Goal: Task Accomplishment & Management: Use online tool/utility

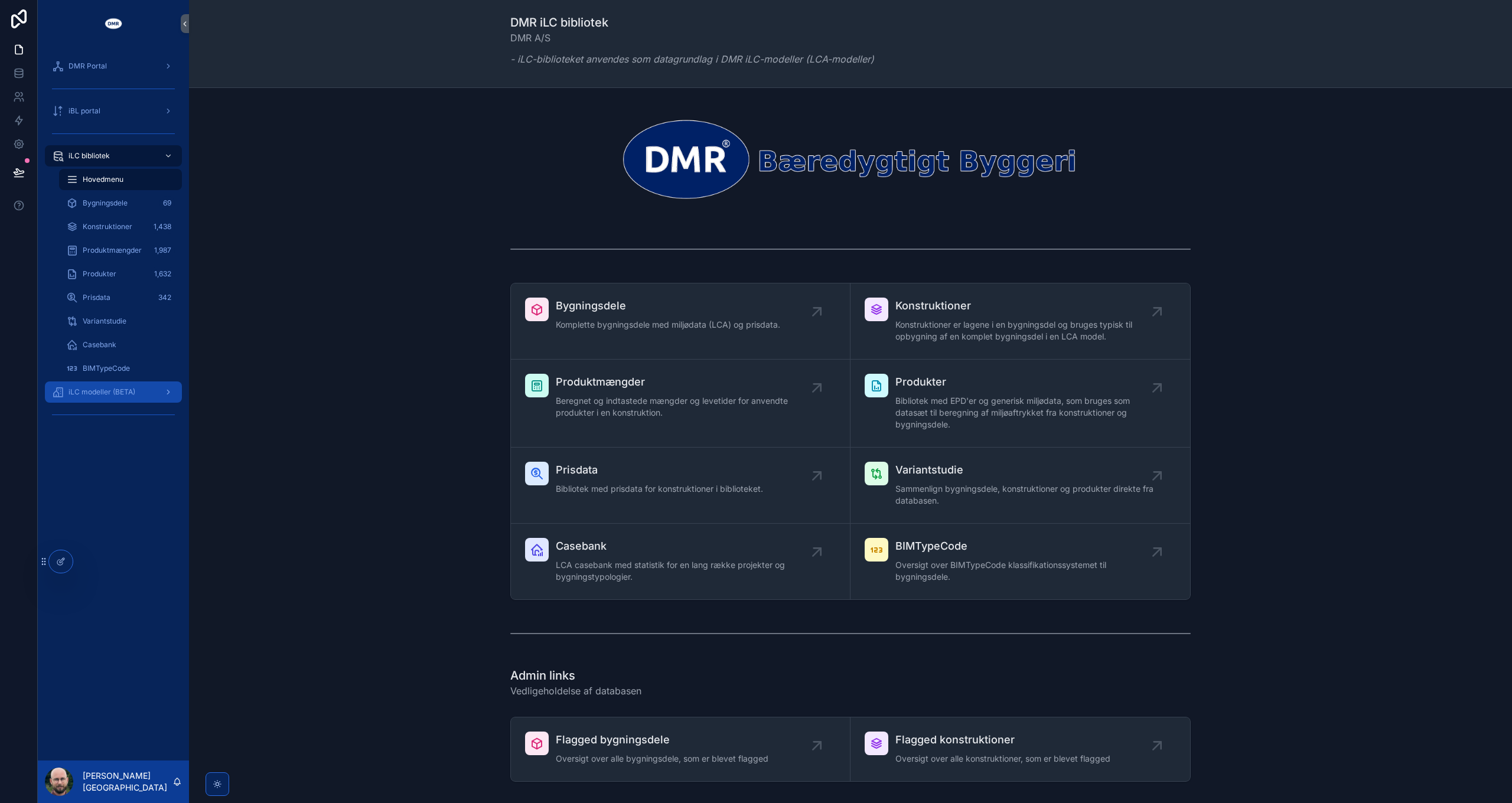
click at [117, 394] on span "iLC modeller (BETA)" at bounding box center [102, 392] width 67 height 10
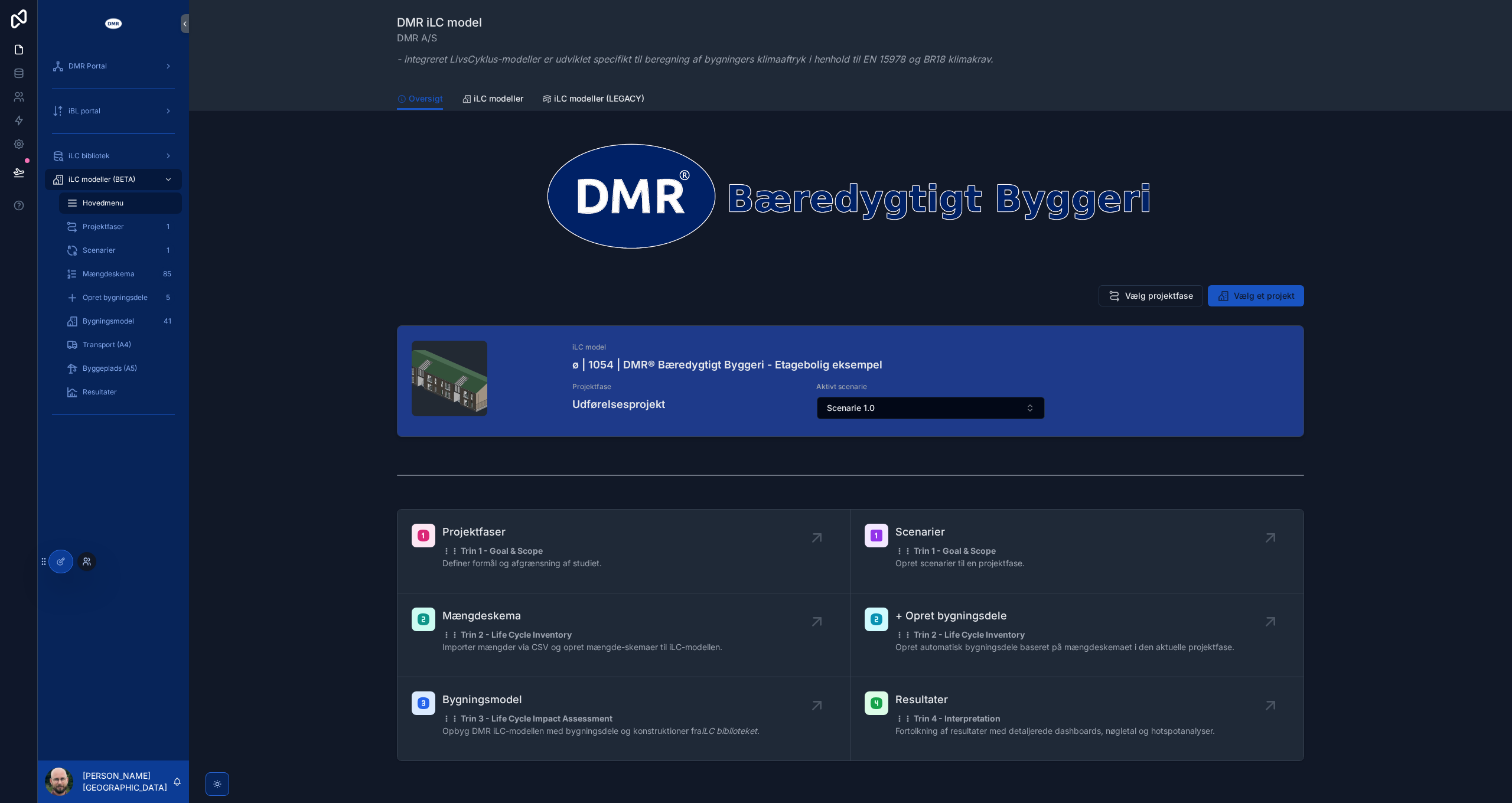
click at [88, 561] on icon at bounding box center [87, 562] width 10 height 10
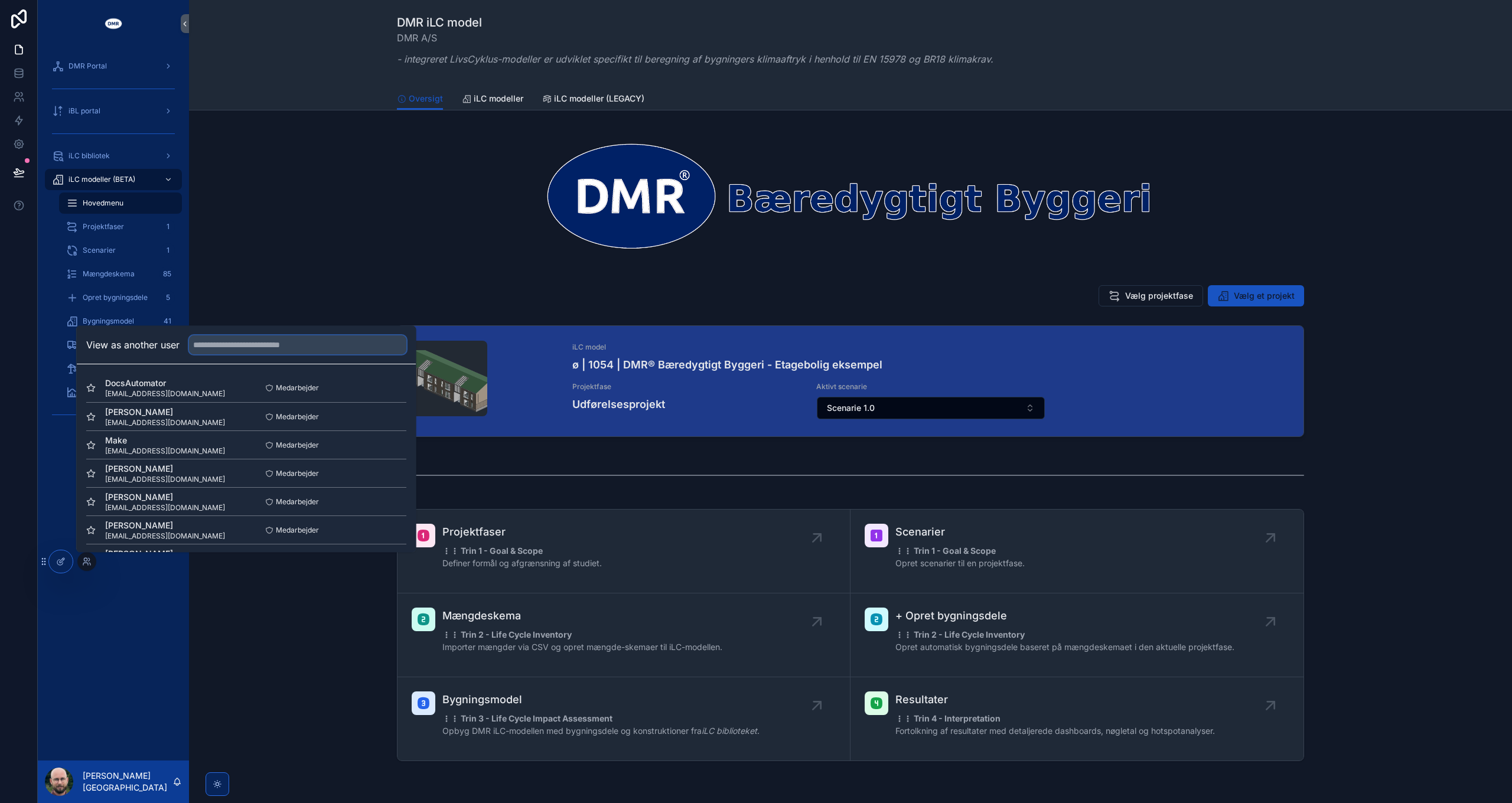
click at [245, 352] on input "text" at bounding box center [297, 345] width 218 height 19
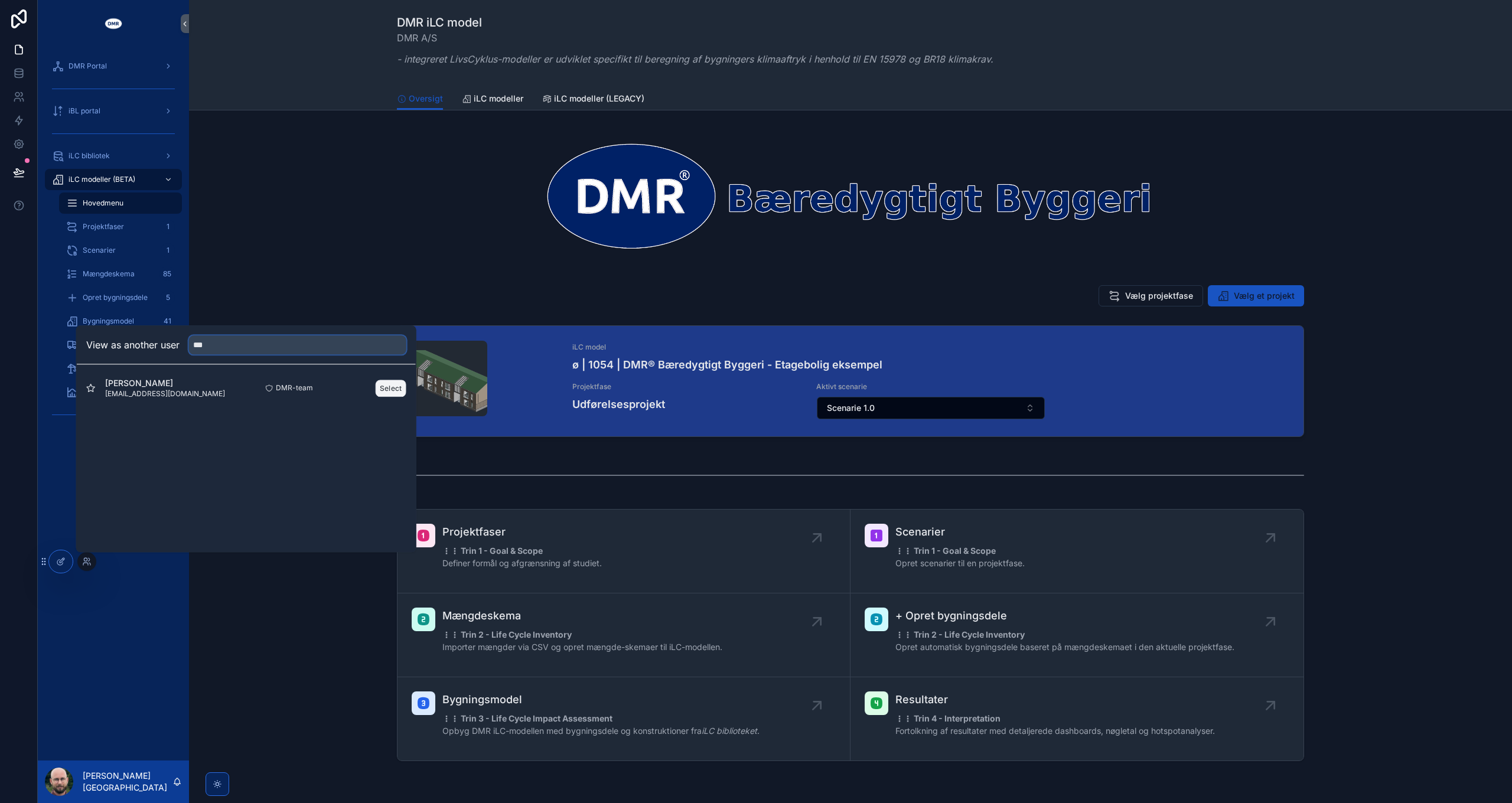
type input "***"
click at [387, 386] on button "Select" at bounding box center [391, 387] width 31 height 17
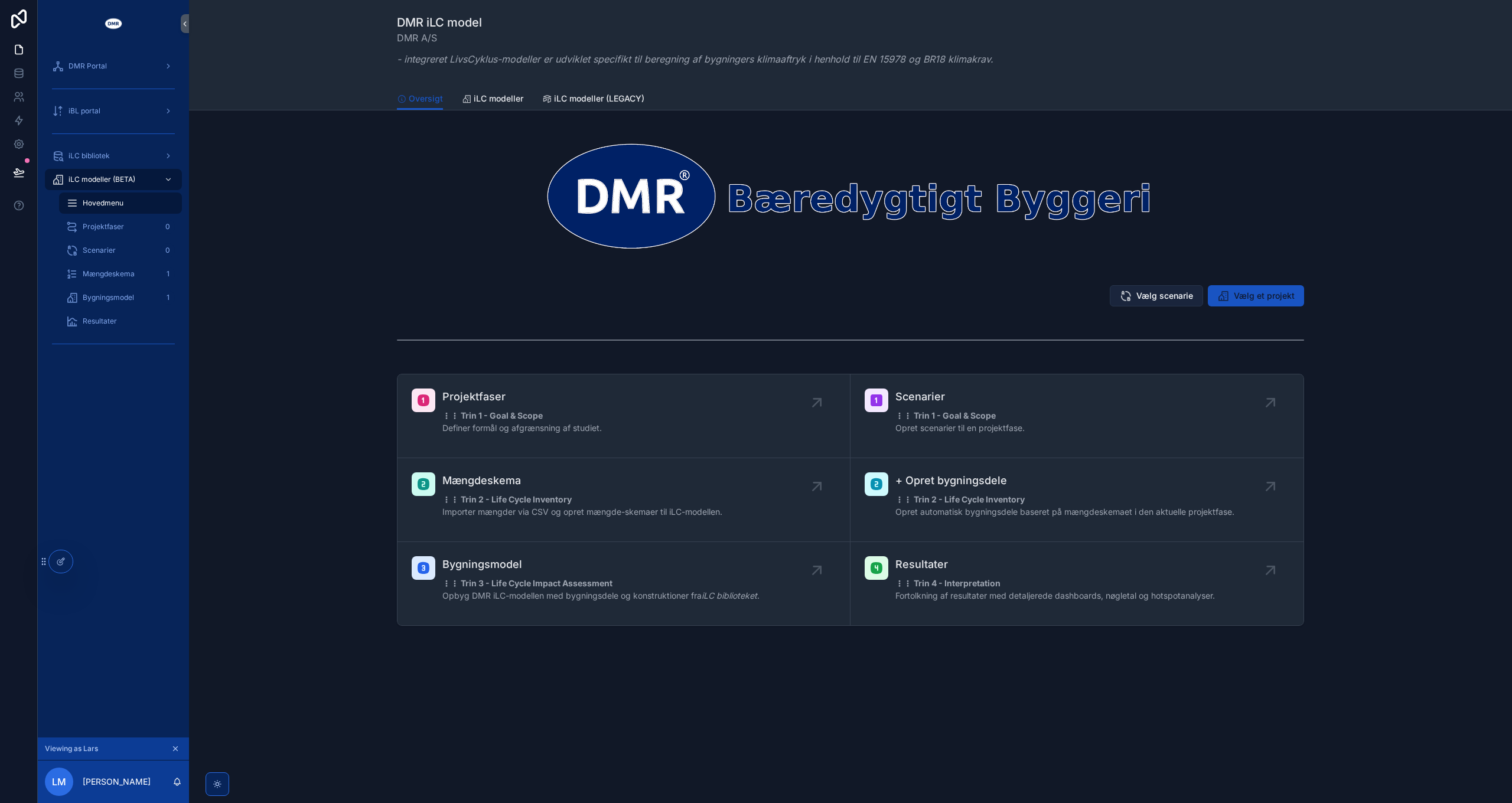
click at [1161, 297] on span "Vælg scenarie" at bounding box center [1164, 296] width 57 height 12
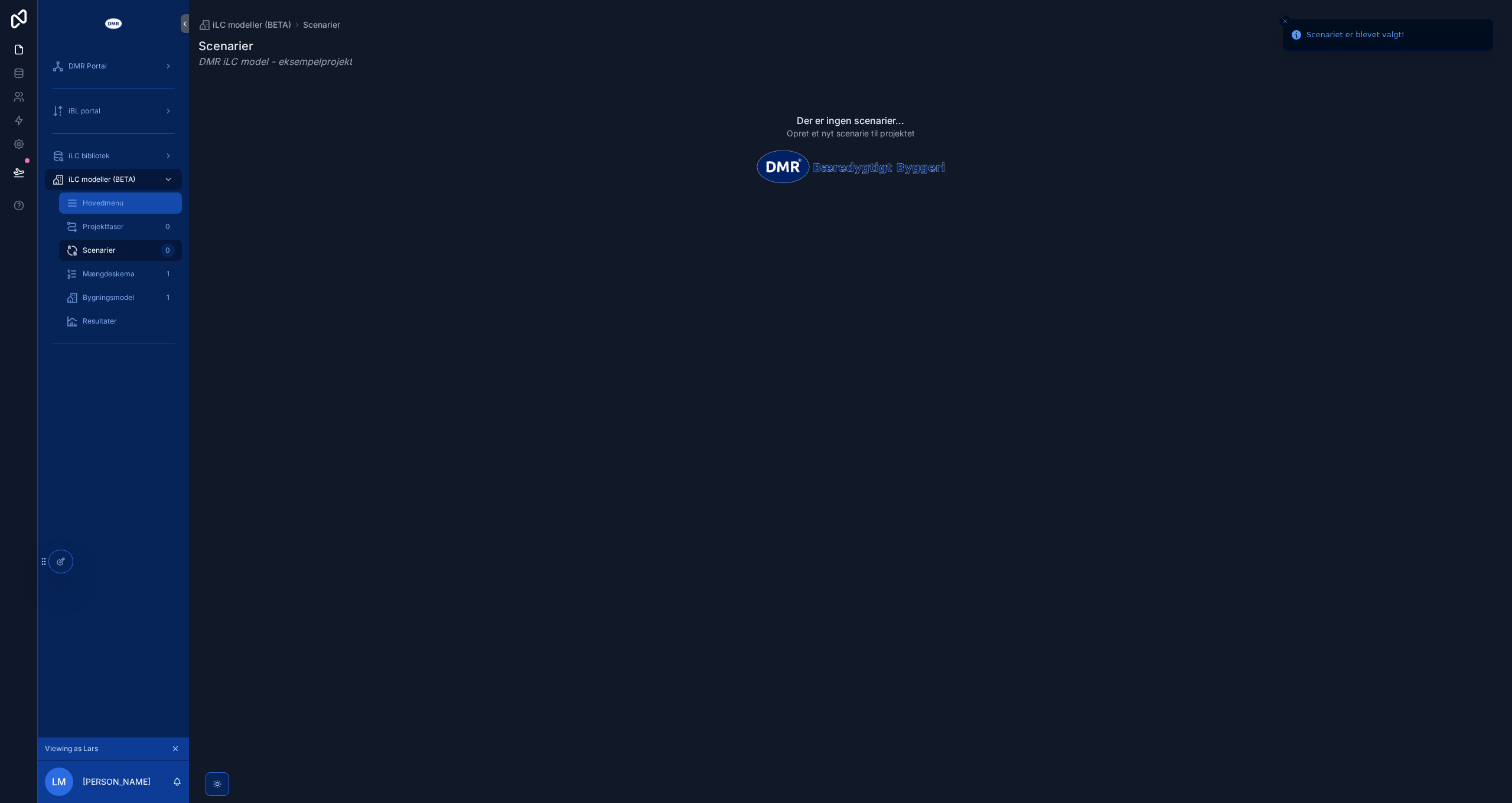
click at [104, 203] on span "Hovedmenu" at bounding box center [103, 203] width 41 height 10
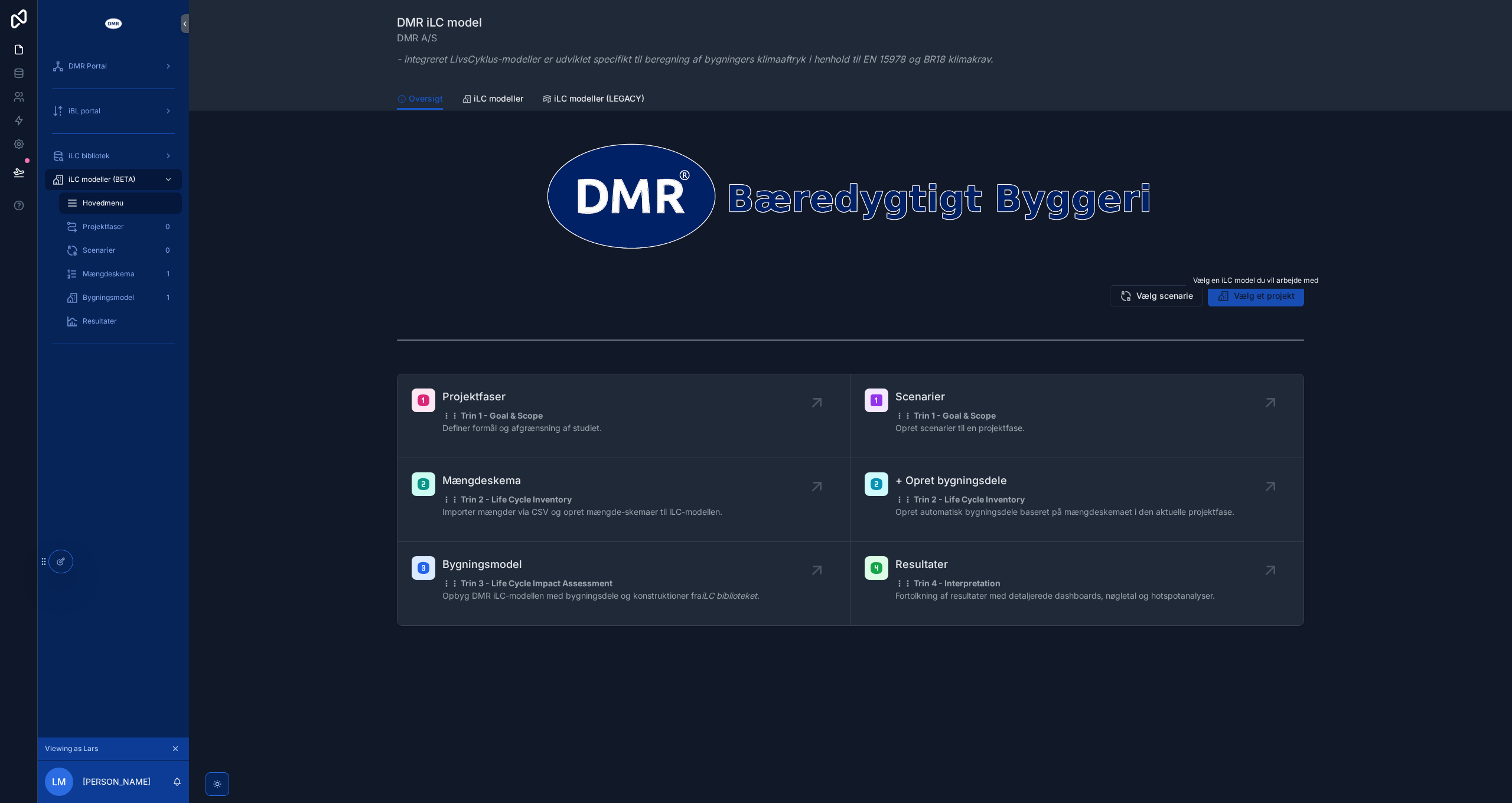
click at [1268, 296] on span "Vælg et projekt" at bounding box center [1264, 296] width 61 height 12
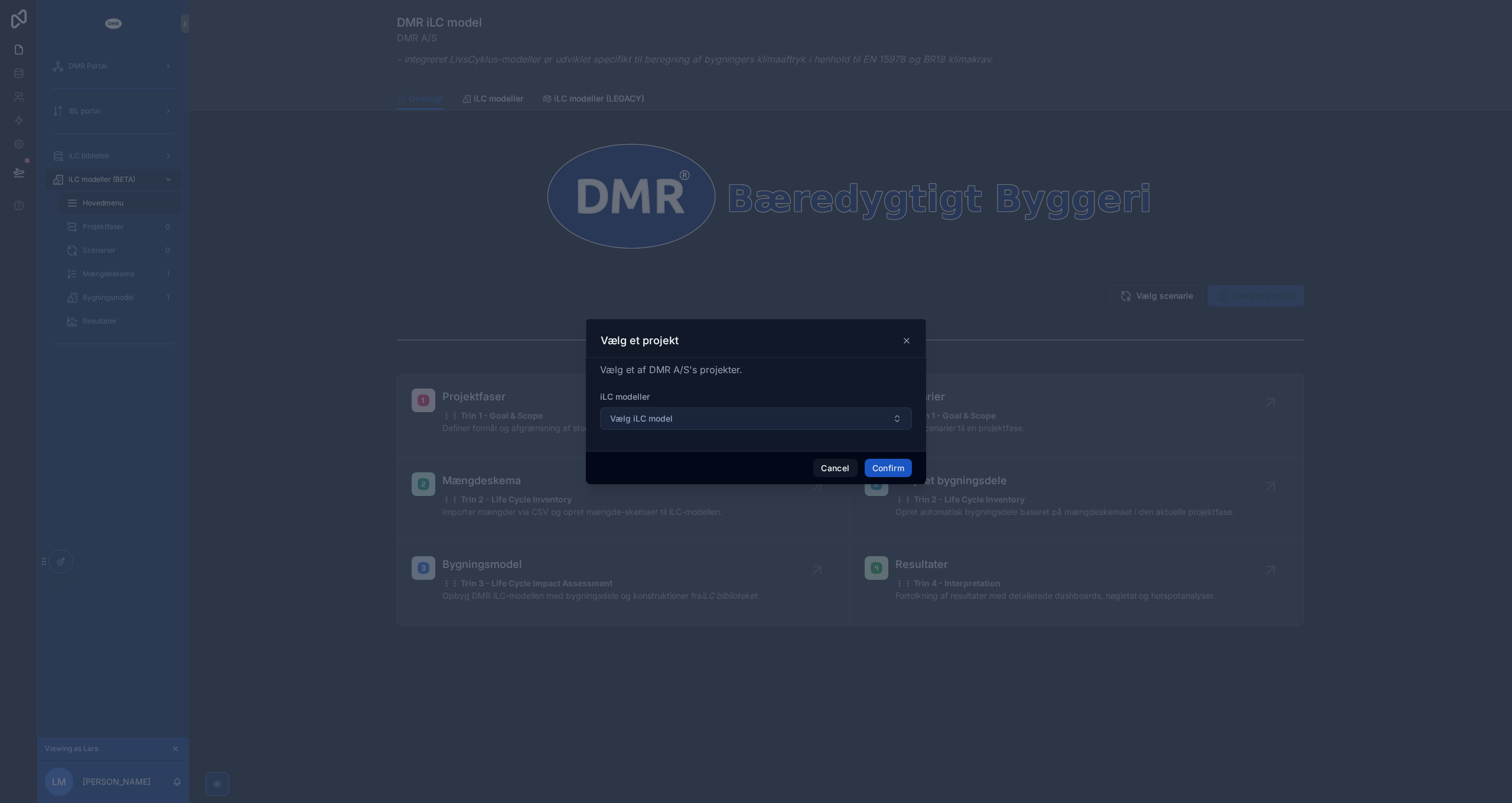
click at [696, 416] on button "Vælg iLC model" at bounding box center [756, 418] width 312 height 22
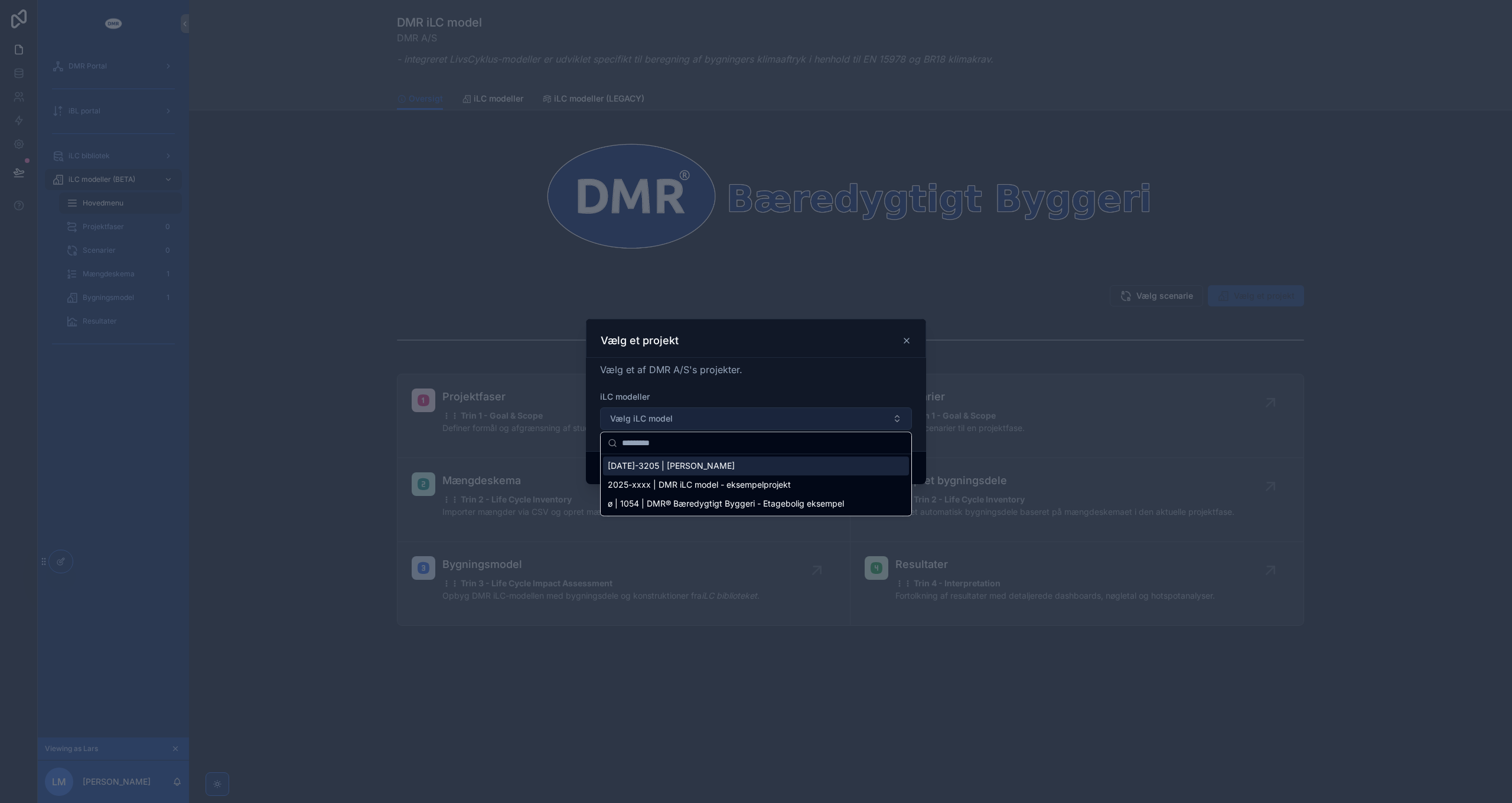
click at [699, 420] on button "Vælg iLC model" at bounding box center [756, 418] width 312 height 22
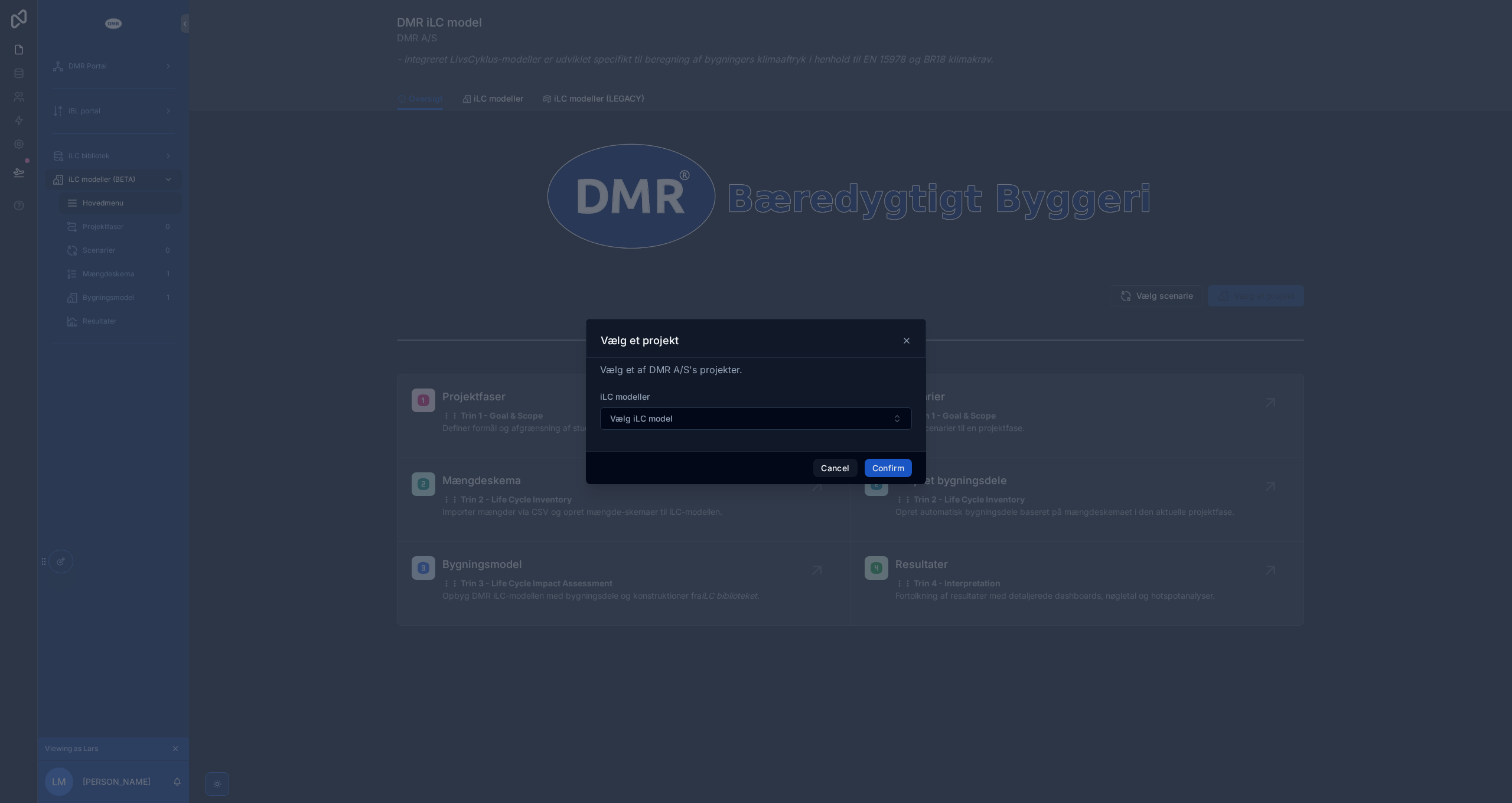
click at [906, 339] on icon at bounding box center [907, 341] width 10 height 10
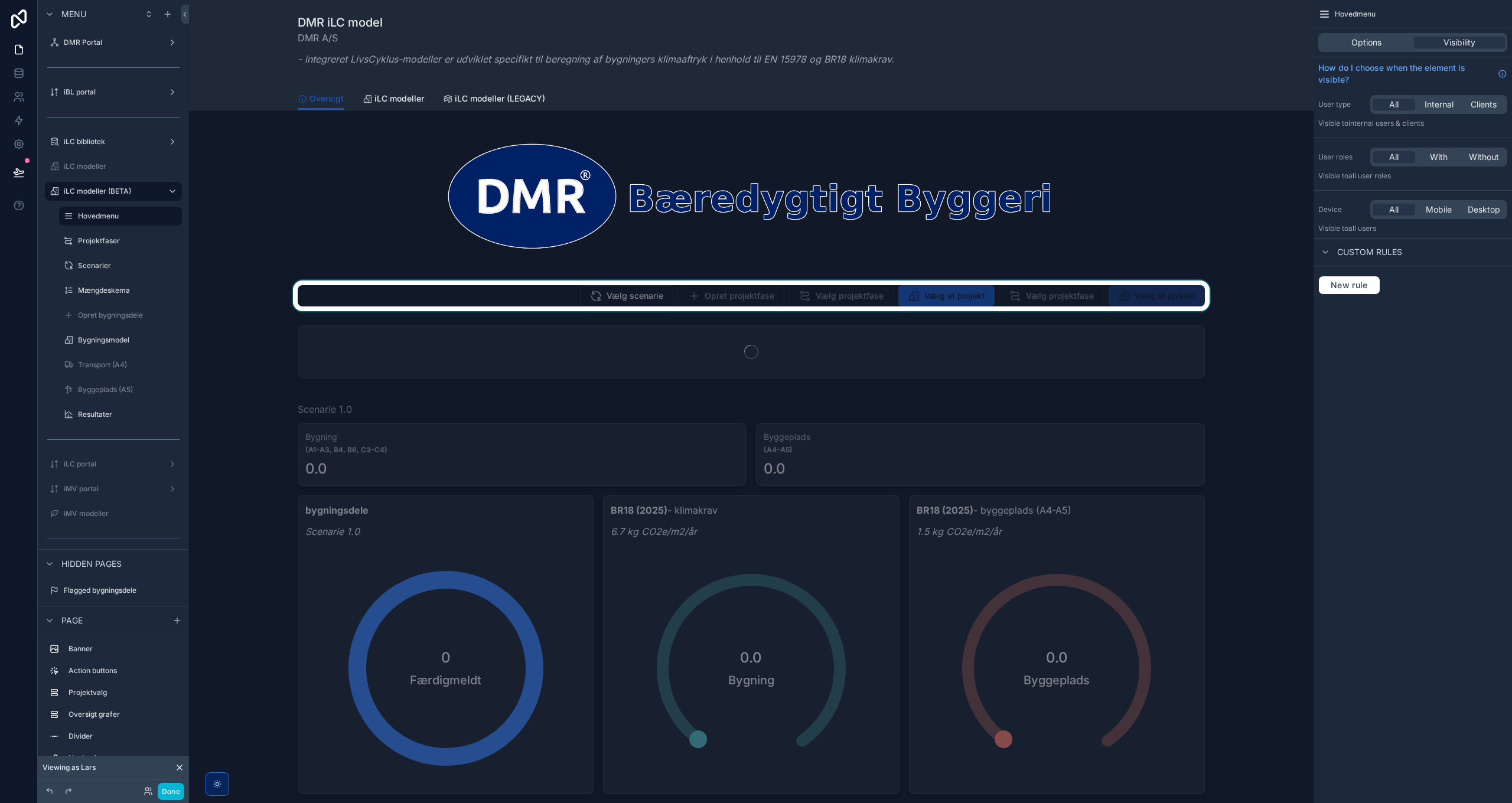
click at [571, 294] on div "scrollable content" at bounding box center [751, 296] width 1106 height 31
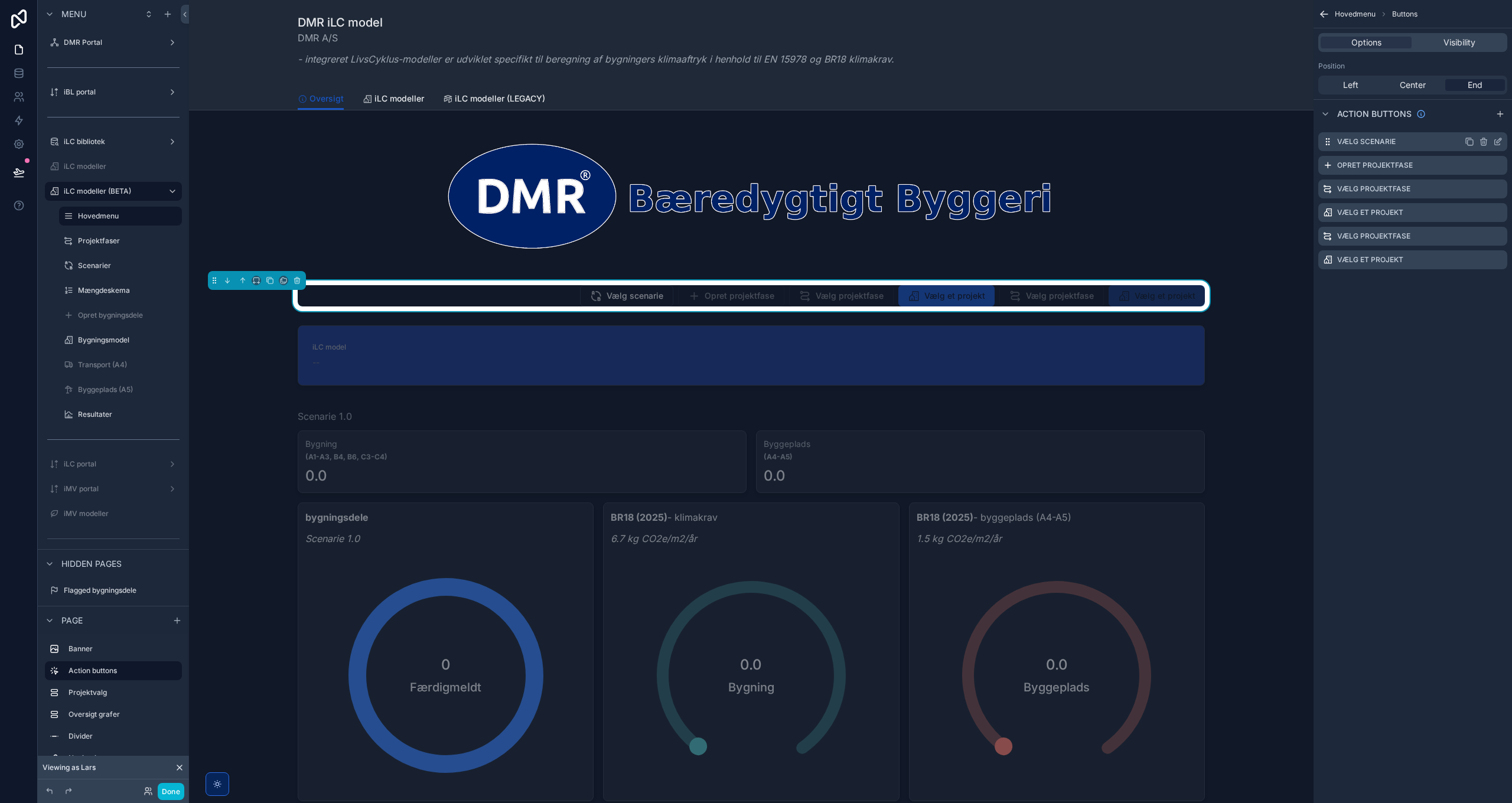
click at [1499, 143] on icon "scrollable content" at bounding box center [1498, 142] width 10 height 10
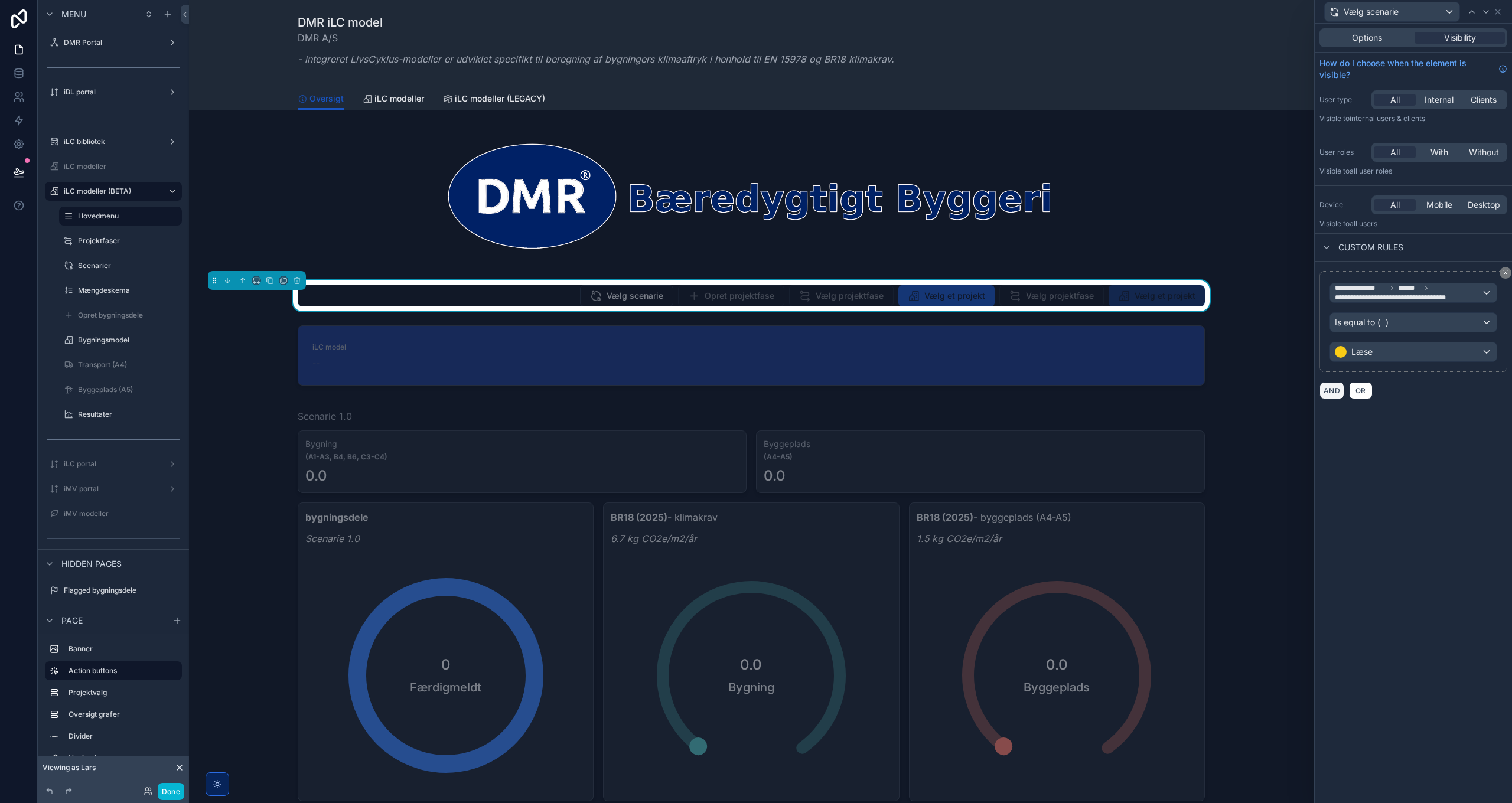
click at [1329, 385] on button "AND" at bounding box center [1331, 390] width 25 height 17
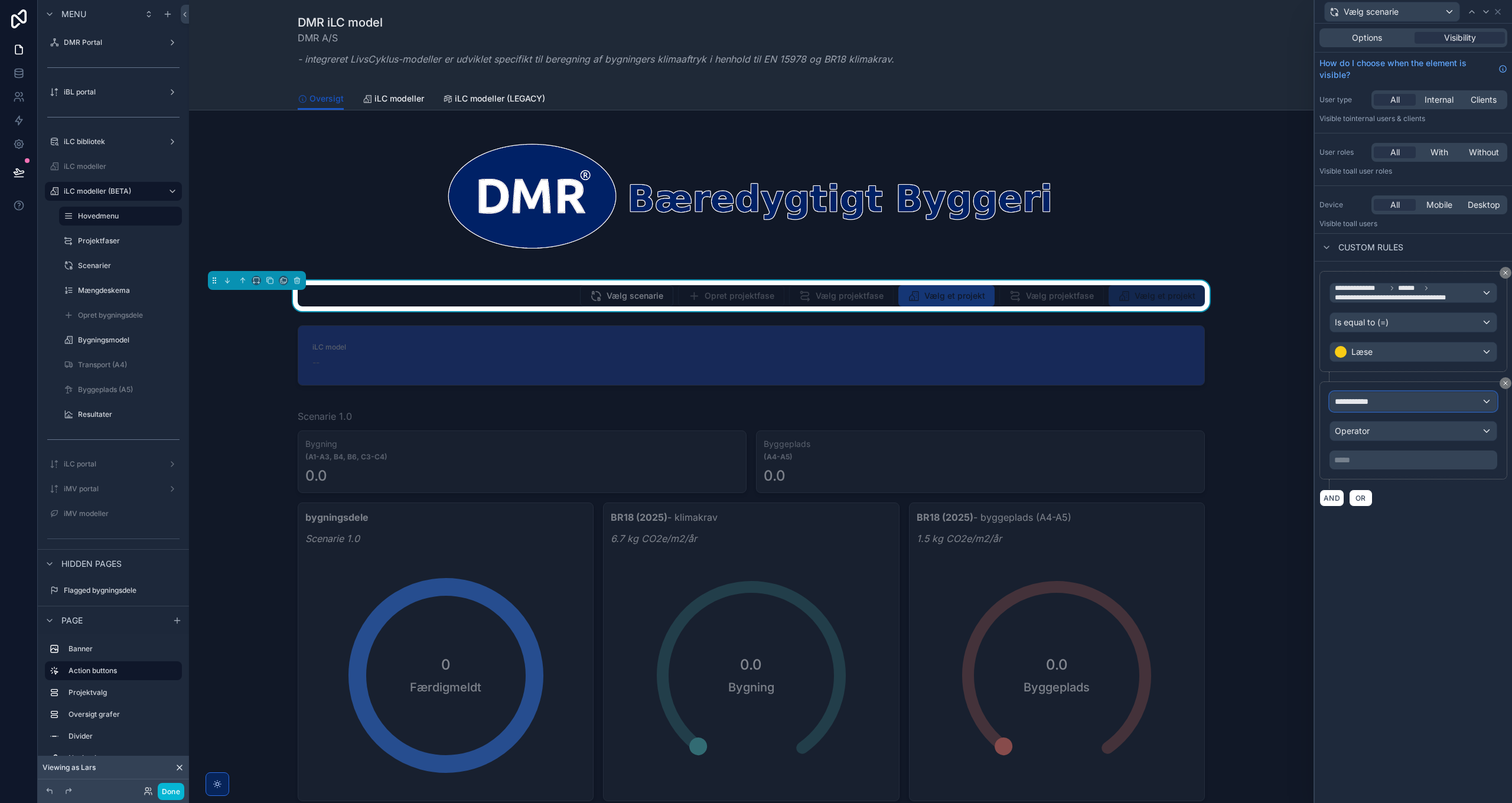
click at [1388, 399] on div "**********" at bounding box center [1413, 402] width 167 height 19
click at [1382, 425] on input "text" at bounding box center [1413, 426] width 156 height 19
type input "**********"
click at [1386, 461] on span "Logged in User" at bounding box center [1388, 461] width 97 height 14
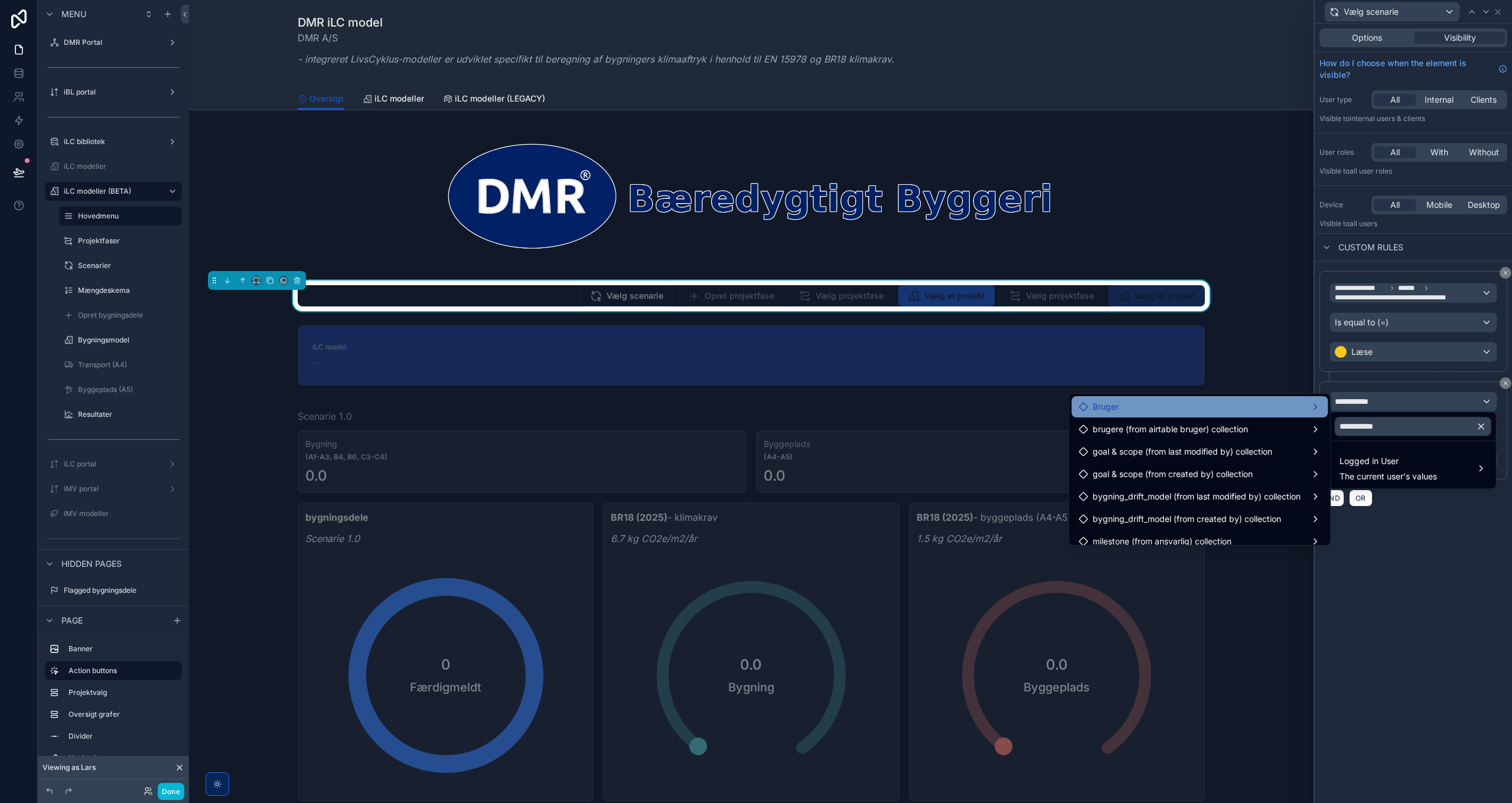
click at [1196, 409] on div "Bruger" at bounding box center [1200, 407] width 242 height 14
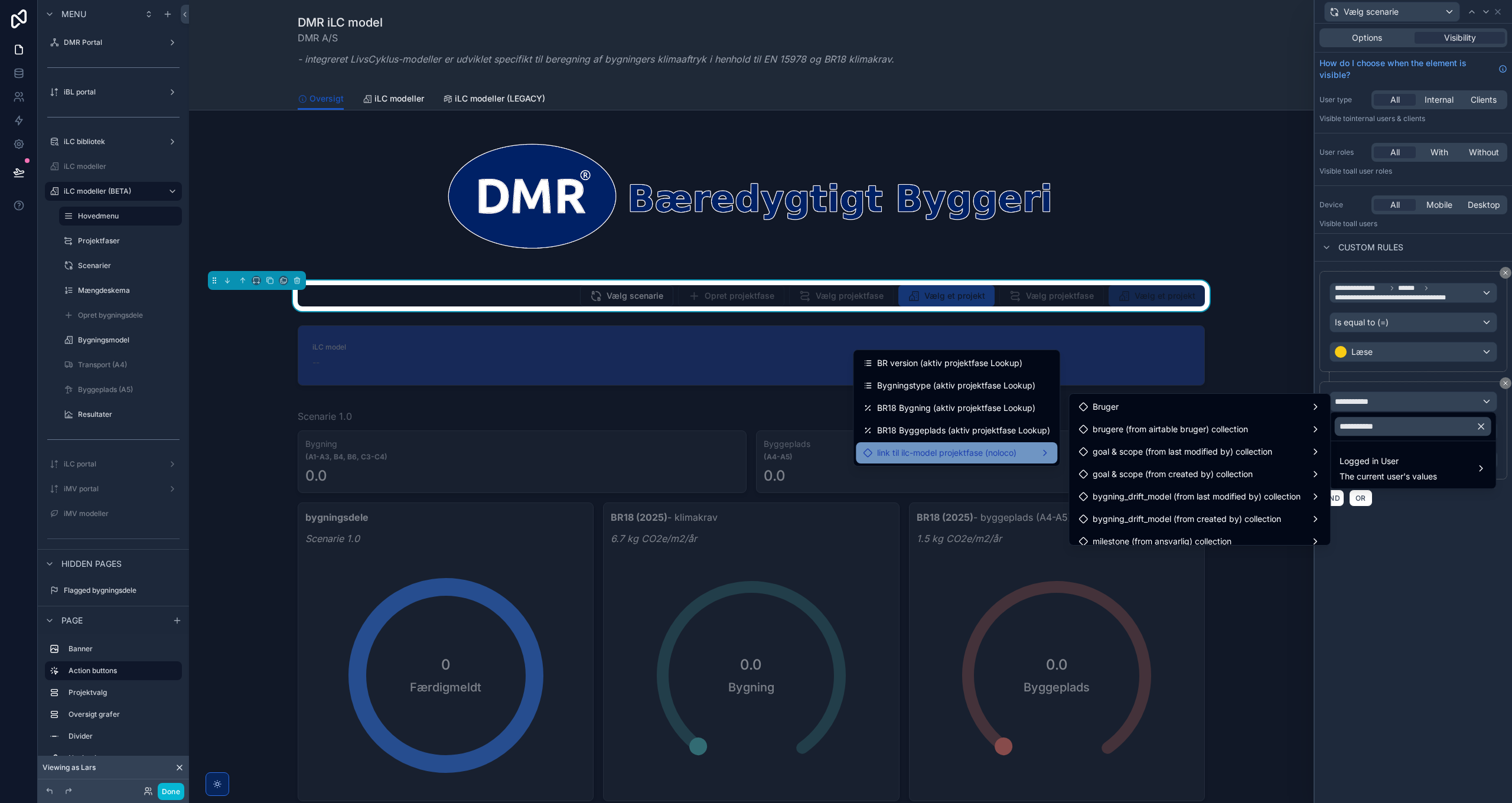
click at [1003, 449] on span "link til ilc-model projektfase (noloco)" at bounding box center [946, 452] width 139 height 14
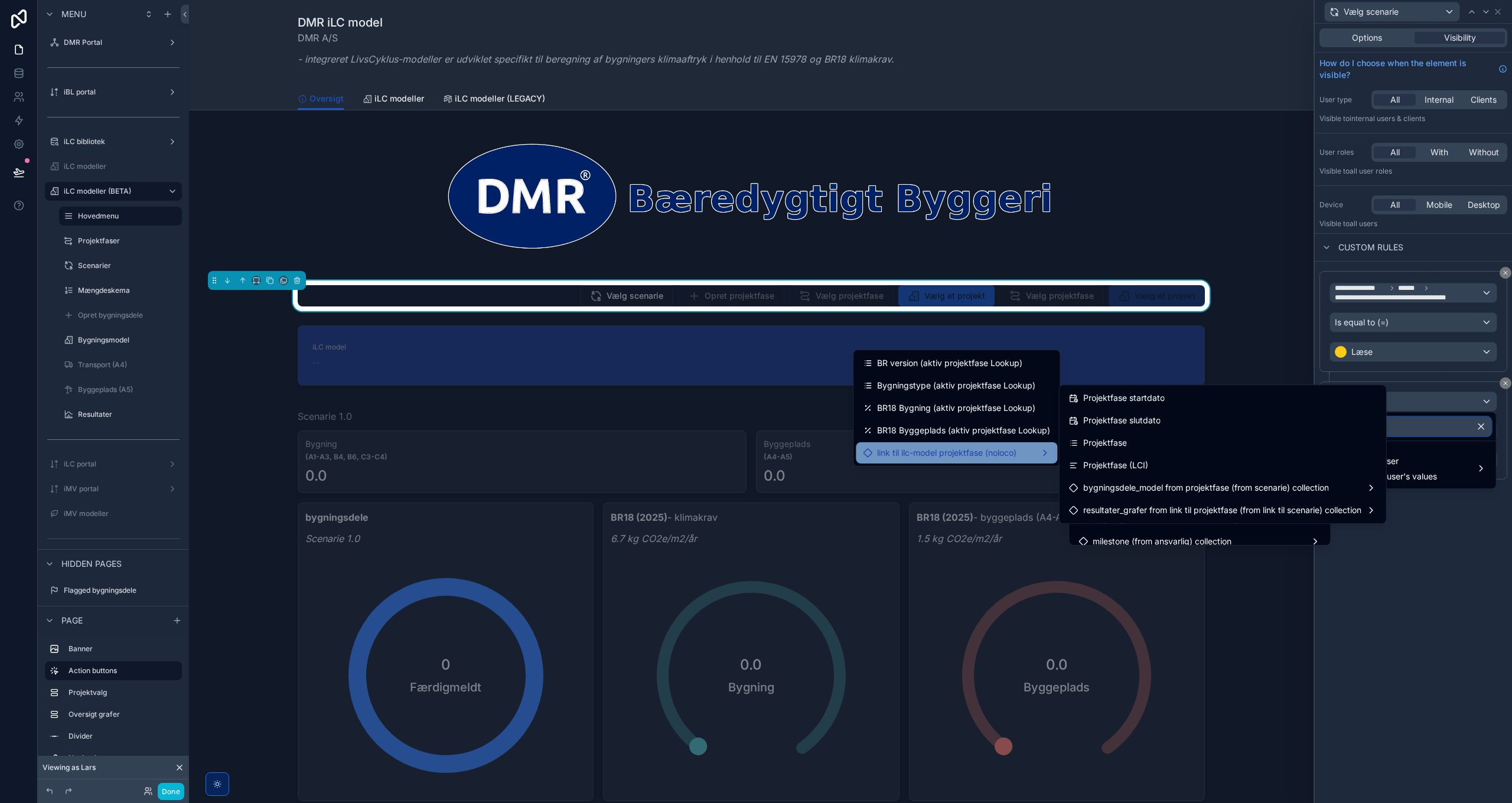
click at [1429, 427] on input "**********" at bounding box center [1413, 426] width 156 height 19
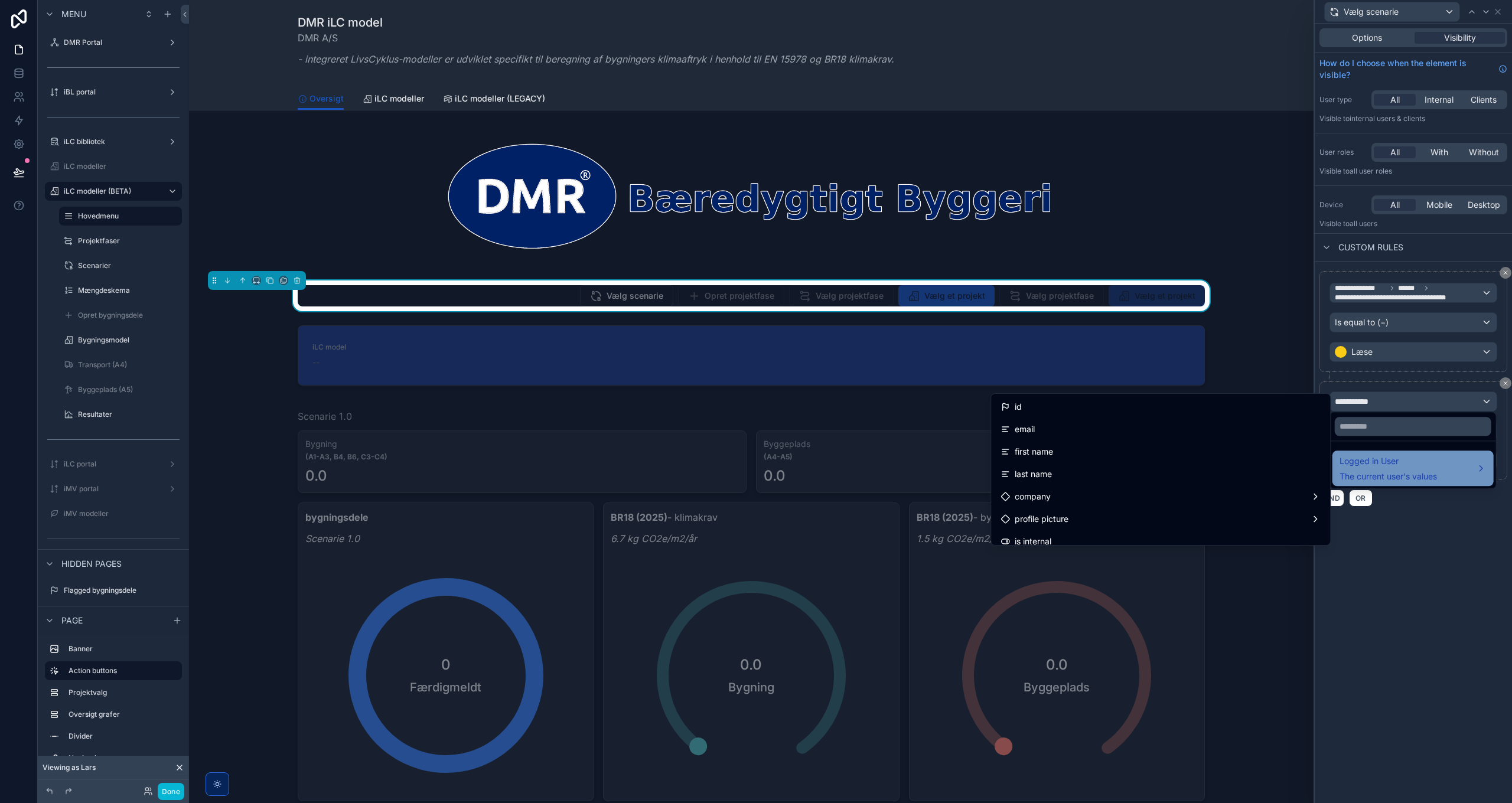
click at [1408, 465] on span "Logged in User" at bounding box center [1388, 461] width 97 height 14
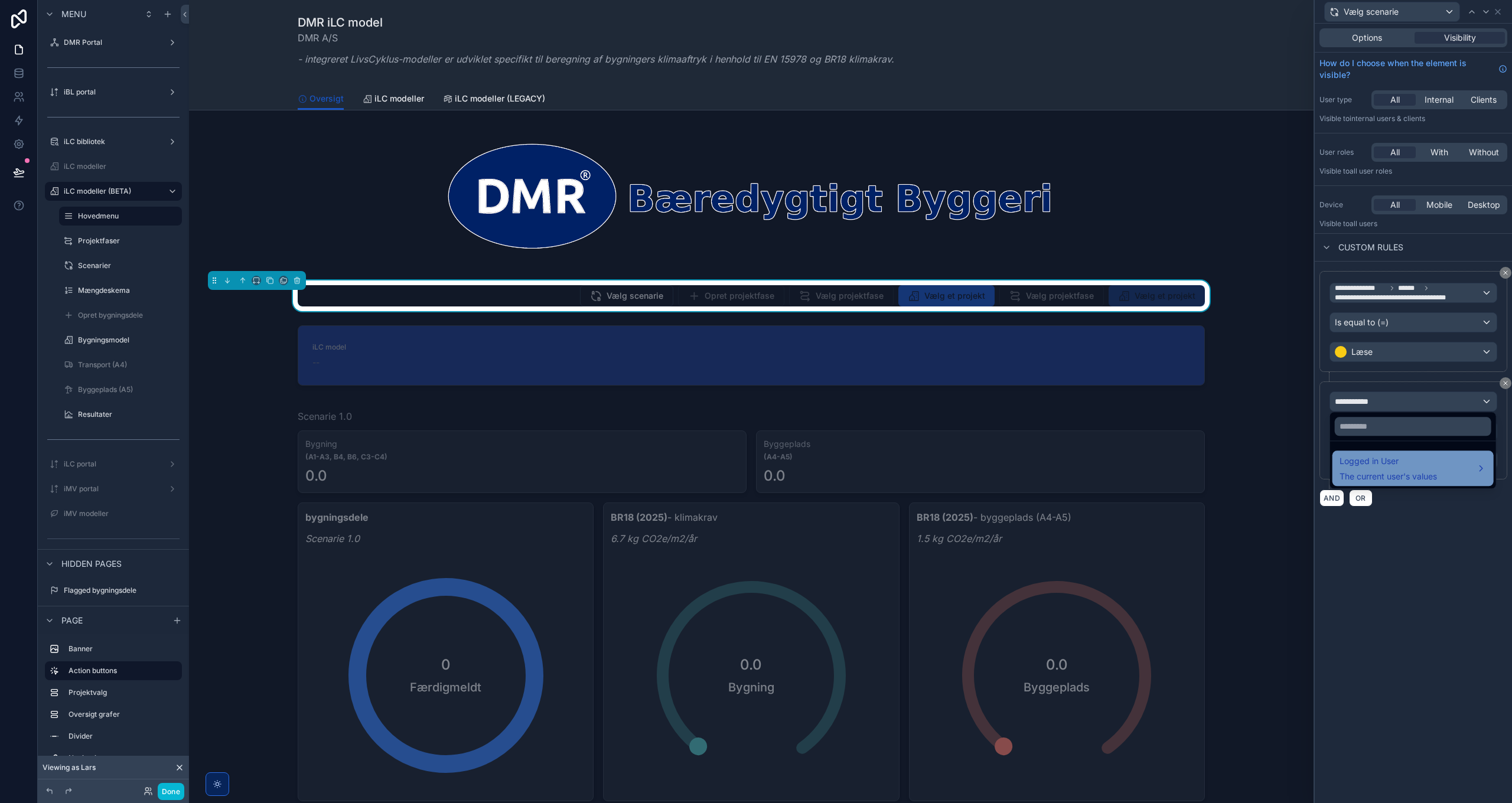
click at [1411, 471] on span "The current user's values" at bounding box center [1388, 476] width 97 height 12
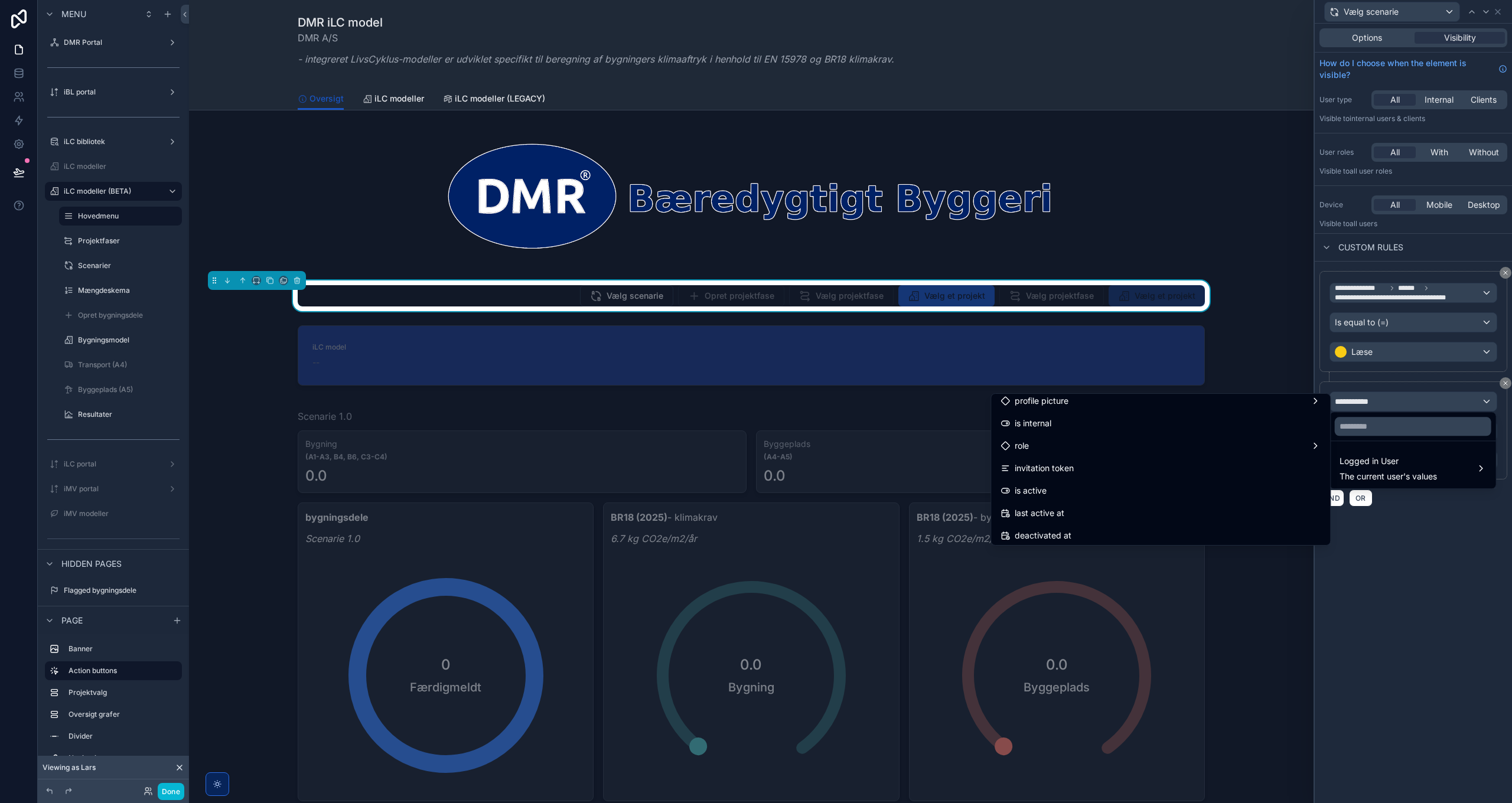
scroll to position [177, 0]
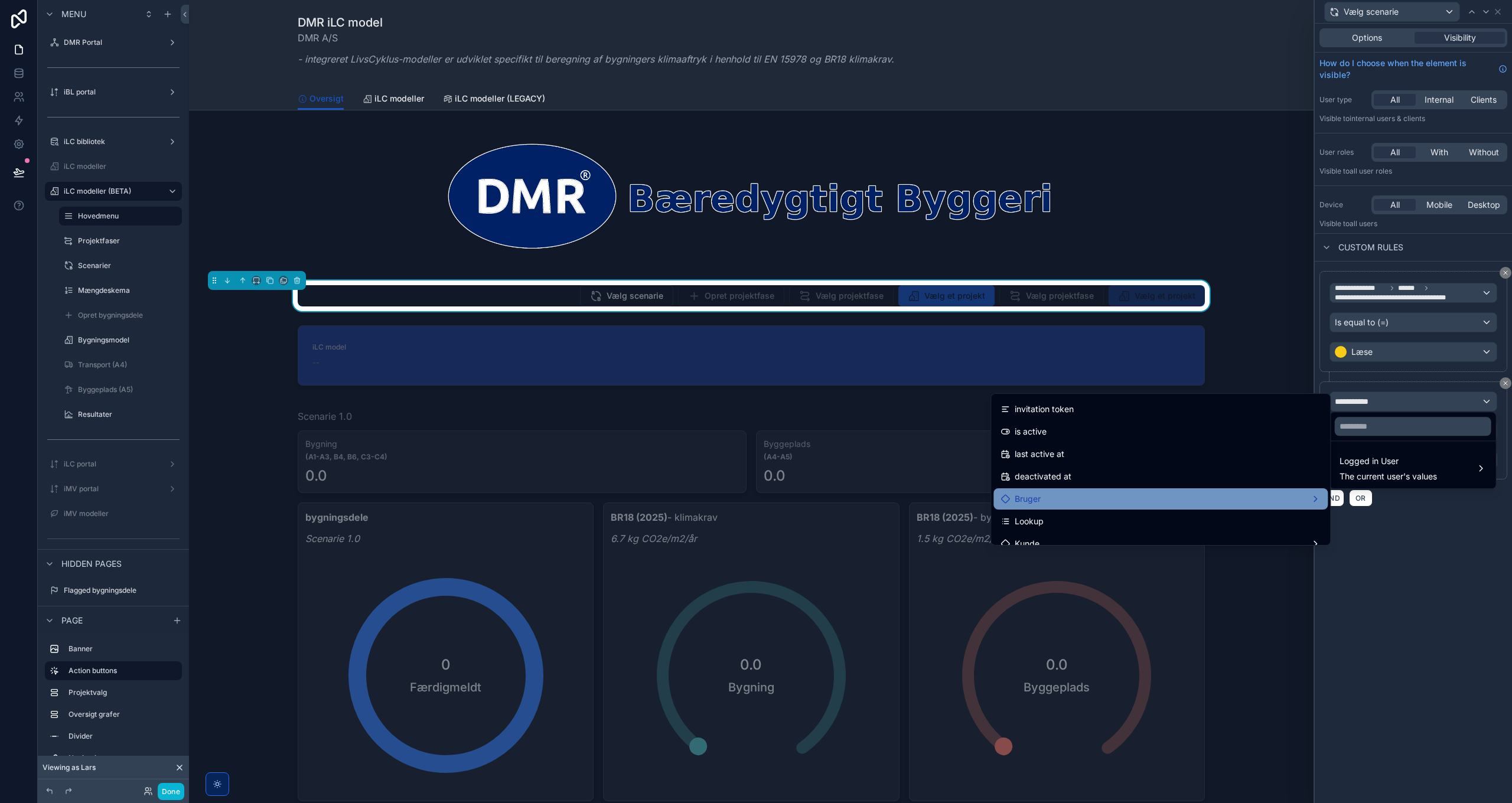
click at [1109, 496] on div "Bruger" at bounding box center [1161, 499] width 320 height 14
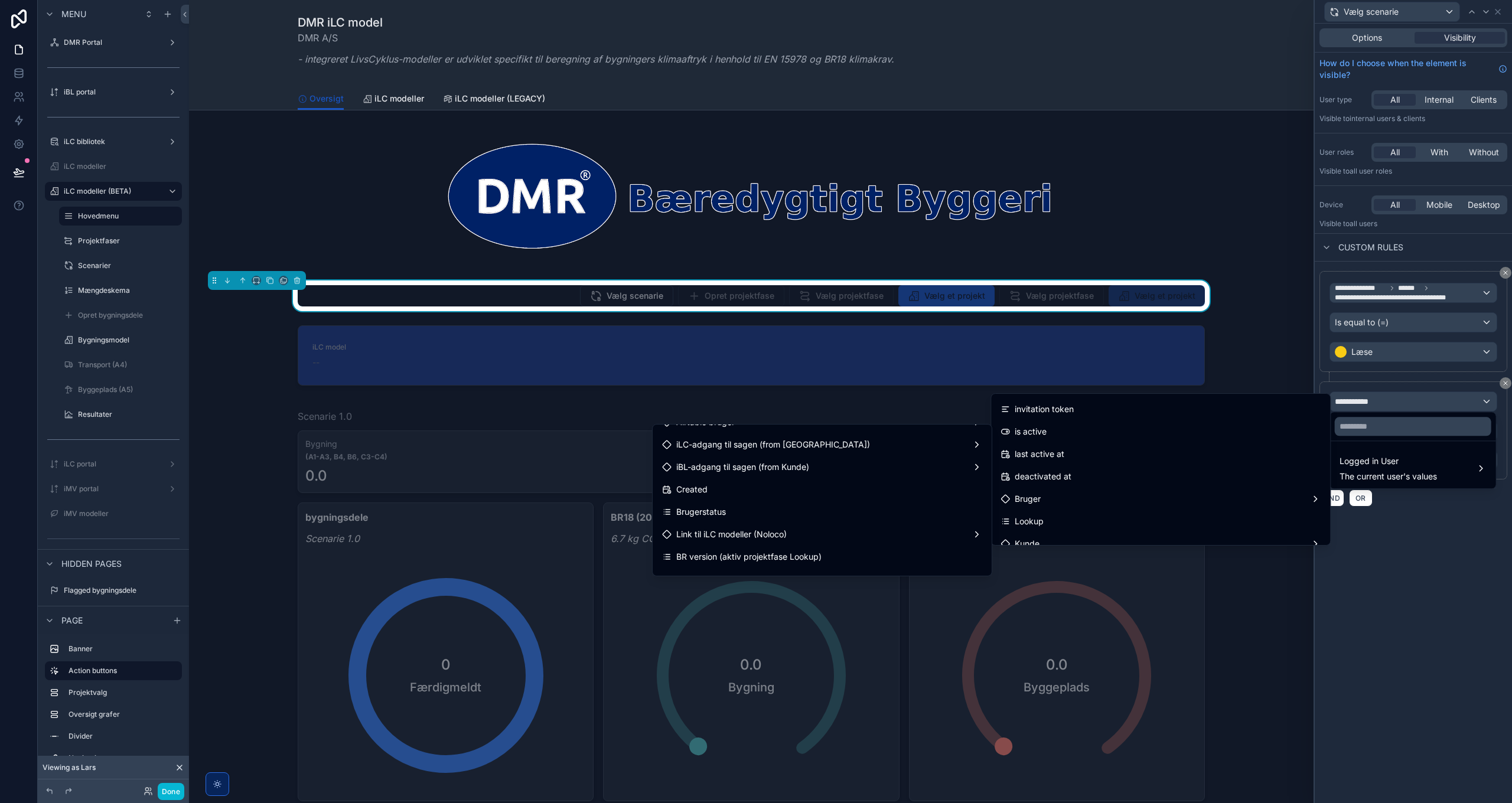
scroll to position [1019, 0]
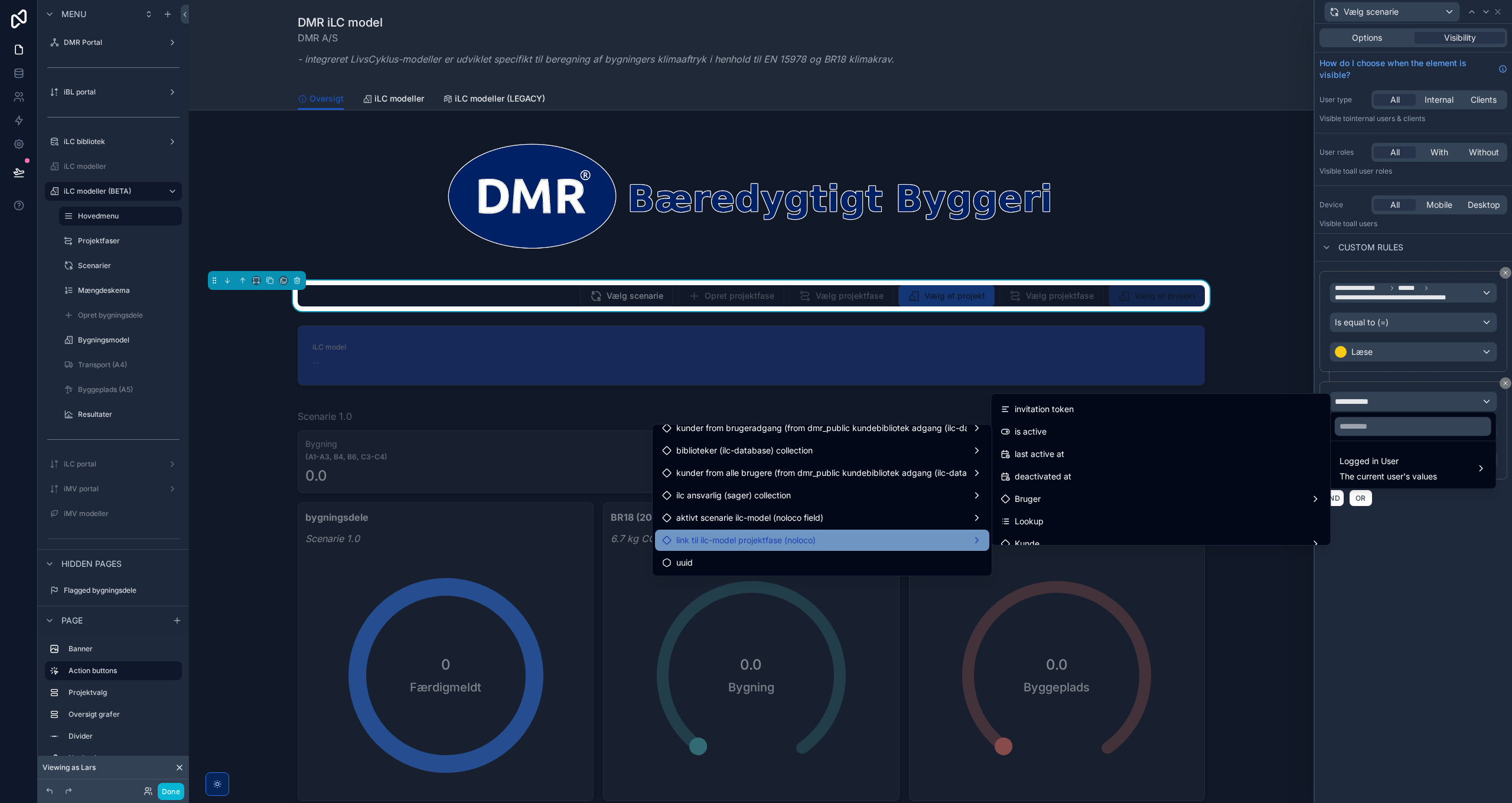
click at [786, 543] on span "link til ilc-model projektfase (noloco)" at bounding box center [745, 540] width 139 height 14
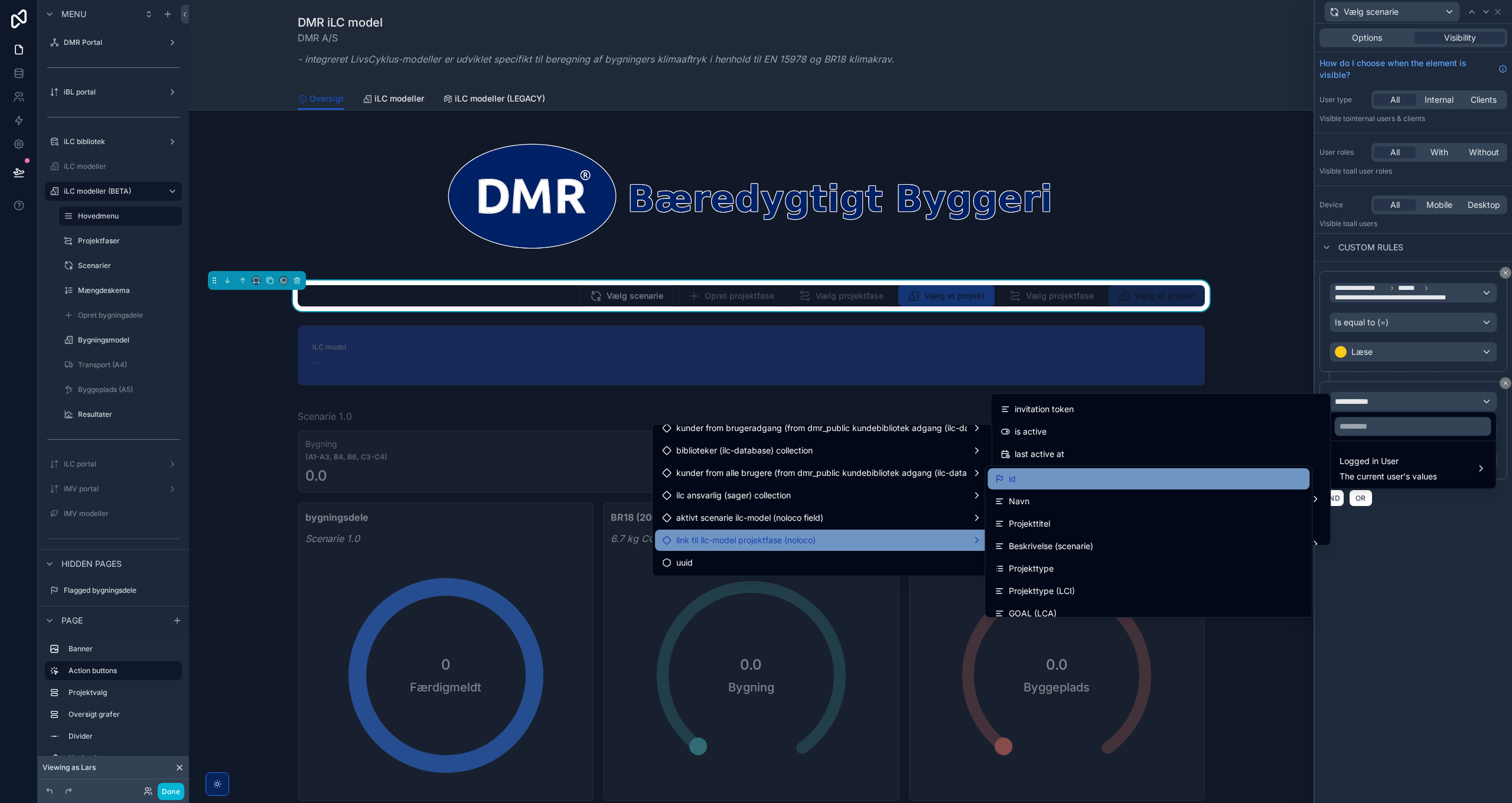
click at [1053, 486] on div "id" at bounding box center [1149, 479] width 322 height 22
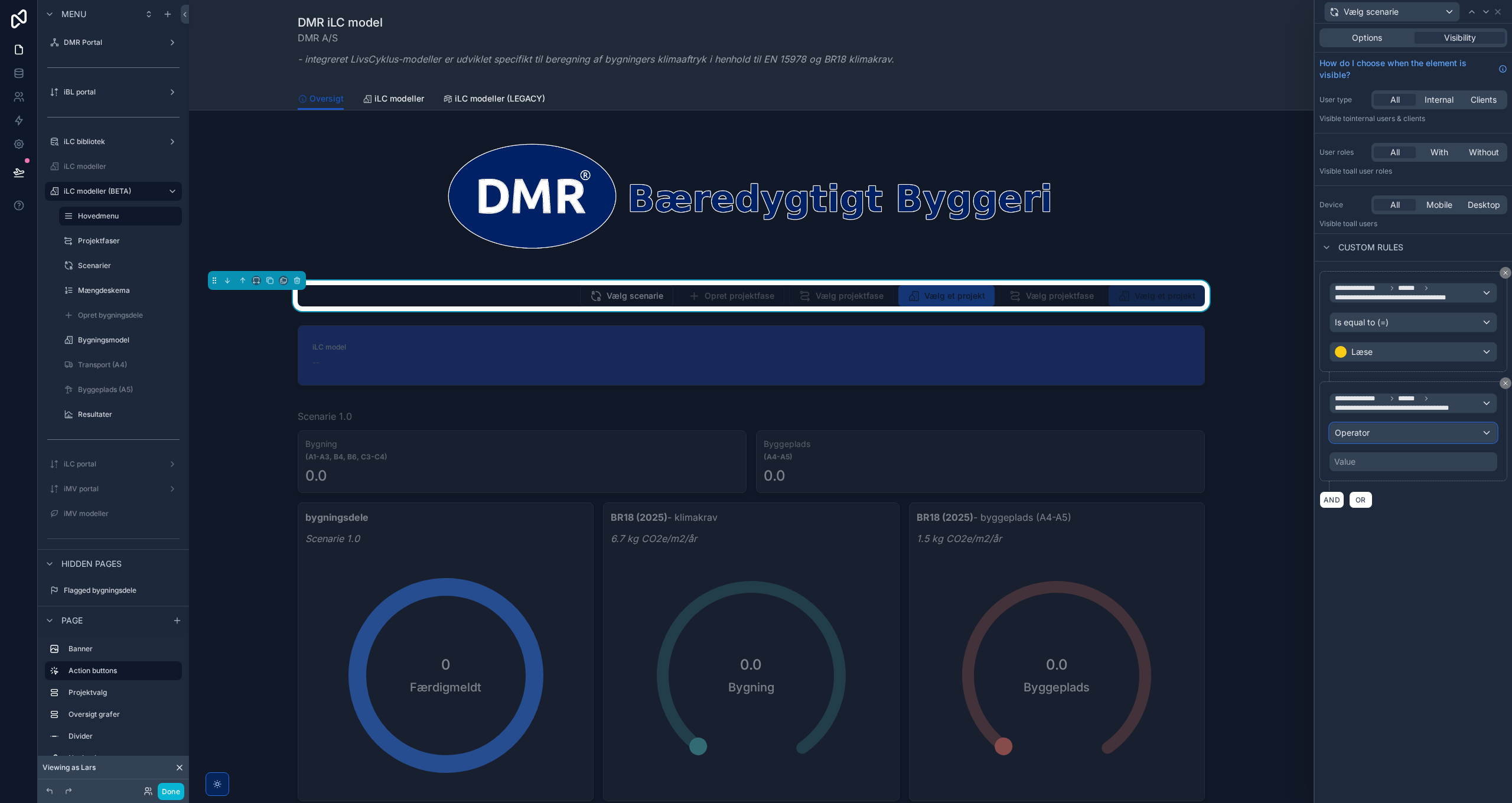
click at [1412, 429] on div "Operator" at bounding box center [1413, 433] width 167 height 19
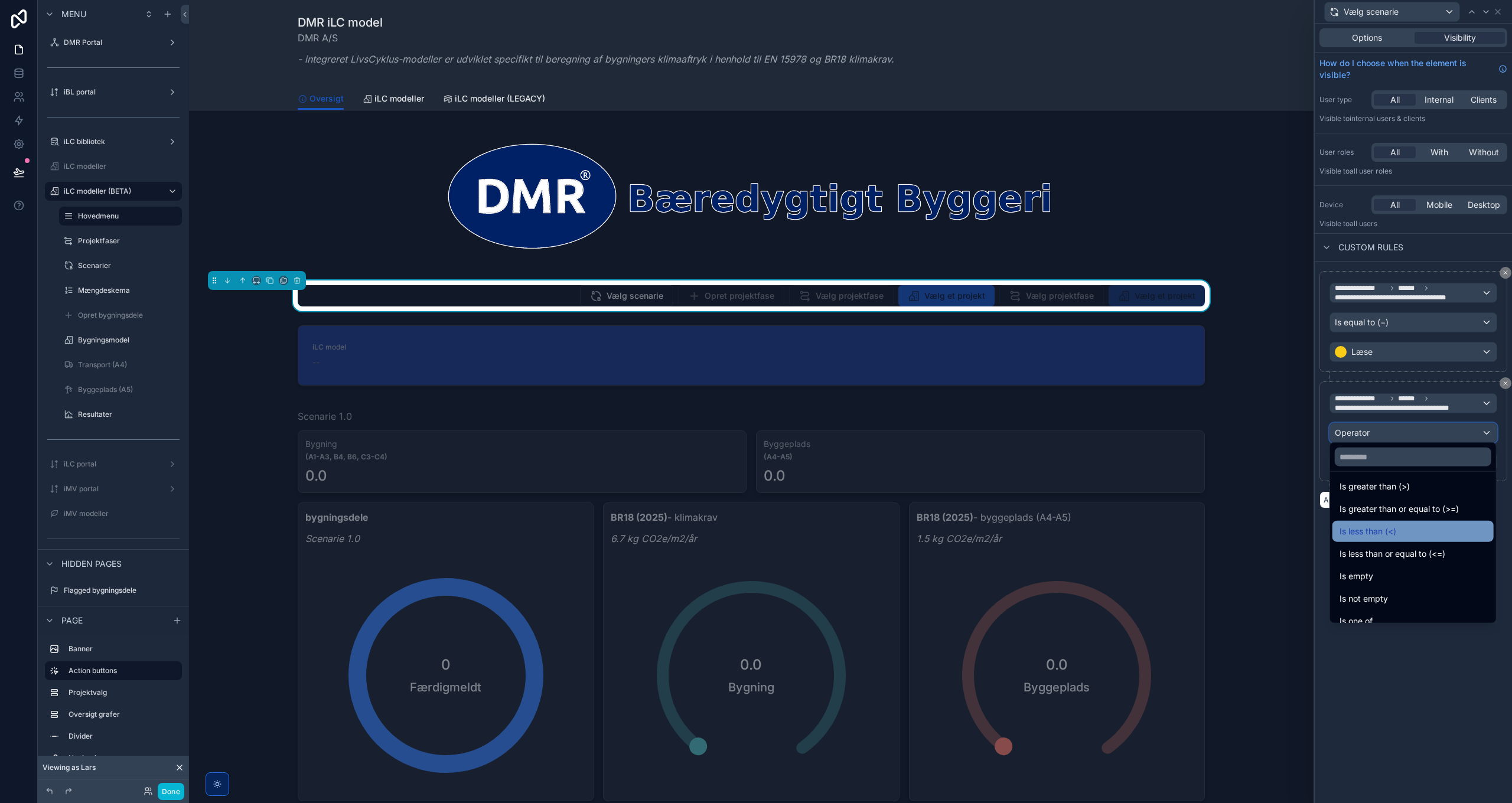
scroll to position [84, 0]
click at [1384, 569] on span "Is not empty" at bounding box center [1364, 565] width 49 height 14
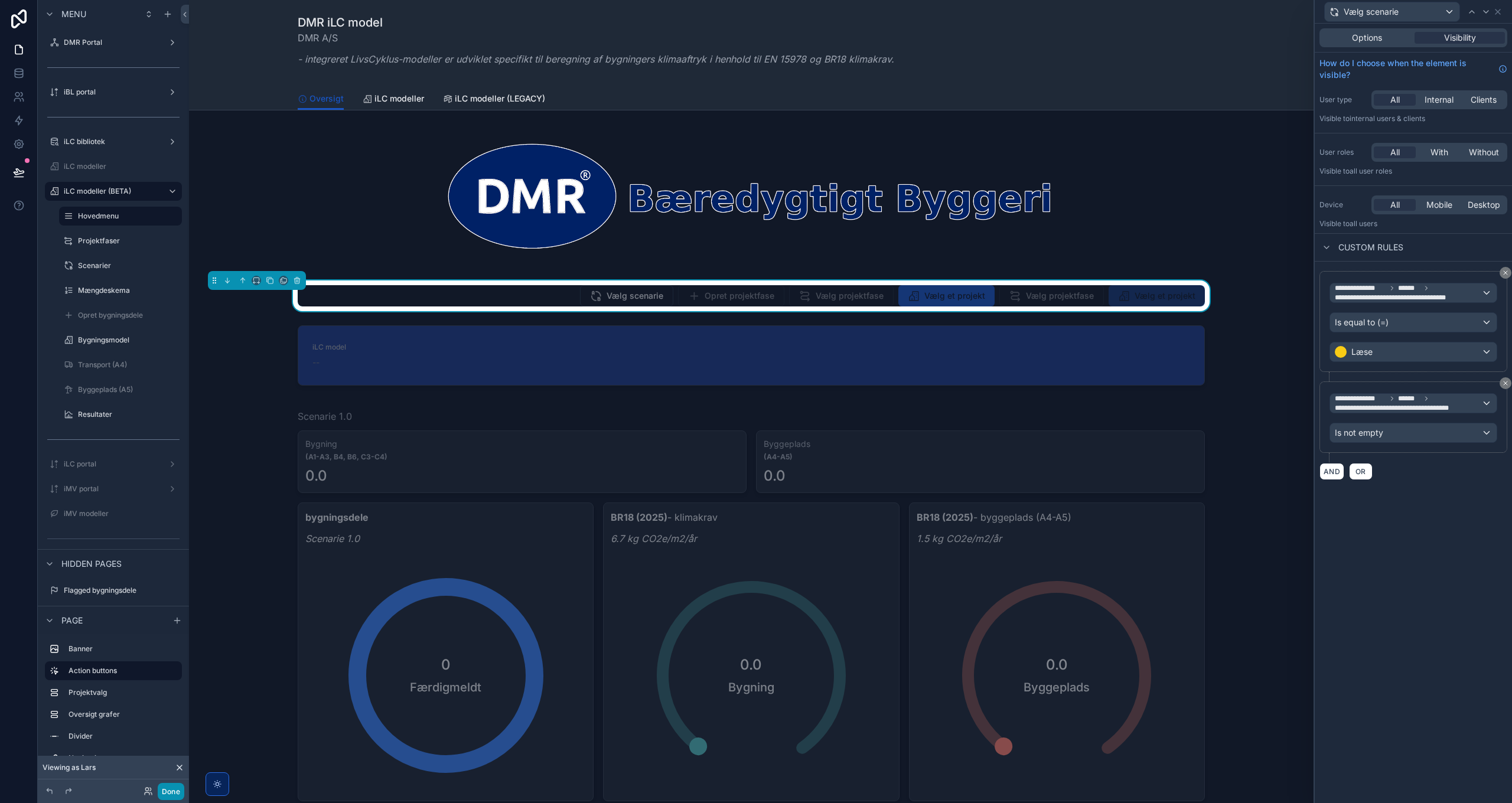
click at [170, 791] on button "Done" at bounding box center [171, 791] width 26 height 17
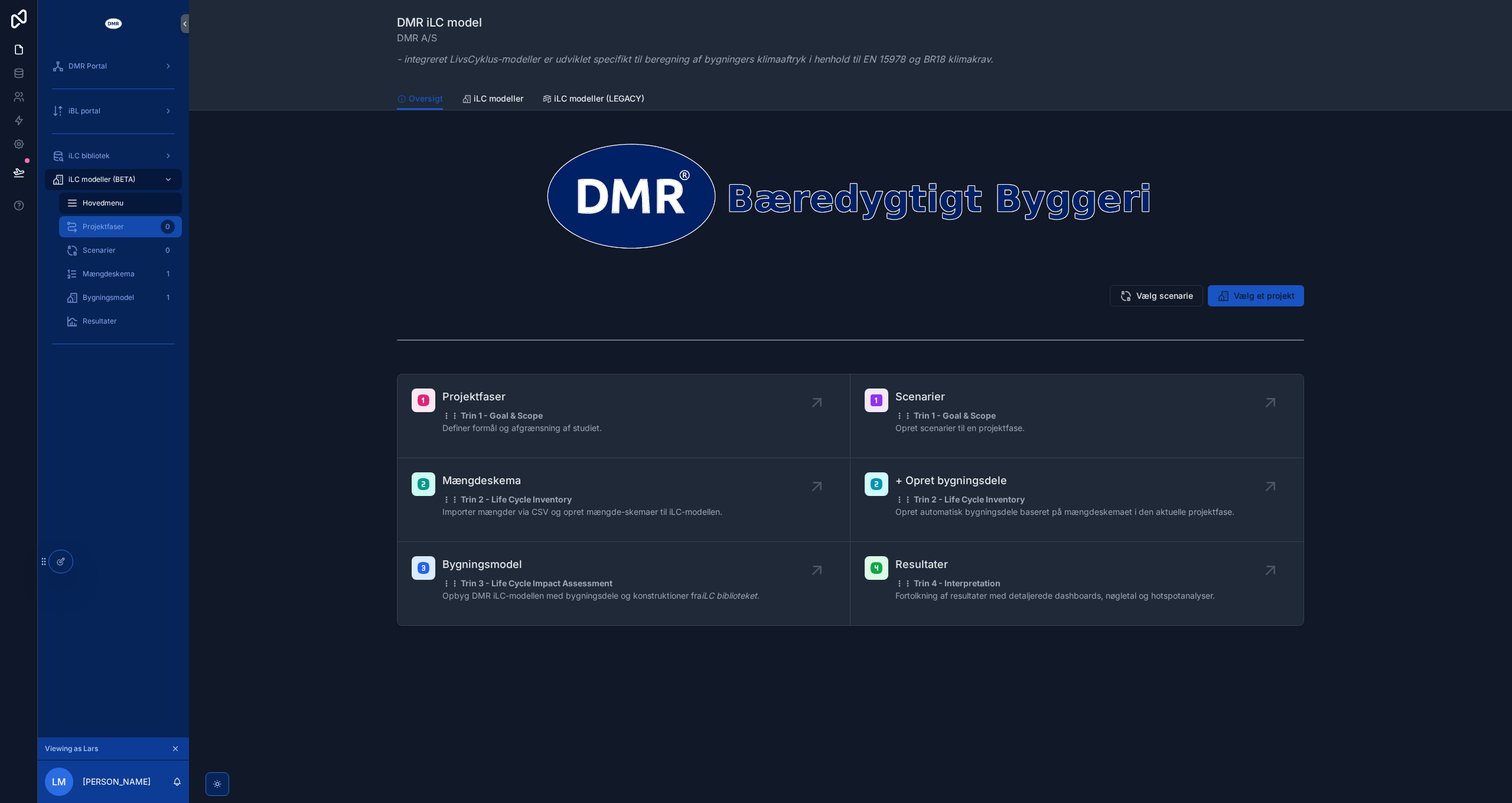
click at [117, 230] on span "Projektfaser" at bounding box center [104, 227] width 41 height 10
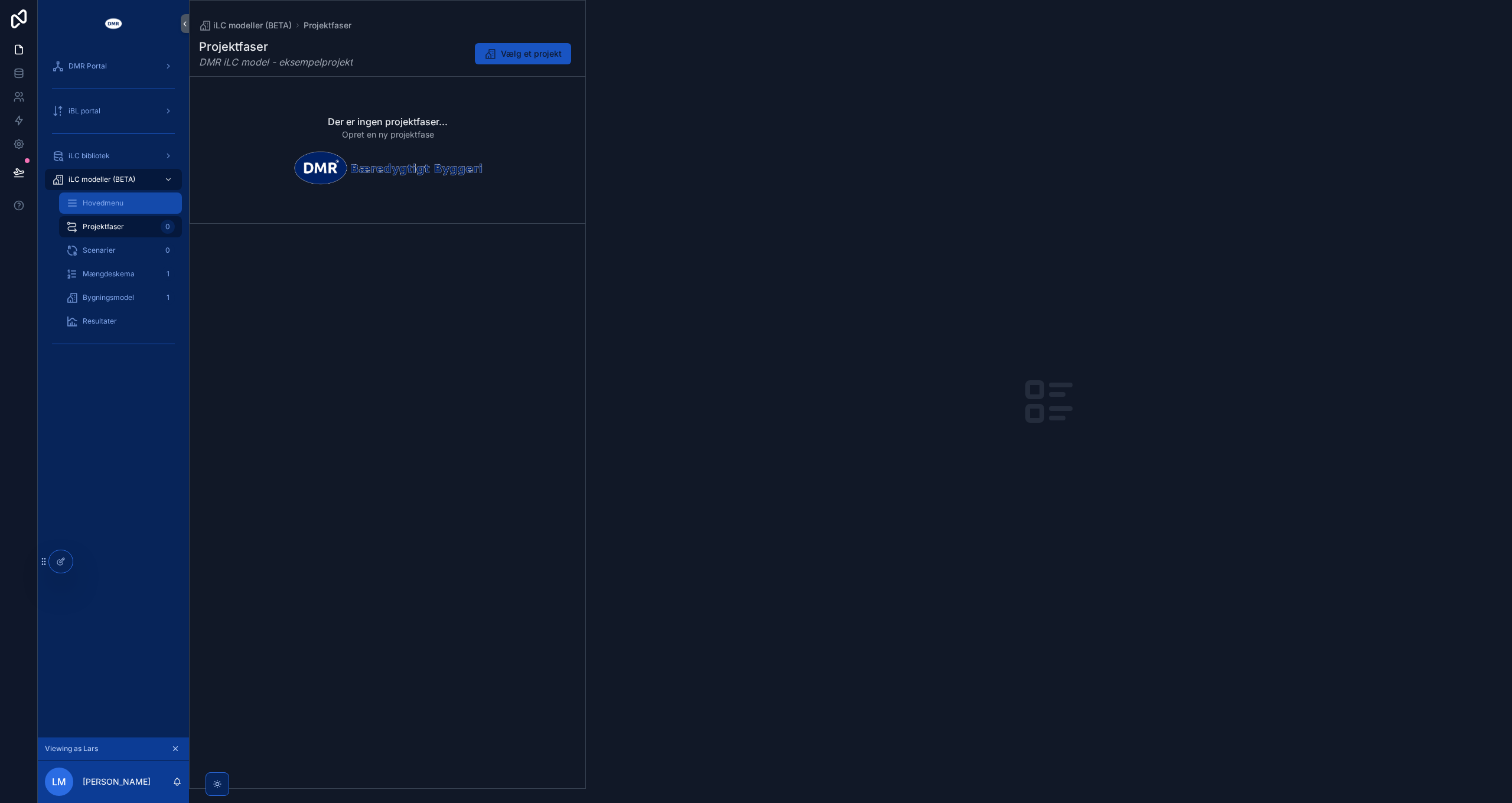
click at [115, 204] on span "Hovedmenu" at bounding box center [103, 203] width 41 height 10
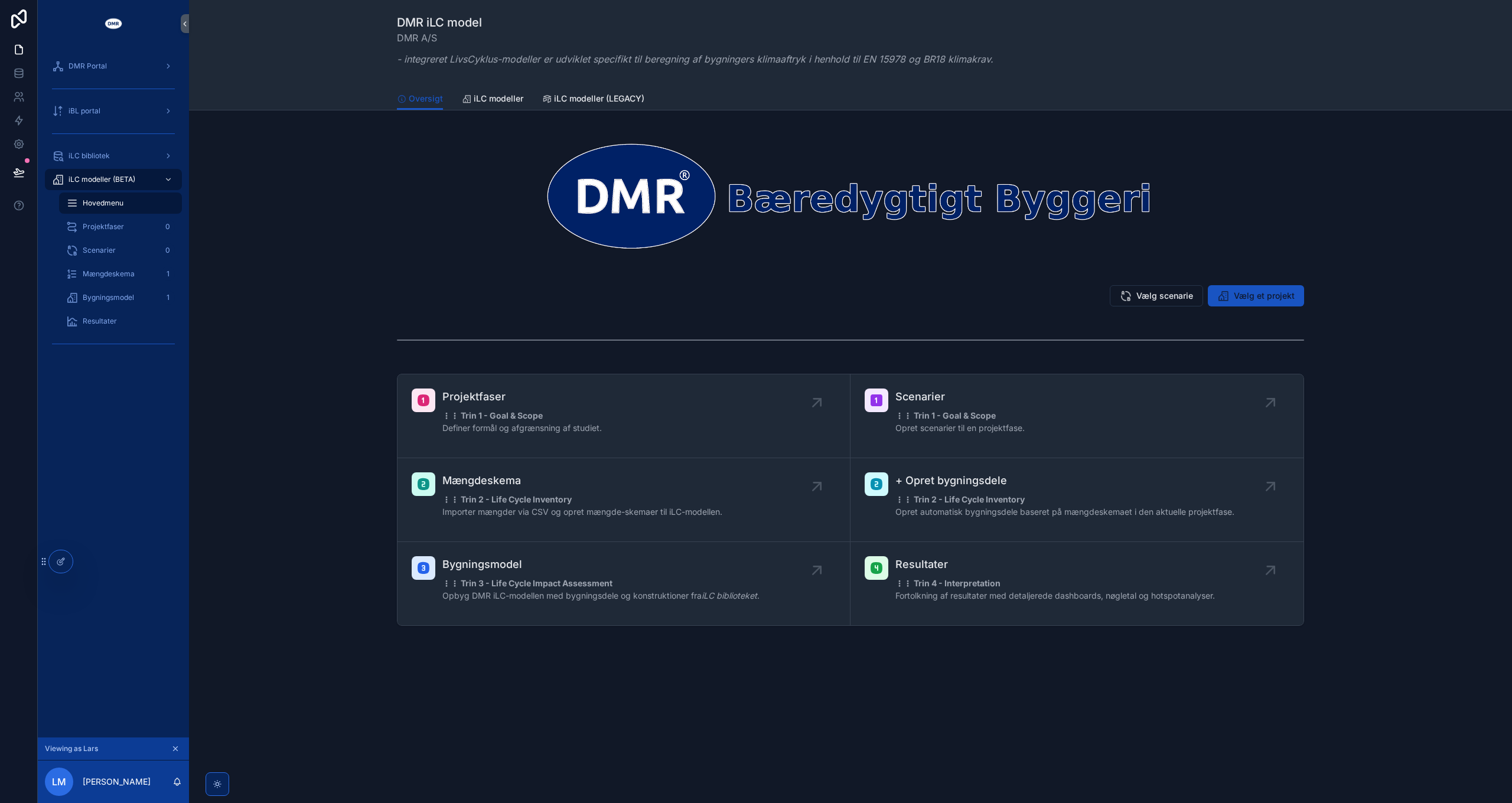
click at [929, 300] on div "Vælg scenarie Vælg et projekt" at bounding box center [850, 296] width 907 height 22
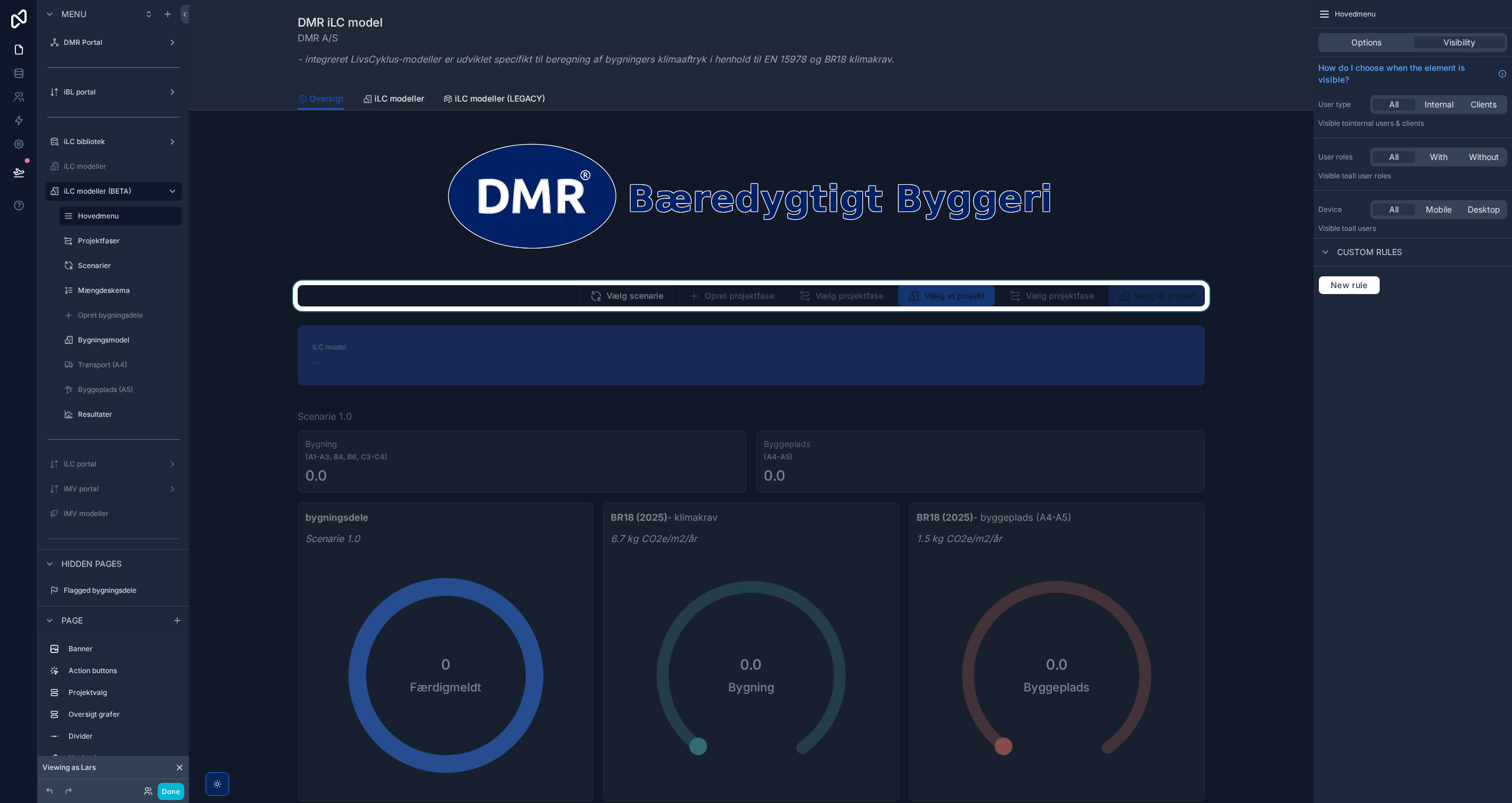
click at [803, 289] on div "scrollable content" at bounding box center [751, 296] width 1106 height 31
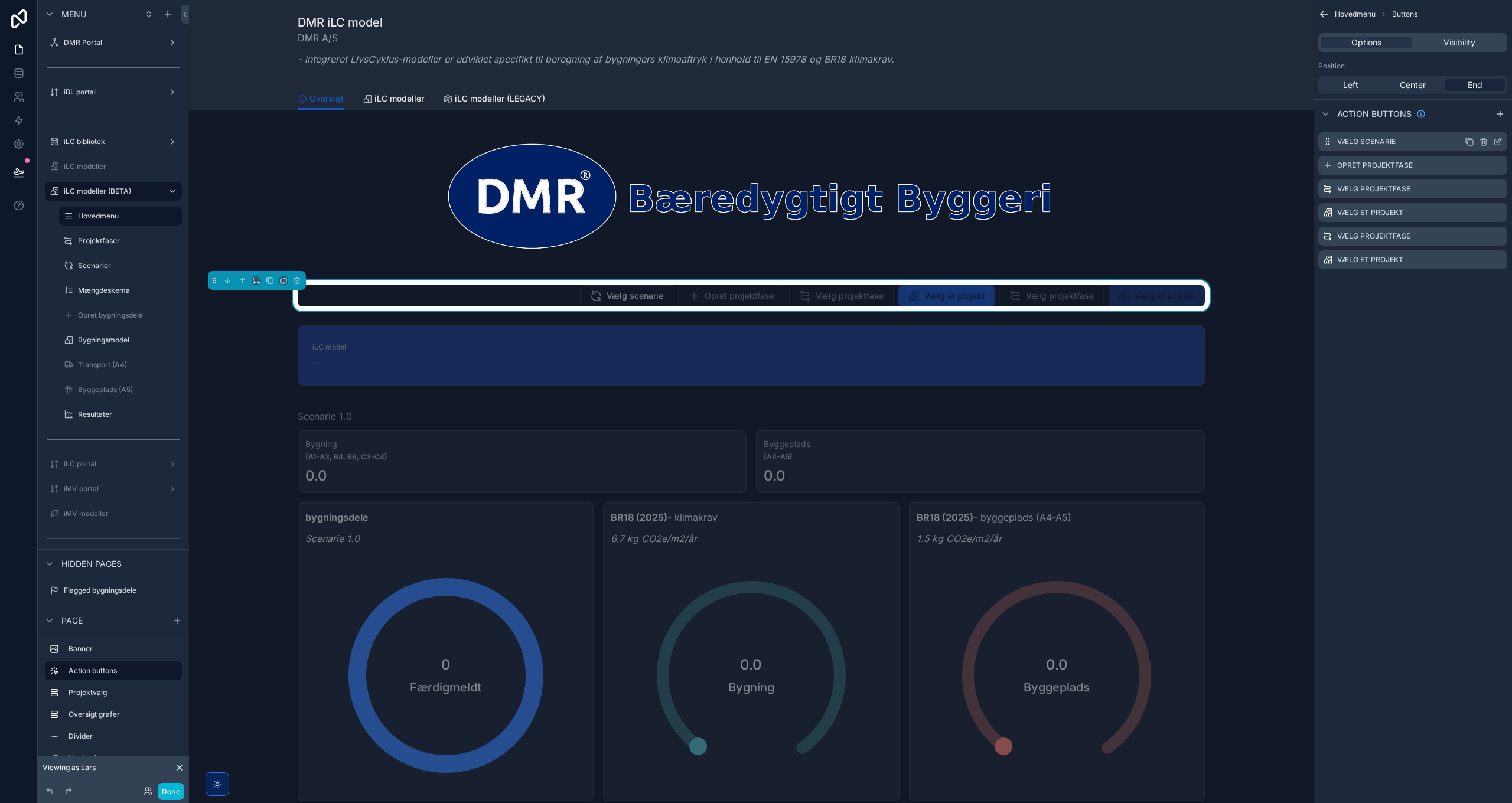
click at [1498, 140] on icon "scrollable content" at bounding box center [1498, 142] width 10 height 10
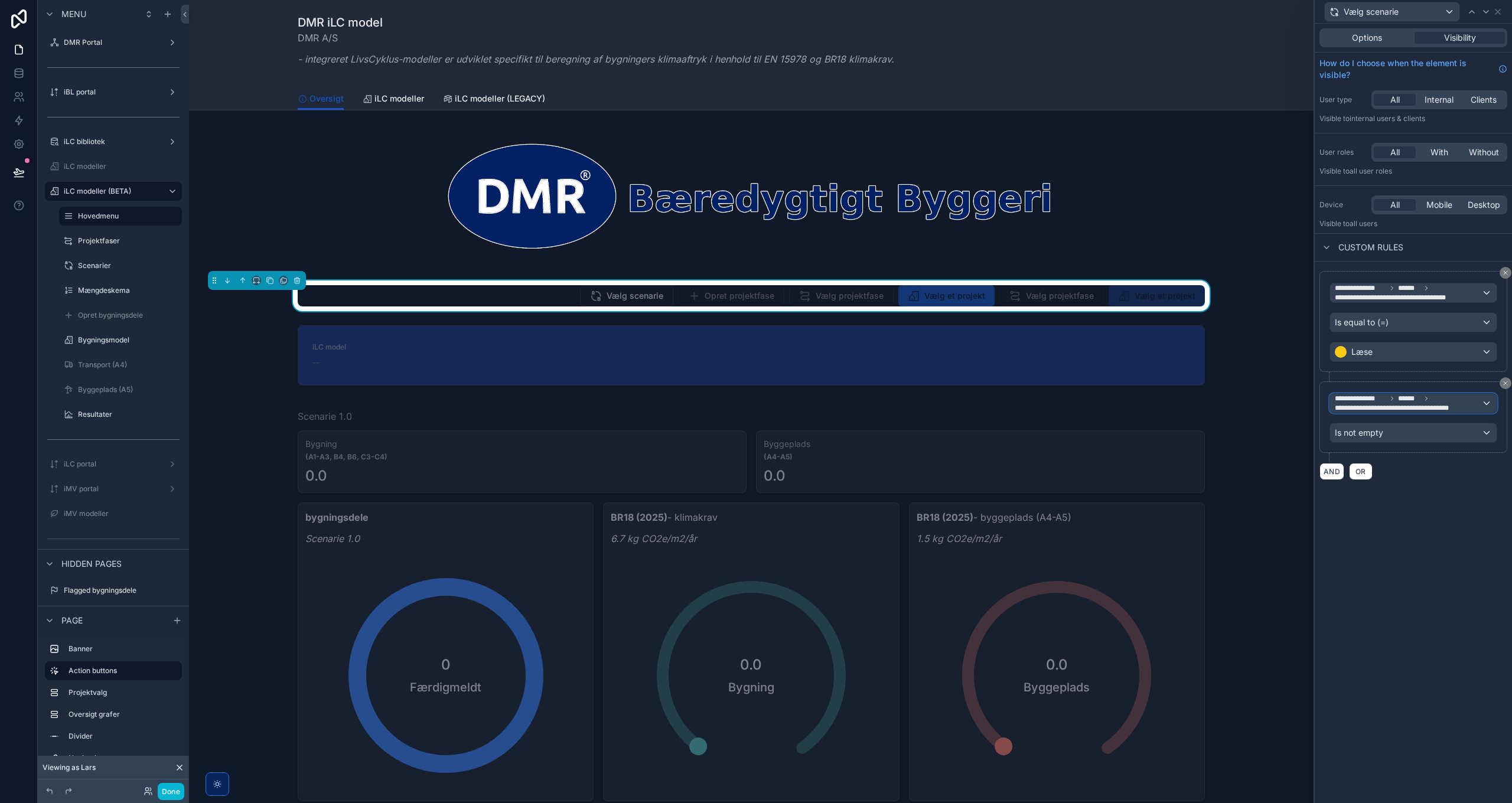
click at [1416, 394] on span "******" at bounding box center [1409, 398] width 22 height 10
click at [1416, 394] on div at bounding box center [1412, 402] width 197 height 803
click at [1401, 429] on div "Is not empty" at bounding box center [1413, 433] width 167 height 19
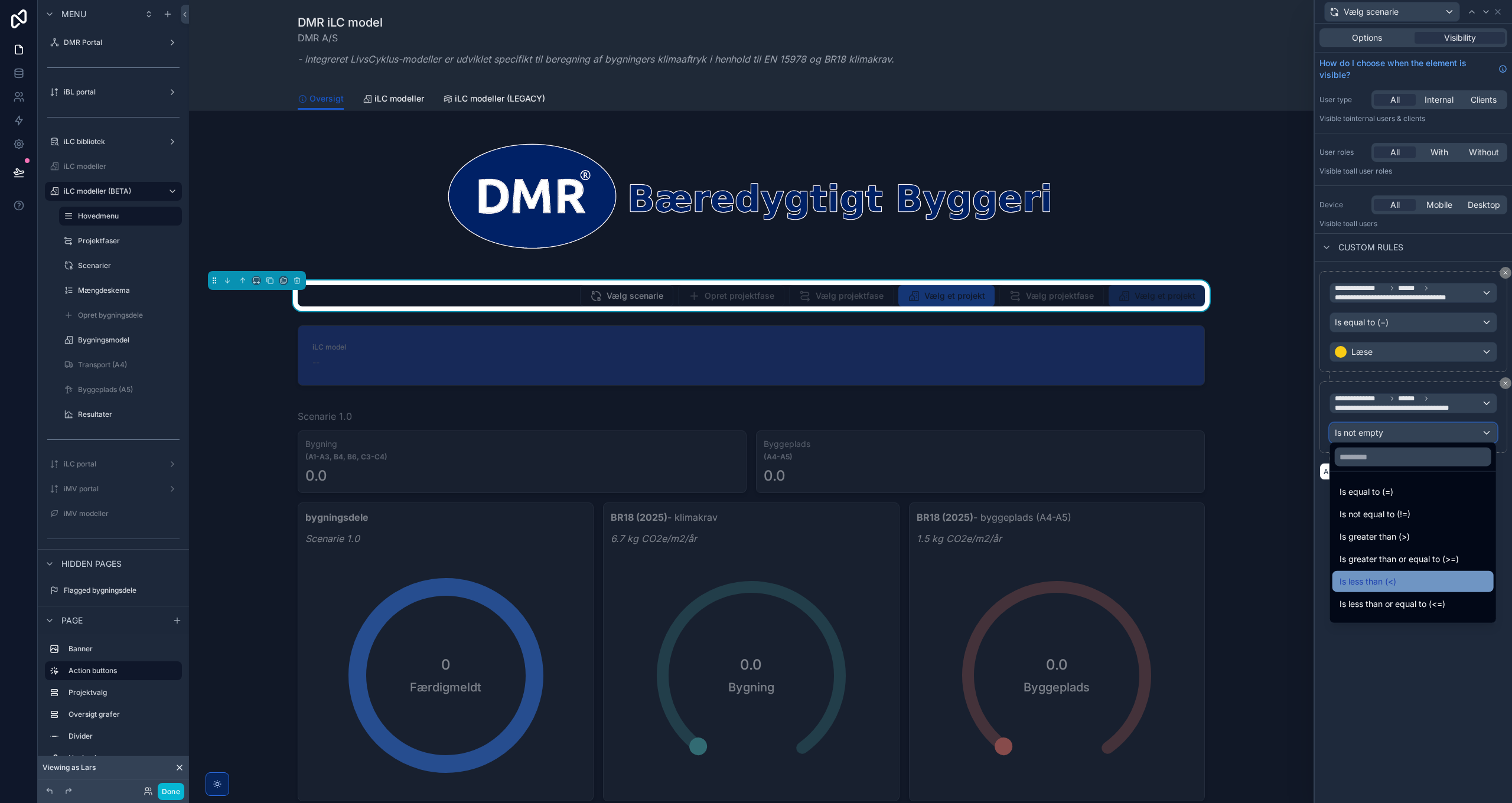
scroll to position [84, 0]
click at [1395, 539] on div "Is empty" at bounding box center [1413, 543] width 147 height 14
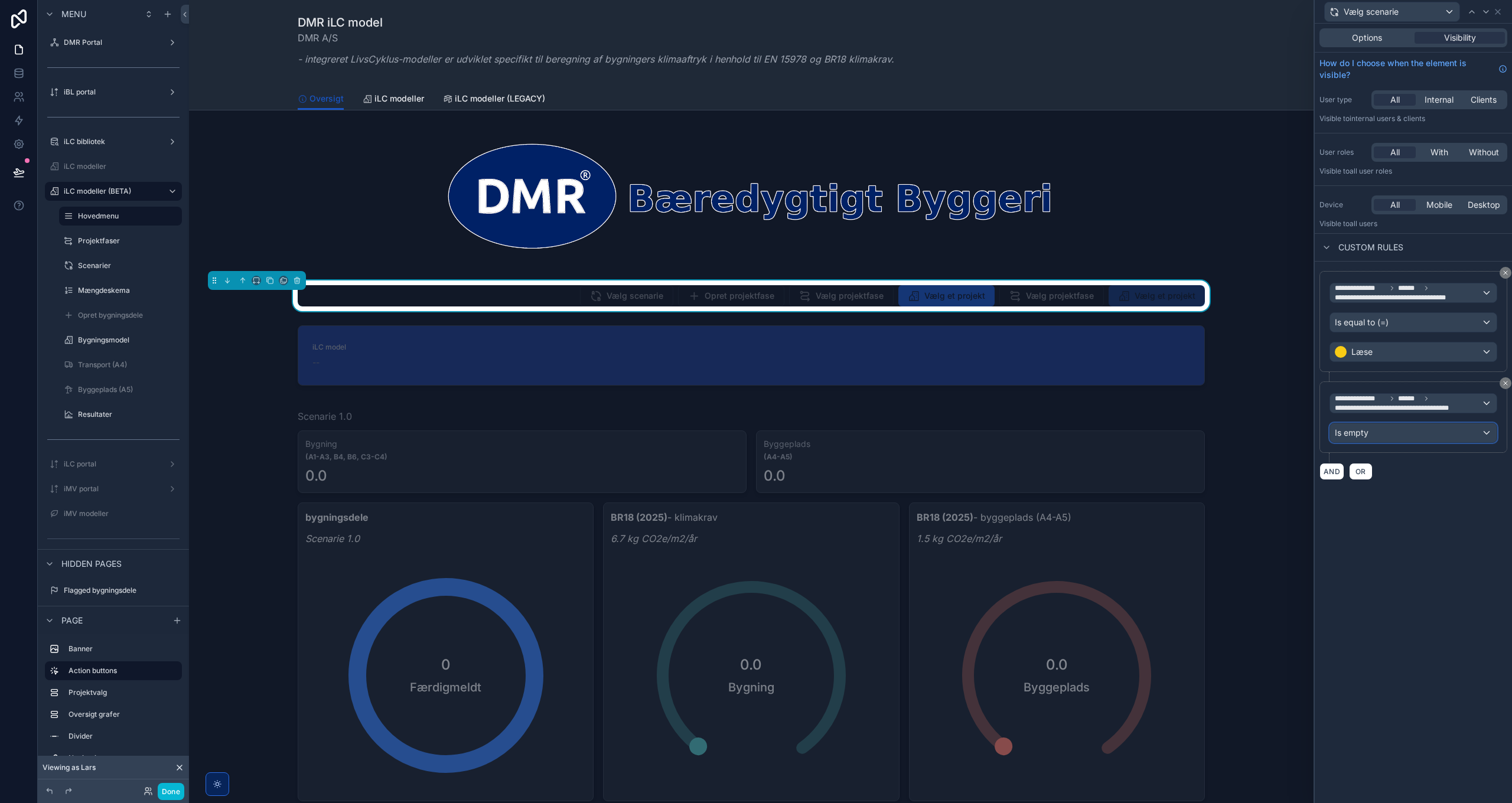
click at [1396, 427] on div "Is empty" at bounding box center [1413, 433] width 167 height 19
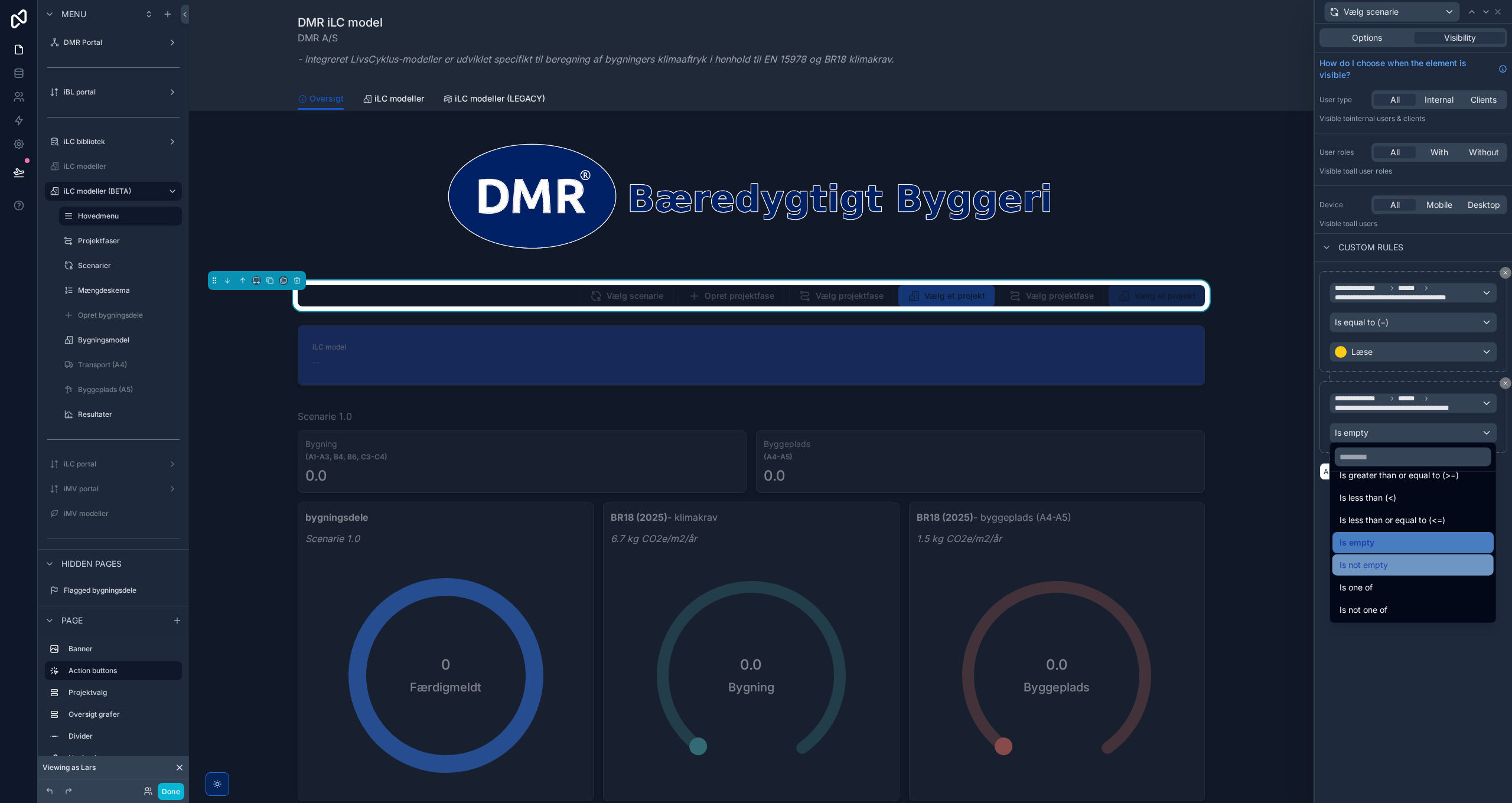
click at [1395, 561] on div "Is not empty" at bounding box center [1413, 565] width 147 height 14
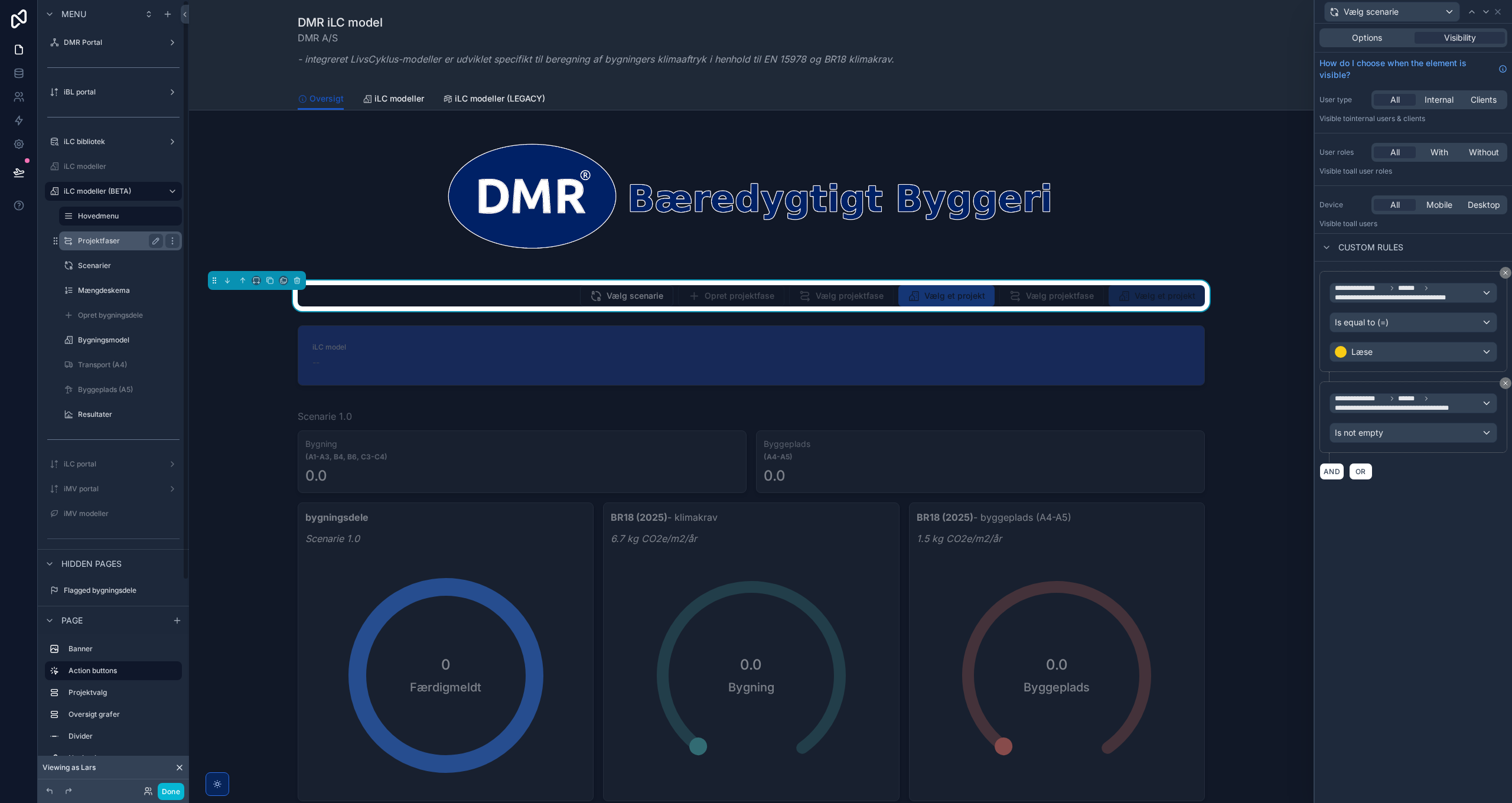
click at [113, 246] on div "Projektfaser" at bounding box center [120, 241] width 85 height 14
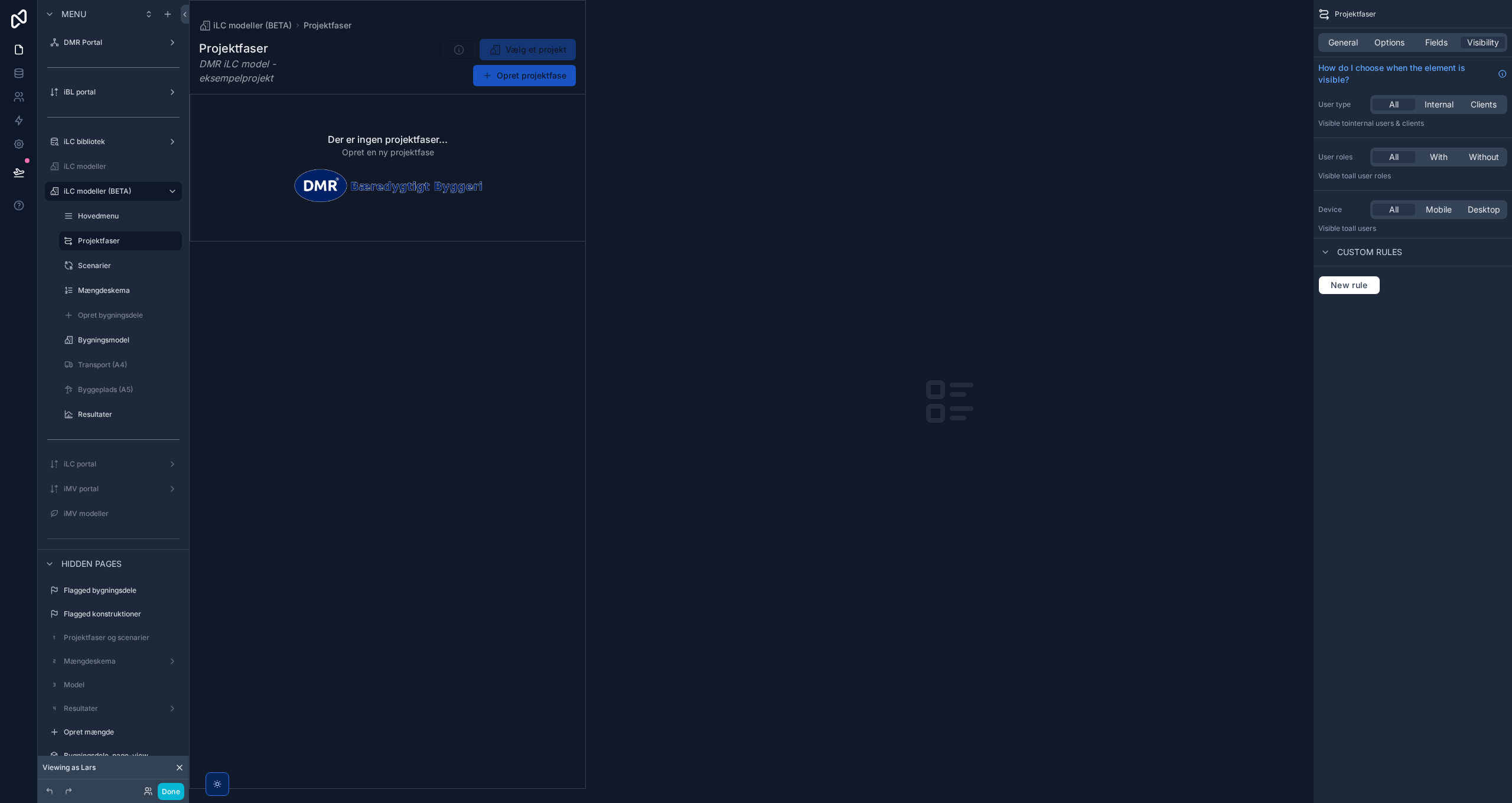
click at [1389, 36] on div "General Options Fields Visibility" at bounding box center [1412, 42] width 189 height 19
click at [1389, 39] on span "Options" at bounding box center [1389, 42] width 30 height 12
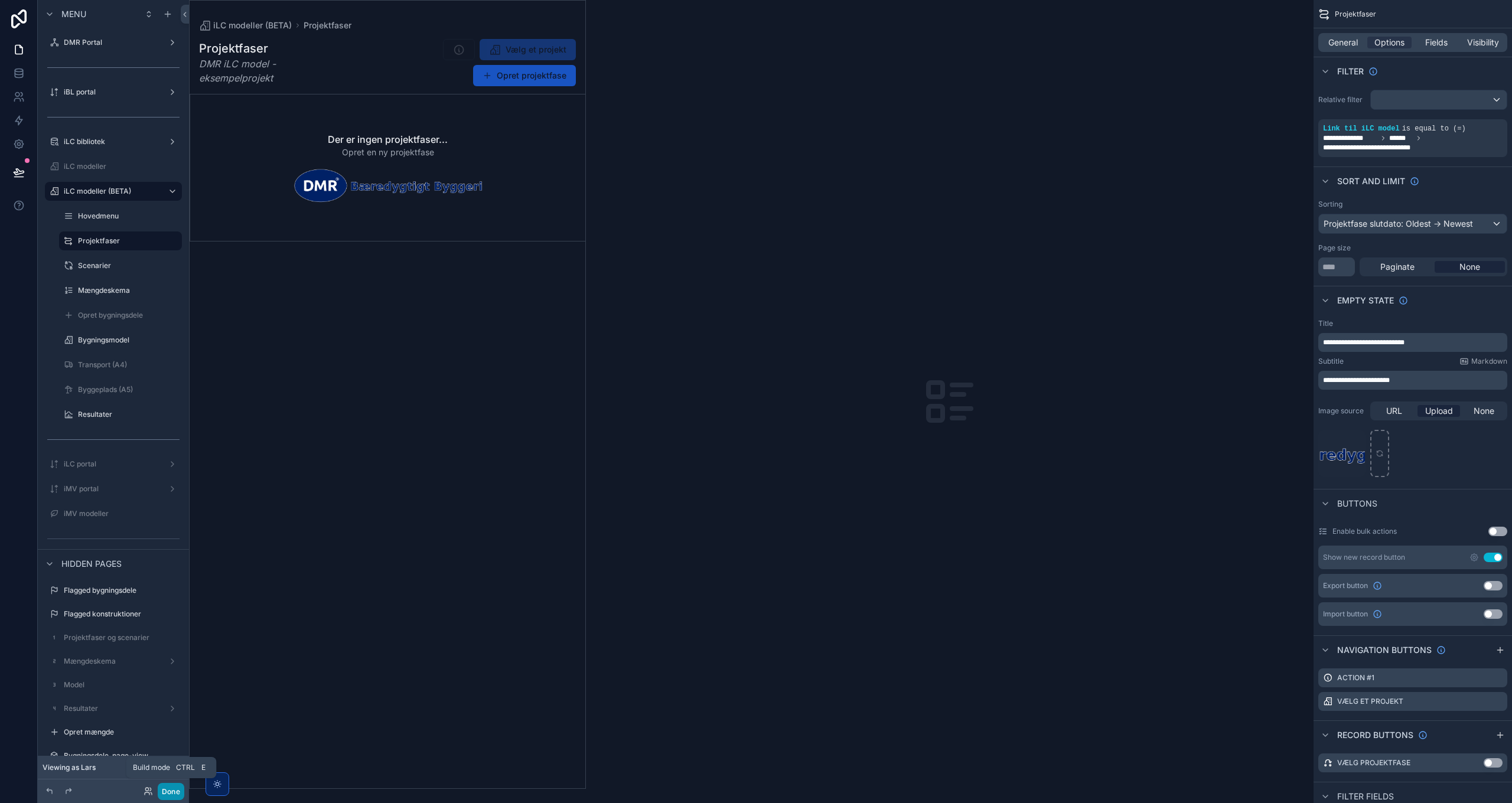
click at [177, 793] on button "Done" at bounding box center [171, 791] width 26 height 17
click at [1473, 558] on icon "scrollable content" at bounding box center [1475, 558] width 10 height 10
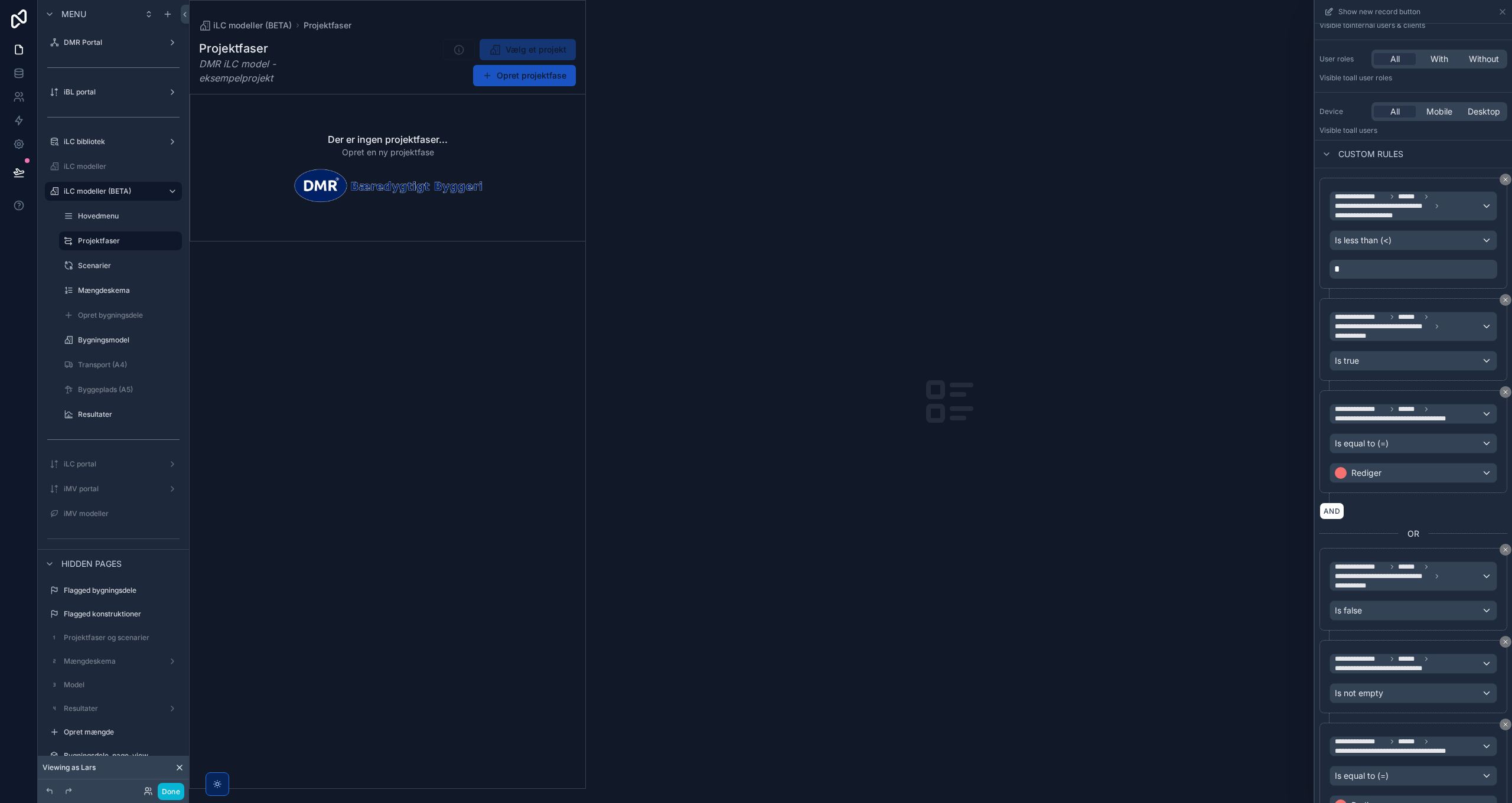
scroll to position [138, 0]
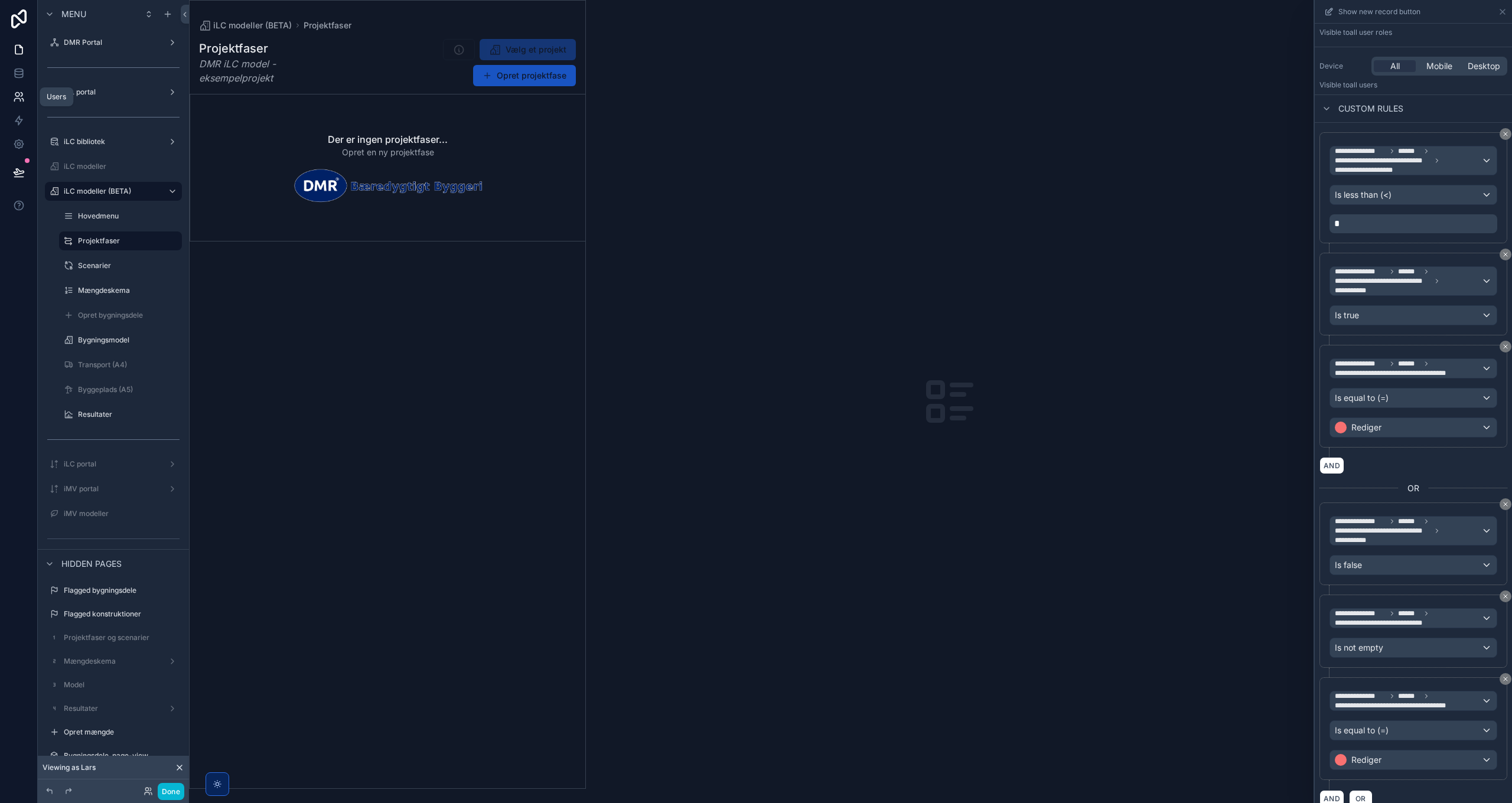
click at [20, 95] on icon at bounding box center [18, 96] width 12 height 12
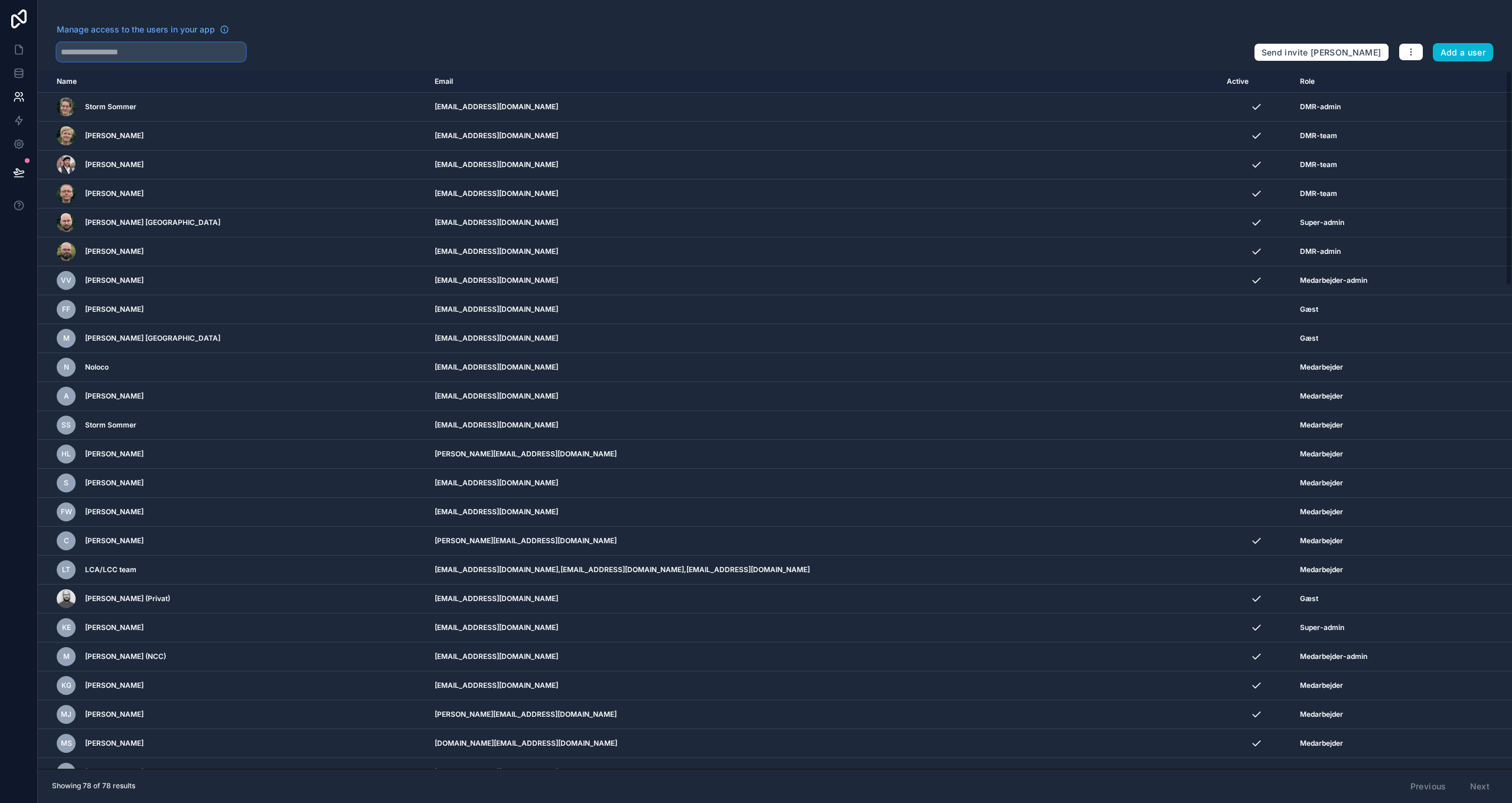
click at [118, 54] on input "text" at bounding box center [151, 52] width 189 height 19
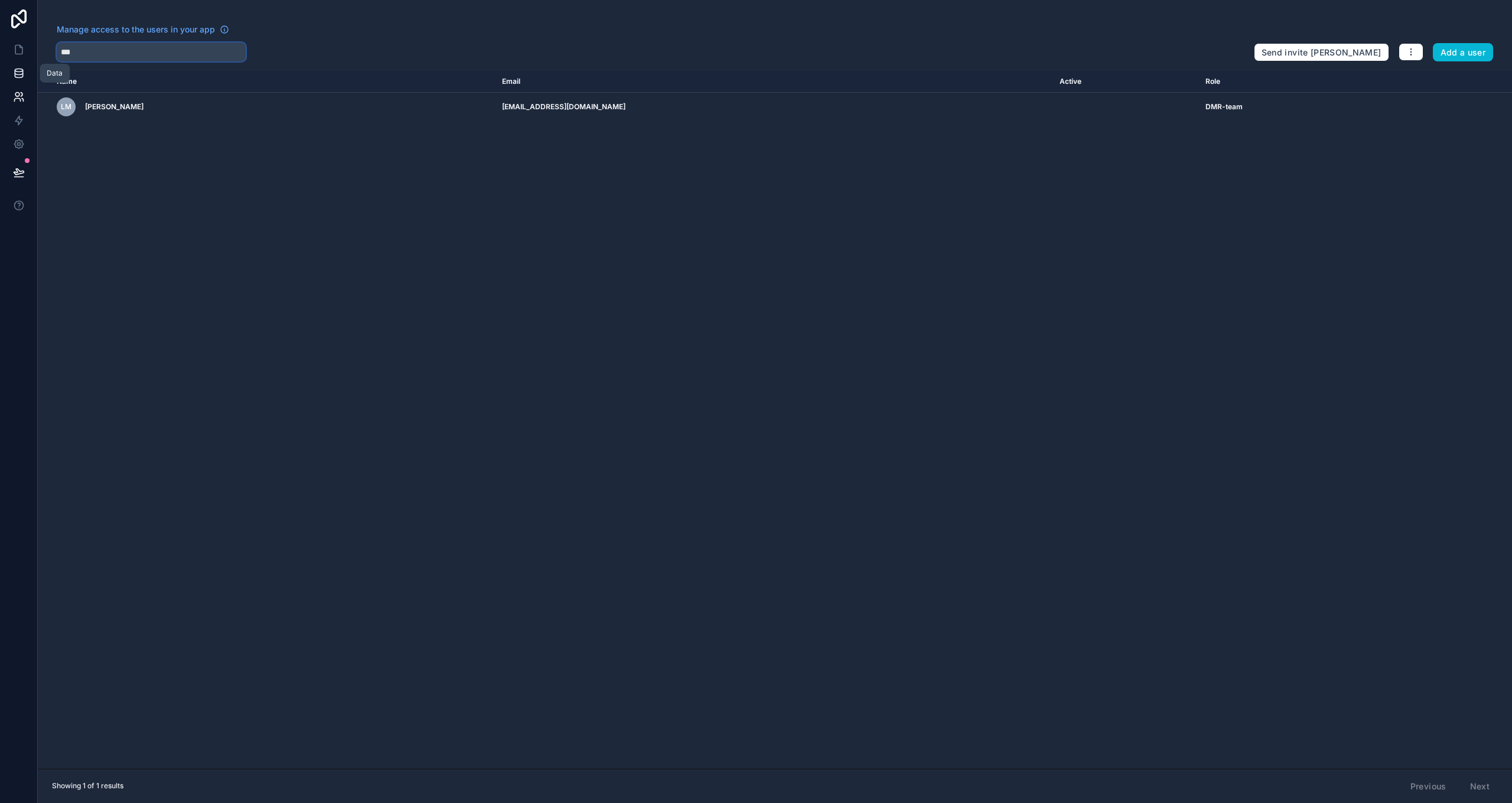
type input "***"
click at [26, 71] on link at bounding box center [18, 73] width 37 height 24
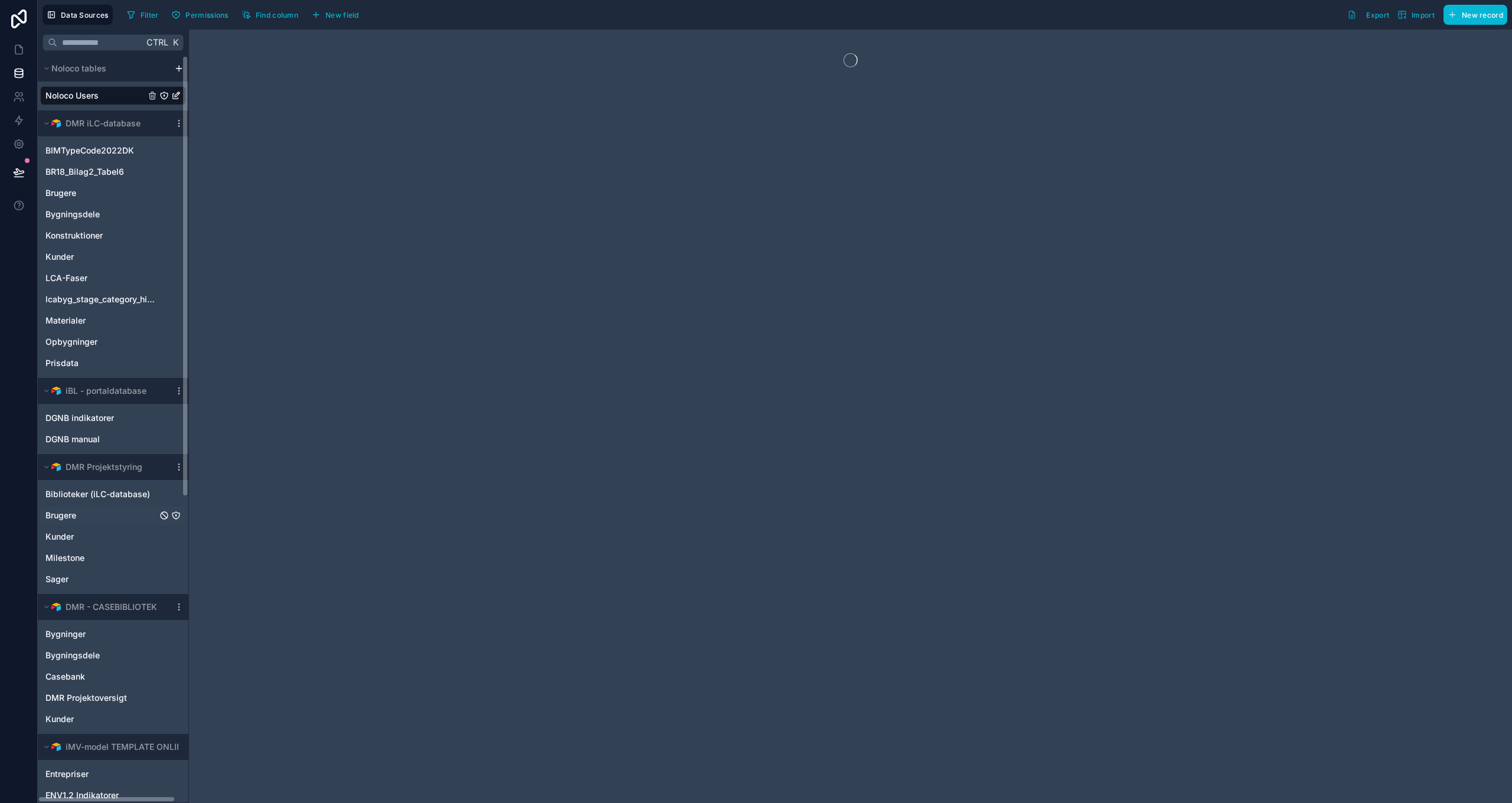
click at [89, 519] on div "Brugere" at bounding box center [112, 515] width 146 height 19
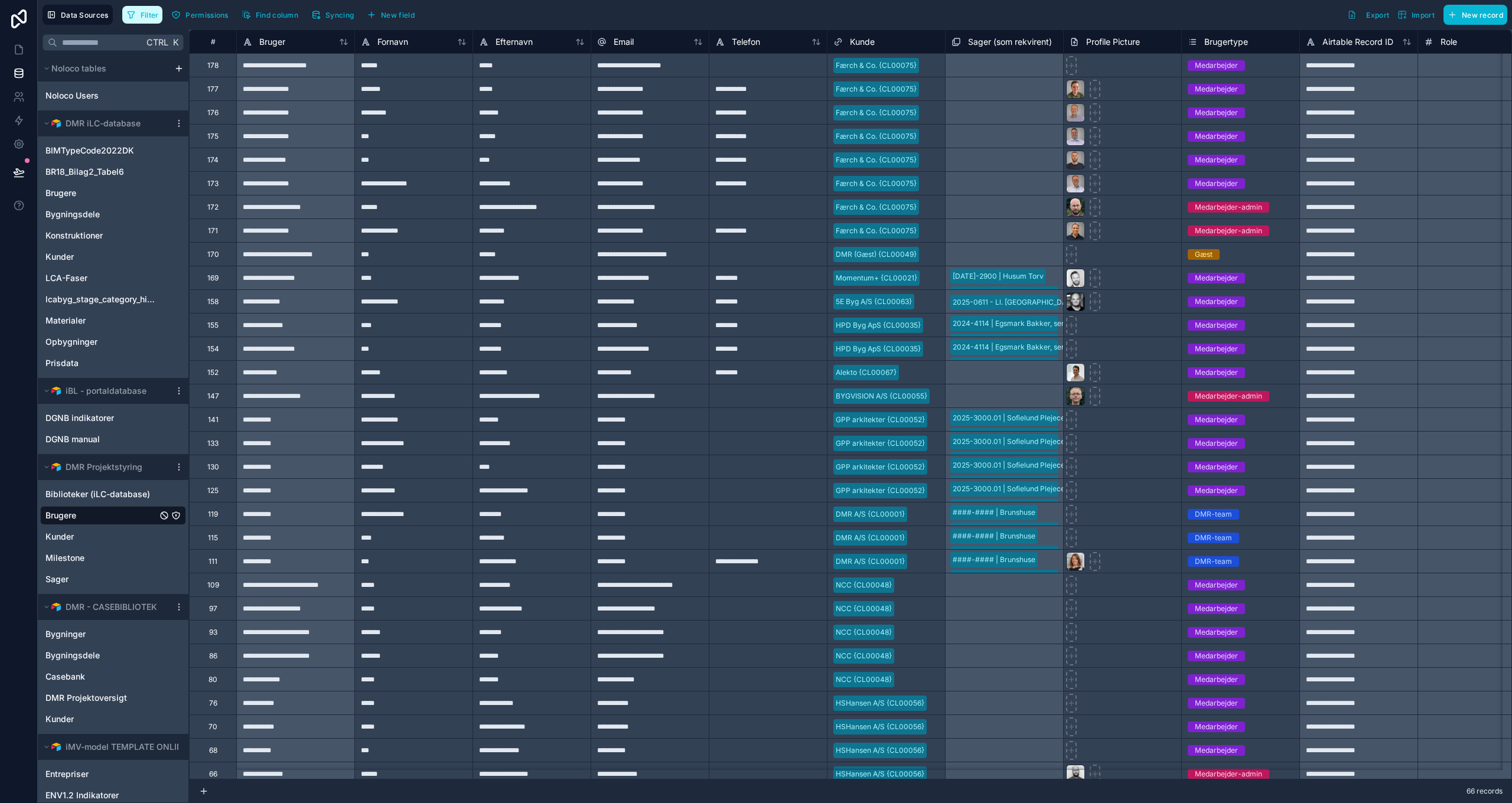
click at [148, 13] on span "Filter" at bounding box center [149, 14] width 18 height 9
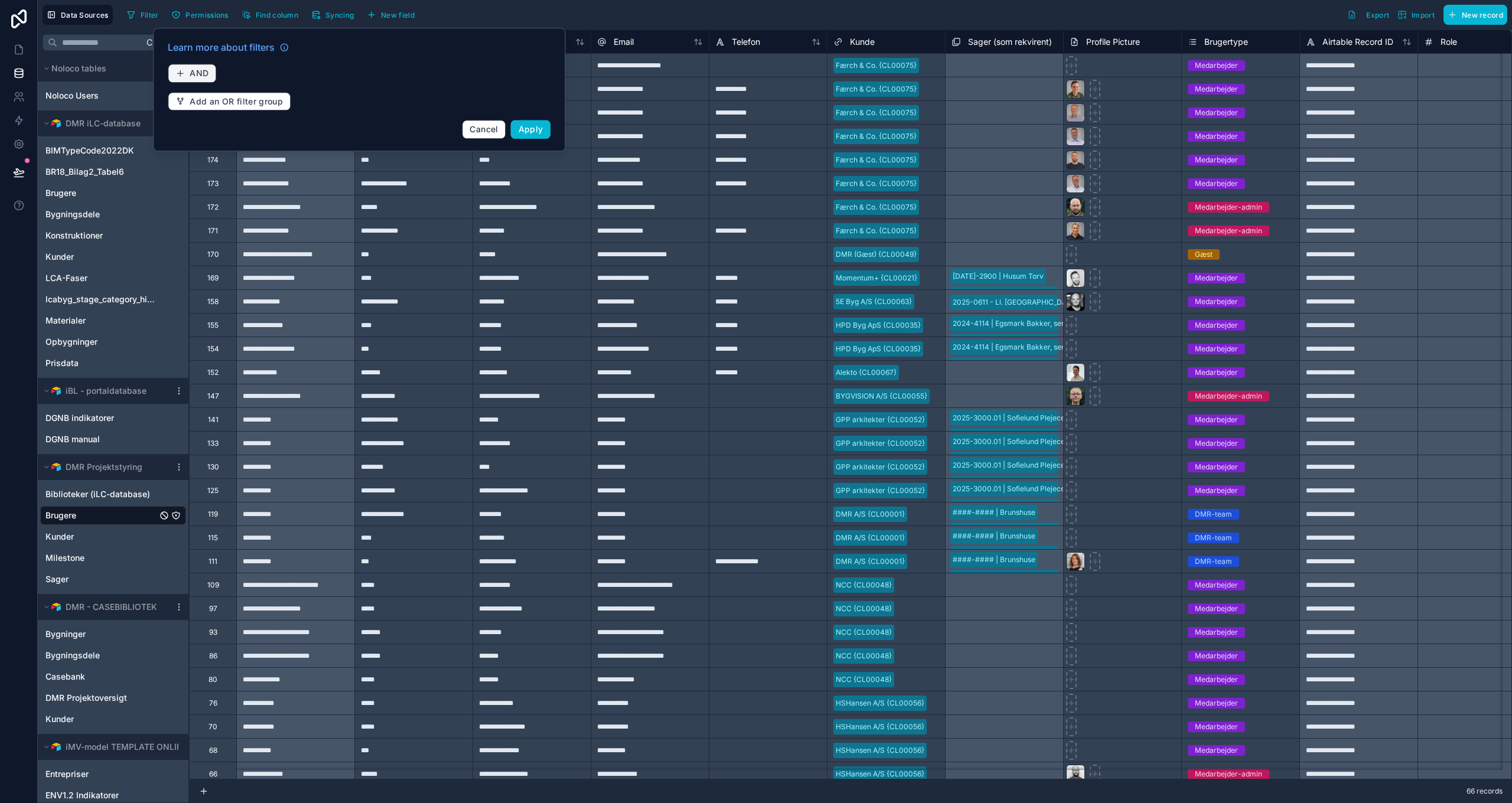
click at [204, 72] on span "AND" at bounding box center [199, 72] width 19 height 10
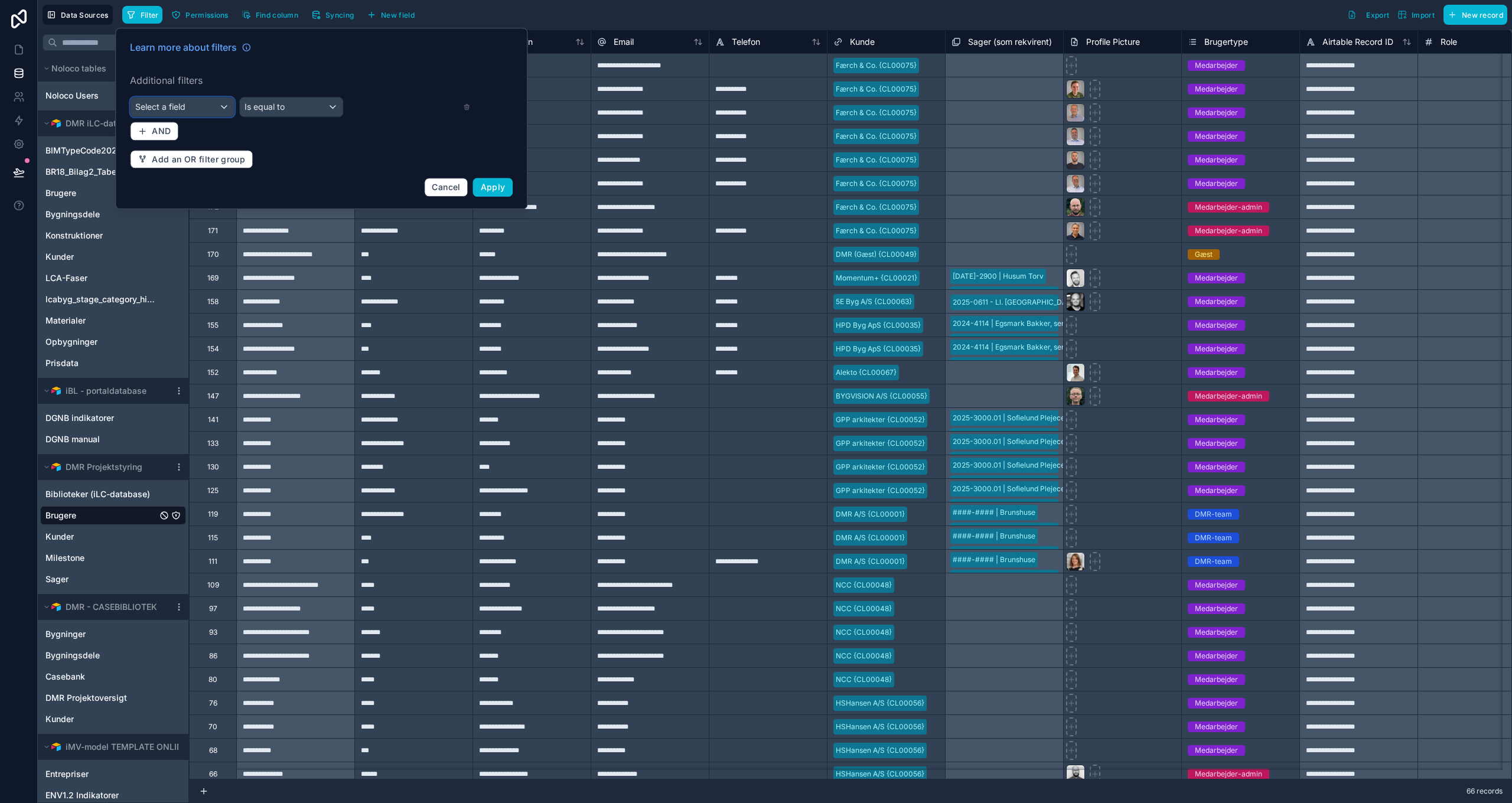
click at [205, 109] on div "Select a field" at bounding box center [183, 107] width 104 height 19
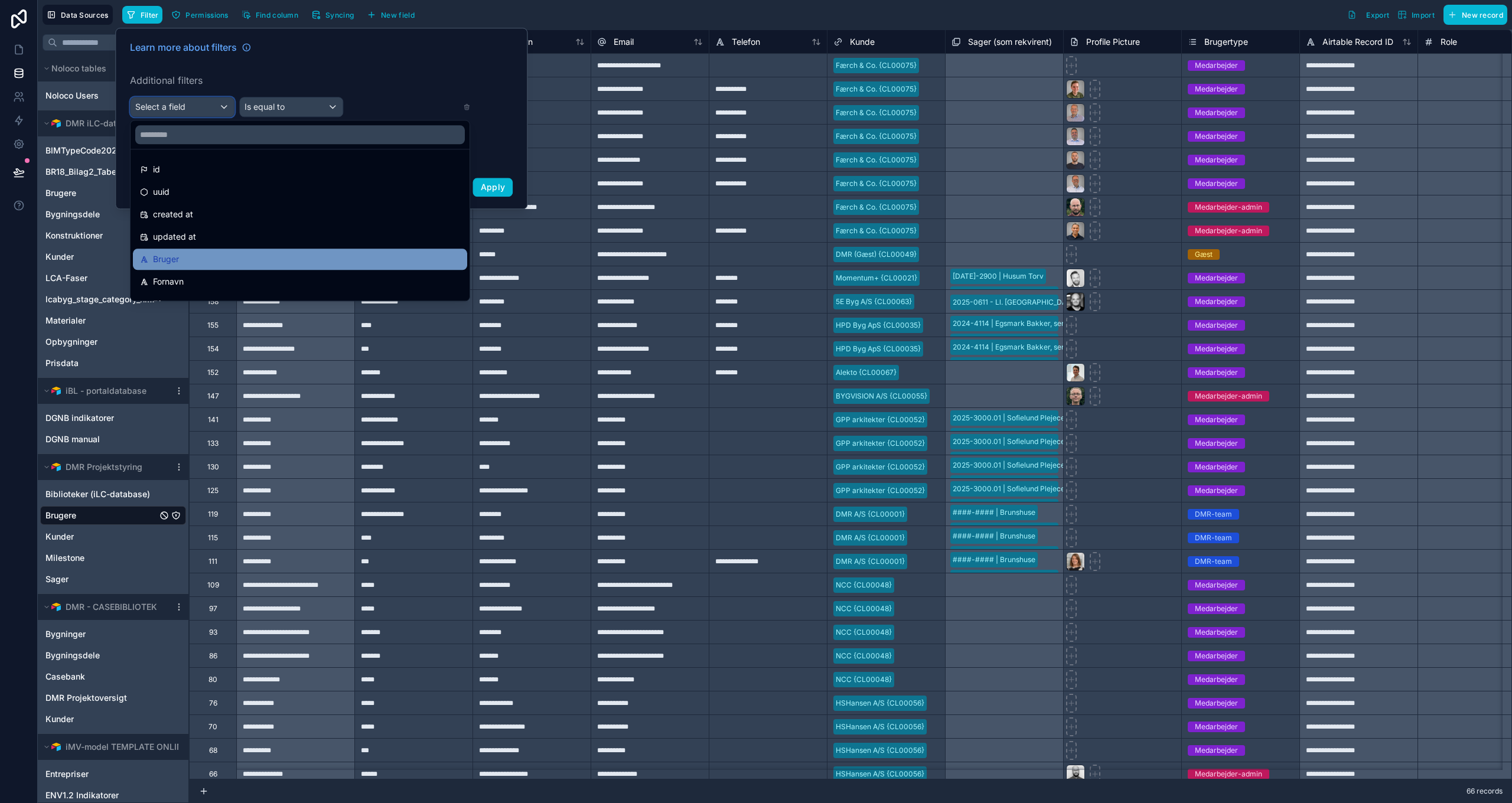
scroll to position [59, 0]
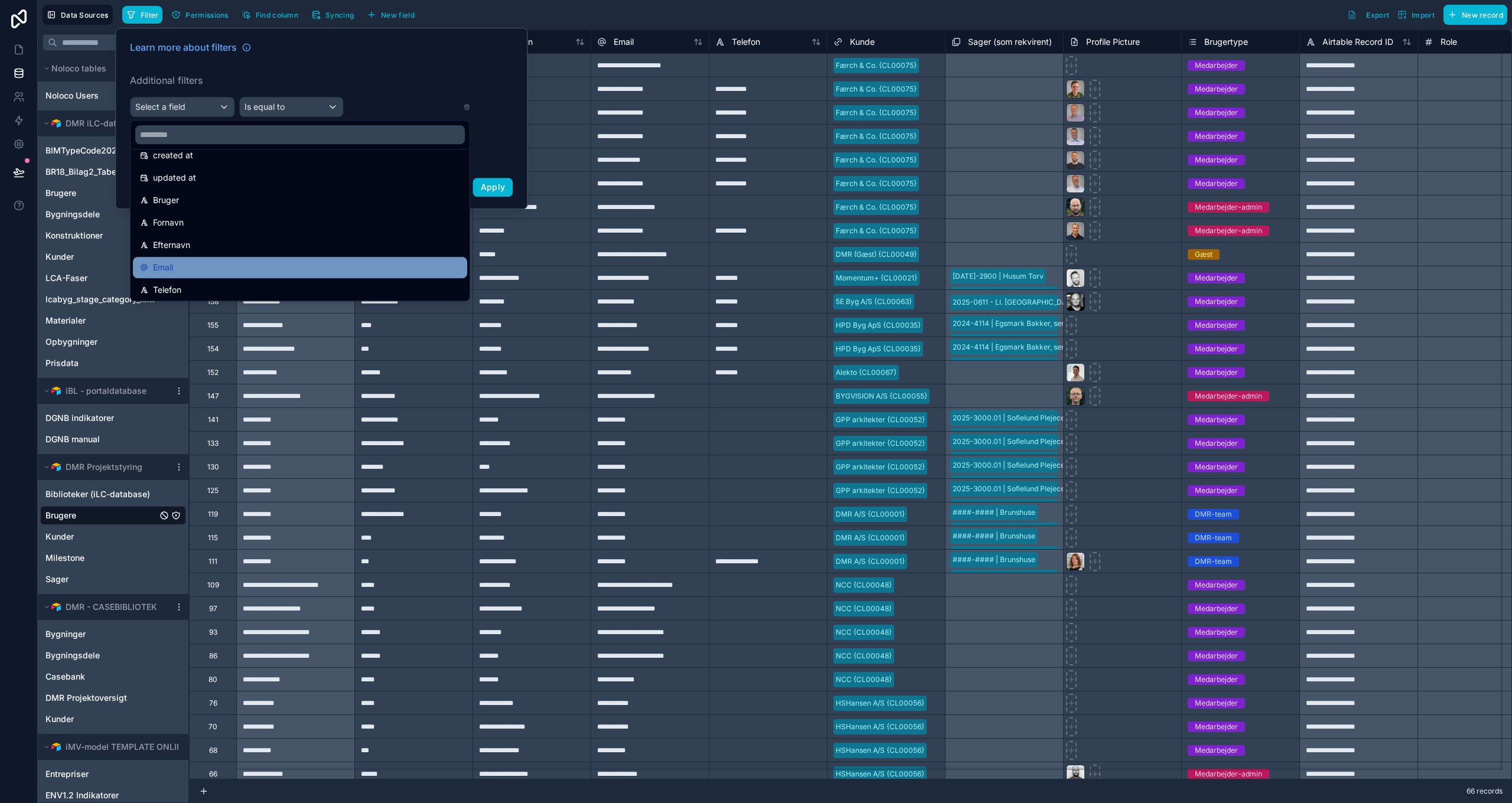
click at [186, 267] on div "Email" at bounding box center [300, 268] width 320 height 14
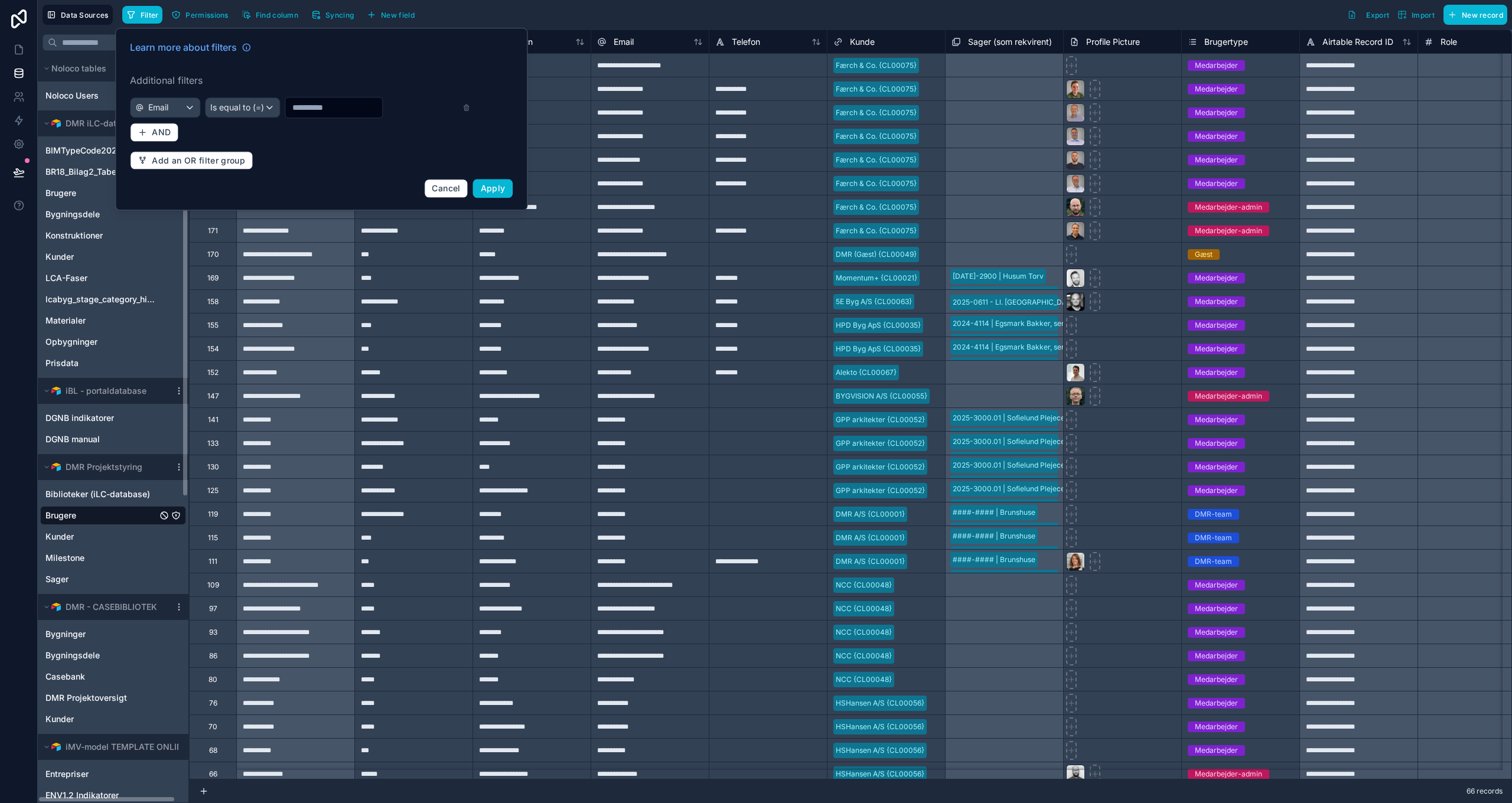
click at [313, 108] on input "text" at bounding box center [334, 107] width 97 height 17
type input "***"
click at [494, 186] on span "Apply" at bounding box center [493, 188] width 25 height 10
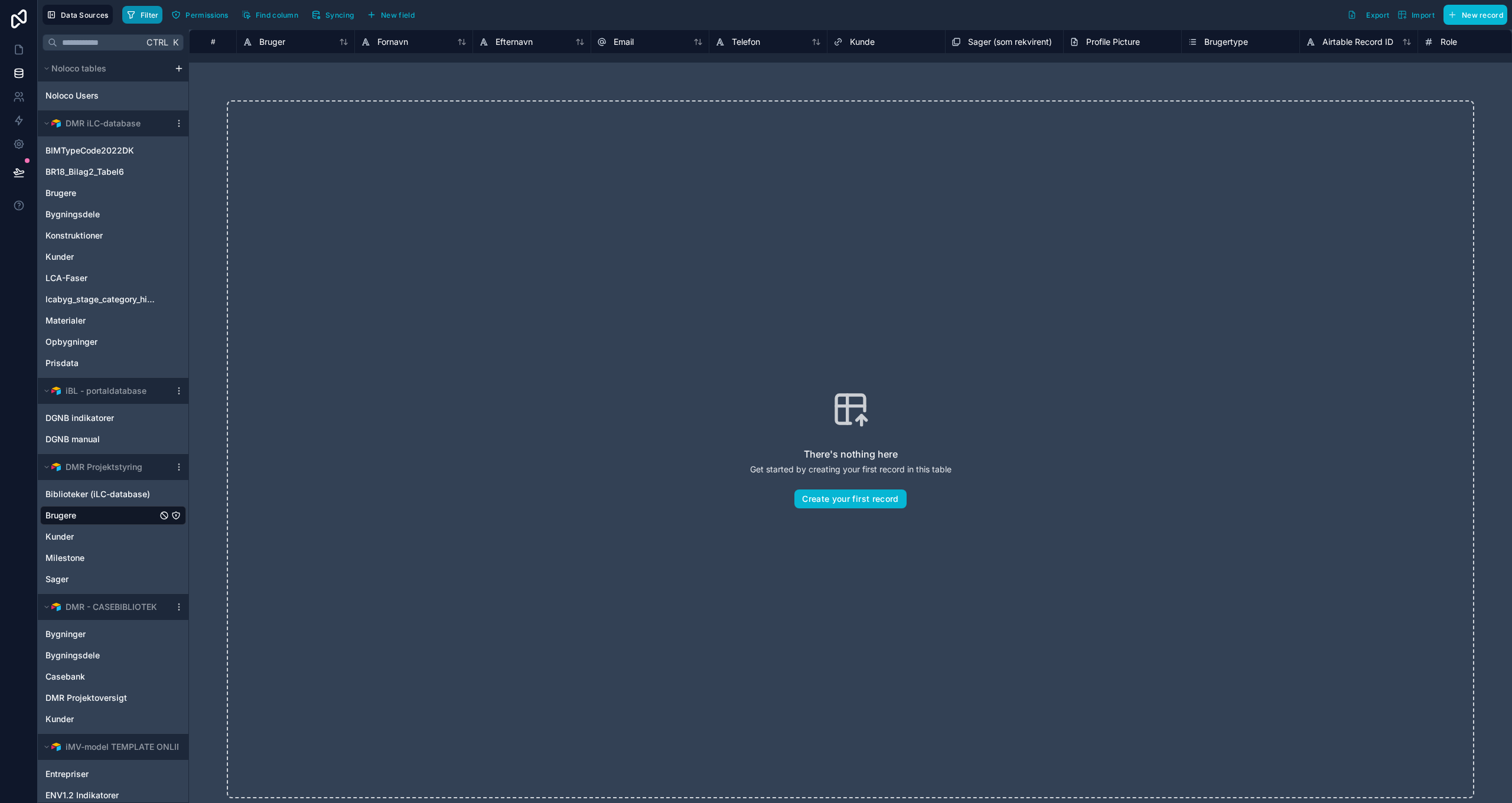
click at [140, 17] on span "Filter" at bounding box center [149, 14] width 18 height 9
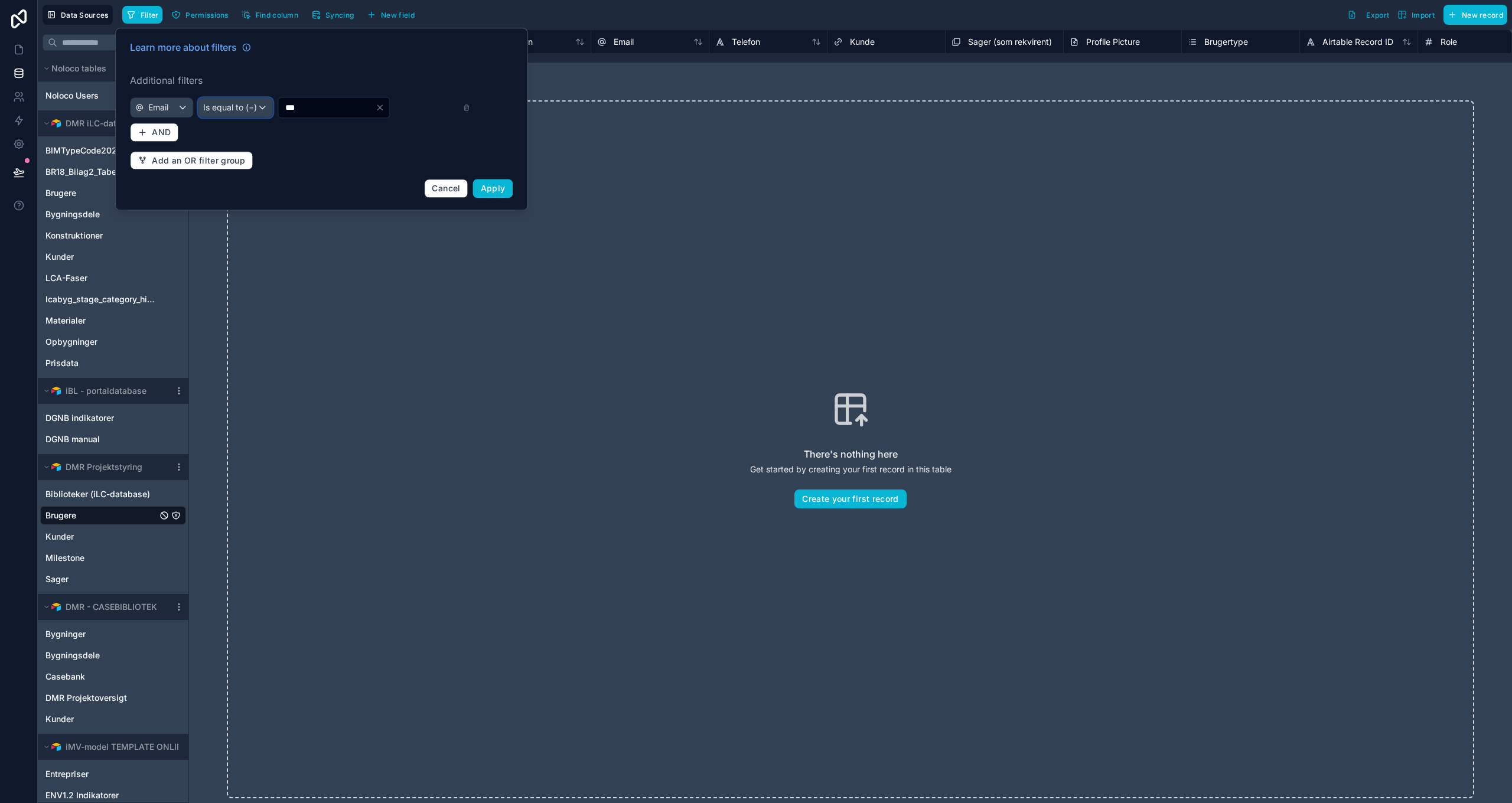
click at [235, 105] on span "Is equal to (=)" at bounding box center [230, 107] width 53 height 12
click at [249, 221] on div "Contains" at bounding box center [243, 216] width 88 height 14
click at [498, 193] on button "Apply" at bounding box center [493, 189] width 40 height 19
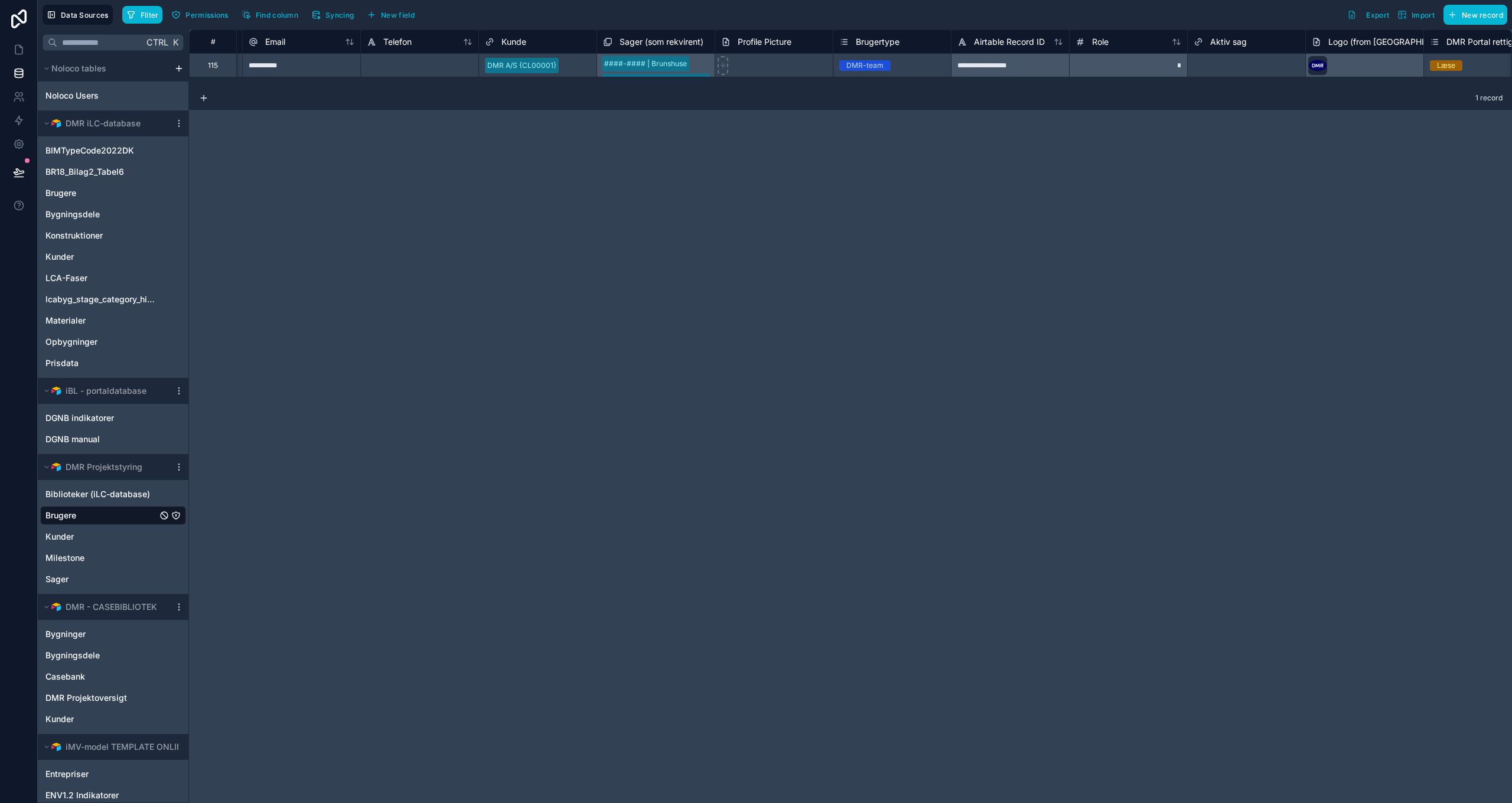
scroll to position [0, 365]
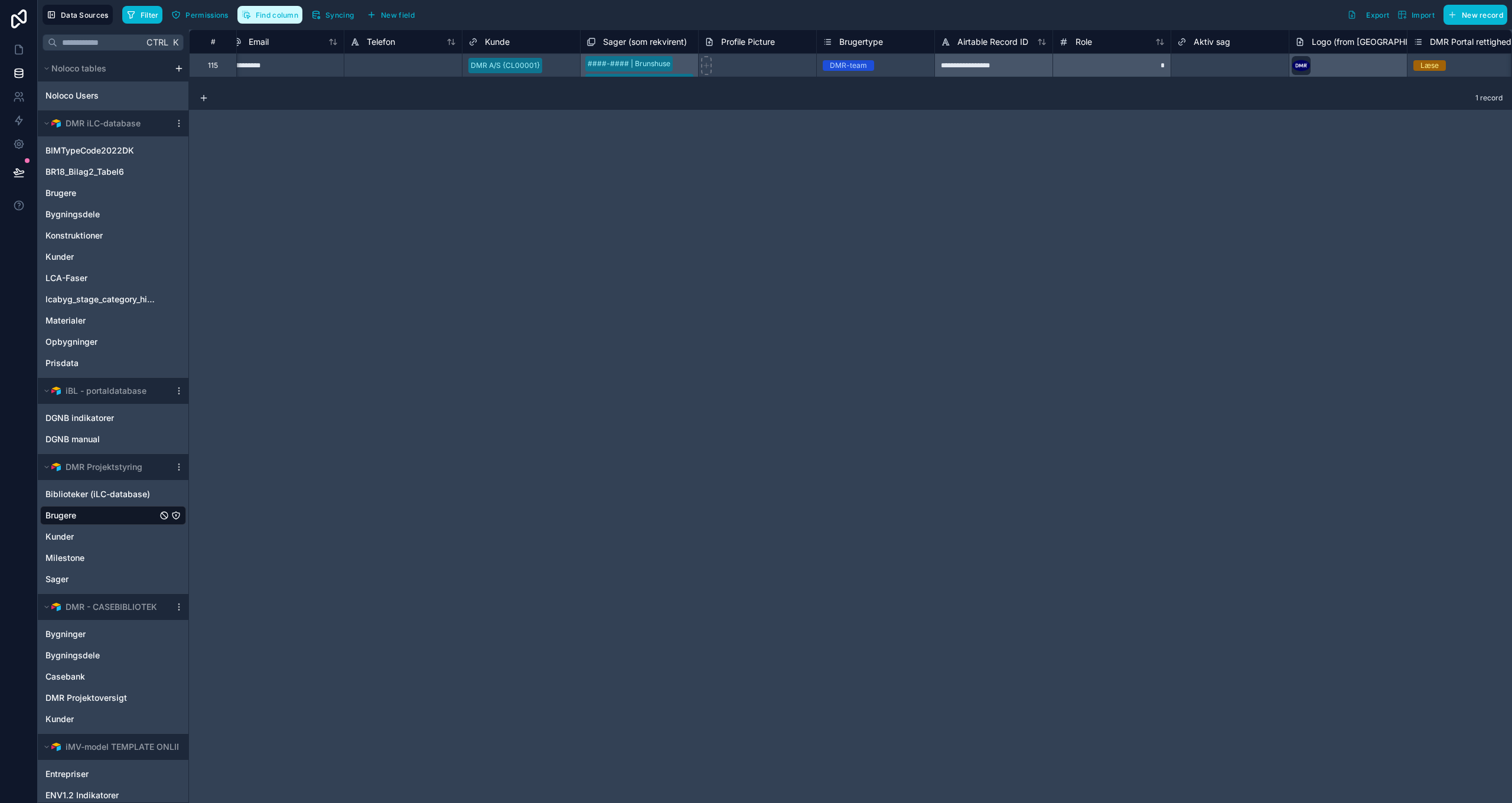
click at [277, 22] on button "Find column" at bounding box center [270, 14] width 65 height 18
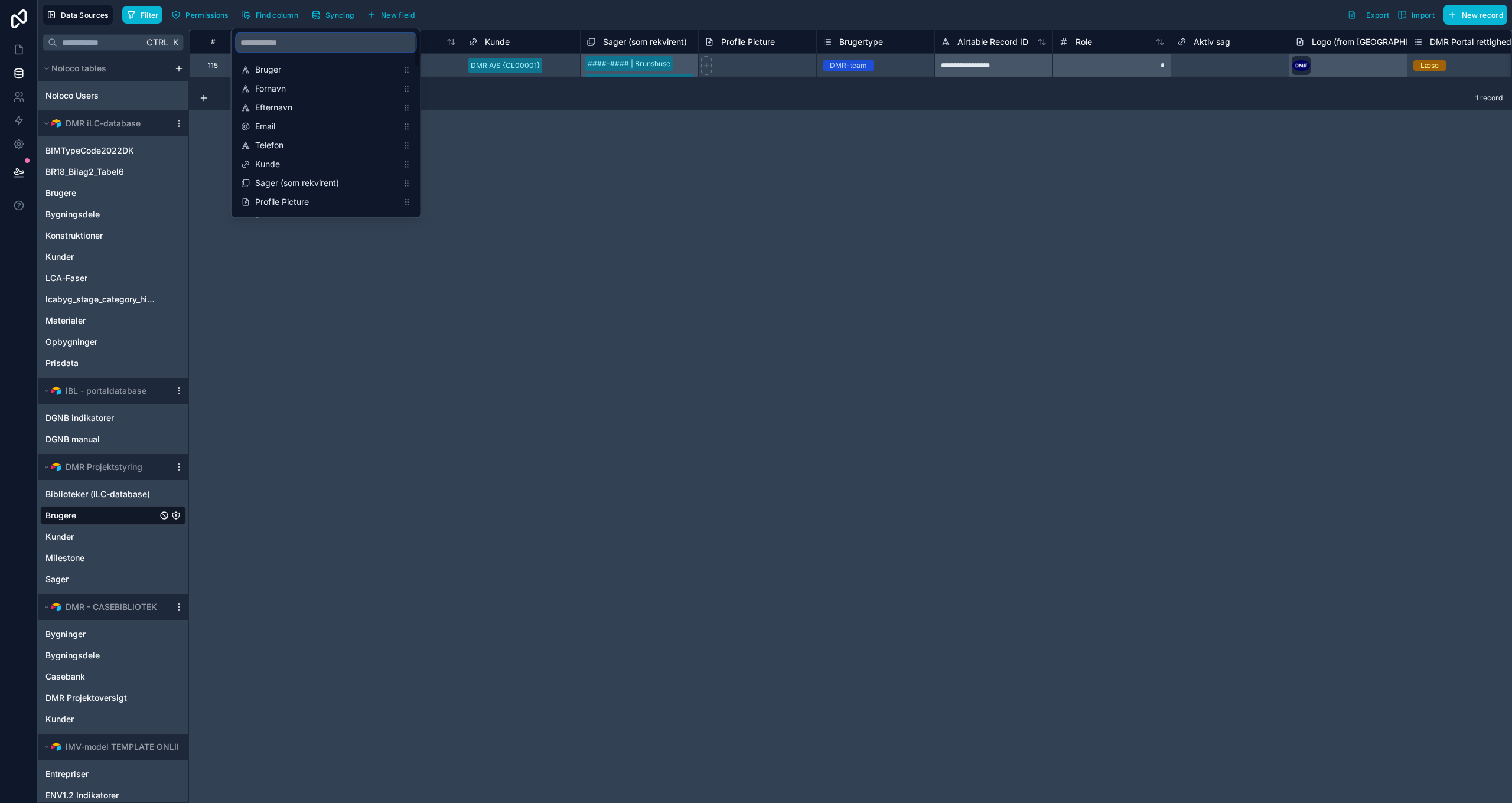
click at [277, 47] on input "scrollable content" at bounding box center [325, 42] width 179 height 19
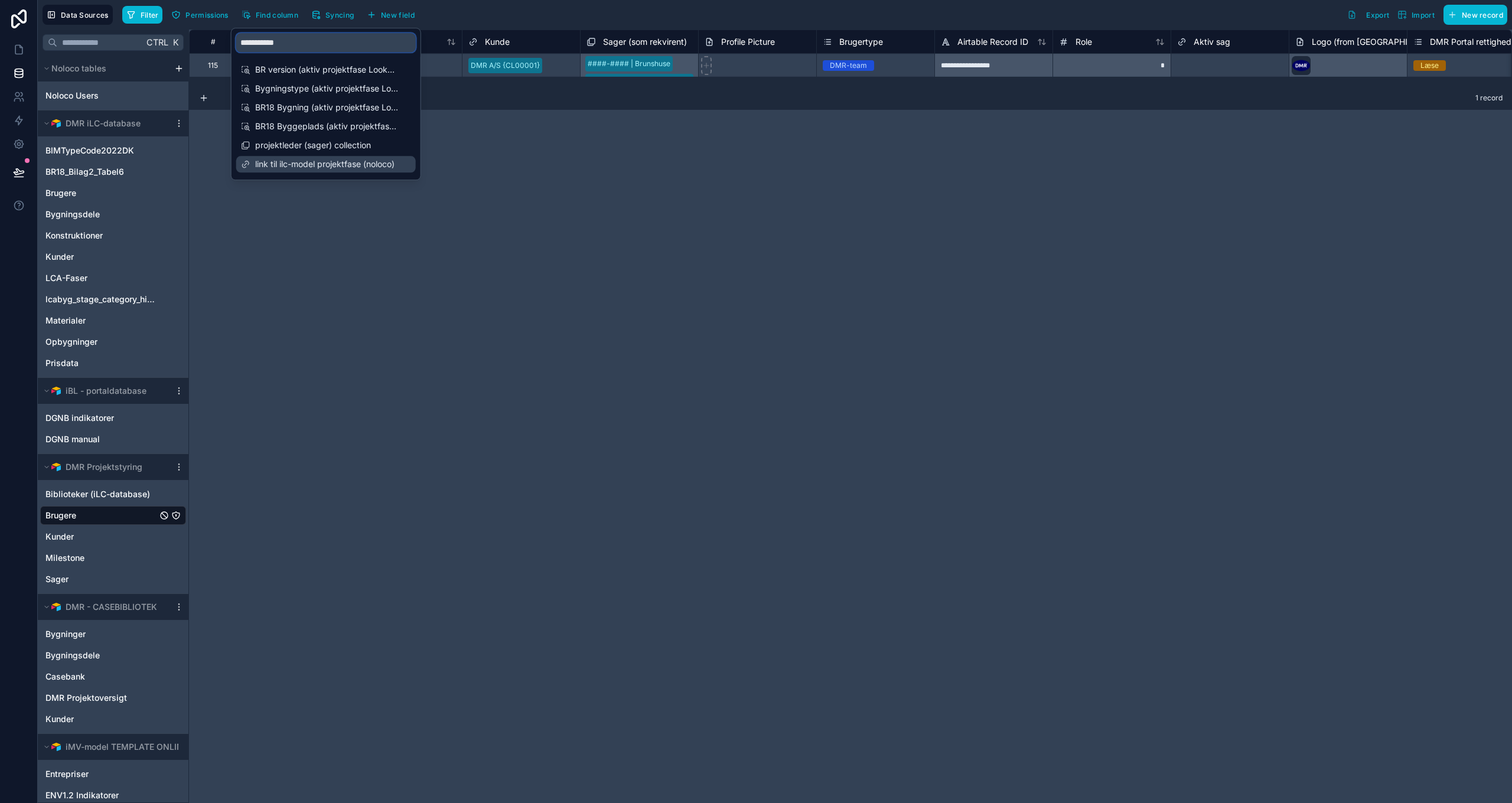
type input "**********"
click at [340, 167] on span "link til ilc-model projektfase (noloco)" at bounding box center [326, 164] width 143 height 12
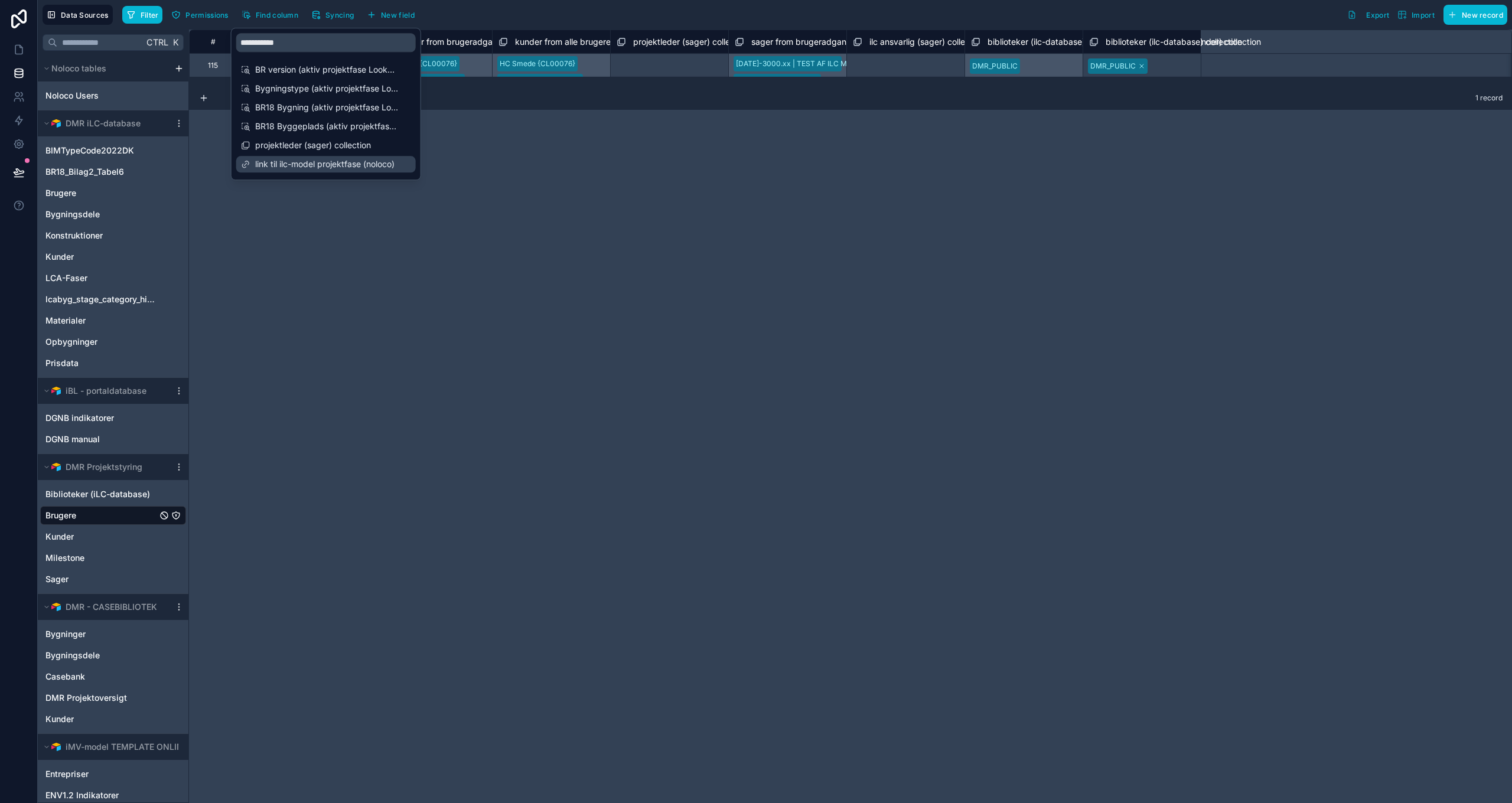
scroll to position [0, 4749]
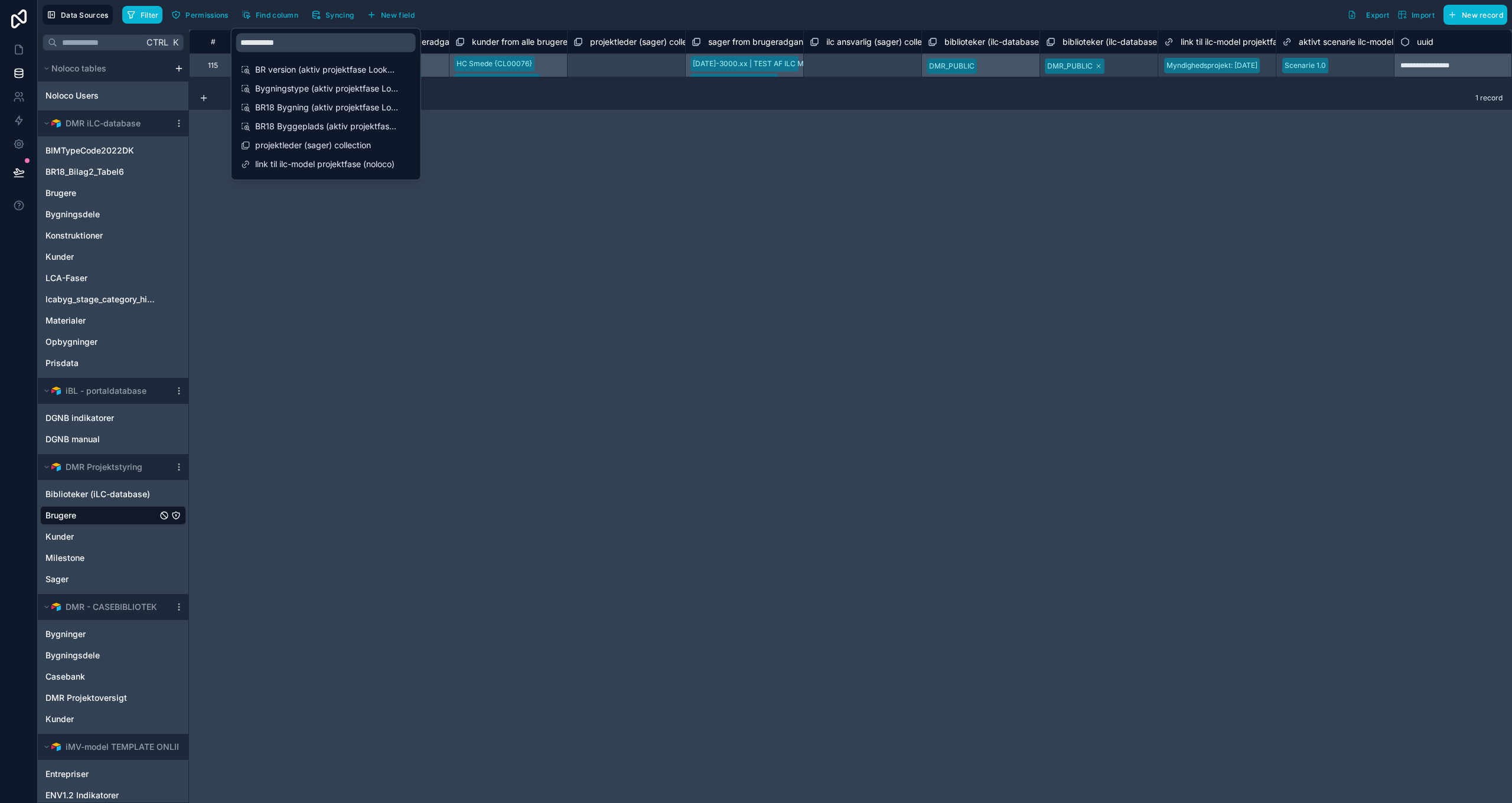
click at [790, 191] on div "**********" at bounding box center [850, 416] width 1323 height 774
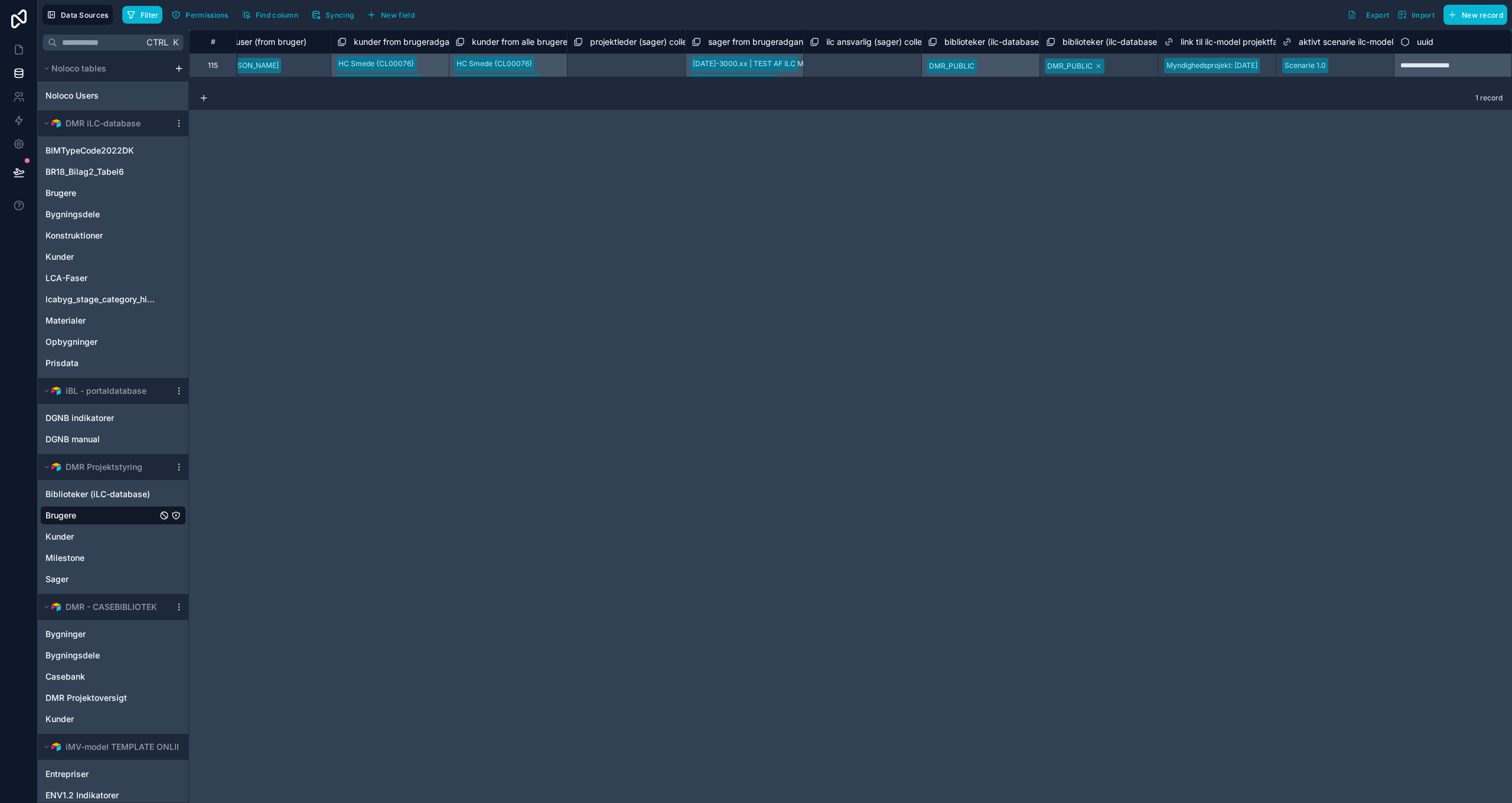
click at [1216, 41] on span "link til ilc-model projektfase (noloco)" at bounding box center [1250, 41] width 139 height 12
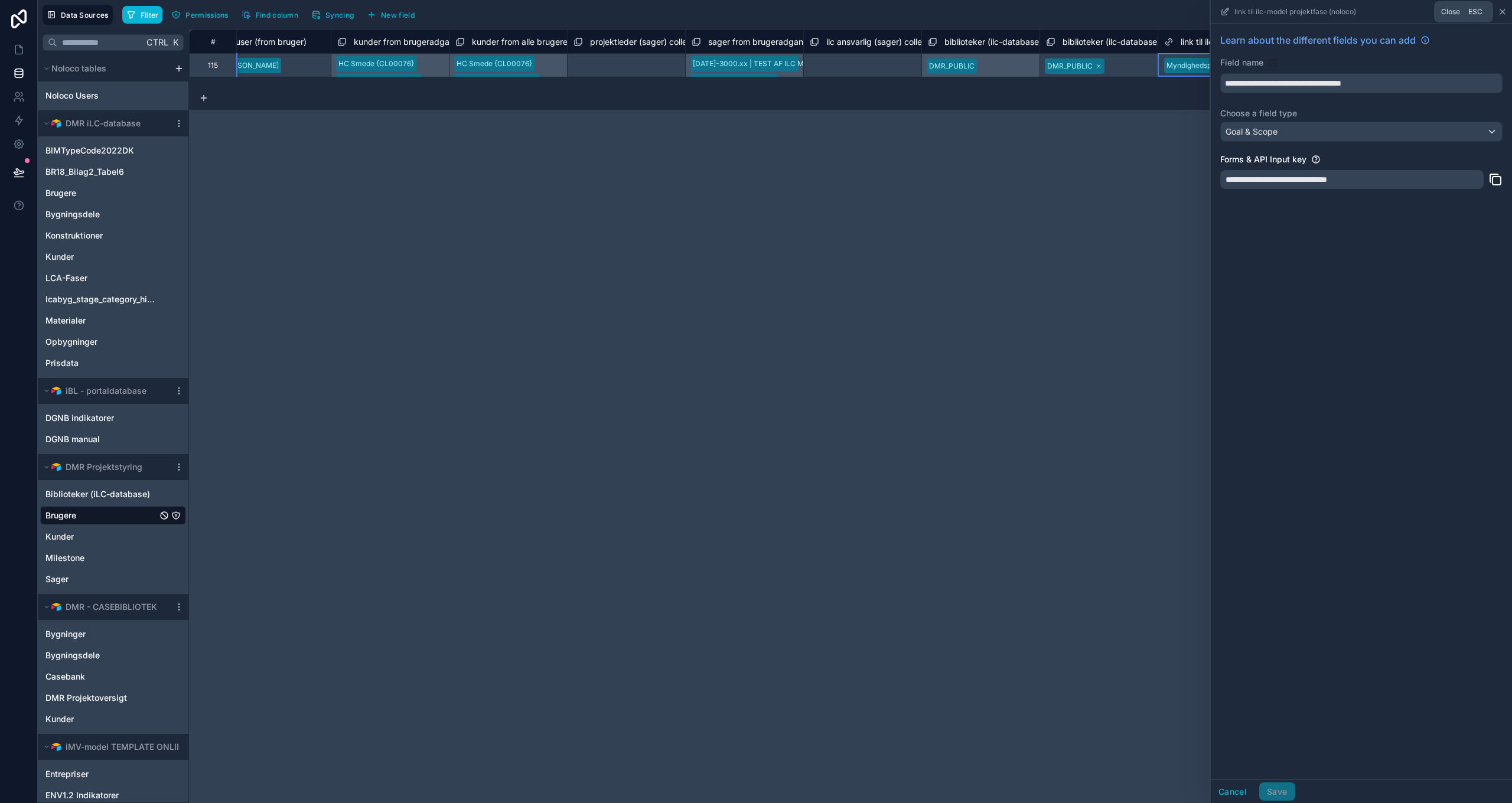
click at [1501, 14] on icon at bounding box center [1502, 12] width 10 height 10
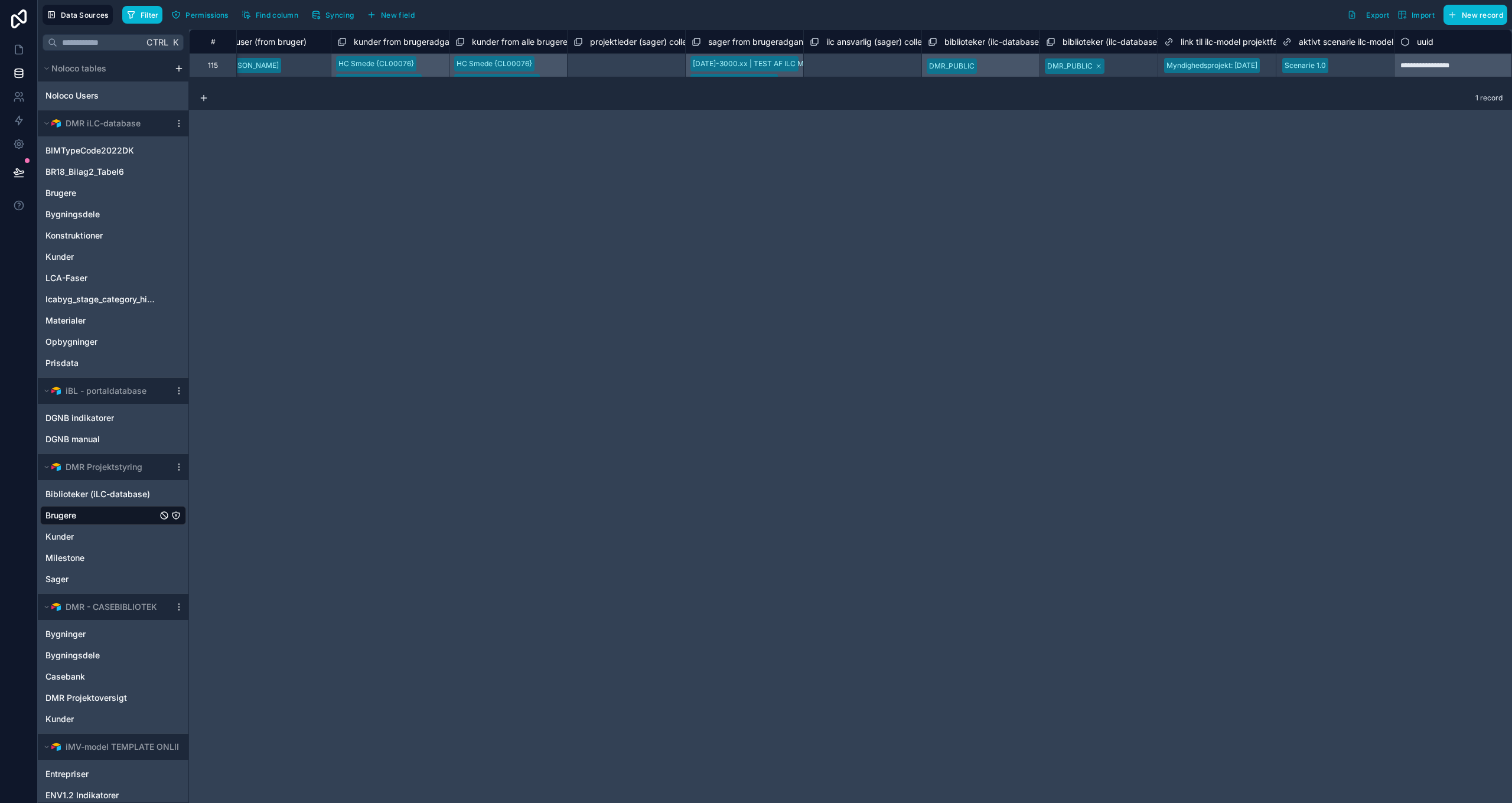
click at [1147, 67] on div "DMR_PUBLIC" at bounding box center [1098, 65] width 117 height 19
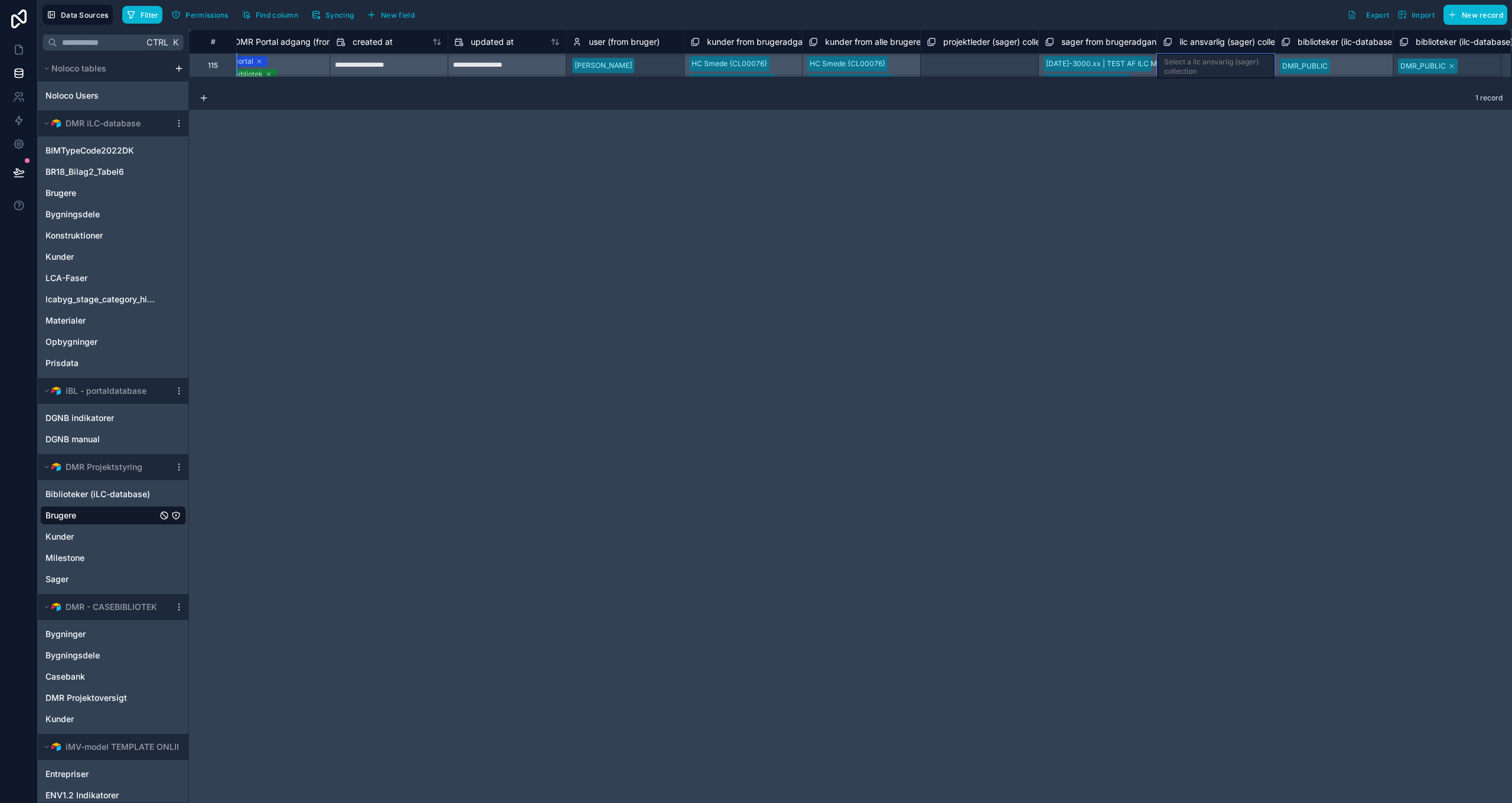
scroll to position [0, 4749]
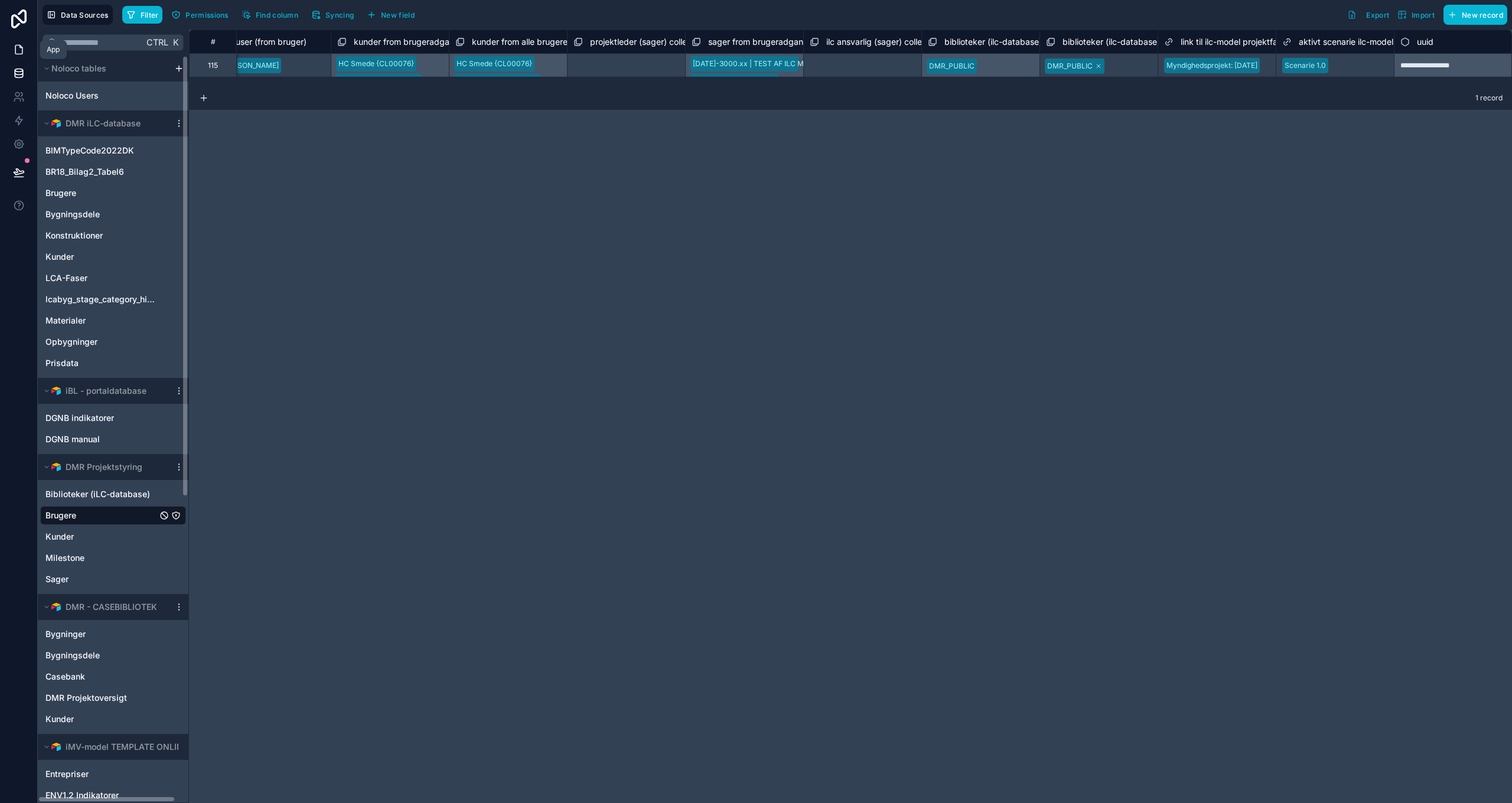
click at [18, 51] on icon at bounding box center [18, 49] width 12 height 12
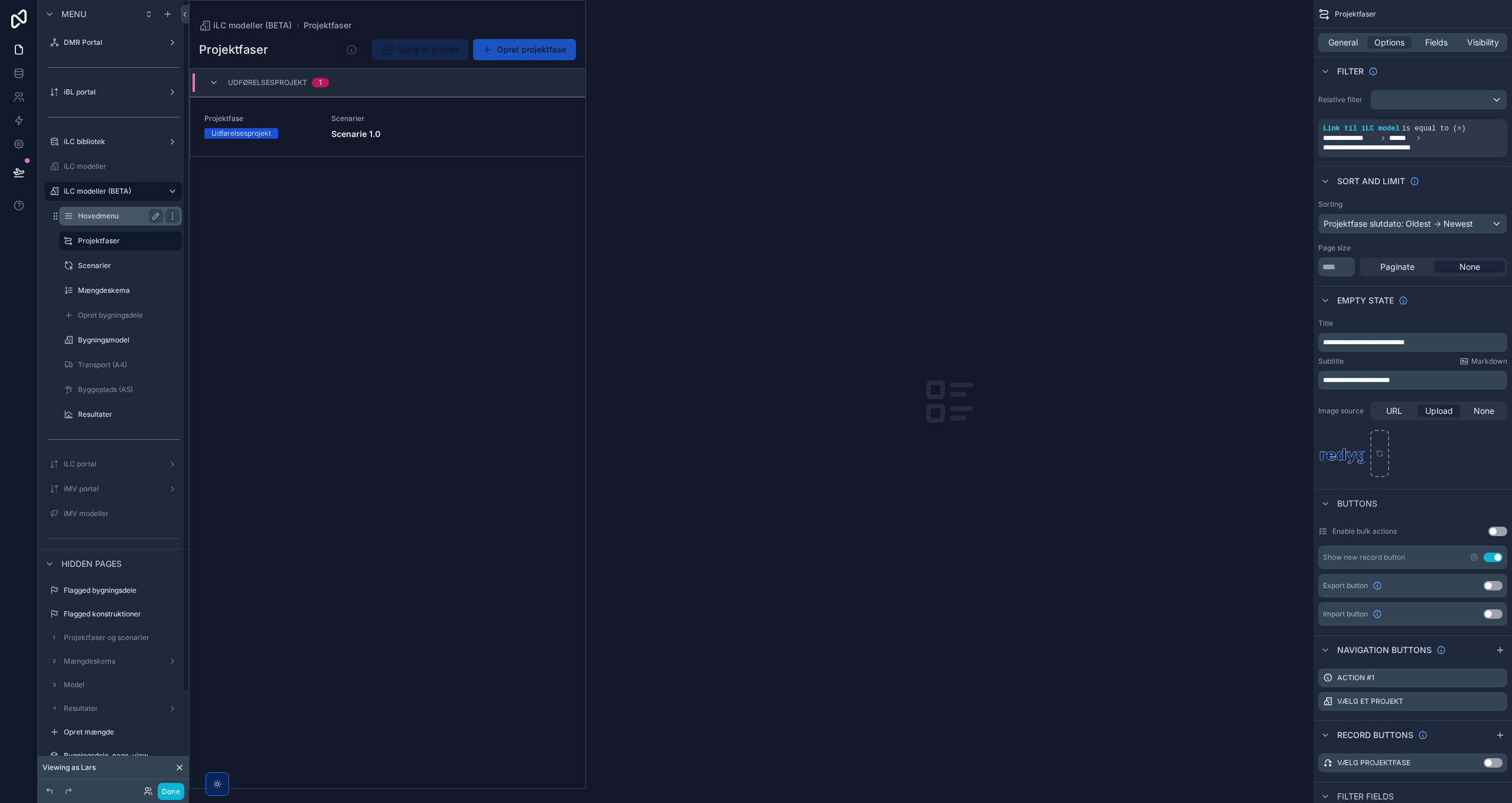
click at [111, 215] on label "Hovedmenu" at bounding box center [118, 216] width 81 height 10
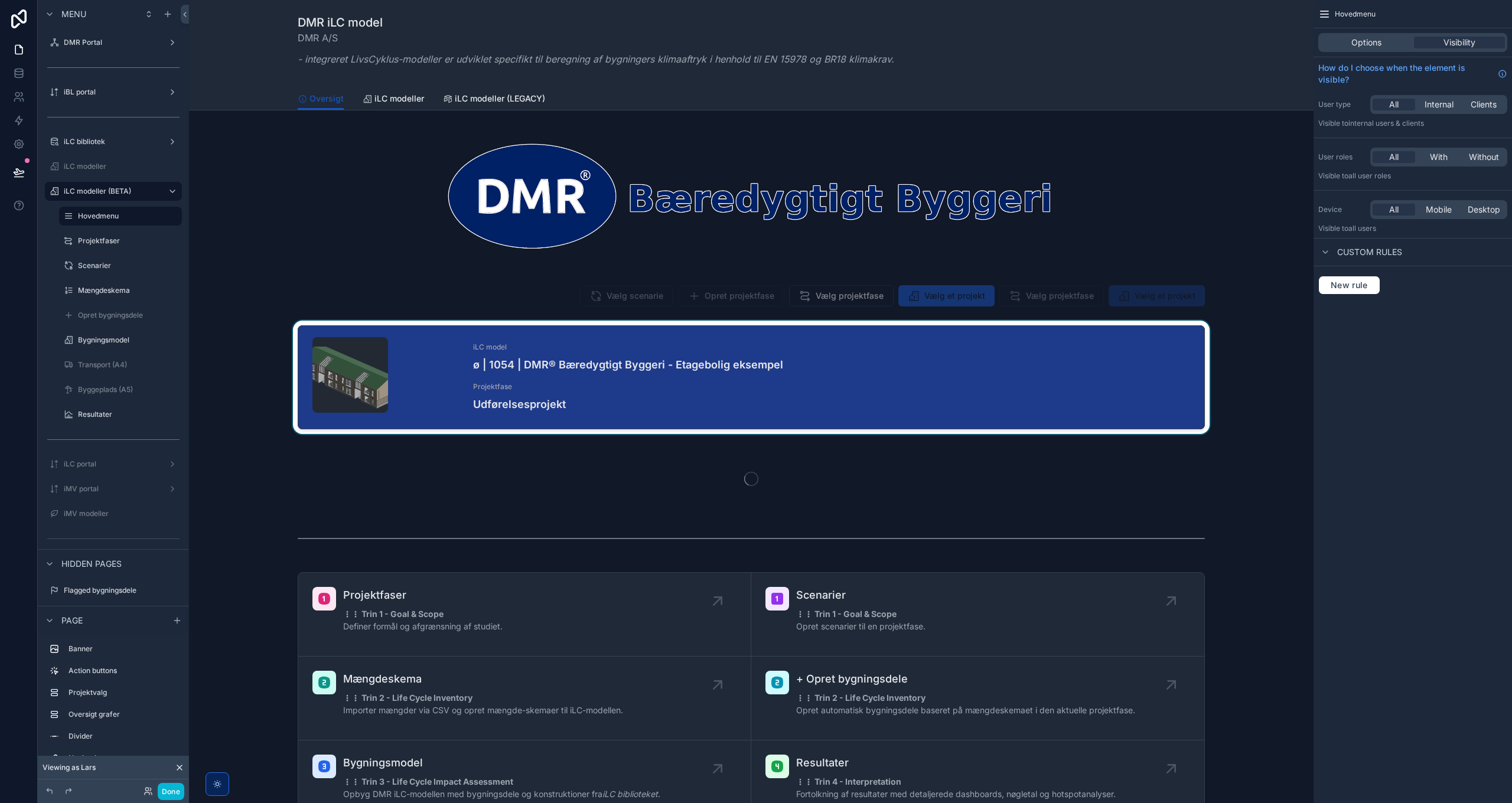
click at [891, 372] on div "scrollable content" at bounding box center [751, 379] width 1106 height 118
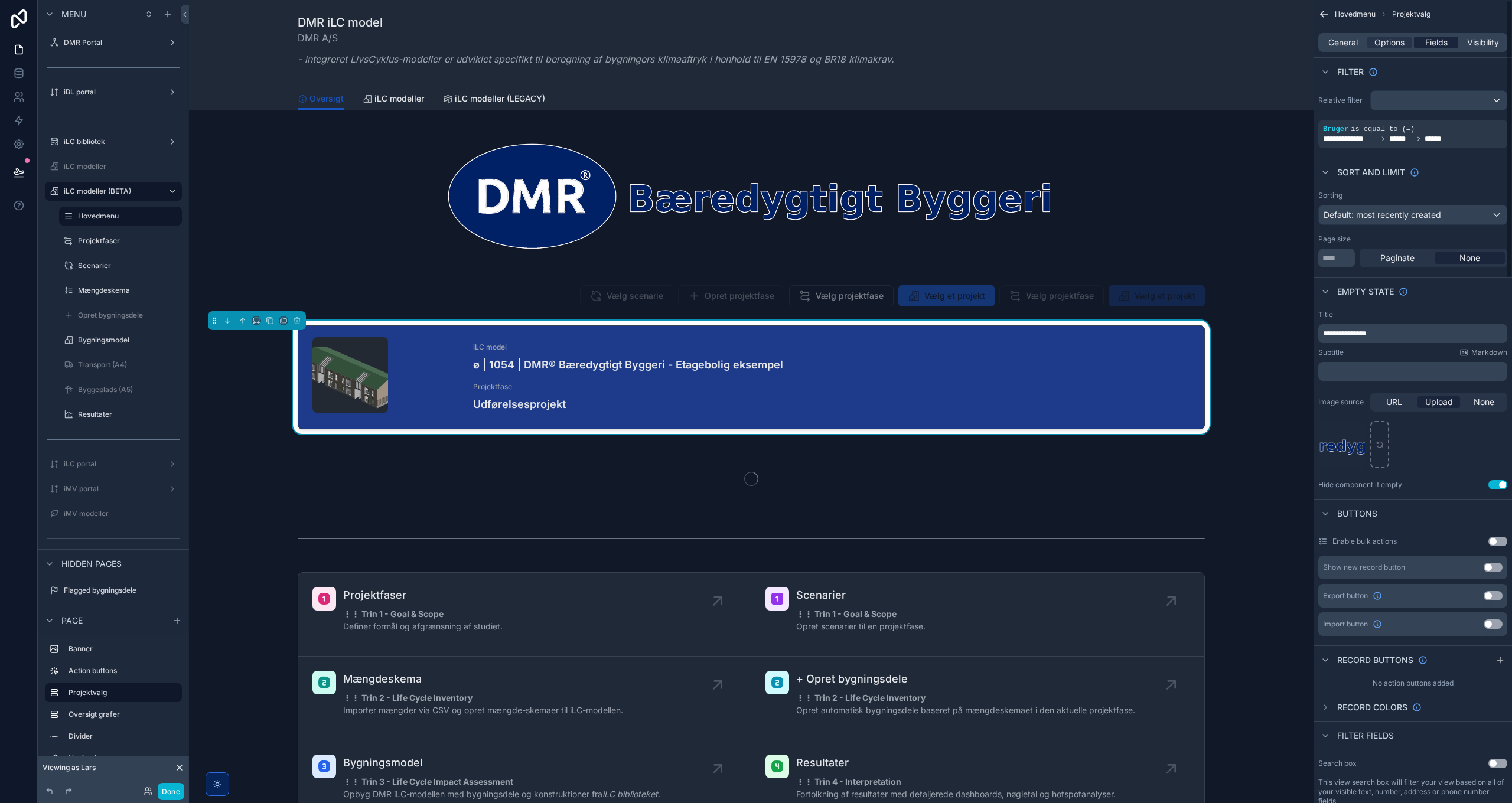
click at [1443, 41] on span "Fields" at bounding box center [1436, 42] width 22 height 12
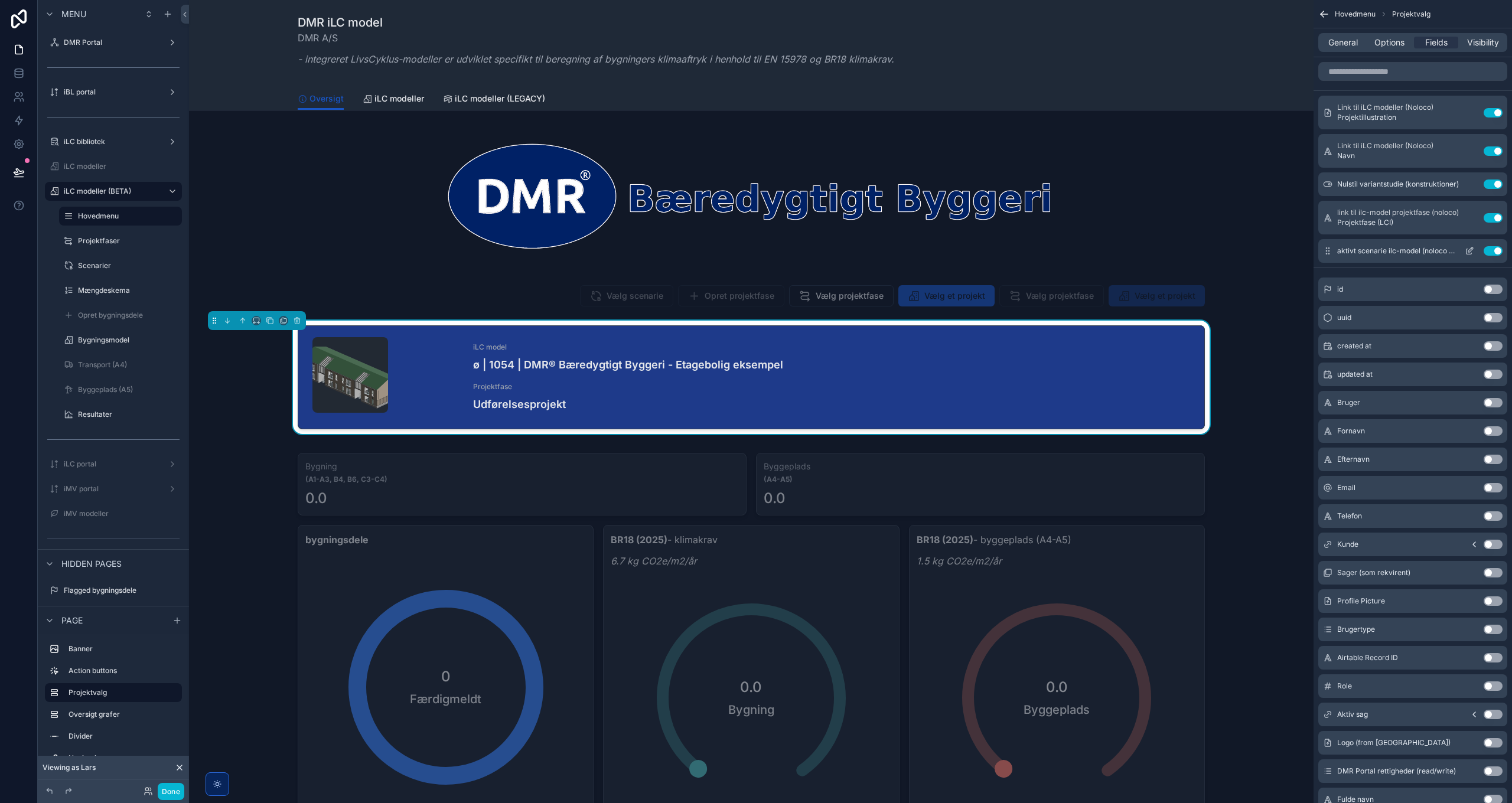
click at [1468, 249] on icon "scrollable content" at bounding box center [1470, 251] width 10 height 10
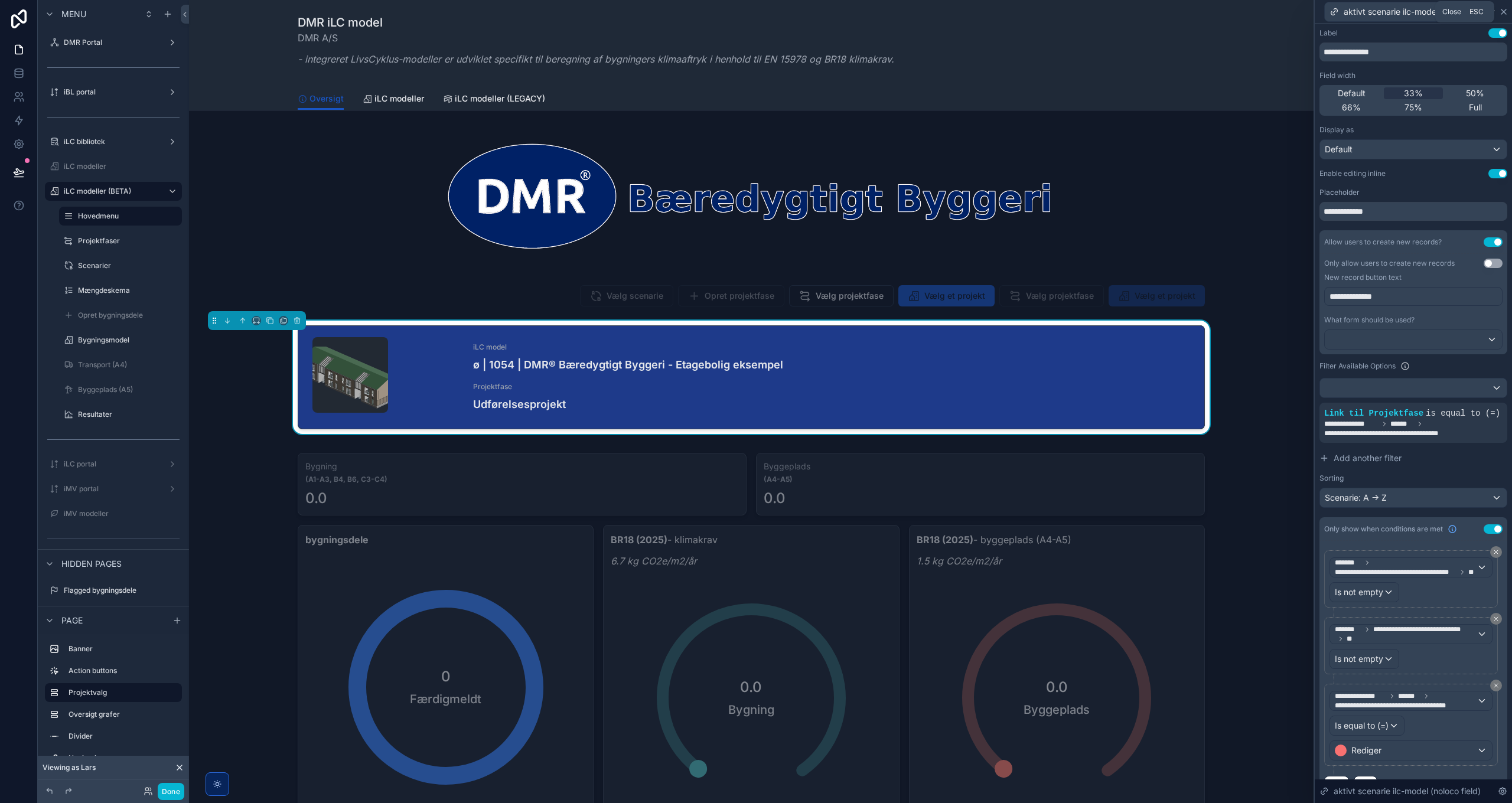
click at [1504, 10] on icon at bounding box center [1504, 12] width 10 height 10
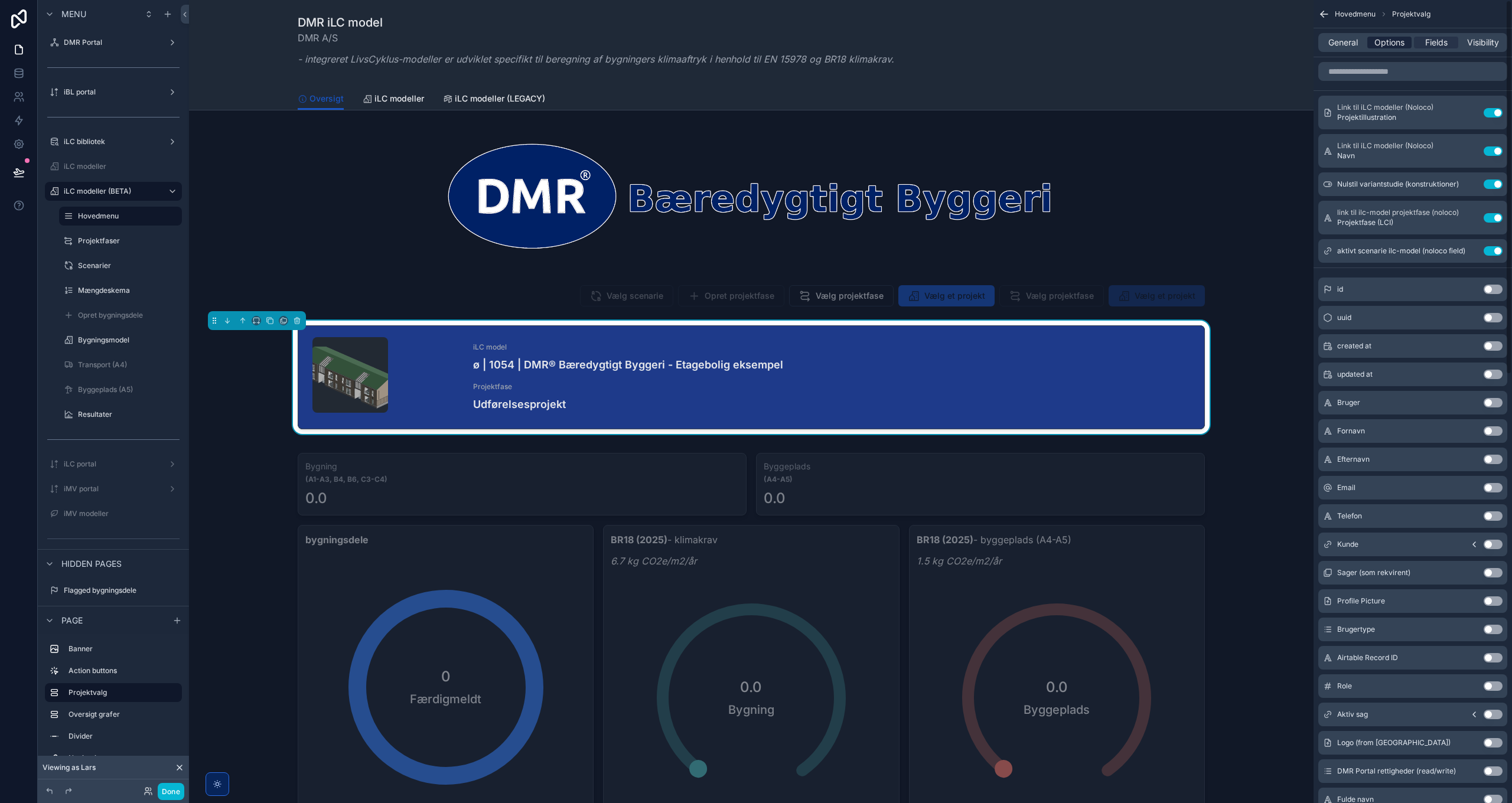
click at [1399, 44] on span "Options" at bounding box center [1389, 42] width 30 height 12
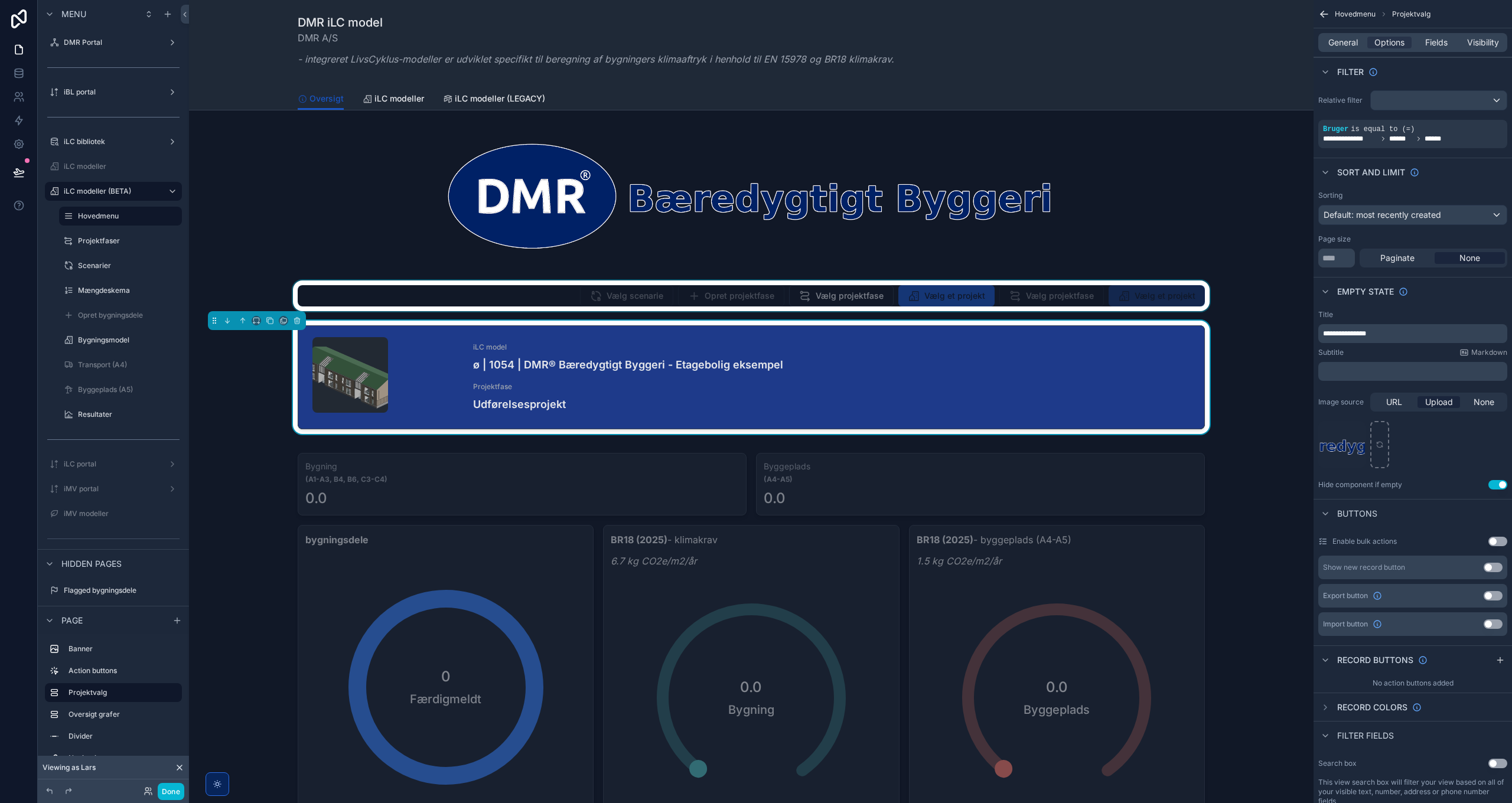
click at [838, 293] on div "scrollable content" at bounding box center [751, 296] width 1106 height 31
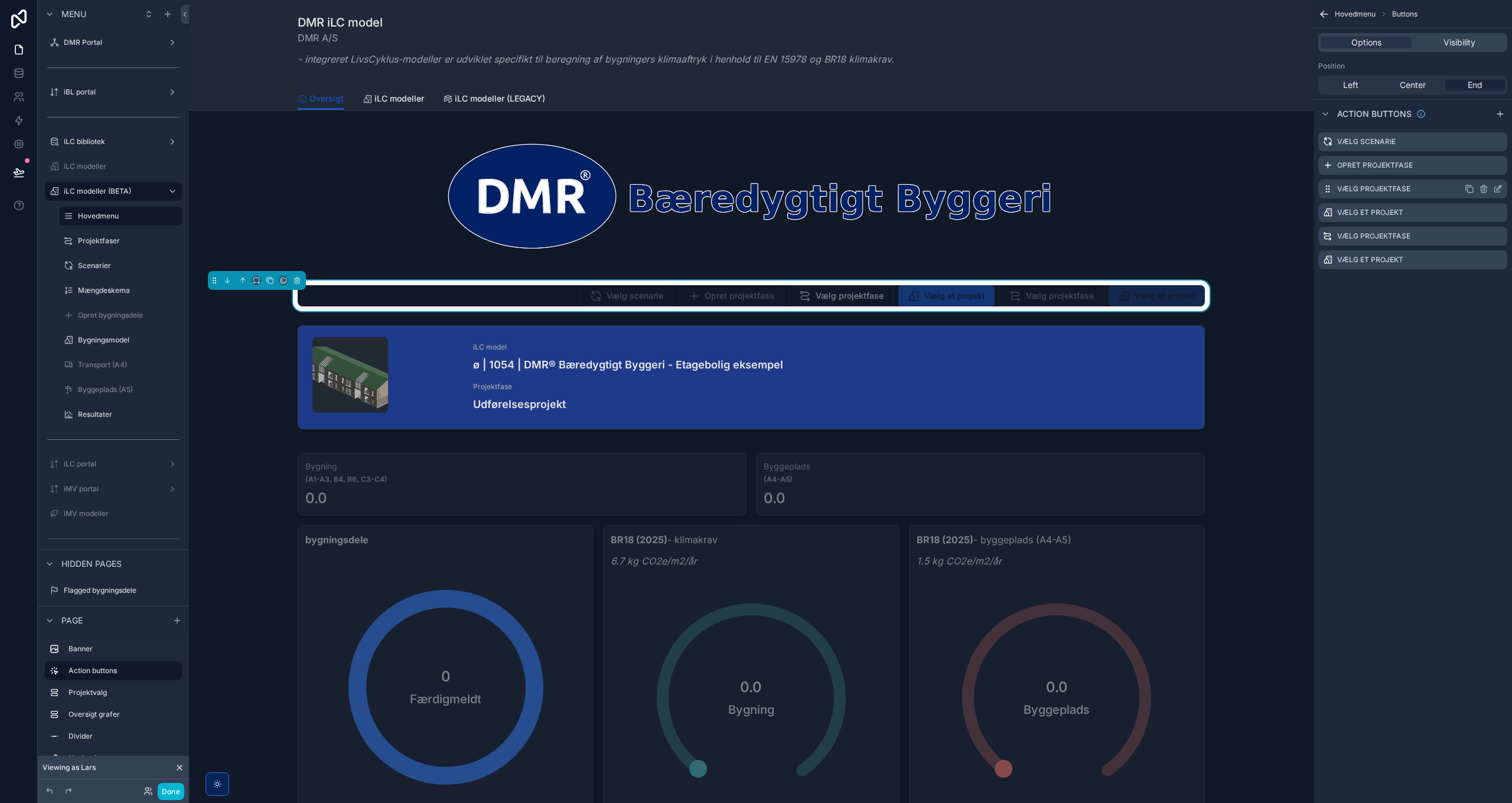
click at [1498, 188] on icon "scrollable content" at bounding box center [1499, 188] width 5 height 5
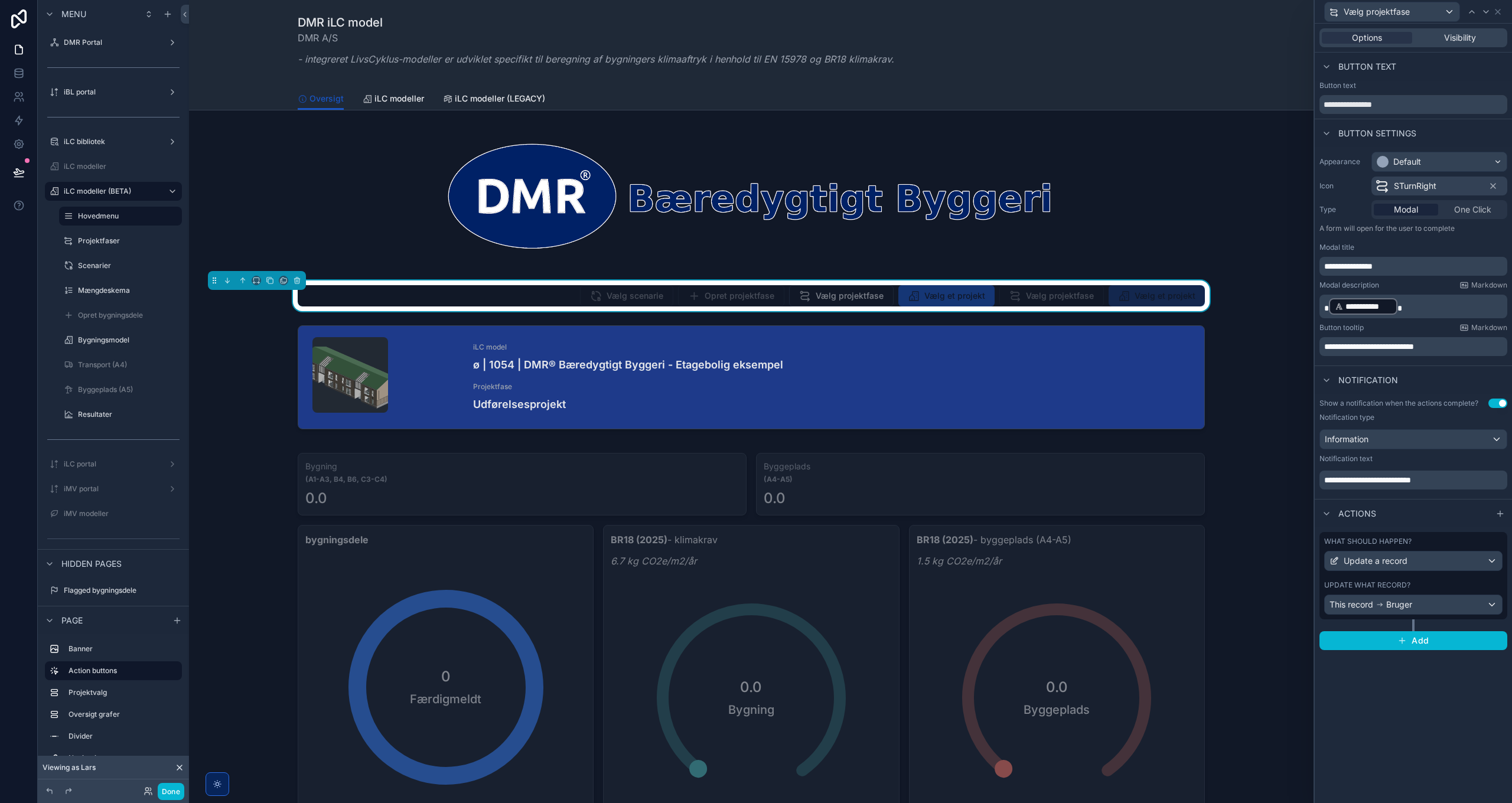
click at [1430, 304] on p "**********" at bounding box center [1414, 307] width 181 height 19
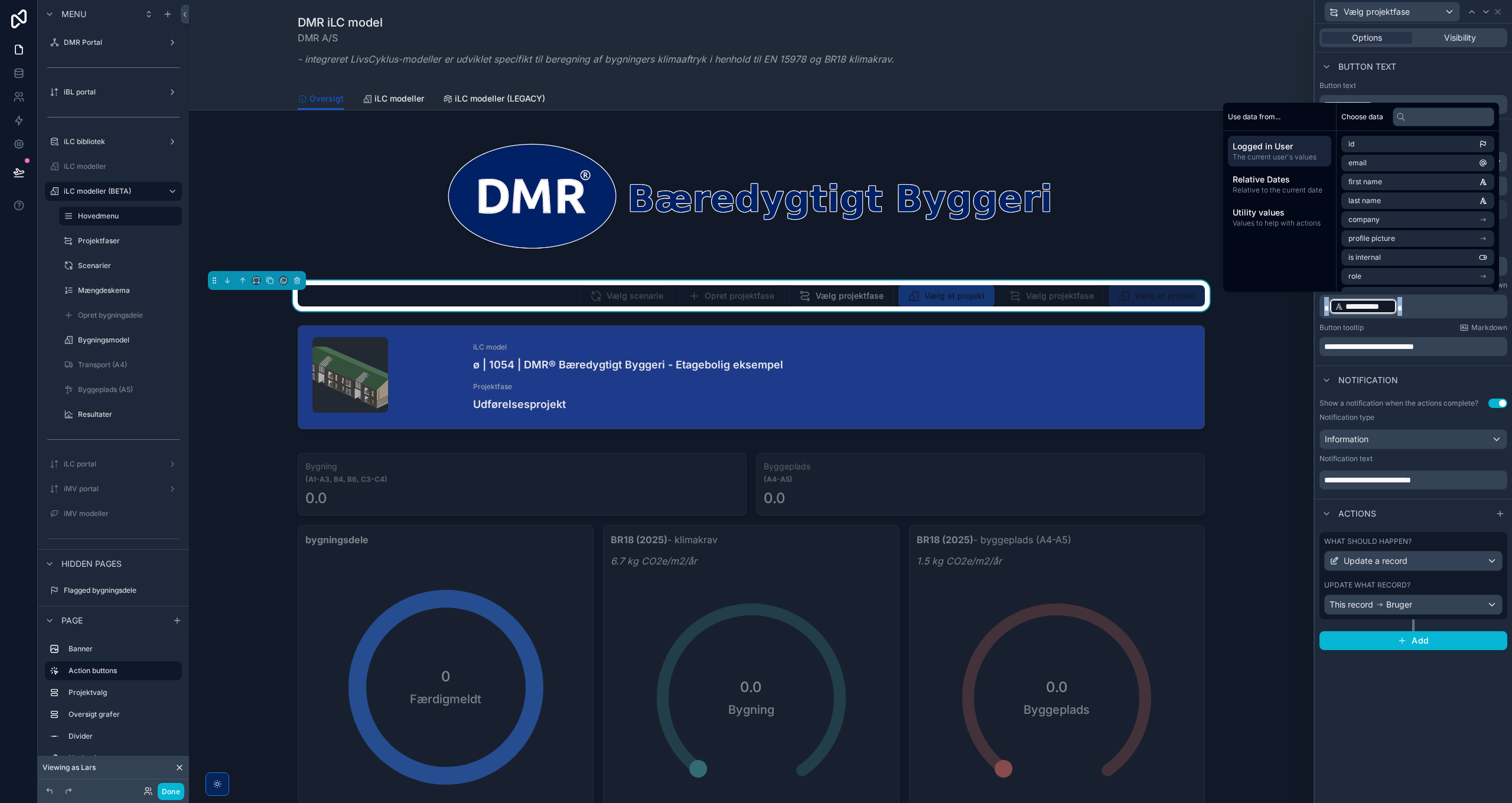
copy p "**********"
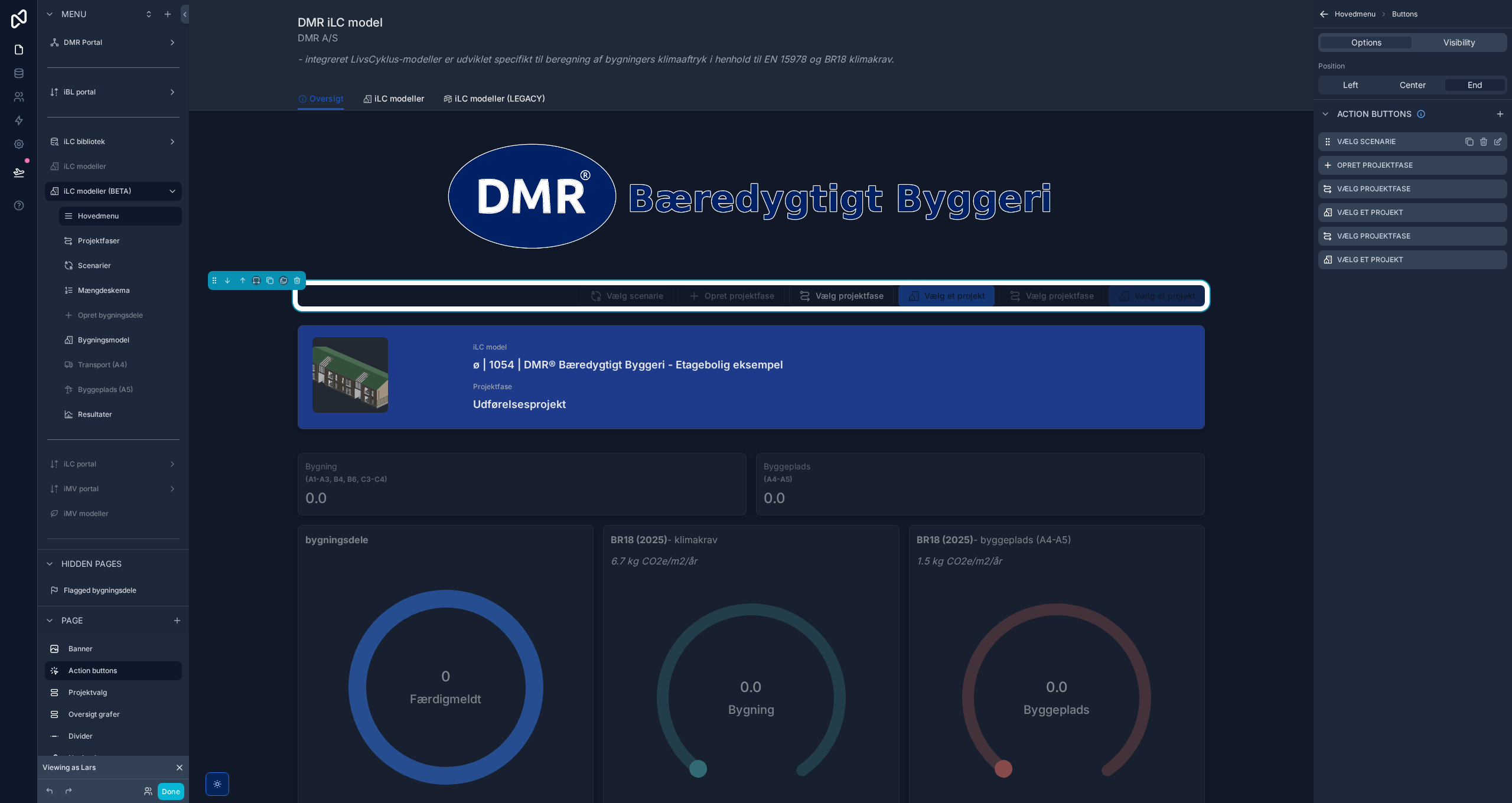
click at [1495, 142] on icon "scrollable content" at bounding box center [1498, 142] width 10 height 10
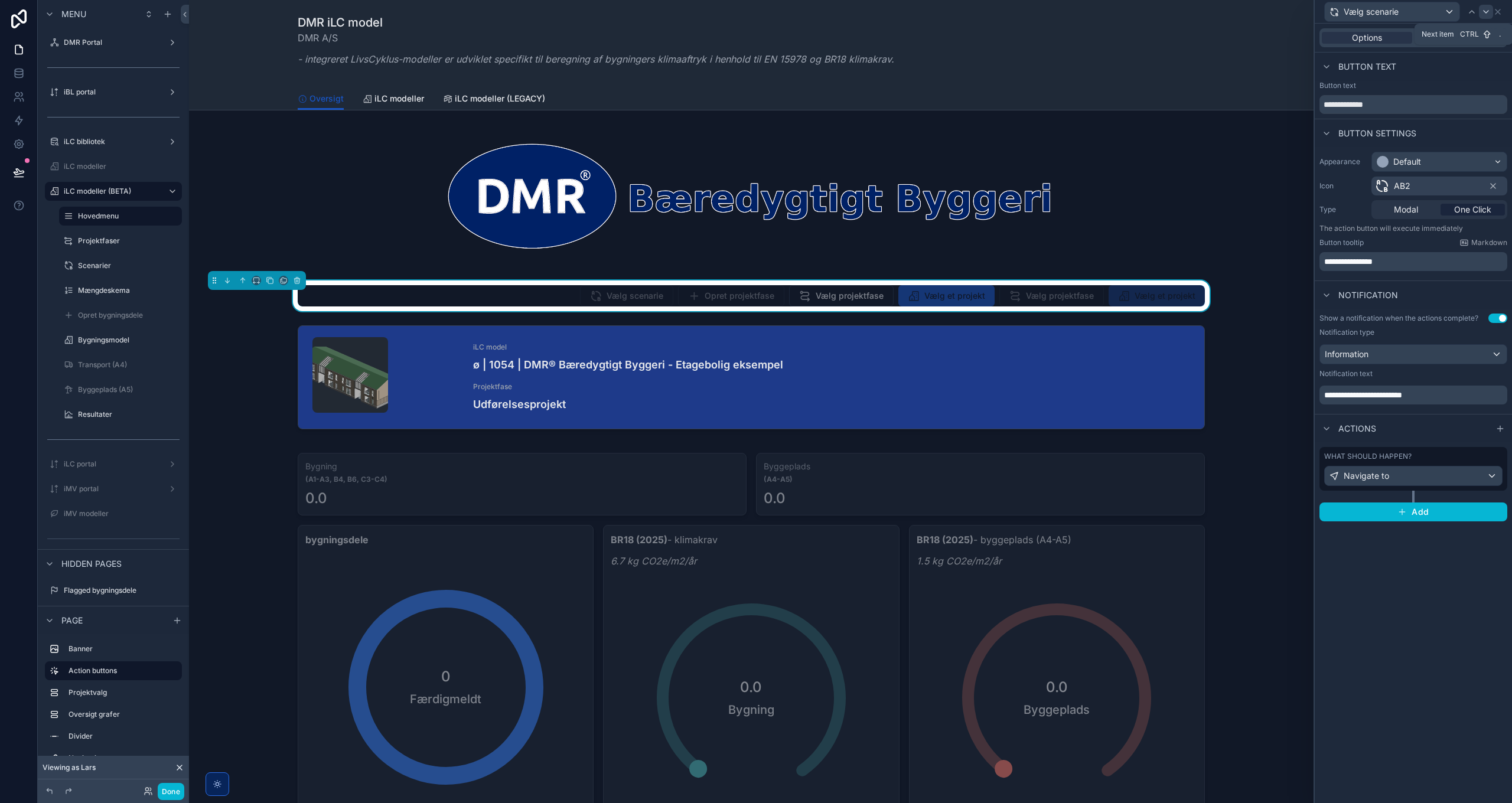
click at [1486, 10] on icon at bounding box center [1486, 12] width 10 height 10
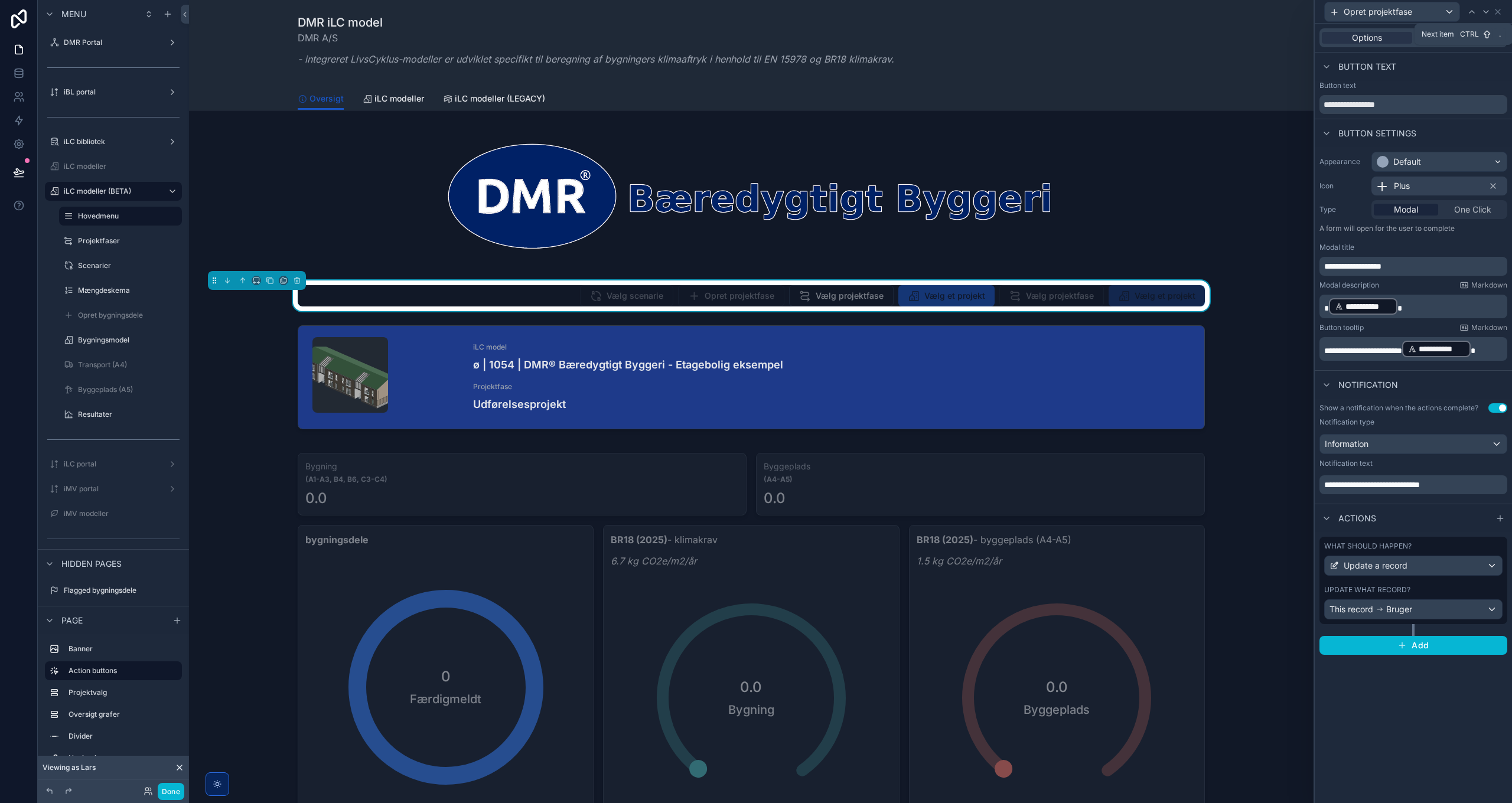
click at [1486, 10] on icon at bounding box center [1486, 12] width 10 height 10
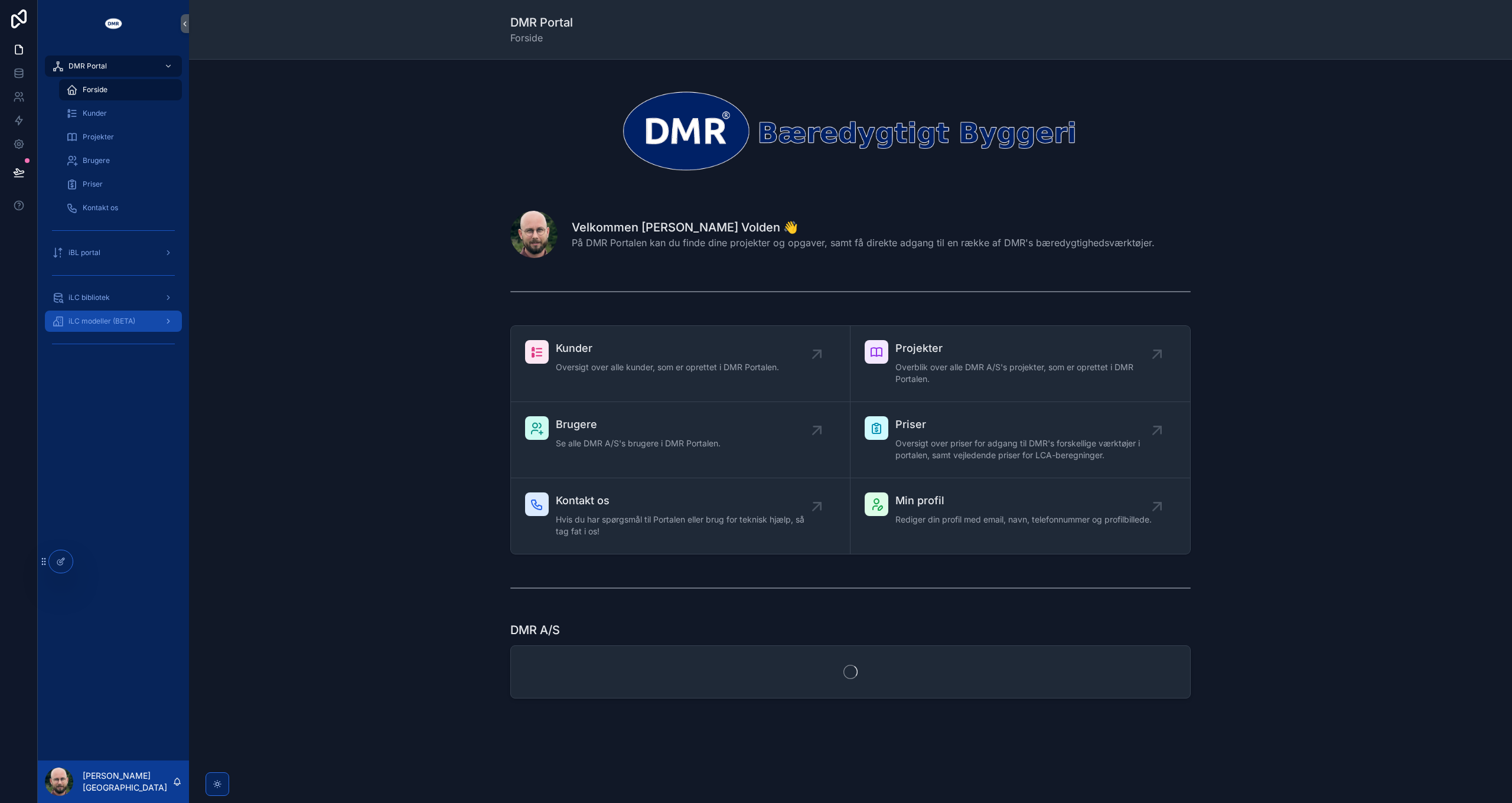
click at [108, 319] on span "iLC modeller (BETA)" at bounding box center [102, 321] width 67 height 10
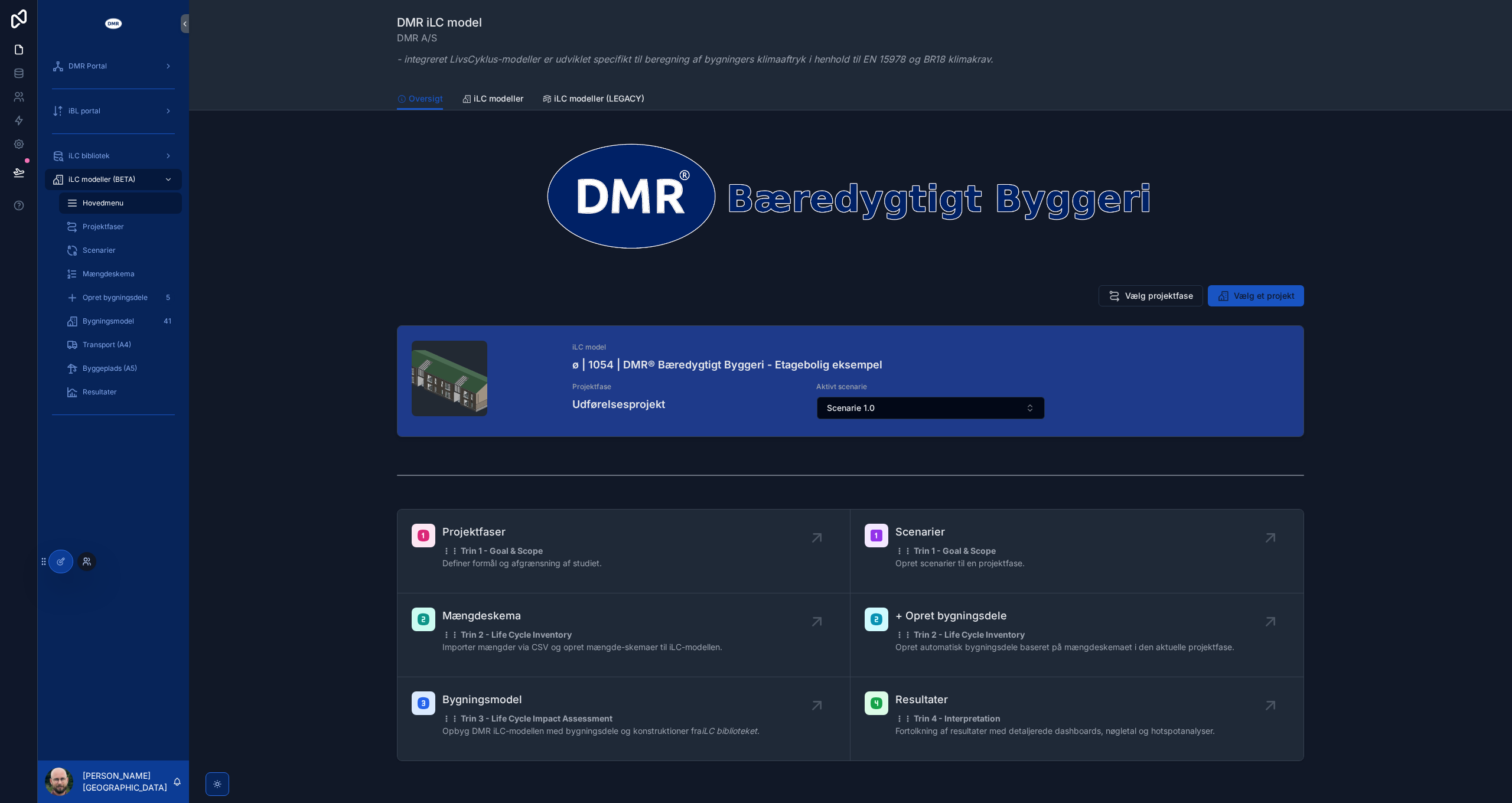
click at [83, 562] on icon at bounding box center [85, 563] width 5 height 2
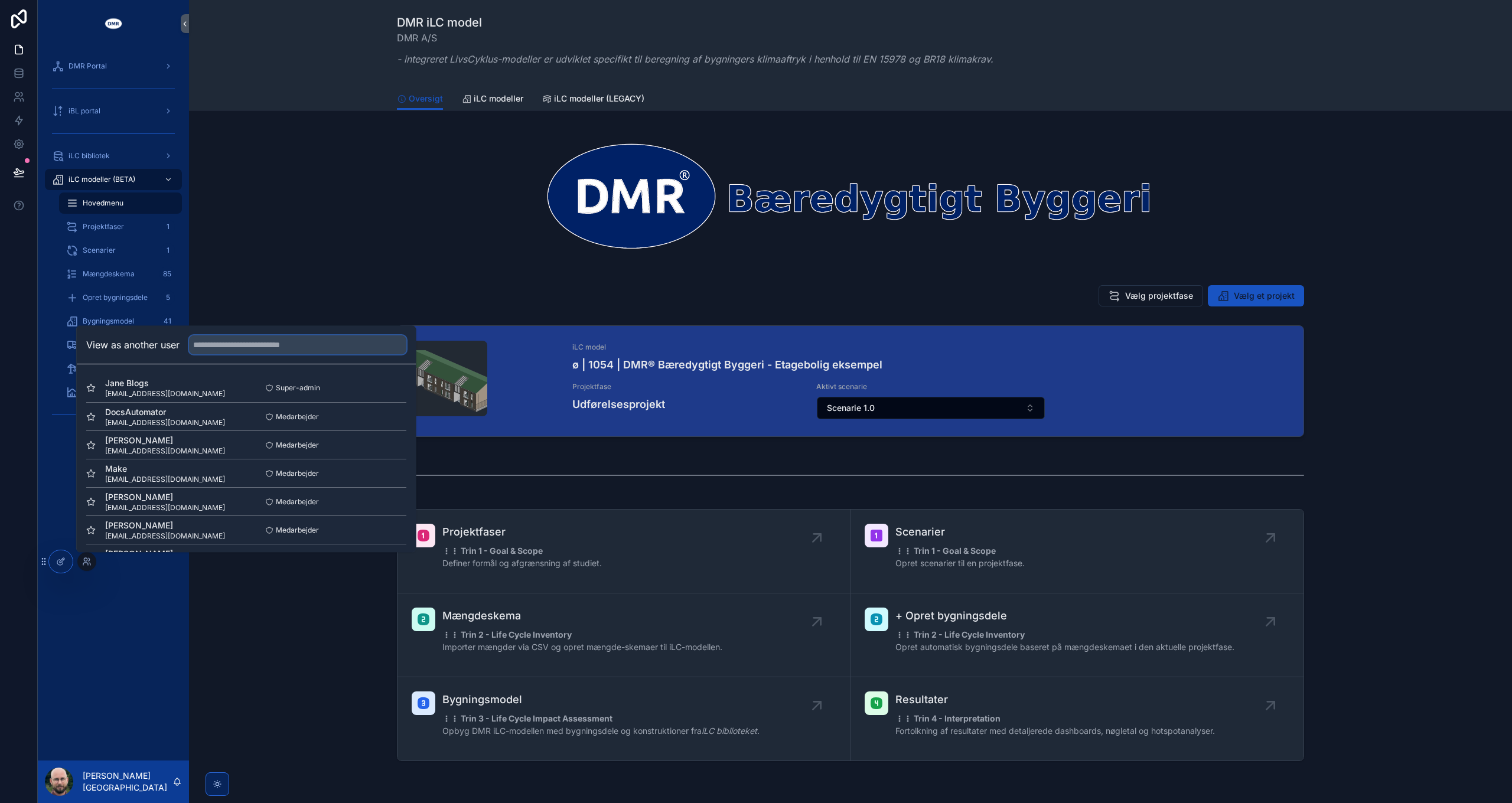
click at [272, 346] on input "text" at bounding box center [297, 345] width 218 height 19
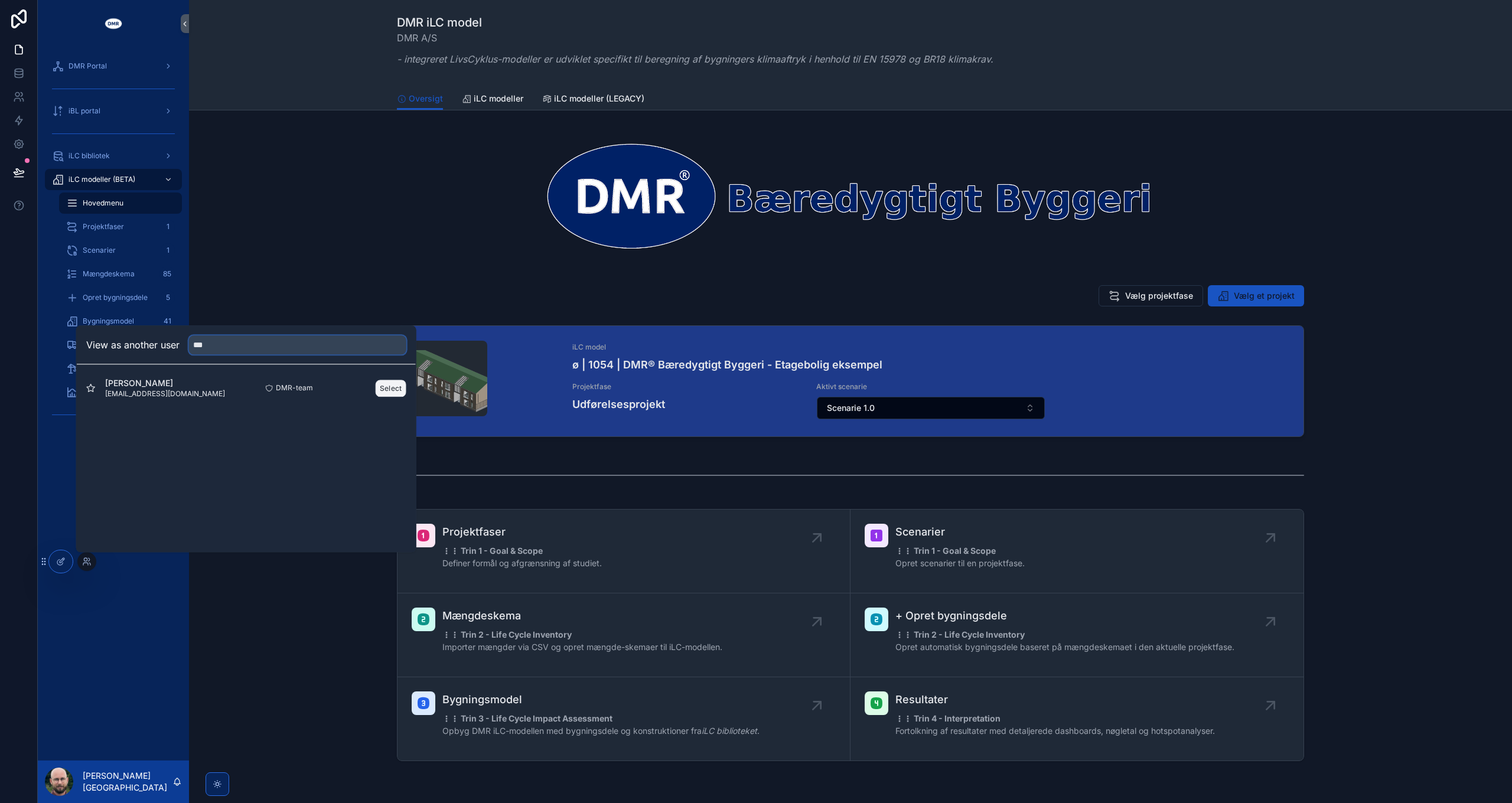
type input "***"
click at [397, 389] on button "Select" at bounding box center [391, 387] width 31 height 17
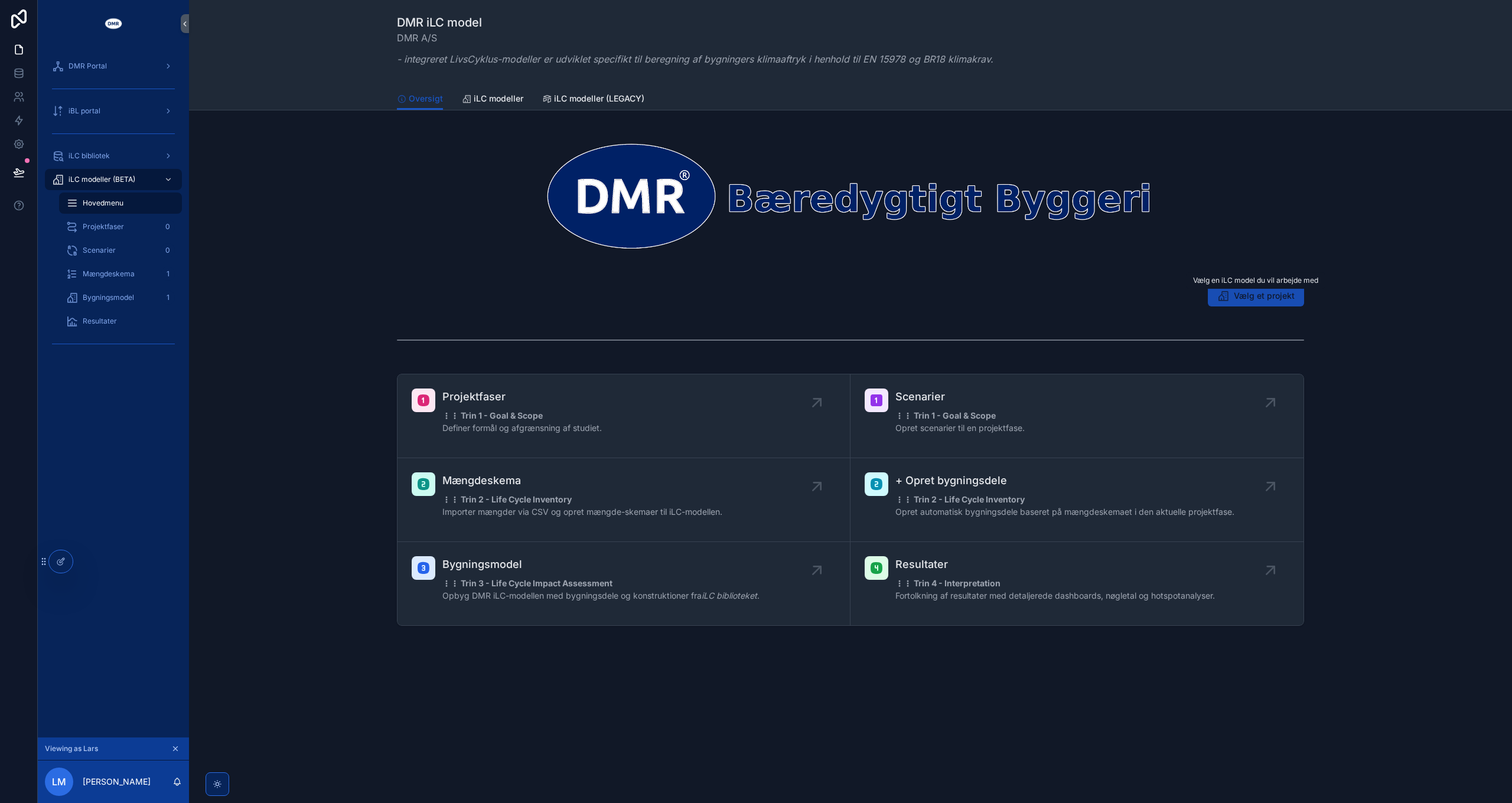
click at [1270, 296] on span "Vælg et projekt" at bounding box center [1264, 296] width 61 height 12
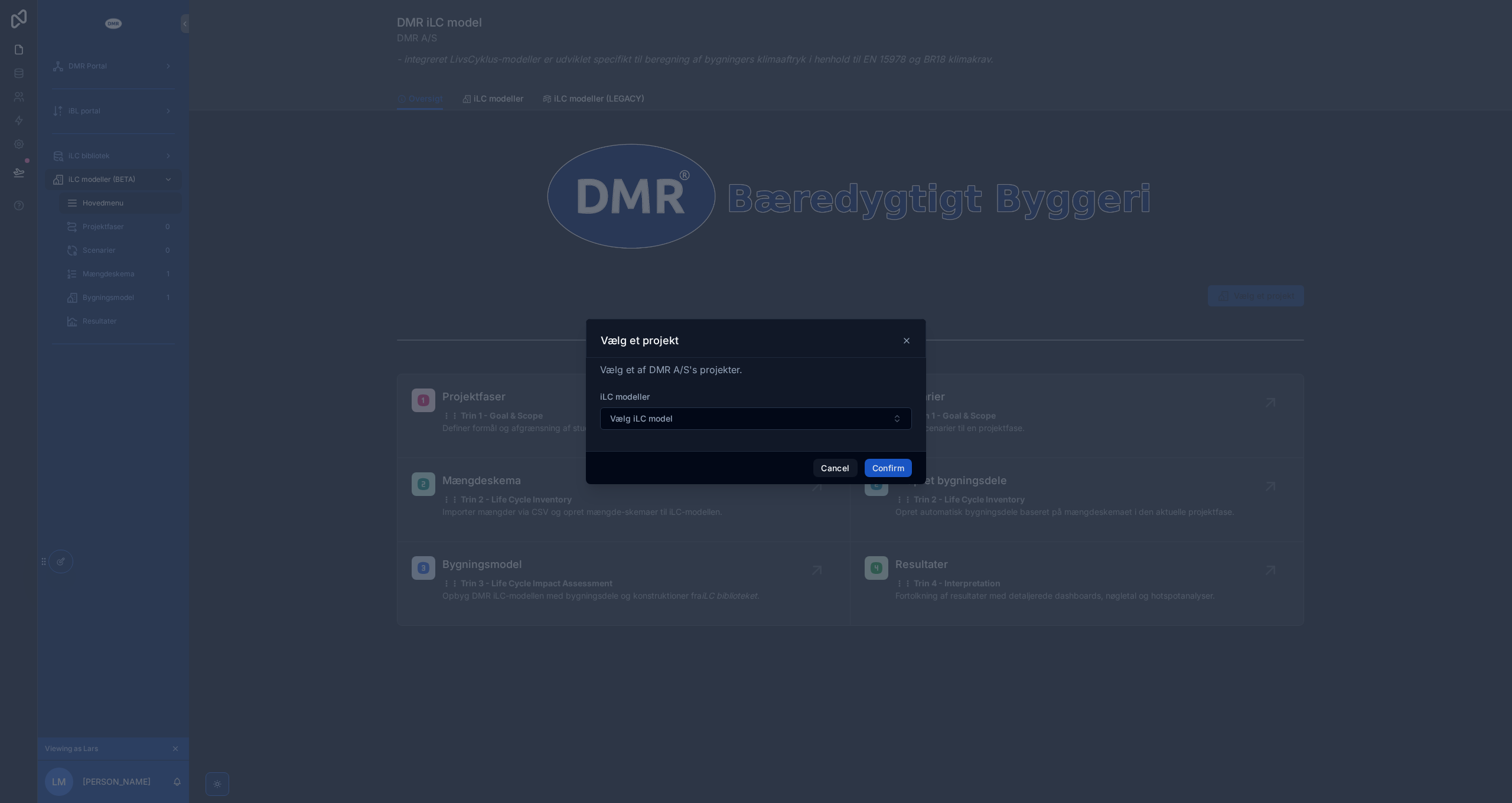
click at [909, 339] on icon at bounding box center [906, 341] width 5 height 5
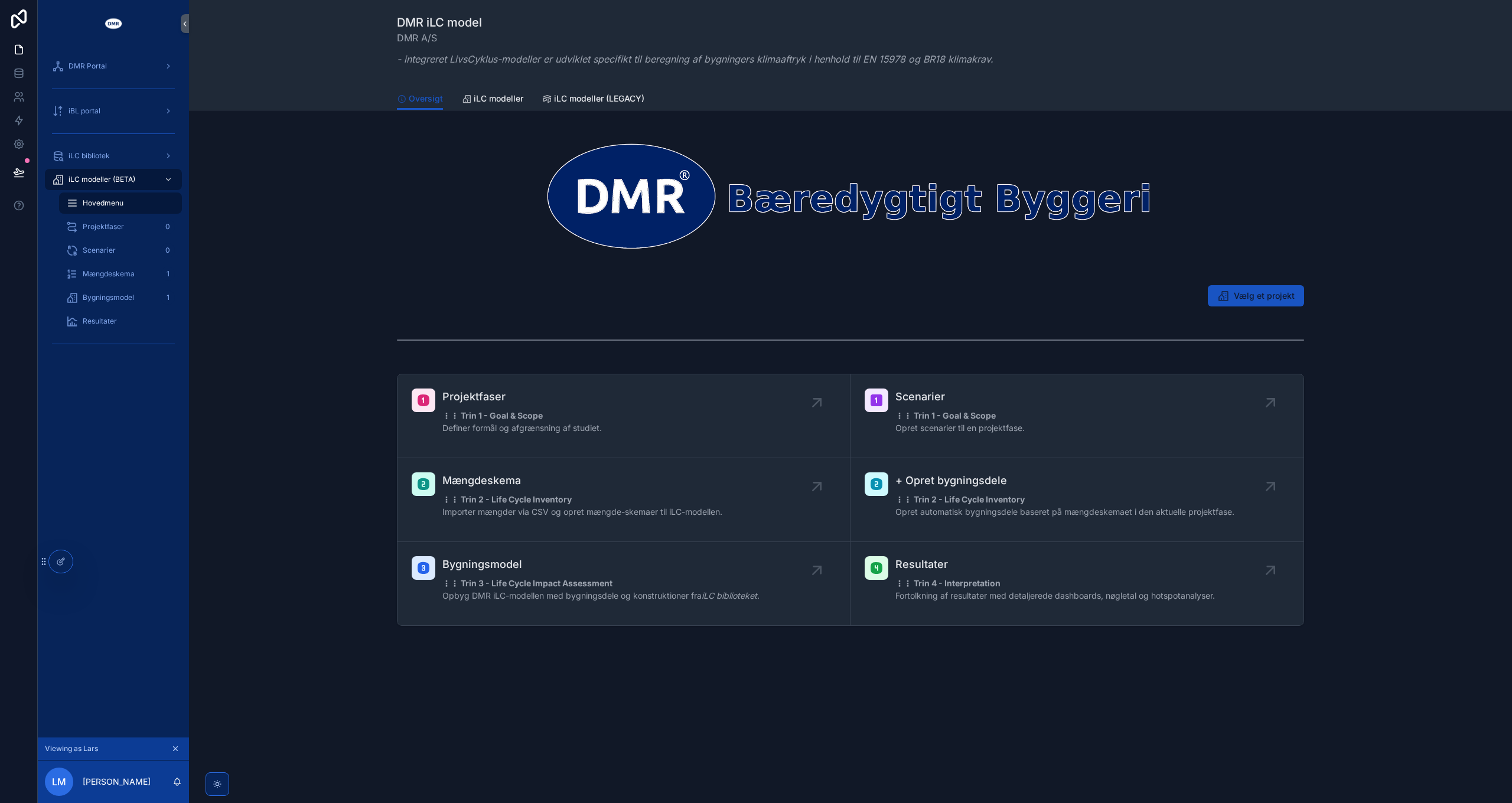
click at [1375, 289] on div "Vælg et projekt" at bounding box center [850, 296] width 1304 height 31
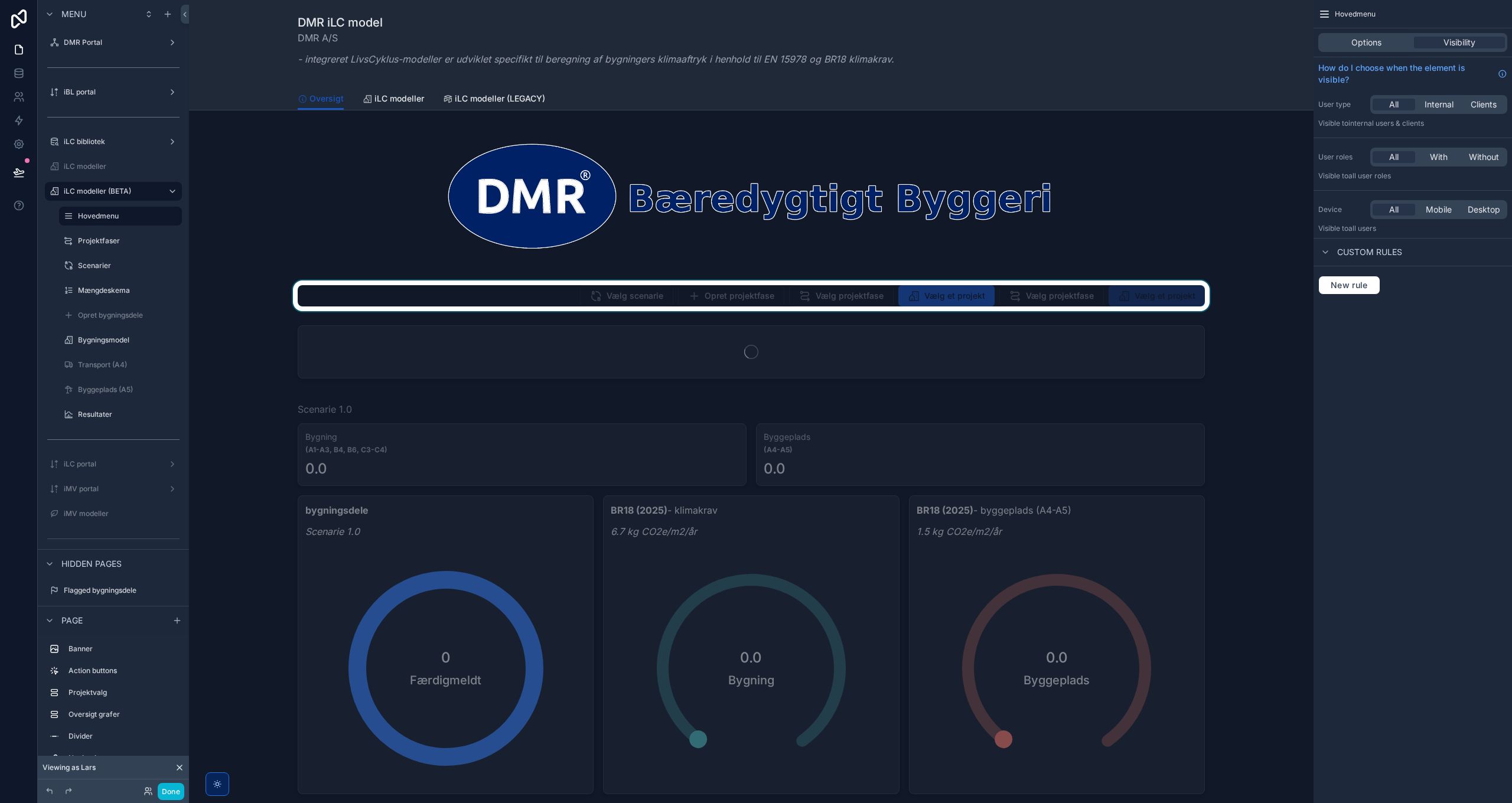
click at [757, 291] on div "scrollable content" at bounding box center [751, 296] width 1106 height 31
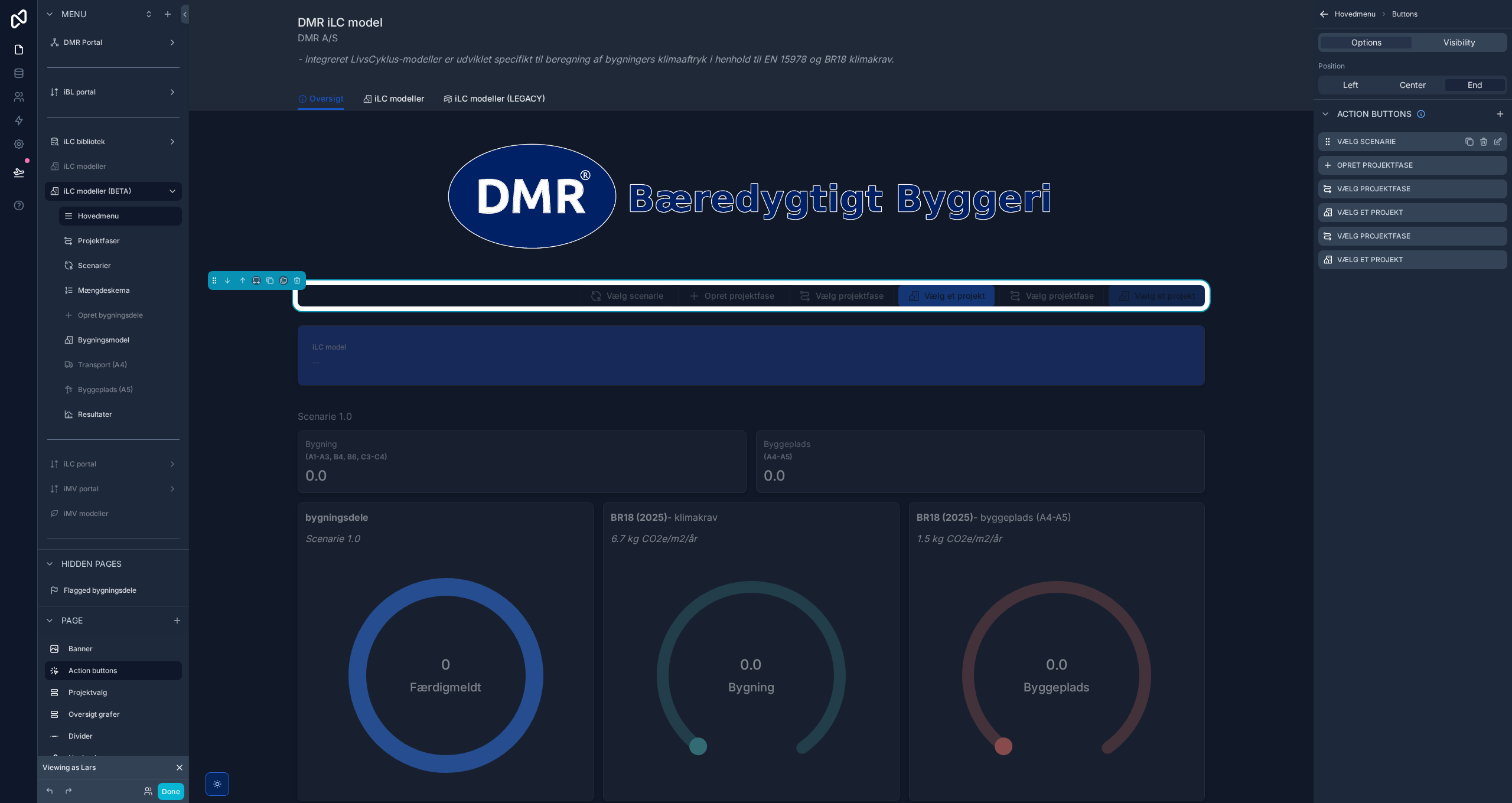
click at [1500, 140] on icon "scrollable content" at bounding box center [1499, 140] width 5 height 5
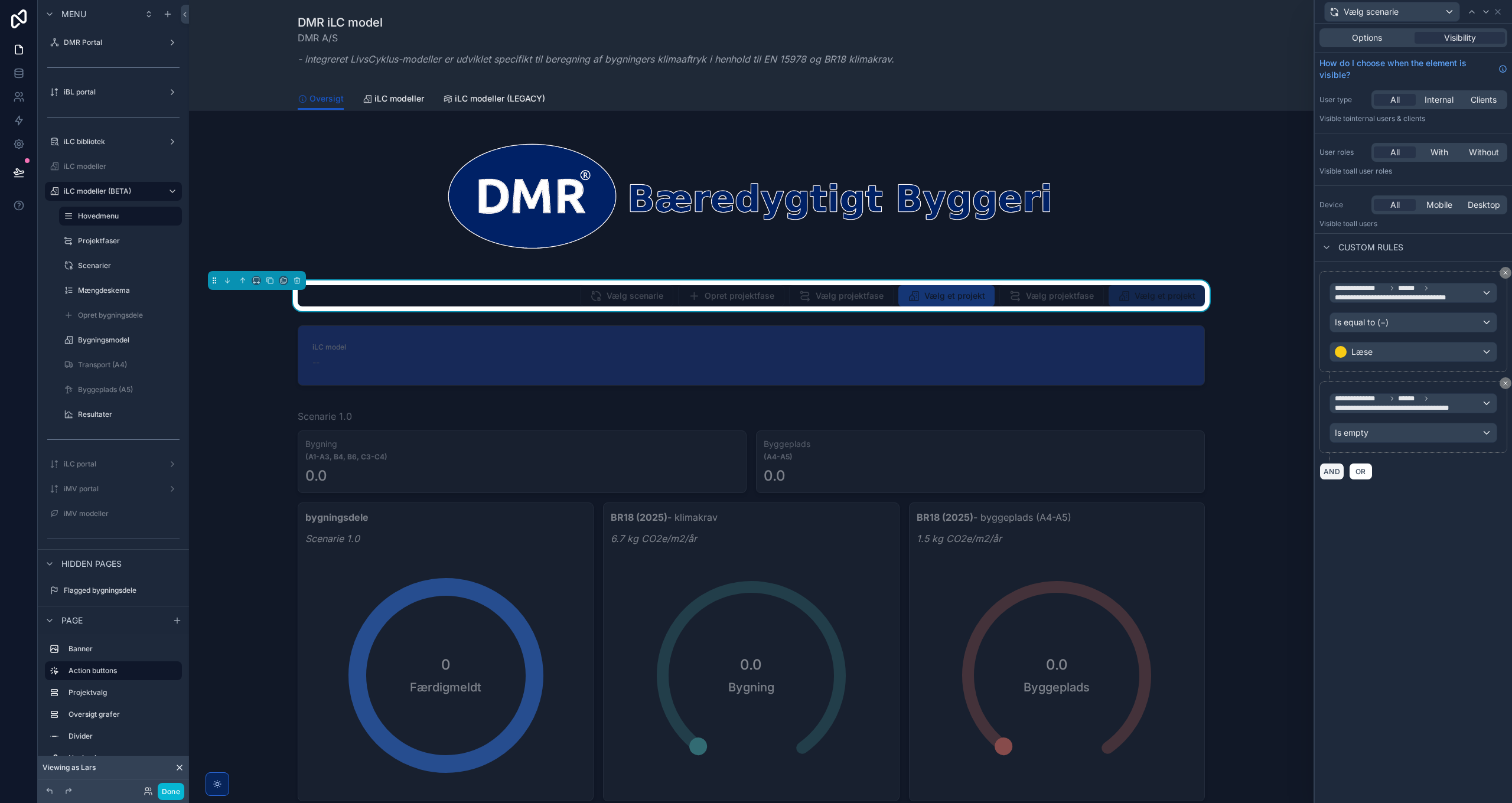
click at [1336, 465] on button "AND" at bounding box center [1331, 471] width 25 height 17
click at [1377, 439] on div "**********" at bounding box center [1413, 417] width 188 height 72
click at [1382, 429] on div "Is empty" at bounding box center [1413, 433] width 167 height 19
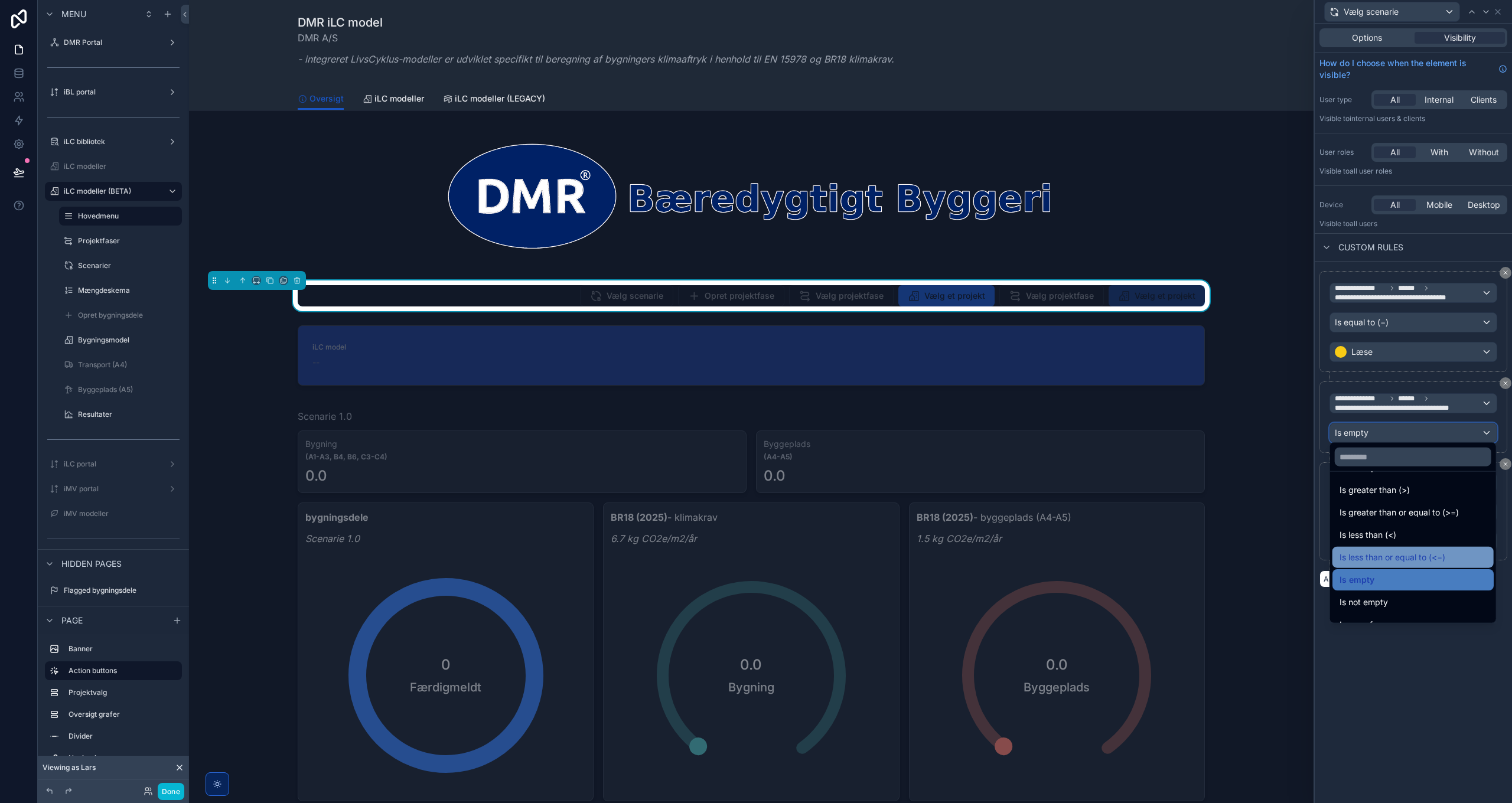
scroll to position [84, 0]
click at [1400, 567] on div "Is not empty" at bounding box center [1413, 565] width 147 height 14
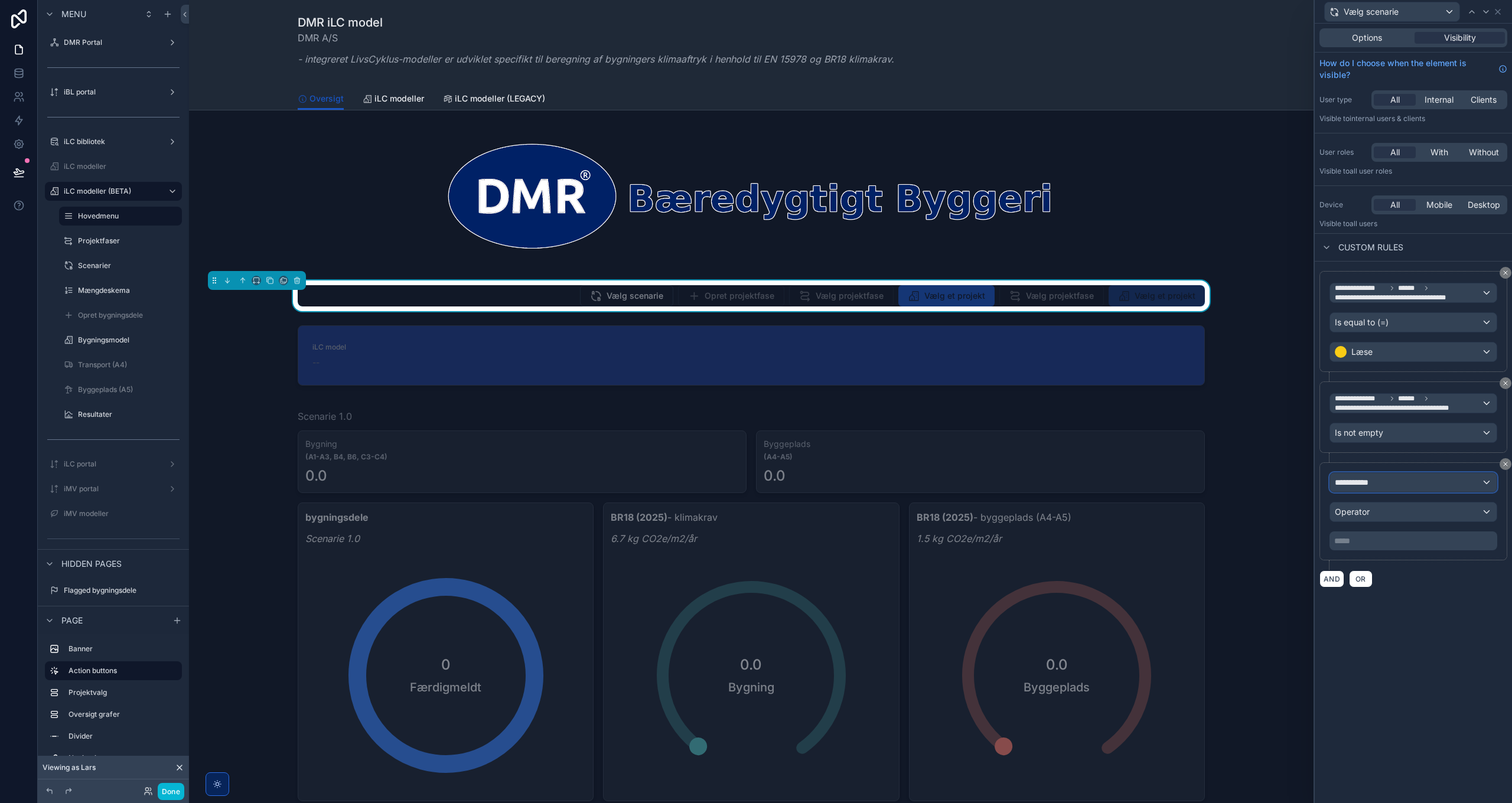
click at [1391, 473] on div "**********" at bounding box center [1413, 483] width 167 height 19
click at [1387, 509] on input "text" at bounding box center [1413, 505] width 156 height 19
type input "*********"
click at [1392, 546] on div "Logged in User The current user's values" at bounding box center [1388, 547] width 97 height 29
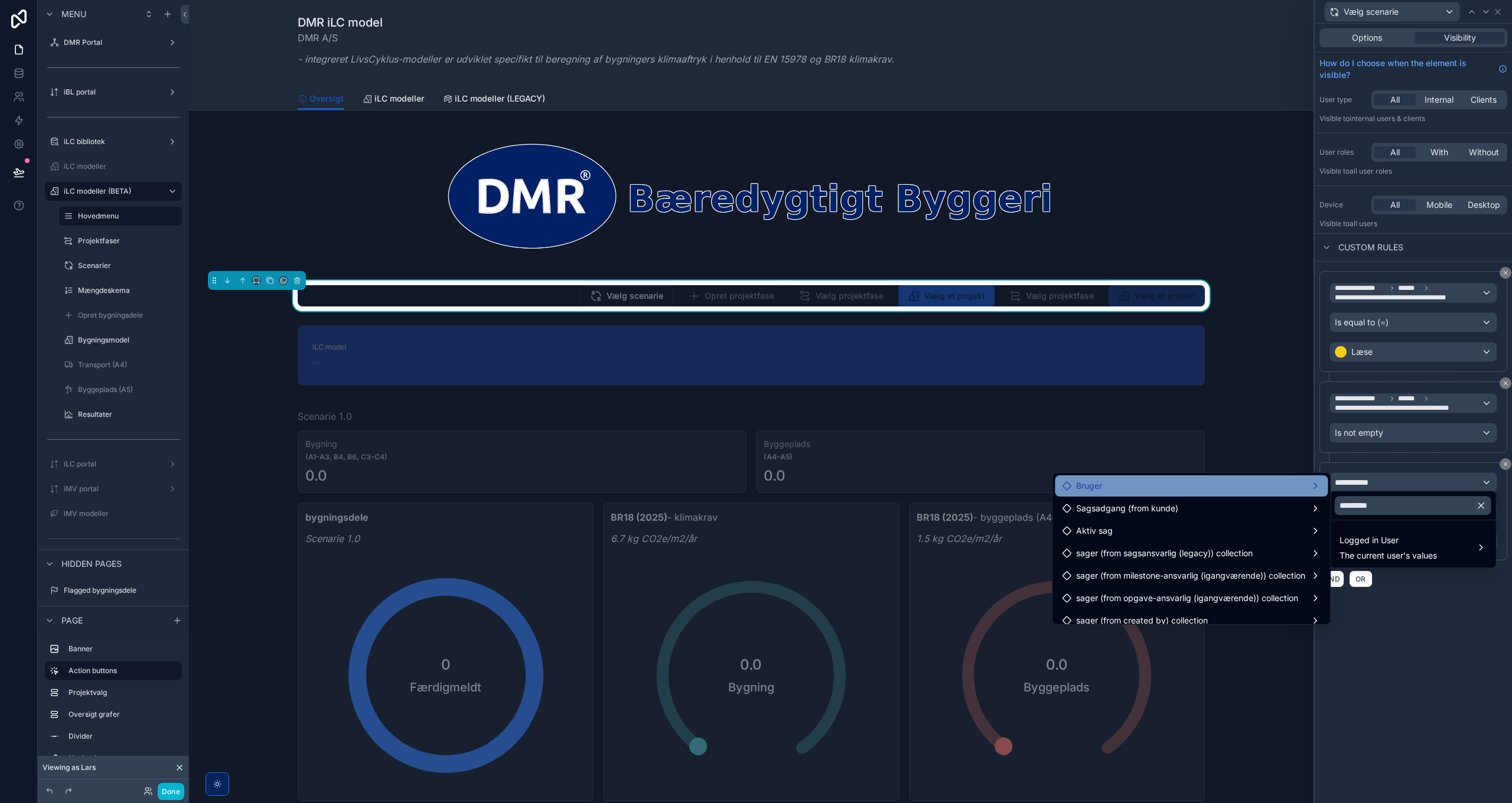
click at [1160, 483] on div "Bruger" at bounding box center [1191, 486] width 259 height 14
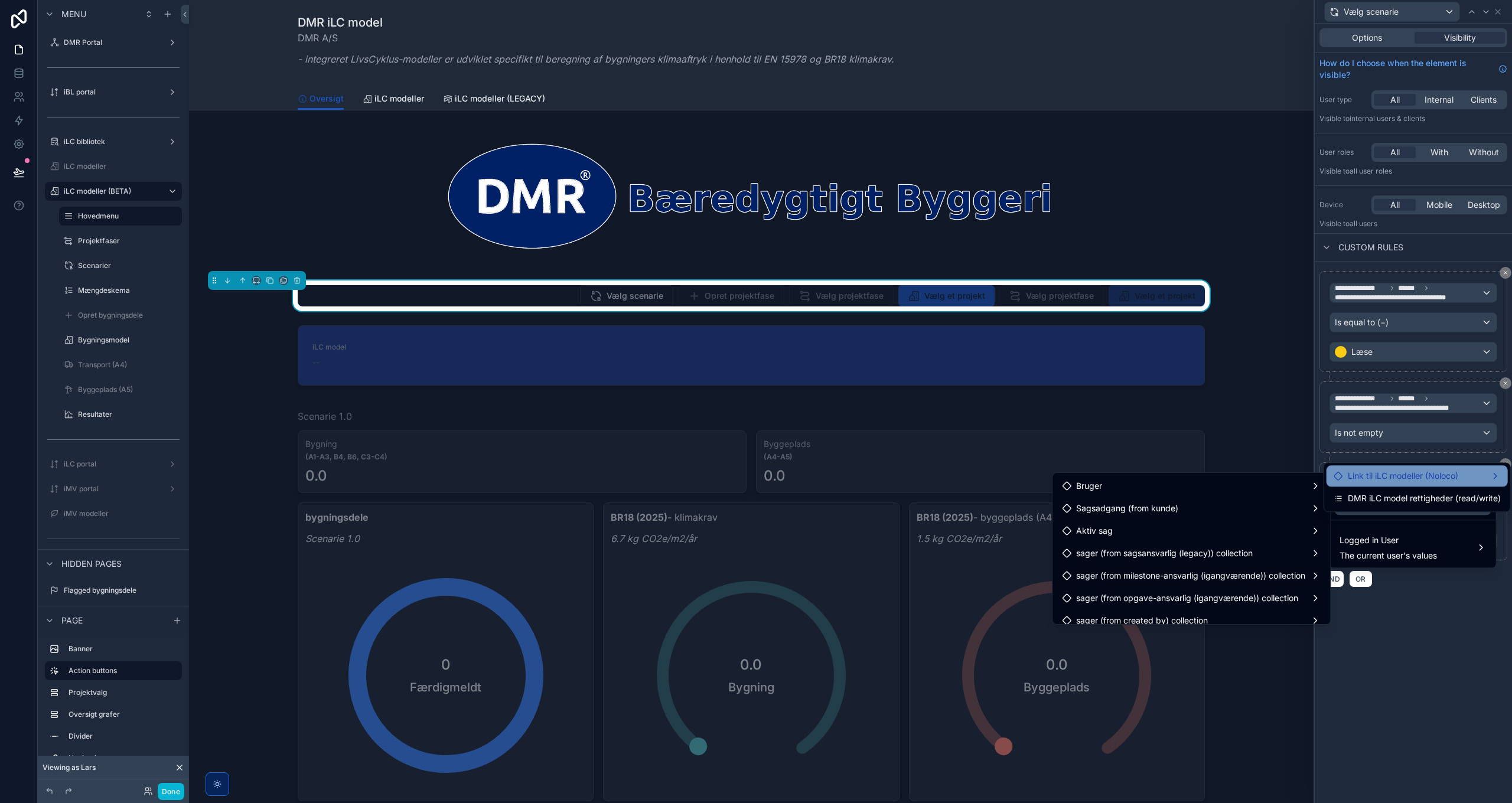
click at [1424, 476] on span "Link til iLC modeller (Noloco)" at bounding box center [1403, 476] width 111 height 14
click at [1444, 726] on div at bounding box center [1412, 402] width 197 height 803
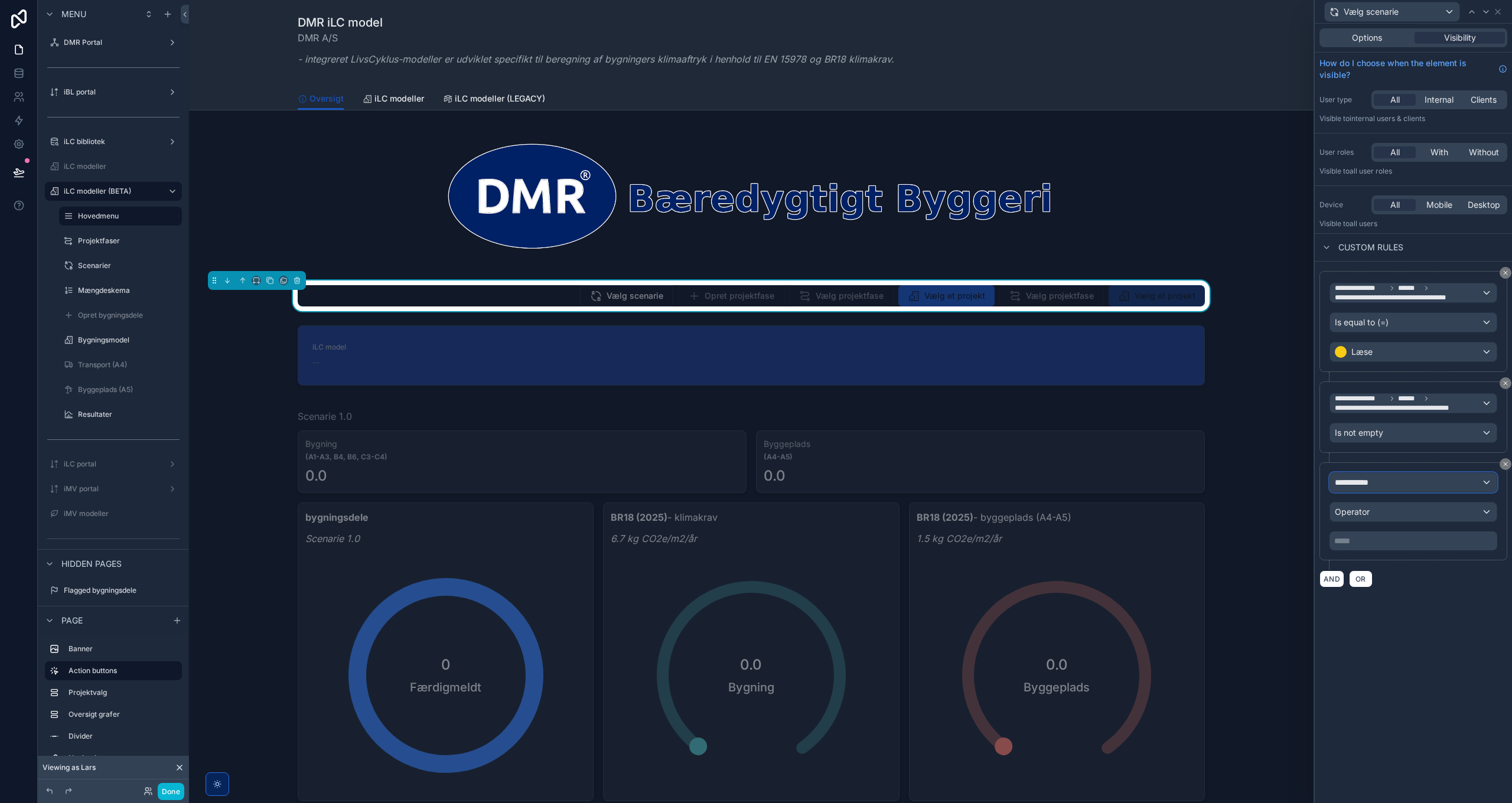
click at [1390, 482] on div "**********" at bounding box center [1413, 483] width 167 height 19
click at [1390, 546] on span "Logged in User" at bounding box center [1388, 540] width 97 height 14
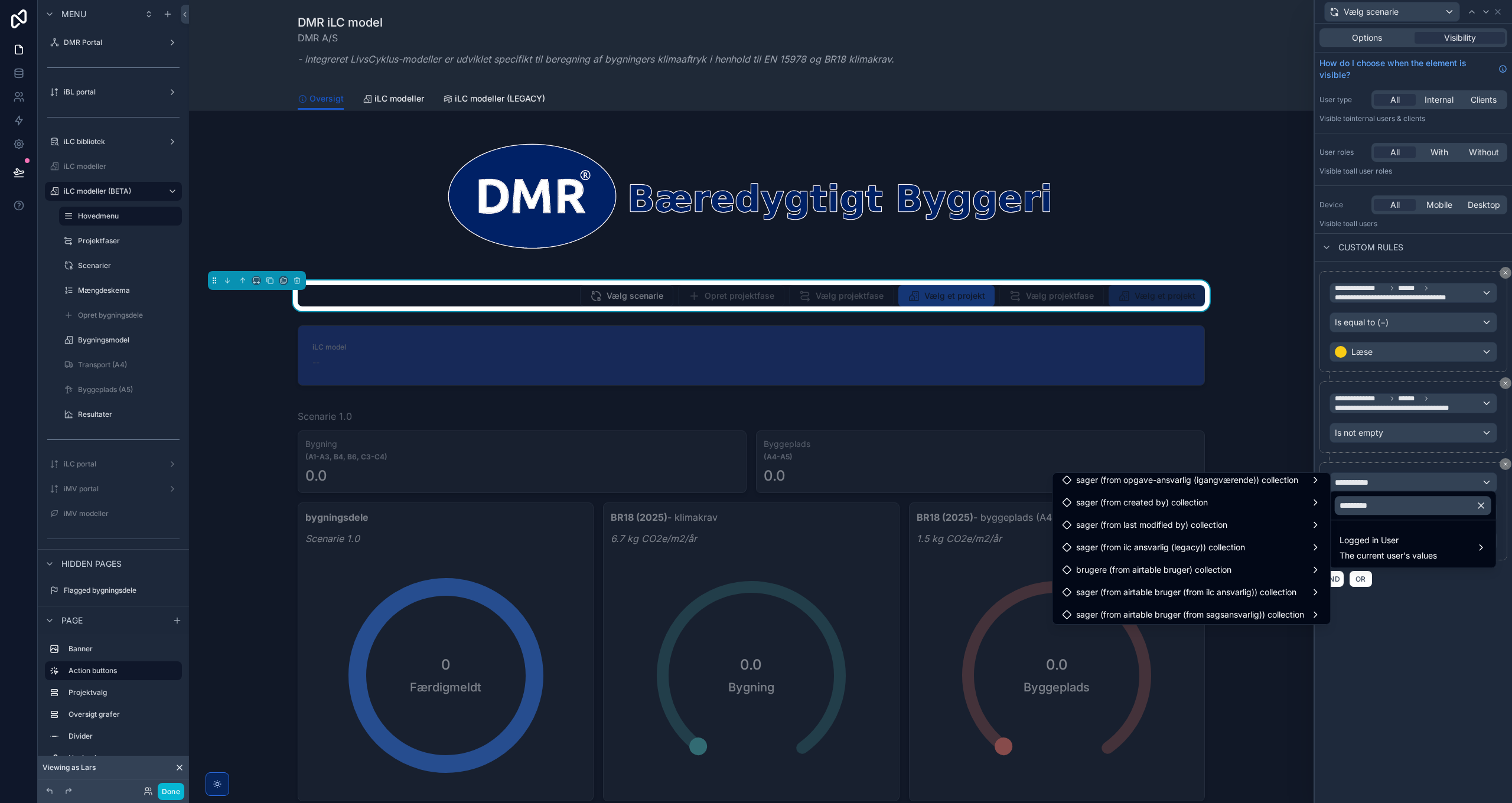
scroll to position [0, 0]
click at [1155, 476] on div "Bruger" at bounding box center [1191, 486] width 273 height 22
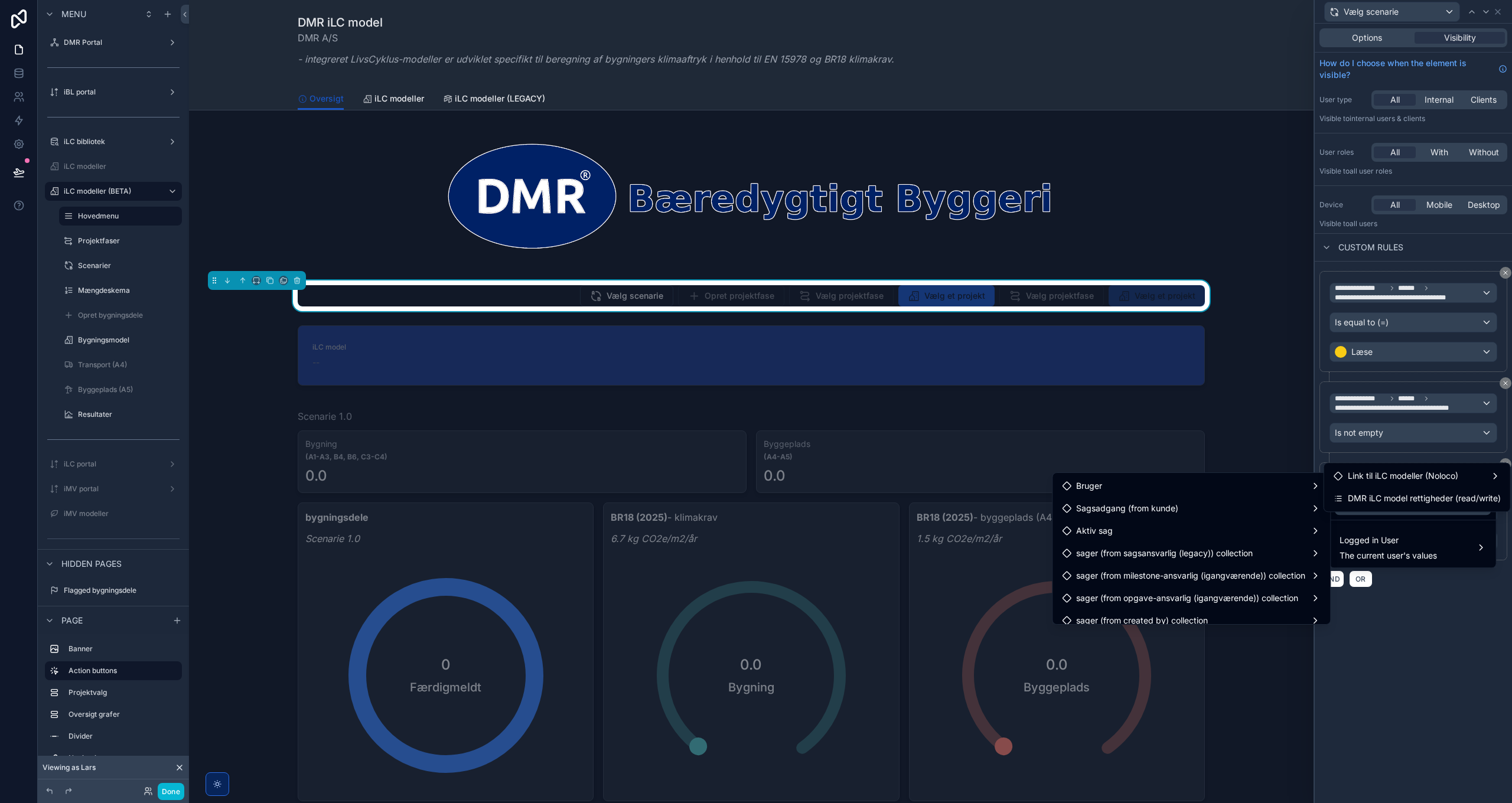
drag, startPoint x: 1443, startPoint y: 687, endPoint x: 1448, endPoint y: 593, distance: 94.1
click at [1443, 685] on div at bounding box center [1412, 402] width 197 height 803
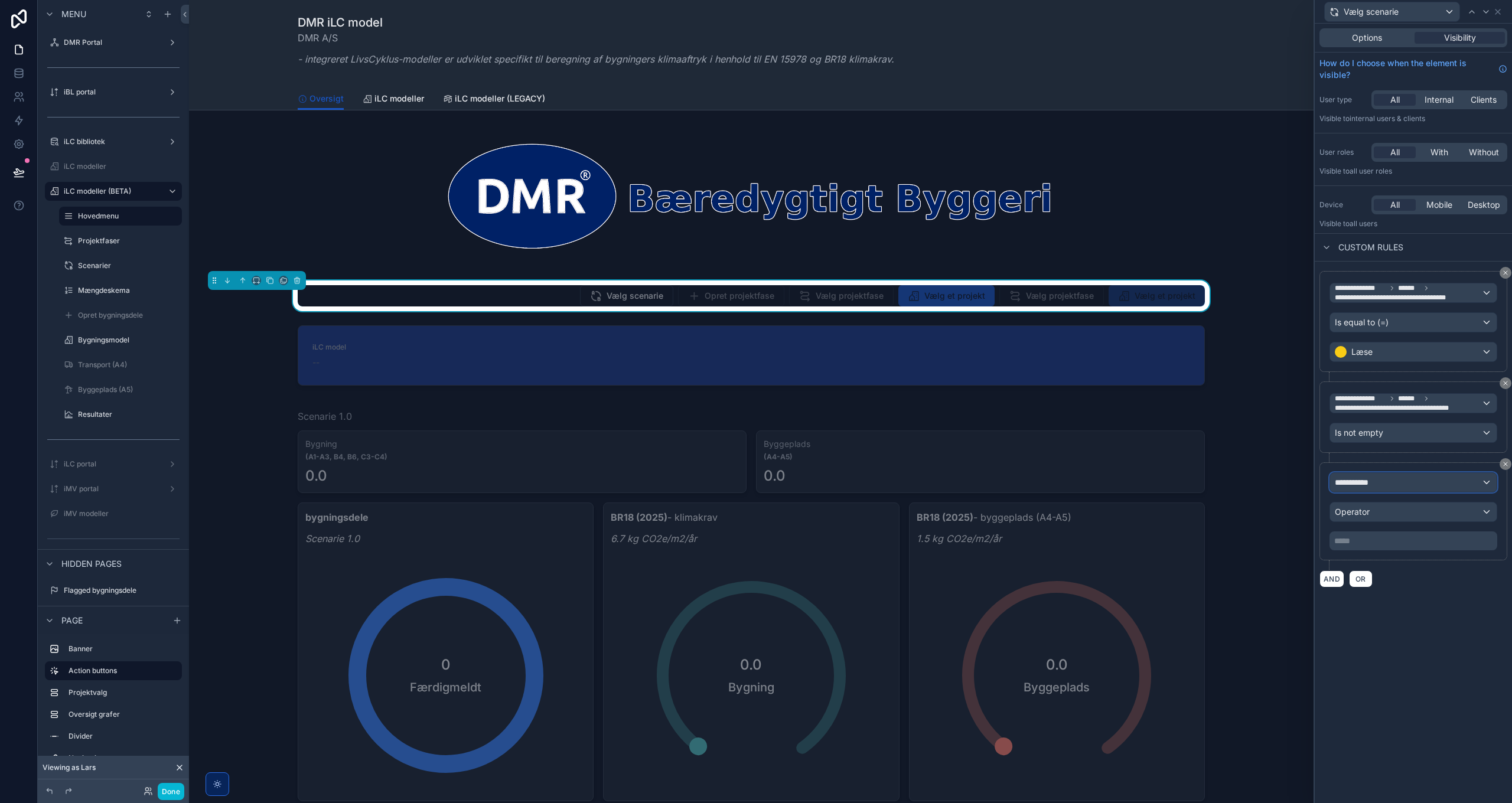
click at [1377, 477] on span "**********" at bounding box center [1357, 482] width 44 height 12
click at [1384, 502] on input "*********" at bounding box center [1413, 505] width 156 height 19
click at [1399, 550] on span "The current user's values" at bounding box center [1388, 555] width 97 height 12
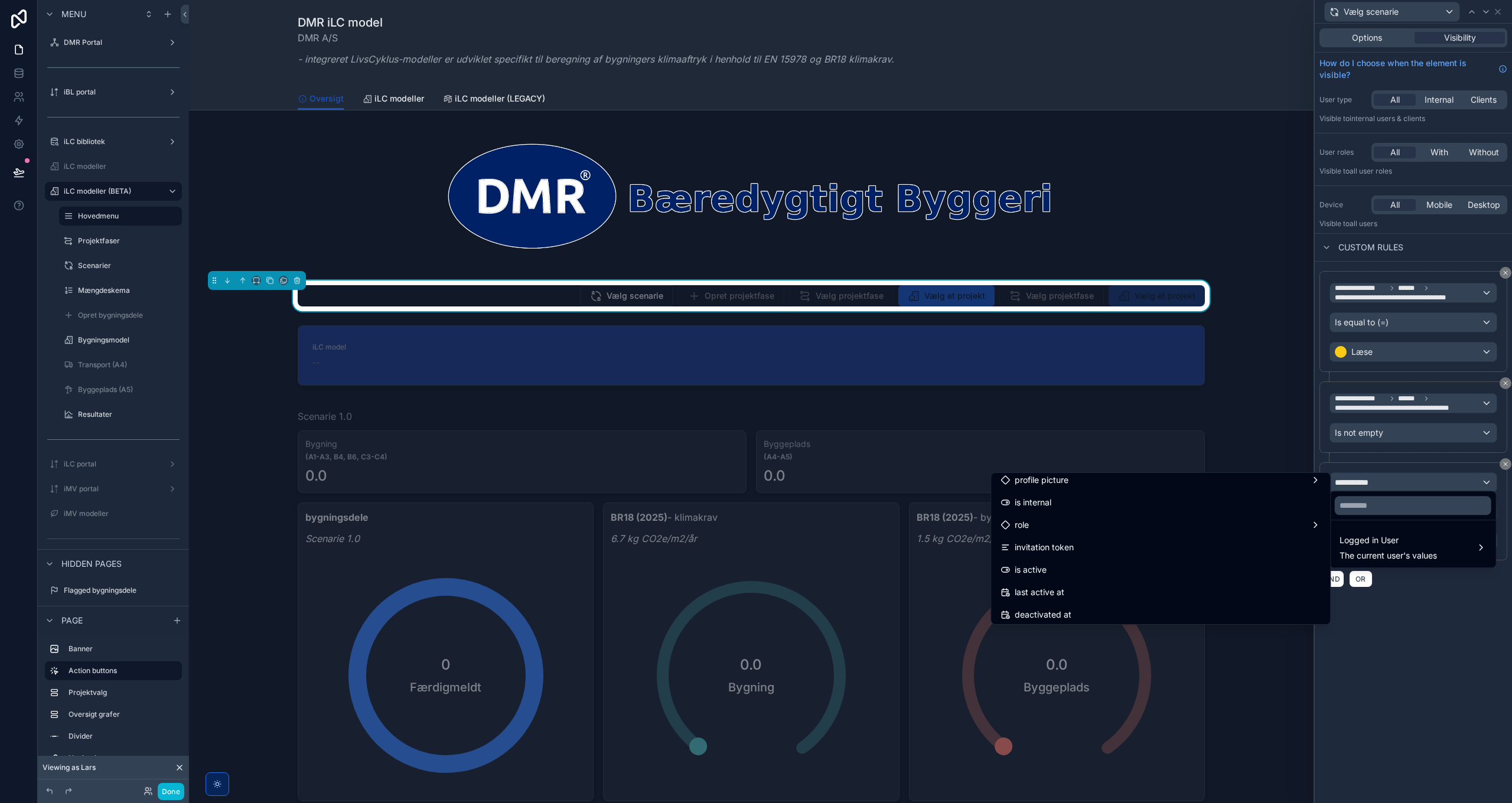
scroll to position [177, 0]
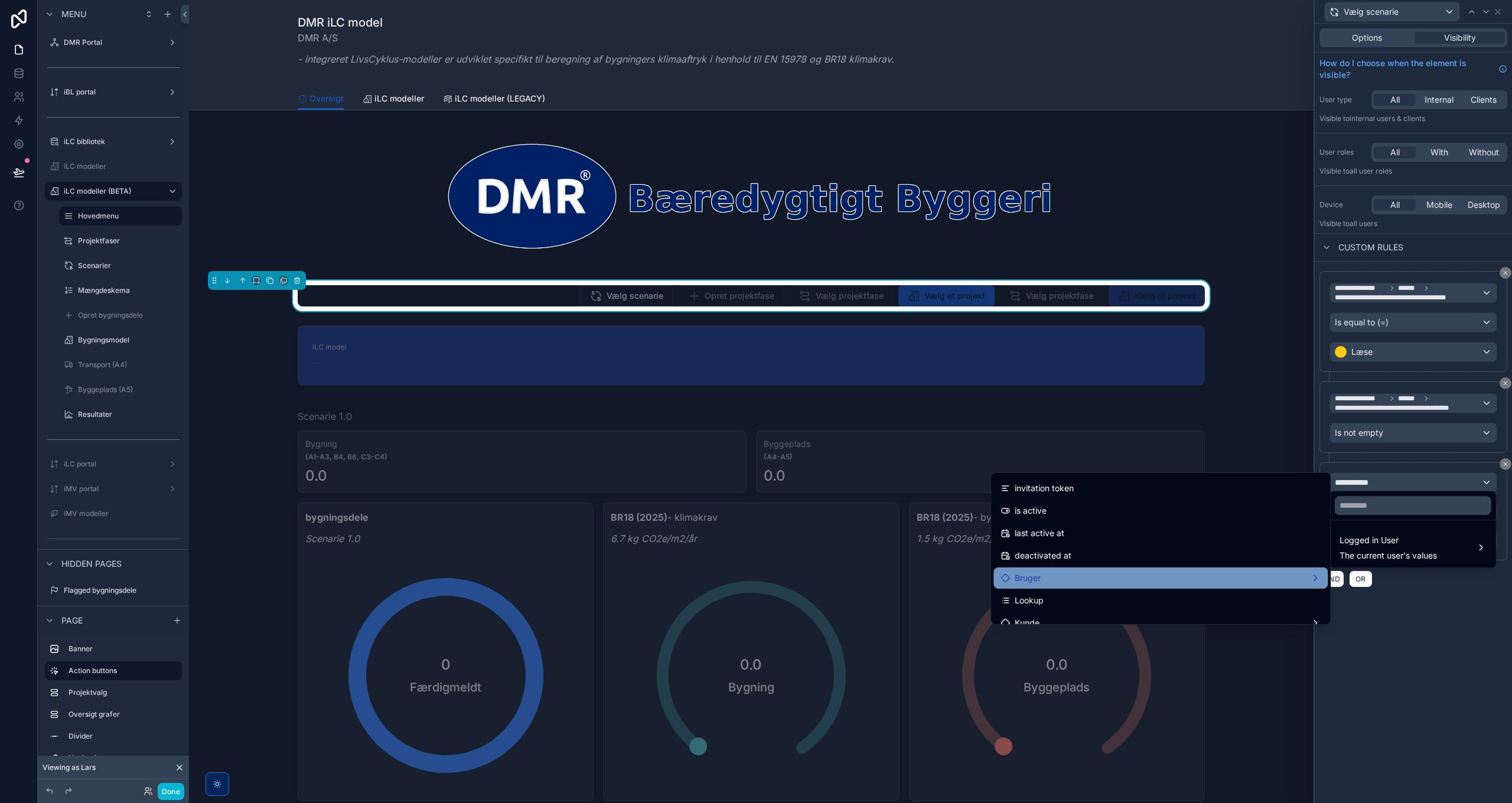
click at [1149, 581] on div "Bruger" at bounding box center [1161, 578] width 320 height 14
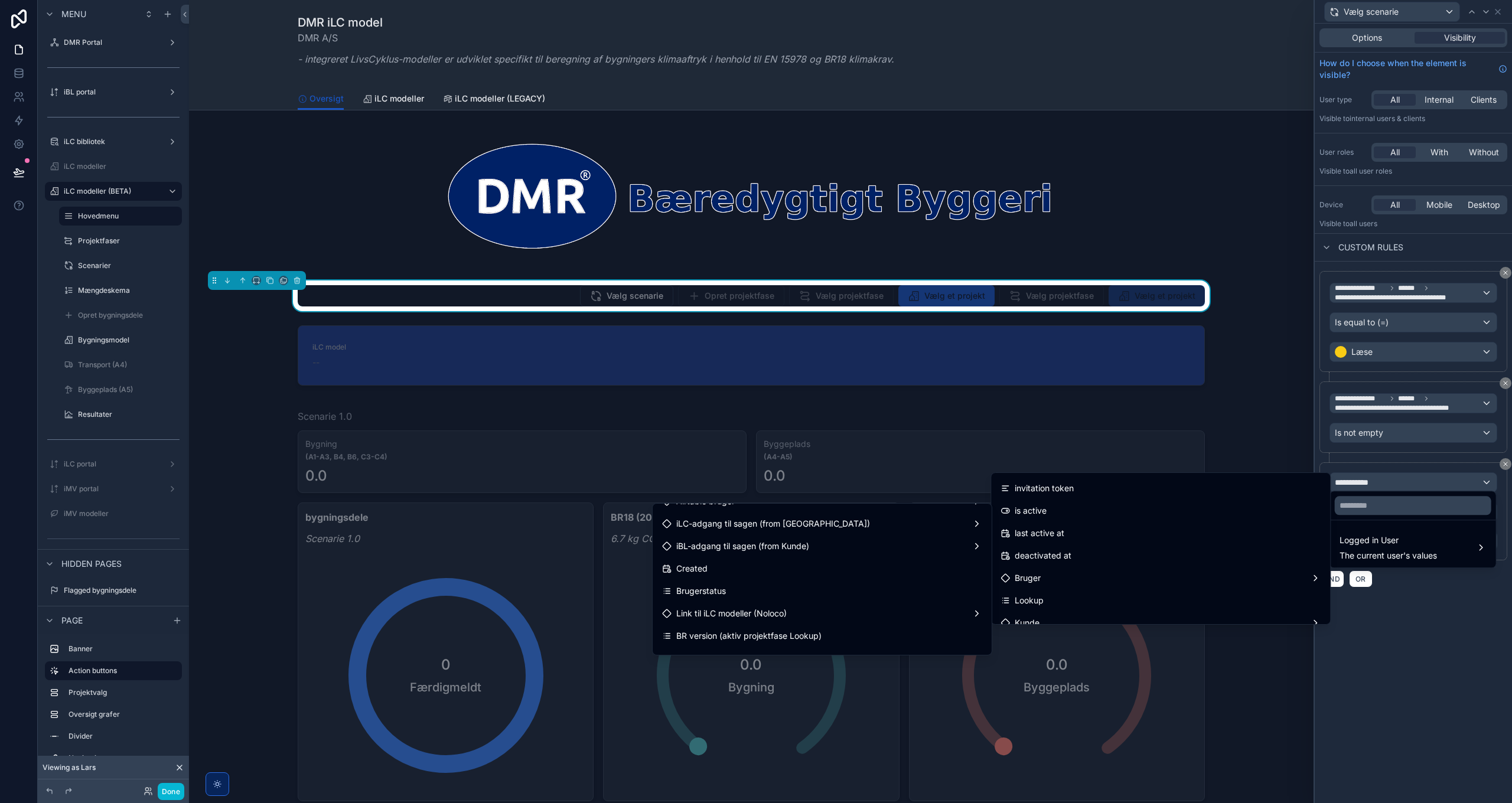
scroll to position [590, 0]
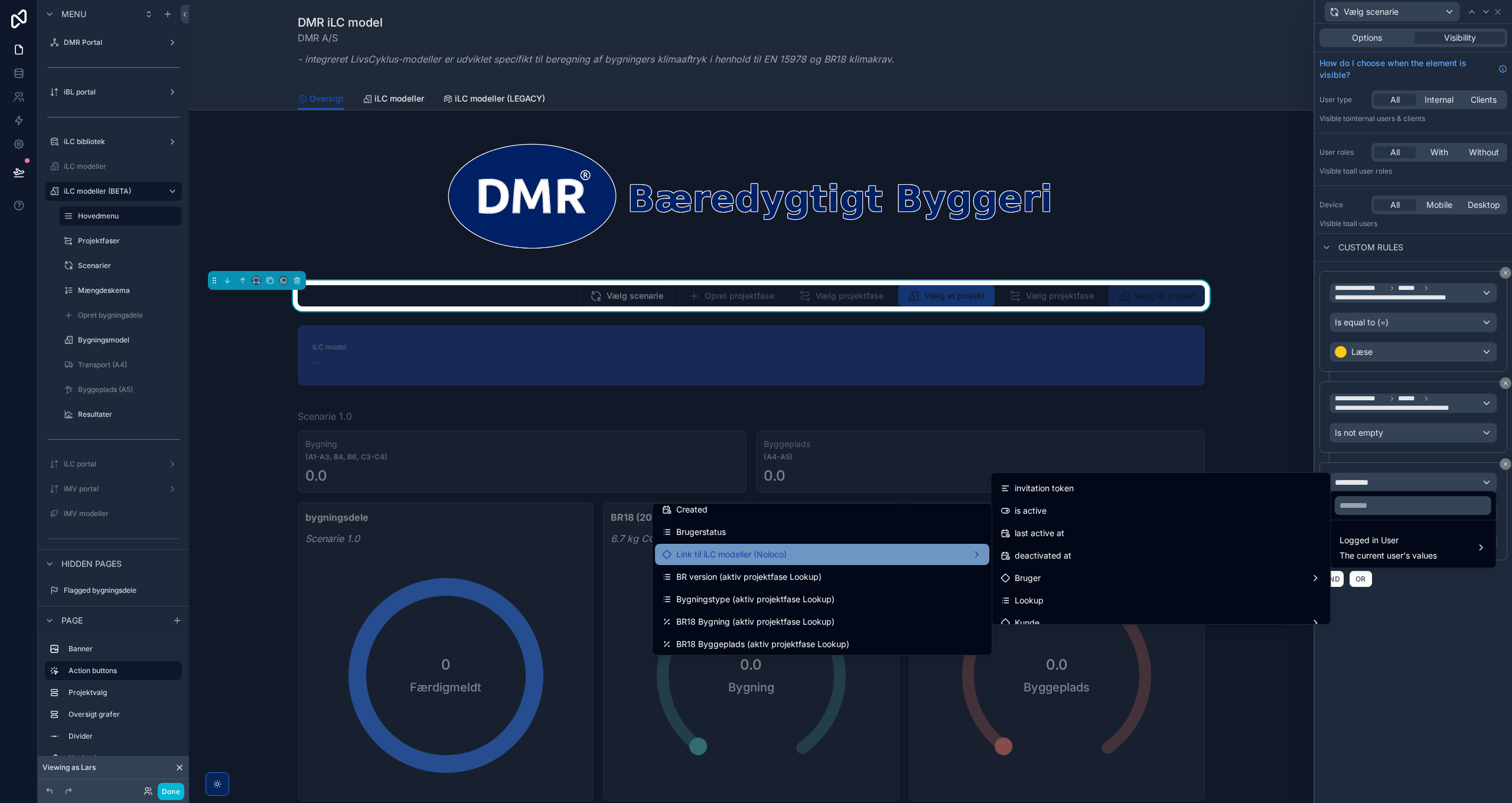
click at [772, 556] on span "Link til iLC modeller (Noloco)" at bounding box center [731, 554] width 111 height 14
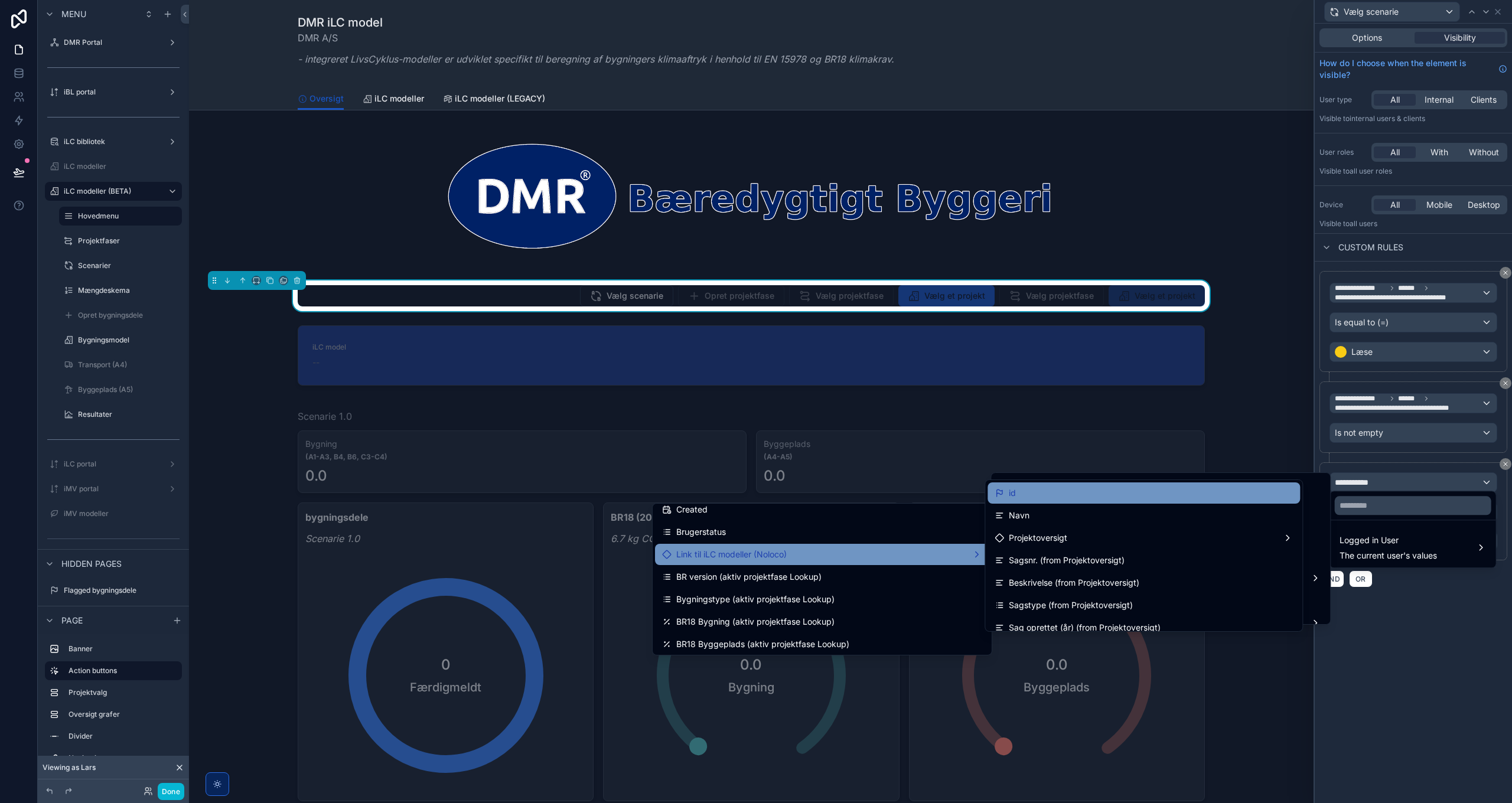
click at [1069, 499] on div "id" at bounding box center [1144, 493] width 298 height 14
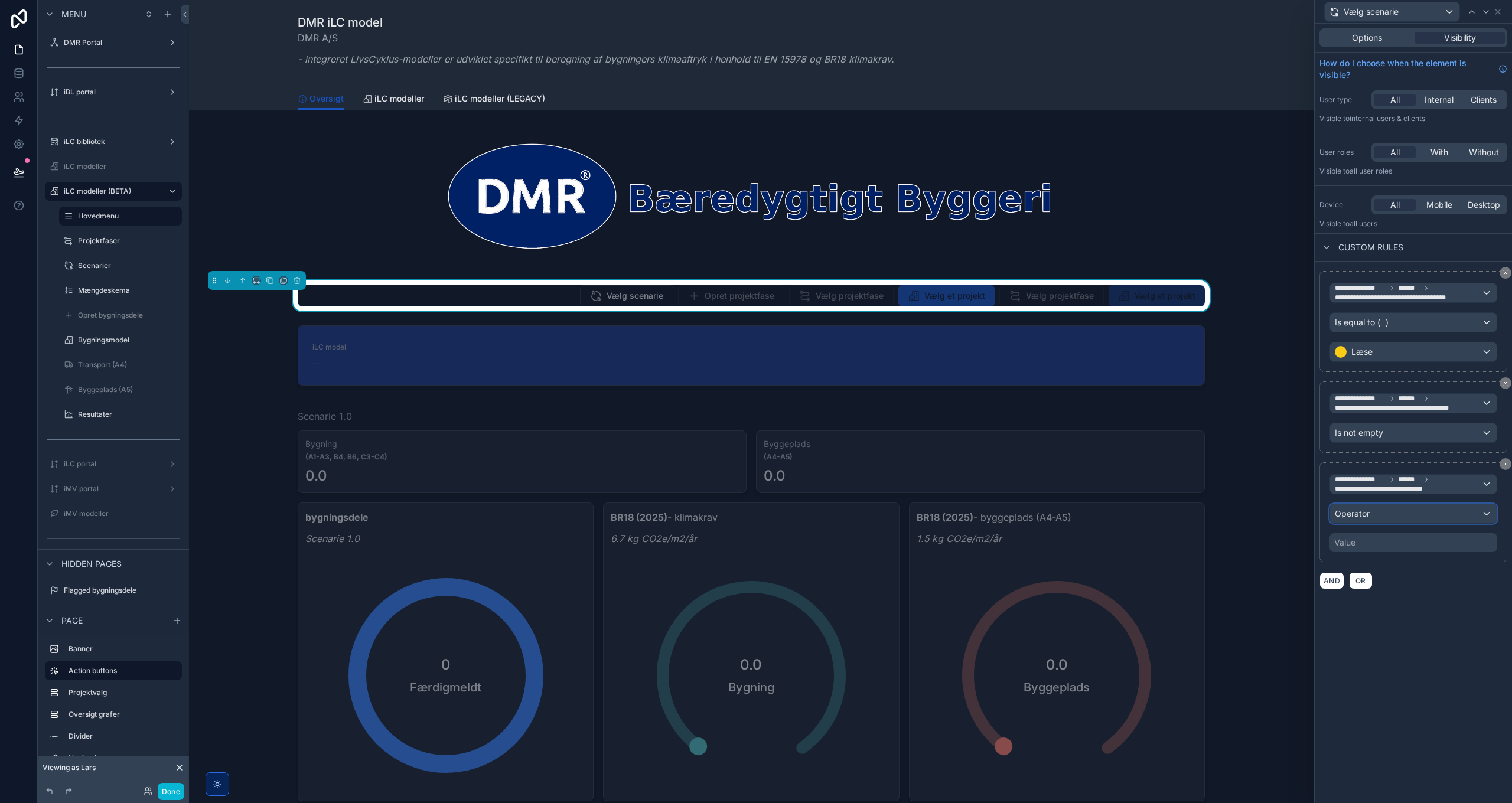
click at [1404, 504] on div "Operator" at bounding box center [1413, 514] width 167 height 19
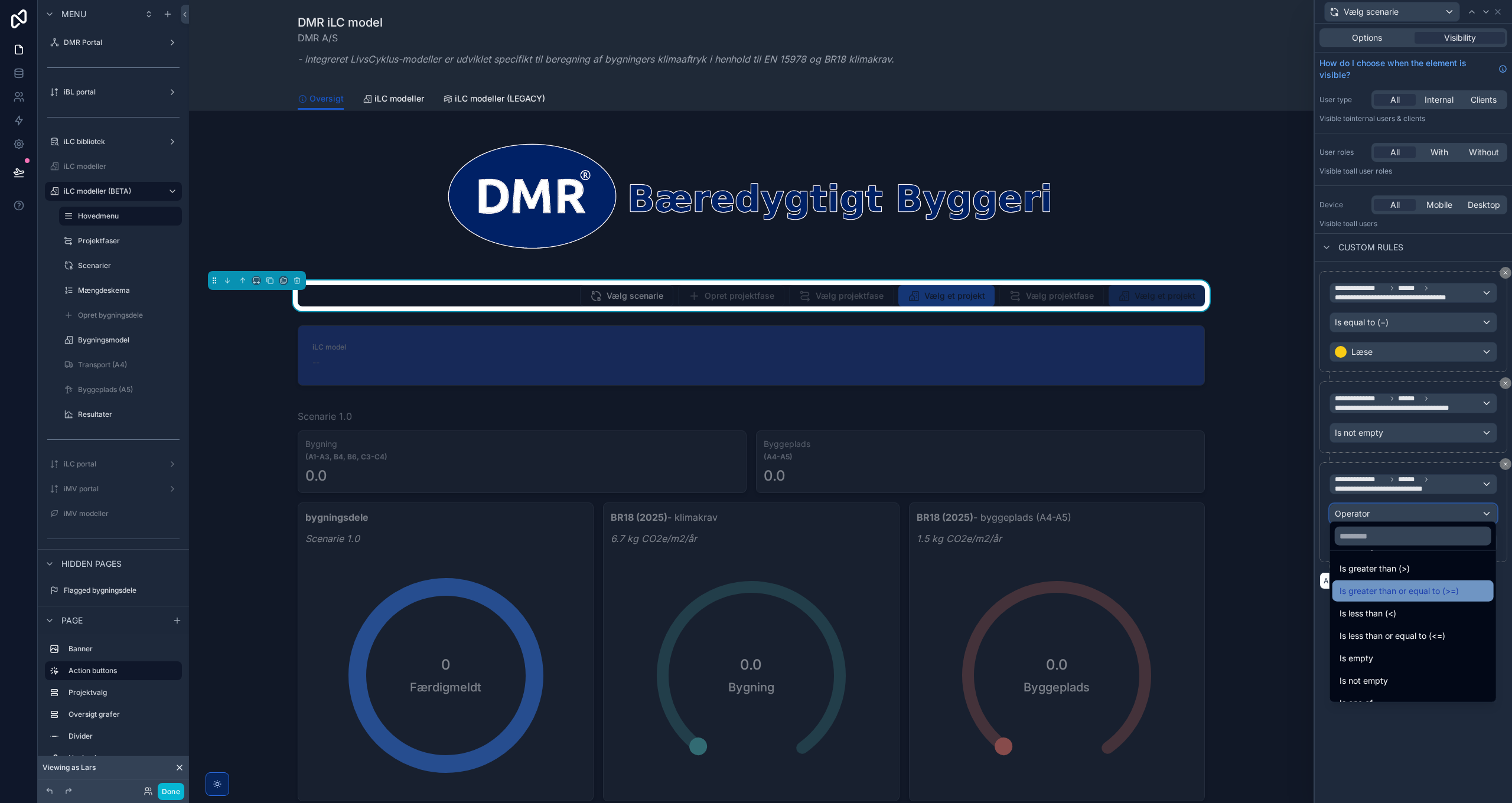
scroll to position [84, 0]
click at [1404, 644] on div "Is not empty" at bounding box center [1413, 644] width 147 height 14
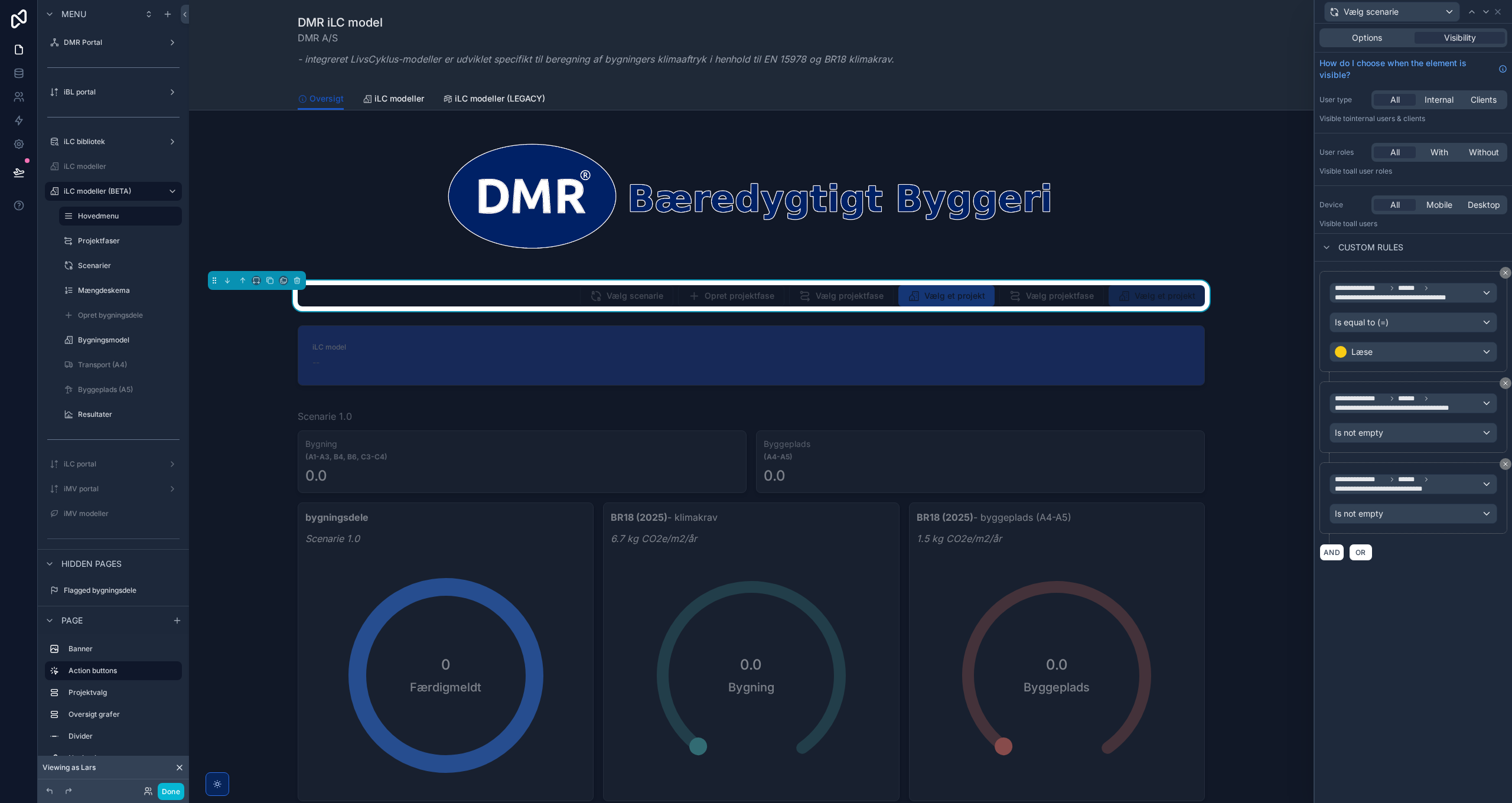
click at [1406, 664] on div "**********" at bounding box center [1412, 413] width 197 height 779
click at [172, 789] on button "Done" at bounding box center [171, 791] width 26 height 17
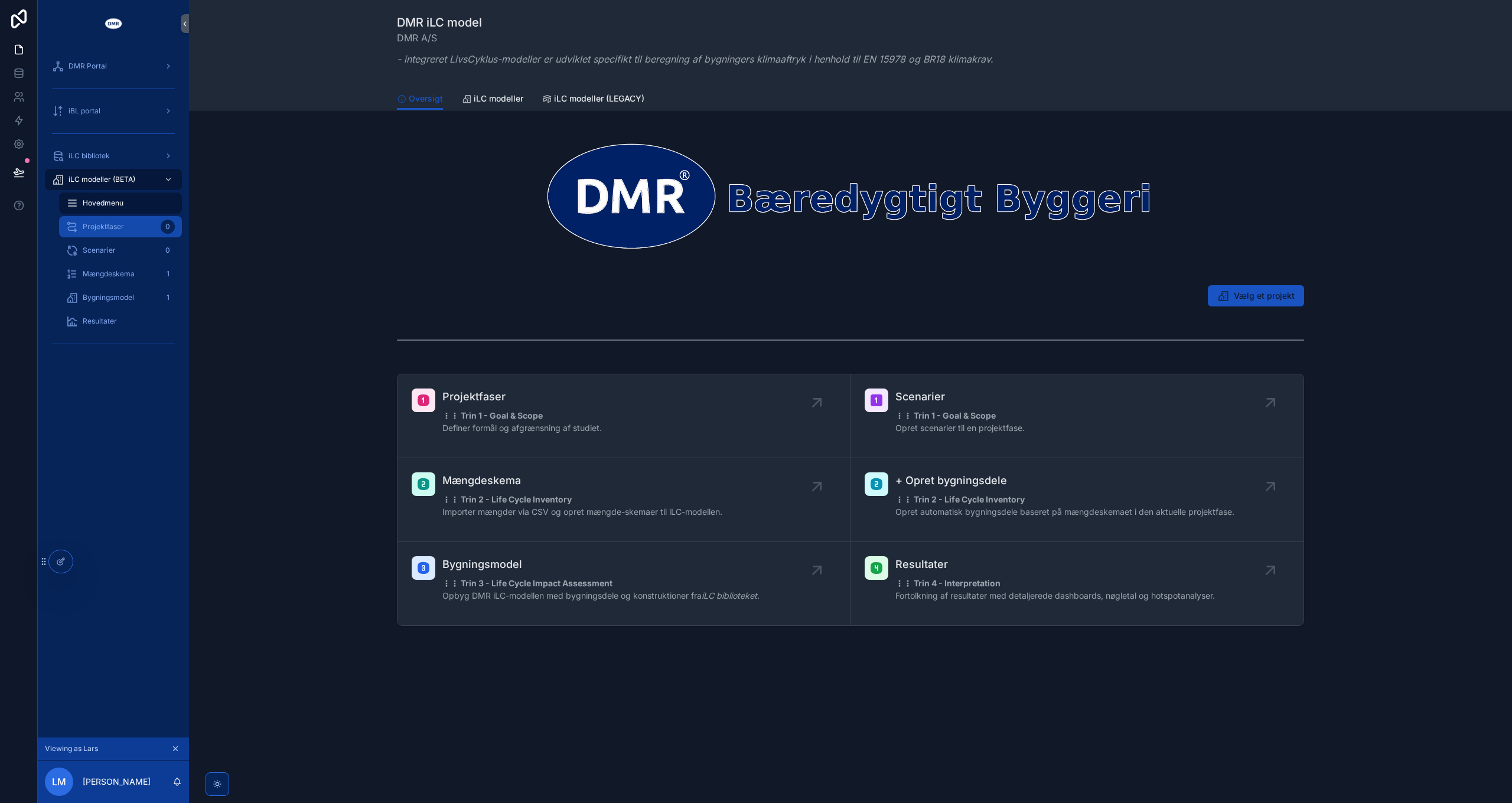
click at [97, 228] on span "Projektfaser" at bounding box center [104, 227] width 41 height 10
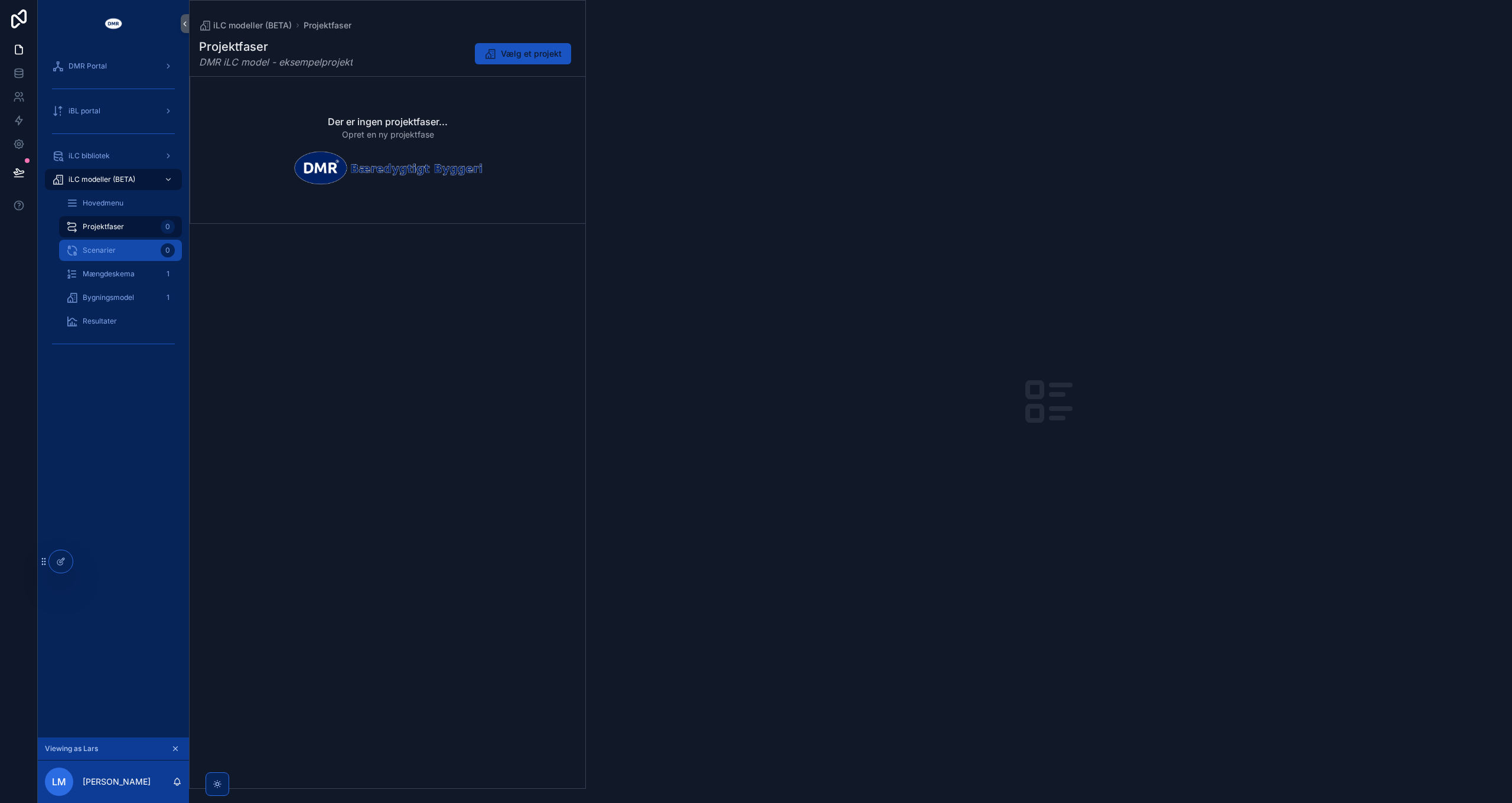
click at [108, 254] on span "Scenarier" at bounding box center [99, 250] width 33 height 10
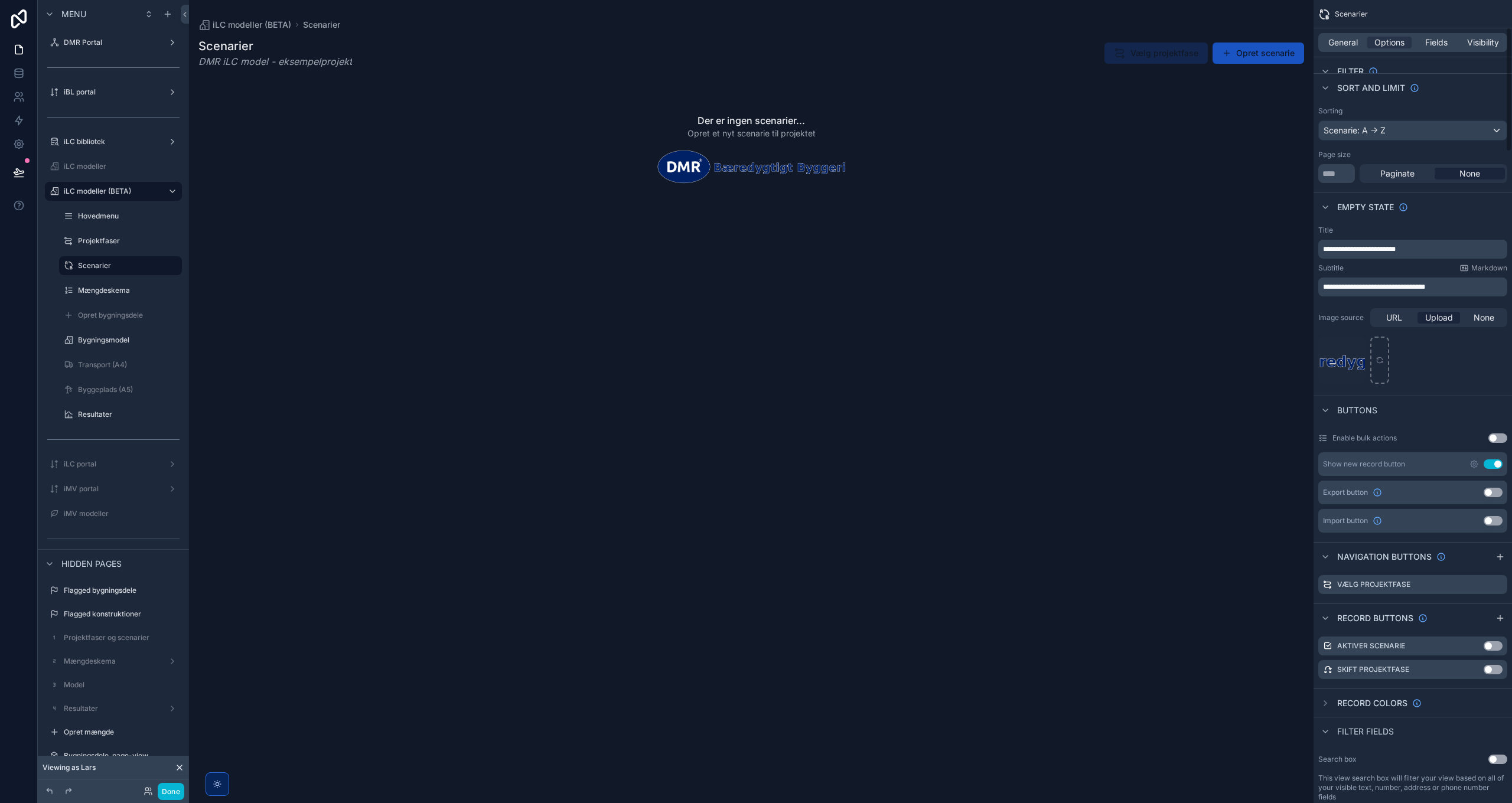
scroll to position [177, 0]
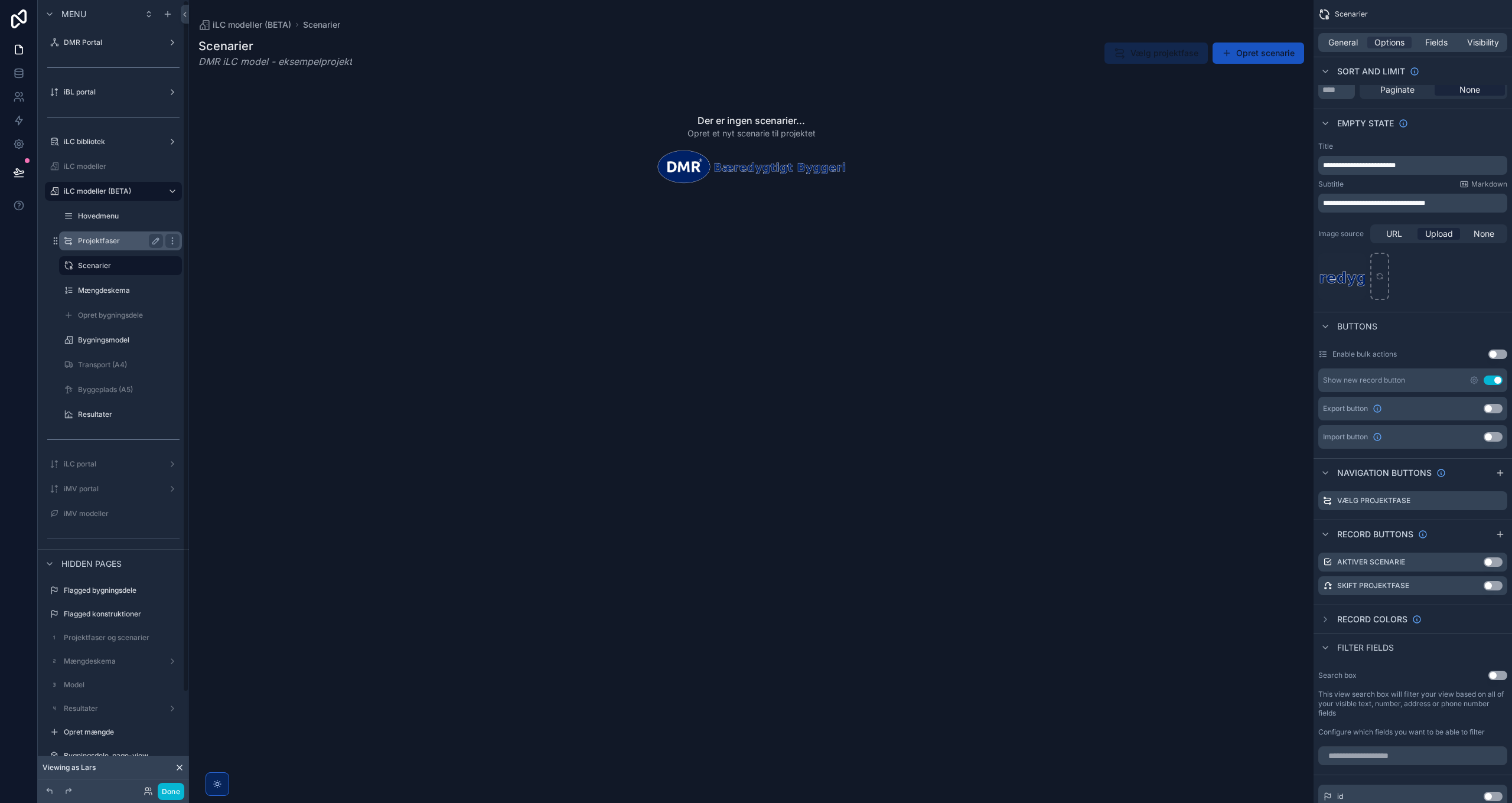
click at [108, 238] on label "Projektfaser" at bounding box center [118, 241] width 81 height 10
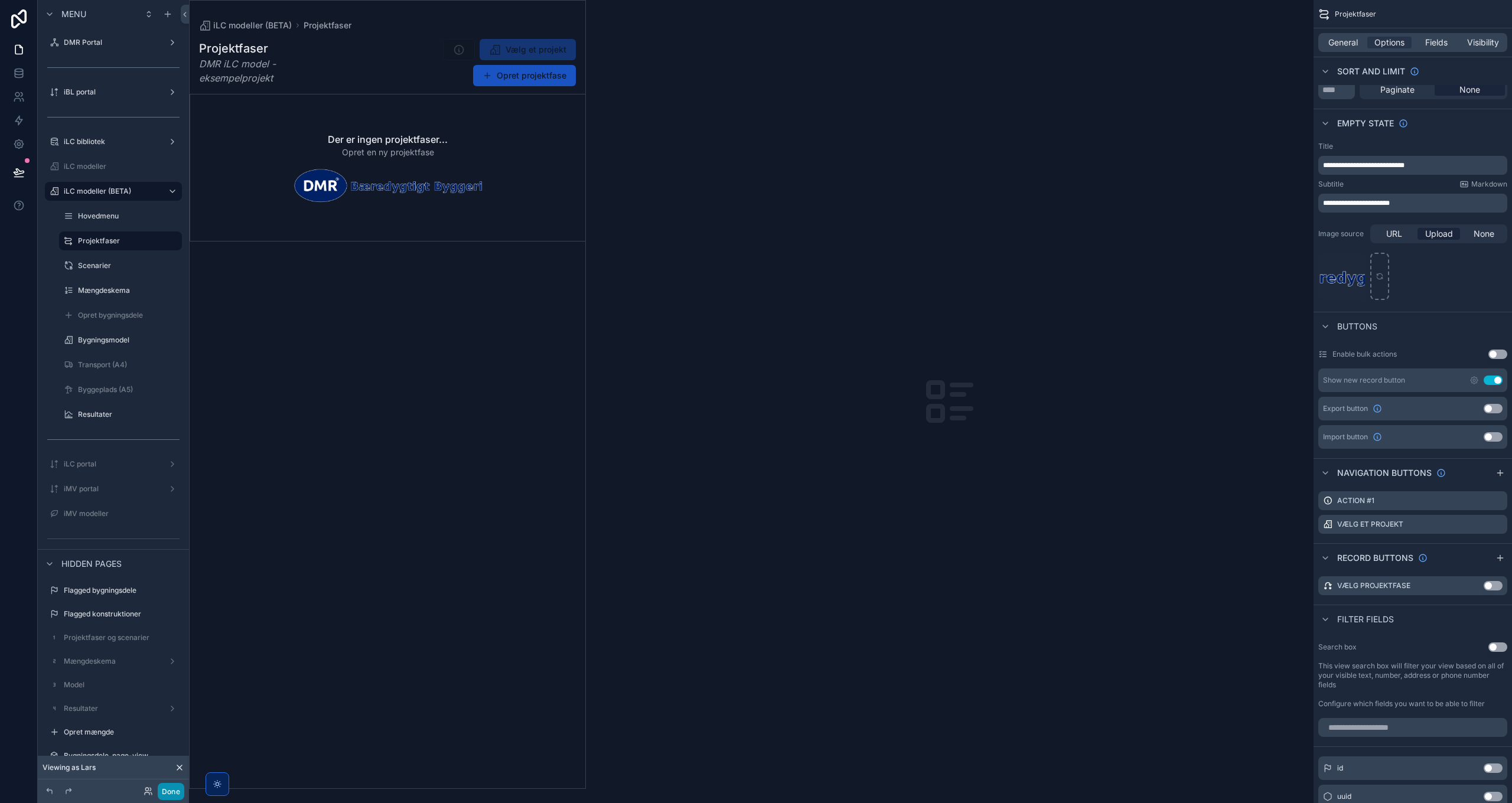
click at [171, 792] on button "Done" at bounding box center [171, 791] width 26 height 17
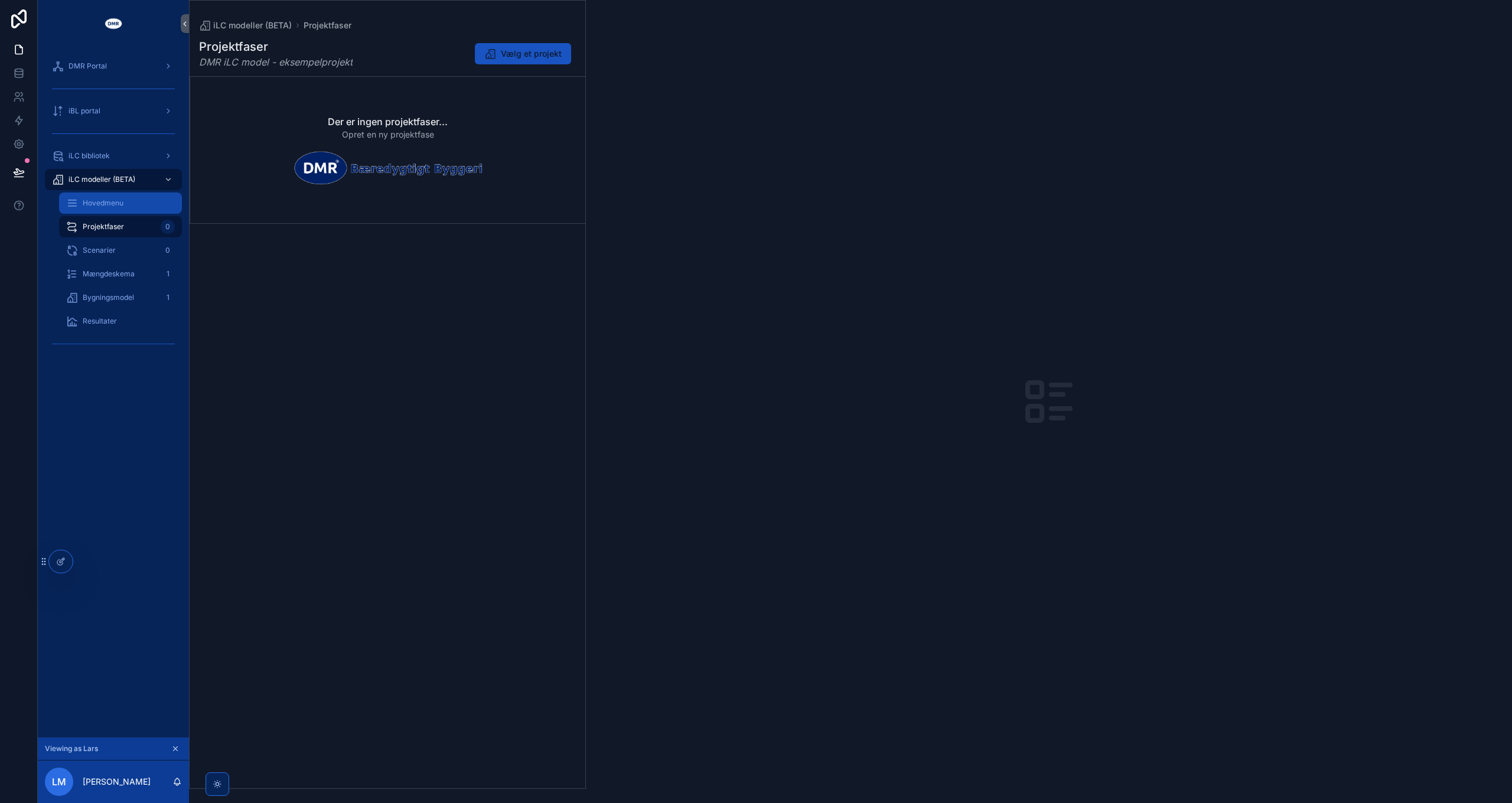
click at [113, 211] on div "Hovedmenu" at bounding box center [120, 203] width 108 height 19
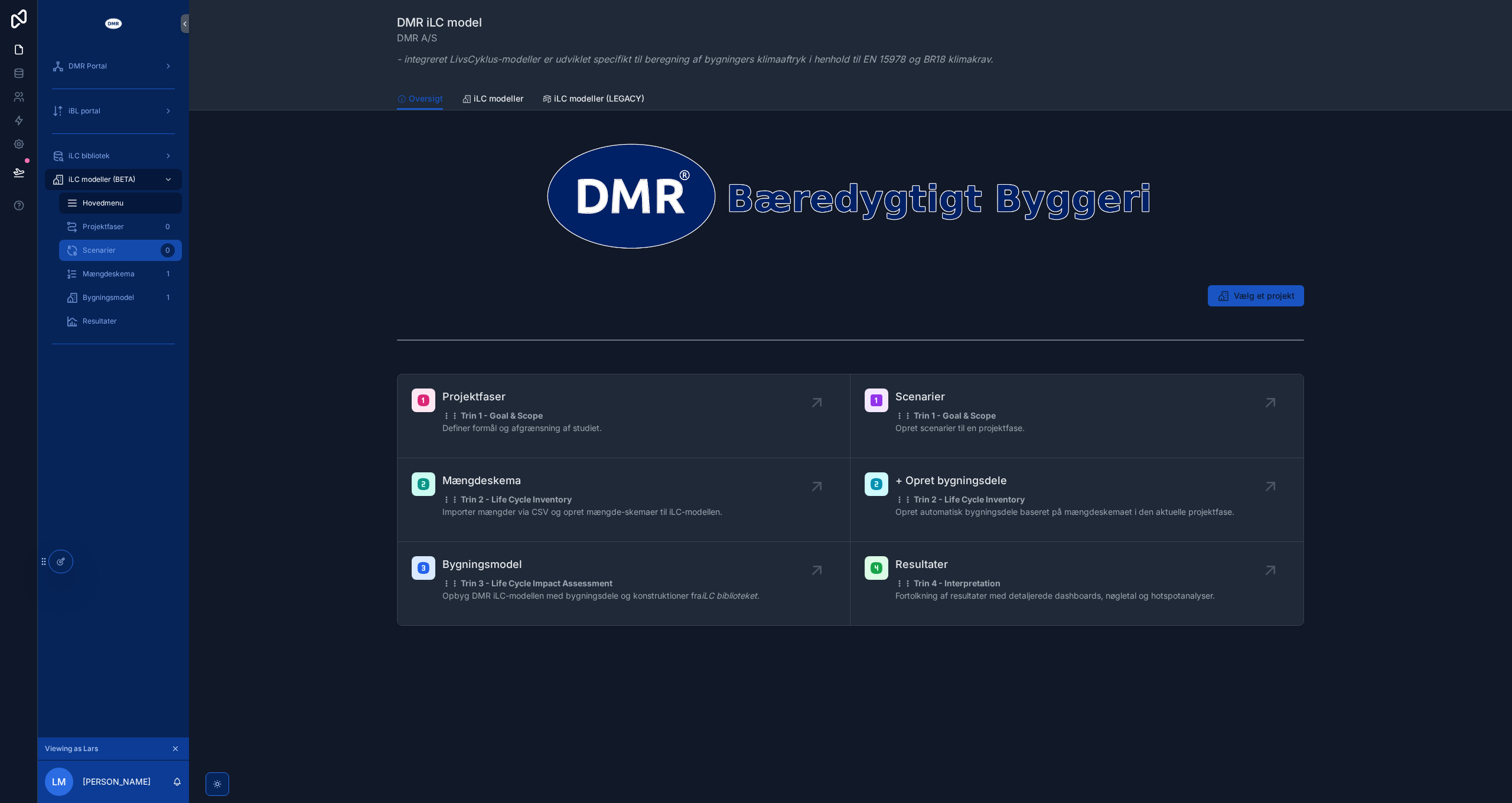
click at [114, 254] on span "Scenarier" at bounding box center [99, 250] width 33 height 10
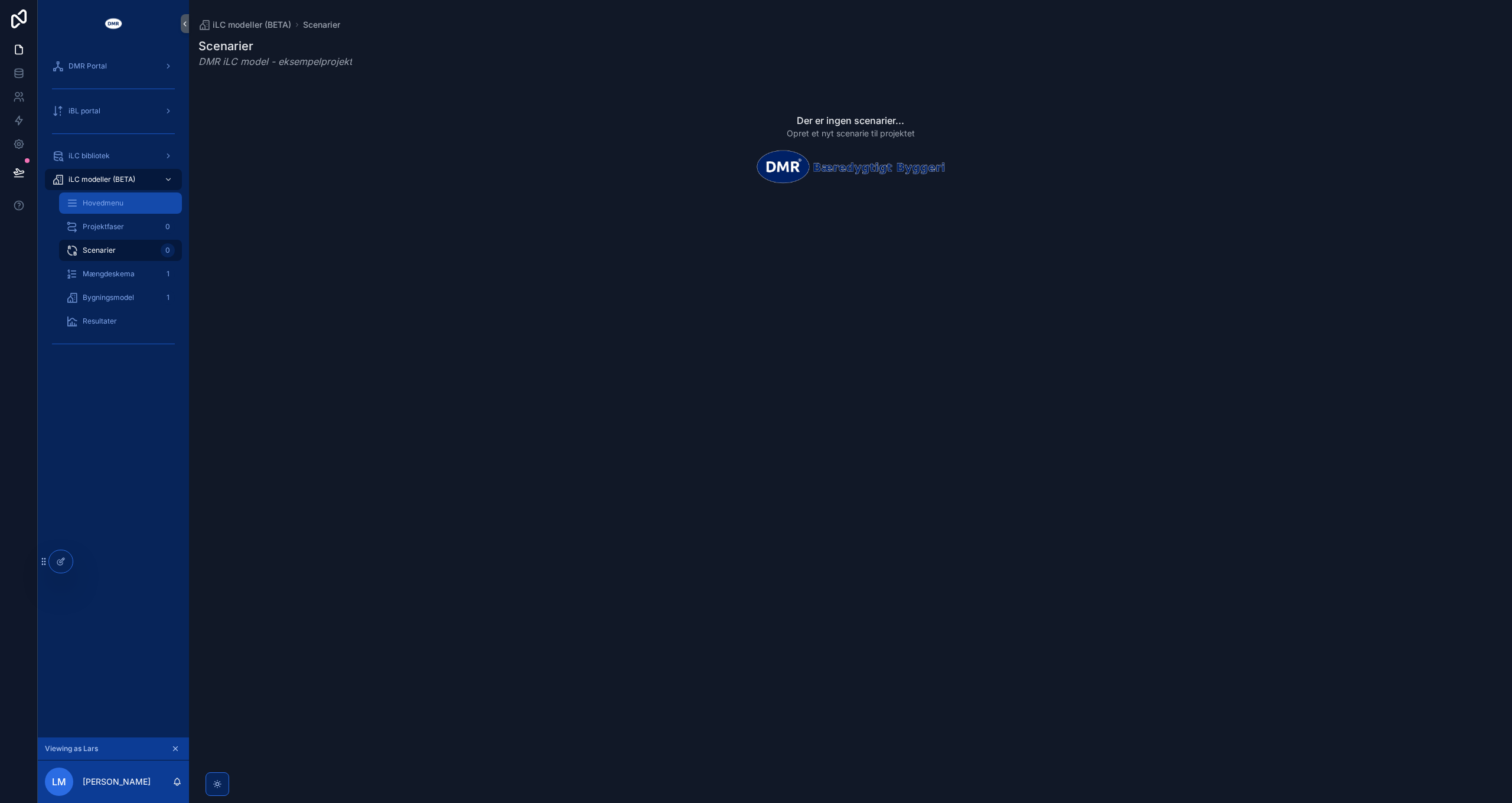
click at [115, 206] on span "Hovedmenu" at bounding box center [103, 203] width 41 height 10
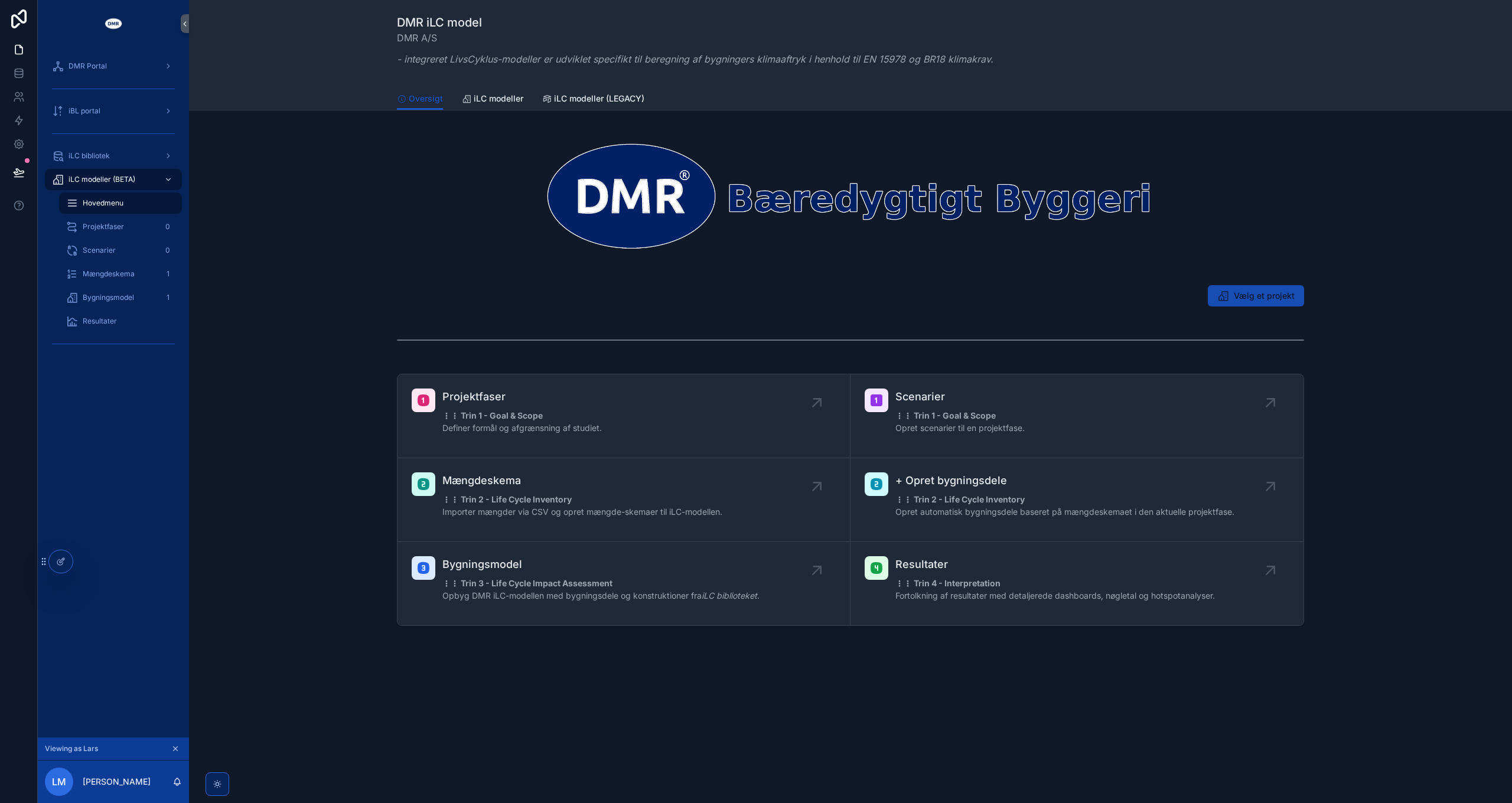
click at [1285, 305] on button "Vælg et projekt" at bounding box center [1255, 296] width 96 height 22
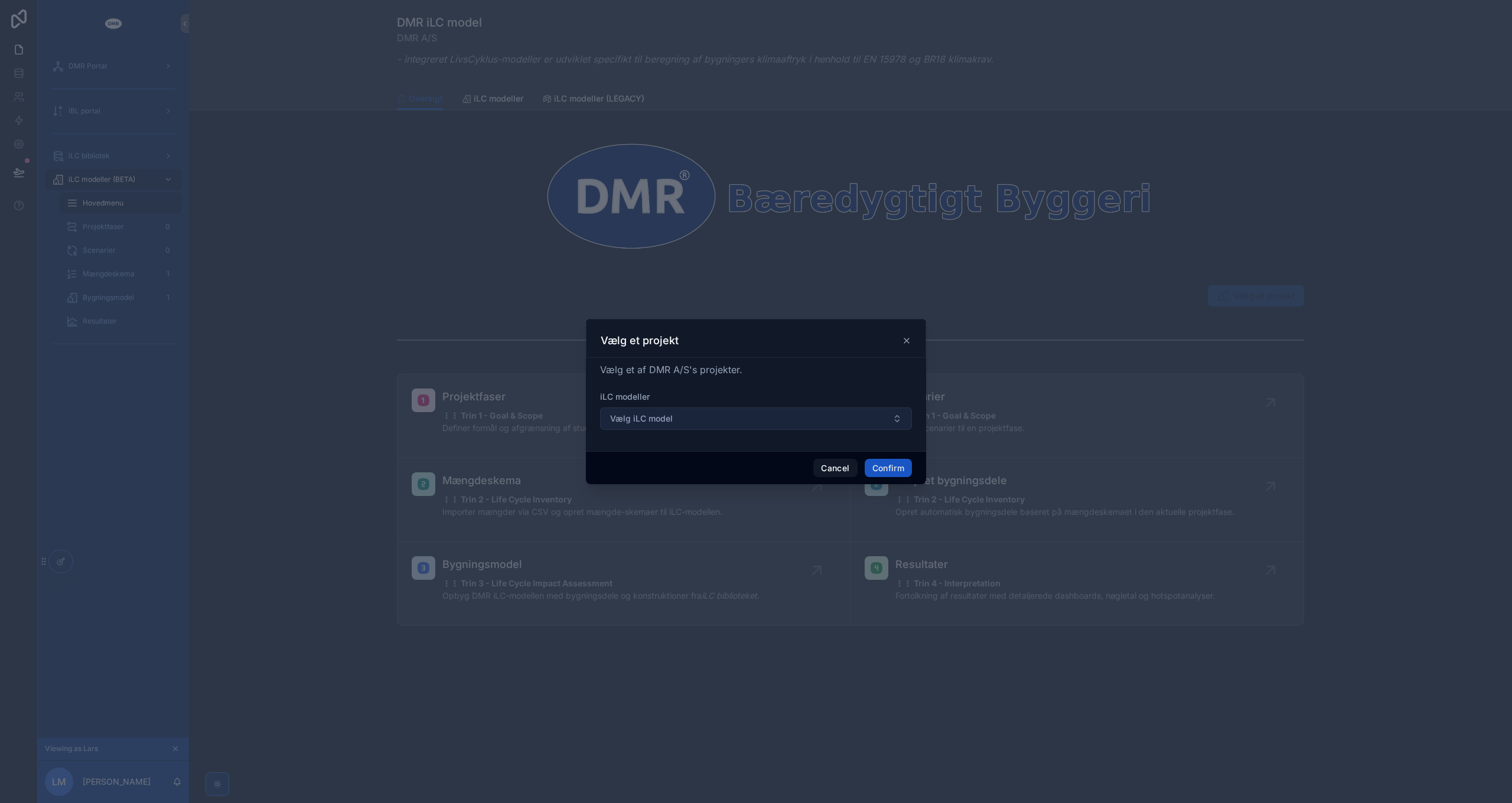
click at [745, 411] on button "Vælg iLC model" at bounding box center [756, 418] width 312 height 22
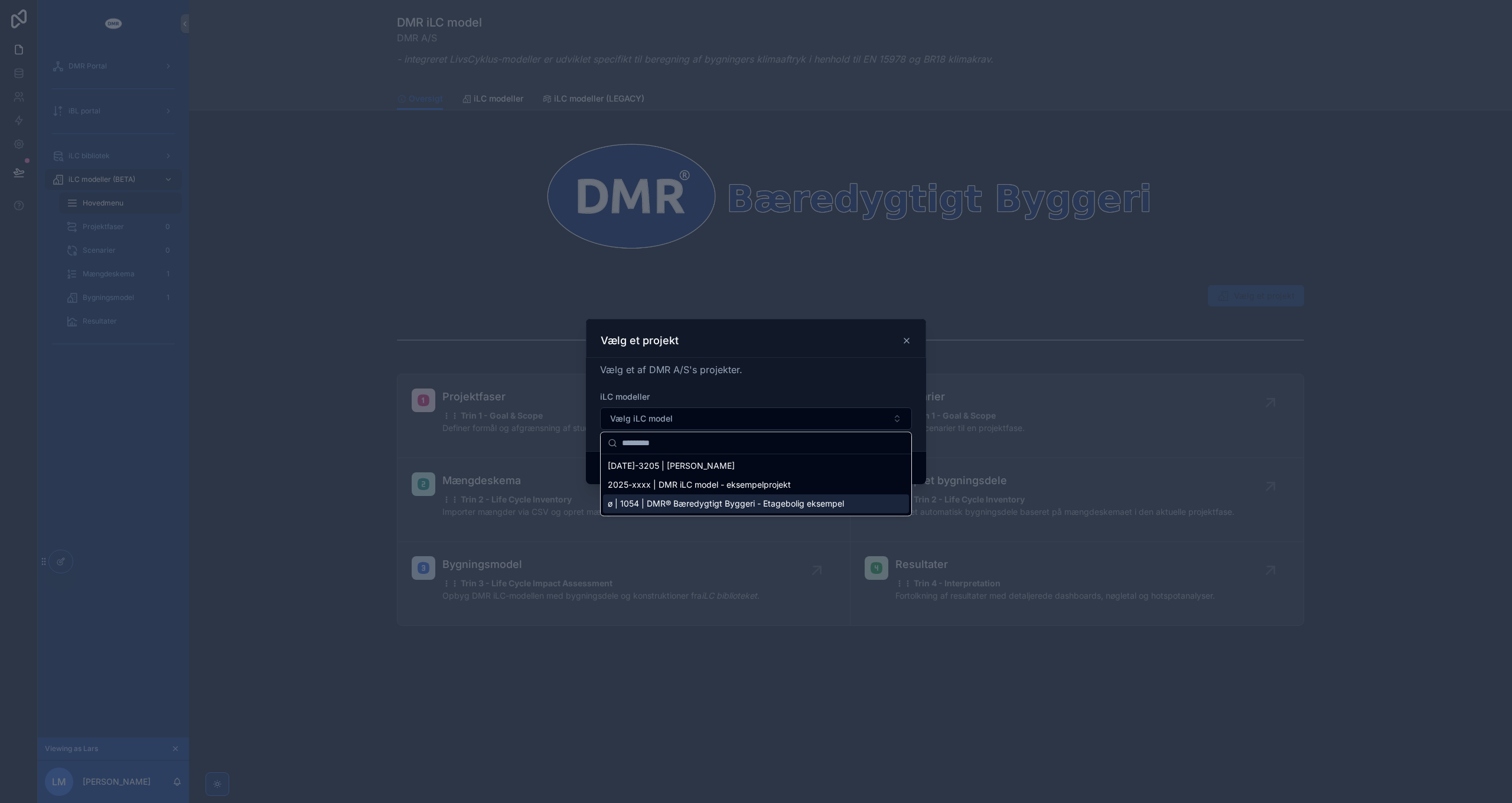
click at [714, 503] on span "ø | 1054 | DMR® Bæredygtigt Byggeri - Etagebolig eksempel" at bounding box center [725, 503] width 236 height 12
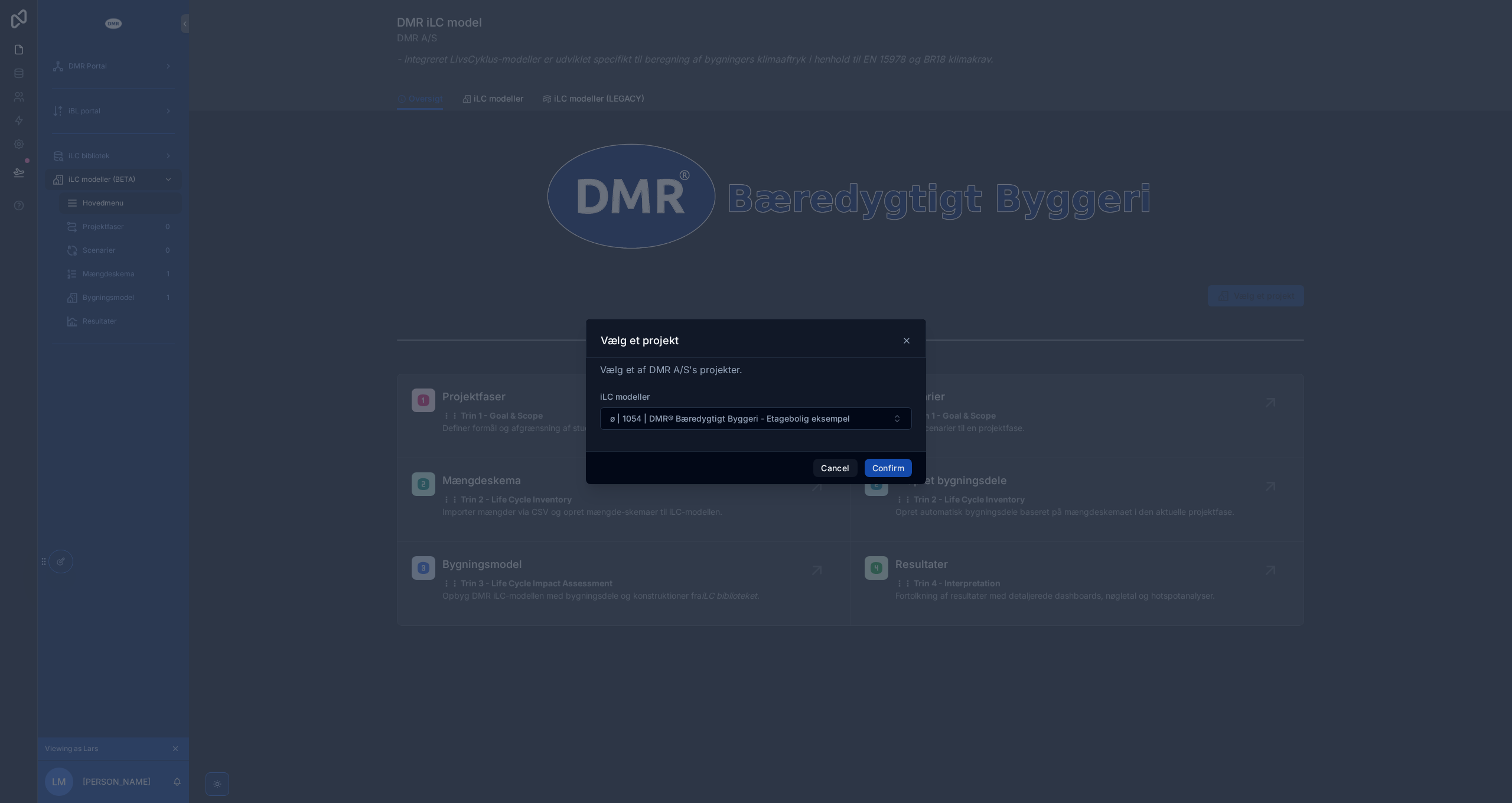
click at [892, 464] on button "Confirm" at bounding box center [888, 468] width 47 height 19
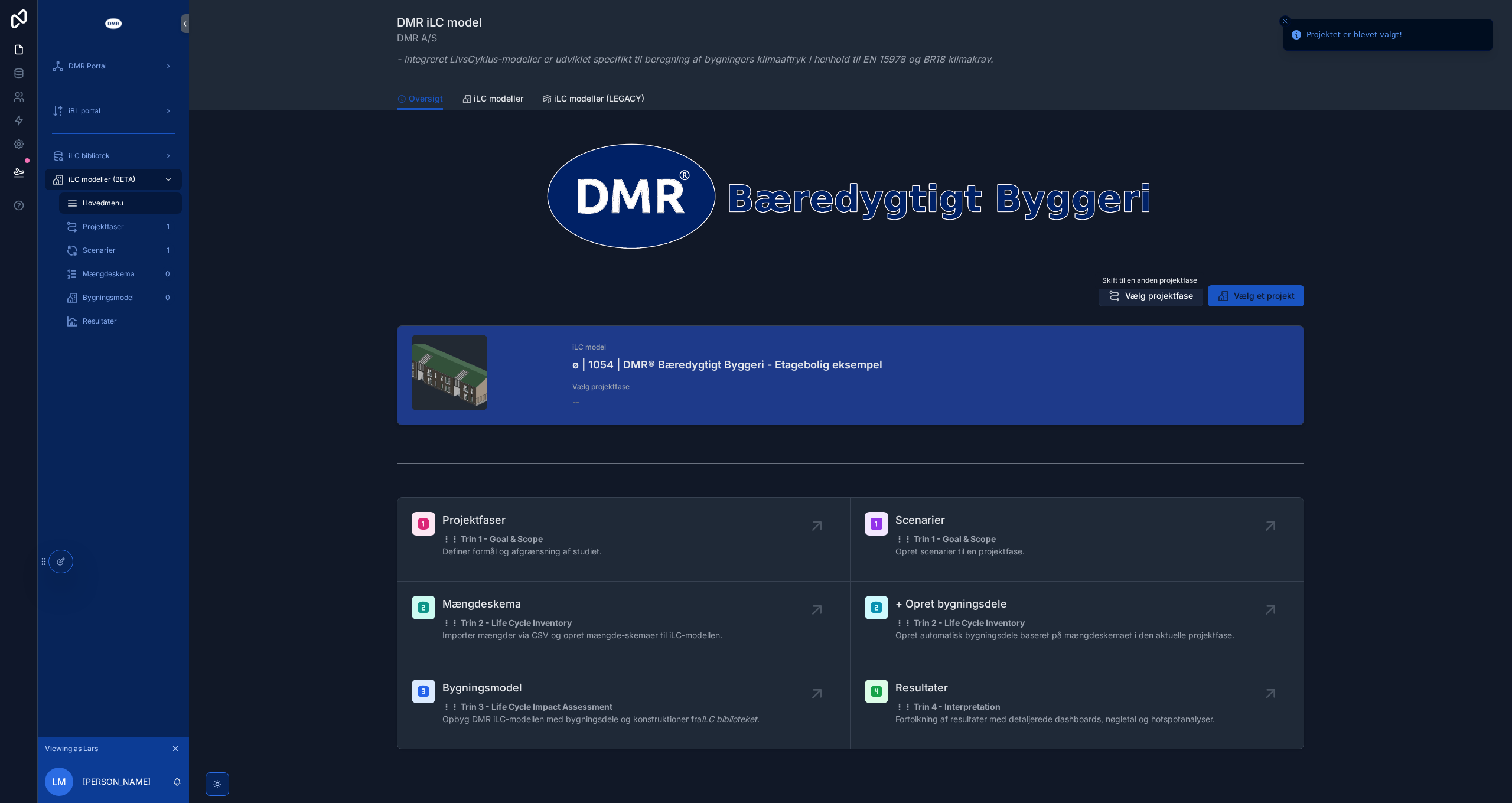
click at [1157, 296] on span "Vælg projektfase" at bounding box center [1159, 296] width 68 height 12
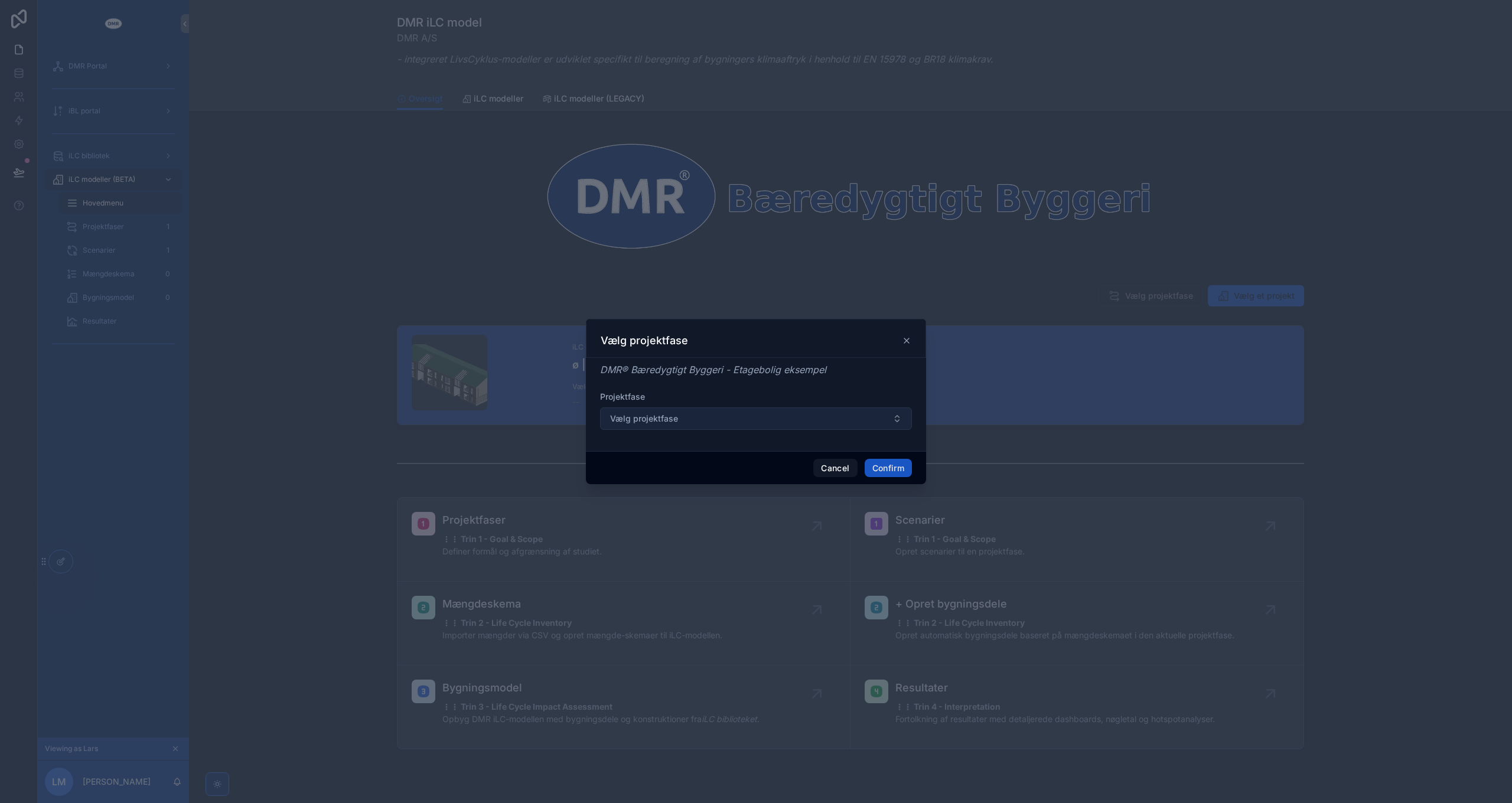
click at [669, 411] on button "Vælg projektfase" at bounding box center [756, 418] width 312 height 22
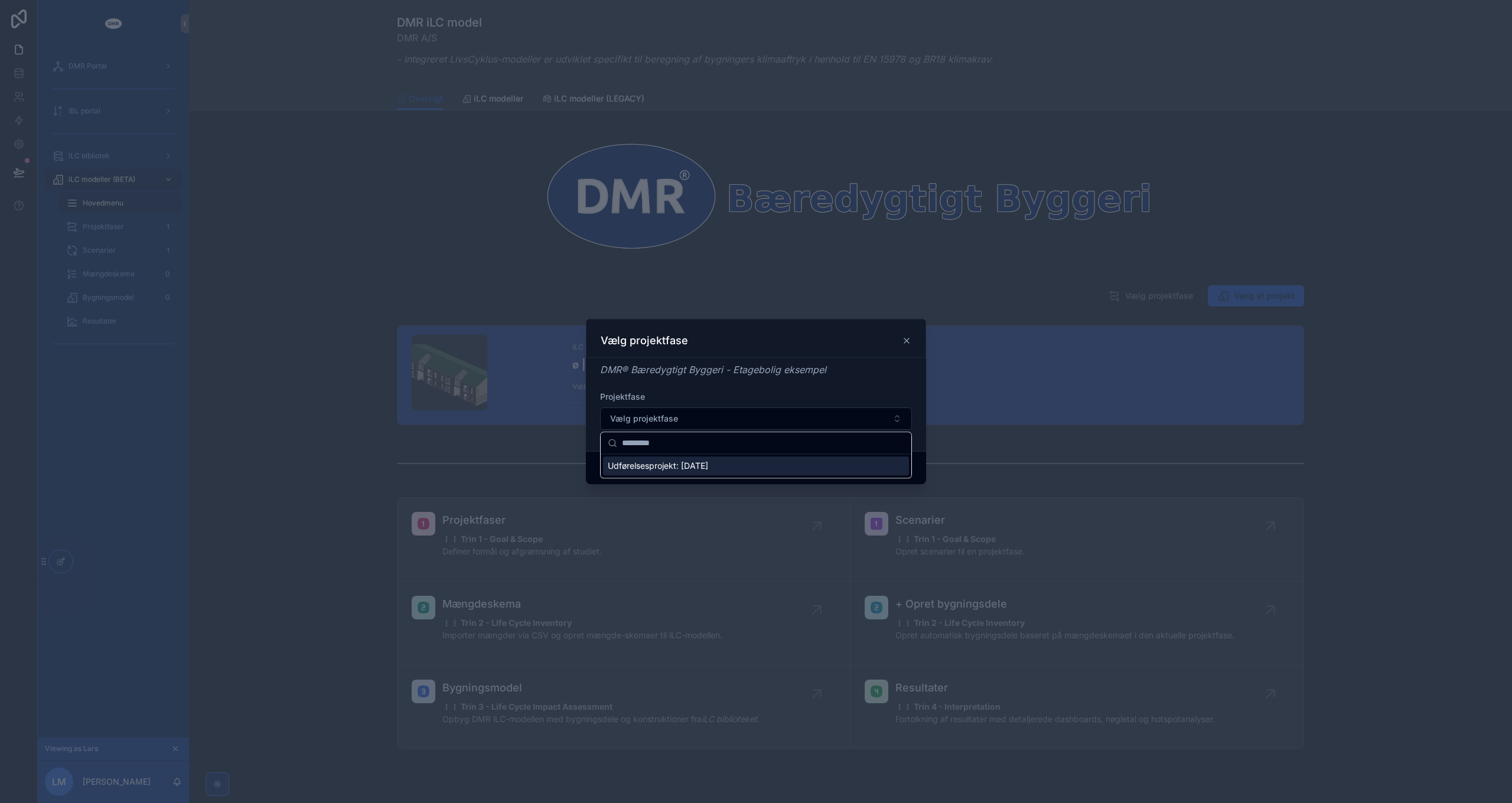
click at [676, 467] on span "Udførelsesprojekt: 01/10/2025" at bounding box center [658, 465] width 100 height 12
click at [875, 467] on button "Confirm" at bounding box center [888, 468] width 47 height 19
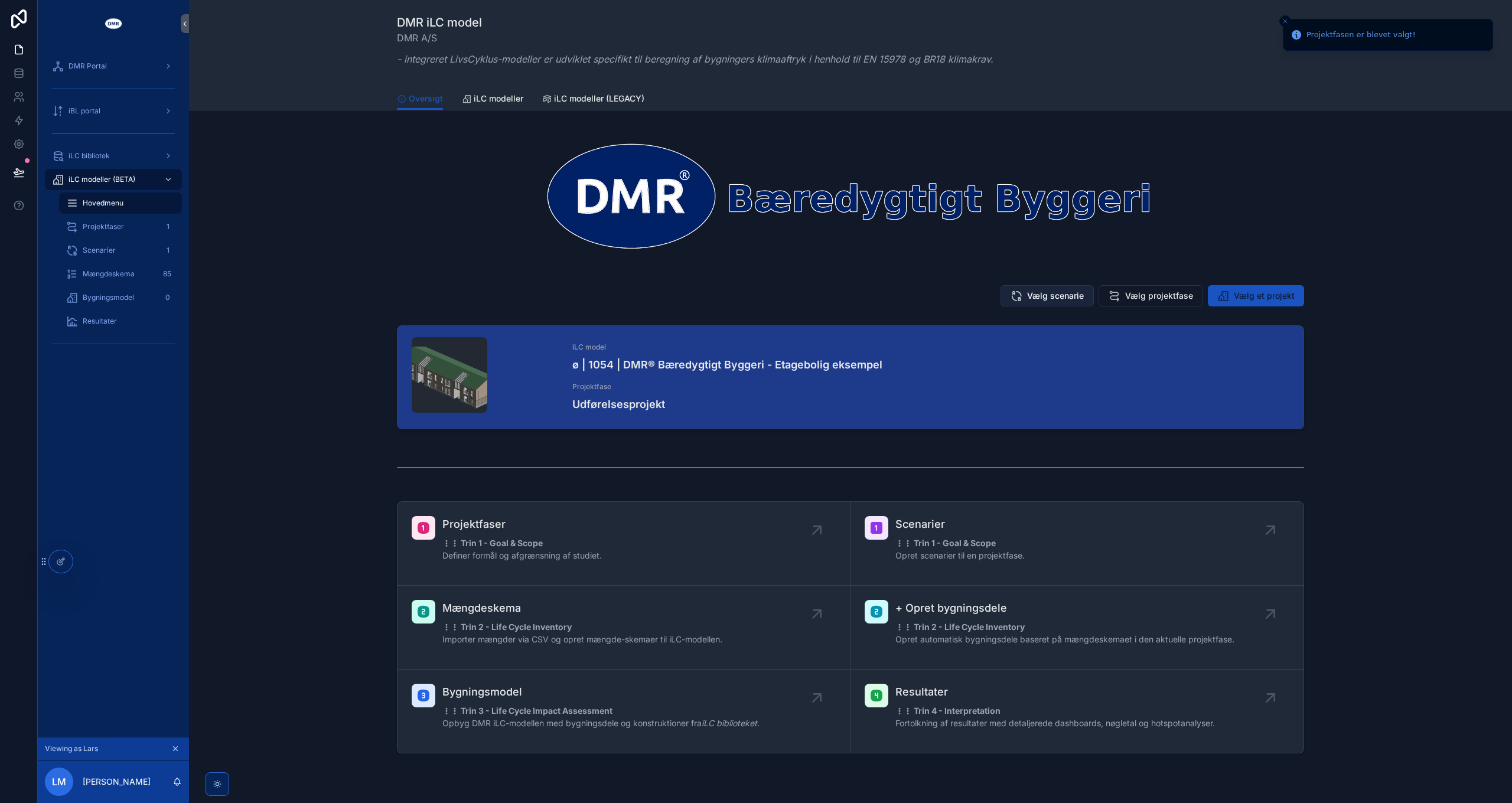
click at [1054, 299] on span "Vælg scenarie" at bounding box center [1055, 296] width 57 height 12
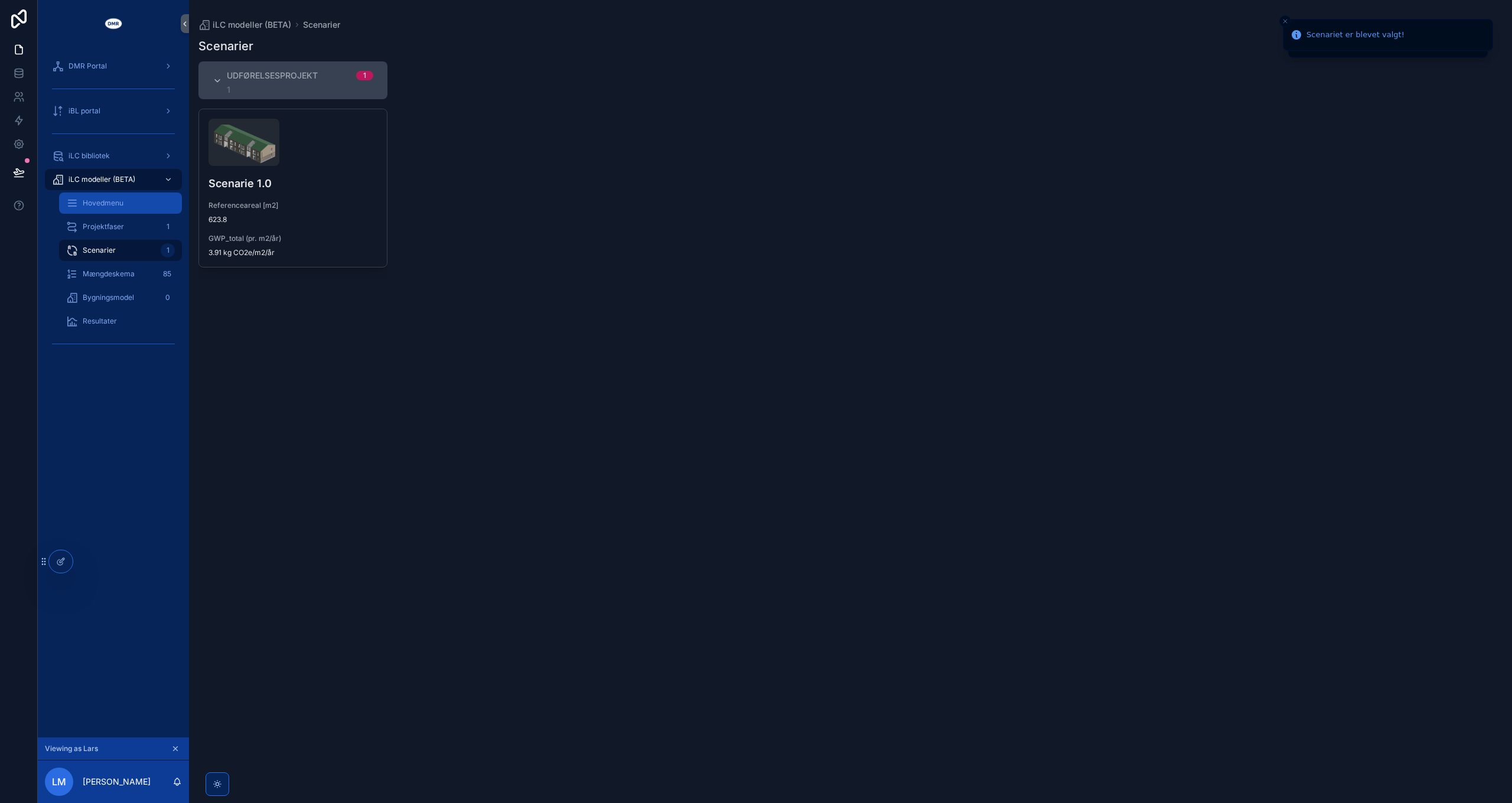
click at [128, 202] on div "Hovedmenu" at bounding box center [120, 203] width 108 height 19
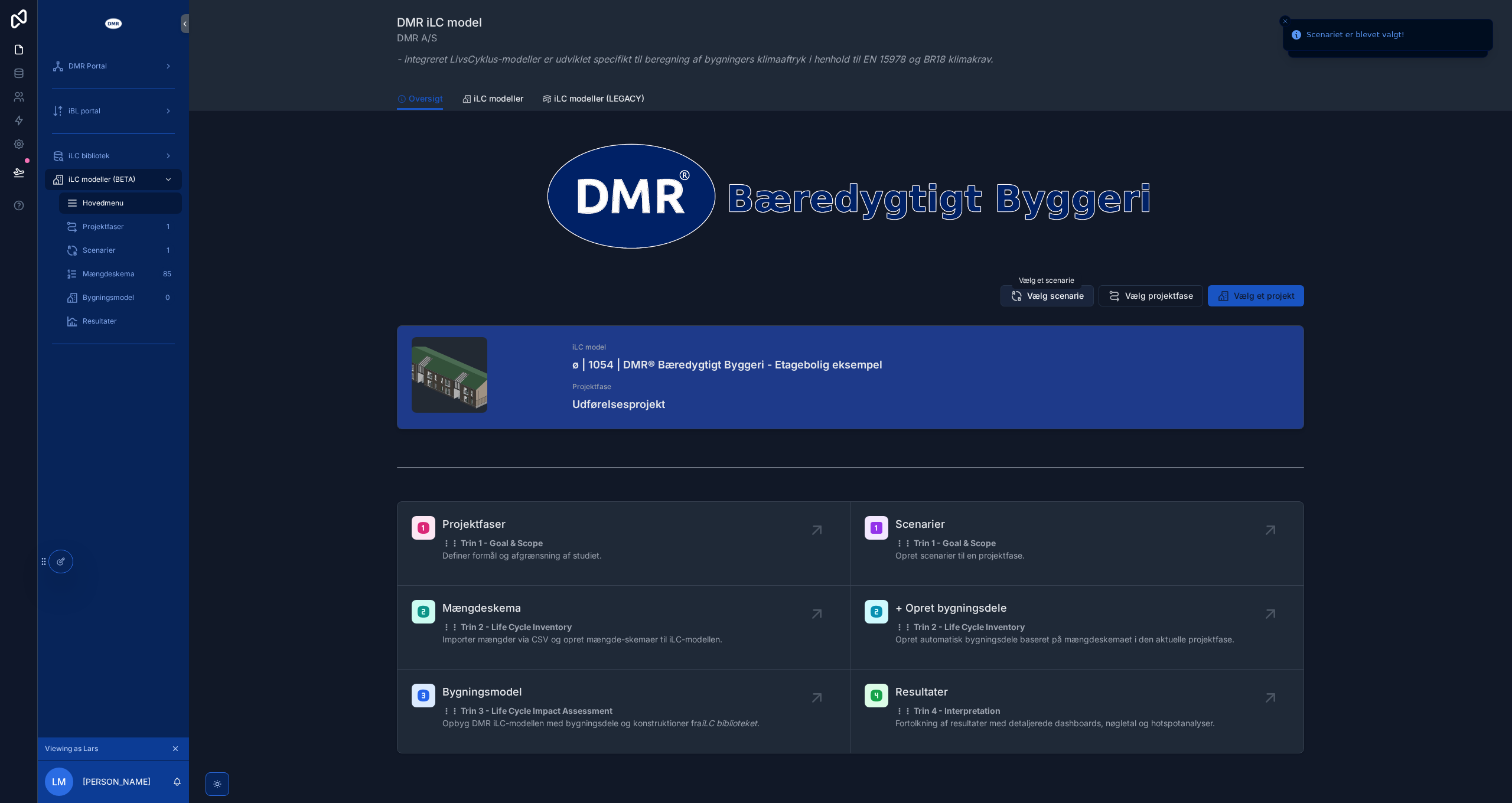
click at [1059, 296] on span "Vælg scenarie" at bounding box center [1055, 296] width 57 height 12
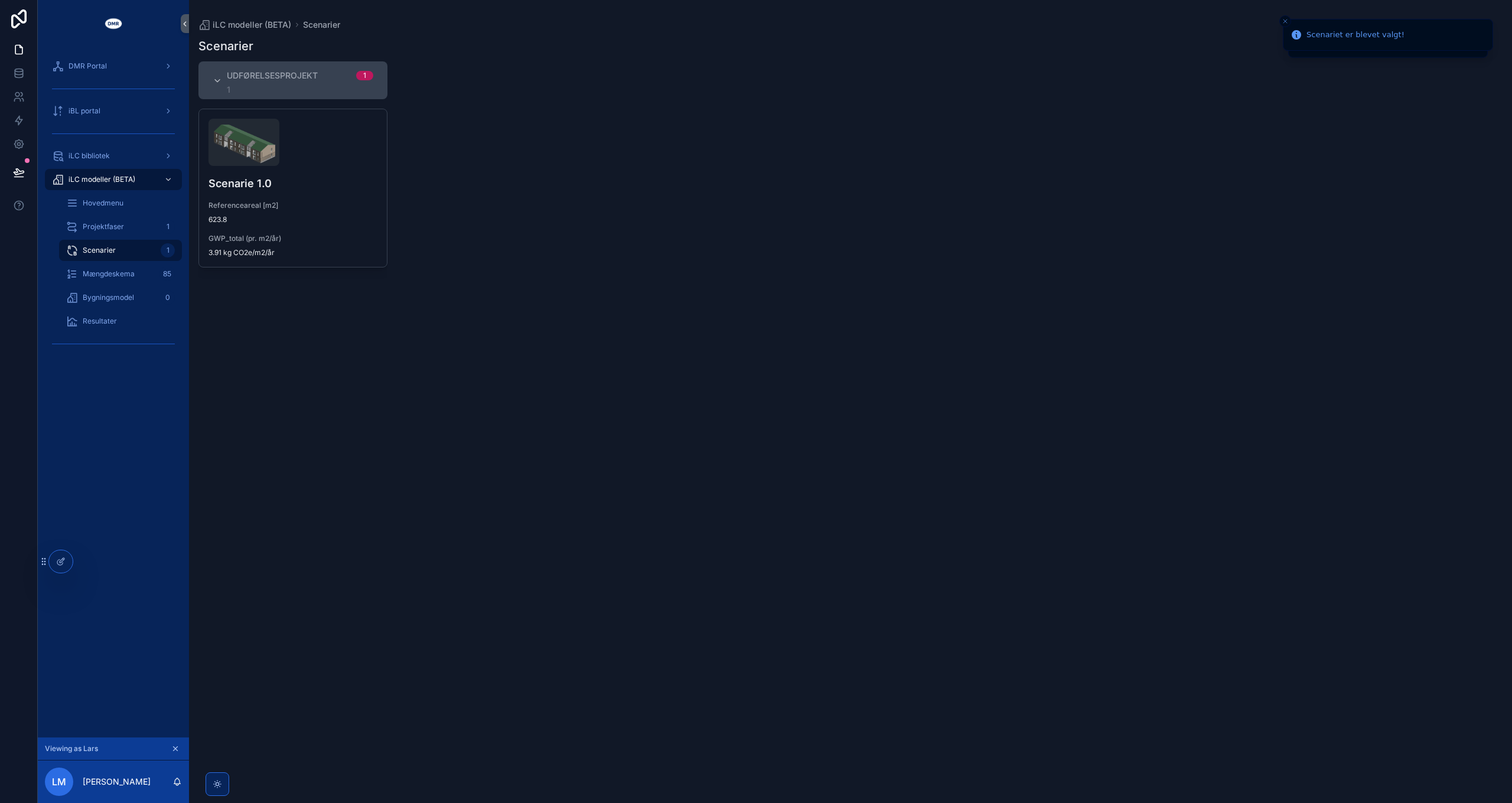
click at [275, 184] on h4 "Scenarie 1.0" at bounding box center [293, 183] width 169 height 16
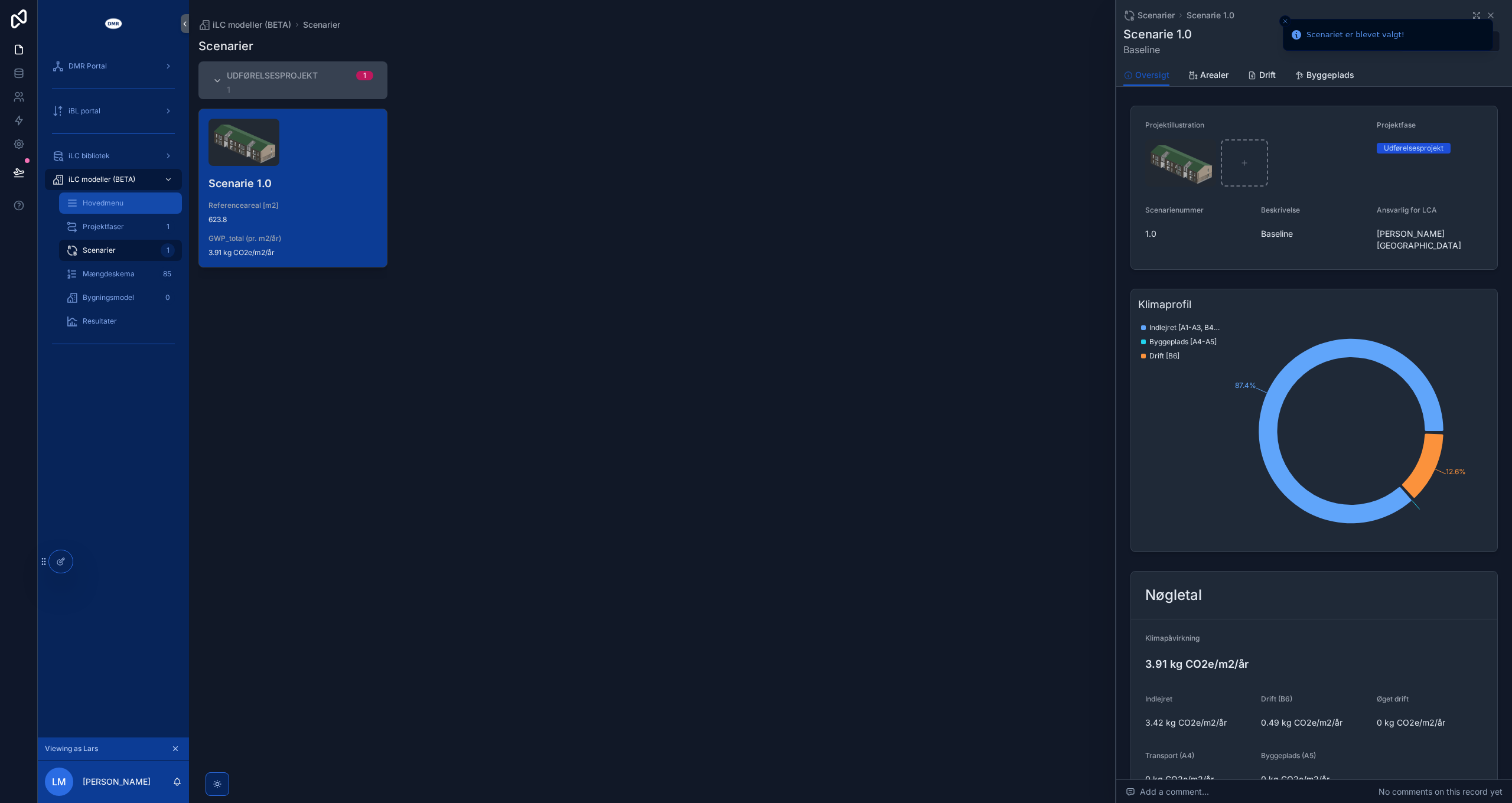
click at [120, 210] on div "Hovedmenu" at bounding box center [120, 203] width 108 height 19
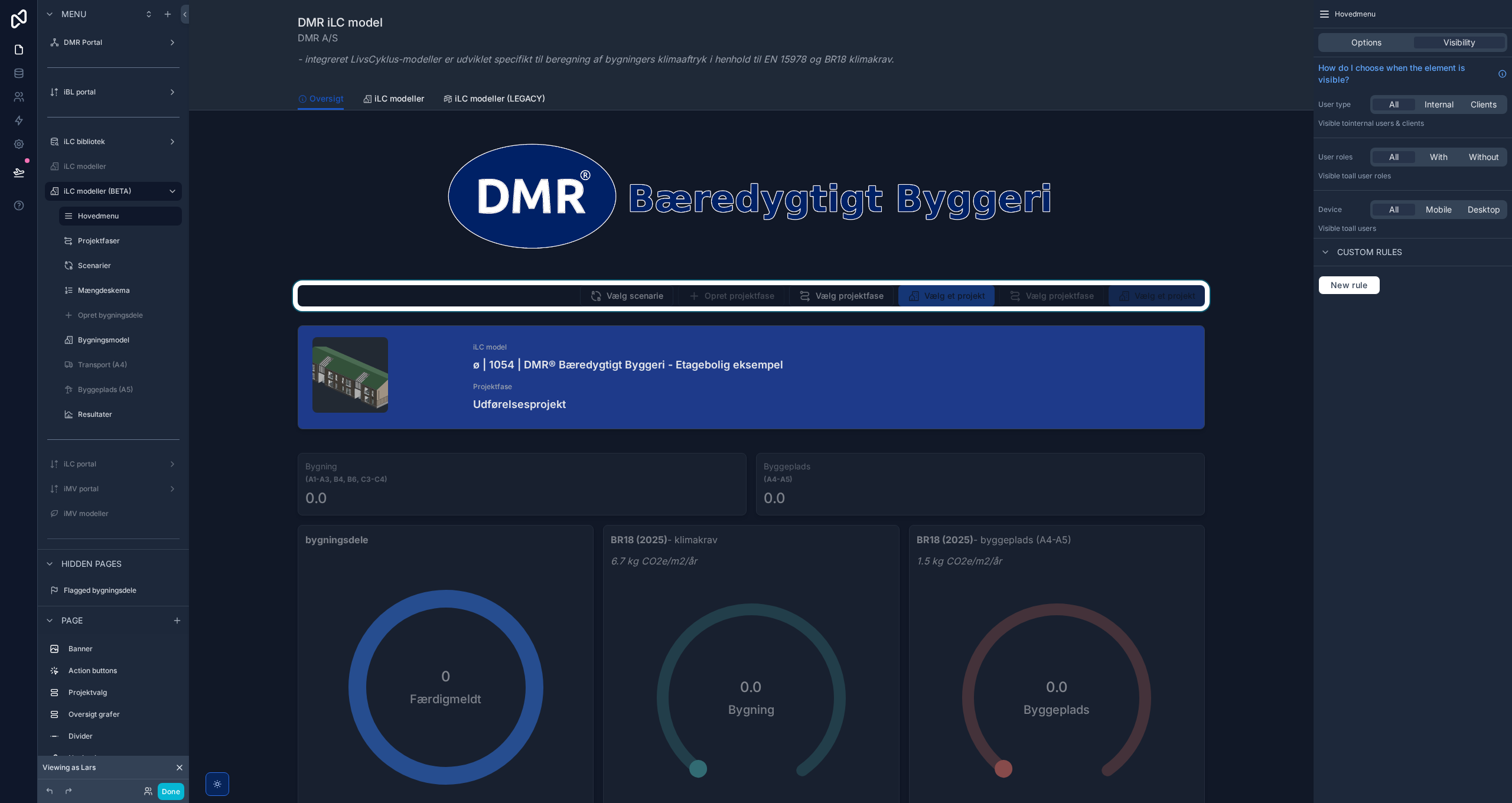
click at [749, 305] on div "scrollable content" at bounding box center [751, 296] width 1106 height 31
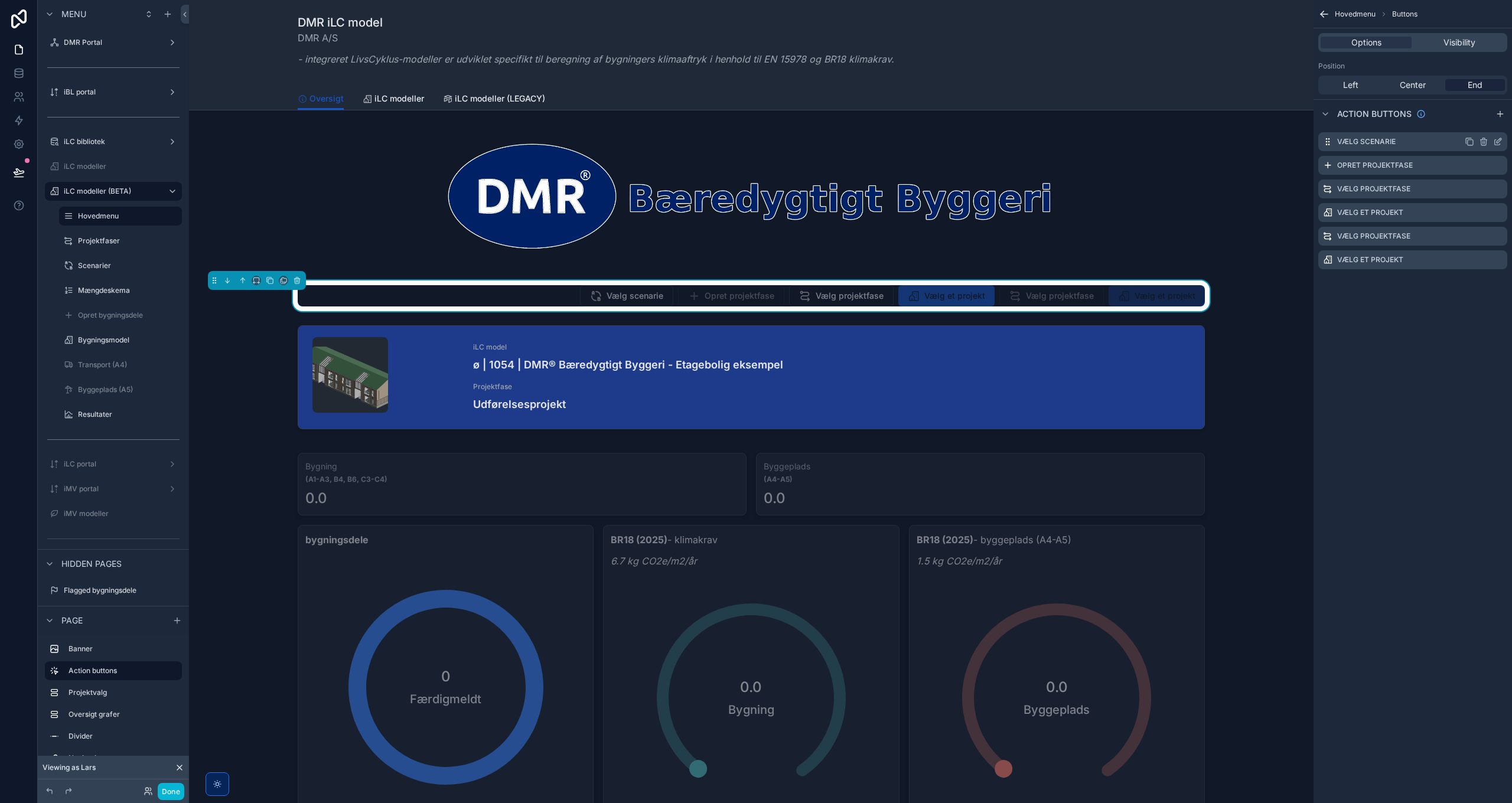
click at [1499, 141] on icon "scrollable content" at bounding box center [1499, 140] width 5 height 5
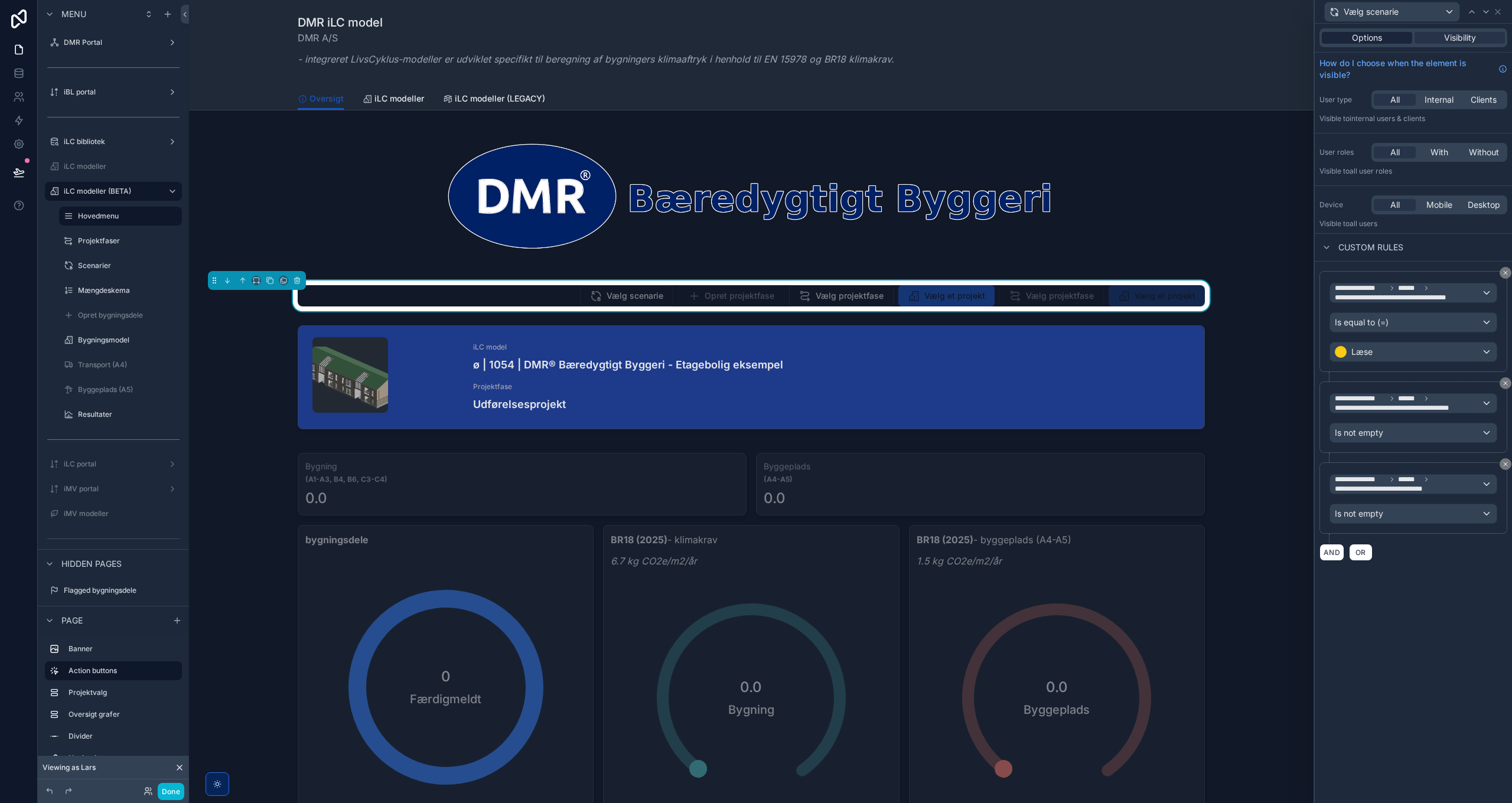
click at [1378, 35] on span "Options" at bounding box center [1367, 37] width 30 height 12
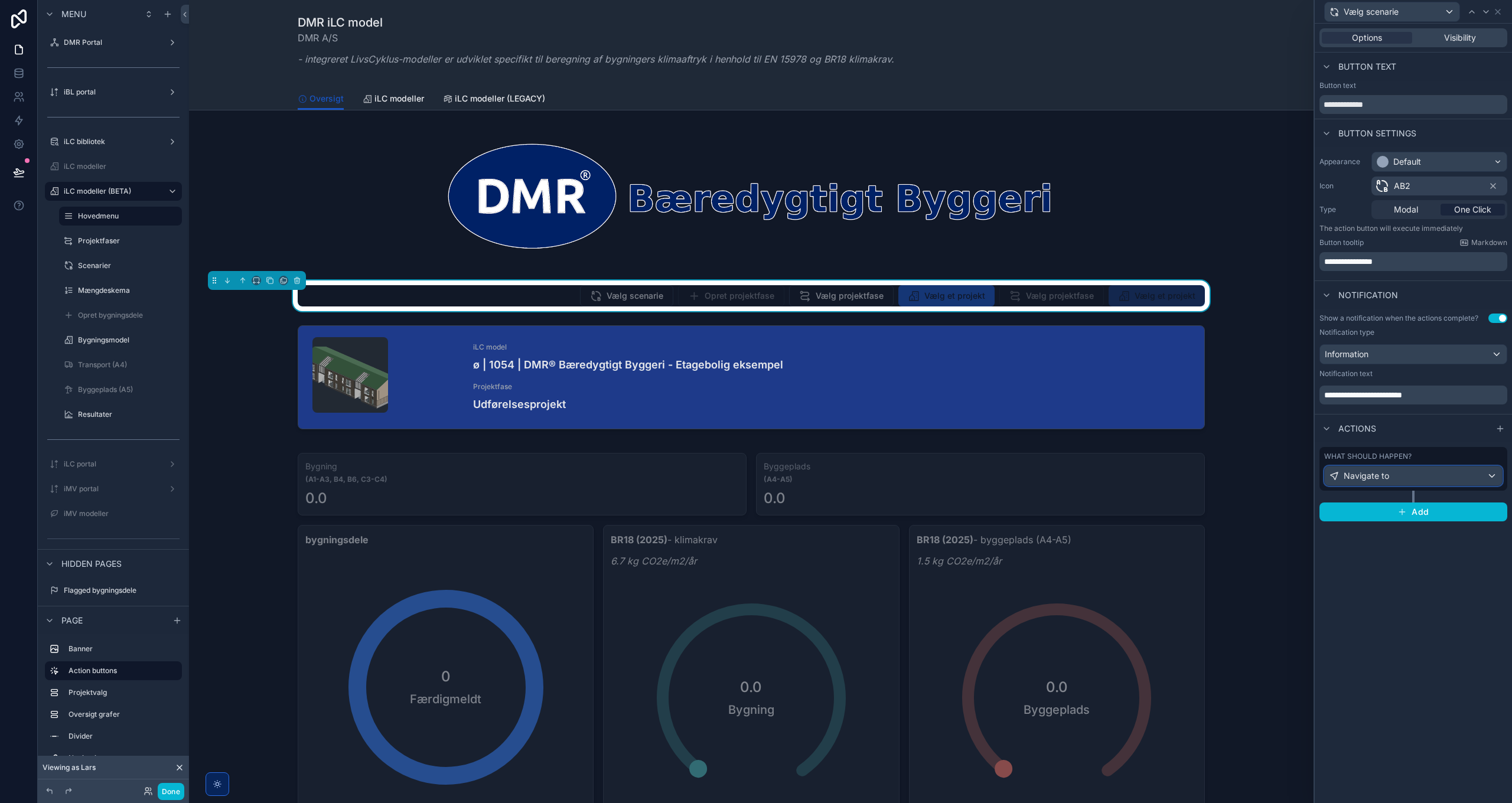
click at [1411, 471] on div "Navigate to" at bounding box center [1413, 476] width 177 height 19
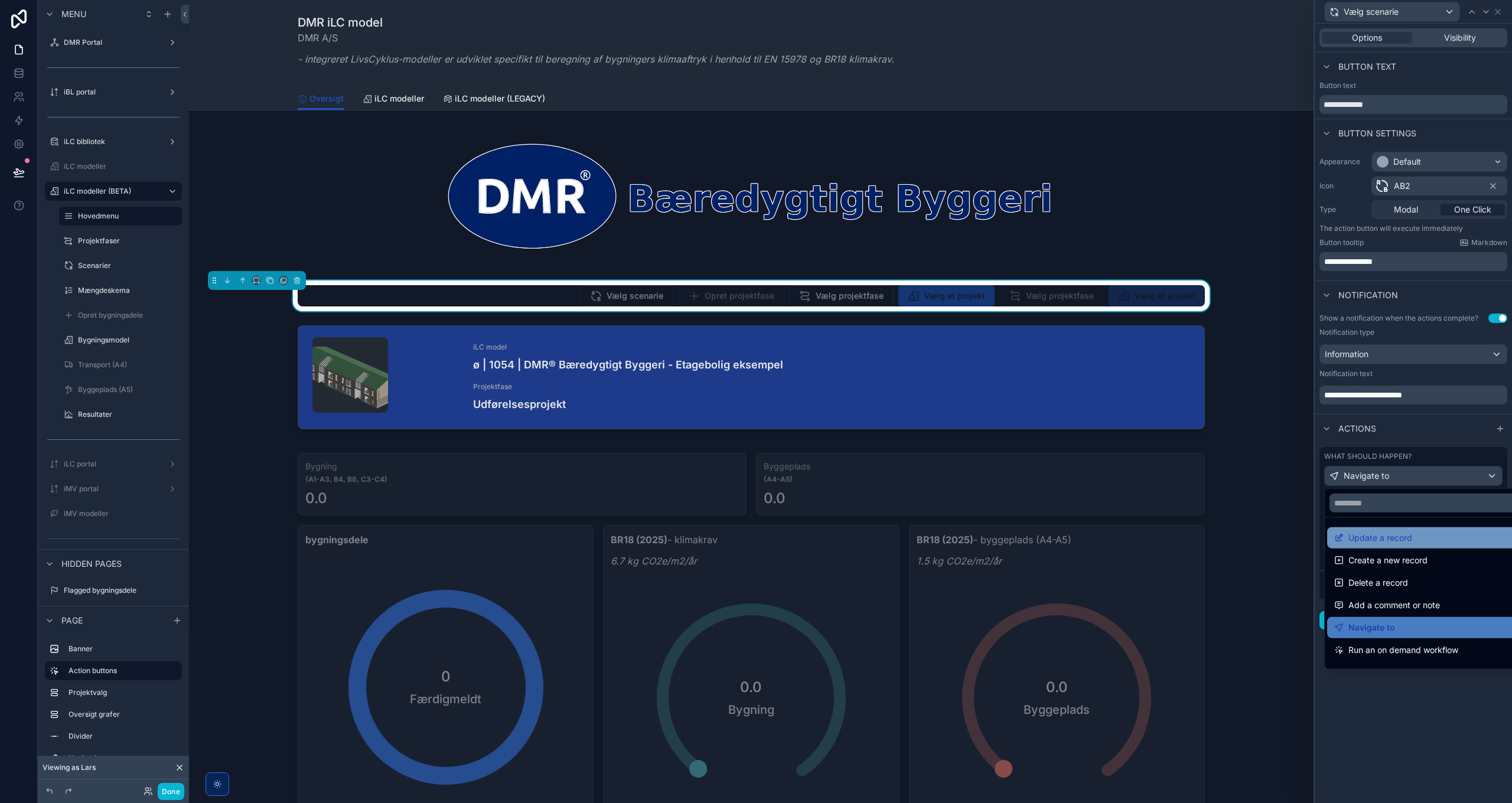
click at [1401, 535] on span "Update a record" at bounding box center [1380, 538] width 64 height 14
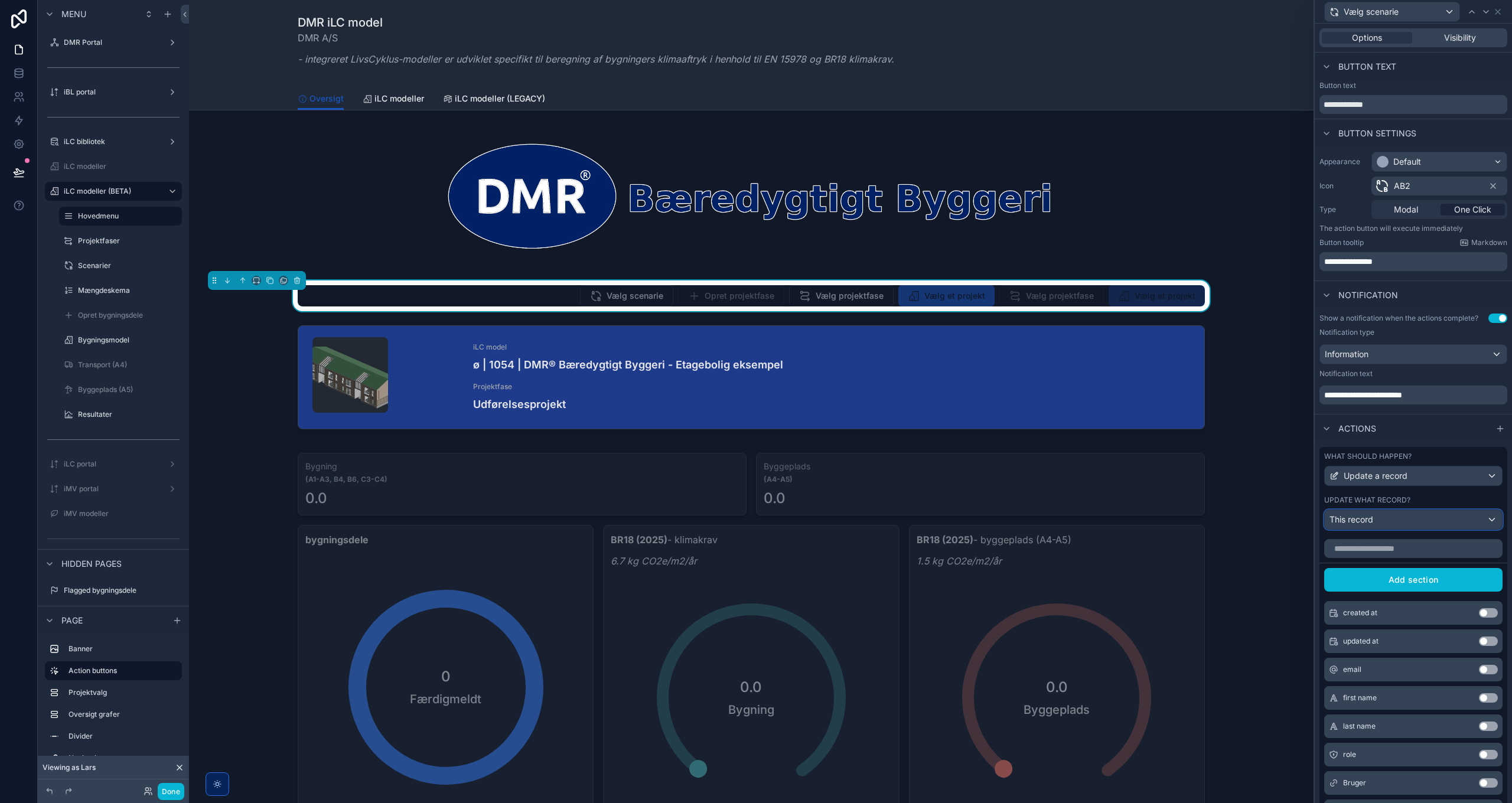
click at [1401, 527] on div "This record" at bounding box center [1413, 519] width 177 height 19
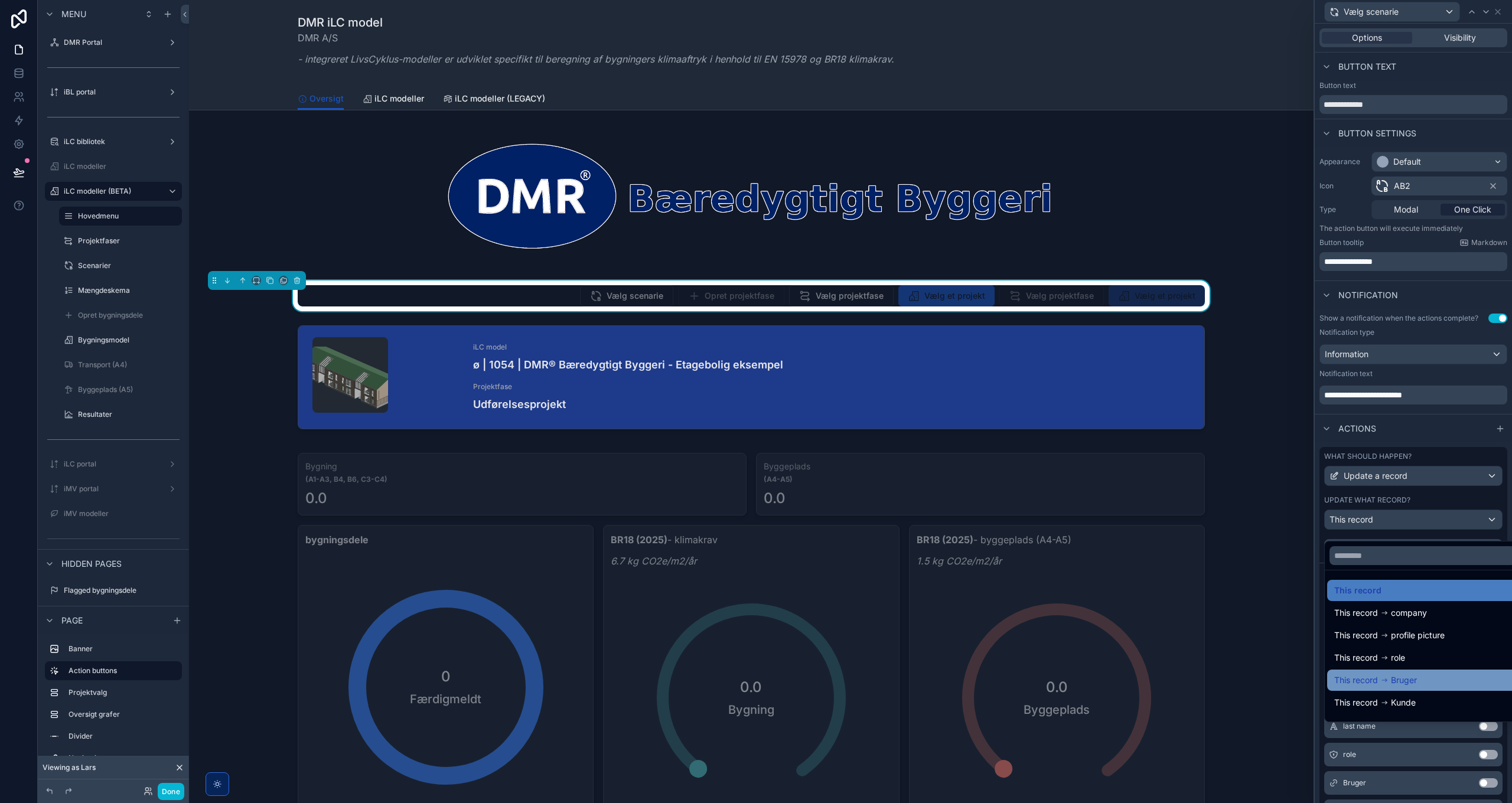
click at [1428, 681] on div "This record Bruger" at bounding box center [1423, 680] width 177 height 14
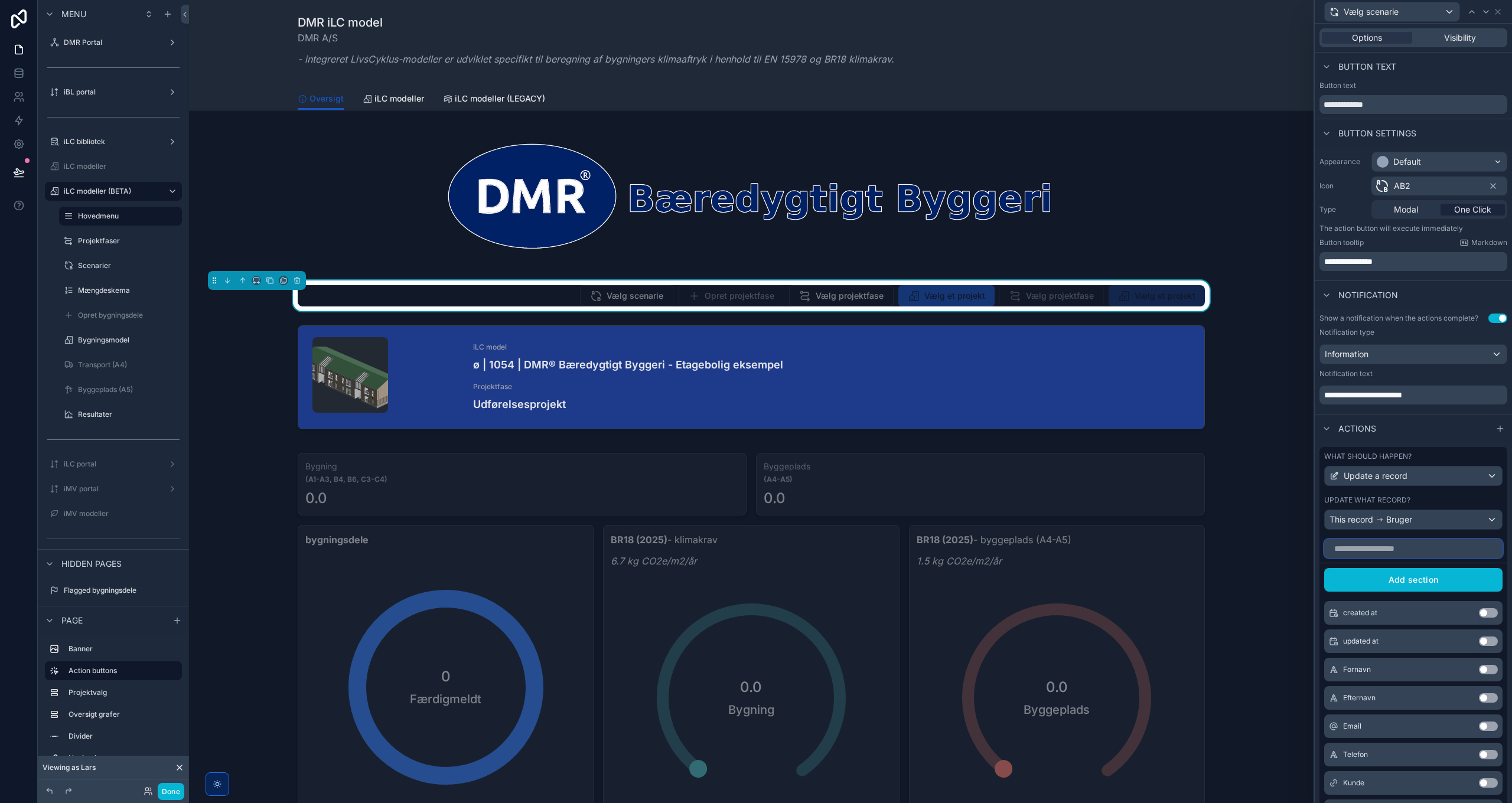
click at [1399, 558] on input "text" at bounding box center [1413, 549] width 179 height 19
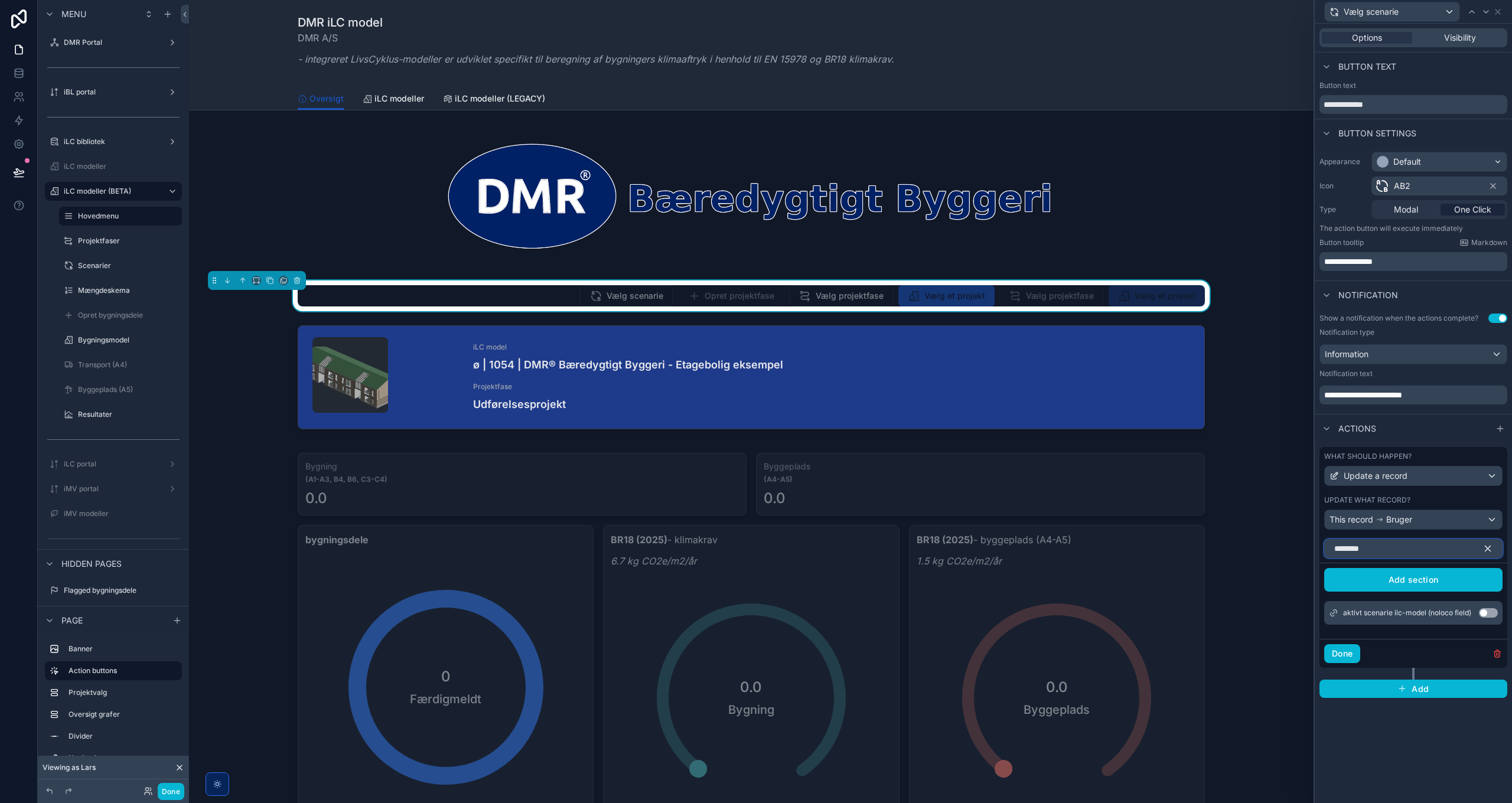
type input "********"
click at [1486, 613] on button "Use setting" at bounding box center [1488, 613] width 19 height 10
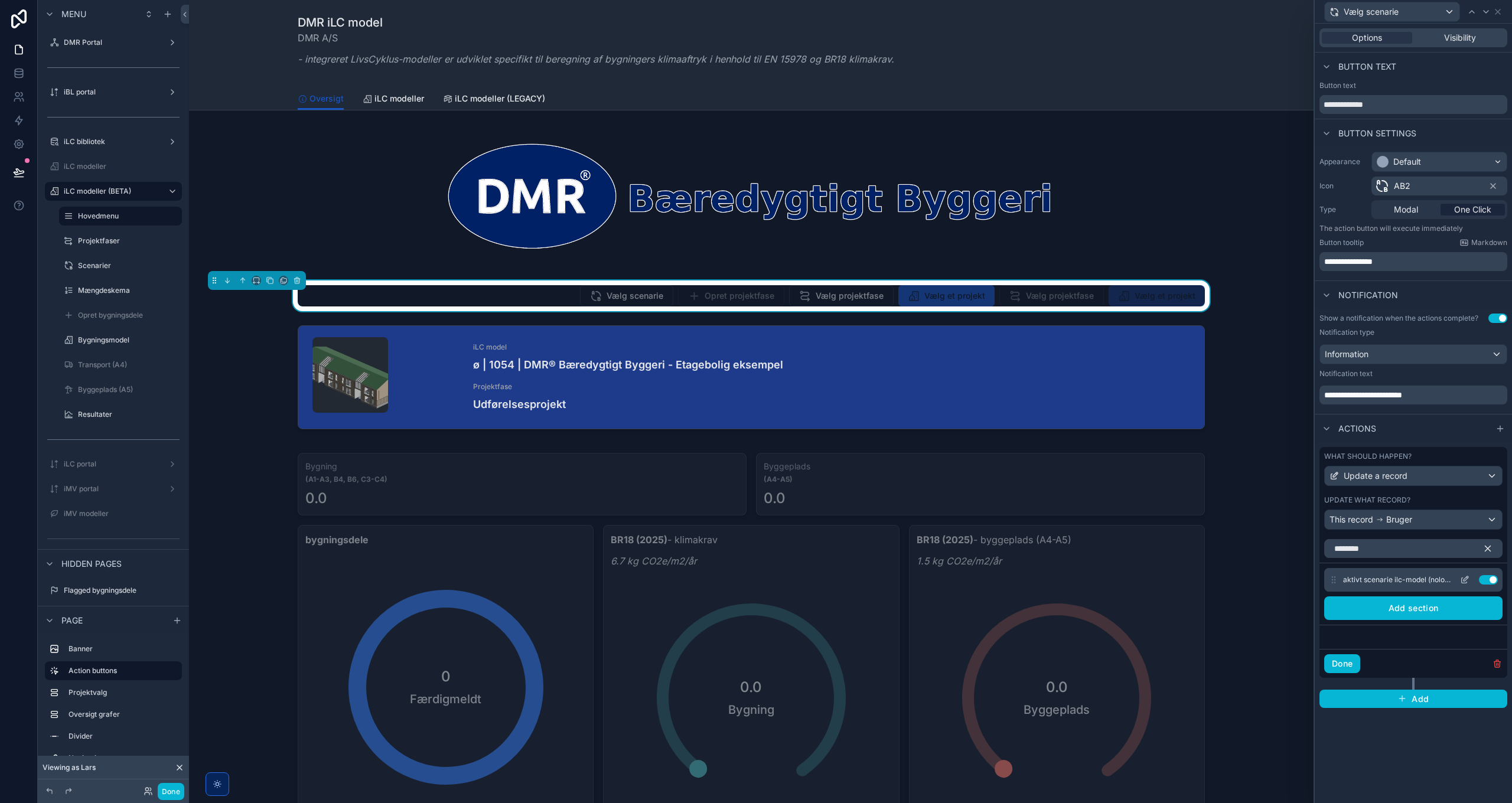
click at [1466, 578] on icon at bounding box center [1465, 580] width 10 height 10
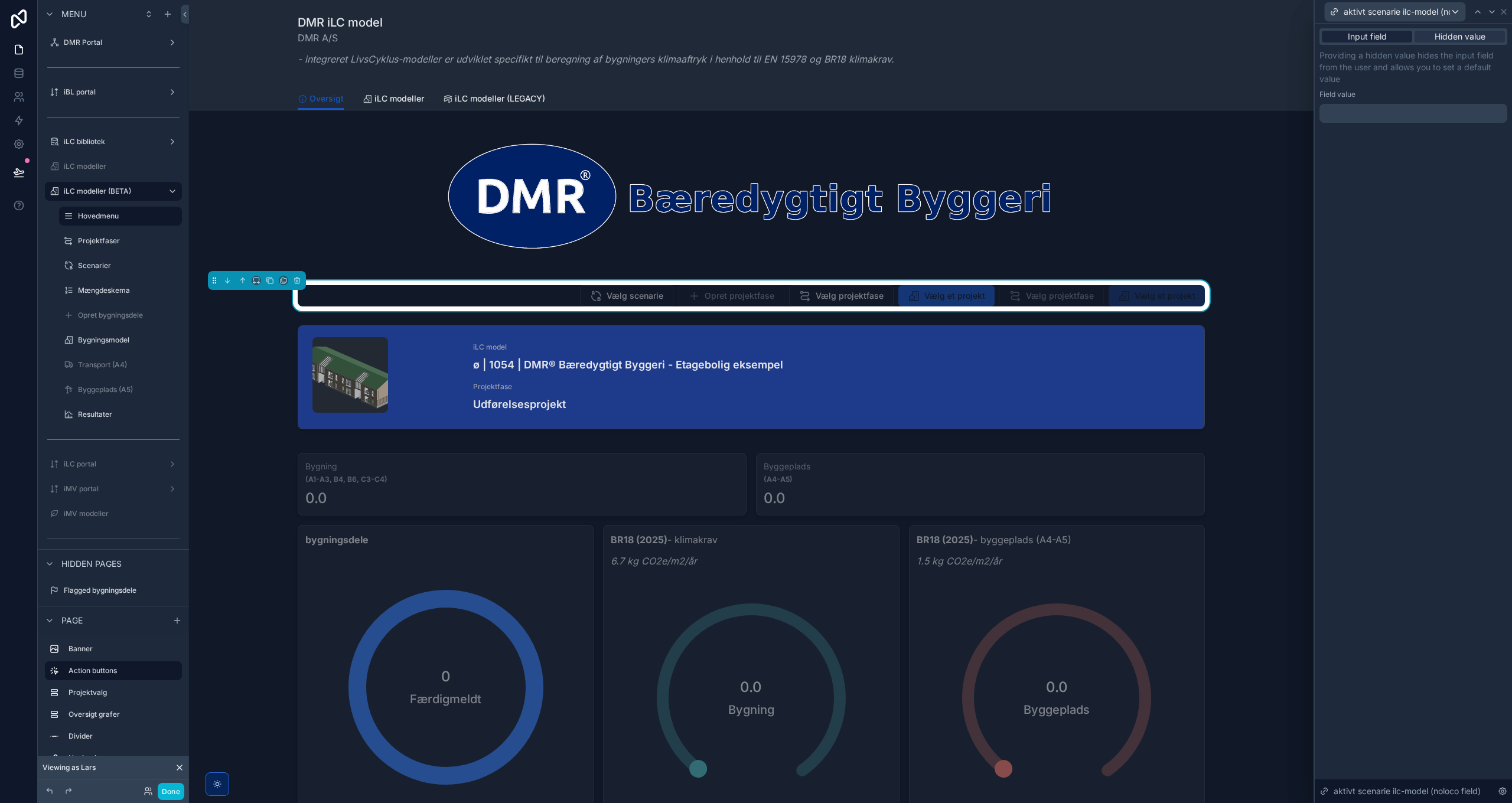
click at [1377, 37] on span "Input field" at bounding box center [1367, 37] width 39 height 12
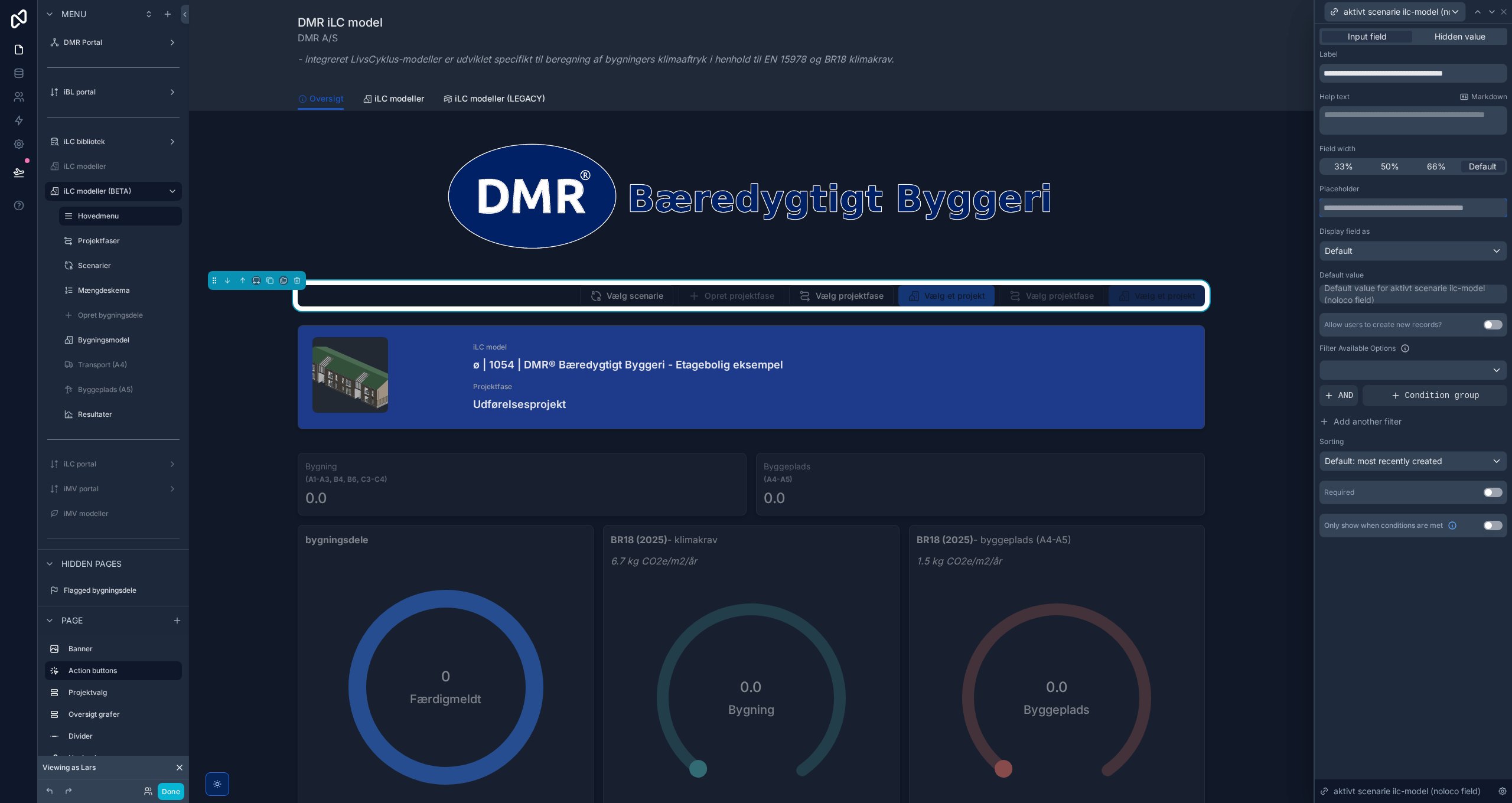
click at [1380, 215] on input "text" at bounding box center [1413, 208] width 188 height 19
type input "**********"
click at [1348, 74] on input "**********" at bounding box center [1413, 73] width 188 height 19
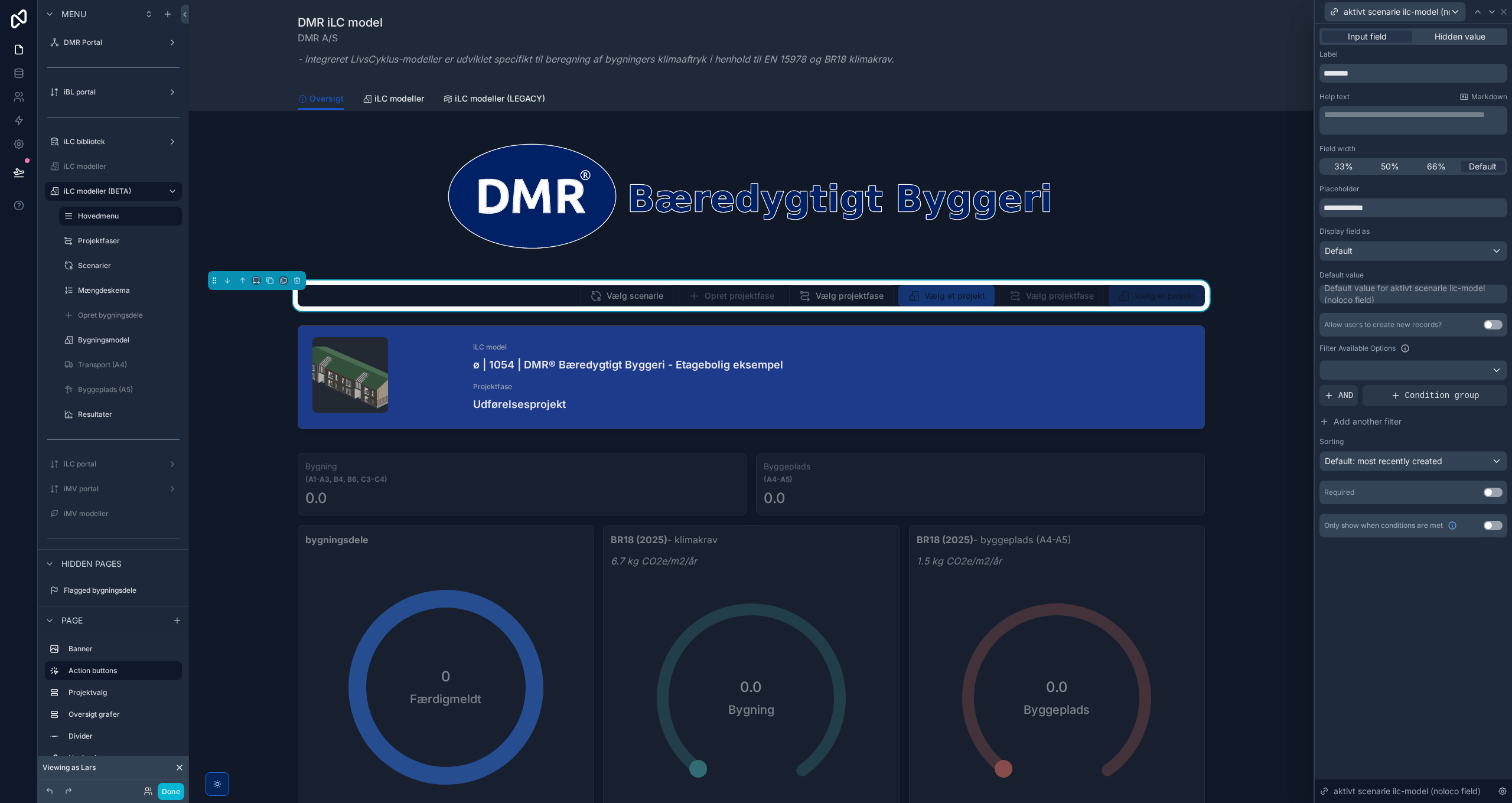
click at [1400, 597] on div "**********" at bounding box center [1412, 413] width 197 height 779
click at [1325, 72] on input "********" at bounding box center [1413, 73] width 188 height 19
type input "**********"
click at [1415, 609] on div "**********" at bounding box center [1412, 413] width 197 height 779
click at [1340, 391] on span "AND" at bounding box center [1345, 395] width 15 height 12
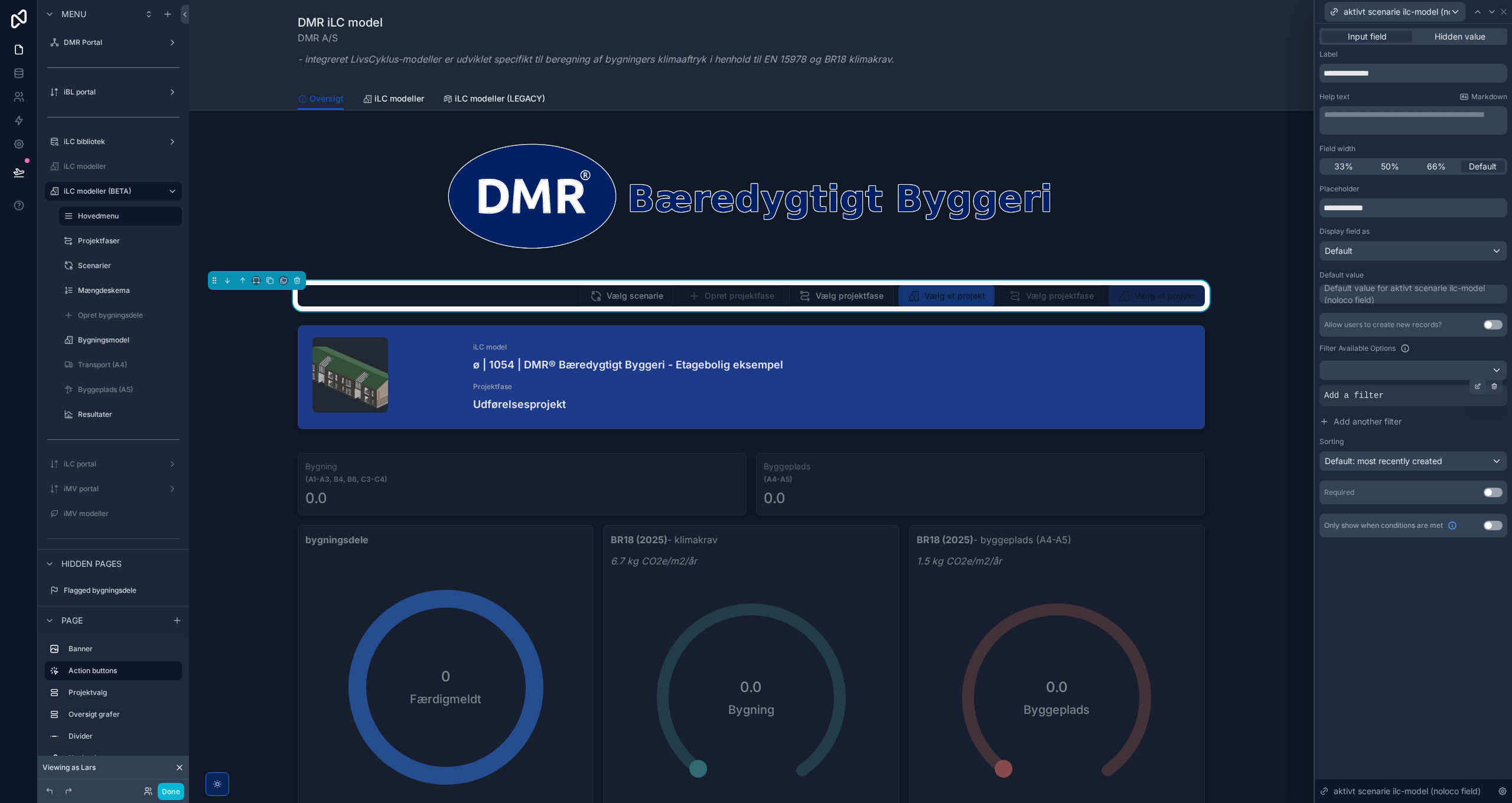
click at [1483, 386] on div at bounding box center [1478, 386] width 17 height 17
click at [1224, 382] on div "Select a field" at bounding box center [1205, 378] width 70 height 19
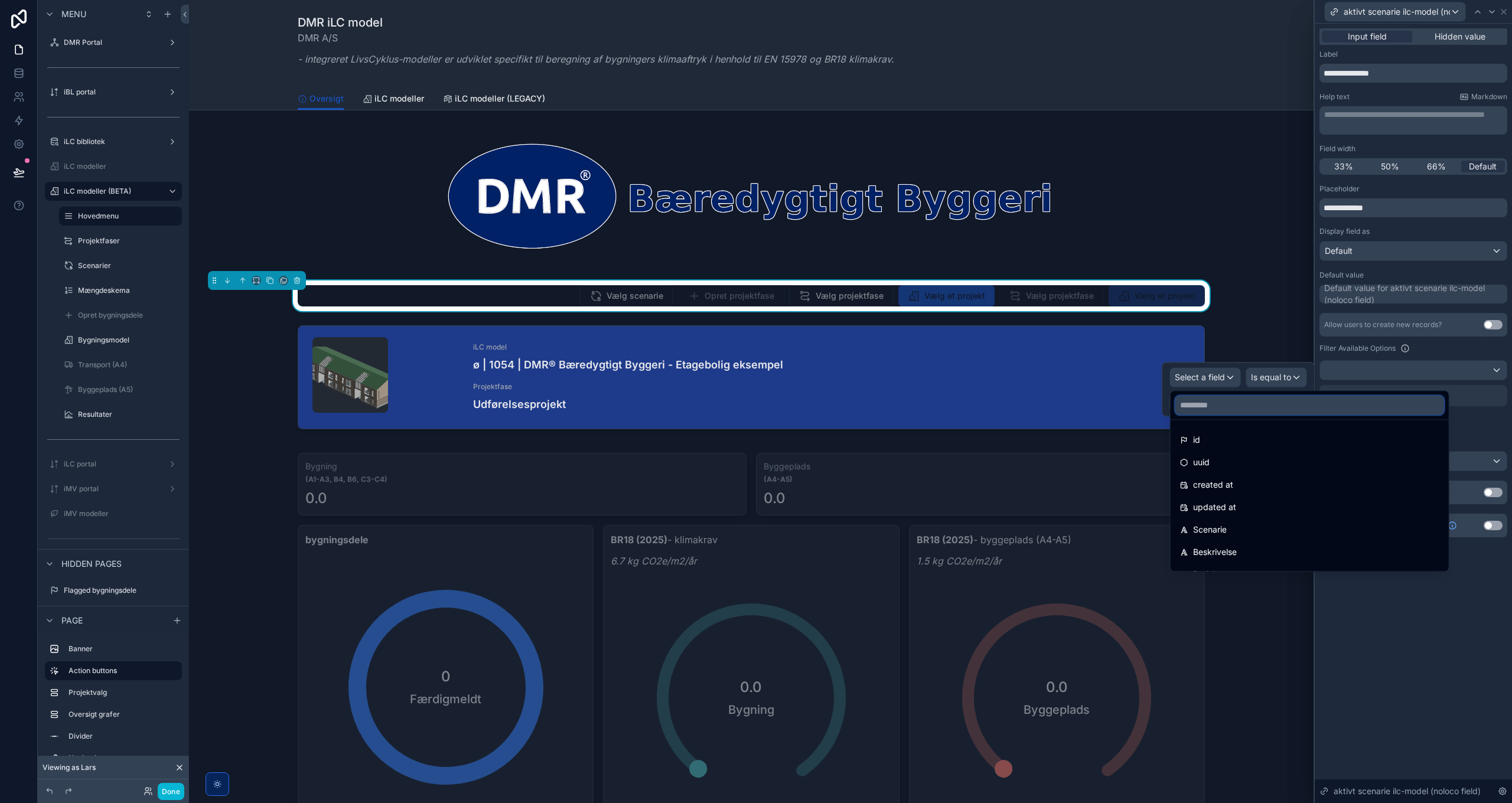
click at [1227, 408] on input "text" at bounding box center [1310, 405] width 269 height 19
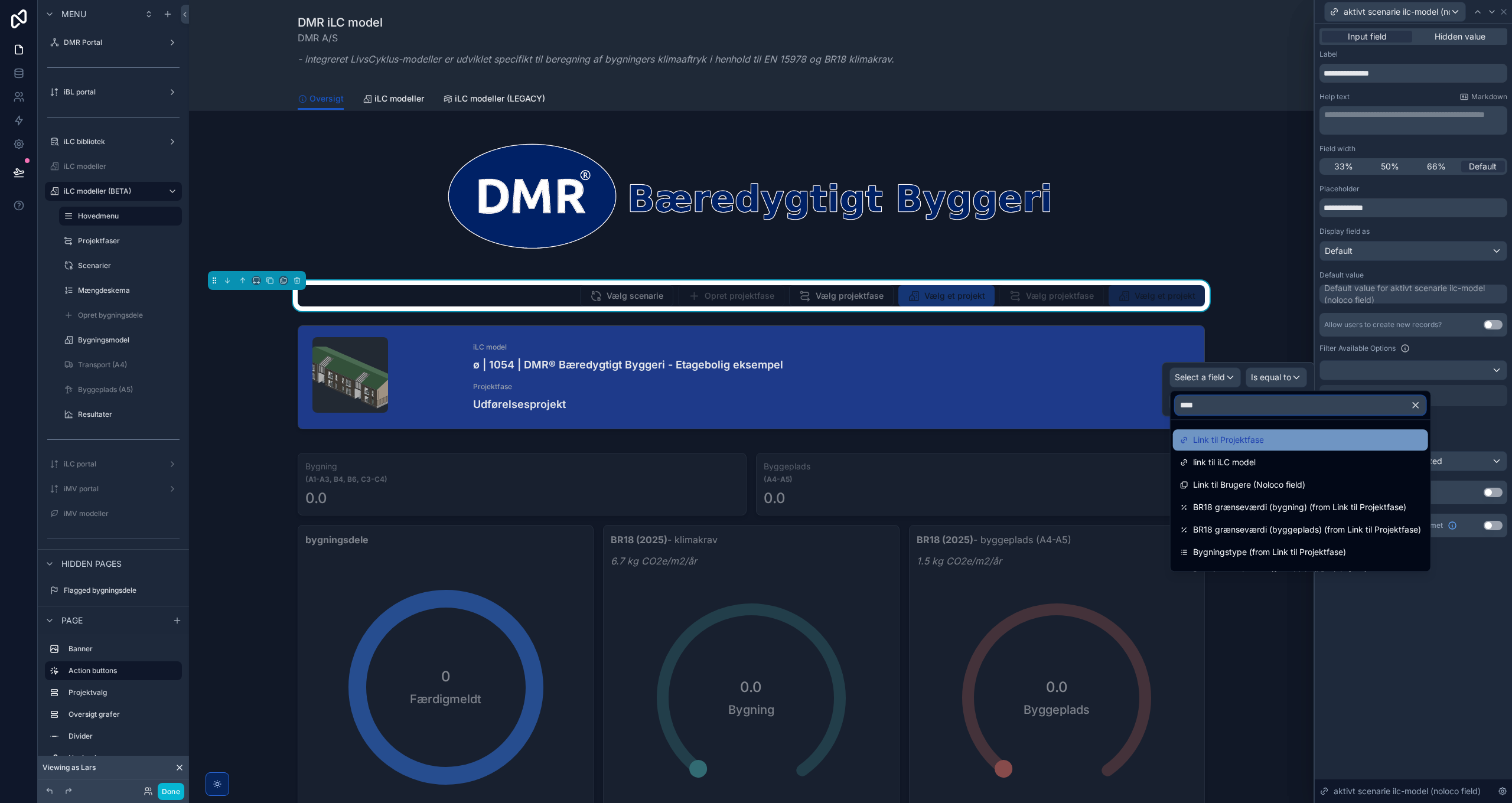
type input "****"
click at [1241, 432] on div "Link til Projektfase" at bounding box center [1301, 440] width 255 height 22
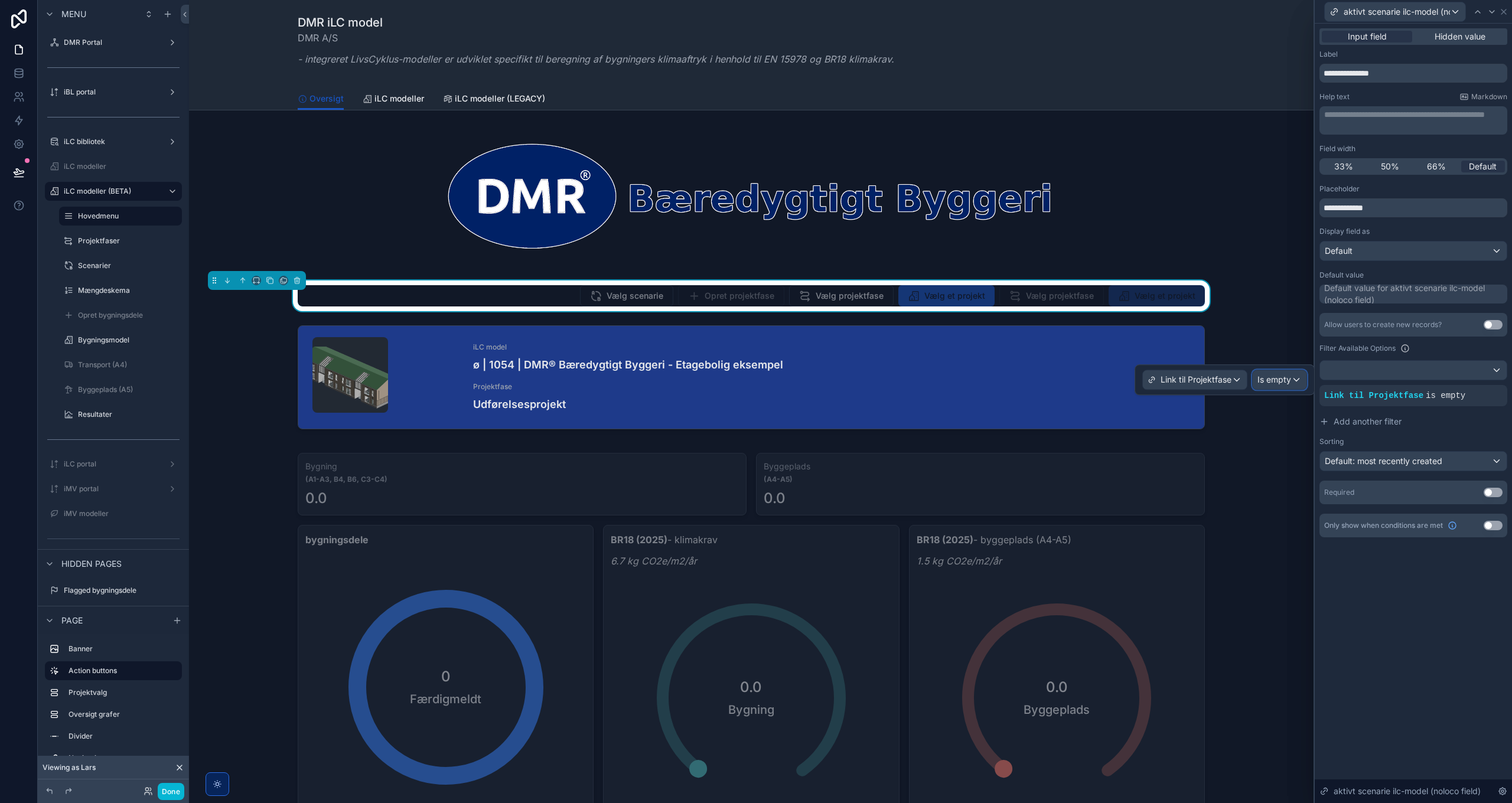
click at [1280, 384] on span "Is empty" at bounding box center [1274, 379] width 33 height 12
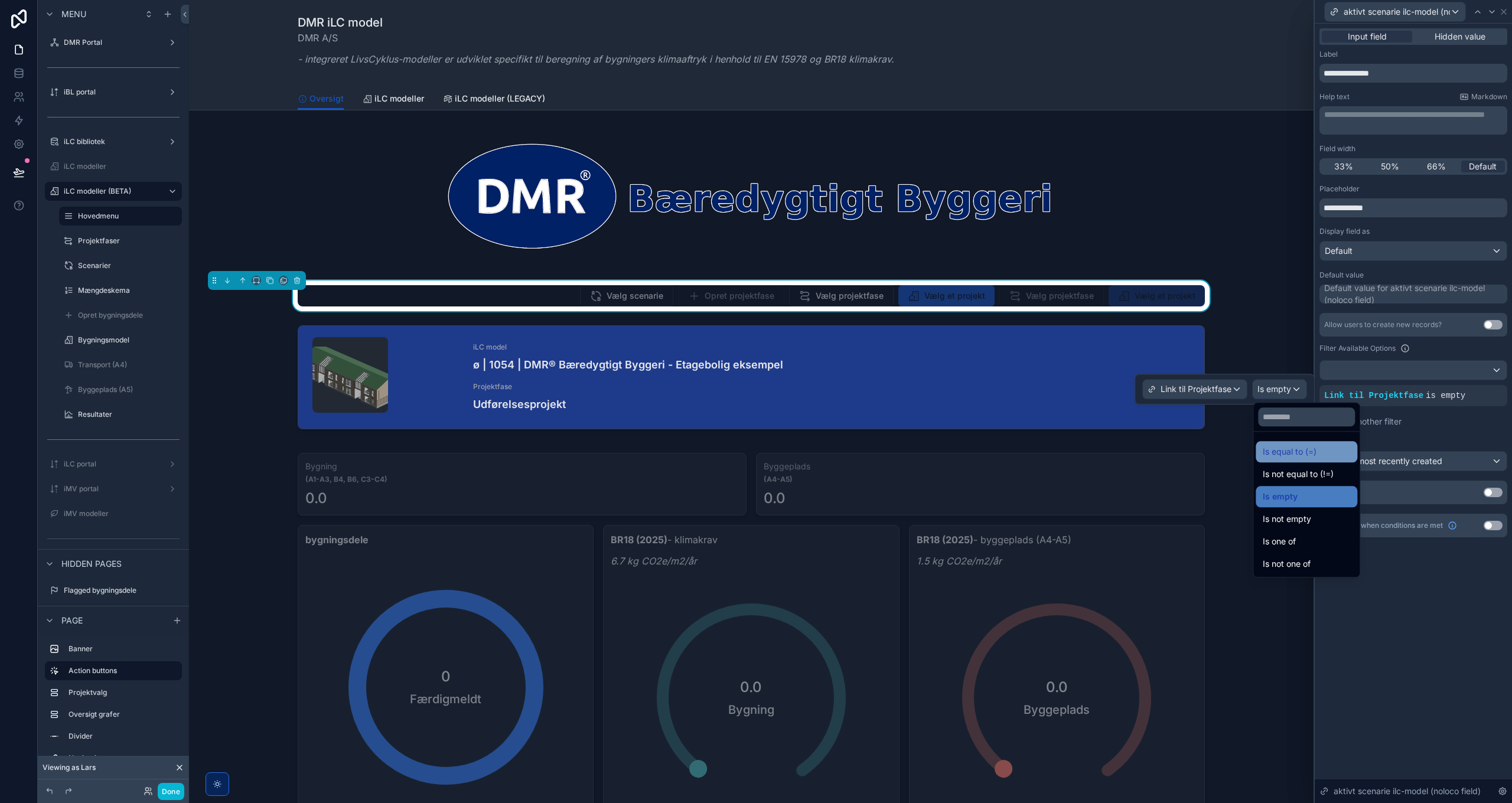
click at [1301, 451] on span "Is equal to (=)" at bounding box center [1289, 452] width 53 height 14
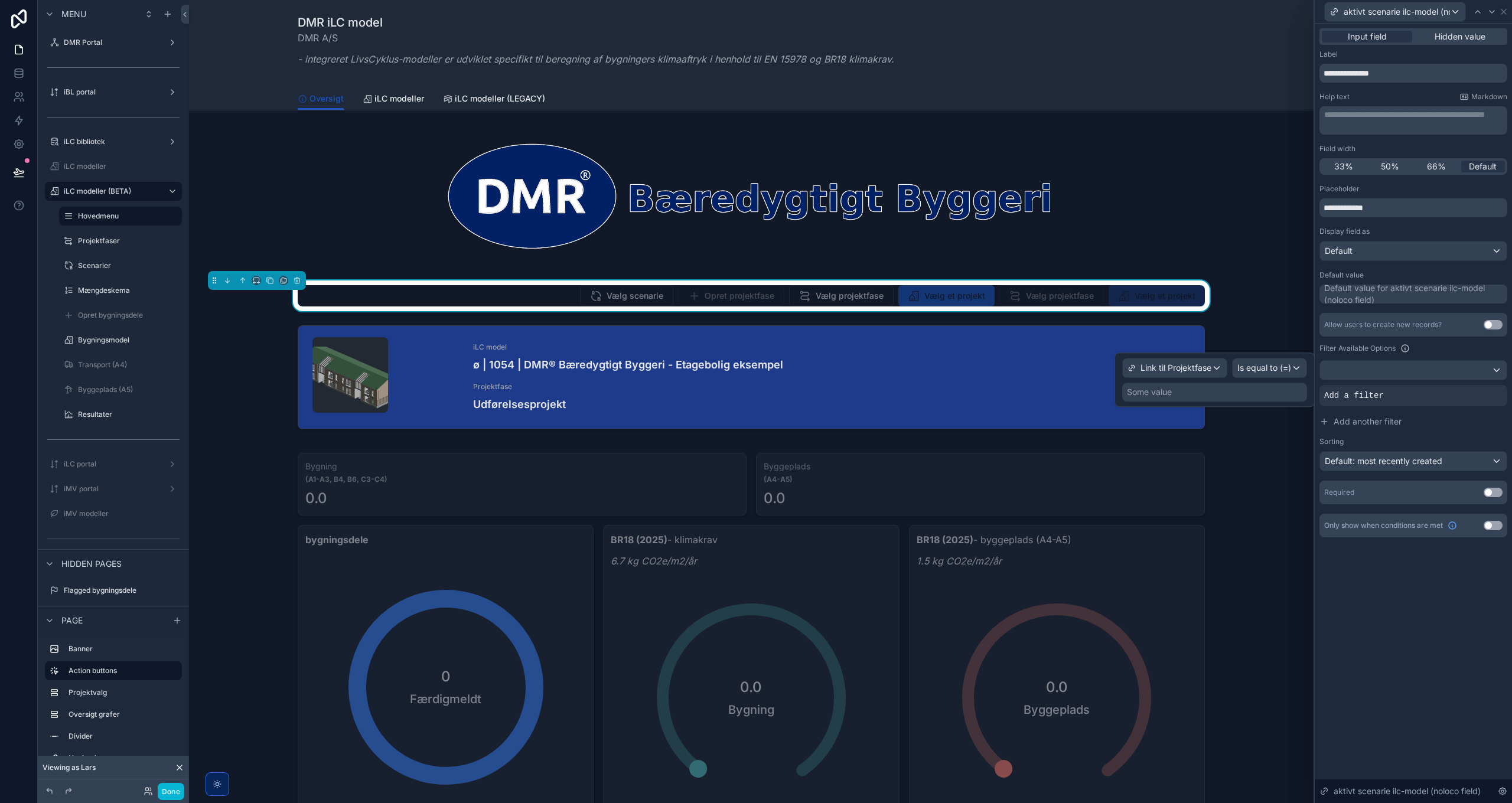
click at [1186, 388] on div "Some value" at bounding box center [1215, 392] width 185 height 19
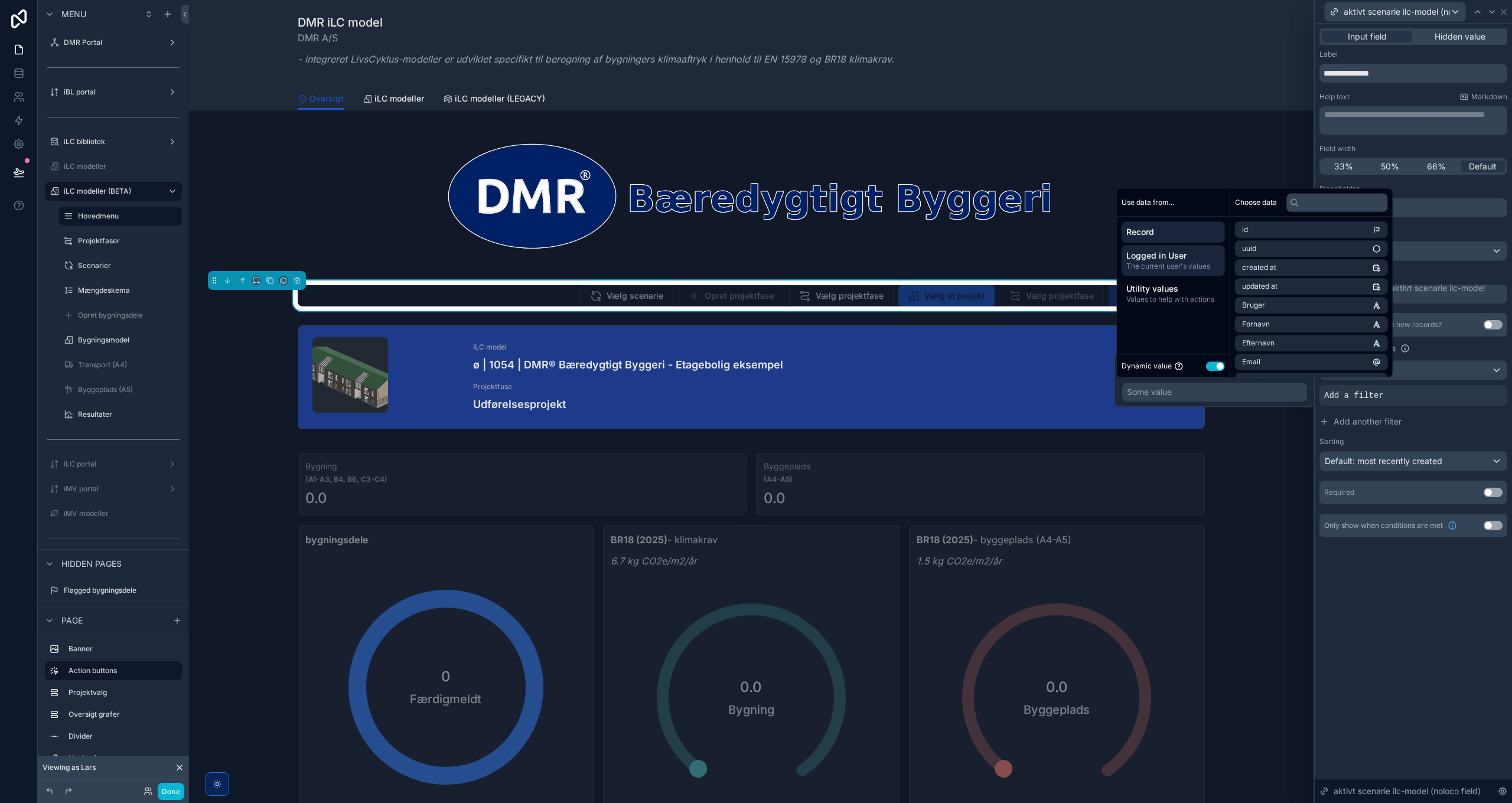
click at [1186, 265] on span "The current user's values" at bounding box center [1173, 266] width 94 height 10
click at [1330, 199] on input "text" at bounding box center [1337, 202] width 101 height 19
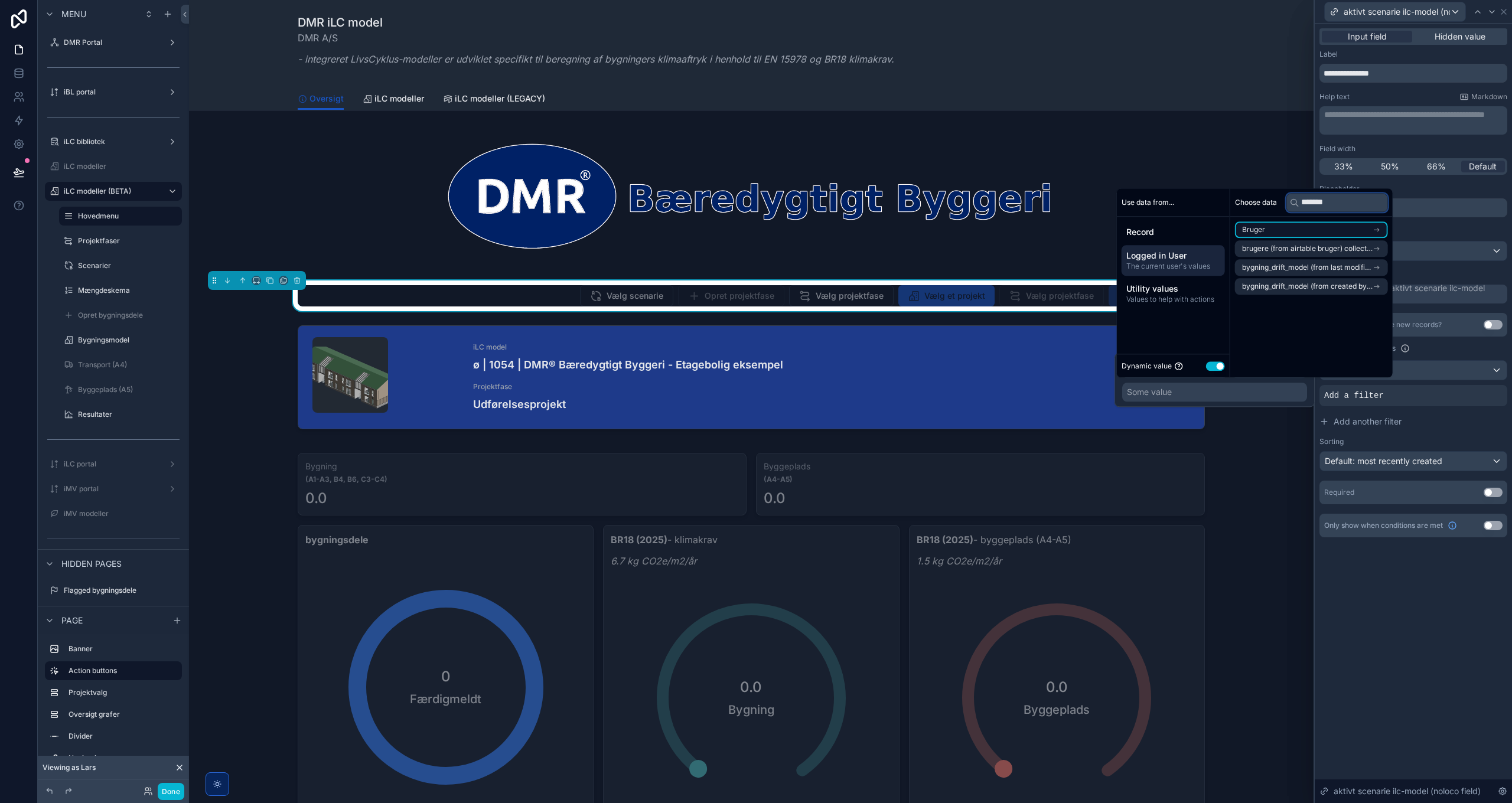
type input "*******"
click at [1294, 229] on li "Bruger" at bounding box center [1311, 229] width 153 height 17
click at [1304, 269] on span "link til ilc-model projektfase (noloco)" at bounding box center [1302, 270] width 122 height 10
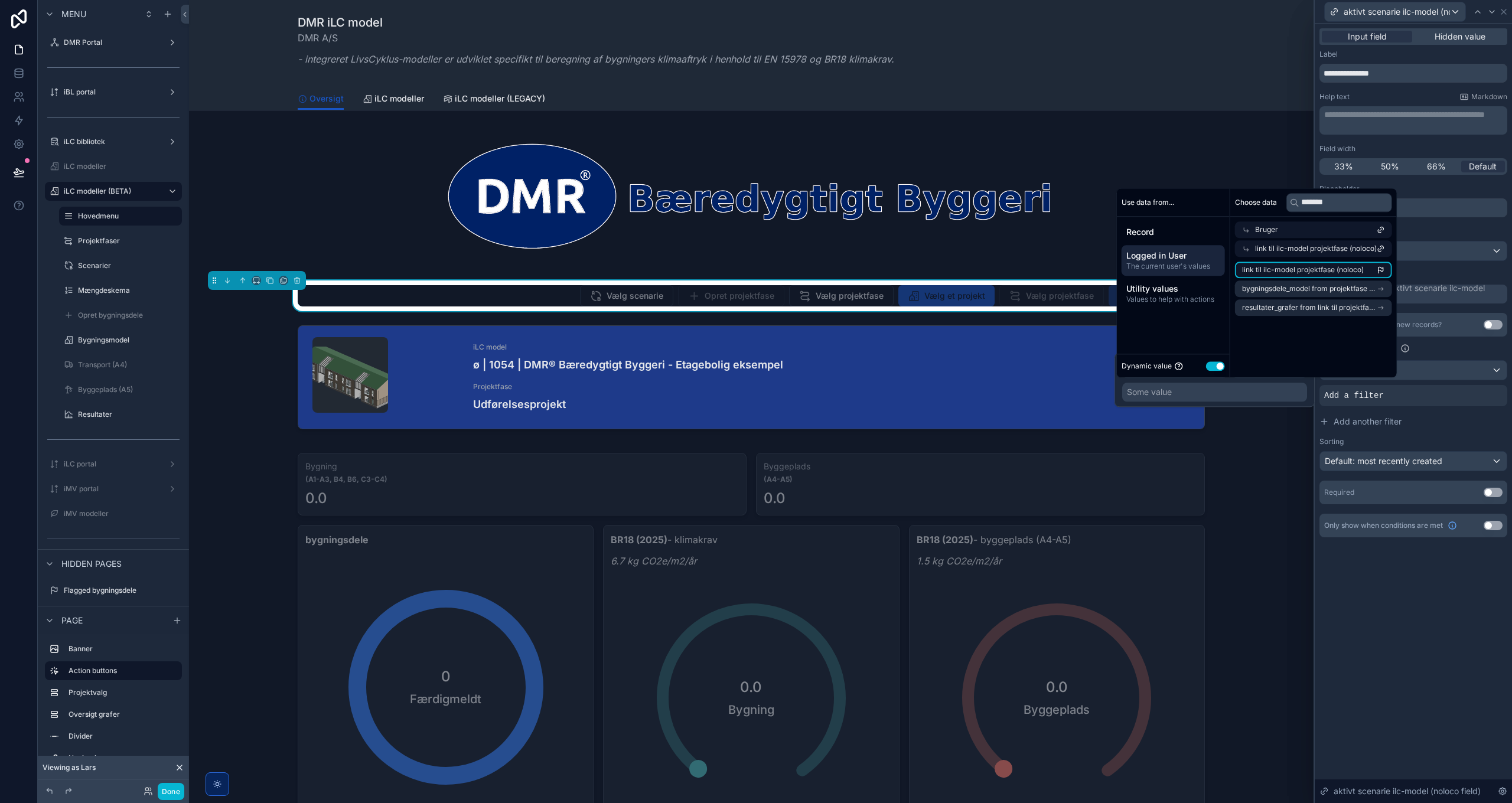
click at [1326, 268] on span "link til ilc-model projektfase (noloco)" at bounding box center [1302, 270] width 122 height 10
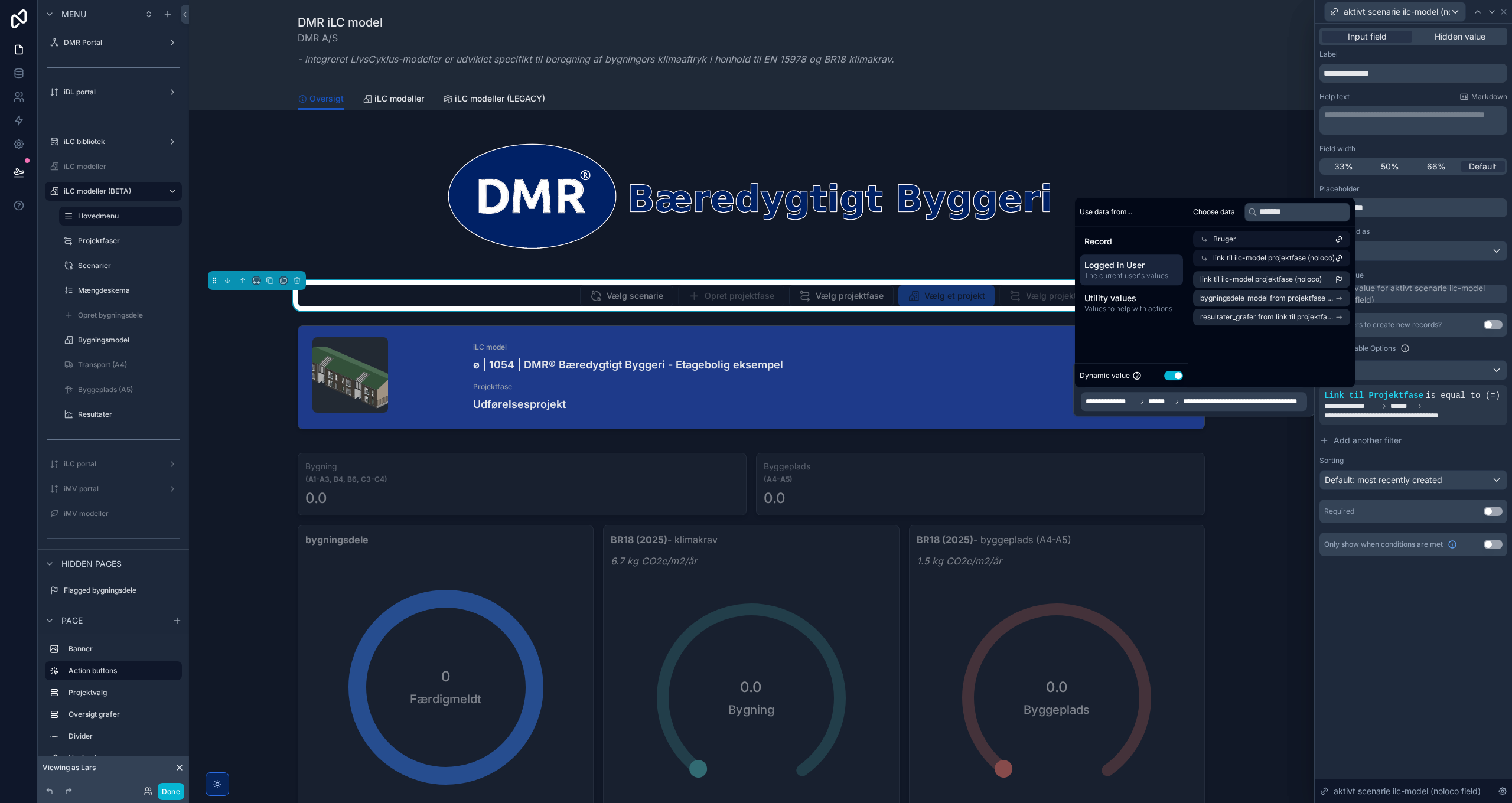
click at [1429, 615] on div "**********" at bounding box center [1412, 413] width 197 height 779
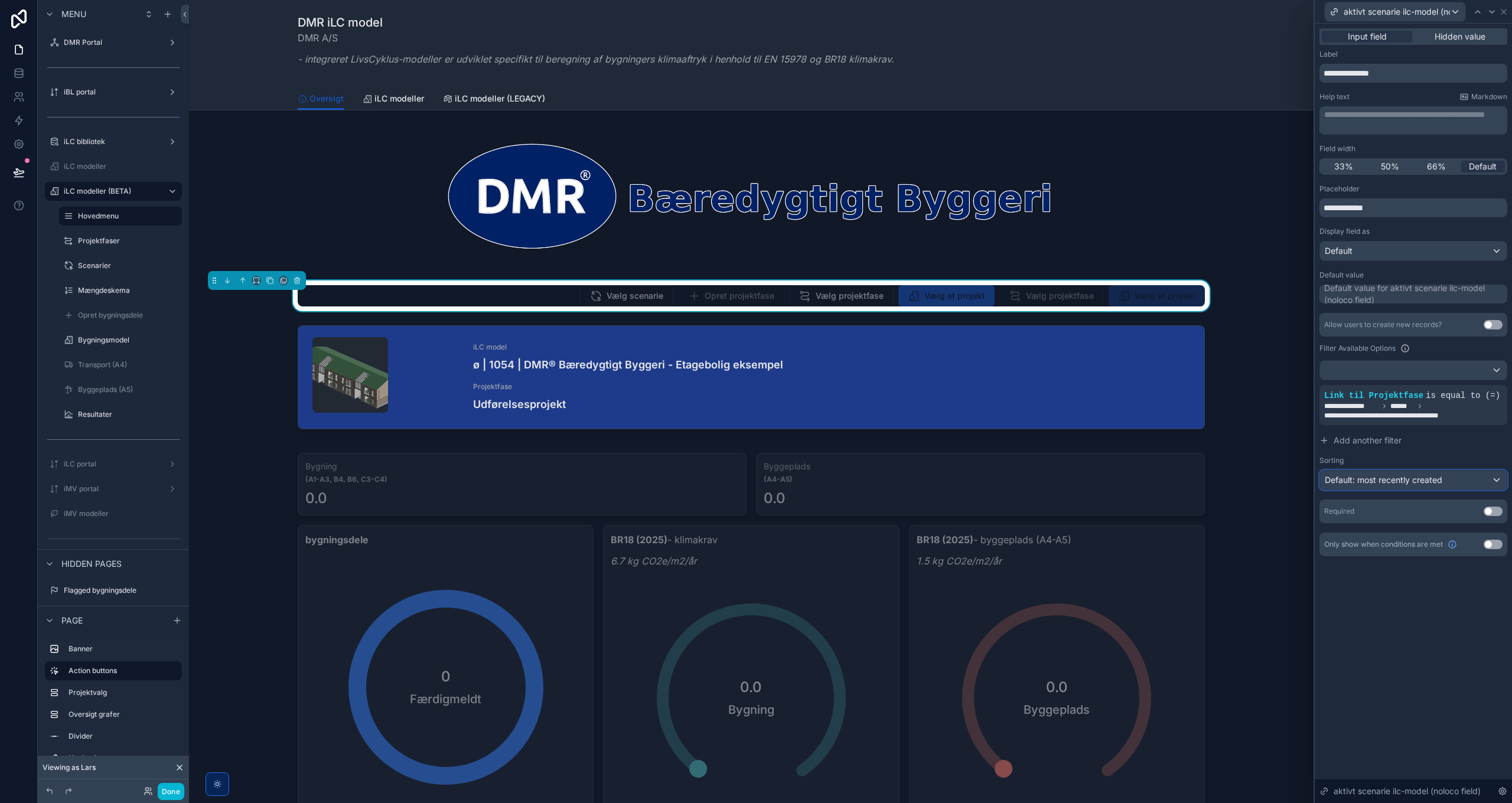
click at [1378, 478] on span "Default: most recently created" at bounding box center [1383, 480] width 117 height 10
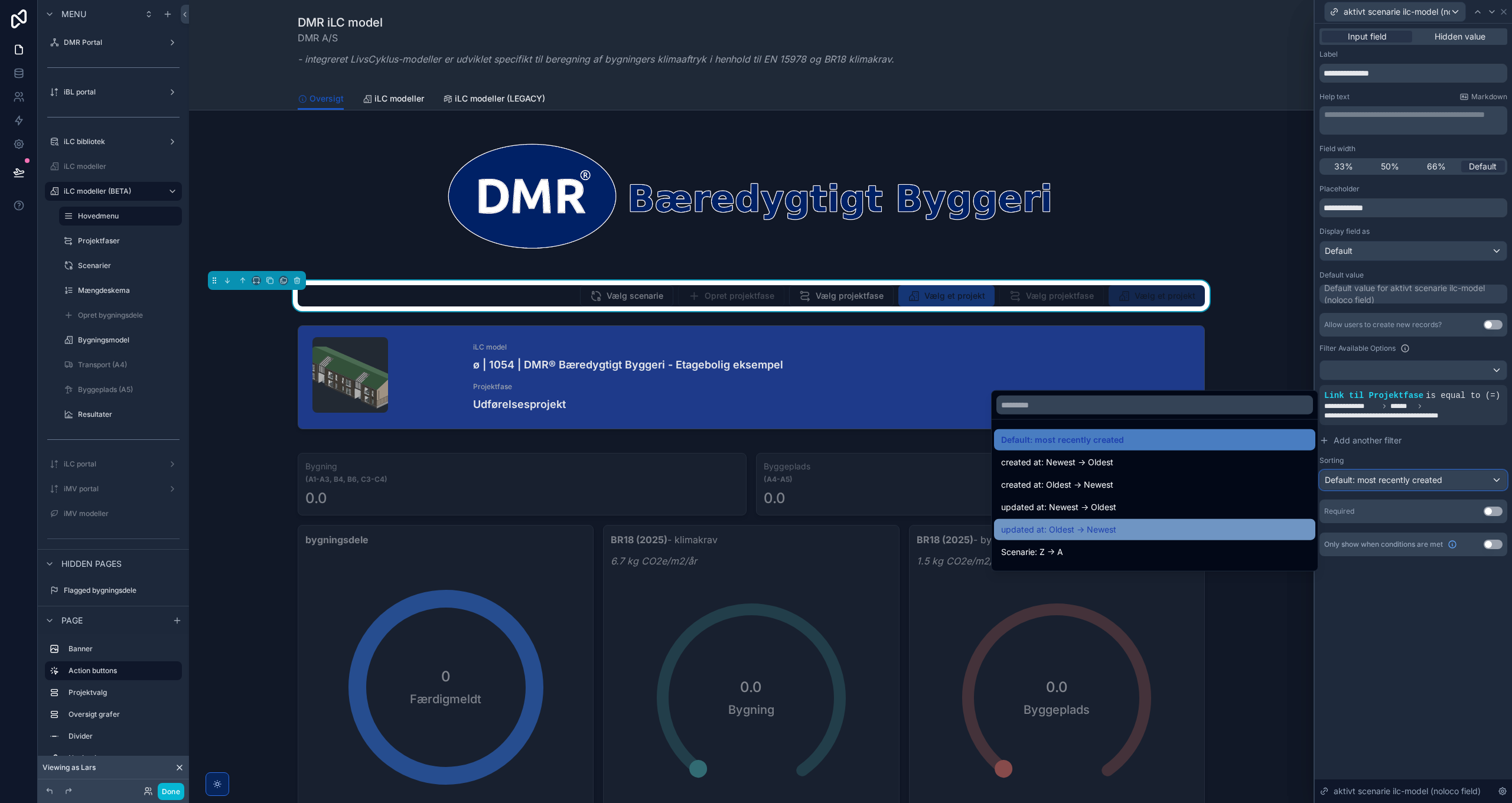
scroll to position [59, 0]
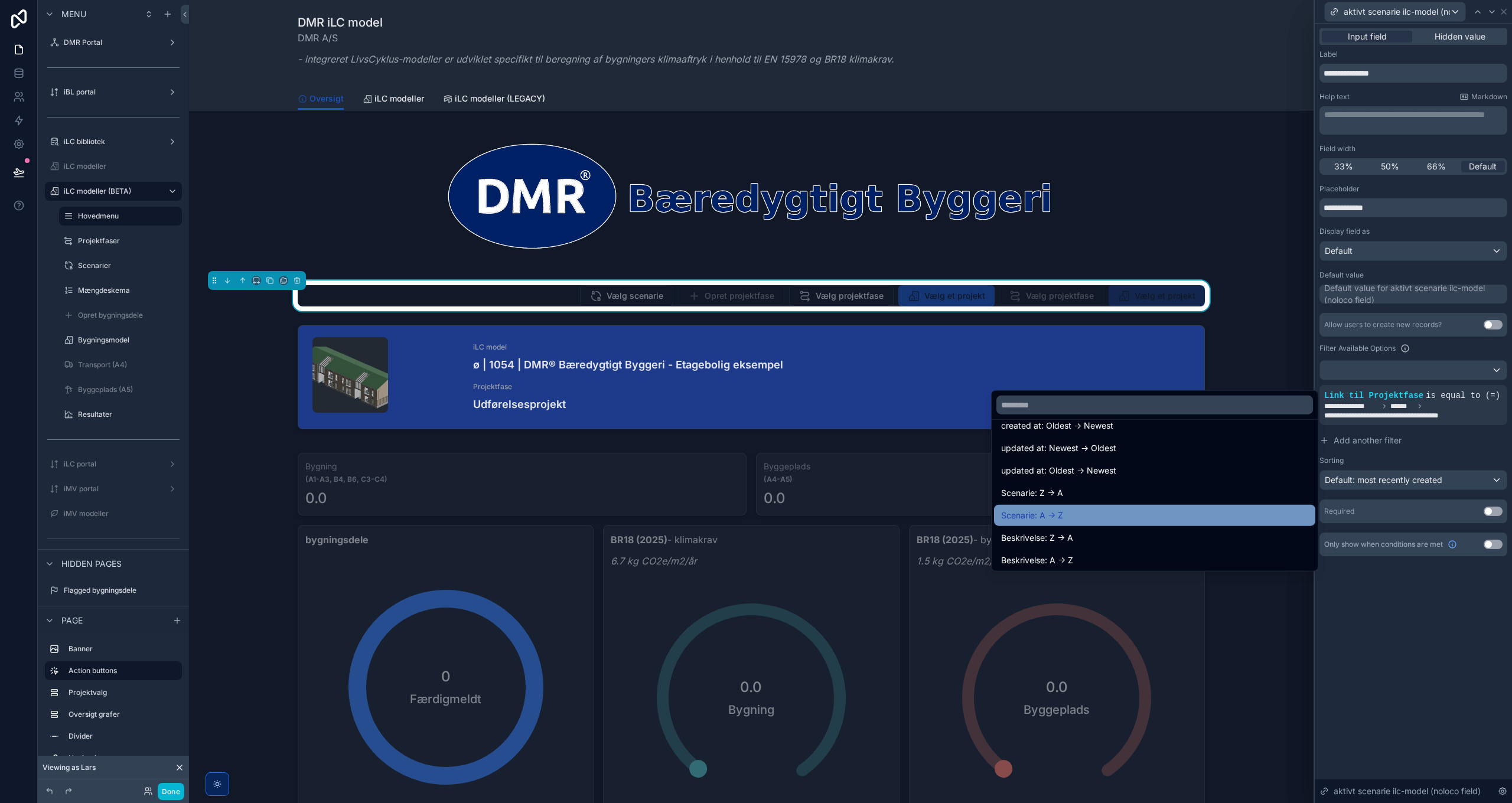
click at [1068, 519] on div "Scenarie: A -> Z" at bounding box center [1154, 515] width 307 height 14
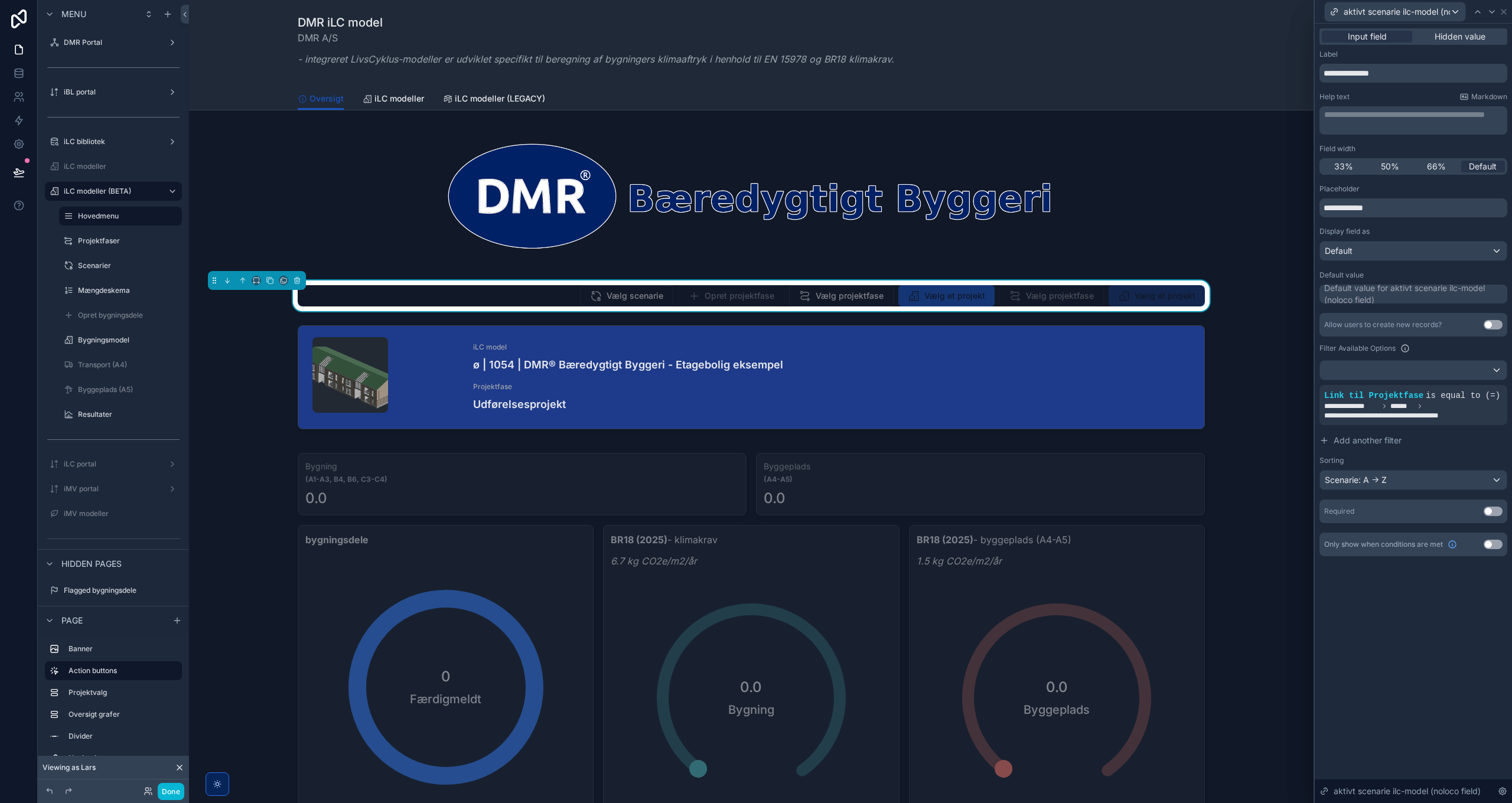
click at [1406, 617] on div "**********" at bounding box center [1412, 413] width 197 height 779
click at [1505, 13] on icon at bounding box center [1504, 12] width 5 height 5
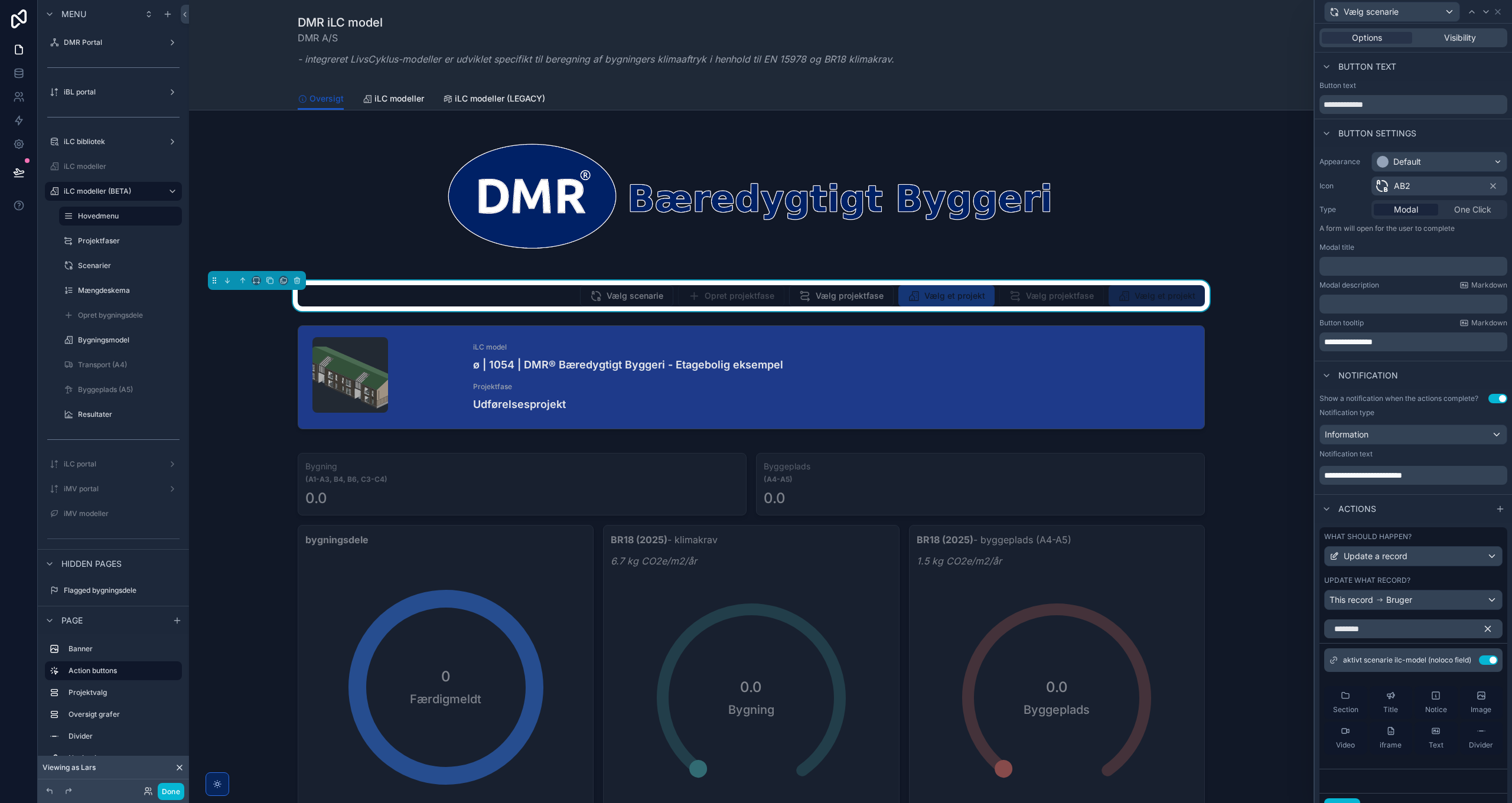
click at [1356, 267] on p "﻿" at bounding box center [1414, 266] width 181 height 12
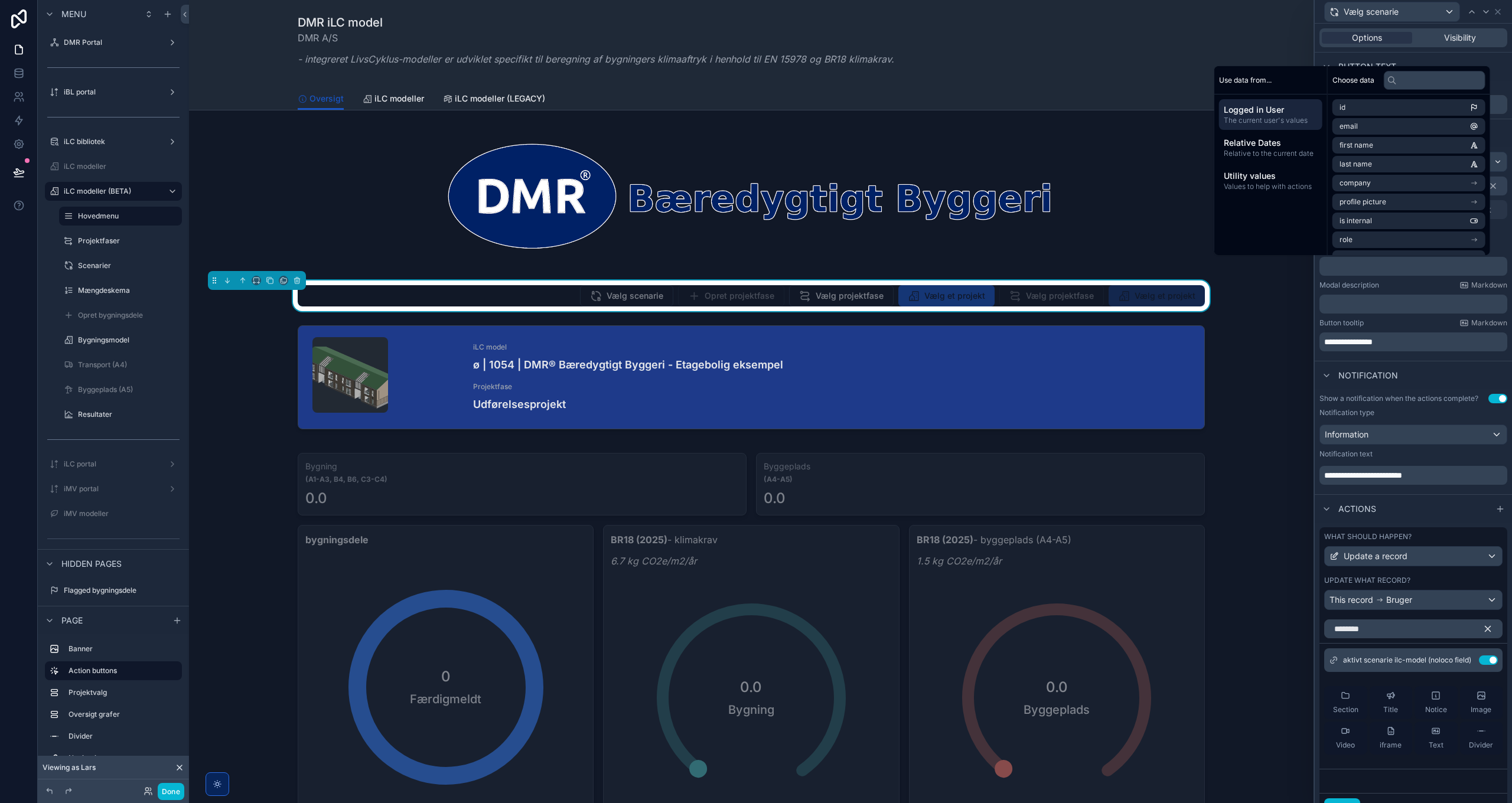
click at [1411, 304] on p "﻿" at bounding box center [1414, 304] width 181 height 12
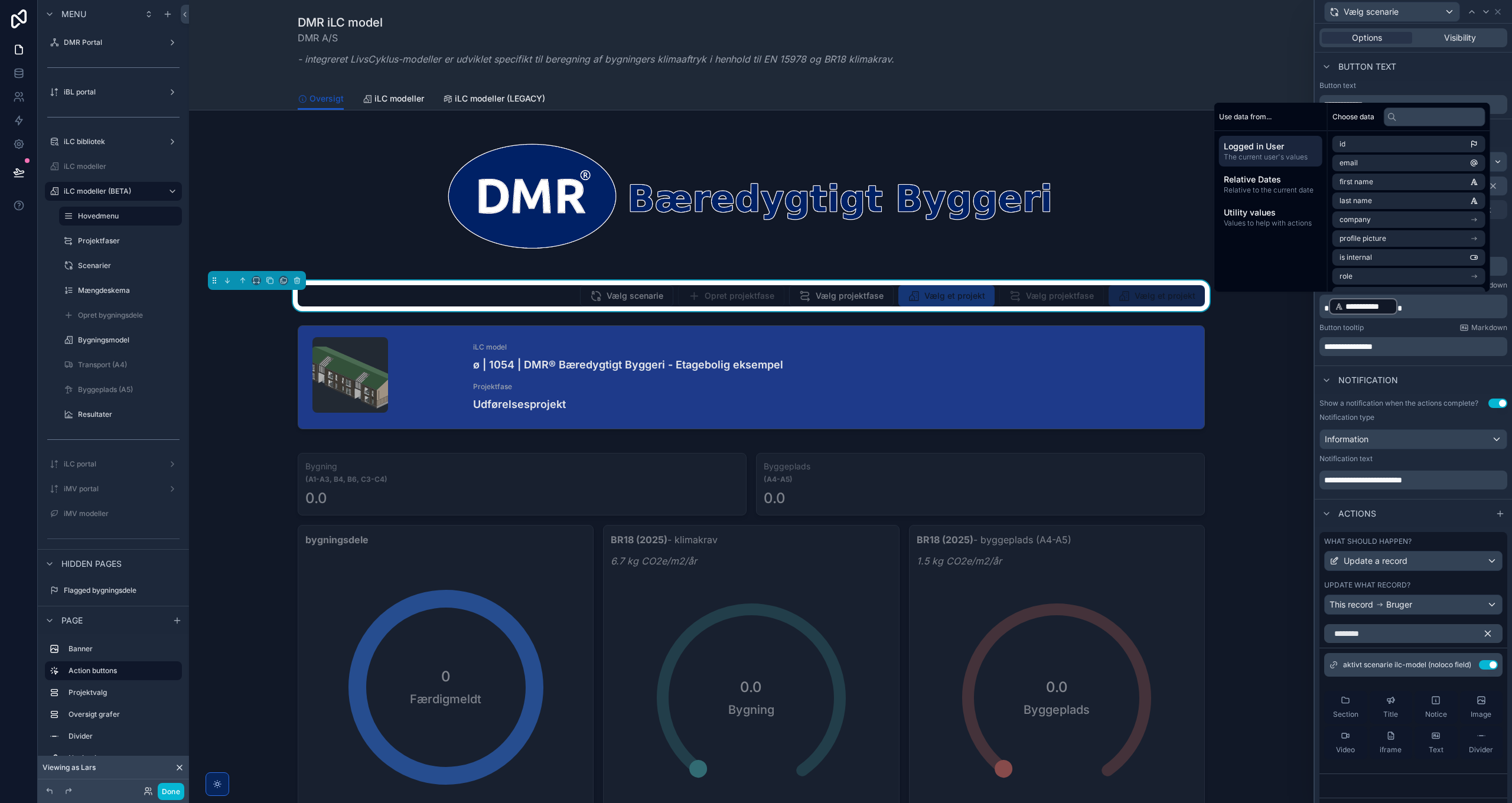
click at [1428, 362] on div "**********" at bounding box center [1412, 257] width 197 height 218
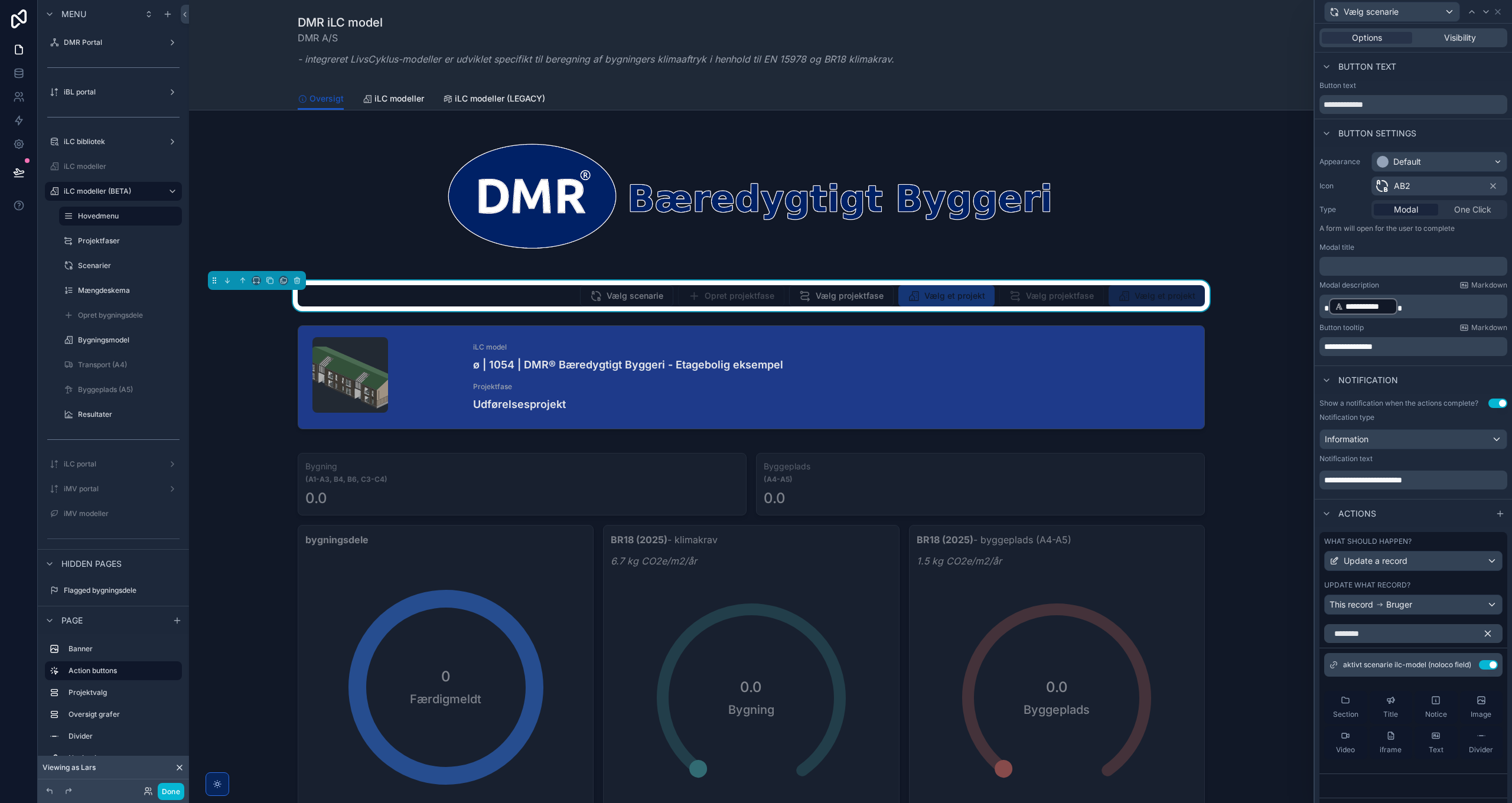
click at [1378, 269] on p "﻿" at bounding box center [1414, 266] width 181 height 12
click at [1401, 284] on div "Modal description Markdown" at bounding box center [1413, 285] width 188 height 10
click at [1484, 13] on icon at bounding box center [1486, 12] width 10 height 10
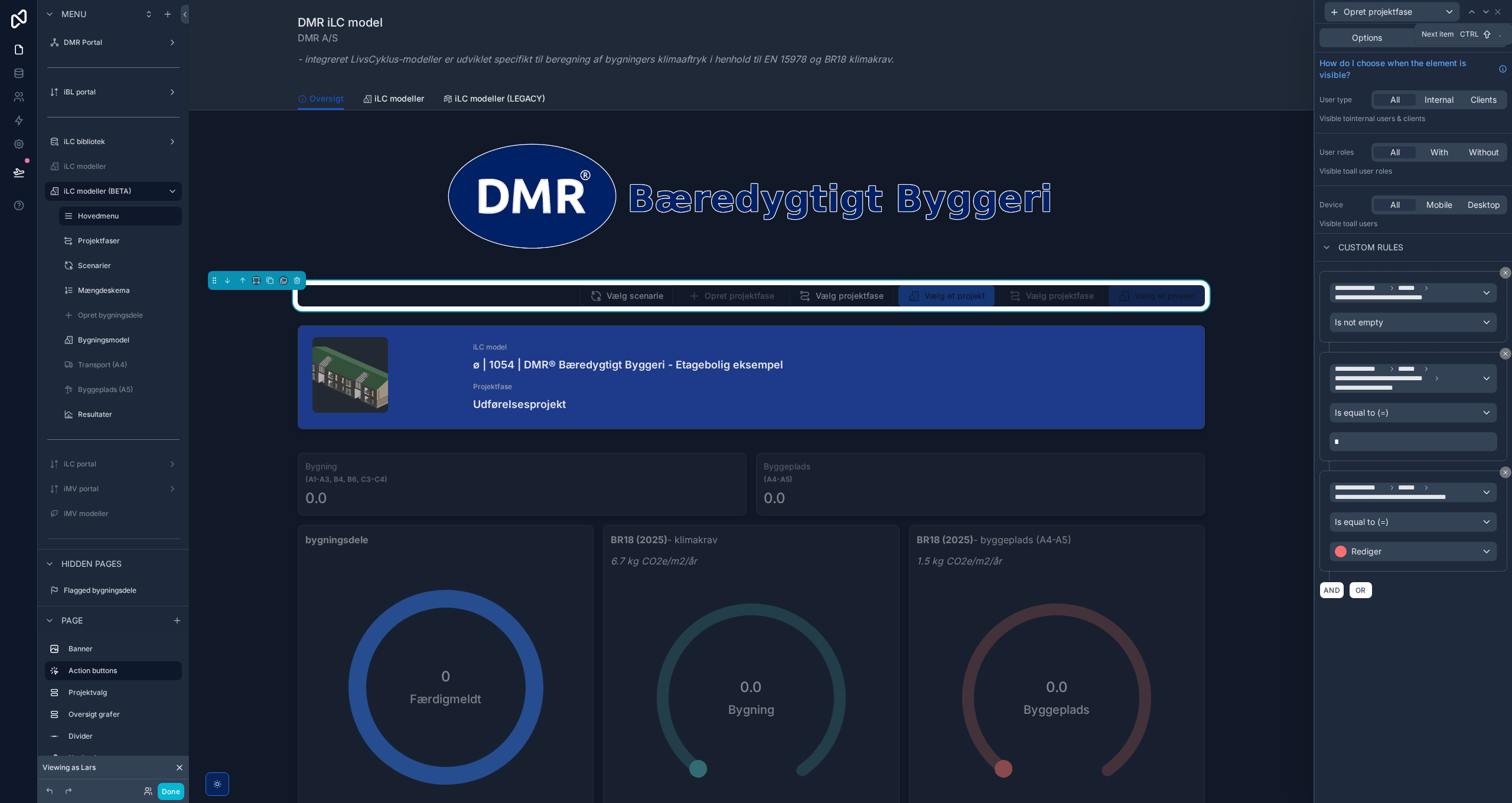
click at [1484, 13] on icon at bounding box center [1486, 12] width 10 height 10
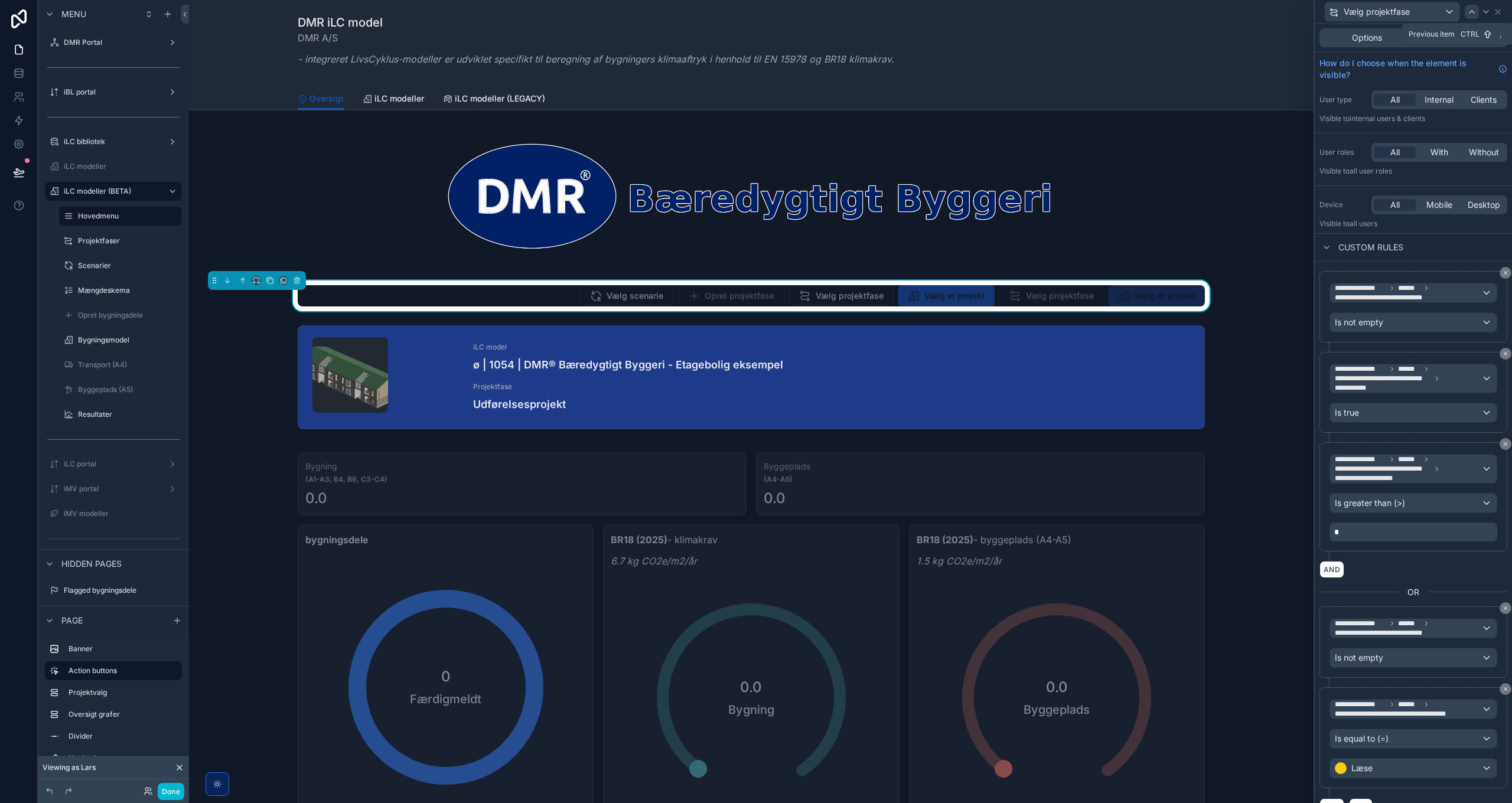
click at [1472, 13] on icon at bounding box center [1472, 12] width 10 height 10
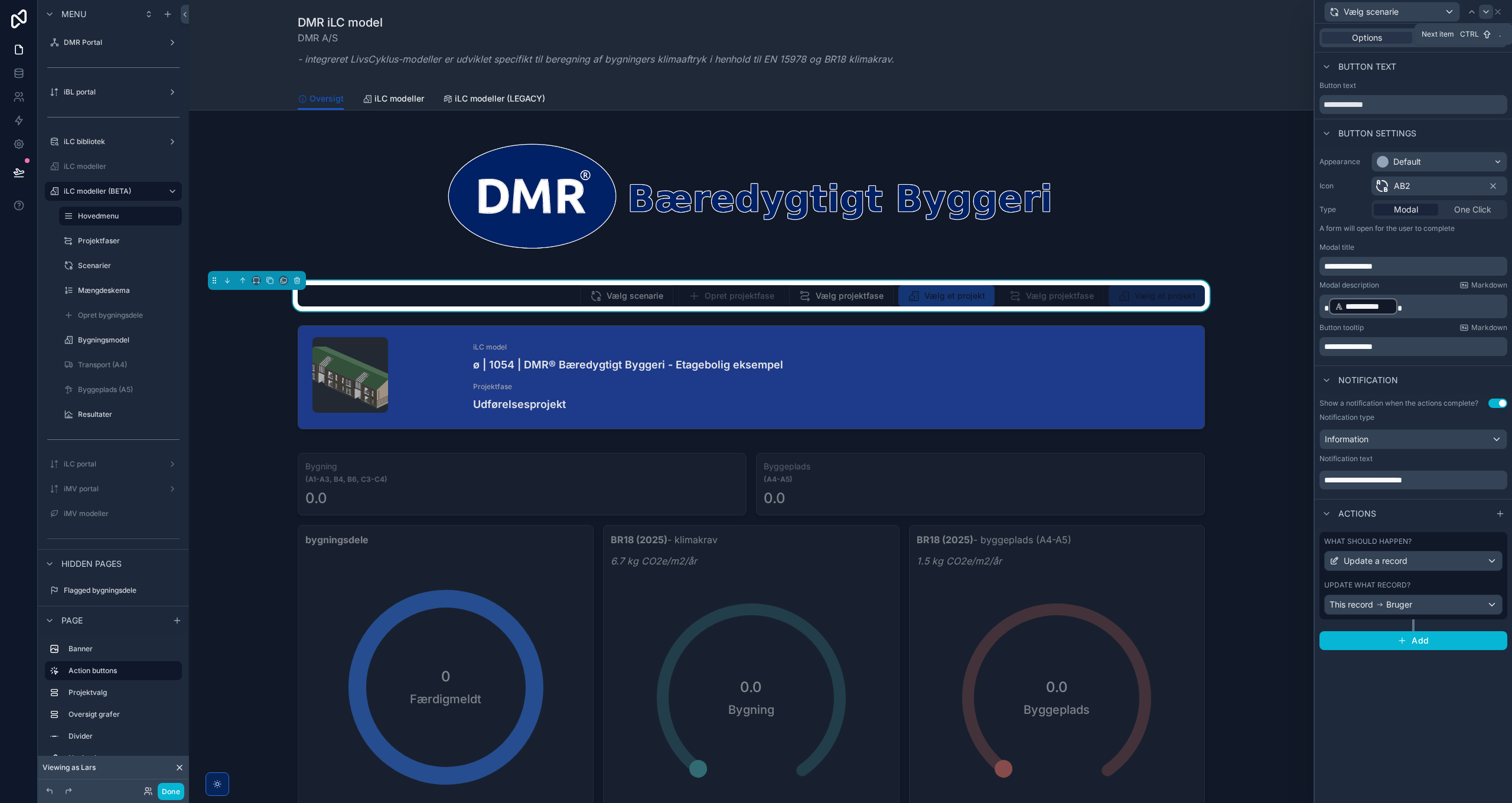
click at [1485, 13] on icon at bounding box center [1486, 12] width 10 height 10
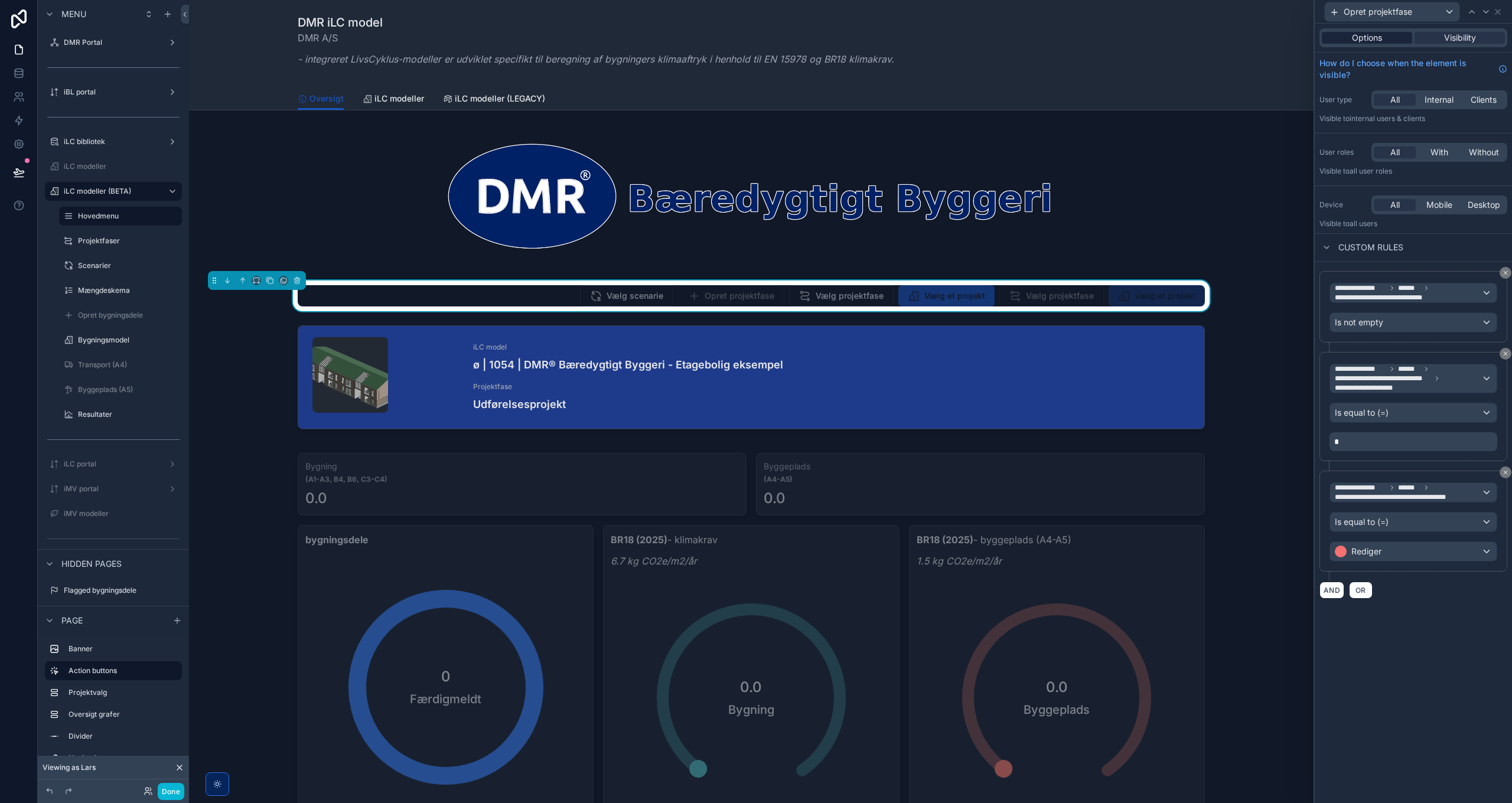
click at [1359, 37] on span "Options" at bounding box center [1367, 37] width 30 height 12
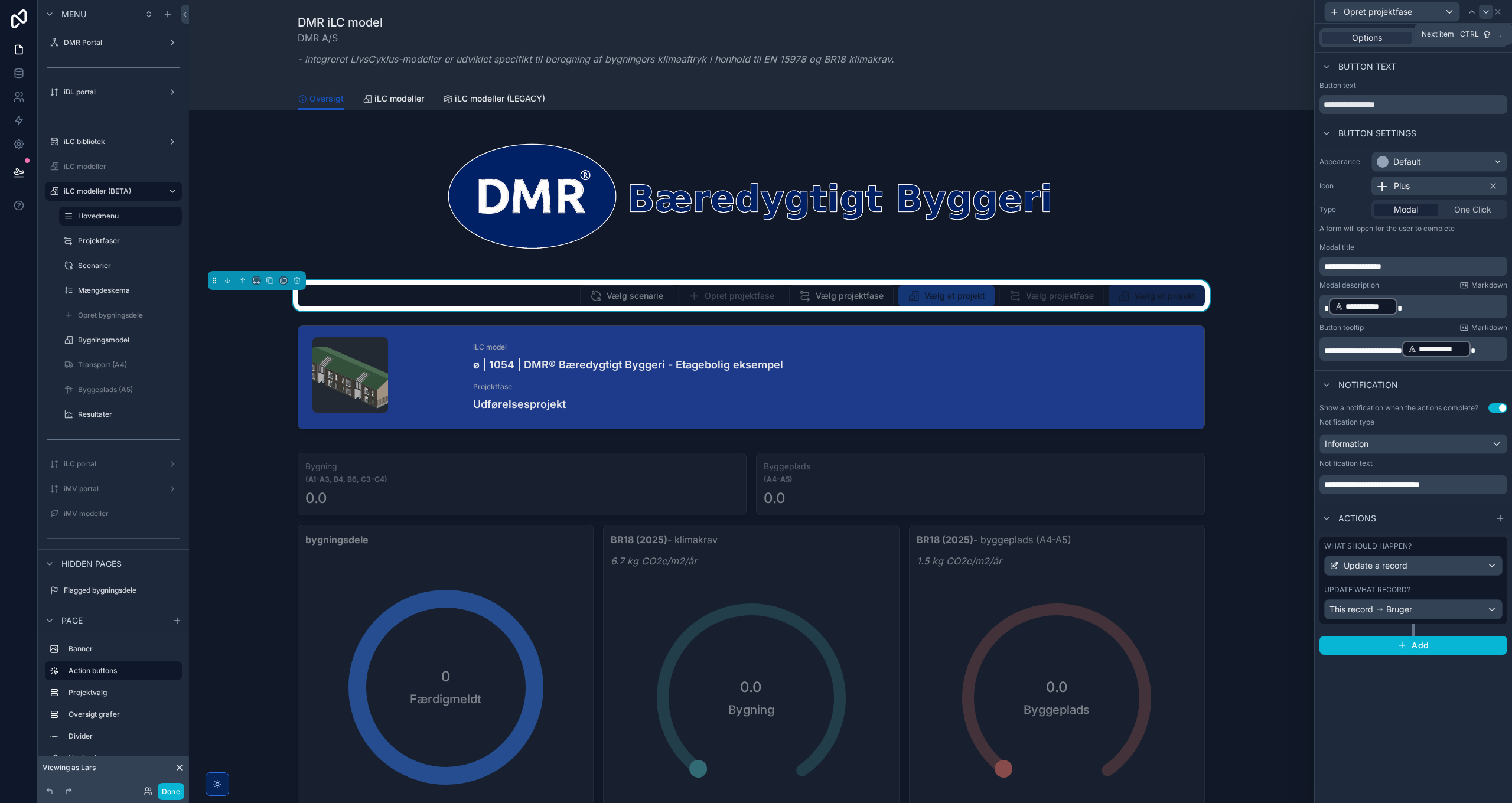
click at [1483, 12] on icon at bounding box center [1486, 12] width 10 height 10
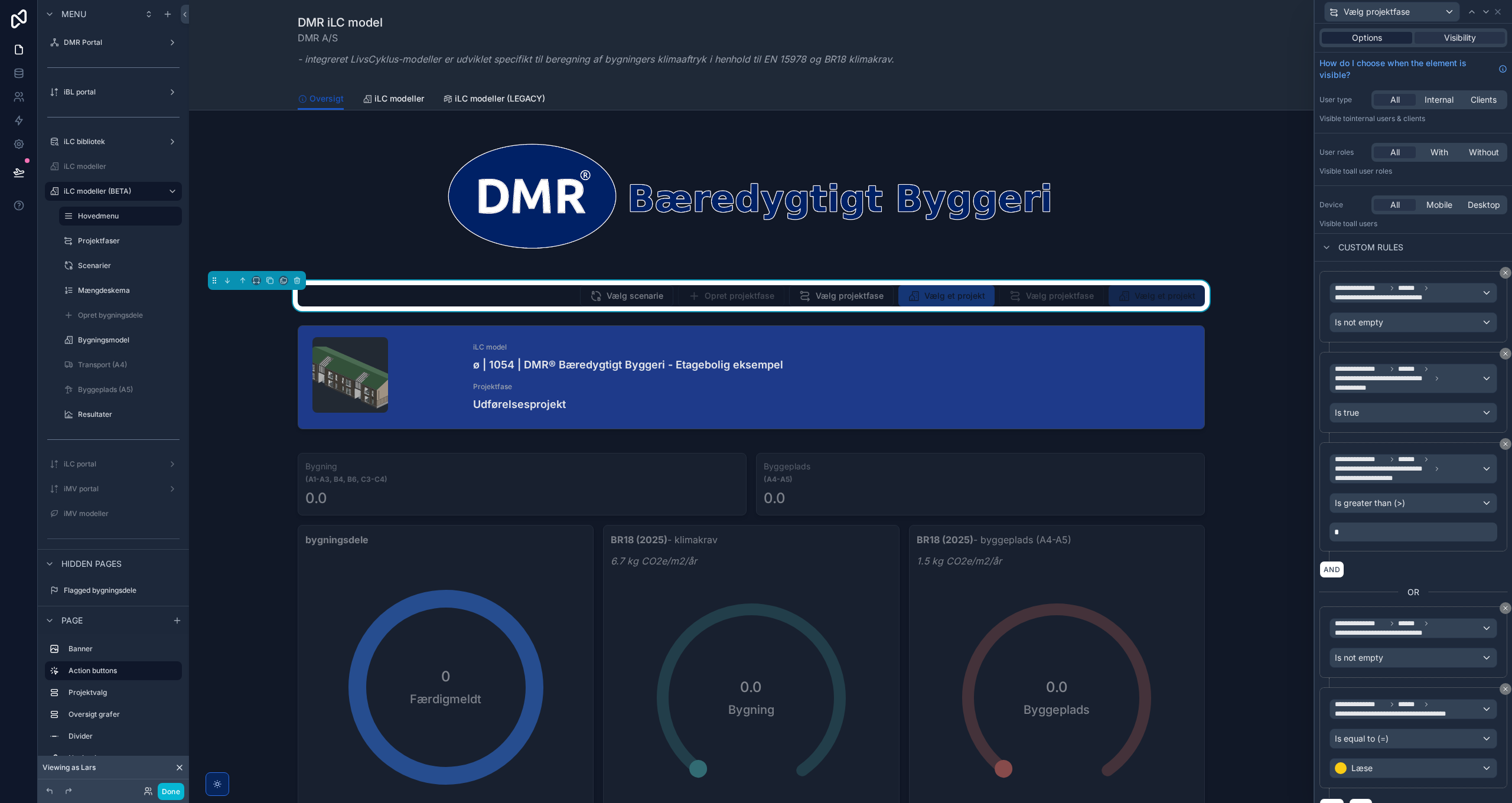
click at [1375, 36] on span "Options" at bounding box center [1367, 37] width 30 height 12
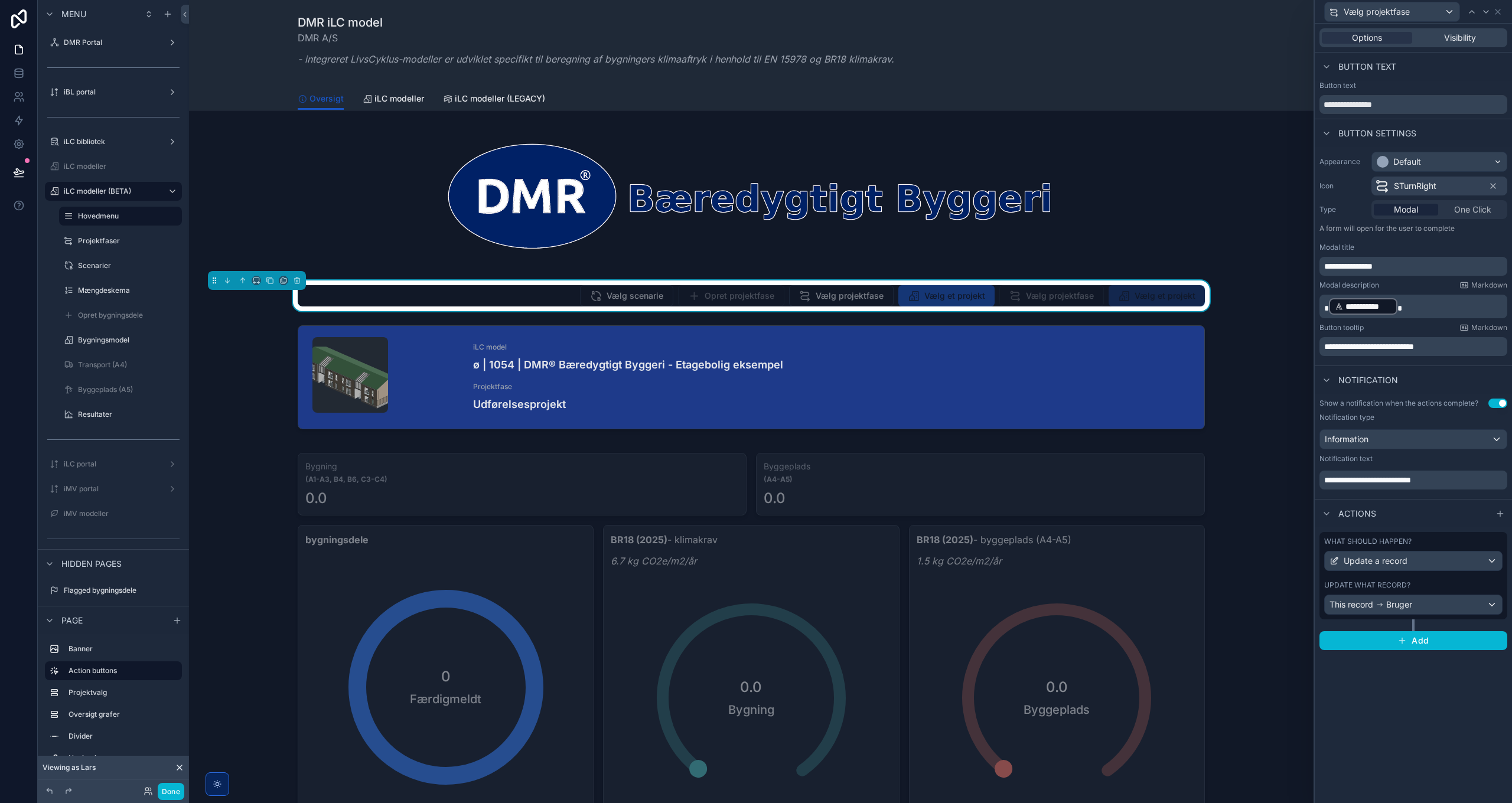
click at [1349, 262] on span "**********" at bounding box center [1348, 266] width 49 height 8
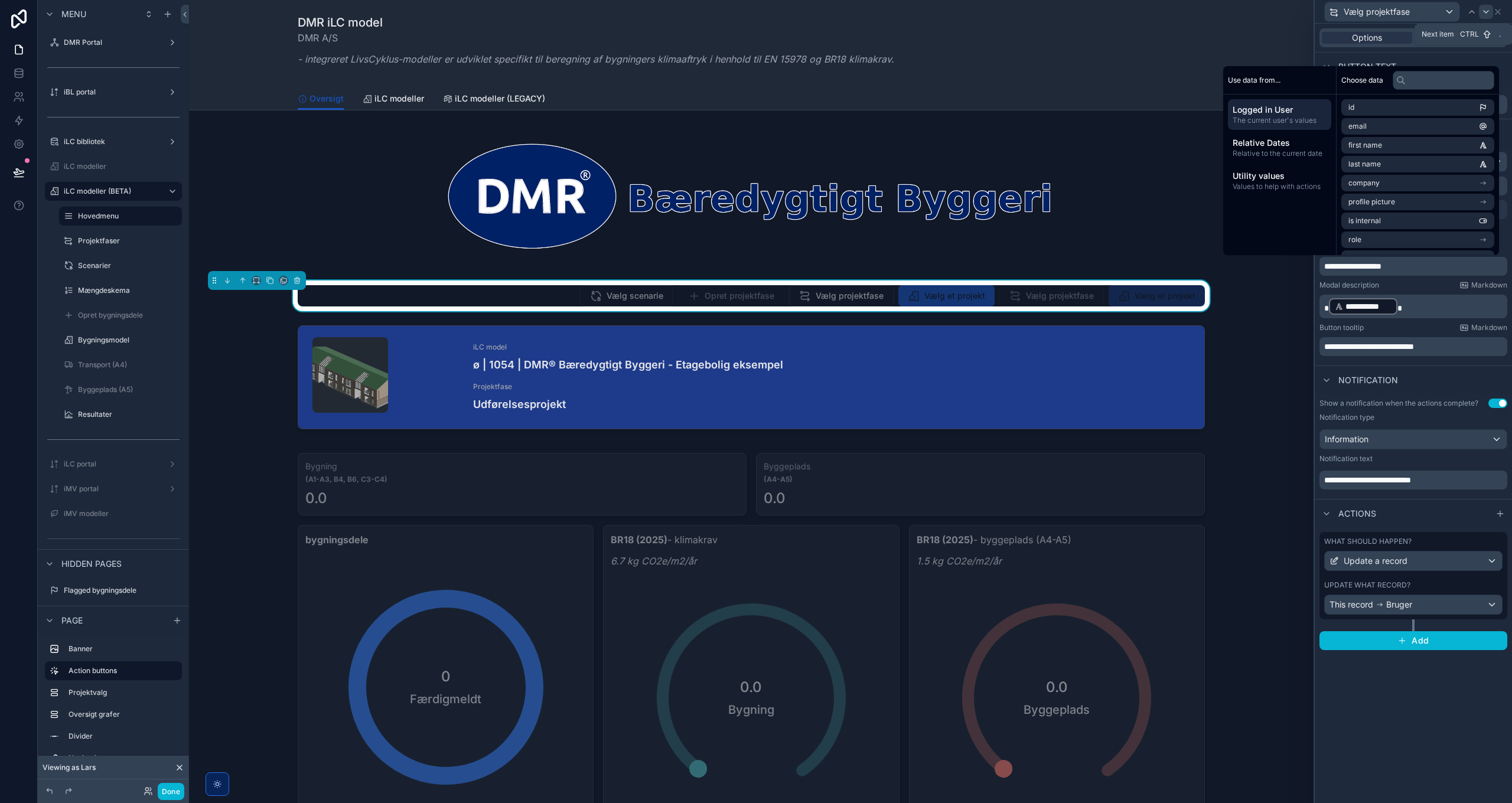
click at [1488, 11] on icon at bounding box center [1486, 12] width 10 height 10
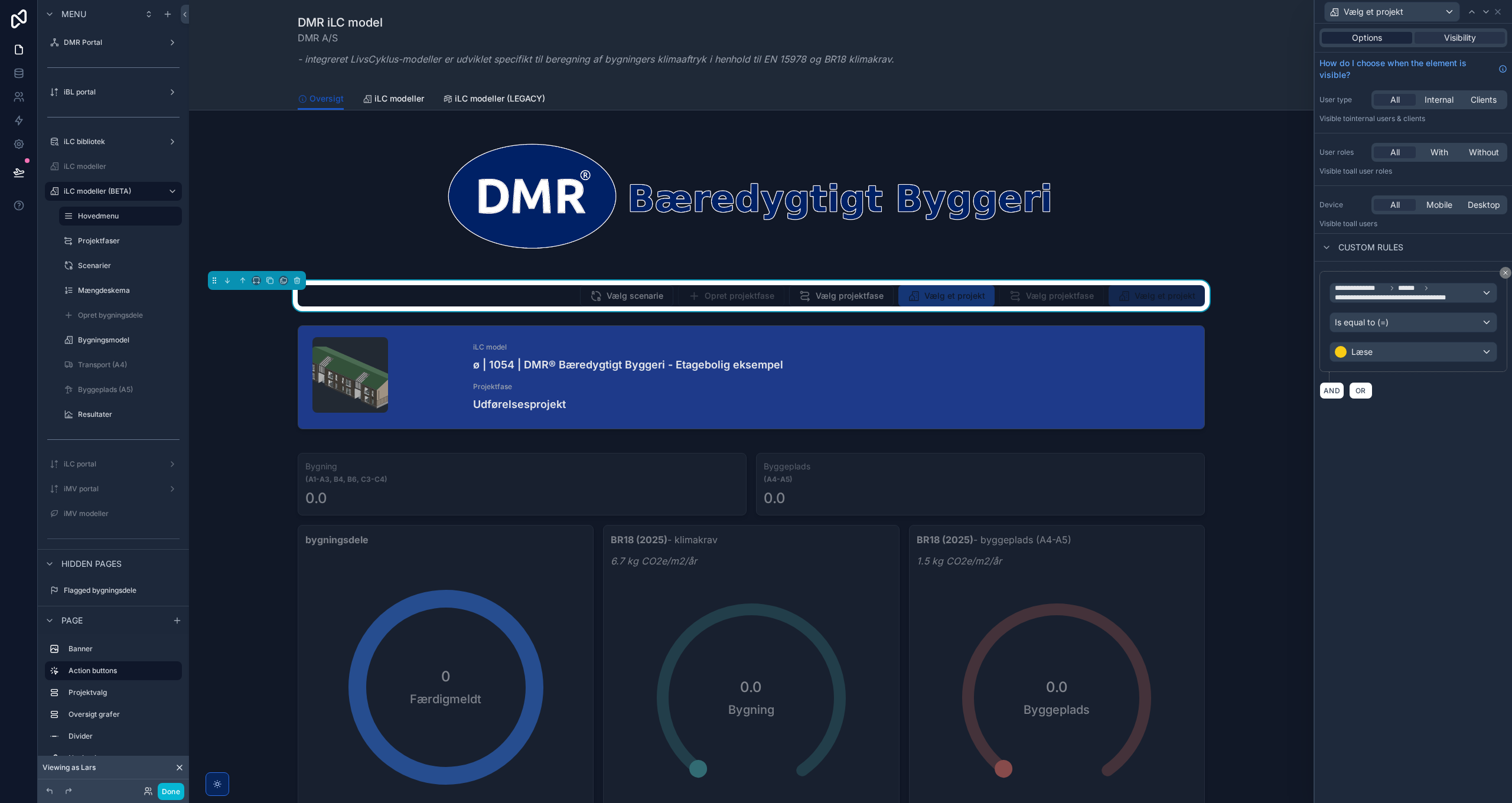
click at [1373, 32] on span "Options" at bounding box center [1367, 37] width 30 height 12
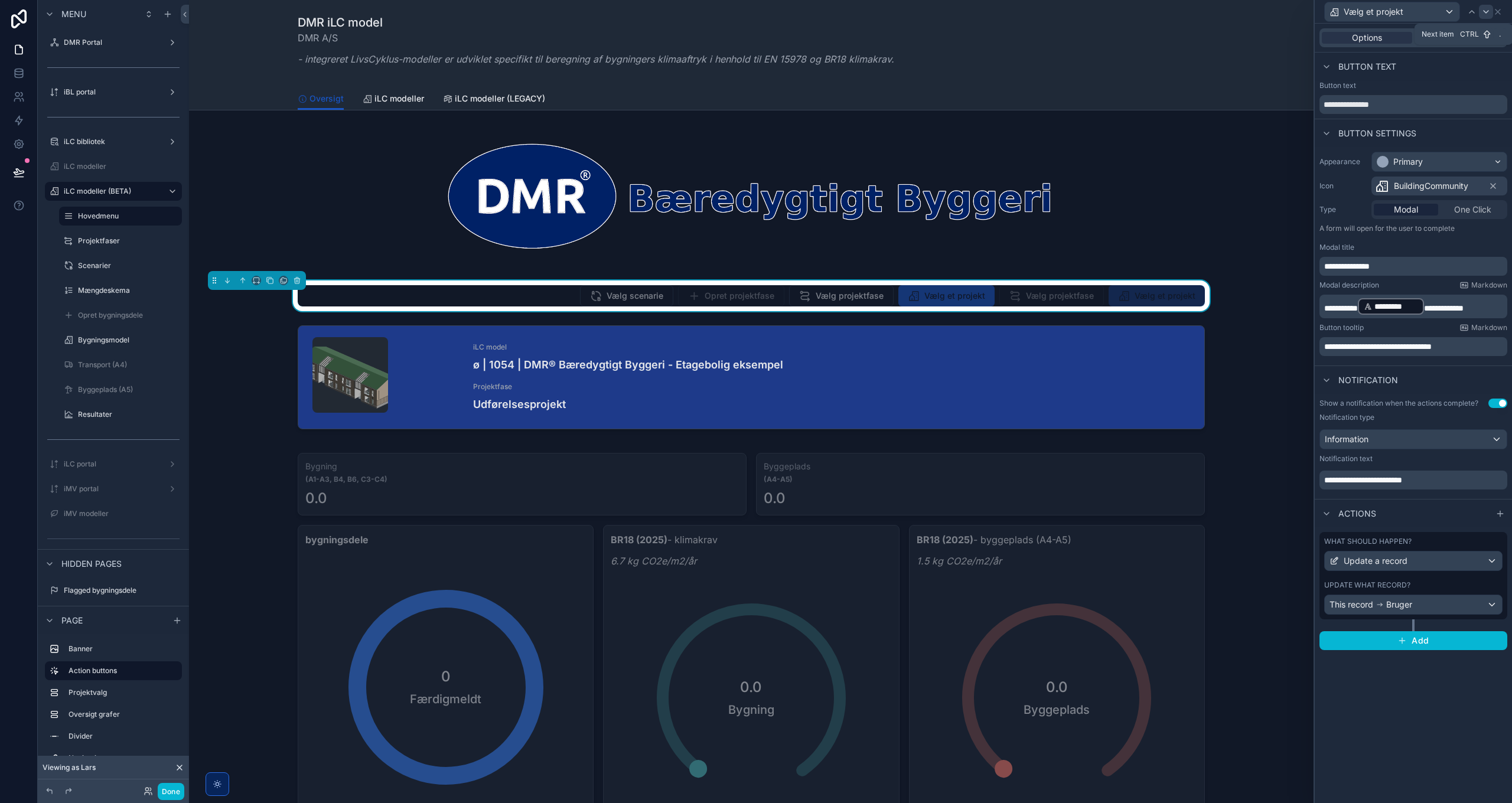
click at [1486, 13] on icon at bounding box center [1486, 12] width 10 height 10
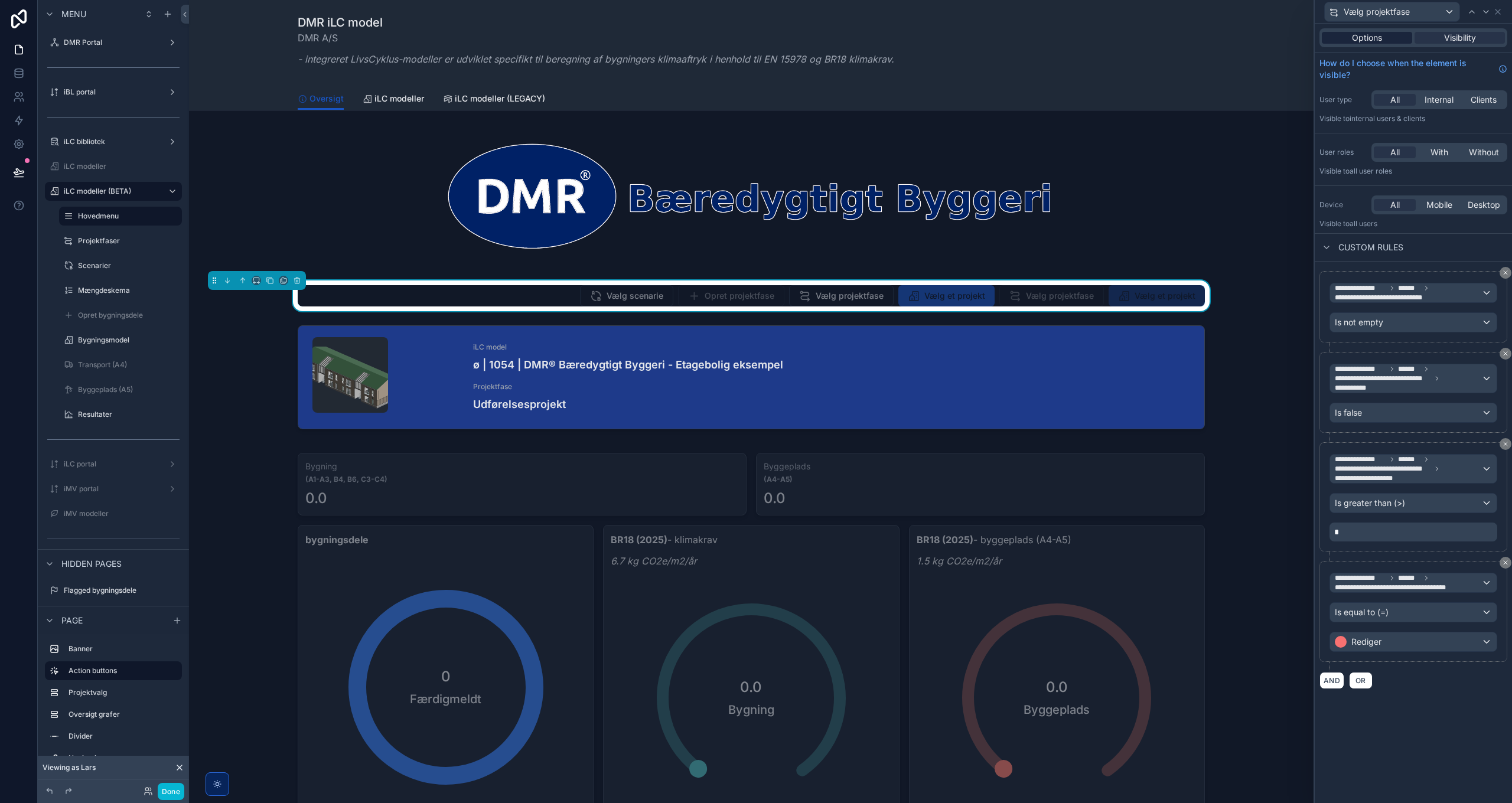
click at [1379, 40] on span "Options" at bounding box center [1367, 37] width 30 height 12
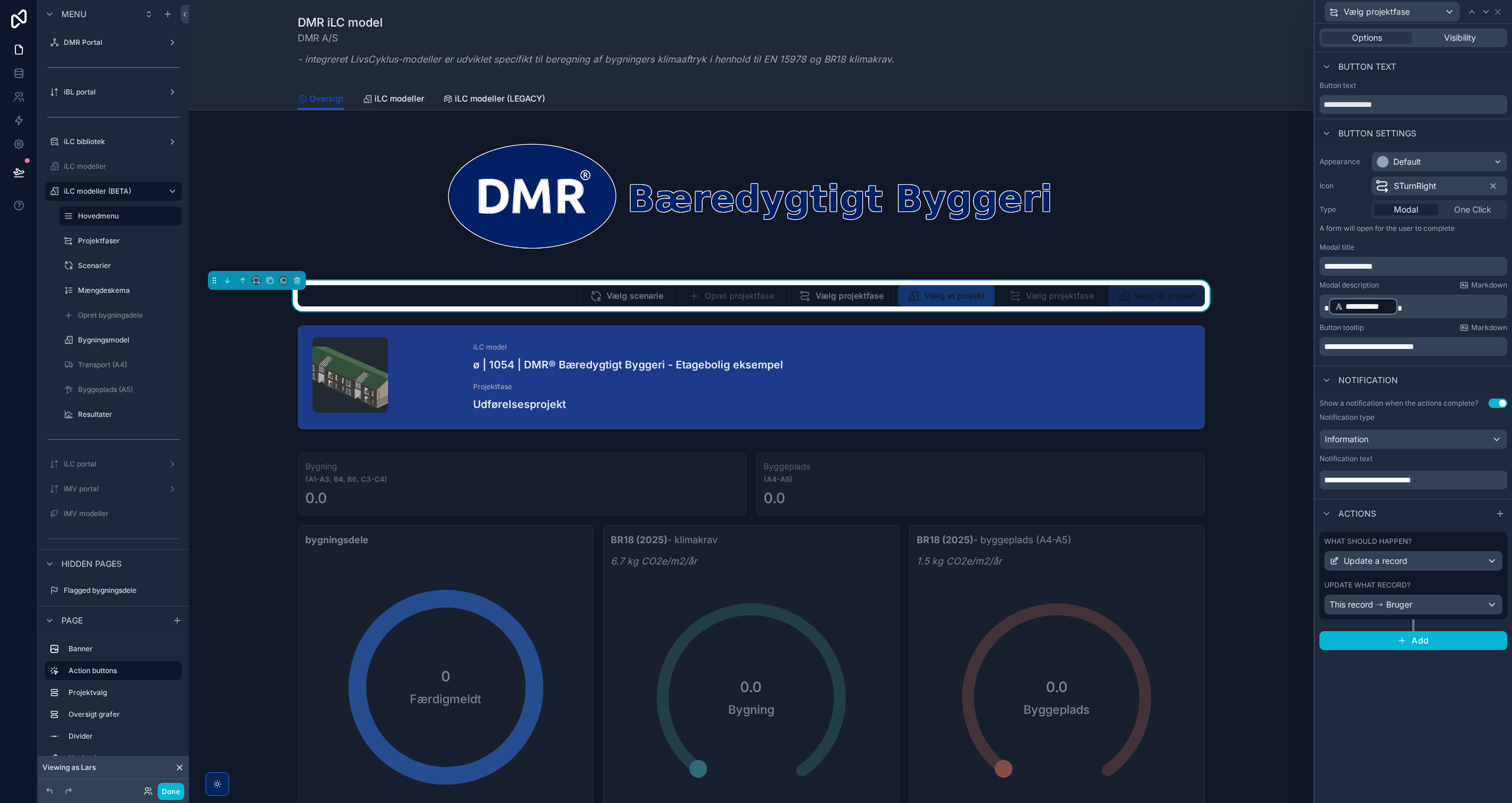
click at [1345, 264] on span "**********" at bounding box center [1348, 266] width 49 height 8
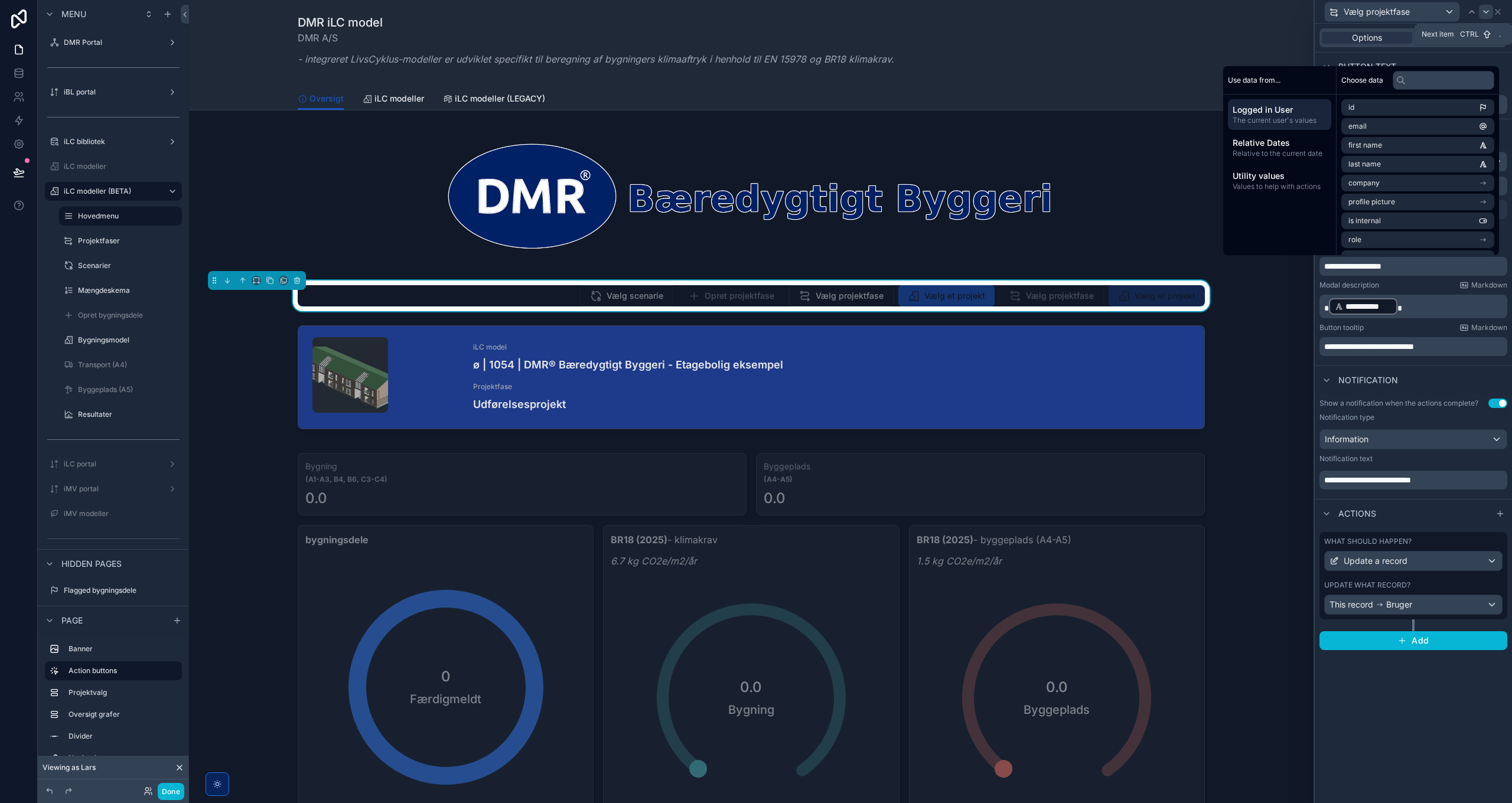
click at [1487, 12] on icon at bounding box center [1486, 11] width 5 height 2
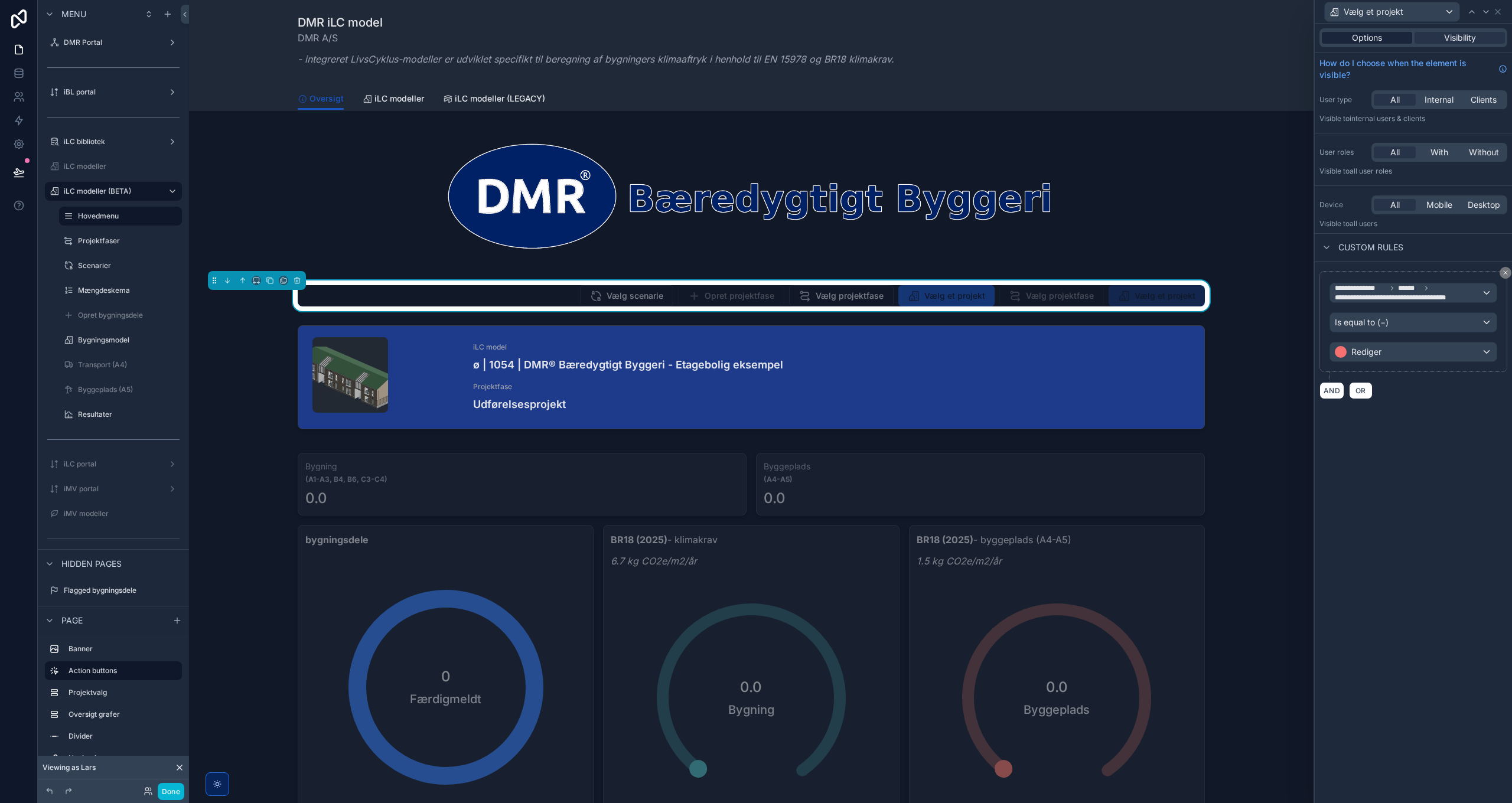
click at [1384, 35] on div "Options" at bounding box center [1366, 37] width 90 height 12
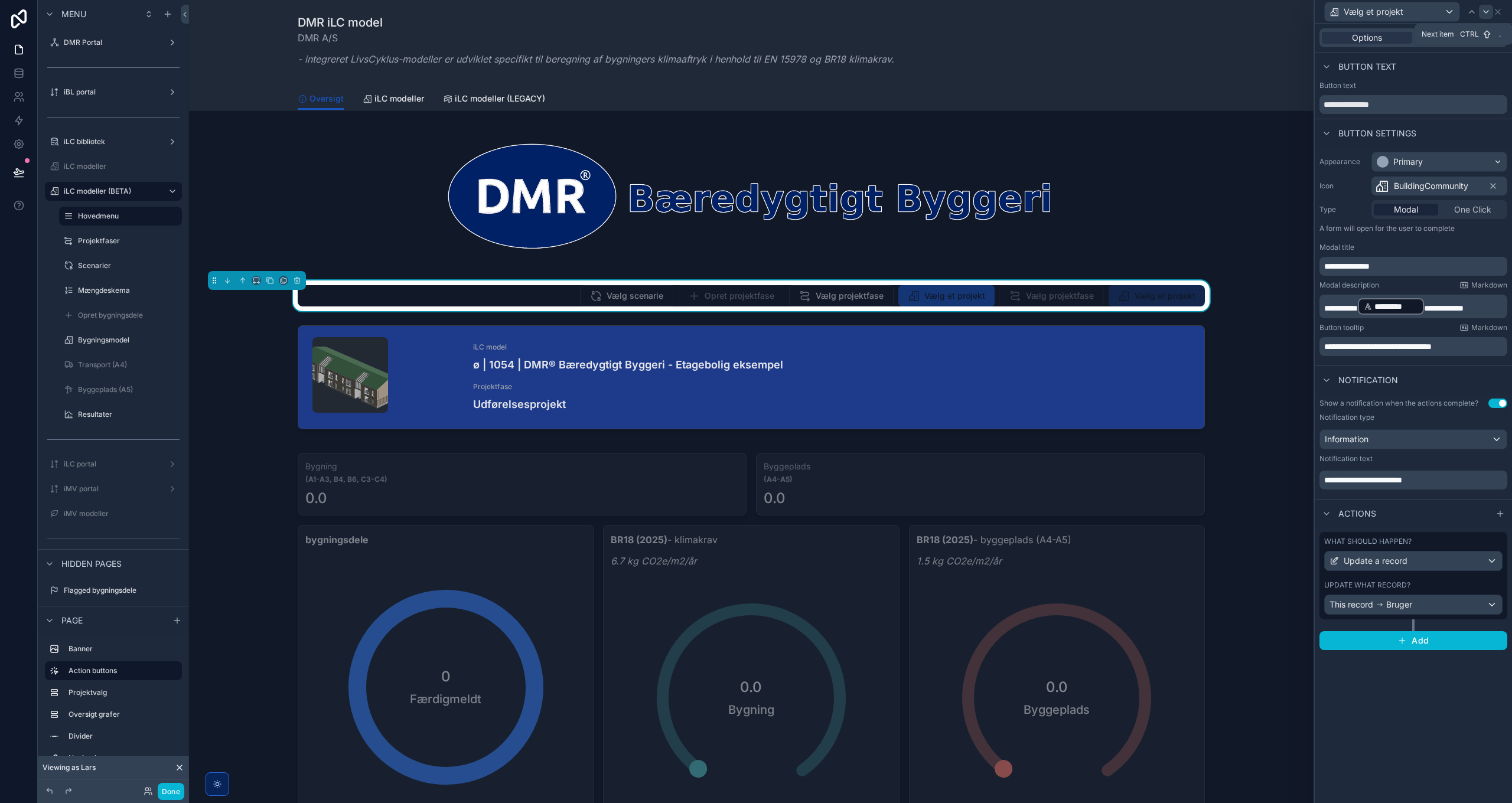
click at [1483, 8] on icon at bounding box center [1486, 12] width 10 height 10
click at [1483, 13] on icon at bounding box center [1486, 12] width 10 height 10
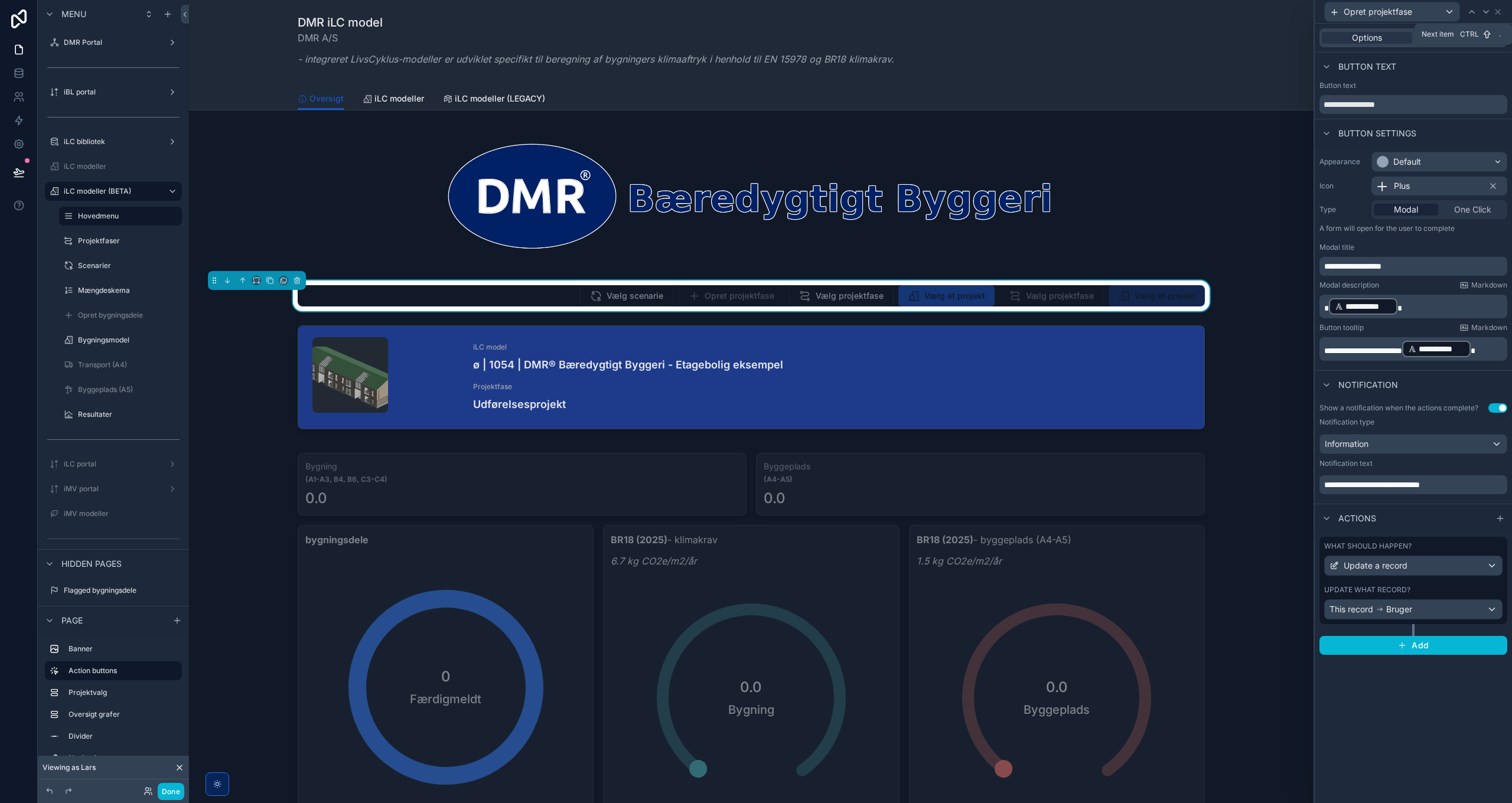
click at [1483, 13] on icon at bounding box center [1486, 12] width 10 height 10
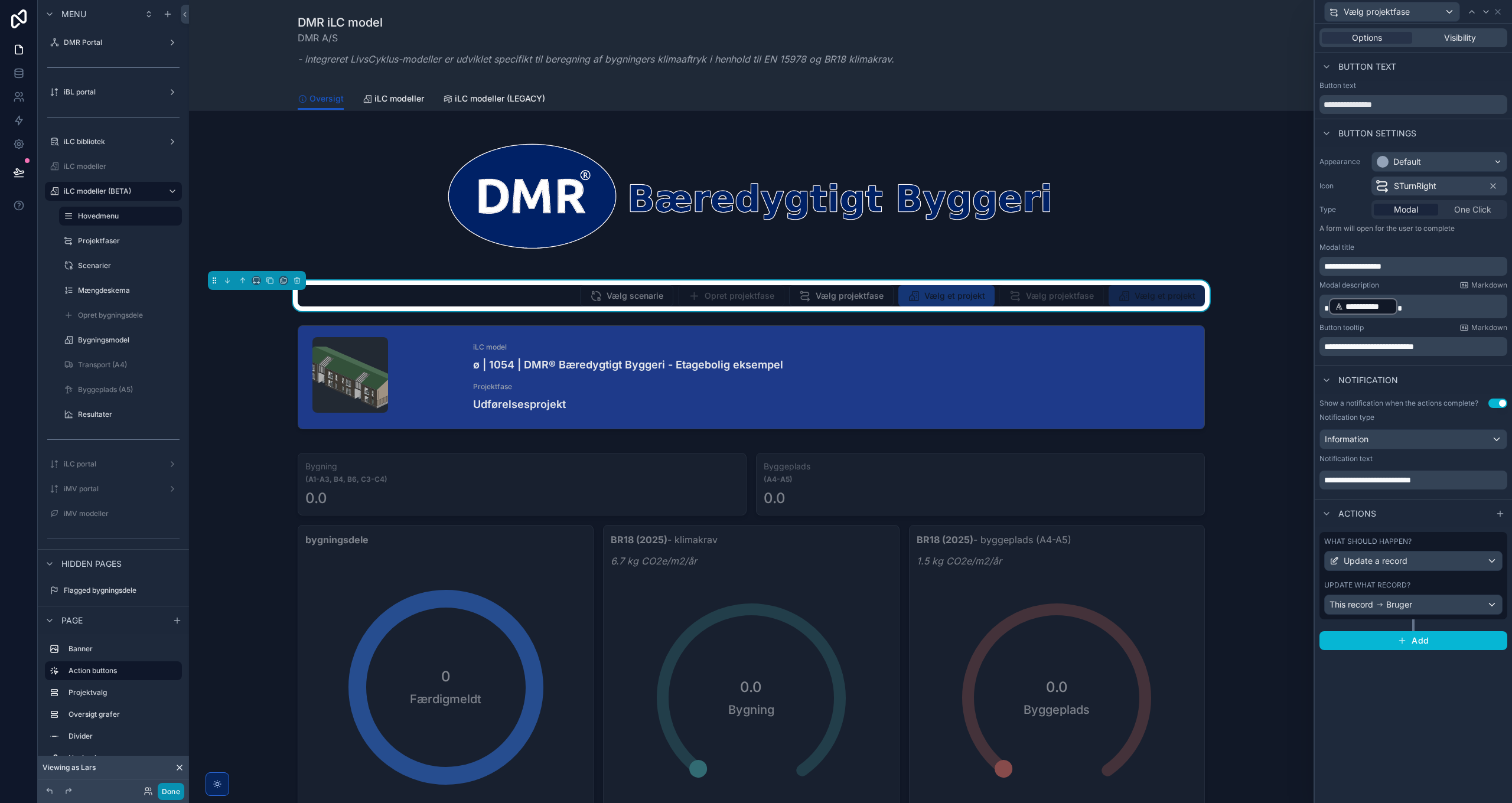
click at [175, 787] on button "Done" at bounding box center [171, 791] width 26 height 17
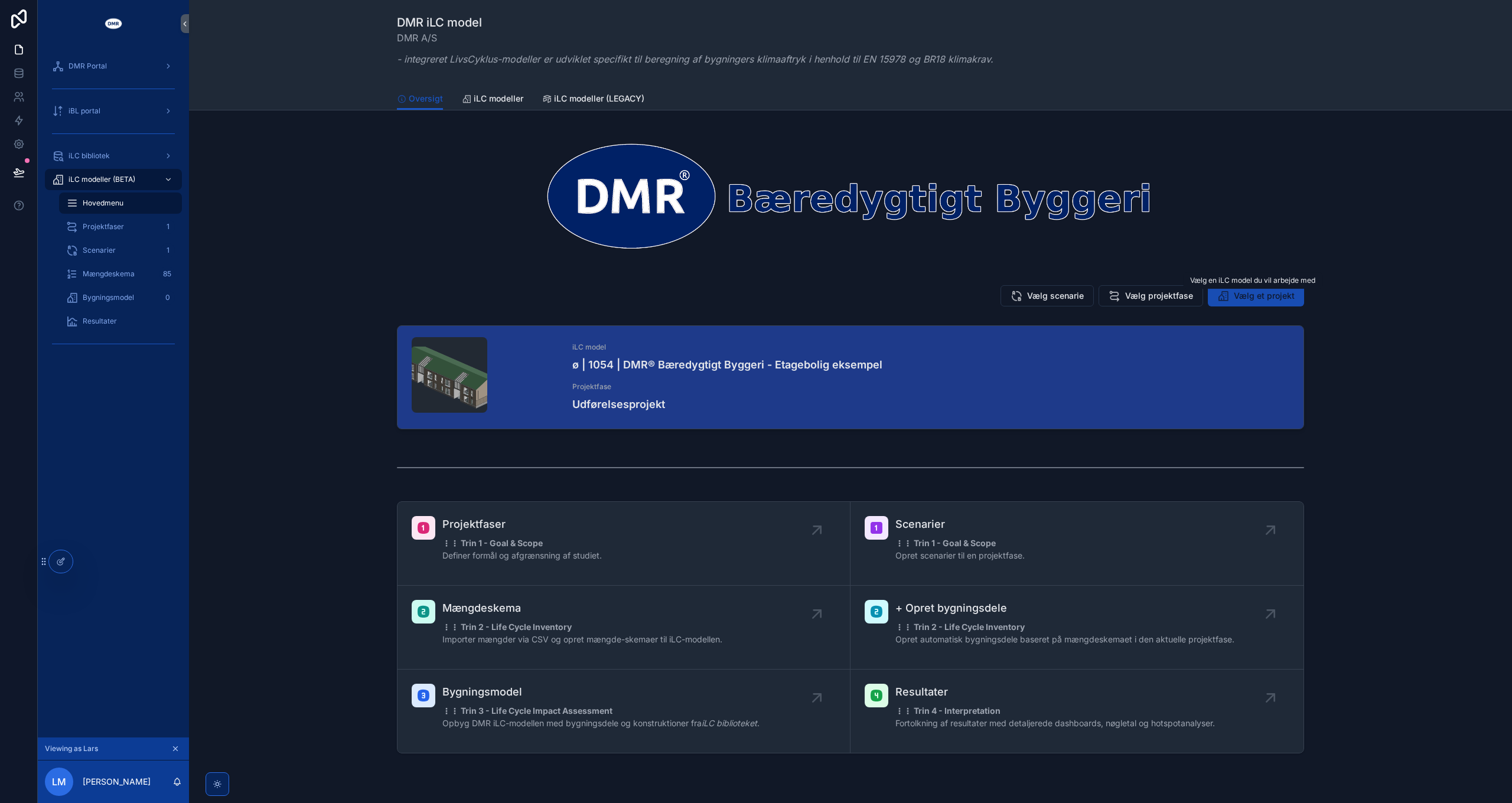
click at [1255, 296] on span "Vælg et projekt" at bounding box center [1264, 296] width 61 height 12
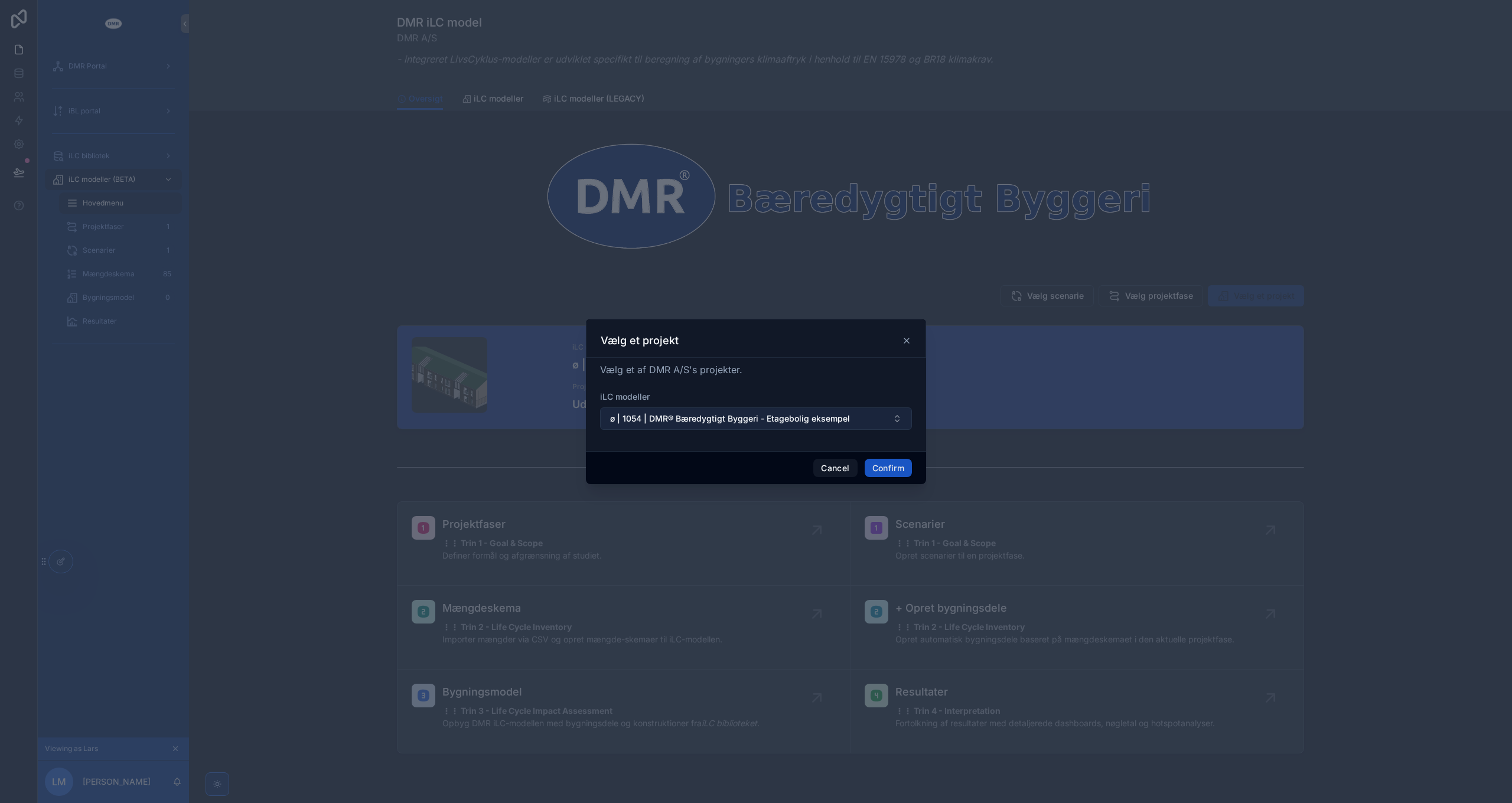
click at [751, 423] on span "ø | 1054 | DMR® Bæredygtigt Byggeri - Etagebolig eksempel" at bounding box center [729, 418] width 240 height 12
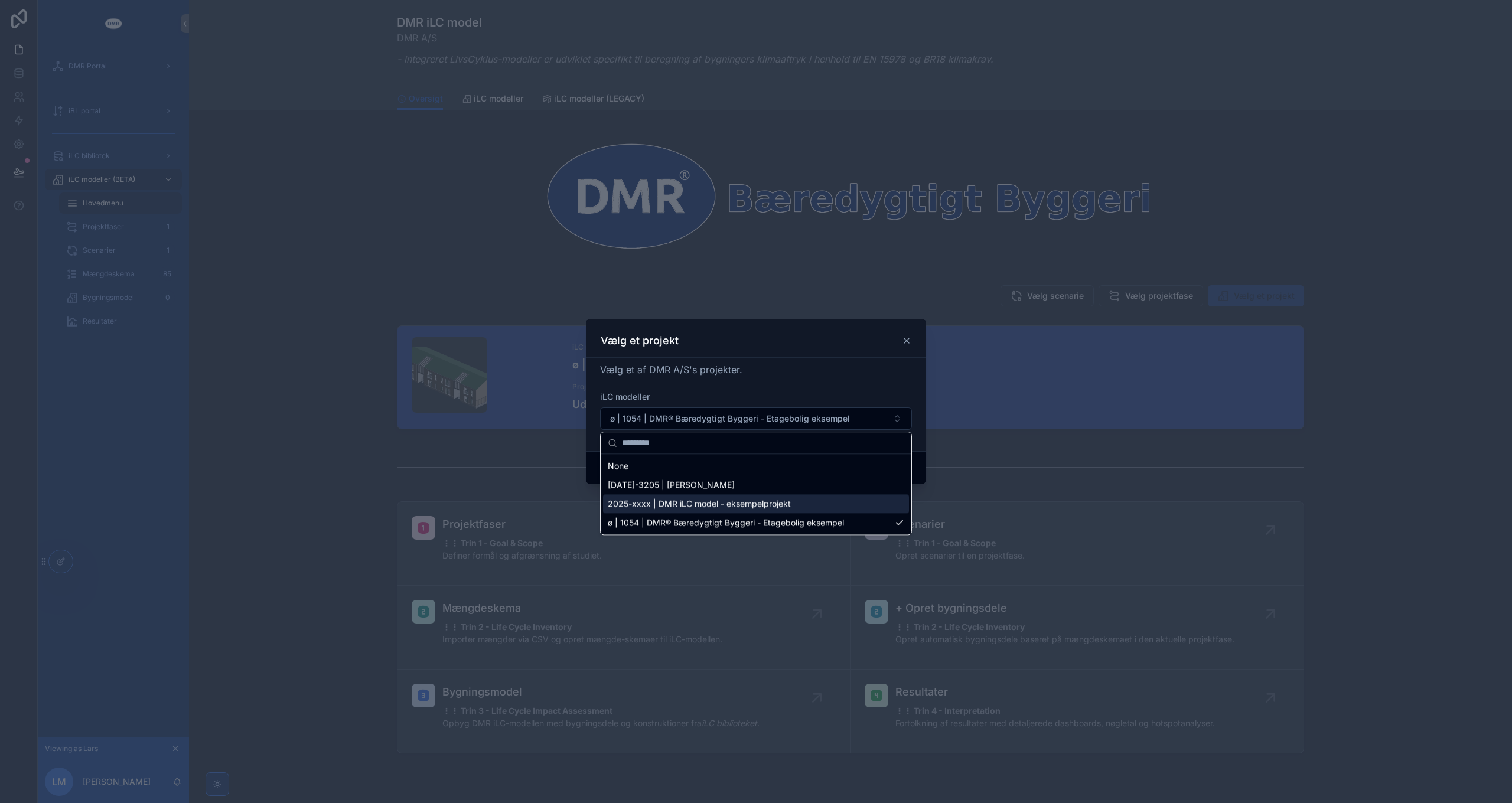
click at [688, 503] on span "2025-xxxx | DMR iLC model - eksempelprojekt" at bounding box center [699, 503] width 183 height 12
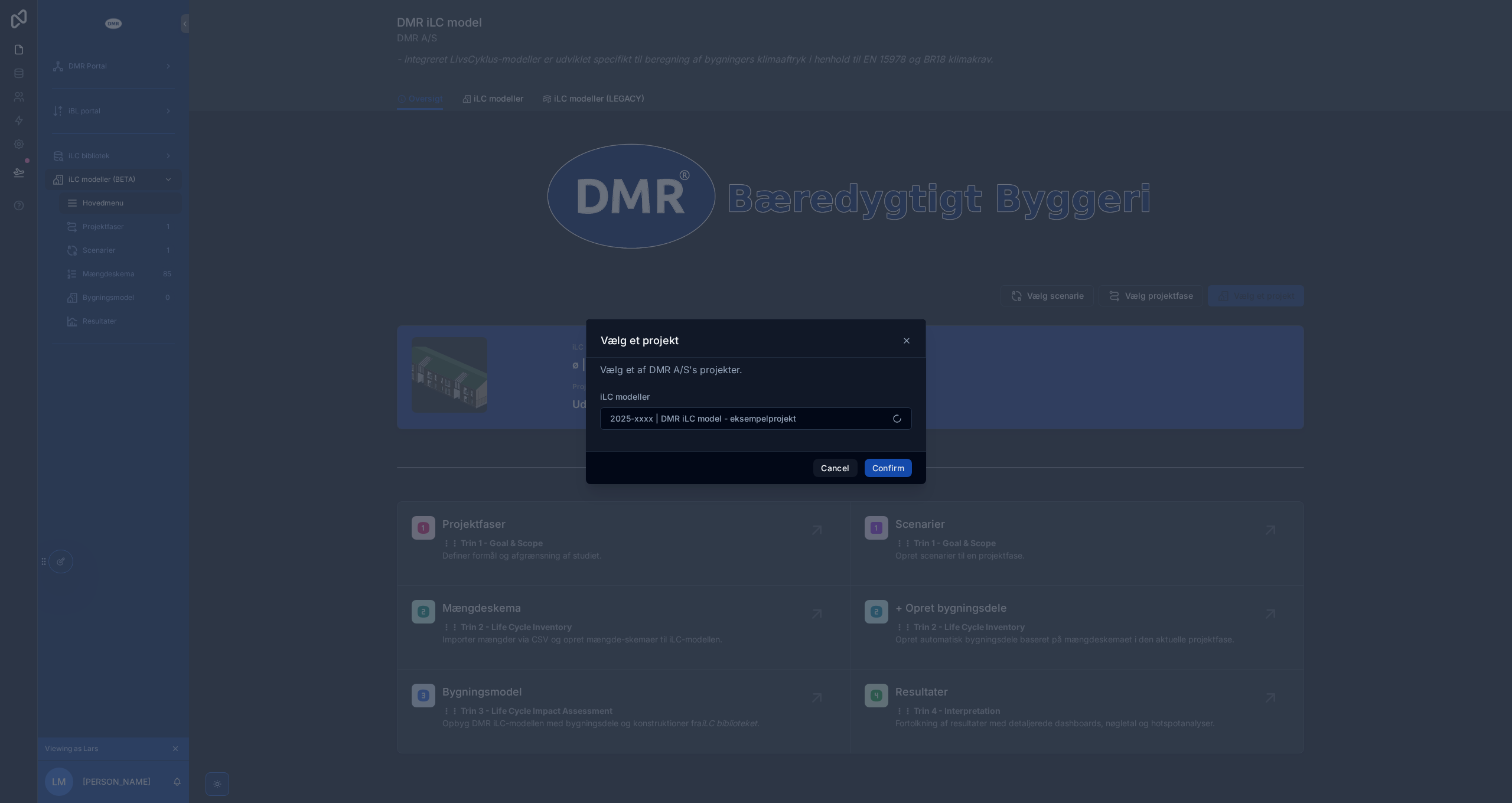
click at [893, 466] on button "Confirm" at bounding box center [888, 468] width 47 height 19
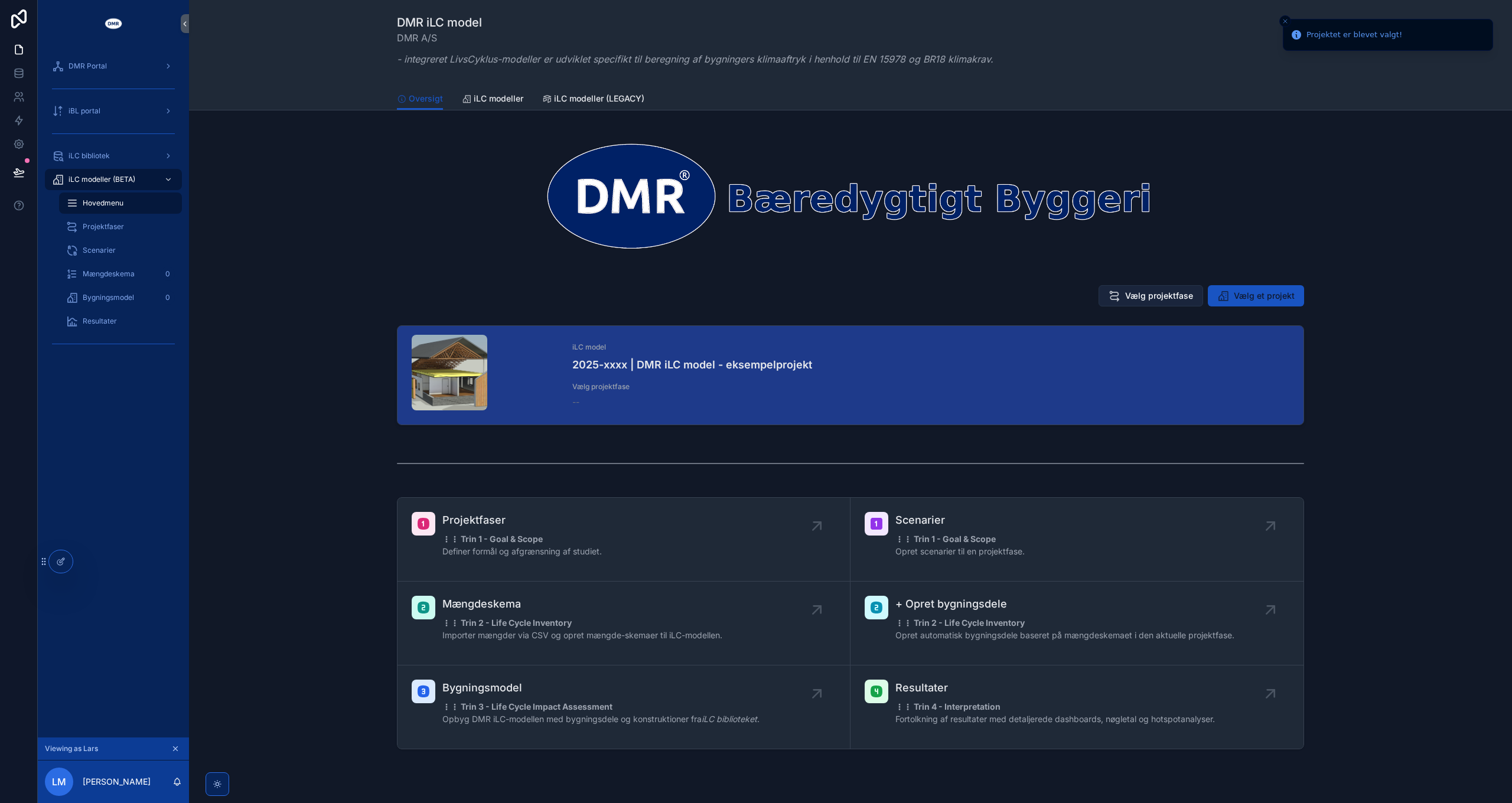
click at [1146, 295] on span "Vælg projektfase" at bounding box center [1159, 296] width 68 height 12
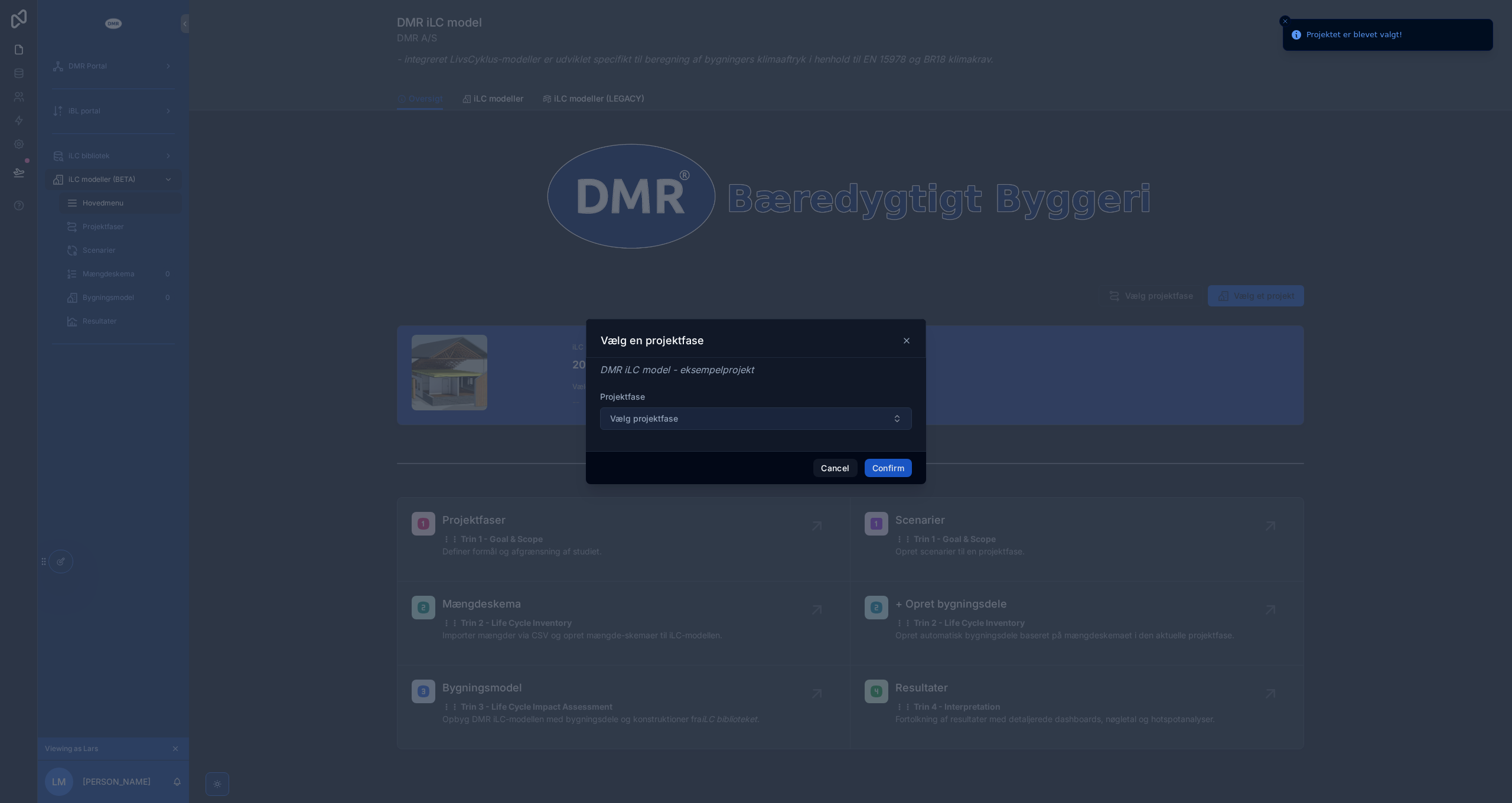
click at [666, 409] on button "Vælg projektfase" at bounding box center [756, 418] width 312 height 22
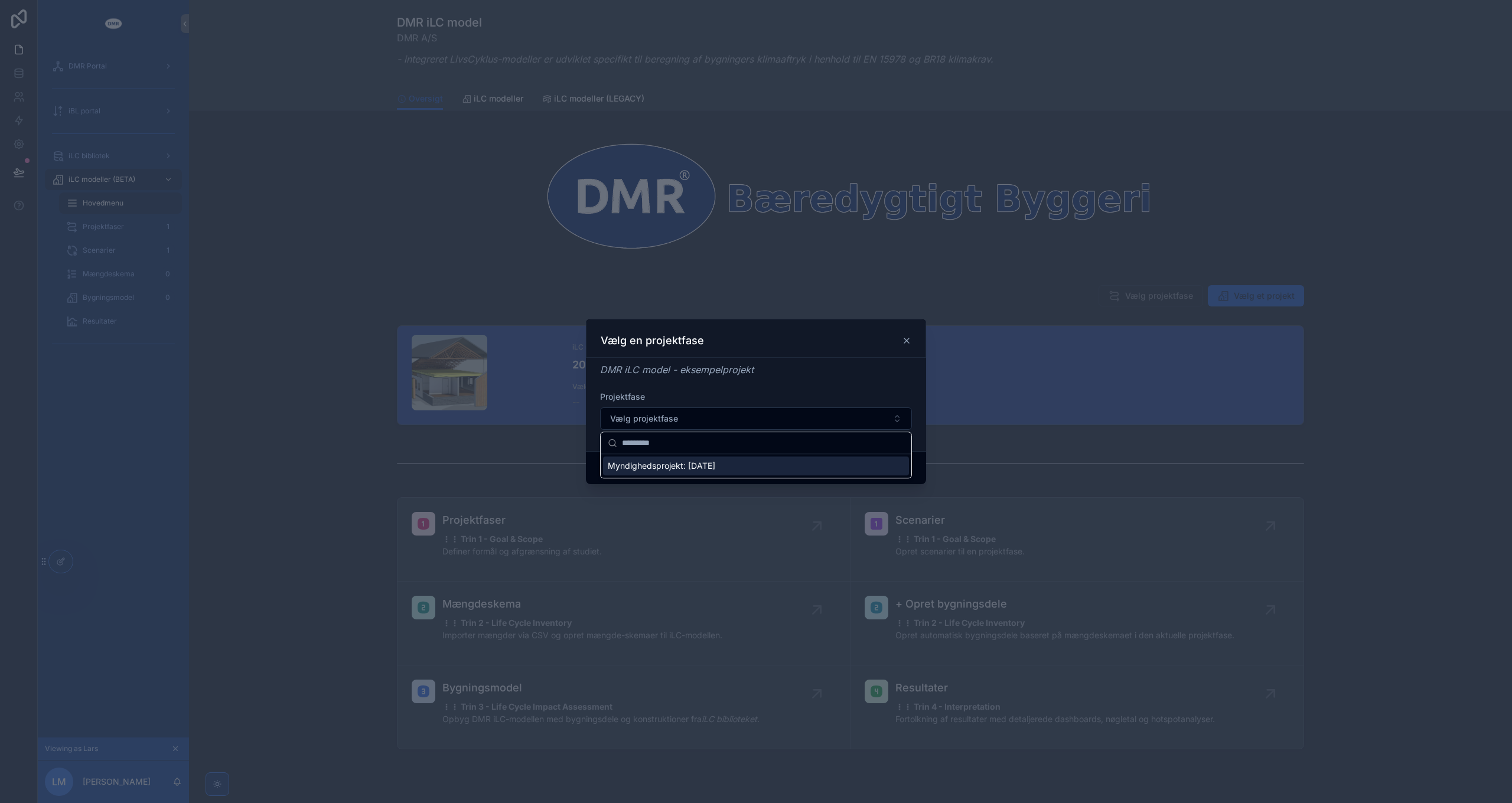
click at [685, 470] on span "Myndighedsprojekt: 01/09/2025" at bounding box center [661, 465] width 108 height 12
click at [890, 464] on button "Confirm" at bounding box center [888, 468] width 47 height 19
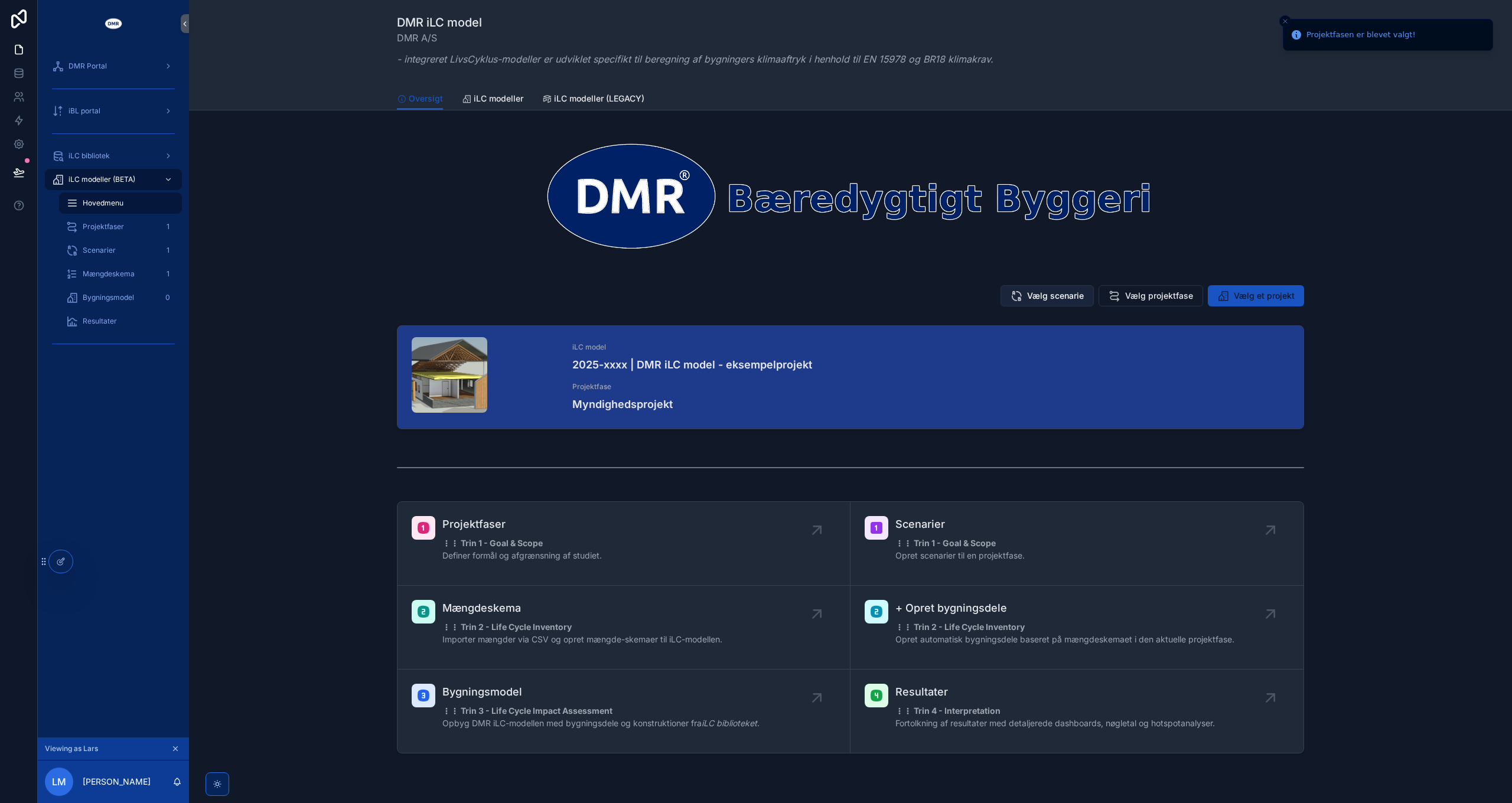
click at [1041, 297] on span "Vælg scenarie" at bounding box center [1055, 296] width 57 height 12
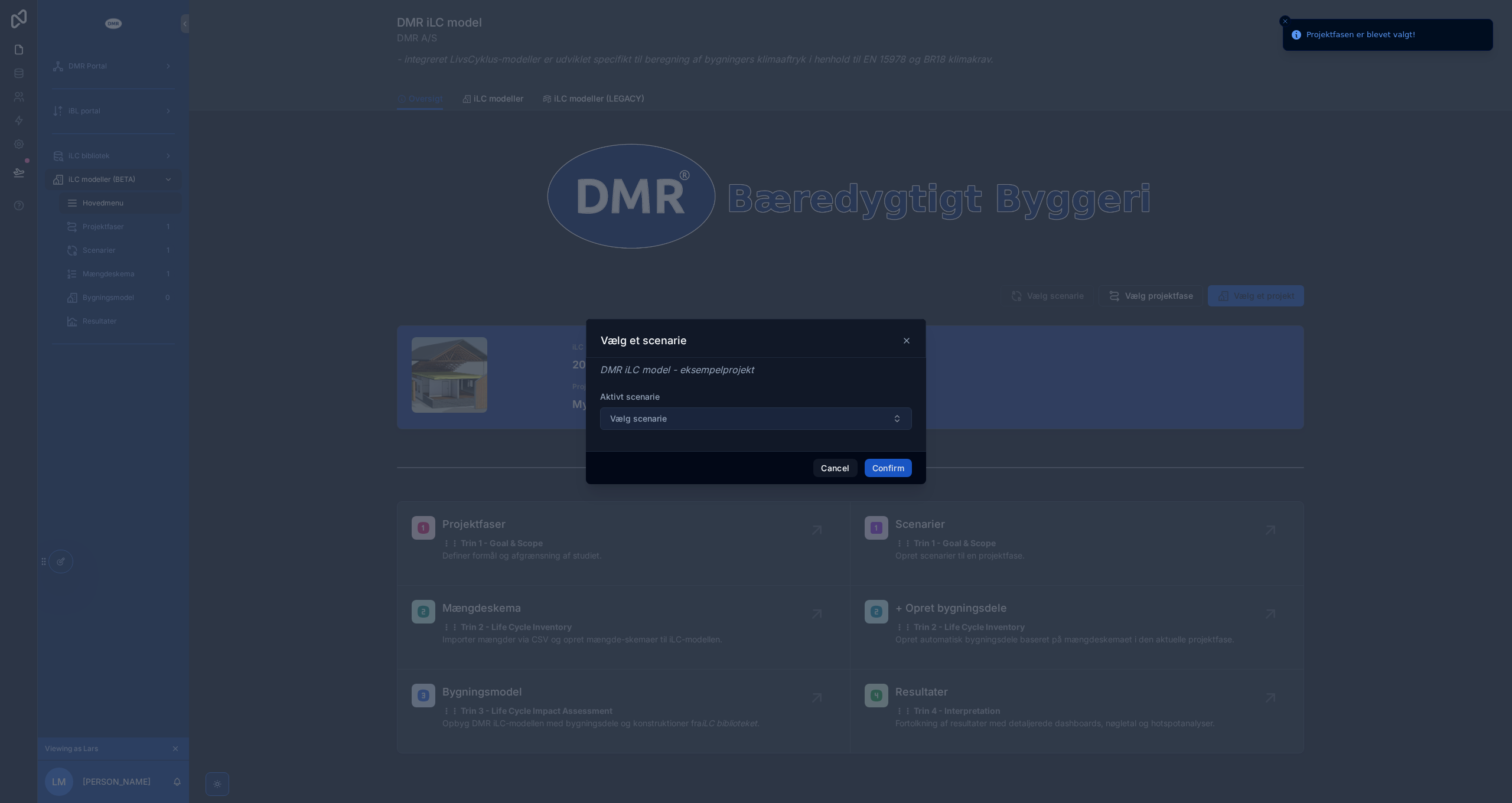
click at [726, 423] on button "Vælg scenarie" at bounding box center [756, 418] width 312 height 22
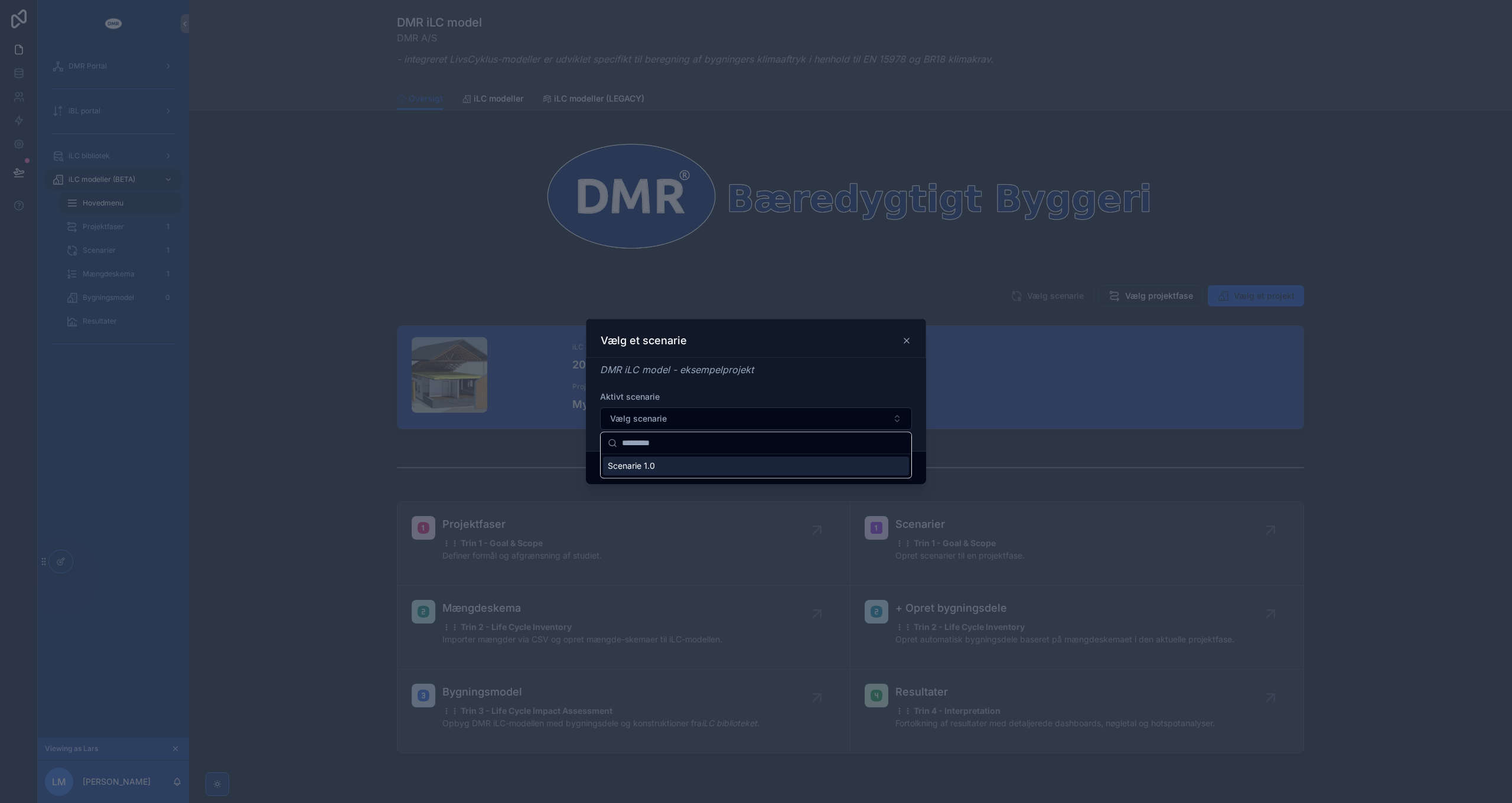
click at [681, 471] on div "Scenarie 1.0" at bounding box center [756, 466] width 306 height 19
click at [897, 468] on button "Confirm" at bounding box center [888, 468] width 47 height 19
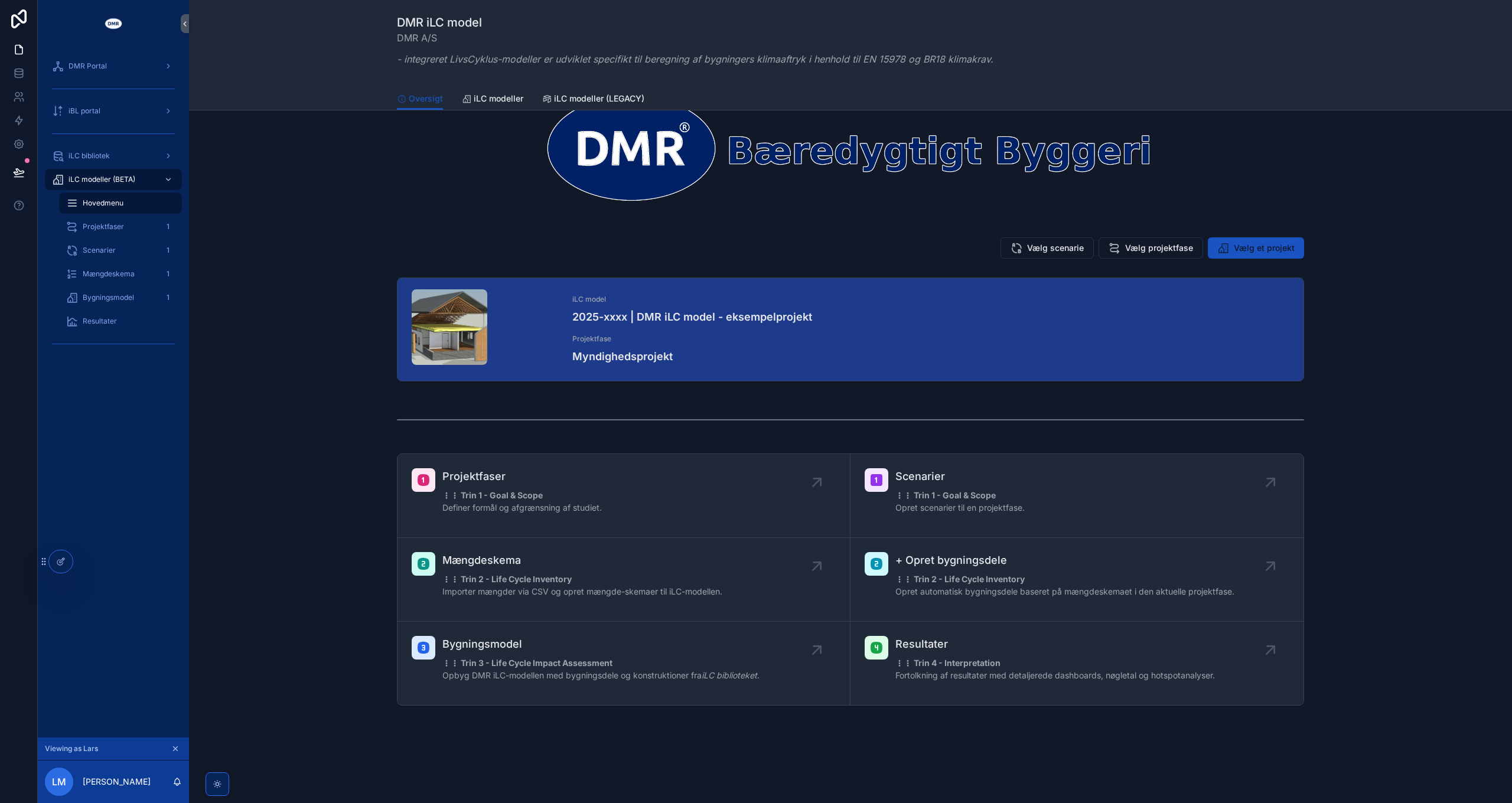
scroll to position [0, 0]
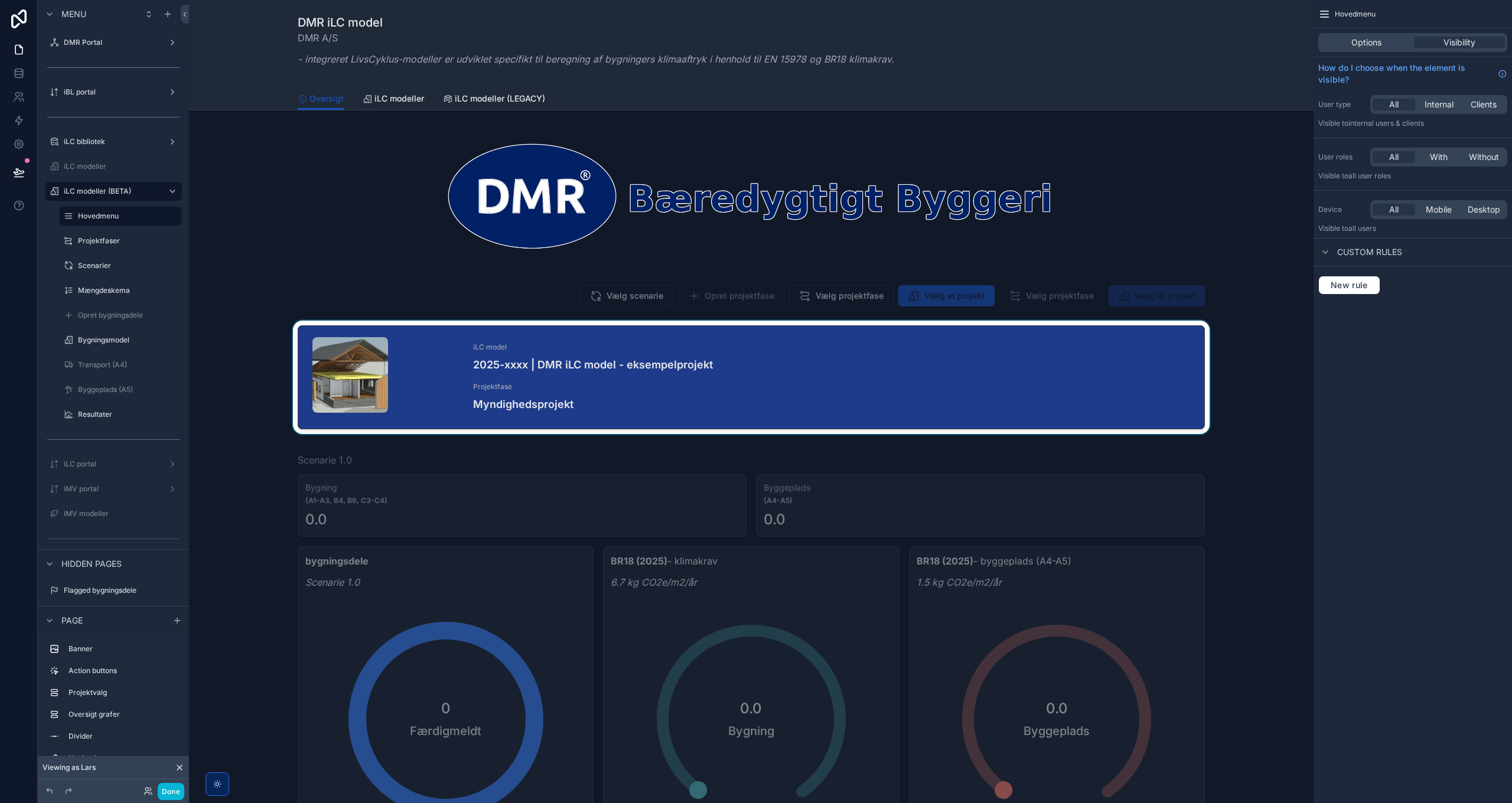
click at [813, 385] on div "scrollable content" at bounding box center [751, 379] width 1106 height 118
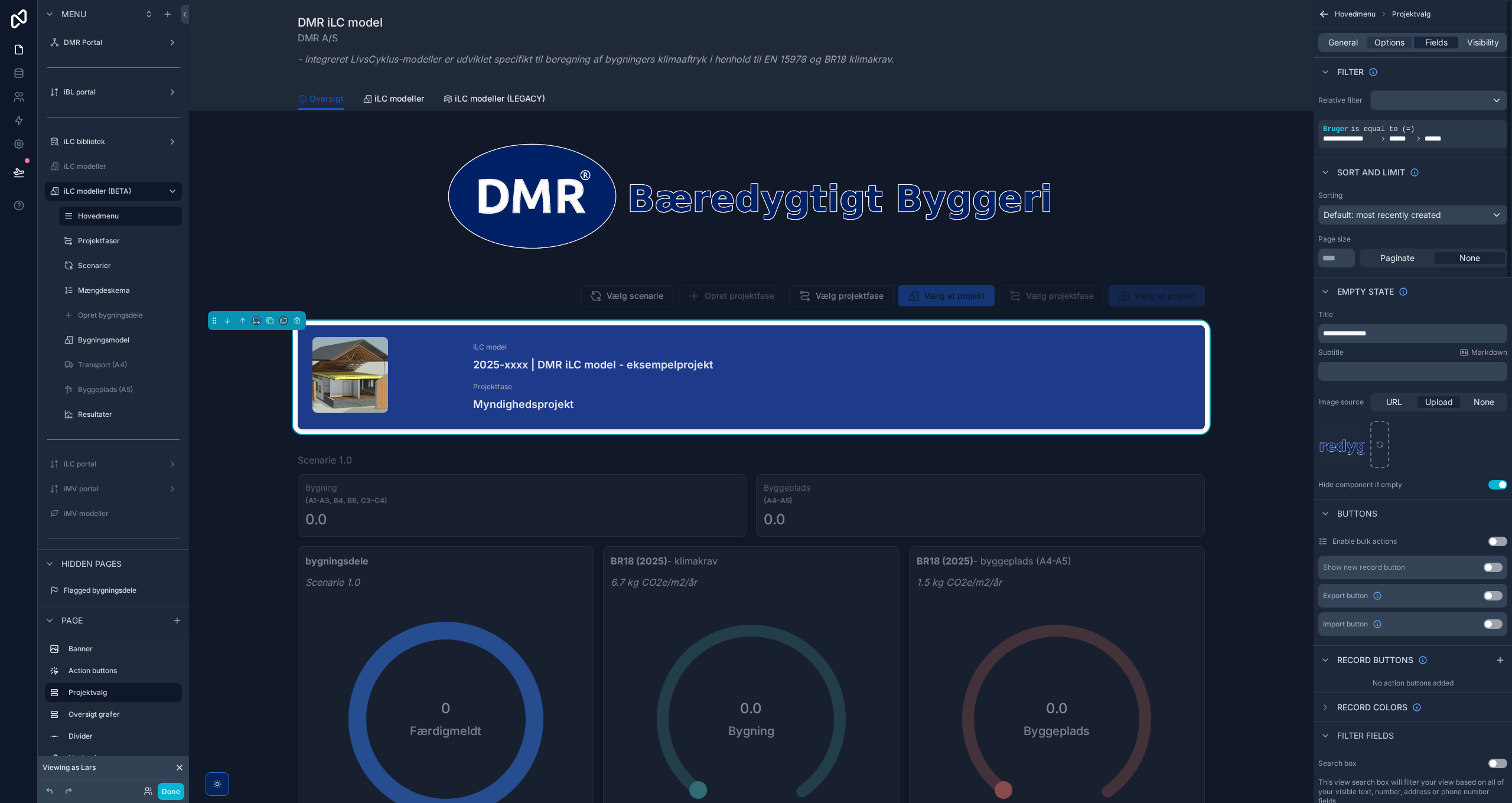
click at [1440, 41] on span "Fields" at bounding box center [1436, 42] width 22 height 12
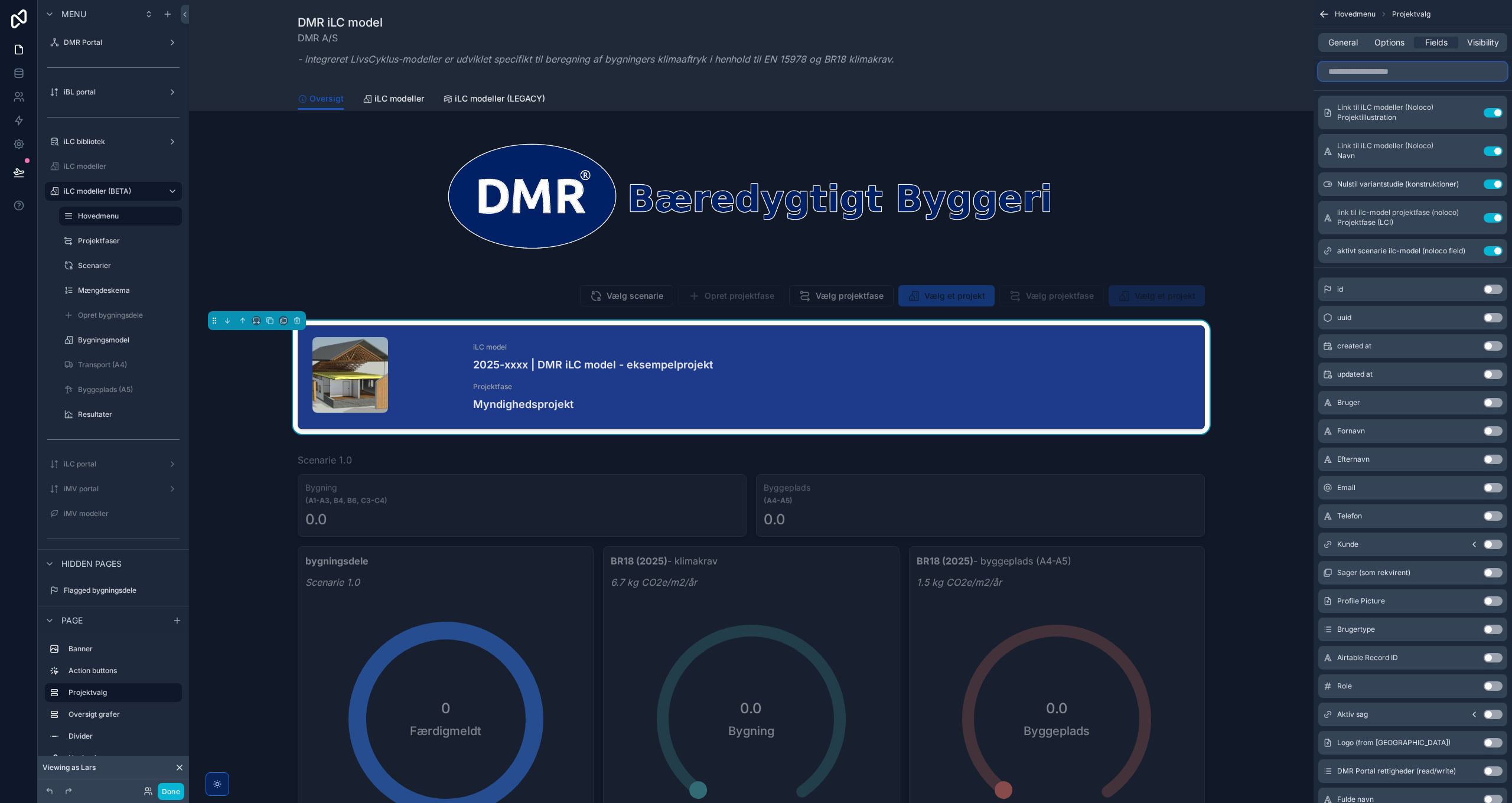
click at [1406, 72] on input "scrollable content" at bounding box center [1412, 72] width 189 height 19
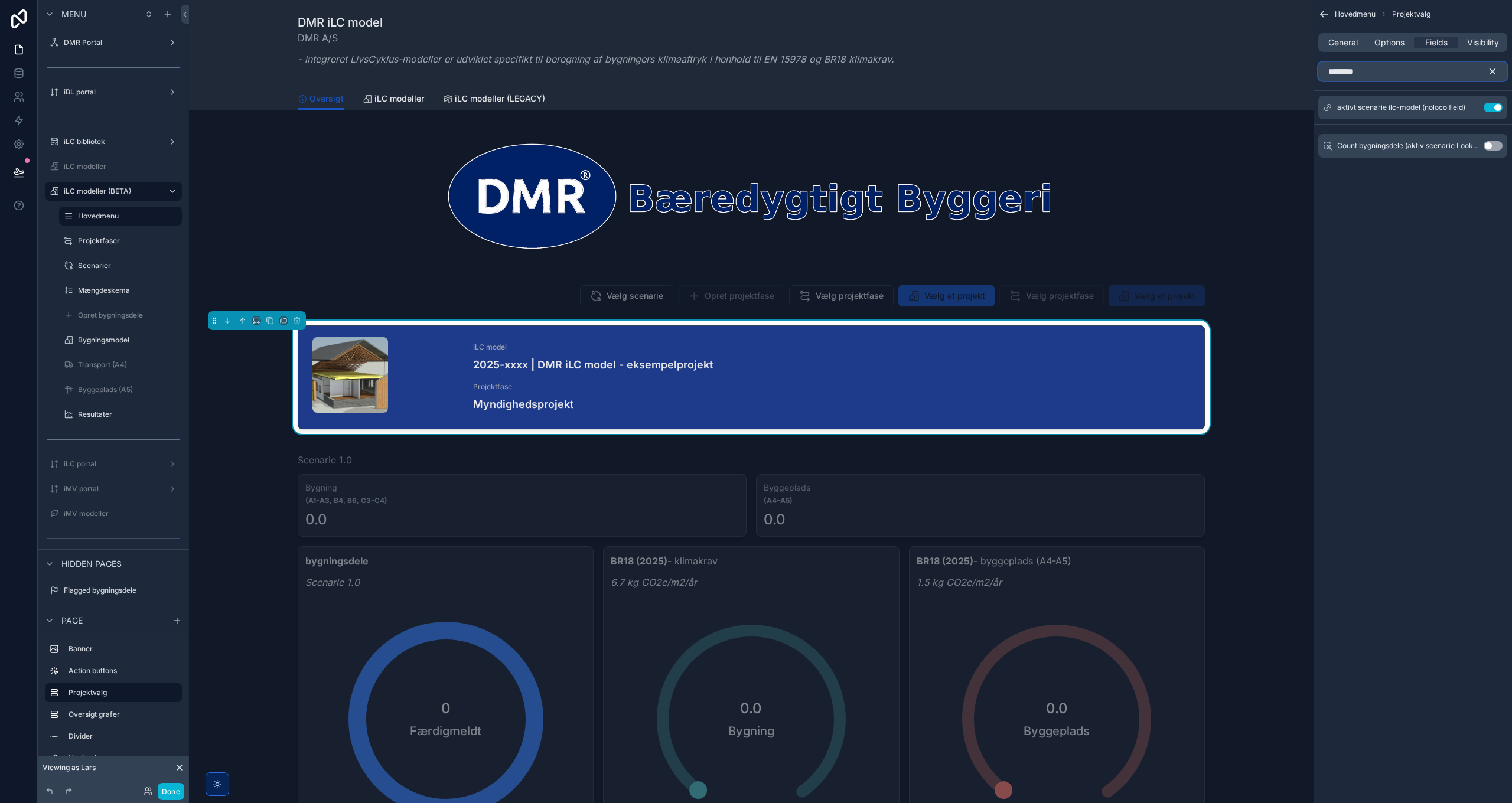
type input "********"
click at [1498, 69] on button "scrollable content" at bounding box center [1497, 72] width 20 height 19
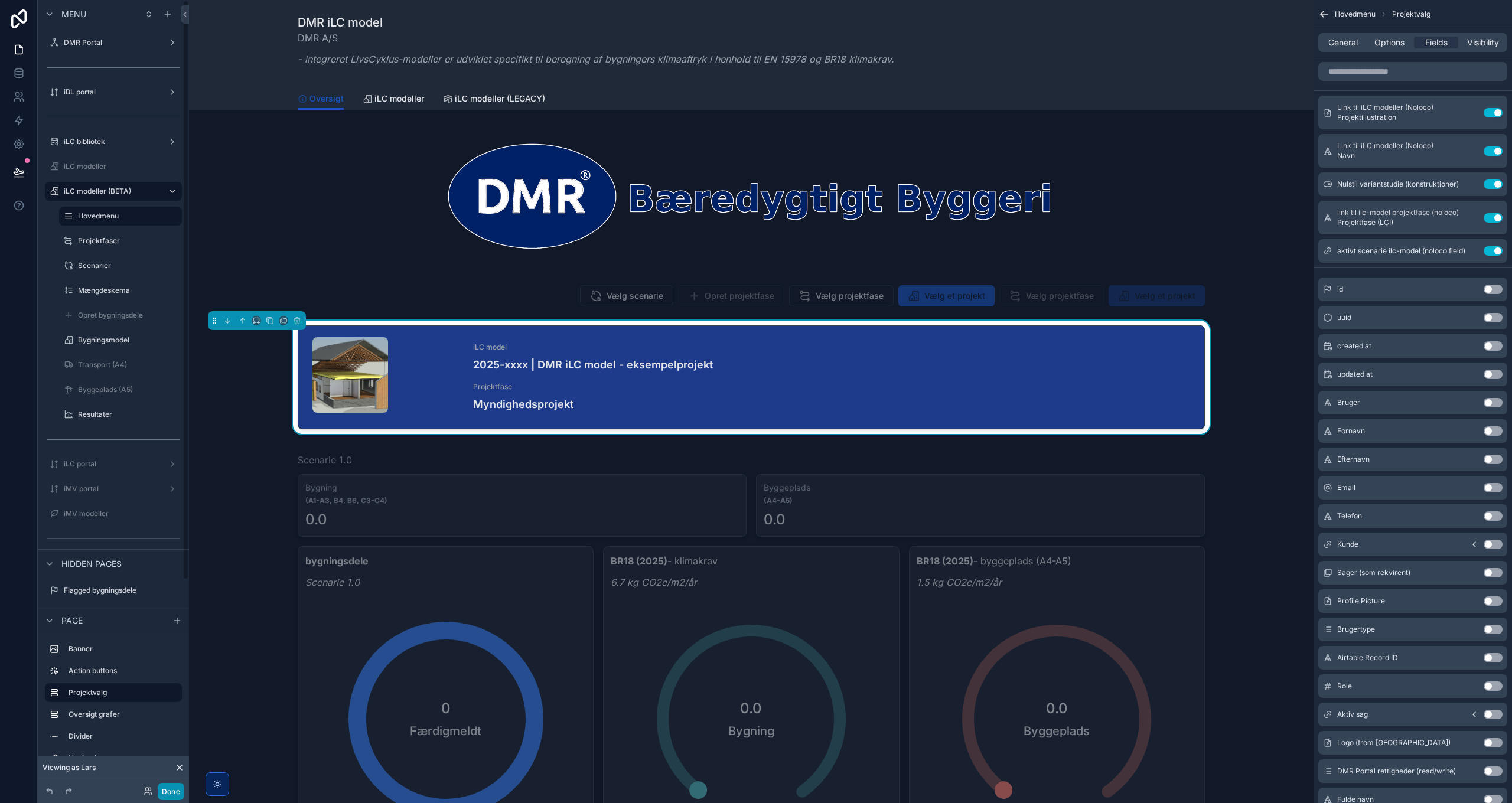
drag, startPoint x: 177, startPoint y: 790, endPoint x: 151, endPoint y: 567, distance: 224.5
click at [177, 789] on button "Done" at bounding box center [171, 791] width 26 height 17
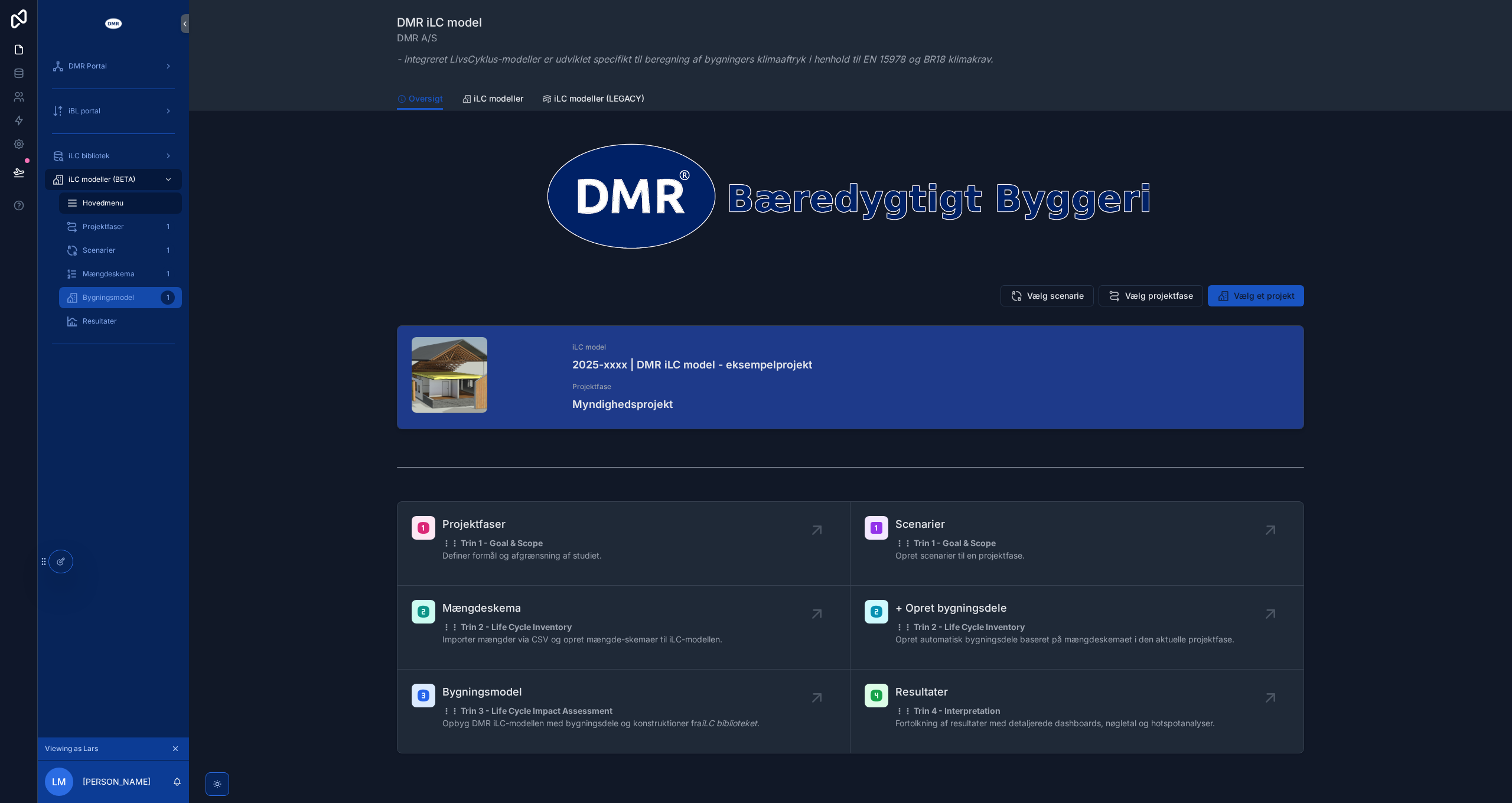
click at [120, 300] on span "Bygningsmodel" at bounding box center [108, 298] width 51 height 10
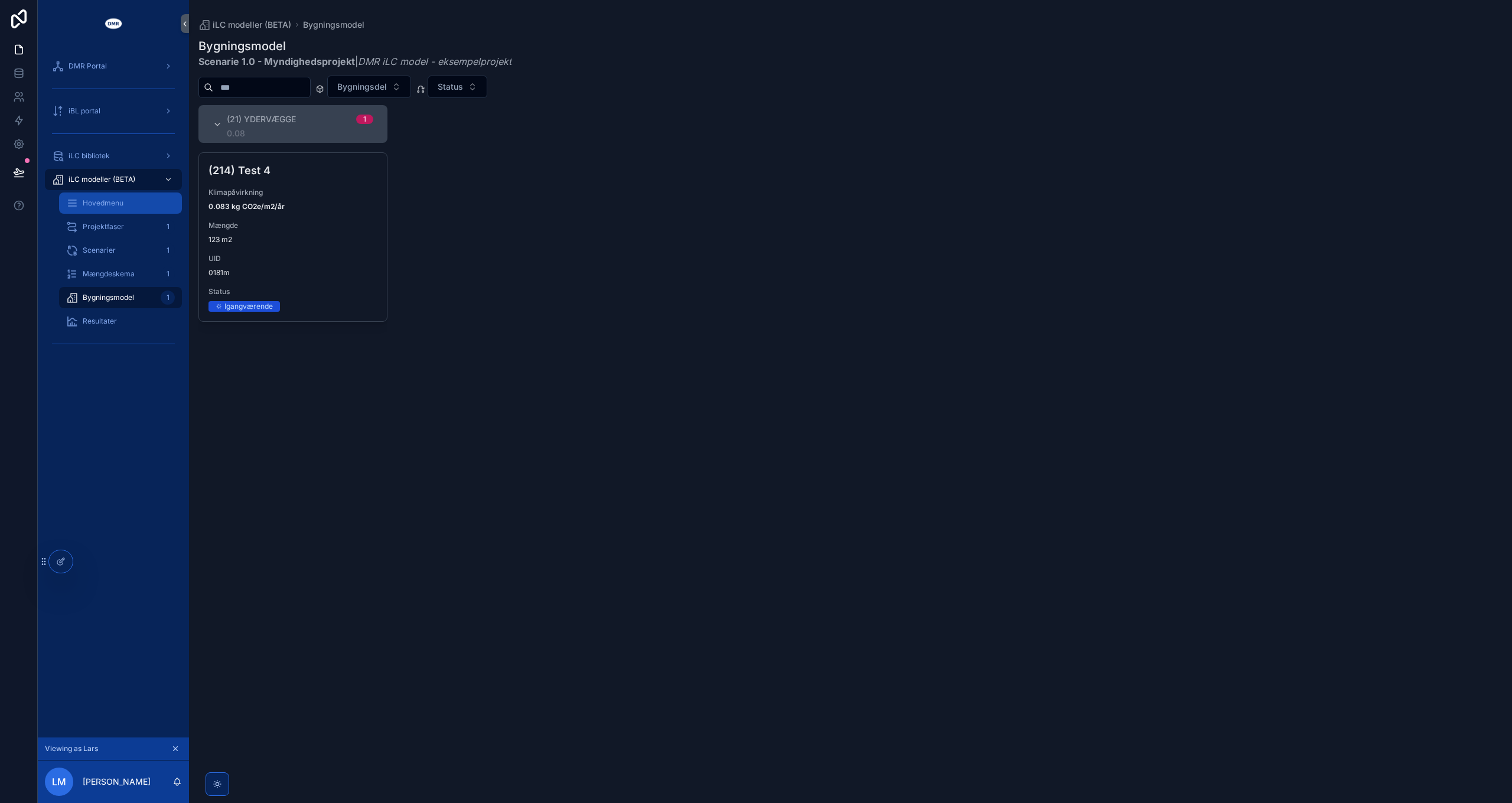
click at [107, 204] on span "Hovedmenu" at bounding box center [103, 203] width 41 height 10
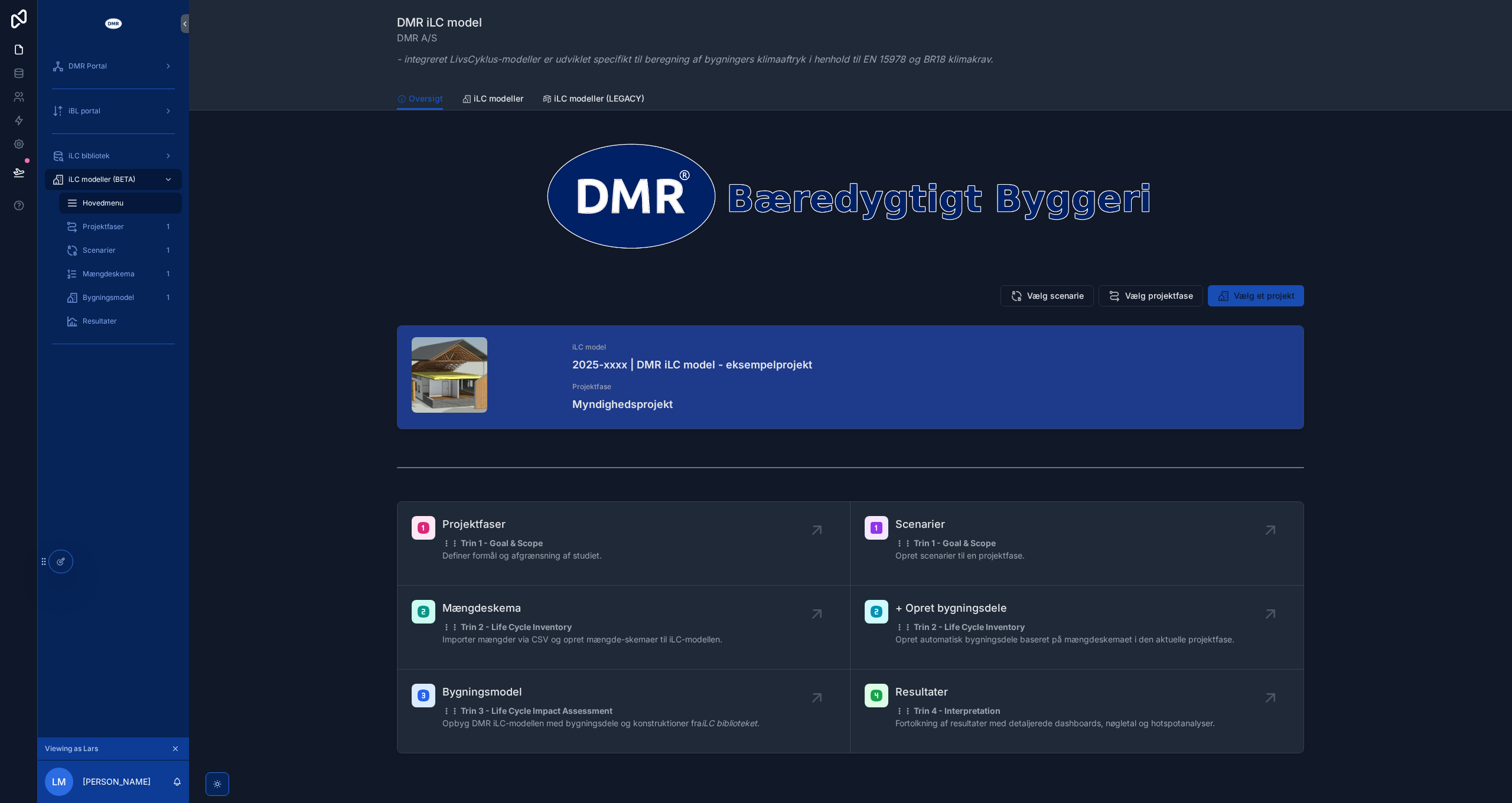
click at [1258, 291] on span "Vælg et projekt" at bounding box center [1264, 296] width 61 height 12
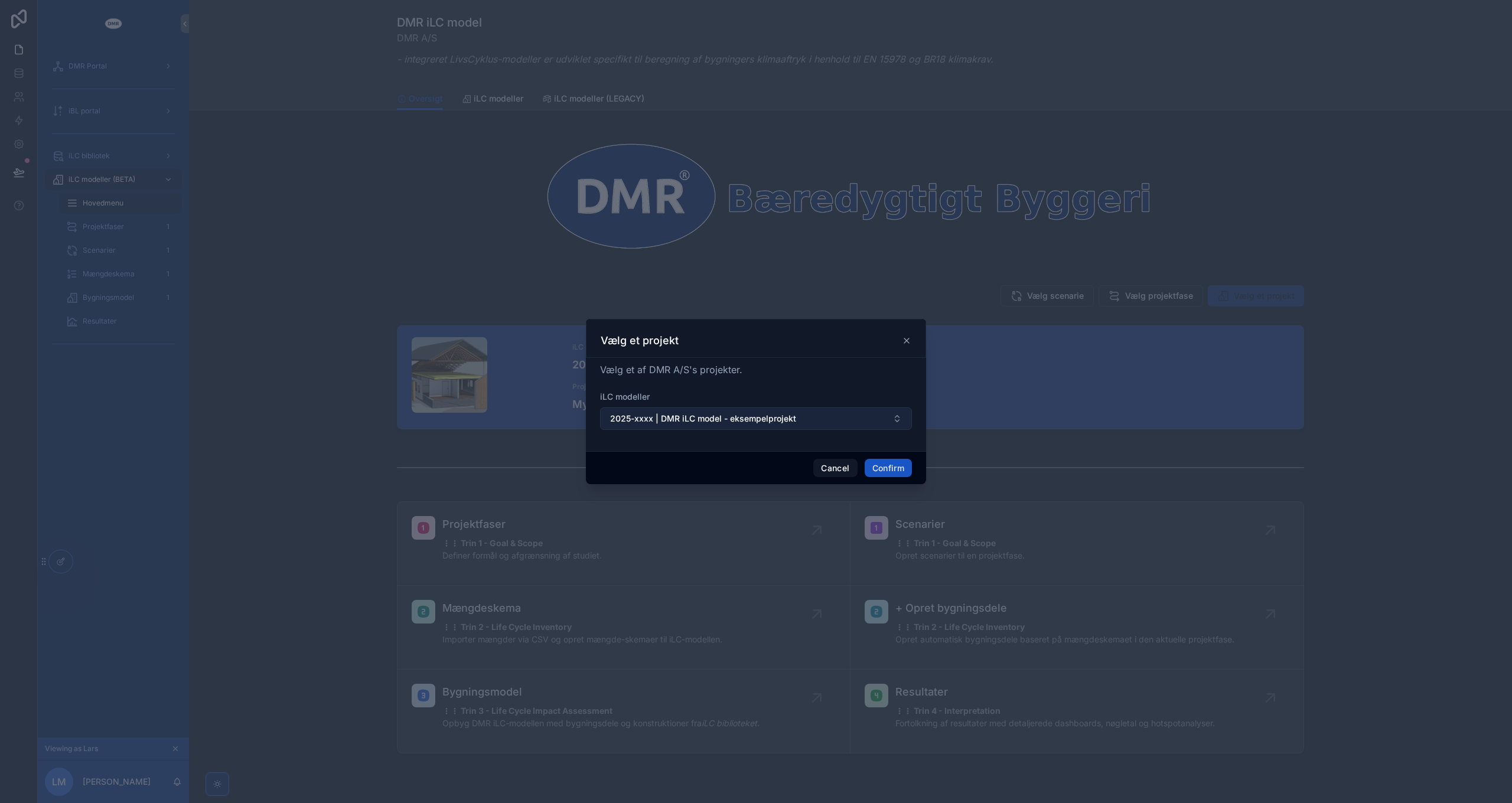
click at [782, 424] on span "2025-xxxx | DMR iLC model - eksempelprojekt" at bounding box center [702, 418] width 186 height 12
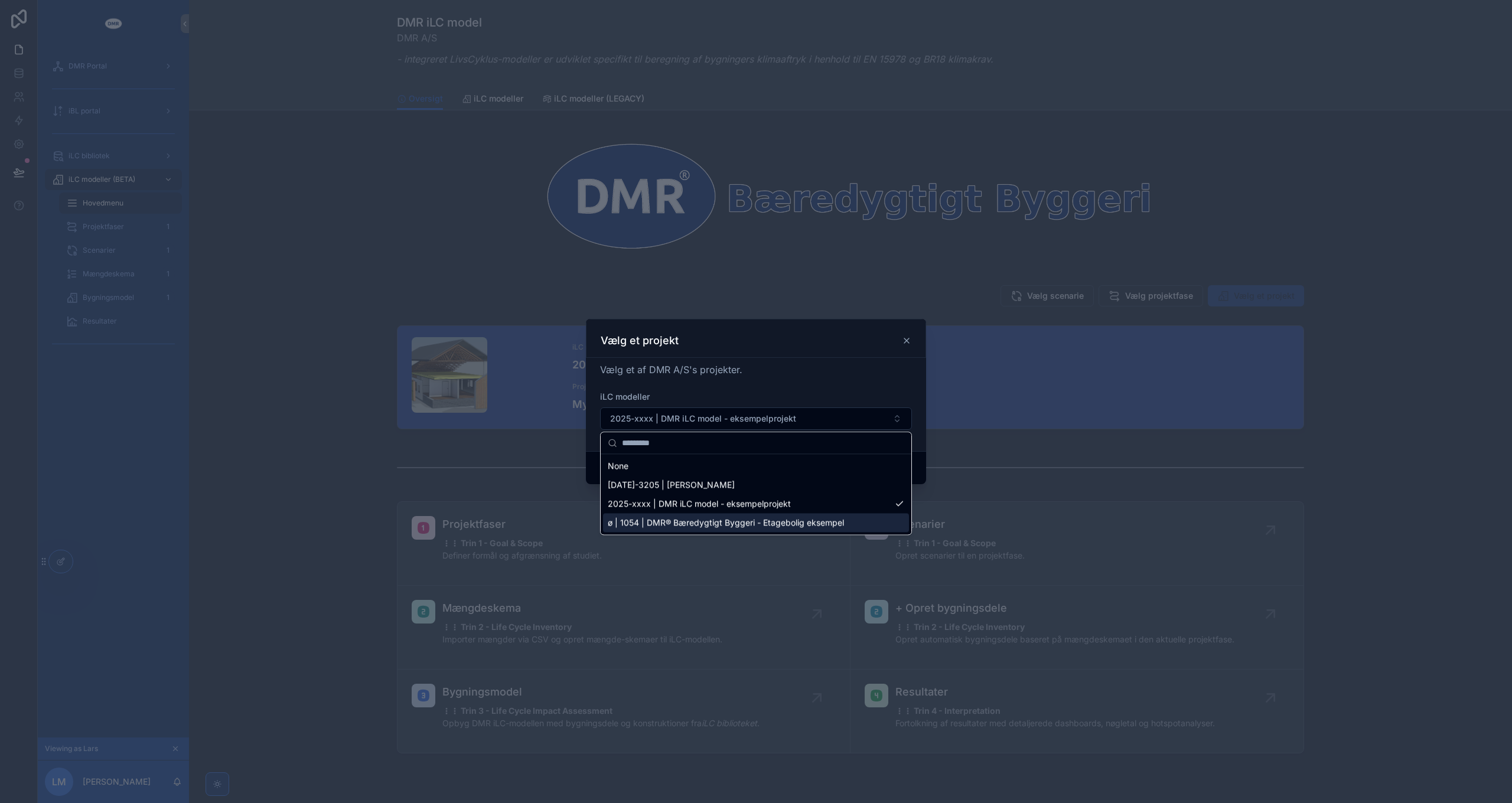
click at [733, 516] on div "ø | 1054 | DMR® Bæredygtigt Byggeri - Etagebolig eksempel" at bounding box center [756, 523] width 306 height 19
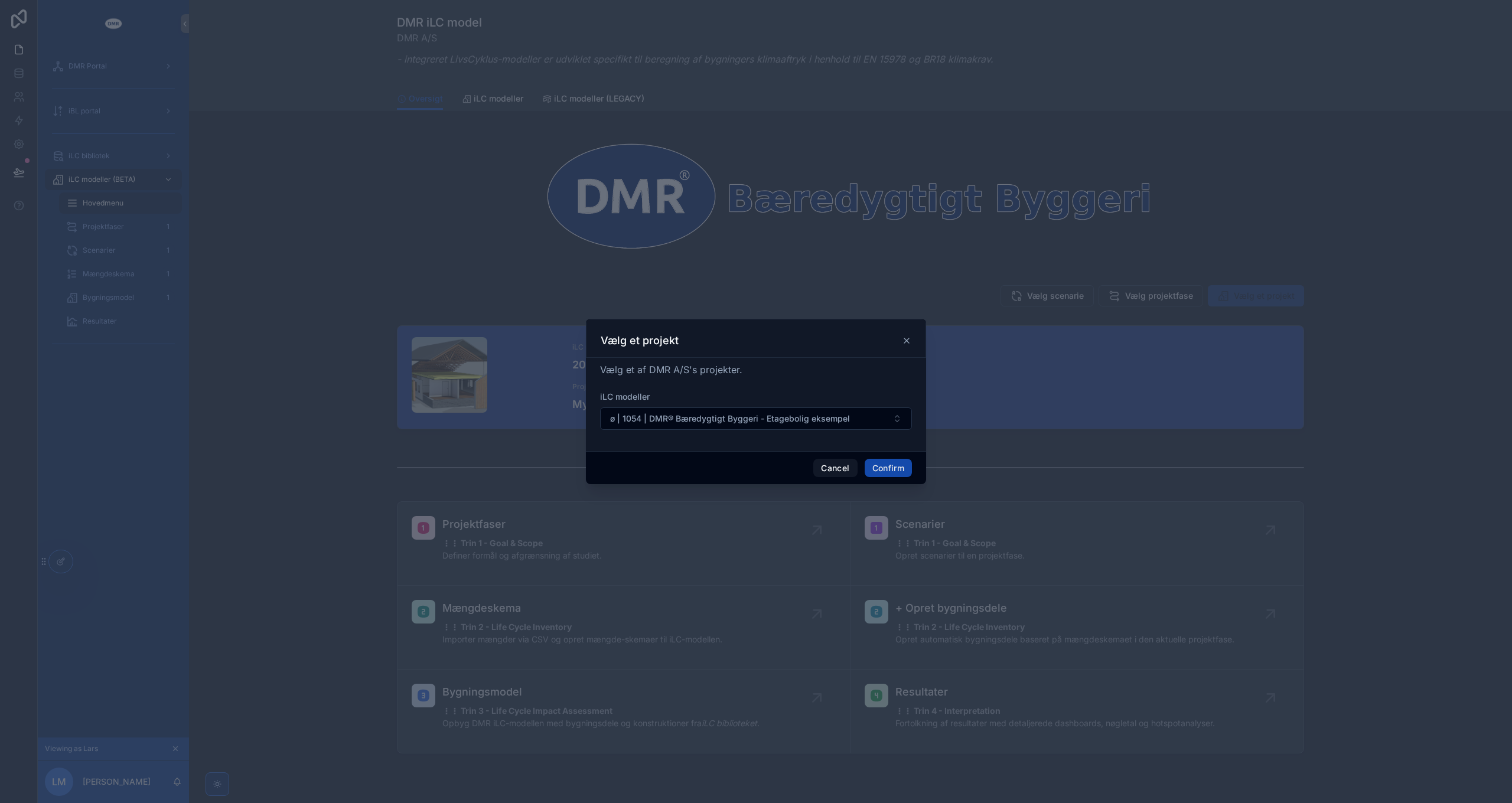
click at [890, 468] on button "Confirm" at bounding box center [888, 468] width 47 height 19
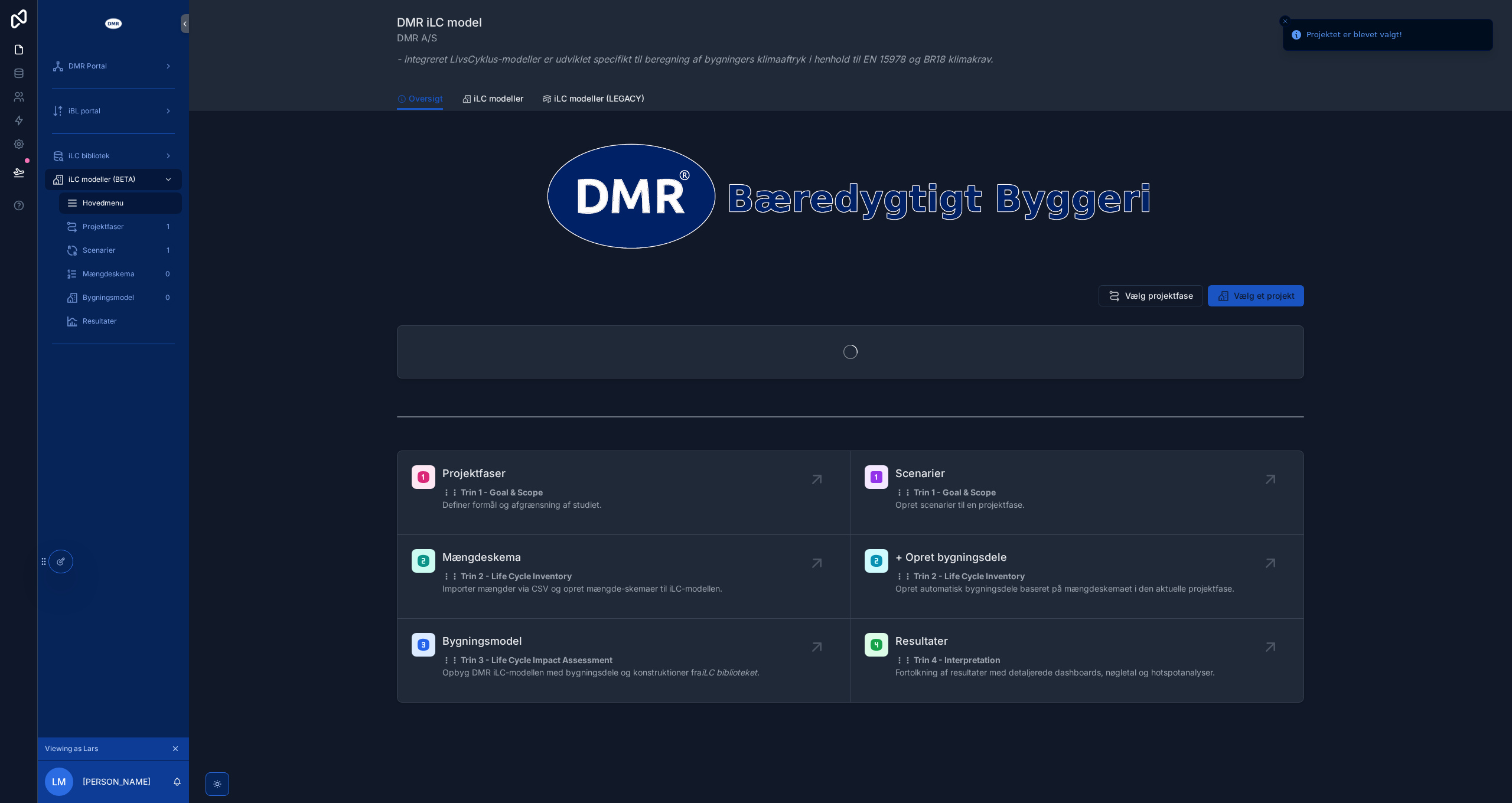
click at [1150, 302] on button "Vælg projektfase" at bounding box center [1150, 296] width 104 height 22
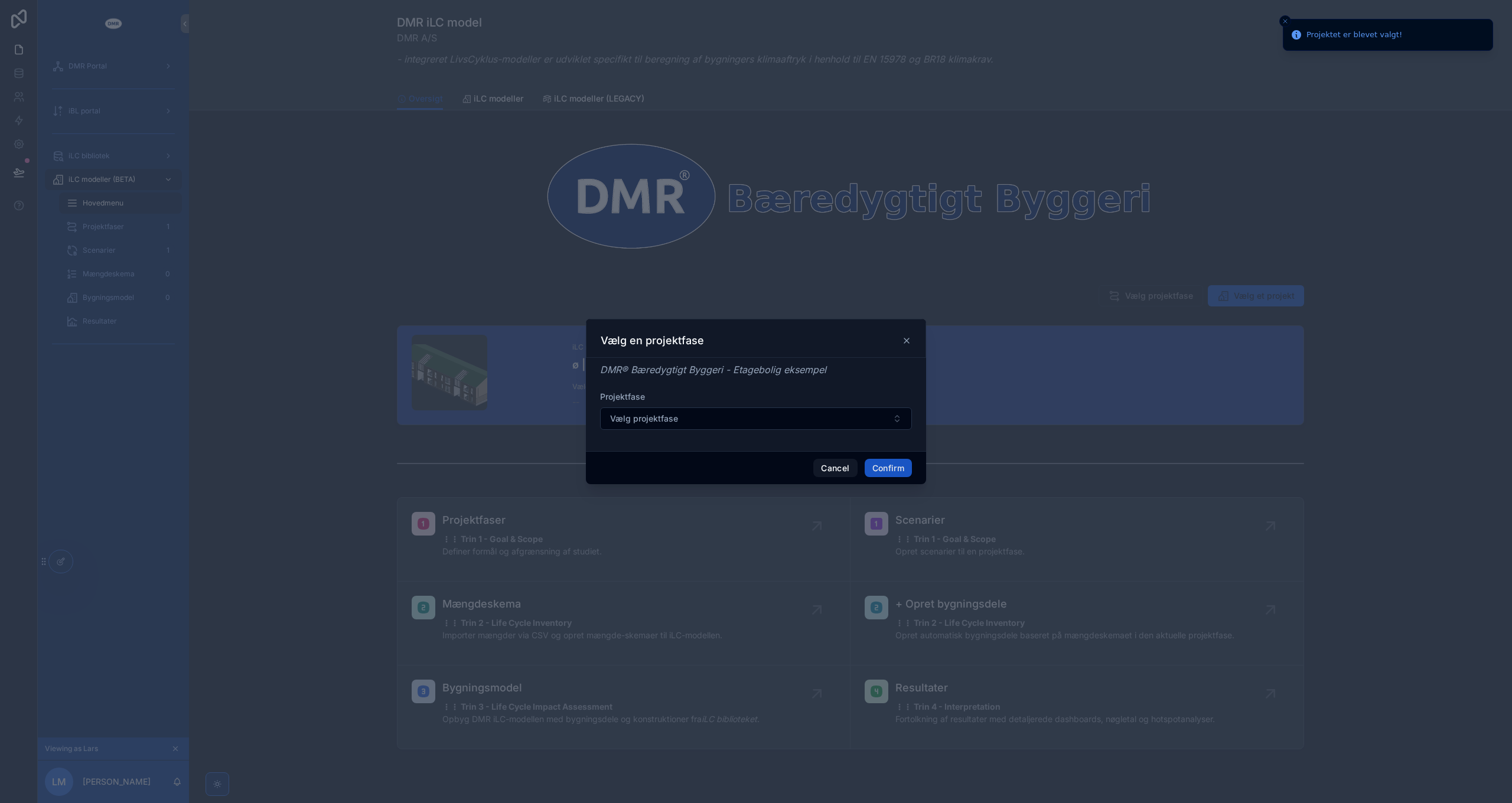
click at [662, 429] on form "Projektfase Vælg projektfase" at bounding box center [756, 417] width 312 height 51
click at [671, 418] on span "Vælg projektfase" at bounding box center [643, 418] width 68 height 12
click at [677, 468] on span "Udførelsesprojekt: [DATE]" at bounding box center [658, 465] width 100 height 12
click at [890, 465] on button "Confirm" at bounding box center [888, 468] width 47 height 19
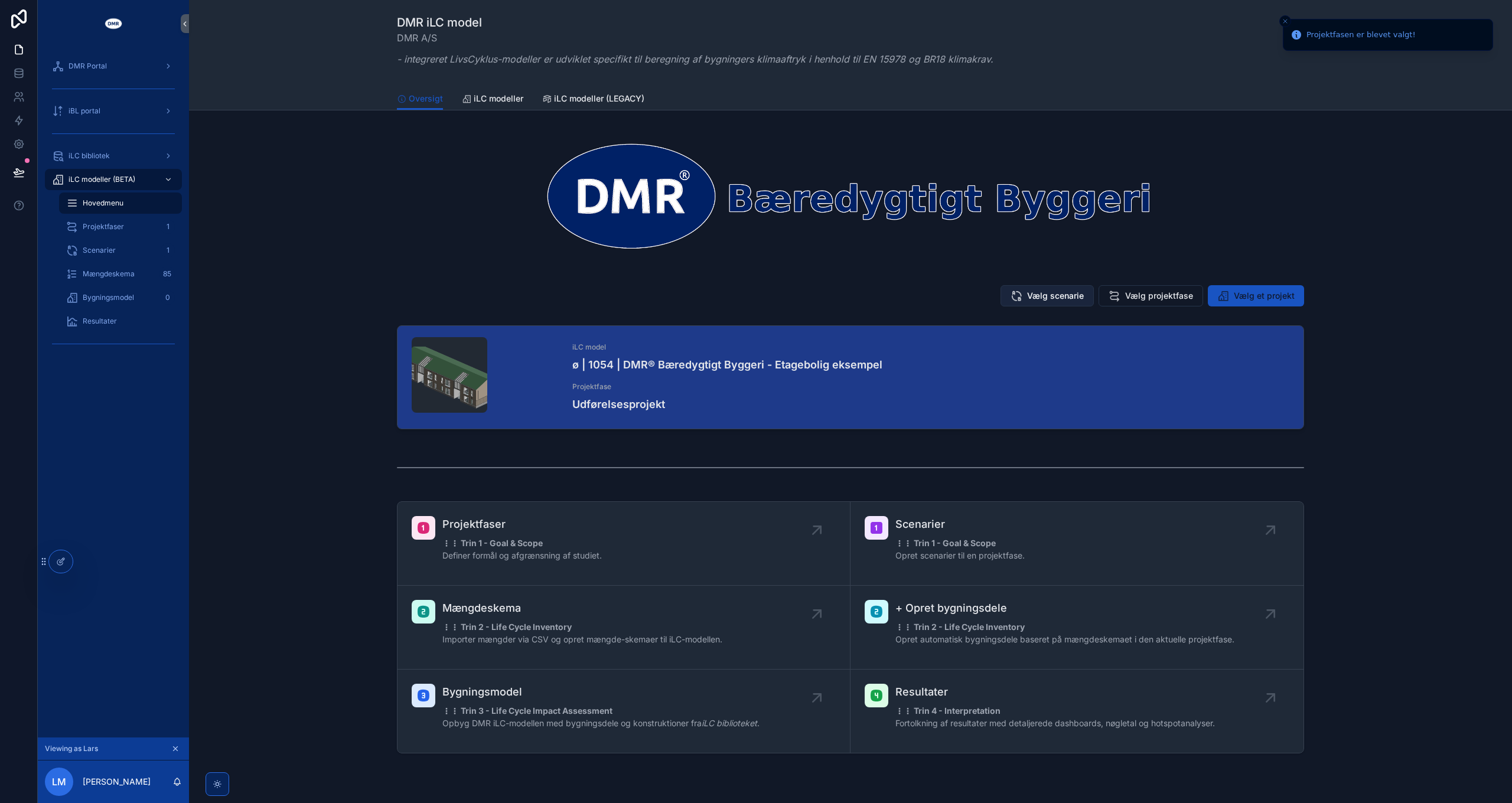
click at [1044, 291] on span "Vælg scenarie" at bounding box center [1055, 296] width 57 height 12
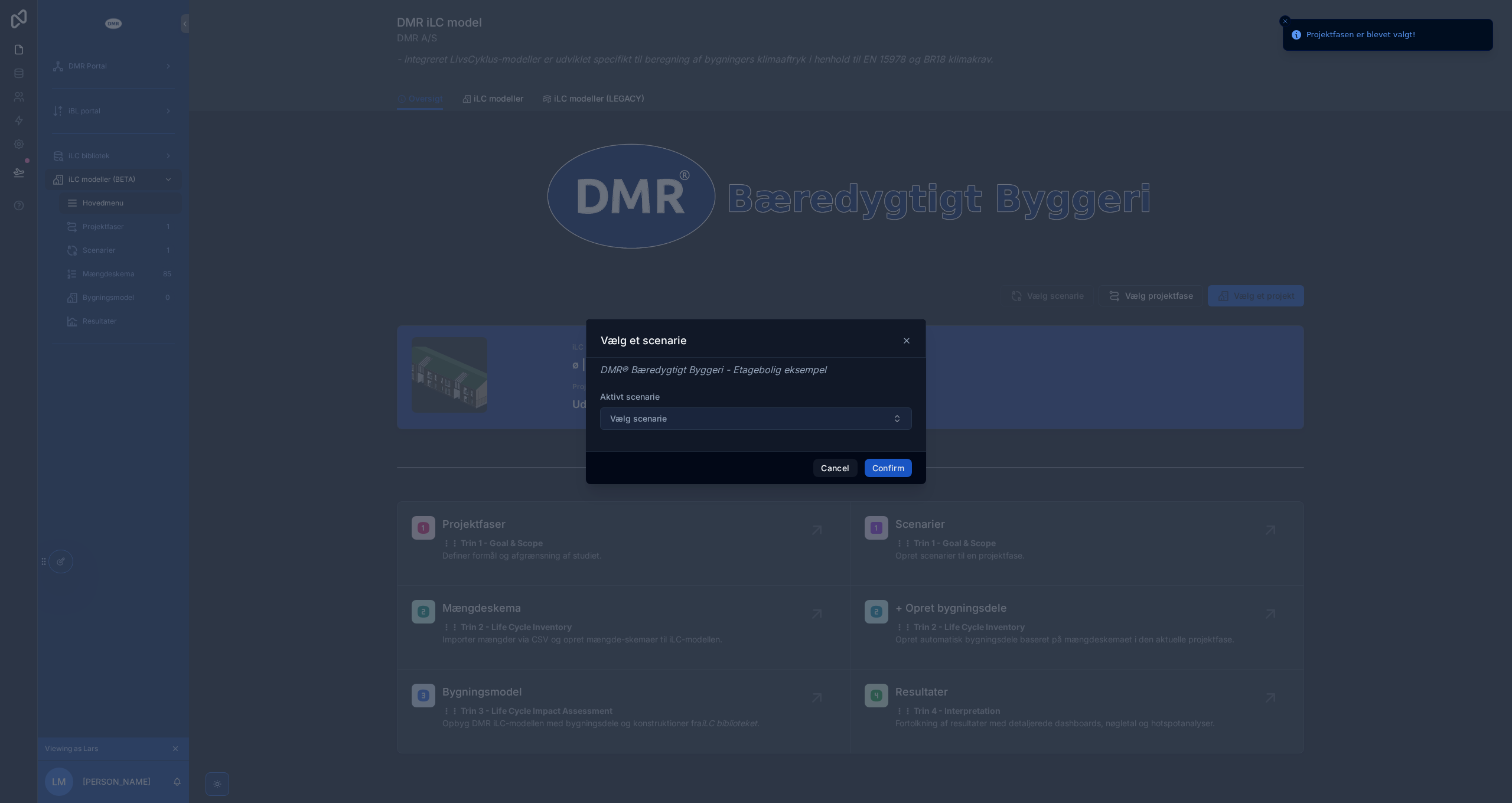
click at [719, 421] on button "Vælg scenarie" at bounding box center [756, 418] width 312 height 22
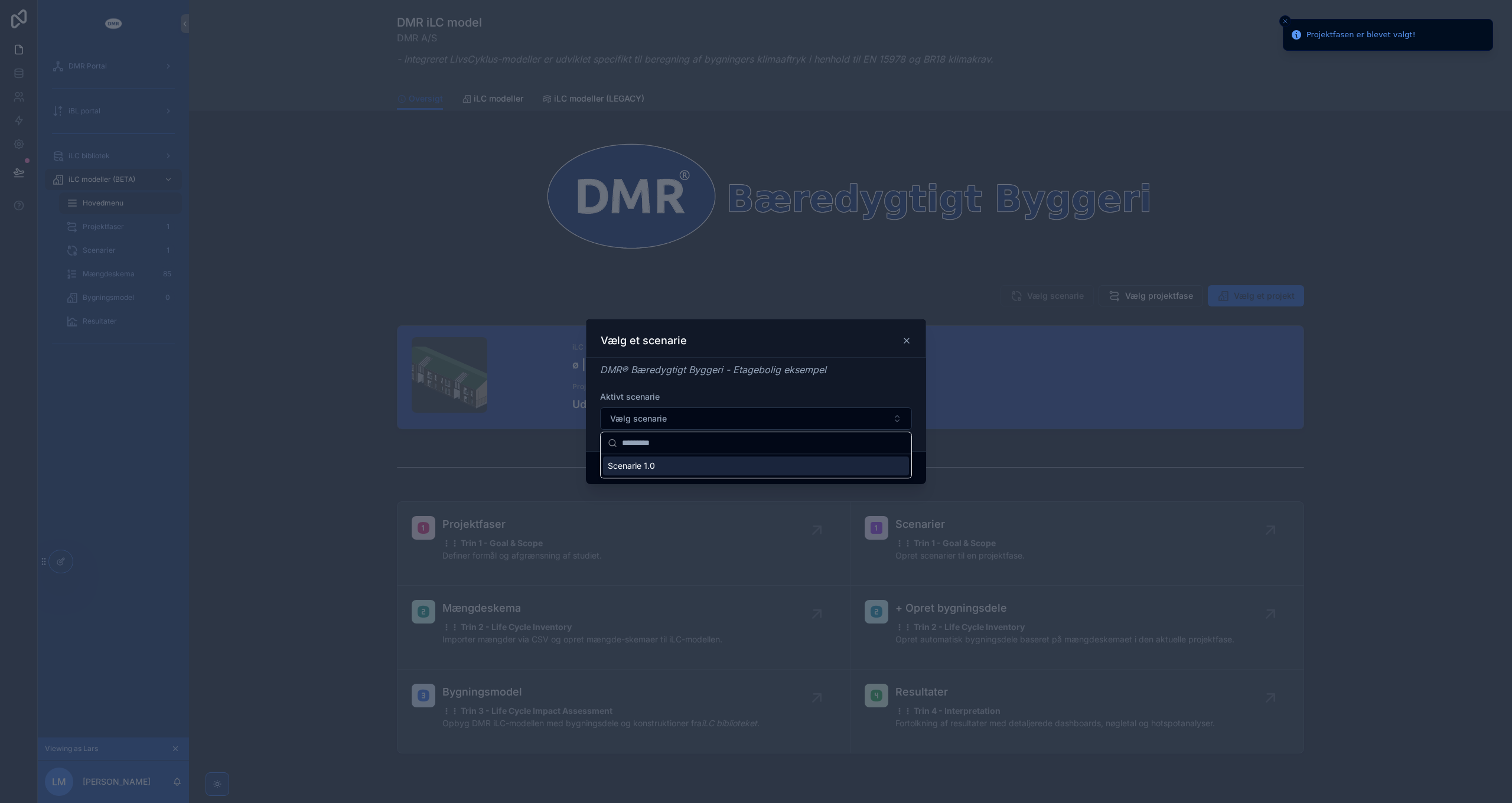
click at [659, 467] on div "Scenarie 1.0" at bounding box center [756, 466] width 306 height 19
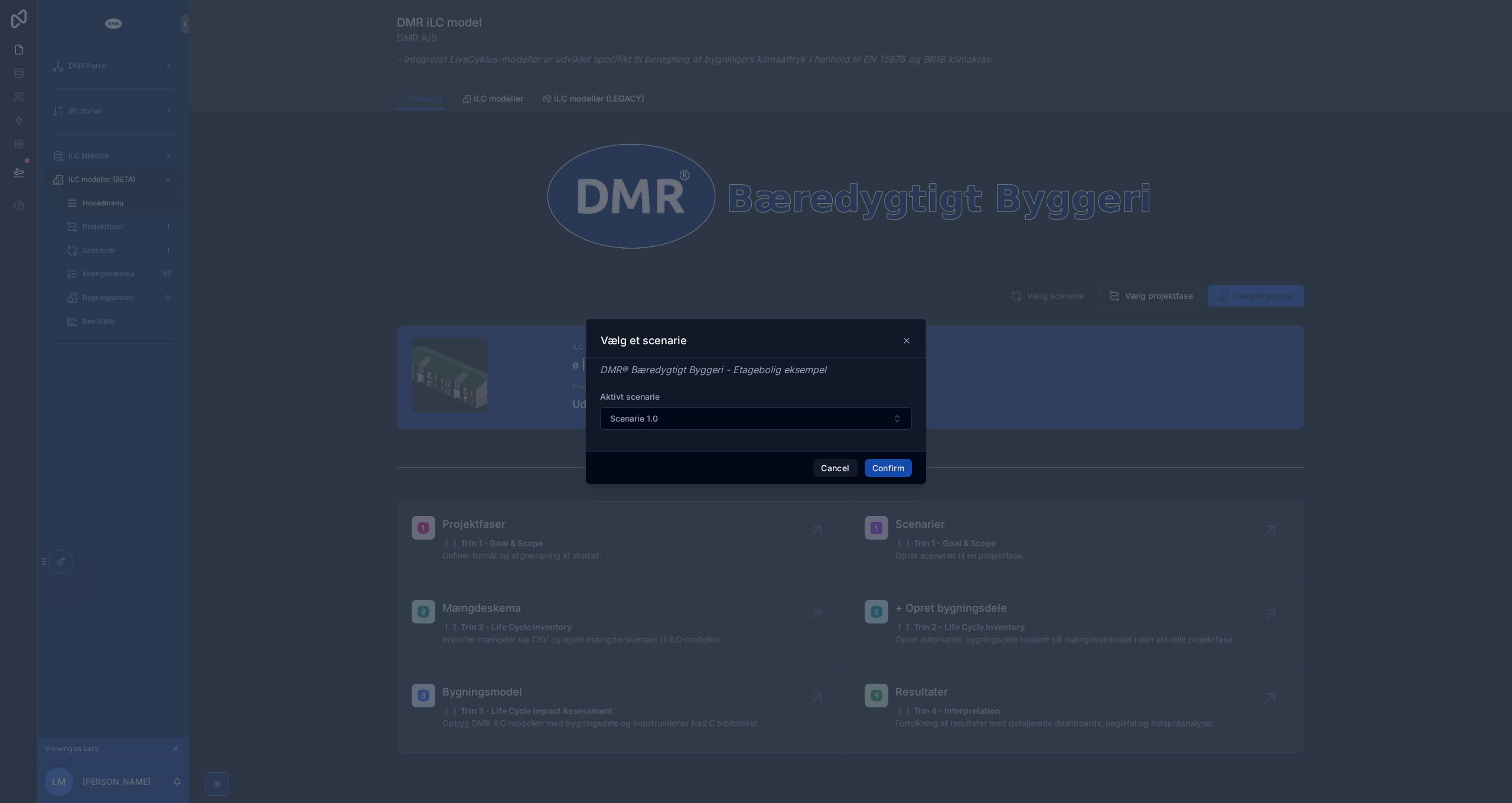
click at [874, 471] on button "Confirm" at bounding box center [888, 468] width 47 height 19
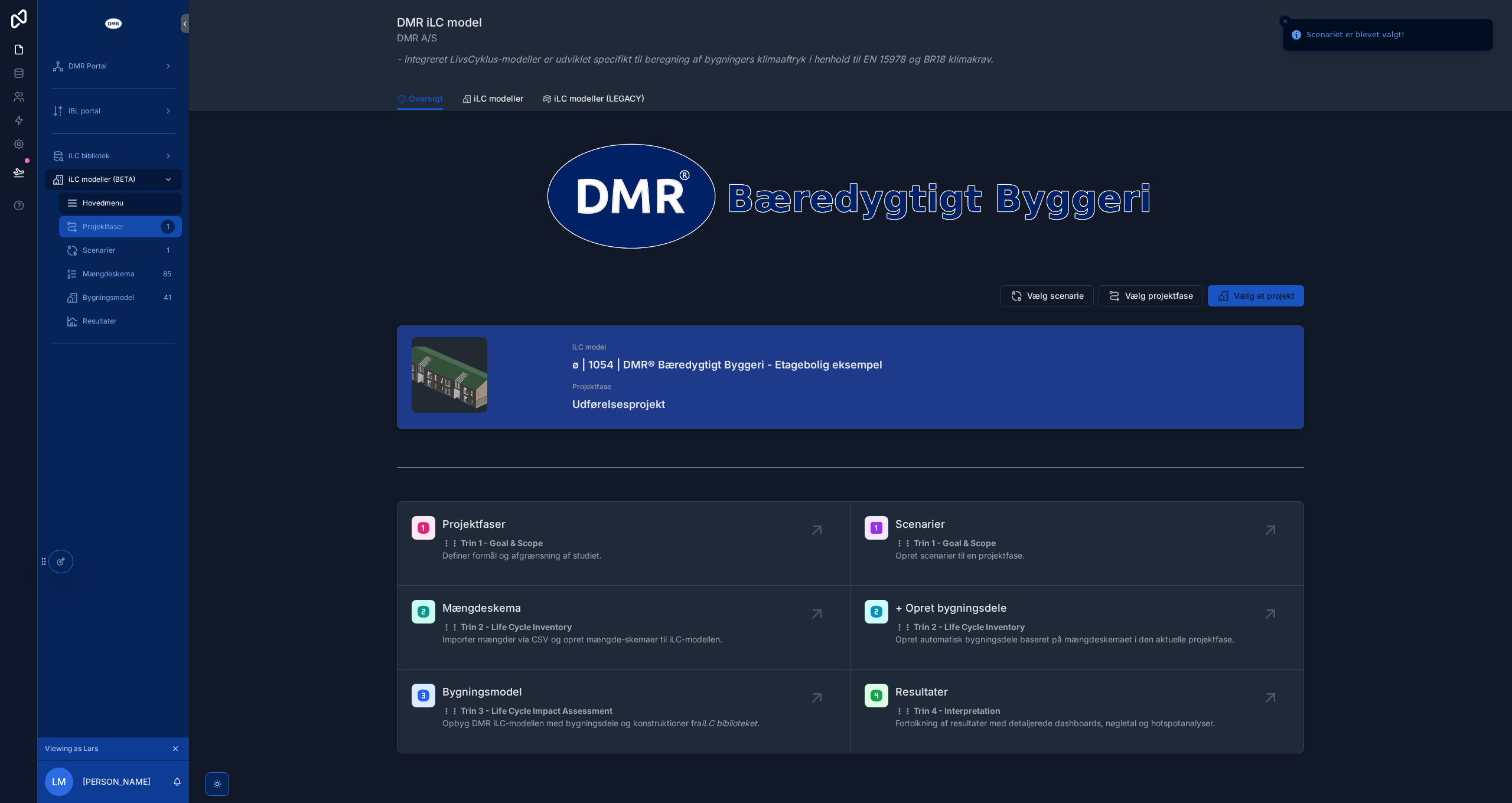
click at [113, 231] on div "Projektfaser 1" at bounding box center [120, 227] width 108 height 19
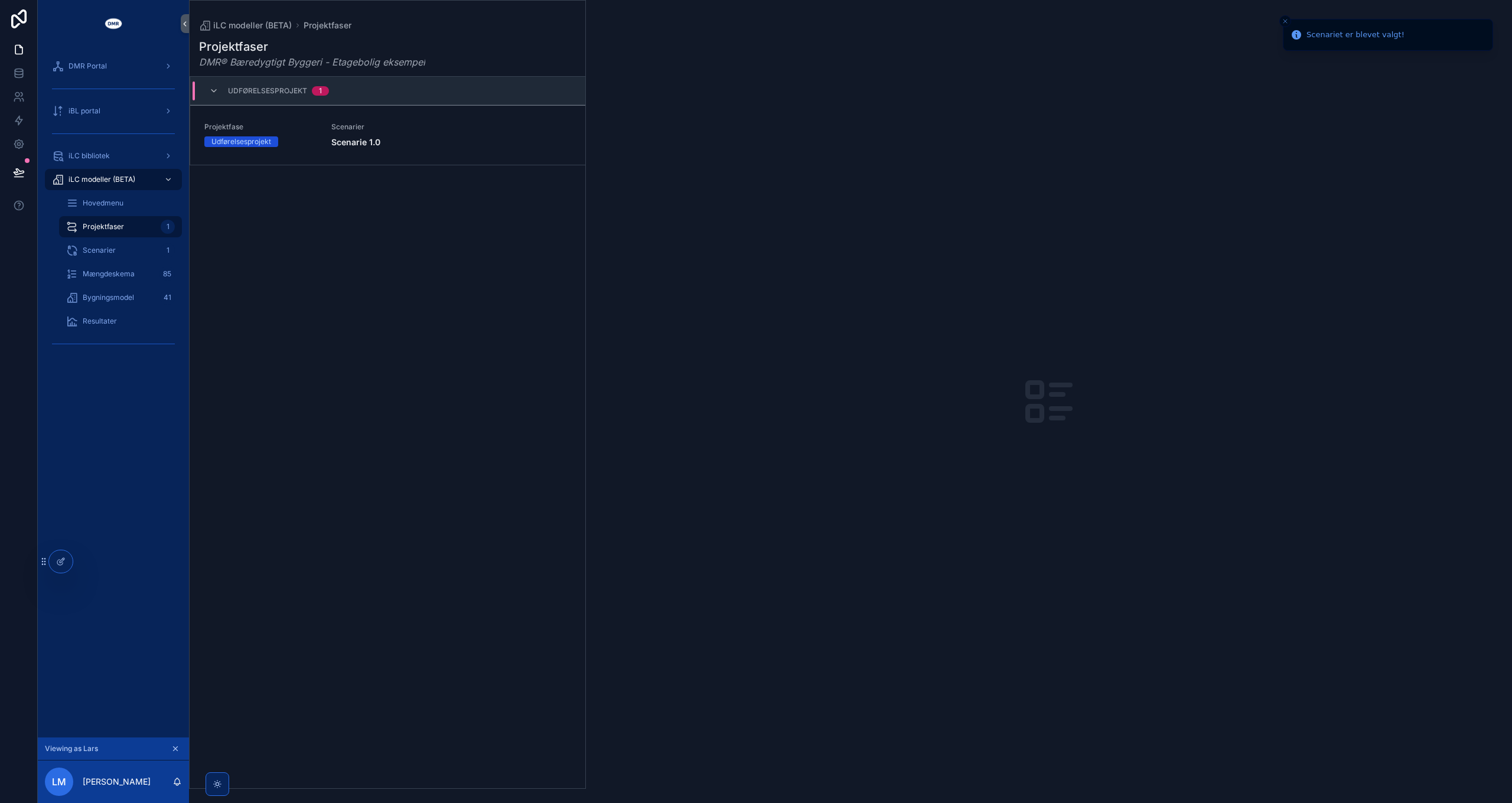
click at [486, 138] on span "Scenarie 1.0" at bounding box center [451, 142] width 240 height 12
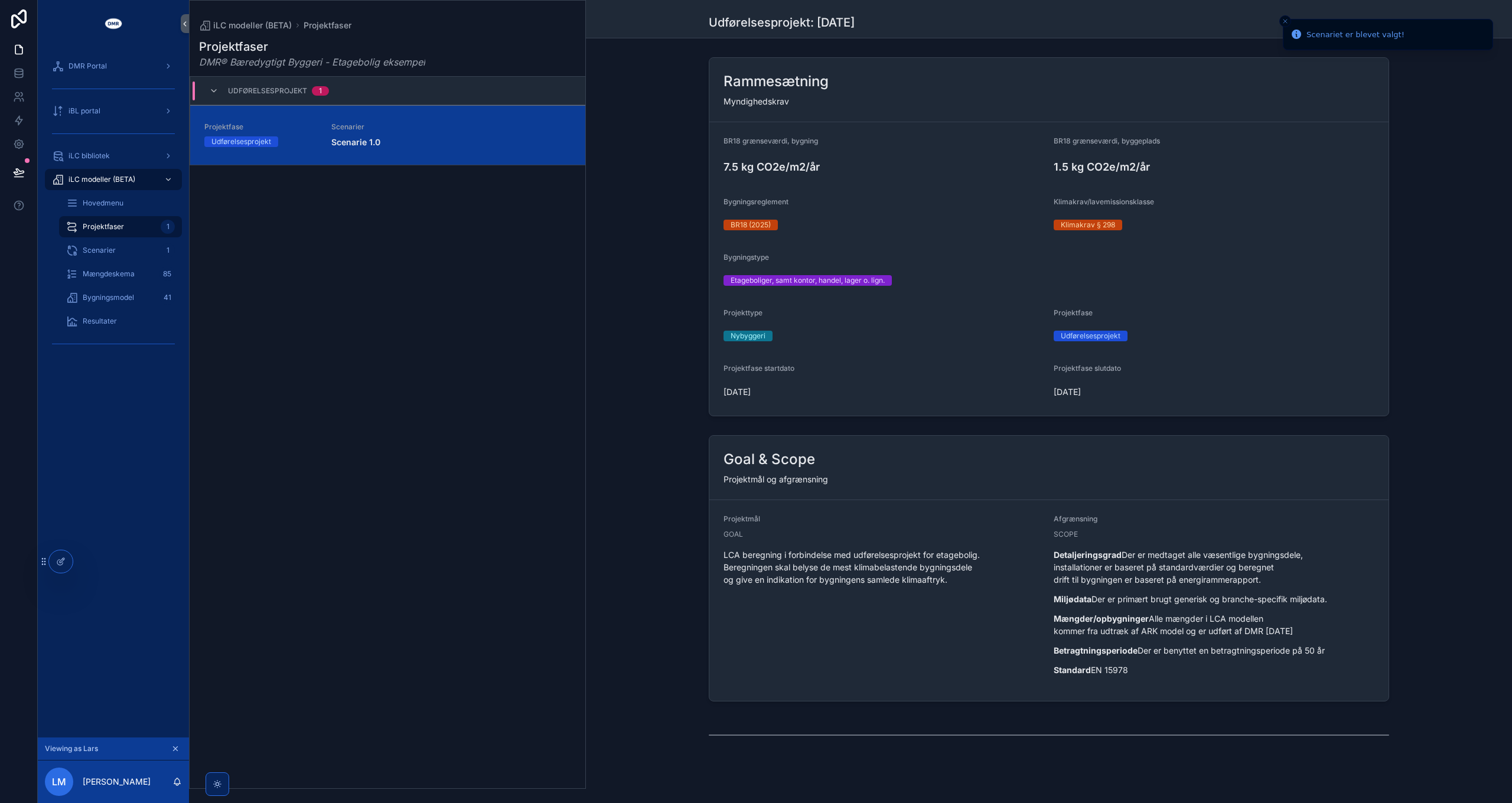
click at [1282, 20] on icon "Close toast" at bounding box center [1285, 21] width 7 height 7
click at [115, 253] on div "Scenarier 1" at bounding box center [120, 250] width 108 height 19
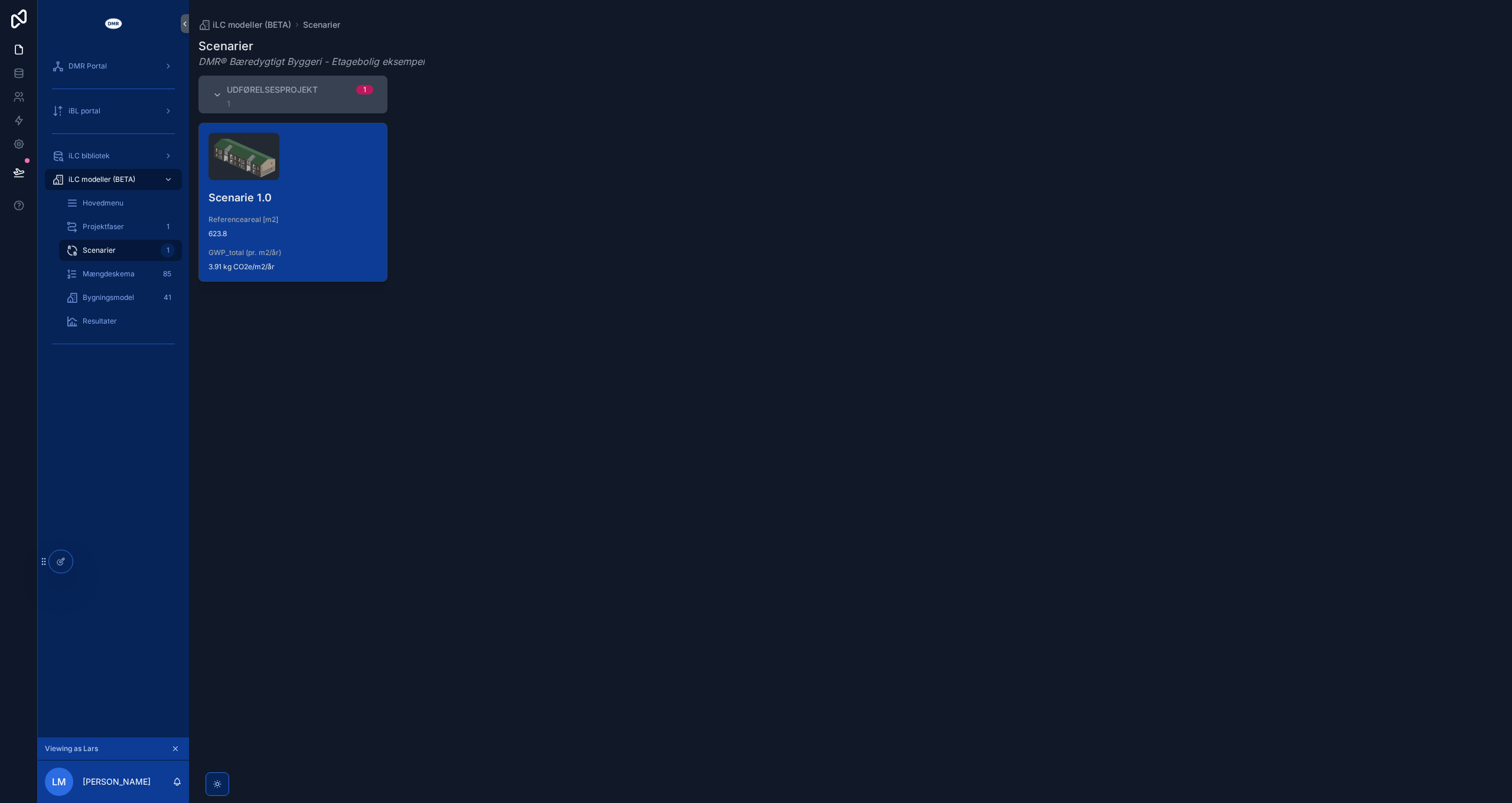
click at [336, 187] on div "Scenarie 1.0 Referenceareal [m2] 623.8 GWP_total (pr. m2/år) 3.91 kg CO2e/m2/år" at bounding box center [293, 202] width 188 height 158
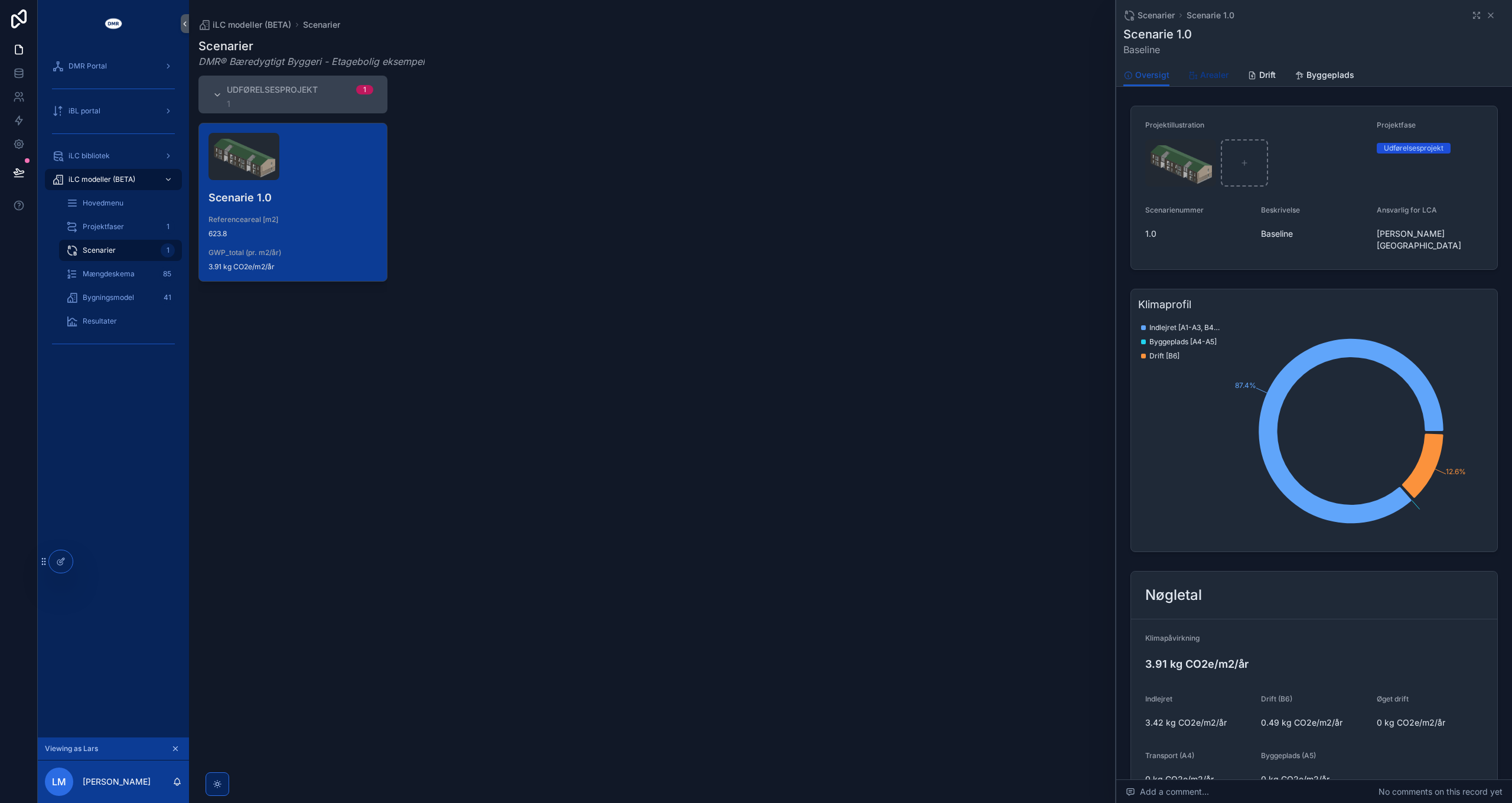
click at [1197, 75] on div "Arealer" at bounding box center [1208, 75] width 40 height 12
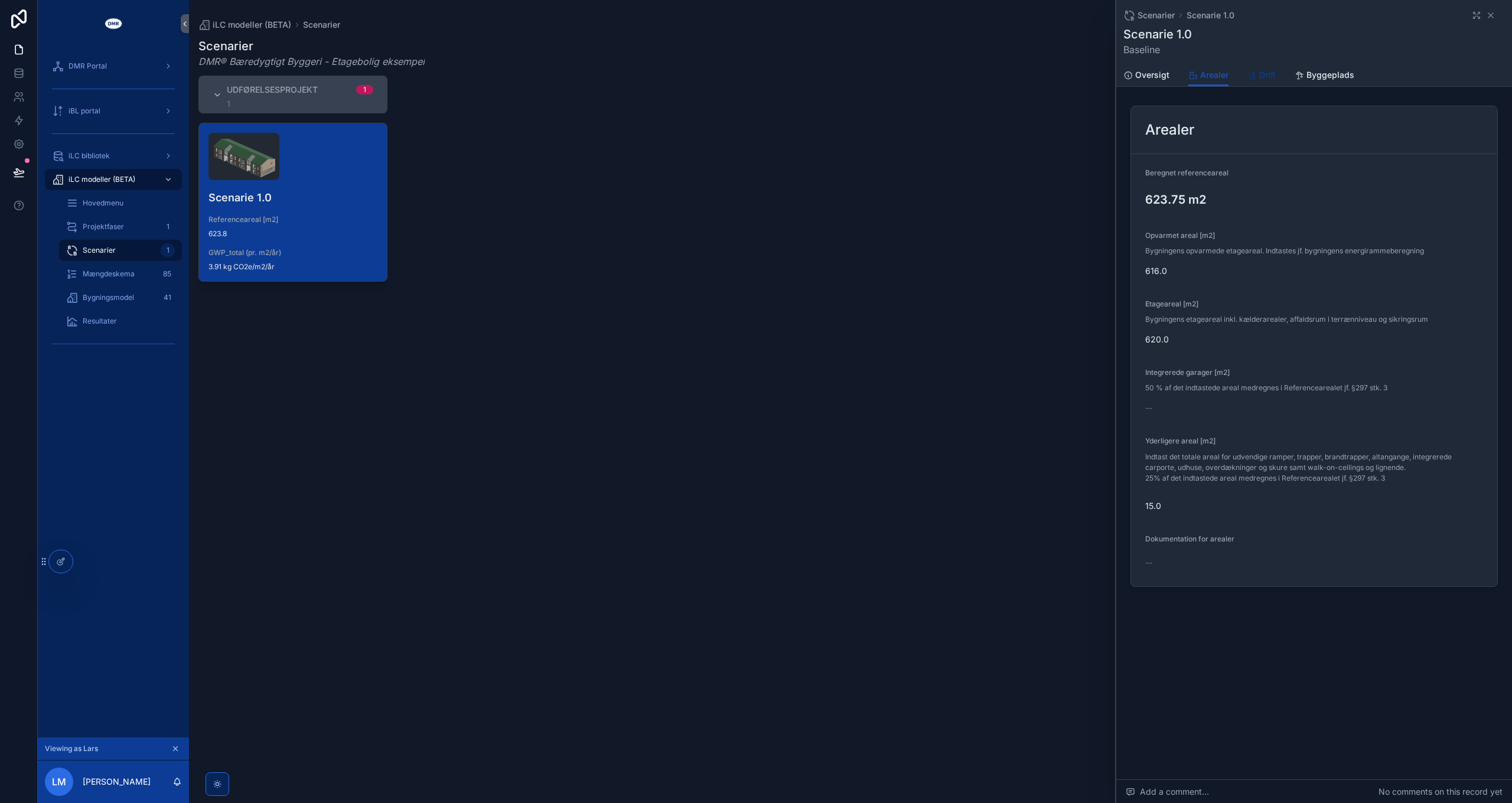
click at [1267, 72] on span "Drift" at bounding box center [1267, 75] width 17 height 12
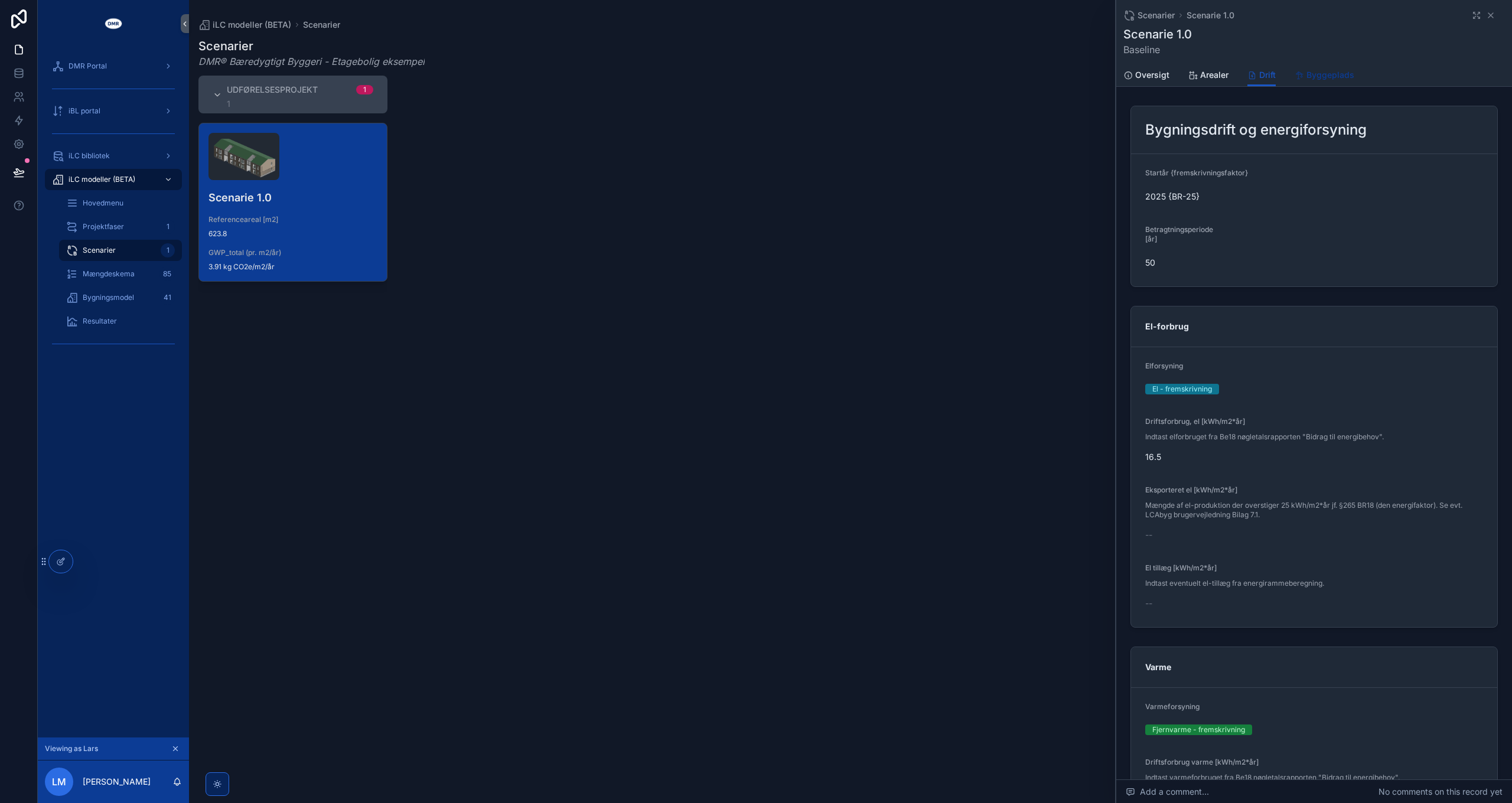
click at [1337, 73] on span "Byggeplads" at bounding box center [1330, 75] width 48 height 12
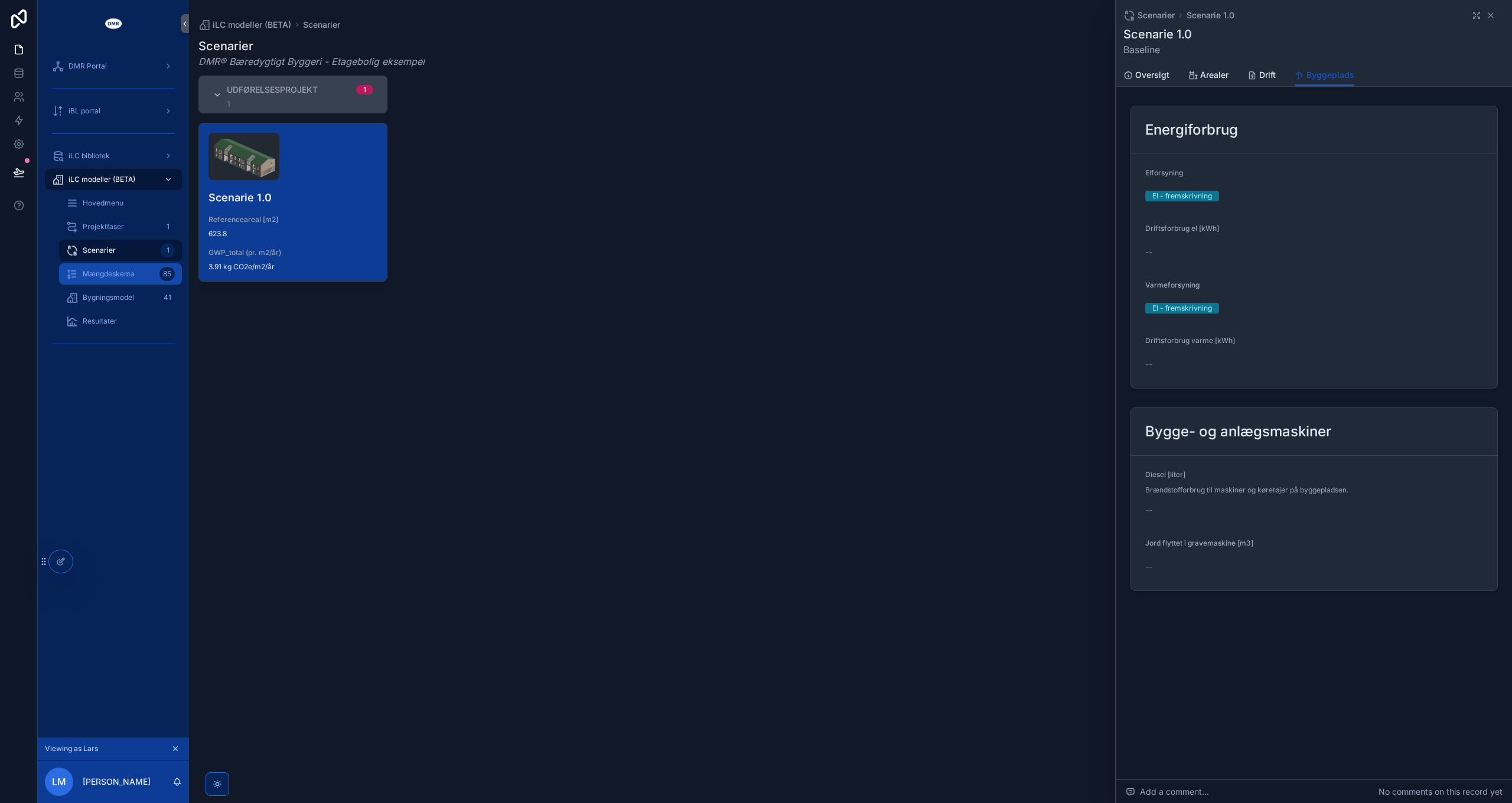
click at [112, 275] on span "Mængdeskema" at bounding box center [108, 274] width 52 height 10
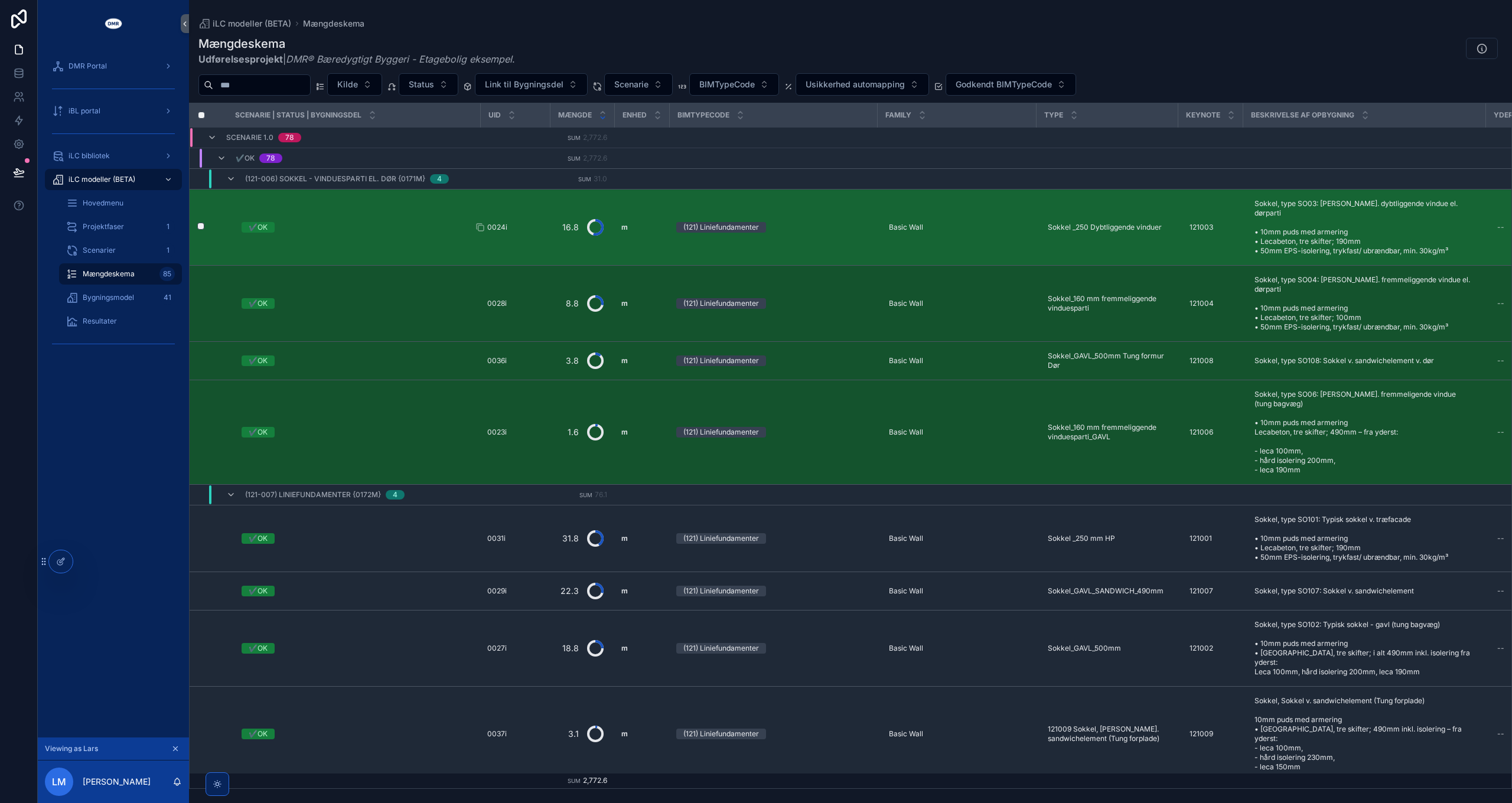
click at [506, 222] on span "0024i" at bounding box center [497, 227] width 20 height 10
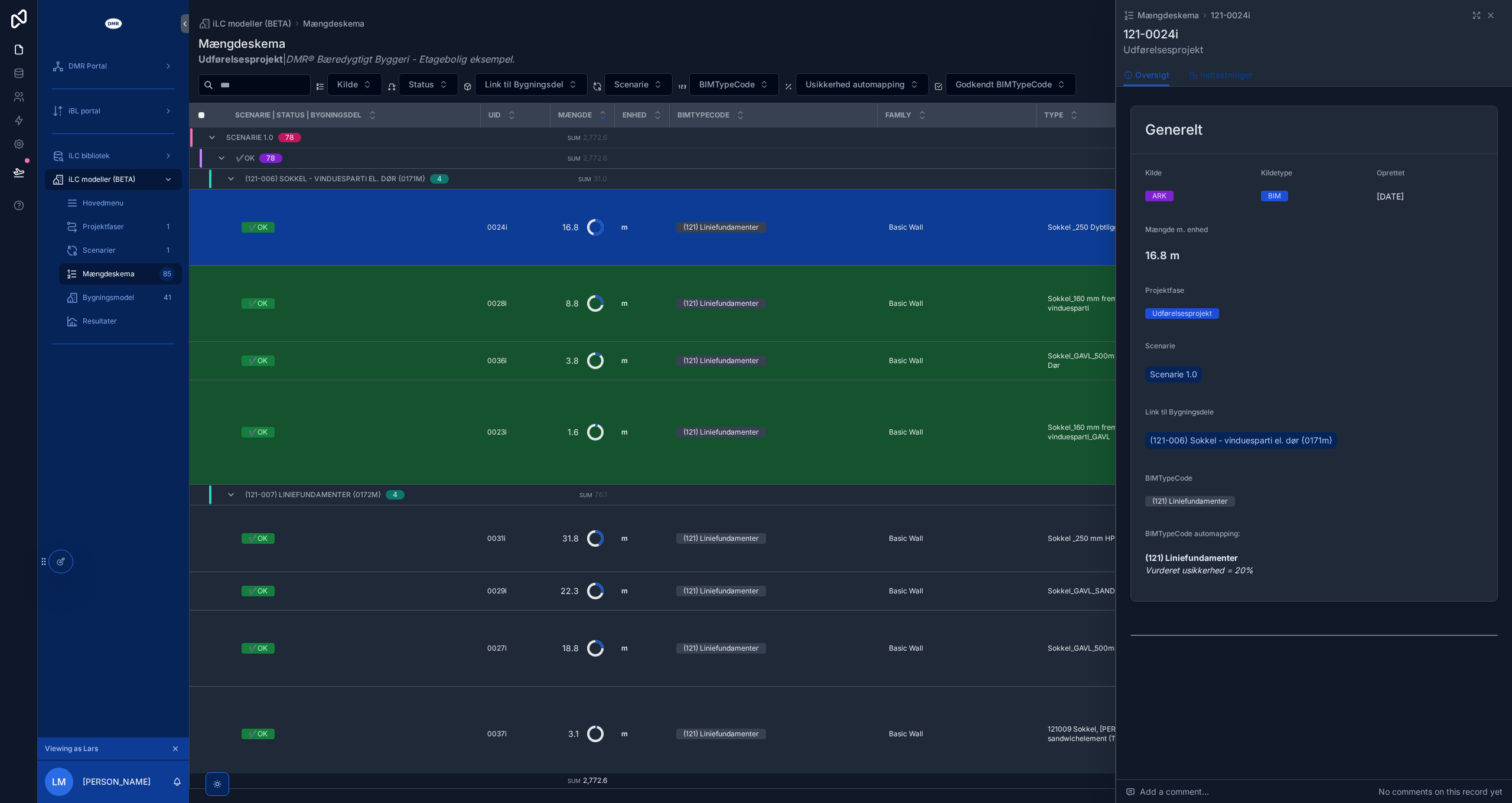
click at [1228, 76] on span "Indtastninger" at bounding box center [1227, 75] width 53 height 12
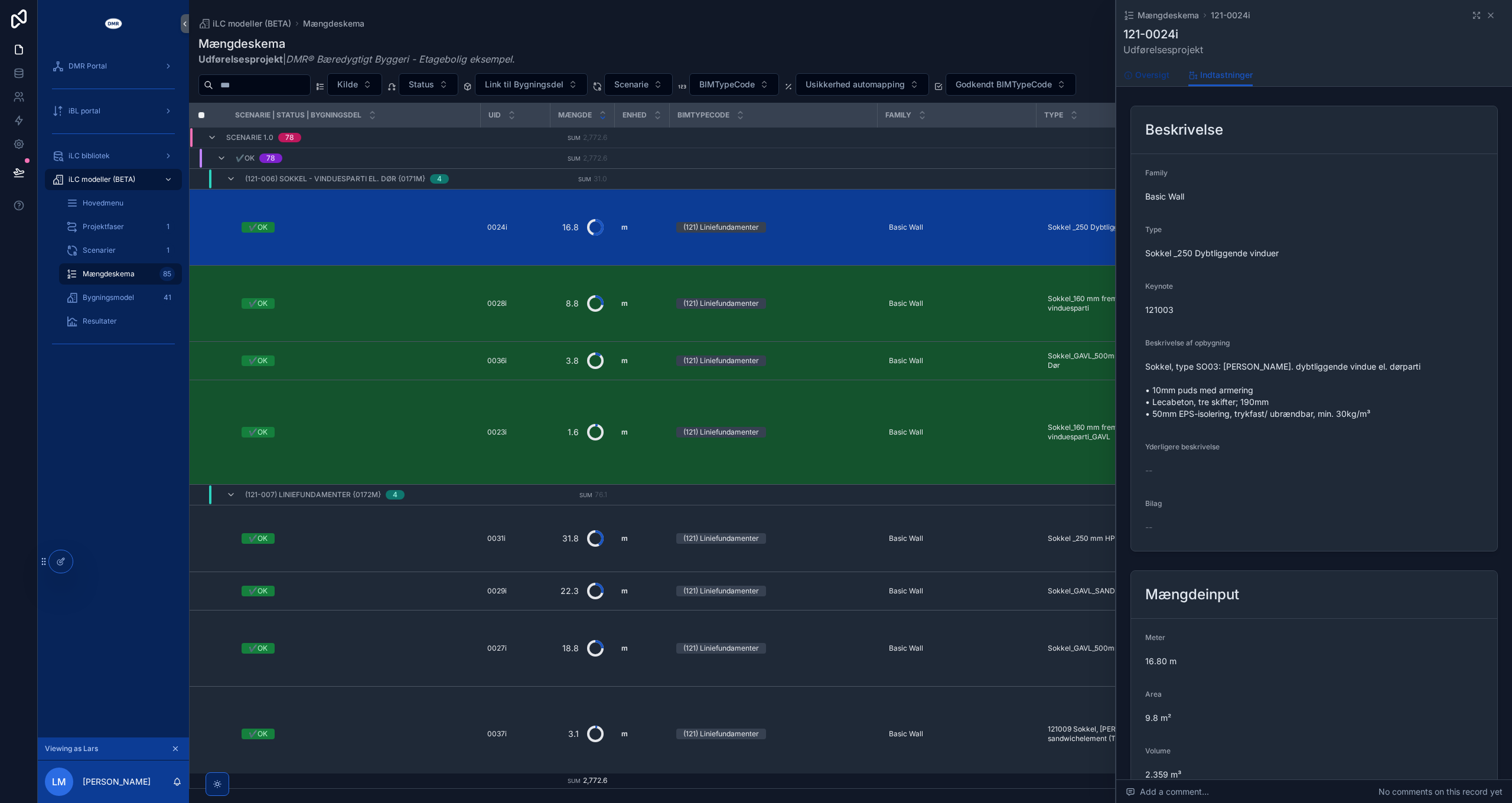
click at [1144, 78] on span "Oversigt" at bounding box center [1152, 75] width 34 height 12
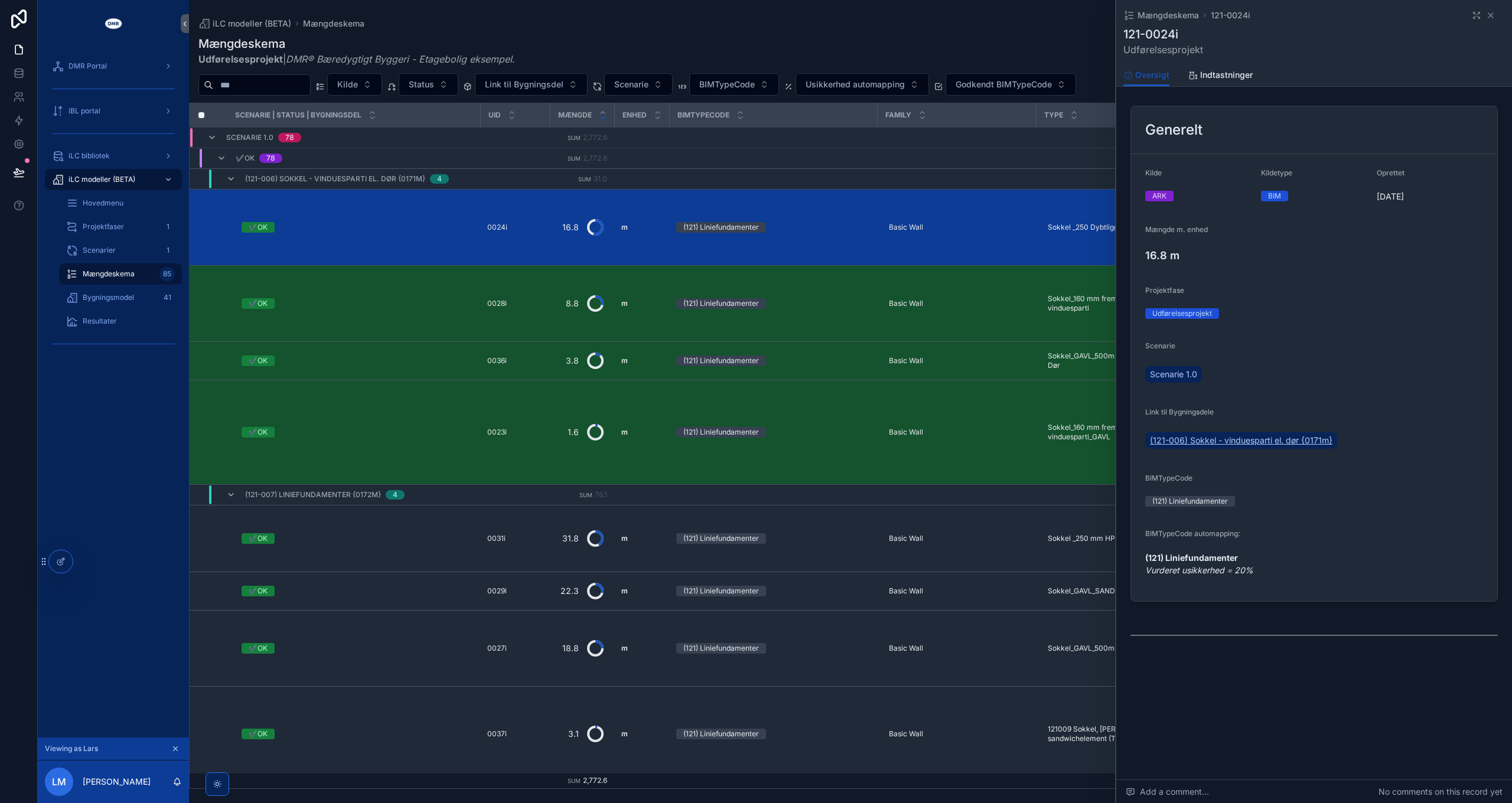
click at [1204, 441] on span "(121-006) Sokkel - vinduesparti el. dør {0171m}" at bounding box center [1241, 440] width 183 height 12
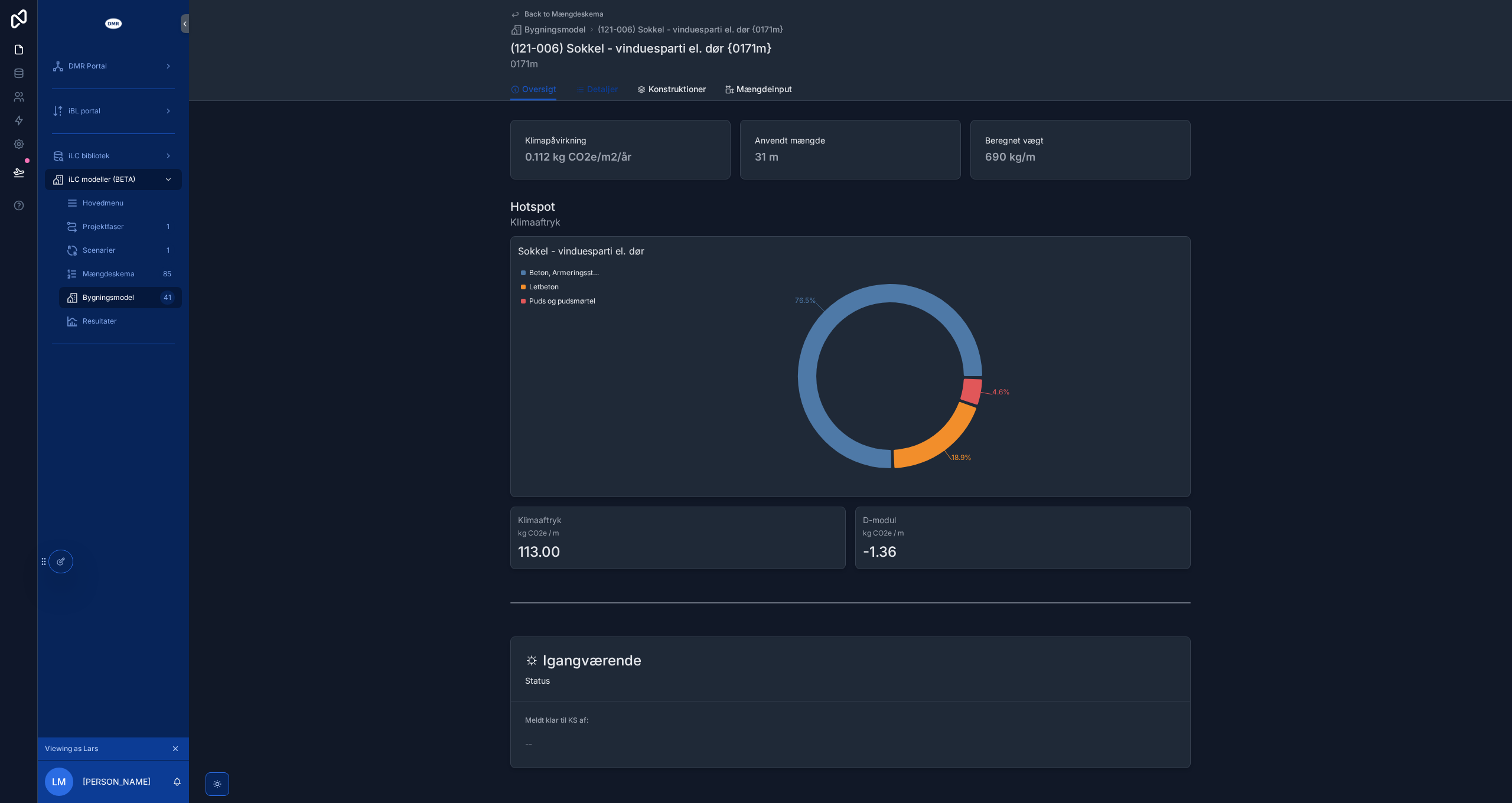
click at [599, 92] on span "Detaljer" at bounding box center [603, 88] width 31 height 12
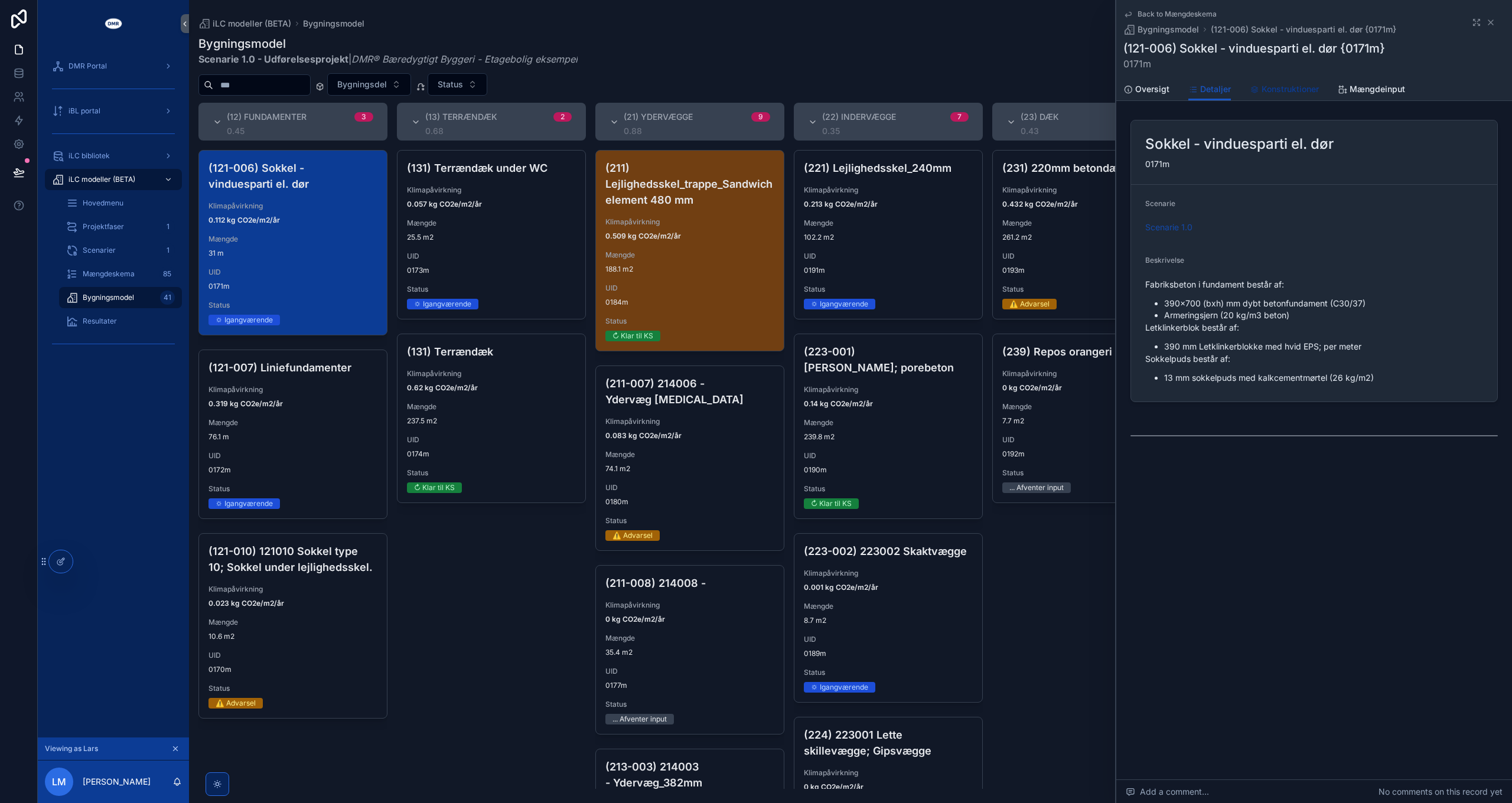
click at [1287, 92] on span "Konstruktioner" at bounding box center [1290, 88] width 57 height 12
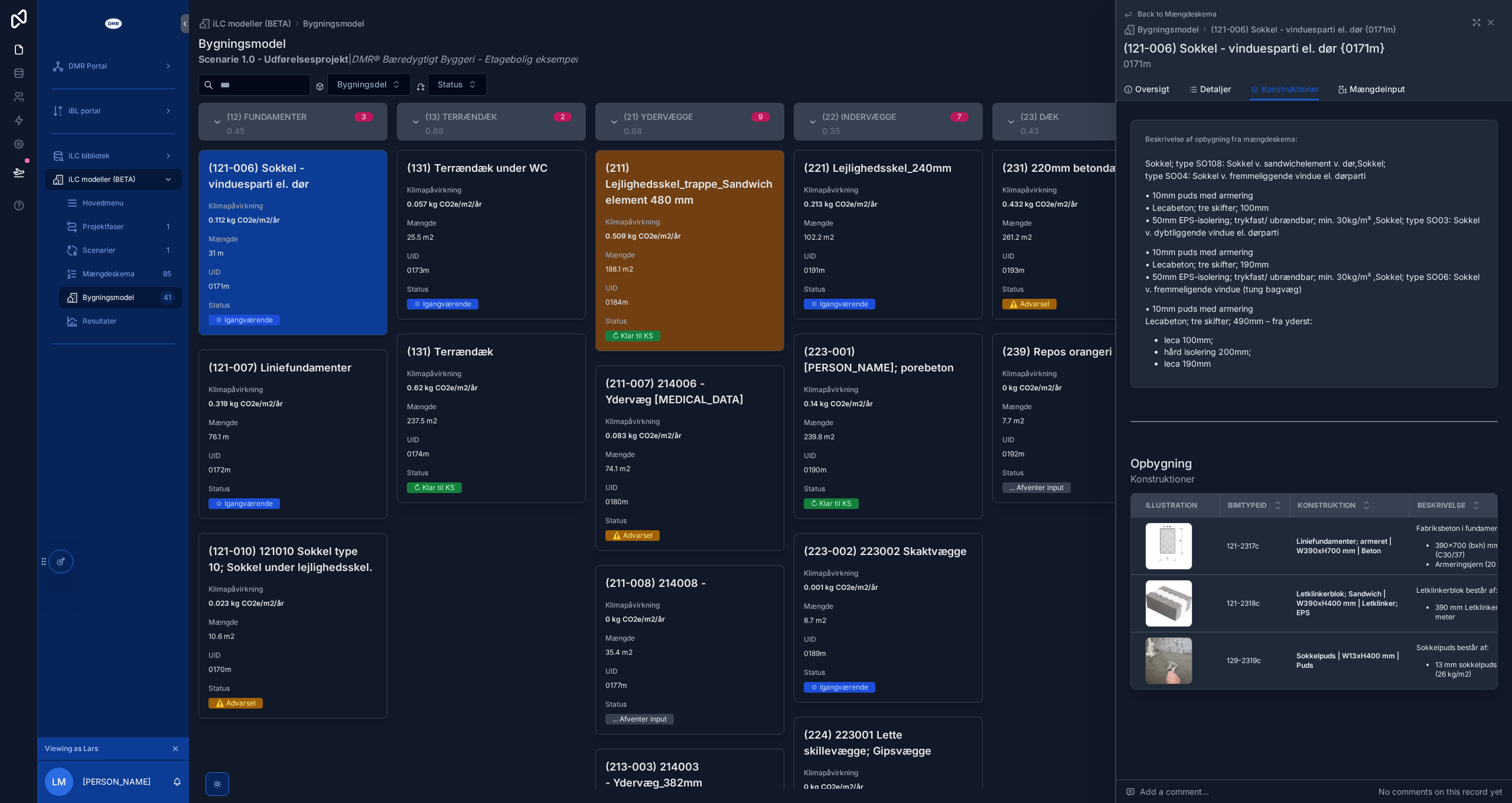
click at [1154, 15] on span "Back to Mængdeskema" at bounding box center [1176, 14] width 79 height 10
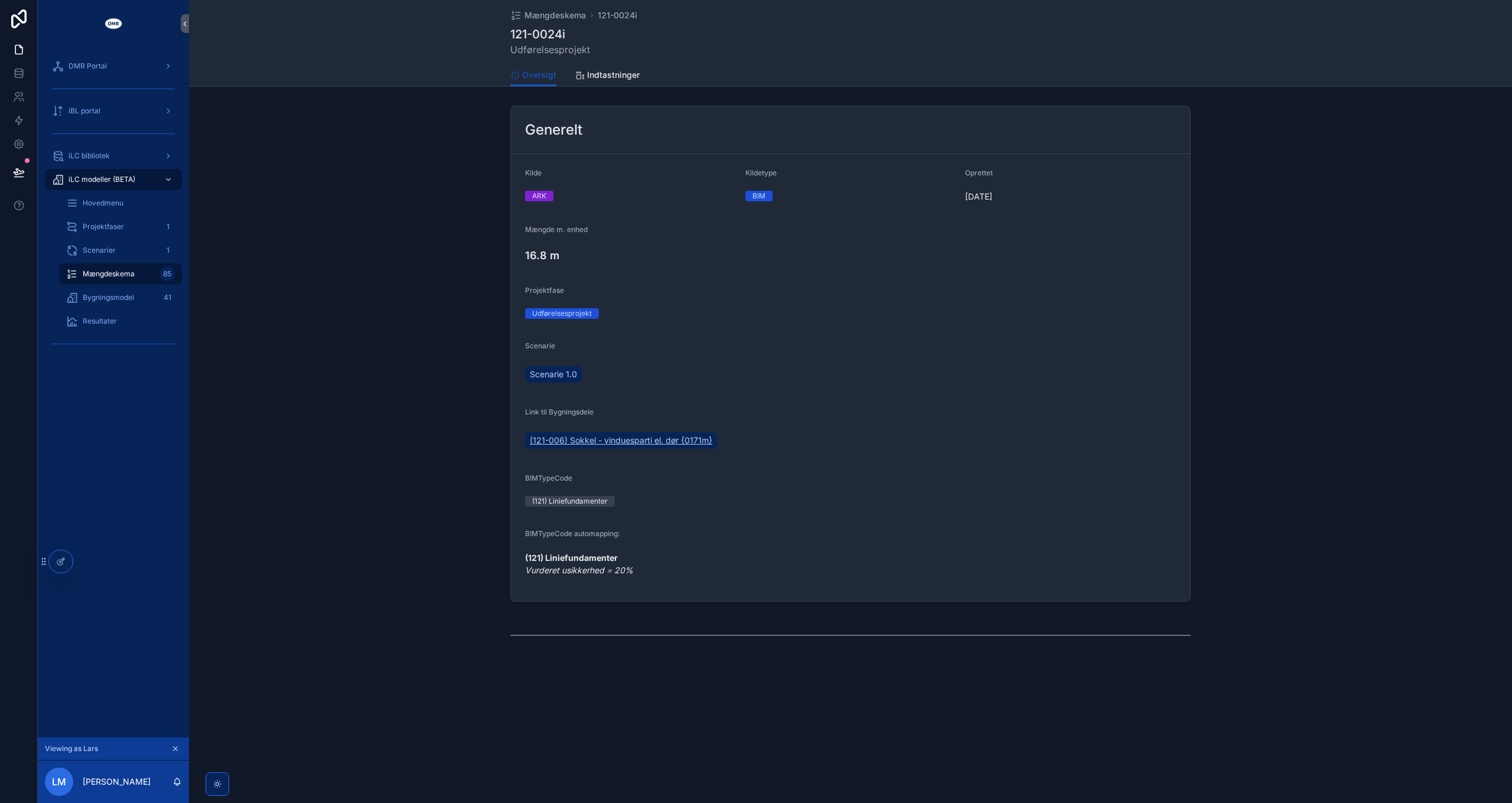
click at [571, 439] on span "(121-006) Sokkel - vinduesparti el. dør {0171m}" at bounding box center [621, 440] width 183 height 12
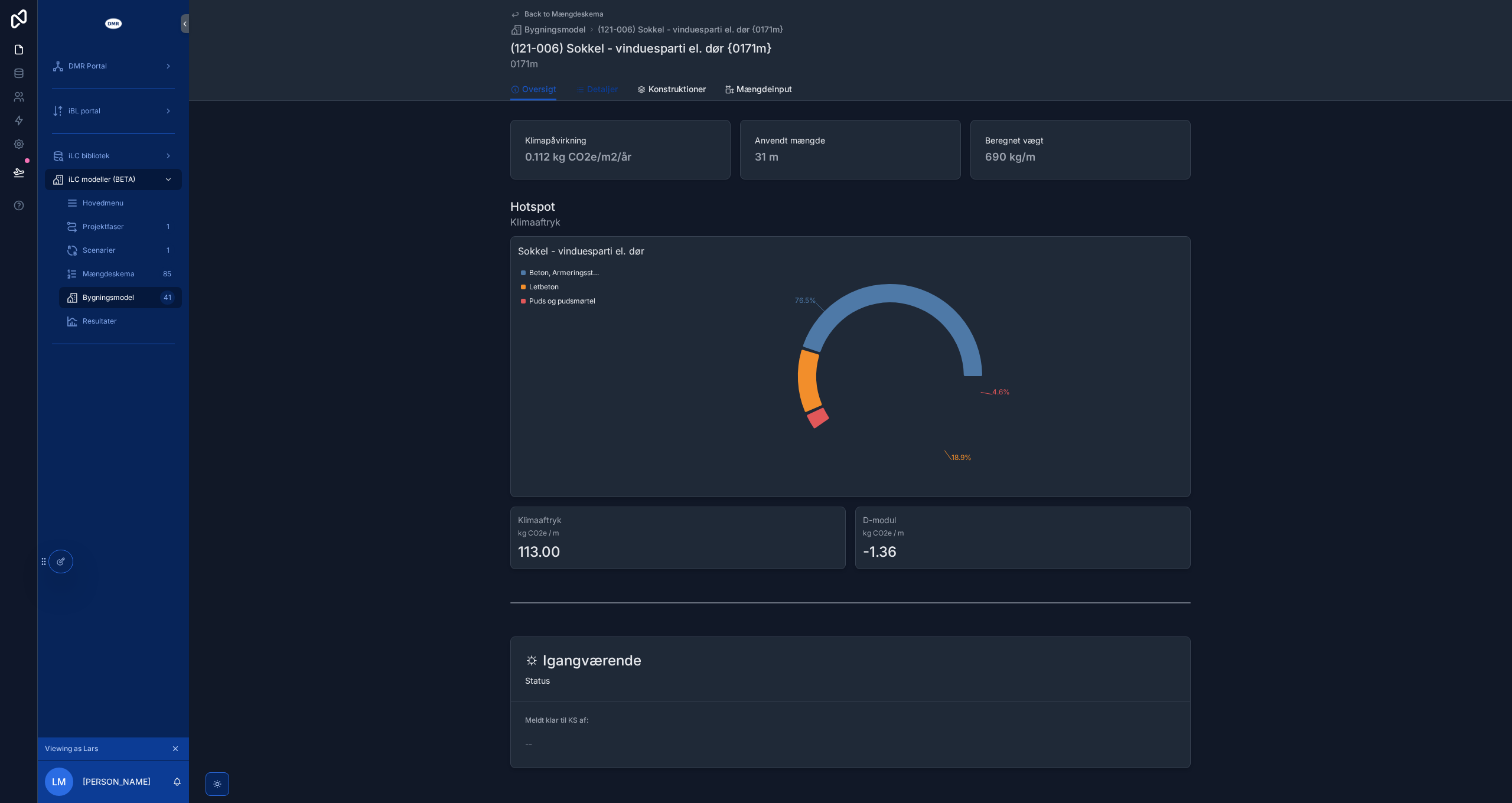
click at [603, 91] on span "Detaljer" at bounding box center [603, 88] width 31 height 12
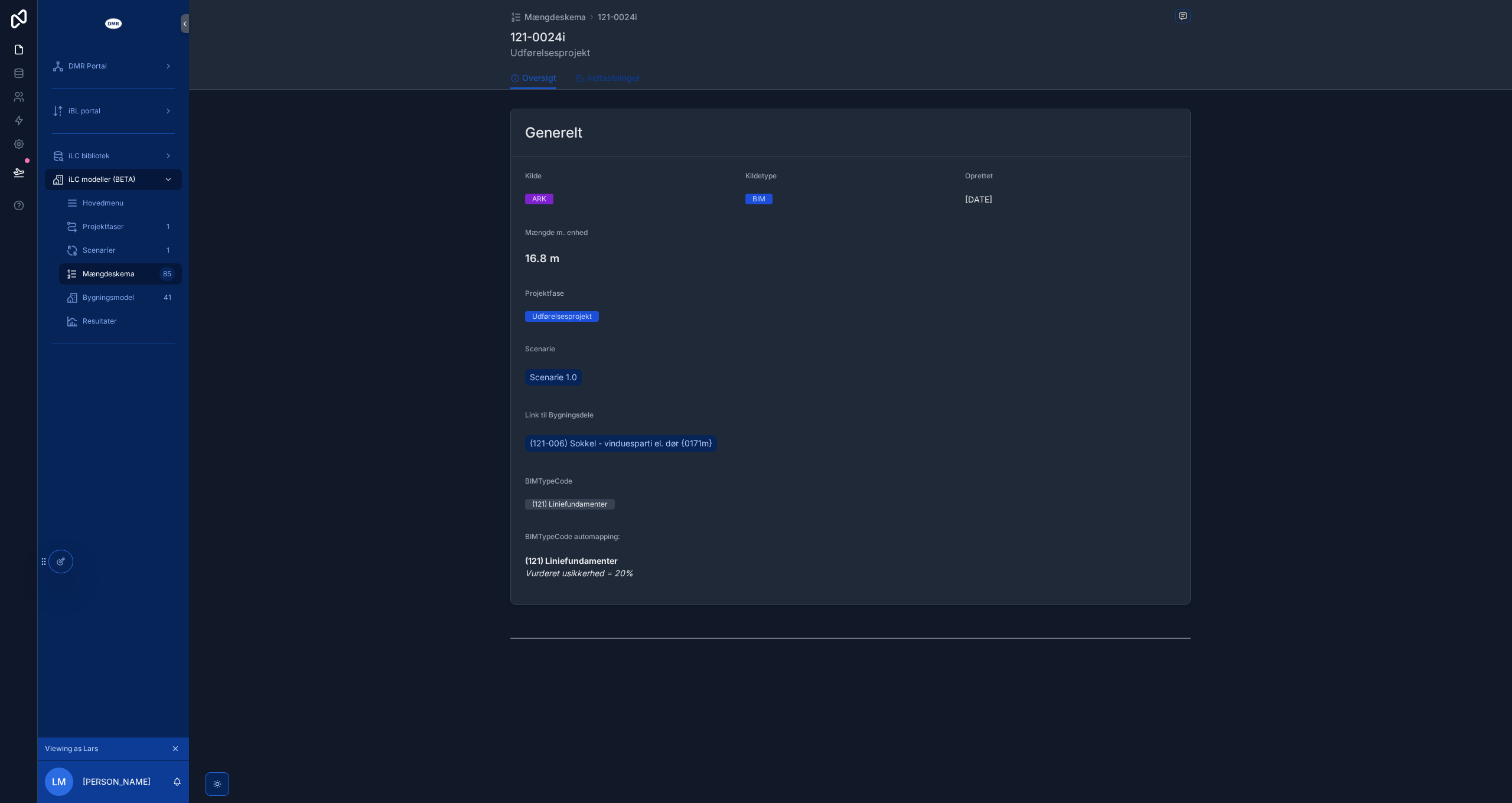
click at [595, 76] on span "Indtastninger" at bounding box center [614, 77] width 53 height 12
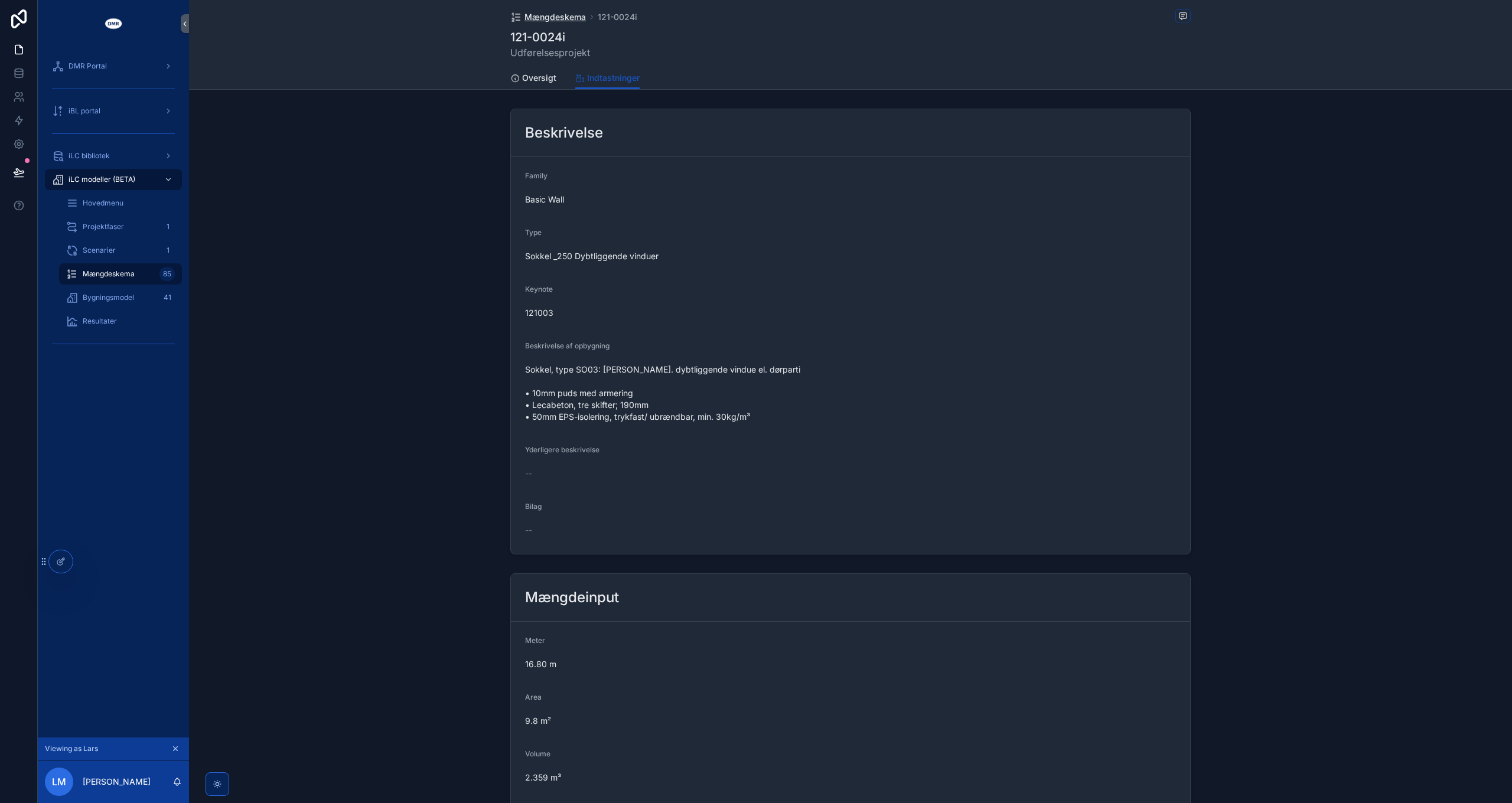
click at [560, 16] on span "Mængdeskema" at bounding box center [555, 17] width 61 height 12
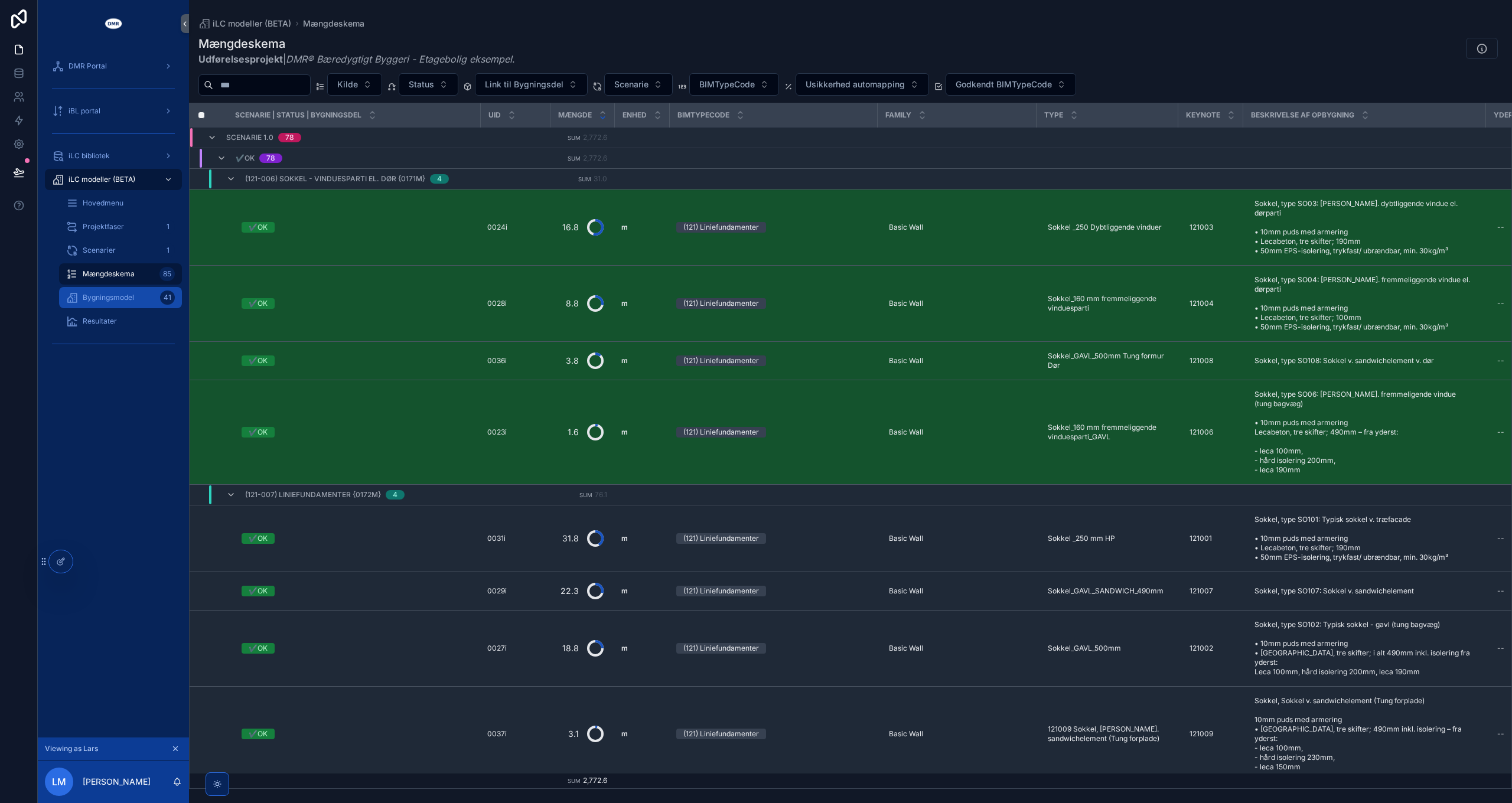
click at [105, 299] on span "Bygningsmodel" at bounding box center [108, 298] width 51 height 10
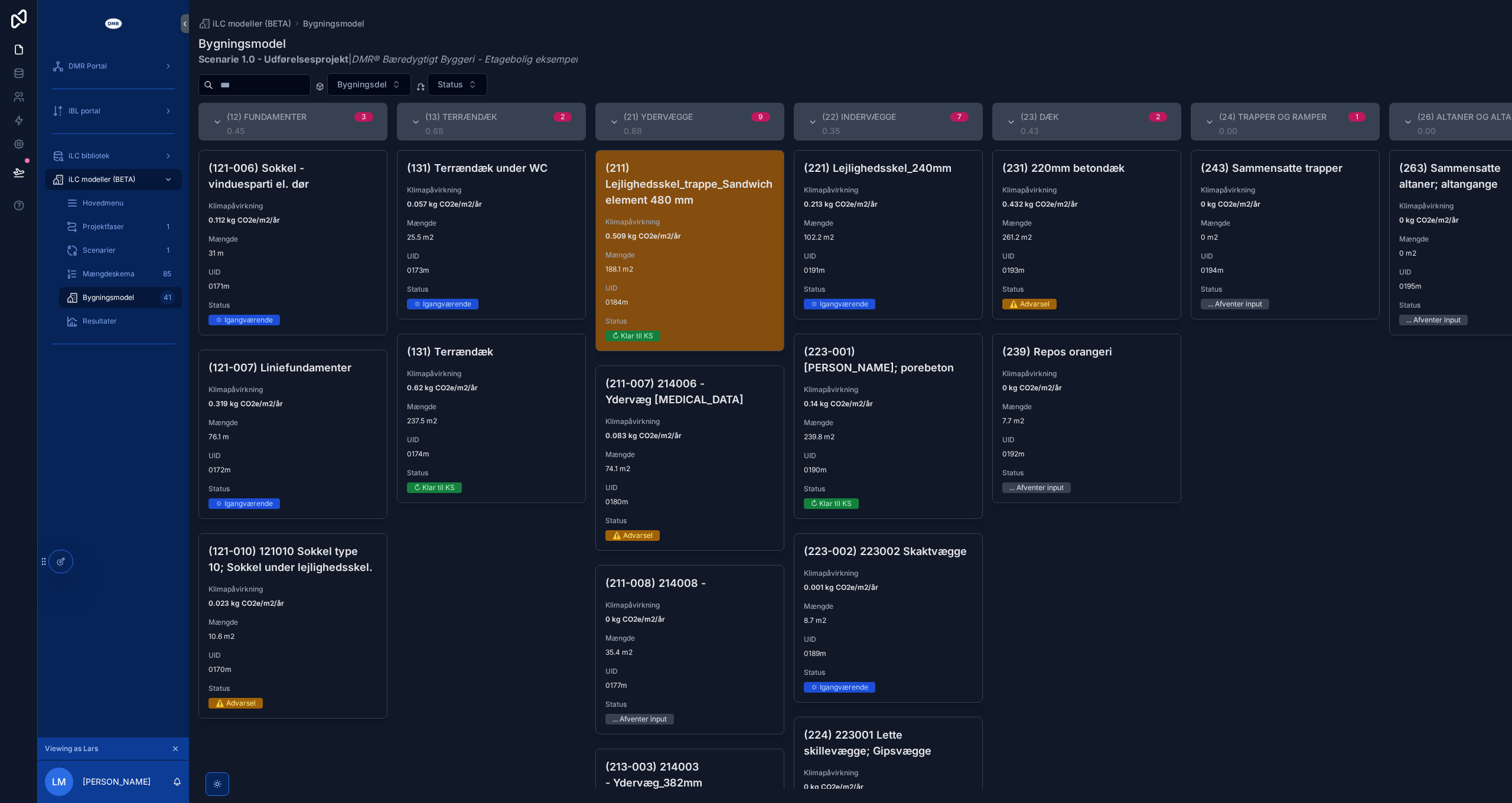
click at [697, 250] on span "Mængde" at bounding box center [690, 255] width 169 height 10
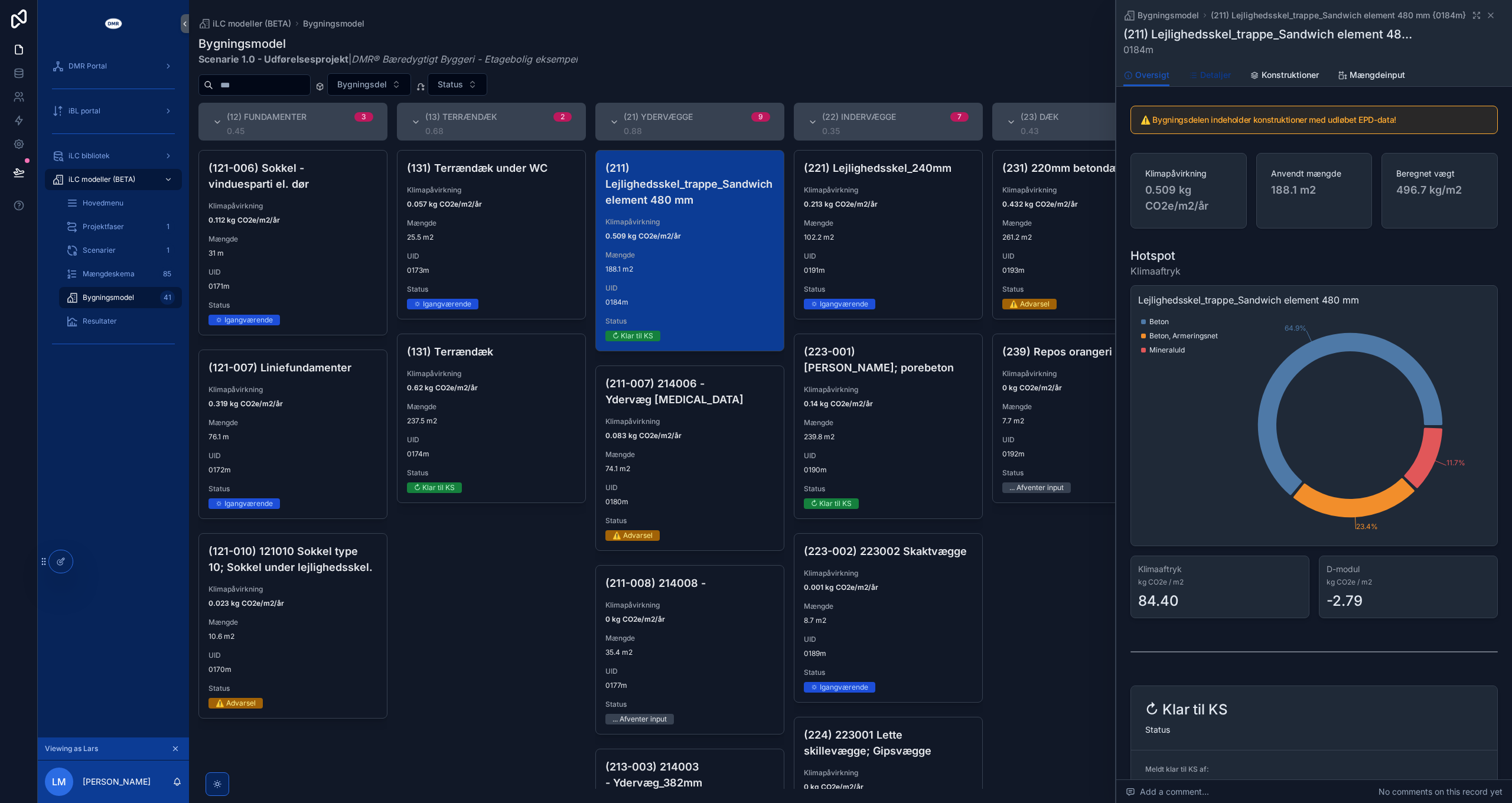
click at [1208, 76] on span "Detaljer" at bounding box center [1215, 75] width 31 height 12
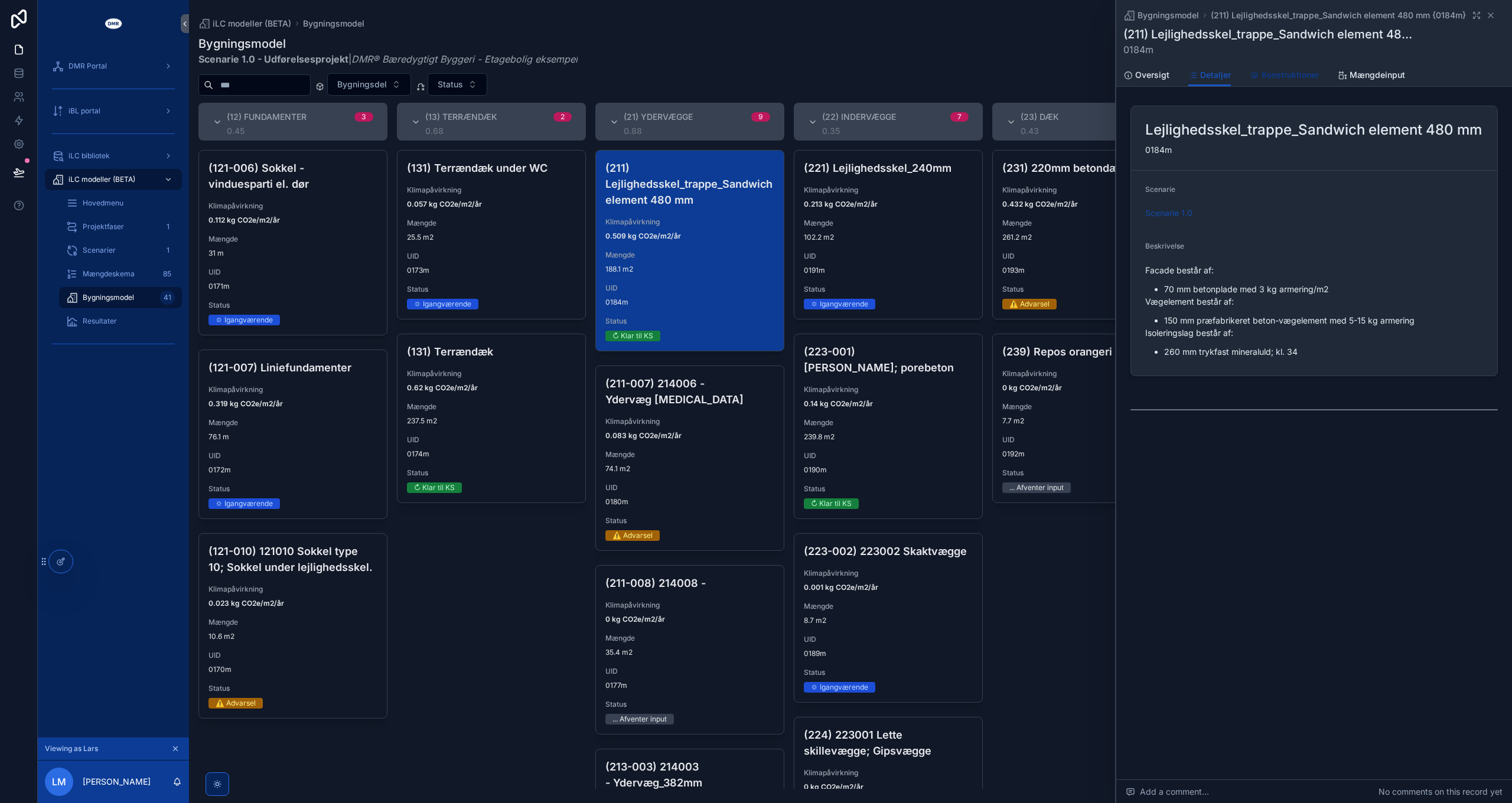
click at [1289, 81] on link "Konstruktioner" at bounding box center [1284, 76] width 69 height 24
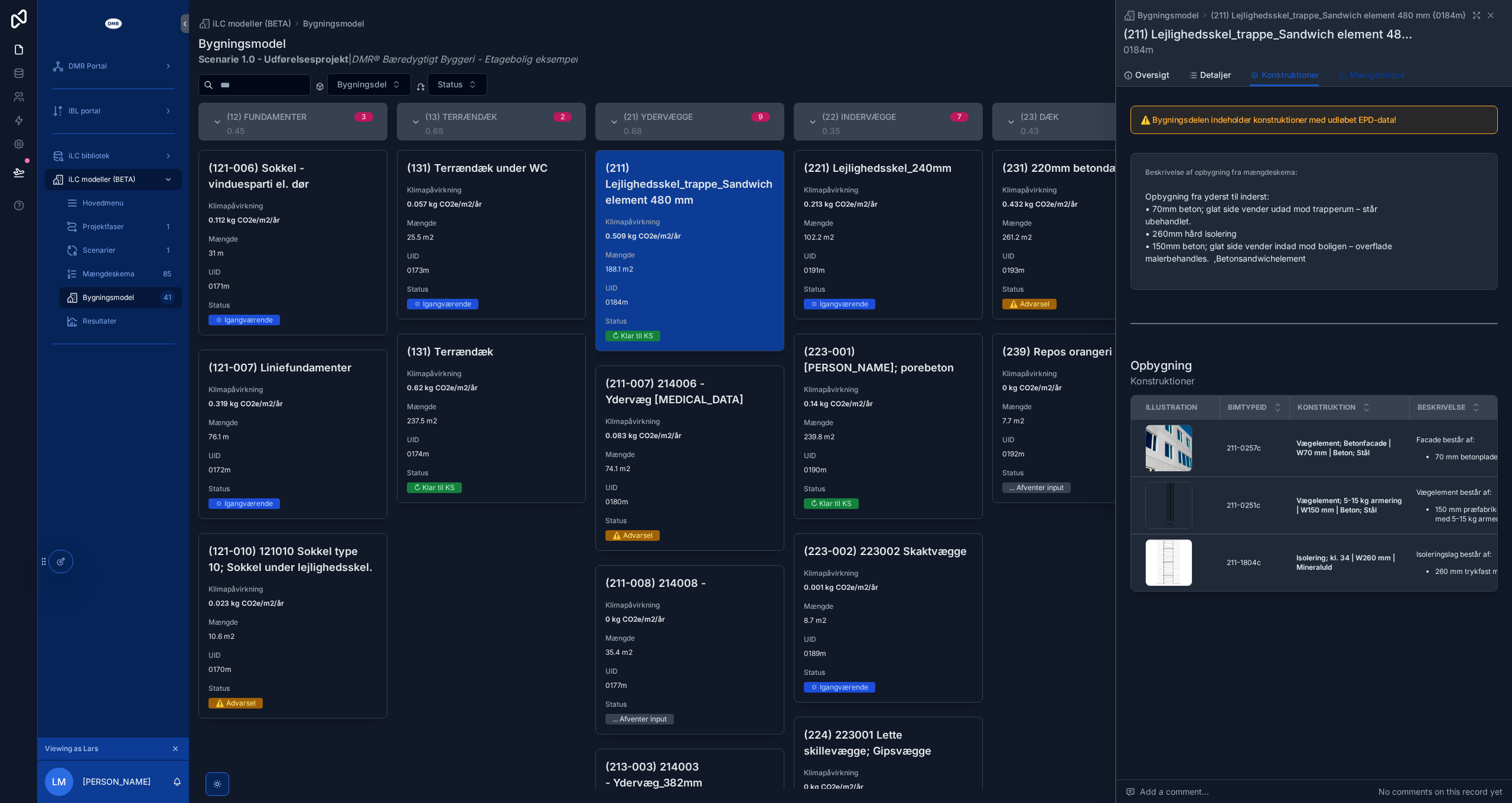
click at [1378, 74] on span "Mængdeinput" at bounding box center [1377, 75] width 56 height 12
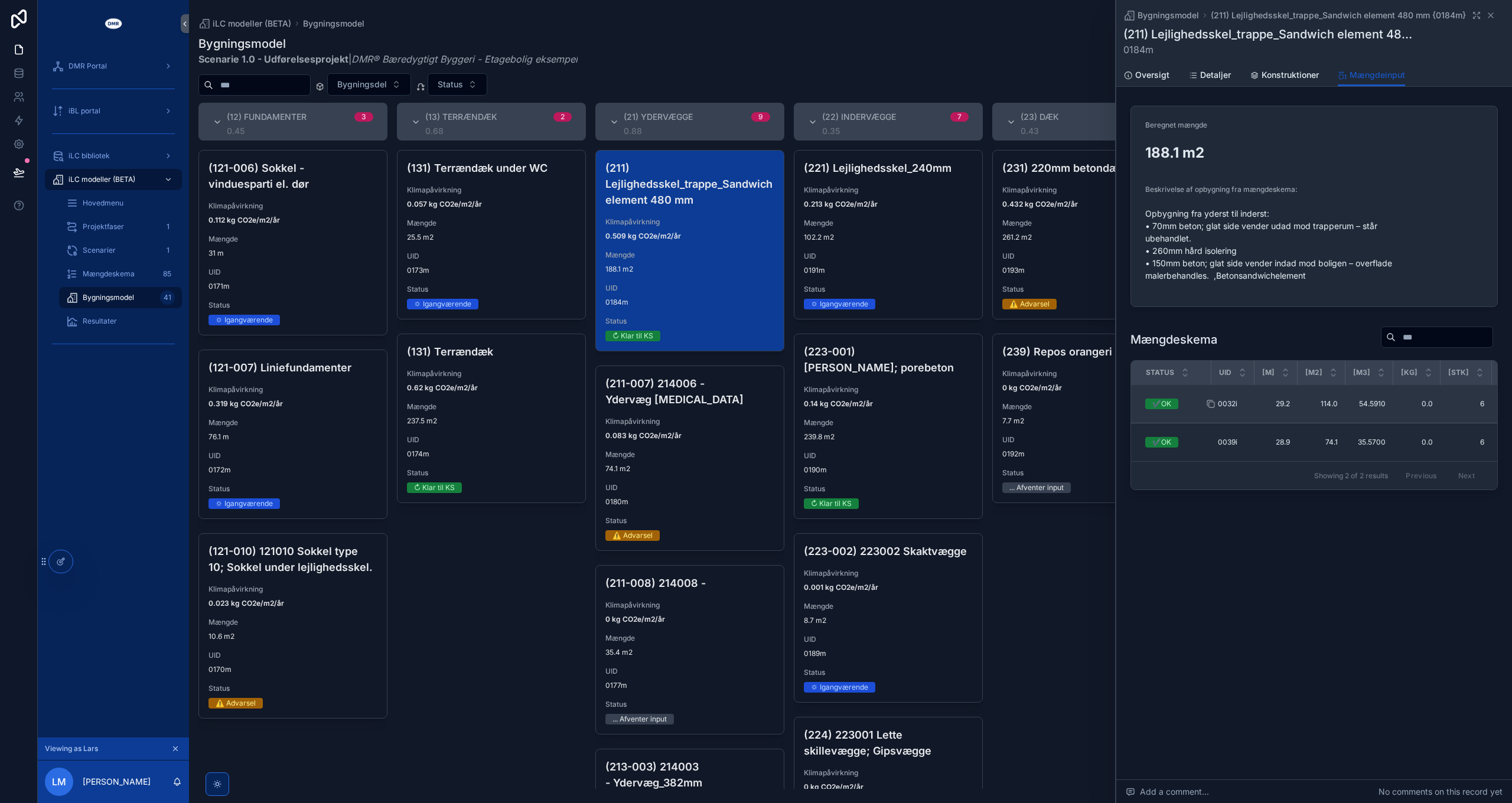
click at [1232, 403] on span "0032i" at bounding box center [1227, 404] width 19 height 10
click at [1226, 403] on span "0032i" at bounding box center [1227, 404] width 19 height 10
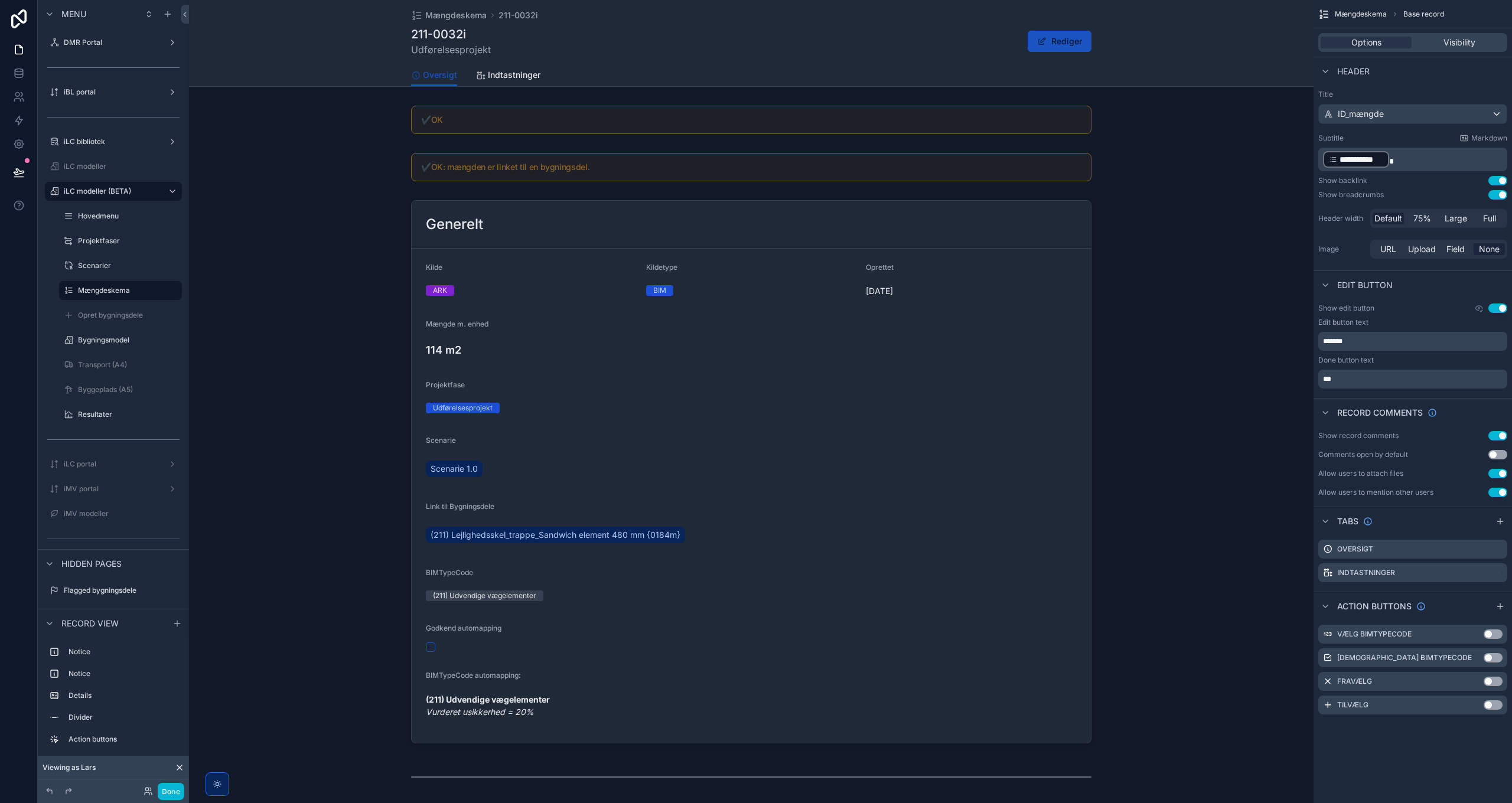
click at [1499, 179] on button "Use setting" at bounding box center [1498, 181] width 19 height 10
click at [1498, 193] on button "Use setting" at bounding box center [1498, 195] width 19 height 10
click at [1498, 195] on button "Use setting" at bounding box center [1498, 195] width 19 height 10
click at [175, 793] on button "Done" at bounding box center [171, 791] width 26 height 17
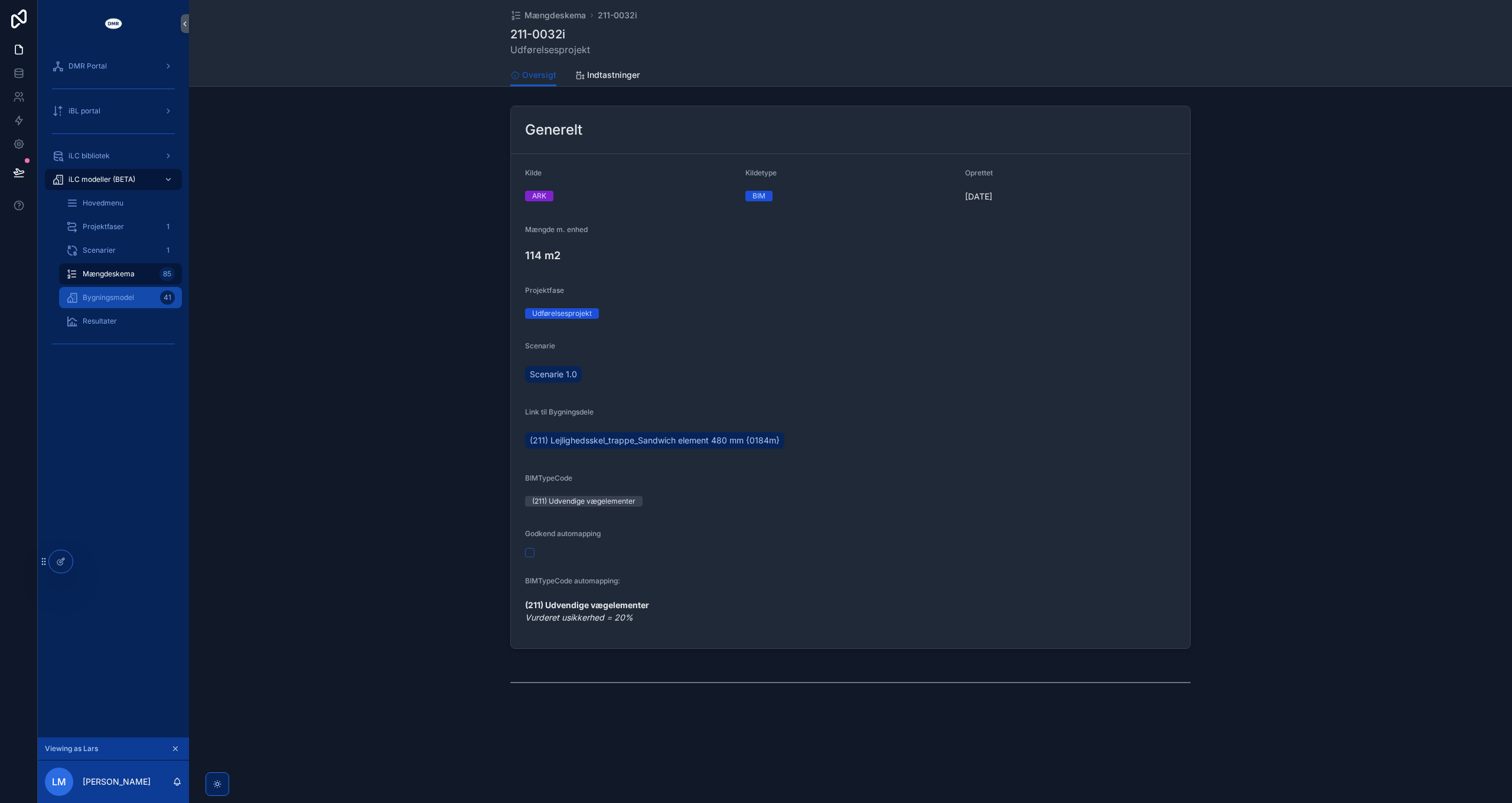
click at [105, 293] on span "Bygningsmodel" at bounding box center [108, 298] width 51 height 10
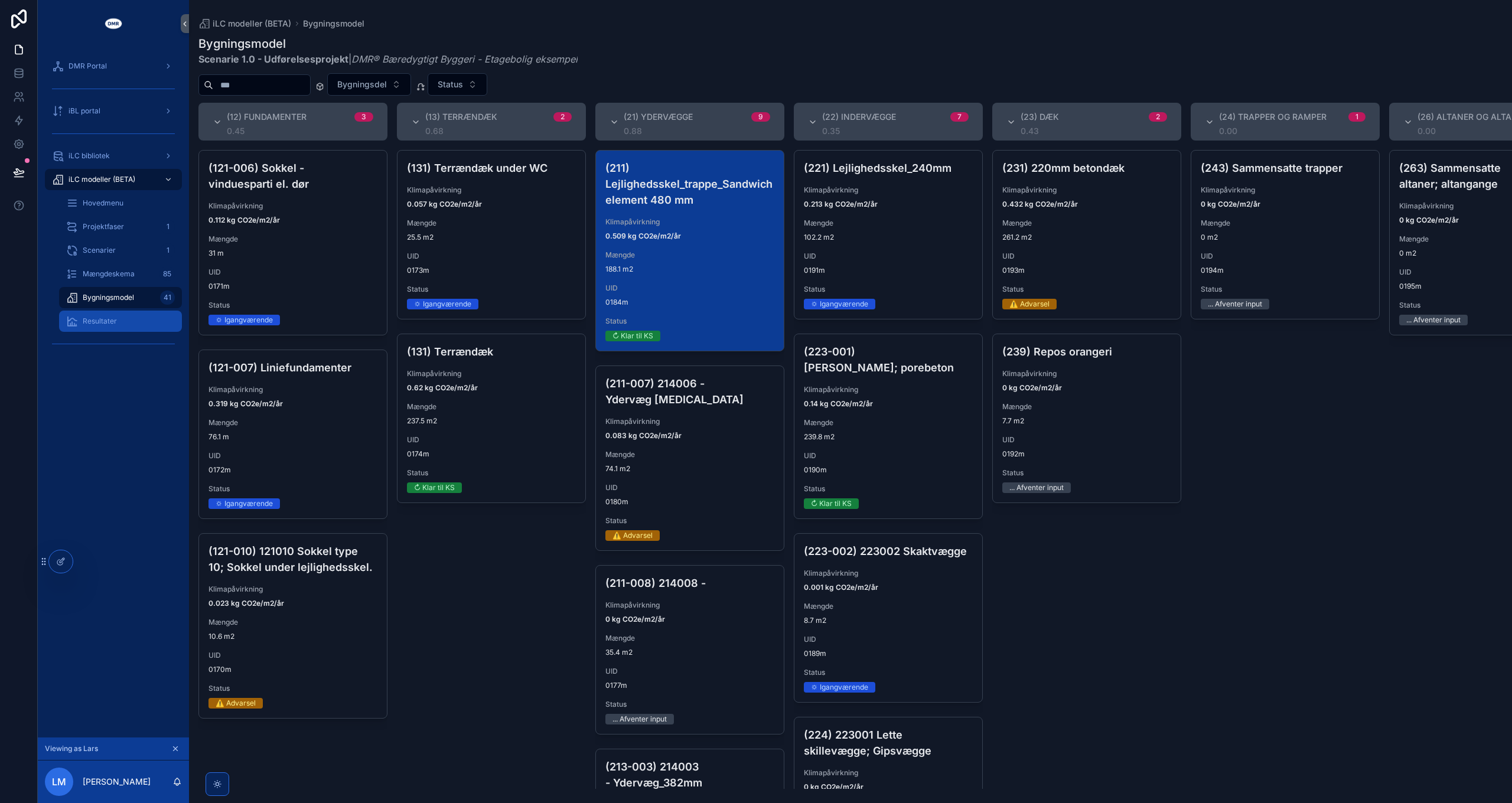
click at [108, 315] on div "Resultater" at bounding box center [120, 321] width 108 height 19
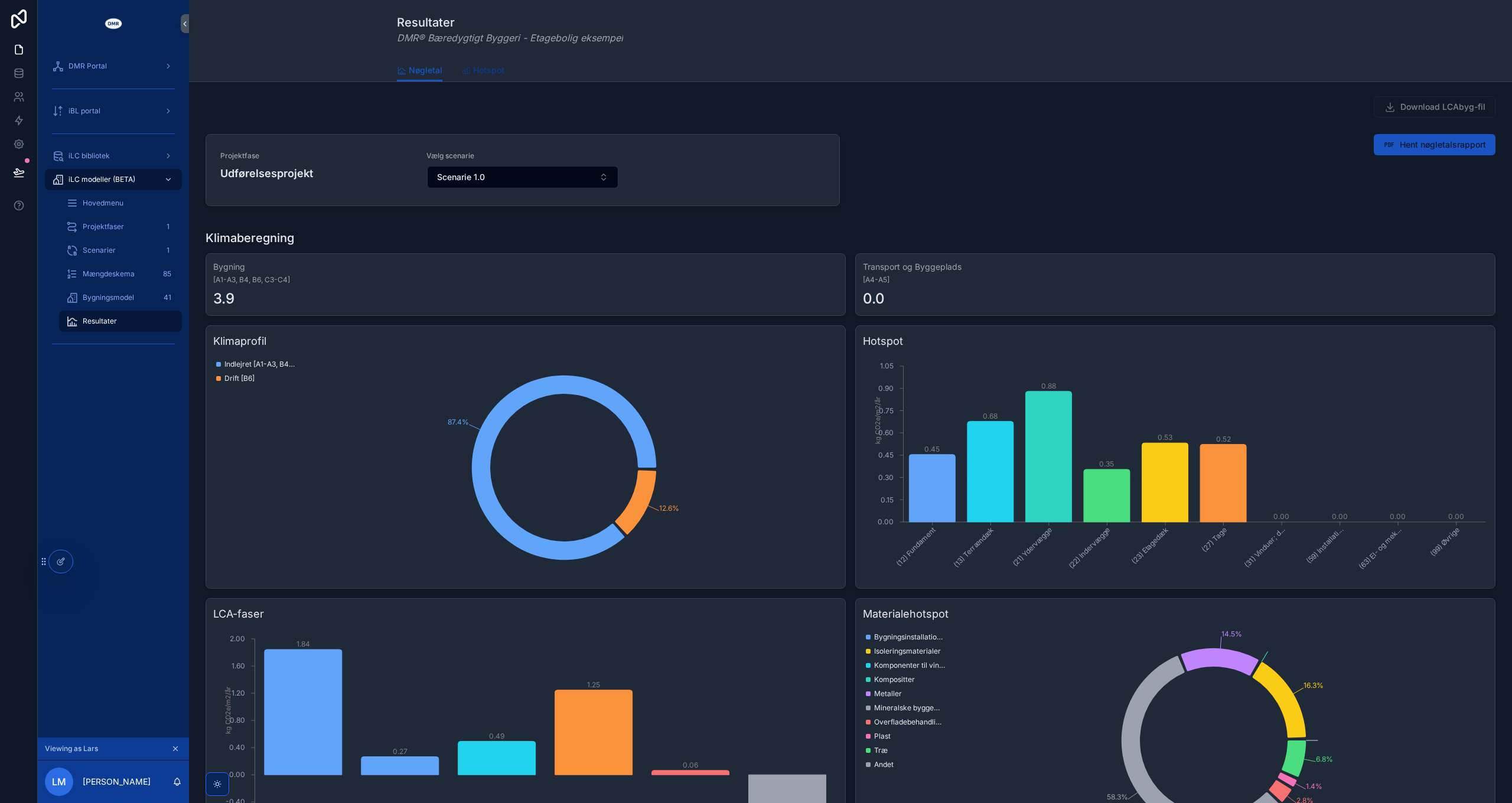
click at [482, 77] on link "Hotspot" at bounding box center [483, 72] width 43 height 24
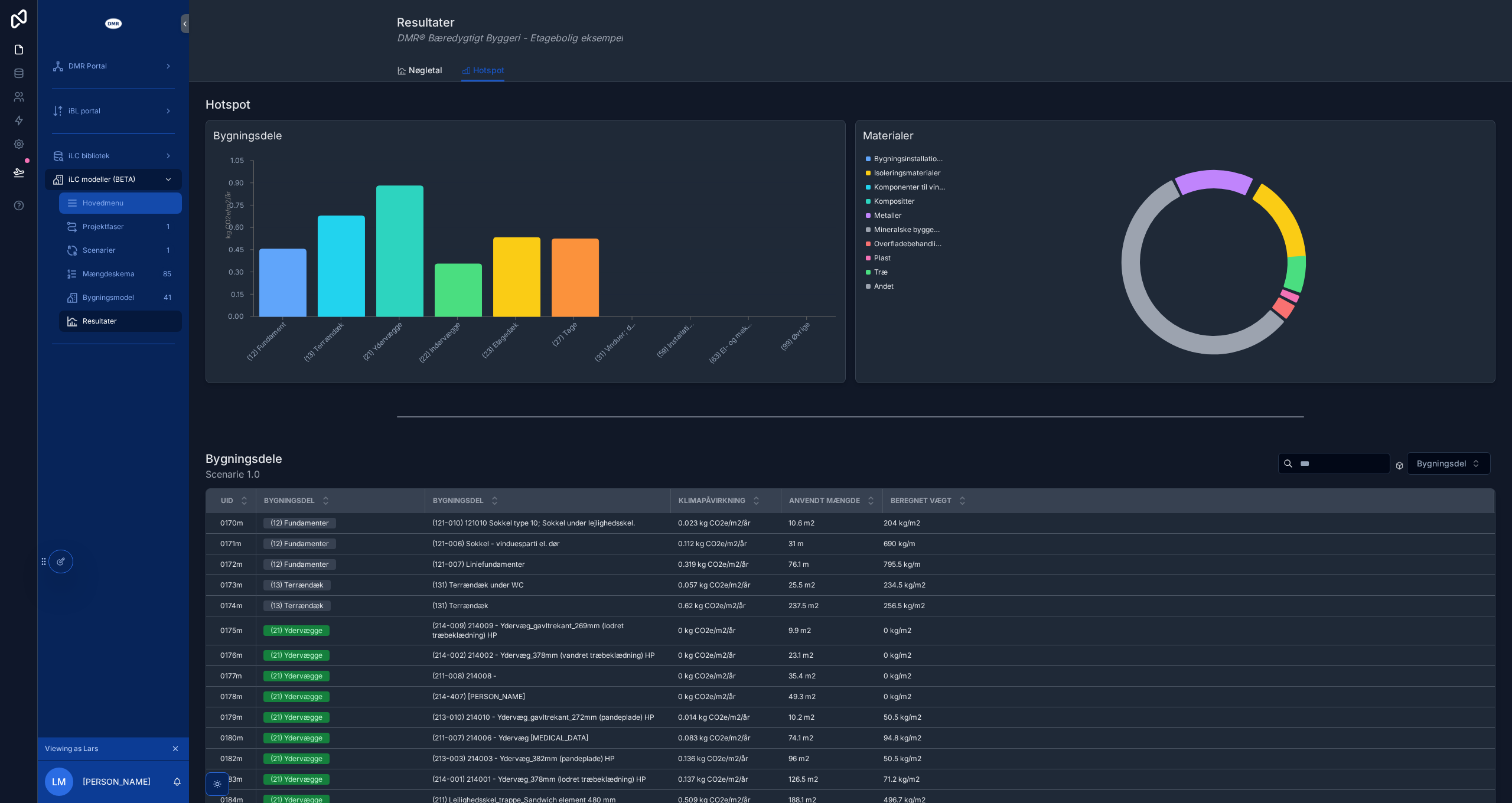
click at [107, 201] on span "Hovedmenu" at bounding box center [103, 203] width 41 height 10
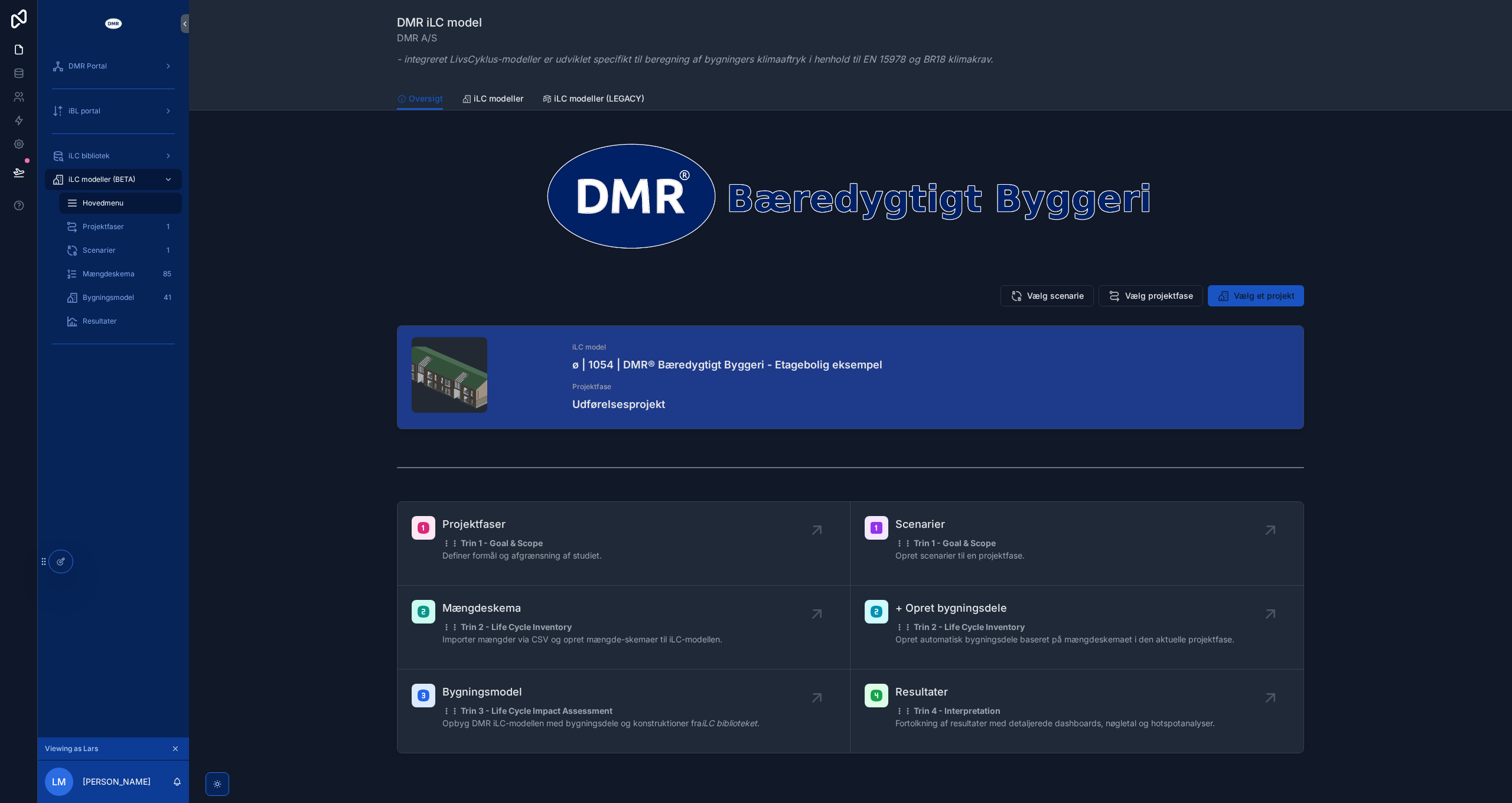
click at [325, 292] on div "Vælg scenarie Vælg projektfase Vælg et projekt" at bounding box center [850, 296] width 1304 height 31
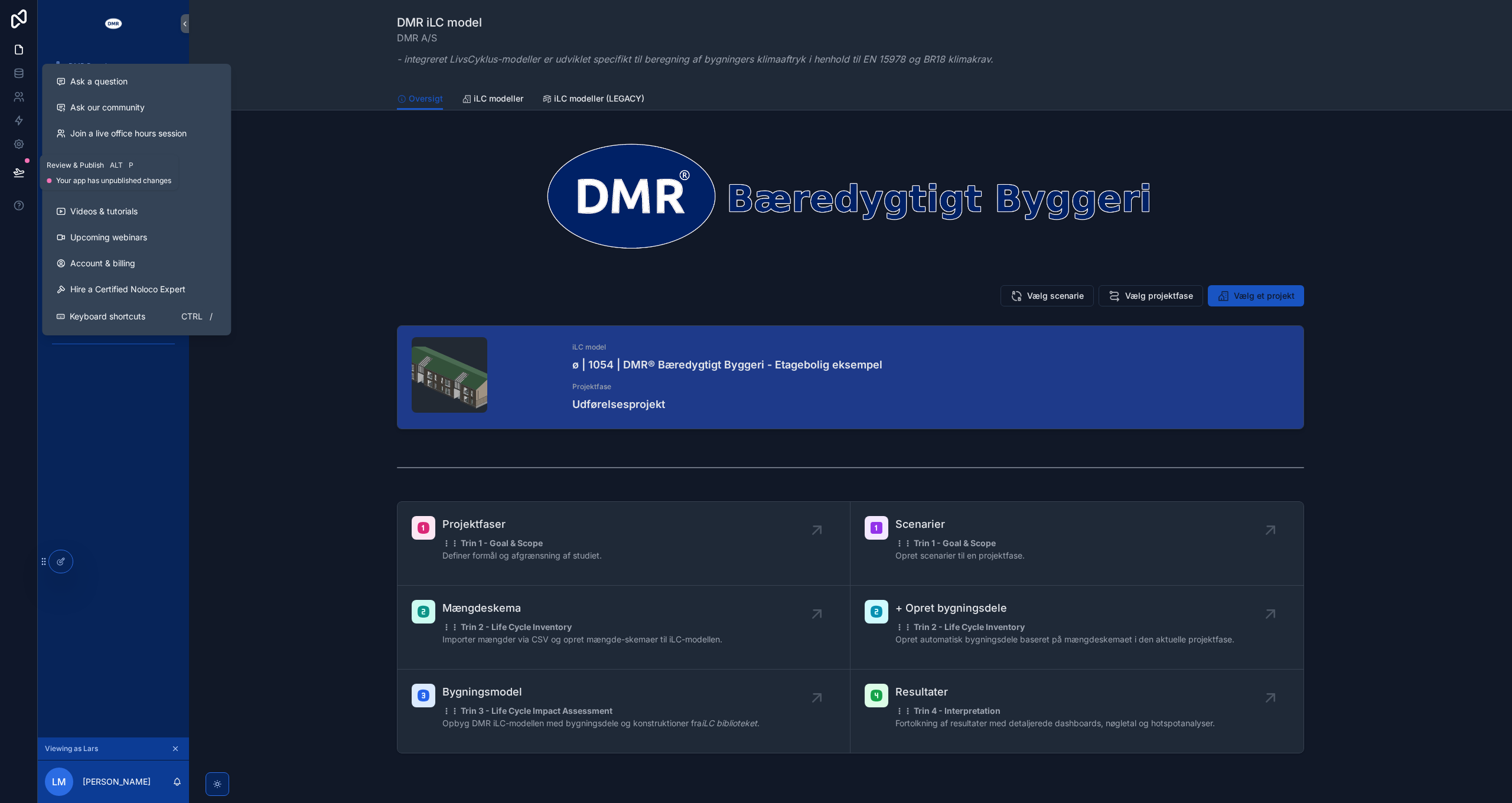
click at [24, 174] on icon at bounding box center [18, 172] width 12 height 12
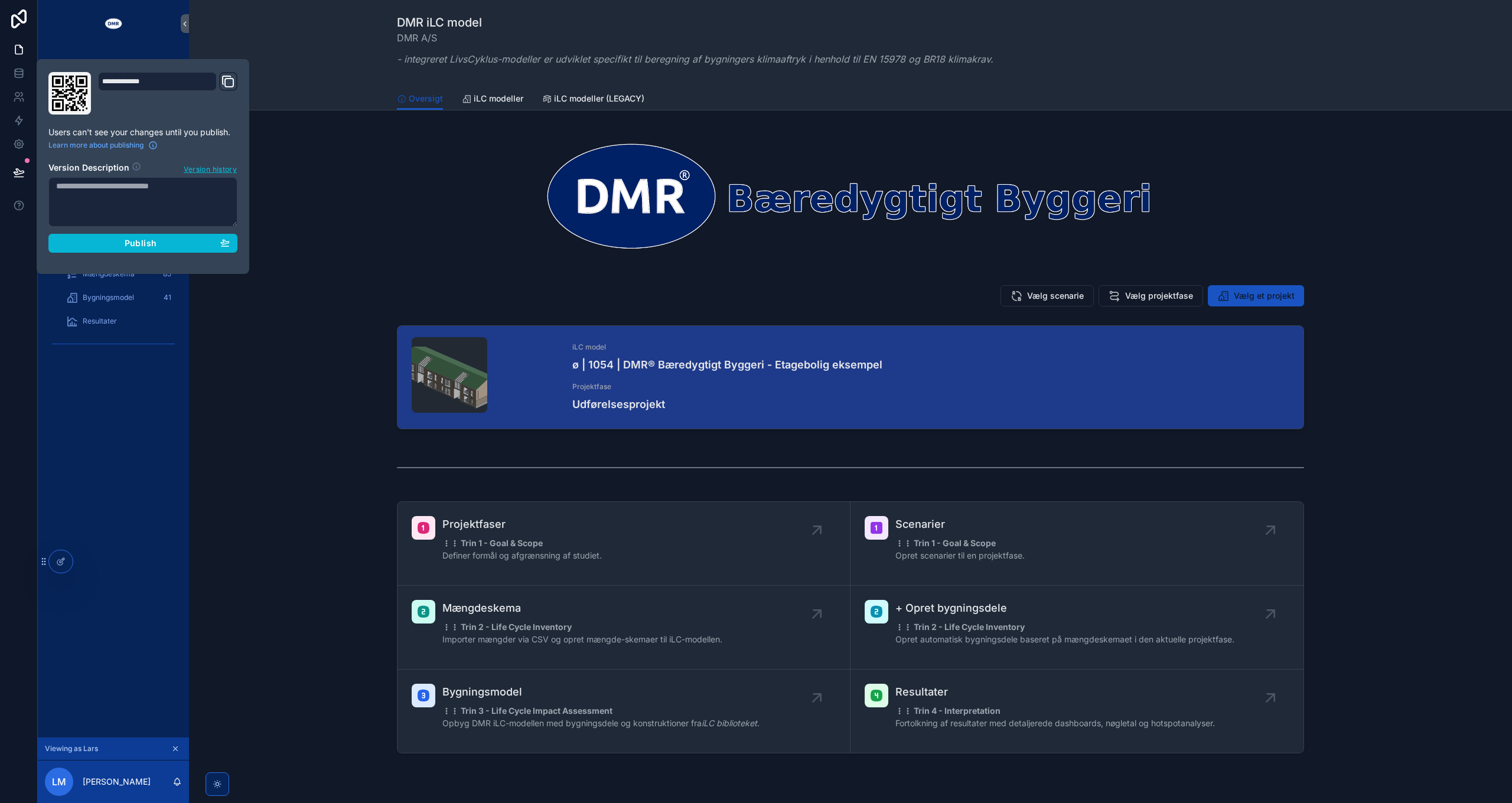
click at [258, 404] on div "iLC model ø | 1054 | DMR® Bæredygtigt Byggeri - Etagebolig eksempel Projektfase…" at bounding box center [850, 379] width 1304 height 118
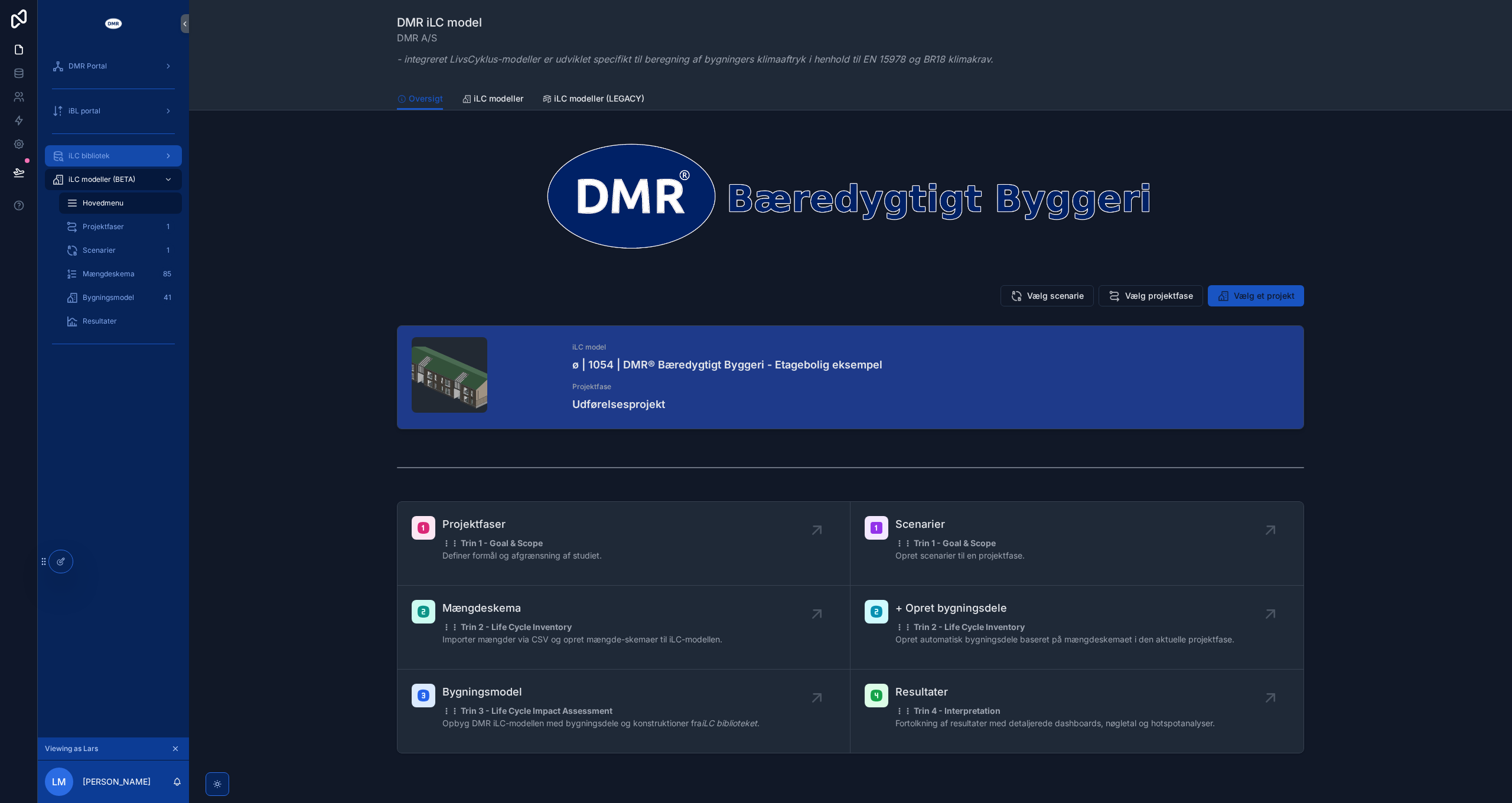
click at [88, 156] on span "iLC bibliotek" at bounding box center [89, 156] width 41 height 10
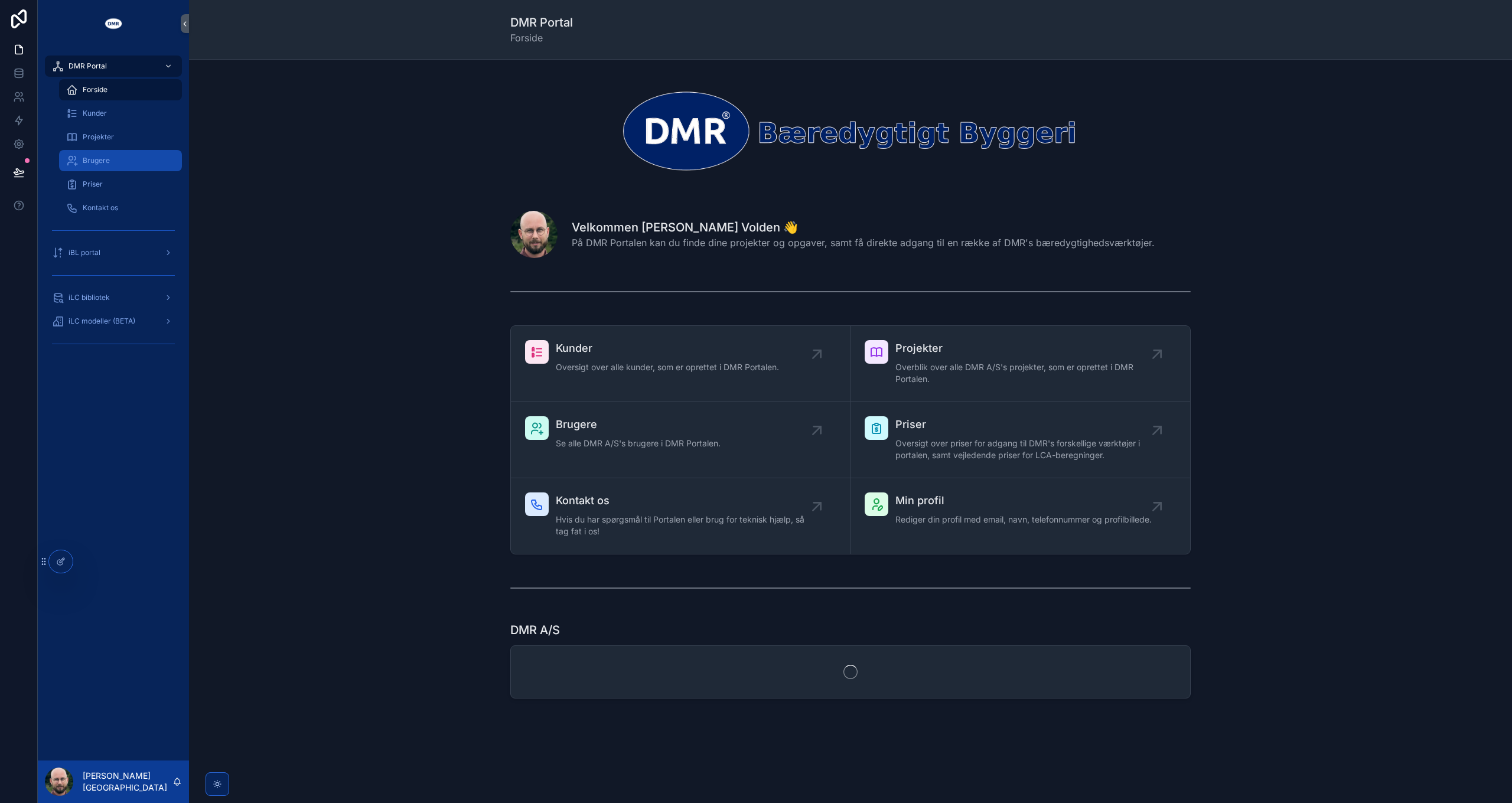
click at [110, 165] on div "Brugere" at bounding box center [120, 161] width 108 height 19
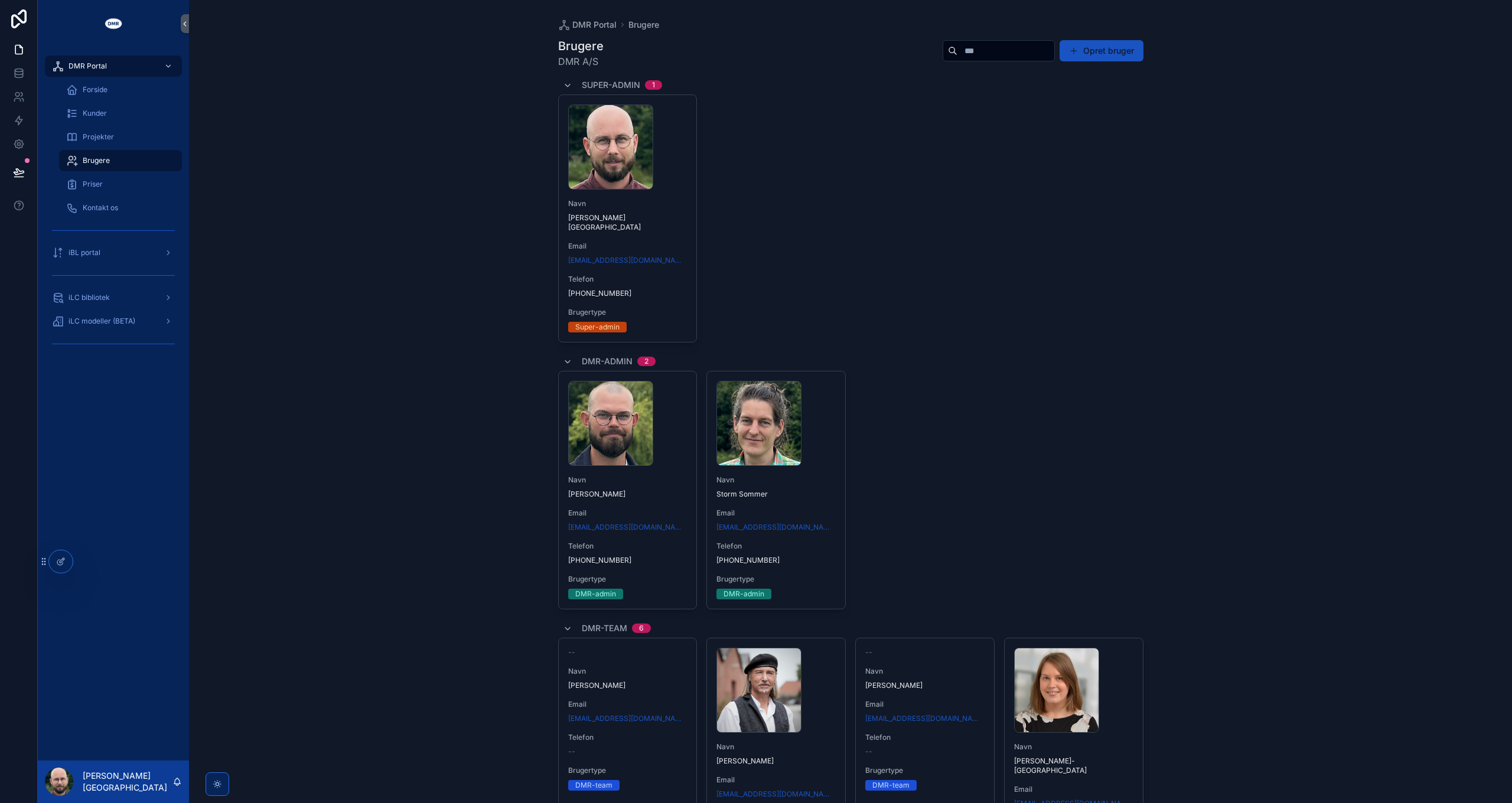
click at [1239, 340] on div "DMR Portal Brugere Brugere DMR A/S Opret bruger Super-admin 1 MBV .jpg [PERSON_…" at bounding box center [850, 402] width 1323 height 803
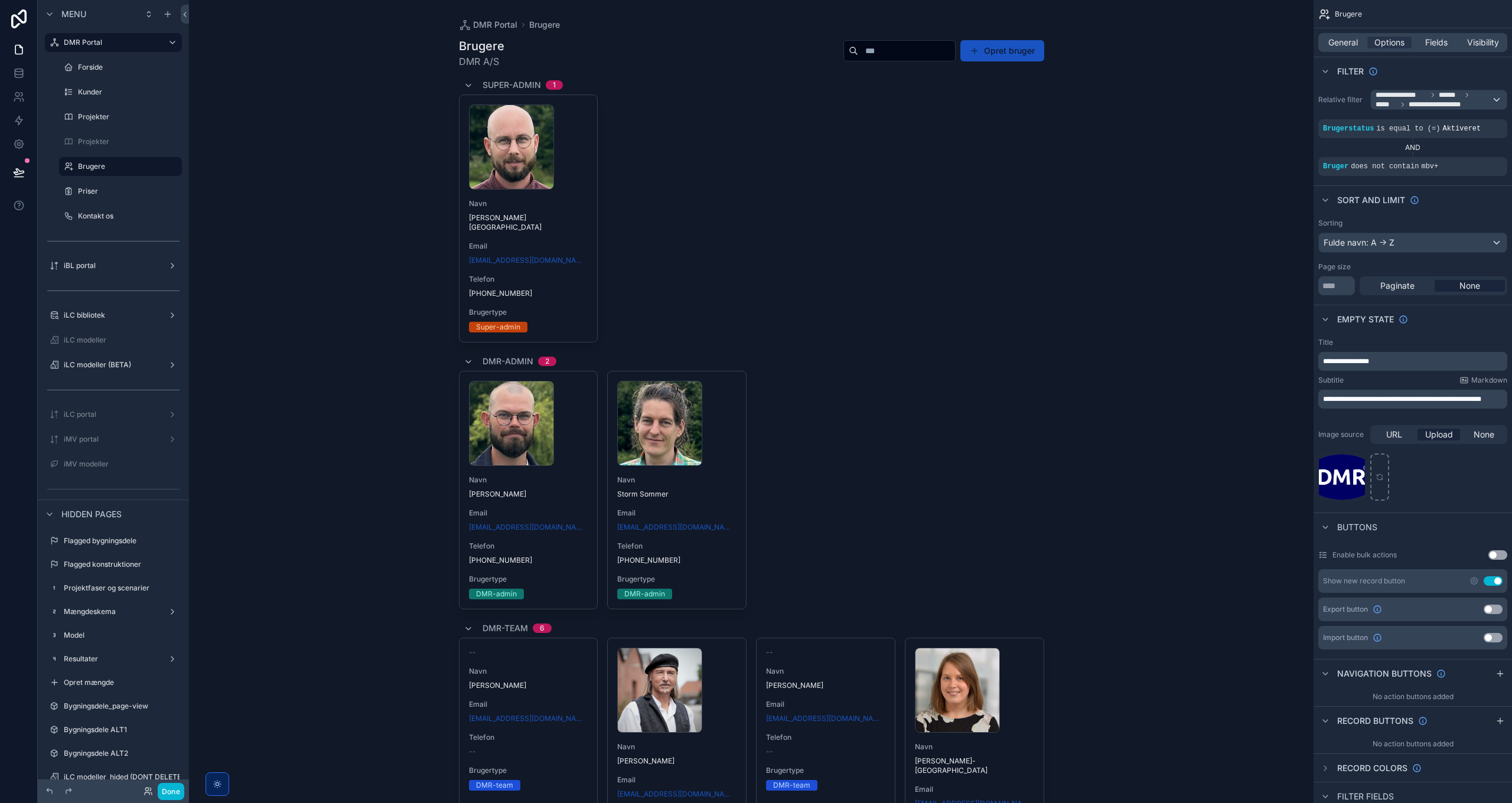
click at [1004, 53] on div "scrollable content" at bounding box center [752, 586] width 604 height 1171
click at [999, 53] on button "Opret bruger" at bounding box center [1002, 50] width 84 height 22
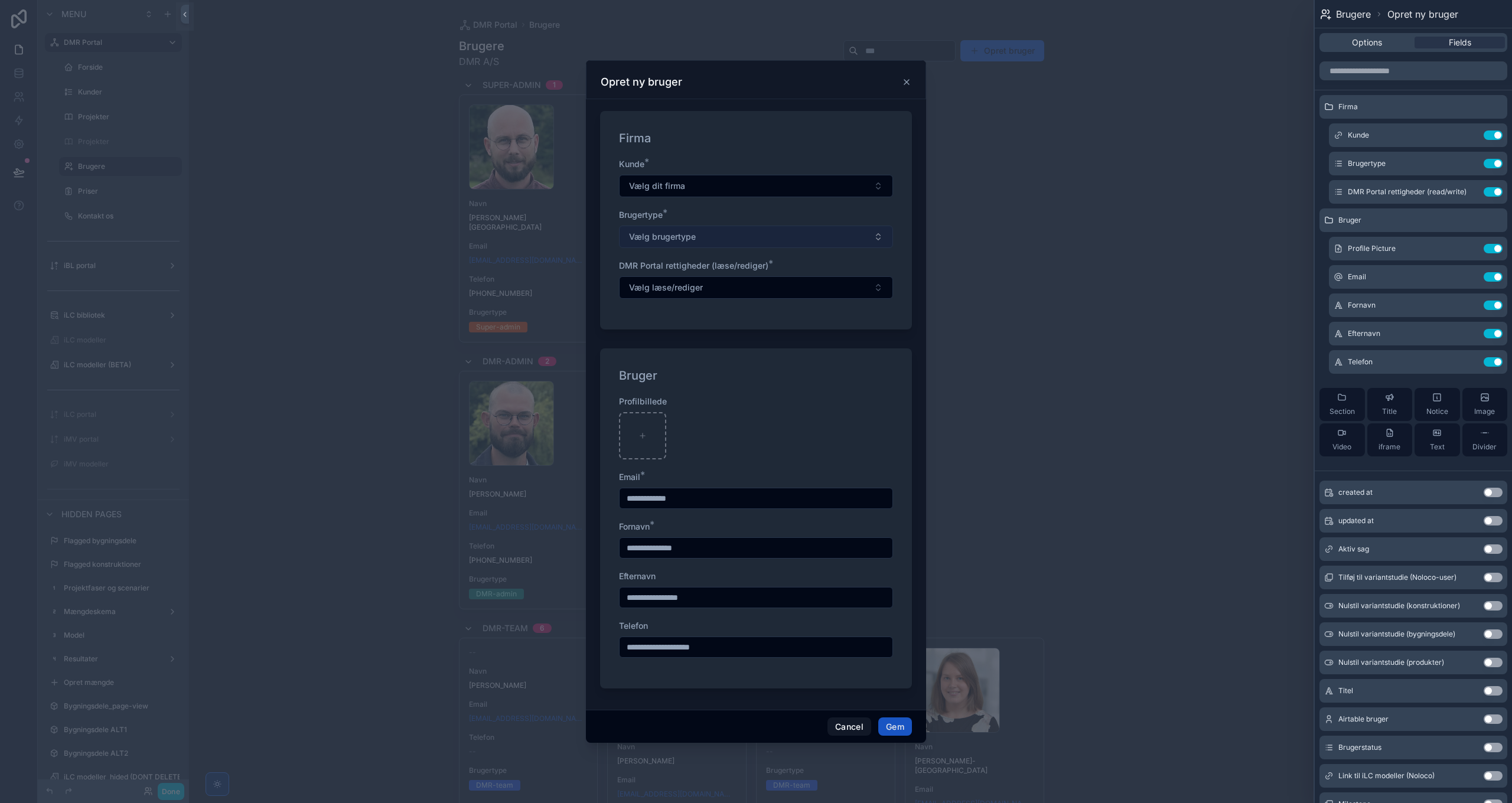
click at [677, 238] on span "Vælg brugertype" at bounding box center [662, 237] width 67 height 12
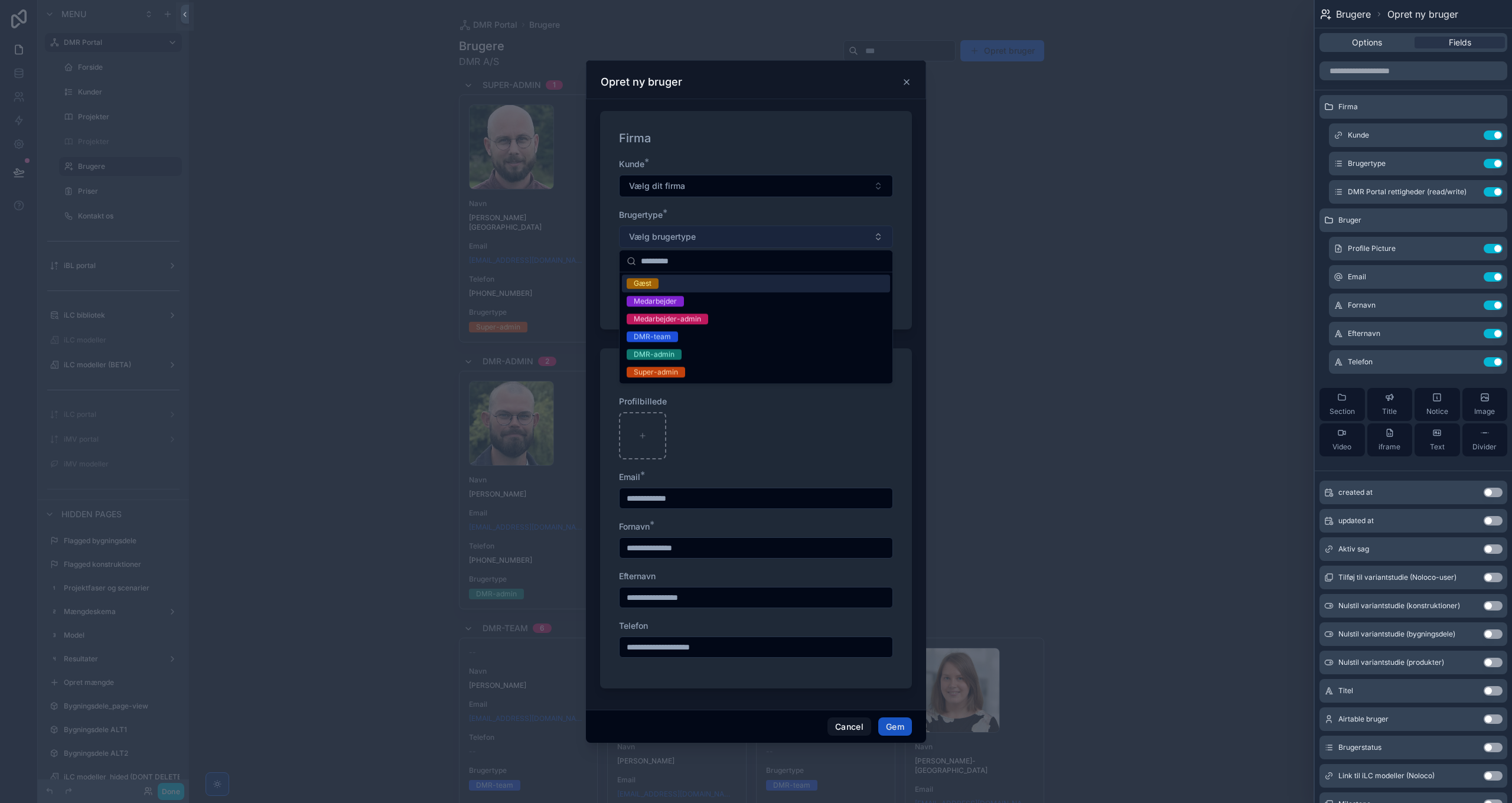
click at [679, 238] on span "Vælg brugertype" at bounding box center [662, 237] width 67 height 12
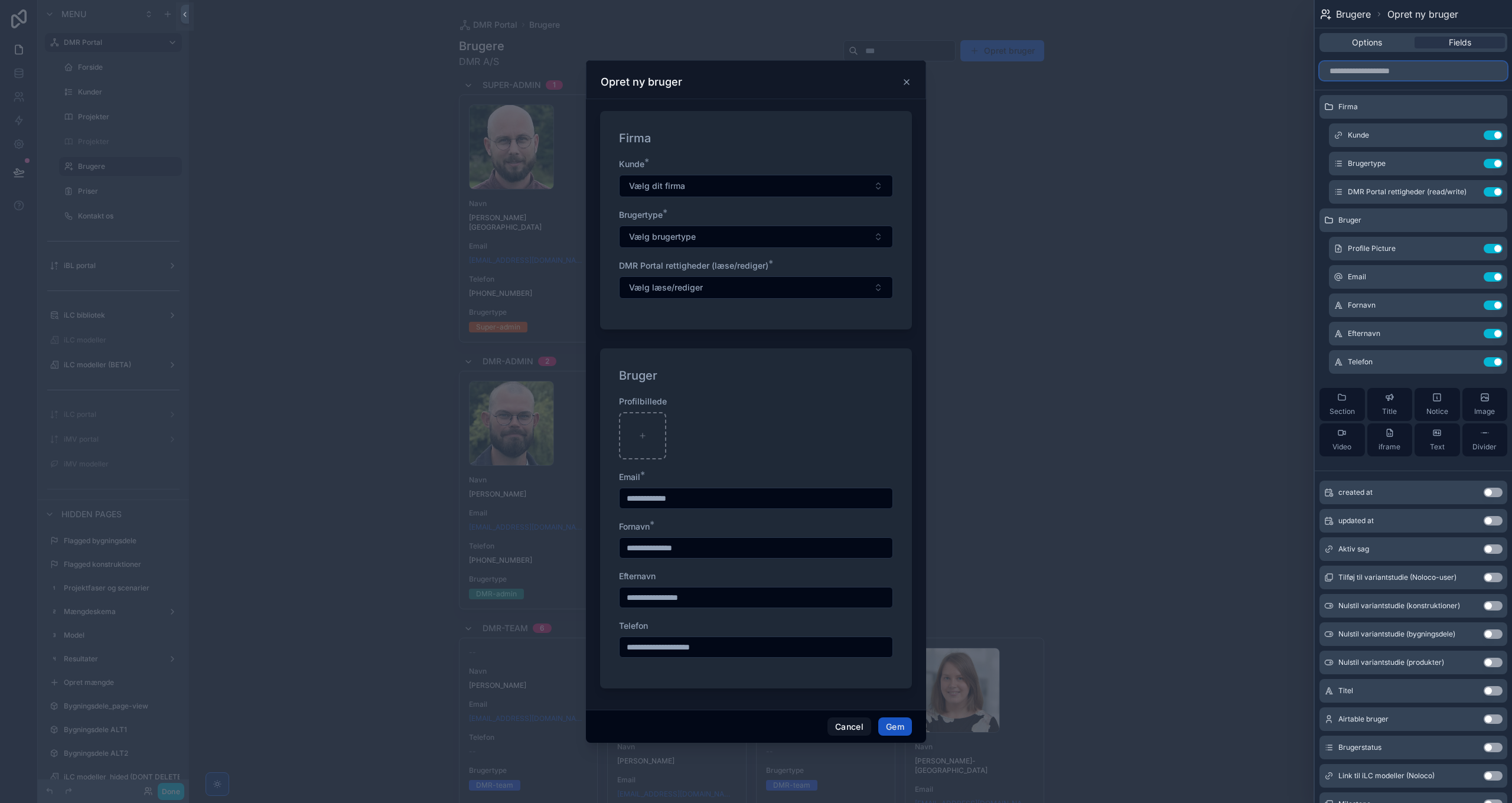
click at [1367, 74] on input "text" at bounding box center [1413, 71] width 188 height 19
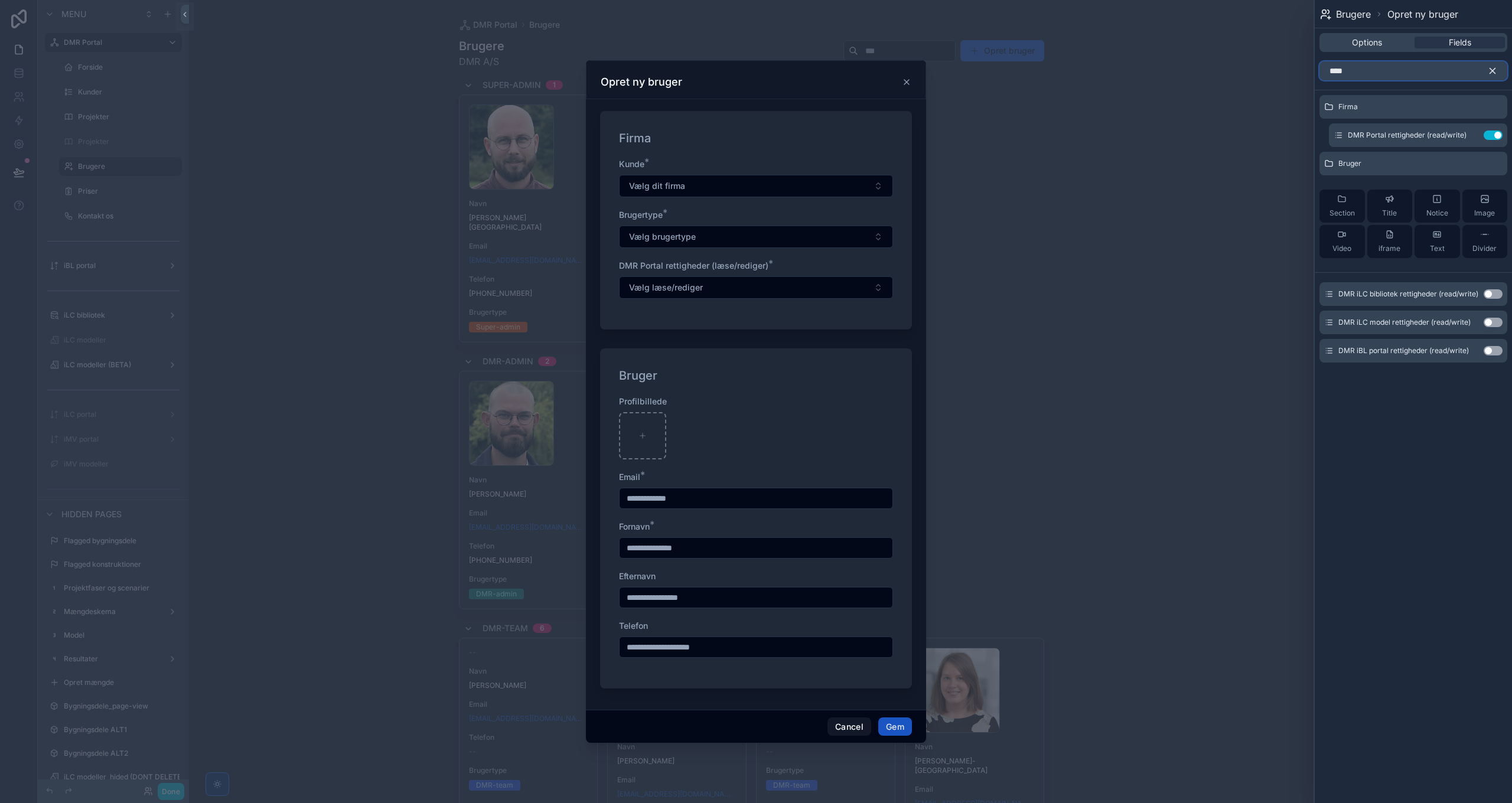
type input "****"
click at [1493, 293] on button "Use setting" at bounding box center [1493, 294] width 19 height 10
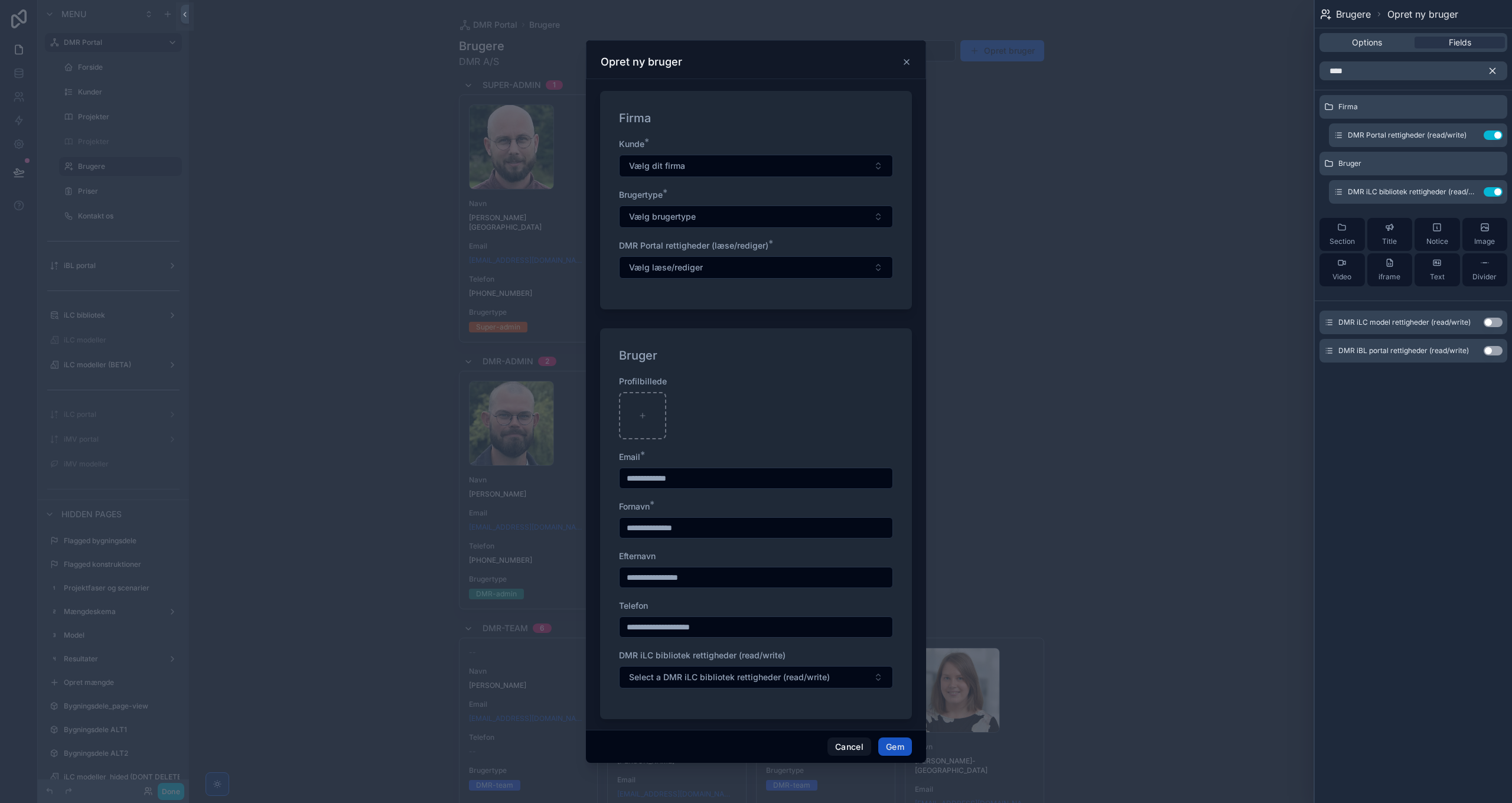
click at [1498, 322] on button "Use setting" at bounding box center [1493, 323] width 19 height 10
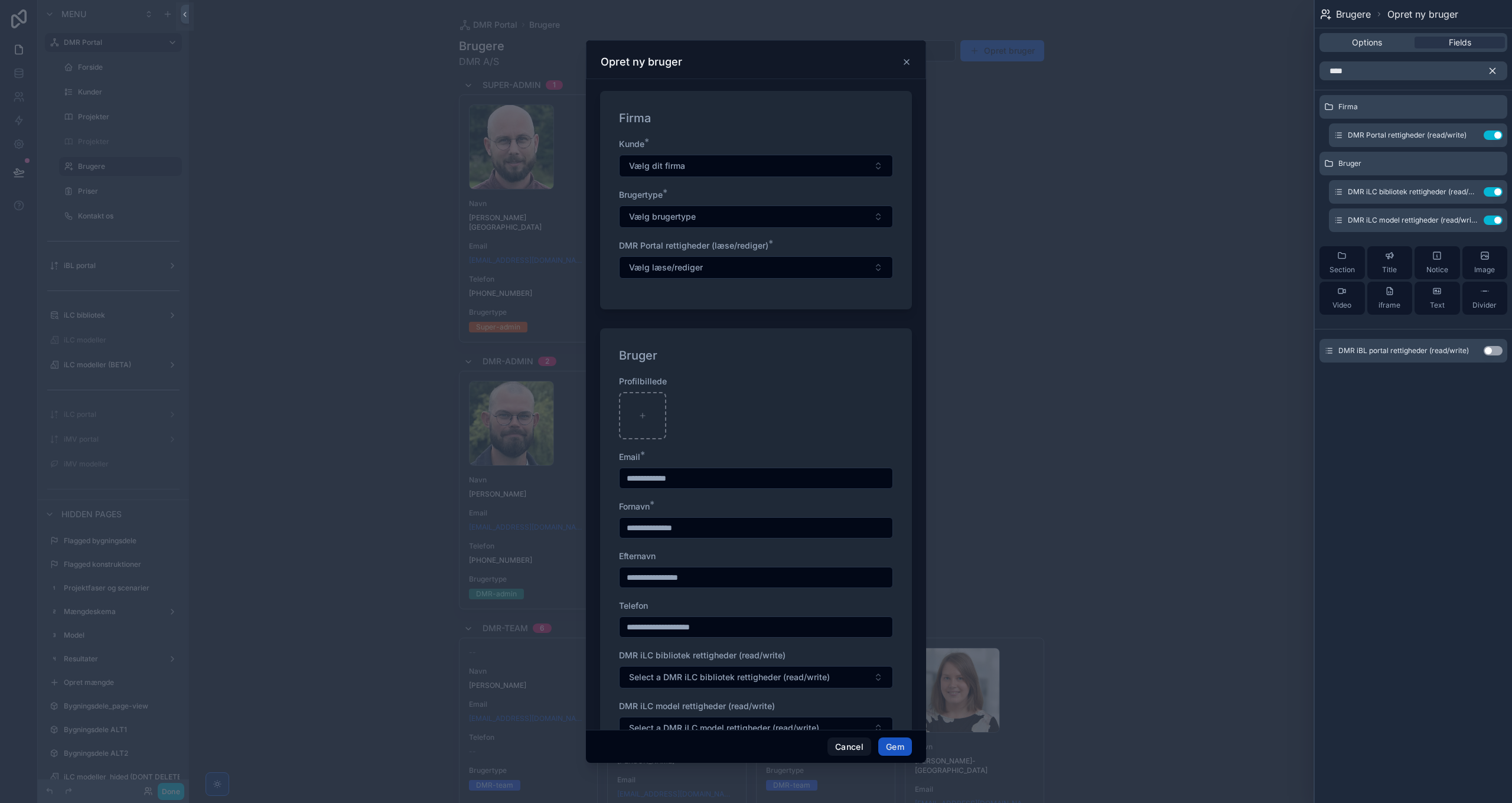
click at [1493, 348] on button "Use setting" at bounding box center [1493, 351] width 19 height 10
click at [1494, 72] on icon "button" at bounding box center [1493, 71] width 6 height 6
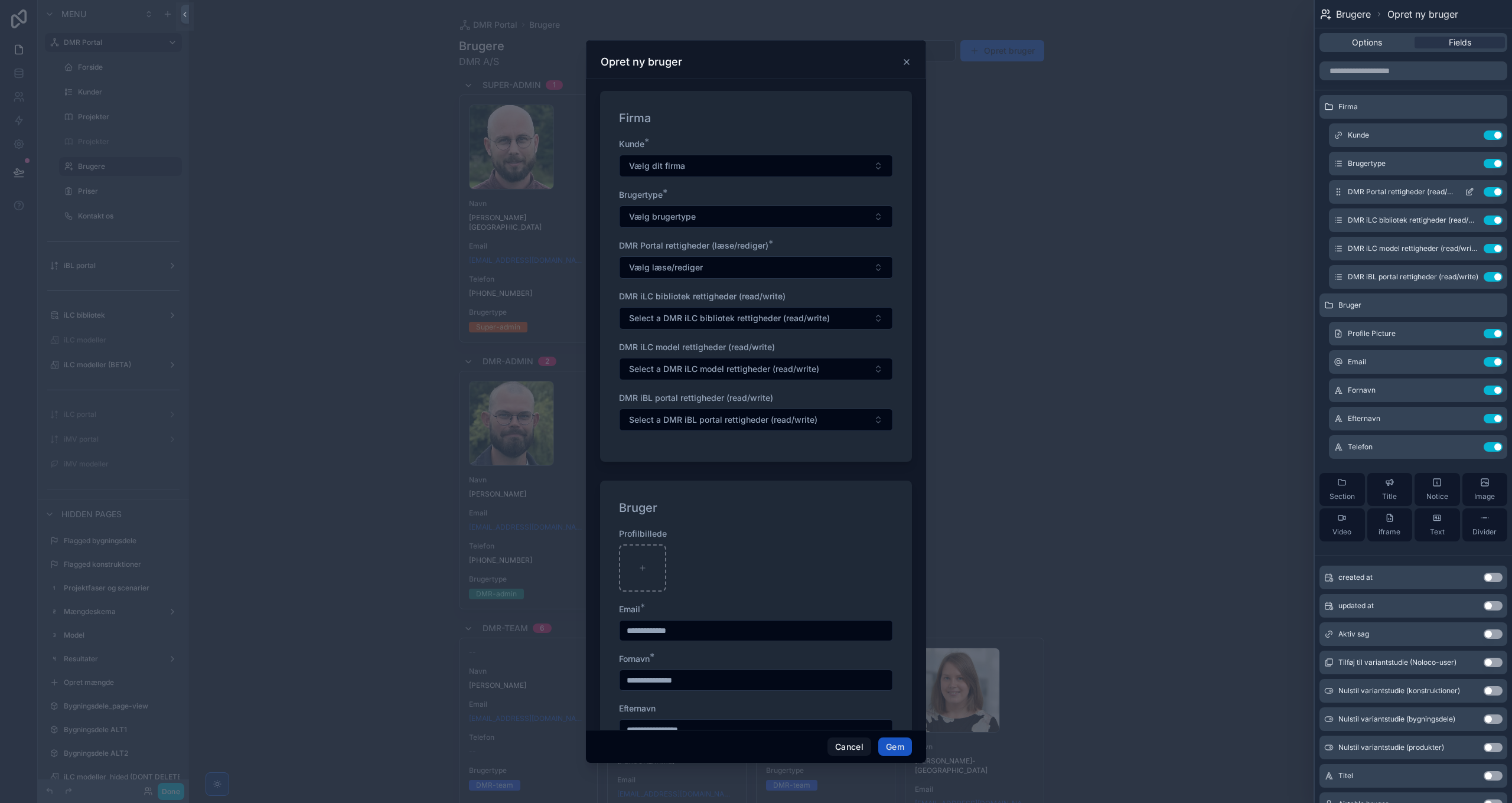
click at [1468, 190] on icon at bounding box center [1471, 190] width 5 height 5
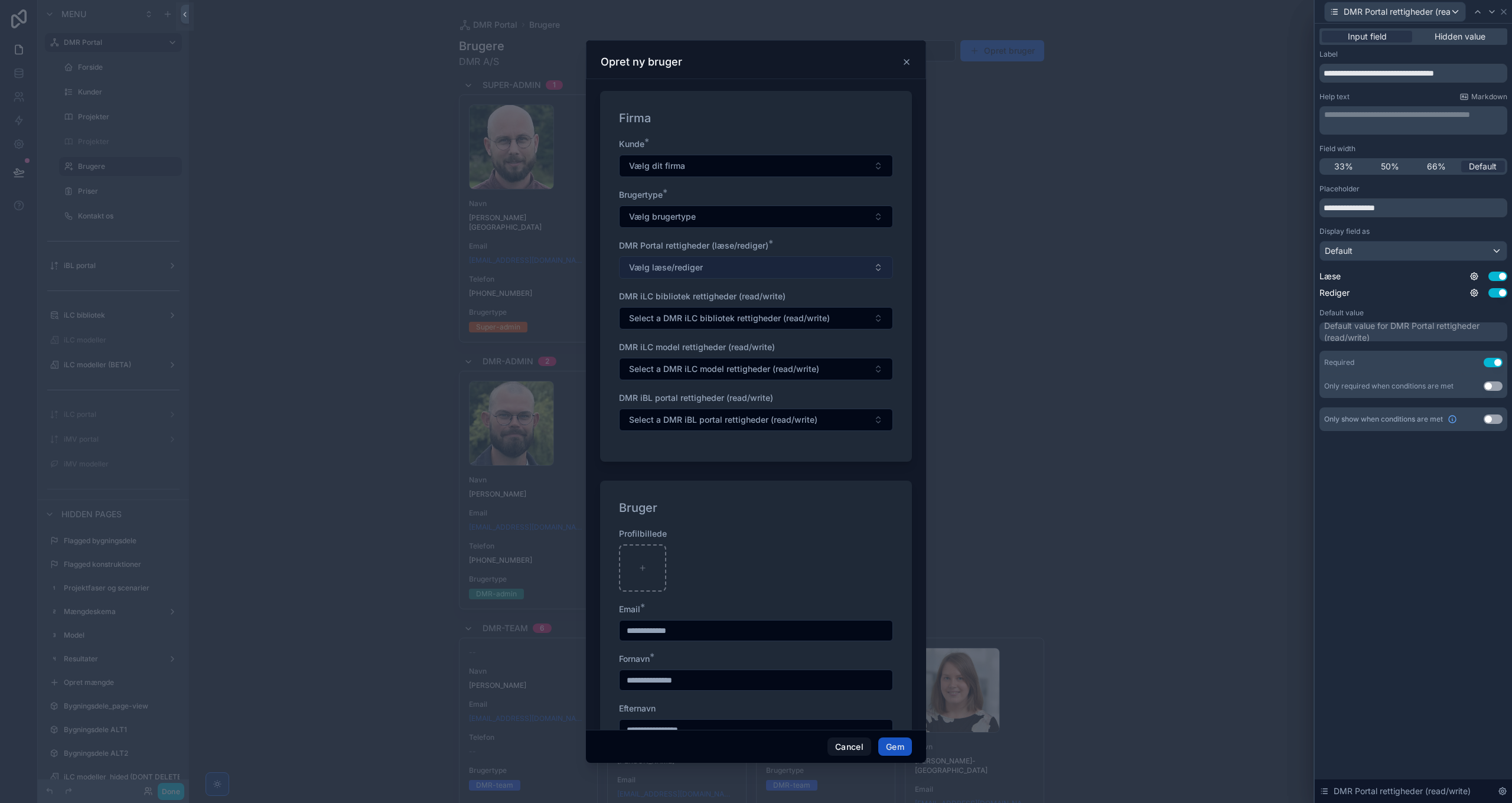
click at [677, 262] on span "Vælg læse/rediger" at bounding box center [666, 267] width 74 height 12
click at [679, 266] on span "Vælg læse/rediger" at bounding box center [666, 267] width 74 height 12
click at [1369, 245] on div "Default" at bounding box center [1413, 251] width 187 height 19
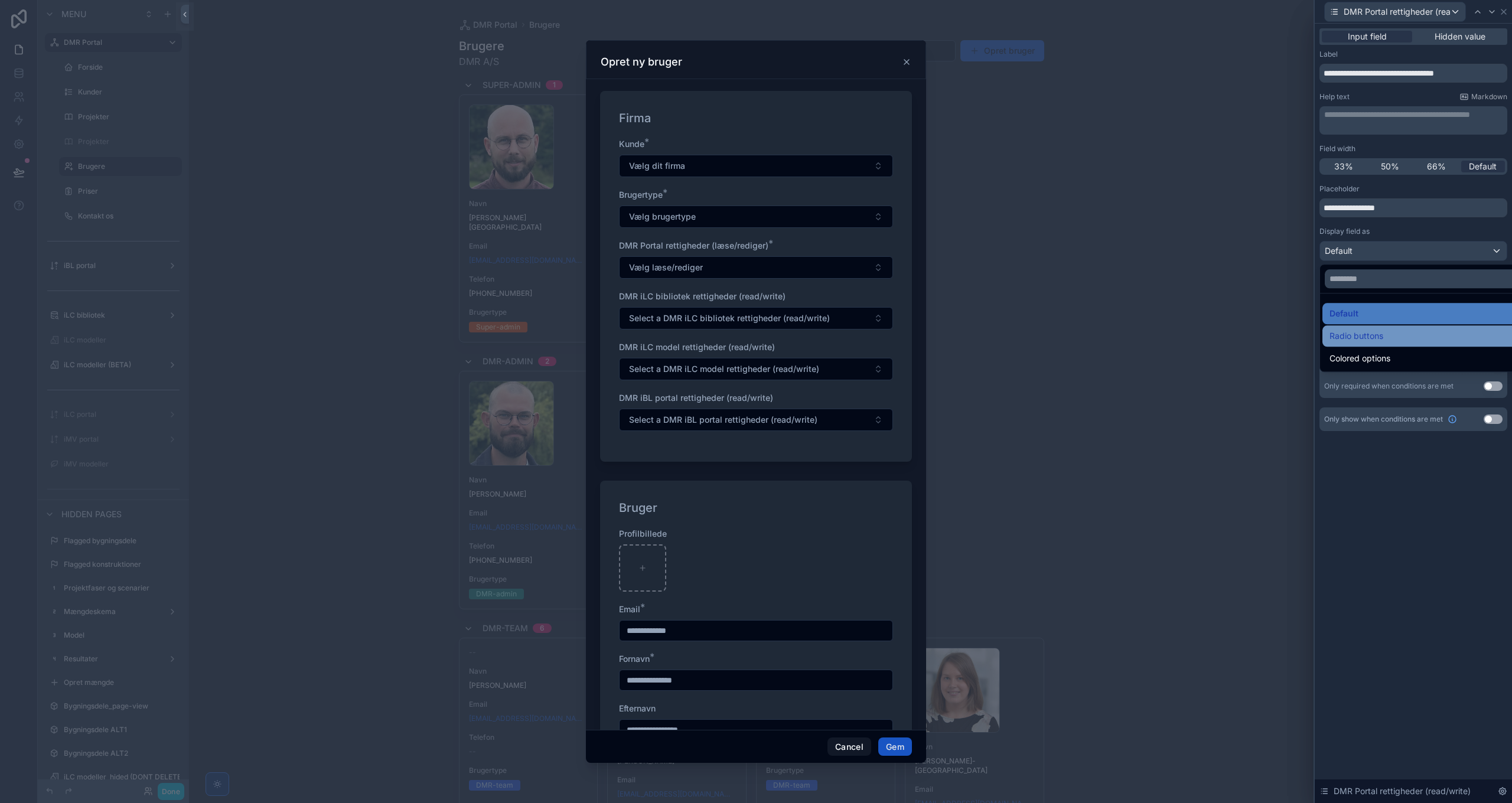
click at [1369, 335] on span "Radio buttons" at bounding box center [1356, 336] width 53 height 14
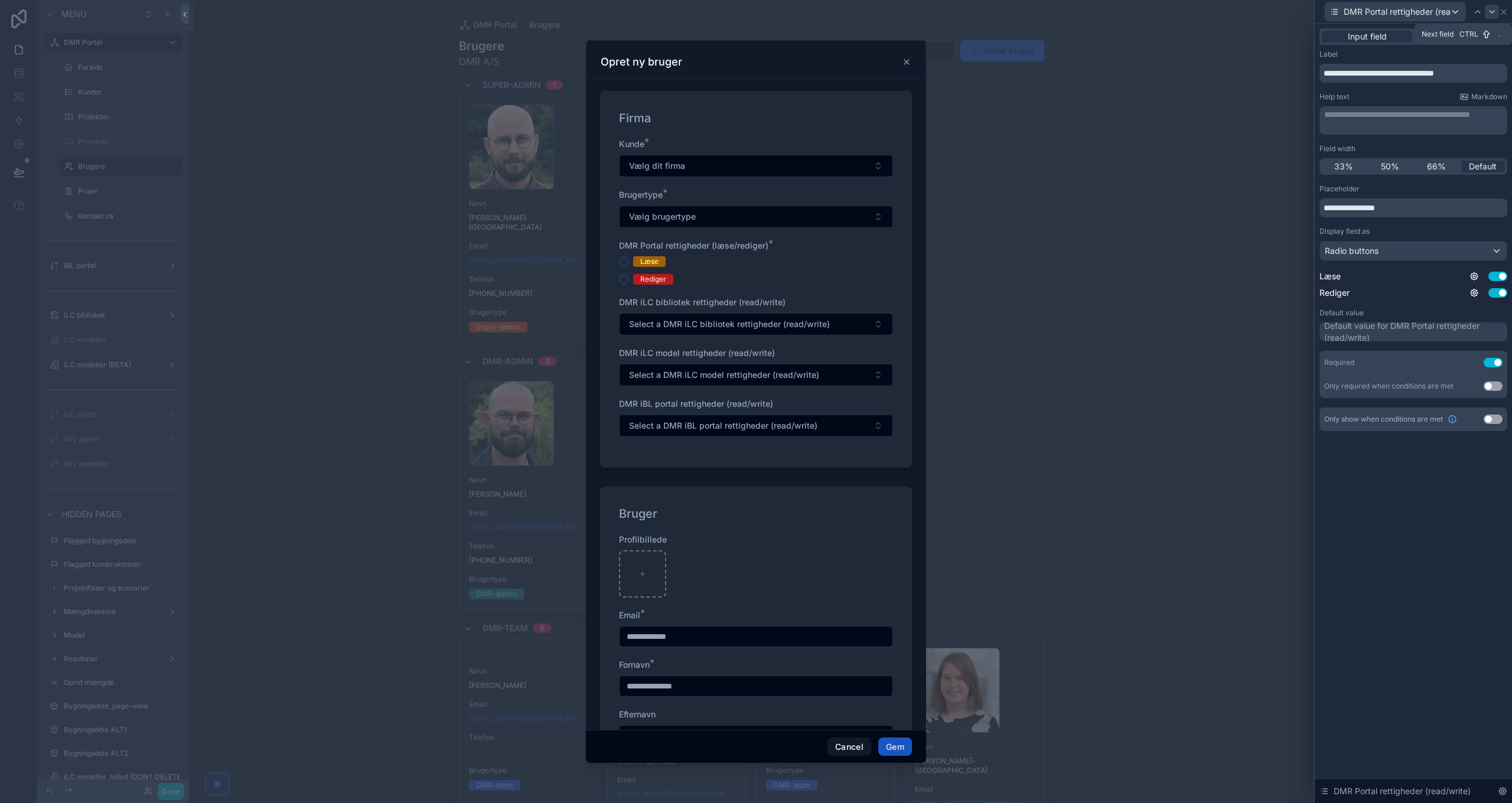
click at [1490, 14] on icon at bounding box center [1492, 12] width 10 height 10
click at [1353, 249] on div "Default" at bounding box center [1413, 251] width 187 height 19
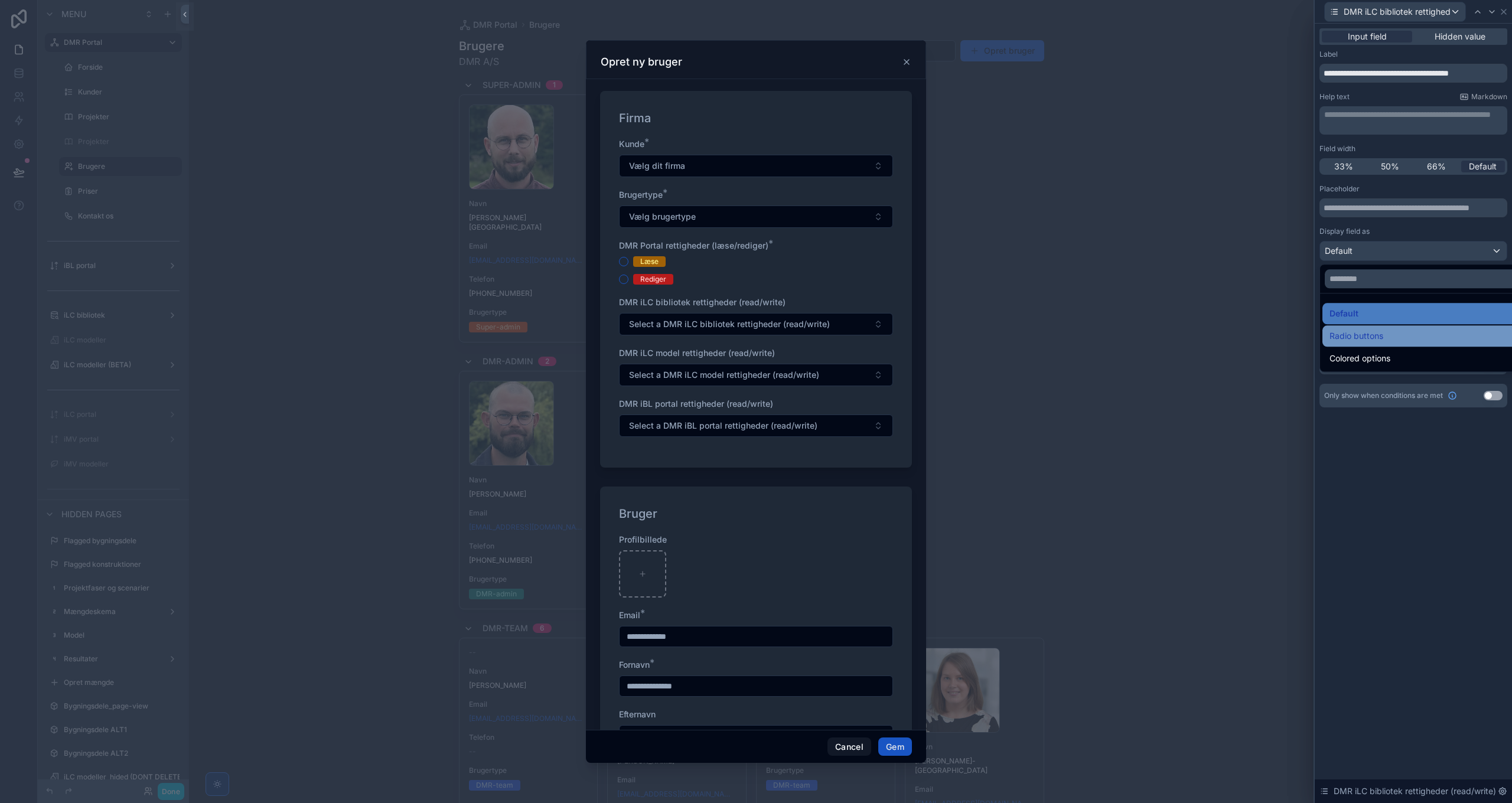
click at [1365, 339] on span "Radio buttons" at bounding box center [1356, 336] width 53 height 14
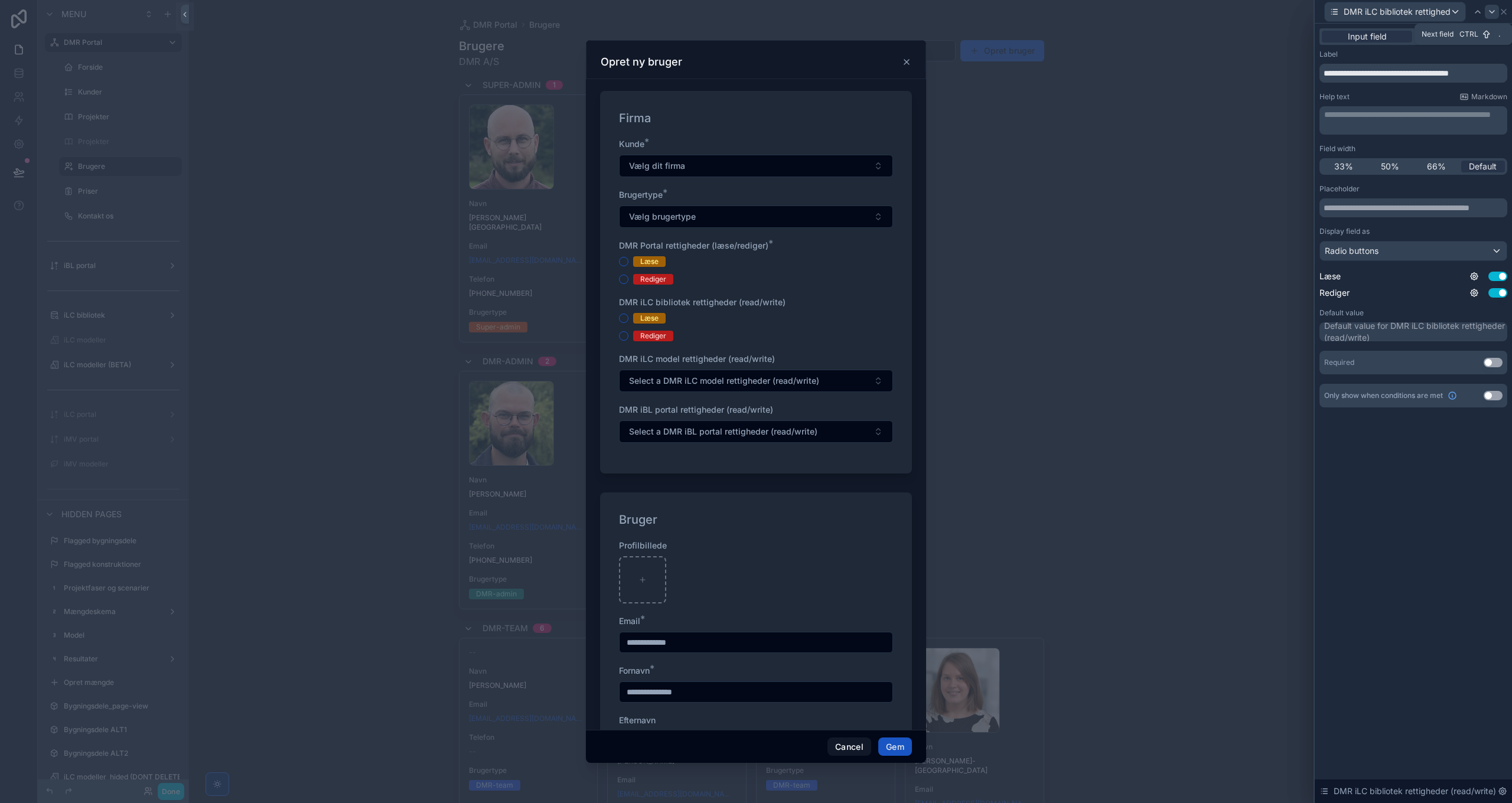
click at [1490, 8] on icon at bounding box center [1492, 12] width 10 height 10
click at [1349, 243] on div "Default" at bounding box center [1413, 251] width 187 height 19
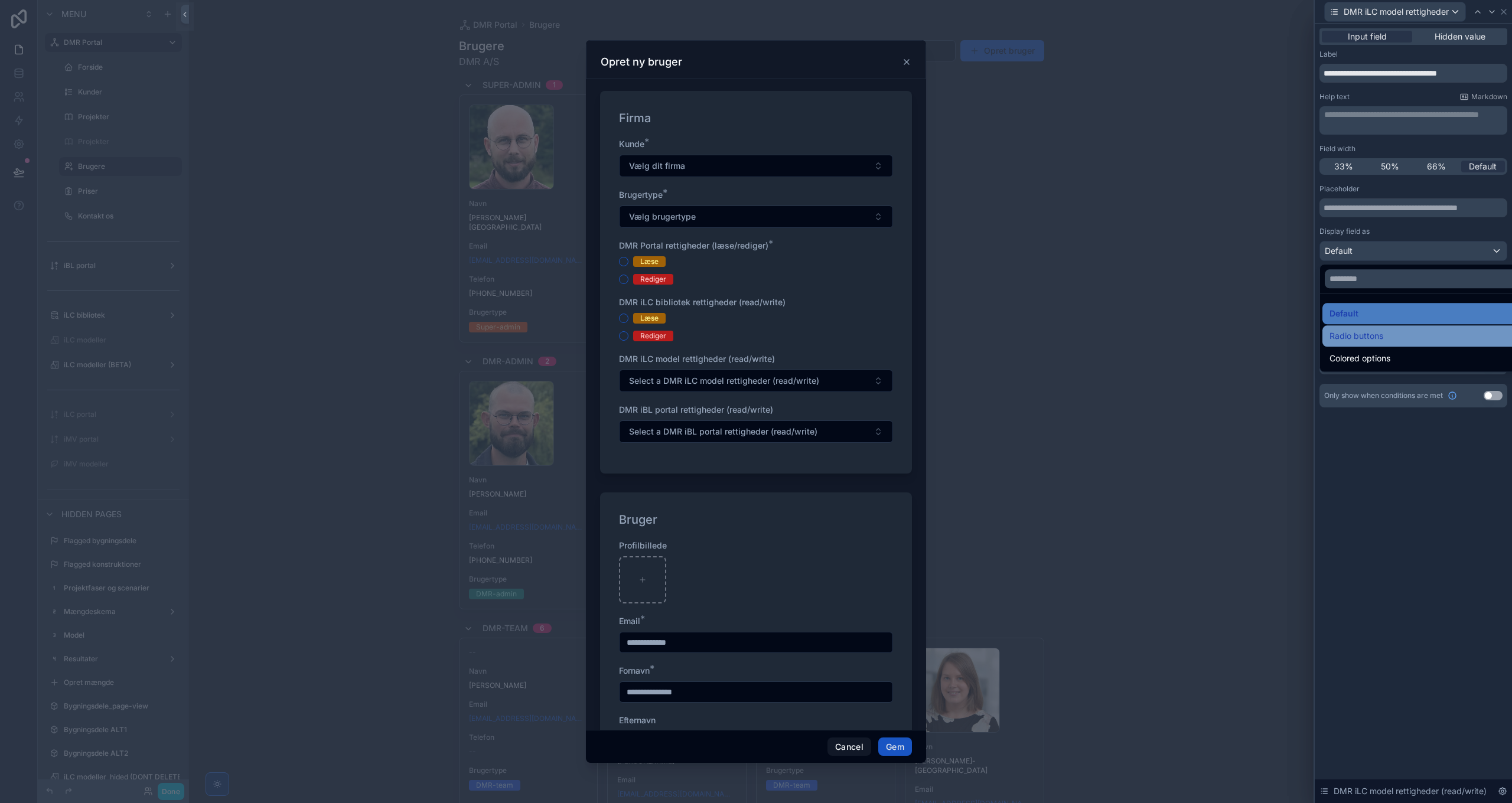
click at [1356, 328] on div "Radio buttons" at bounding box center [1427, 335] width 210 height 22
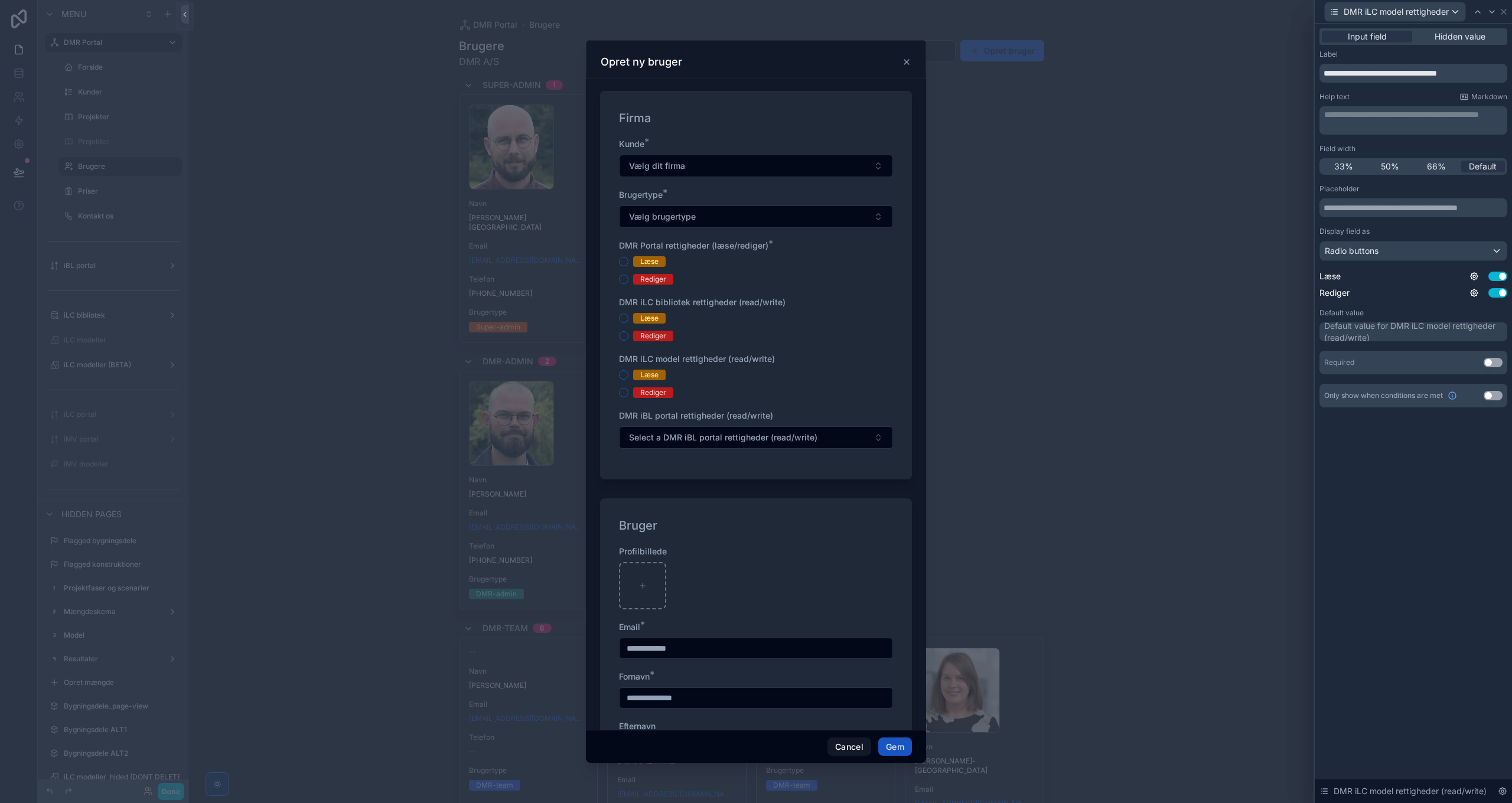
click at [1490, 11] on icon at bounding box center [1492, 12] width 10 height 10
click at [1361, 248] on div "Default" at bounding box center [1413, 251] width 187 height 19
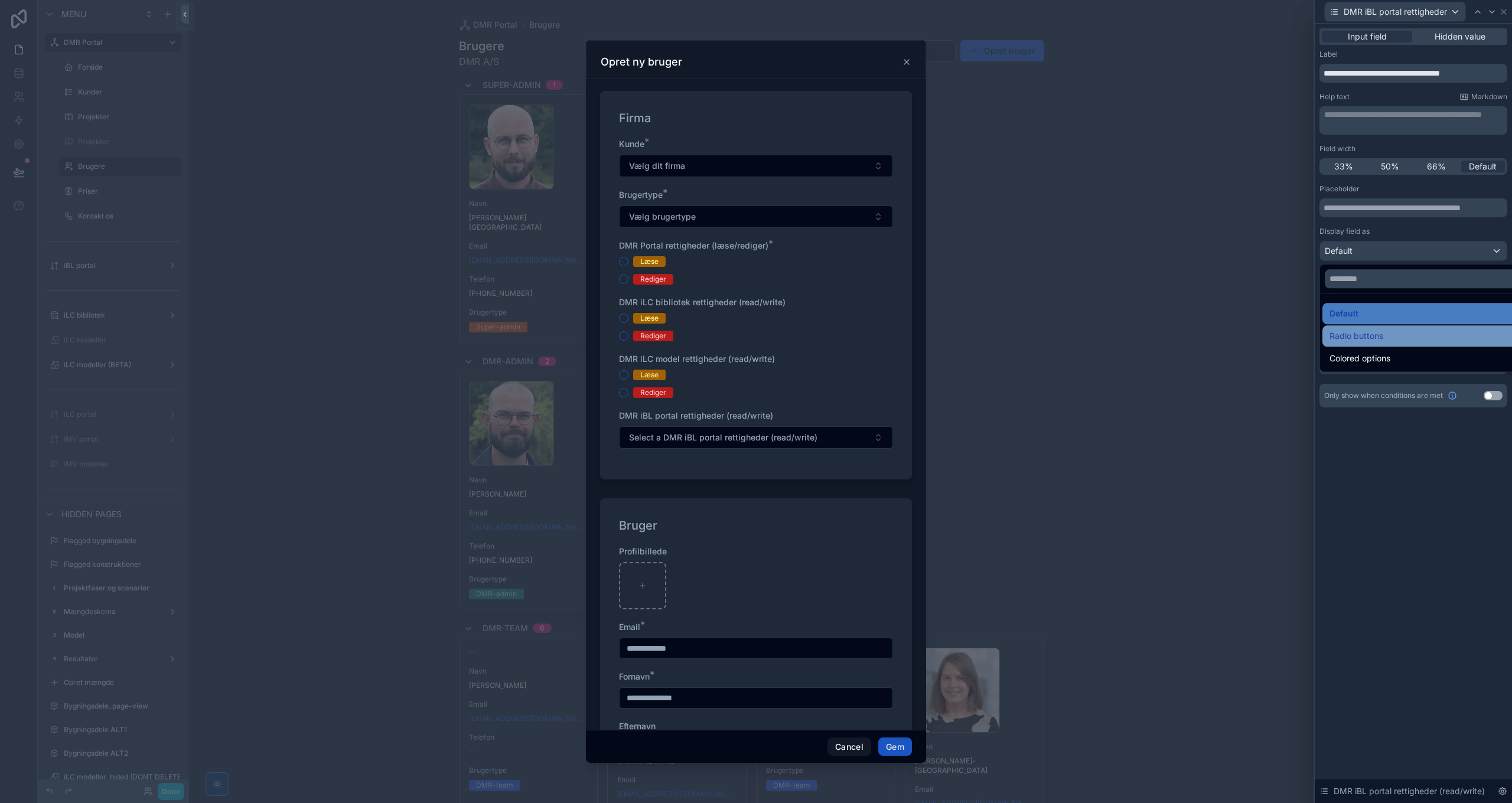
click at [1362, 329] on span "Radio buttons" at bounding box center [1356, 336] width 53 height 14
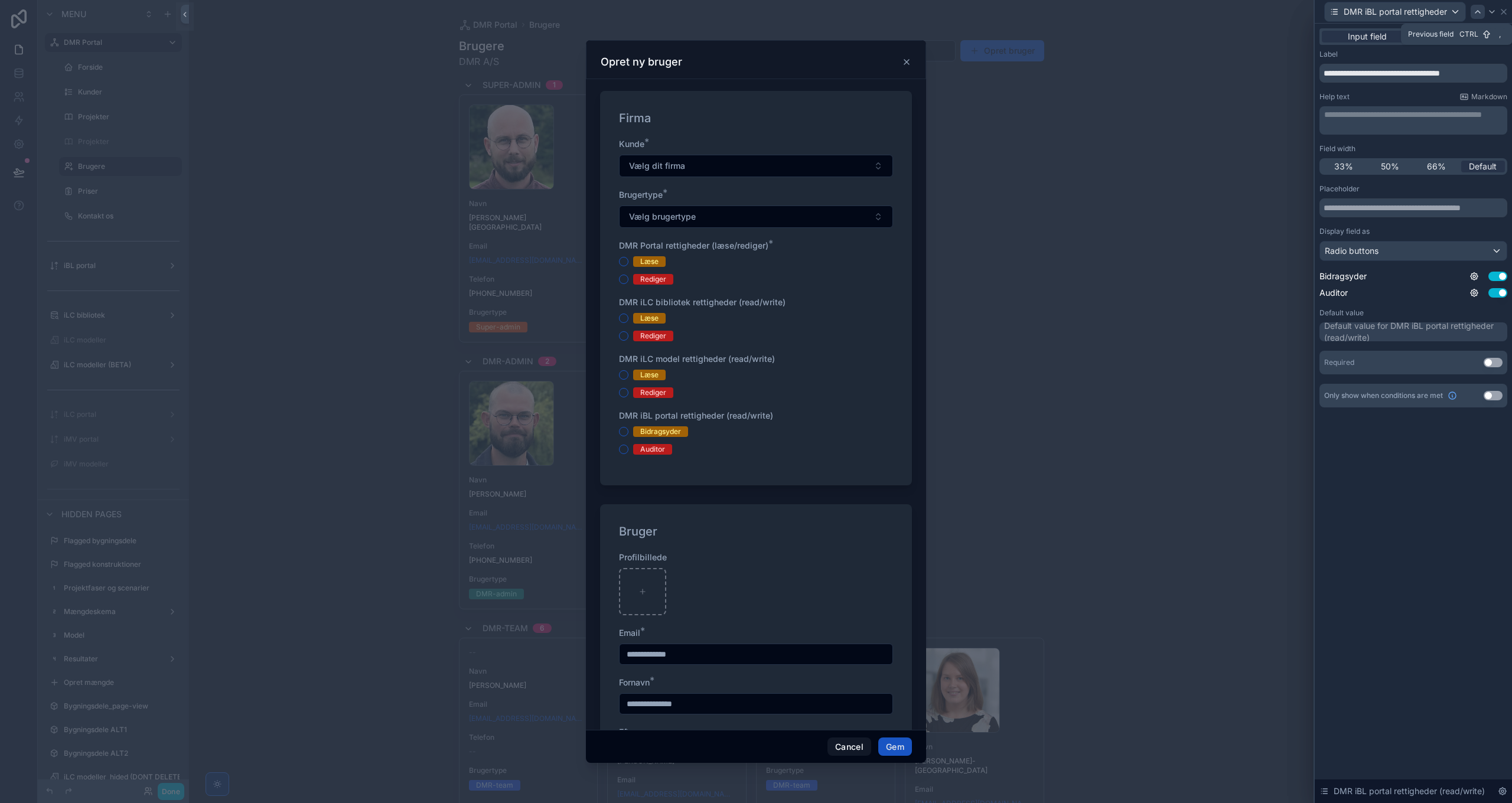
click at [1477, 12] on icon at bounding box center [1478, 12] width 10 height 10
drag, startPoint x: 1412, startPoint y: 75, endPoint x: 1485, endPoint y: 75, distance: 73.0
click at [1485, 75] on input "**********" at bounding box center [1413, 73] width 188 height 19
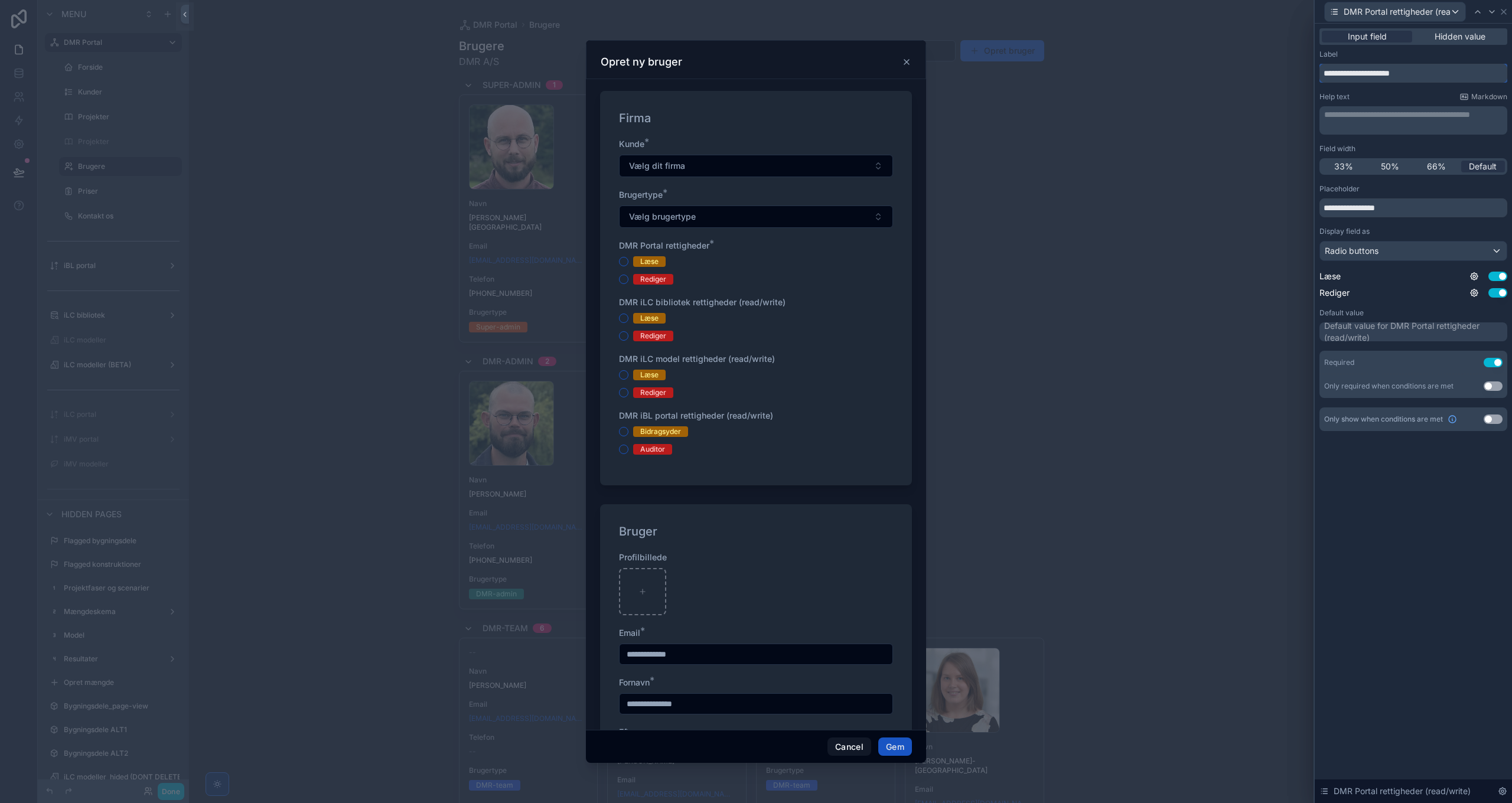
type input "**********"
click at [1394, 119] on p "**********" at bounding box center [1414, 114] width 181 height 12
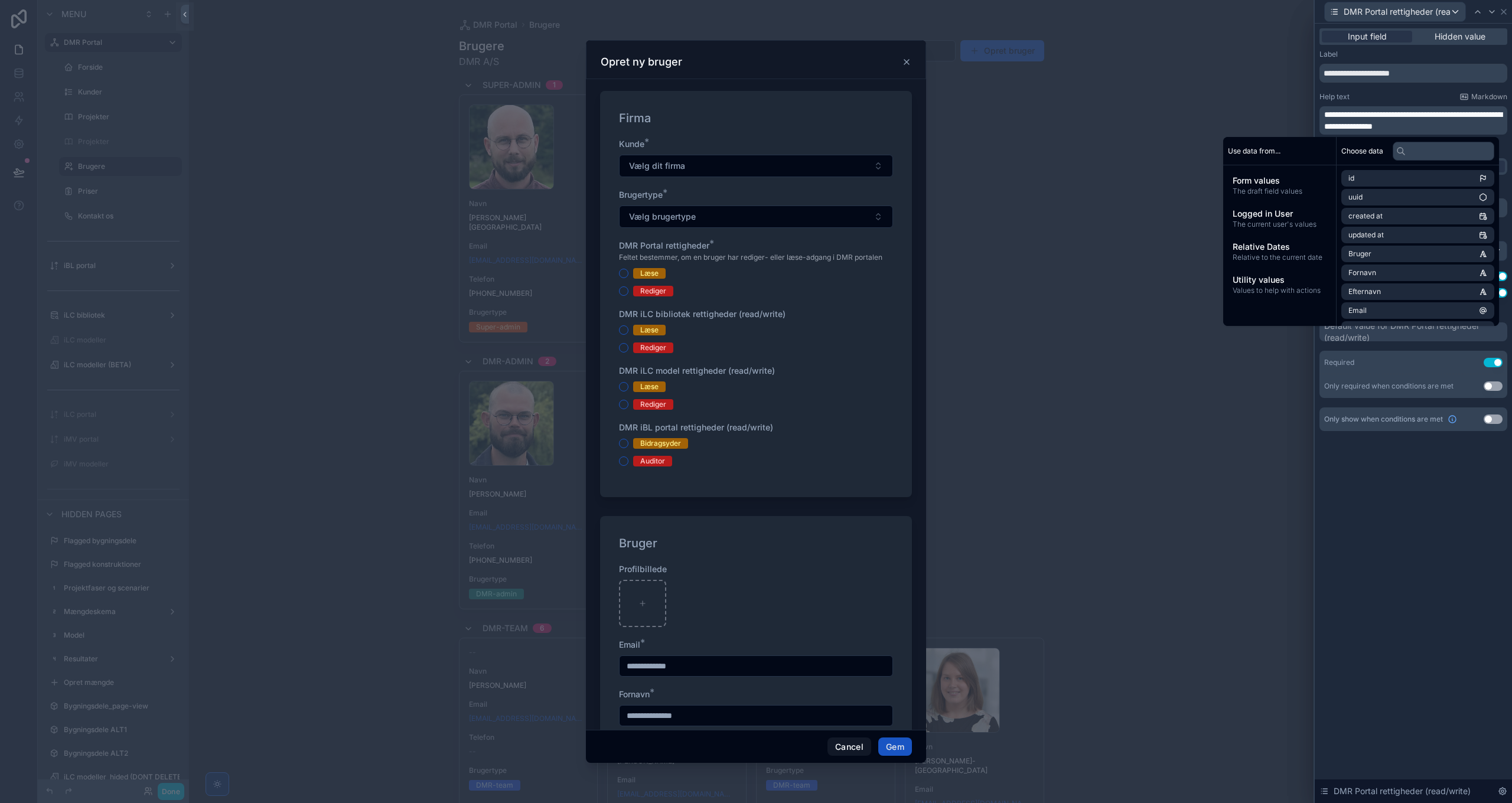
click at [1431, 511] on div "**********" at bounding box center [1412, 413] width 197 height 779
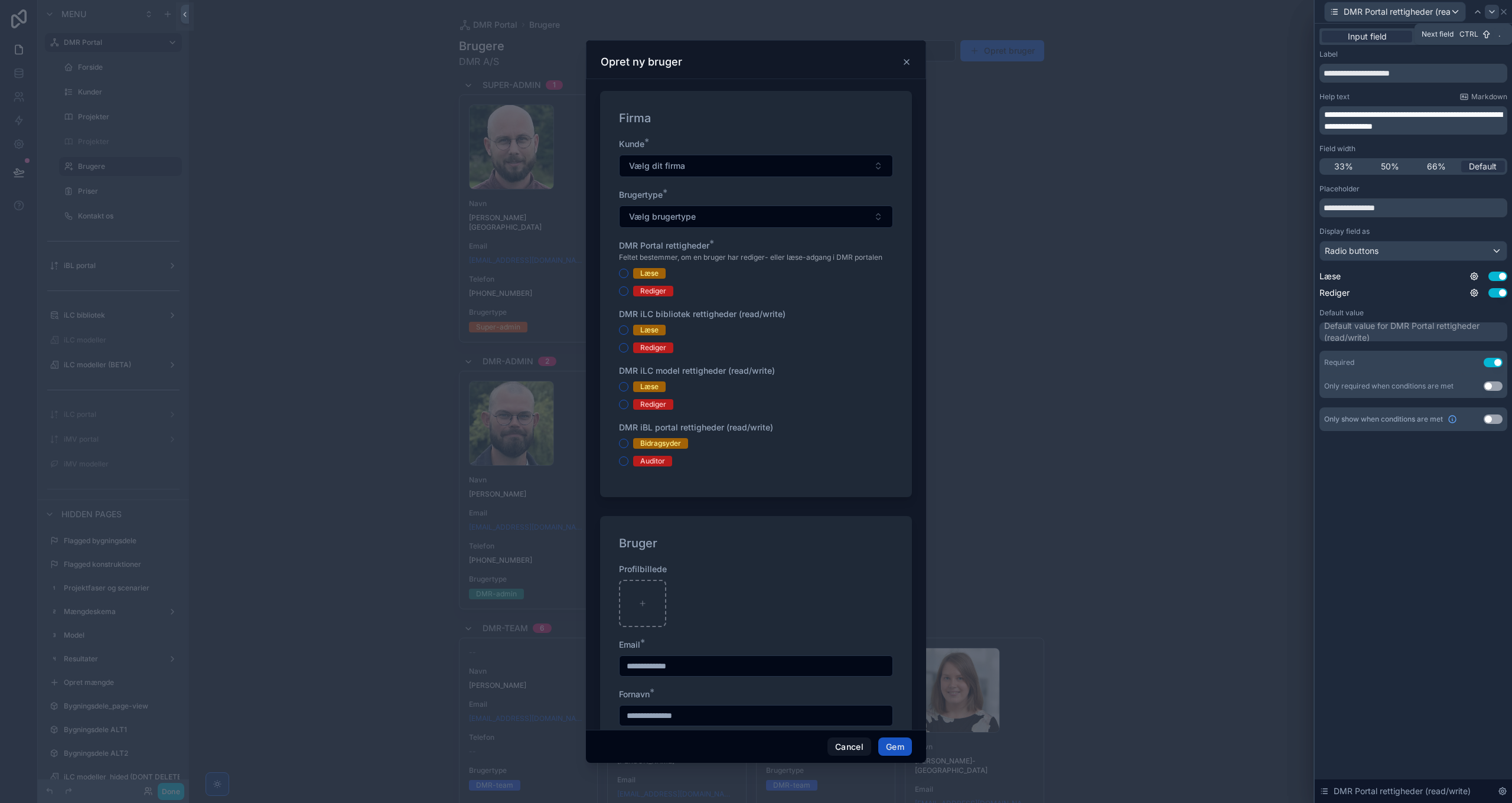
click at [1490, 10] on icon at bounding box center [1492, 12] width 10 height 10
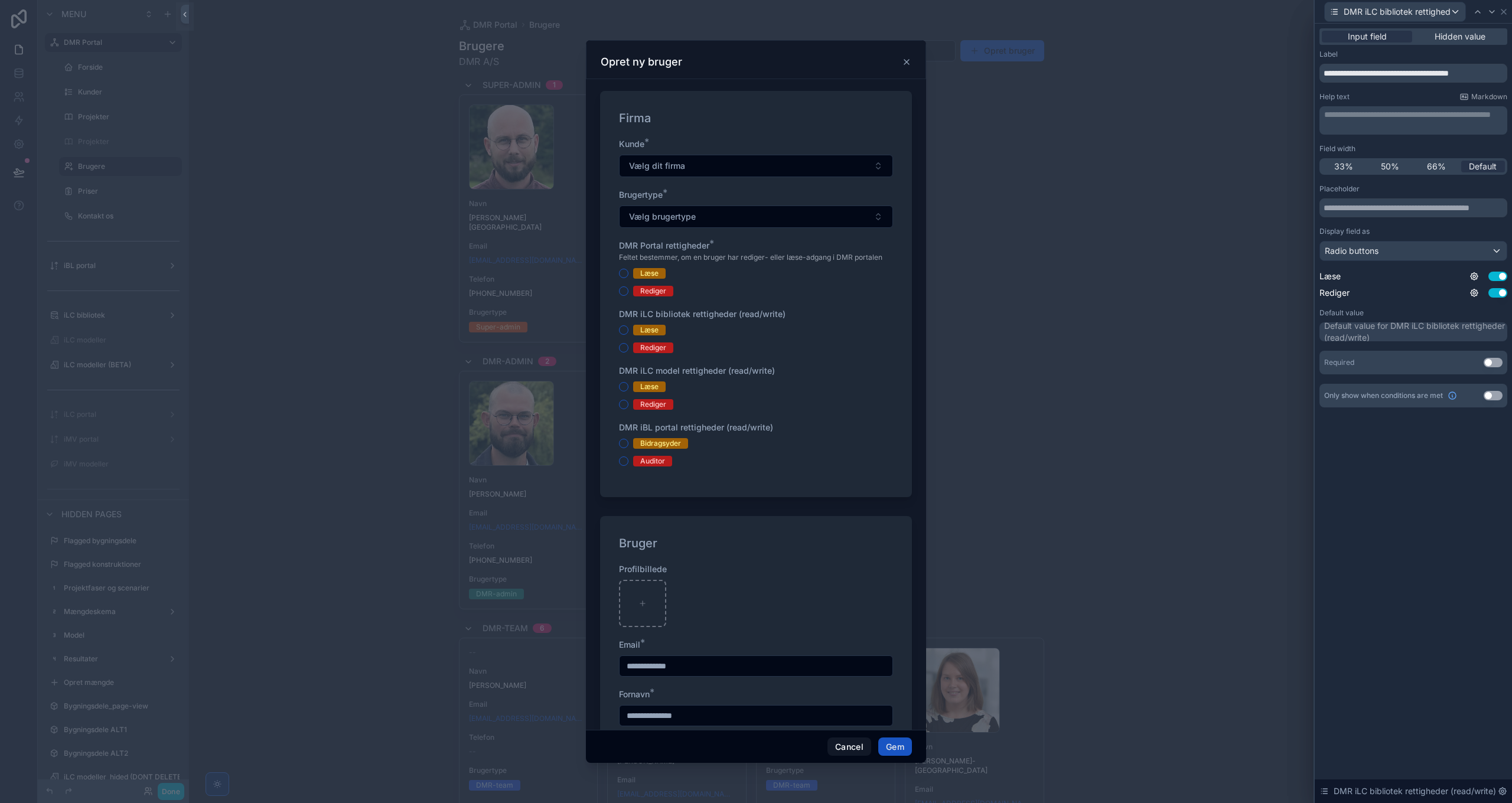
click at [1490, 362] on button "Use setting" at bounding box center [1493, 362] width 19 height 10
click at [1493, 386] on button "Use setting" at bounding box center [1493, 386] width 19 height 10
click at [1371, 402] on button "New rule" at bounding box center [1355, 412] width 62 height 19
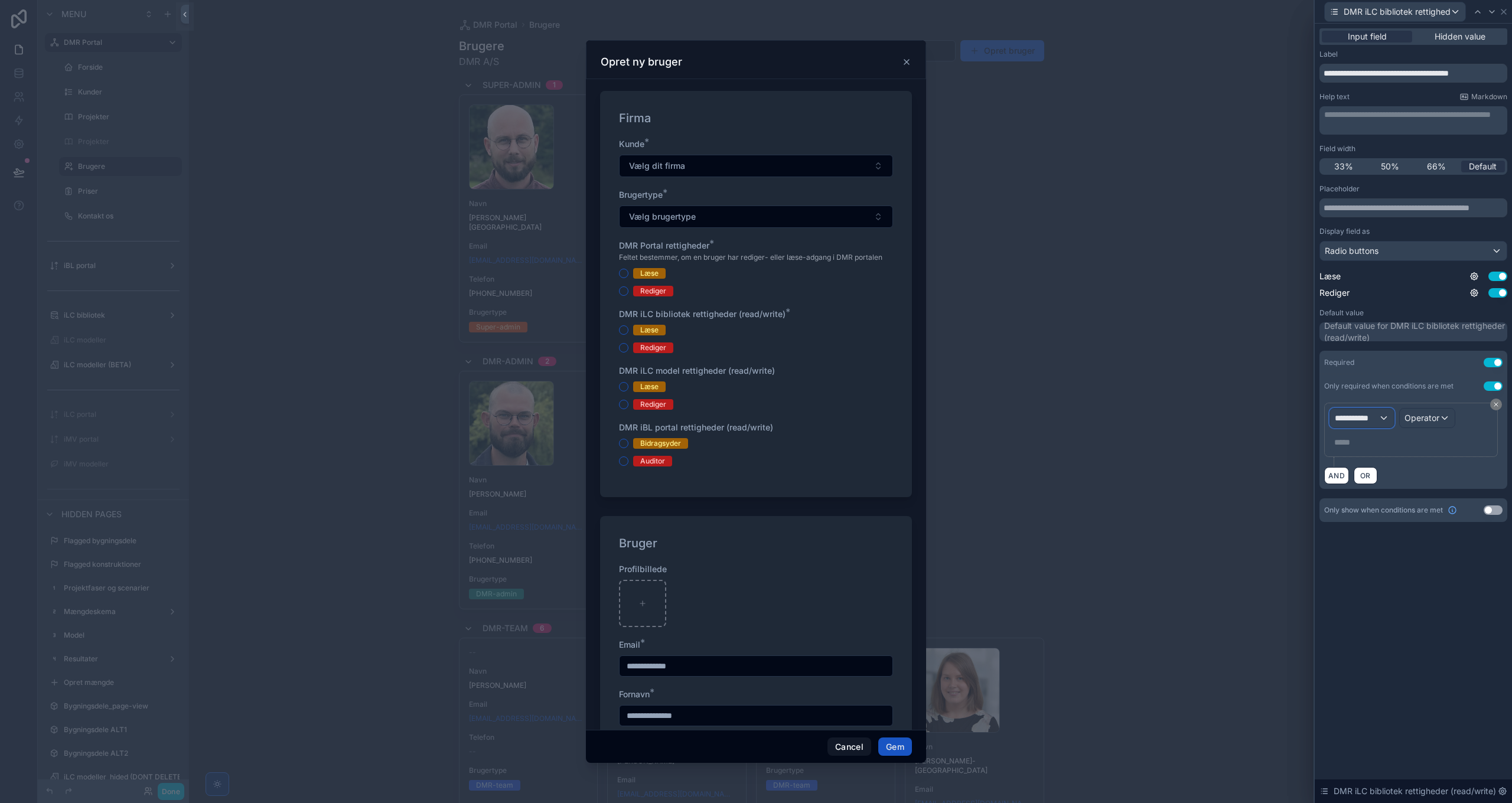
click at [1369, 413] on span "**********" at bounding box center [1357, 417] width 44 height 12
click at [1367, 441] on input "text" at bounding box center [1396, 445] width 122 height 19
click at [1369, 519] on span "Logged in User" at bounding box center [1388, 516] width 97 height 14
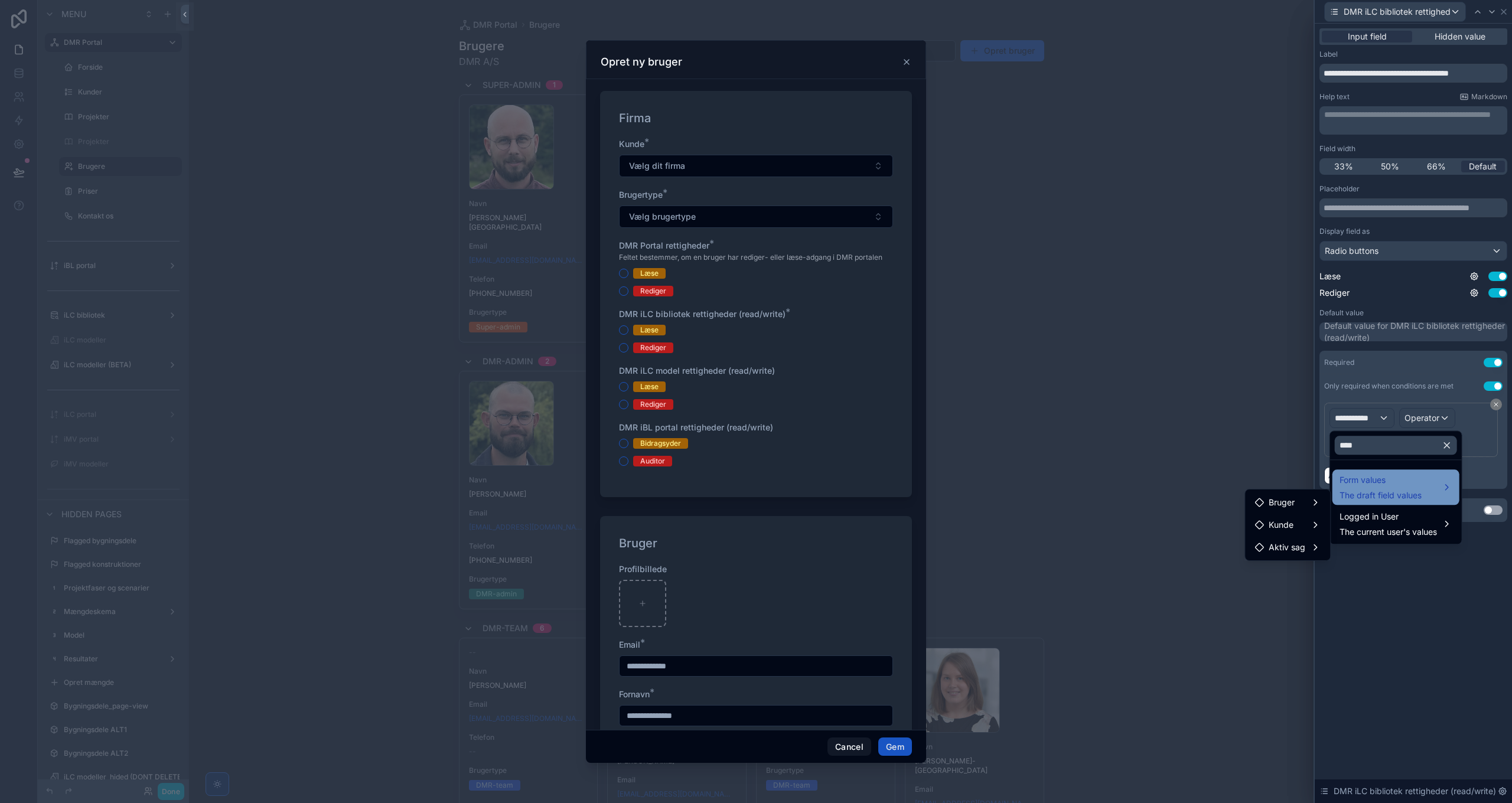
click at [1384, 492] on span "The draft field values" at bounding box center [1380, 495] width 82 height 12
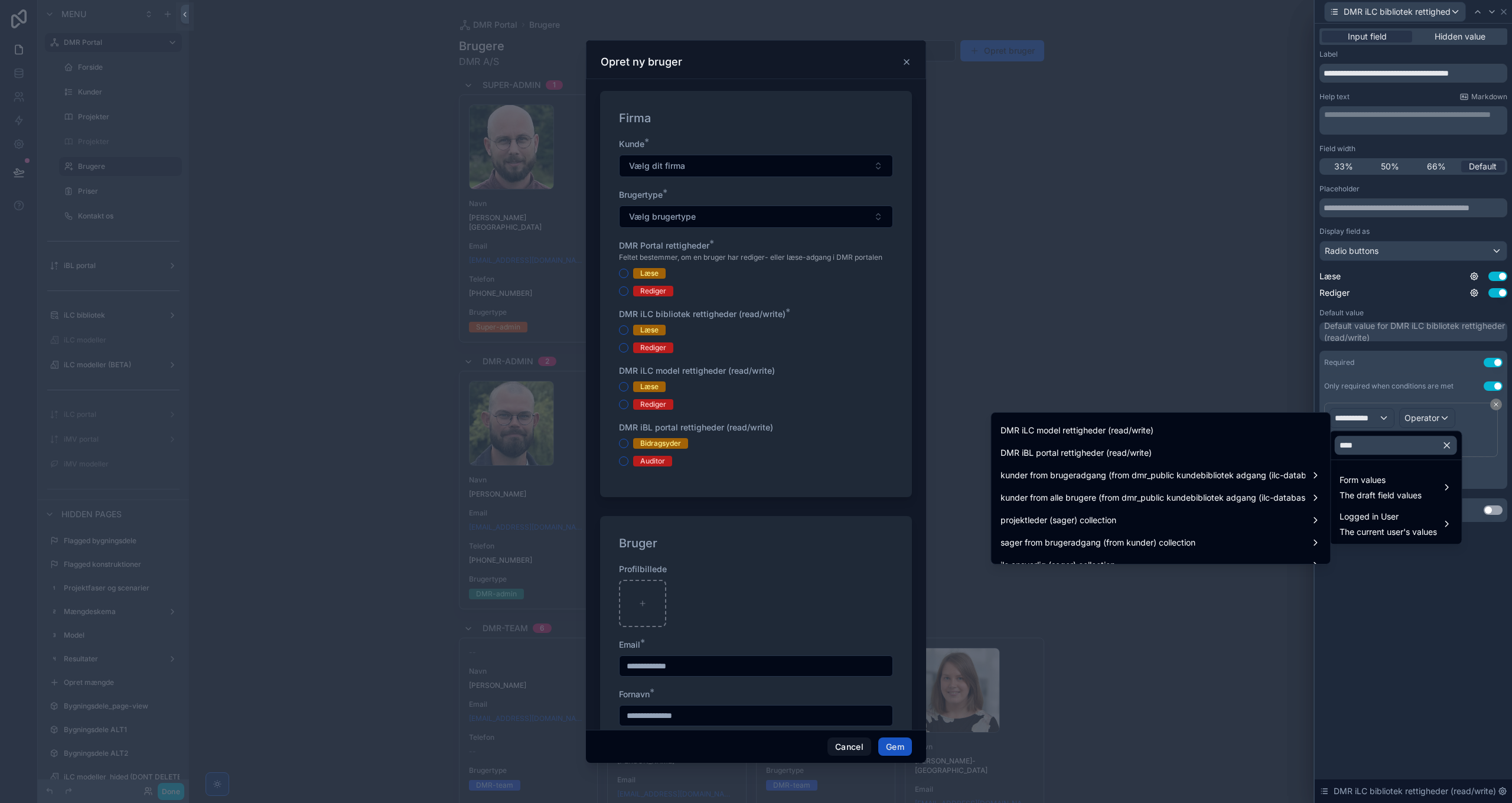
scroll to position [177, 0]
click at [1379, 443] on input "****" at bounding box center [1396, 445] width 122 height 19
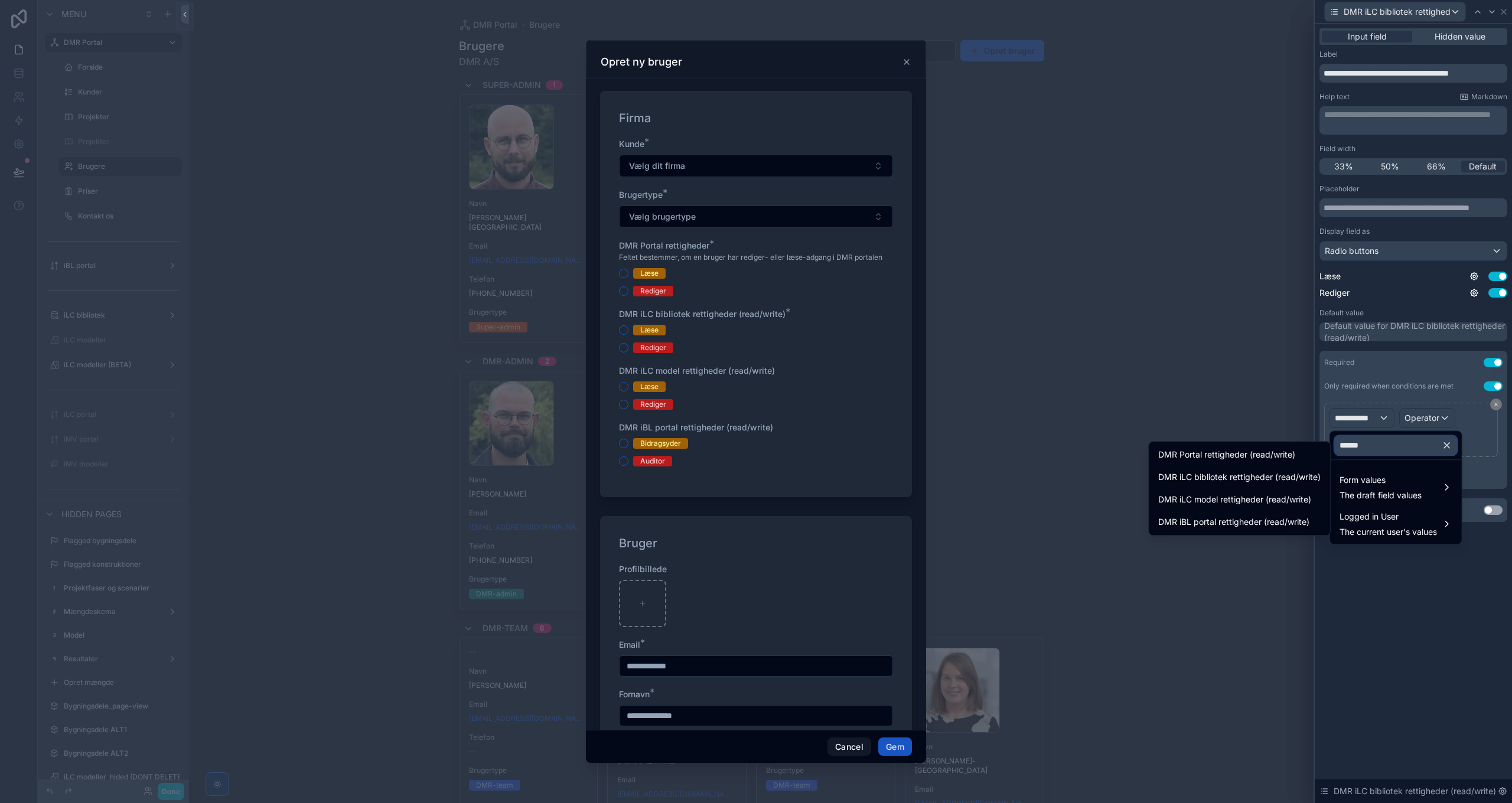
scroll to position [0, 0]
type input "**********"
click at [1265, 451] on span "DMR Portal rettigheder (read/write)" at bounding box center [1227, 455] width 137 height 14
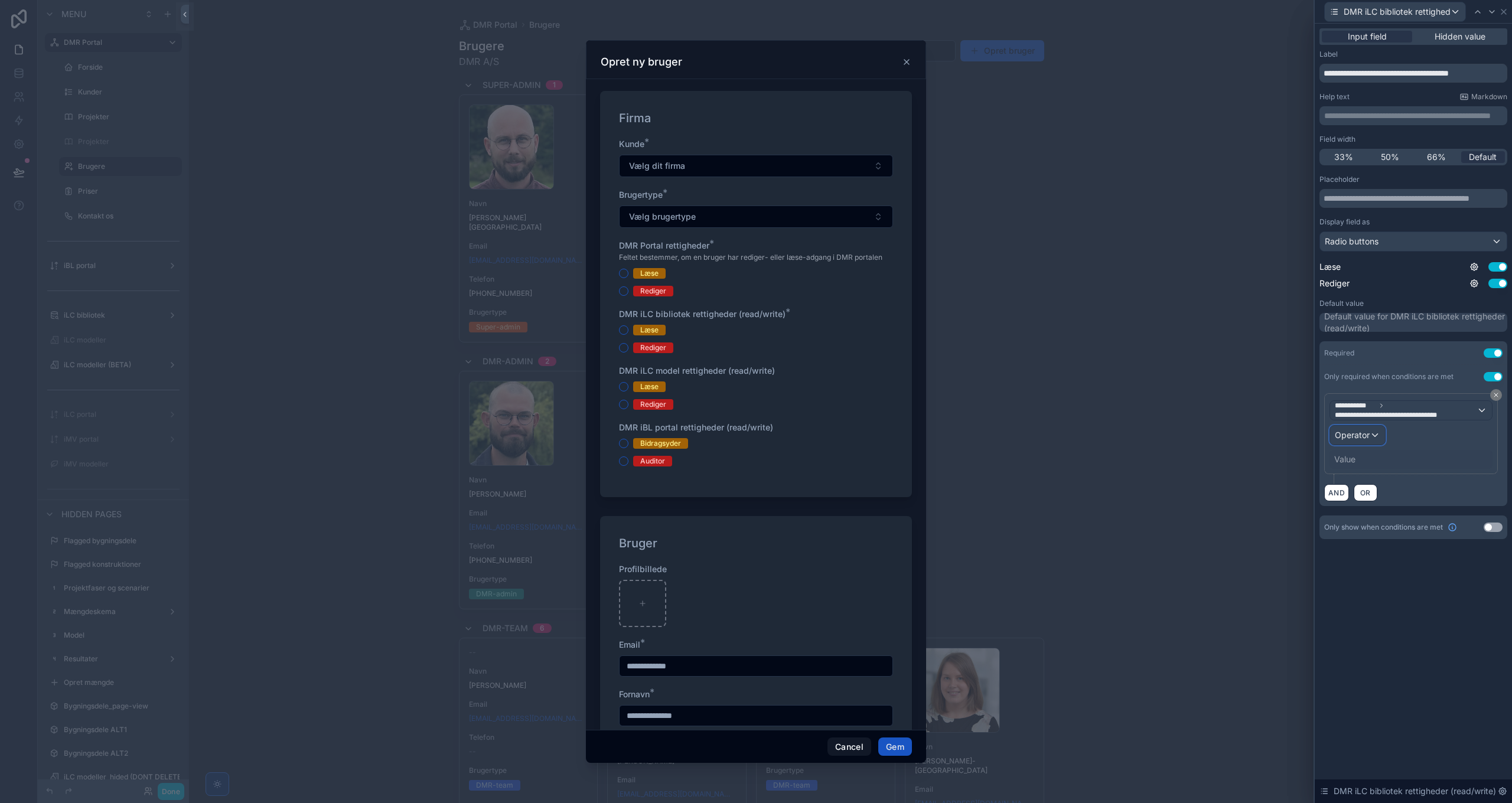
click at [1360, 441] on span "Operator" at bounding box center [1353, 435] width 35 height 12
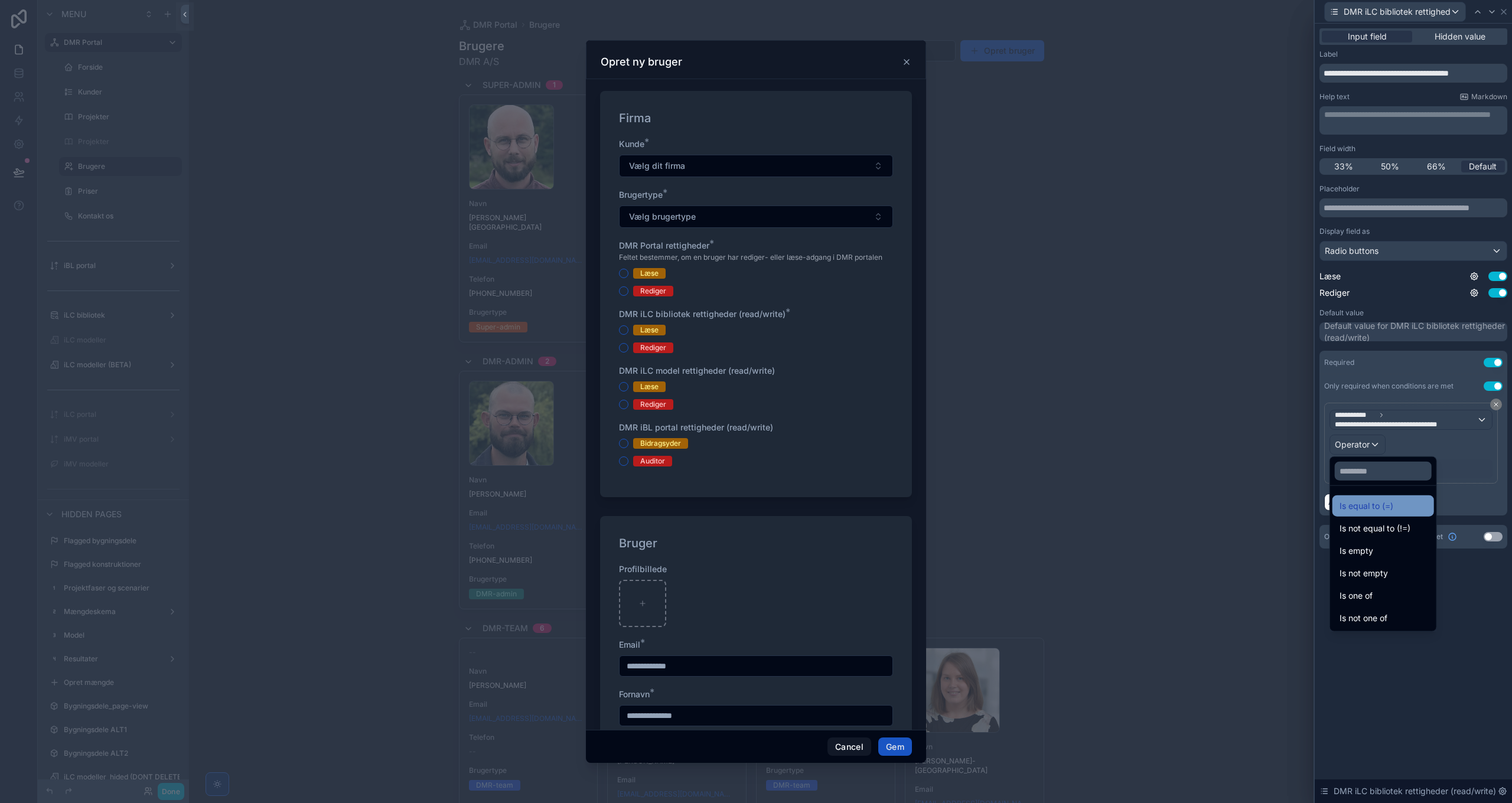
click at [1368, 502] on span "Is equal to (=)" at bounding box center [1366, 506] width 53 height 14
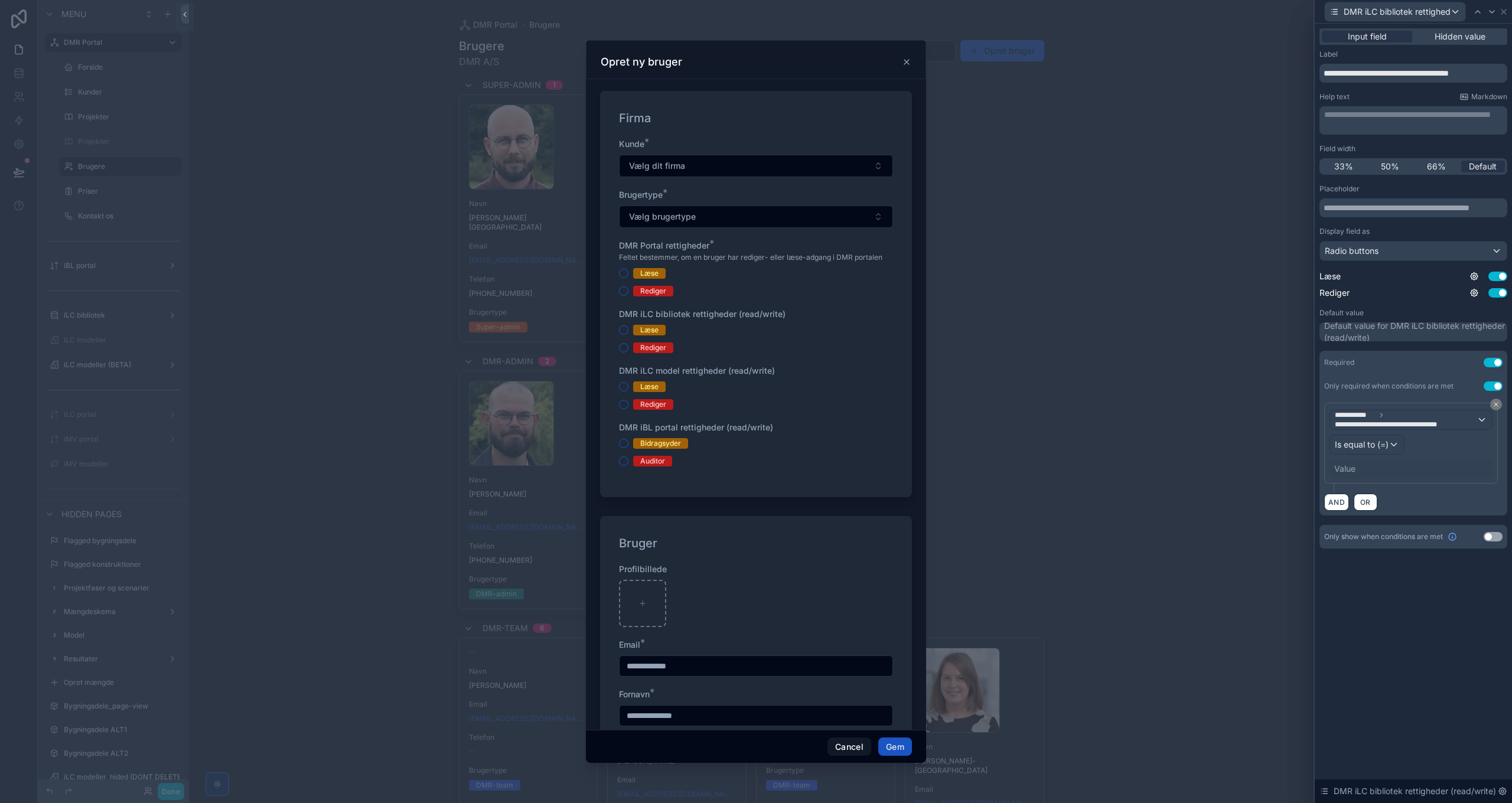
click at [1358, 464] on div "Value" at bounding box center [1411, 468] width 163 height 19
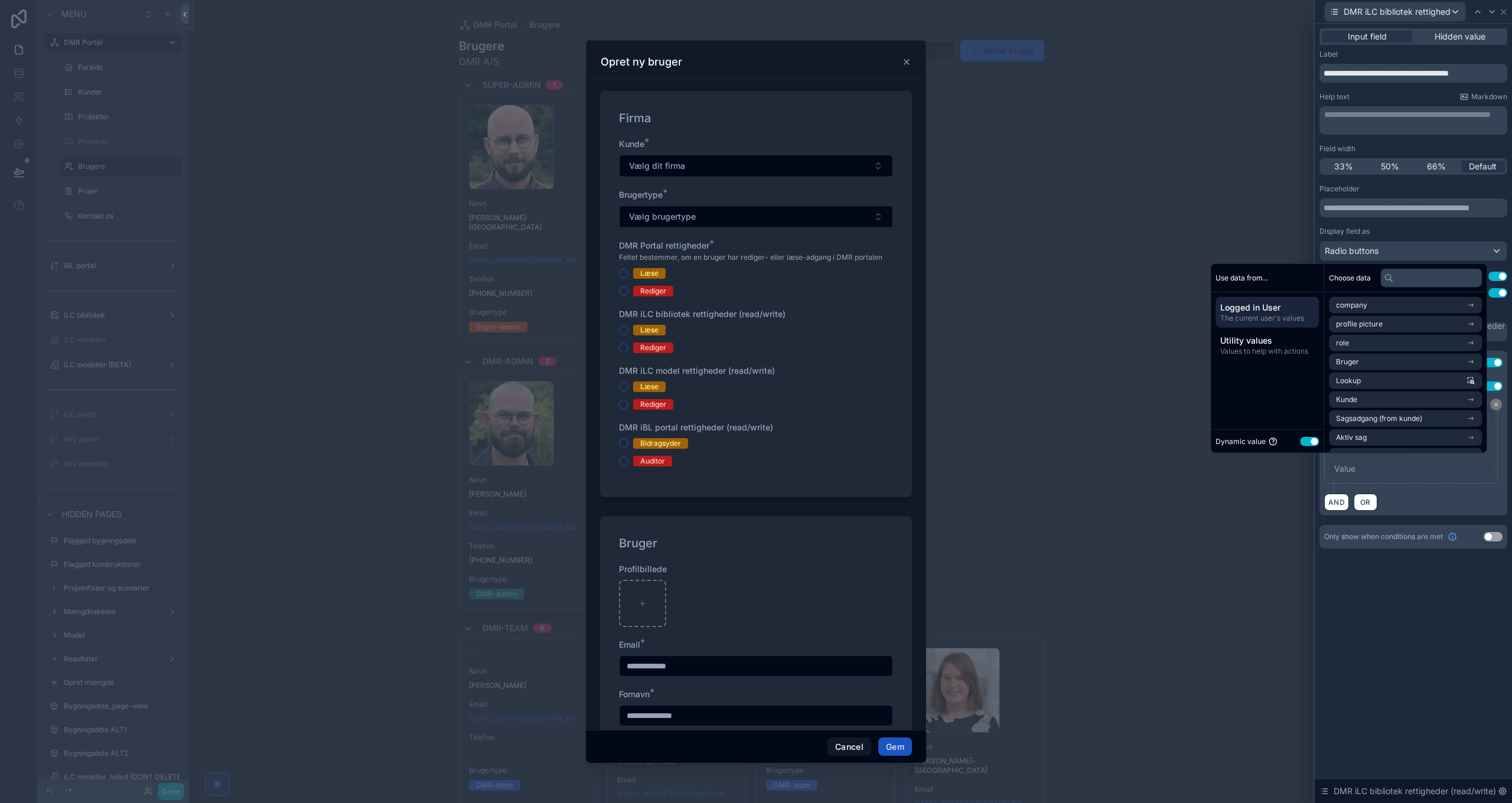
click at [1303, 441] on button "Use setting" at bounding box center [1310, 441] width 19 height 10
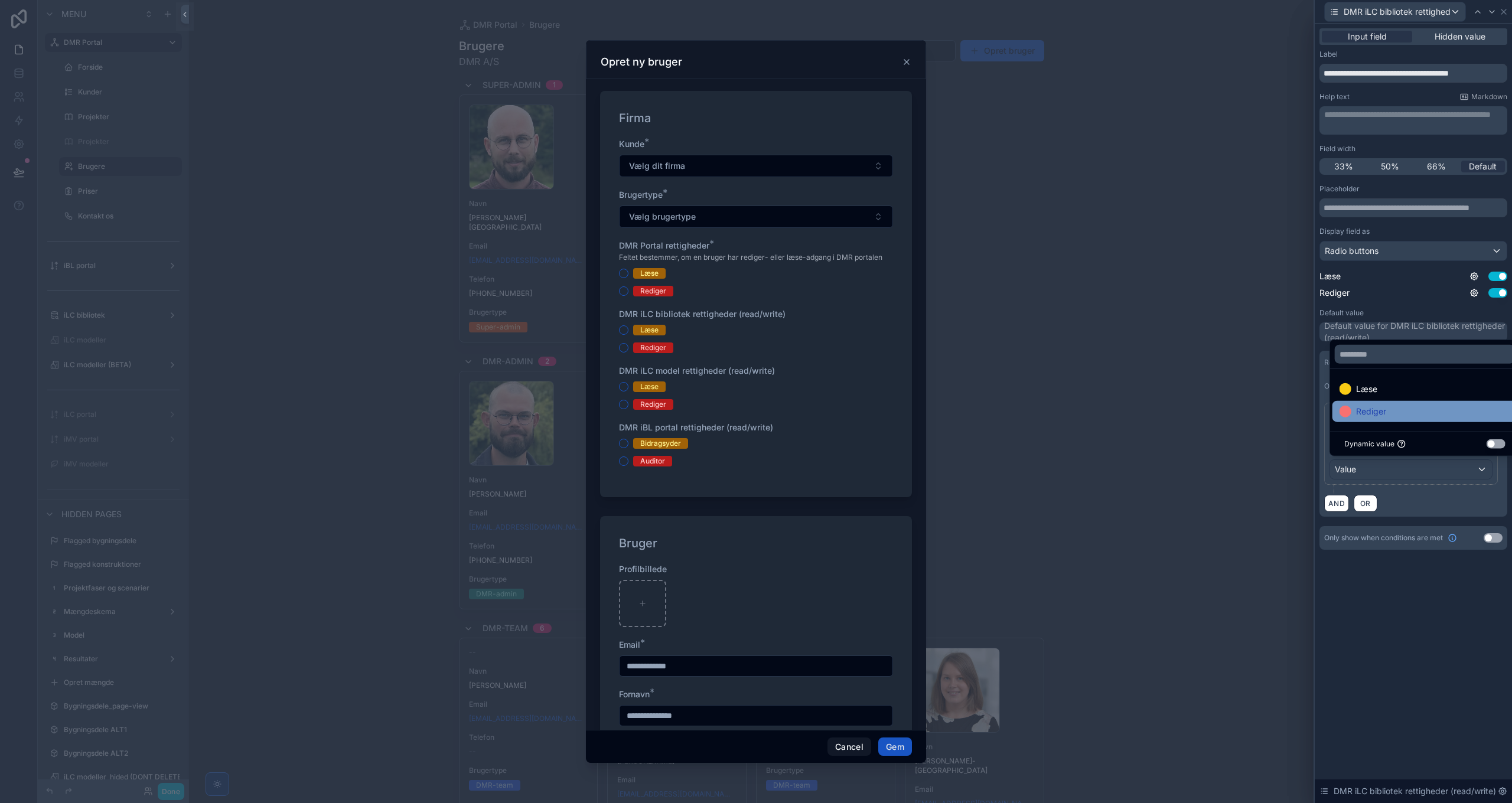
click at [1366, 411] on span "Rediger" at bounding box center [1371, 412] width 30 height 14
click at [1384, 662] on div "**********" at bounding box center [1412, 413] width 197 height 779
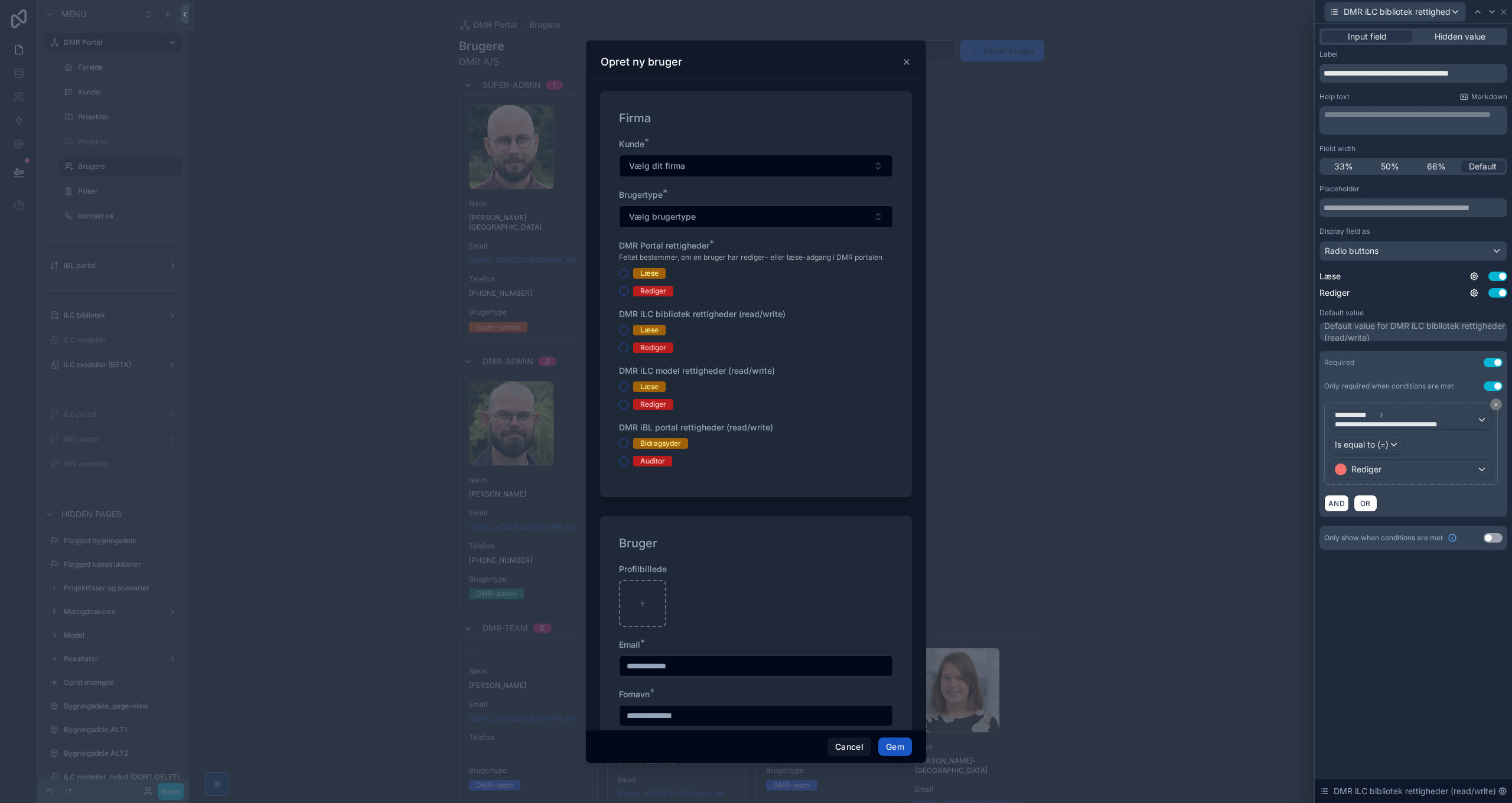
click at [1492, 535] on button "Use setting" at bounding box center [1493, 538] width 19 height 10
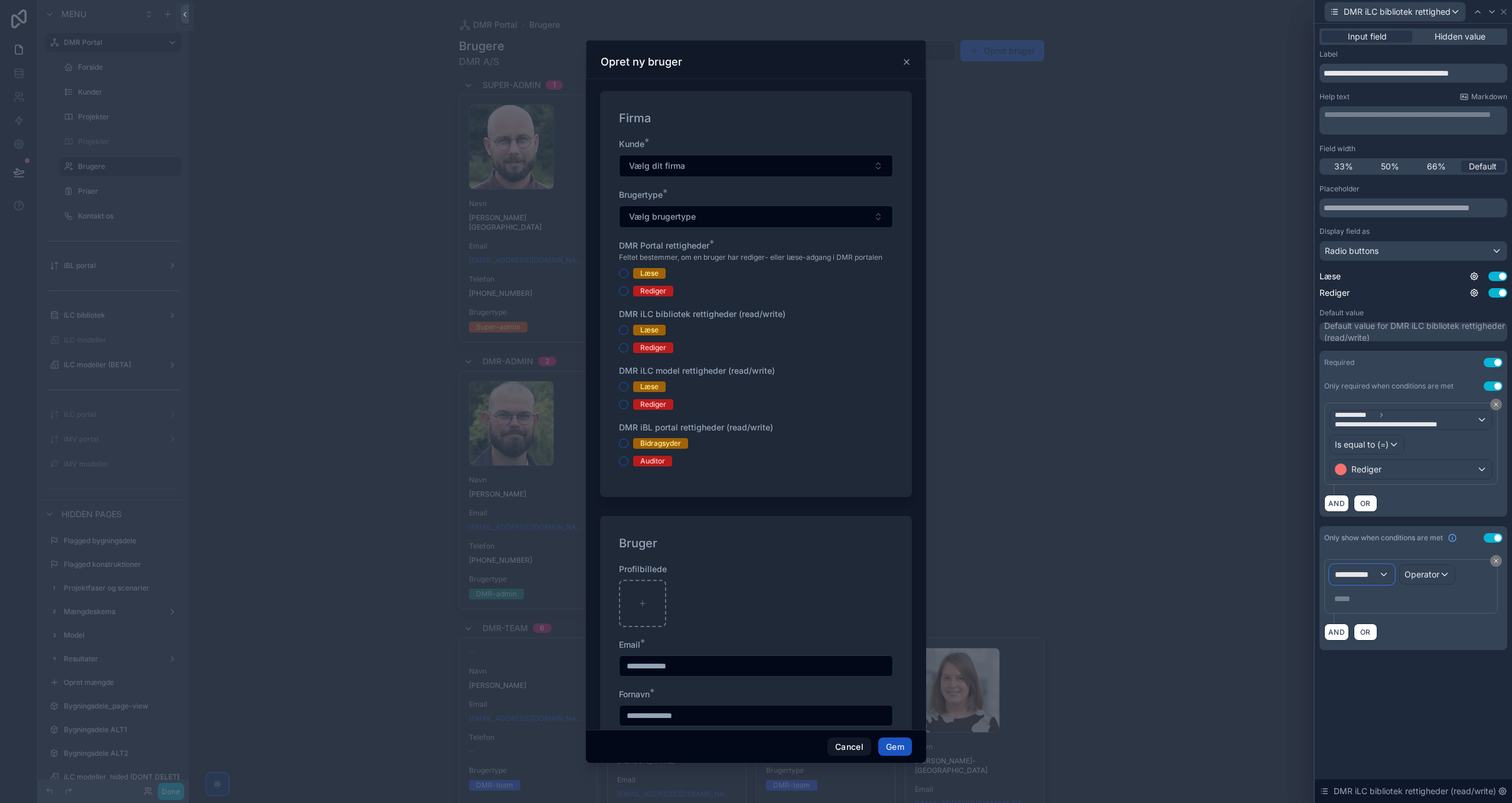
click at [1379, 571] on div "**********" at bounding box center [1362, 574] width 64 height 19
click at [1383, 654] on span "Form Values" at bounding box center [1363, 656] width 47 height 14
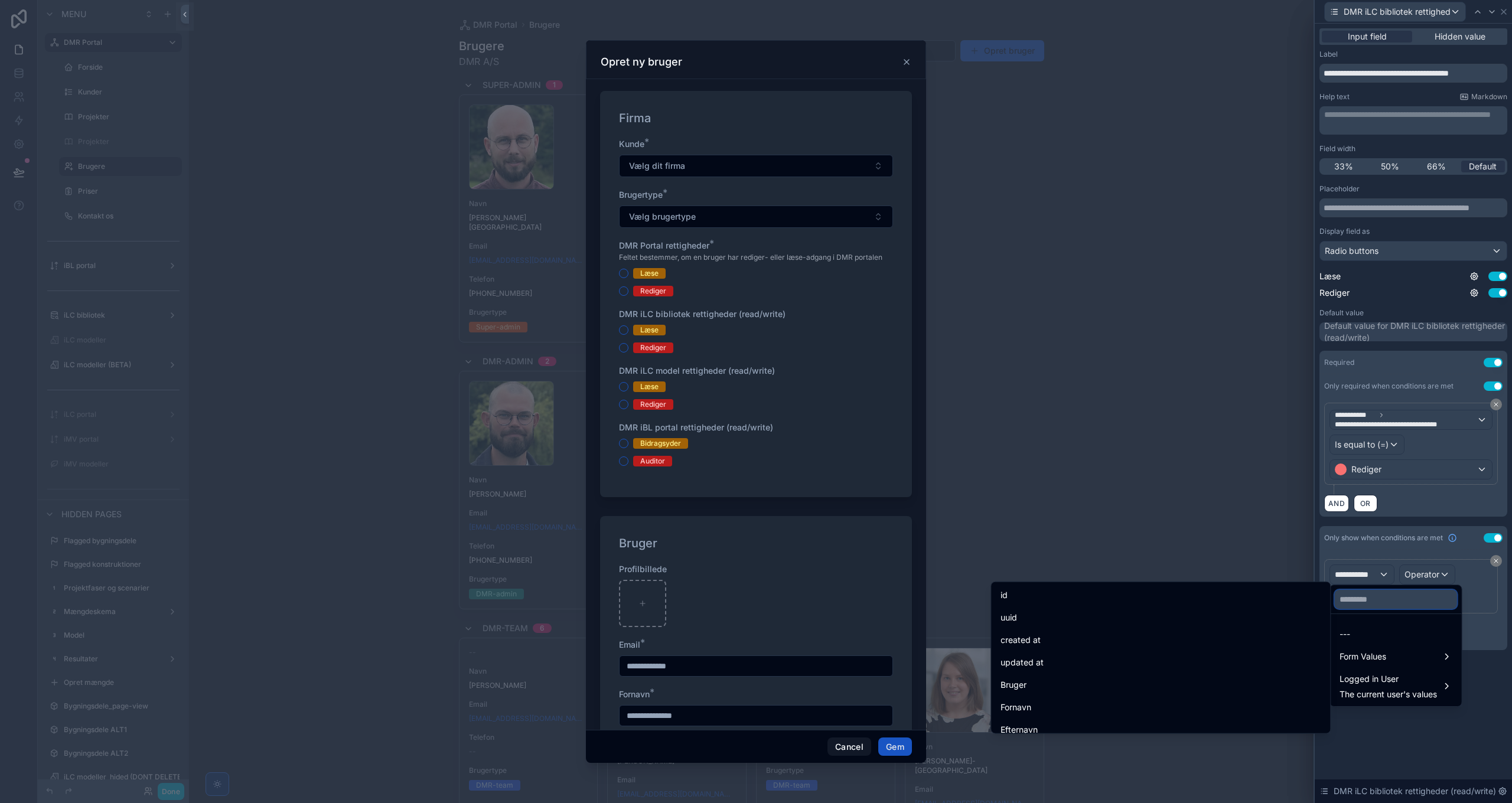
click at [1375, 597] on input "text" at bounding box center [1396, 599] width 122 height 19
paste input "**********"
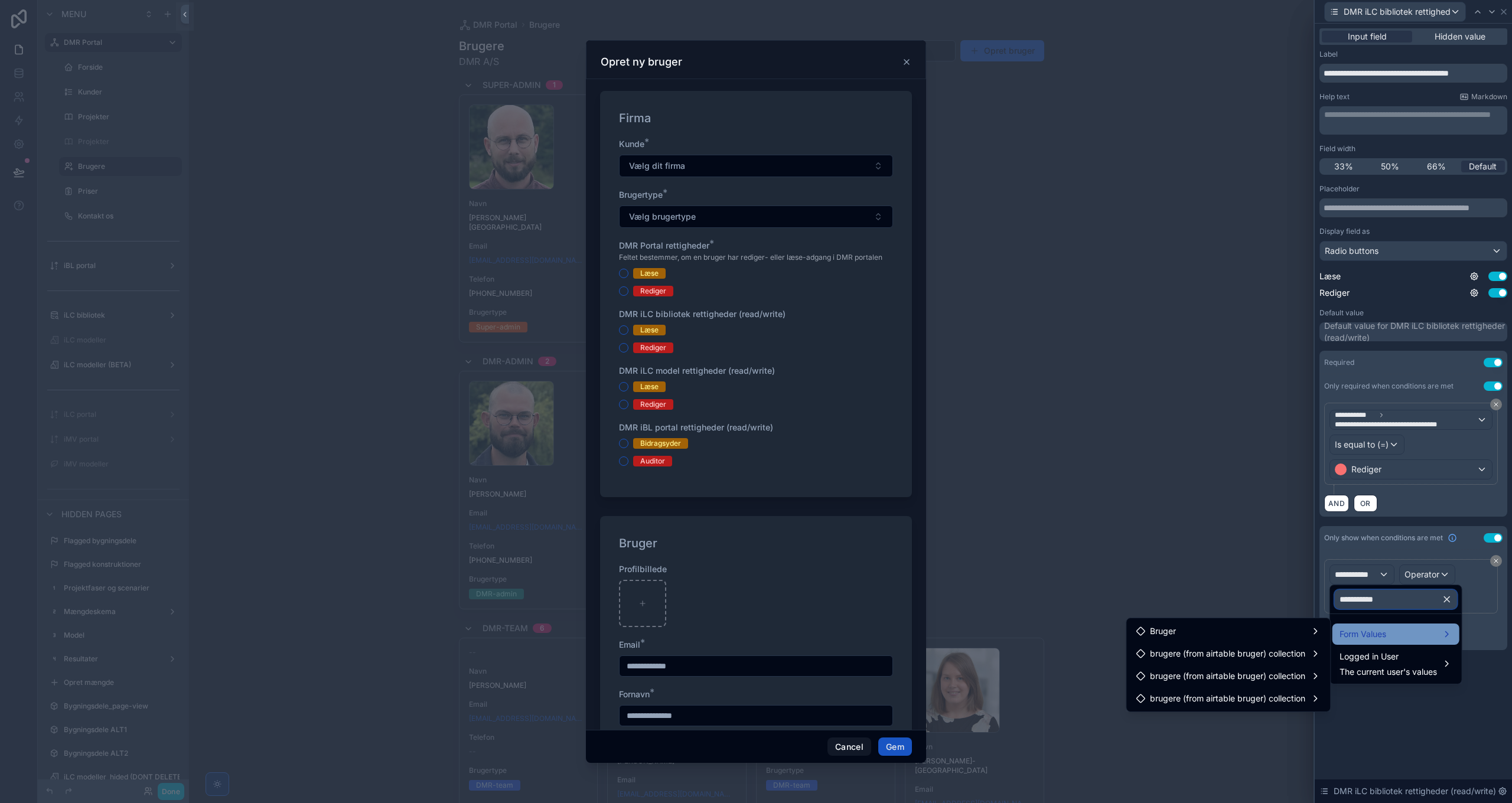
type input "**********"
click at [1380, 635] on span "Form Values" at bounding box center [1363, 634] width 47 height 14
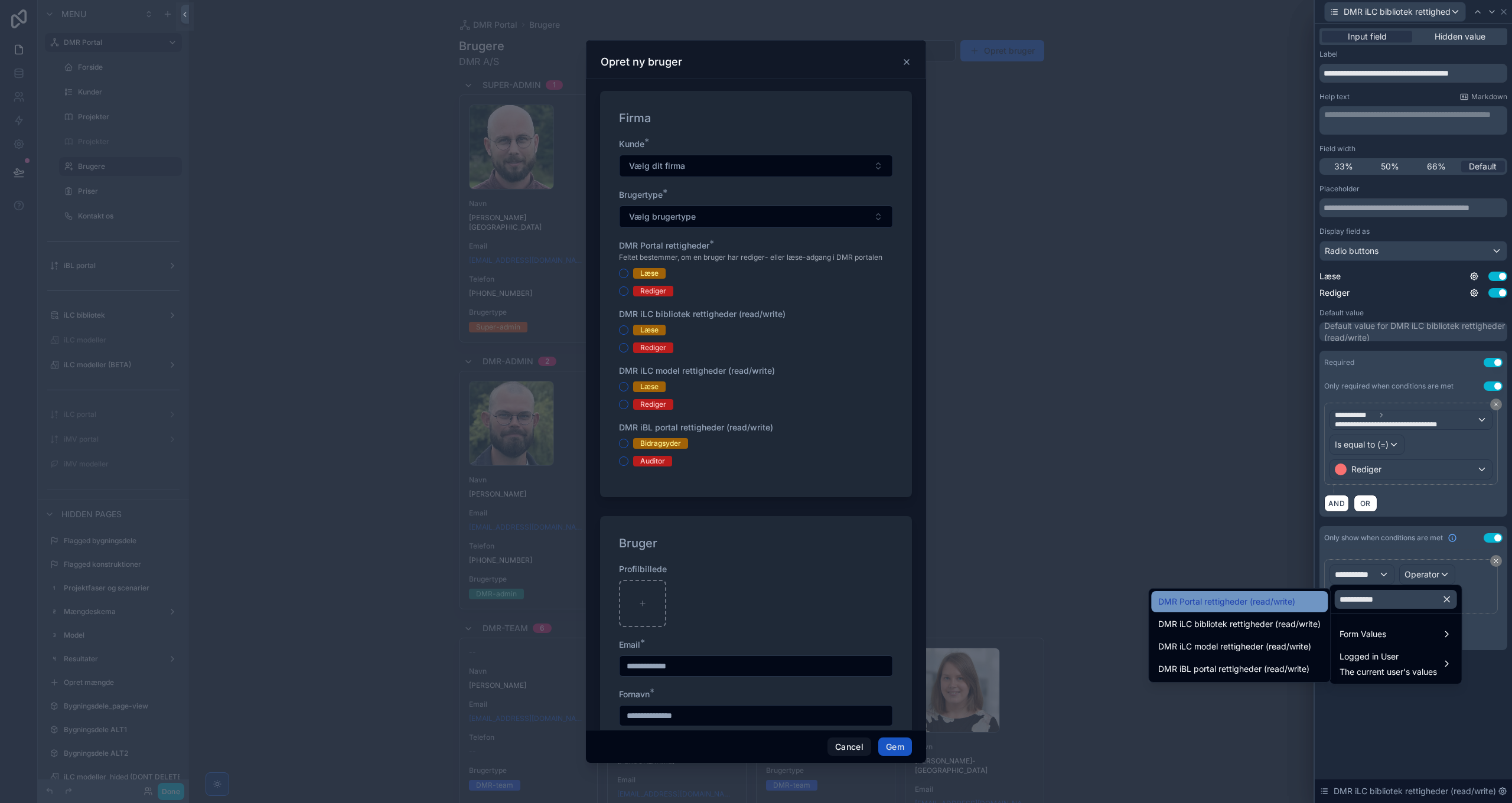
click at [1259, 605] on span "DMR Portal rettigheder (read/write)" at bounding box center [1227, 601] width 137 height 14
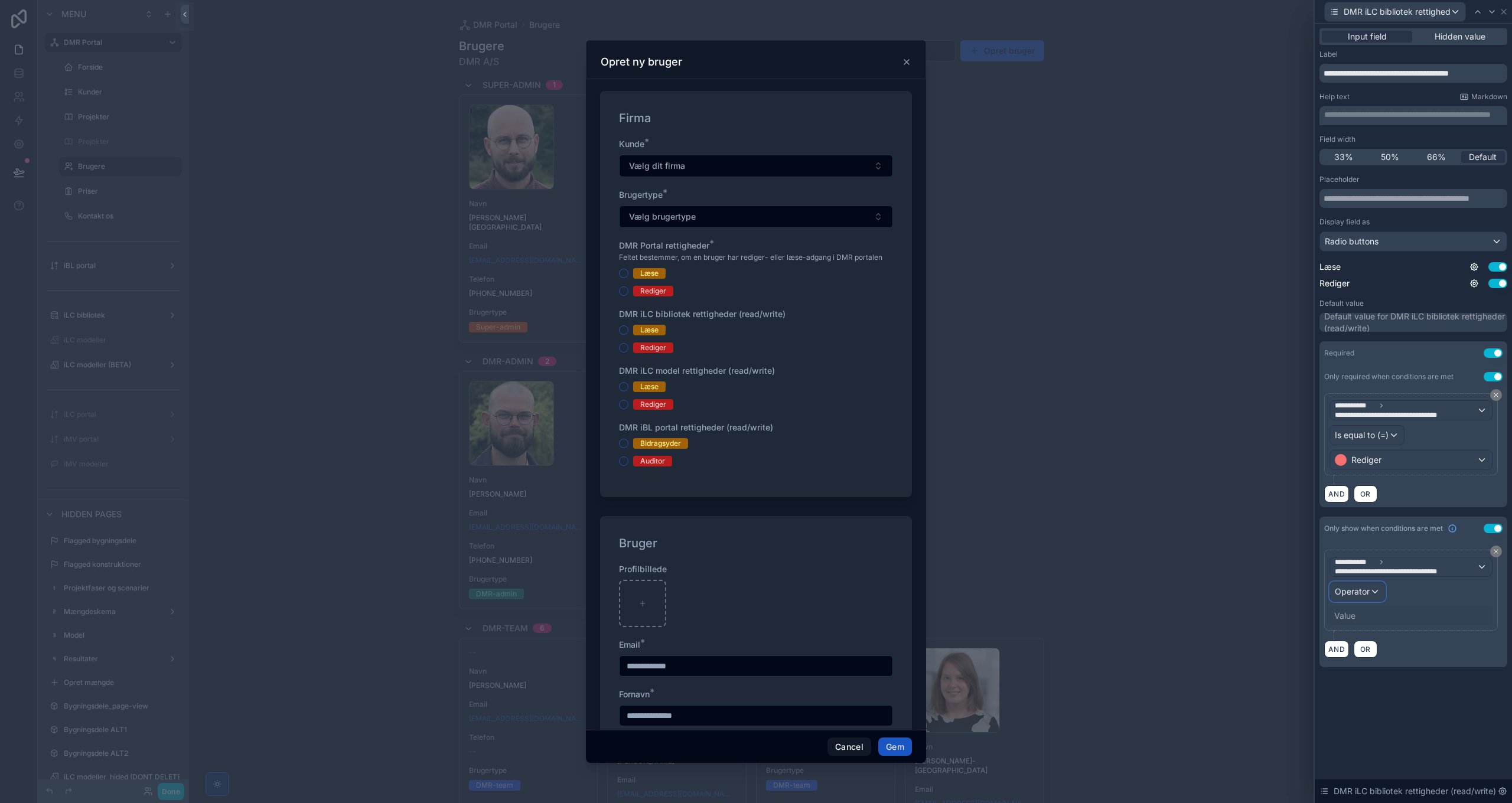
click at [1348, 593] on span "Operator" at bounding box center [1353, 591] width 35 height 10
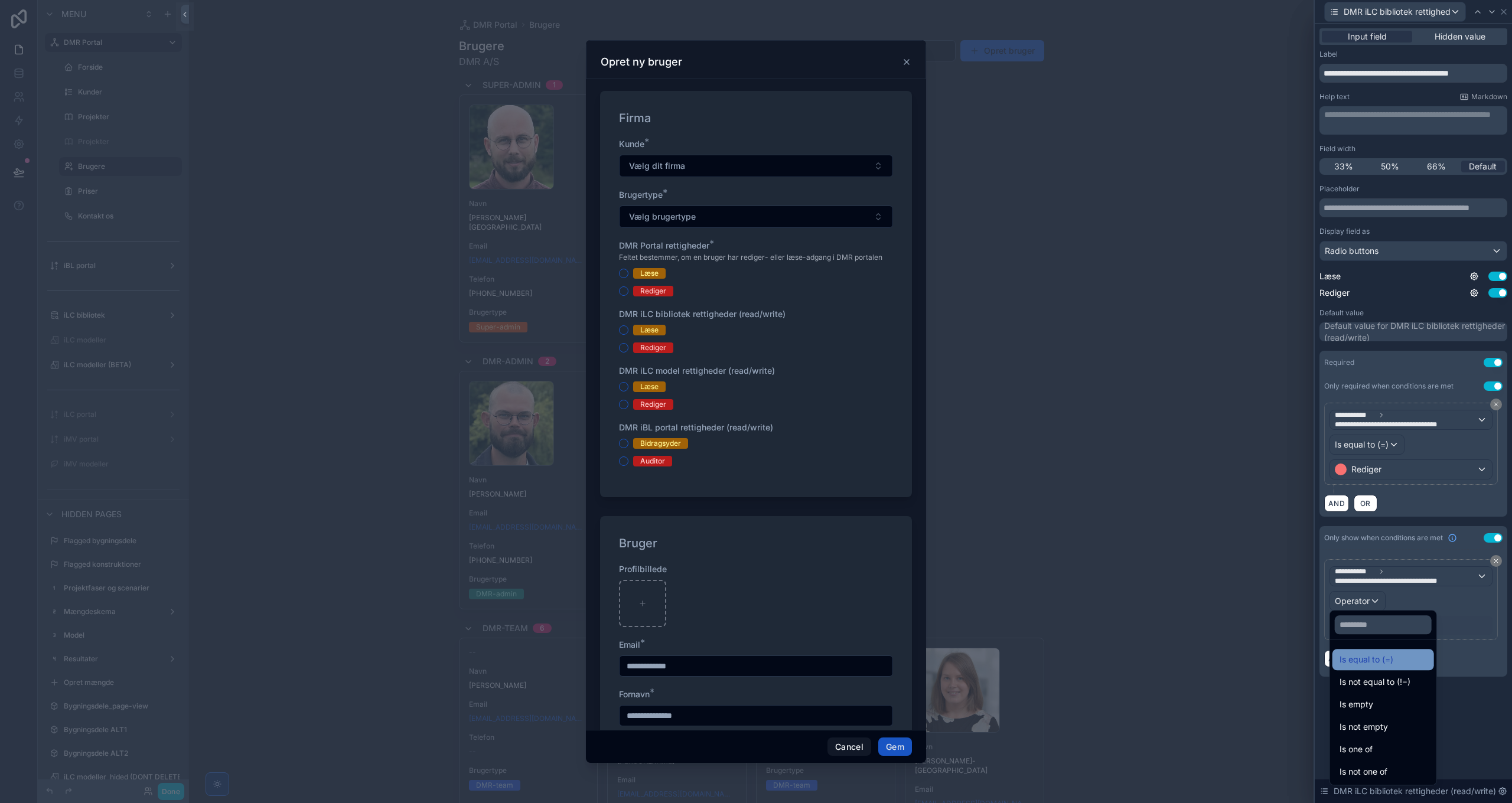
click at [1369, 657] on span "Is equal to (=)" at bounding box center [1366, 660] width 53 height 14
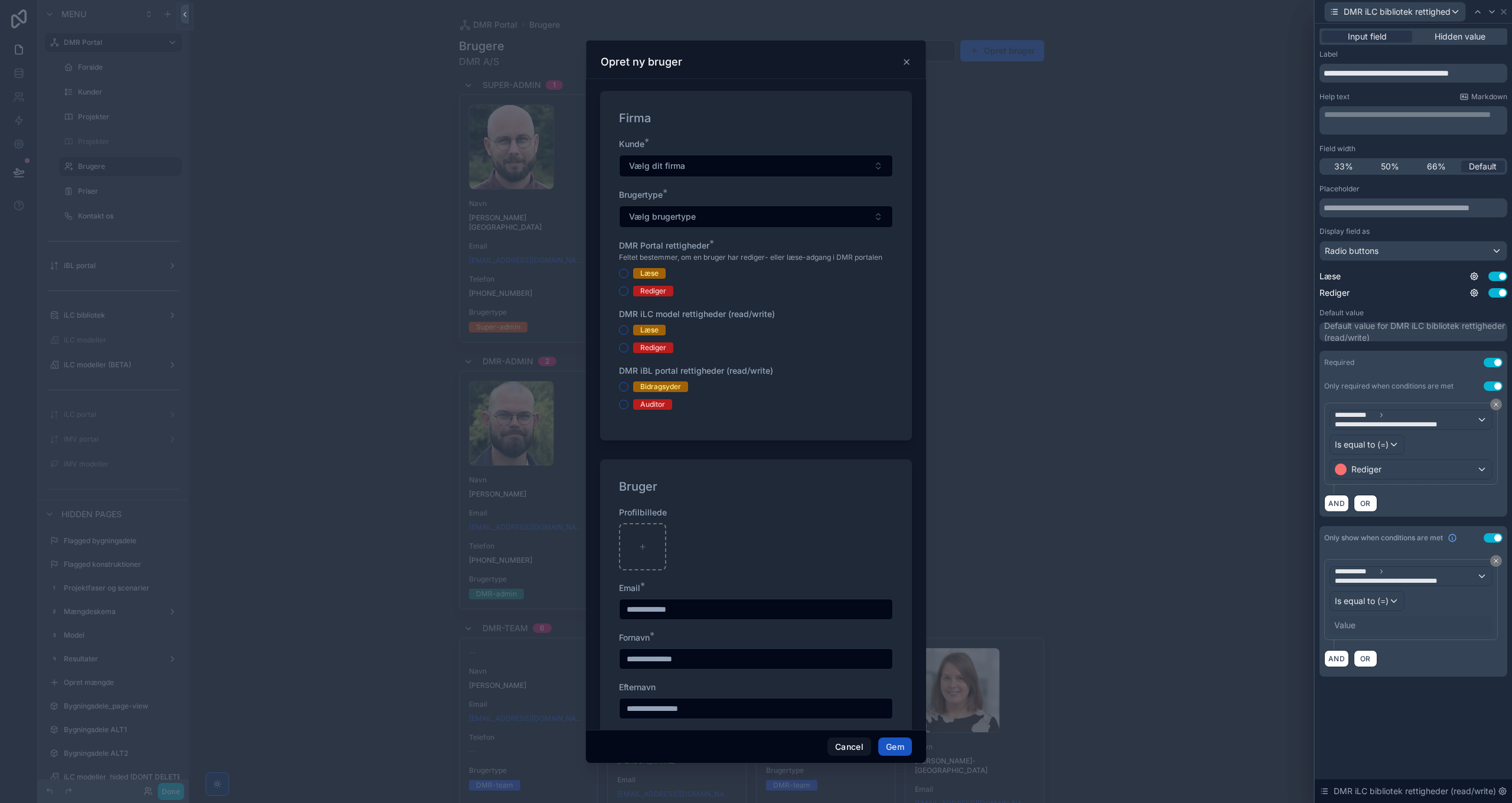
click at [1362, 609] on div "**********" at bounding box center [1411, 599] width 163 height 70
click at [1360, 624] on div "Value" at bounding box center [1411, 625] width 163 height 19
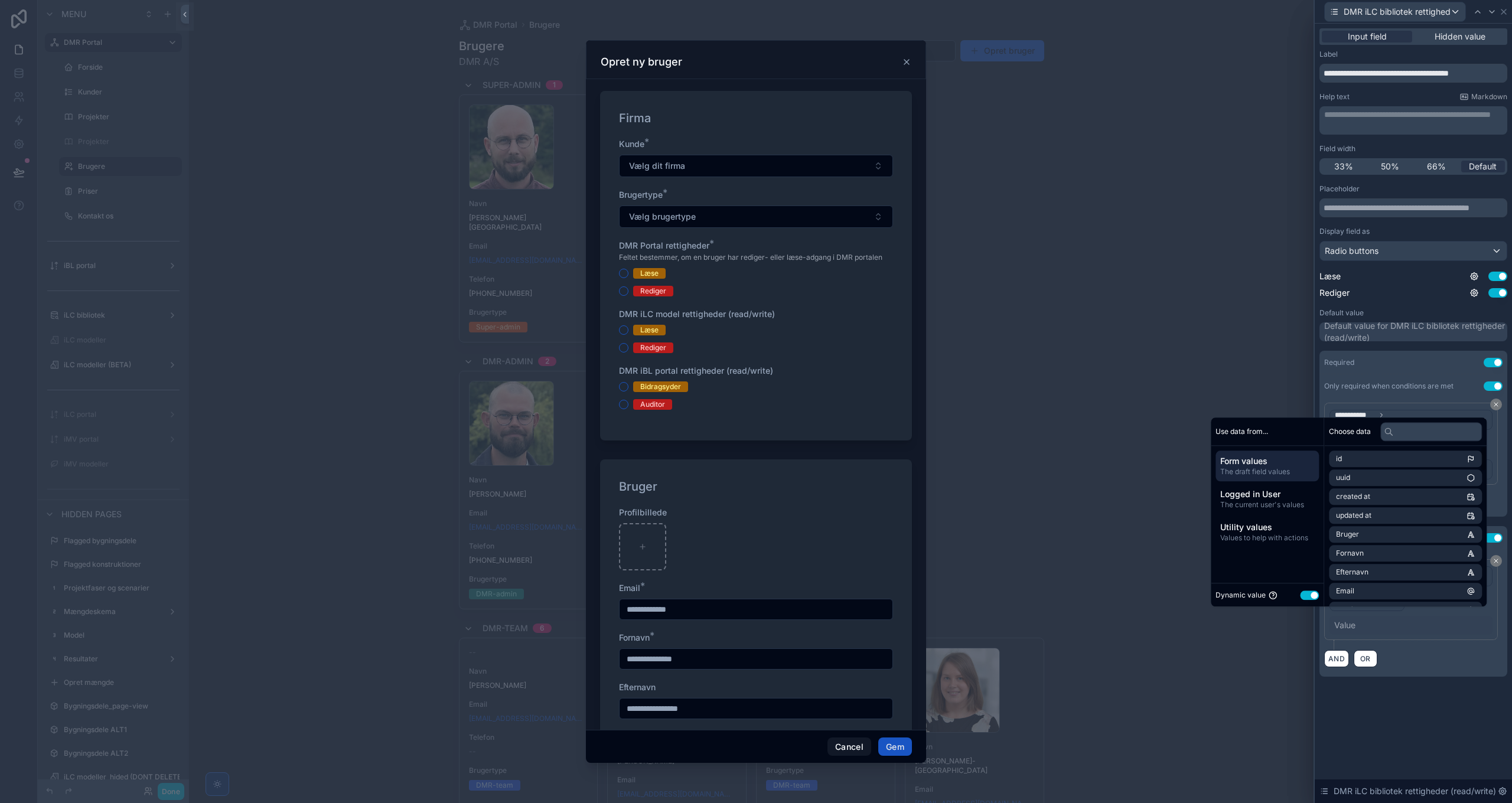
click at [1308, 597] on button "Use setting" at bounding box center [1310, 595] width 19 height 10
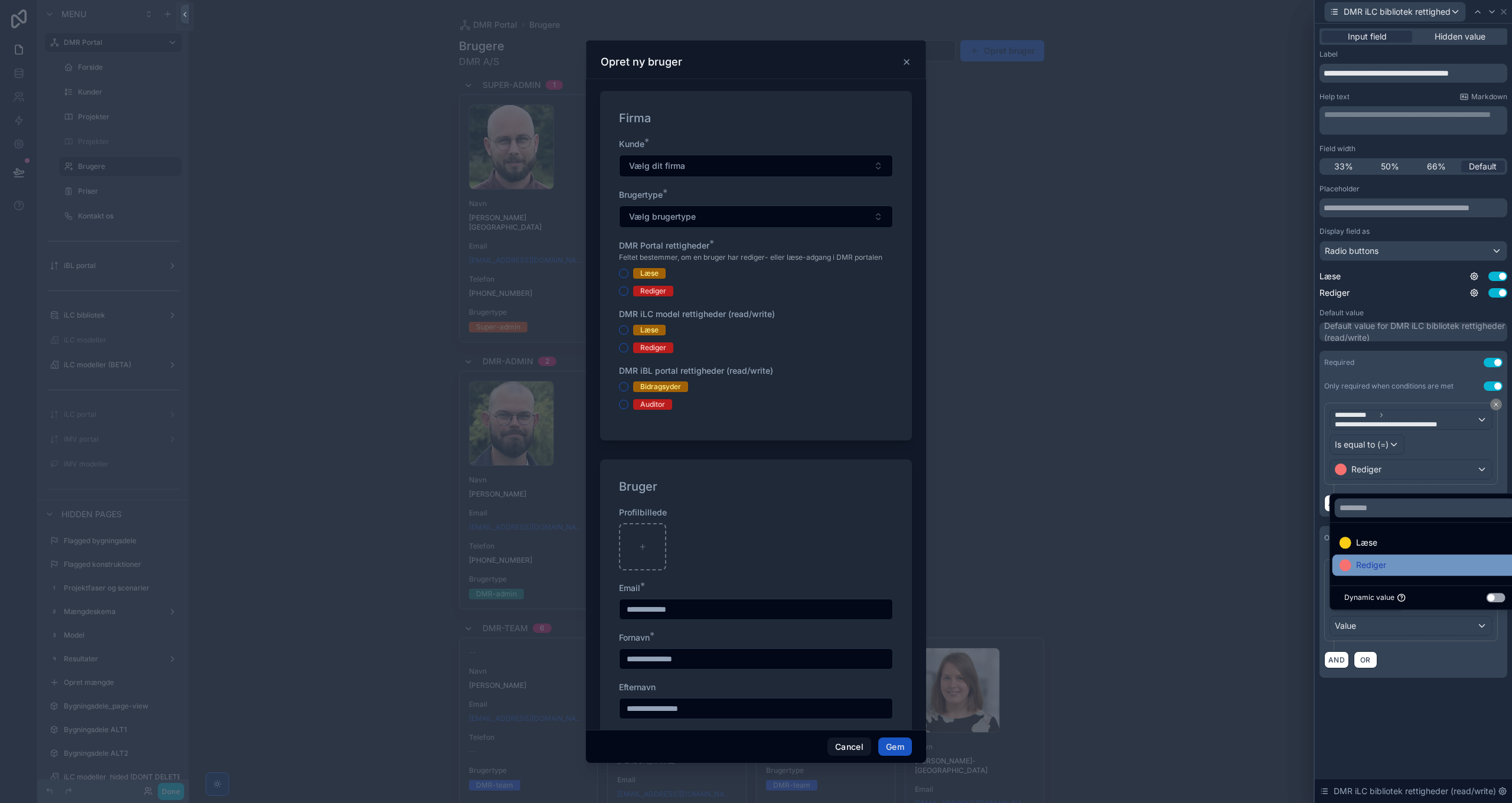
click at [1374, 570] on span "Rediger" at bounding box center [1371, 565] width 30 height 14
click at [1421, 688] on div "**********" at bounding box center [1412, 365] width 197 height 683
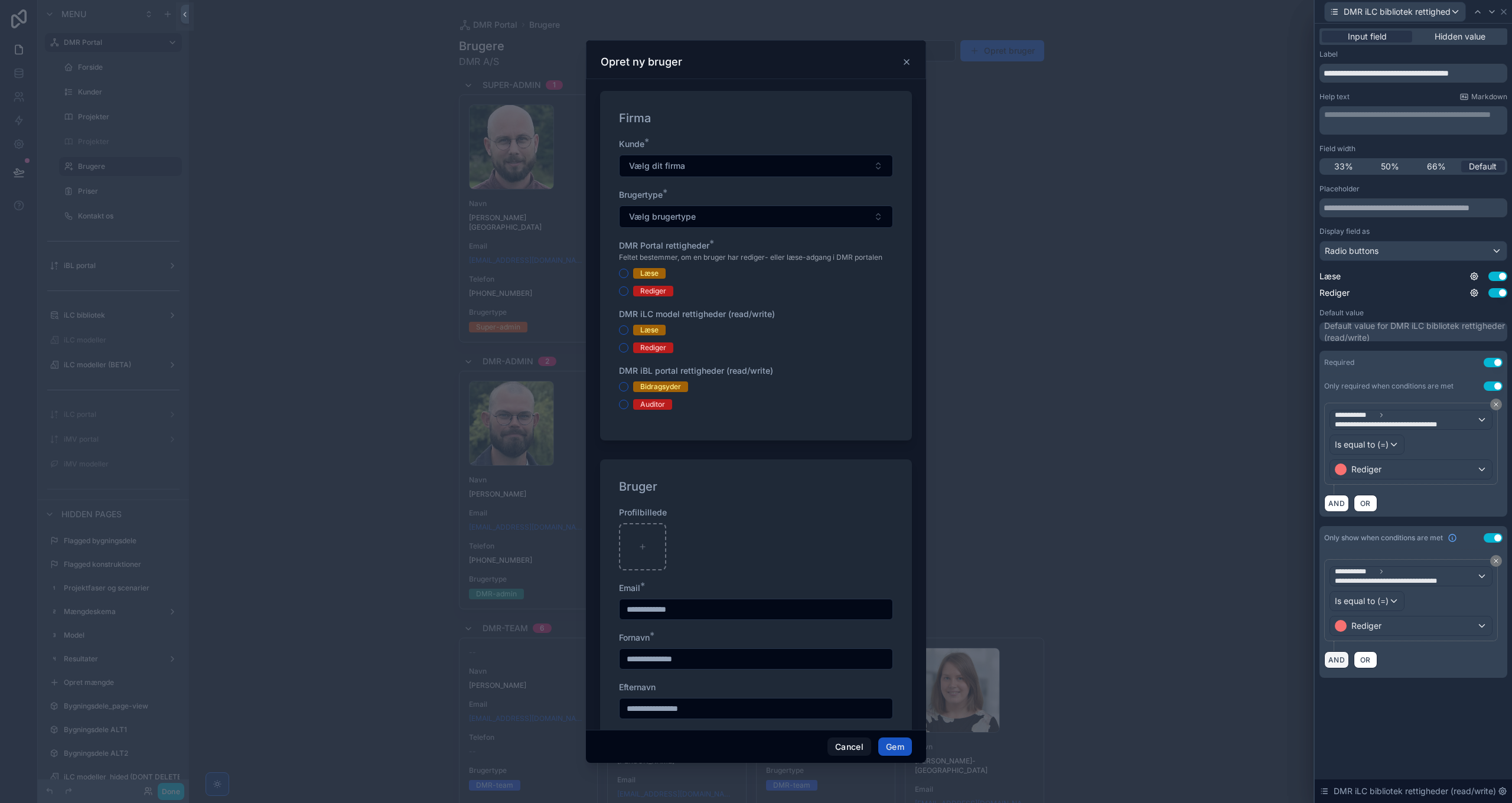
click at [1337, 656] on button "AND" at bounding box center [1336, 659] width 25 height 17
click at [1367, 660] on span "**********" at bounding box center [1357, 665] width 44 height 12
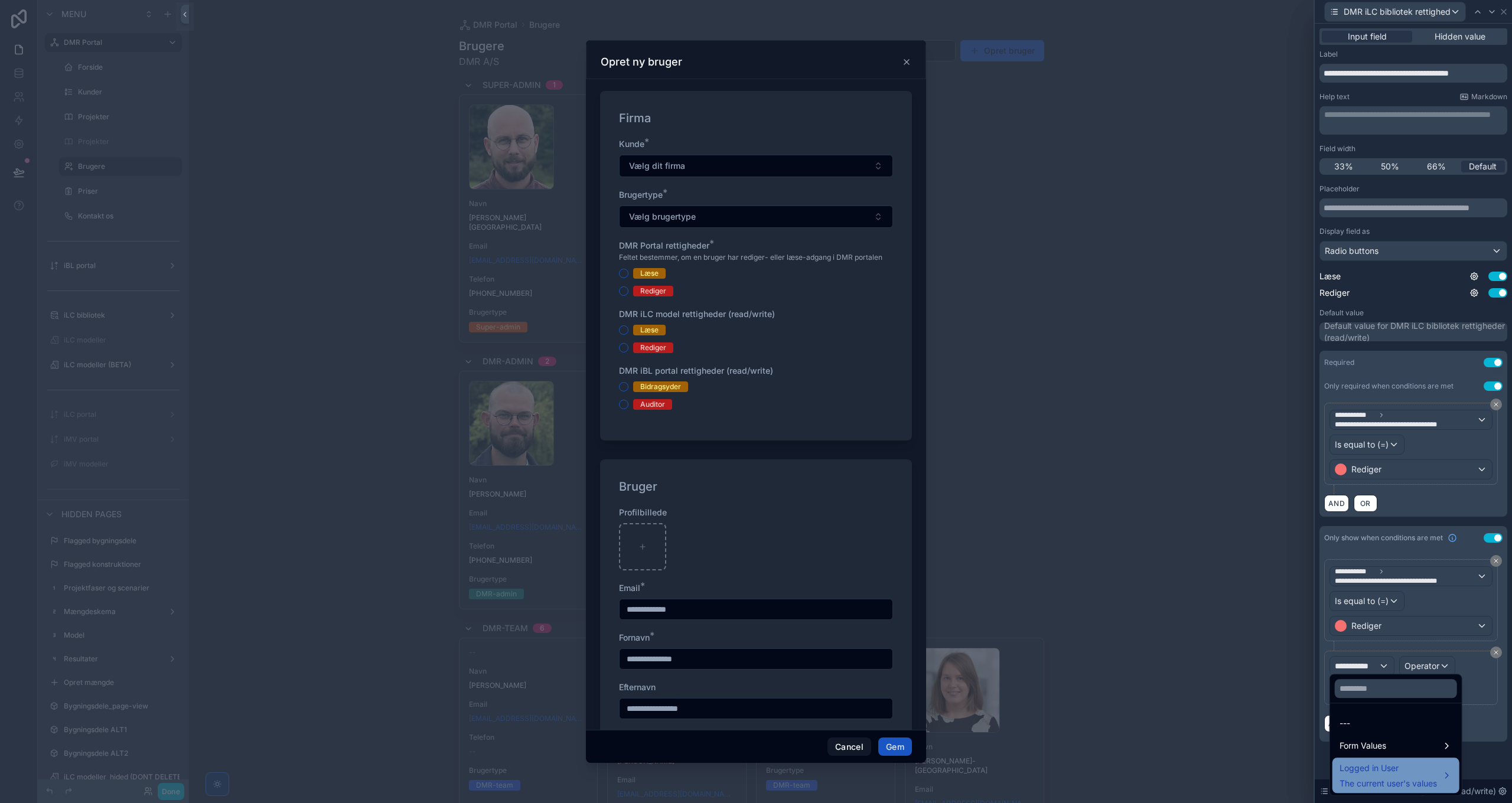
click at [1403, 777] on div "Logged in User The current user's values" at bounding box center [1388, 775] width 97 height 29
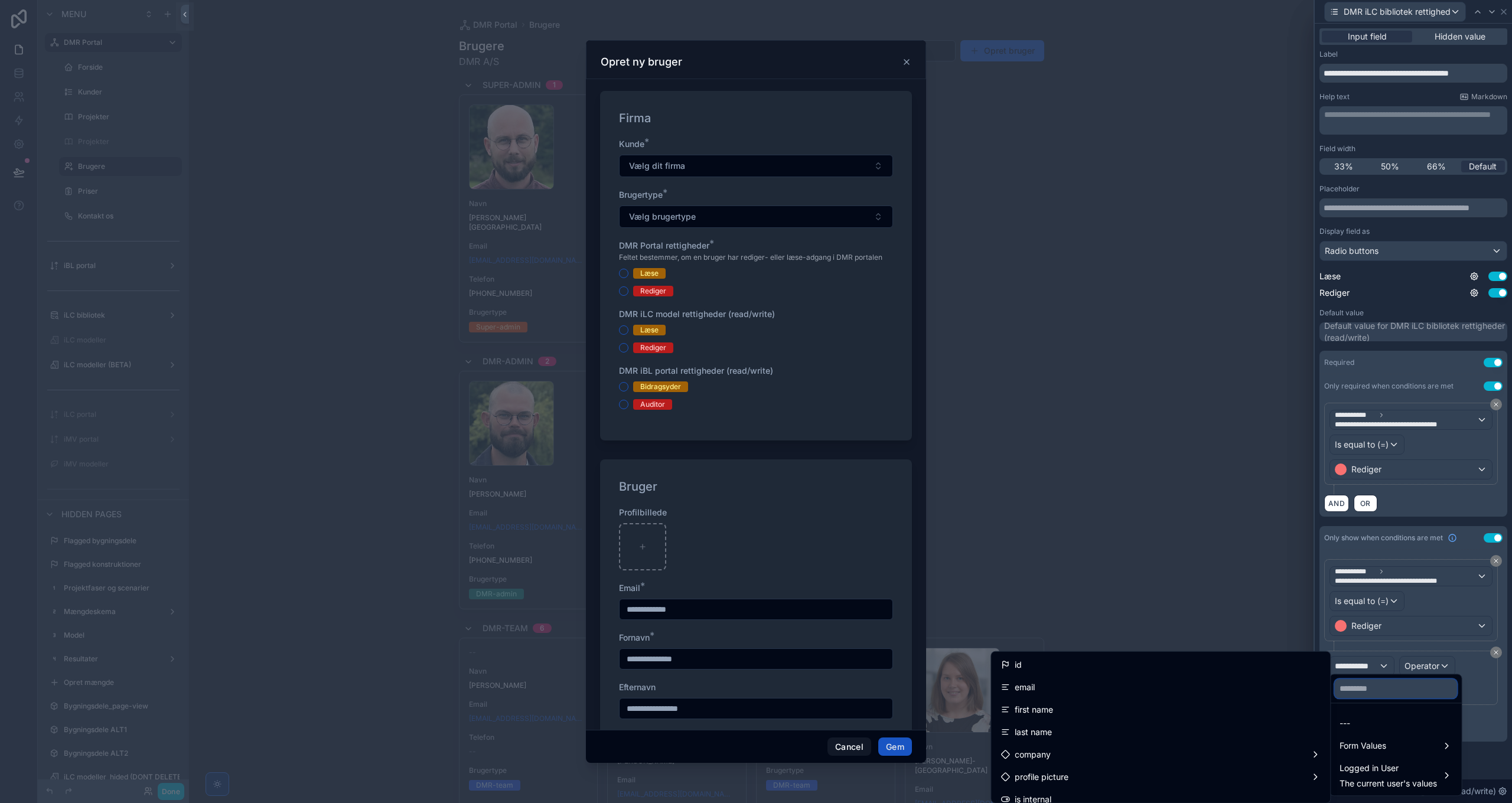
click at [1367, 689] on input "text" at bounding box center [1396, 688] width 122 height 19
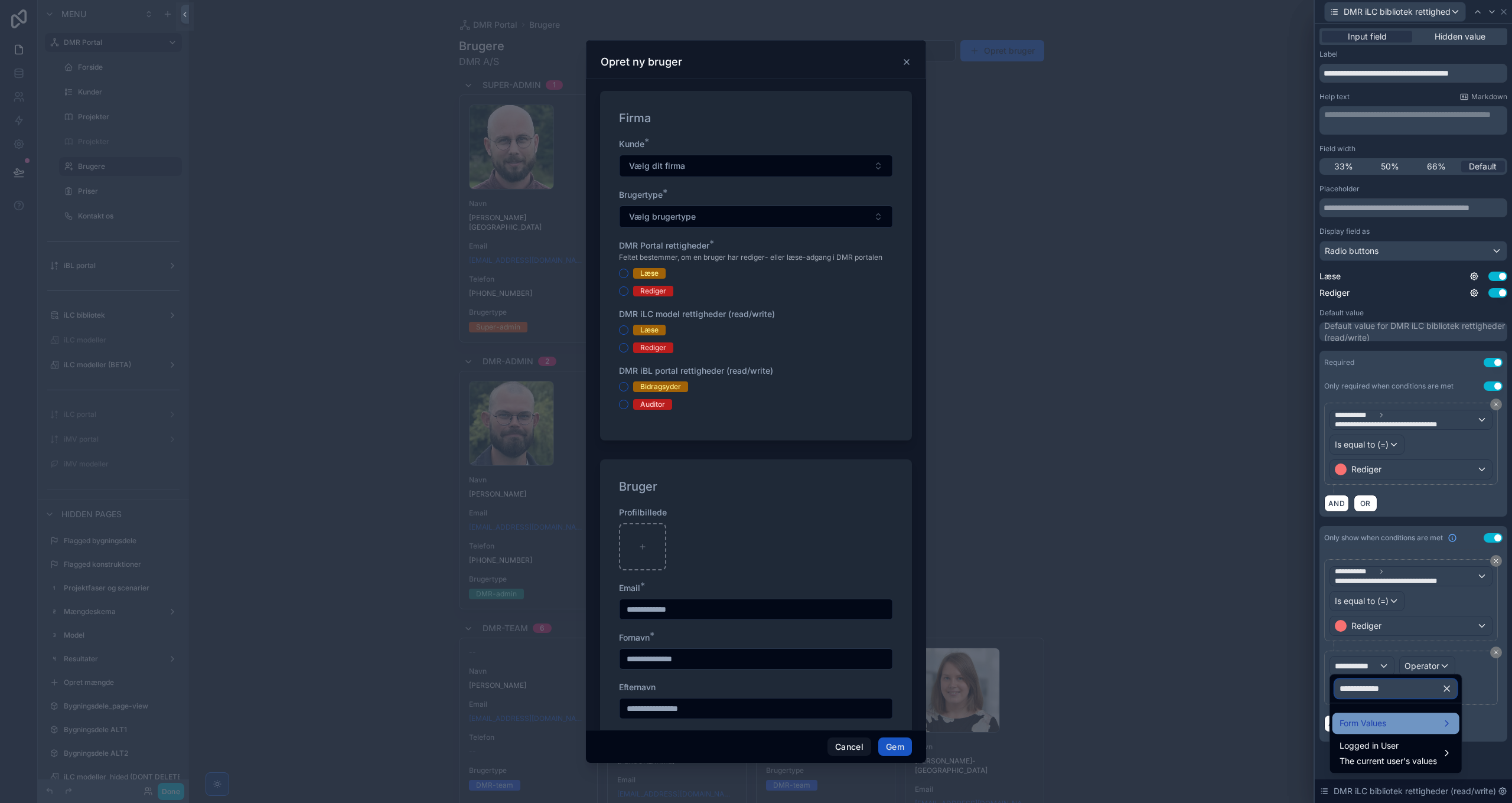
type input "**********"
click at [1372, 723] on span "Form Values" at bounding box center [1363, 723] width 47 height 14
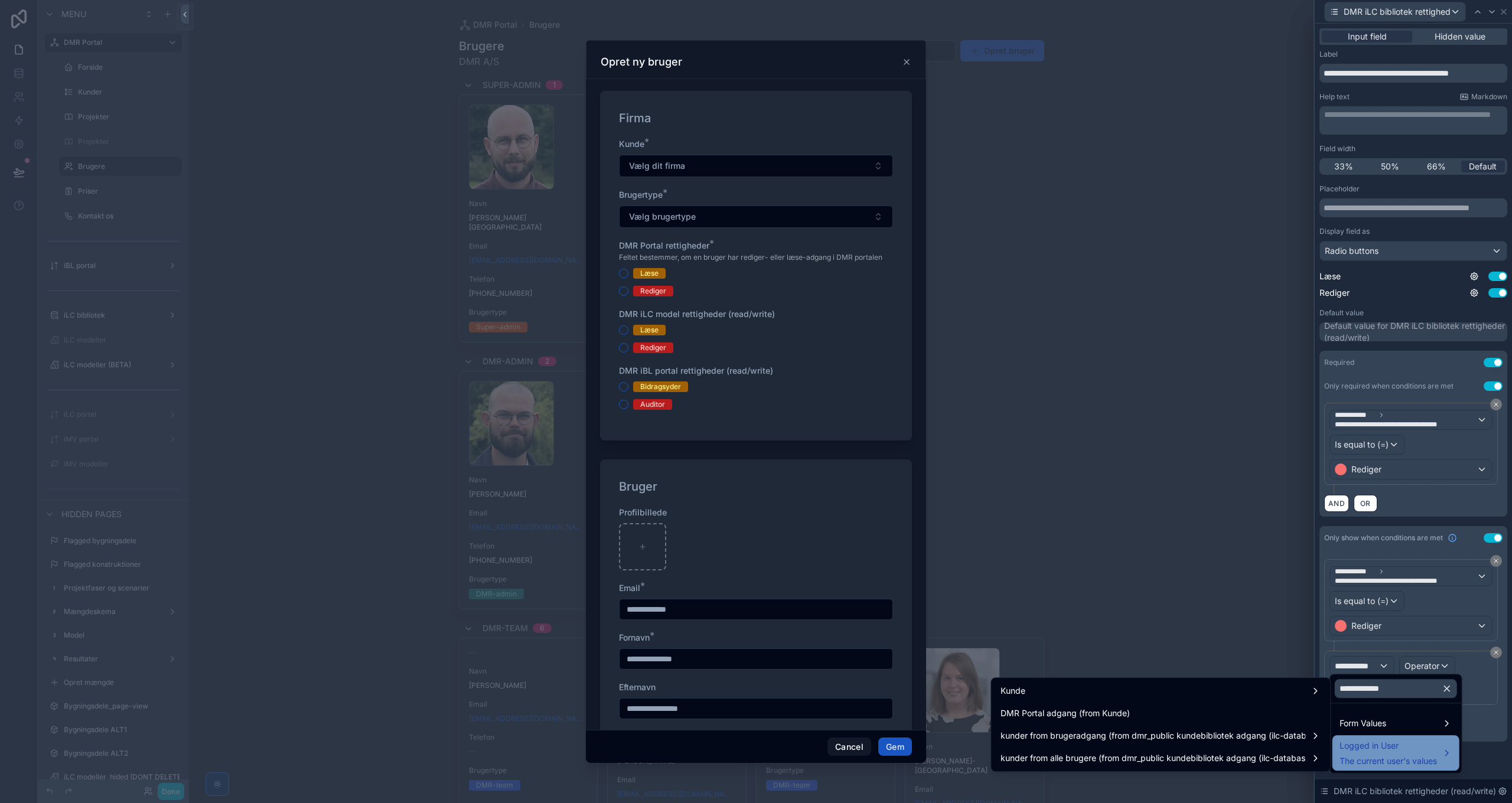
click at [1383, 760] on span "The current user's values" at bounding box center [1388, 761] width 97 height 12
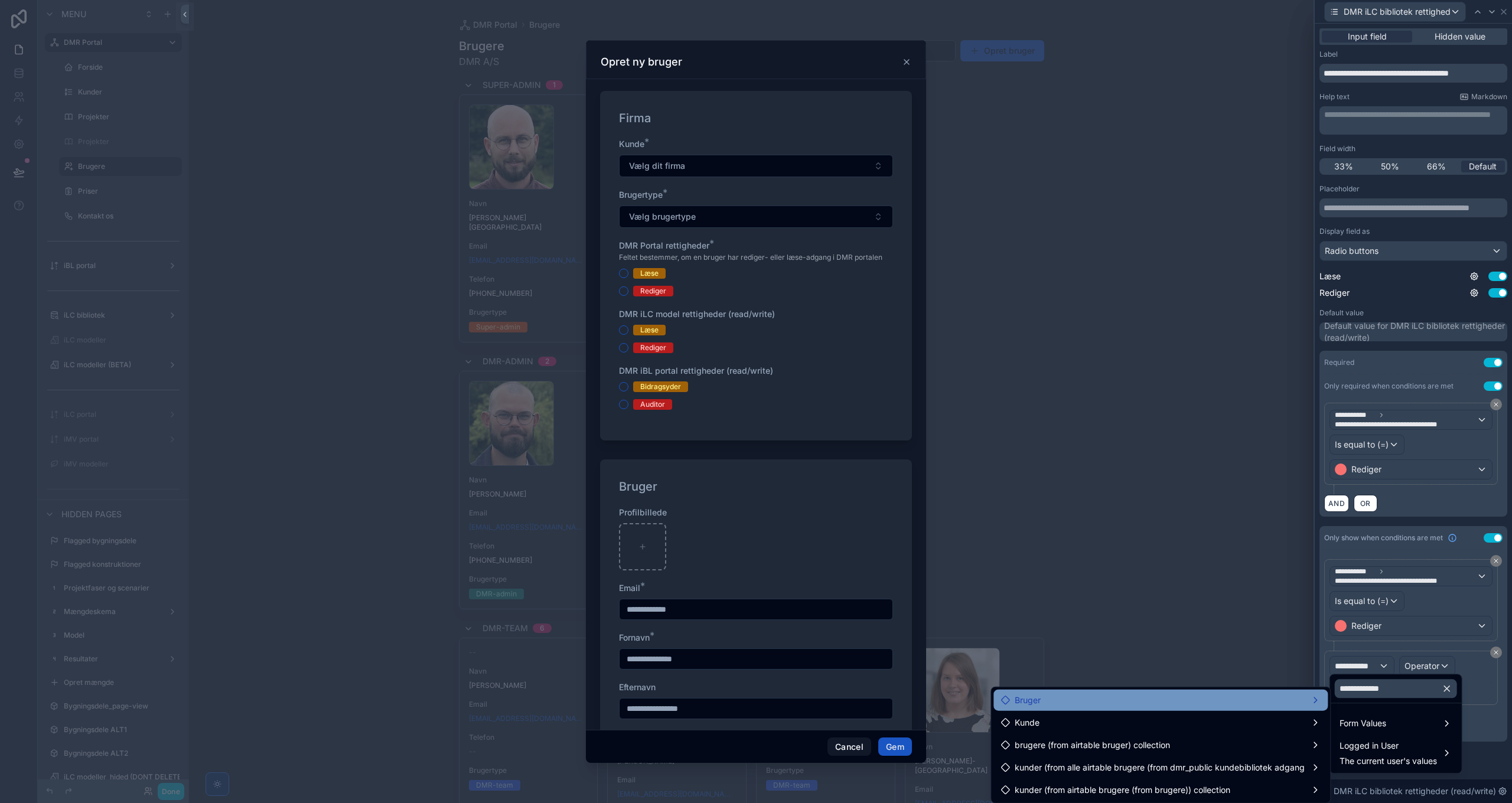
click at [1083, 703] on div "Bruger" at bounding box center [1161, 700] width 320 height 14
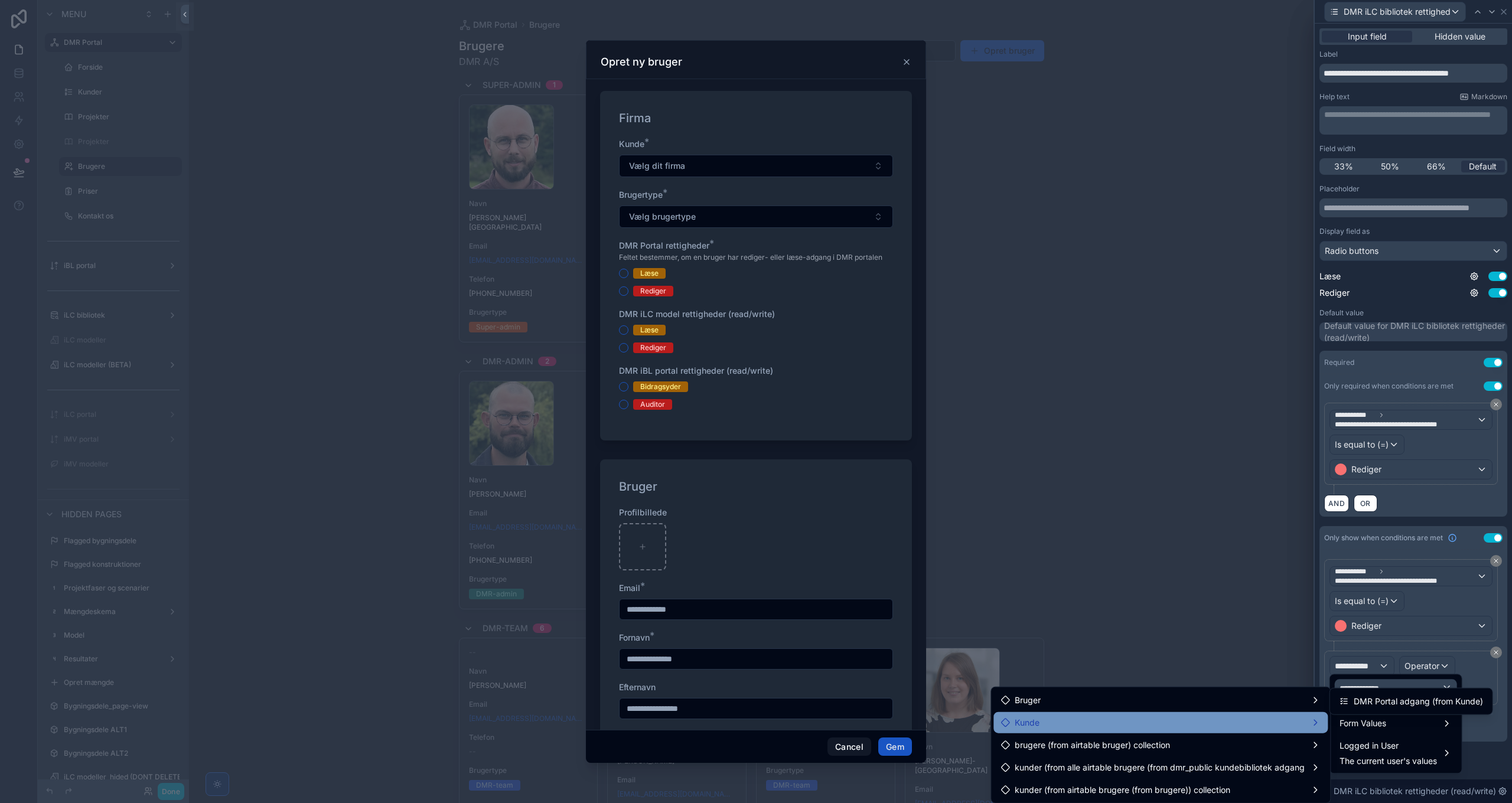
click at [1085, 719] on div "Kunde" at bounding box center [1161, 723] width 320 height 14
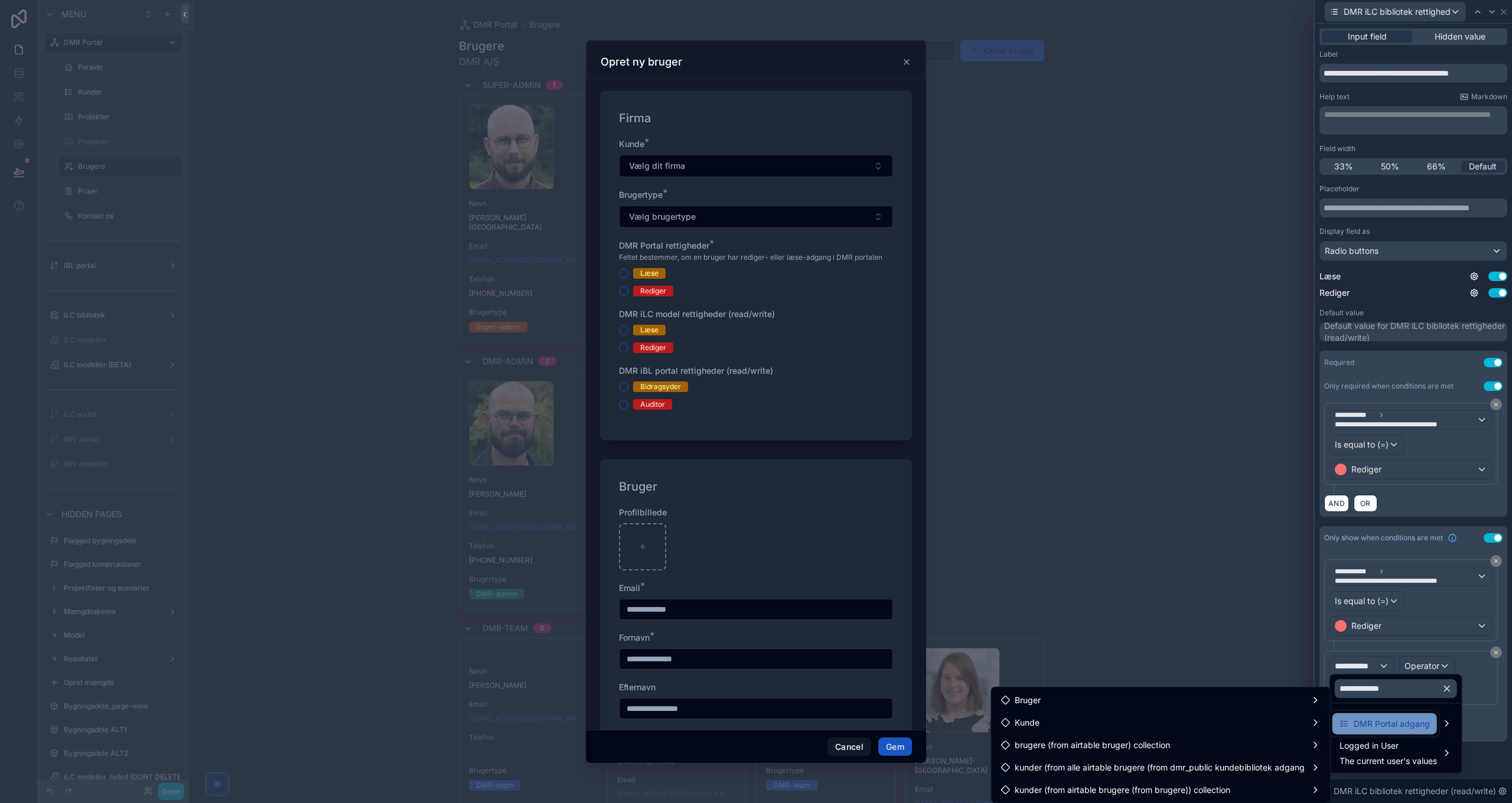
click at [1407, 722] on span "DMR Portal adgang" at bounding box center [1392, 724] width 77 height 14
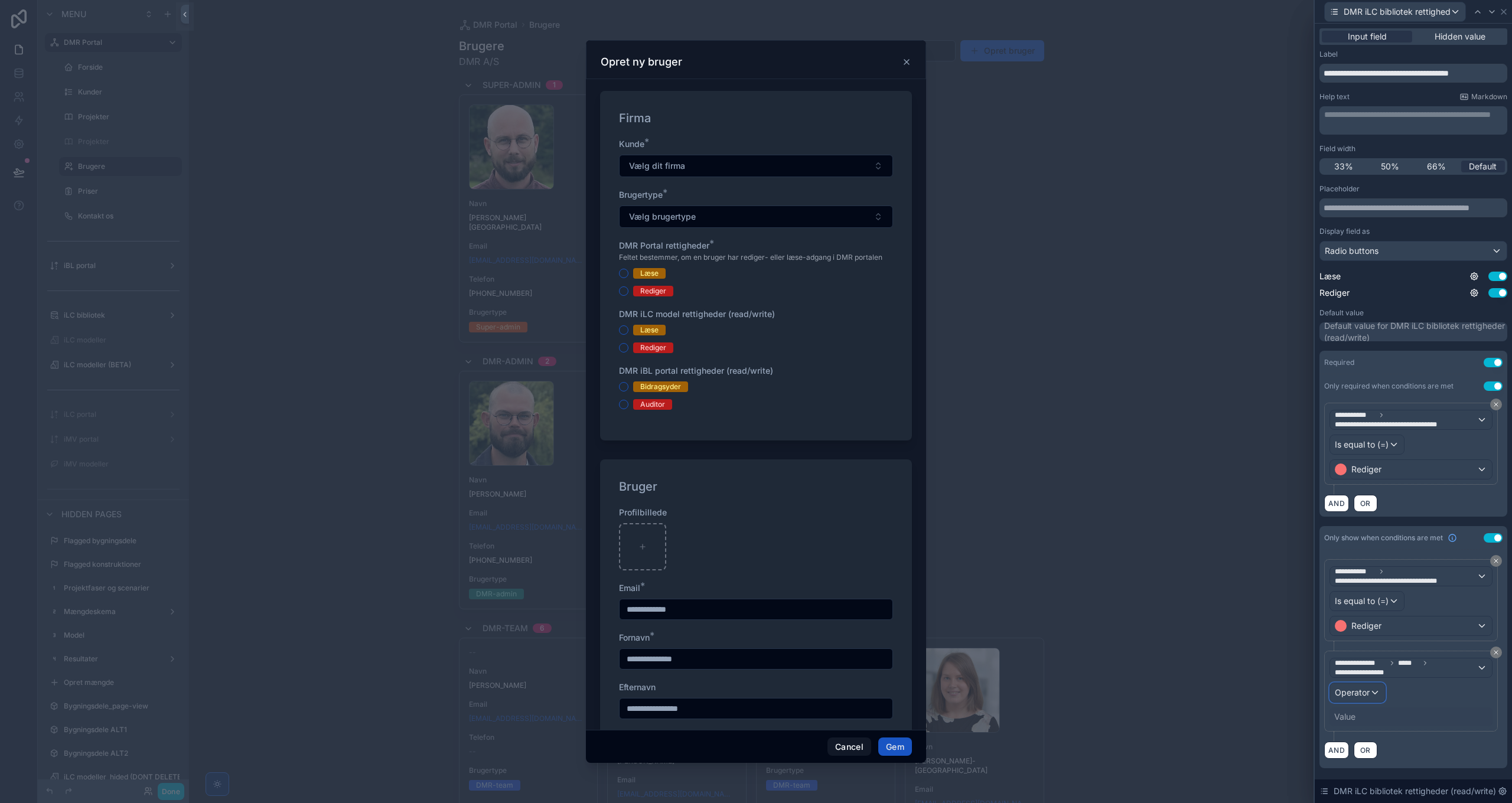
click at [1372, 688] on div "Operator" at bounding box center [1357, 692] width 55 height 19
click at [1376, 637] on div "Is one of" at bounding box center [1384, 639] width 88 height 14
click at [1374, 708] on div "Value" at bounding box center [1411, 717] width 163 height 19
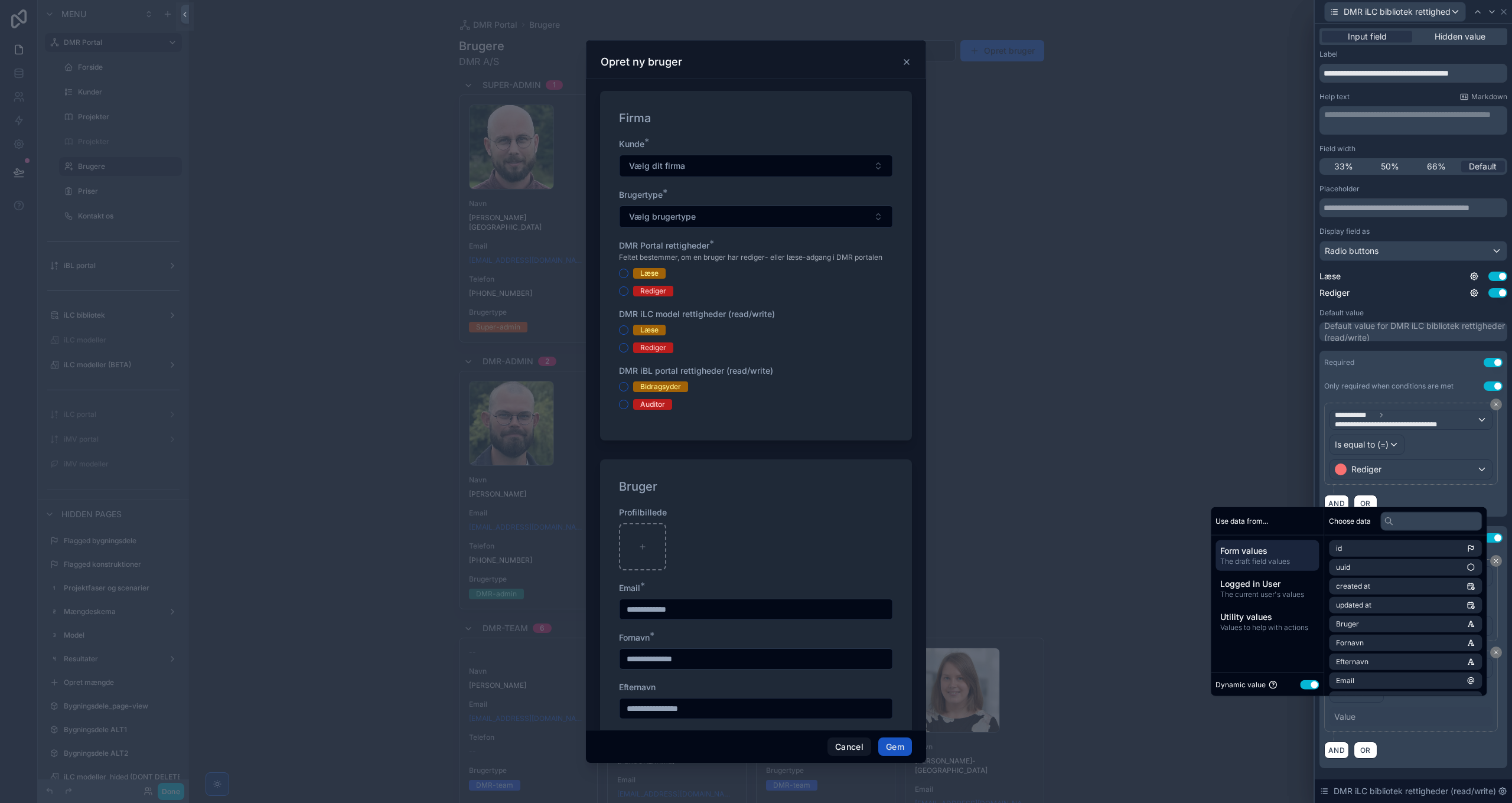
click at [1300, 684] on button "Use setting" at bounding box center [1310, 684] width 19 height 10
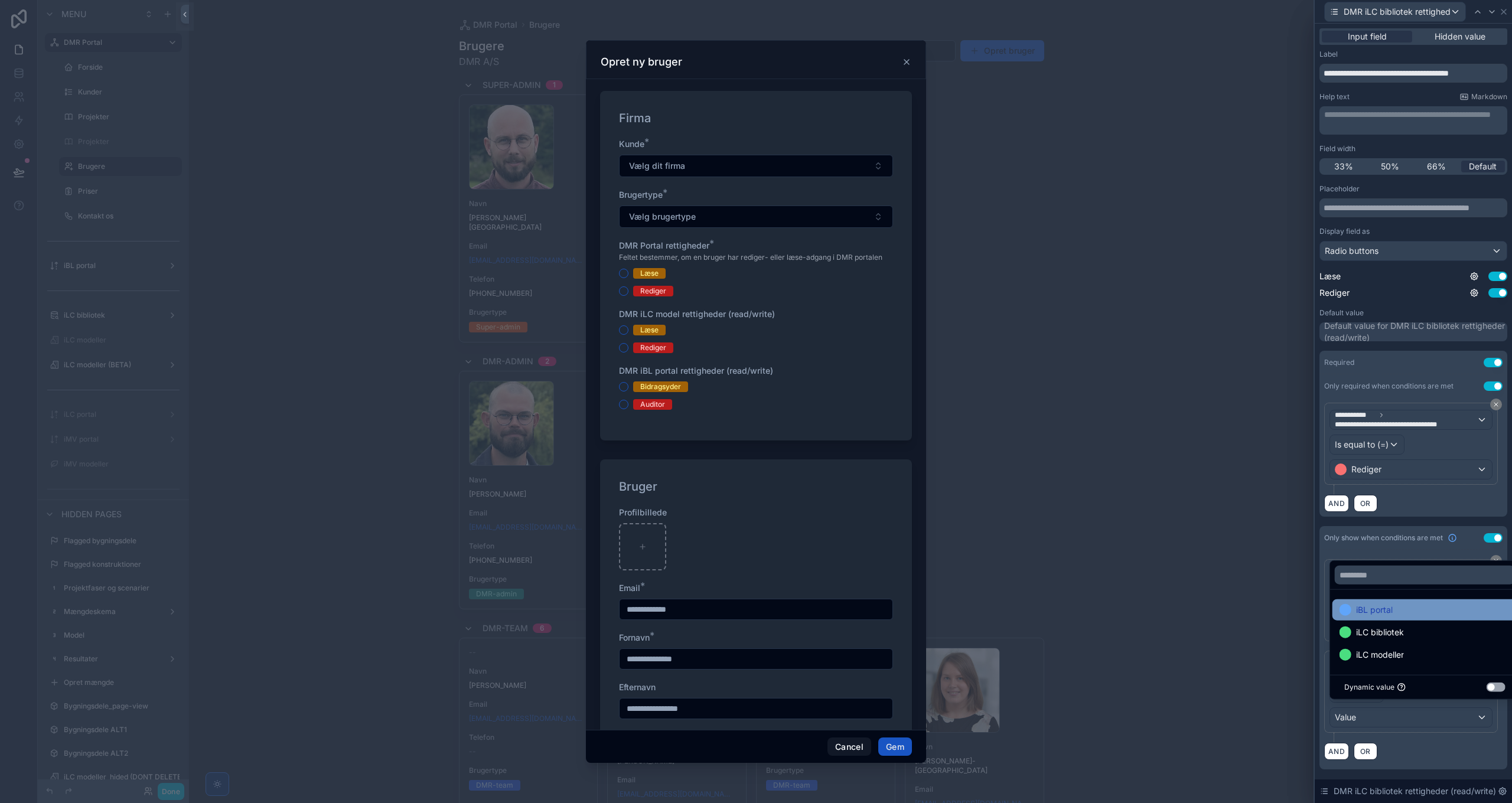
click at [1386, 612] on span "iBL portal" at bounding box center [1374, 610] width 37 height 14
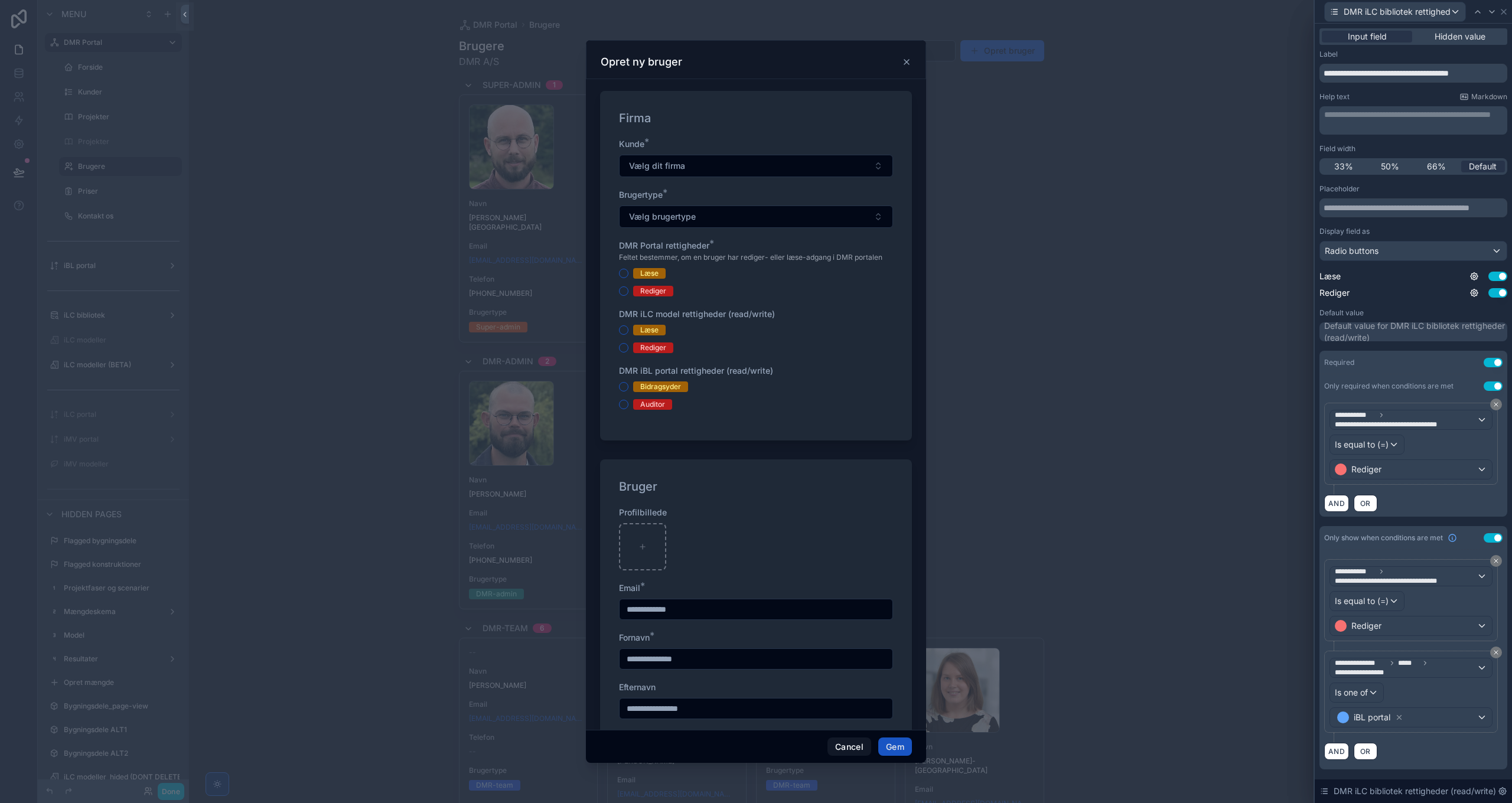
click at [1431, 742] on div "AND OR" at bounding box center [1413, 750] width 179 height 18
click at [1400, 713] on icon at bounding box center [1399, 717] width 8 height 8
click at [1405, 711] on div "Value" at bounding box center [1411, 717] width 162 height 19
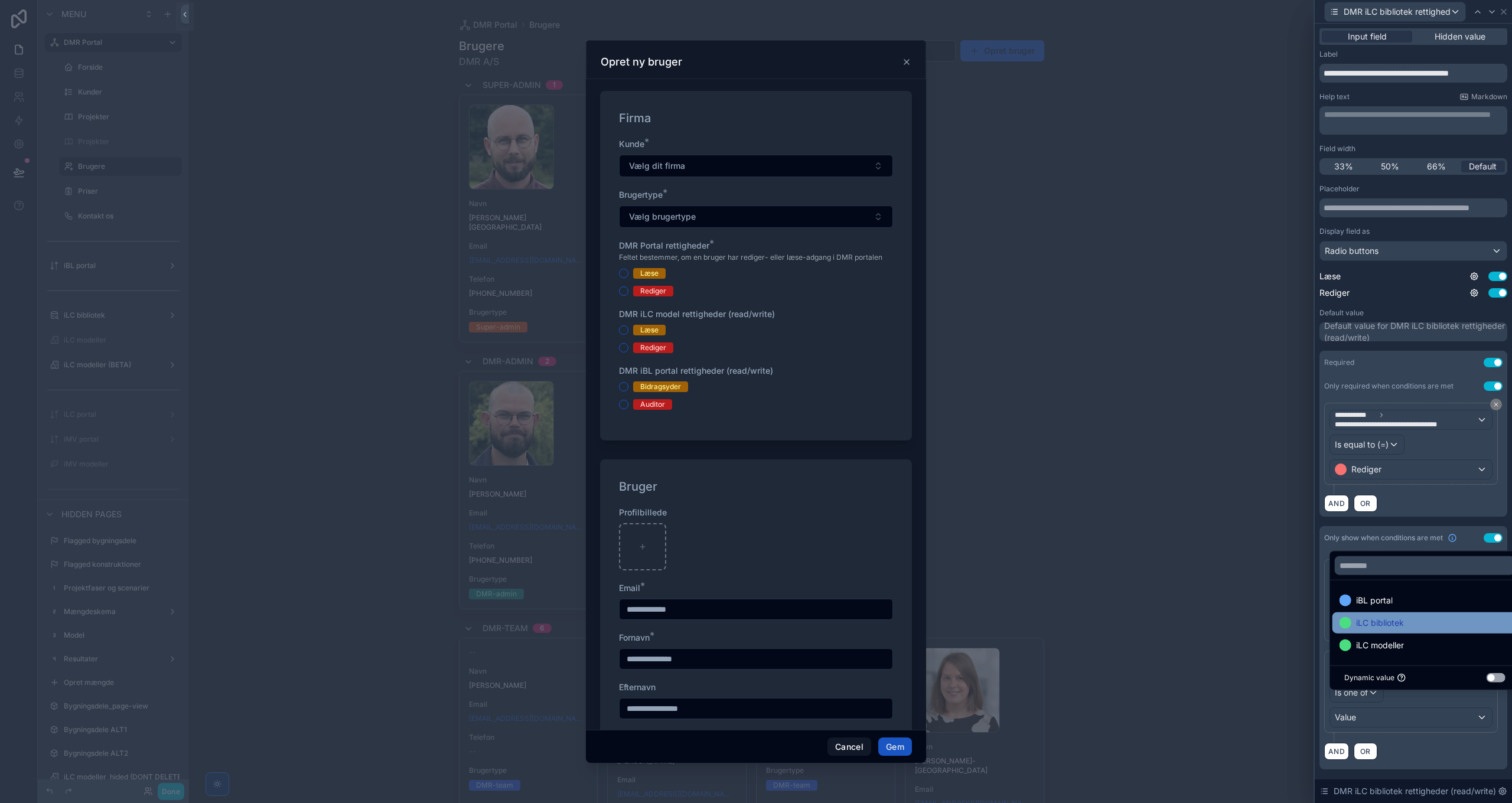
click at [1388, 617] on span "iLC bibliotek" at bounding box center [1380, 623] width 48 height 14
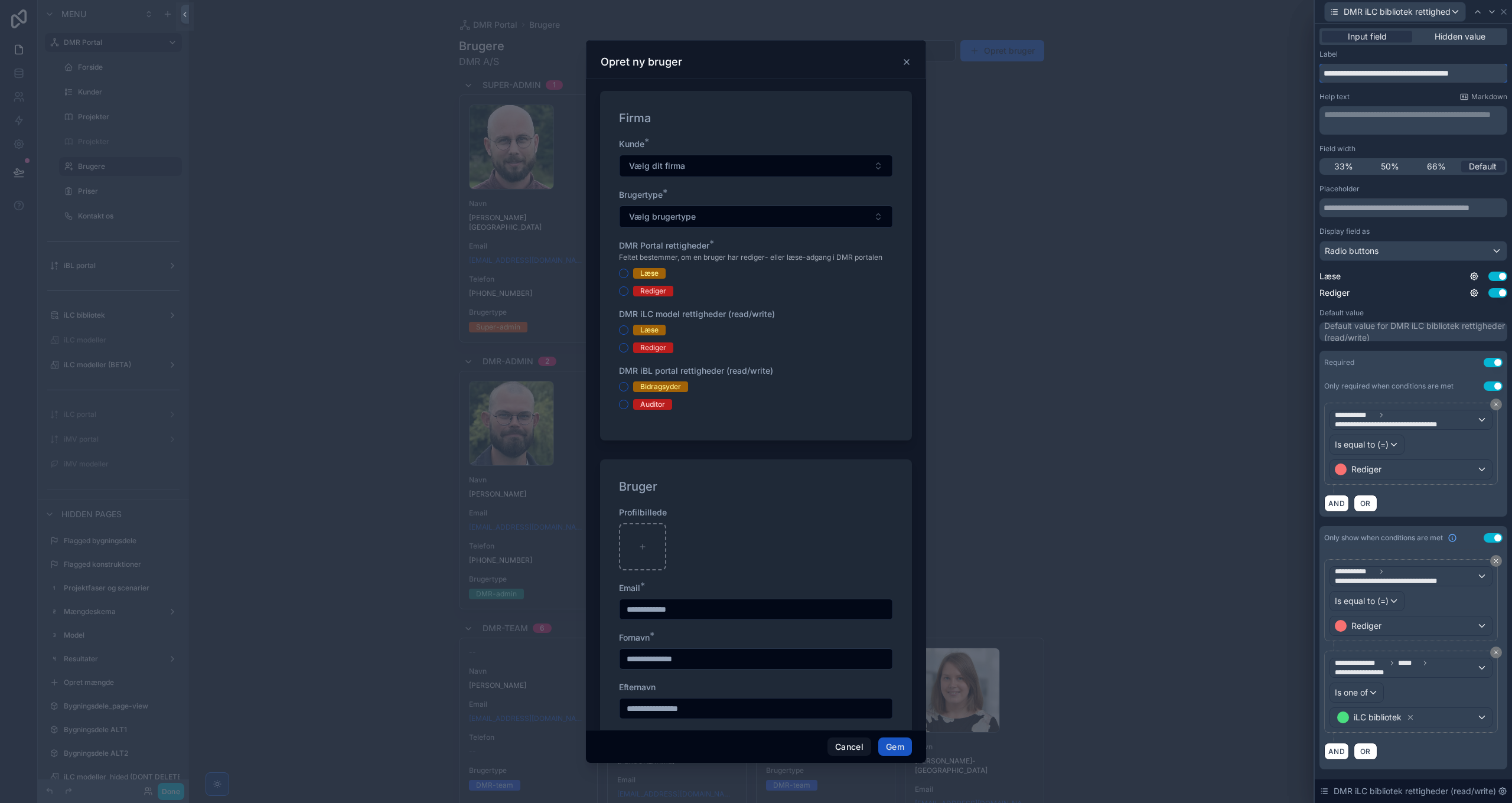
drag, startPoint x: 1440, startPoint y: 74, endPoint x: 1494, endPoint y: 74, distance: 54.0
click at [1494, 74] on input "**********" at bounding box center [1413, 73] width 188 height 19
type input "**********"
click at [1497, 13] on div at bounding box center [1492, 12] width 14 height 14
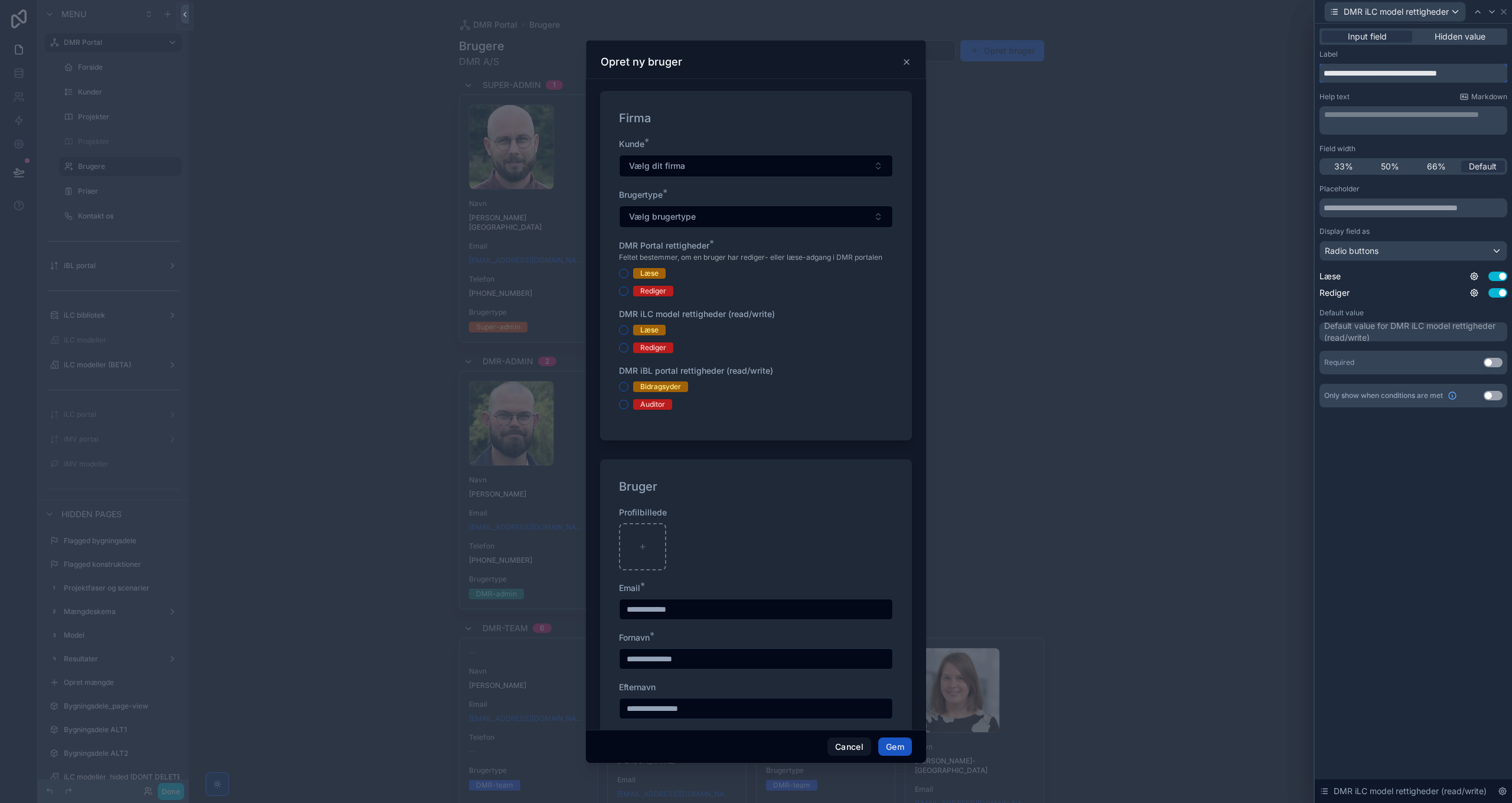
drag, startPoint x: 1429, startPoint y: 76, endPoint x: 1494, endPoint y: 73, distance: 65.1
click at [1494, 73] on input "**********" at bounding box center [1413, 73] width 188 height 19
type input "**********"
click at [1486, 363] on button "Use setting" at bounding box center [1493, 362] width 19 height 10
click at [1488, 389] on div "**********" at bounding box center [1413, 240] width 188 height 382
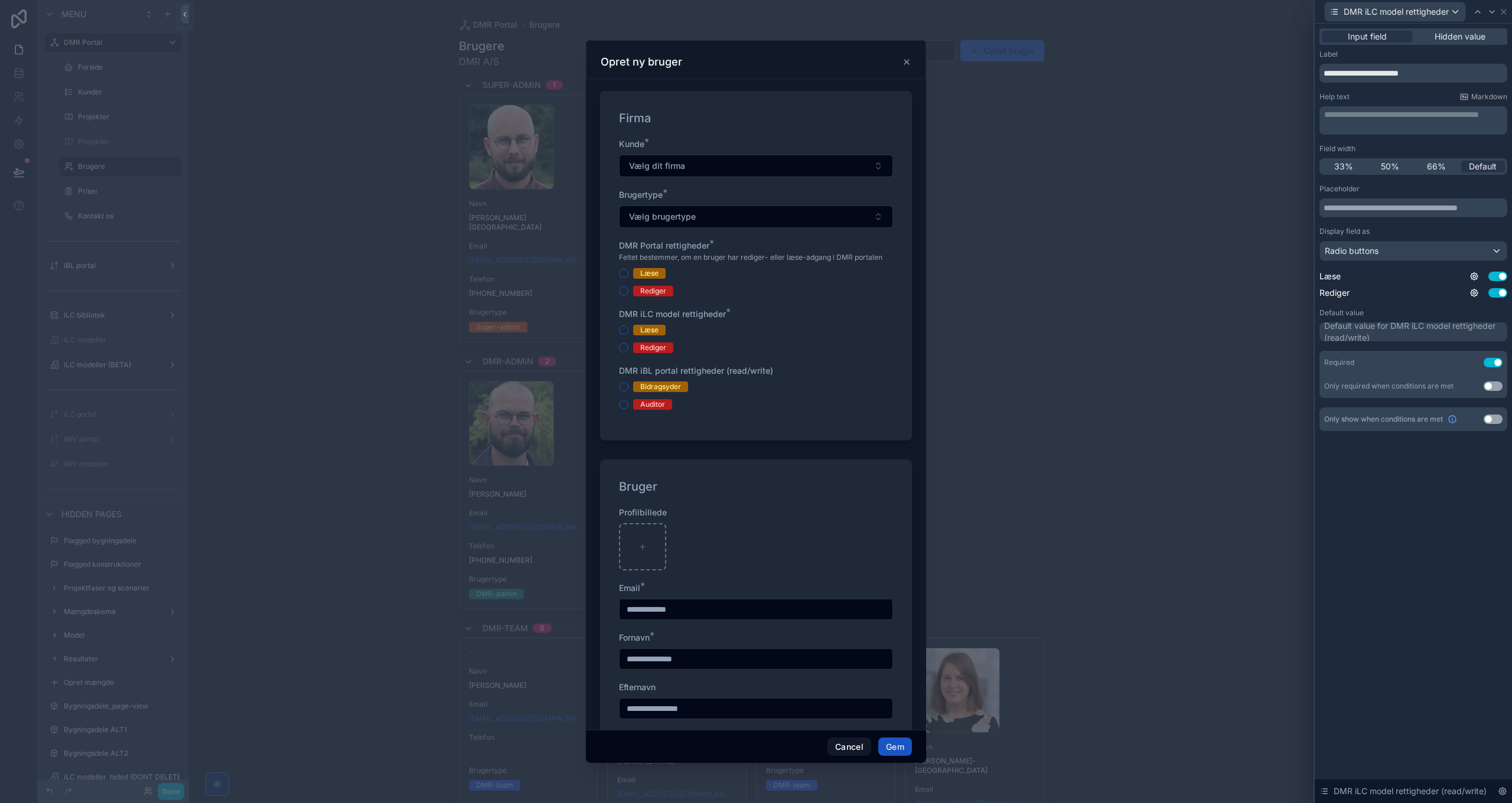
click at [1494, 386] on button "Use setting" at bounding box center [1493, 386] width 19 height 10
click at [1361, 410] on span "New rule" at bounding box center [1355, 412] width 47 height 10
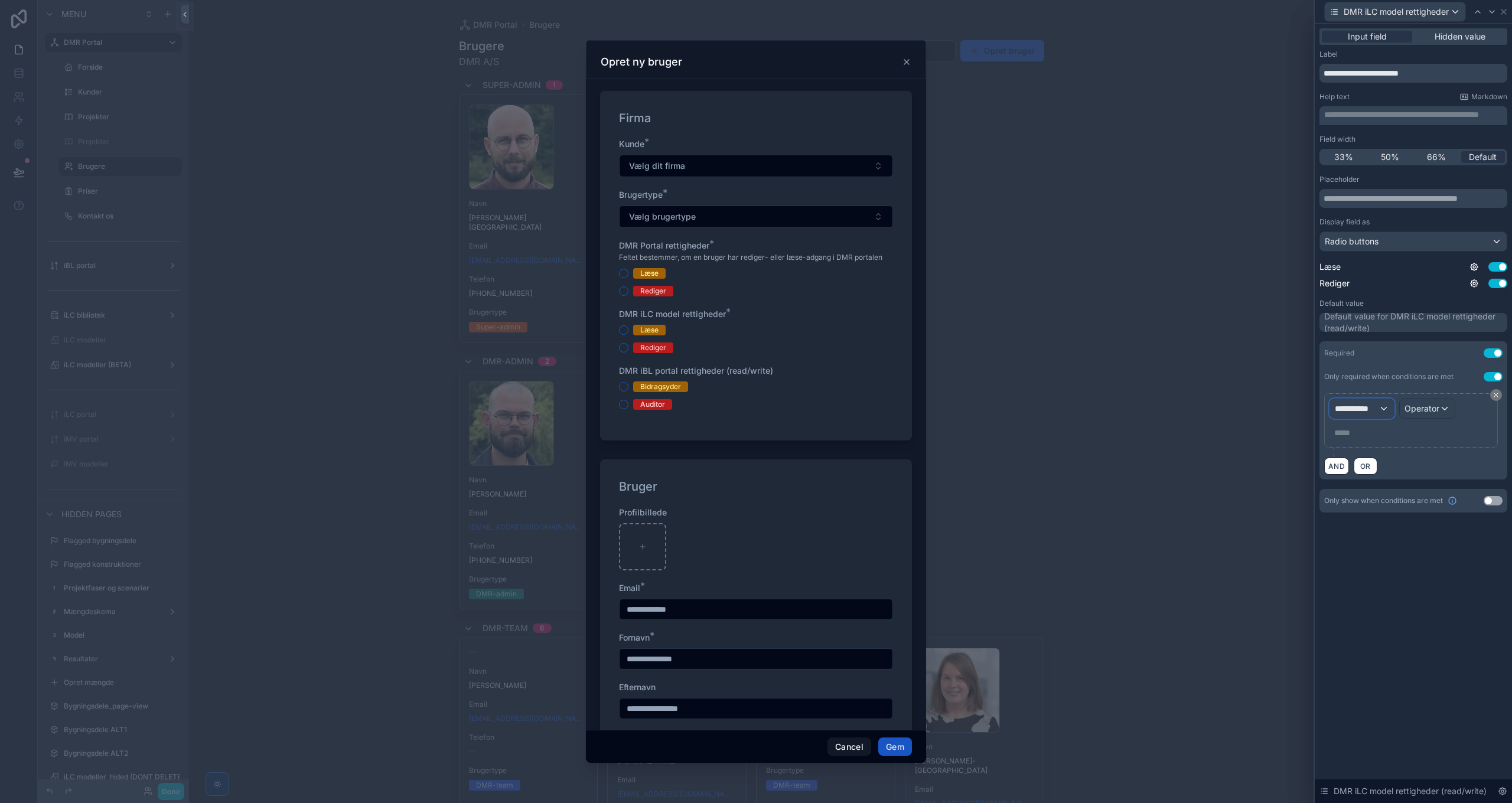
click at [1358, 411] on span "**********" at bounding box center [1357, 408] width 44 height 12
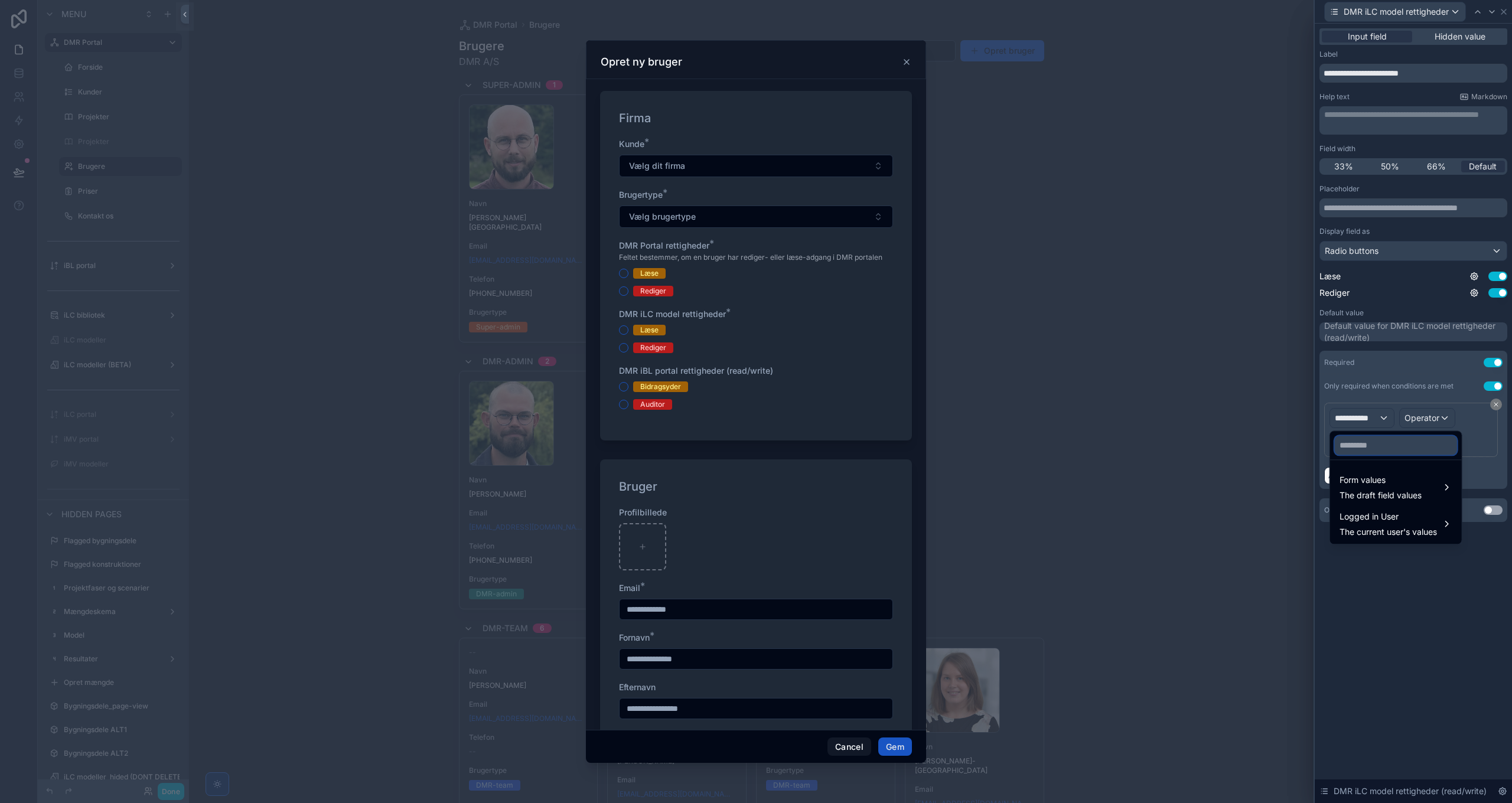
click at [1381, 448] on input "text" at bounding box center [1396, 445] width 122 height 19
paste input "**********"
type input "**********"
click at [1392, 488] on div "Form values The draft field values" at bounding box center [1380, 488] width 82 height 29
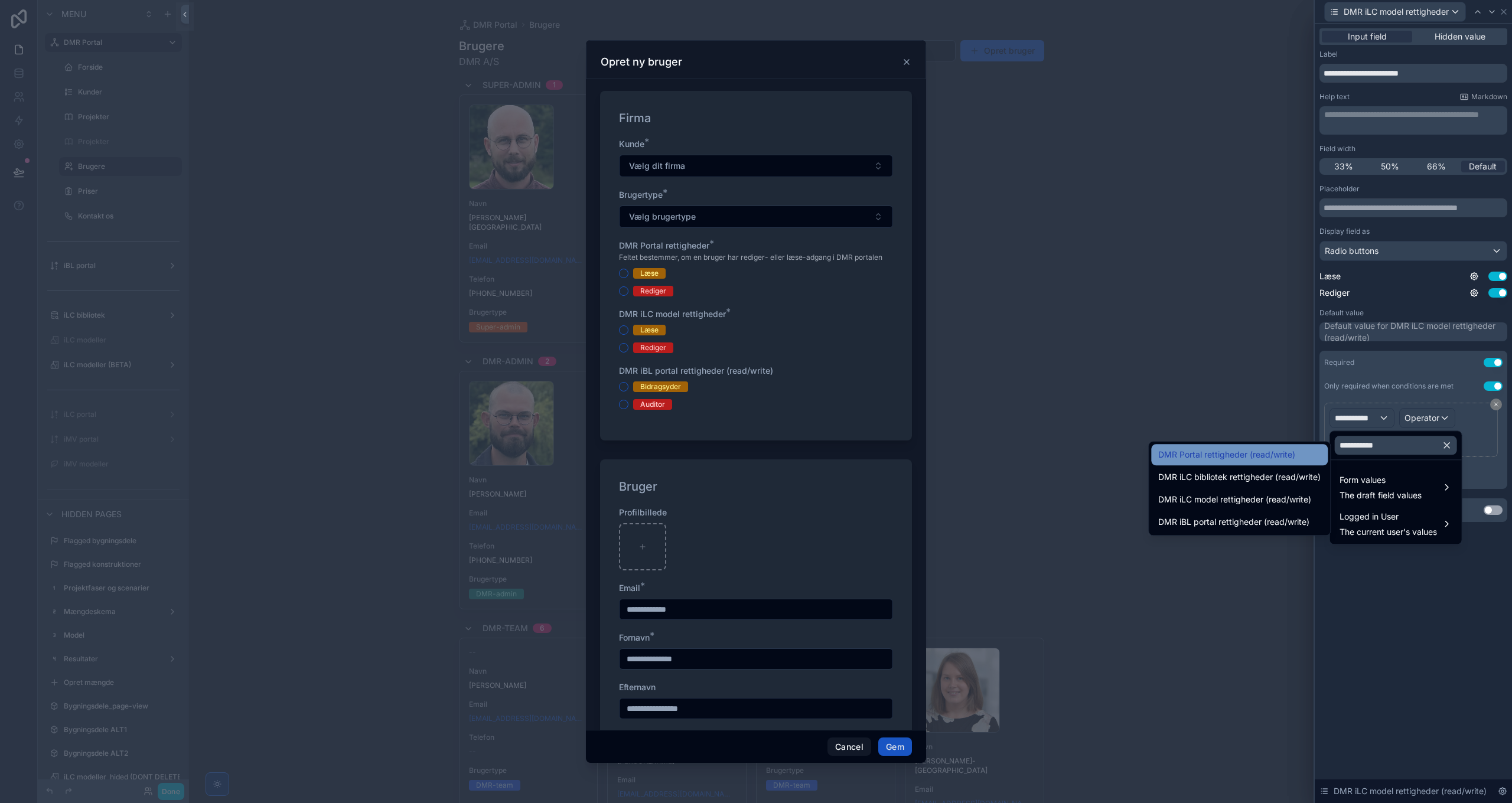
click at [1258, 459] on span "DMR Portal rettigheder (read/write)" at bounding box center [1227, 455] width 137 height 14
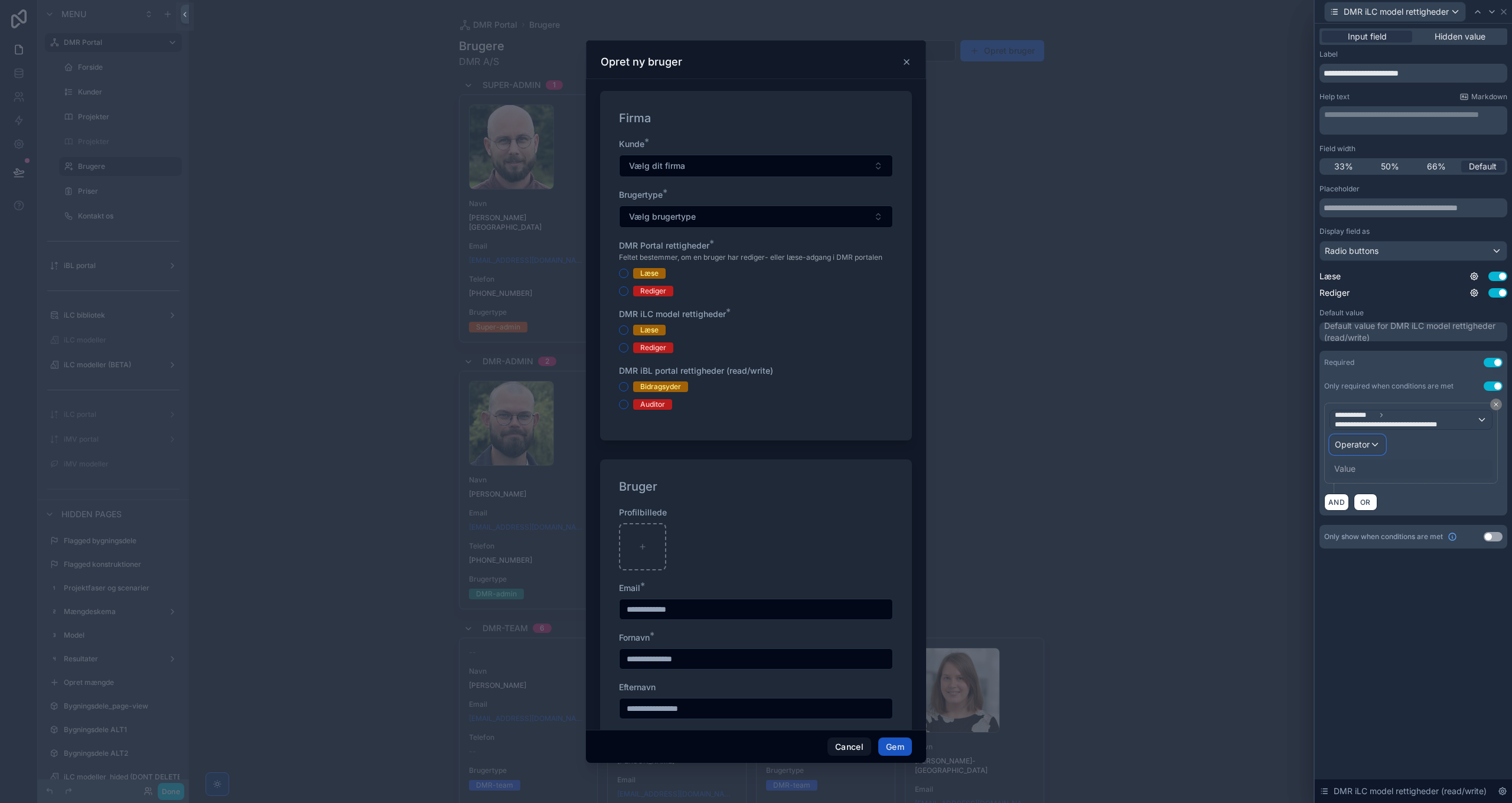
click at [1358, 445] on span "Operator" at bounding box center [1353, 444] width 35 height 10
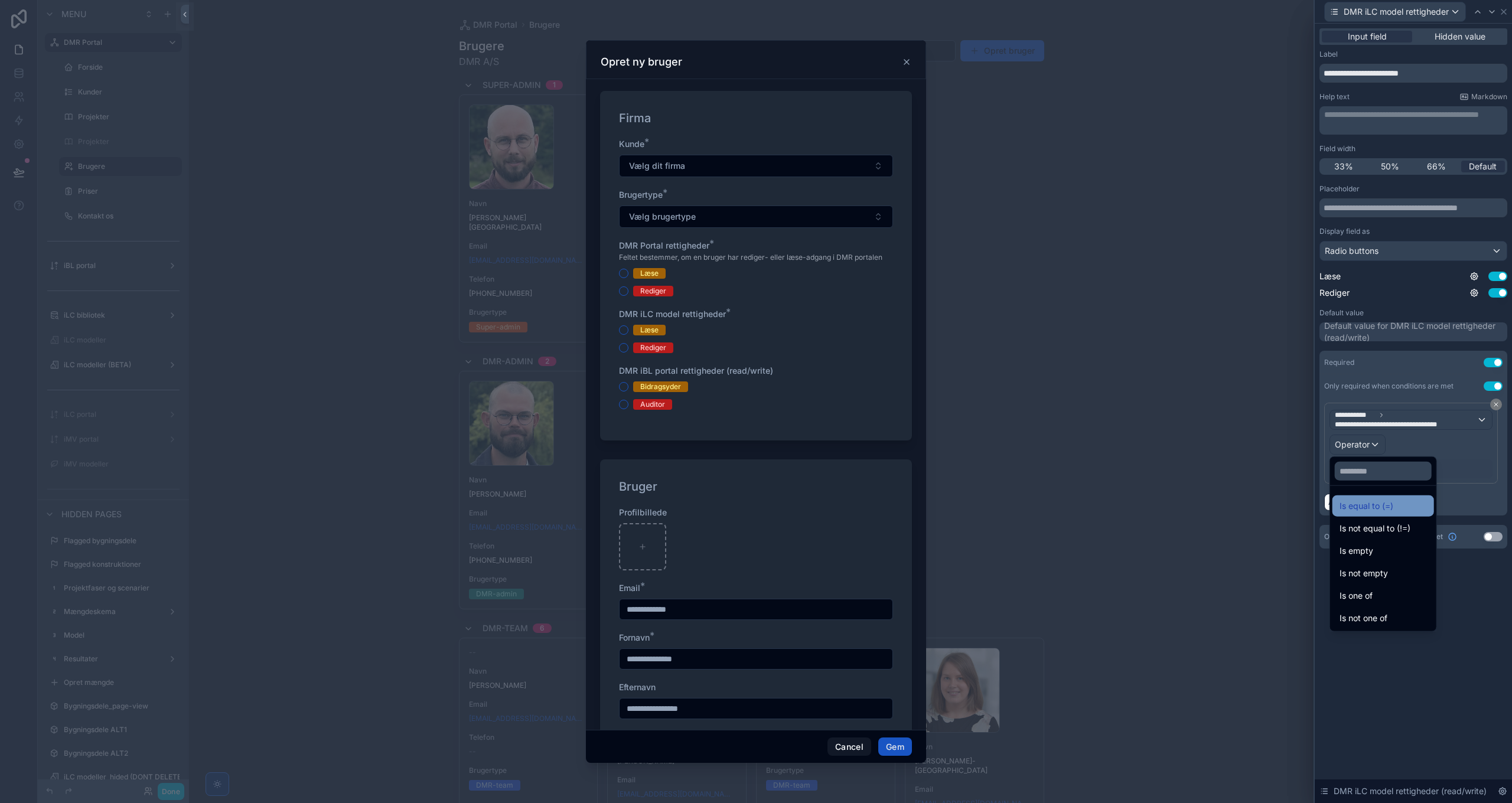
click at [1377, 509] on span "Is equal to (=)" at bounding box center [1366, 506] width 53 height 14
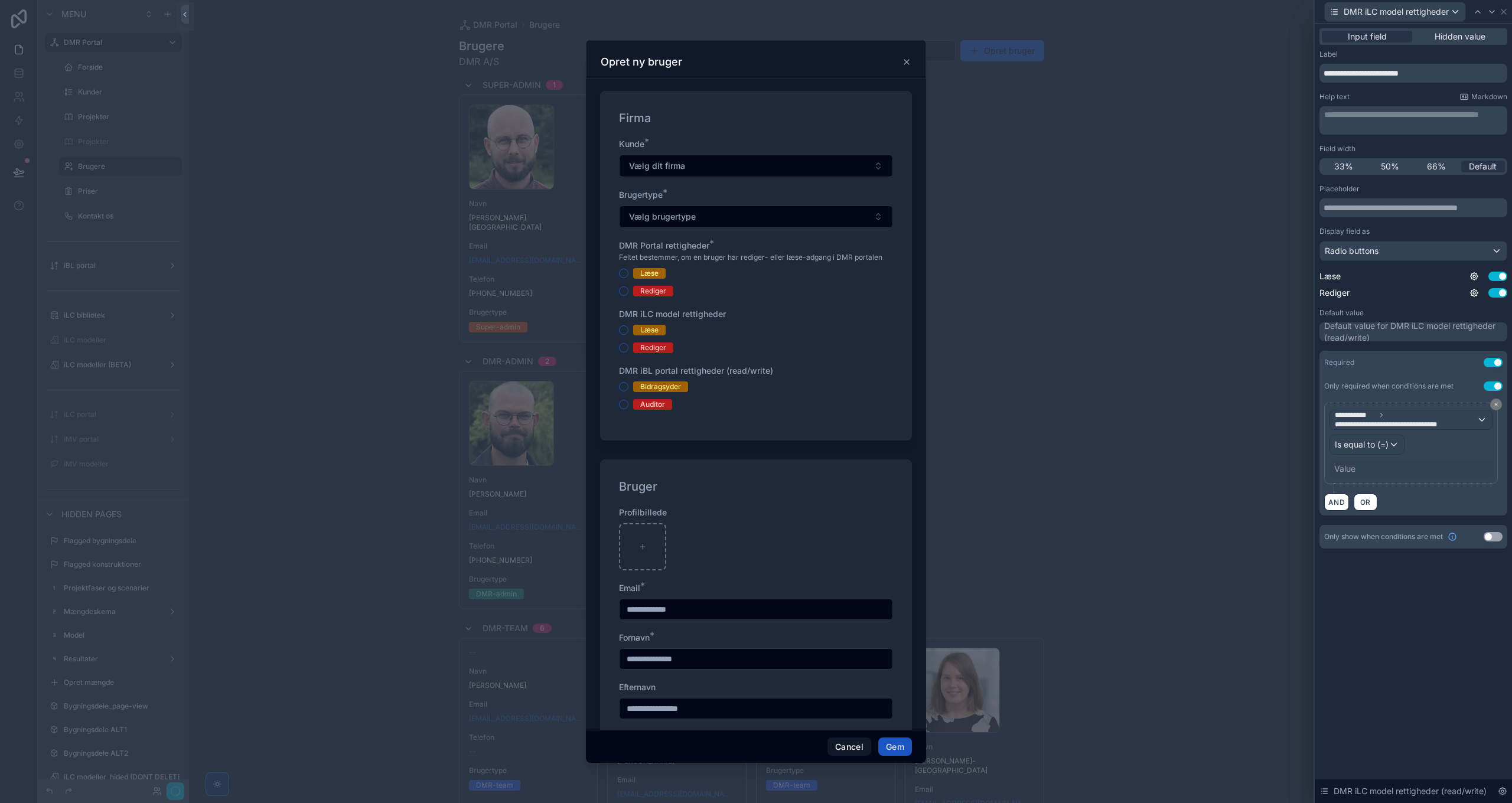
click at [1358, 470] on div "Value" at bounding box center [1411, 468] width 163 height 19
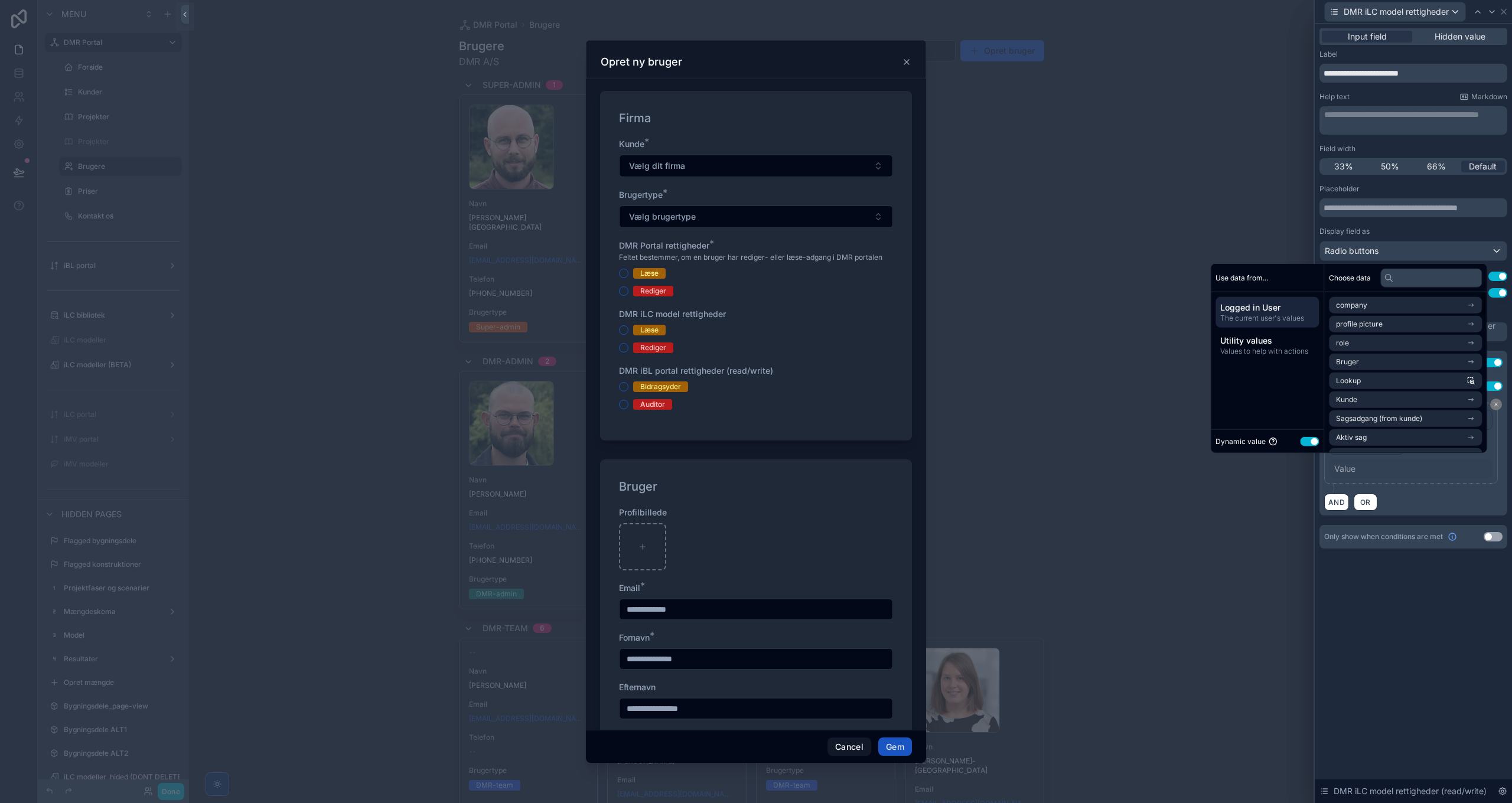
click at [1306, 441] on button "Use setting" at bounding box center [1310, 441] width 19 height 10
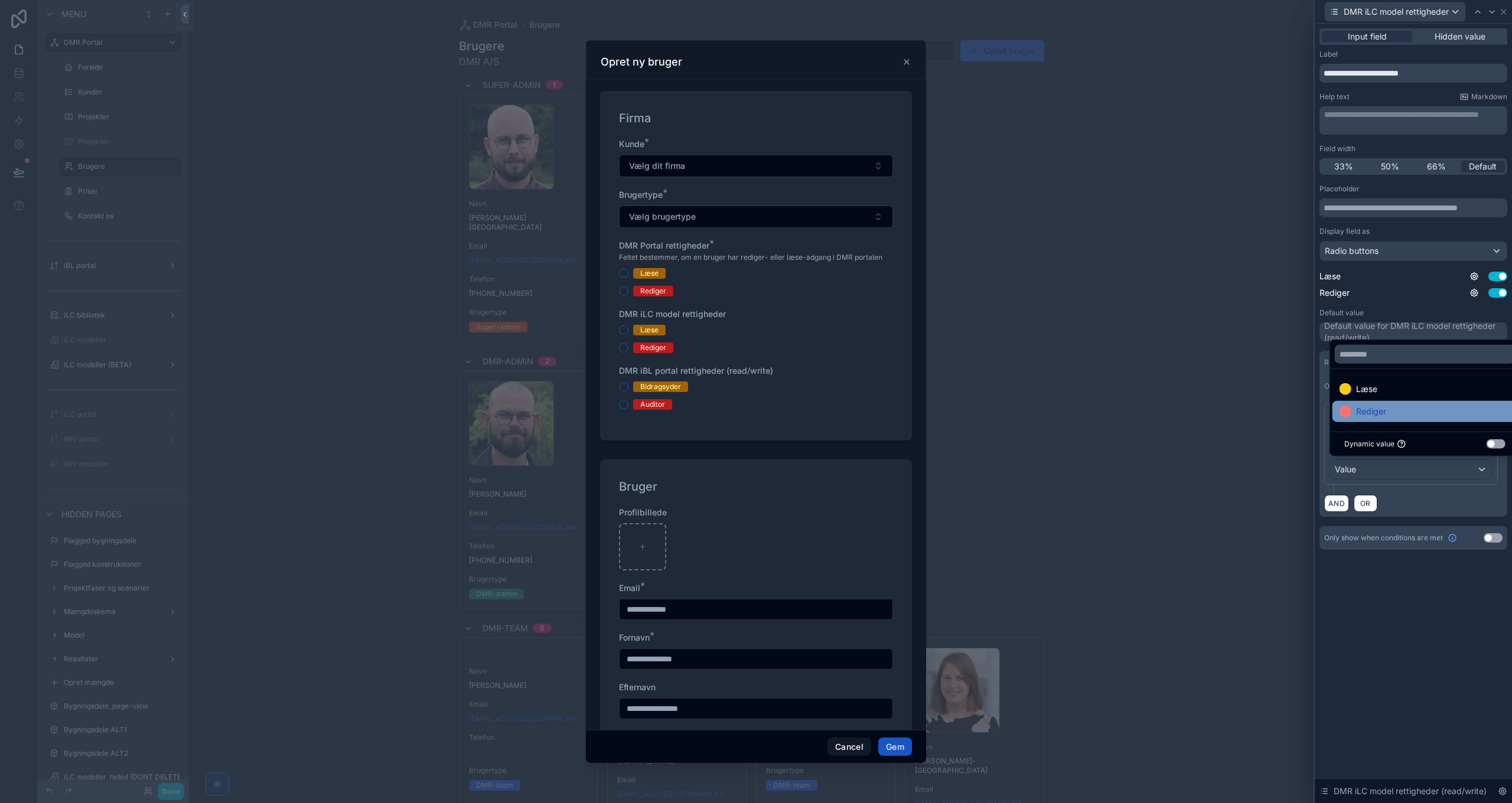
click at [1380, 414] on span "Rediger" at bounding box center [1371, 412] width 30 height 14
click at [1389, 592] on div "**********" at bounding box center [1412, 413] width 197 height 779
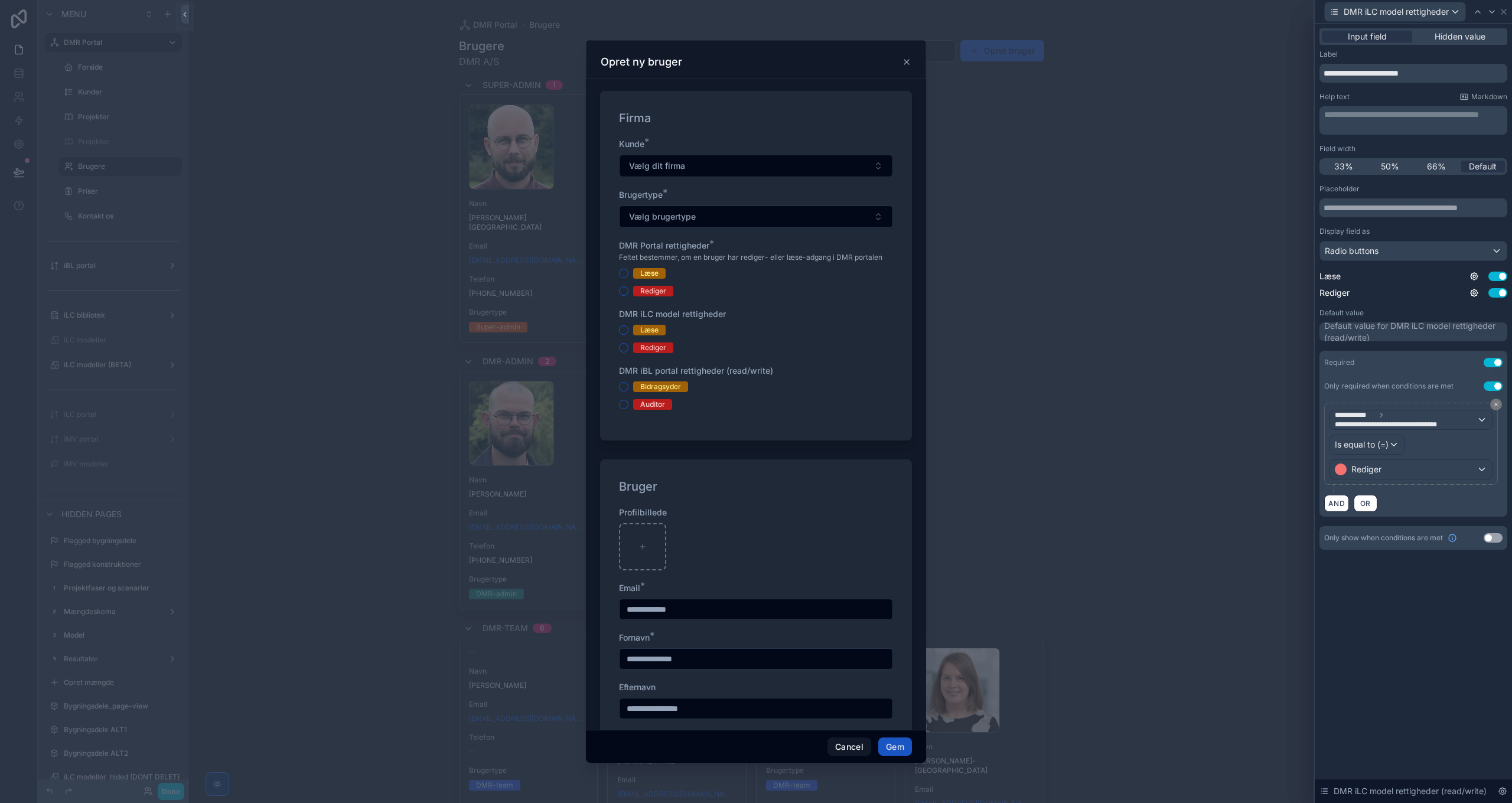
click at [1494, 534] on button "Use setting" at bounding box center [1493, 538] width 19 height 10
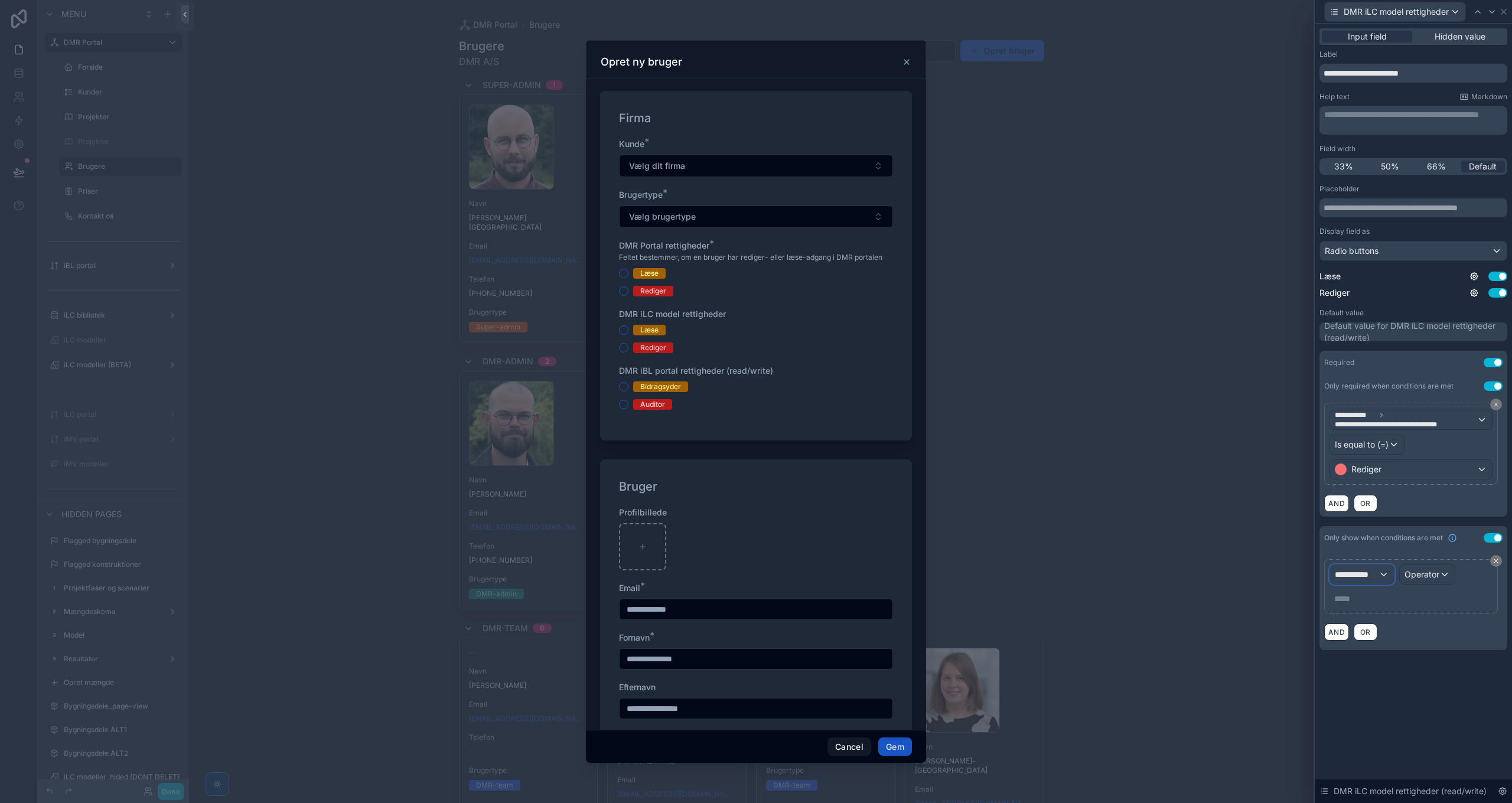
click at [1369, 574] on span "**********" at bounding box center [1357, 574] width 44 height 12
click at [1381, 595] on input "text" at bounding box center [1396, 599] width 122 height 19
type input "**********"
click at [1385, 667] on span "The current user's values" at bounding box center [1388, 672] width 97 height 12
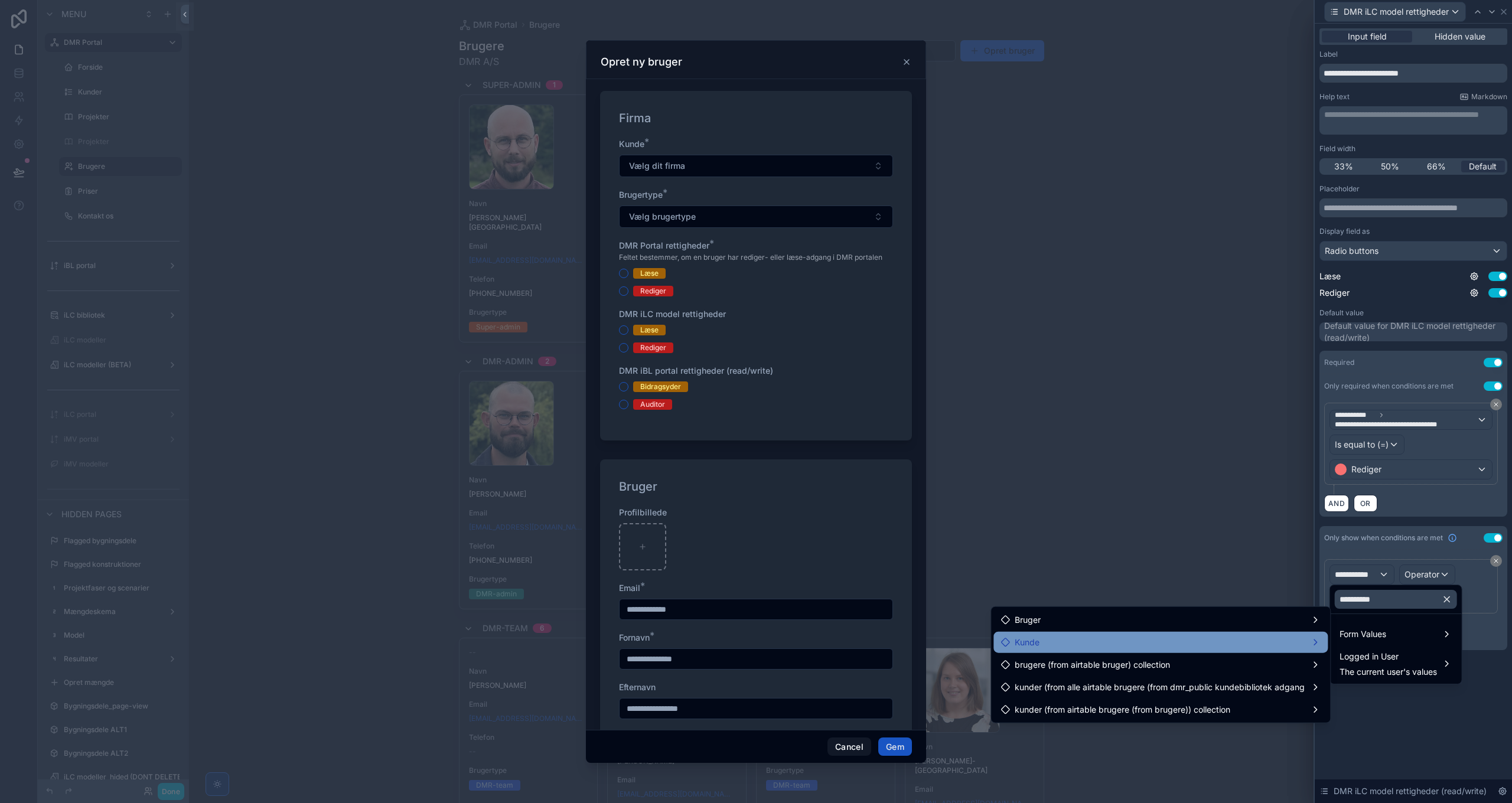
click at [1179, 646] on div "Kunde" at bounding box center [1161, 642] width 320 height 14
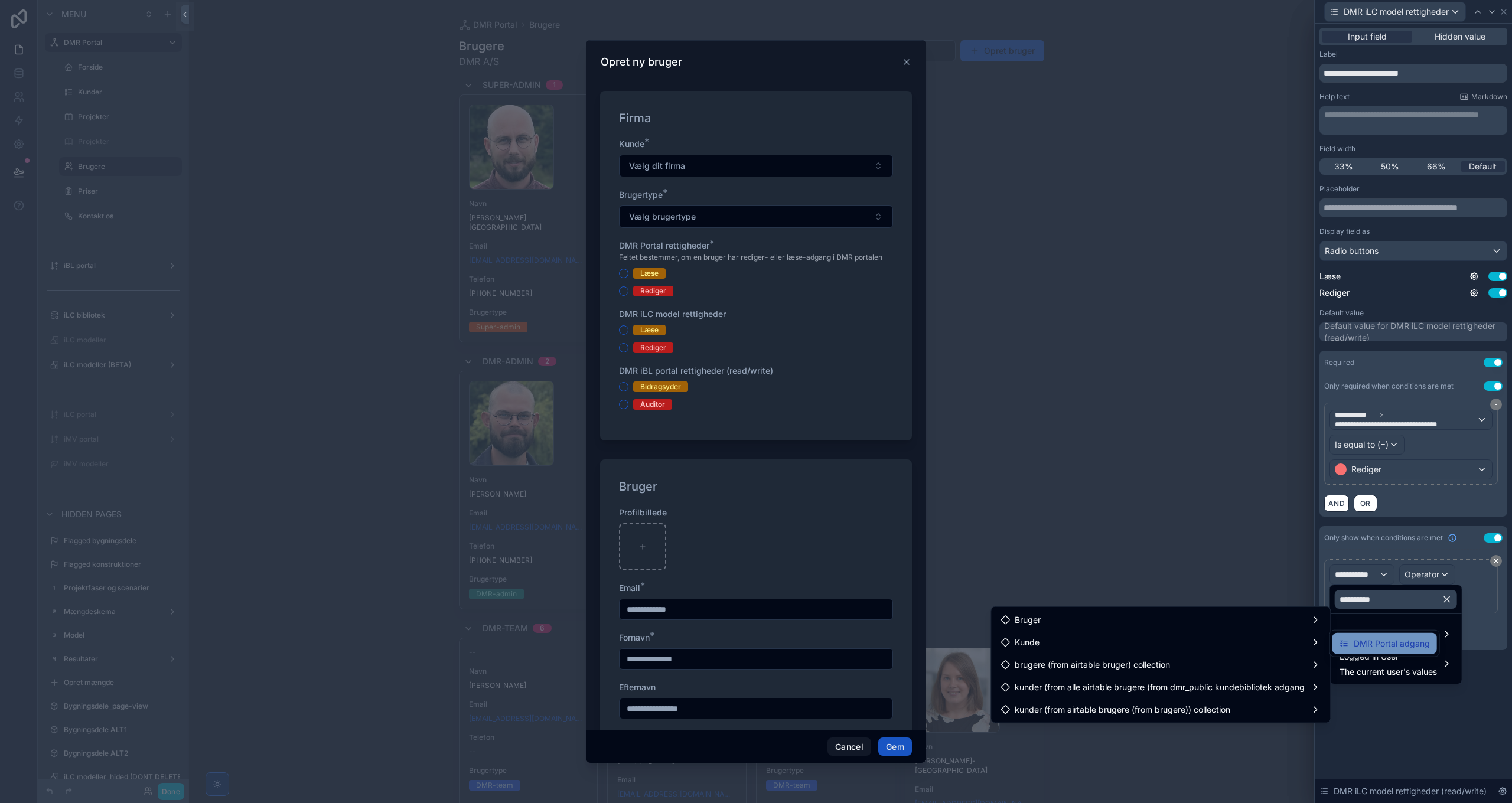
click at [1377, 648] on span "DMR Portal adgang" at bounding box center [1392, 644] width 77 height 14
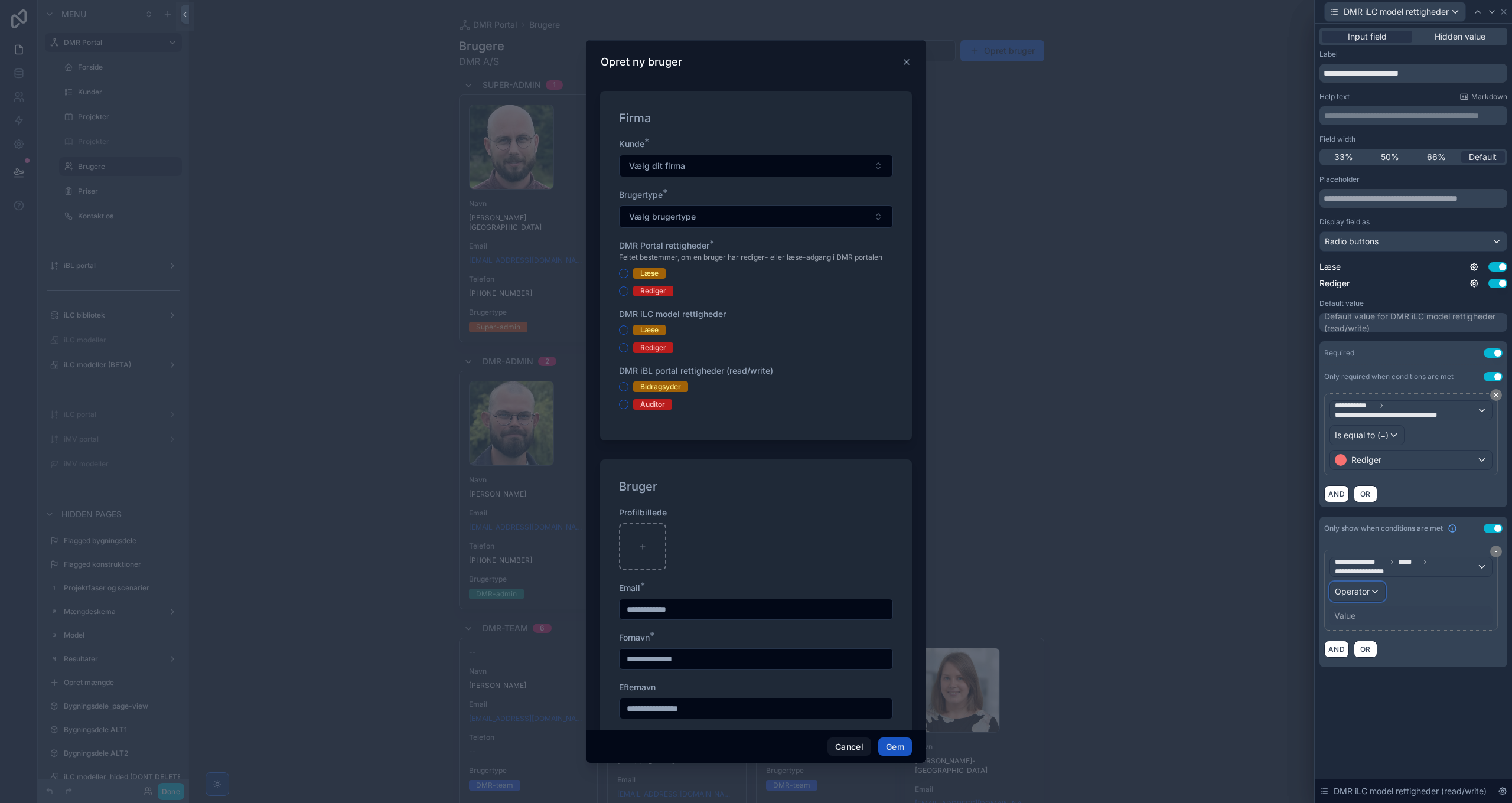
click at [1369, 596] on span "Operator" at bounding box center [1353, 591] width 35 height 10
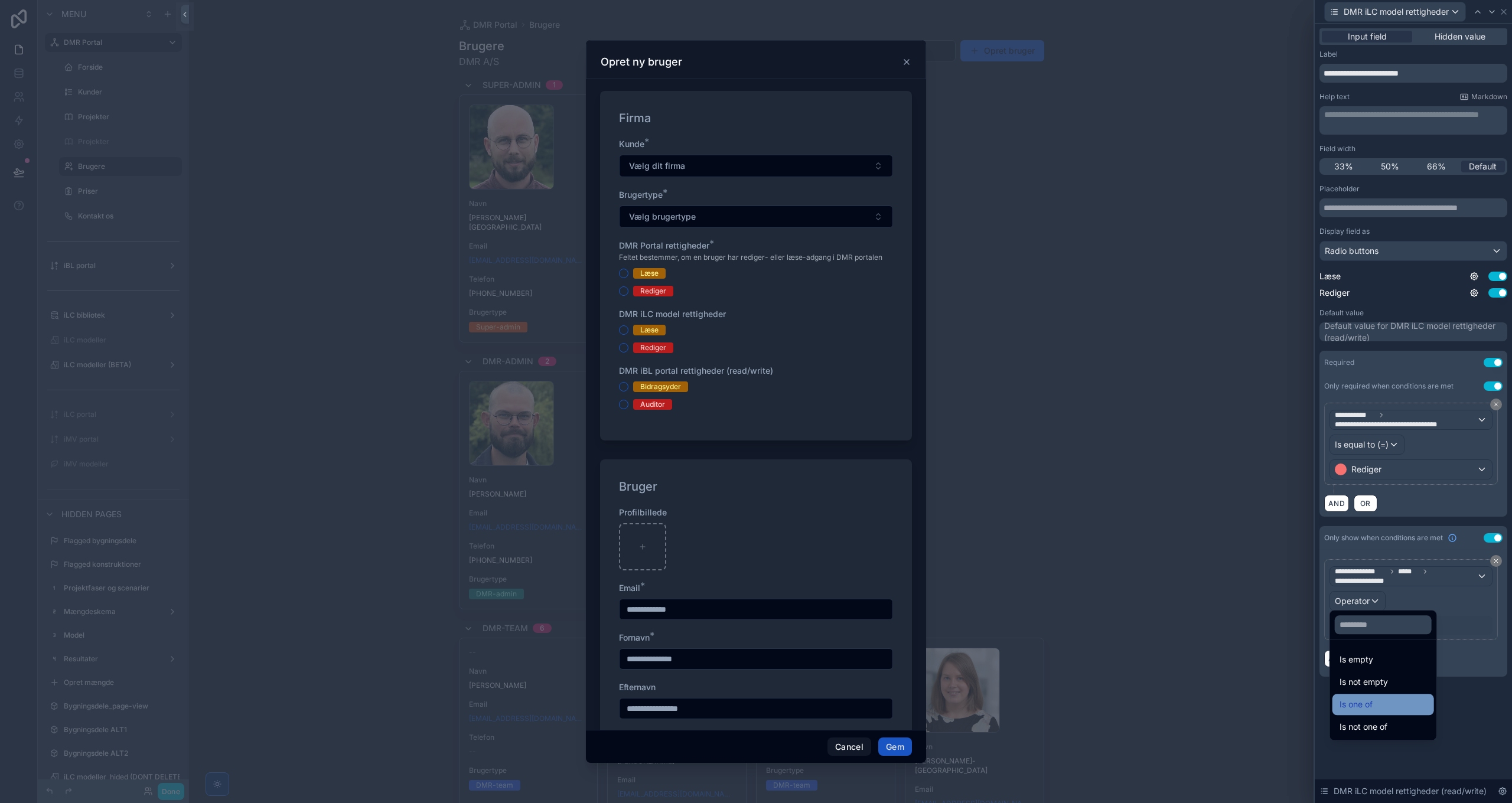
click at [1385, 699] on div "Is one of" at bounding box center [1384, 704] width 88 height 14
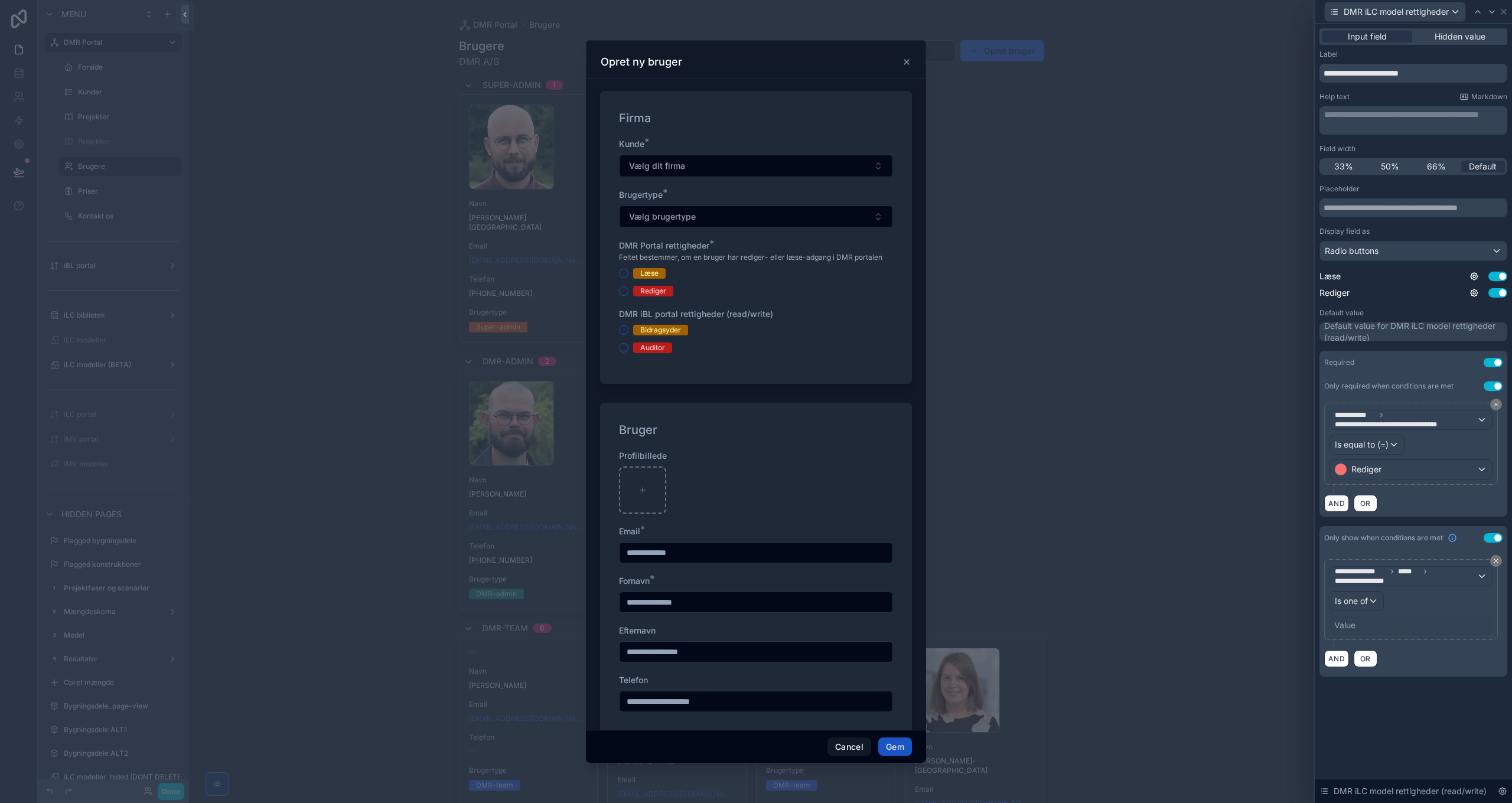
click at [1375, 621] on div "Value" at bounding box center [1411, 625] width 163 height 19
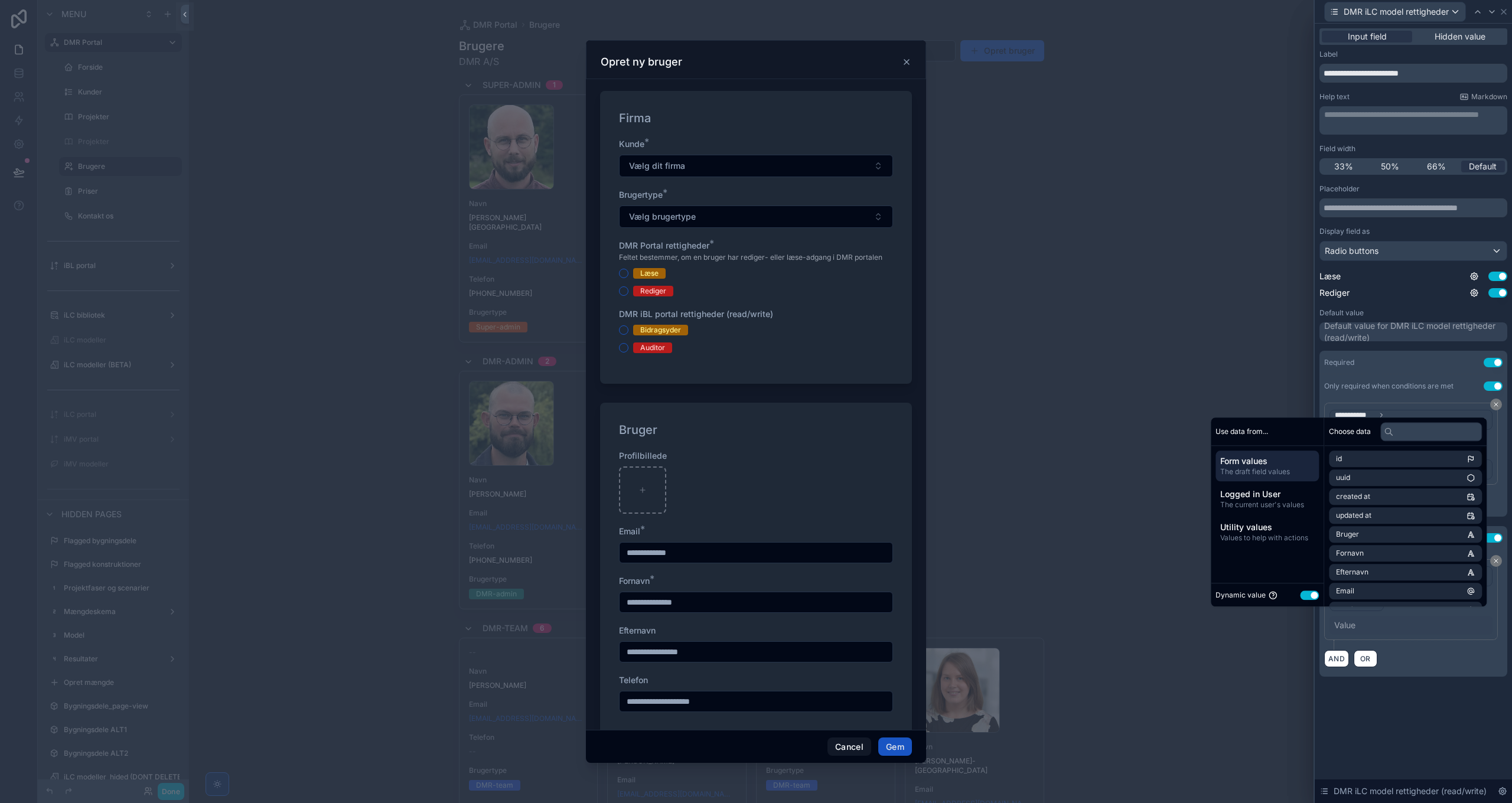
click at [1303, 593] on button "Use setting" at bounding box center [1310, 595] width 19 height 10
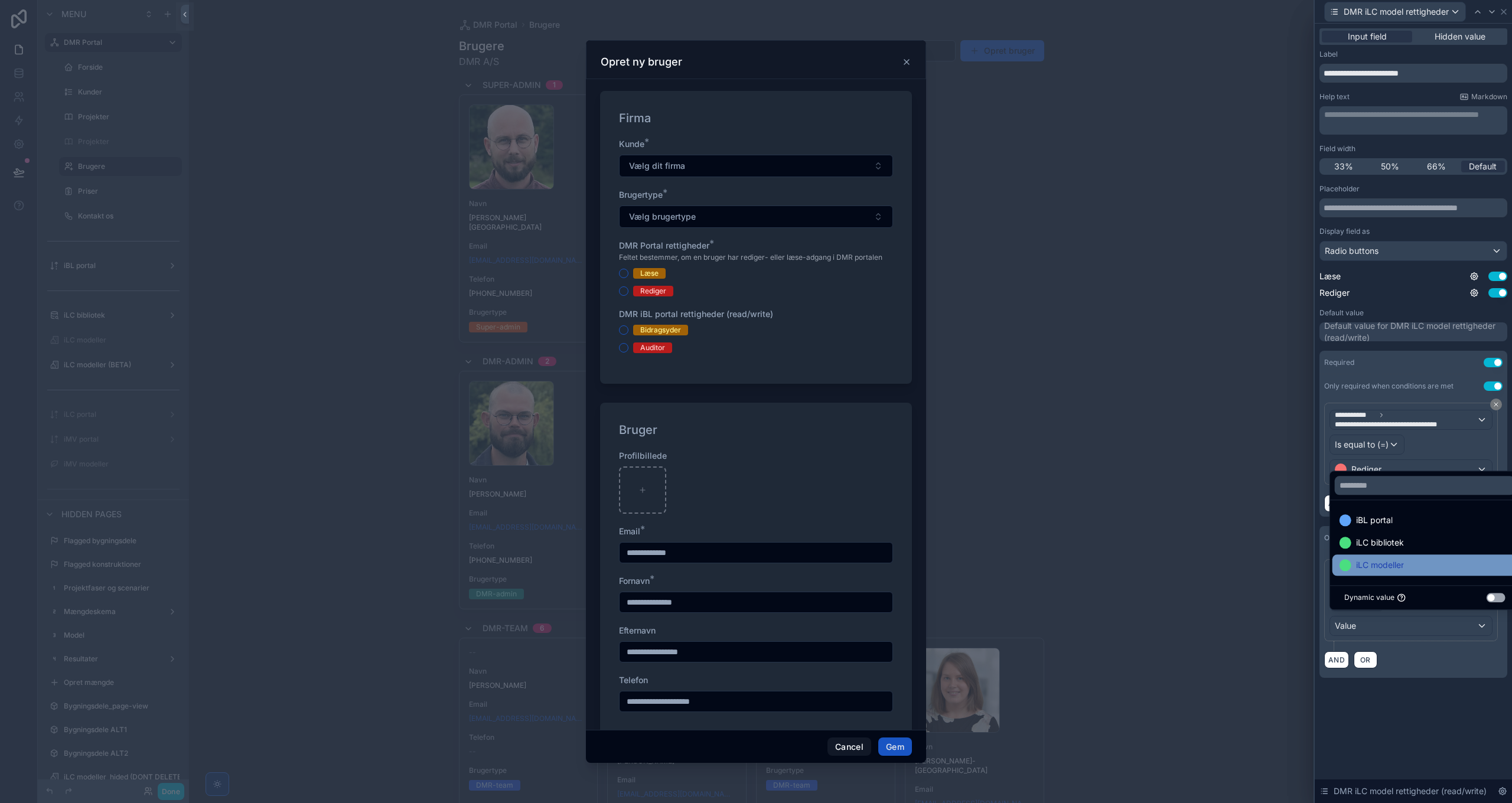
click at [1406, 569] on div "iLC modeller" at bounding box center [1425, 565] width 171 height 14
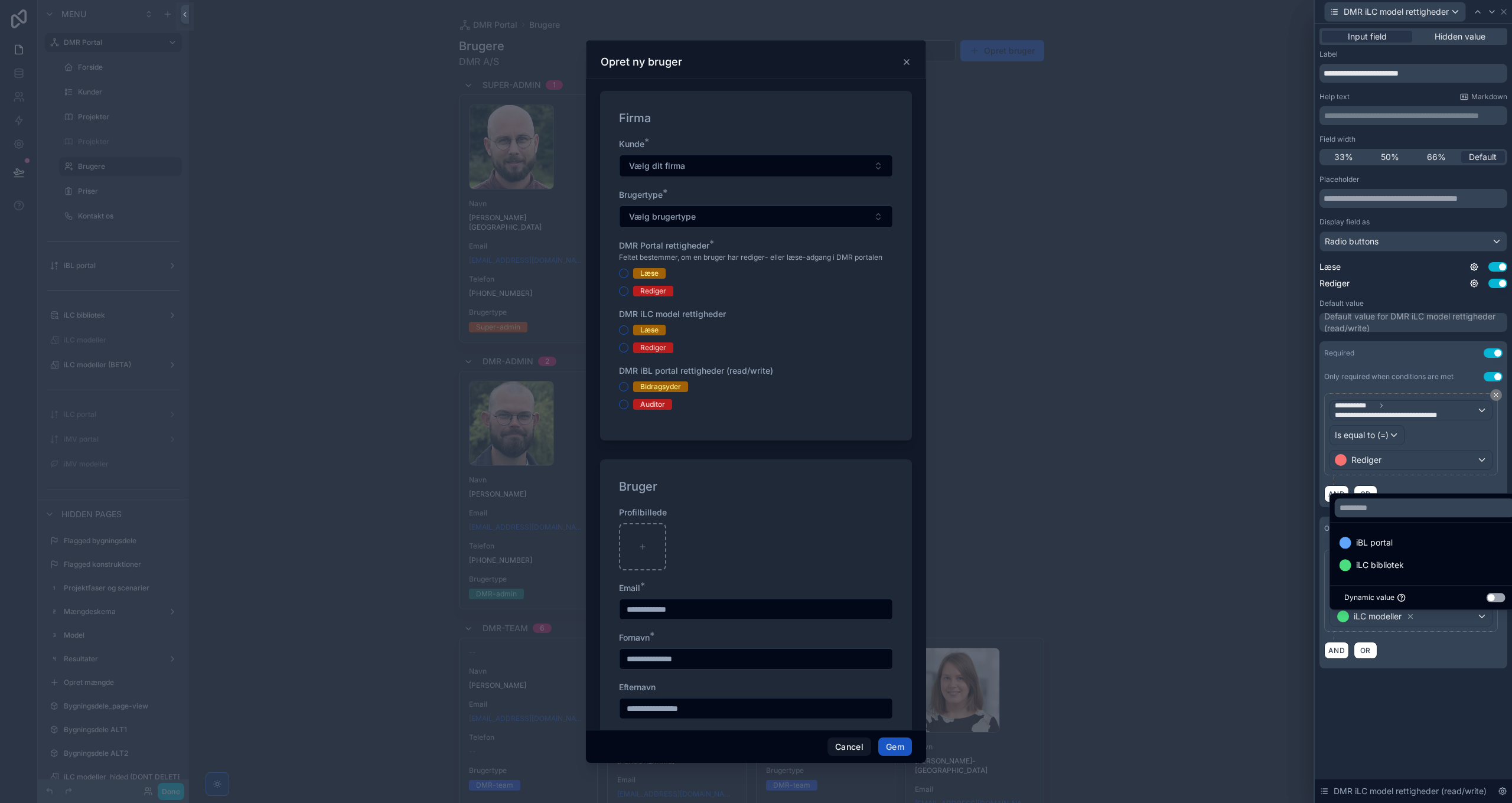
click at [1416, 668] on div "**********" at bounding box center [1413, 604] width 188 height 128
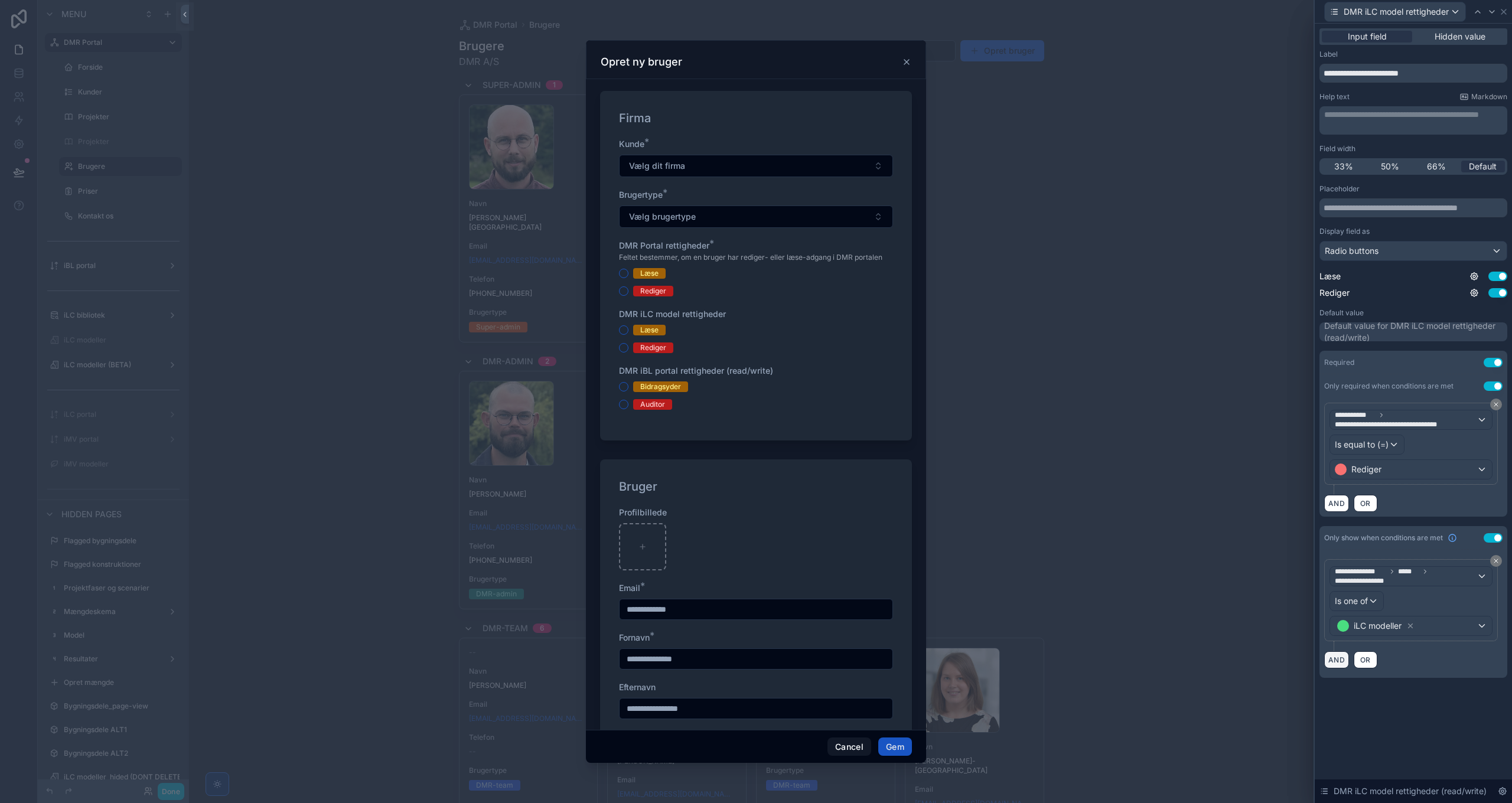
click at [1344, 656] on button "AND" at bounding box center [1336, 659] width 25 height 17
click at [1370, 656] on div "**********" at bounding box center [1362, 666] width 64 height 19
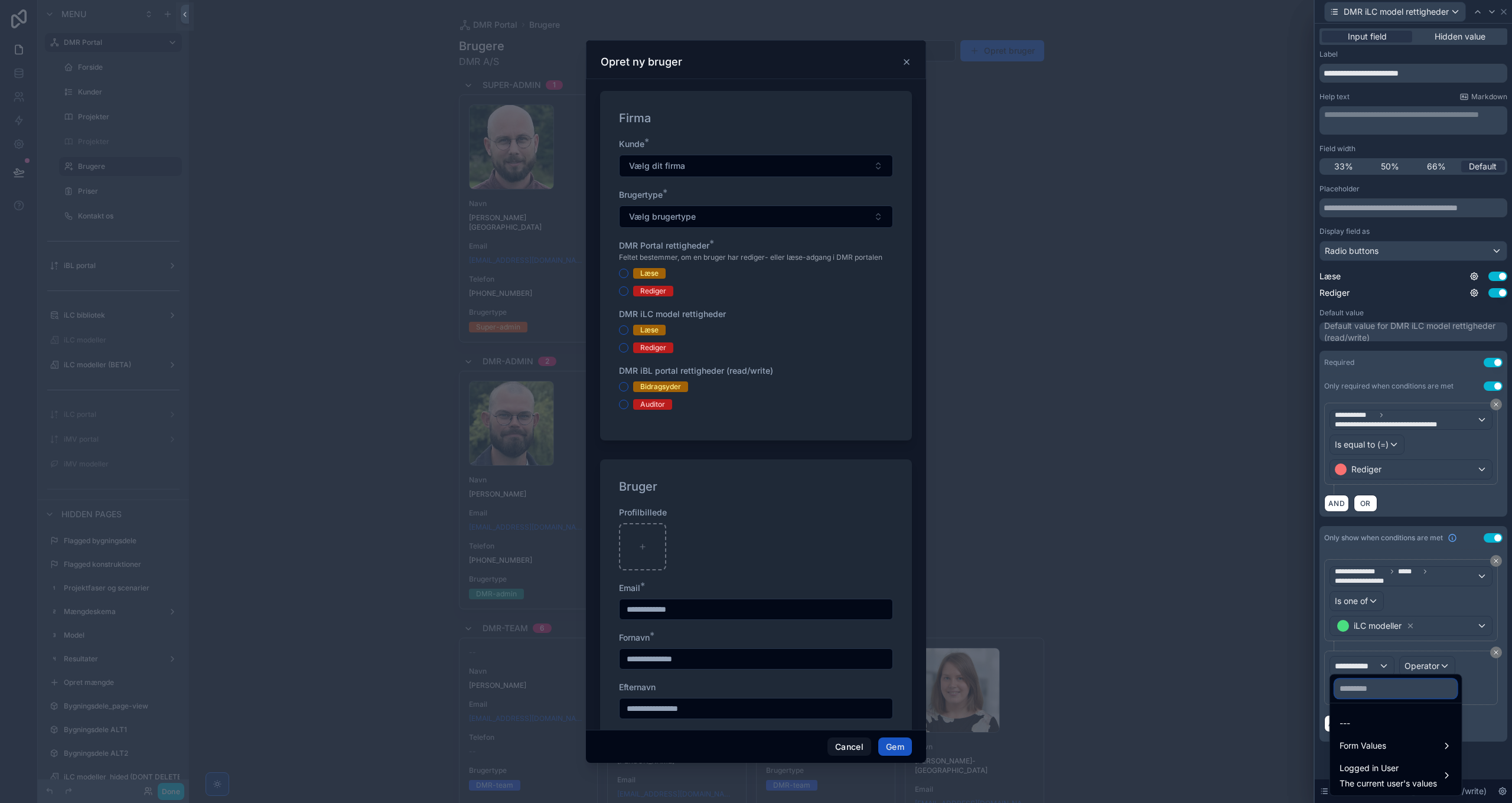
click at [1380, 687] on input "text" at bounding box center [1396, 688] width 122 height 19
paste input "**********"
type input "**********"
click at [1390, 751] on span "Logged in User" at bounding box center [1388, 746] width 97 height 14
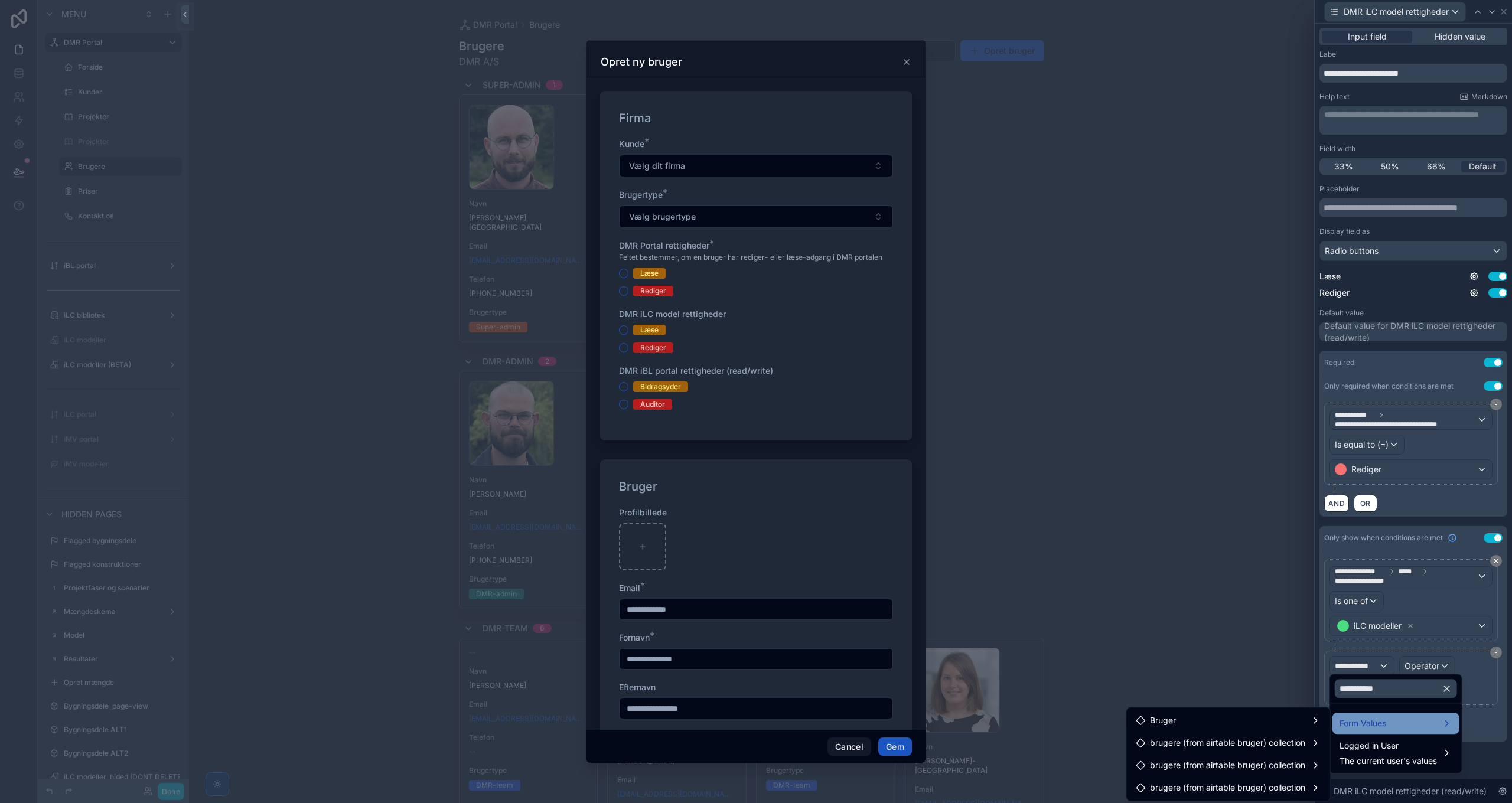
click at [1396, 726] on div "Form Values" at bounding box center [1396, 723] width 113 height 14
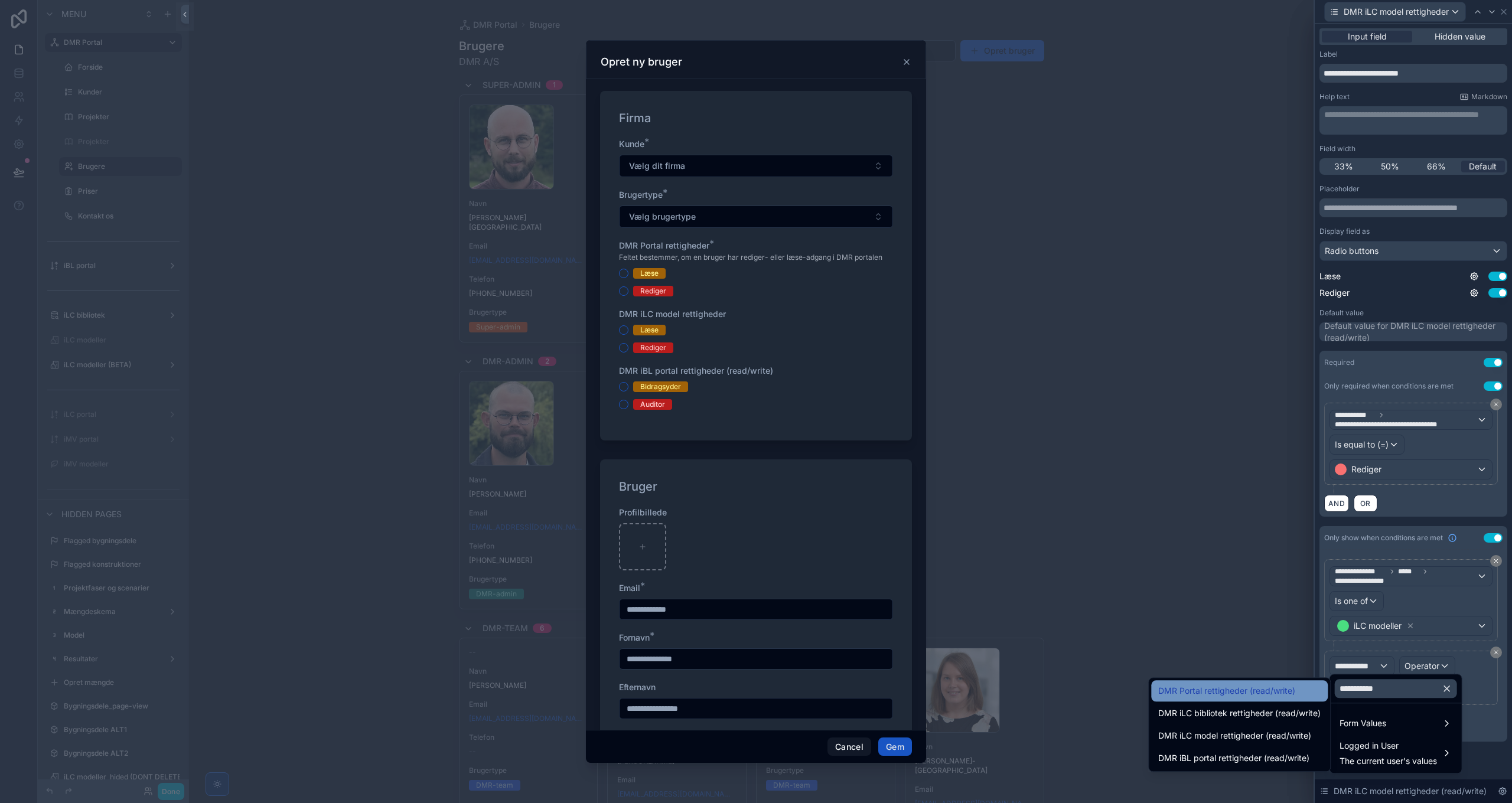
click at [1260, 699] on div "DMR Portal rettigheder (read/write)" at bounding box center [1239, 691] width 177 height 22
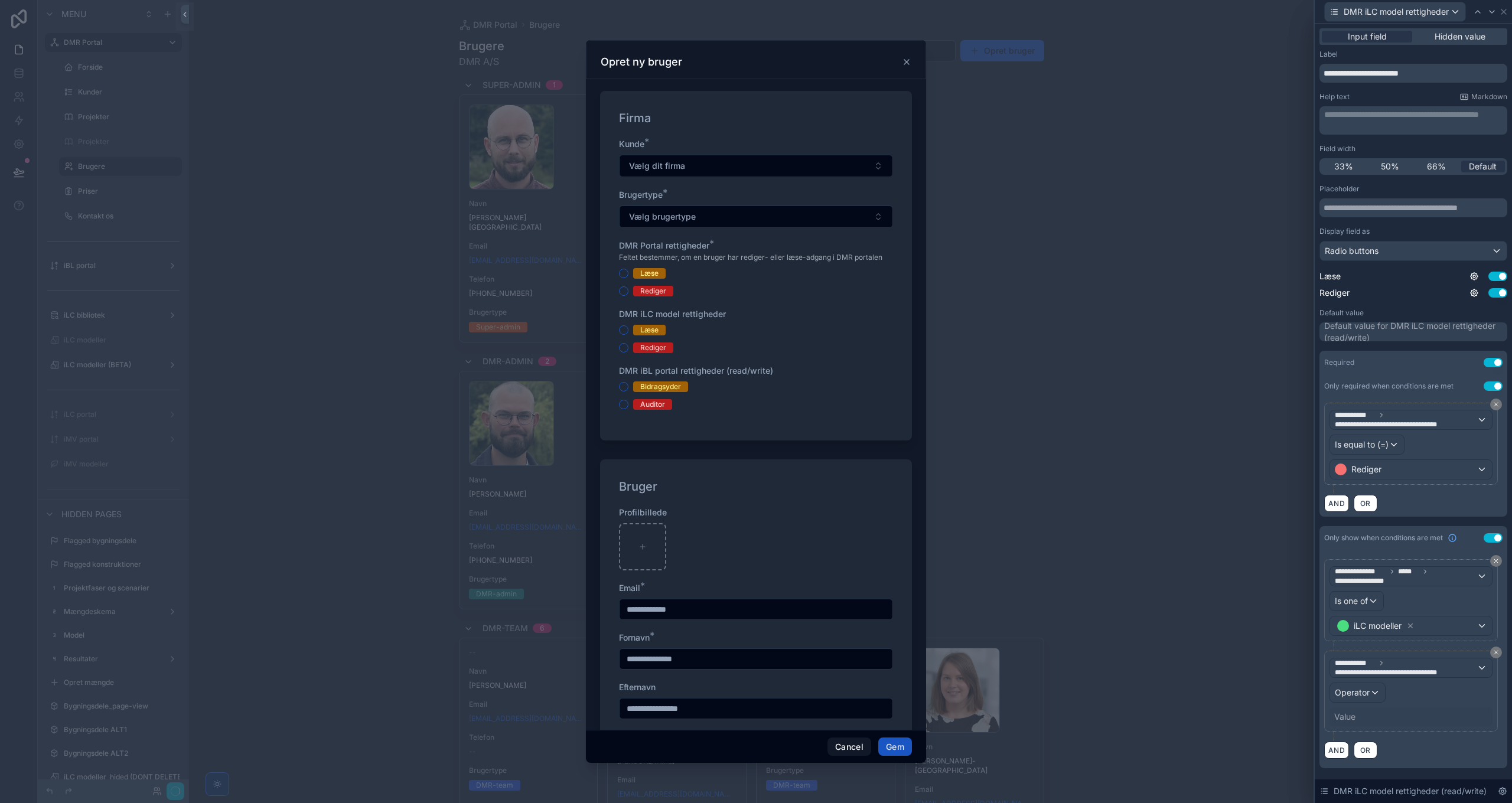
click at [1373, 687] on div "**********" at bounding box center [1411, 691] width 163 height 70
click at [1373, 687] on div "Operator" at bounding box center [1357, 692] width 55 height 19
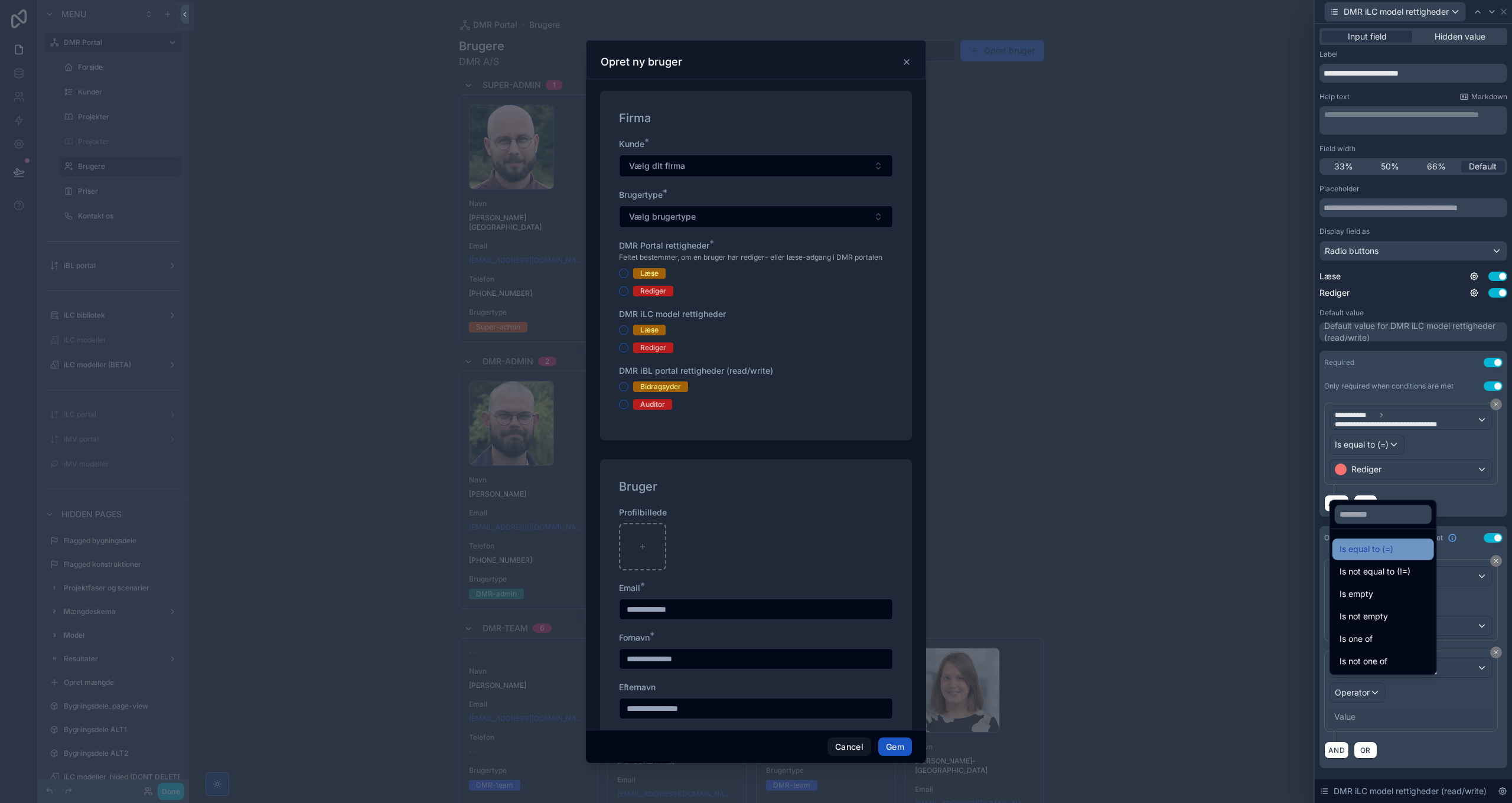
click at [1390, 549] on span "Is equal to (=)" at bounding box center [1366, 549] width 53 height 14
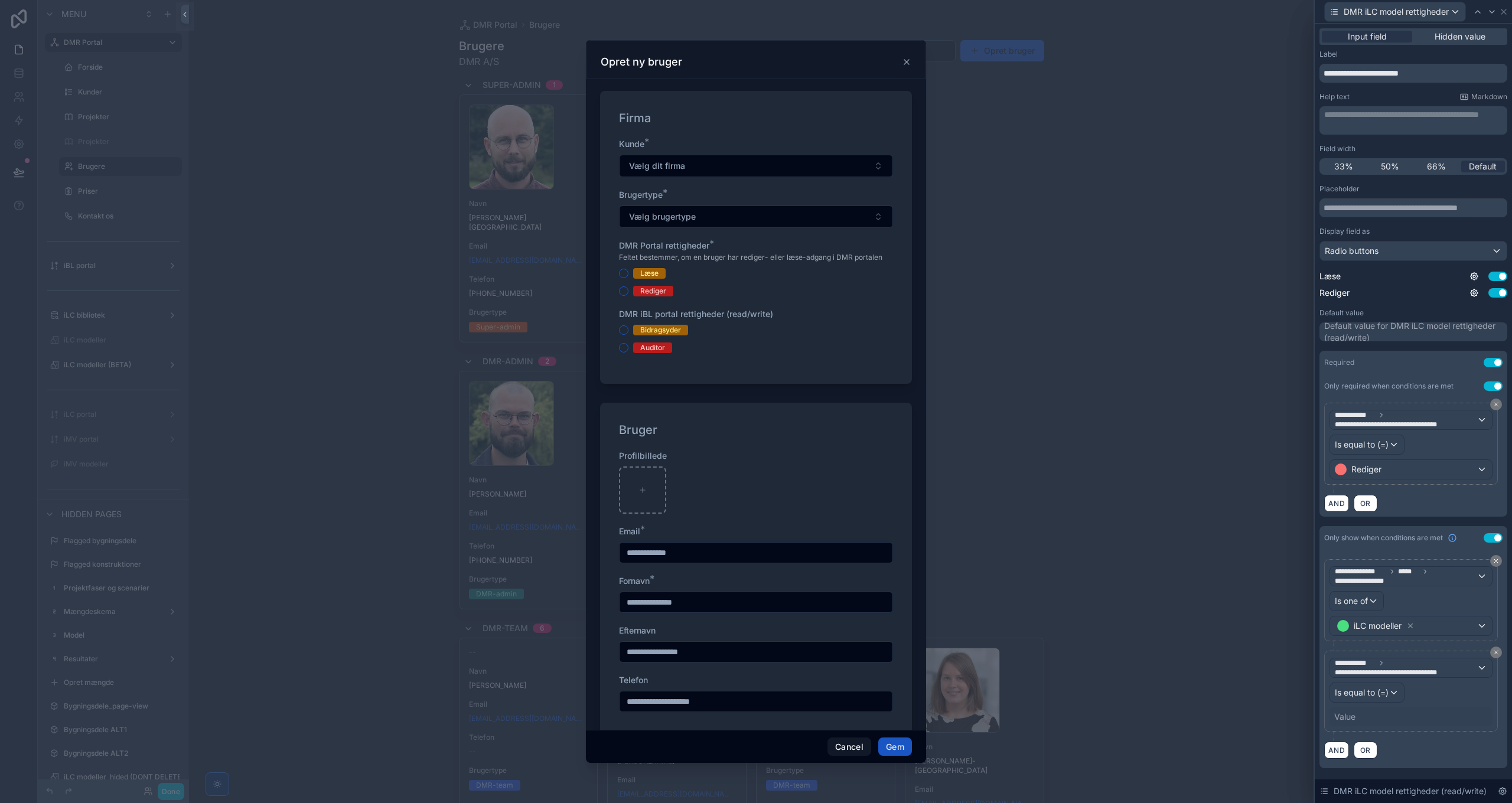
click at [1366, 709] on div "Value" at bounding box center [1411, 717] width 163 height 19
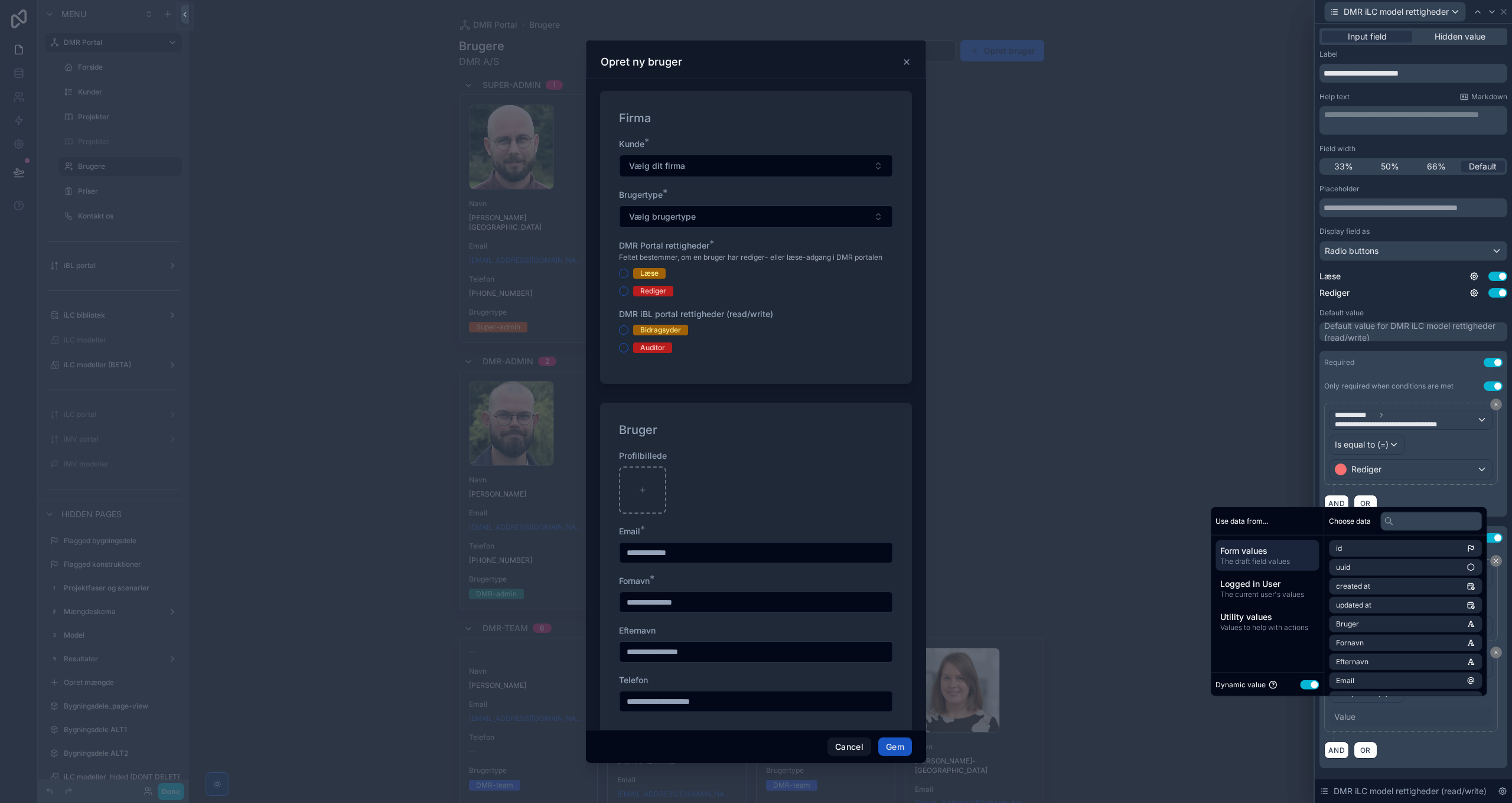
click at [1313, 681] on div "Dynamic value Use setting" at bounding box center [1267, 684] width 104 height 14
click at [1306, 683] on button "Use setting" at bounding box center [1310, 684] width 19 height 10
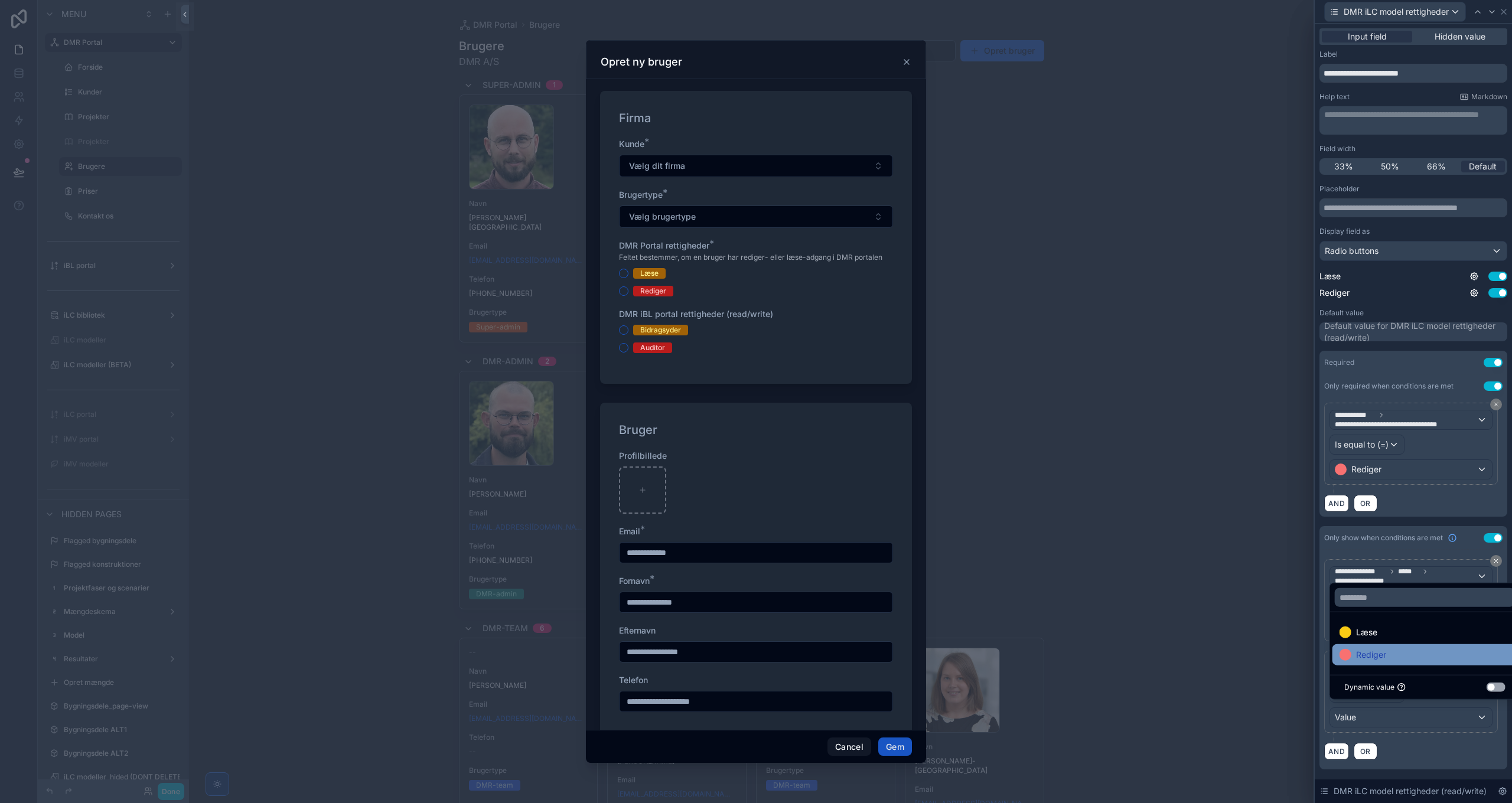
click at [1393, 646] on div "Rediger" at bounding box center [1425, 654] width 185 height 22
click at [1420, 742] on div "AND OR" at bounding box center [1413, 750] width 179 height 18
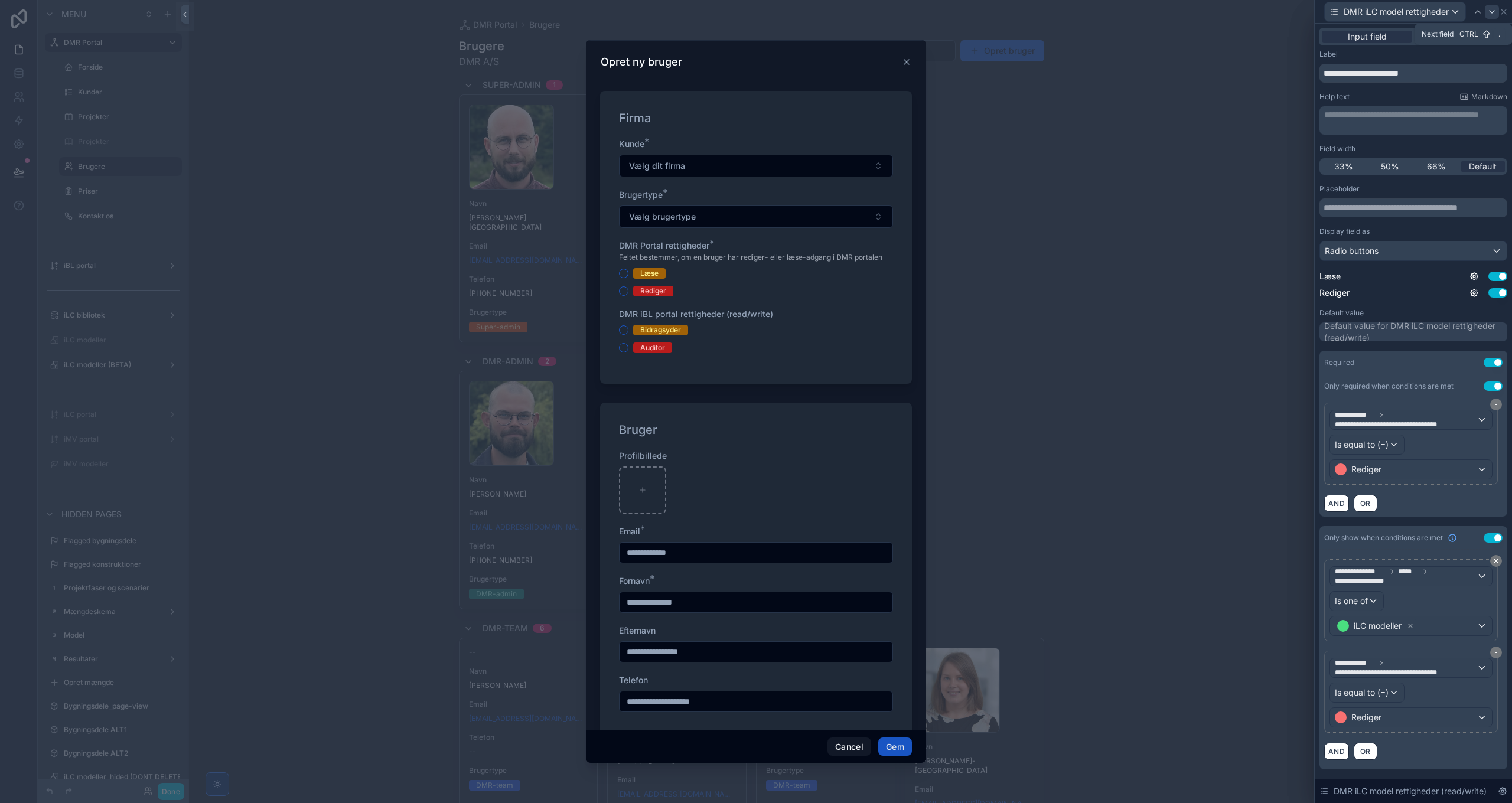
click at [1491, 15] on icon at bounding box center [1492, 12] width 10 height 10
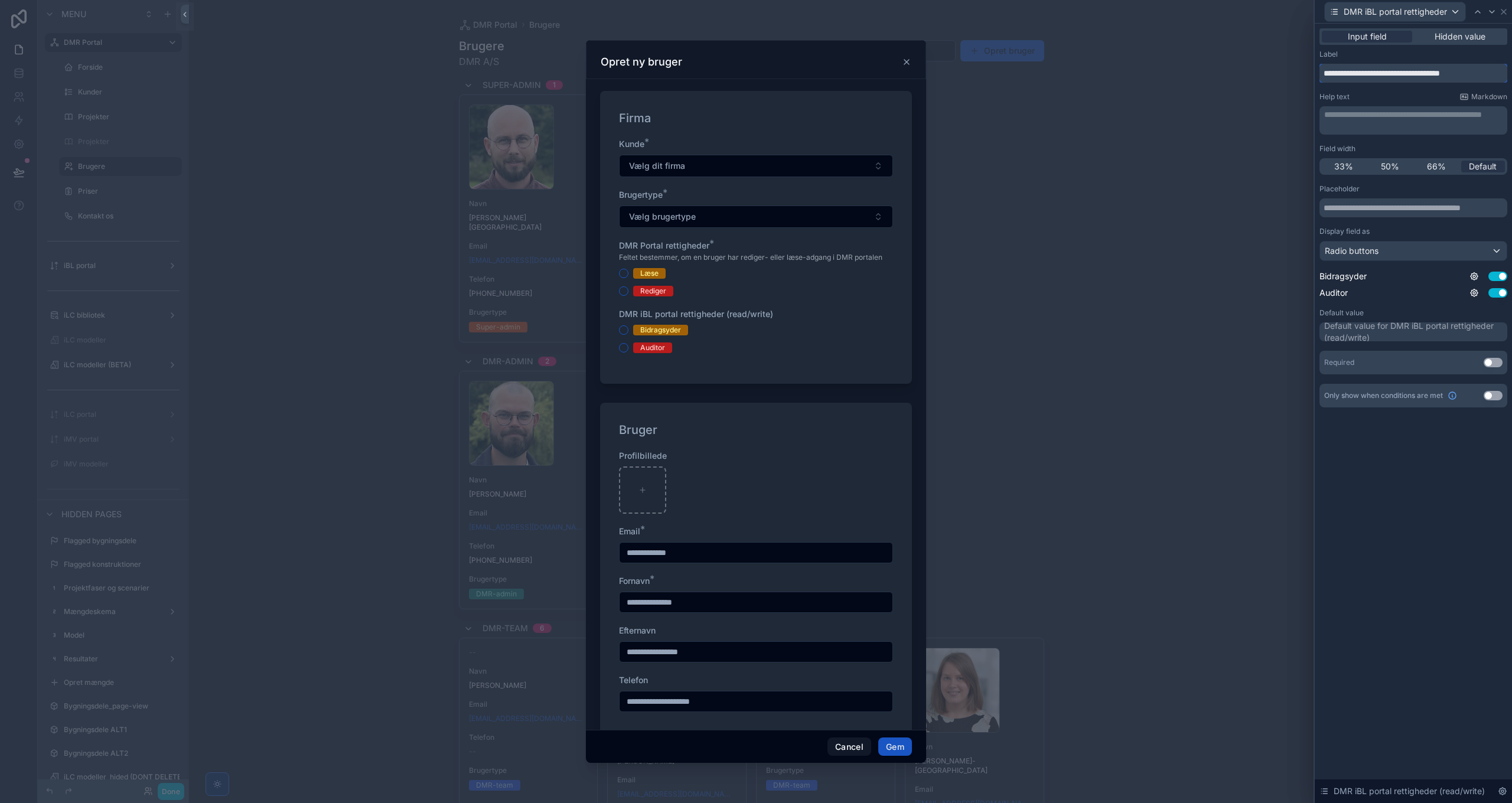
drag, startPoint x: 1428, startPoint y: 73, endPoint x: 1499, endPoint y: 72, distance: 71.0
click at [1499, 72] on input "**********" at bounding box center [1413, 73] width 188 height 19
type input "**********"
click at [1490, 363] on button "Use setting" at bounding box center [1493, 362] width 19 height 10
click at [1493, 385] on button "Use setting" at bounding box center [1493, 386] width 19 height 10
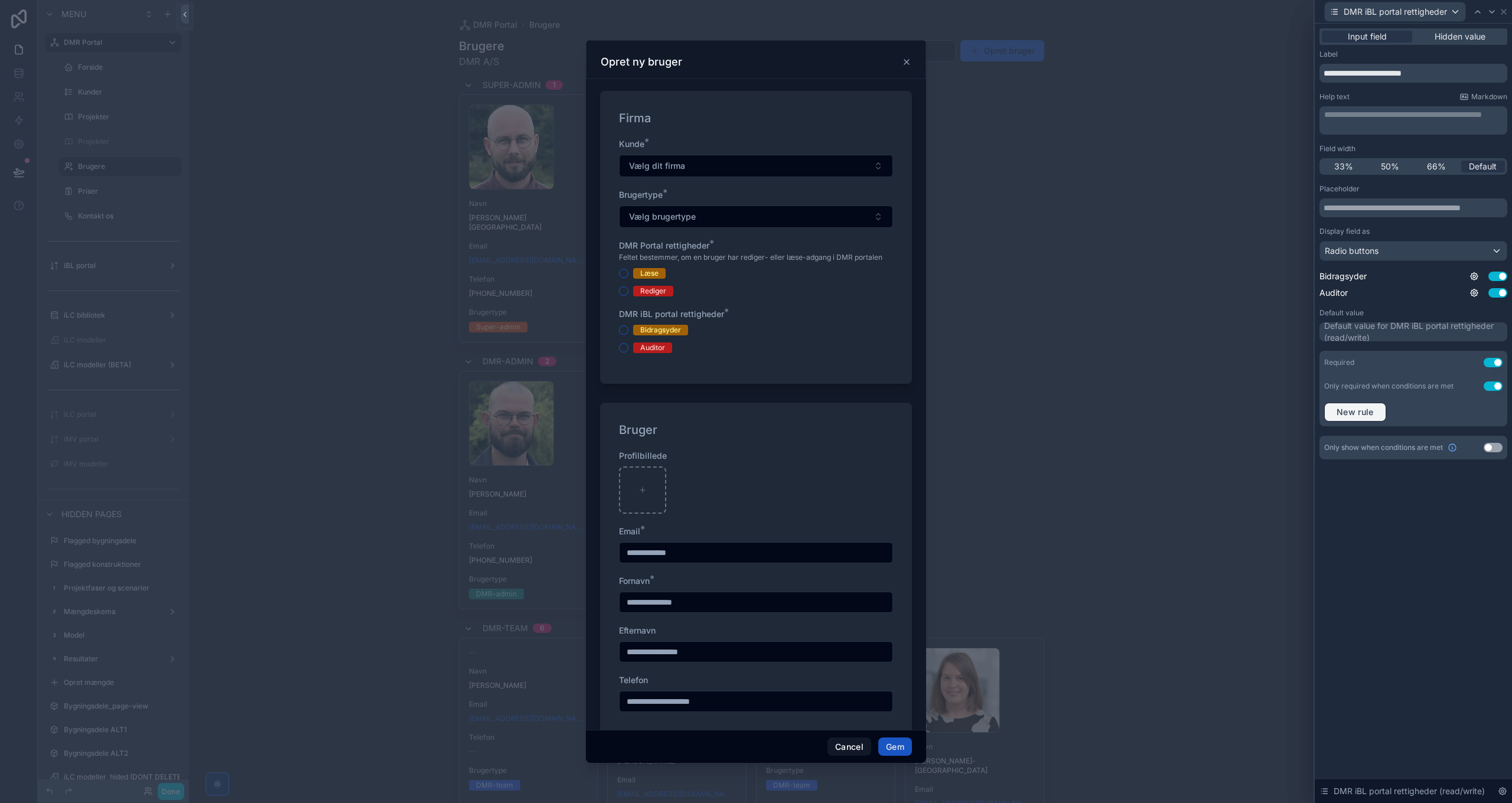
click at [1361, 410] on span "New rule" at bounding box center [1355, 412] width 47 height 10
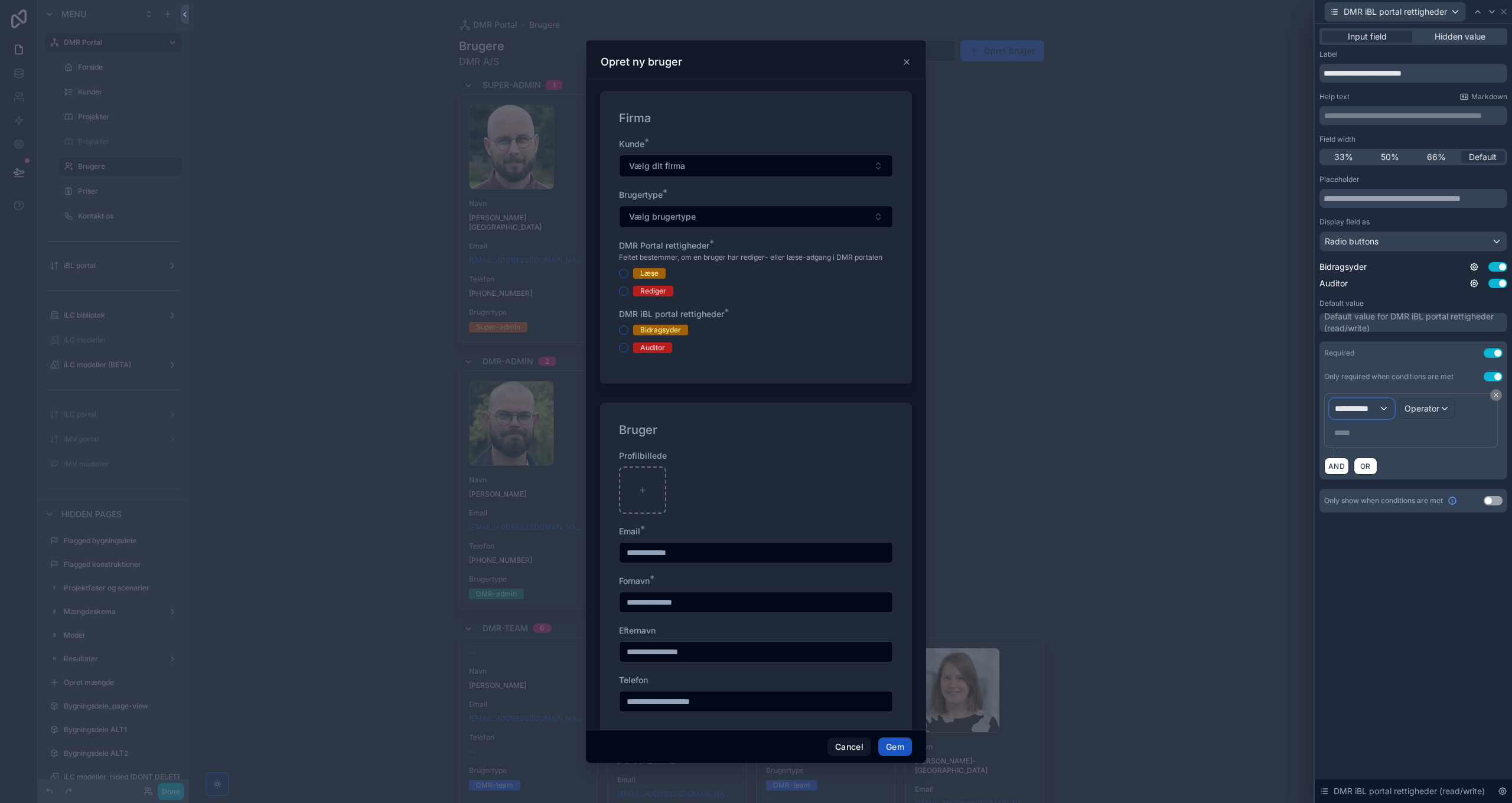
click at [1357, 412] on span "**********" at bounding box center [1357, 408] width 44 height 12
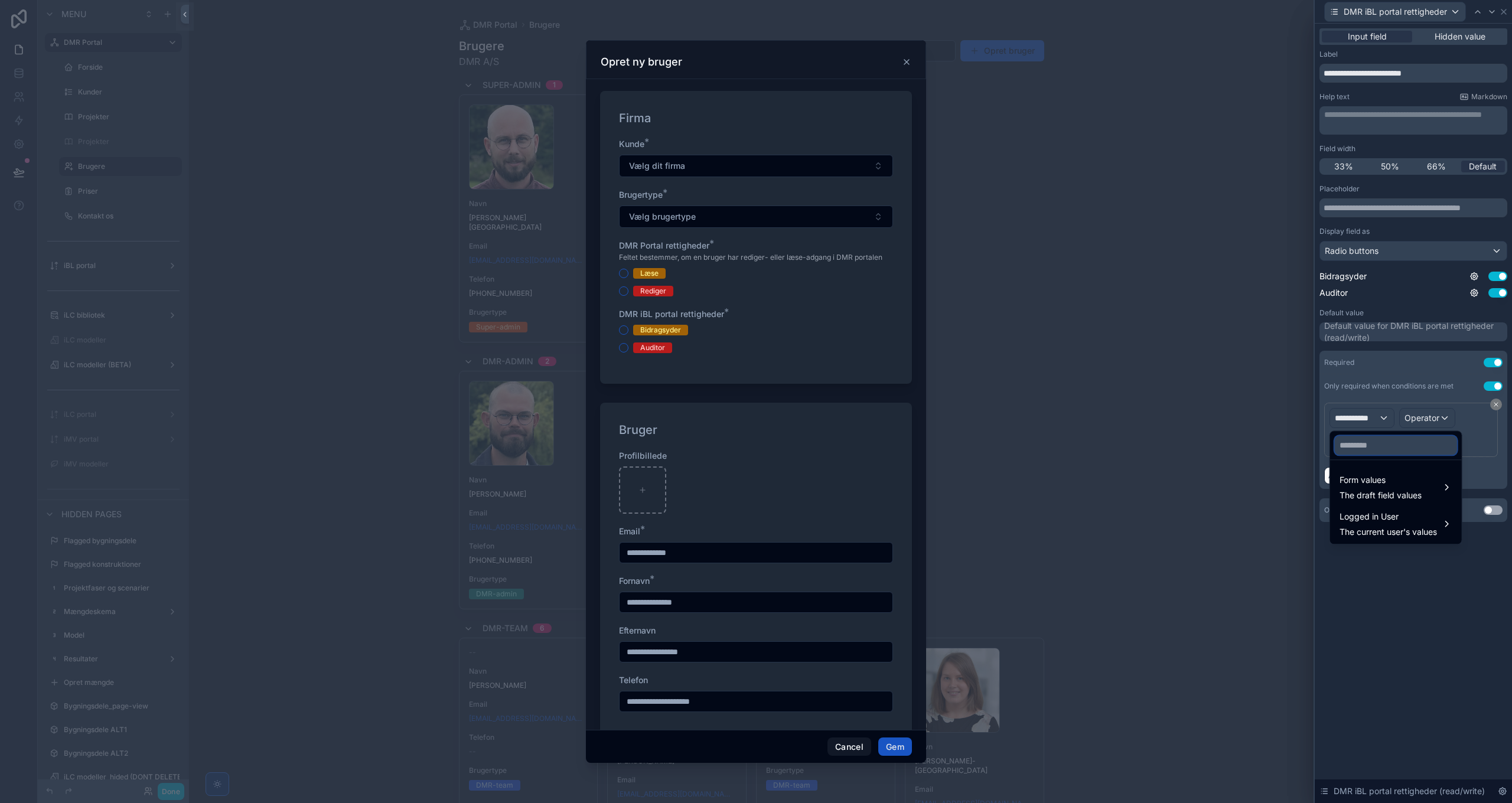
click at [1369, 449] on input "text" at bounding box center [1396, 445] width 122 height 19
paste input "**********"
type input "**********"
click at [1388, 489] on span "The draft field values" at bounding box center [1380, 495] width 82 height 12
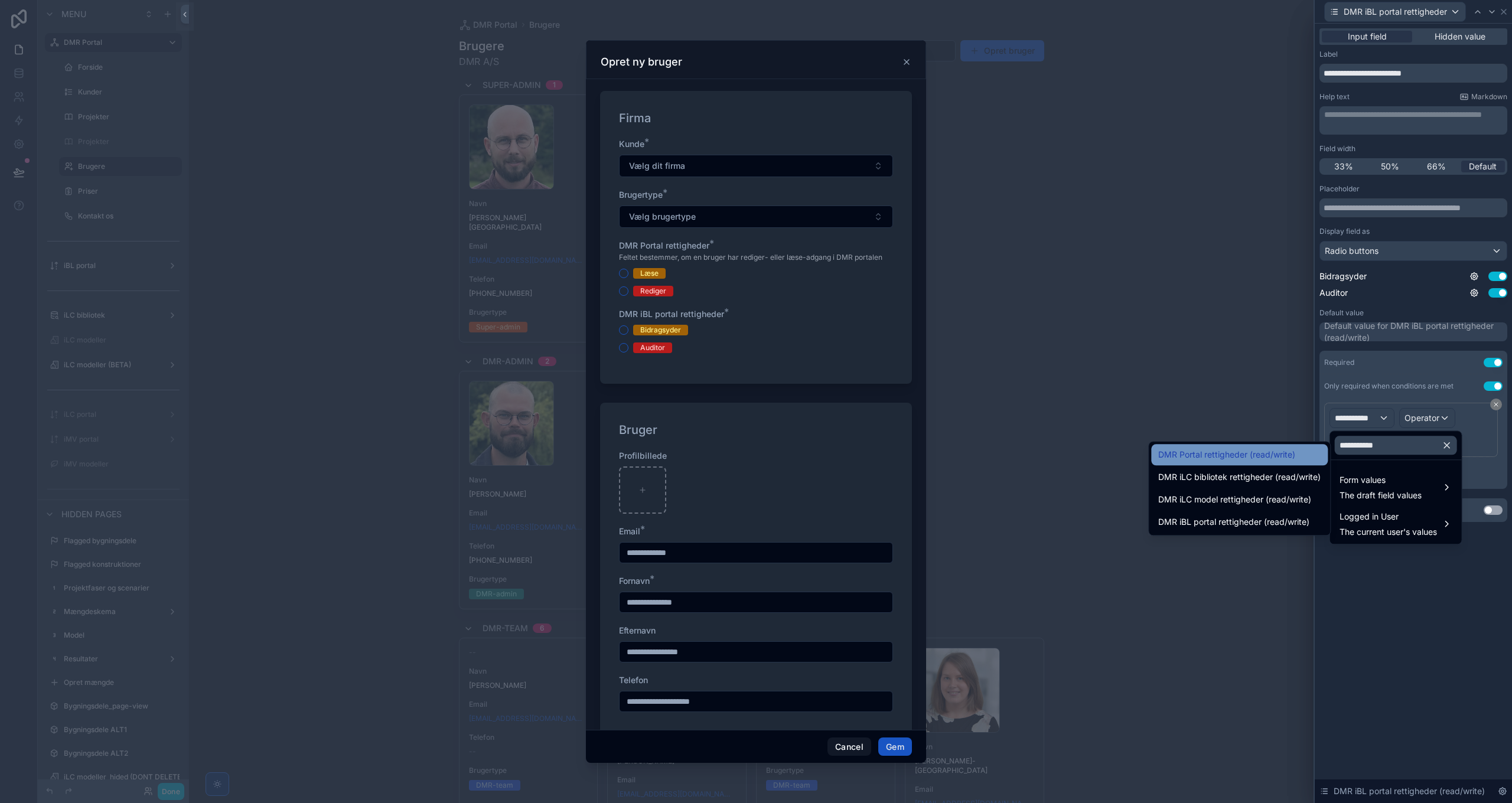
click at [1235, 456] on span "DMR Portal rettigheder (read/write)" at bounding box center [1227, 455] width 137 height 14
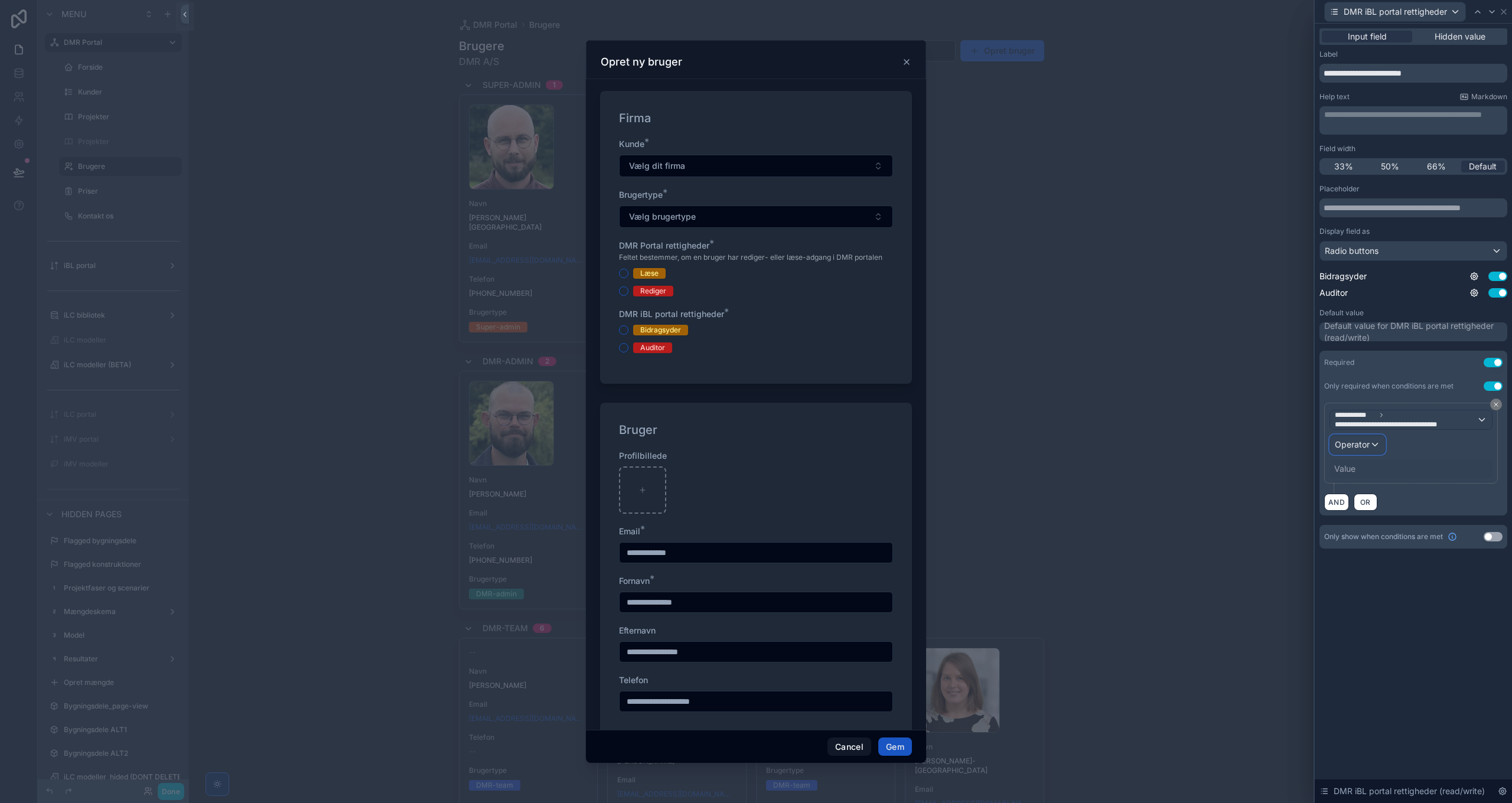
click at [1373, 439] on div "Operator" at bounding box center [1357, 445] width 55 height 19
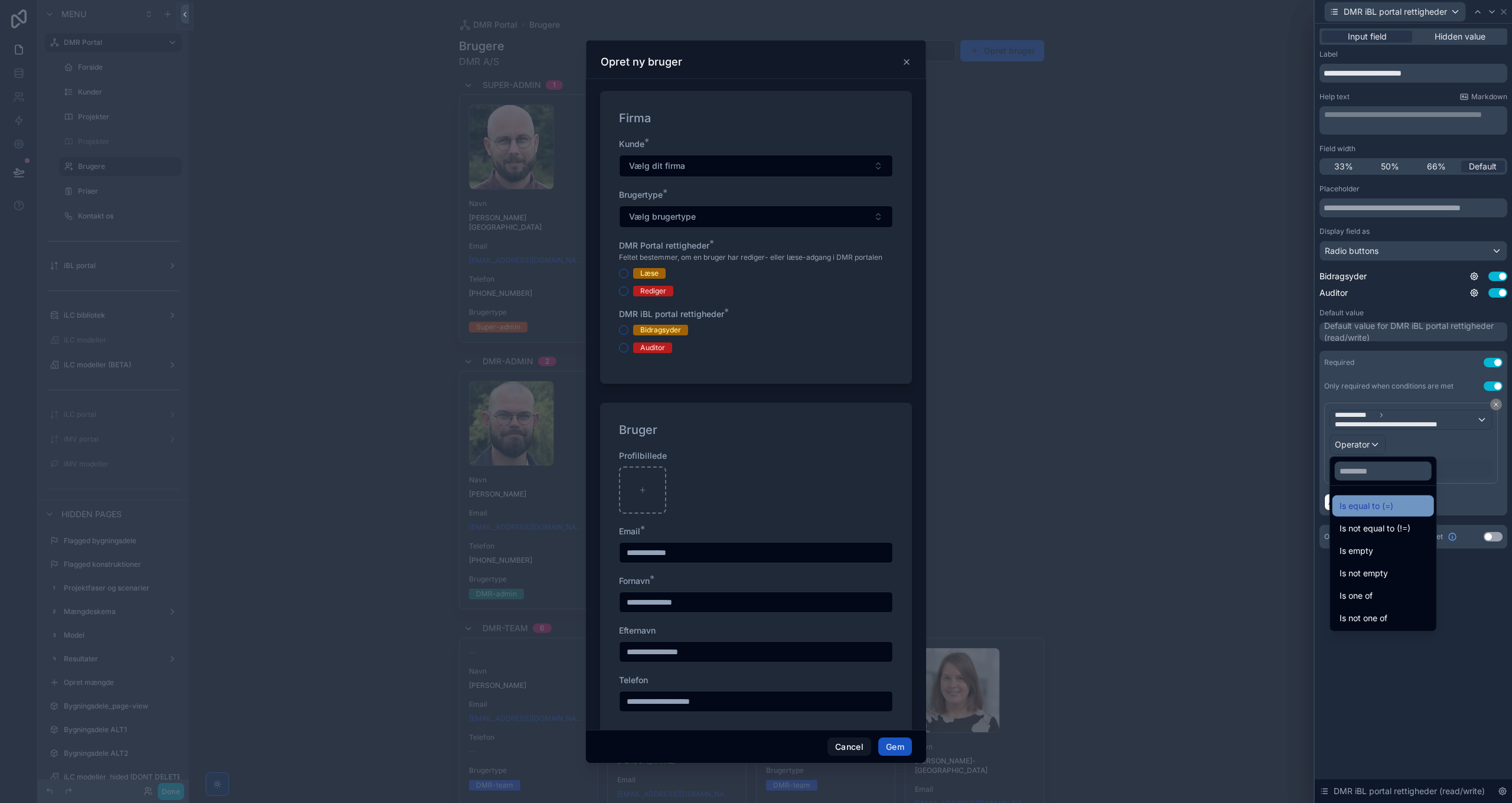
click at [1368, 504] on span "Is equal to (=)" at bounding box center [1366, 506] width 53 height 14
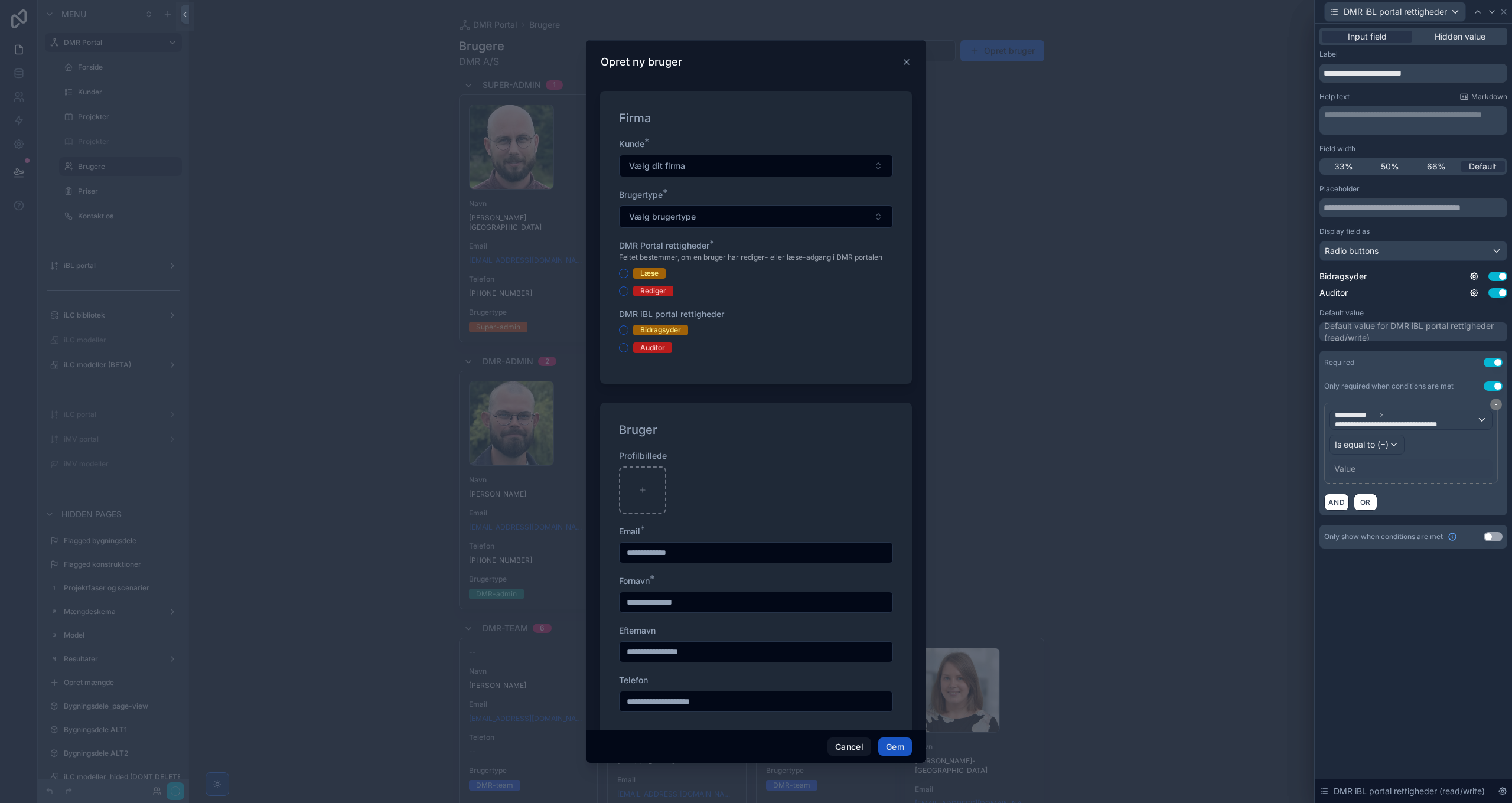
click at [1353, 464] on div "Value" at bounding box center [1345, 468] width 22 height 12
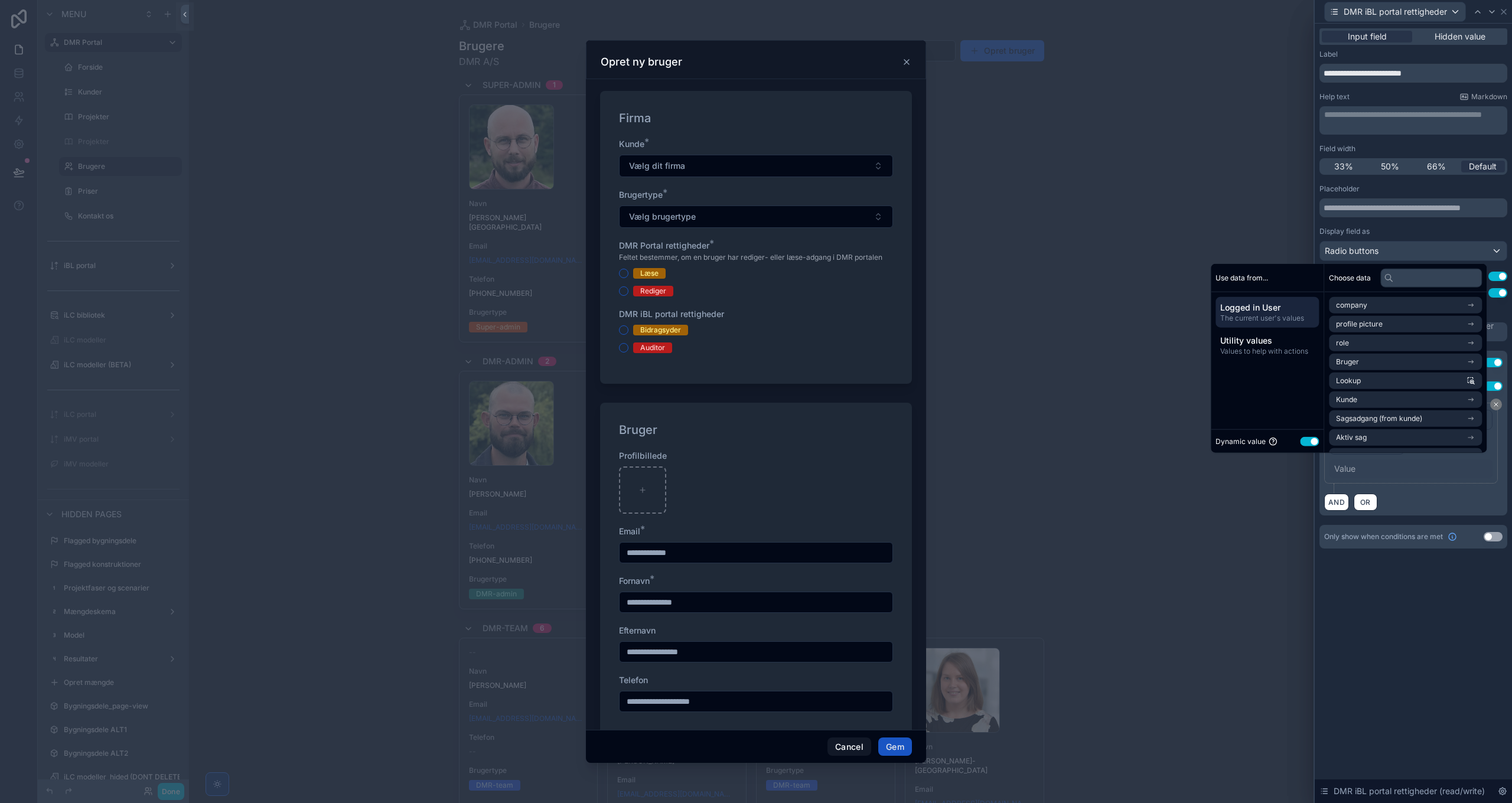
click at [1302, 441] on button "Use setting" at bounding box center [1310, 441] width 19 height 10
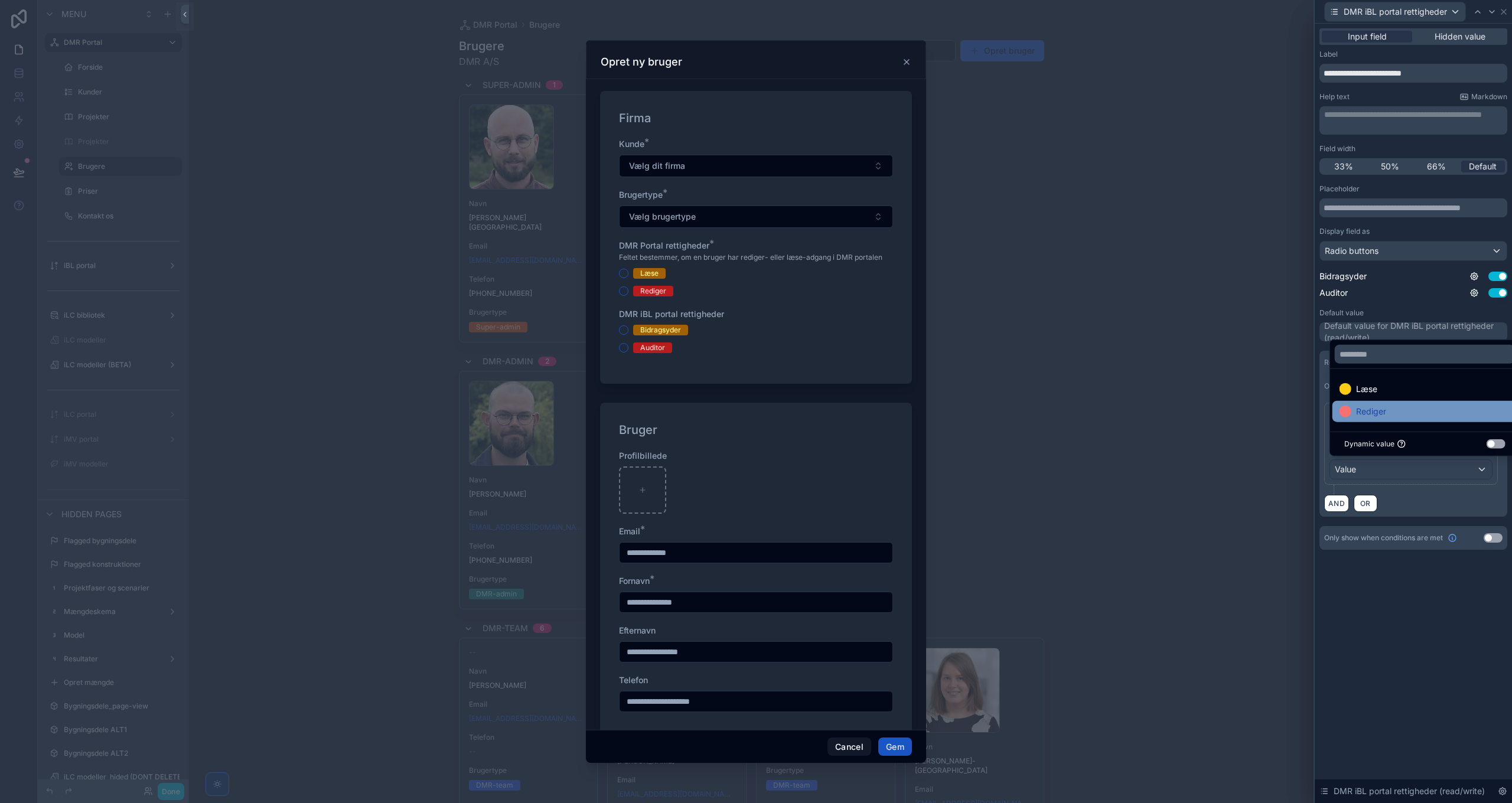
click at [1377, 413] on span "Rediger" at bounding box center [1371, 412] width 30 height 14
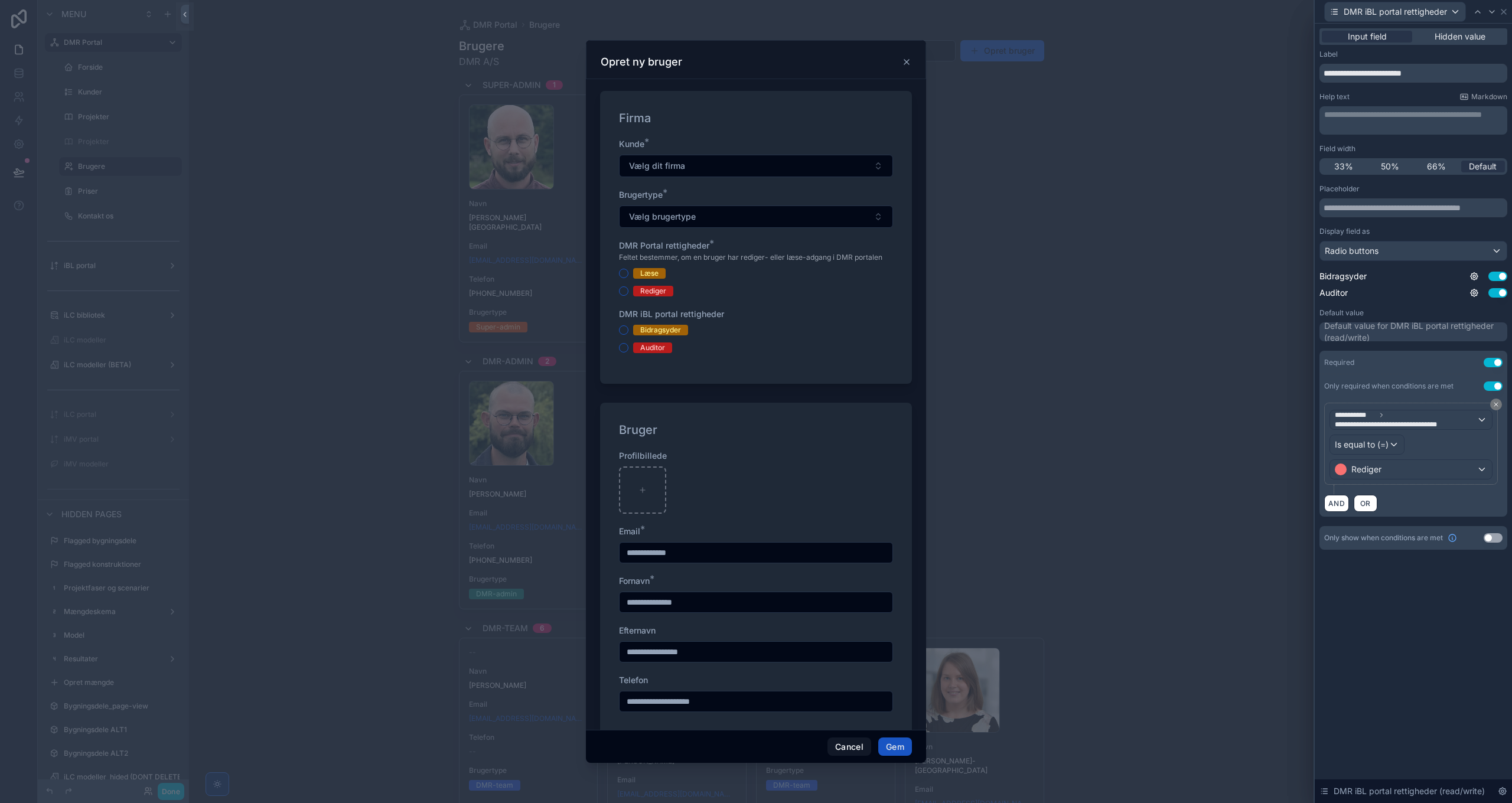
click at [1385, 623] on div "**********" at bounding box center [1412, 413] width 197 height 779
click at [1493, 535] on button "Use setting" at bounding box center [1493, 538] width 19 height 10
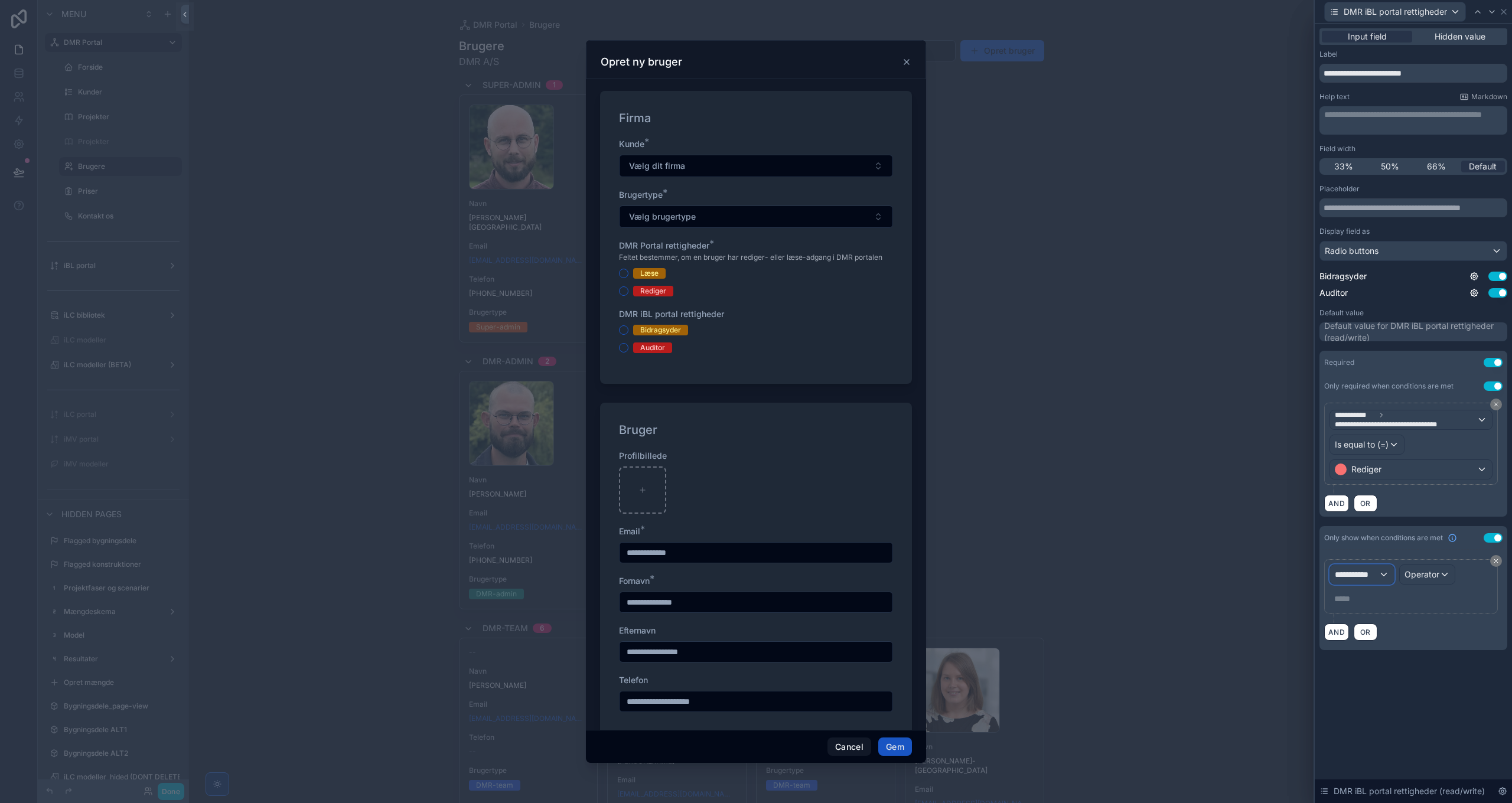
click at [1365, 569] on span "**********" at bounding box center [1357, 574] width 44 height 12
click at [1382, 605] on input "text" at bounding box center [1396, 599] width 122 height 19
paste input "**********"
type input "**********"
click at [1380, 663] on div "Logged in User The current user's values" at bounding box center [1388, 664] width 97 height 29
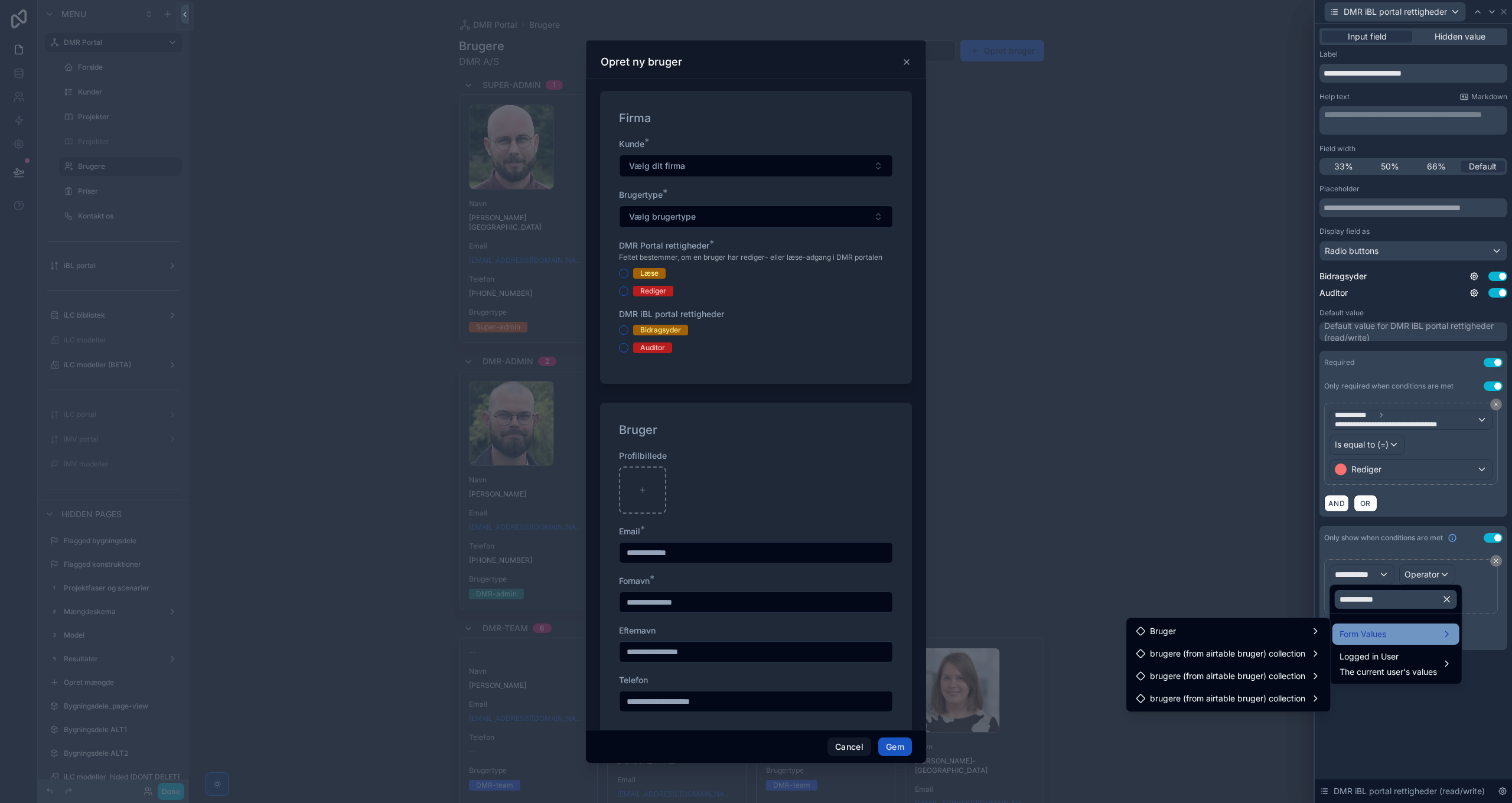
click at [1420, 641] on div "Form Values" at bounding box center [1396, 633] width 127 height 22
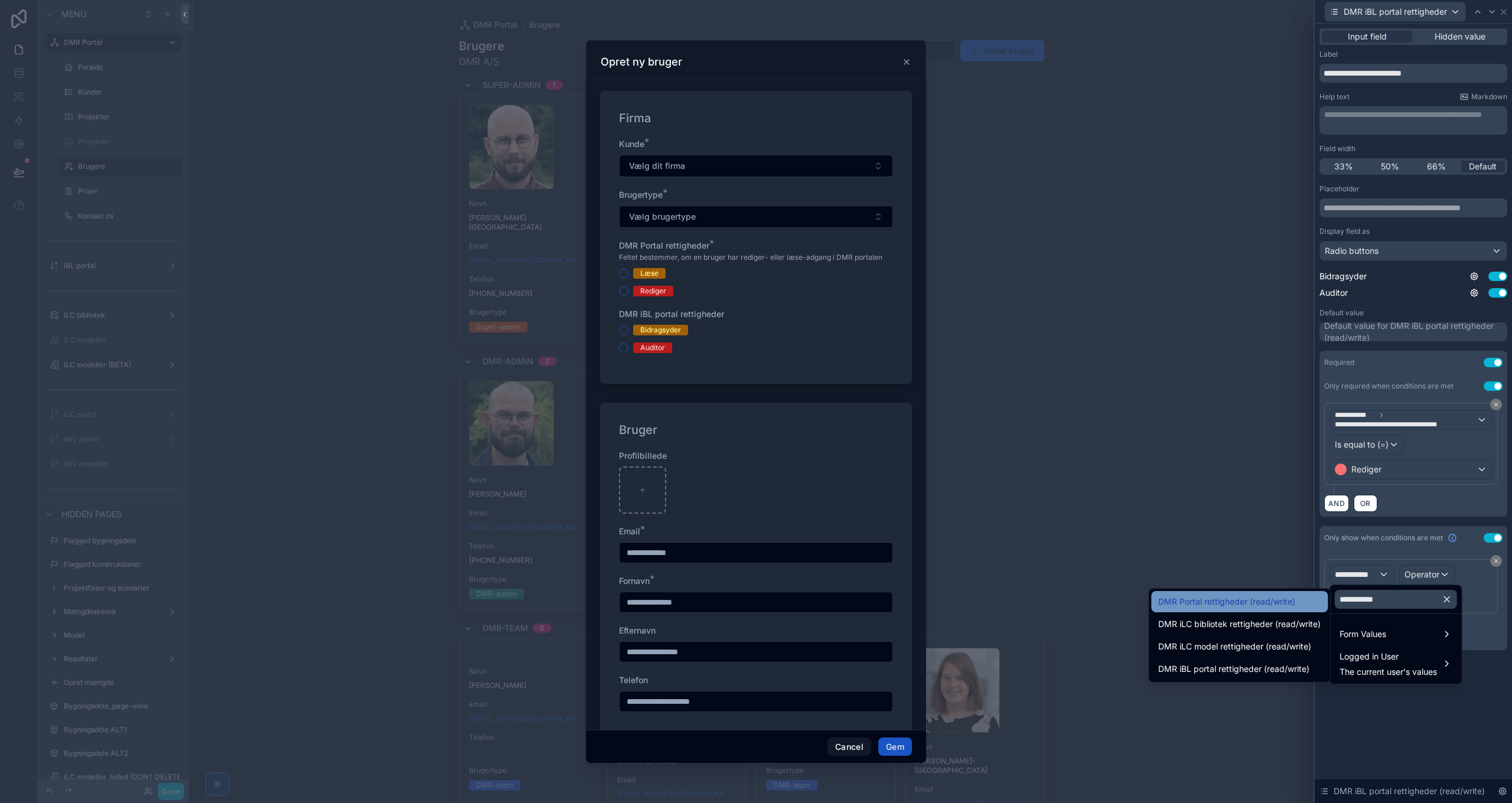
click at [1233, 610] on div "DMR Portal rettigheder (read/write)" at bounding box center [1239, 601] width 177 height 22
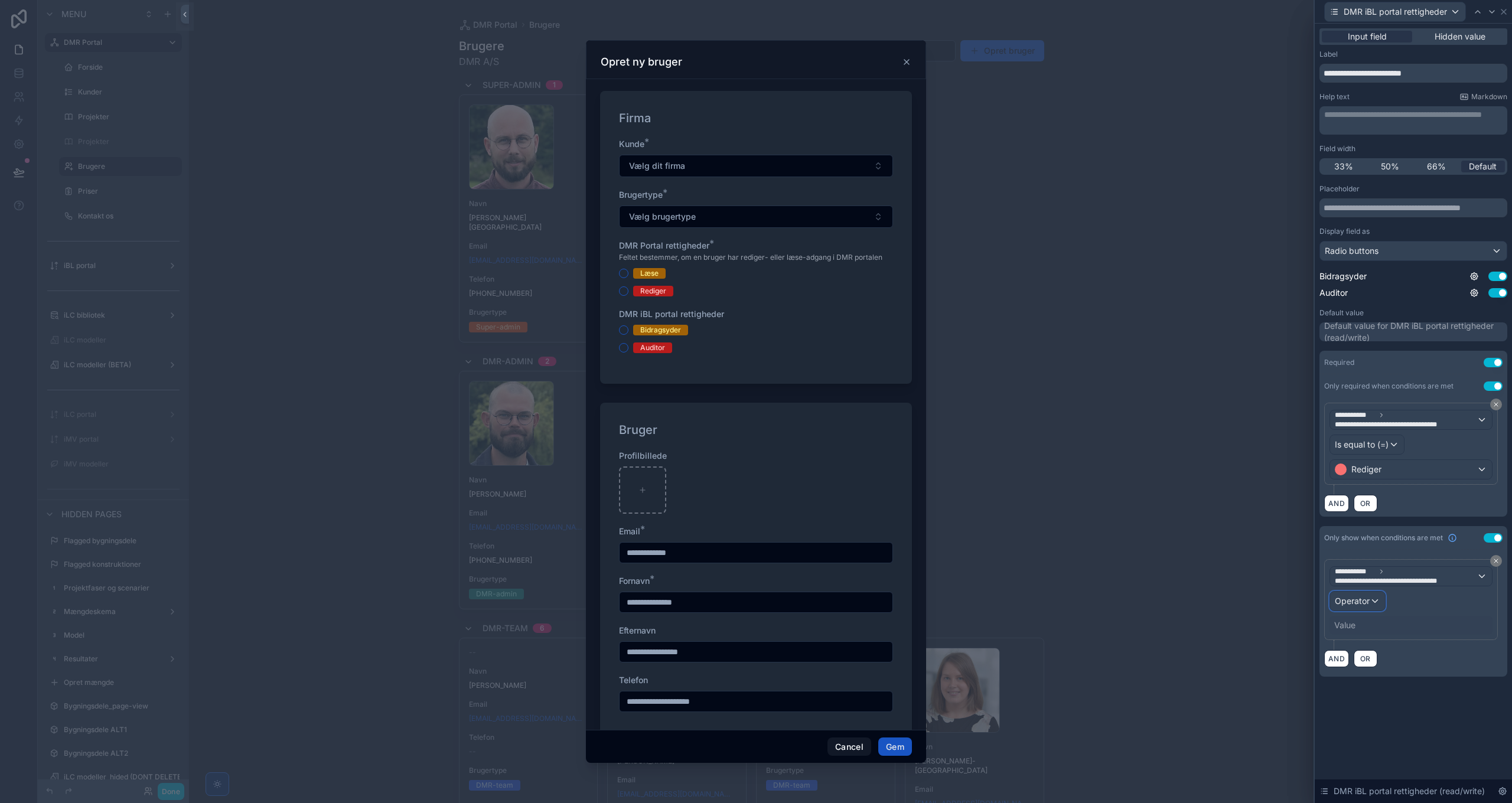
click at [1355, 596] on span "Operator" at bounding box center [1353, 601] width 35 height 10
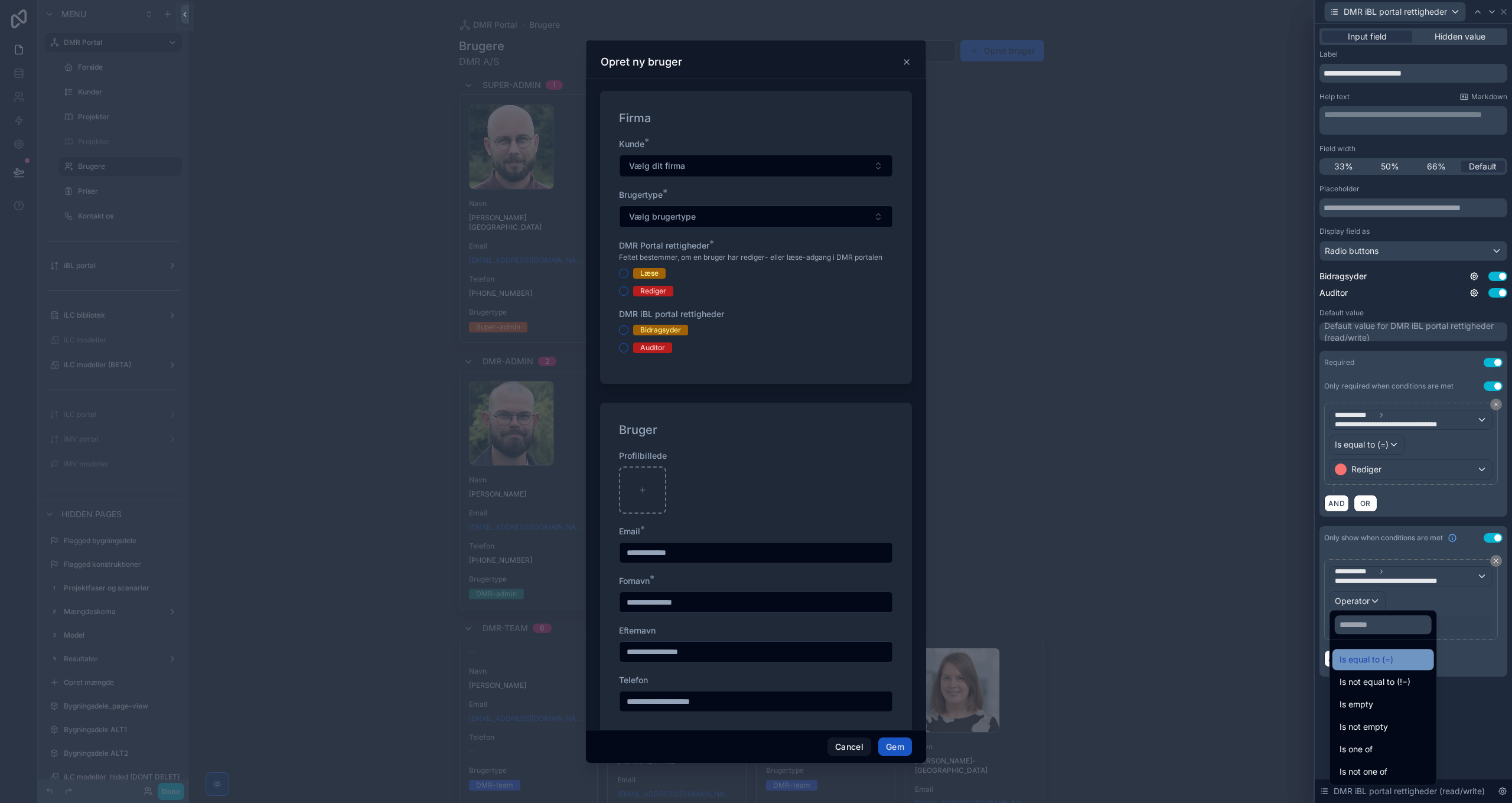
click at [1377, 659] on span "Is equal to (=)" at bounding box center [1366, 660] width 53 height 14
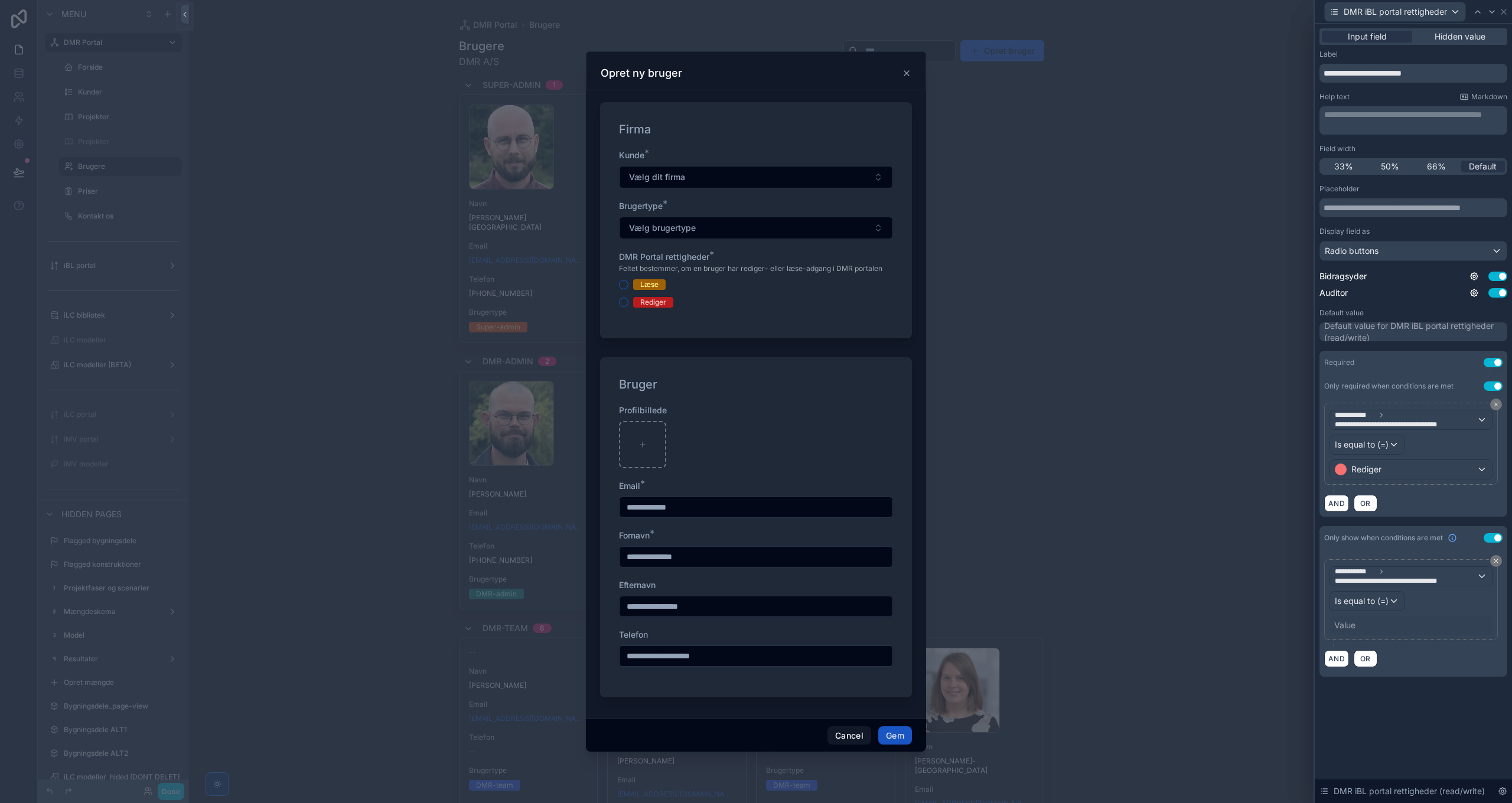
click at [1360, 616] on div "Value" at bounding box center [1411, 625] width 163 height 19
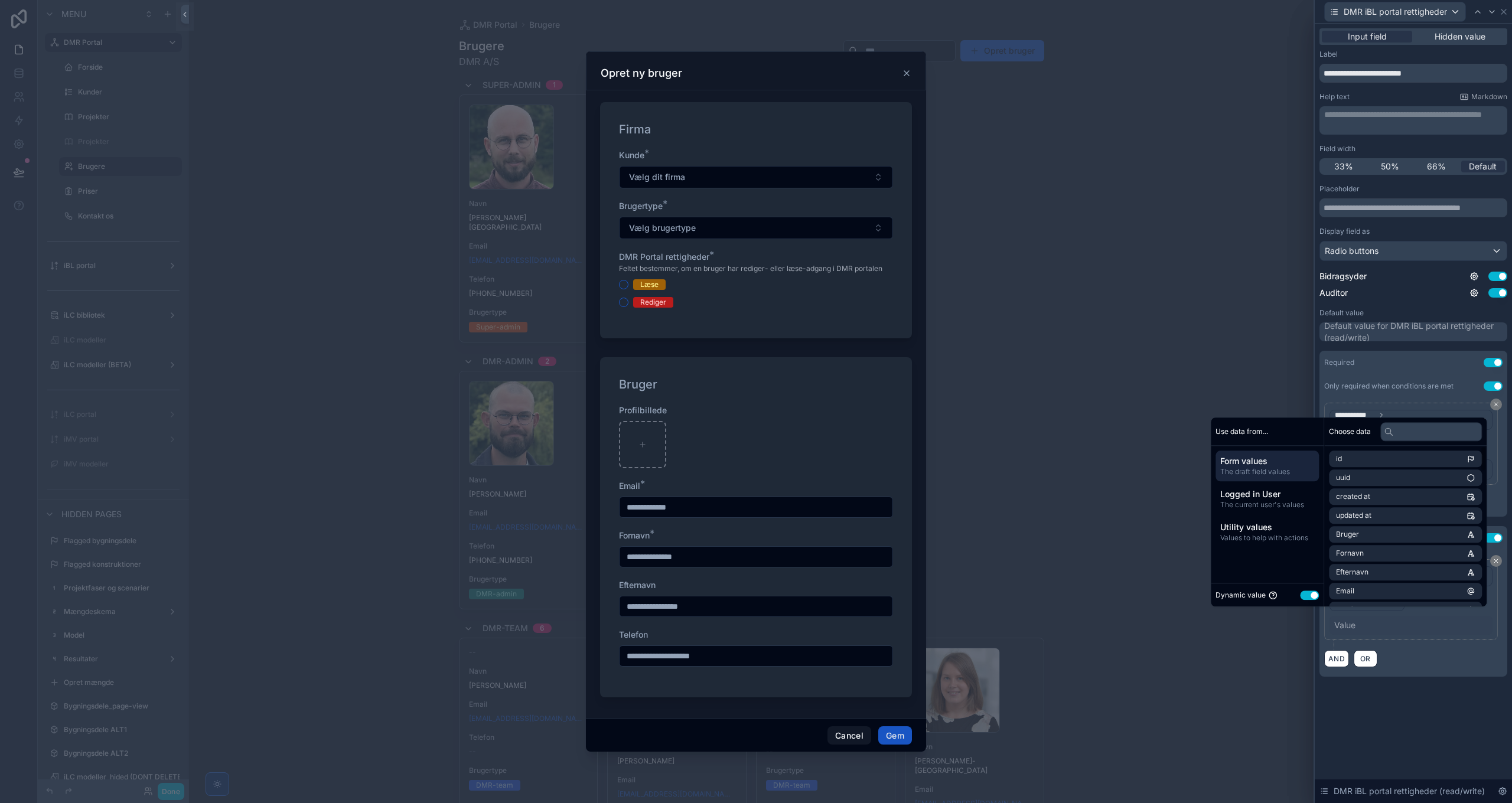
click at [1302, 597] on button "Use setting" at bounding box center [1310, 595] width 19 height 10
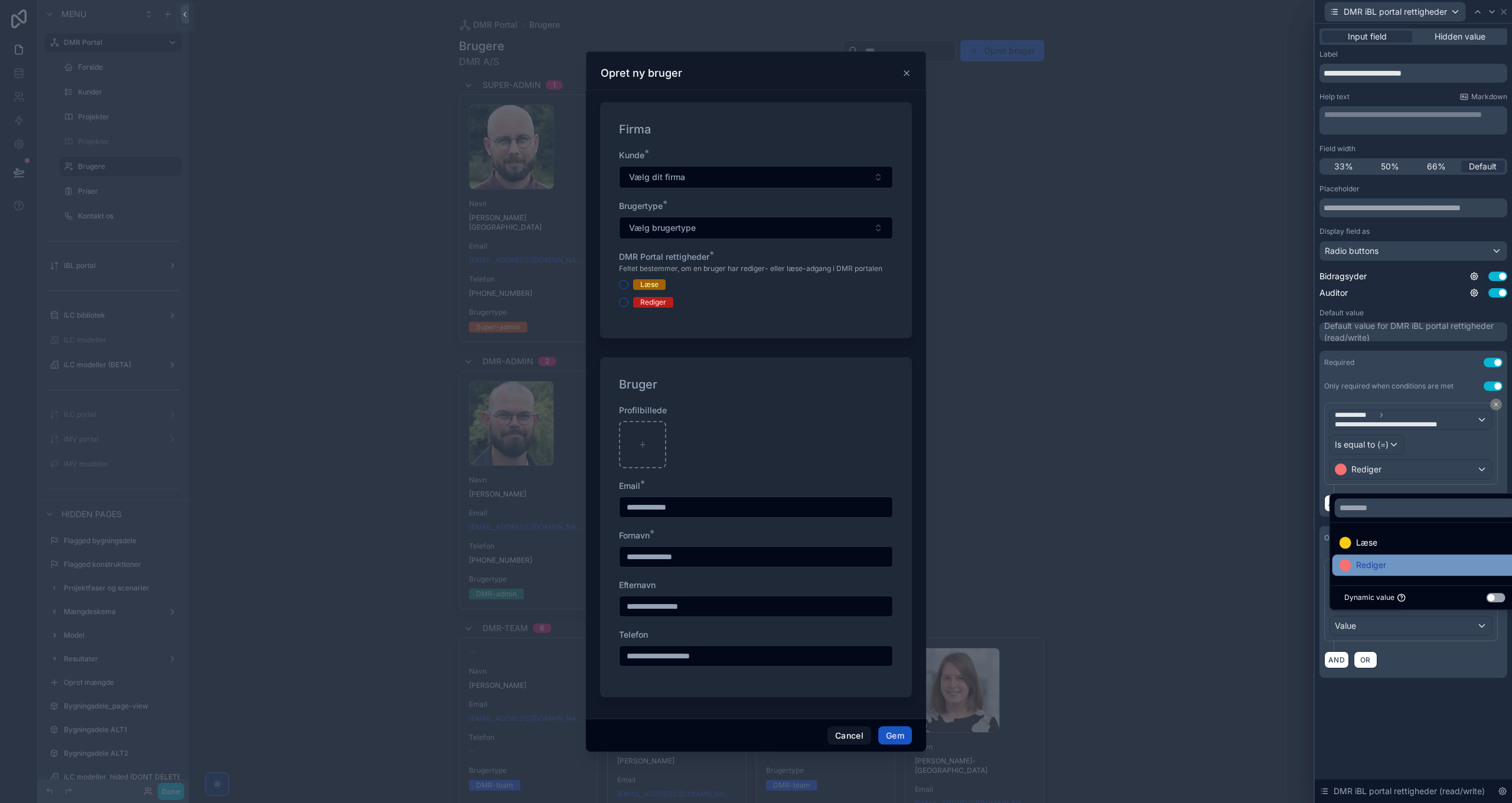
click at [1383, 569] on span "Rediger" at bounding box center [1371, 565] width 30 height 14
click at [1388, 732] on div "**********" at bounding box center [1412, 413] width 197 height 779
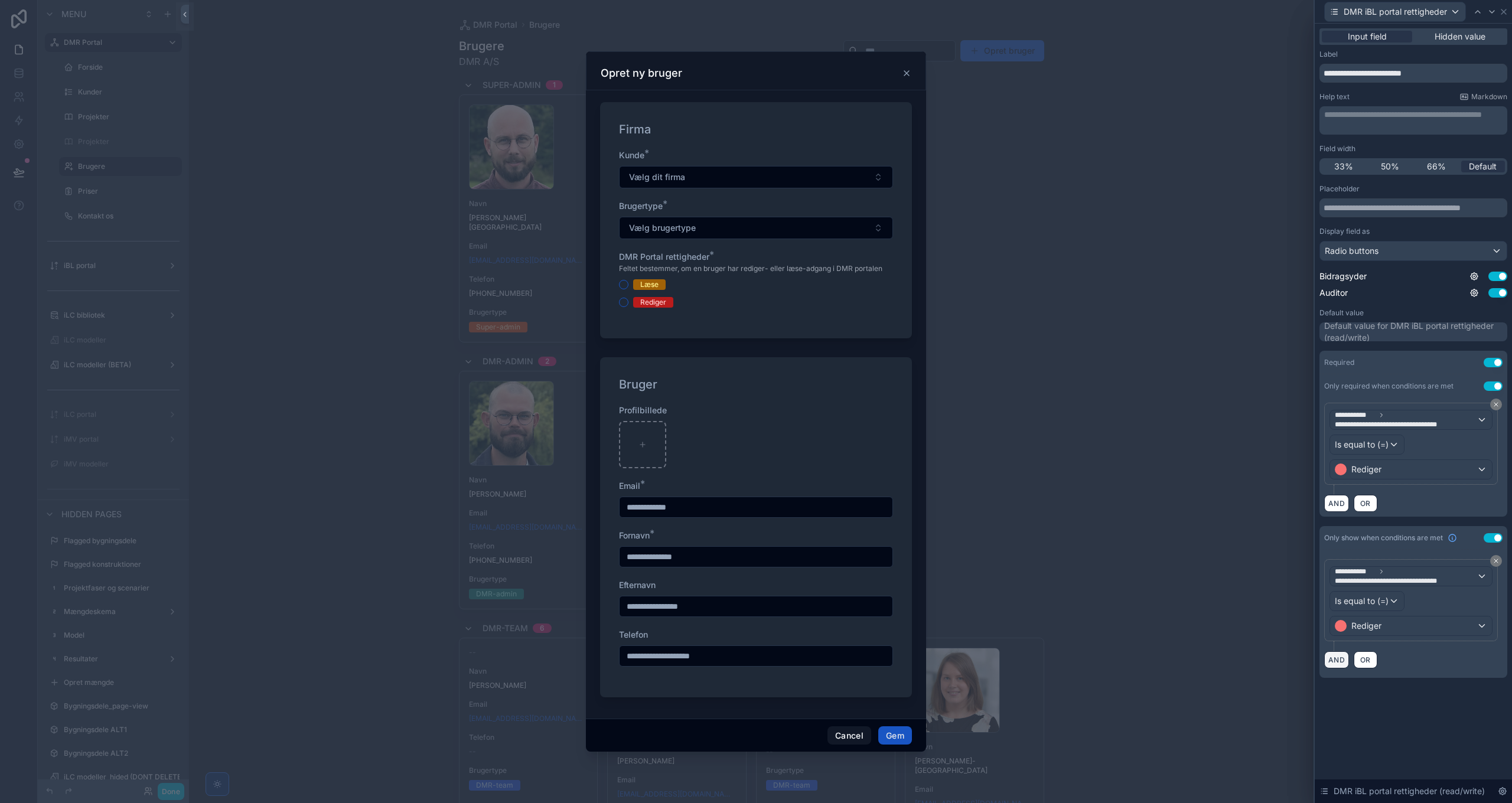
click at [1337, 657] on button "AND" at bounding box center [1336, 659] width 25 height 17
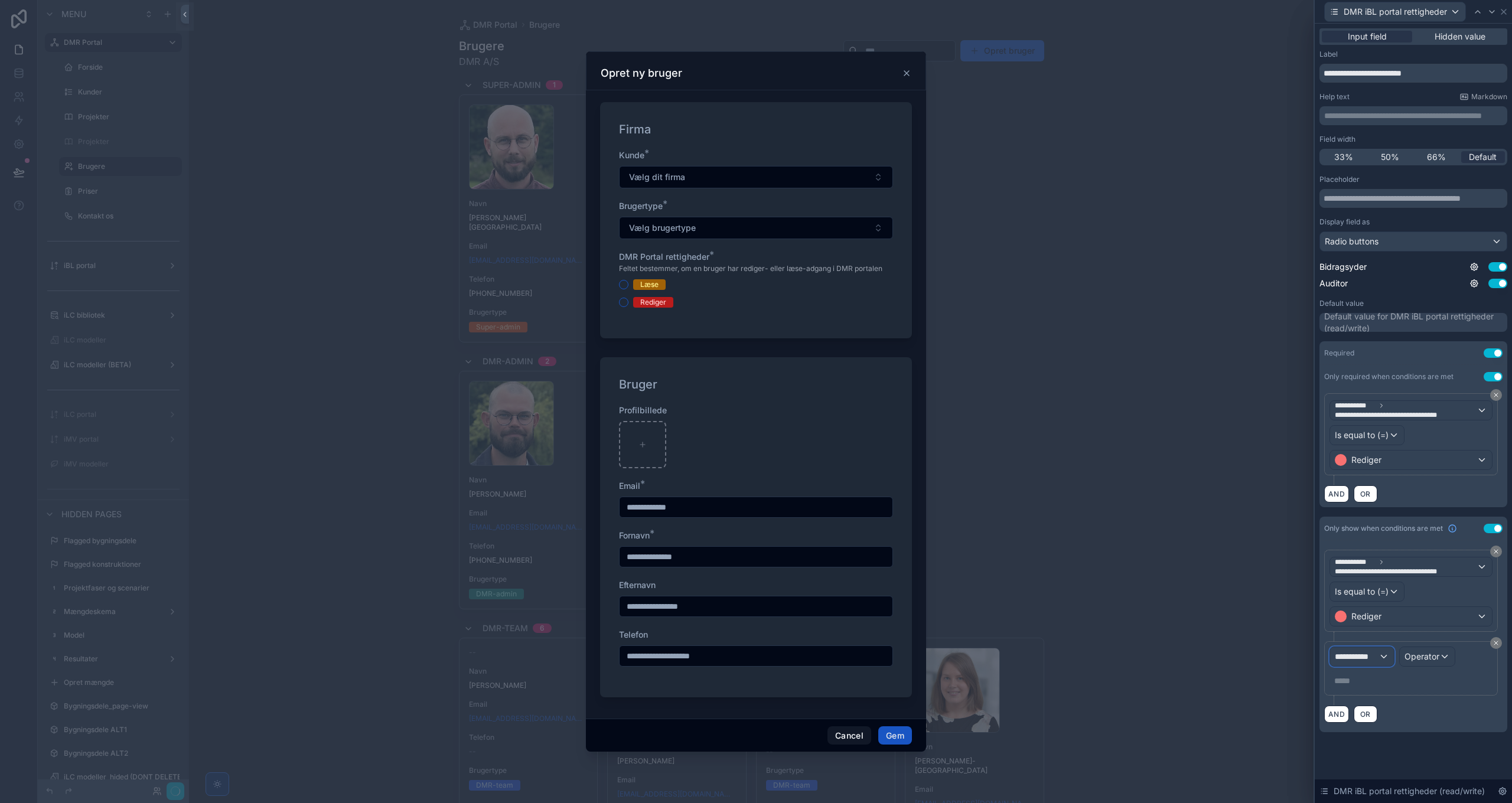
click at [1367, 666] on div "**********" at bounding box center [1362, 656] width 64 height 19
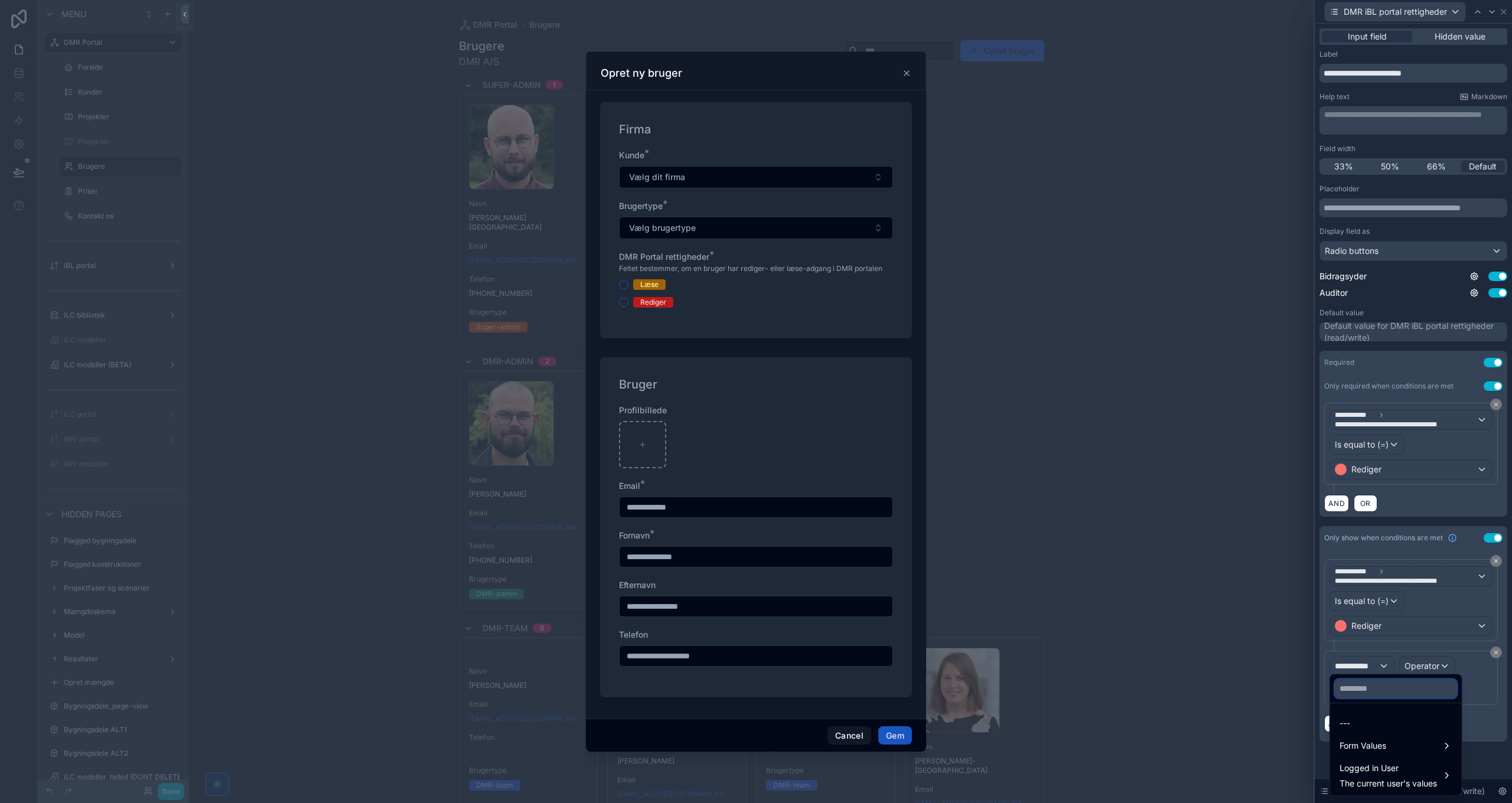
click at [1372, 685] on input "text" at bounding box center [1396, 688] width 122 height 19
paste input "**********"
click at [1391, 749] on span "Logged in User" at bounding box center [1388, 746] width 97 height 14
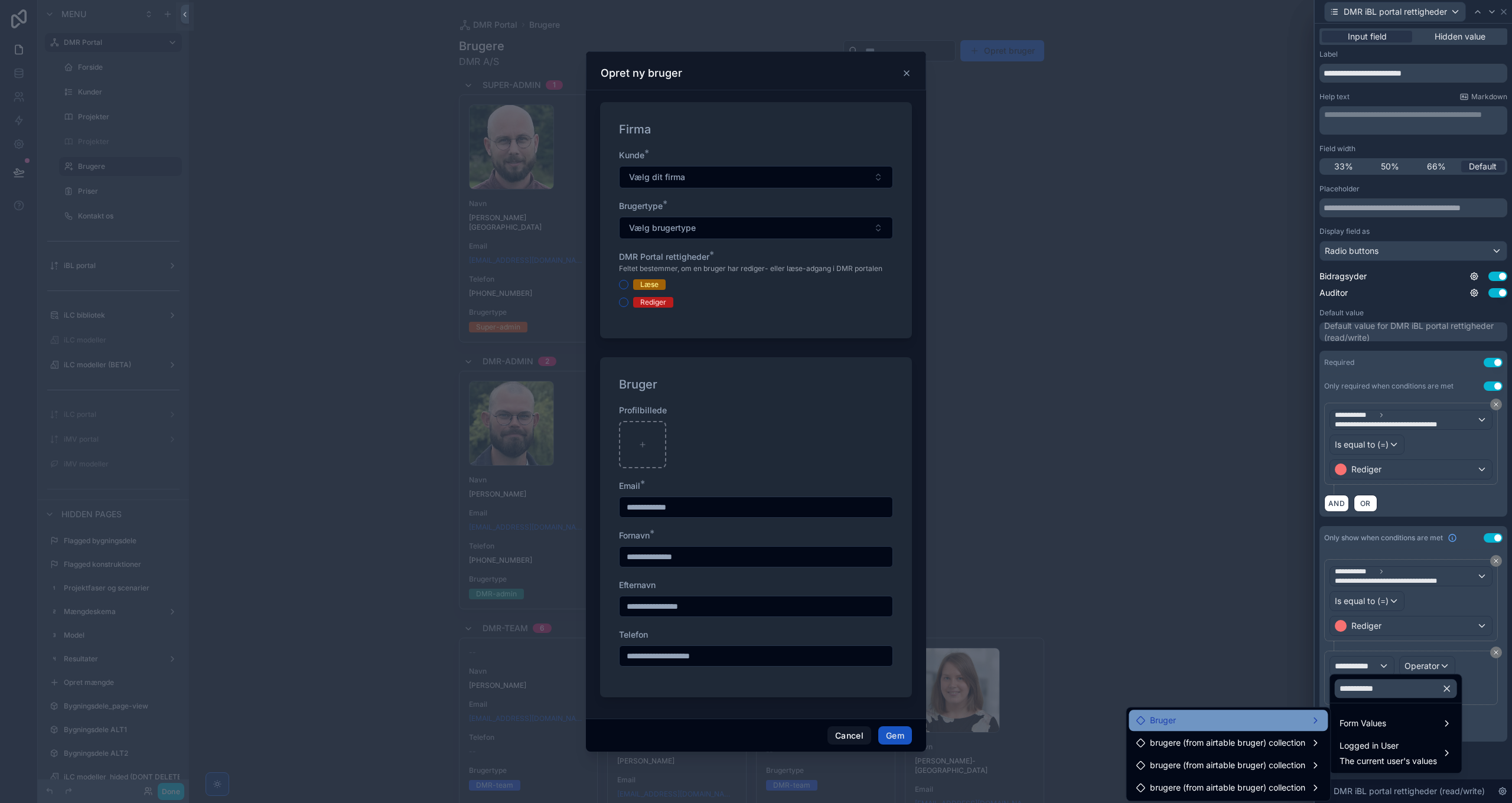
click at [1243, 730] on div "Bruger" at bounding box center [1228, 720] width 199 height 22
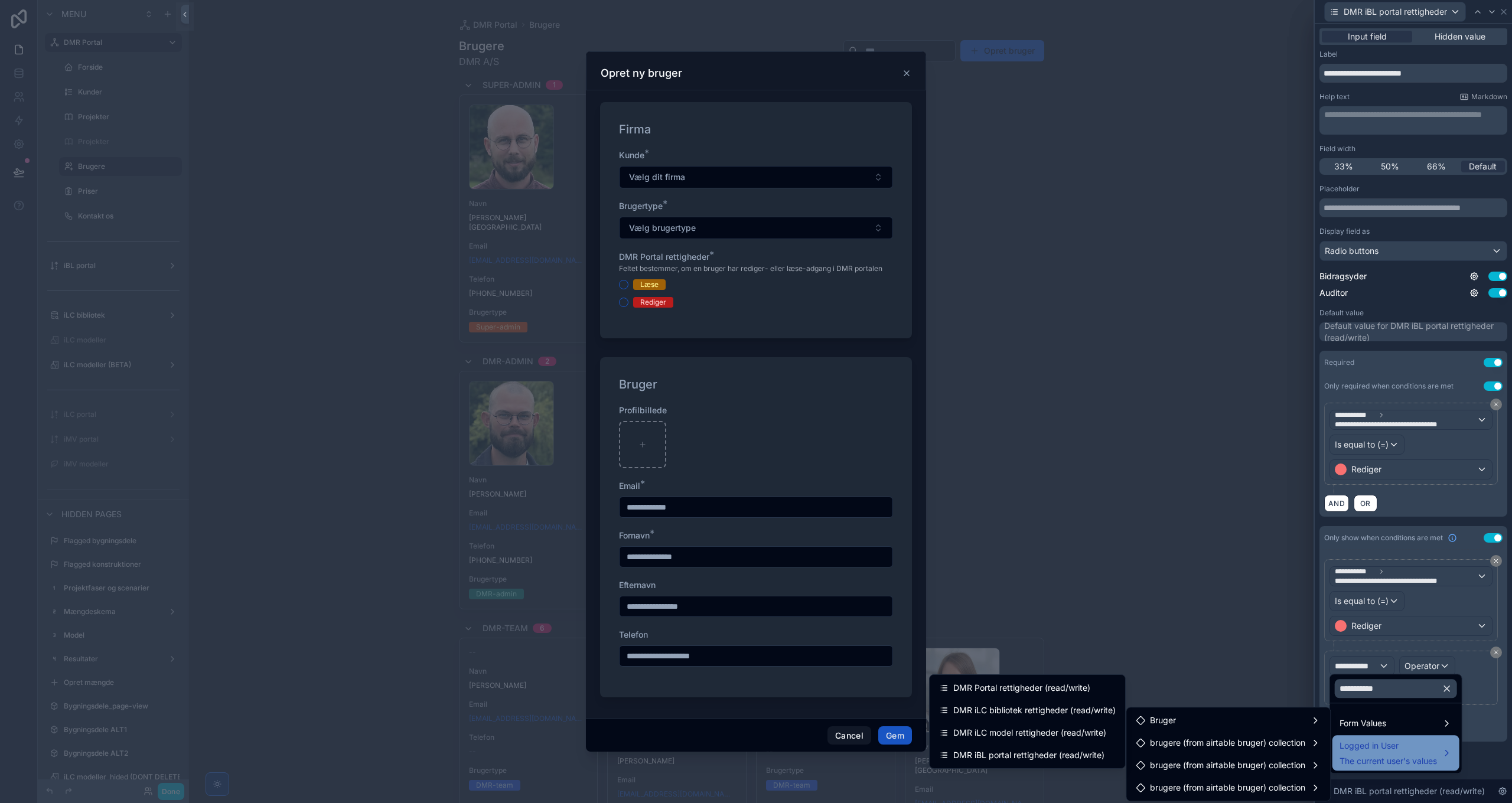
click at [1395, 746] on span "Logged in User" at bounding box center [1388, 746] width 97 height 14
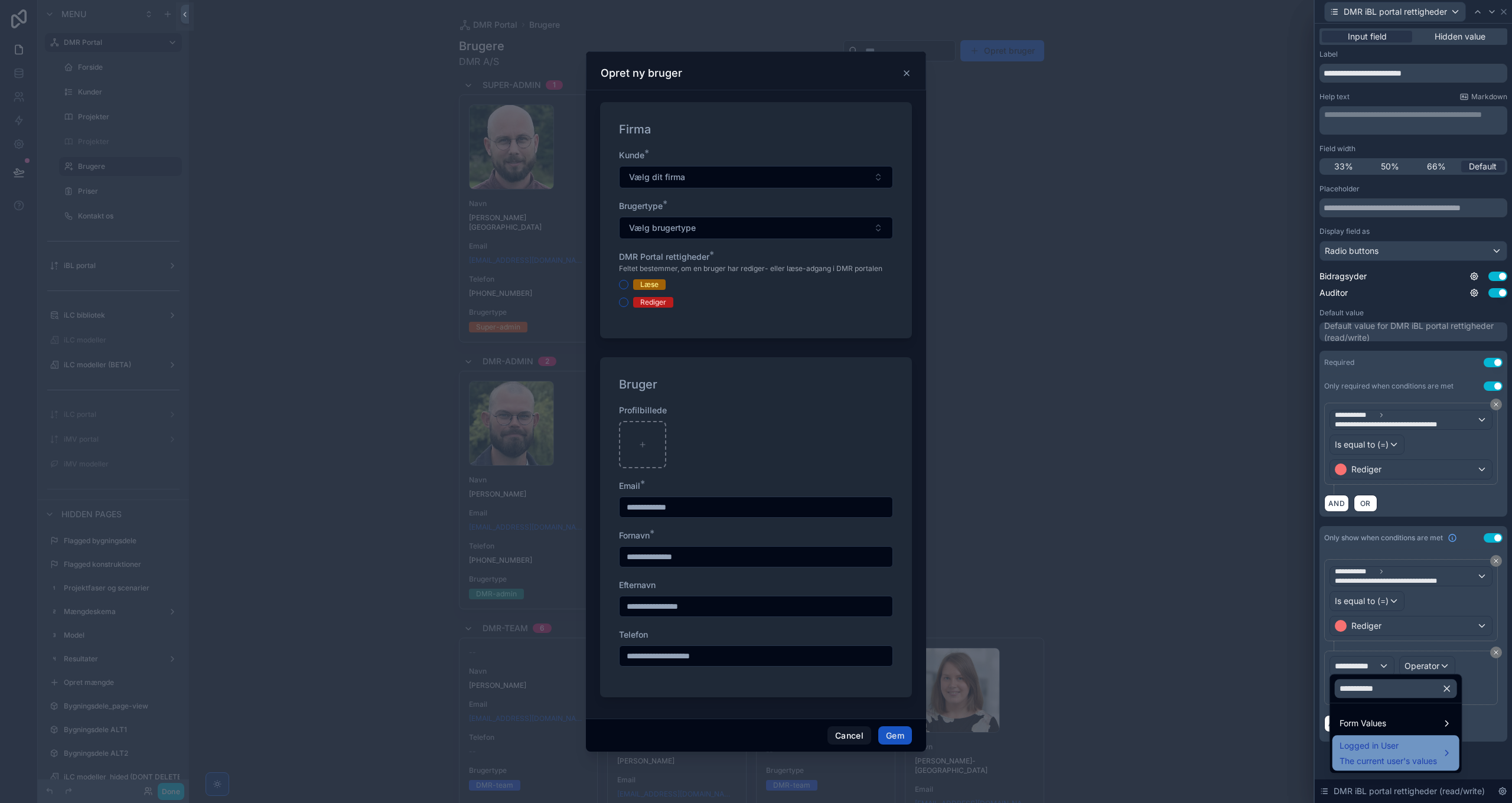
click at [1395, 746] on span "Logged in User" at bounding box center [1388, 746] width 97 height 14
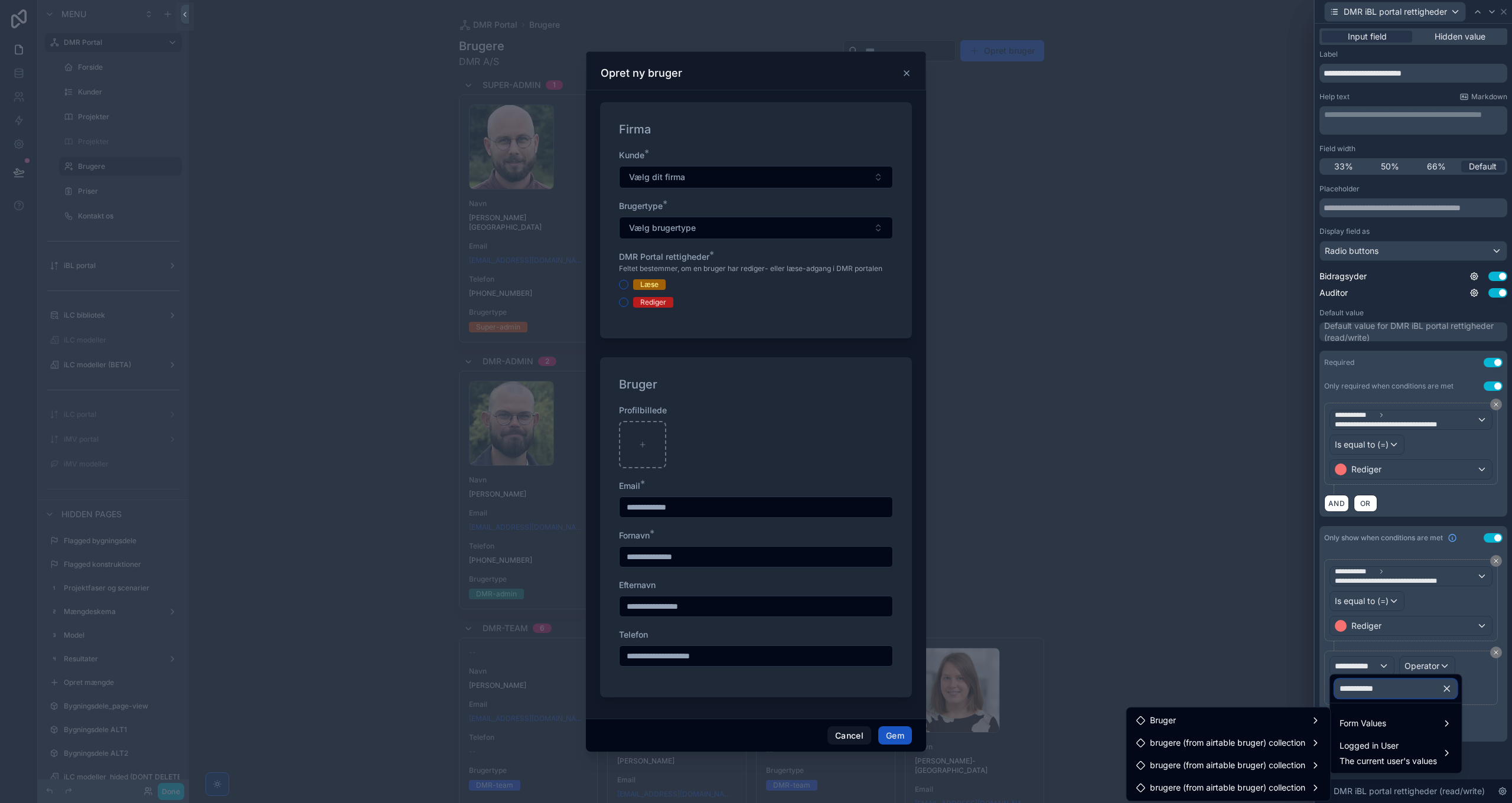
click at [1388, 691] on input "**********" at bounding box center [1396, 688] width 122 height 19
click at [1386, 691] on input "*********" at bounding box center [1396, 688] width 122 height 19
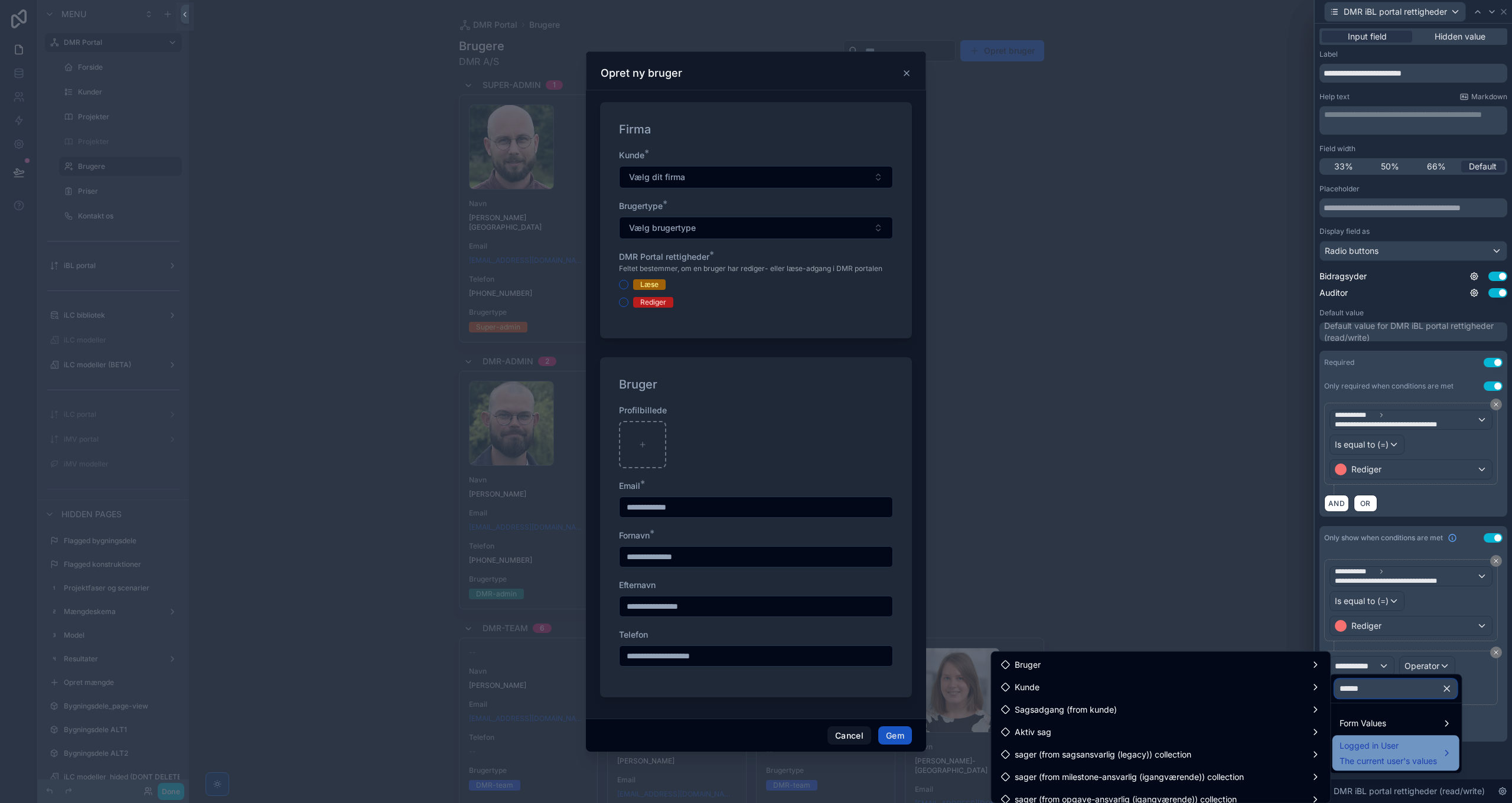
type input "******"
click at [1374, 755] on span "The current user's values" at bounding box center [1388, 761] width 97 height 12
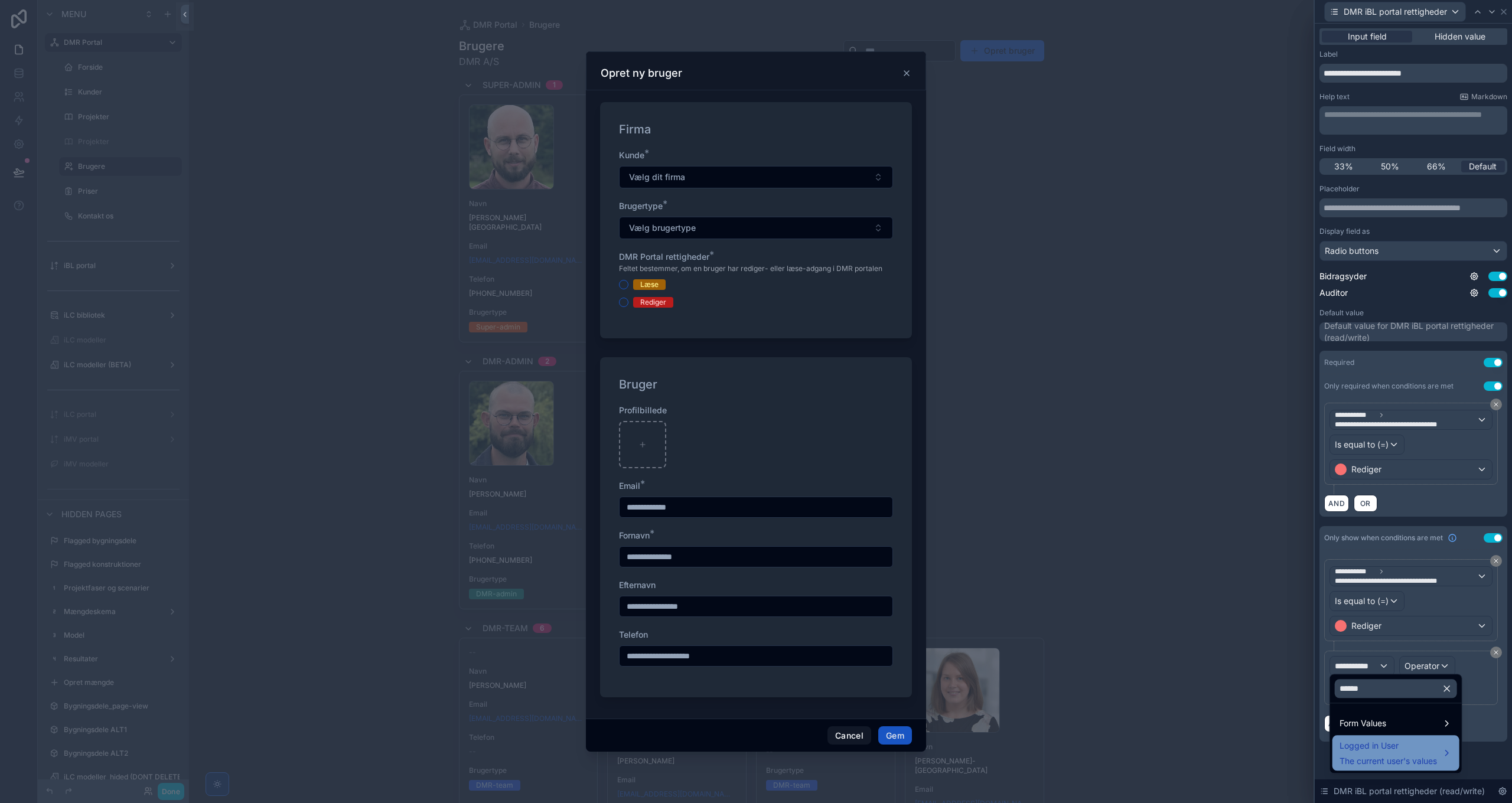
click at [1374, 755] on span "The current user's values" at bounding box center [1388, 761] width 97 height 12
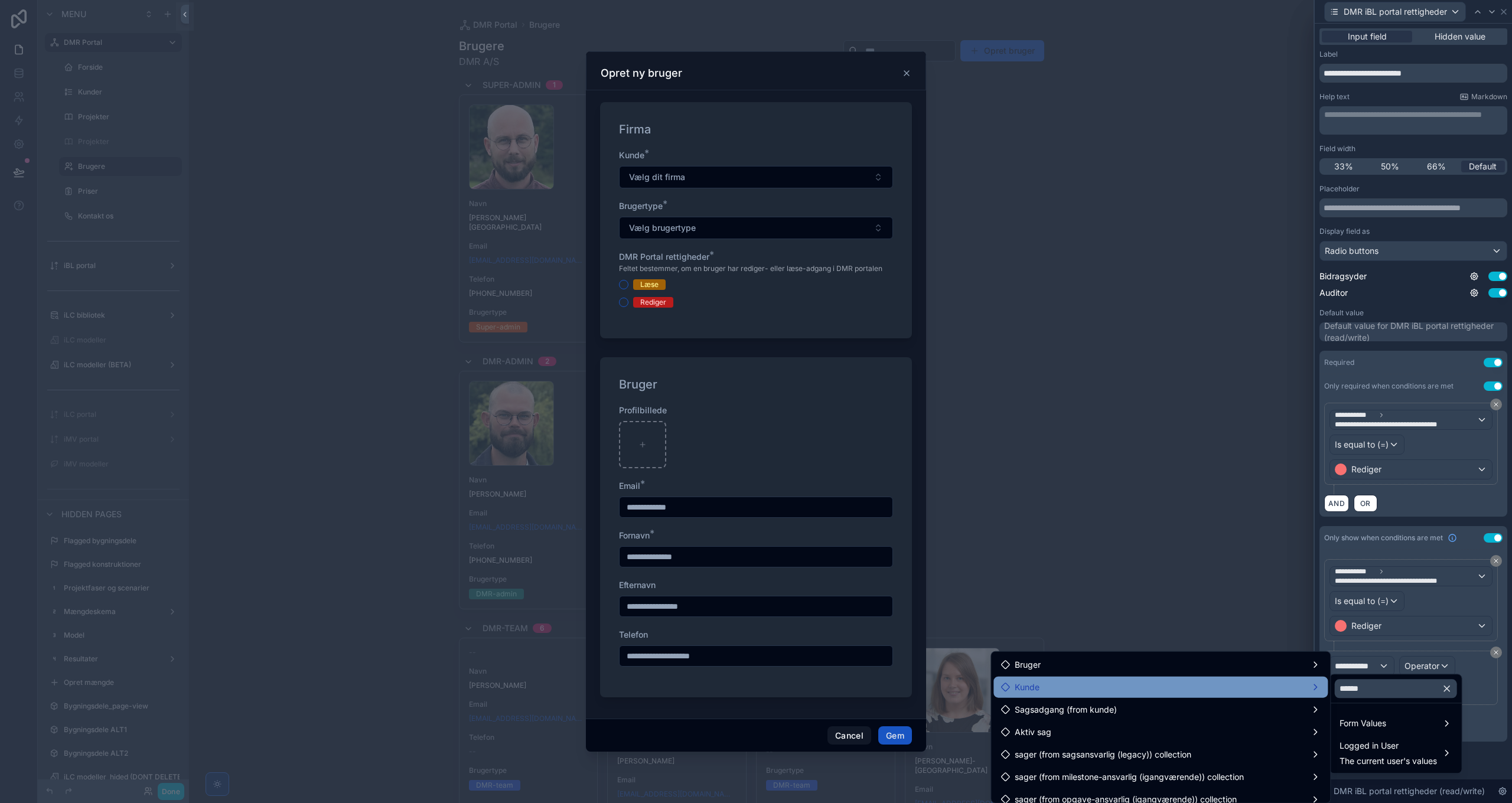
click at [1101, 691] on div "Kunde" at bounding box center [1161, 687] width 320 height 14
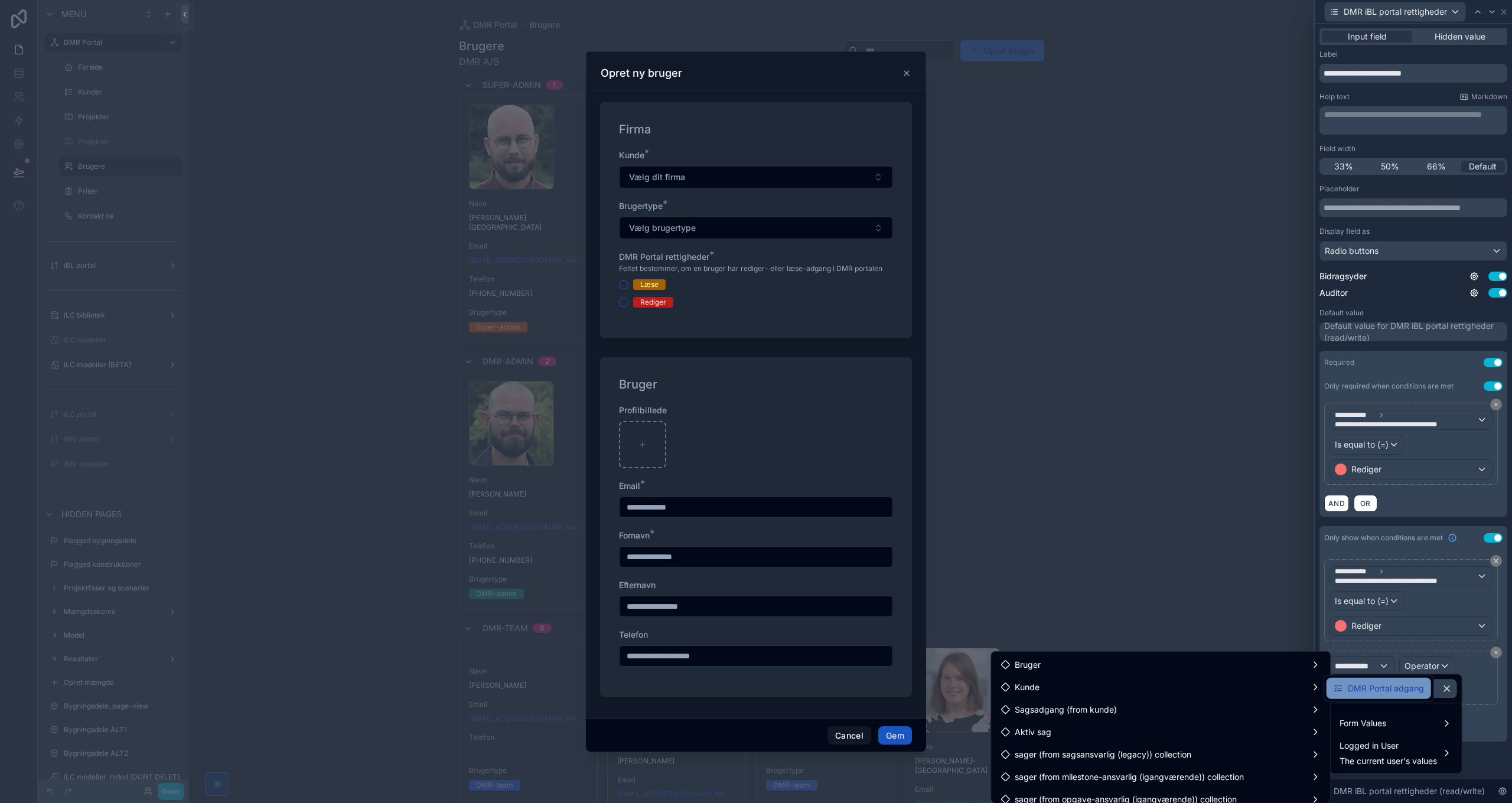
click at [1377, 689] on span "DMR Portal adgang" at bounding box center [1386, 688] width 77 height 14
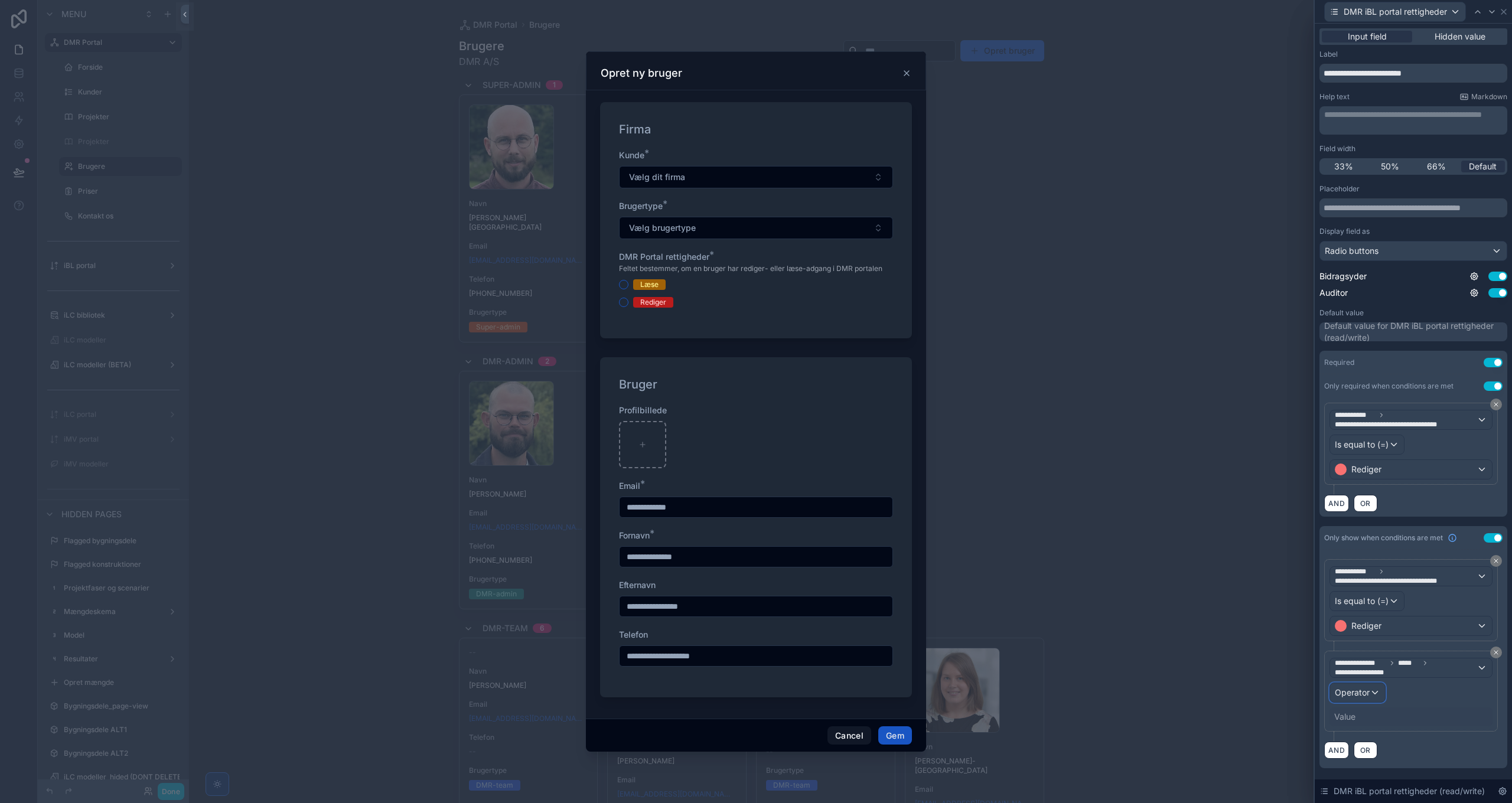
click at [1365, 687] on span "Operator" at bounding box center [1353, 692] width 35 height 10
click at [1374, 641] on div "Is one of" at bounding box center [1384, 639] width 88 height 14
click at [1374, 707] on div "Value" at bounding box center [1411, 717] width 163 height 19
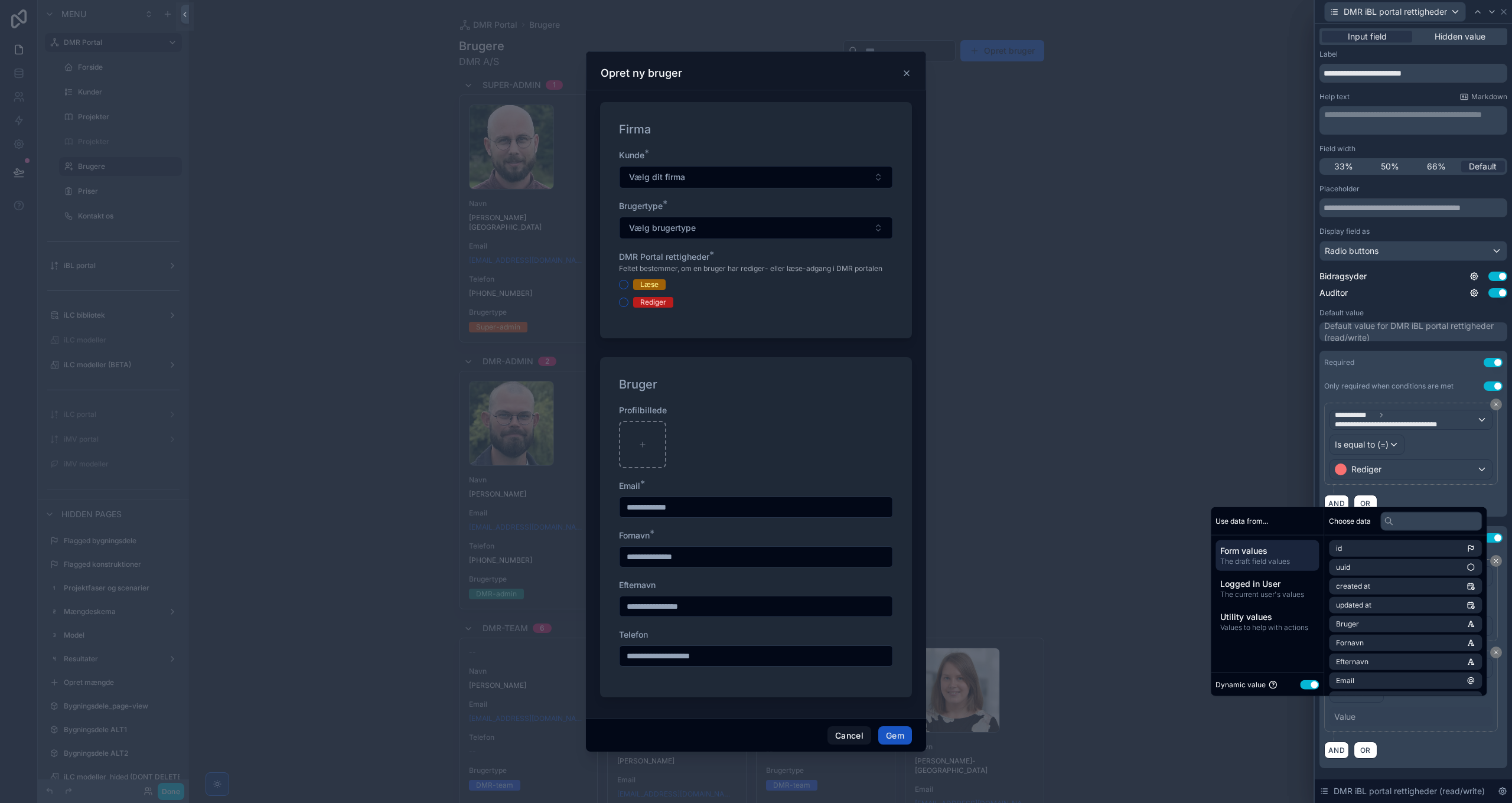
click at [1309, 683] on button "Use setting" at bounding box center [1310, 684] width 19 height 10
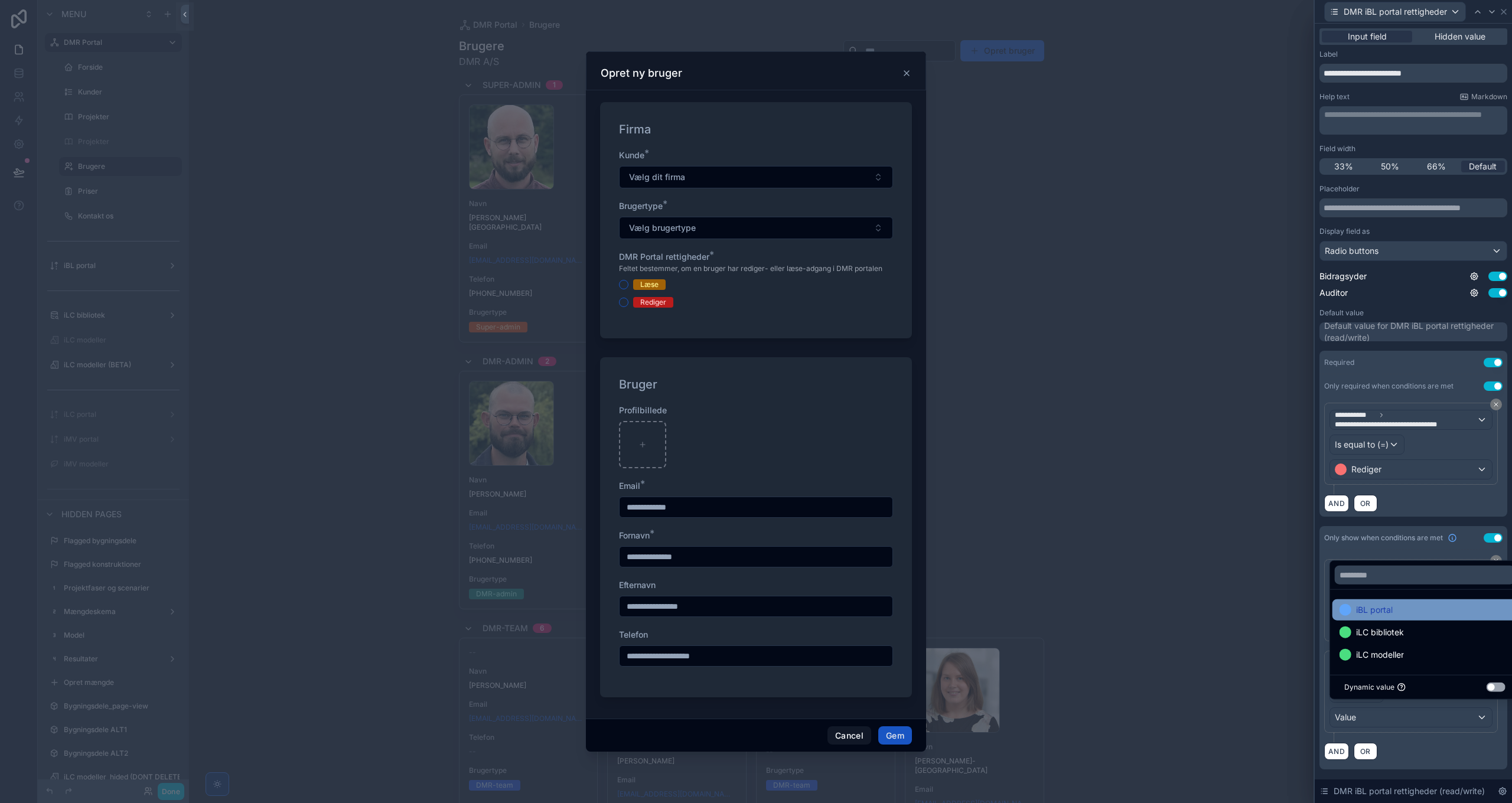
click at [1401, 617] on div "iBL portal" at bounding box center [1425, 610] width 171 height 14
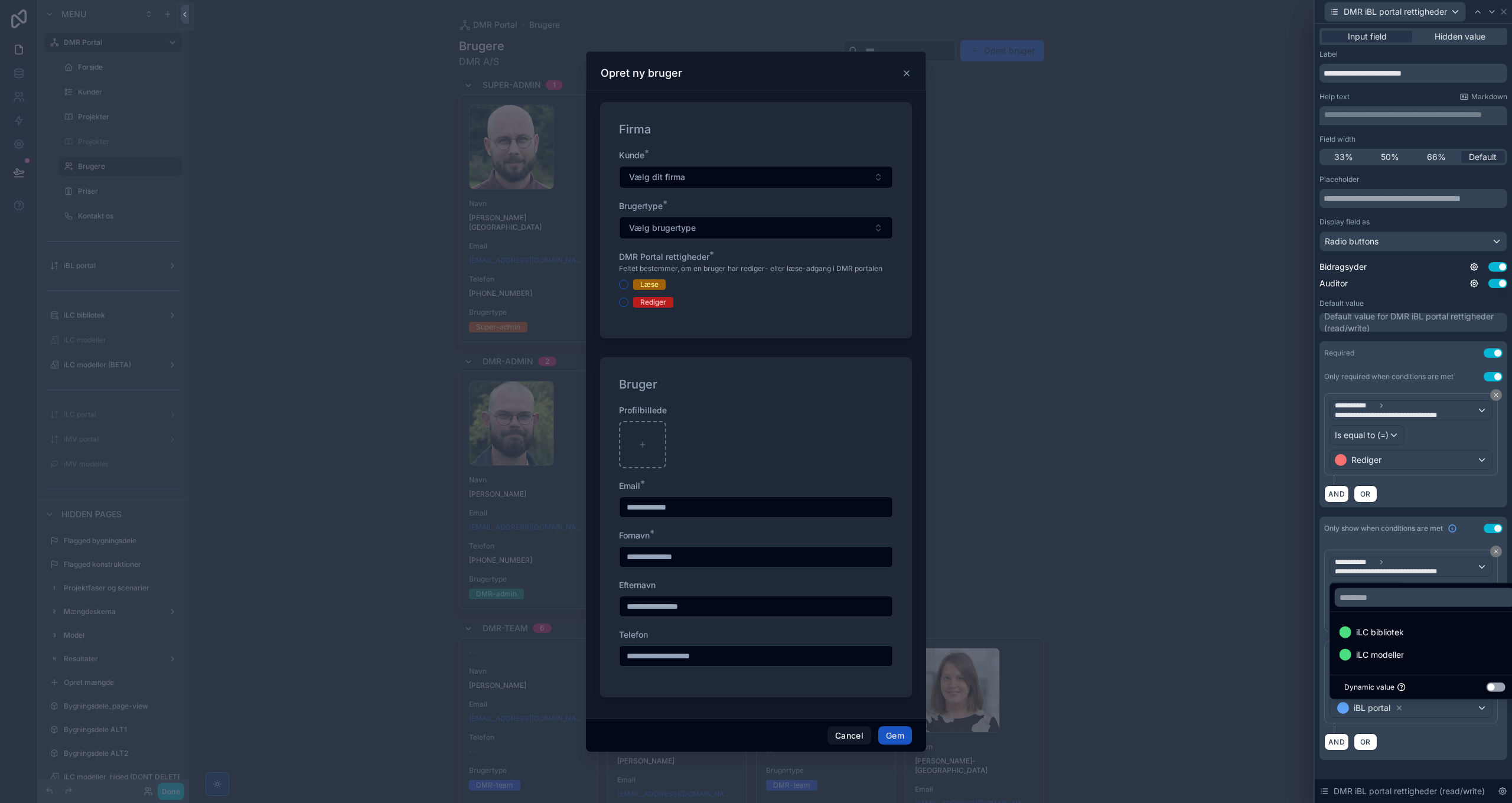
click at [1440, 735] on div "AND OR" at bounding box center [1413, 742] width 179 height 18
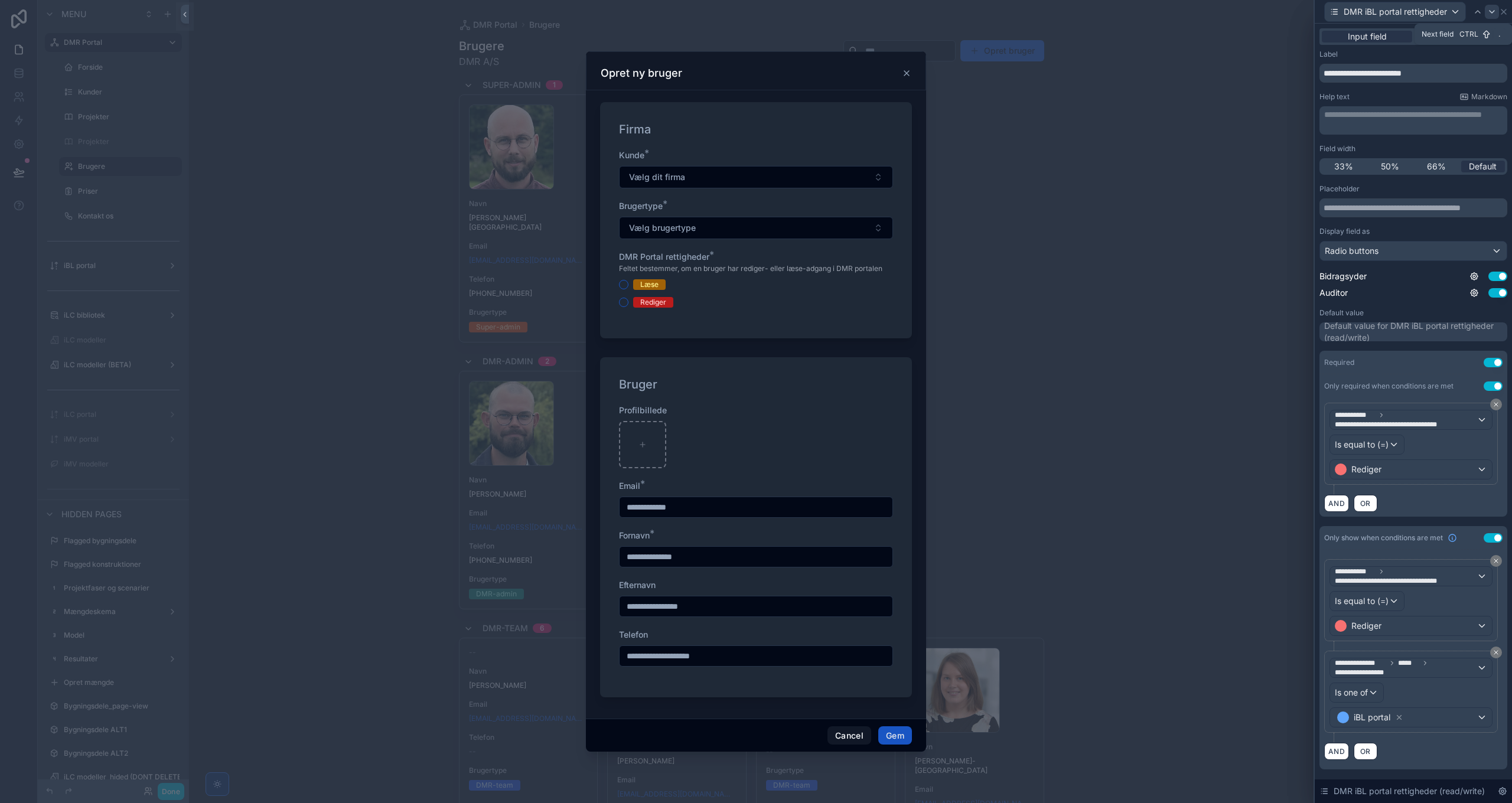
click at [1490, 15] on icon at bounding box center [1492, 12] width 10 height 10
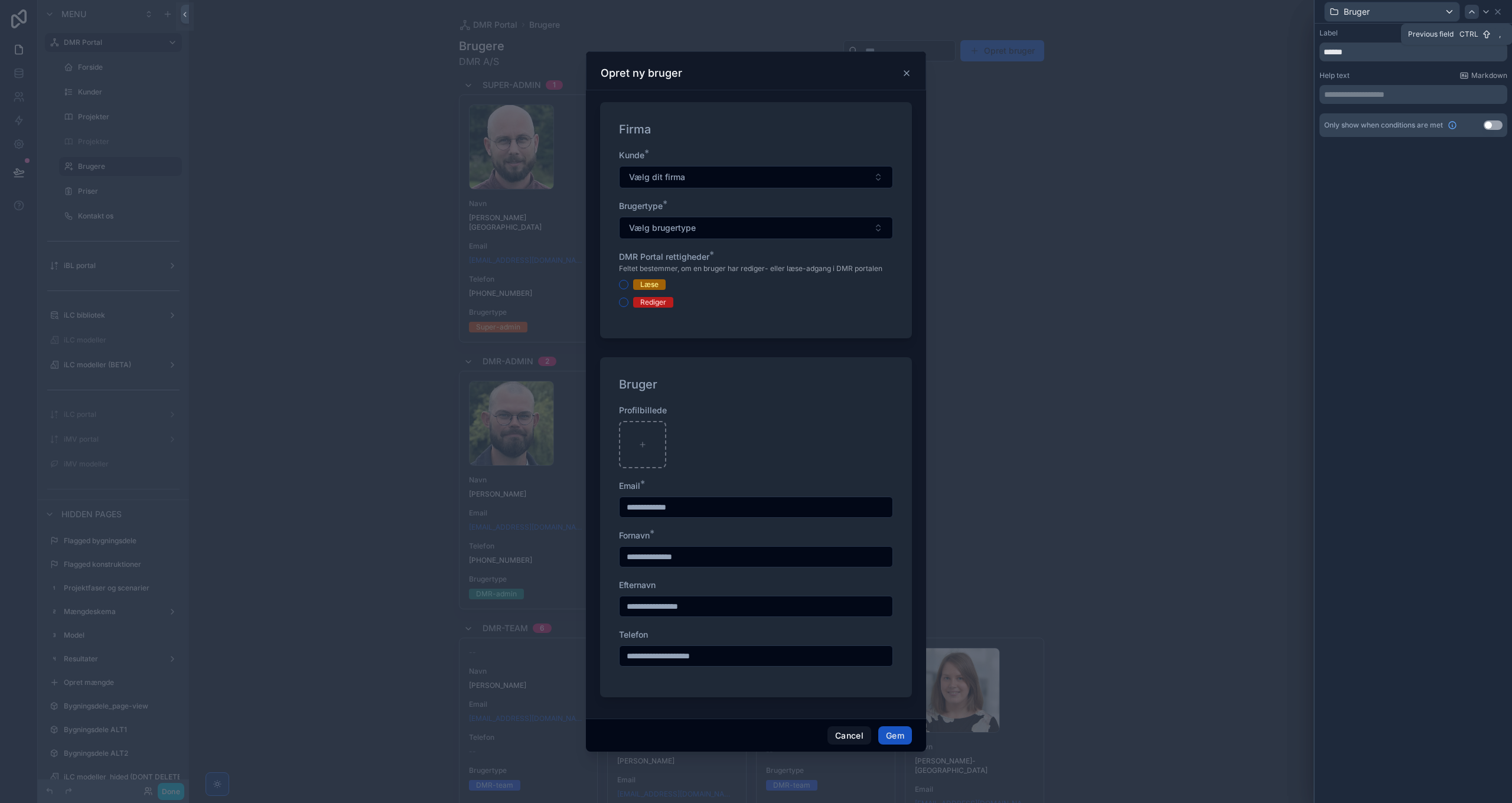
click at [1475, 13] on icon at bounding box center [1472, 12] width 10 height 10
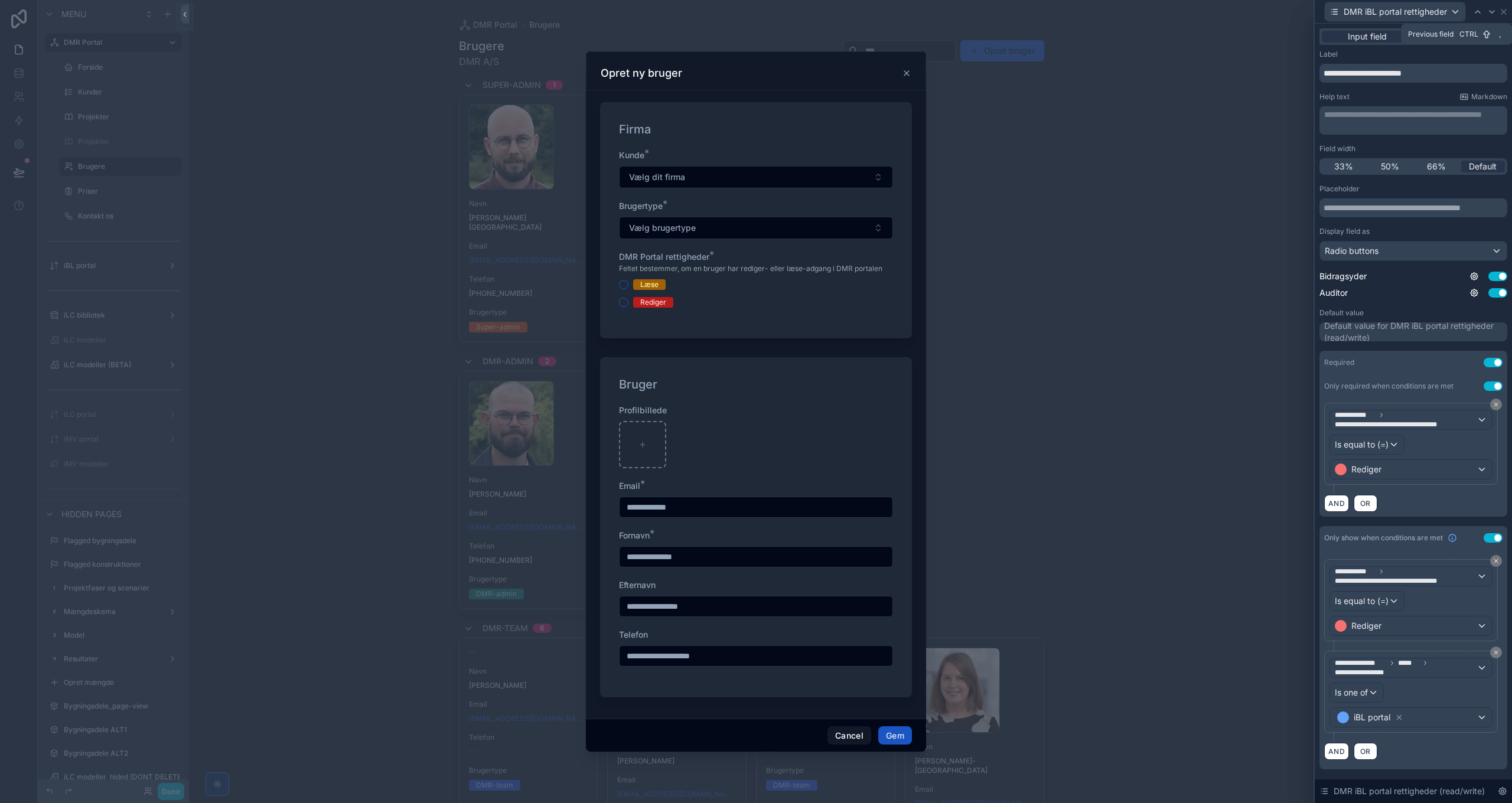
click at [1475, 13] on icon at bounding box center [1478, 12] width 10 height 10
click at [1477, 11] on icon at bounding box center [1478, 11] width 5 height 2
click at [1490, 10] on icon at bounding box center [1492, 12] width 10 height 10
click at [1503, 11] on icon at bounding box center [1504, 12] width 5 height 5
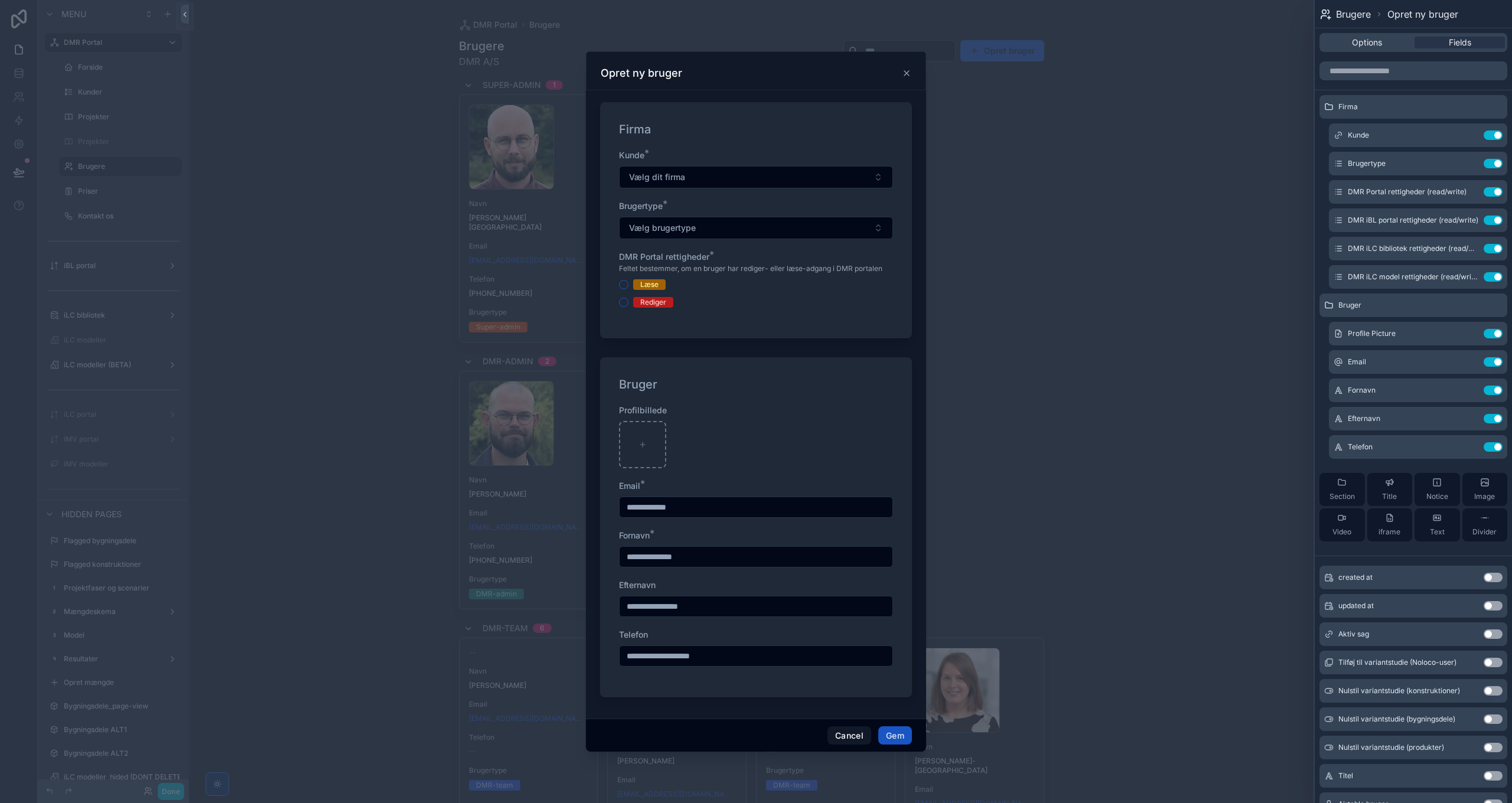
click at [909, 71] on icon "scrollable content" at bounding box center [906, 73] width 5 height 5
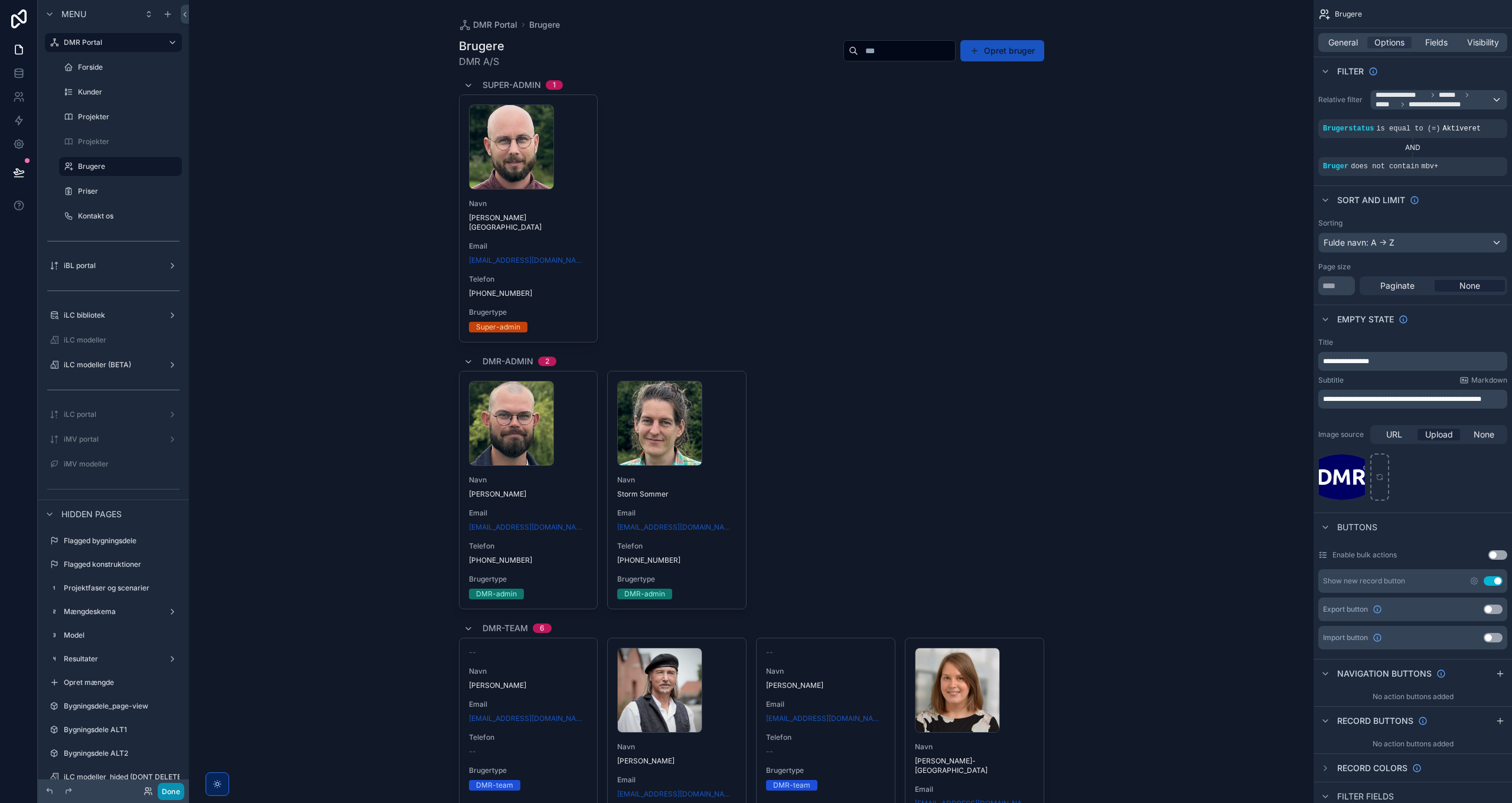
click at [171, 789] on button "Done" at bounding box center [171, 791] width 26 height 17
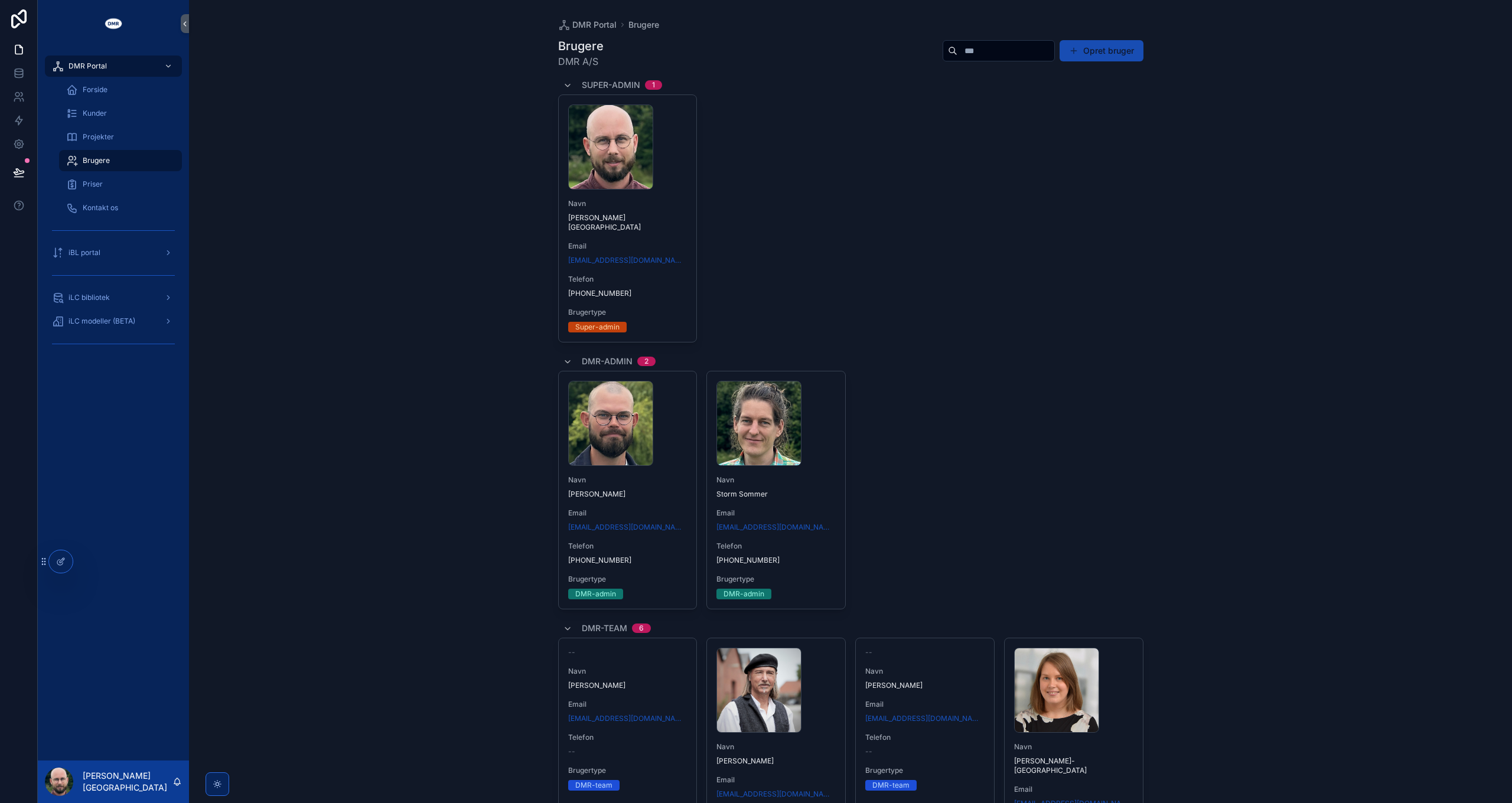
click at [1095, 53] on button "Opret bruger" at bounding box center [1101, 50] width 84 height 22
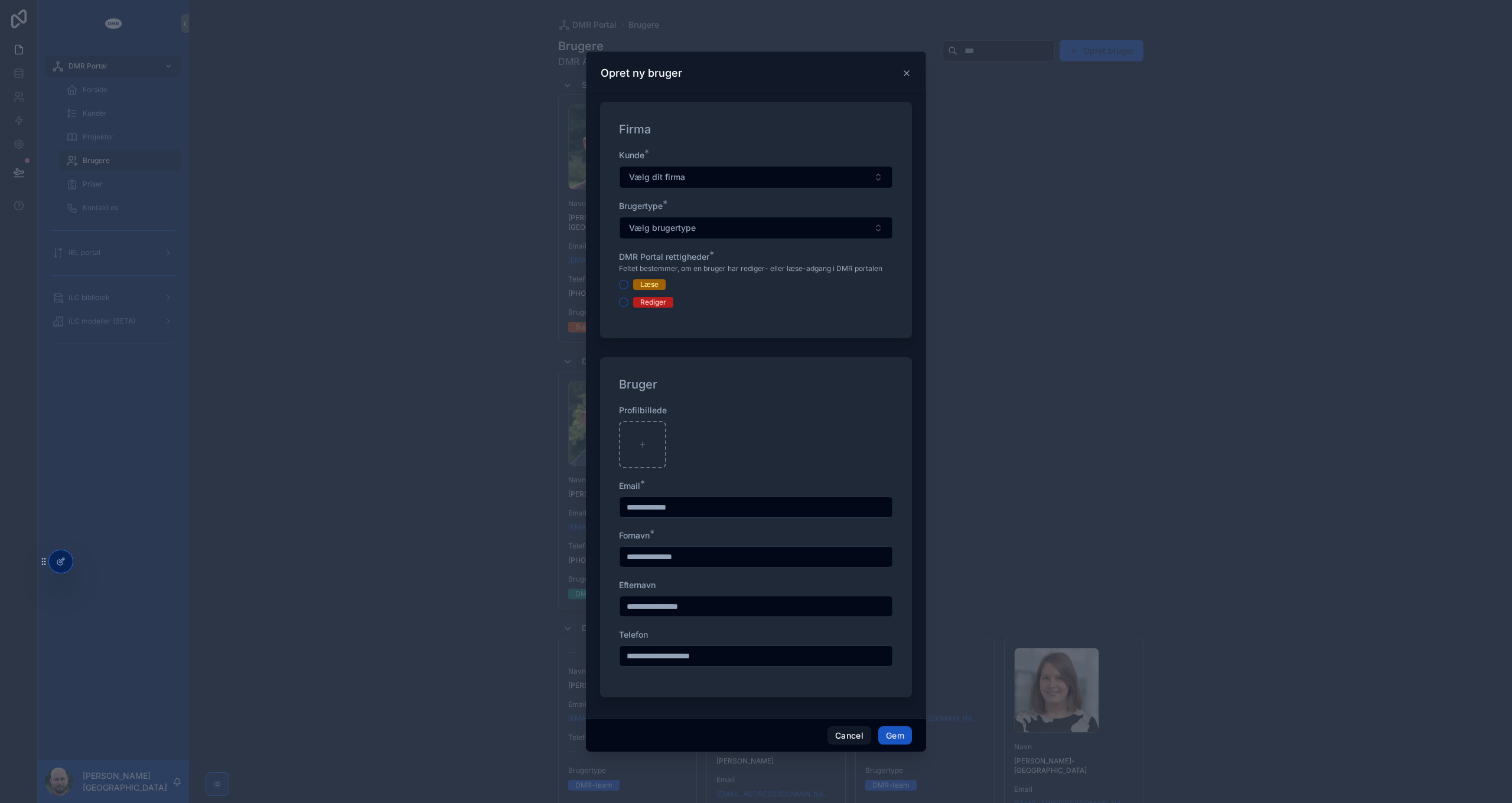
click at [649, 285] on div "Læse" at bounding box center [649, 284] width 18 height 10
click at [628, 285] on button "Læse" at bounding box center [624, 284] width 10 height 10
click at [653, 301] on div "Rediger" at bounding box center [653, 302] width 26 height 10
click at [628, 301] on button "Rediger" at bounding box center [624, 302] width 10 height 10
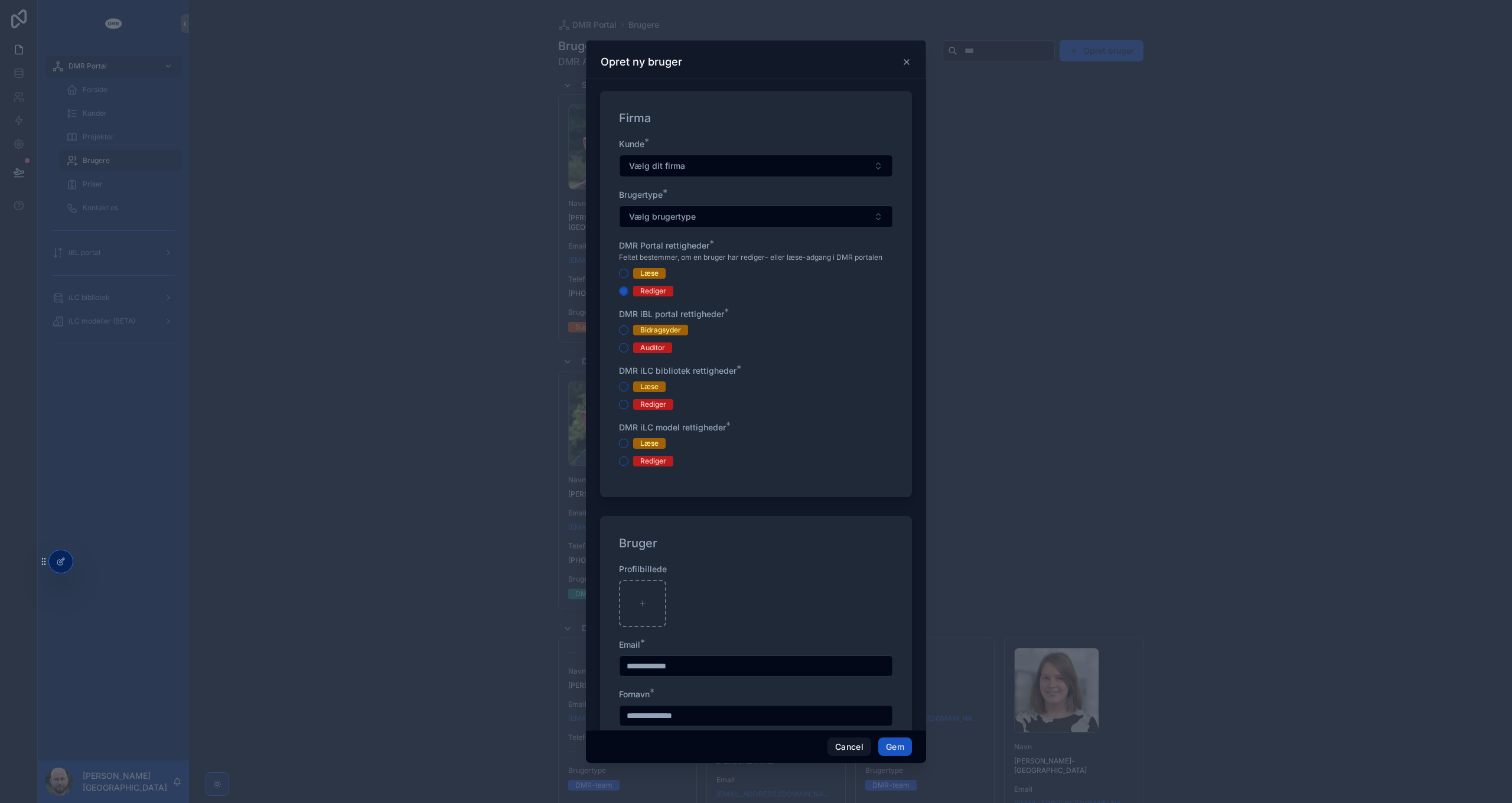
click at [658, 330] on div "Bidragsyder" at bounding box center [660, 330] width 41 height 10
click at [628, 330] on button "Bidragsyder" at bounding box center [624, 330] width 10 height 10
click at [658, 330] on div "Bidragsyder" at bounding box center [660, 330] width 41 height 10
click at [628, 330] on button "Bidragsyder" at bounding box center [624, 330] width 10 height 10
click at [654, 341] on div "Bidragsyder Auditor" at bounding box center [756, 339] width 274 height 29
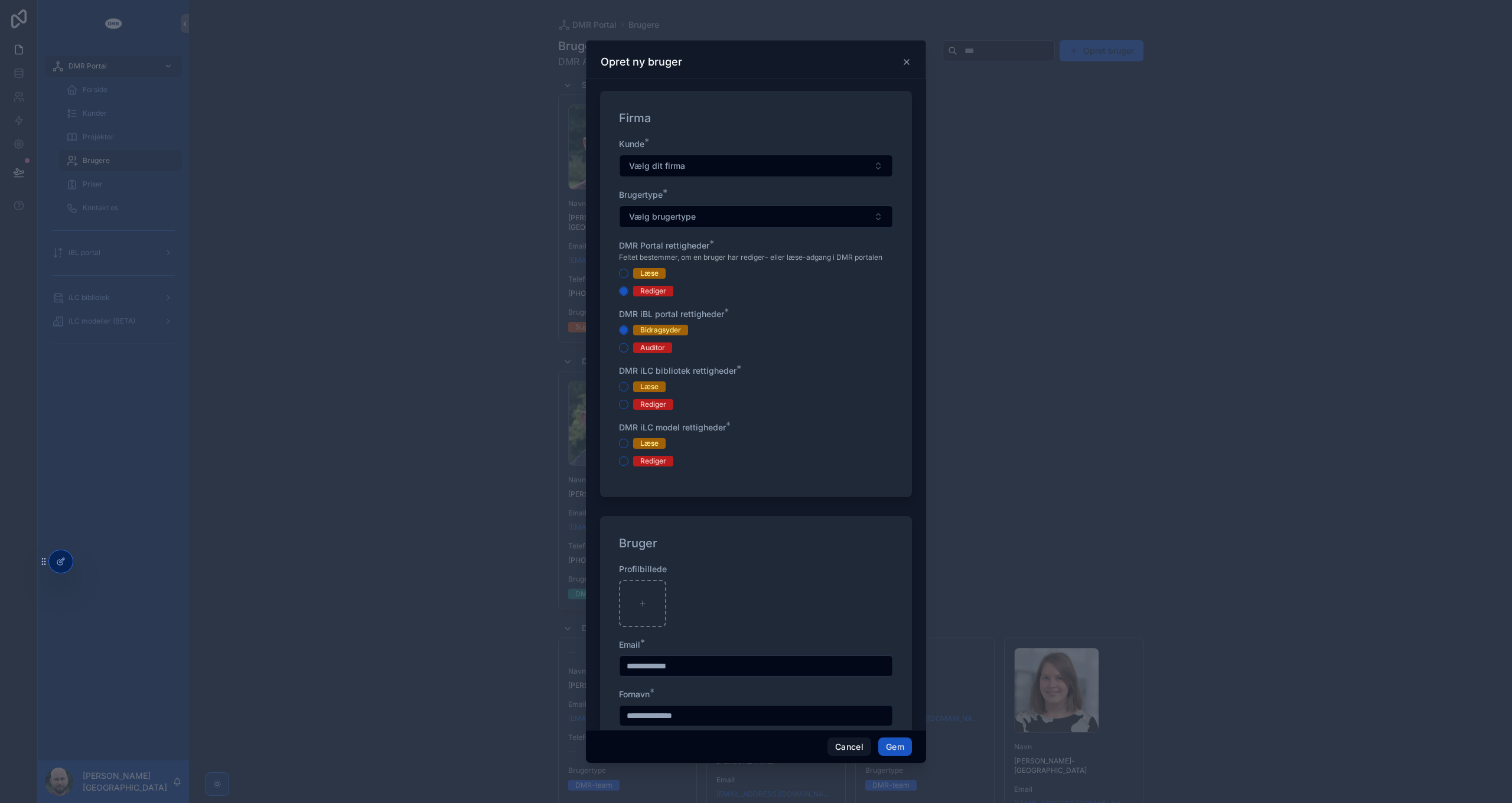
click at [654, 347] on div "Auditor" at bounding box center [652, 347] width 25 height 10
click at [628, 347] on button "Auditor" at bounding box center [624, 348] width 10 height 10
click at [658, 330] on div "Bidragsyder" at bounding box center [660, 330] width 41 height 10
click at [628, 330] on button "Bidragsyder" at bounding box center [624, 330] width 10 height 10
click at [657, 409] on div "Kunde * Vælg dit firma Brugertype * Vælg brugertype DMR Portal rettigheder * Fe…" at bounding box center [756, 307] width 274 height 340
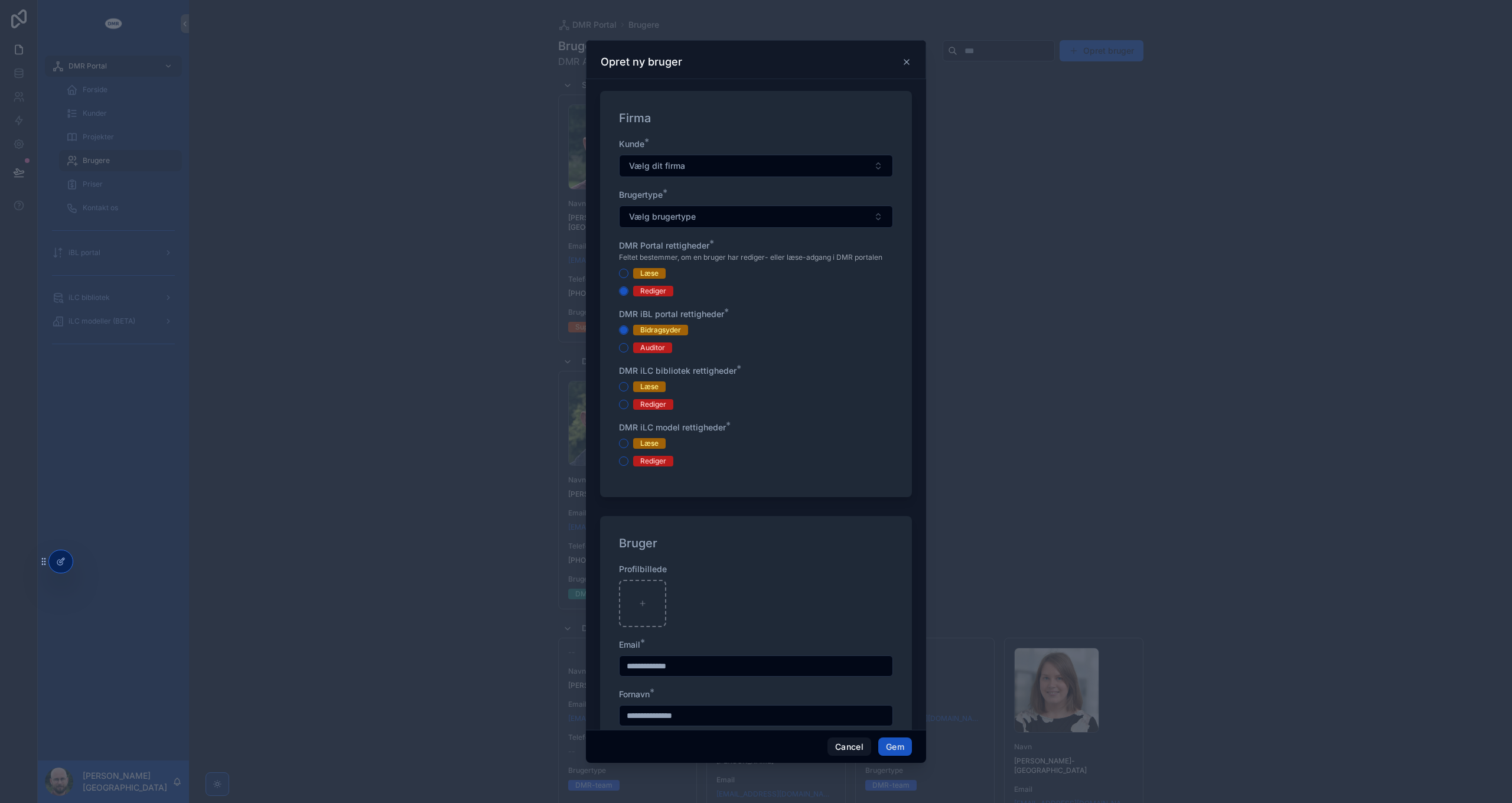
click at [657, 406] on div "Rediger" at bounding box center [653, 404] width 26 height 10
click at [628, 406] on button "Rediger" at bounding box center [624, 405] width 10 height 10
click at [654, 460] on div "Rediger" at bounding box center [653, 460] width 26 height 10
click at [628, 460] on button "Rediger" at bounding box center [624, 461] width 10 height 10
click at [853, 745] on button "Cancel" at bounding box center [849, 747] width 44 height 19
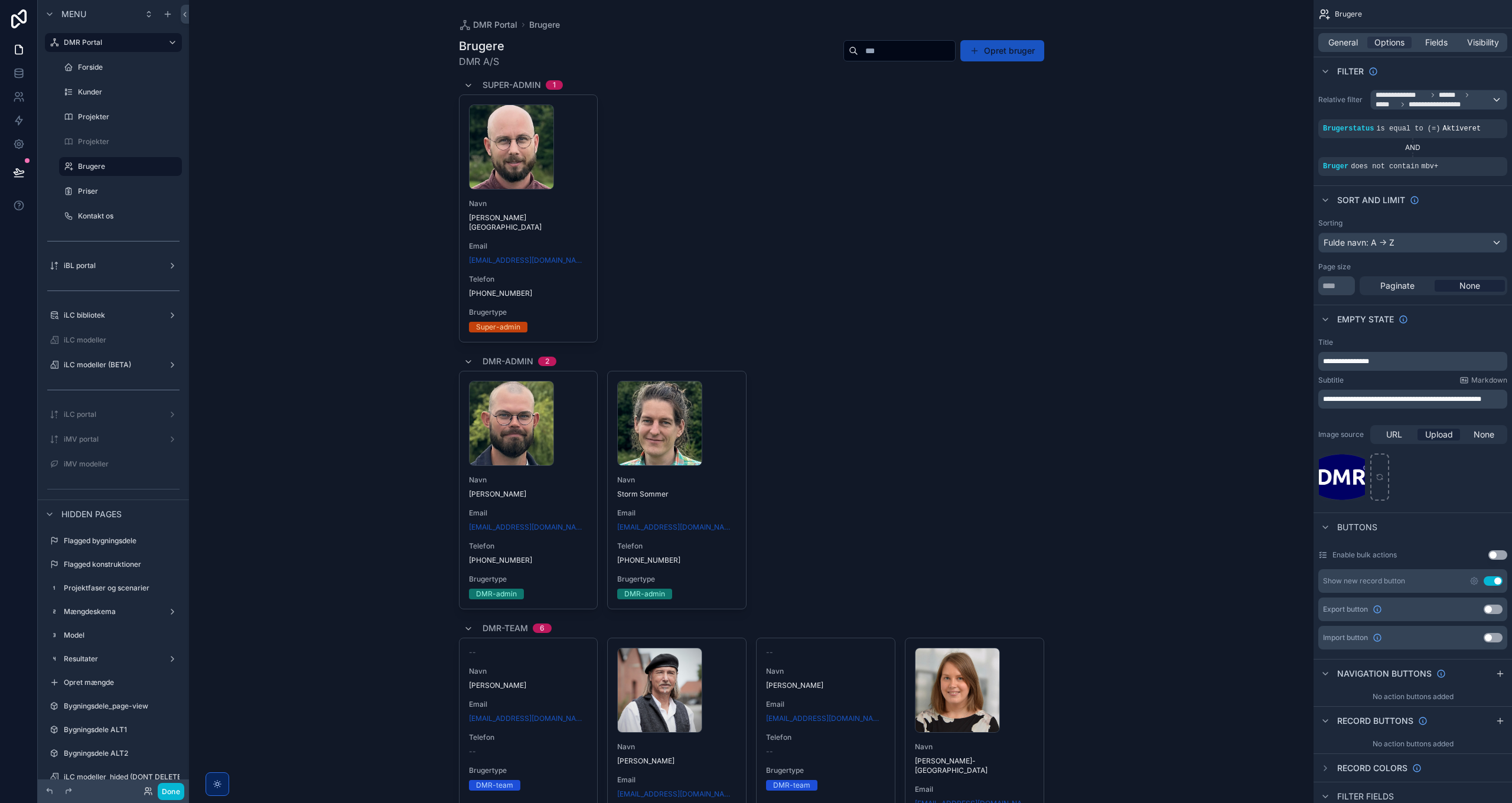
click at [1034, 45] on div "scrollable content" at bounding box center [752, 586] width 604 height 1171
click at [1015, 49] on button "Opret bruger" at bounding box center [1002, 50] width 84 height 22
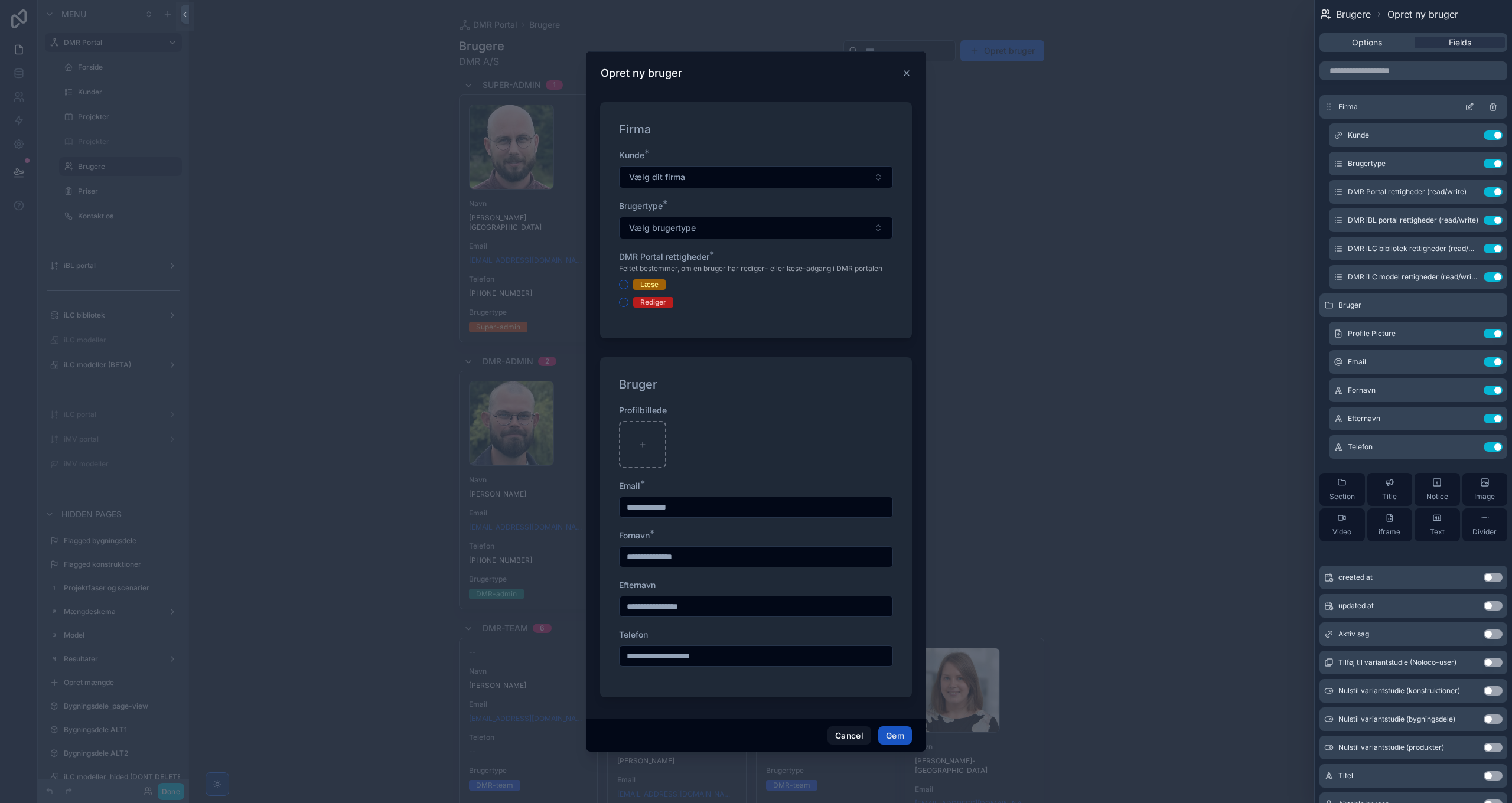
click at [1468, 105] on icon at bounding box center [1471, 106] width 5 height 5
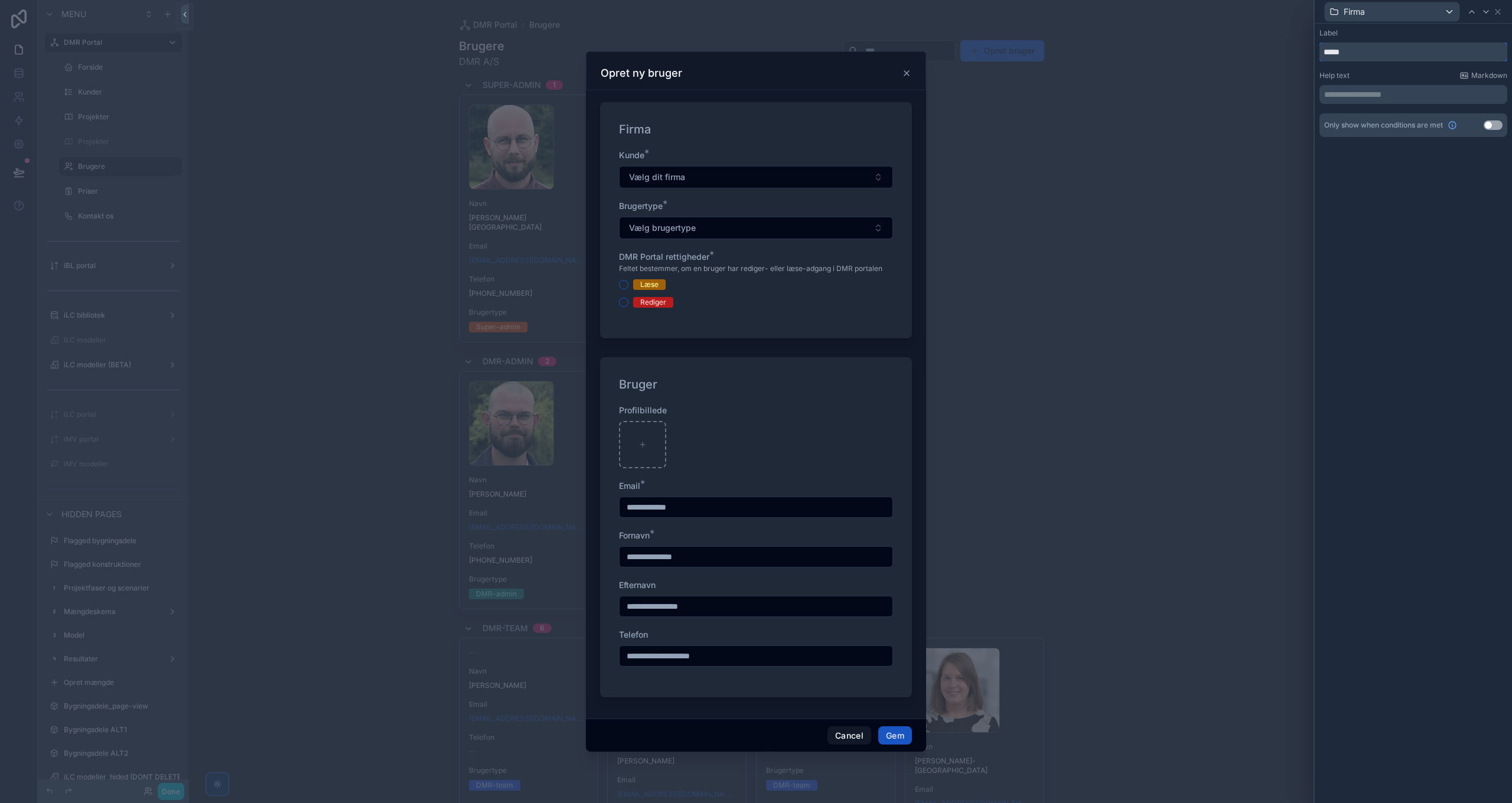
click at [1359, 53] on input "*****" at bounding box center [1413, 52] width 188 height 19
type input "**********"
click at [681, 182] on span "Vælg dit firma" at bounding box center [657, 177] width 56 height 12
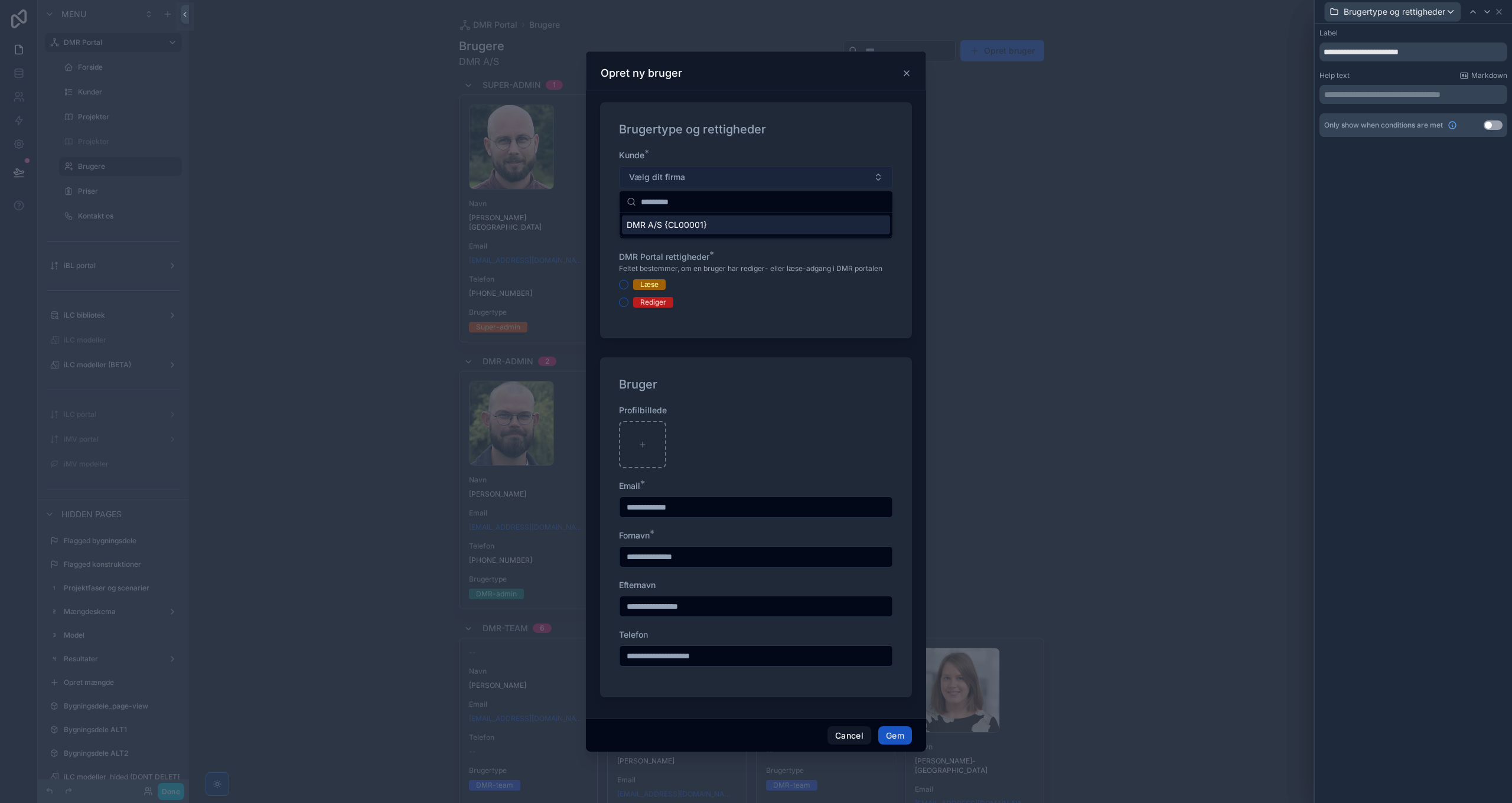
click at [681, 182] on span "Vælg dit firma" at bounding box center [657, 177] width 56 height 12
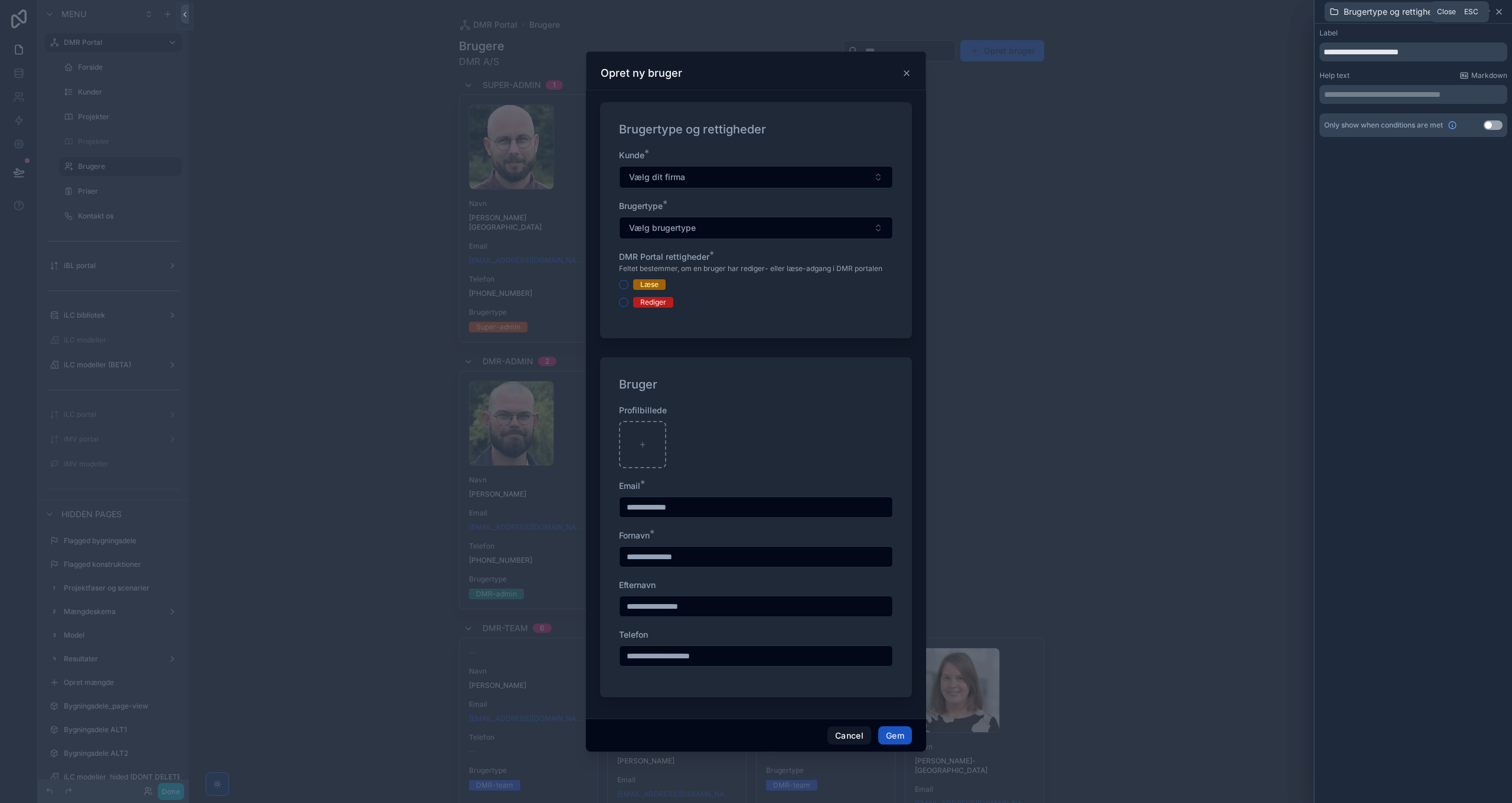
click at [1498, 10] on icon at bounding box center [1499, 12] width 10 height 10
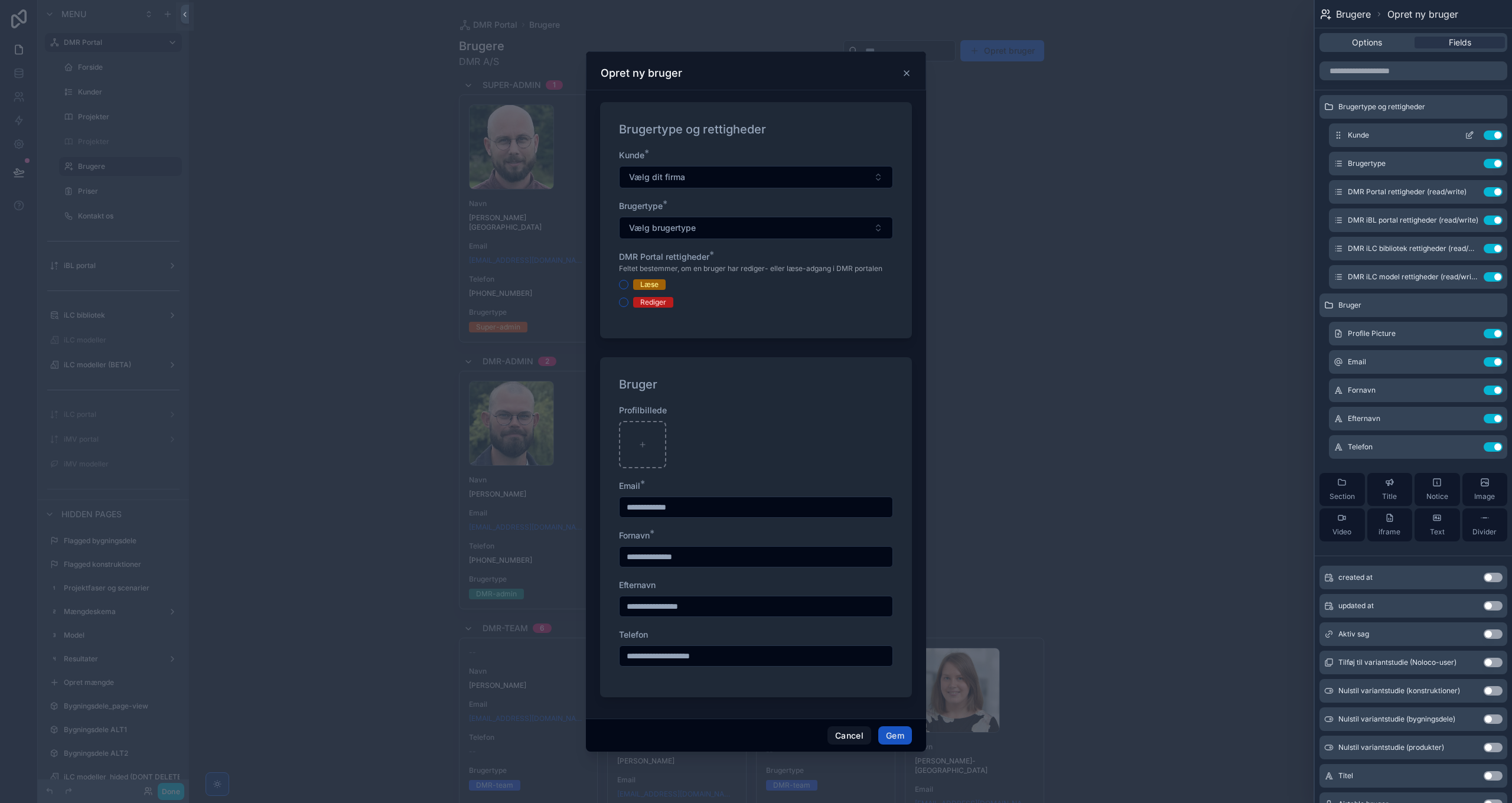
click at [1468, 135] on icon at bounding box center [1471, 134] width 5 height 5
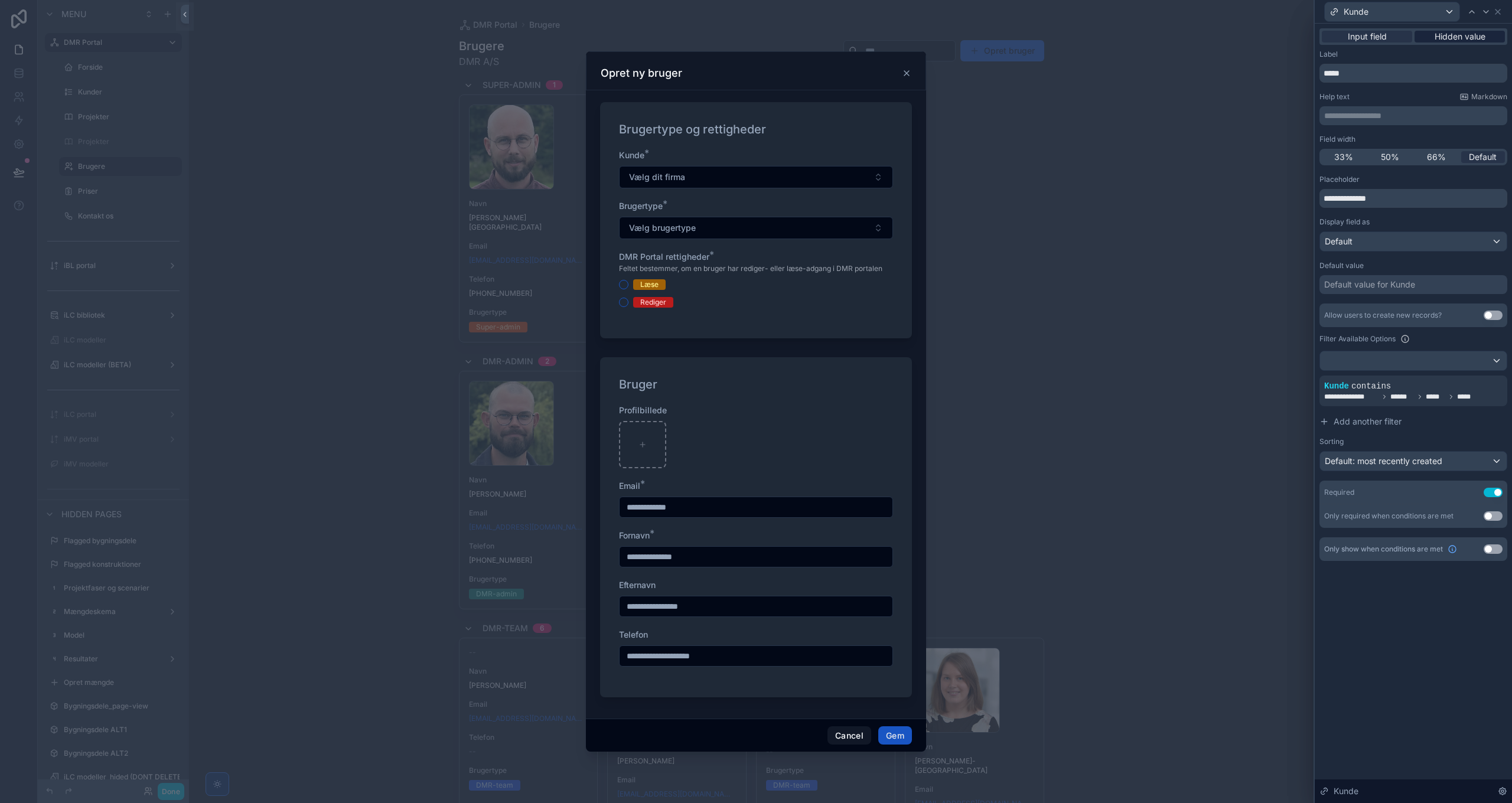
click at [1463, 37] on span "Hidden value" at bounding box center [1460, 37] width 51 height 12
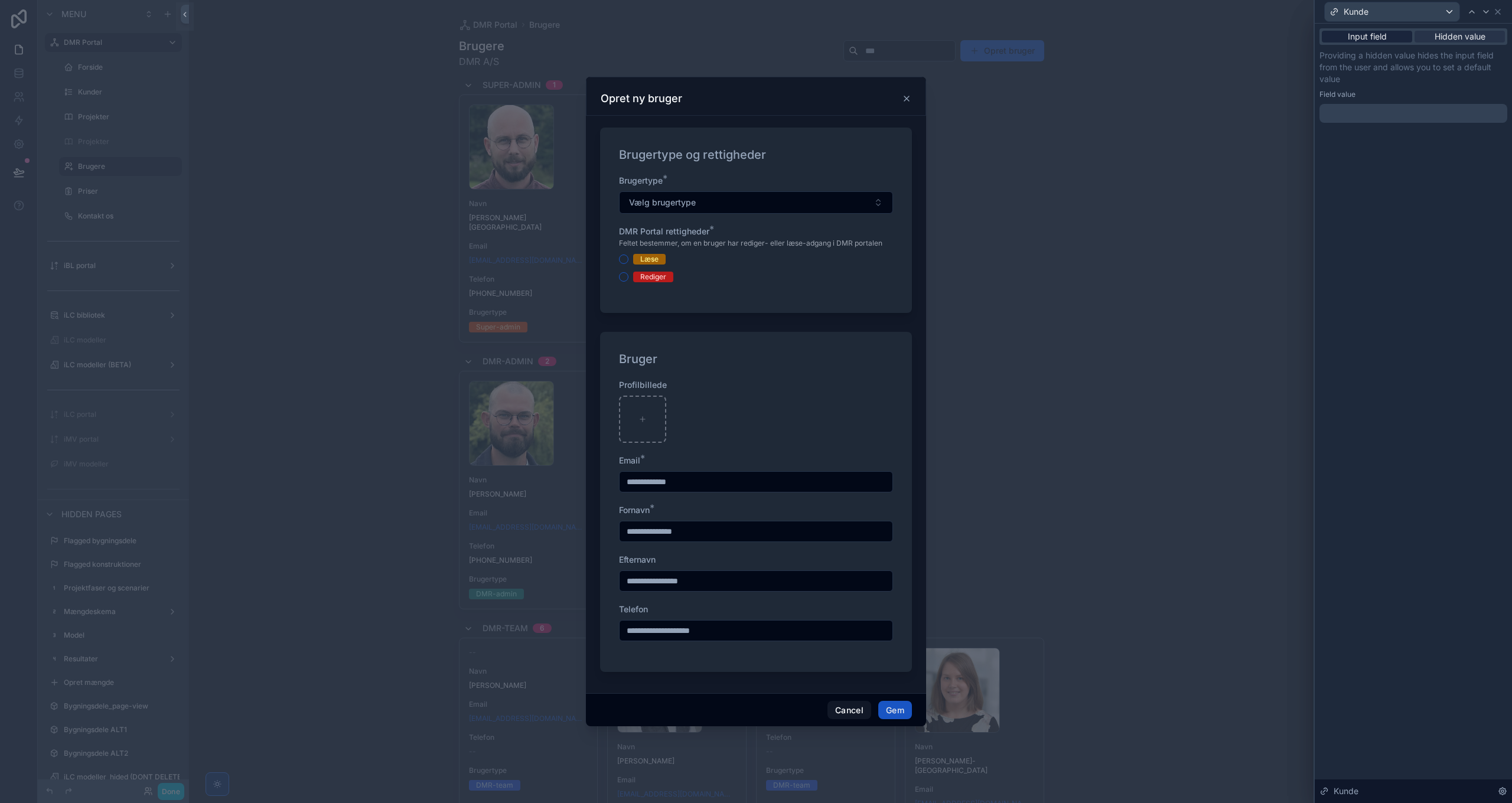
click at [1367, 35] on span "Input field" at bounding box center [1367, 37] width 39 height 12
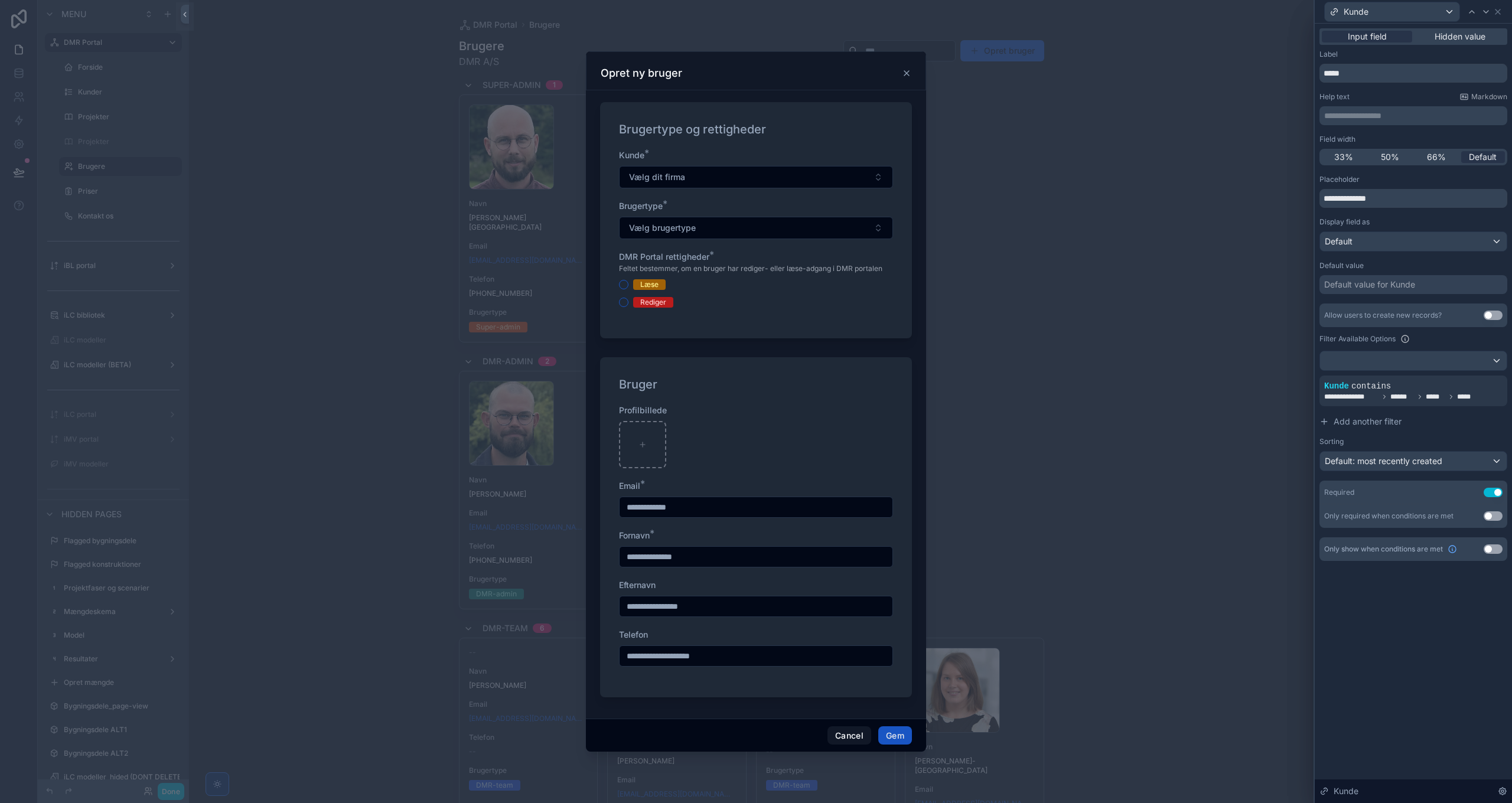
click at [1370, 286] on div "Default value for Kunde" at bounding box center [1369, 284] width 91 height 12
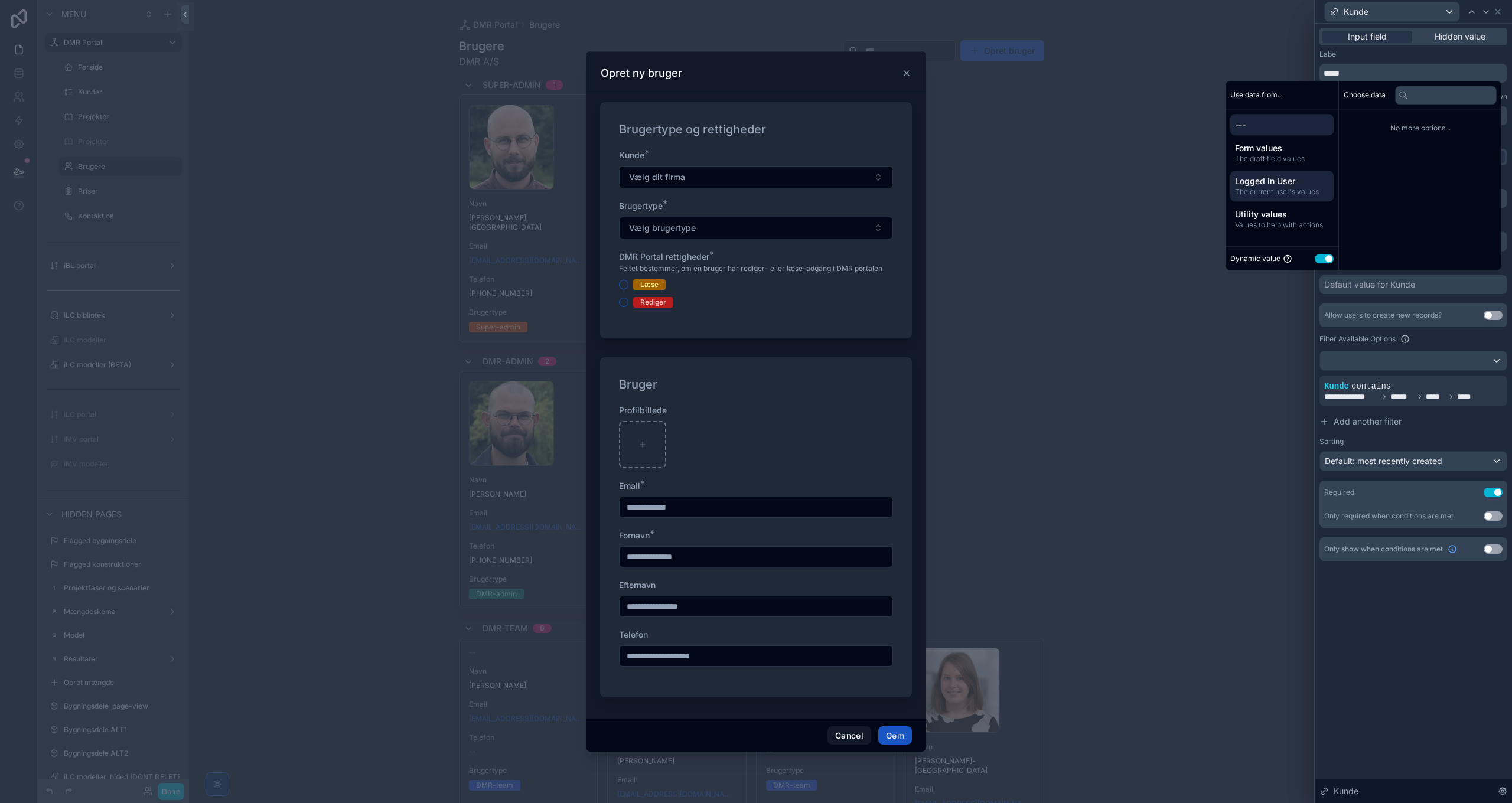
click at [1280, 182] on span "Logged in User" at bounding box center [1282, 181] width 94 height 12
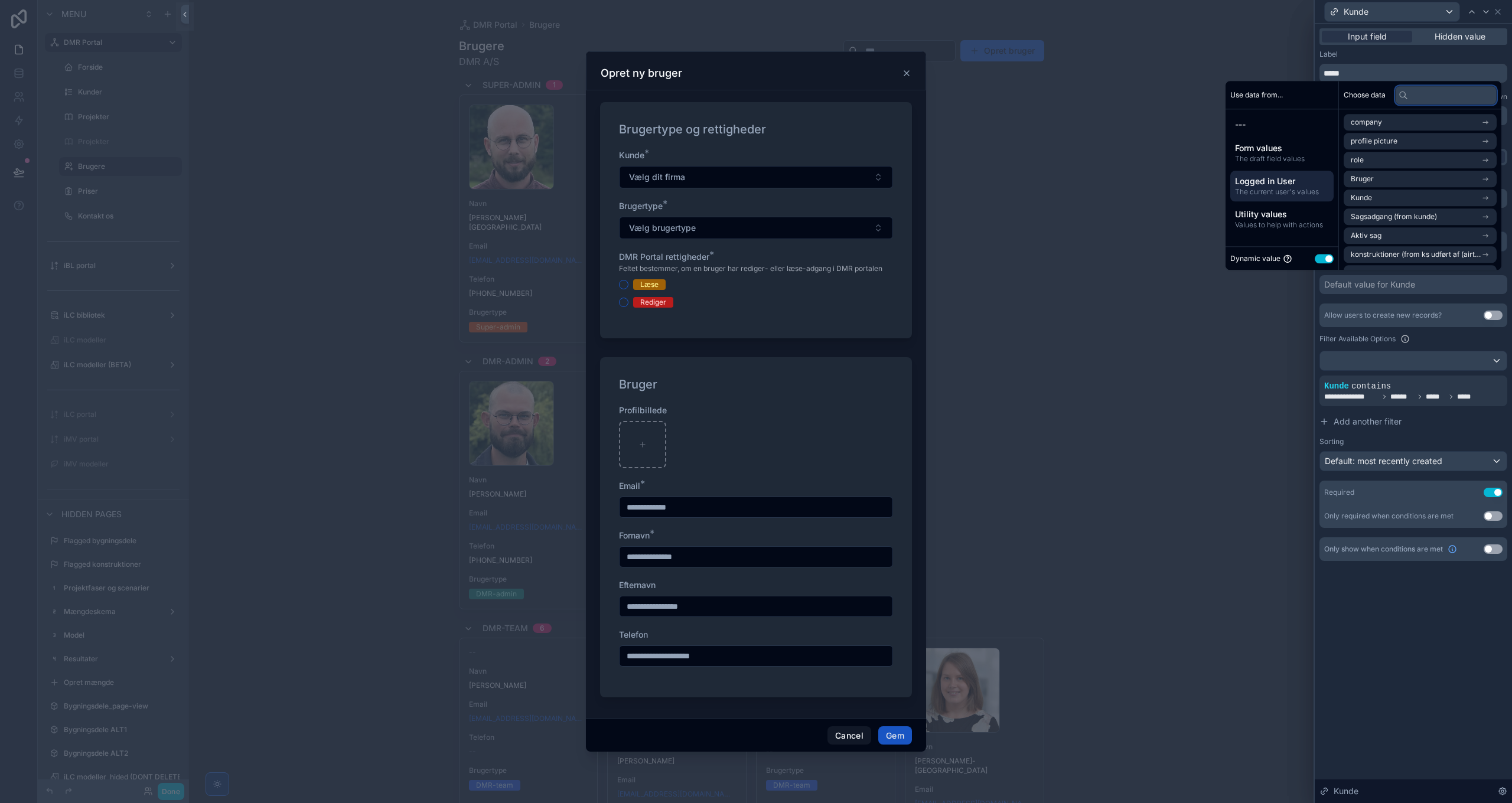
click at [1420, 97] on input "text" at bounding box center [1445, 95] width 101 height 19
type input "*****"
click at [1365, 147] on span "Kunde" at bounding box center [1361, 143] width 22 height 10
click at [1385, 166] on li "Kunde" at bounding box center [1420, 162] width 153 height 17
click at [1427, 637] on div "**********" at bounding box center [1412, 413] width 197 height 779
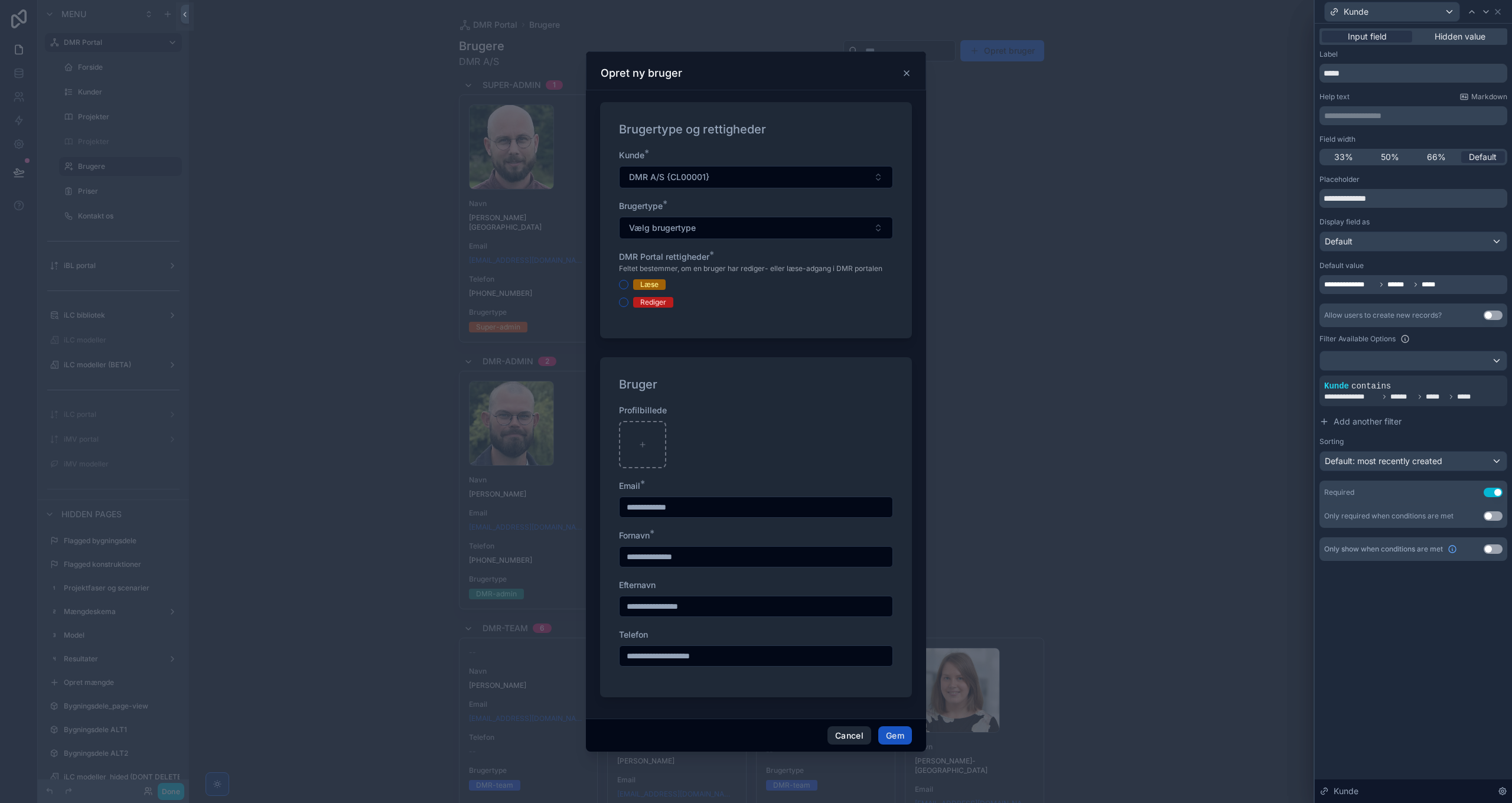
click at [854, 734] on button "Cancel" at bounding box center [849, 735] width 44 height 19
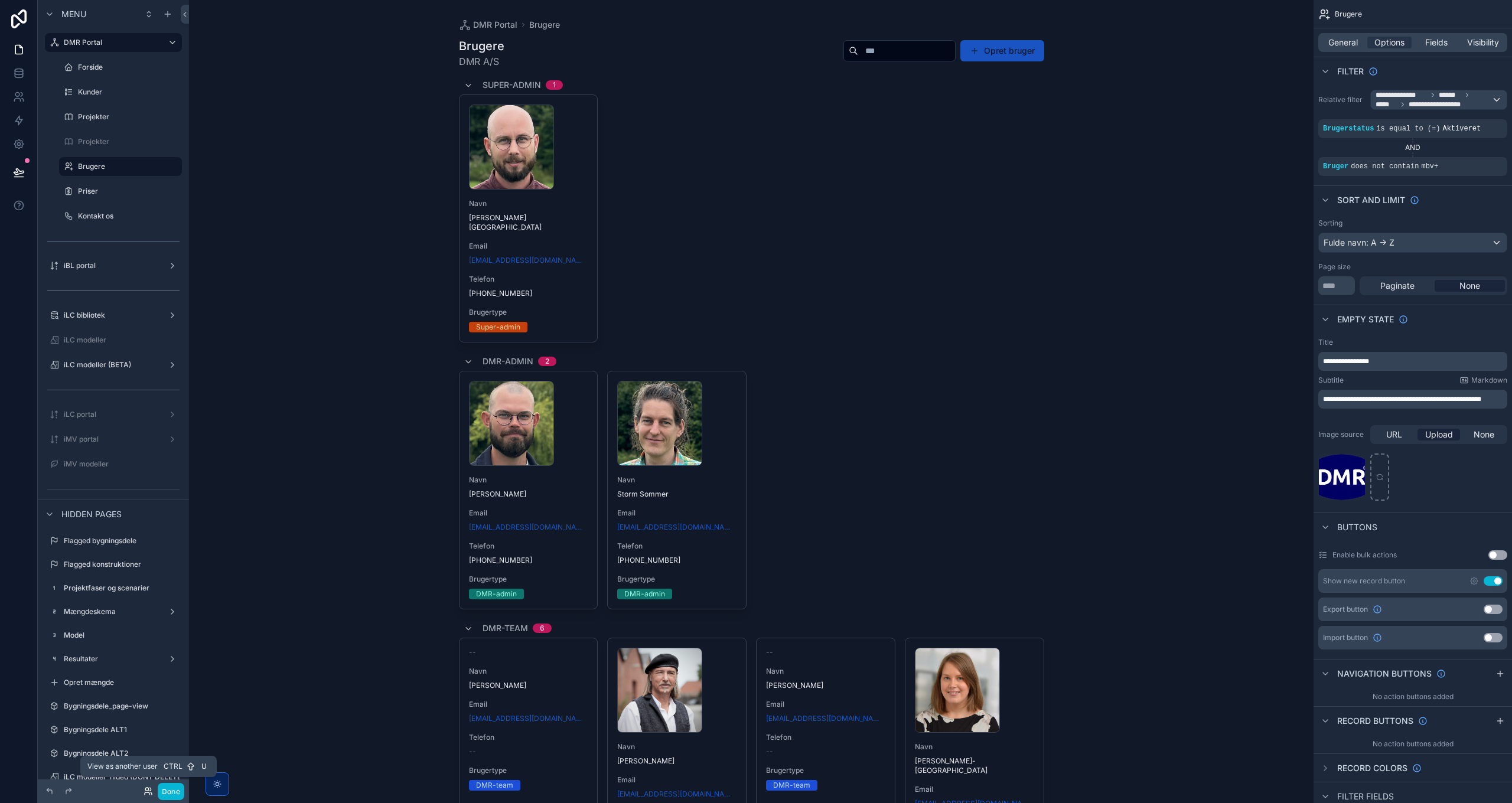
click at [149, 792] on icon at bounding box center [148, 791] width 10 height 10
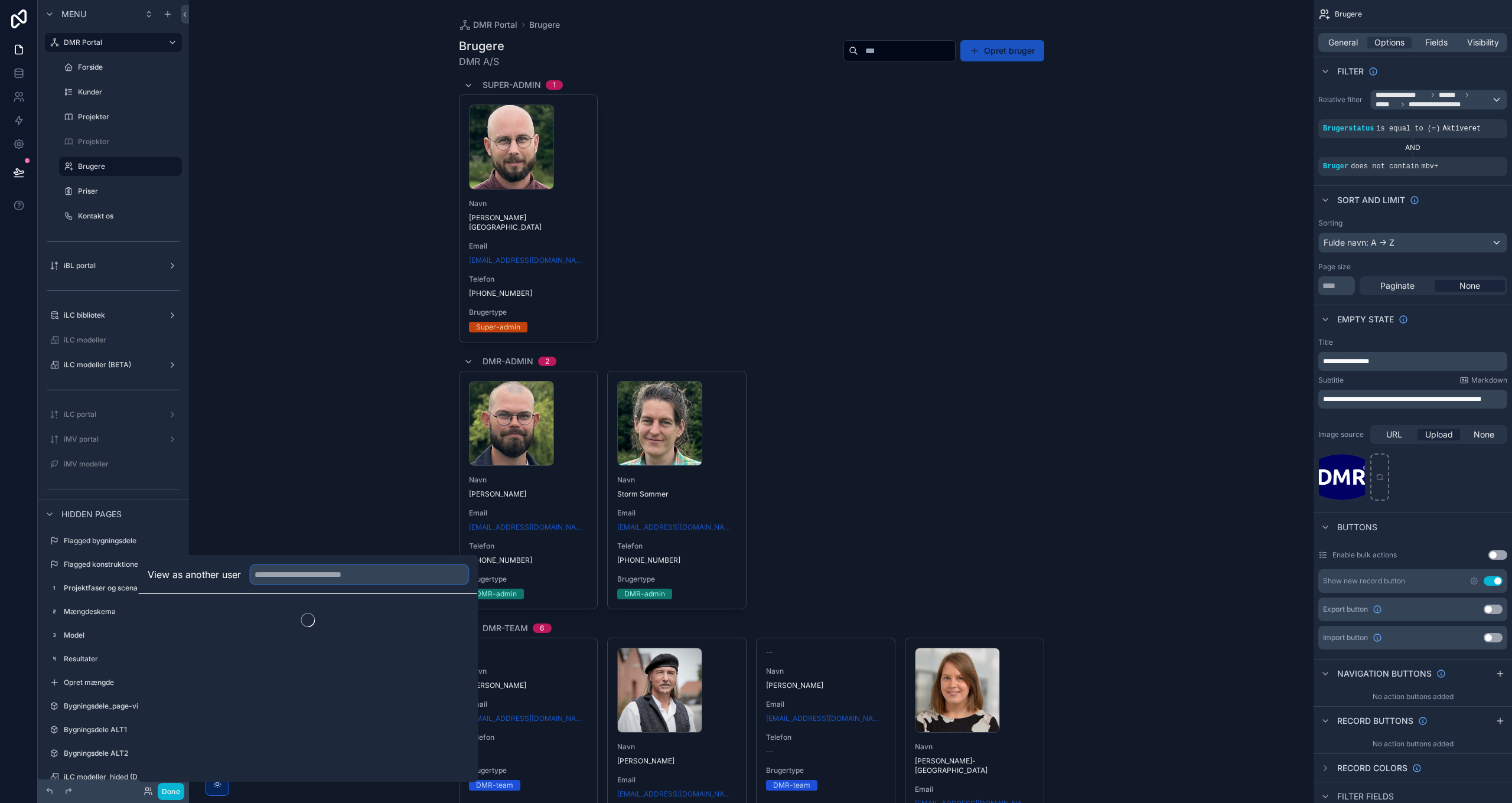
click at [304, 575] on input "text" at bounding box center [359, 574] width 218 height 19
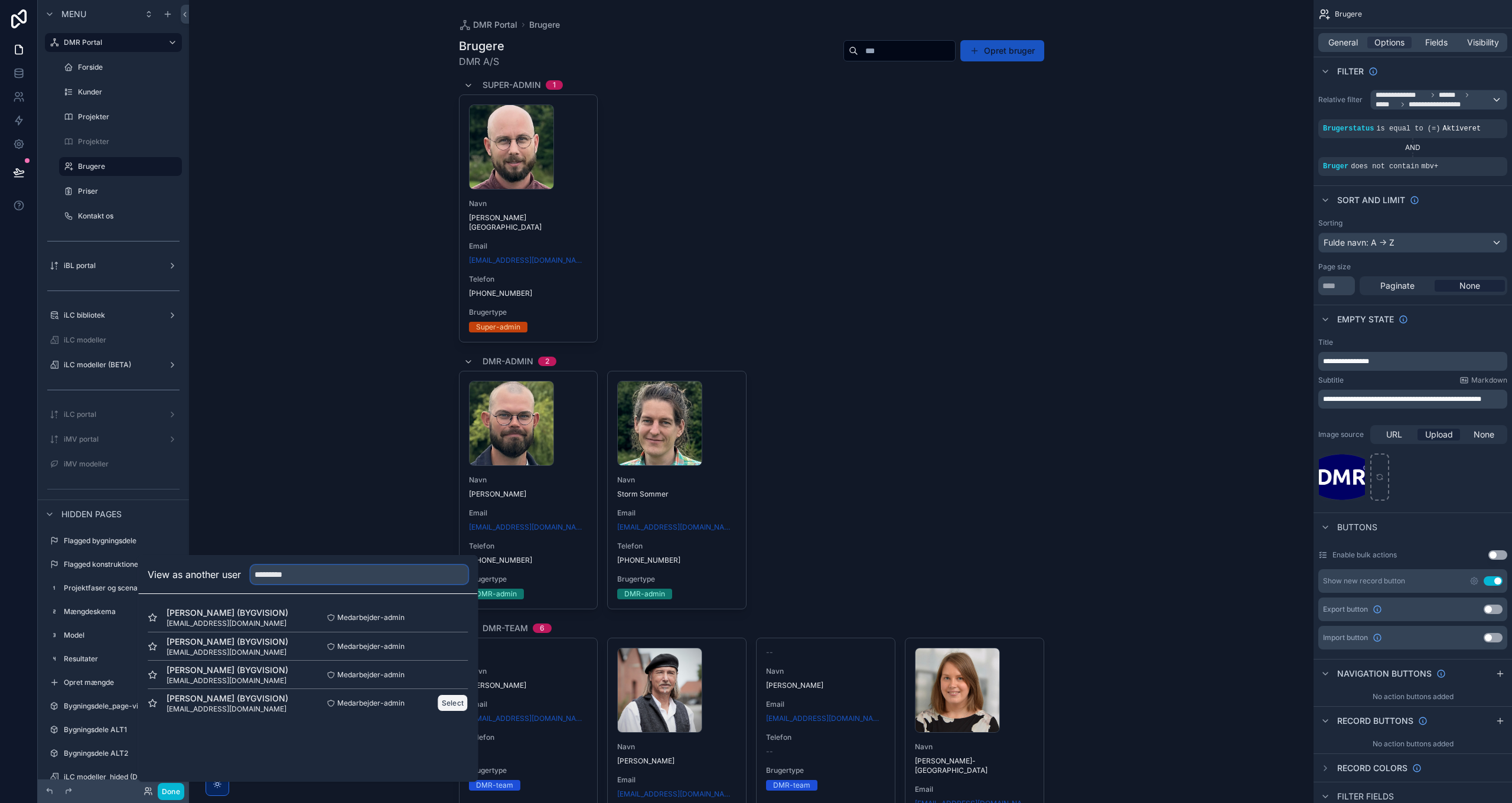
type input "*********"
click at [449, 701] on button "Select" at bounding box center [453, 702] width 31 height 17
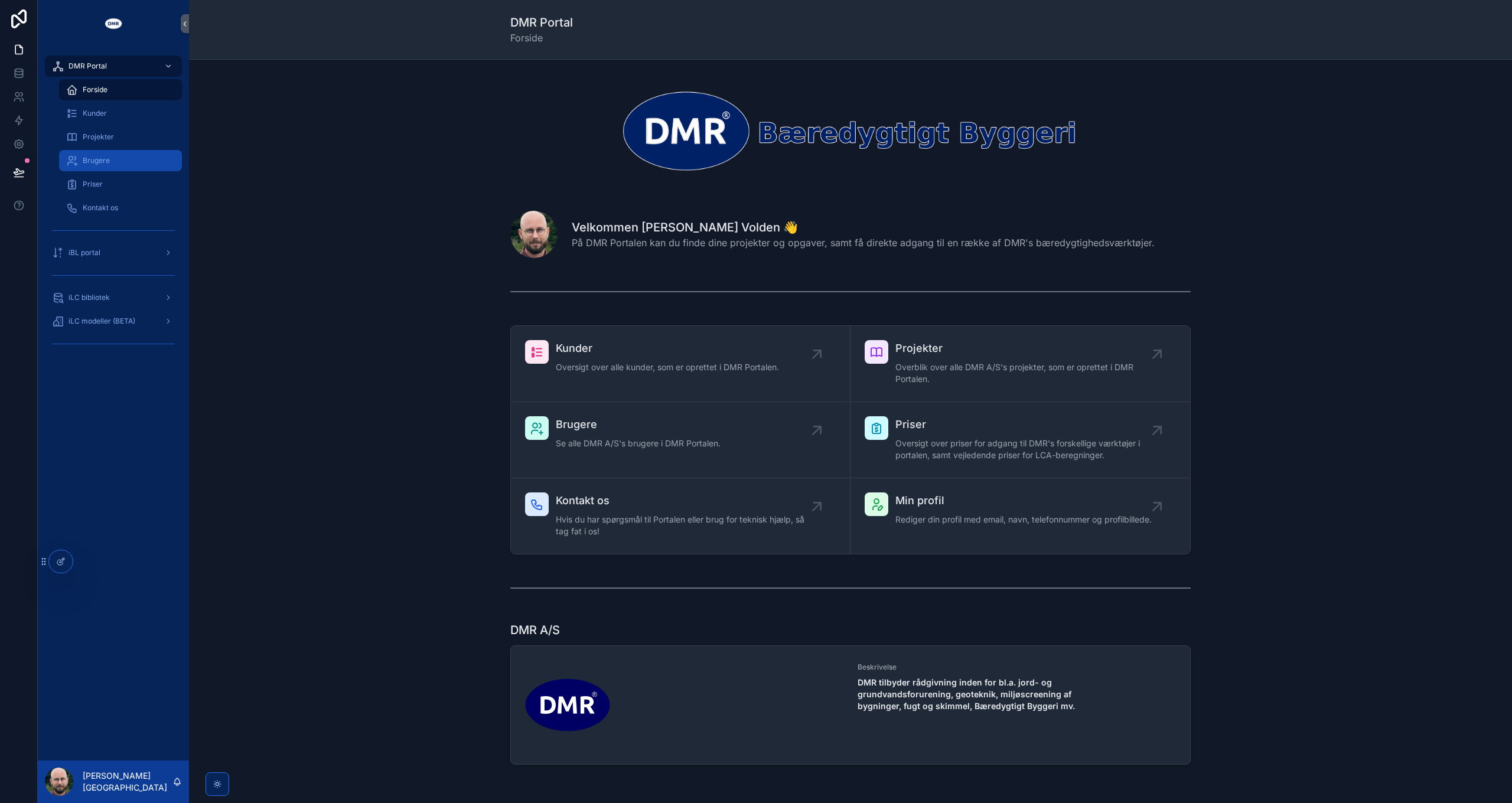
click at [99, 163] on span "Brugere" at bounding box center [96, 161] width 27 height 10
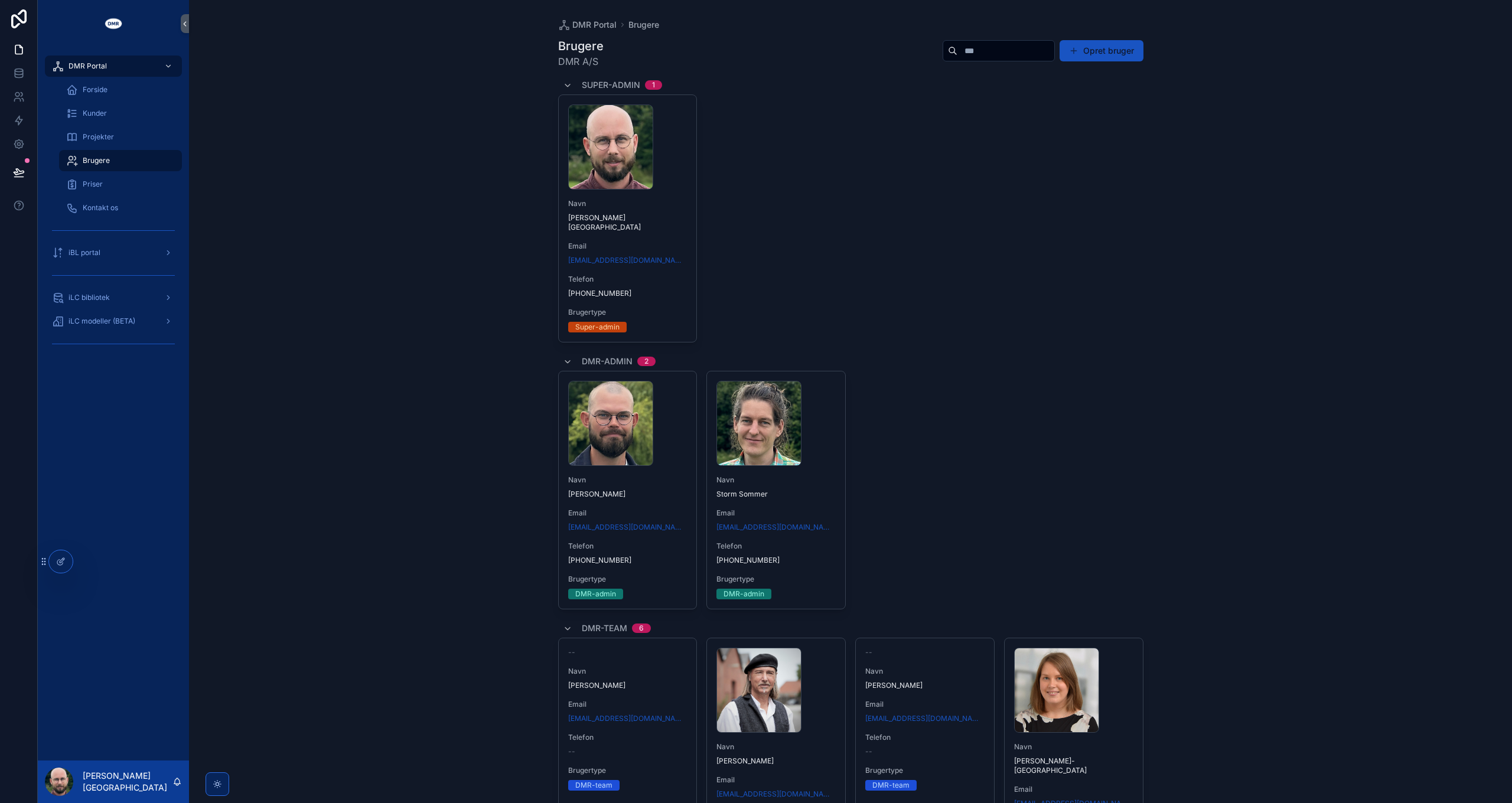
click at [1098, 309] on div "MBV .jpg Navn Mikkel T. B. Volden Email mbv@dmr.dk Telefon +45 61 76 42 50 Brug…" at bounding box center [850, 218] width 585 height 248
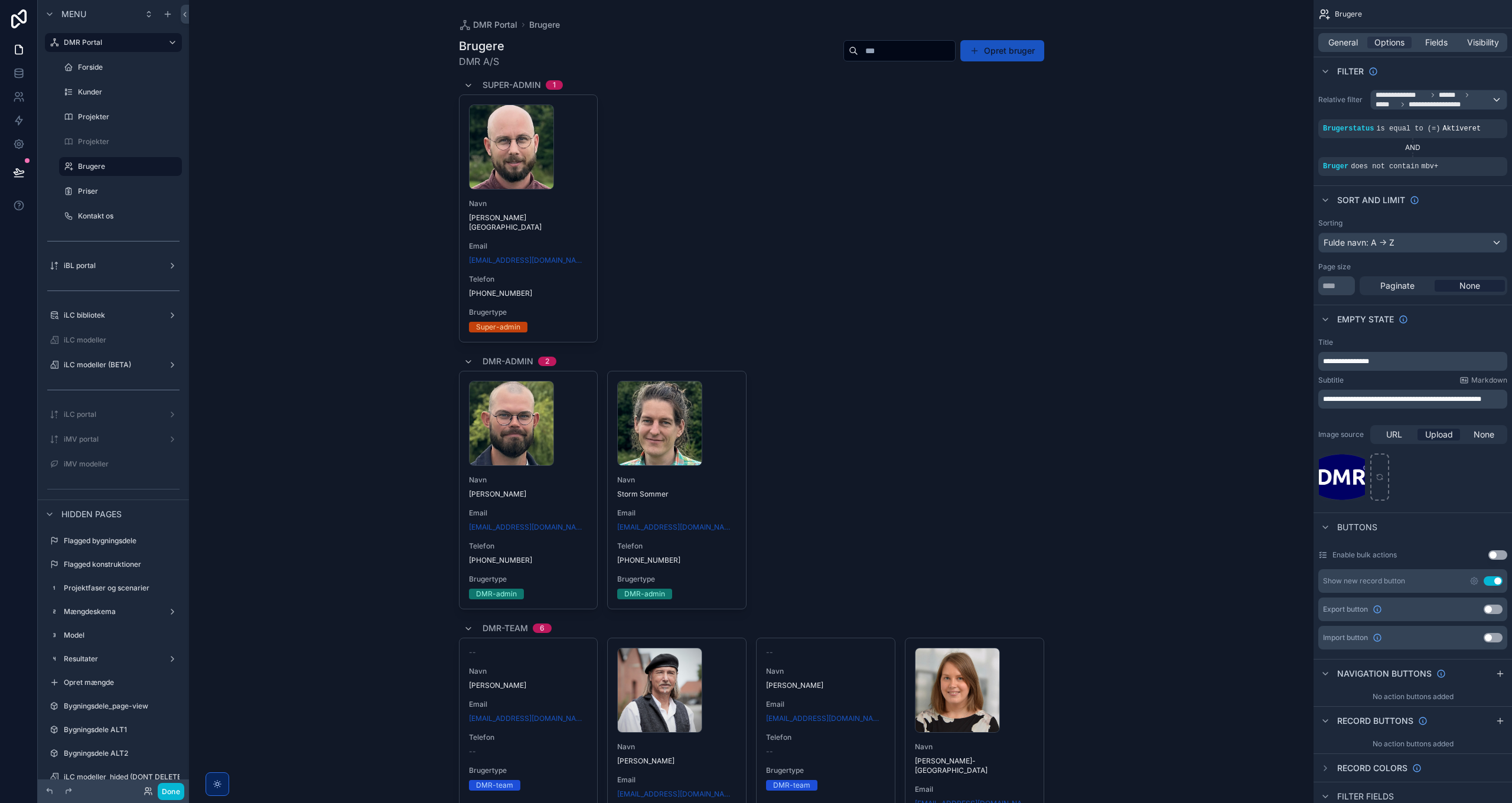
click at [724, 496] on div "scrollable content" at bounding box center [752, 586] width 604 height 1171
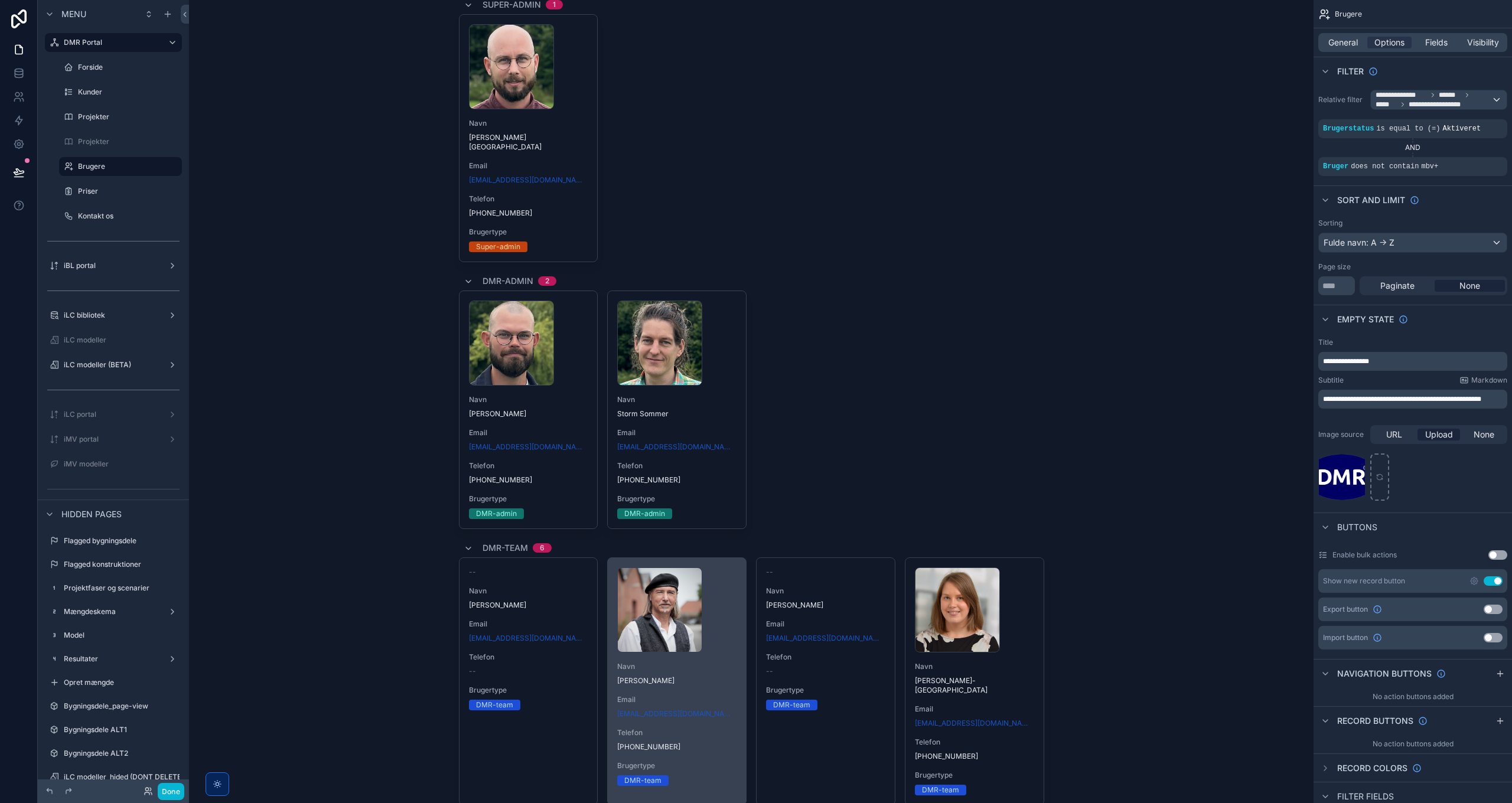
scroll to position [118, 0]
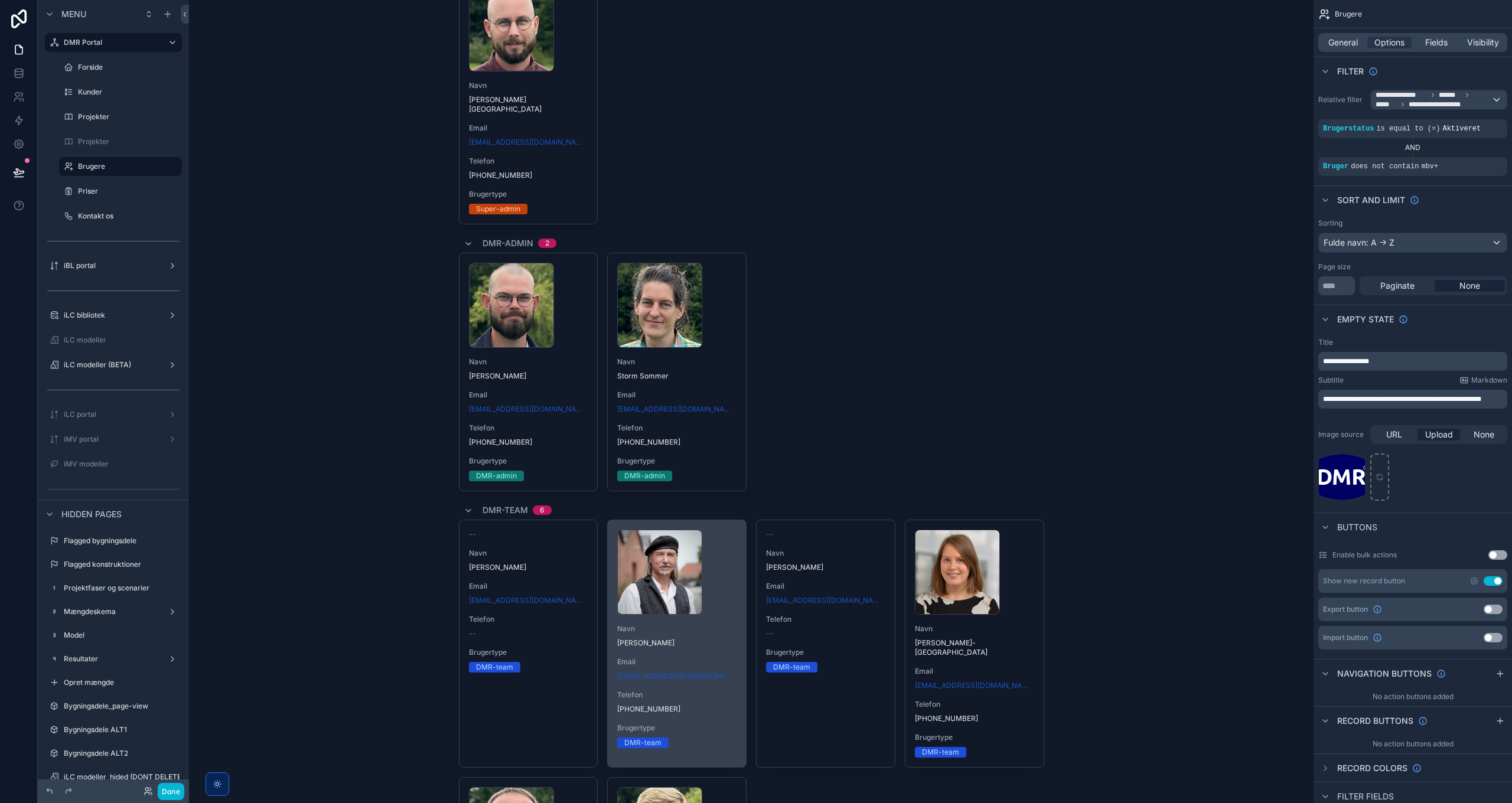
click at [713, 642] on div "Henning_2 .jpg Navn Henning Lyng Madsen Email hly@dmr.dk Telefon +45 42 83 93 5…" at bounding box center [676, 639] width 138 height 237
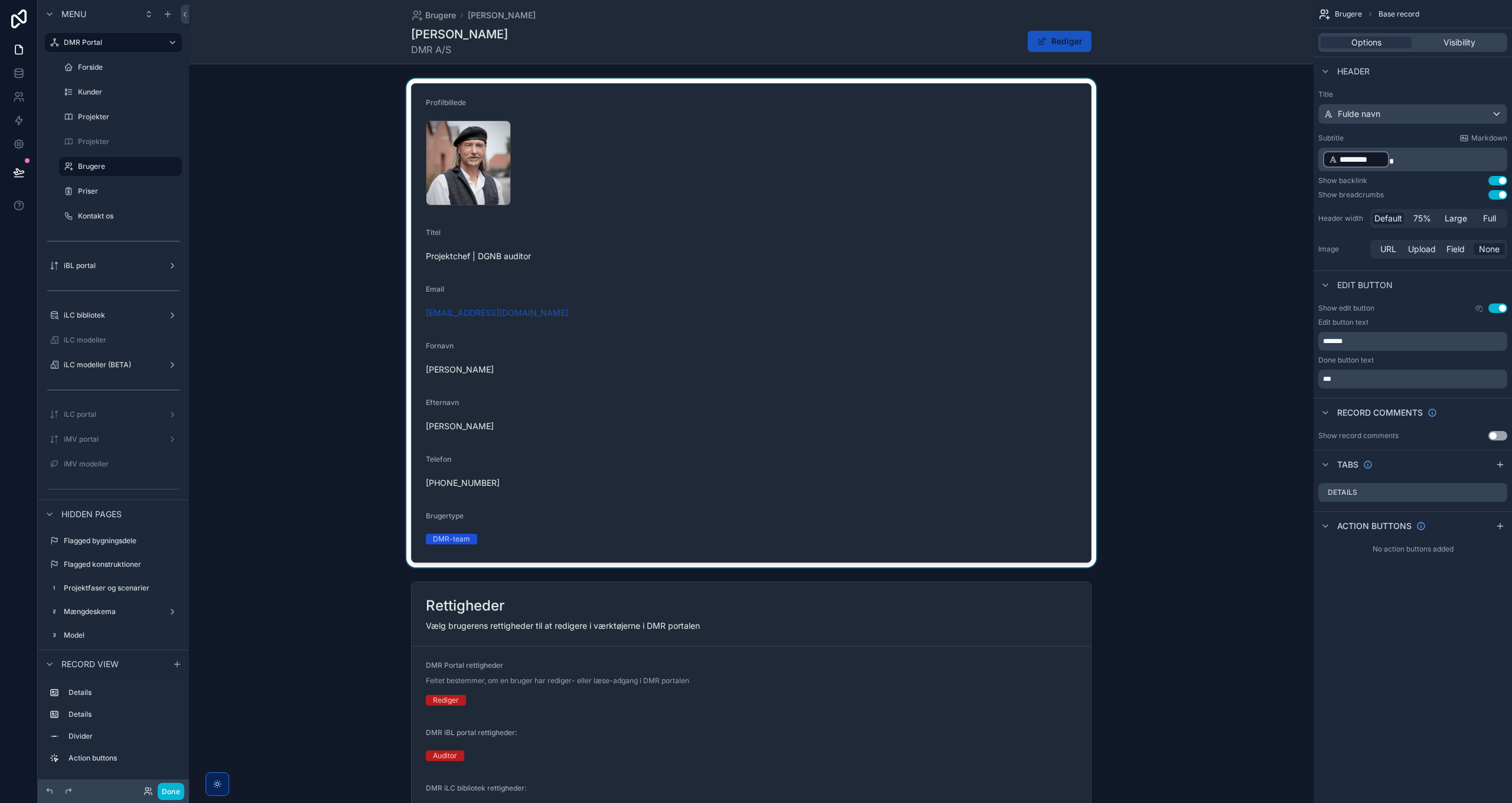
scroll to position [236, 0]
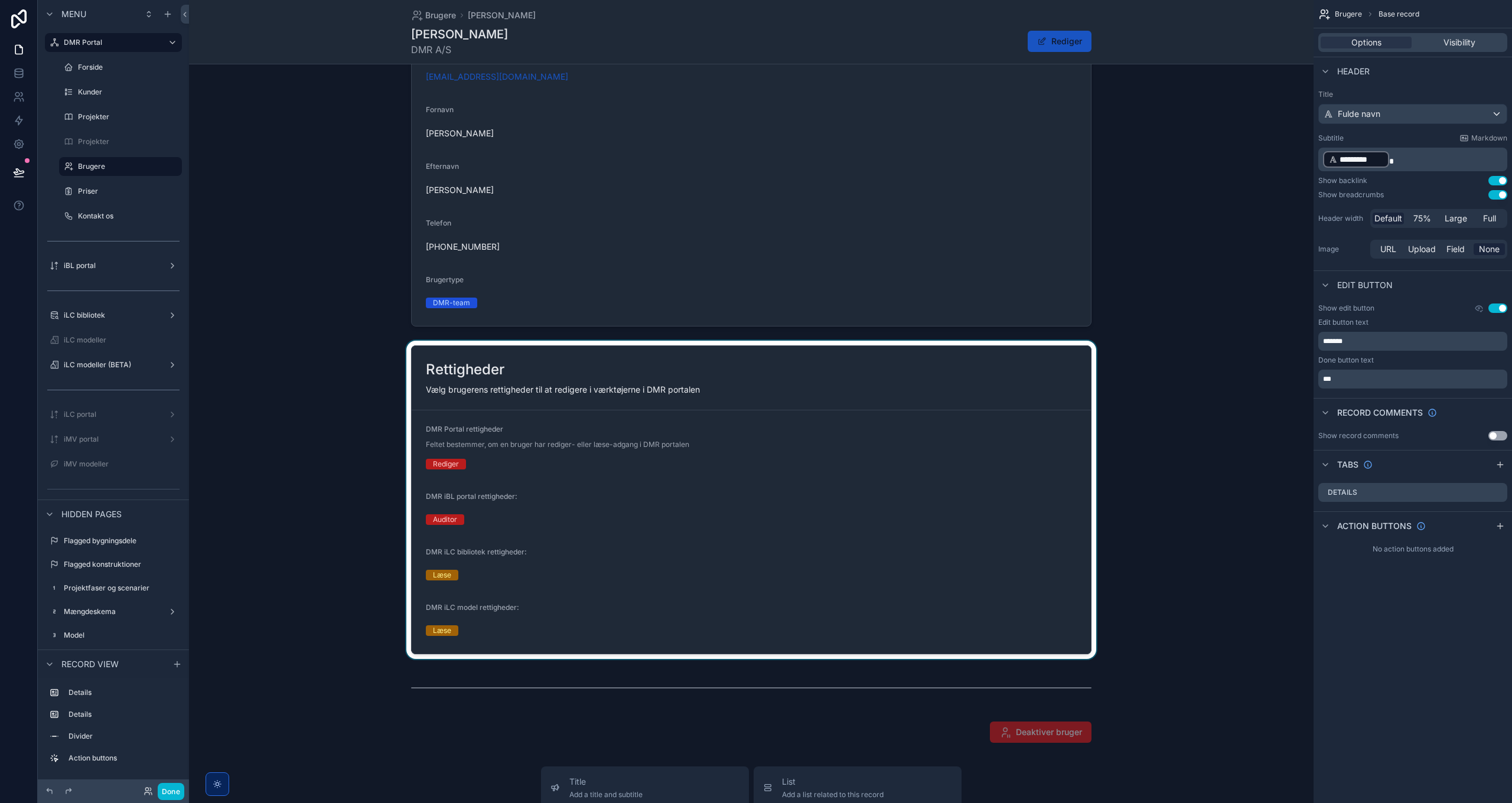
click at [775, 533] on div "scrollable content" at bounding box center [751, 499] width 1125 height 318
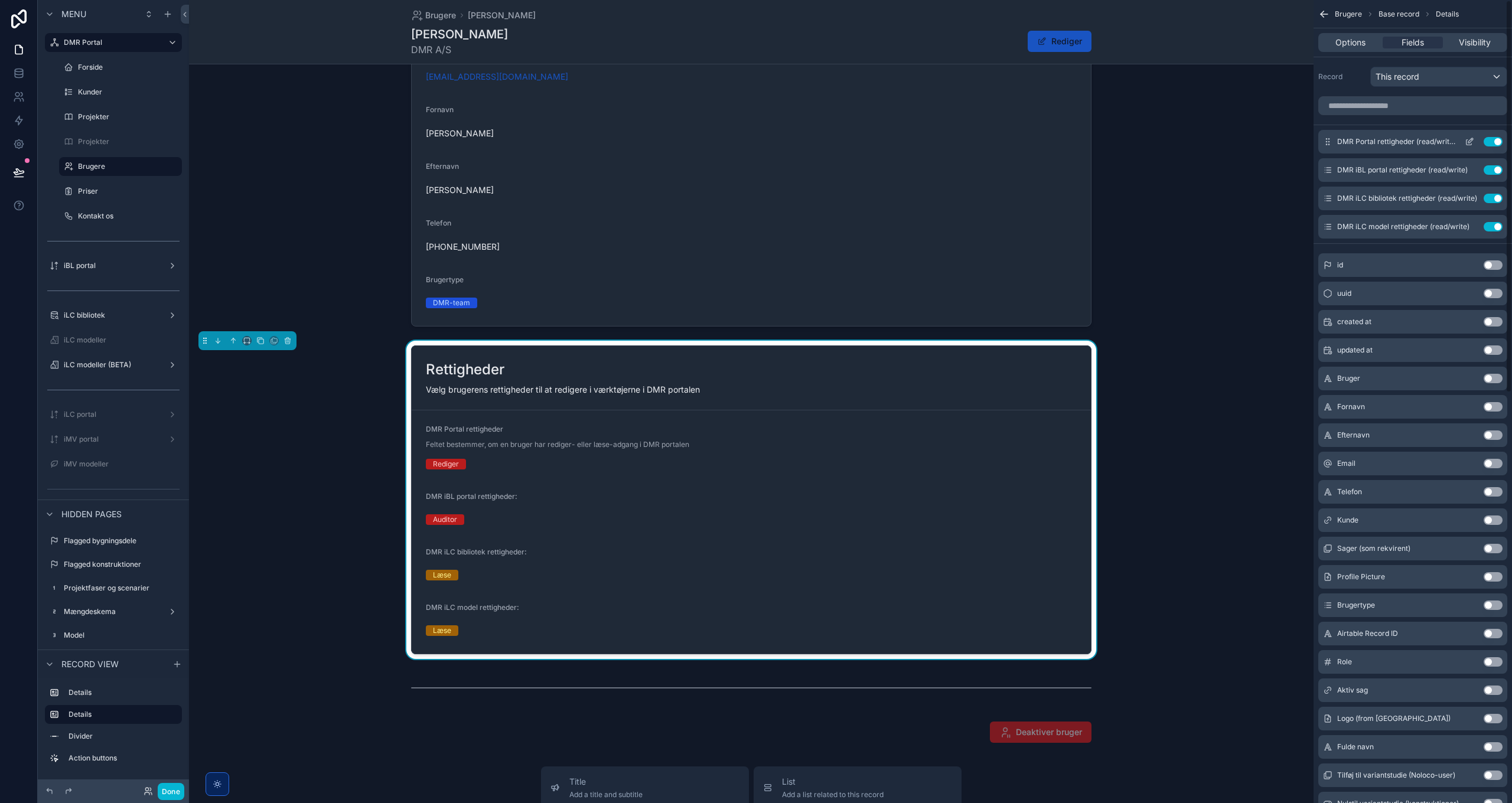
click at [1467, 140] on icon "scrollable content" at bounding box center [1469, 143] width 6 height 6
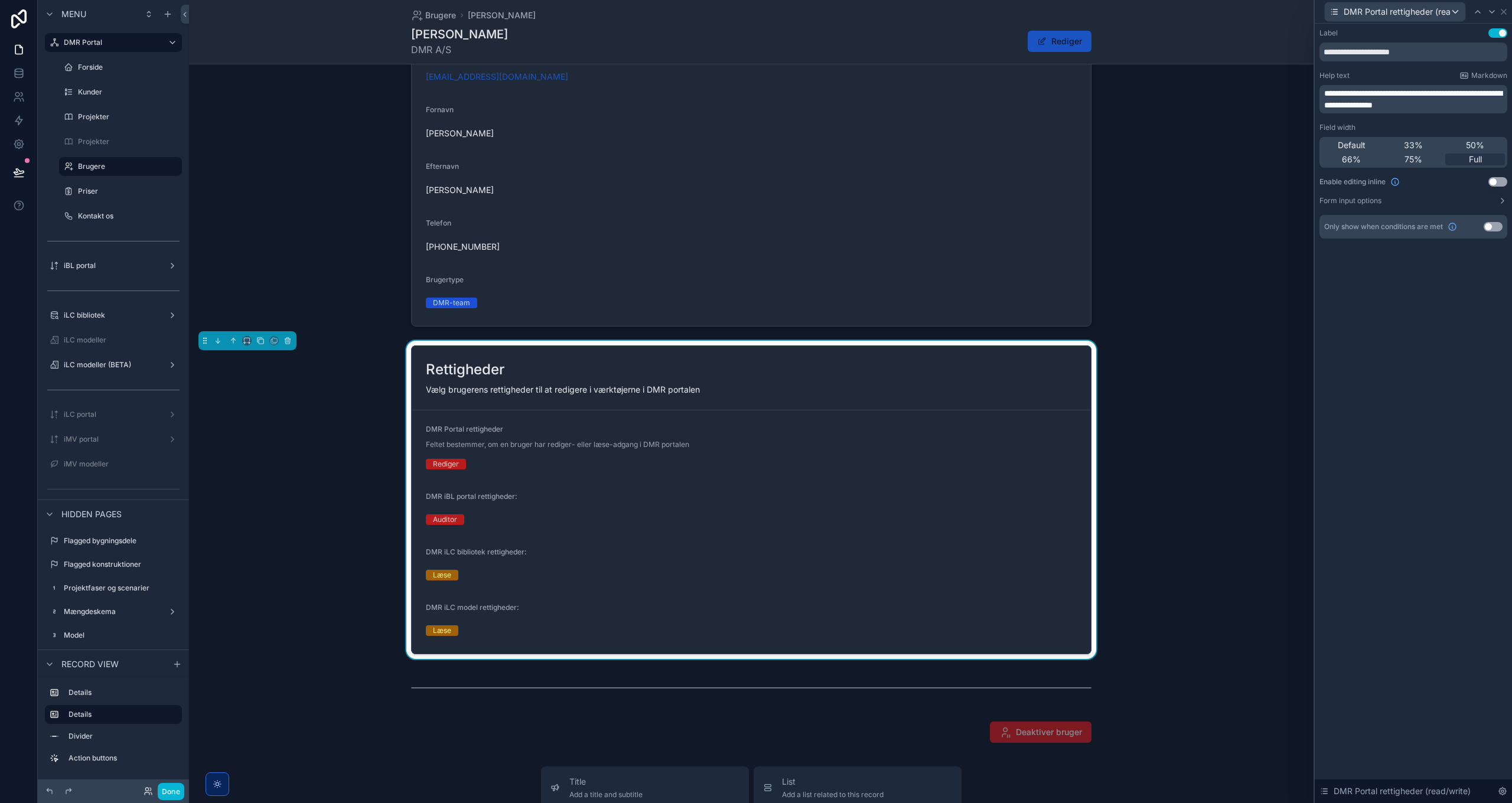
click at [1404, 100] on span "**********" at bounding box center [1412, 99] width 178 height 20
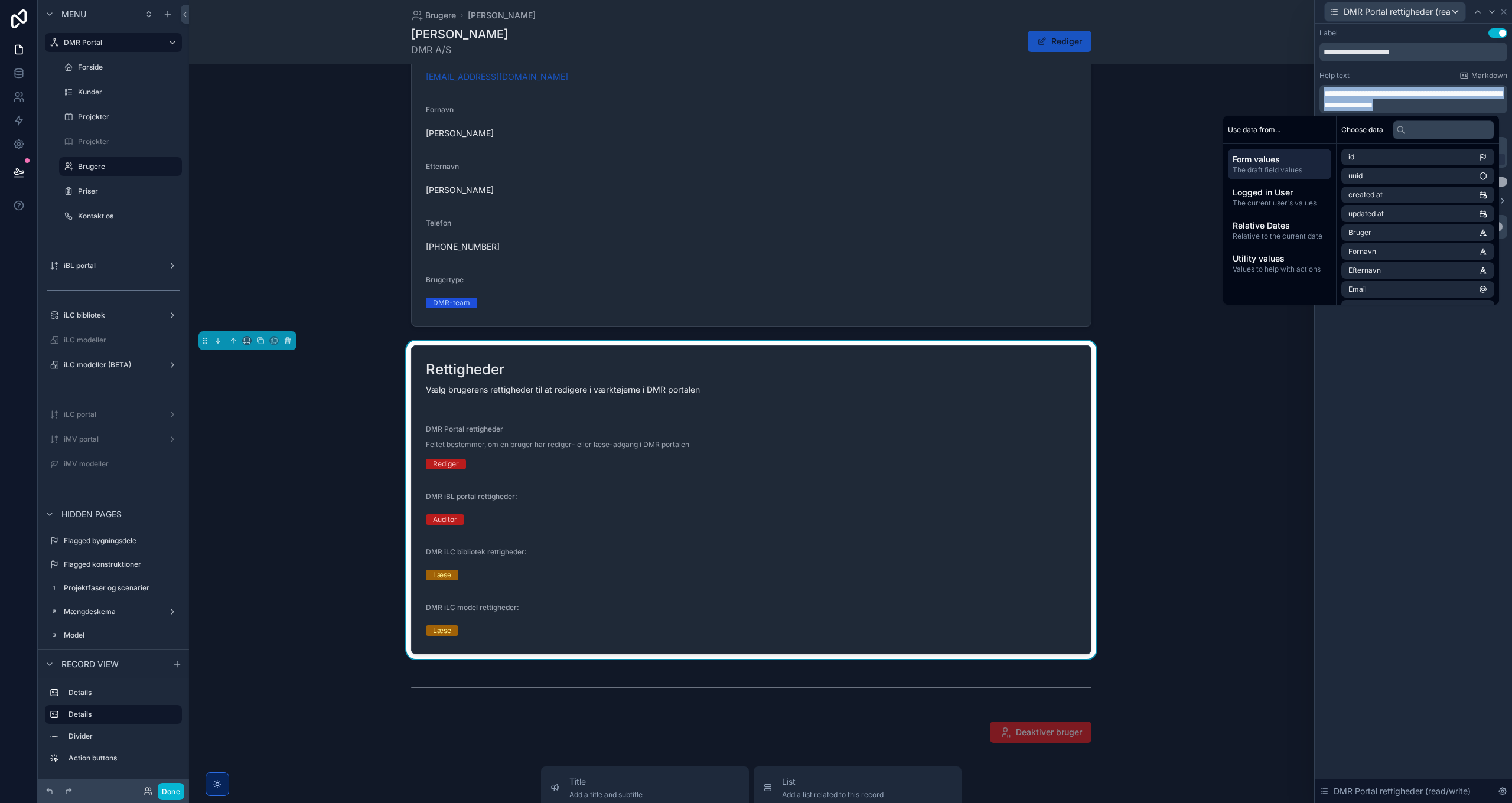
copy span "**********"
click at [1427, 405] on div "**********" at bounding box center [1412, 413] width 197 height 779
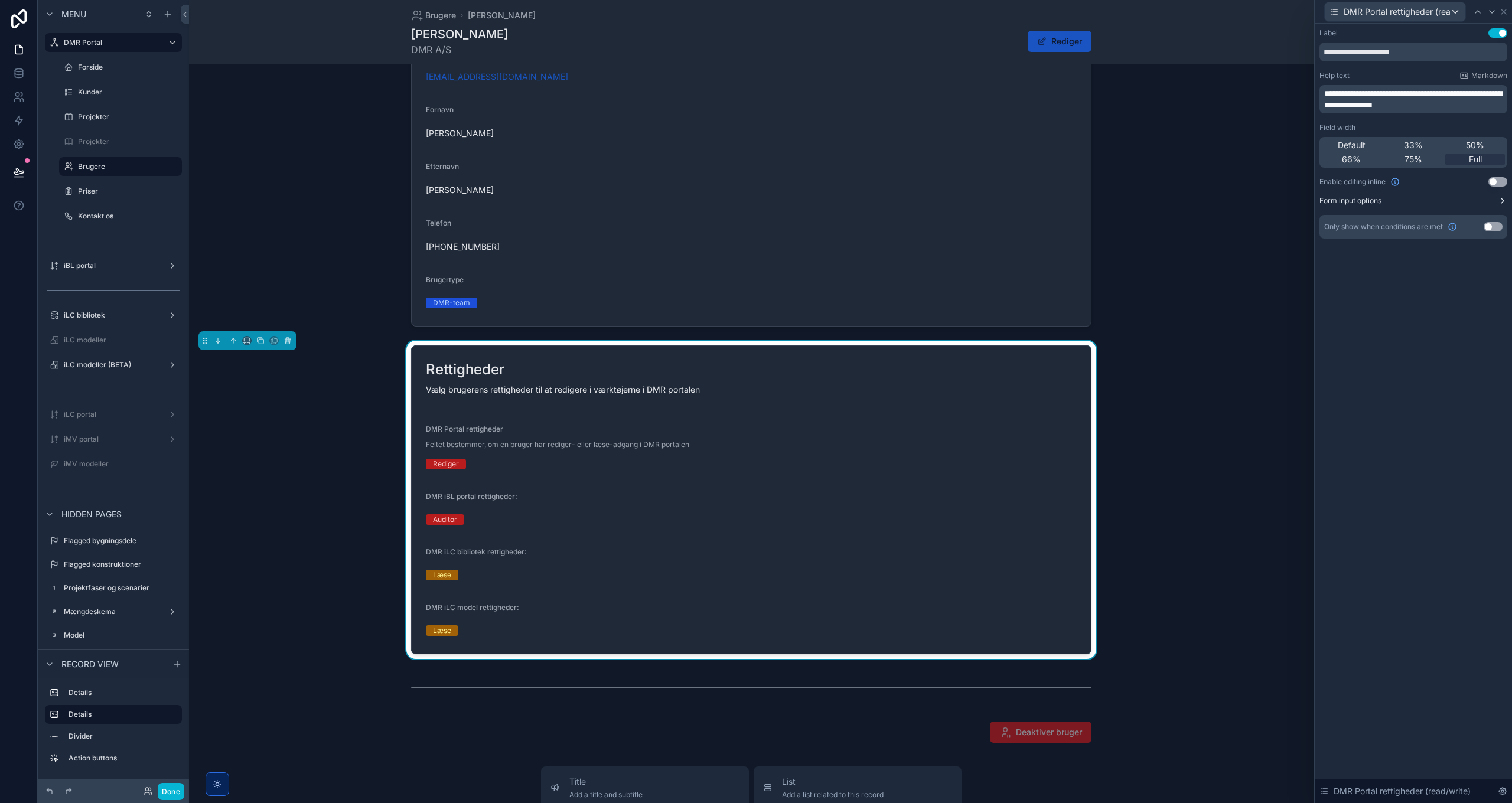
click at [1356, 204] on label "Form input options" at bounding box center [1350, 201] width 62 height 10
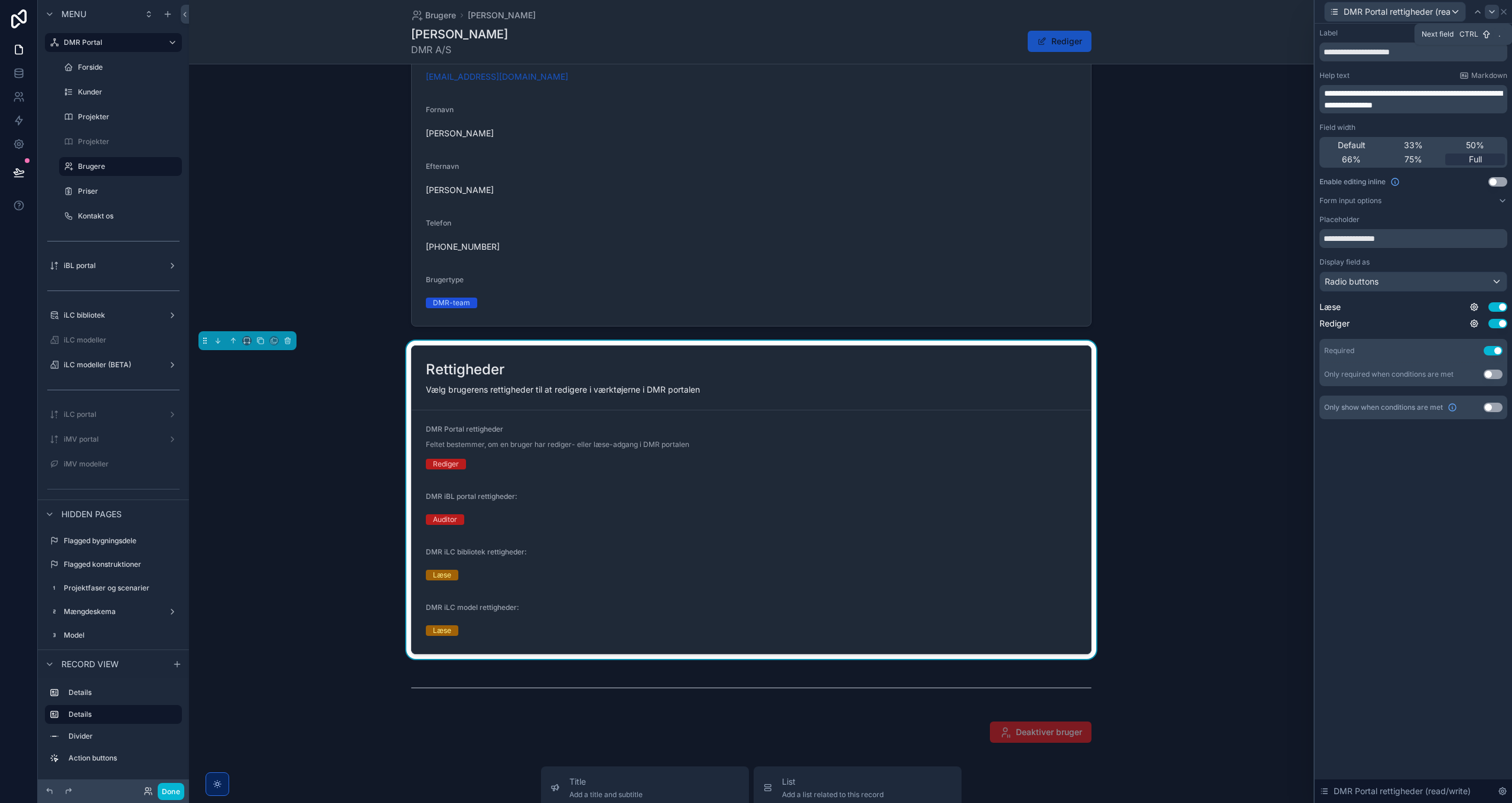
click at [1490, 12] on icon at bounding box center [1492, 12] width 10 height 10
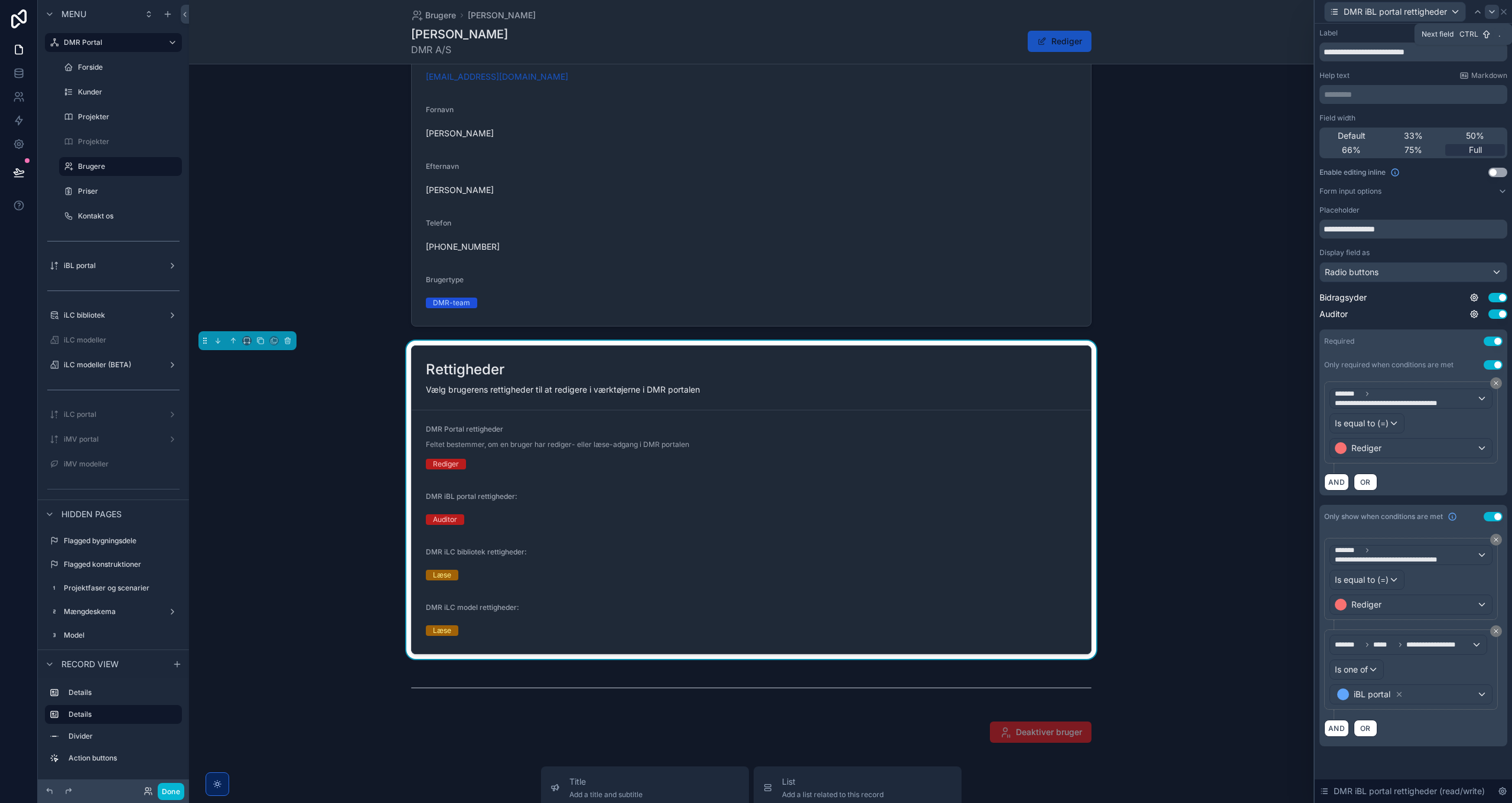
click at [1490, 10] on icon at bounding box center [1492, 12] width 10 height 10
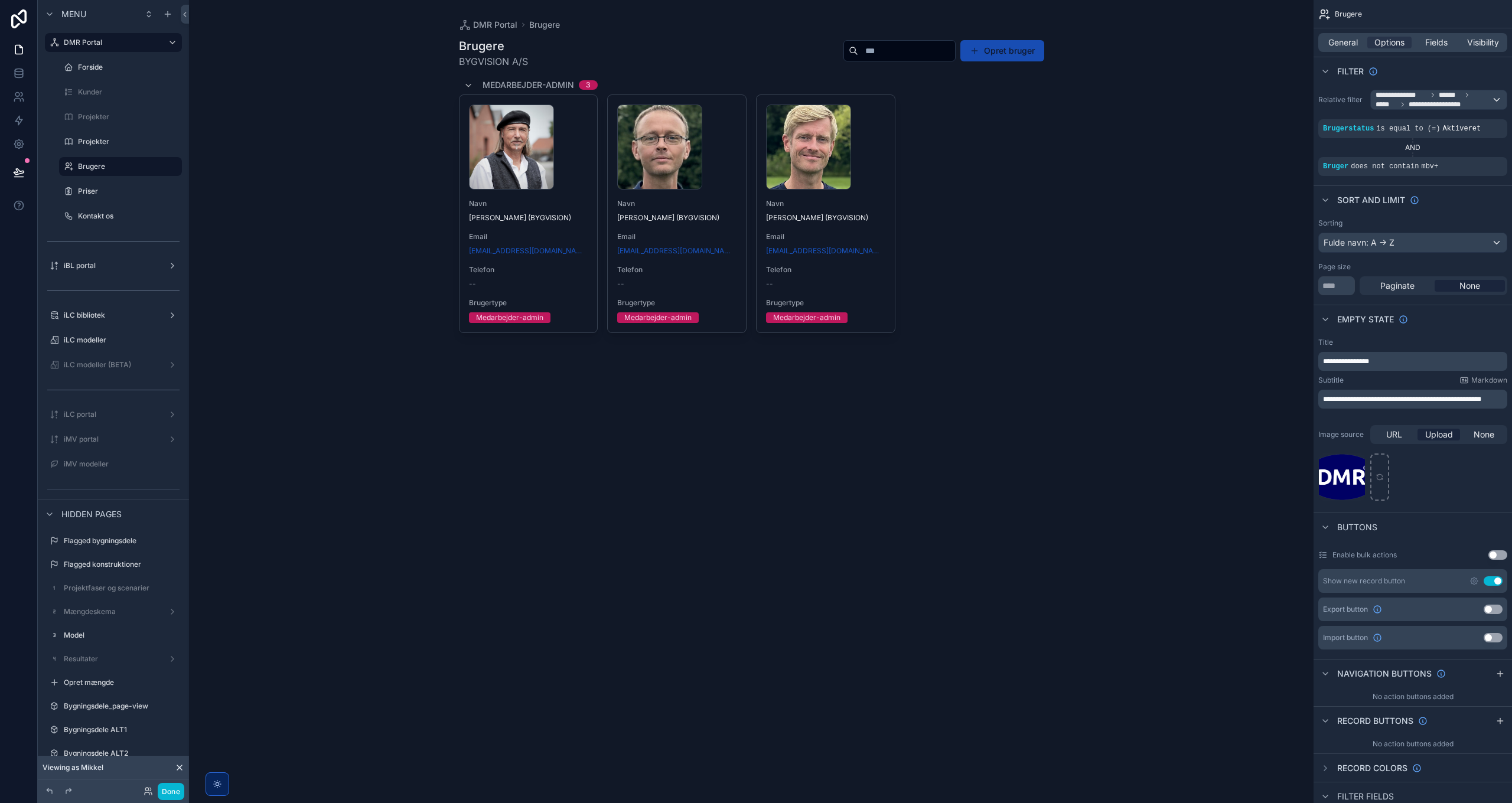
click at [1007, 49] on button "Opret bruger" at bounding box center [1002, 50] width 84 height 22
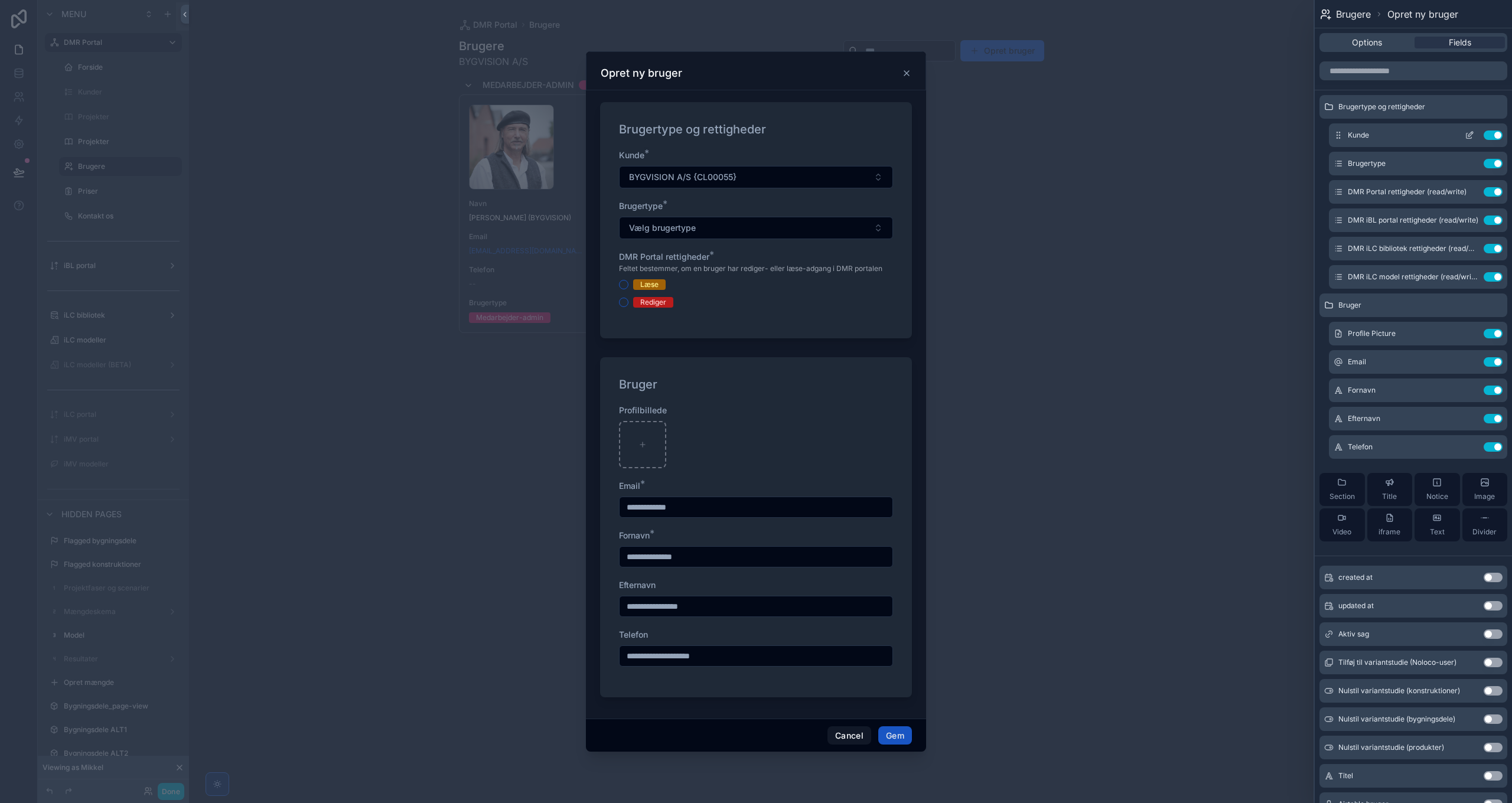
click at [1468, 134] on icon at bounding box center [1471, 134] width 5 height 5
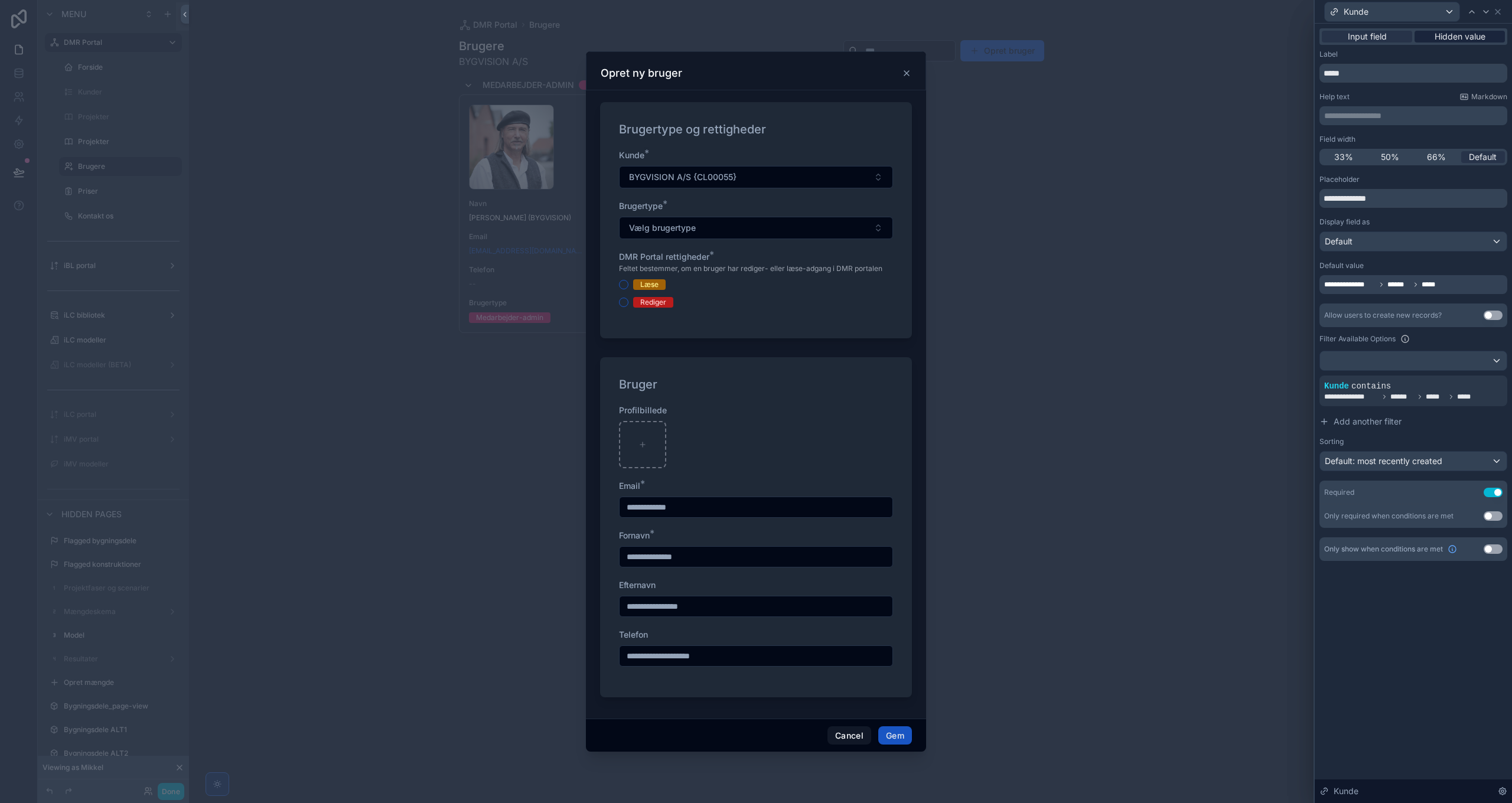
click at [1470, 36] on span "Hidden value" at bounding box center [1460, 37] width 51 height 12
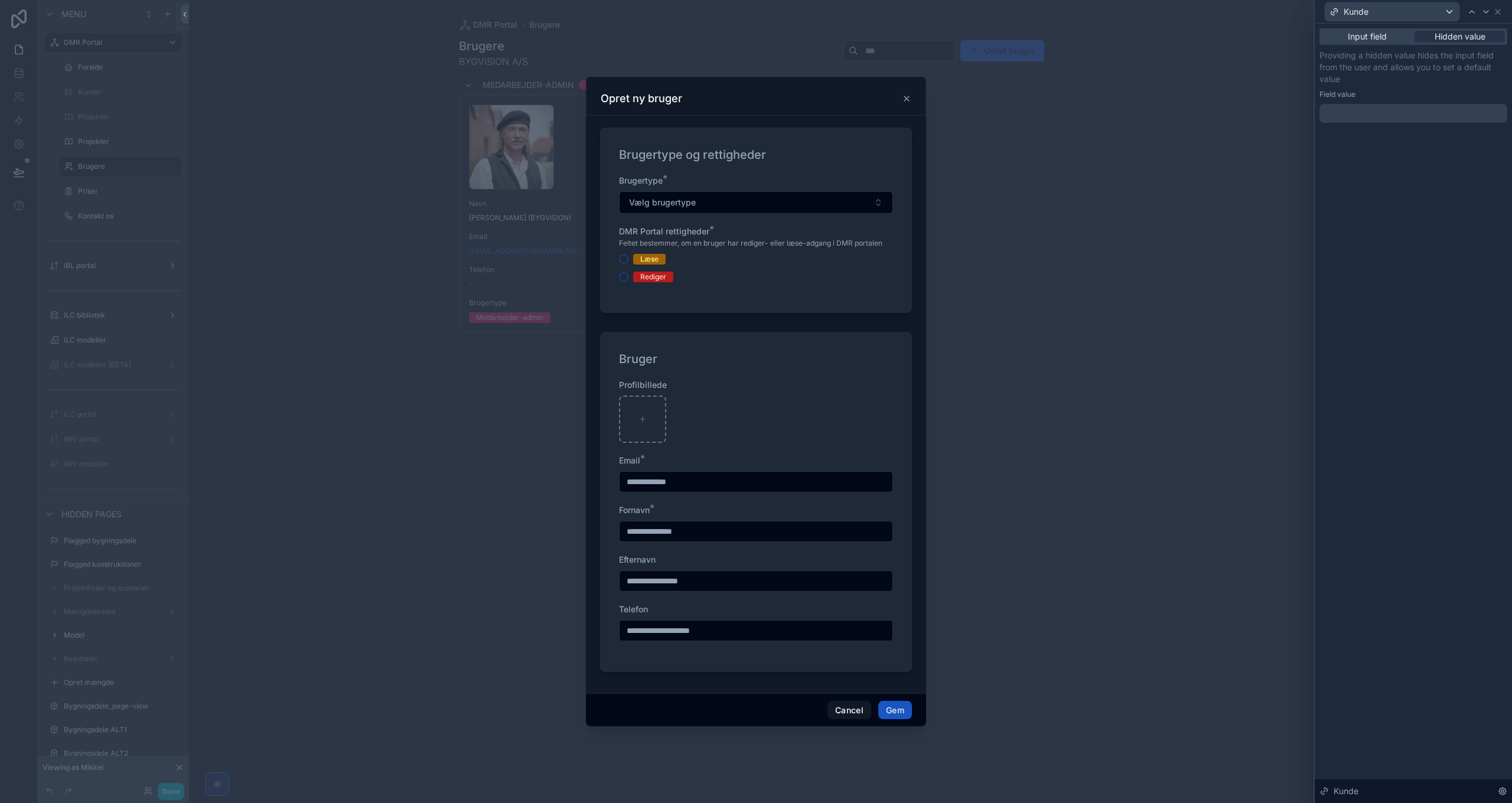
click at [1377, 117] on div at bounding box center [1413, 113] width 188 height 19
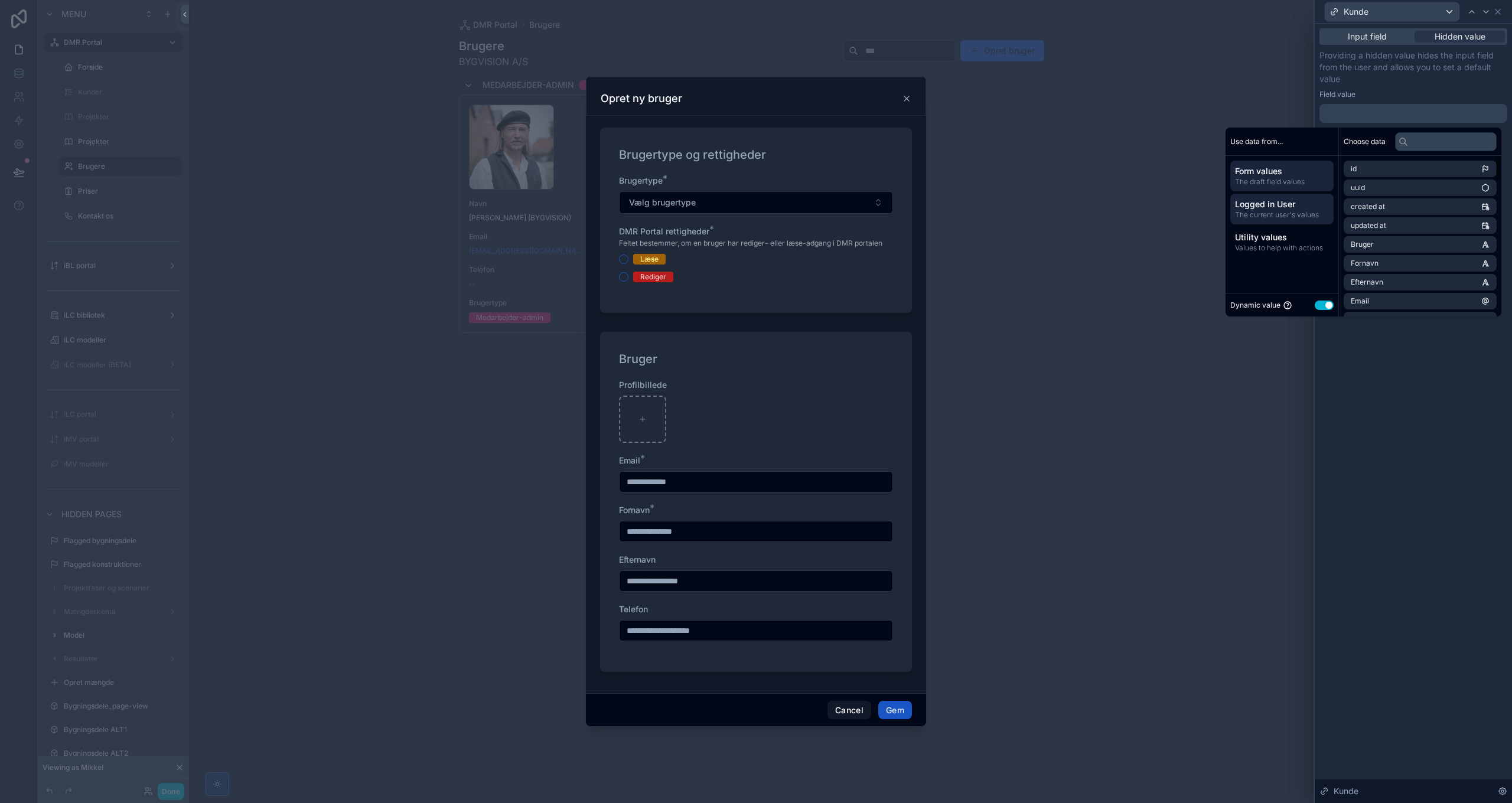
click at [1289, 206] on span "Logged in User" at bounding box center [1282, 204] width 94 height 12
click at [1423, 143] on input "text" at bounding box center [1445, 142] width 101 height 19
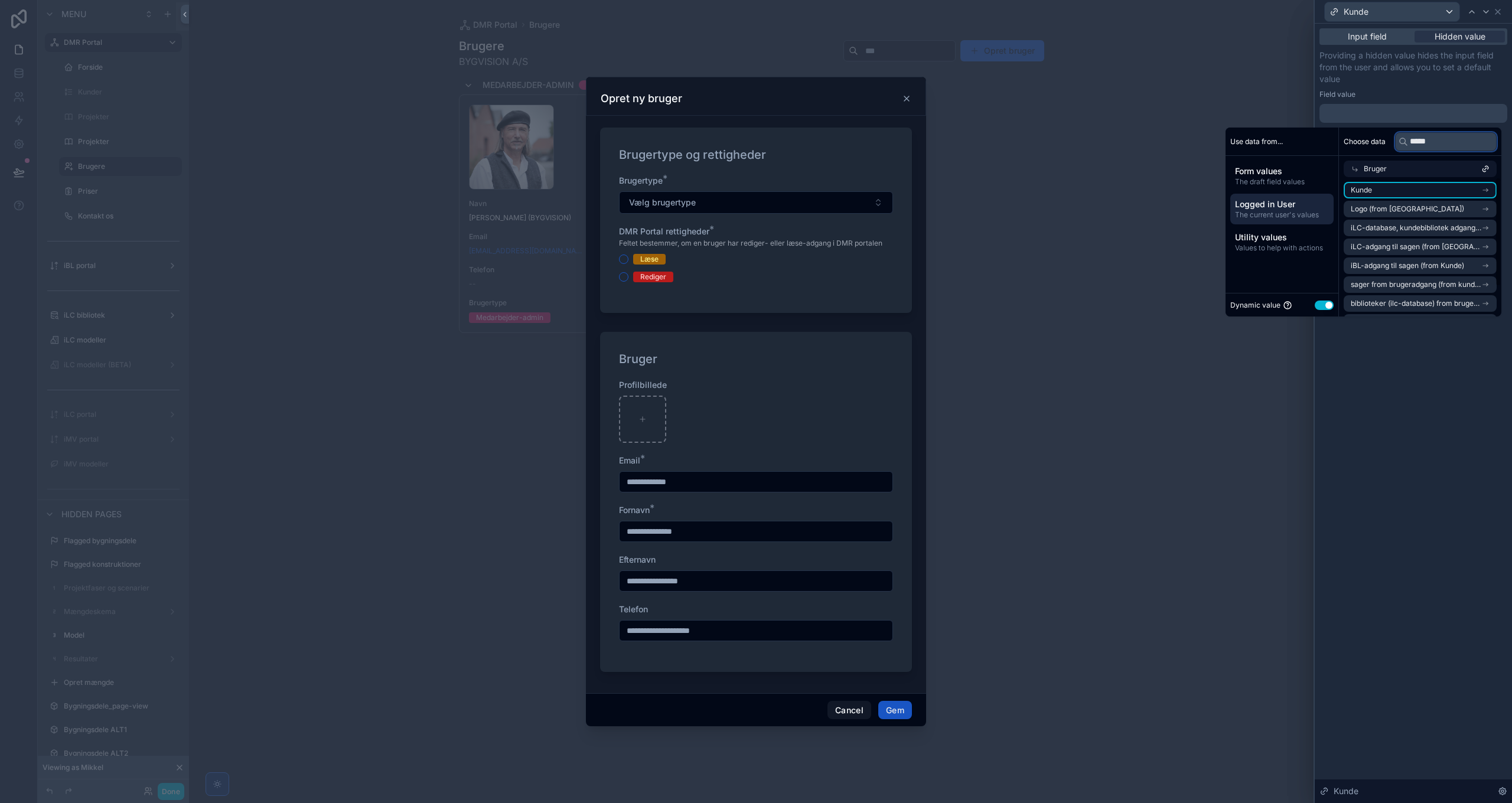
type input "*****"
click at [1395, 186] on li "Kunde" at bounding box center [1420, 190] width 153 height 17
click at [1395, 208] on li "Kunde" at bounding box center [1420, 209] width 153 height 17
click at [1424, 423] on div "**********" at bounding box center [1412, 413] width 197 height 779
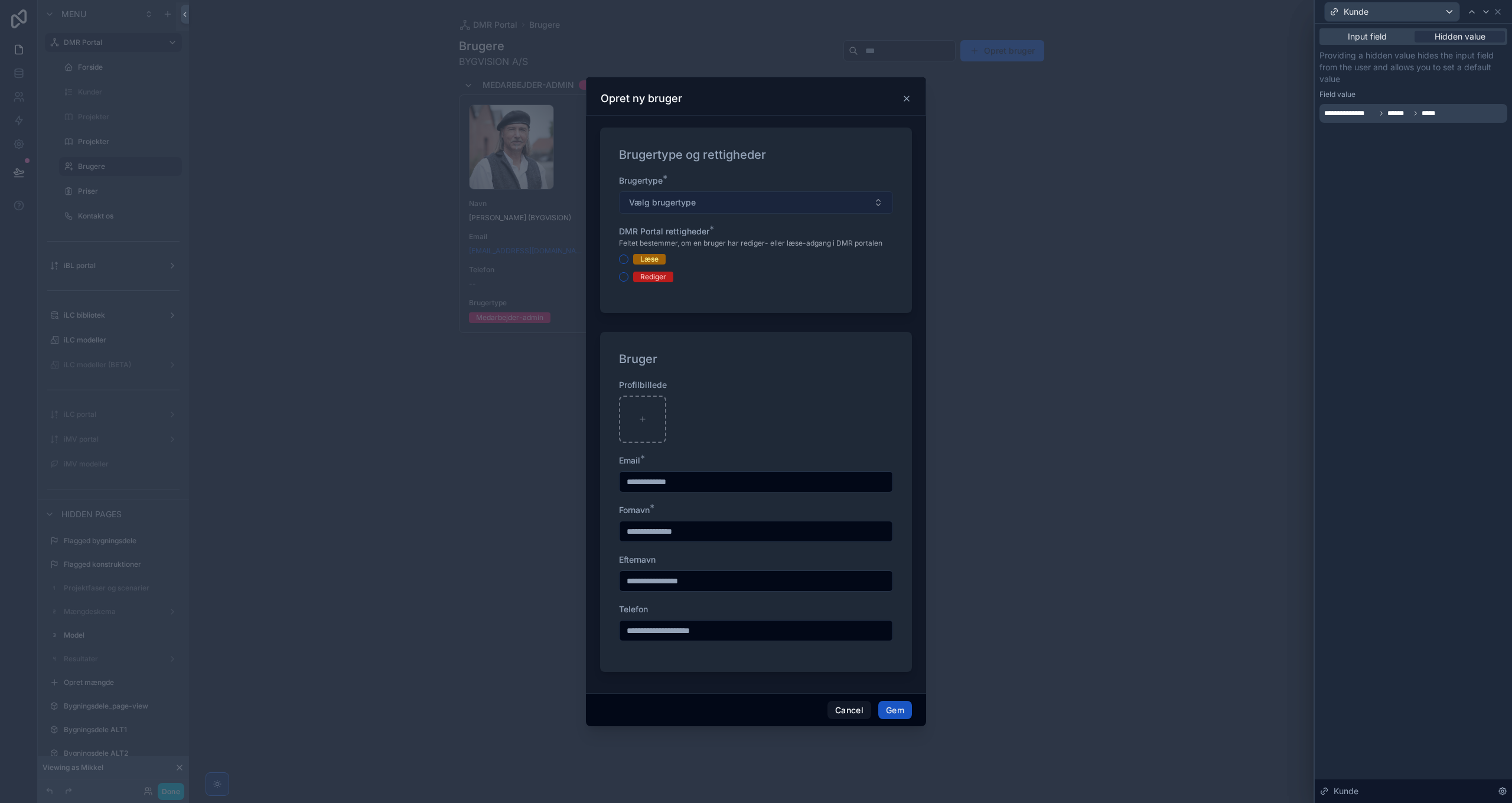
click at [733, 201] on button "Vælg brugertype" at bounding box center [756, 202] width 274 height 22
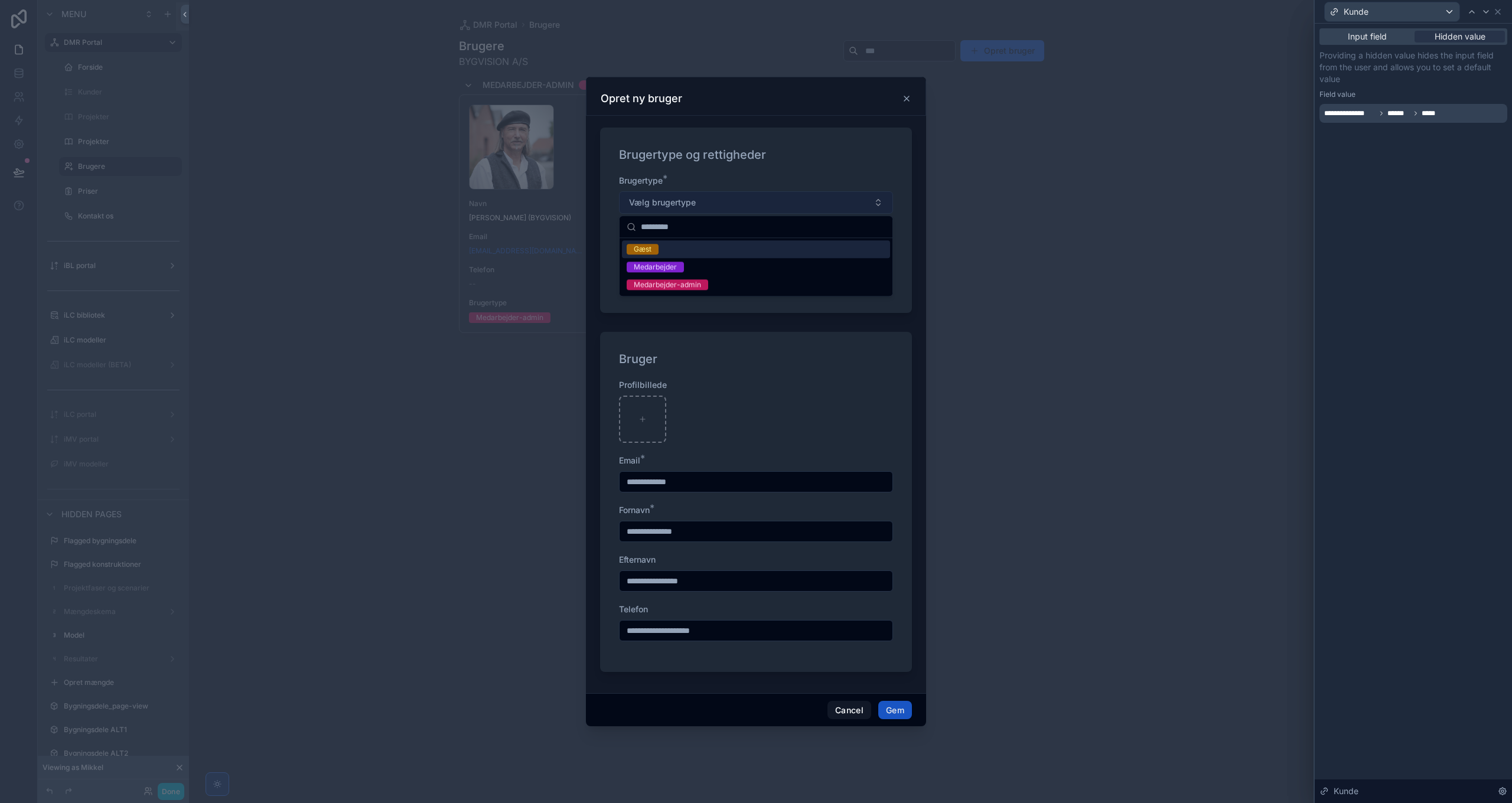
click at [732, 199] on button "Vælg brugertype" at bounding box center [756, 202] width 274 height 22
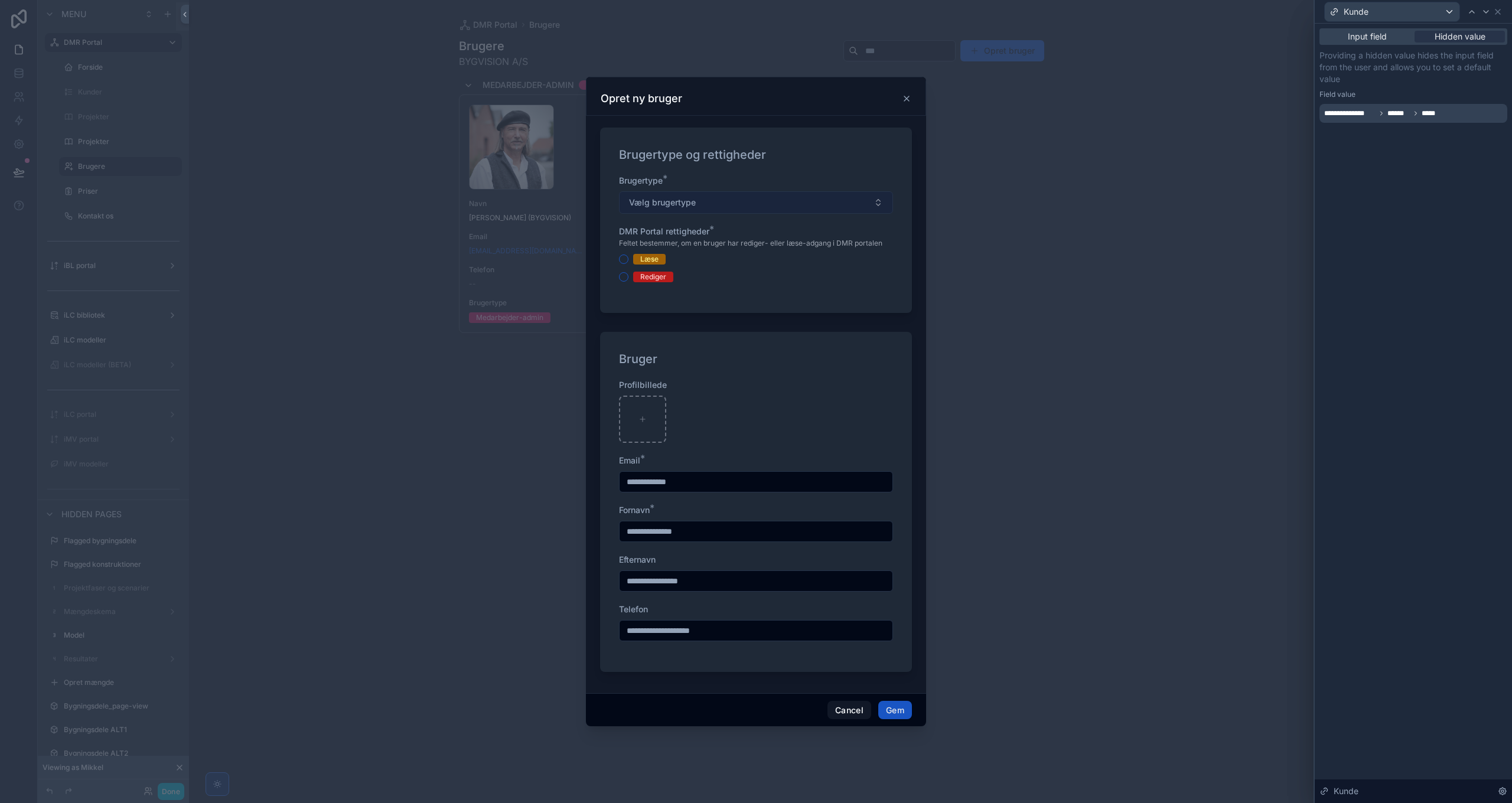
click at [679, 198] on span "Vælg brugertype" at bounding box center [662, 202] width 67 height 12
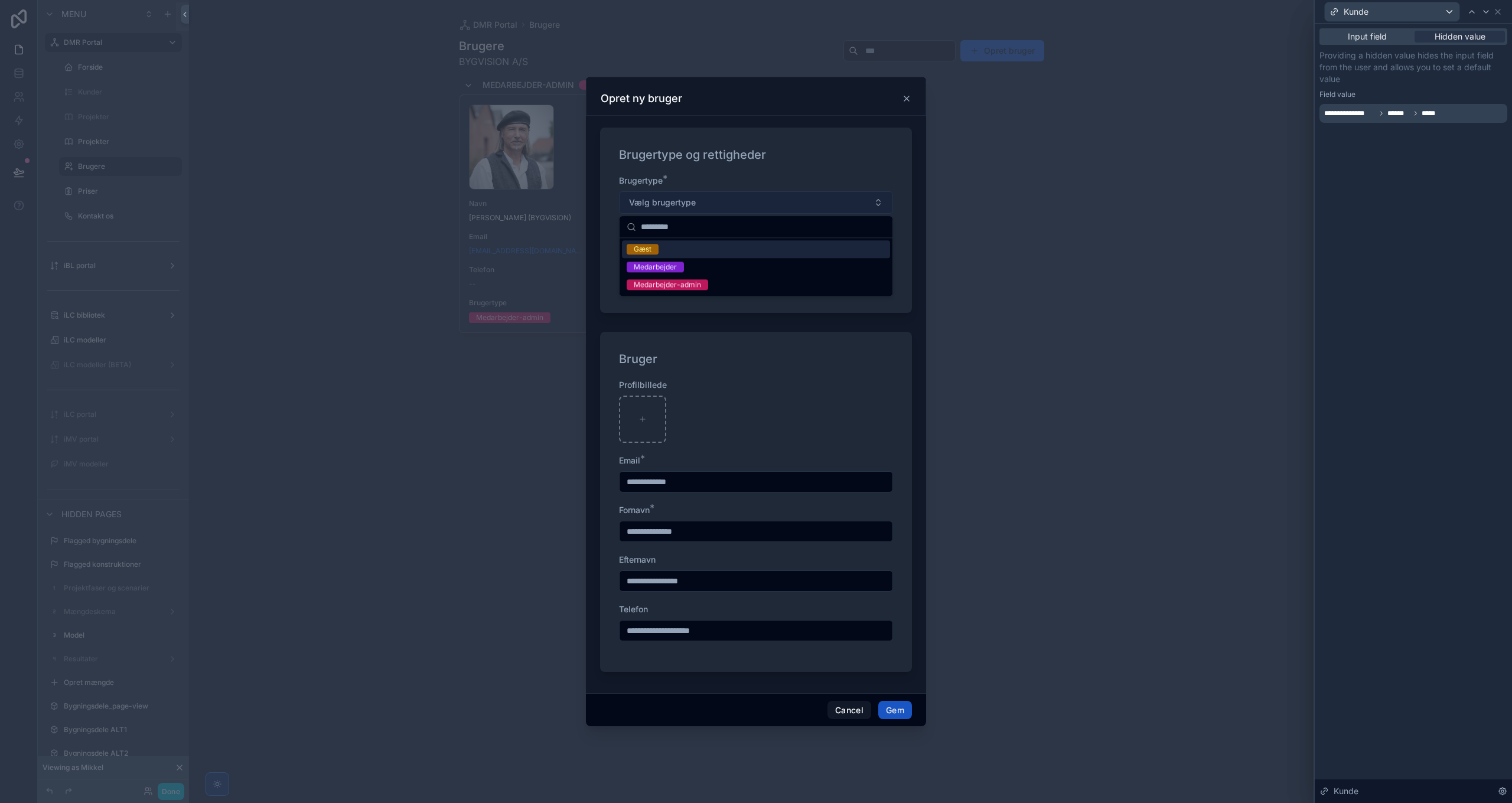
click at [679, 198] on span "Vælg brugertype" at bounding box center [662, 202] width 67 height 12
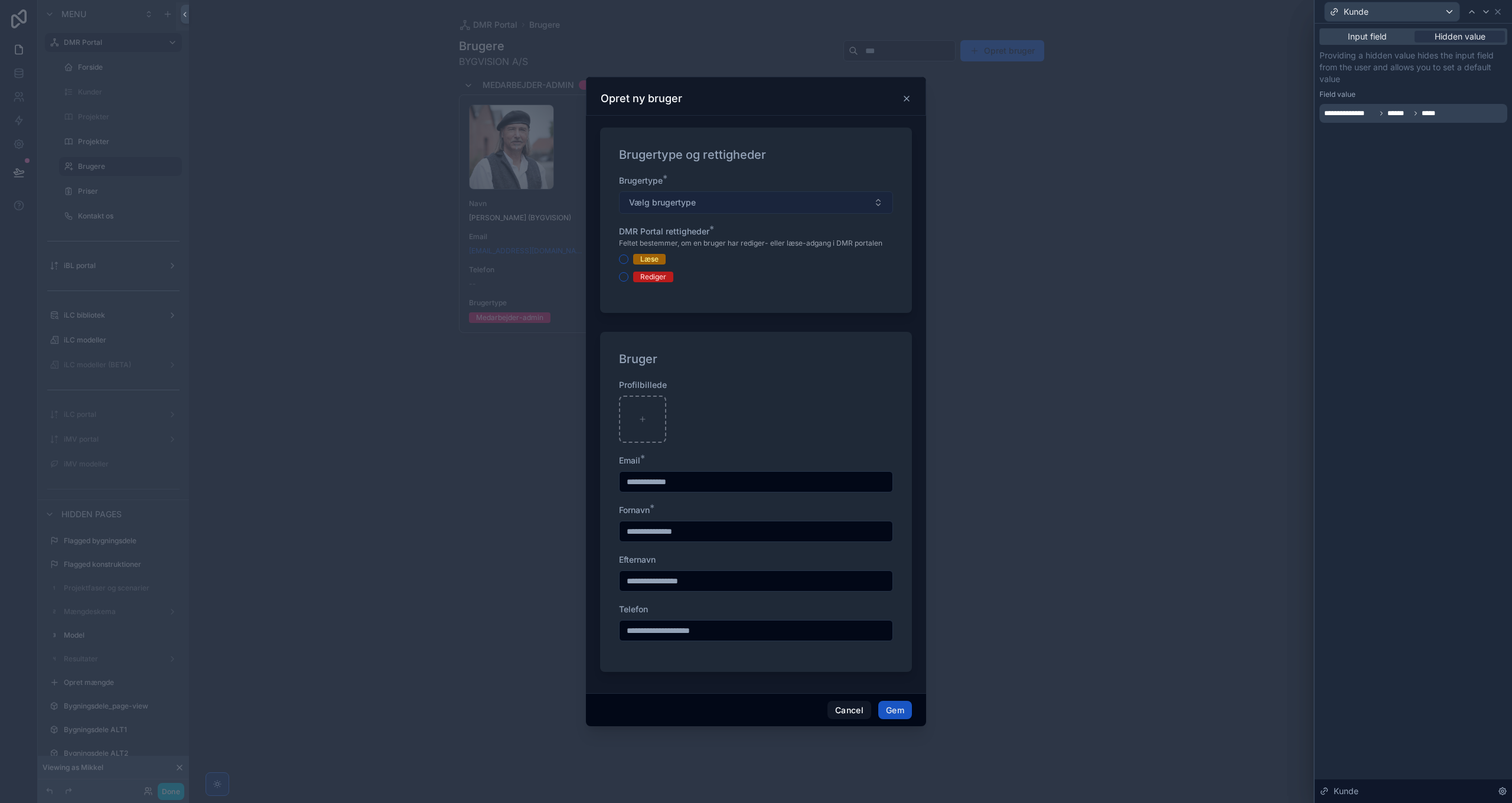
click at [679, 199] on span "Vælg brugertype" at bounding box center [662, 202] width 67 height 12
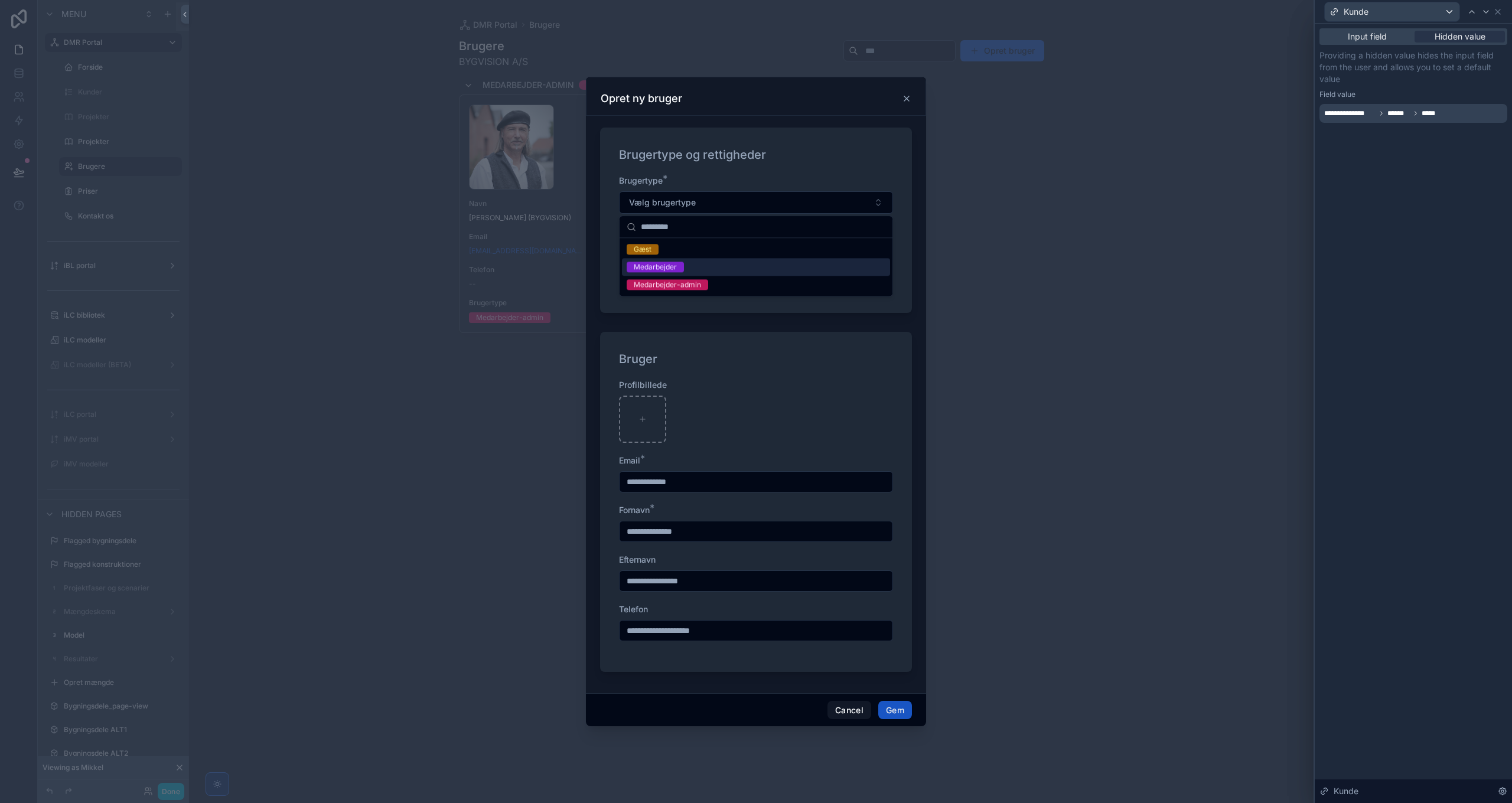
click at [669, 265] on div "Medarbejder" at bounding box center [655, 266] width 43 height 10
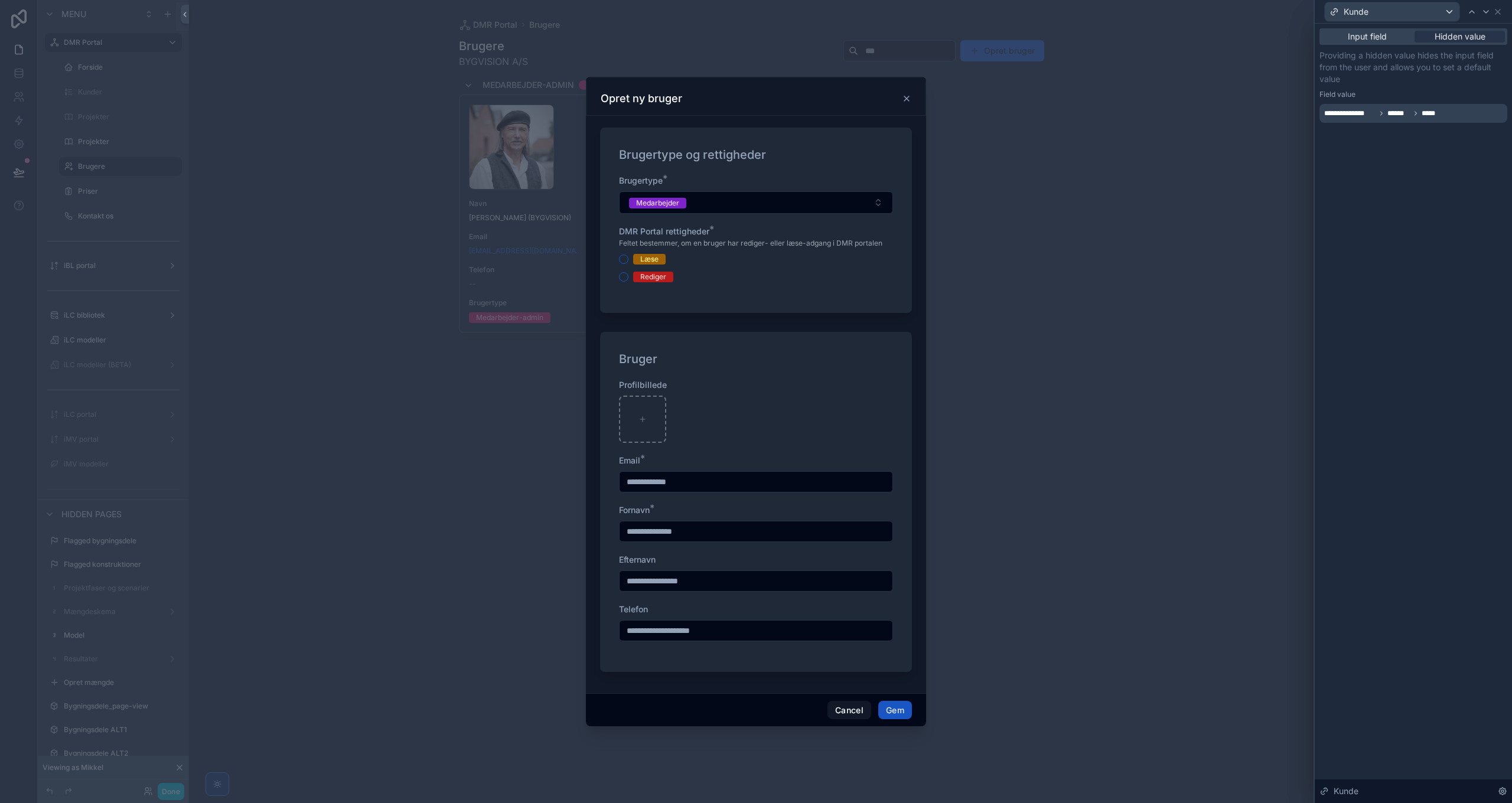
click at [649, 259] on div "Læse" at bounding box center [649, 259] width 18 height 10
click at [628, 259] on button "Læse" at bounding box center [624, 259] width 10 height 10
click at [649, 274] on div "Rediger" at bounding box center [653, 276] width 26 height 10
click at [628, 274] on button "Rediger" at bounding box center [624, 277] width 10 height 10
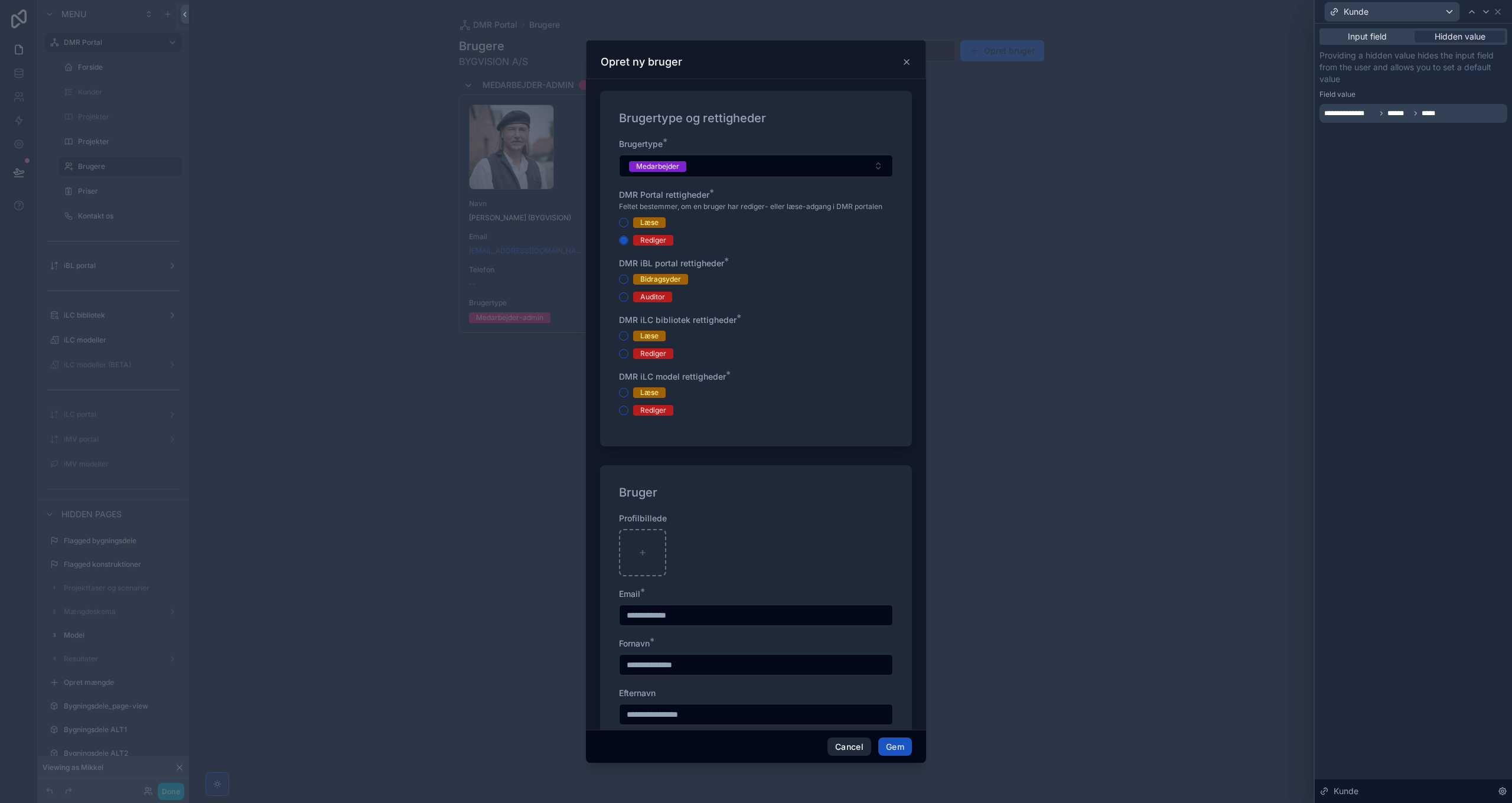
click at [850, 746] on button "Cancel" at bounding box center [849, 747] width 44 height 19
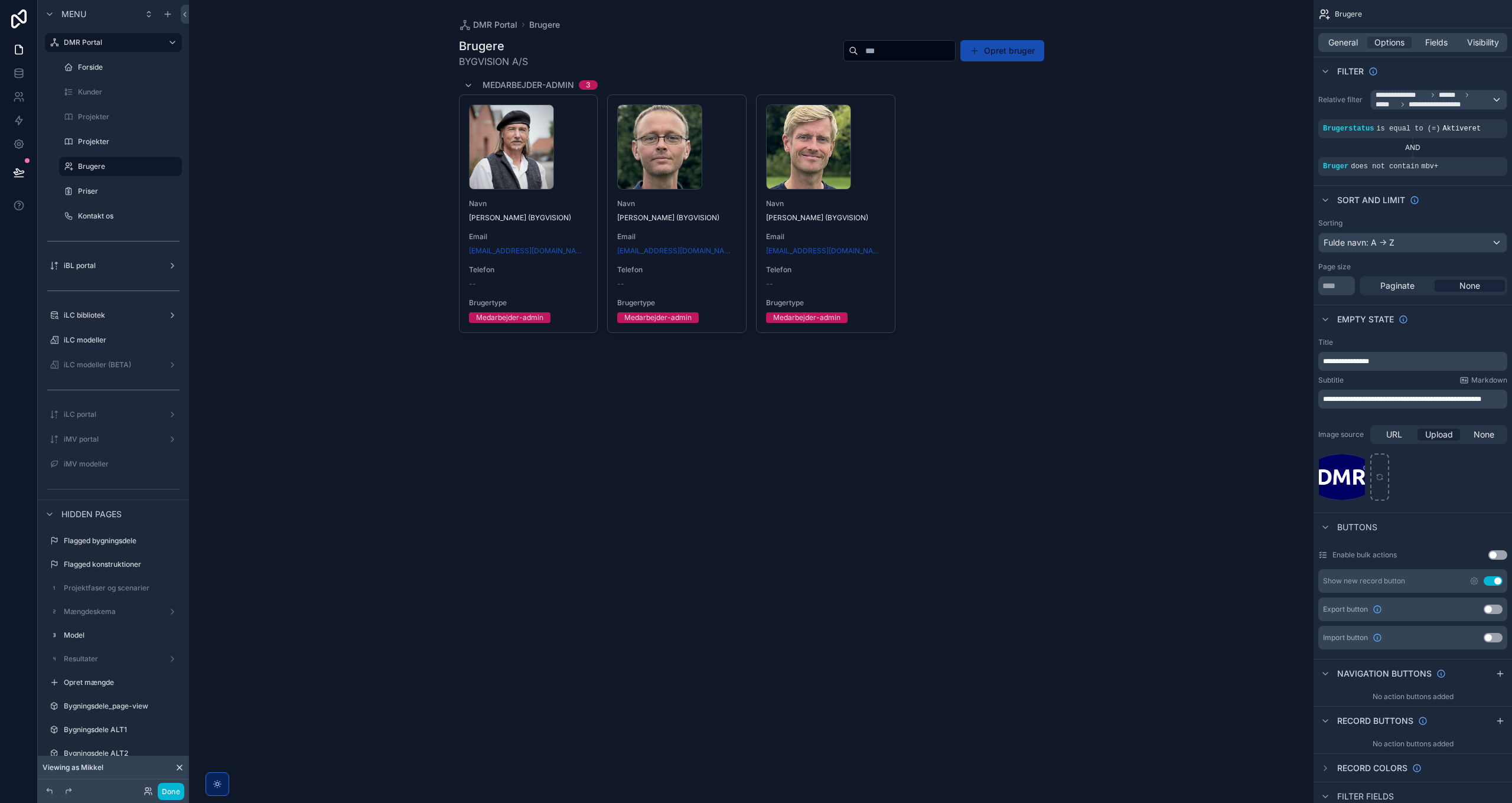
click at [989, 53] on button "Opret bruger" at bounding box center [1002, 50] width 84 height 22
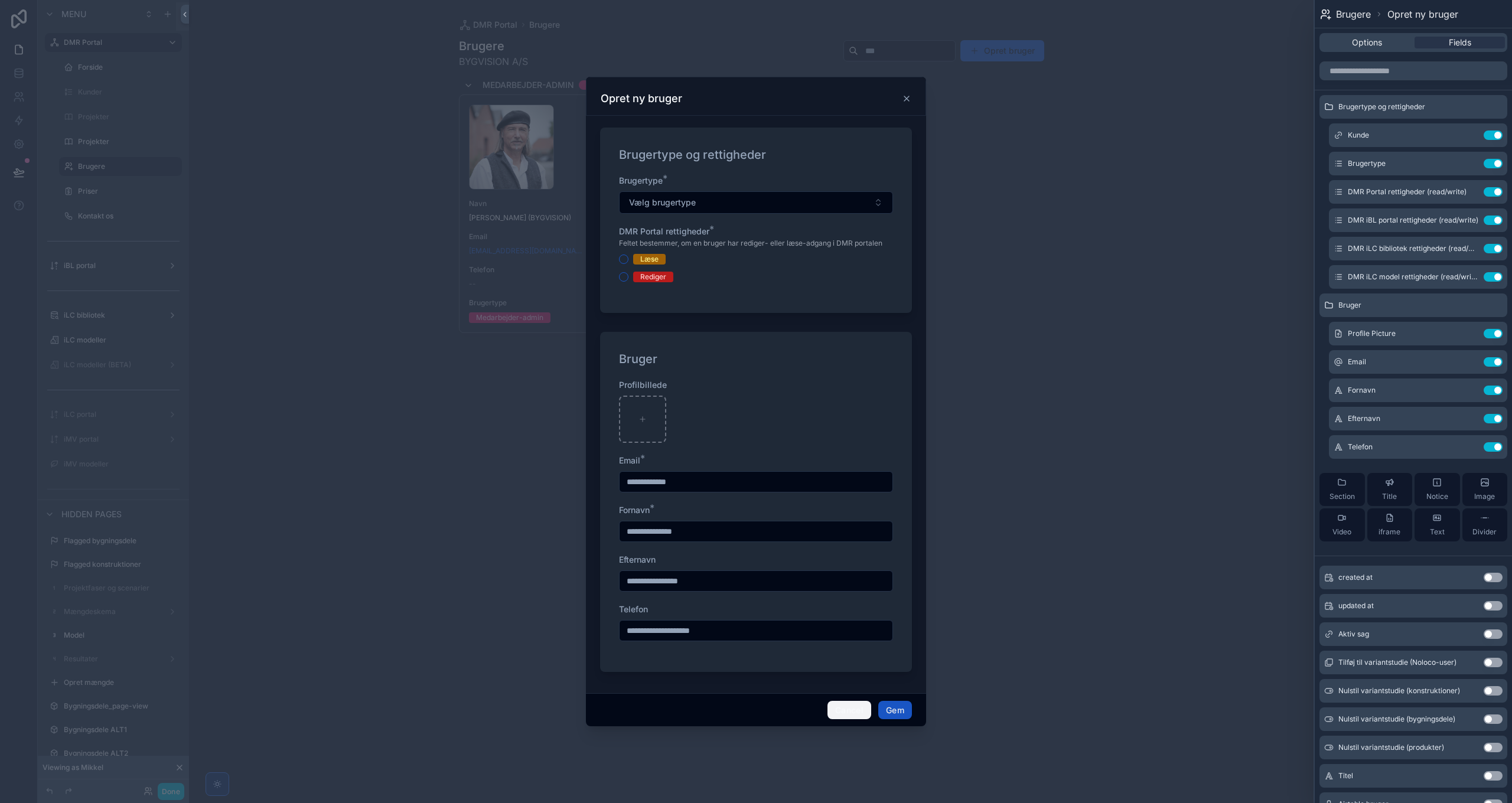
click at [855, 707] on button "Cancel" at bounding box center [849, 711] width 44 height 19
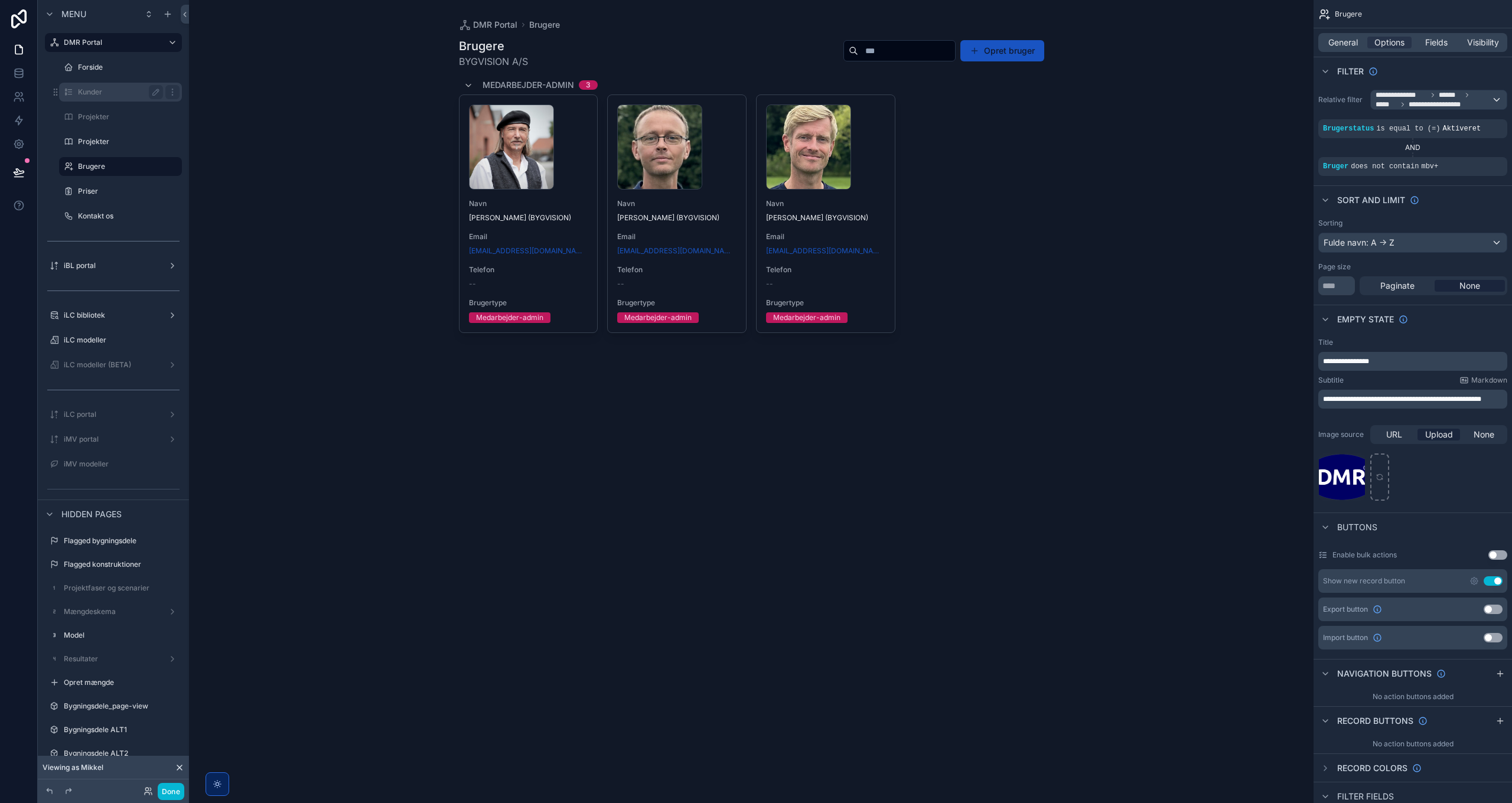
click at [92, 90] on label "Kunder" at bounding box center [118, 92] width 81 height 10
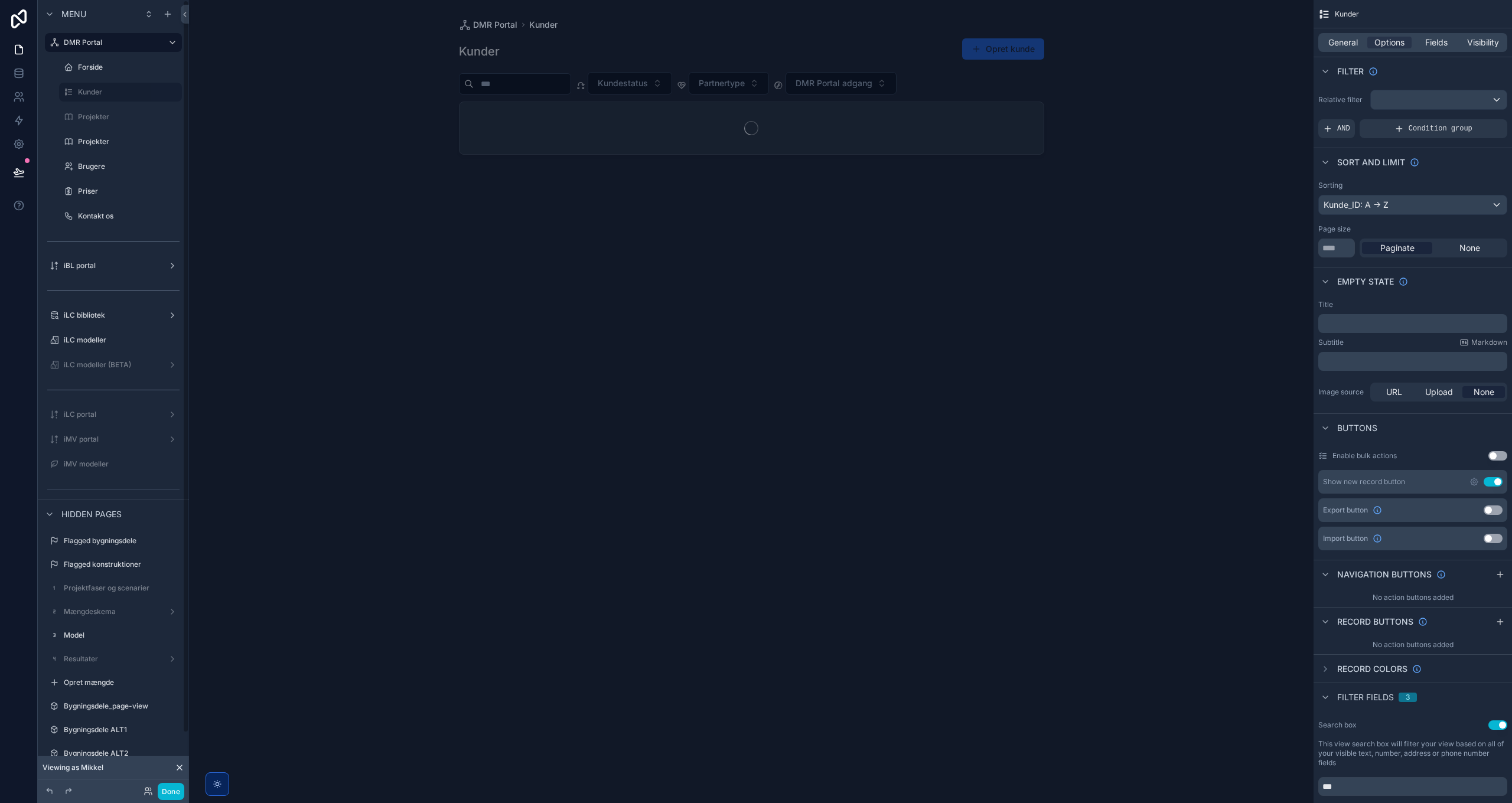
click at [177, 770] on icon at bounding box center [179, 767] width 5 height 5
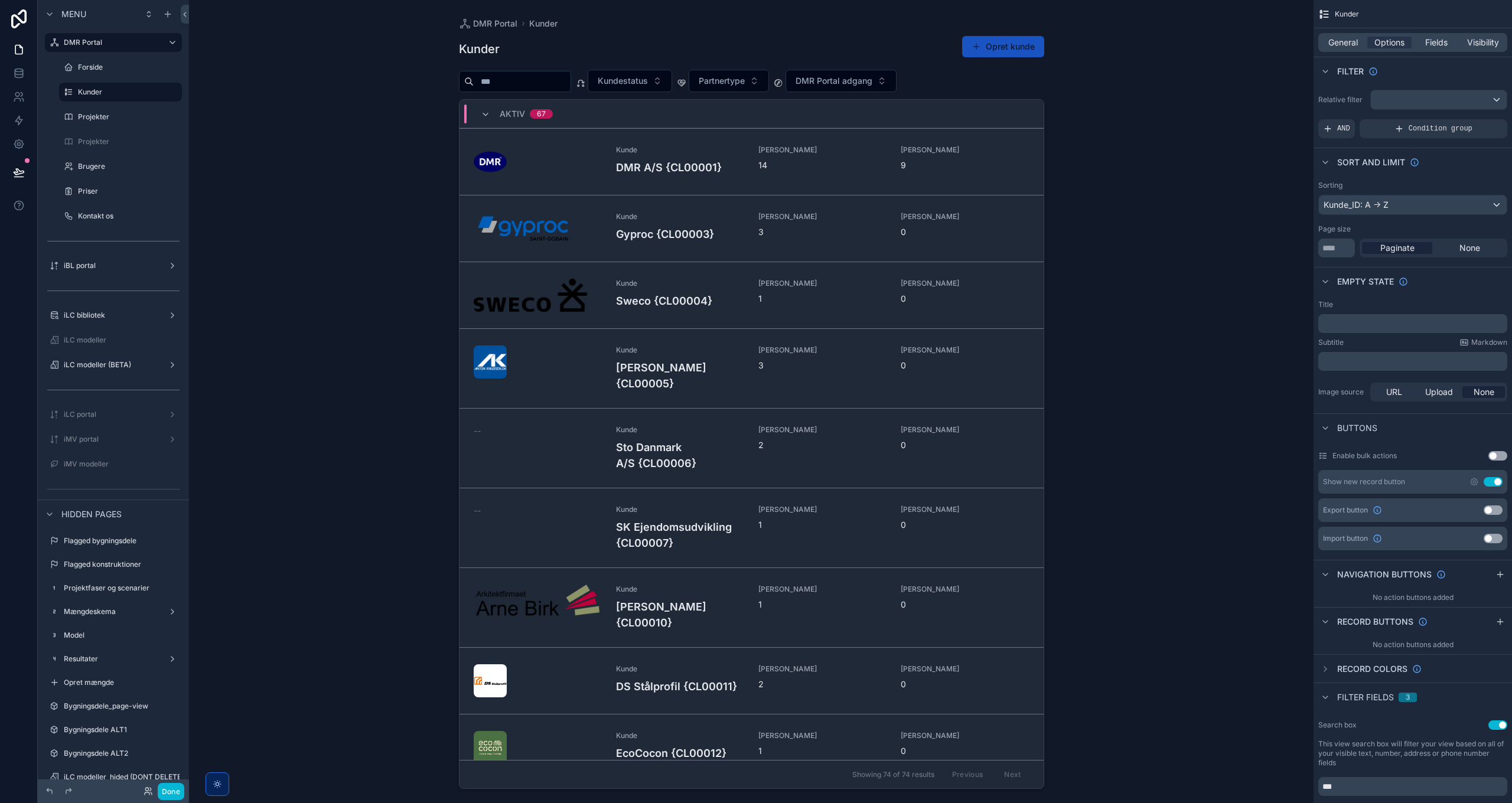
click at [532, 79] on div "scrollable content" at bounding box center [752, 394] width 604 height 789
click at [528, 81] on input "scrollable content" at bounding box center [522, 81] width 97 height 17
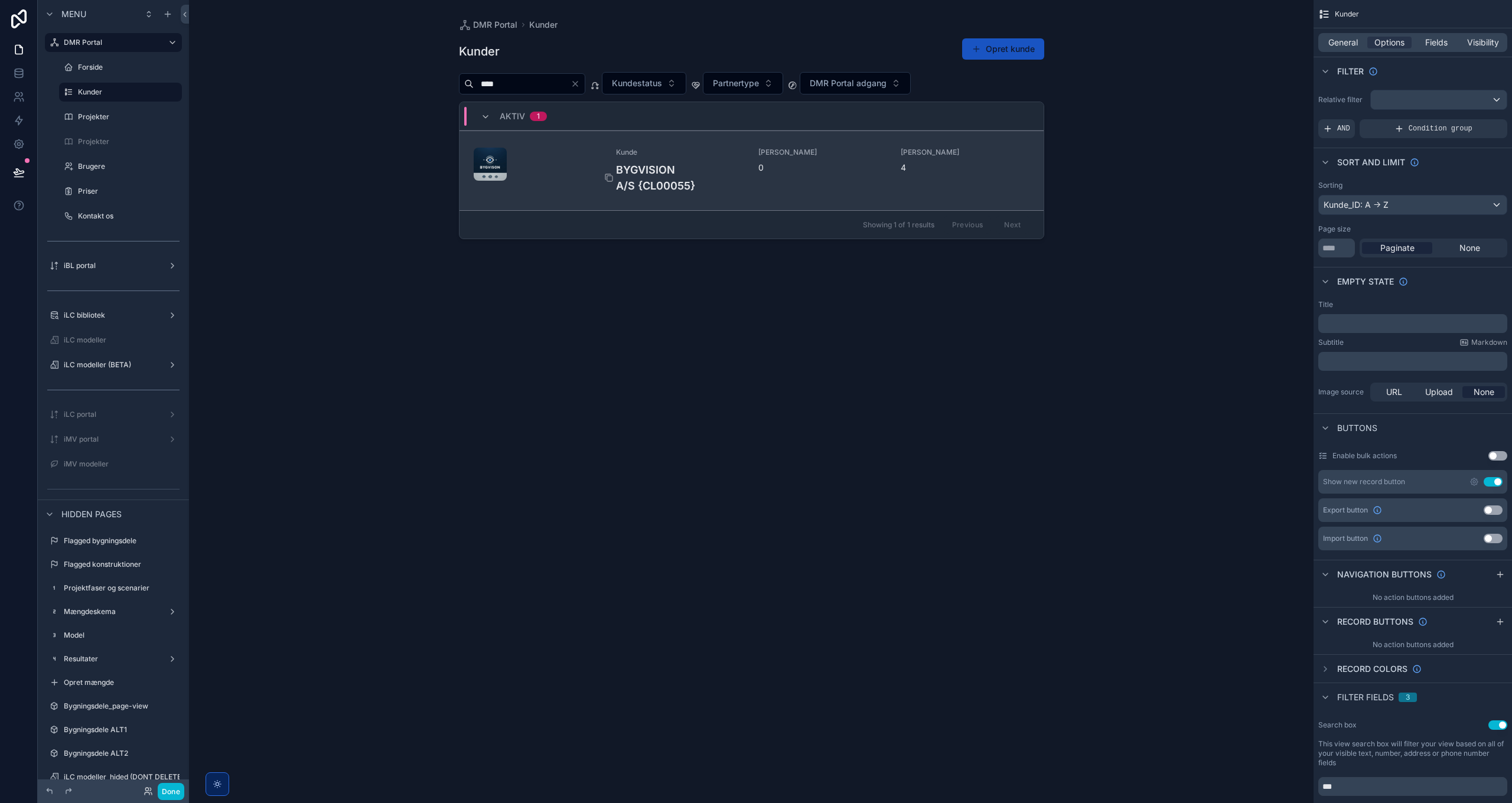
type input "****"
click at [666, 169] on h4 "BYGVISION A/S {CL00055}" at bounding box center [680, 178] width 128 height 32
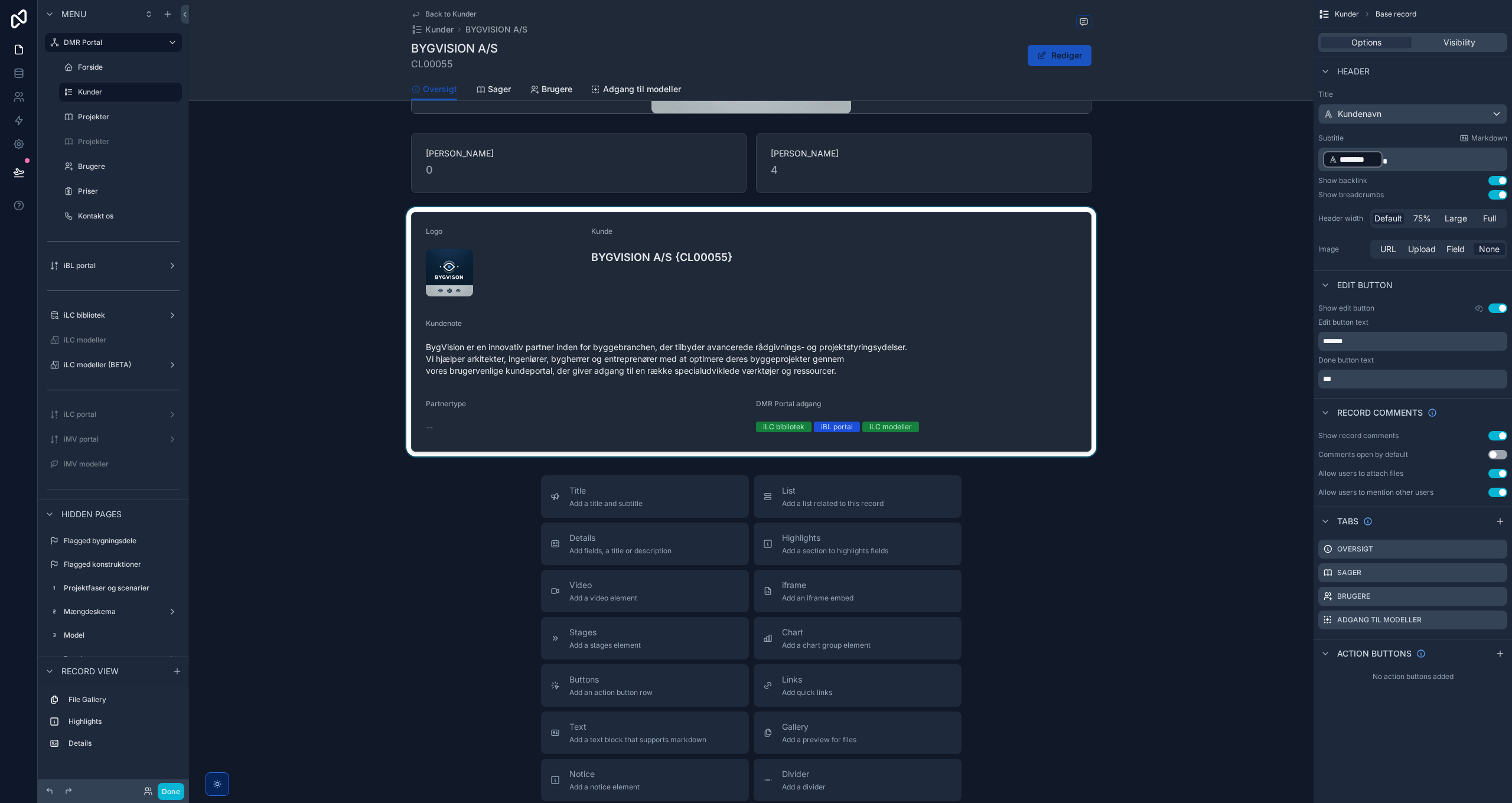
scroll to position [236, 0]
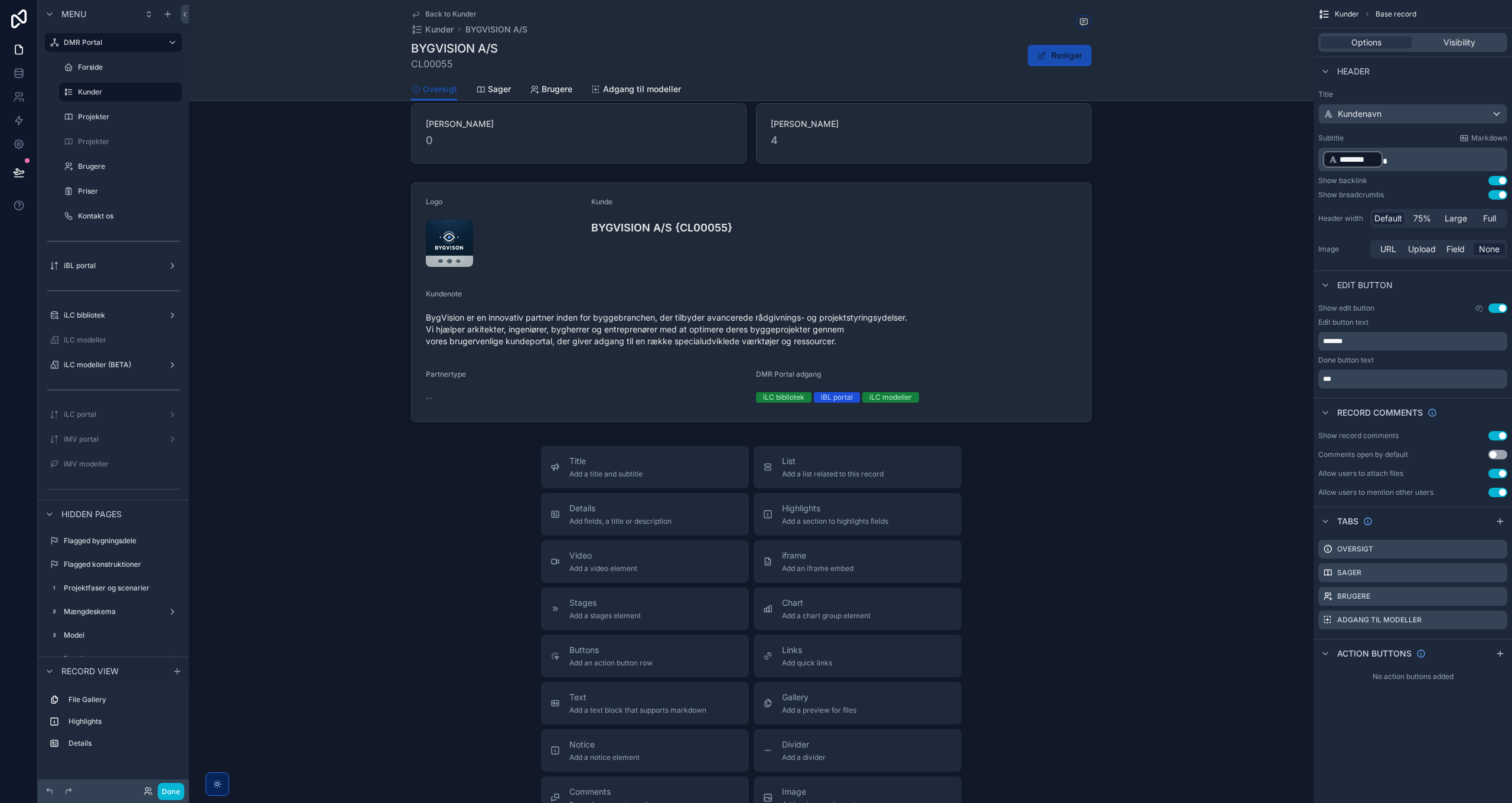
click at [1057, 53] on button "Rediger" at bounding box center [1059, 55] width 64 height 22
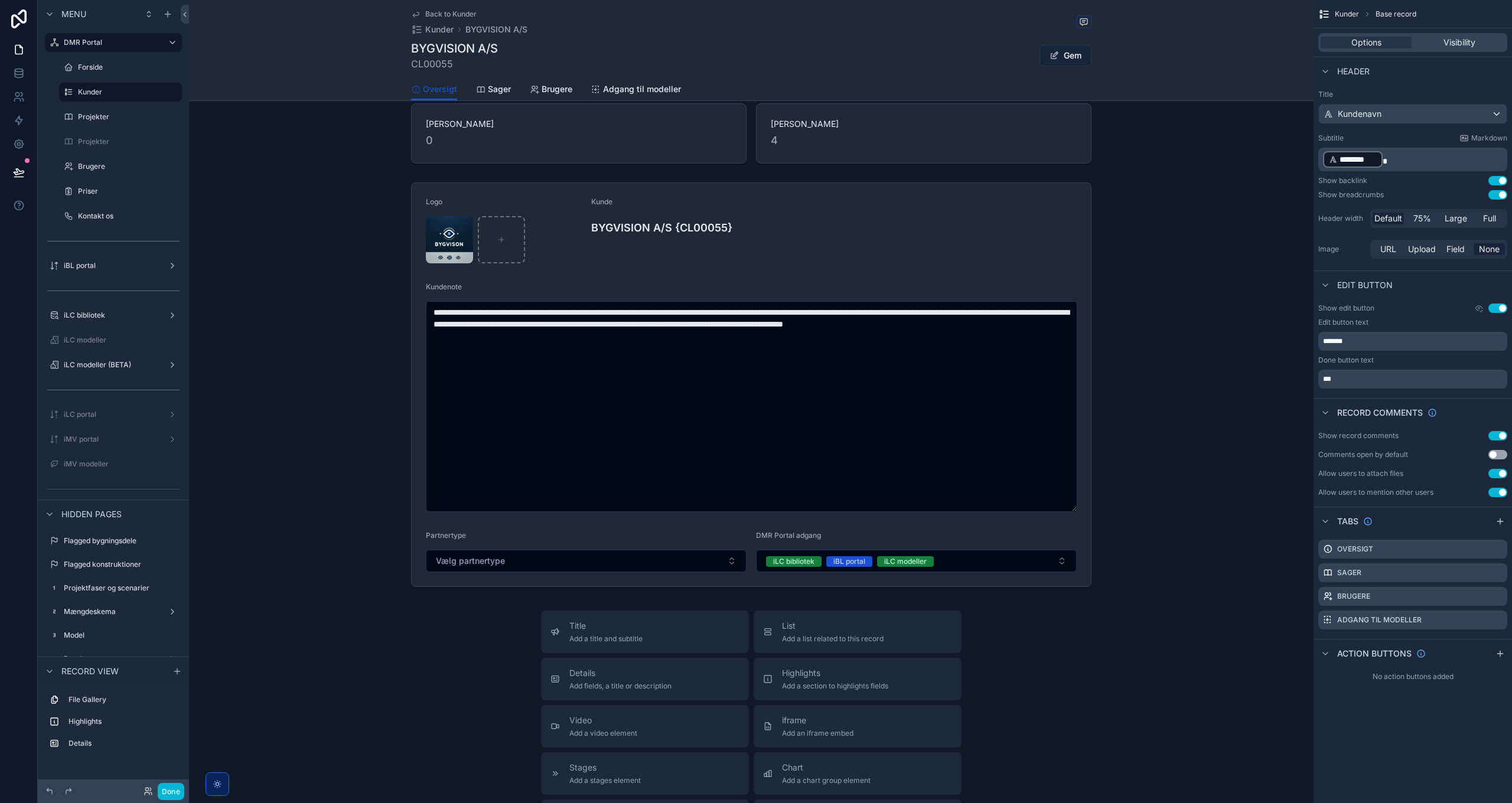
click at [1067, 51] on button "Gem" at bounding box center [1065, 55] width 52 height 22
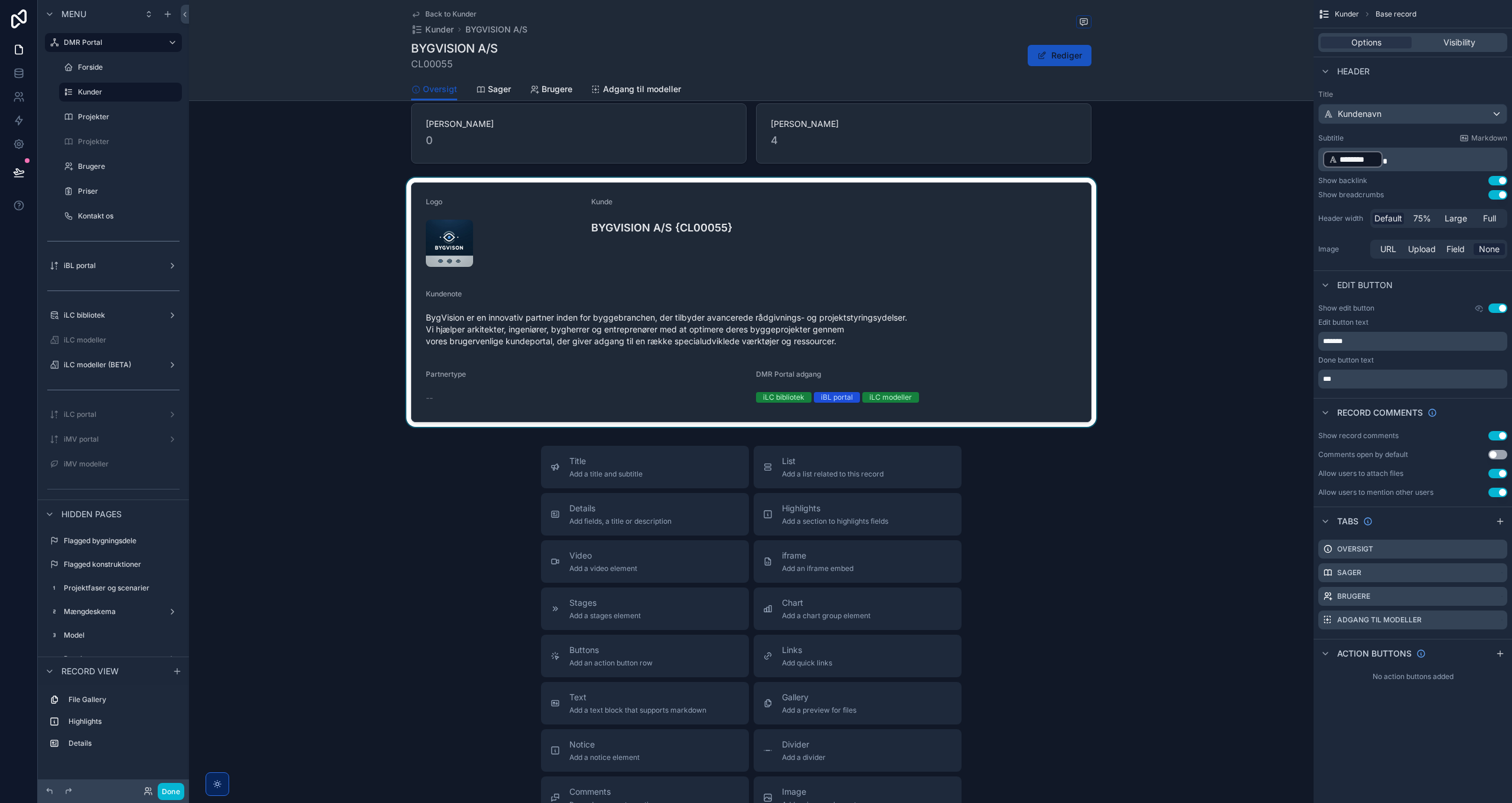
click at [956, 354] on div "scrollable content" at bounding box center [751, 302] width 1125 height 249
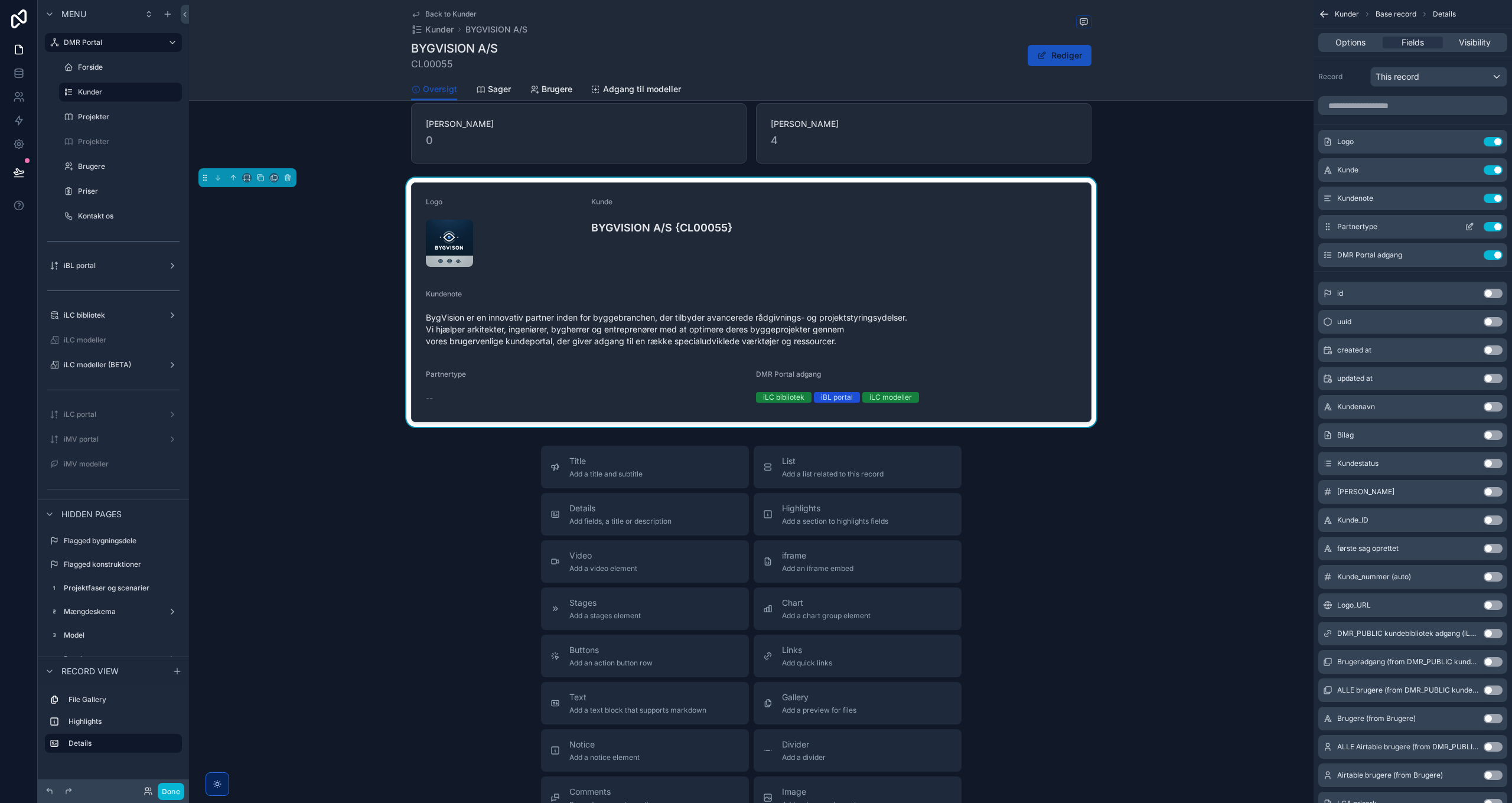
click at [1471, 225] on icon "scrollable content" at bounding box center [1470, 227] width 10 height 10
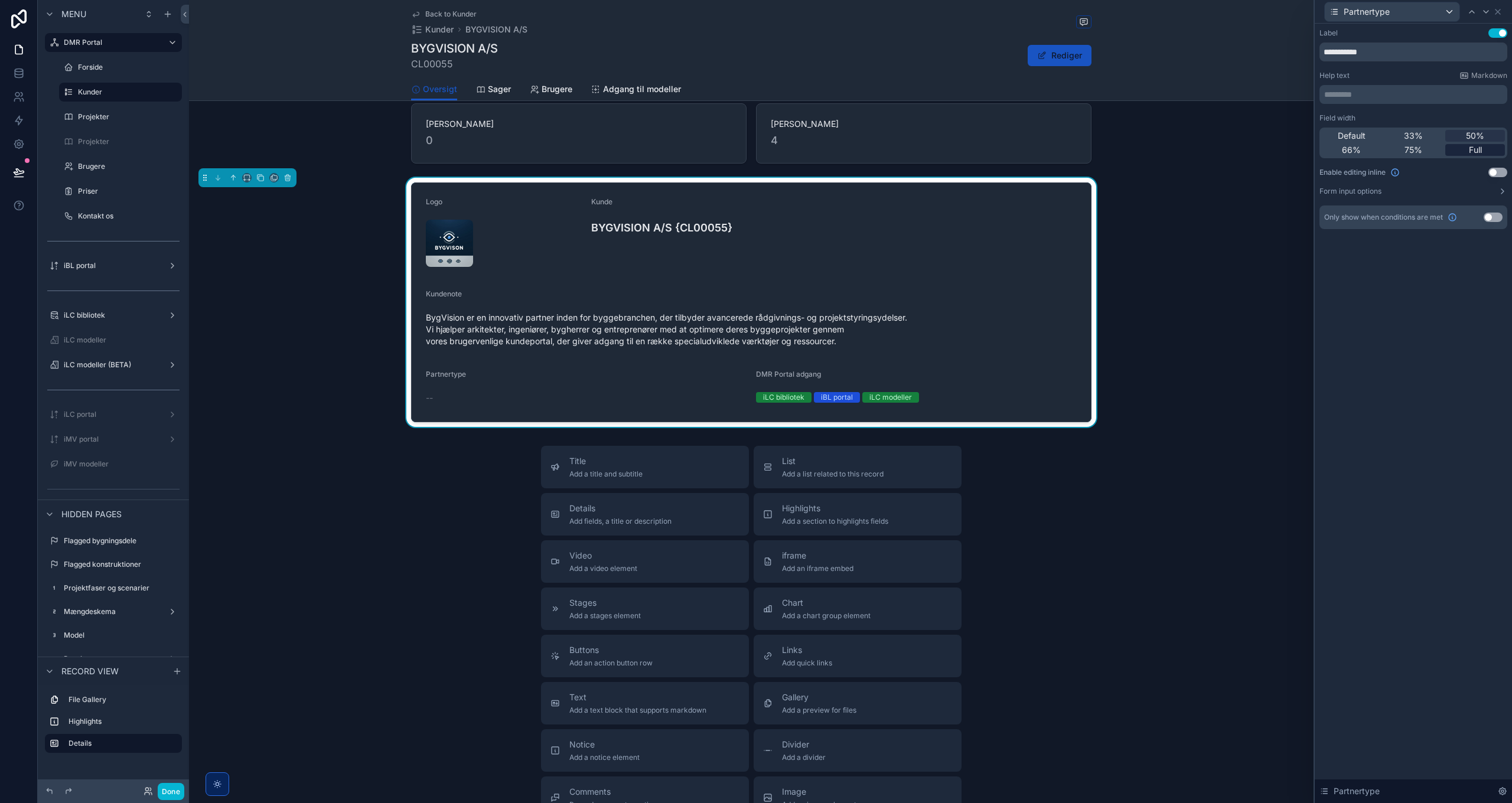
click at [1484, 146] on div "Full" at bounding box center [1475, 150] width 60 height 12
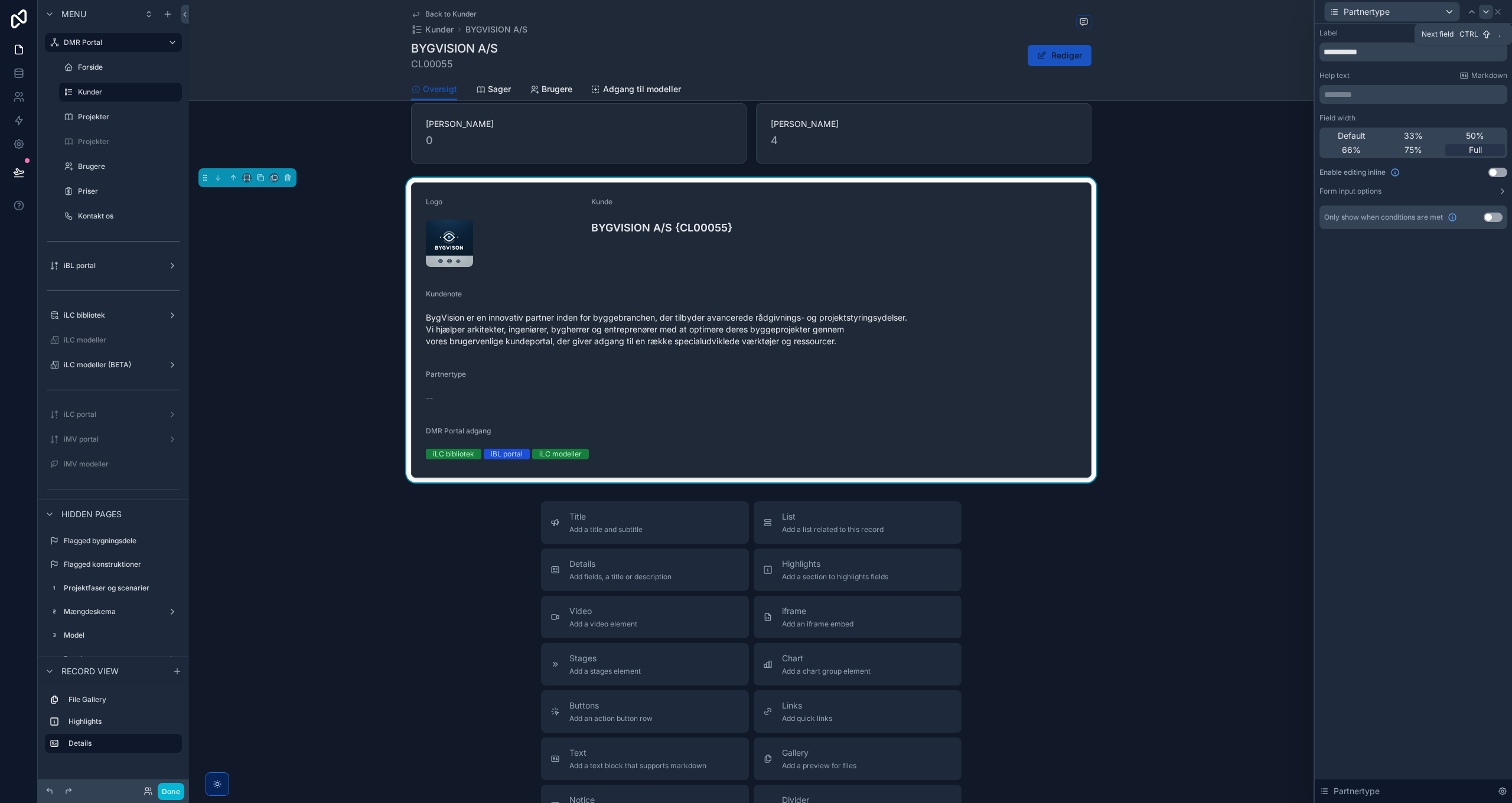
click at [1483, 13] on icon at bounding box center [1486, 12] width 10 height 10
click at [1479, 149] on span "Full" at bounding box center [1475, 150] width 13 height 12
click at [1372, 194] on label "Form input options" at bounding box center [1350, 191] width 62 height 10
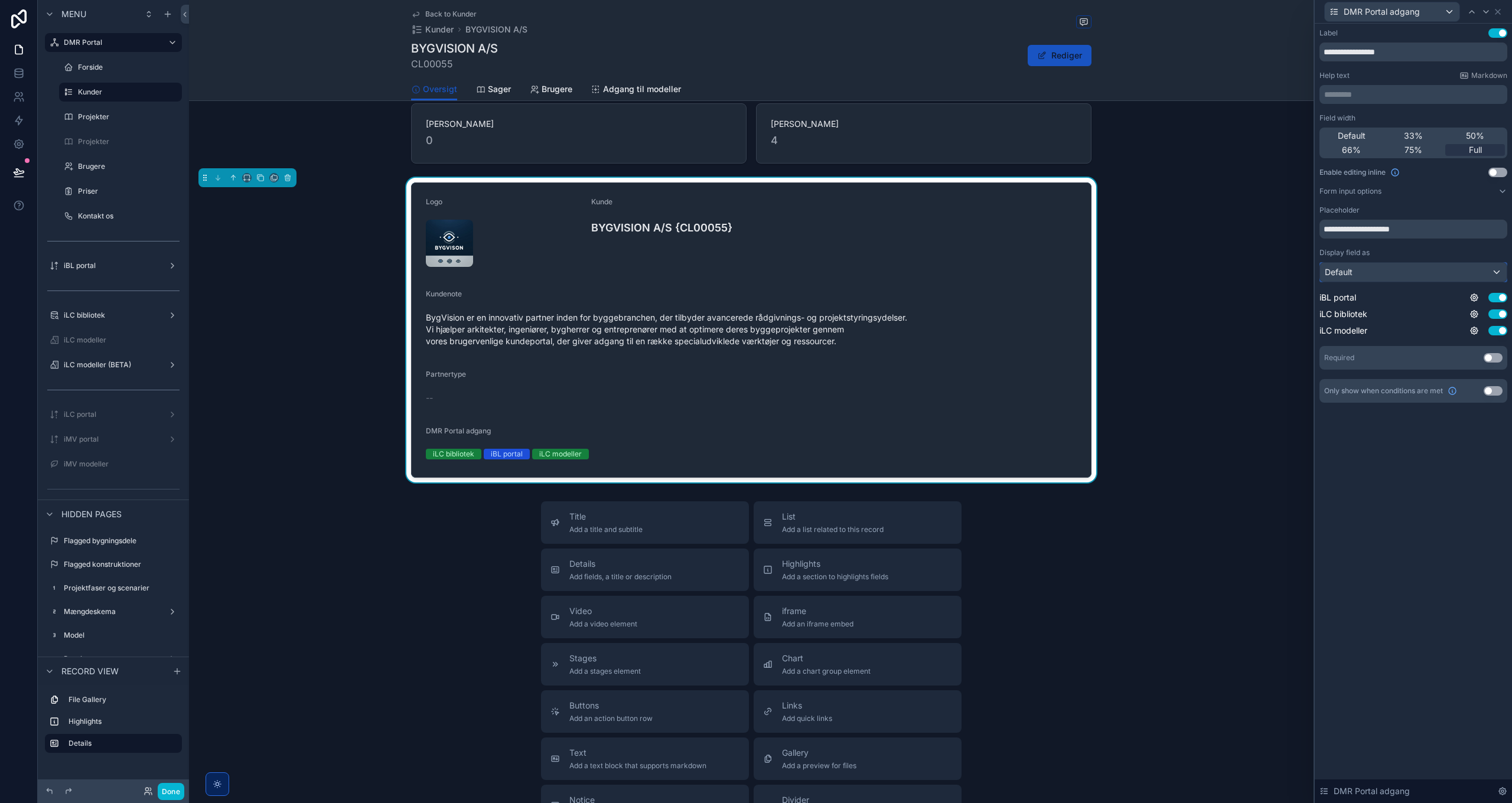
click at [1361, 272] on div "Default" at bounding box center [1413, 272] width 187 height 19
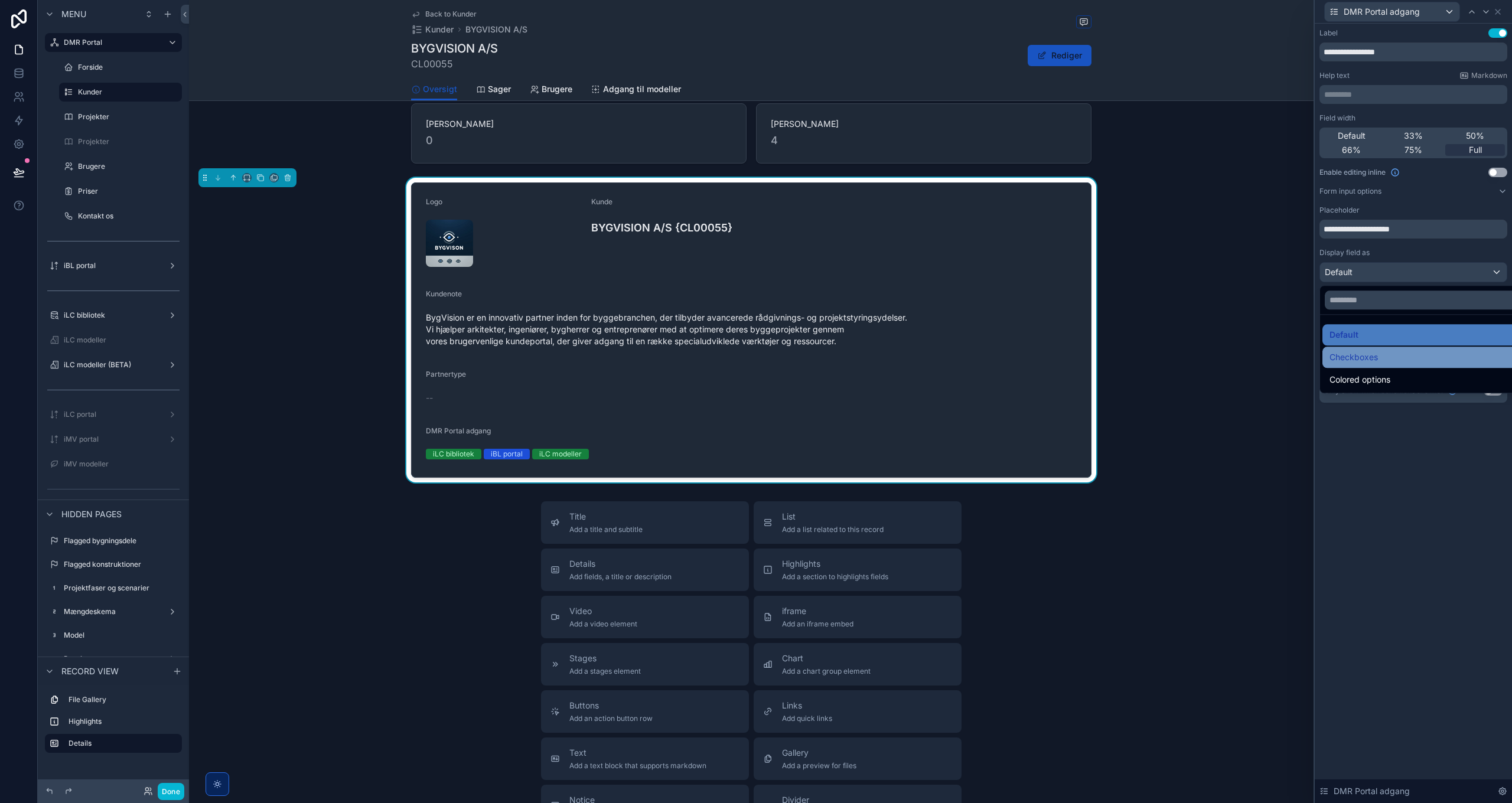
click at [1374, 362] on span "Checkboxes" at bounding box center [1353, 357] width 49 height 14
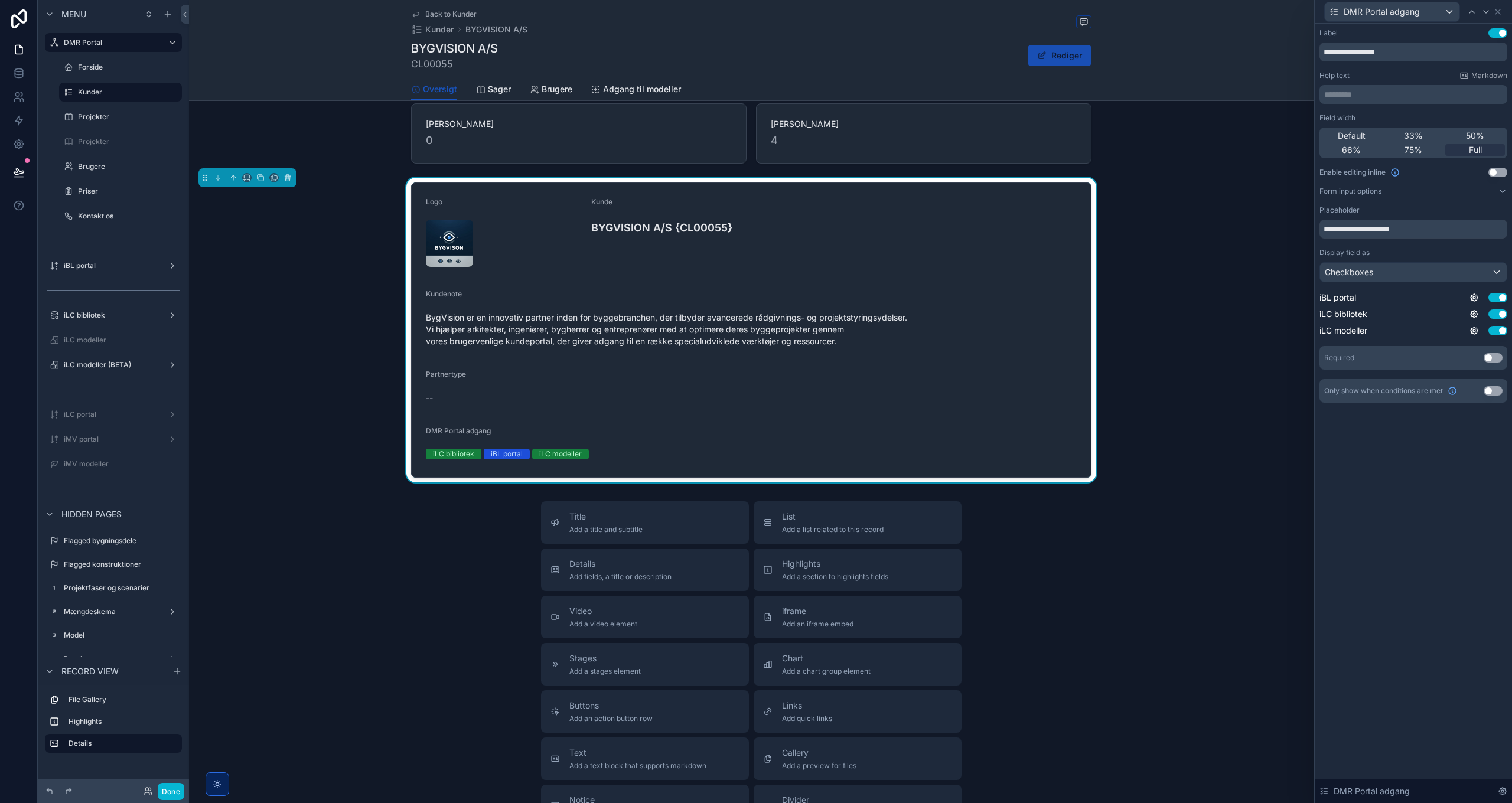
click at [1054, 59] on button "Rediger" at bounding box center [1059, 55] width 64 height 22
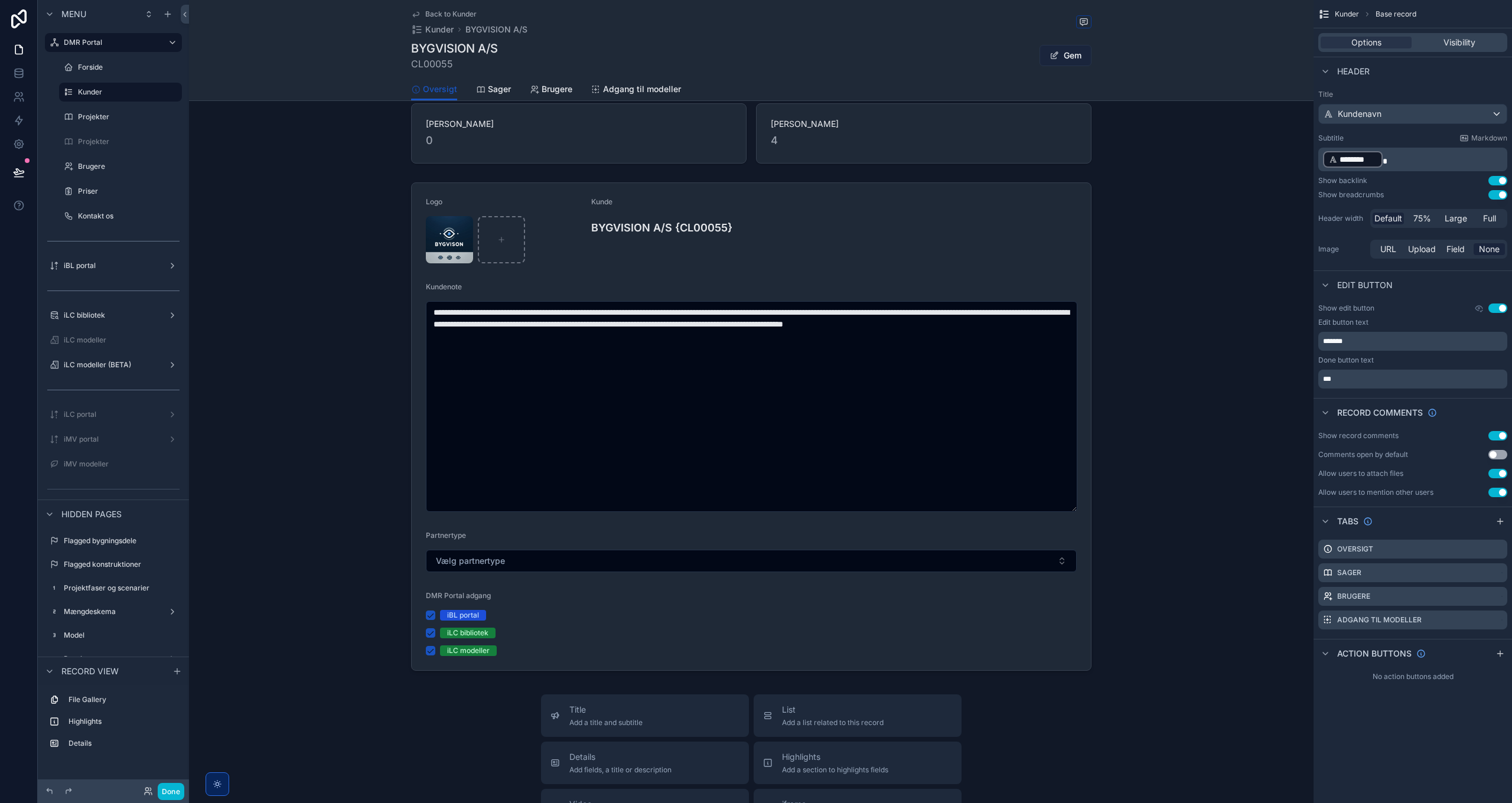
click at [1068, 52] on button "Gem" at bounding box center [1065, 55] width 52 height 22
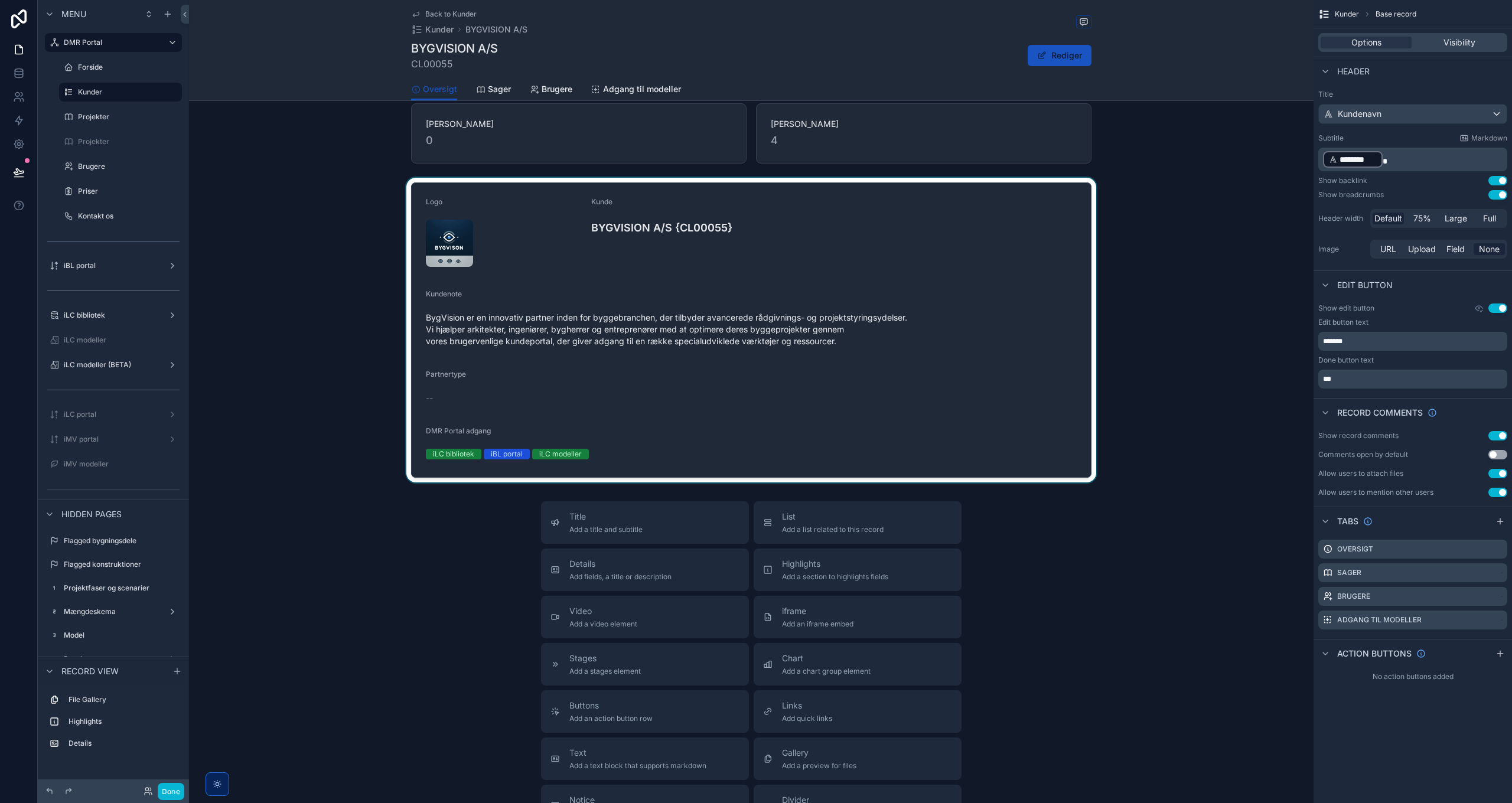
click at [768, 441] on div "scrollable content" at bounding box center [751, 330] width 1125 height 304
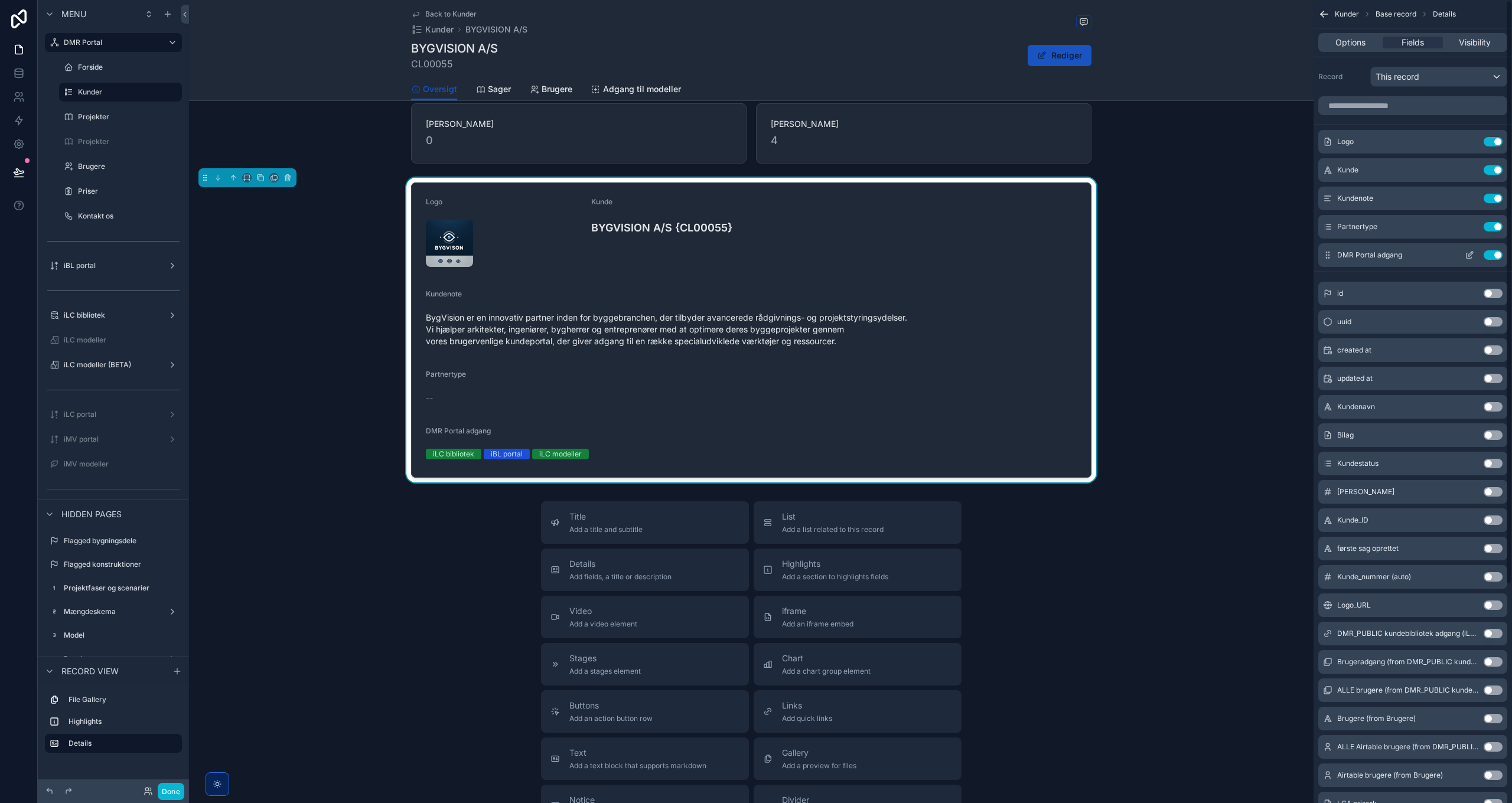
click at [1470, 253] on icon "scrollable content" at bounding box center [1471, 254] width 5 height 5
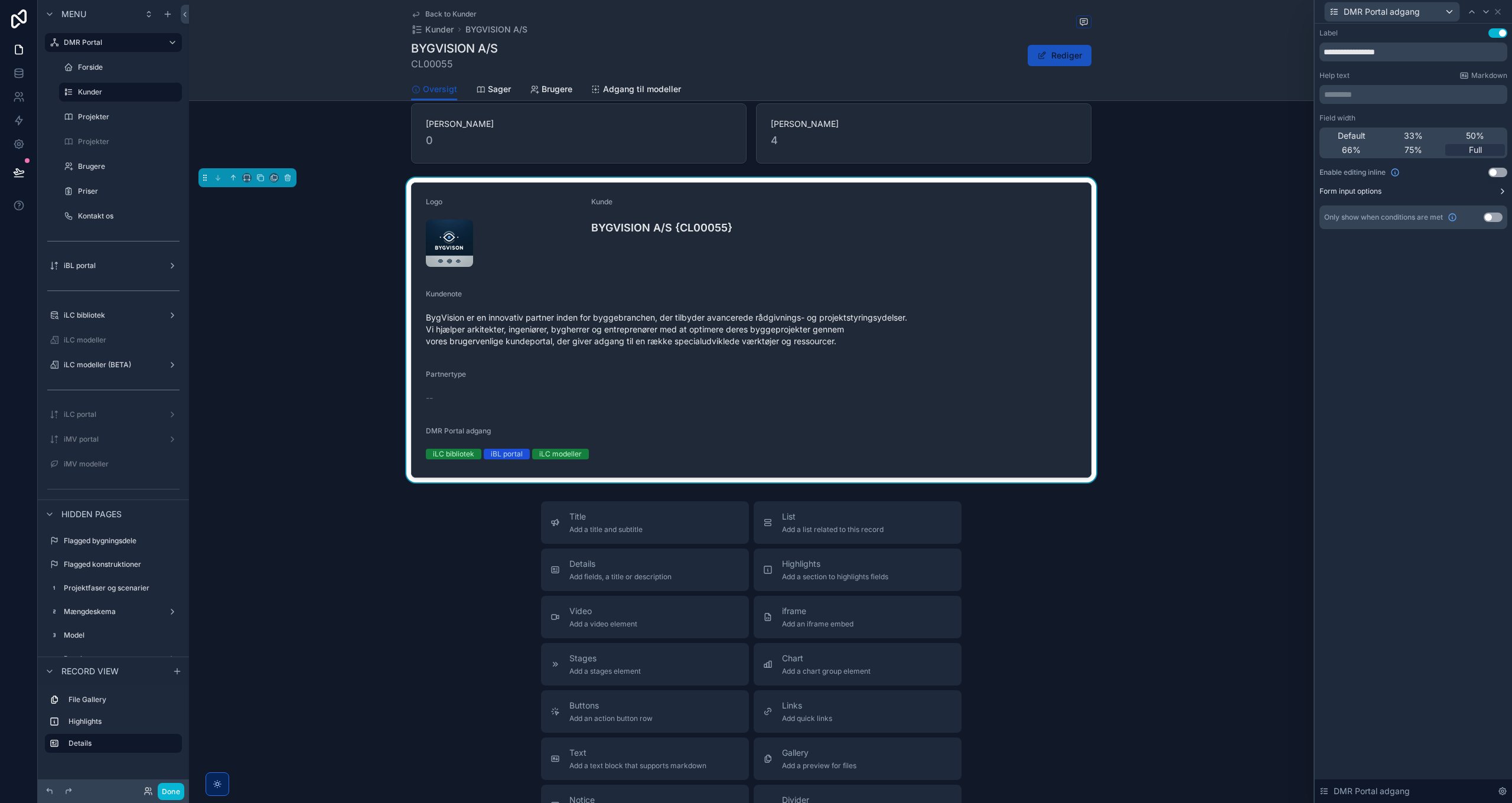
click at [1361, 190] on label "Form input options" at bounding box center [1350, 191] width 62 height 10
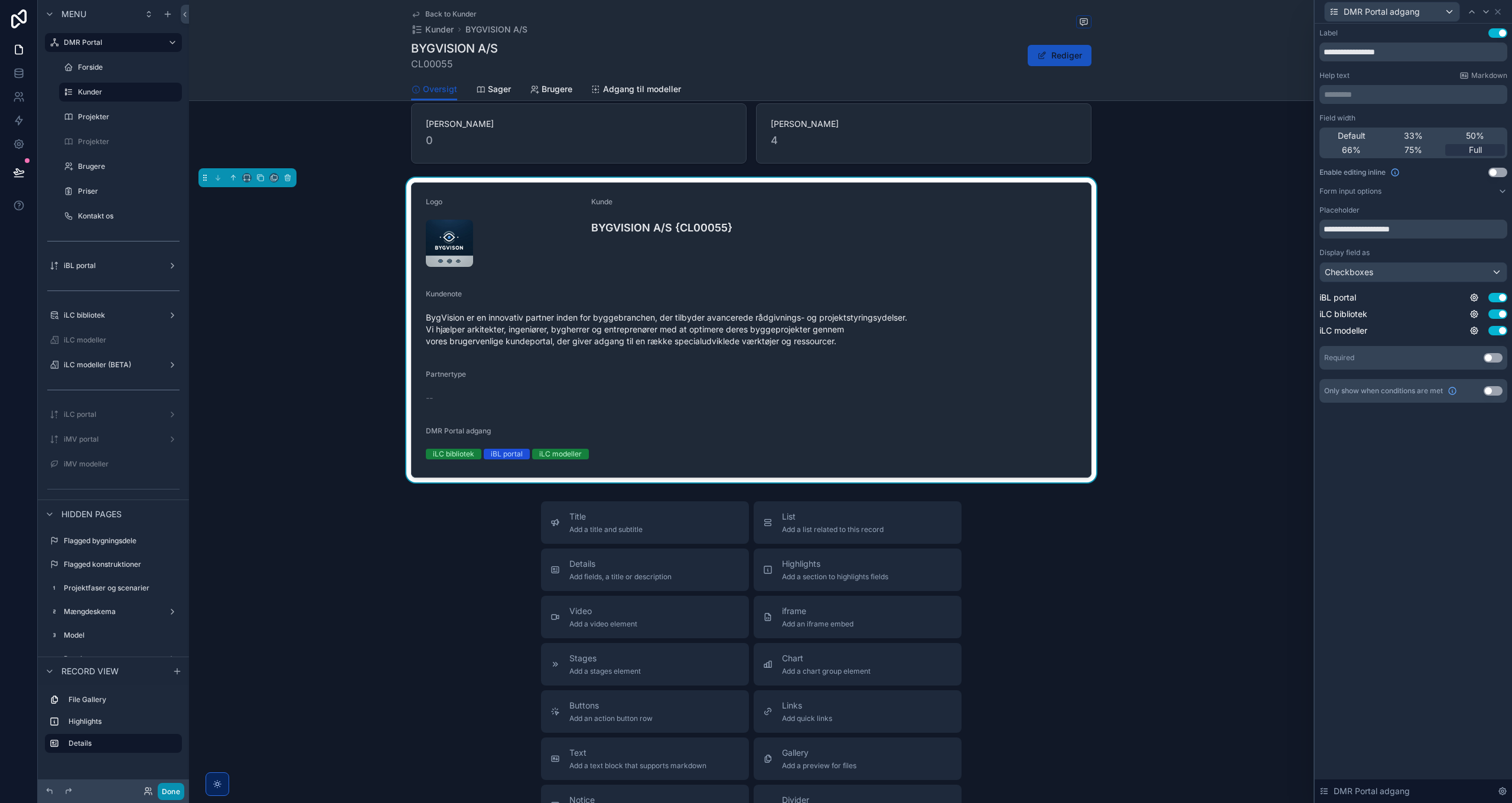
click at [175, 785] on button "Done" at bounding box center [171, 791] width 26 height 17
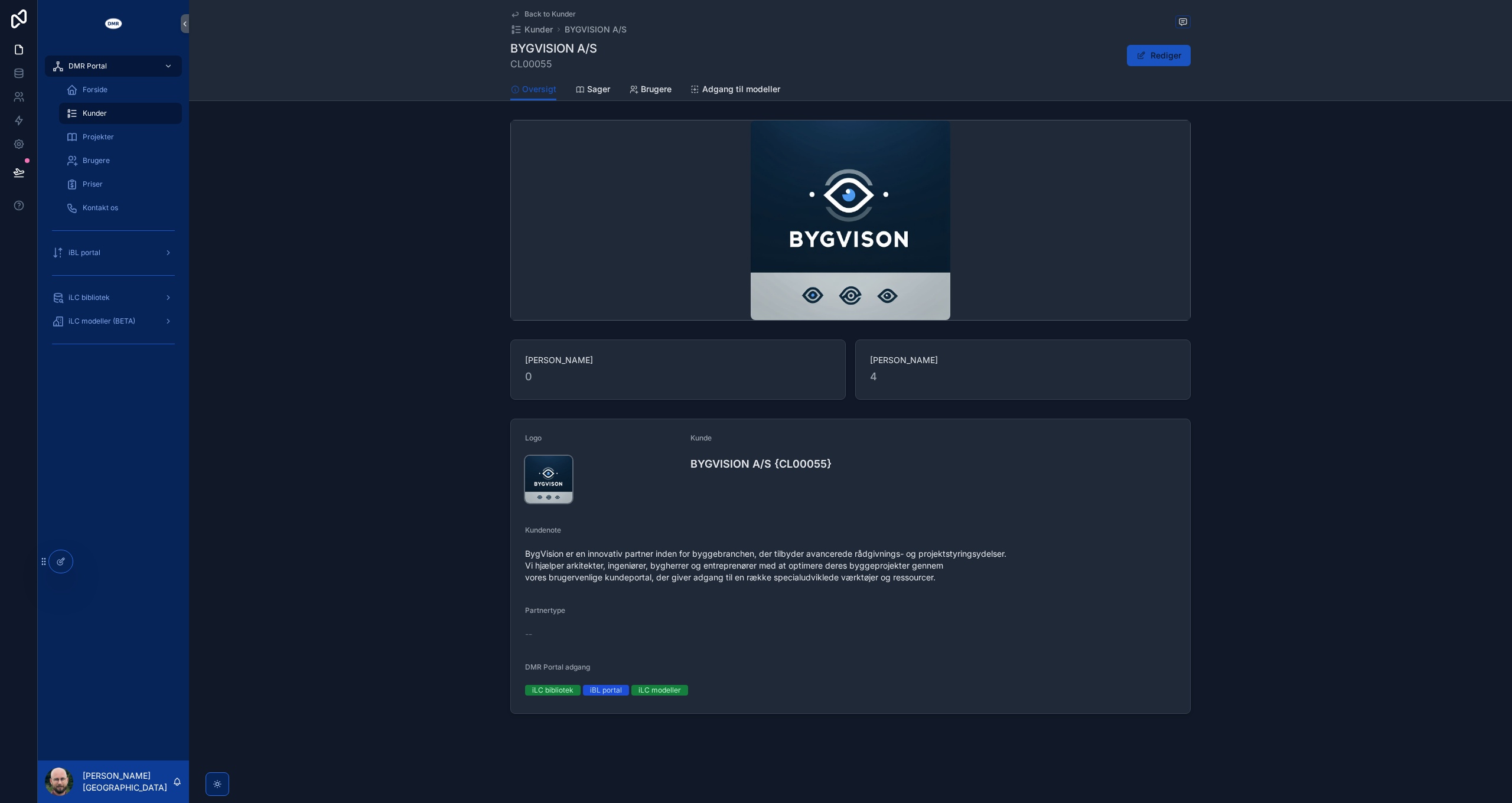
scroll to position [0, 0]
click at [1174, 54] on button "Rediger" at bounding box center [1159, 55] width 64 height 22
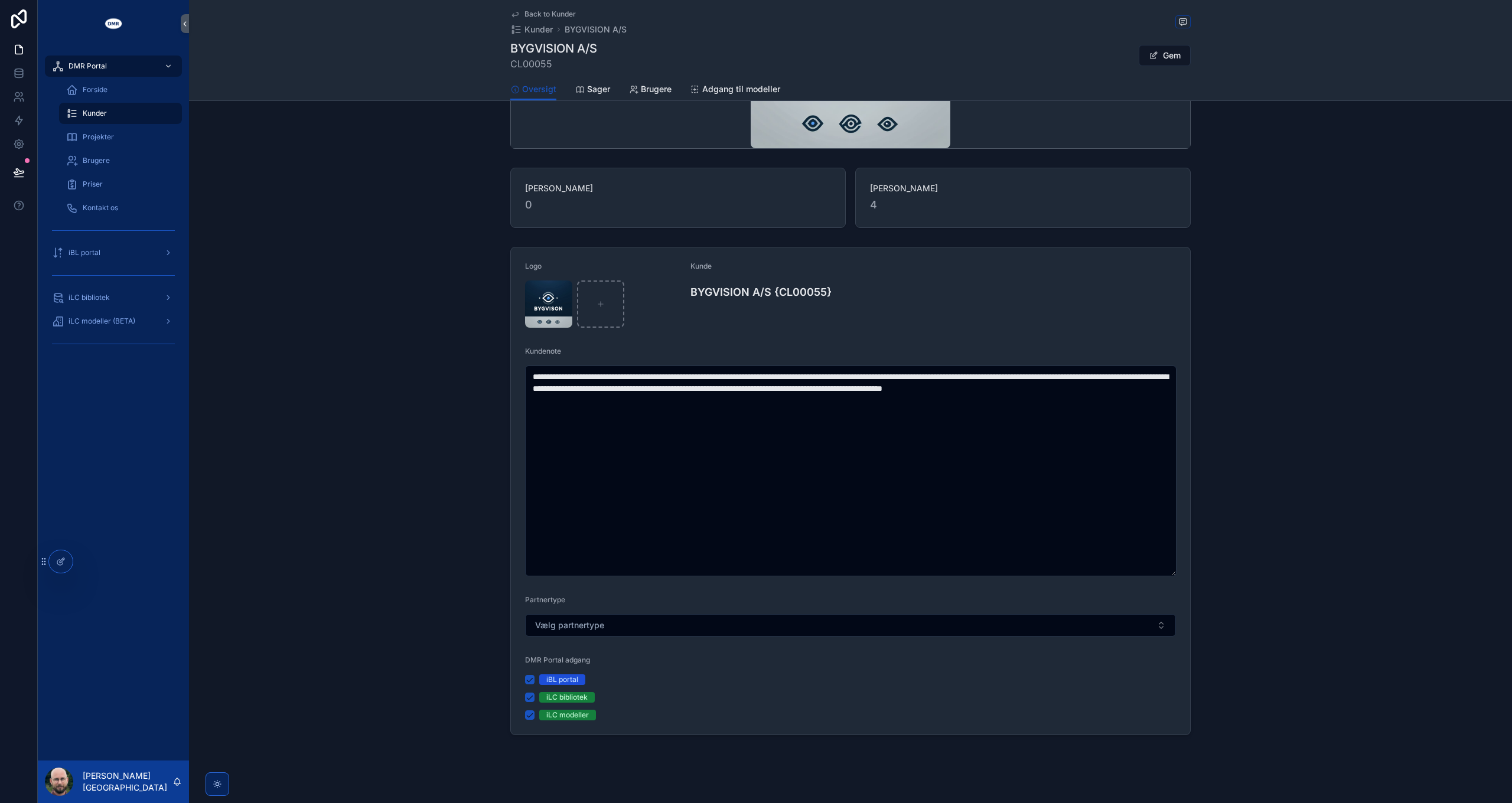
scroll to position [183, 0]
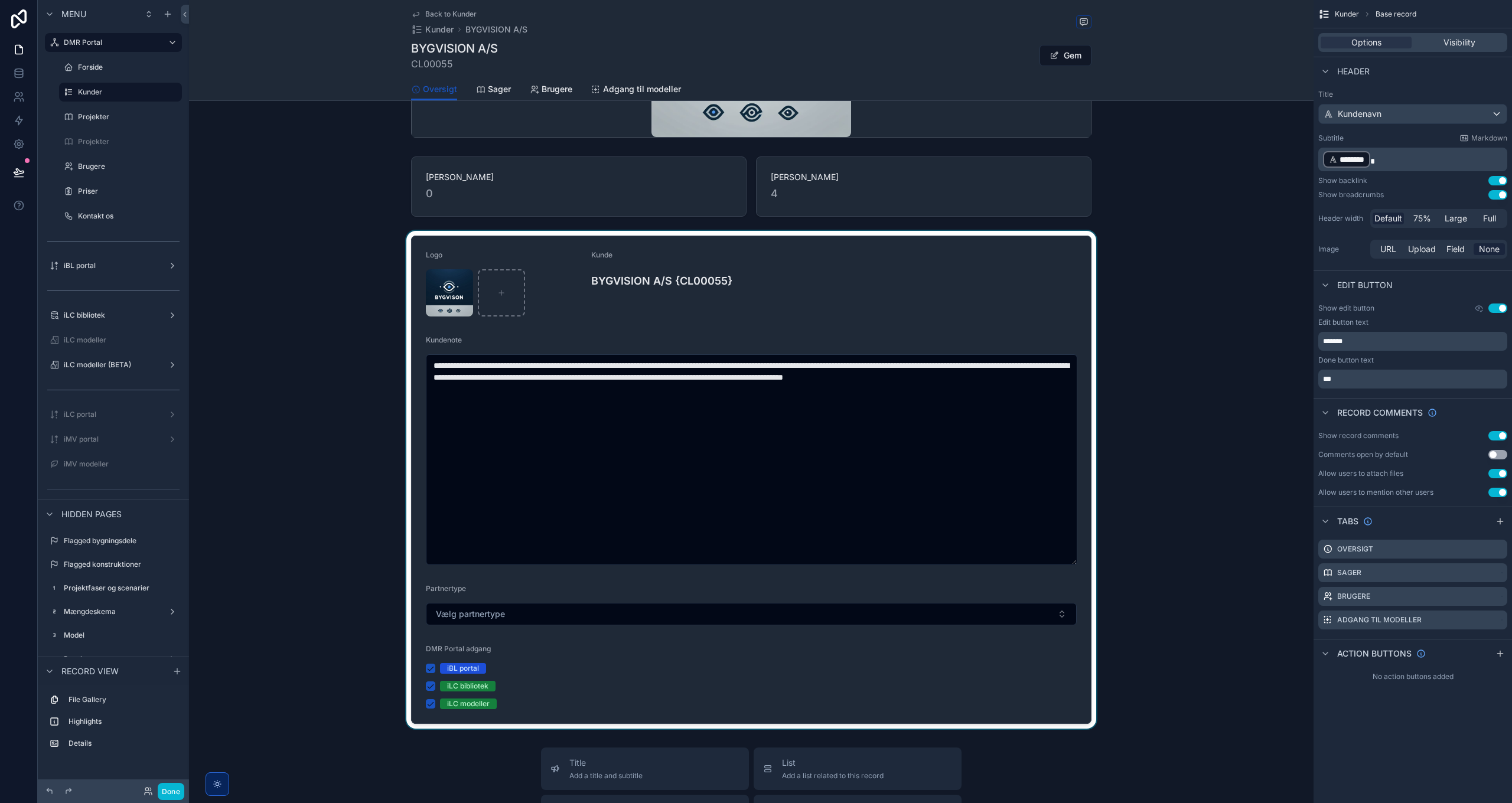
click at [768, 521] on div "scrollable content" at bounding box center [751, 480] width 1125 height 498
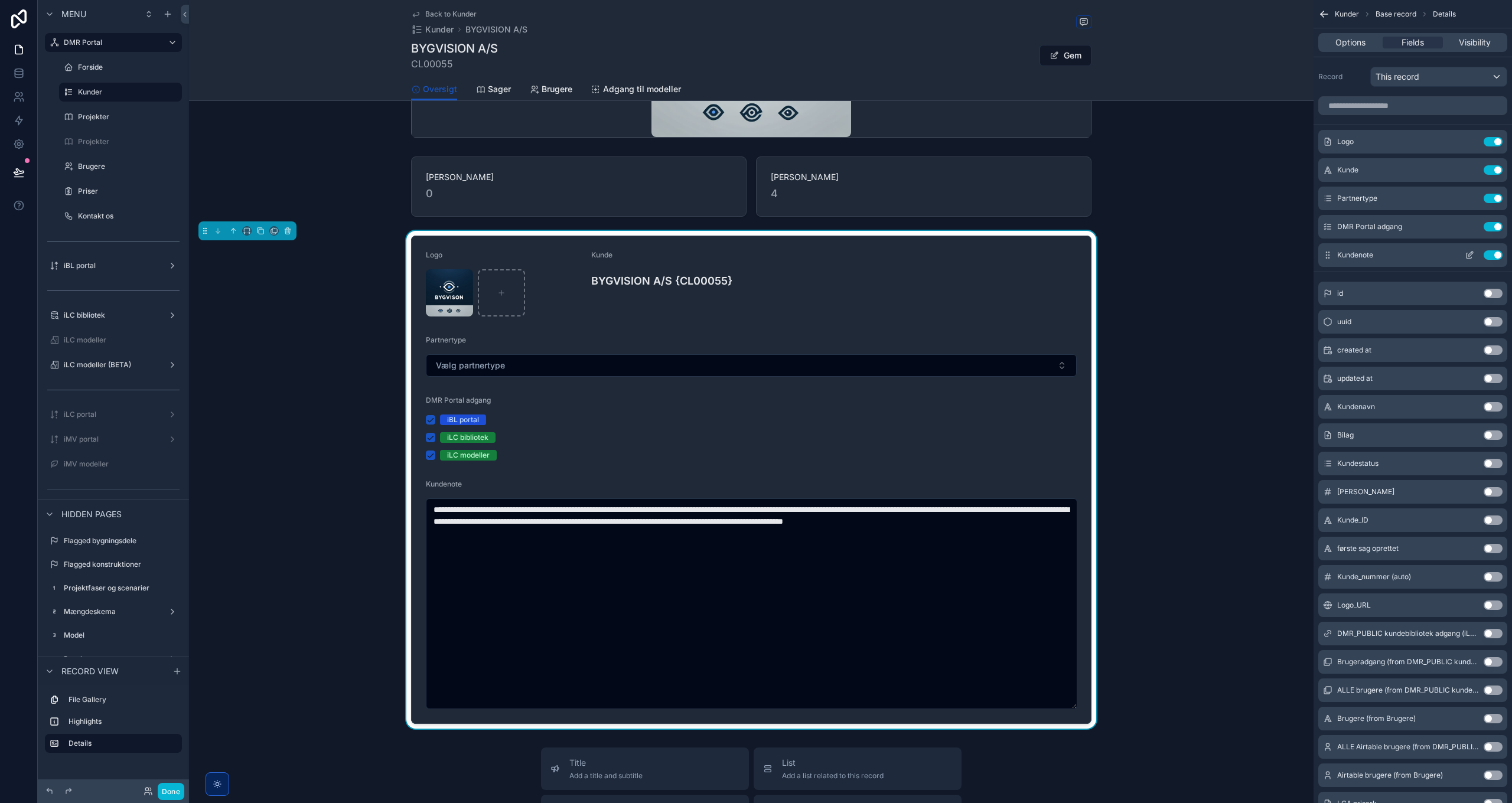
click at [1333, 255] on div "Kundenote Use setting" at bounding box center [1412, 255] width 189 height 24
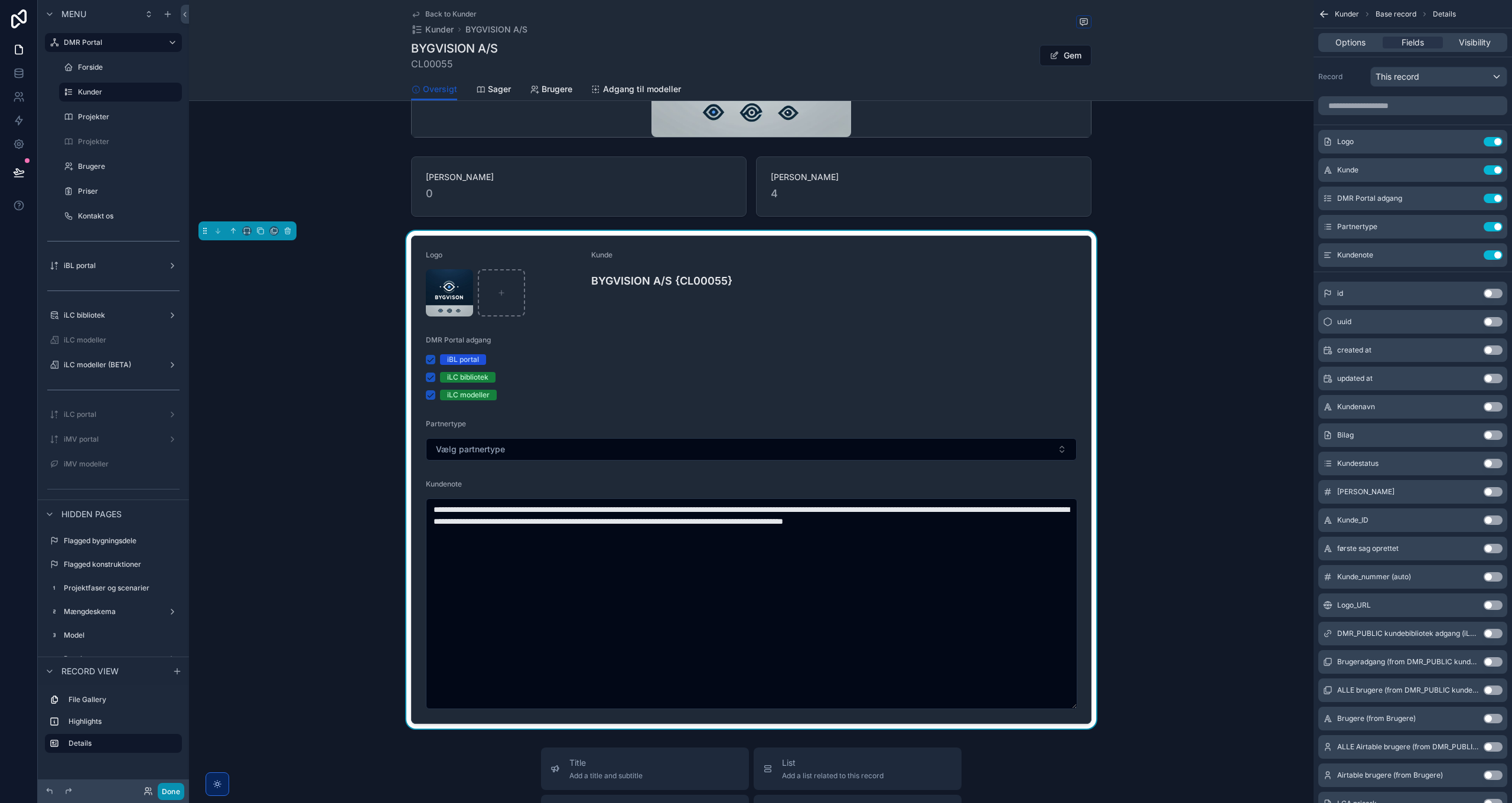
click at [170, 793] on button "Done" at bounding box center [171, 791] width 26 height 17
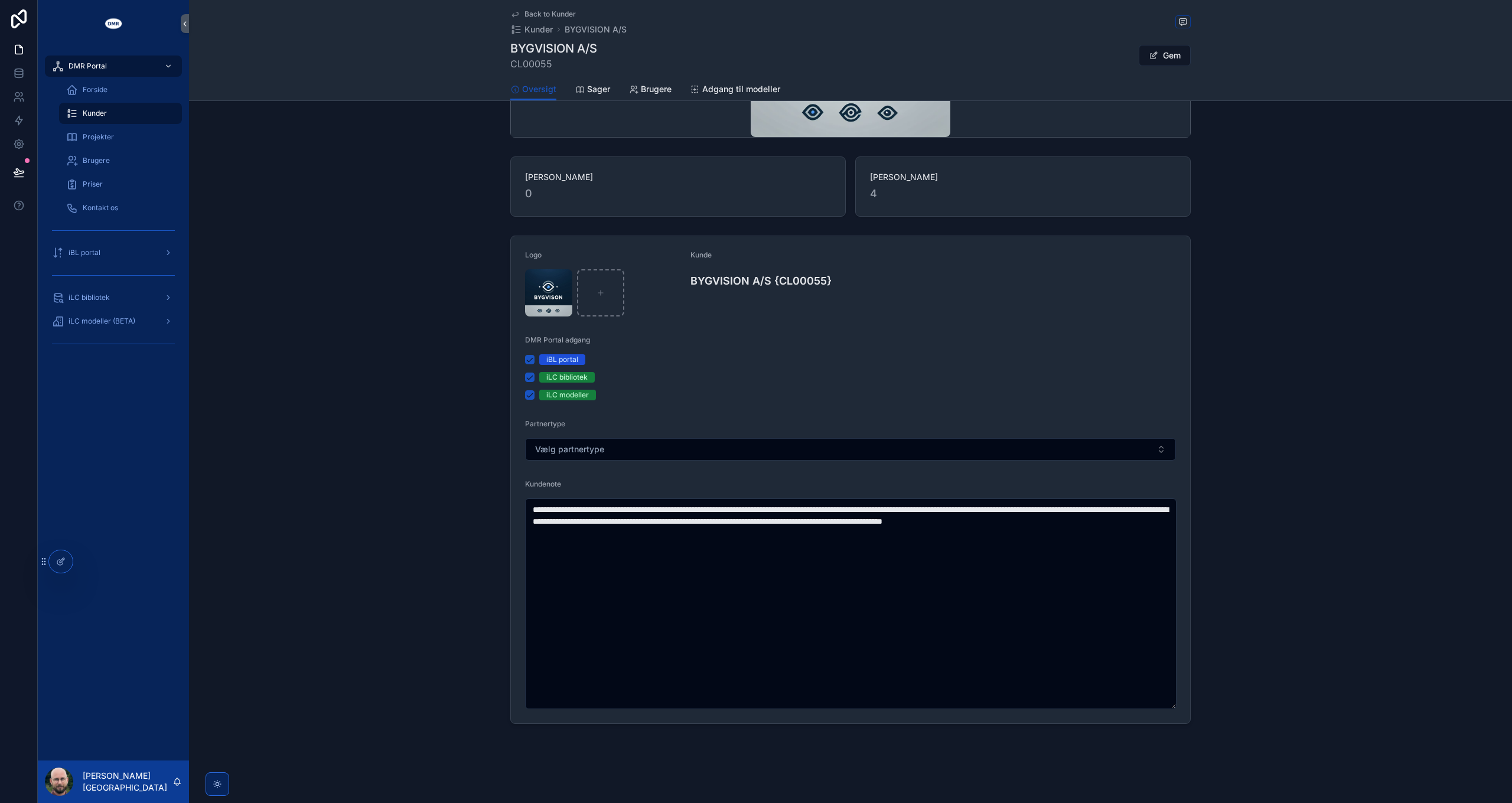
click at [544, 16] on span "Back to Kunder" at bounding box center [550, 14] width 51 height 10
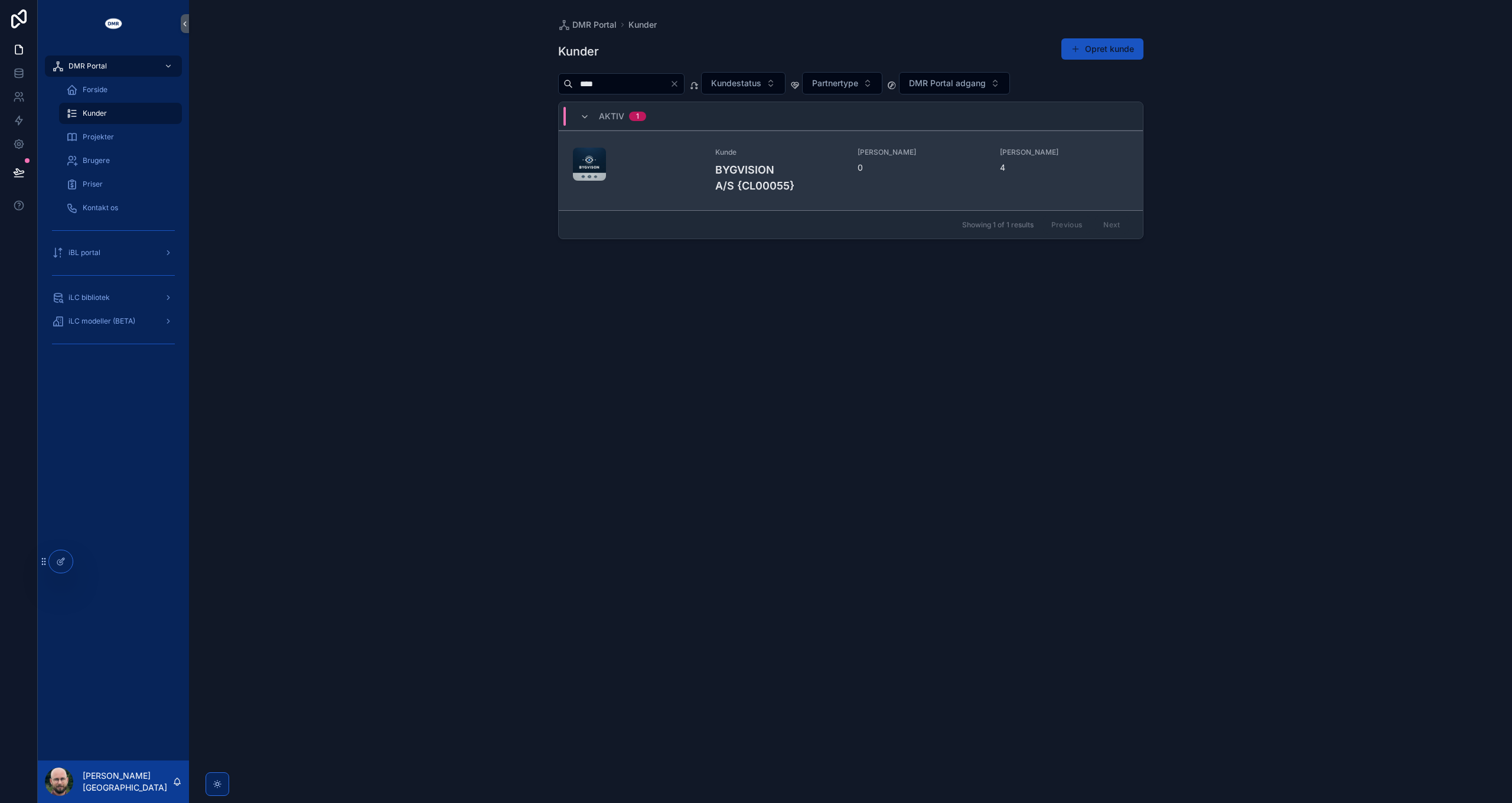
click at [775, 156] on div "Kunde BYGVISION A/S {CL00055}" at bounding box center [779, 170] width 128 height 46
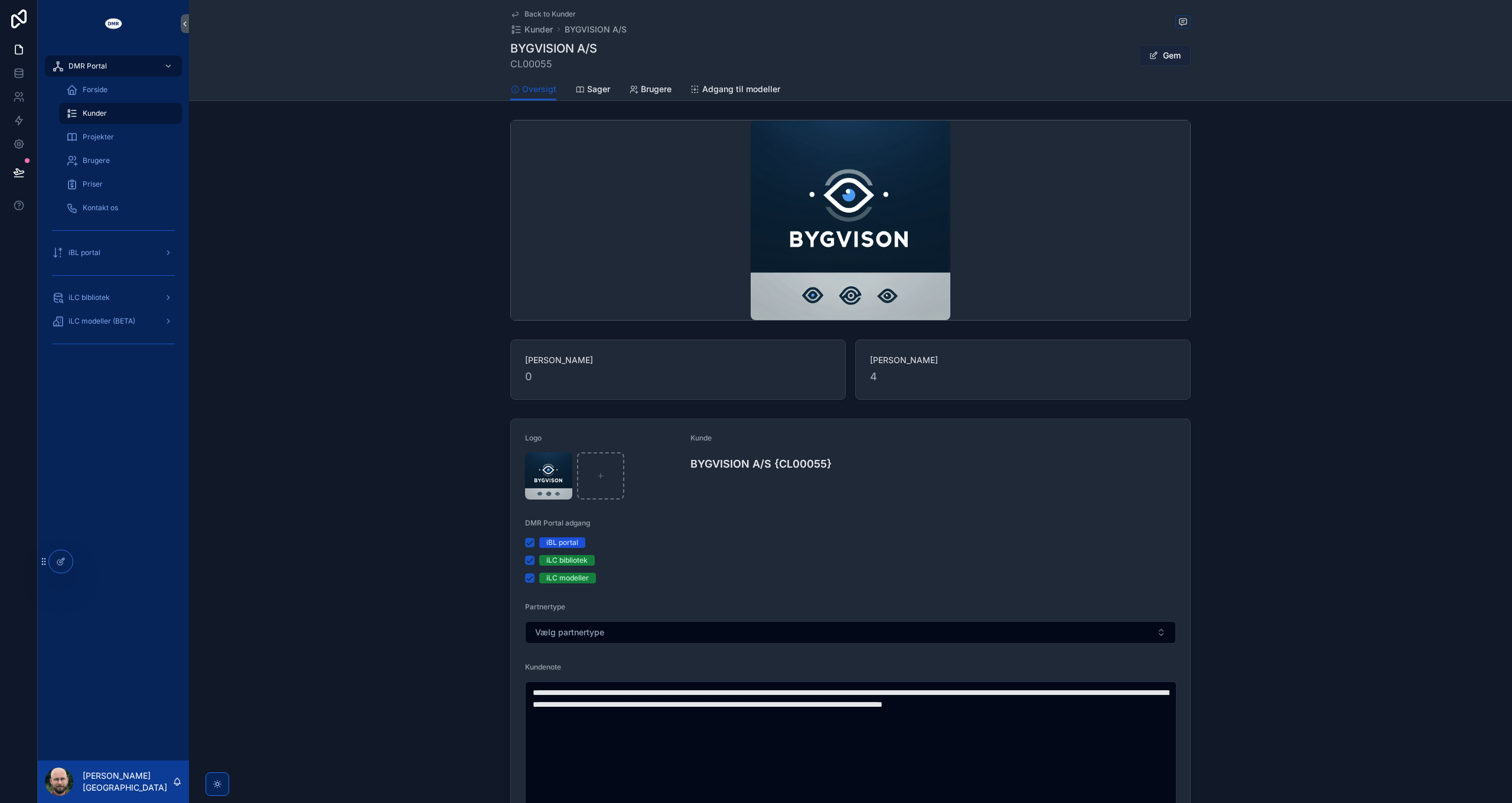
click at [1173, 58] on button "Gem" at bounding box center [1164, 55] width 52 height 22
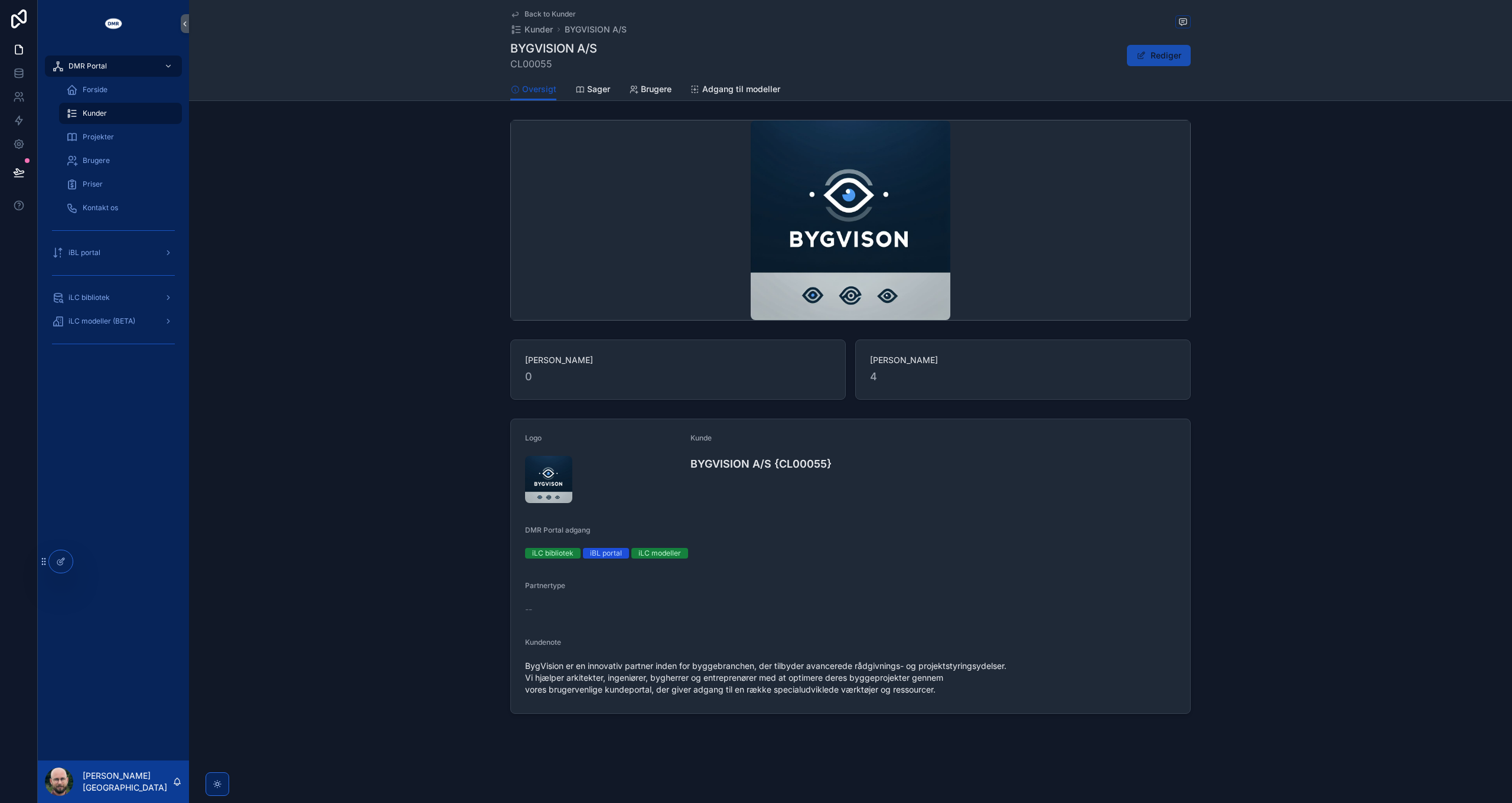
click at [1163, 52] on button "Rediger" at bounding box center [1159, 55] width 64 height 22
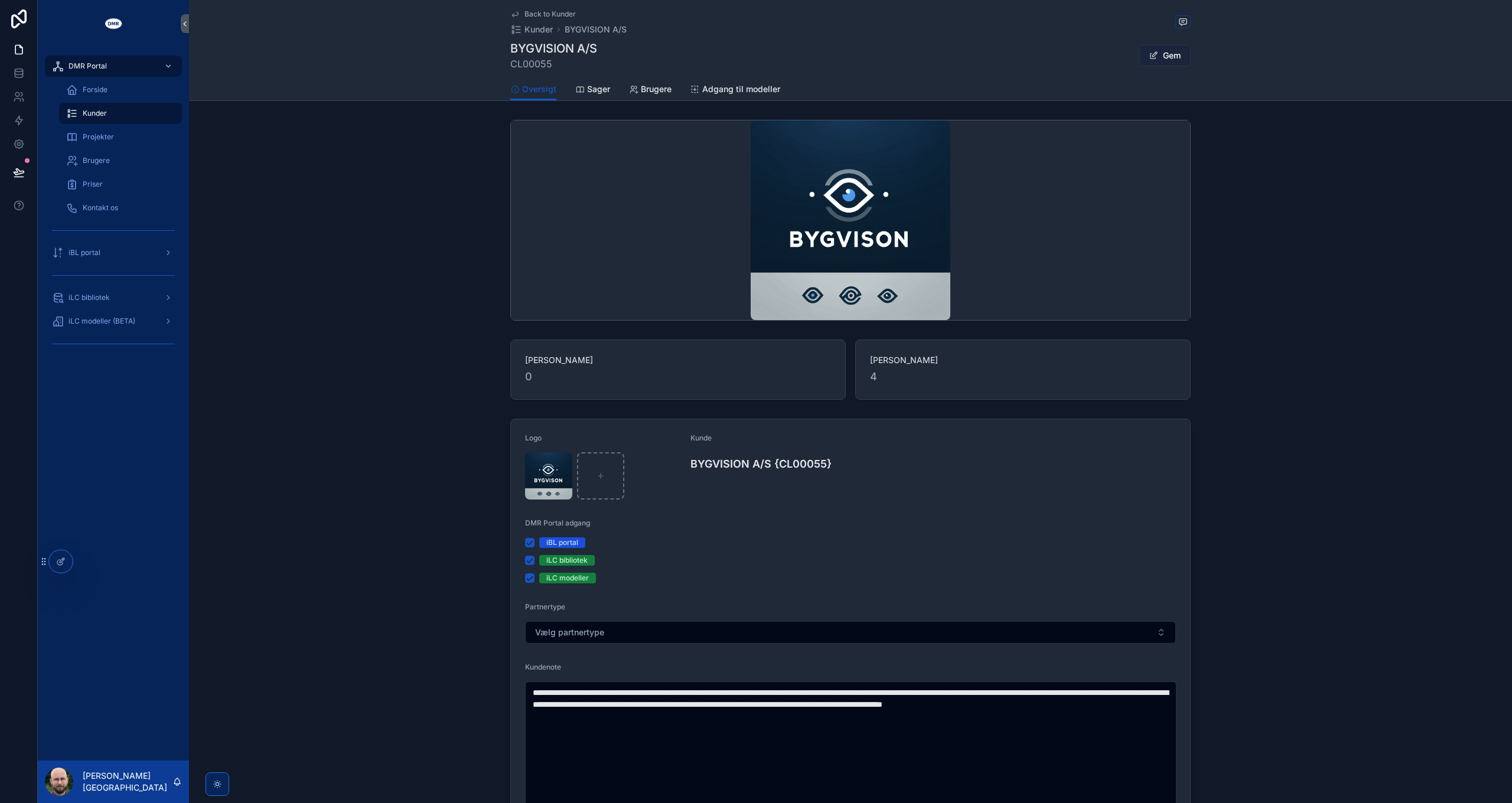
click at [1163, 52] on button "Gem" at bounding box center [1164, 55] width 52 height 22
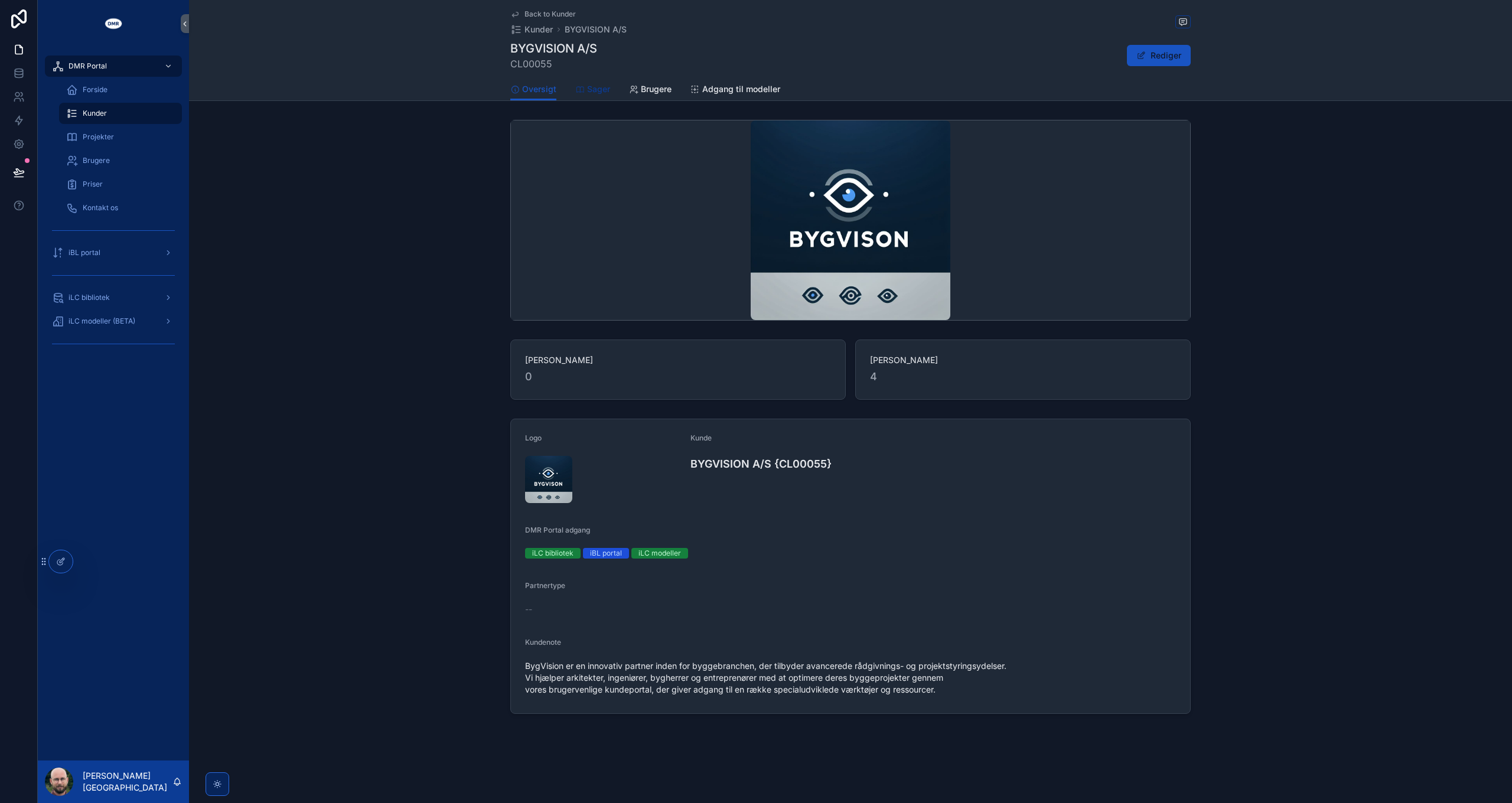
click at [593, 88] on span "Sager" at bounding box center [599, 88] width 23 height 12
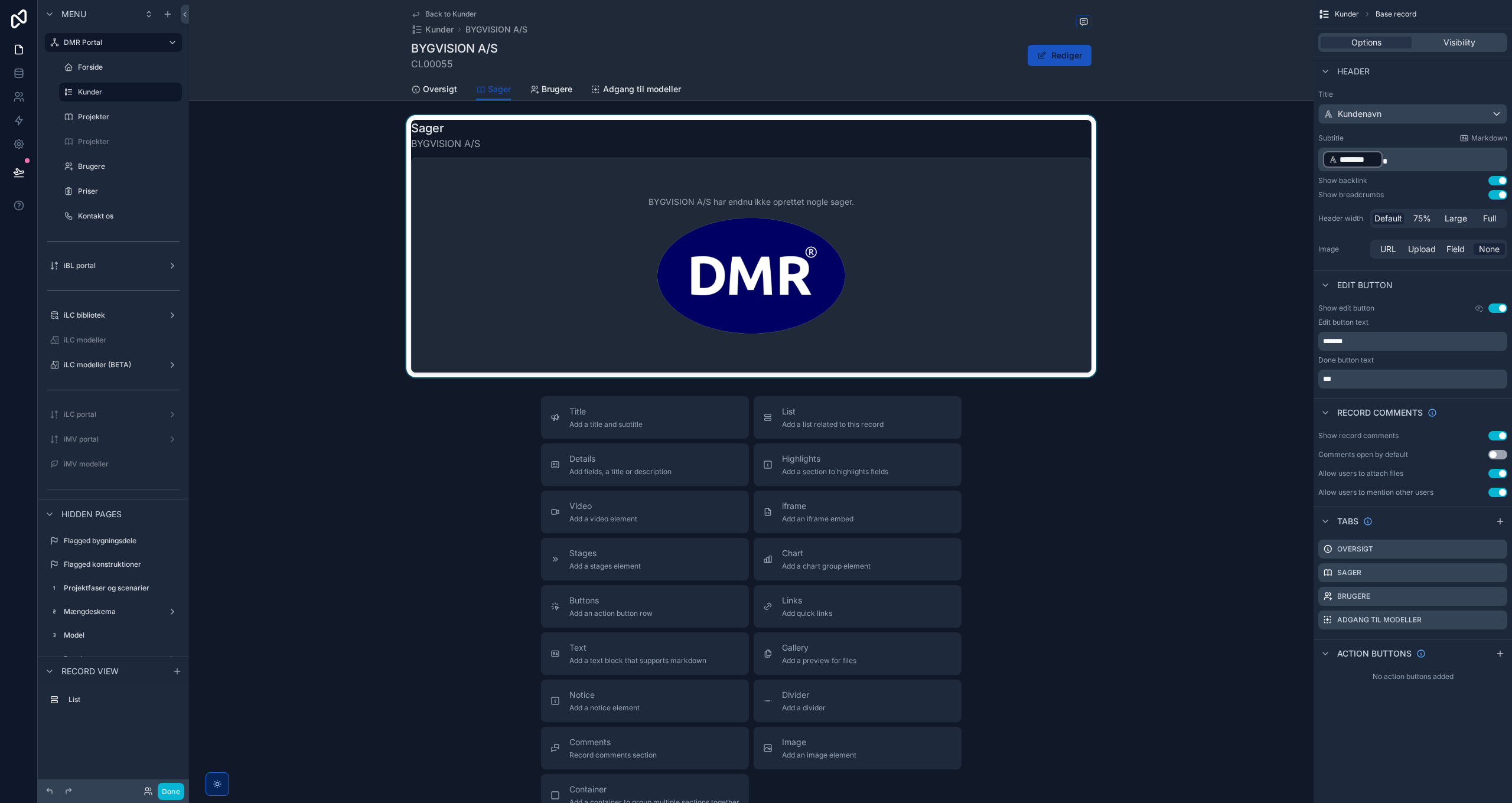
click at [965, 257] on div "scrollable content" at bounding box center [751, 245] width 1125 height 262
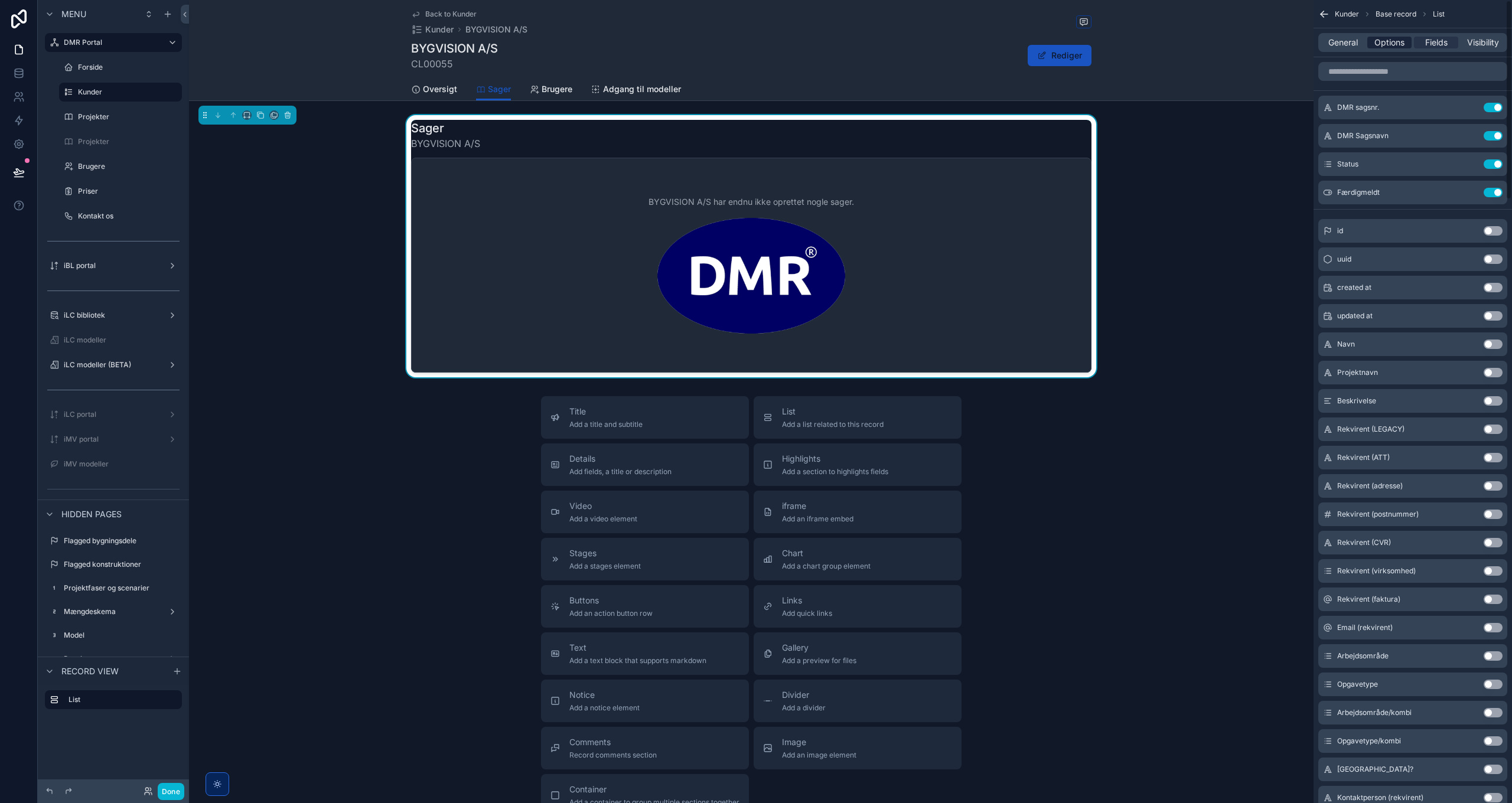
click at [1380, 38] on span "Options" at bounding box center [1389, 42] width 30 height 12
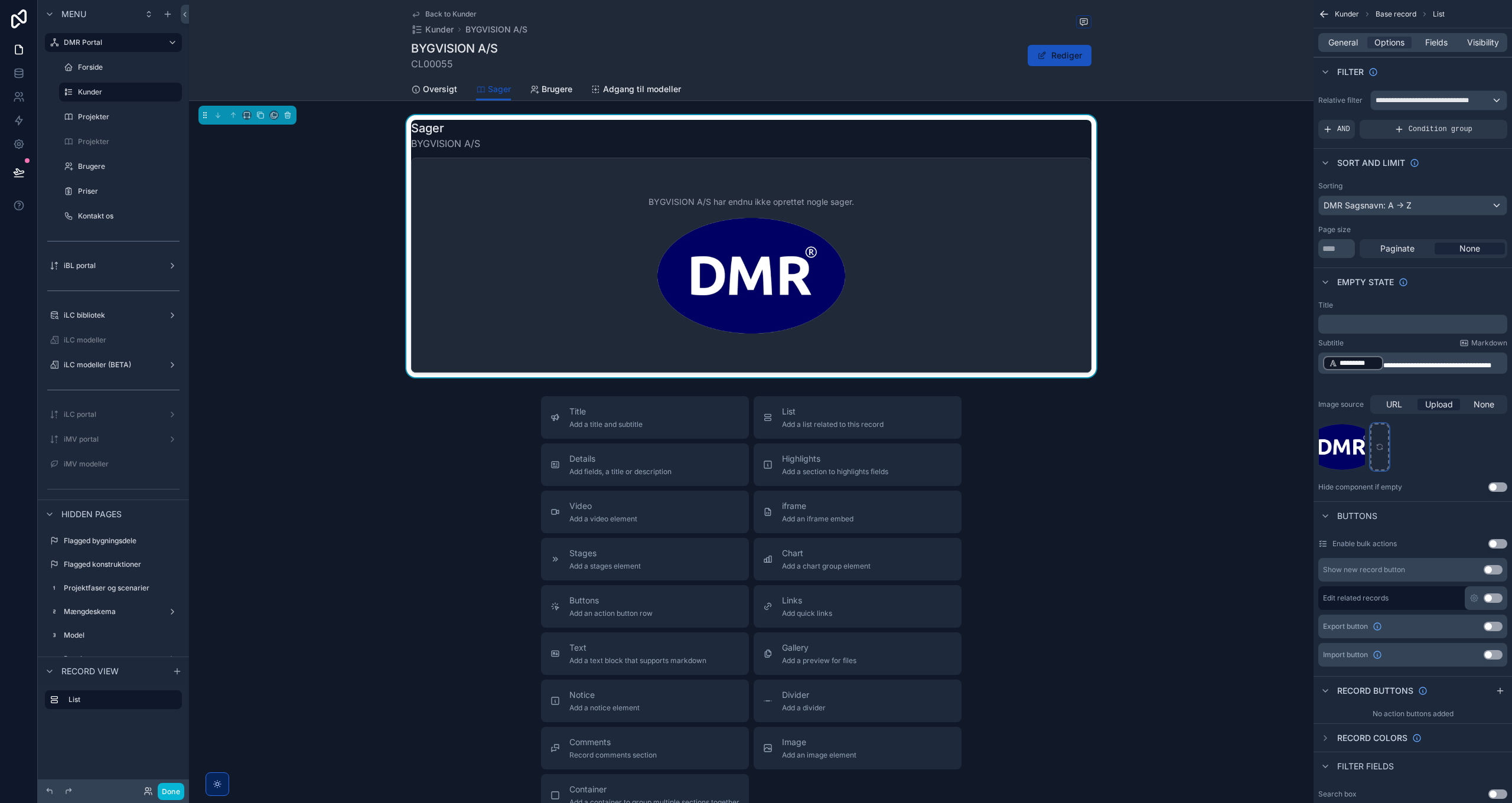
click at [1383, 445] on icon "scrollable content" at bounding box center [1380, 447] width 8 height 8
type input "**********"
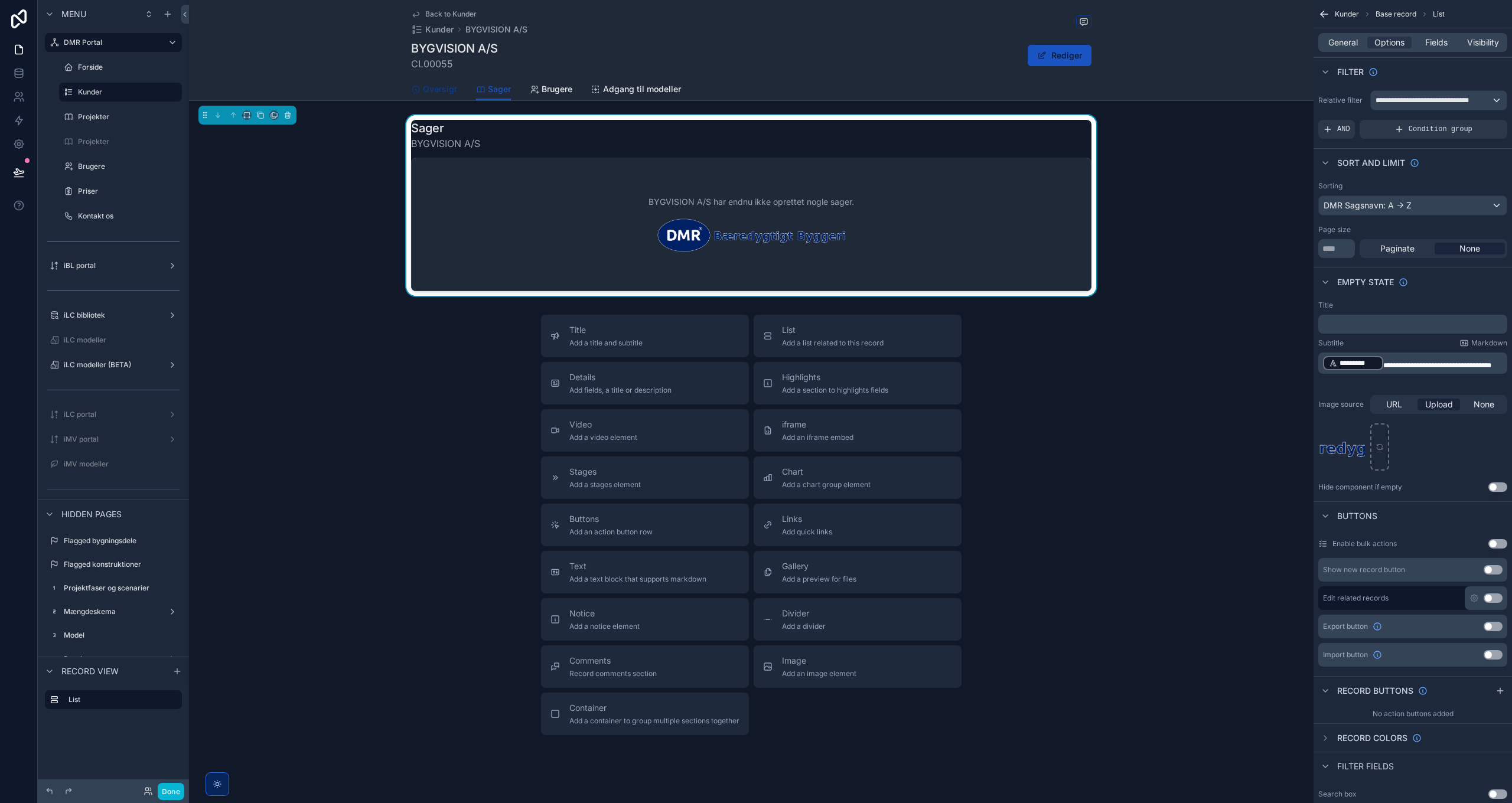
click at [432, 89] on span "Oversigt" at bounding box center [440, 88] width 34 height 12
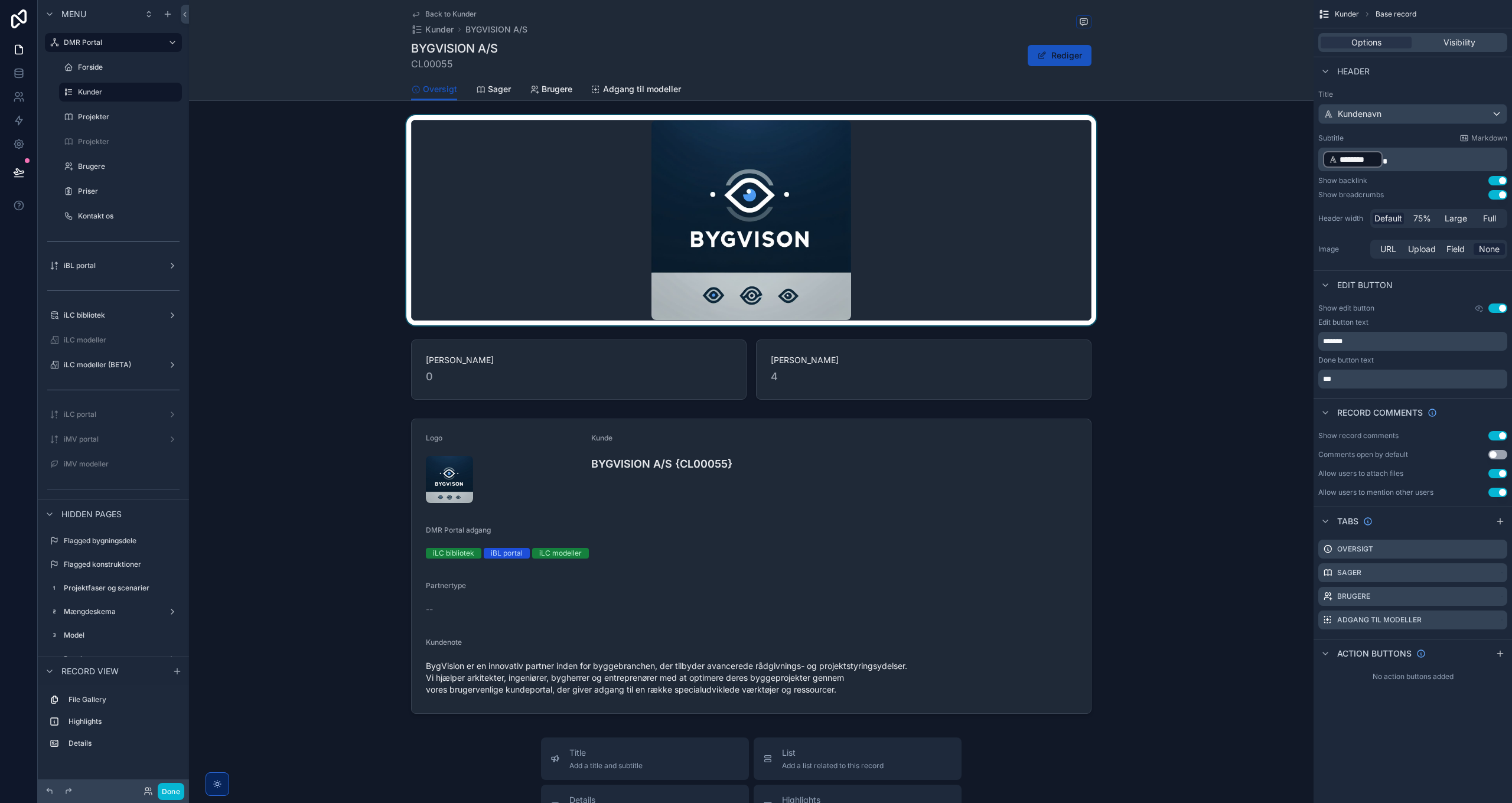
click at [968, 222] on div "scrollable content" at bounding box center [751, 220] width 1125 height 210
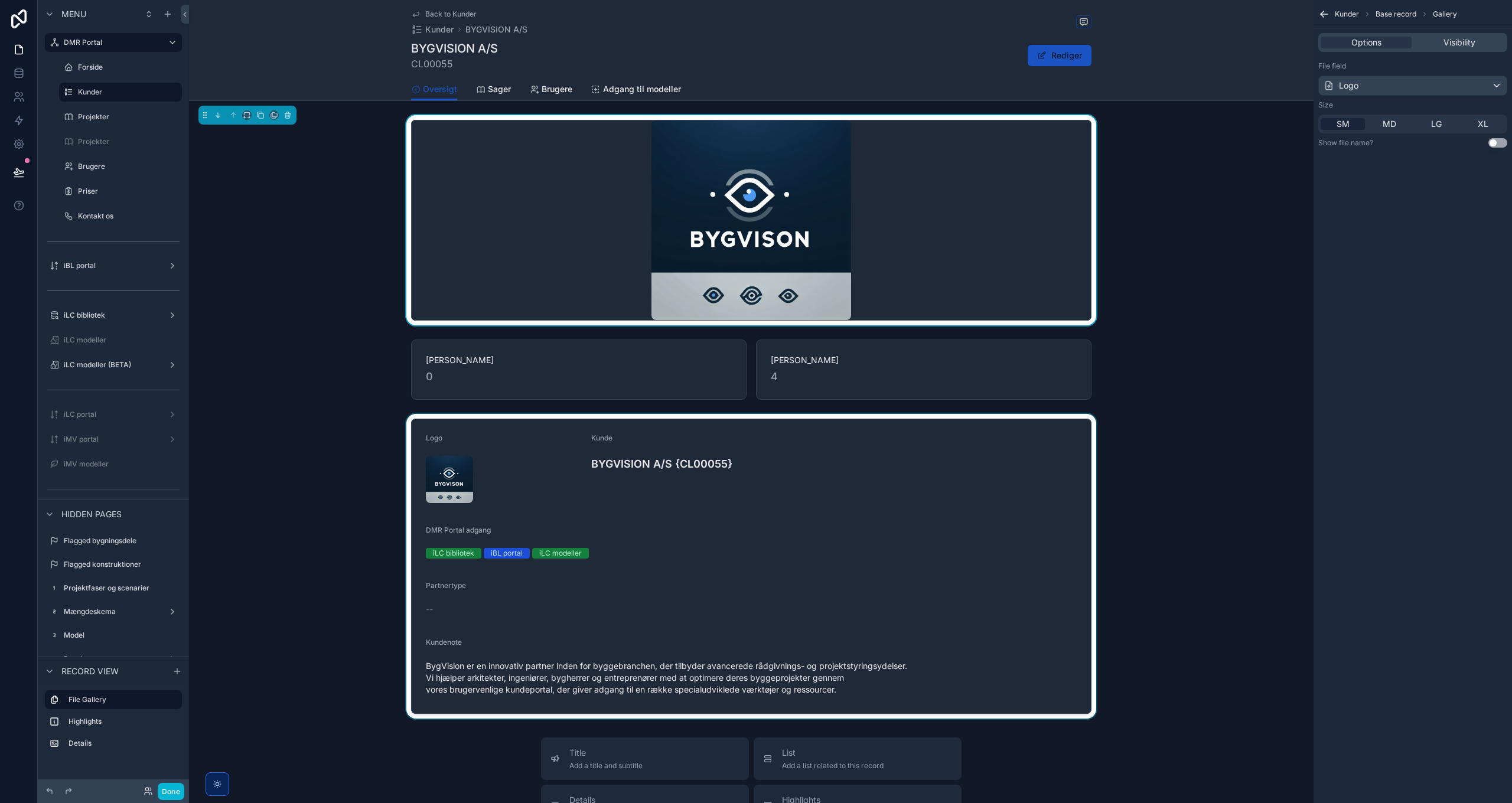
click at [963, 478] on div "scrollable content" at bounding box center [751, 566] width 1125 height 304
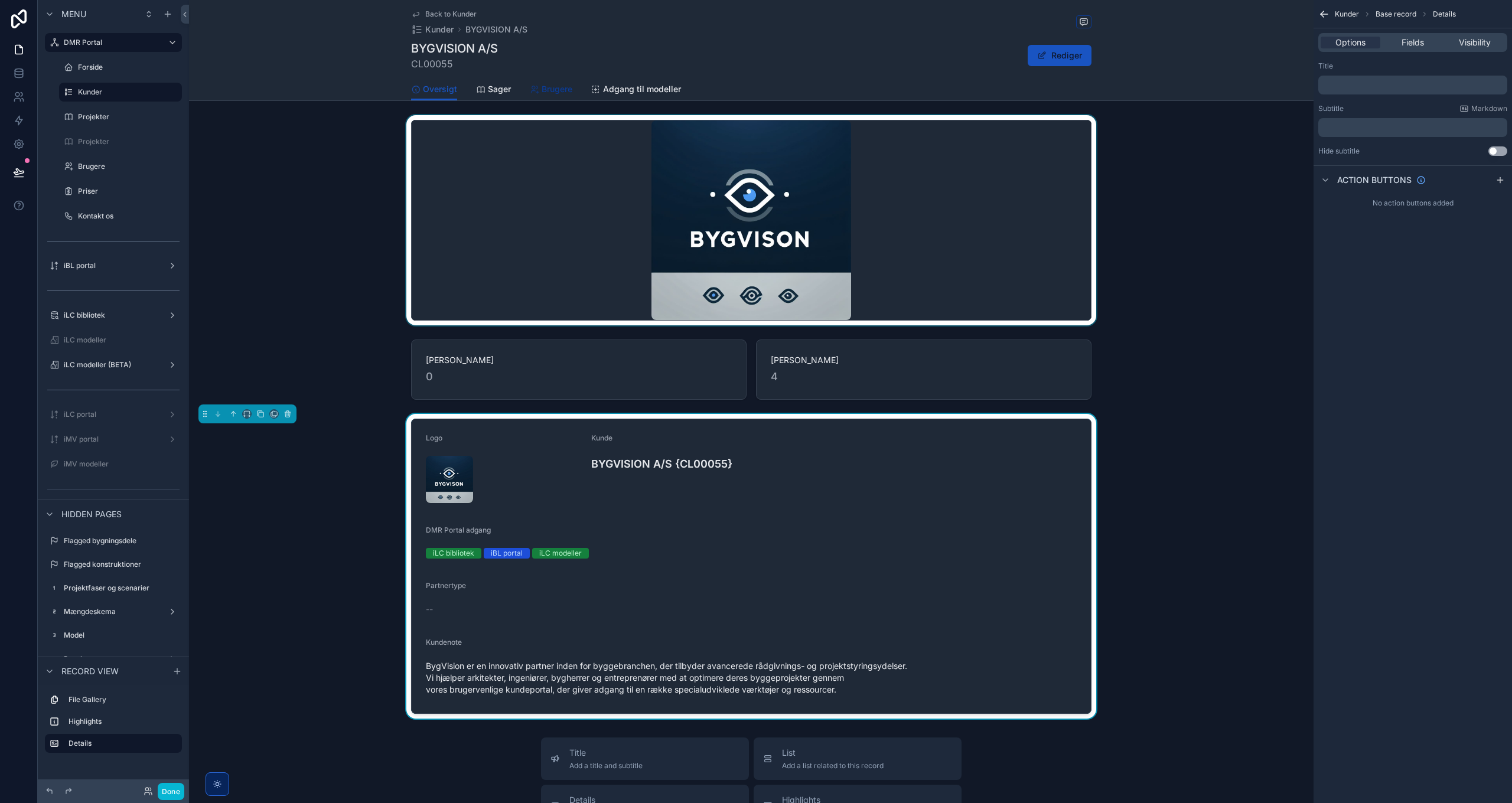
click at [553, 84] on span "Brugere" at bounding box center [556, 88] width 31 height 12
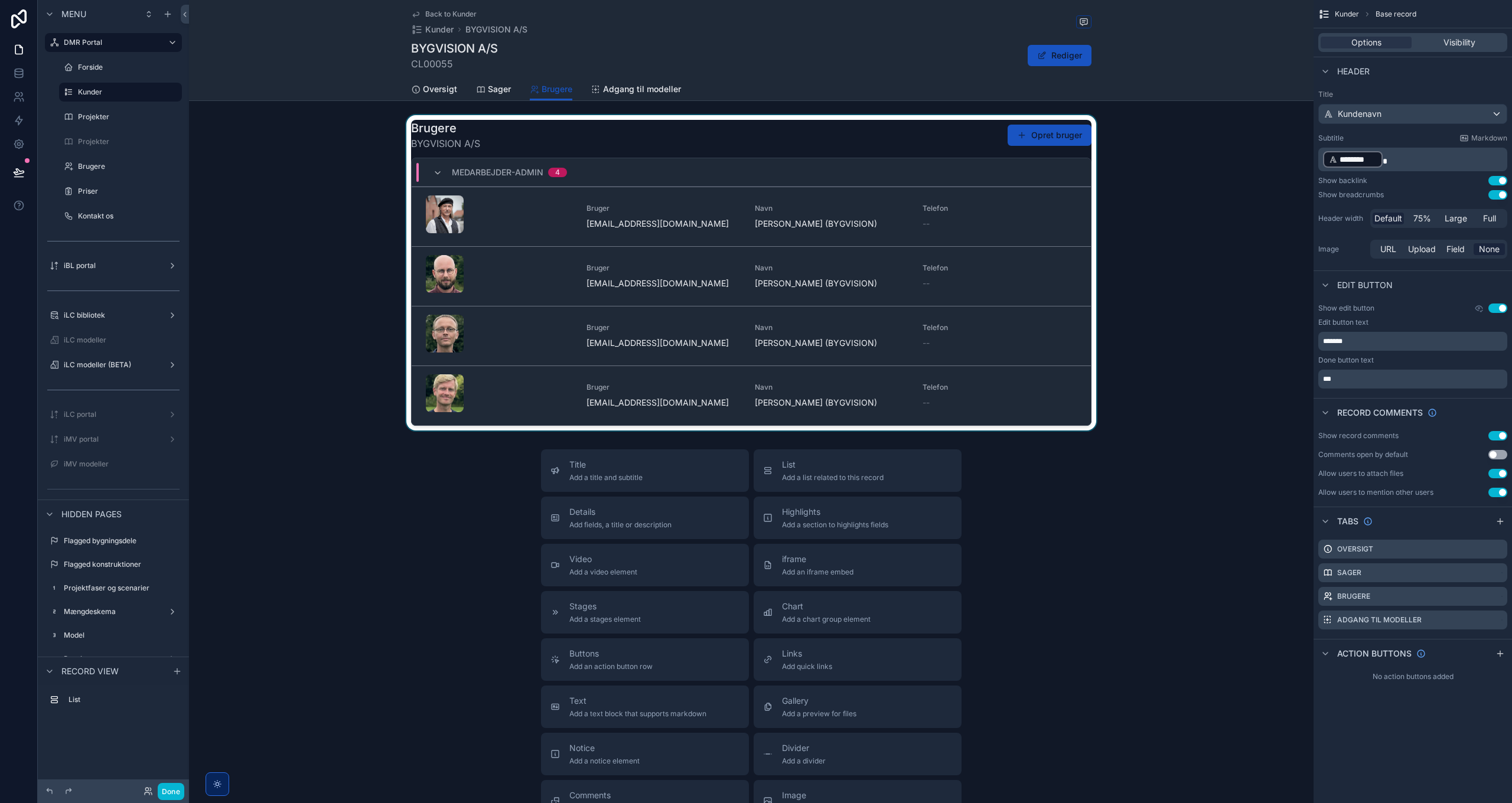
click at [914, 155] on div "scrollable content" at bounding box center [751, 272] width 1125 height 315
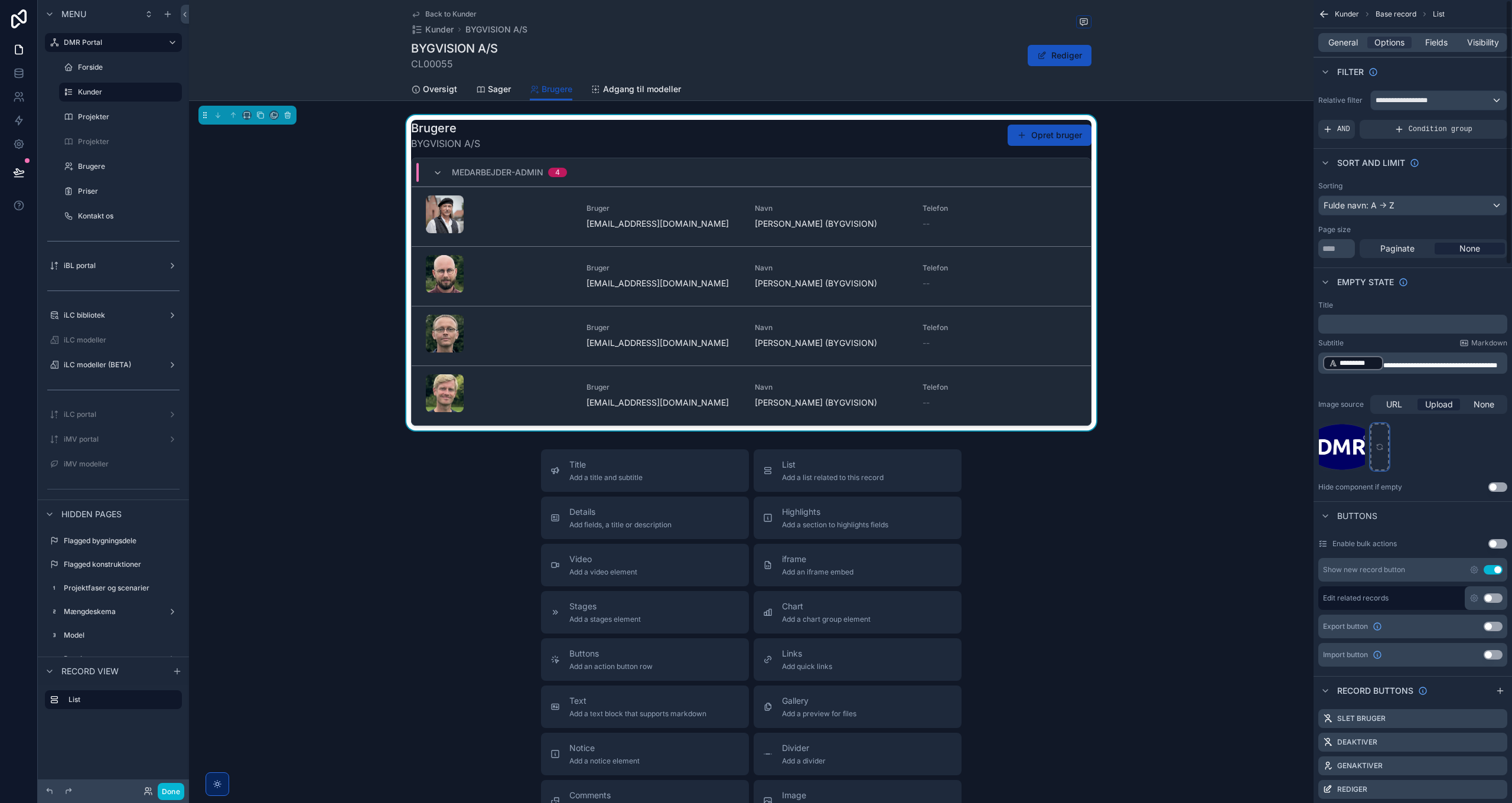
click at [1377, 443] on icon "scrollable content" at bounding box center [1380, 447] width 8 height 8
type input "**********"
click at [1061, 135] on button "Opret bruger" at bounding box center [1049, 135] width 84 height 22
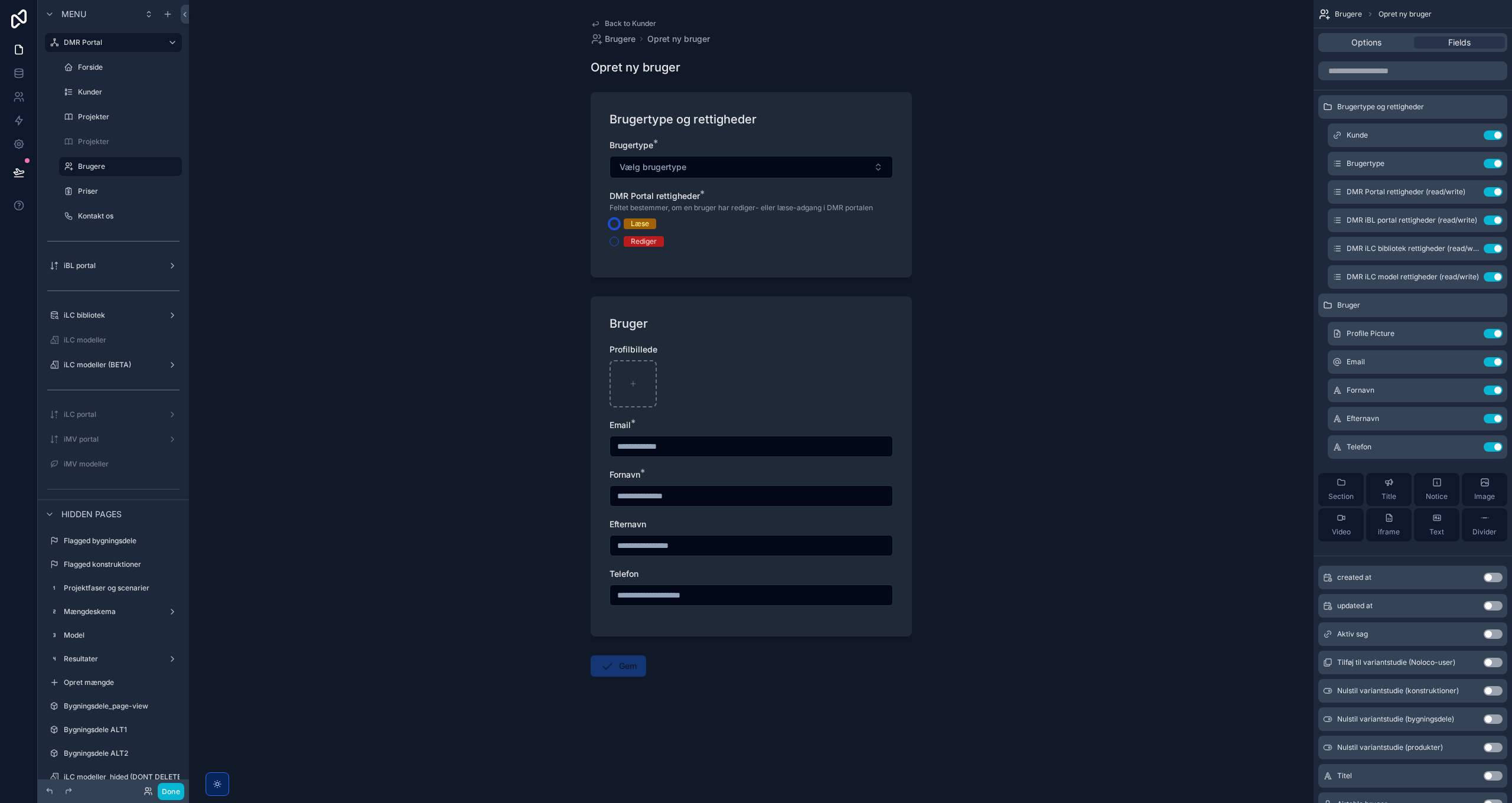
click at [613, 225] on button "Læse" at bounding box center [615, 224] width 10 height 10
click at [615, 242] on button "Rediger" at bounding box center [615, 241] width 10 height 10
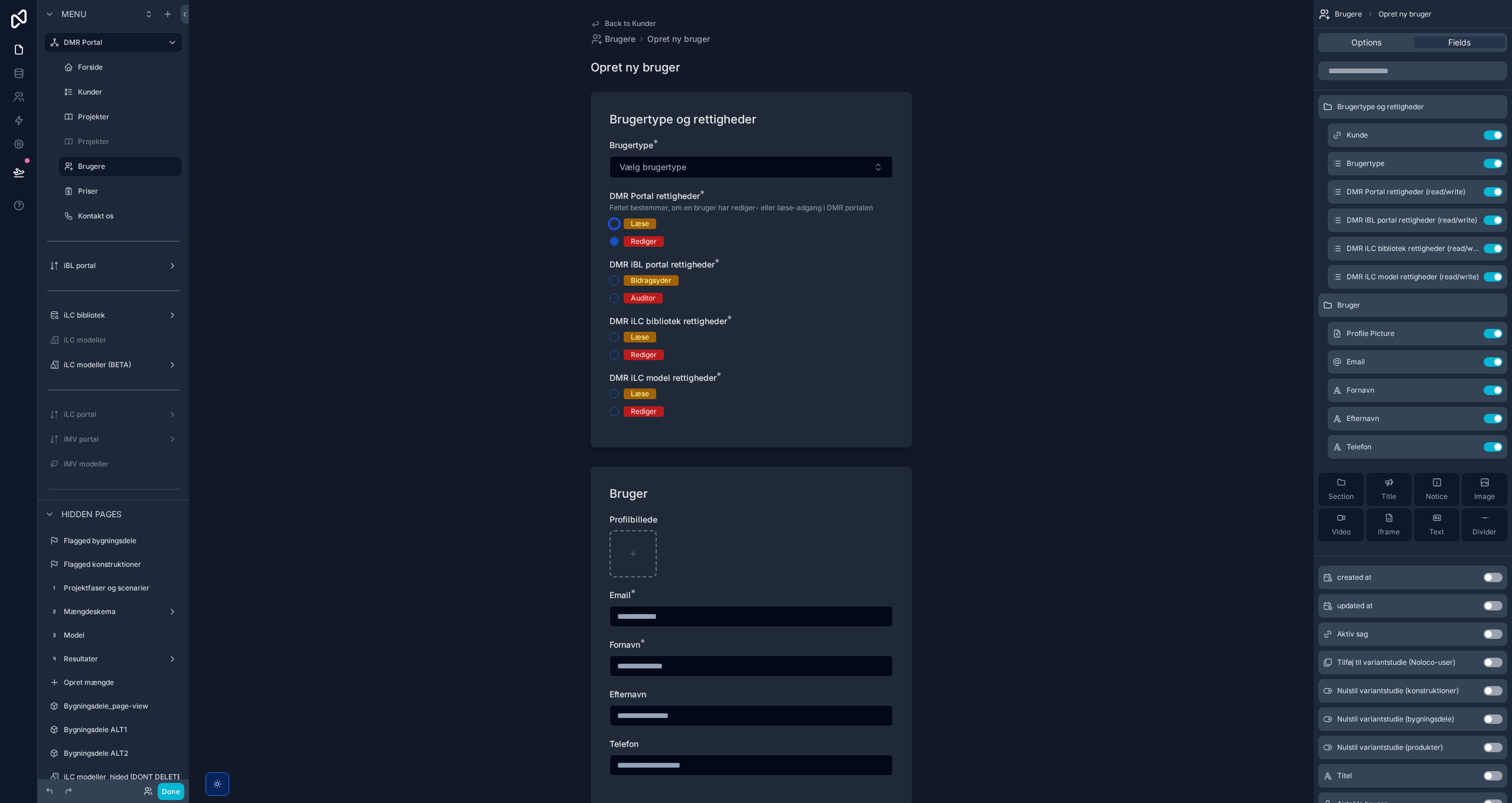
click at [615, 223] on button "Læse" at bounding box center [615, 224] width 10 height 10
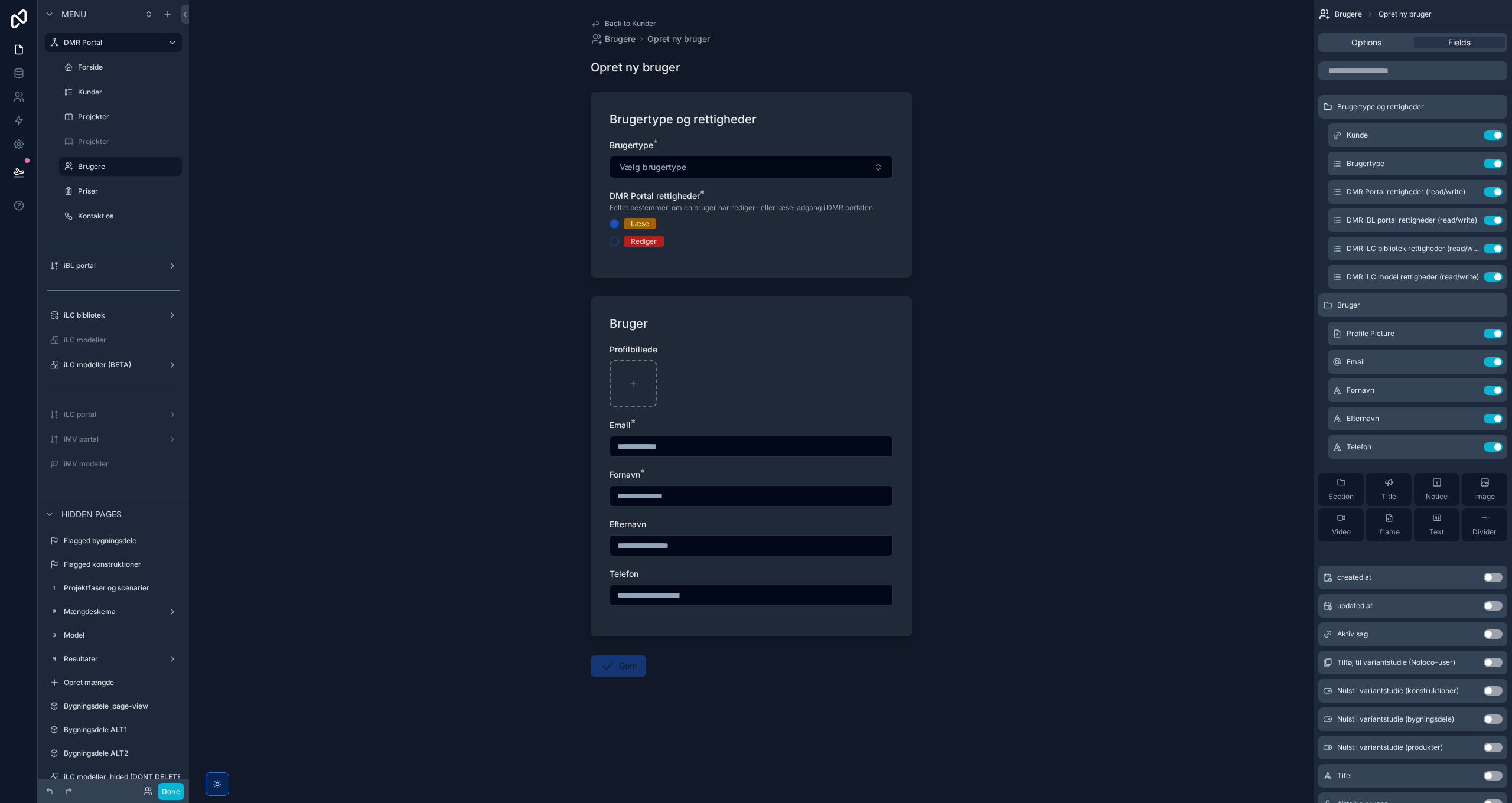
click at [627, 23] on span "Back to Kunder" at bounding box center [630, 24] width 51 height 10
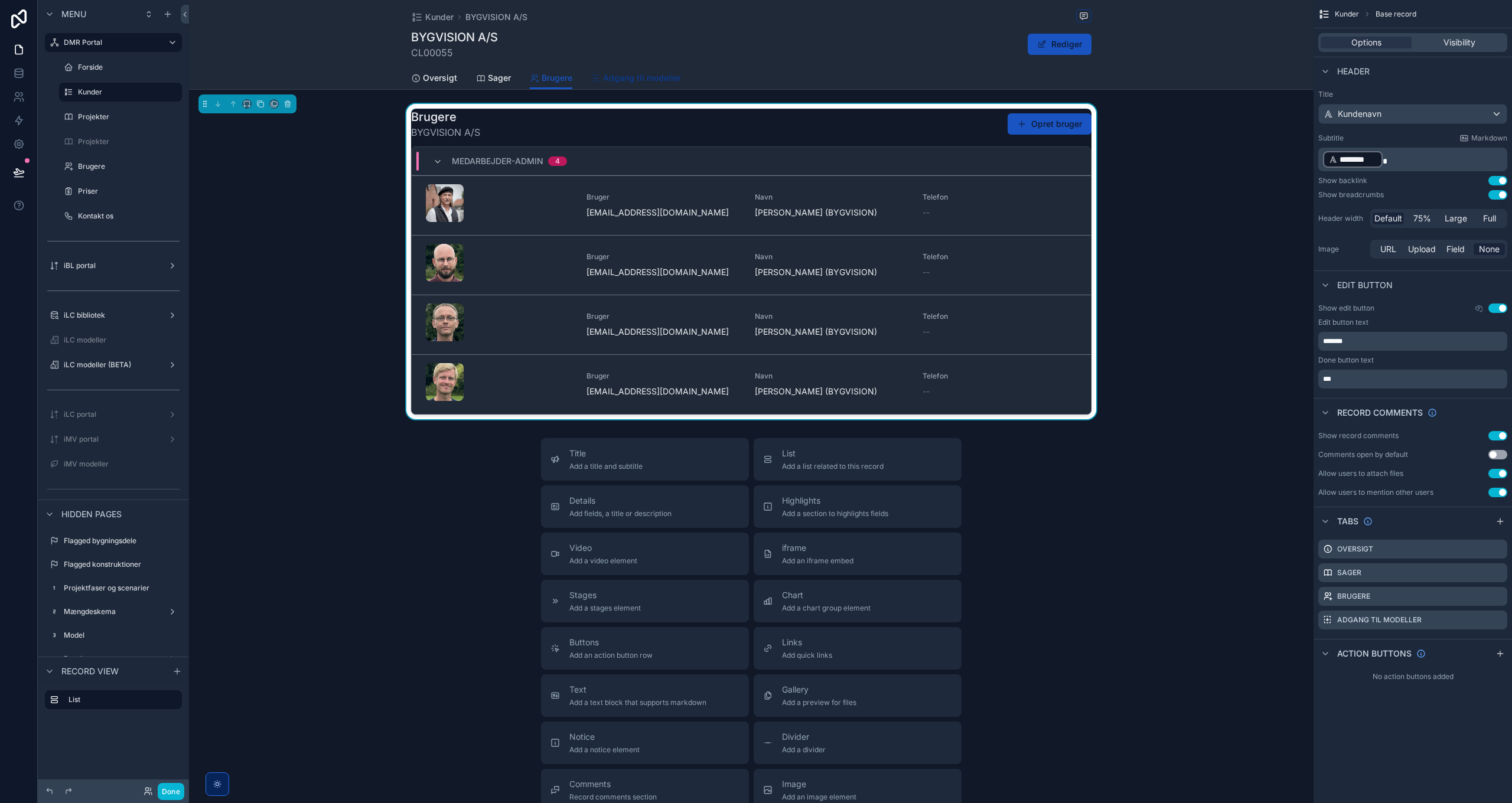
click at [634, 72] on span "Adgang til modeller" at bounding box center [642, 77] width 78 height 12
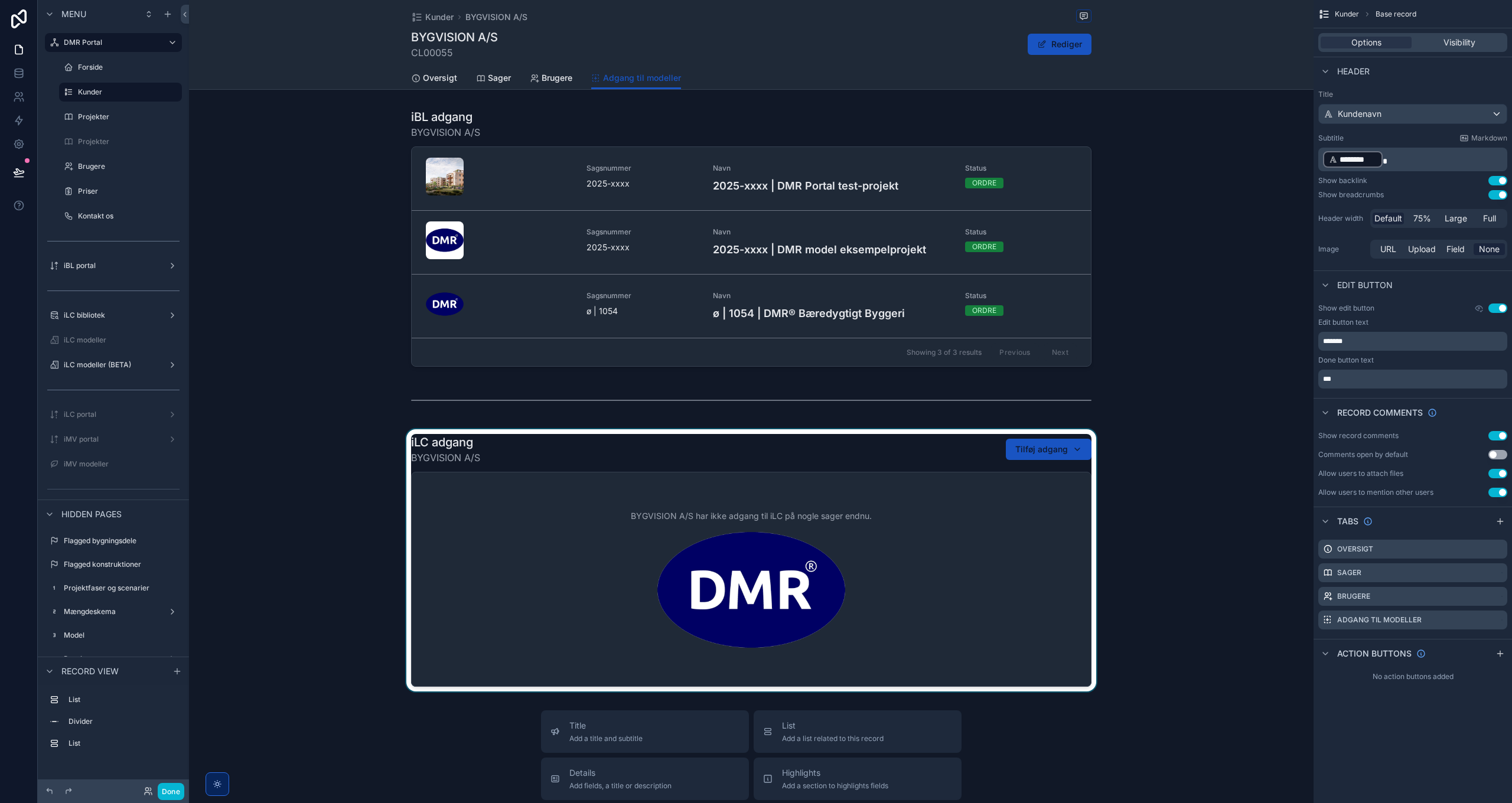
click at [827, 506] on div "scrollable content" at bounding box center [751, 560] width 1125 height 262
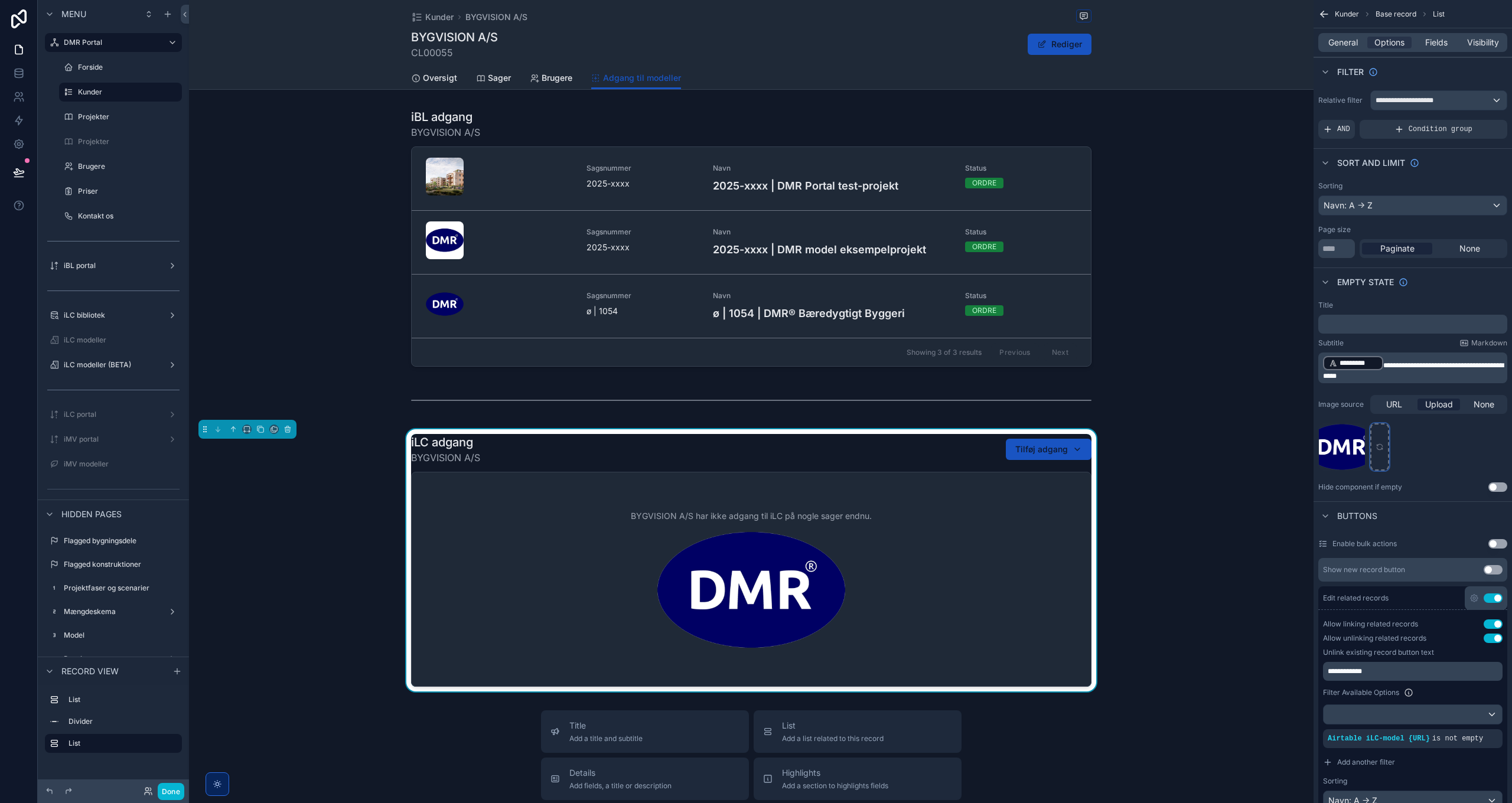
click at [1375, 441] on div "scrollable content" at bounding box center [1380, 446] width 19 height 47
type input "**********"
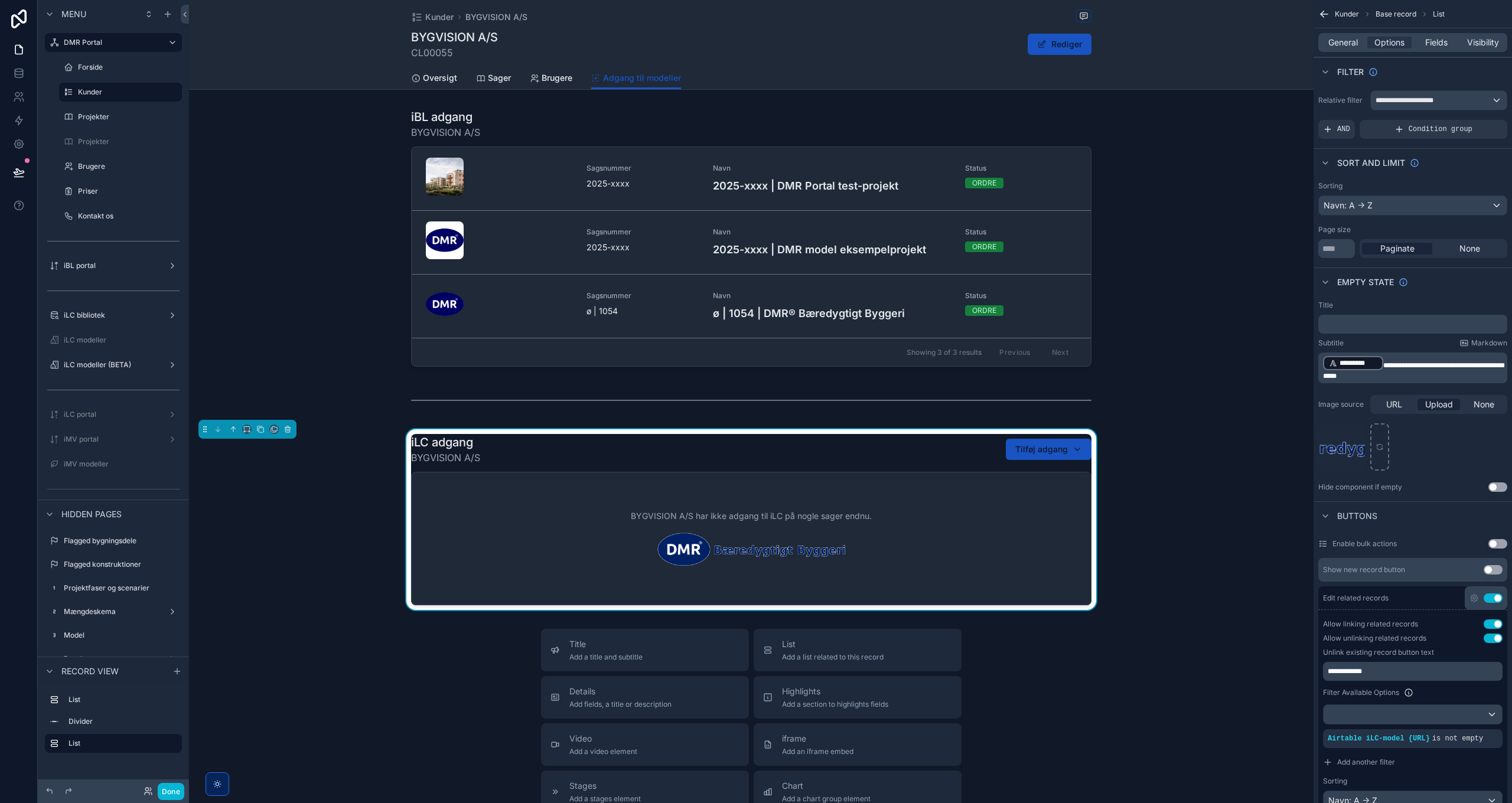
click at [736, 254] on div "scrollable content" at bounding box center [751, 237] width 1125 height 268
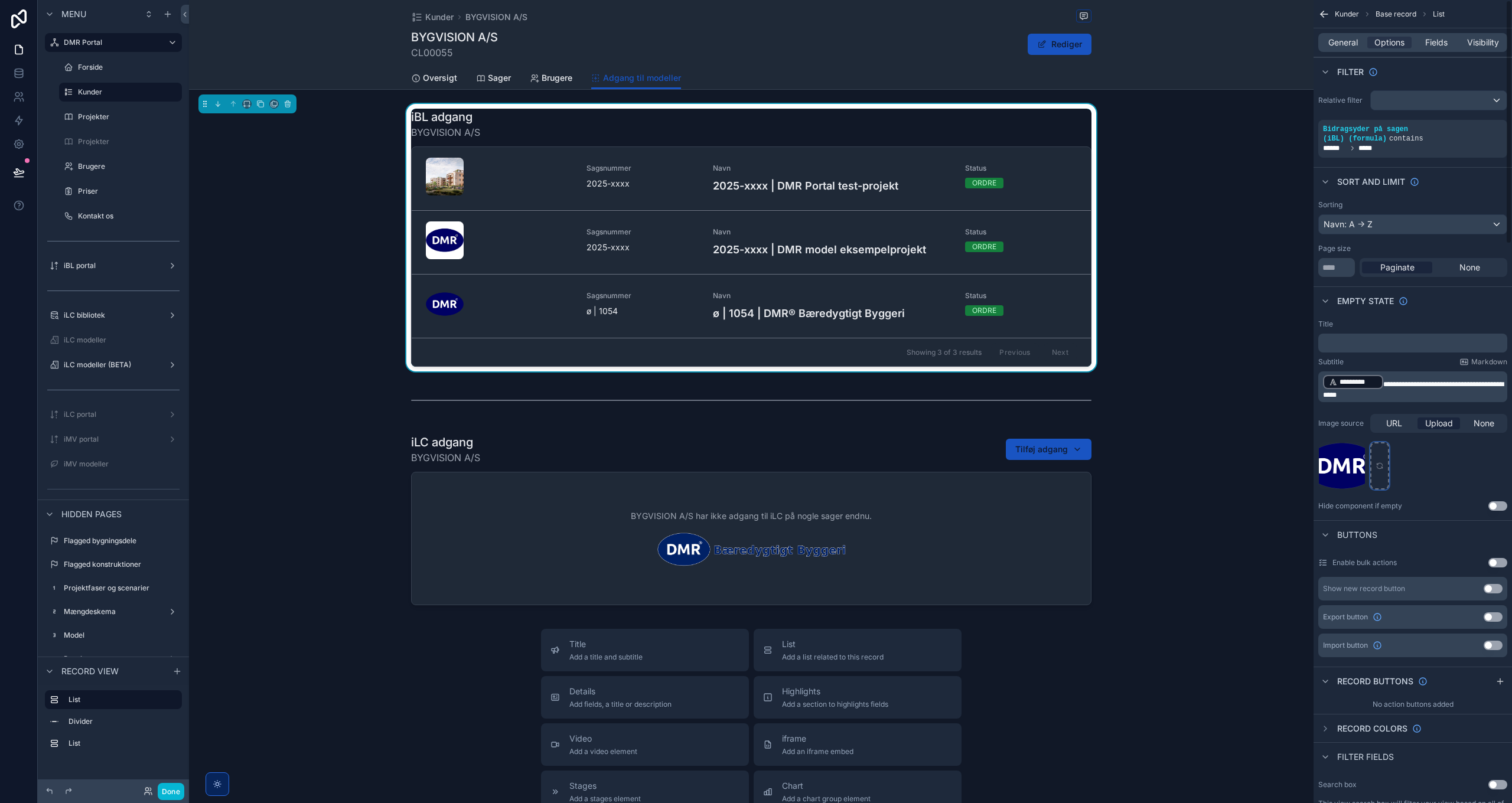
click at [1380, 461] on icon "scrollable content" at bounding box center [1380, 465] width 8 height 8
type input "**********"
click at [432, 13] on span "Kunder" at bounding box center [440, 17] width 29 height 12
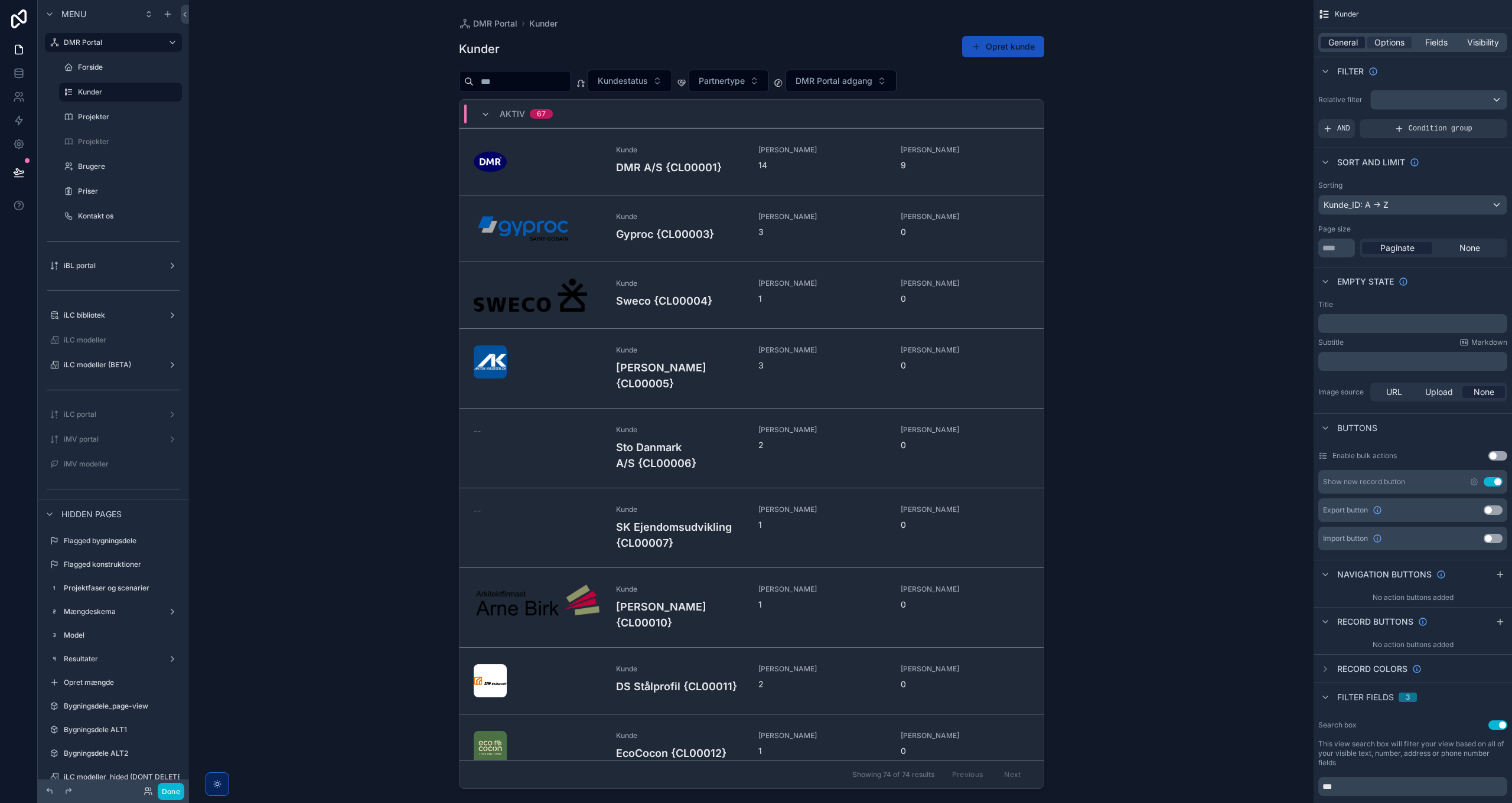
click at [1350, 40] on span "General" at bounding box center [1343, 42] width 29 height 12
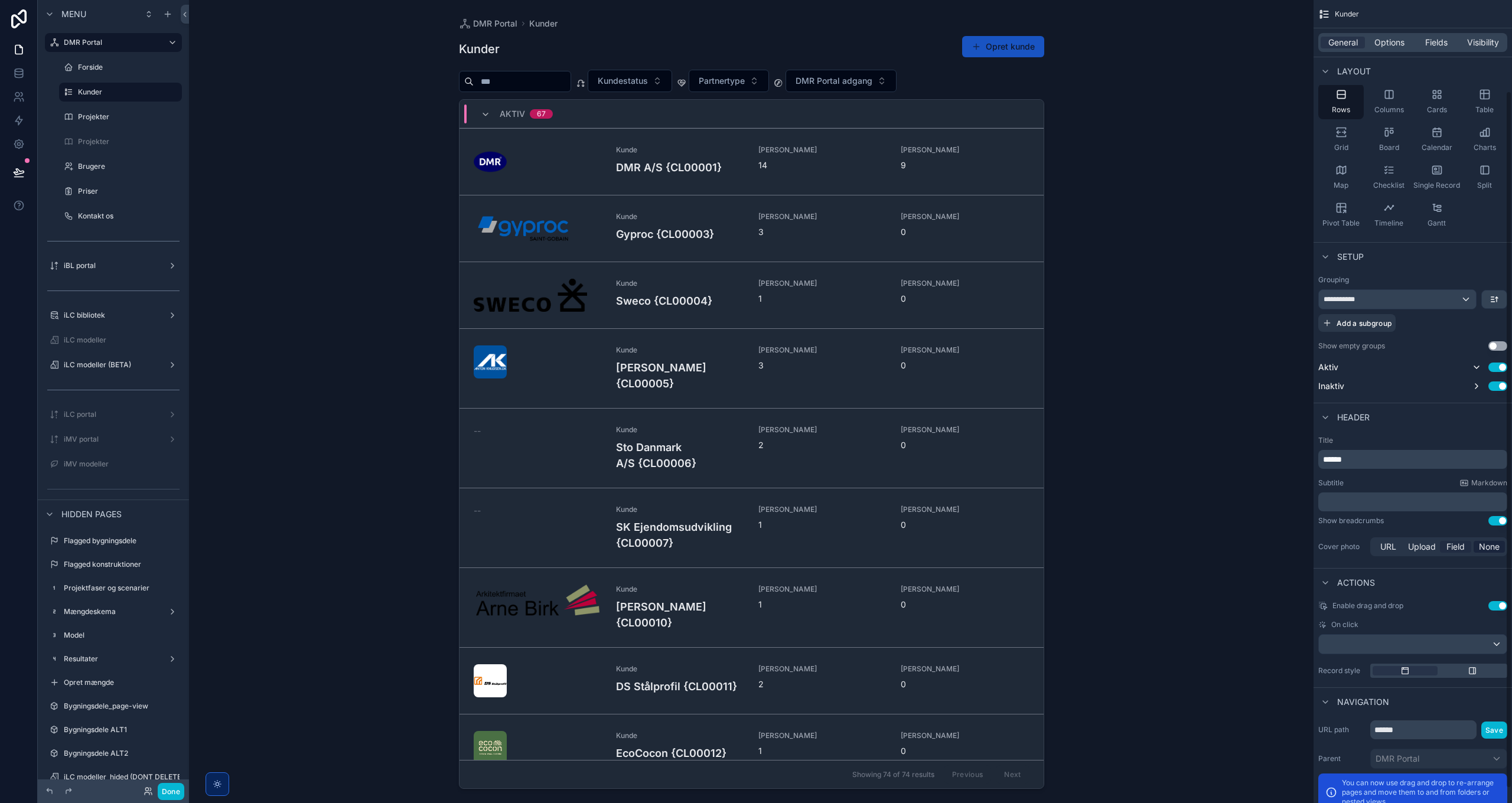
scroll to position [121, 0]
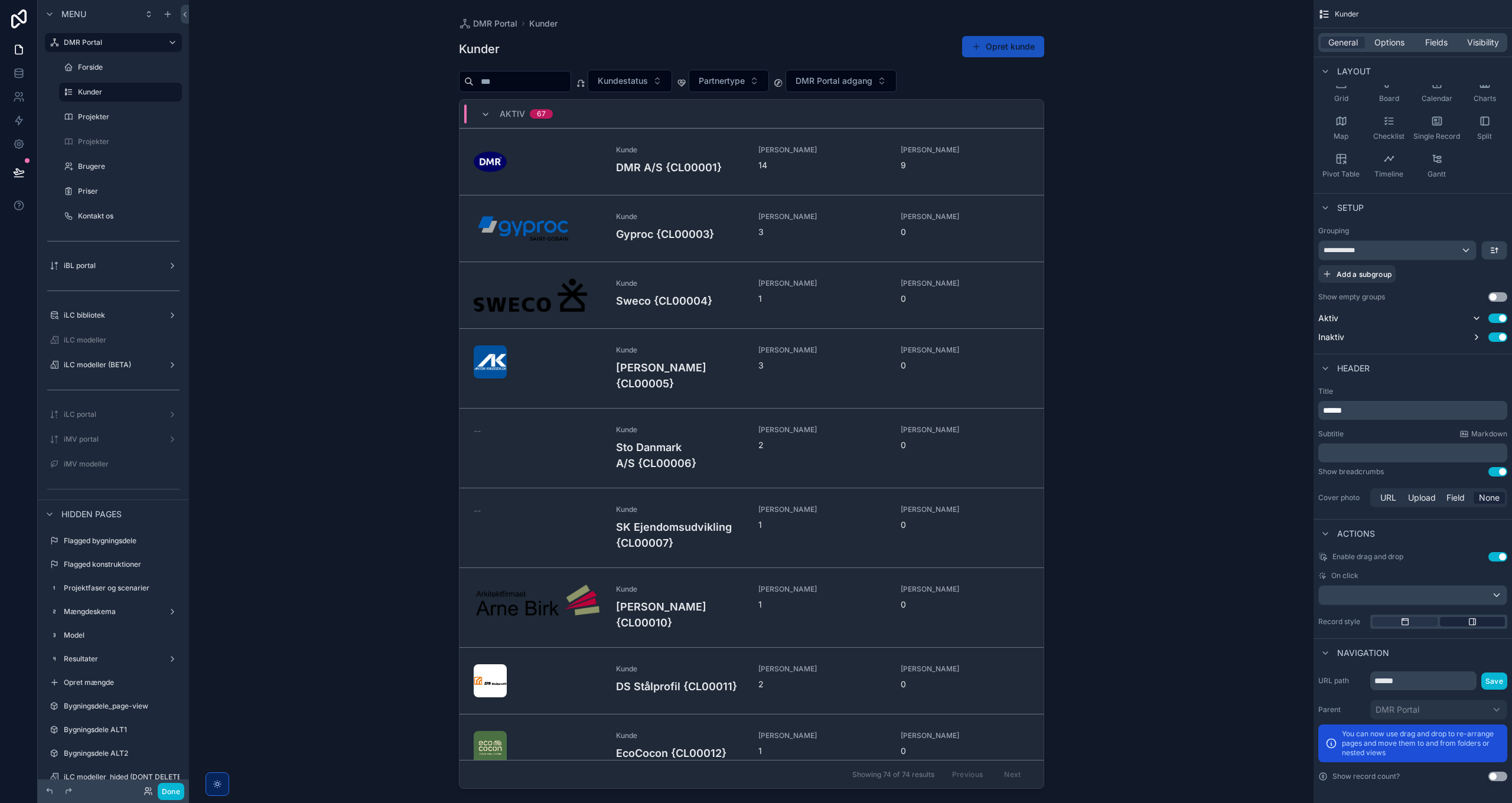
click at [1466, 619] on div "scrollable content" at bounding box center [1473, 621] width 65 height 10
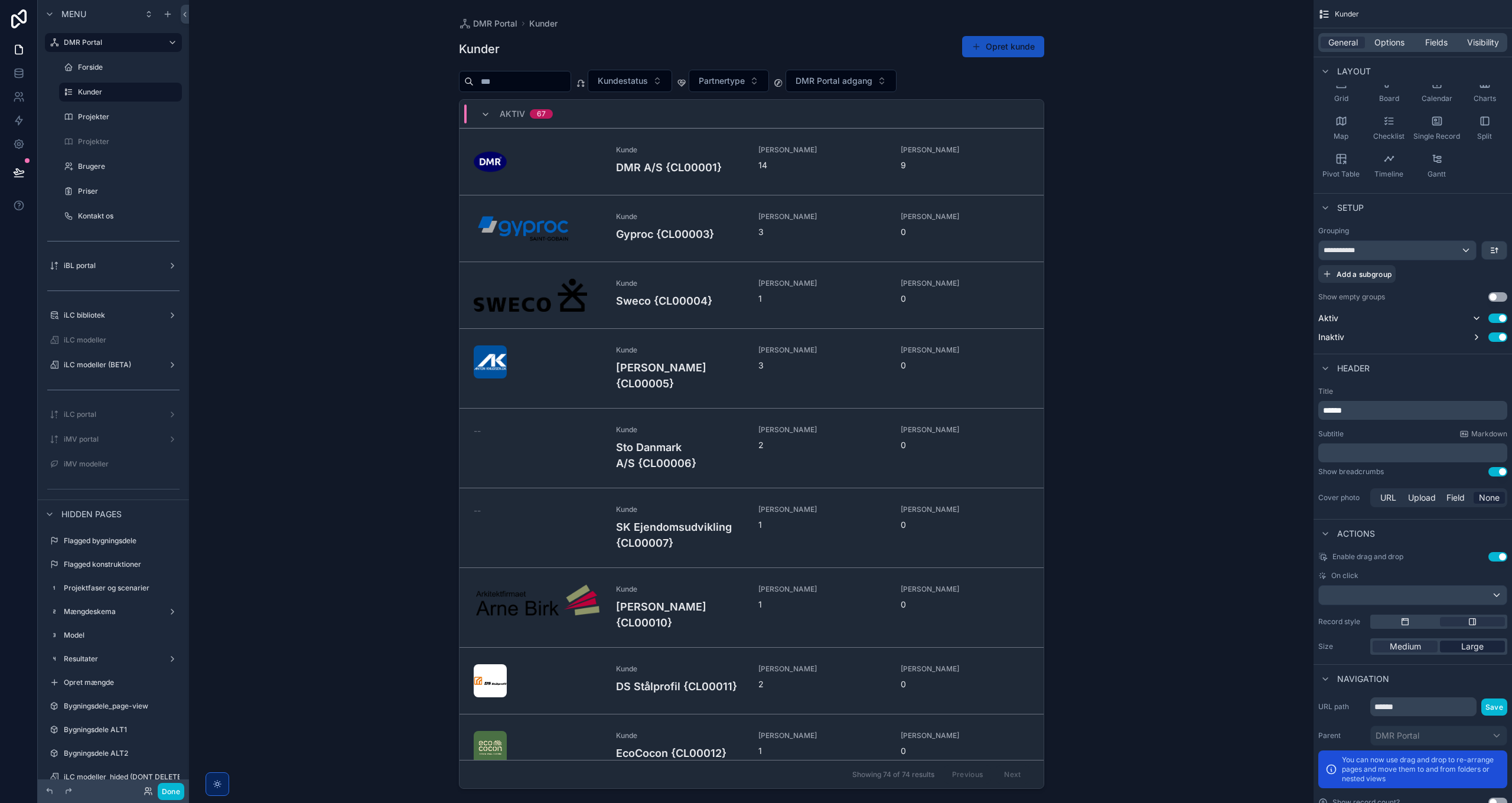
click at [1483, 646] on span "Large" at bounding box center [1472, 646] width 22 height 12
click at [169, 792] on button "Done" at bounding box center [171, 791] width 26 height 17
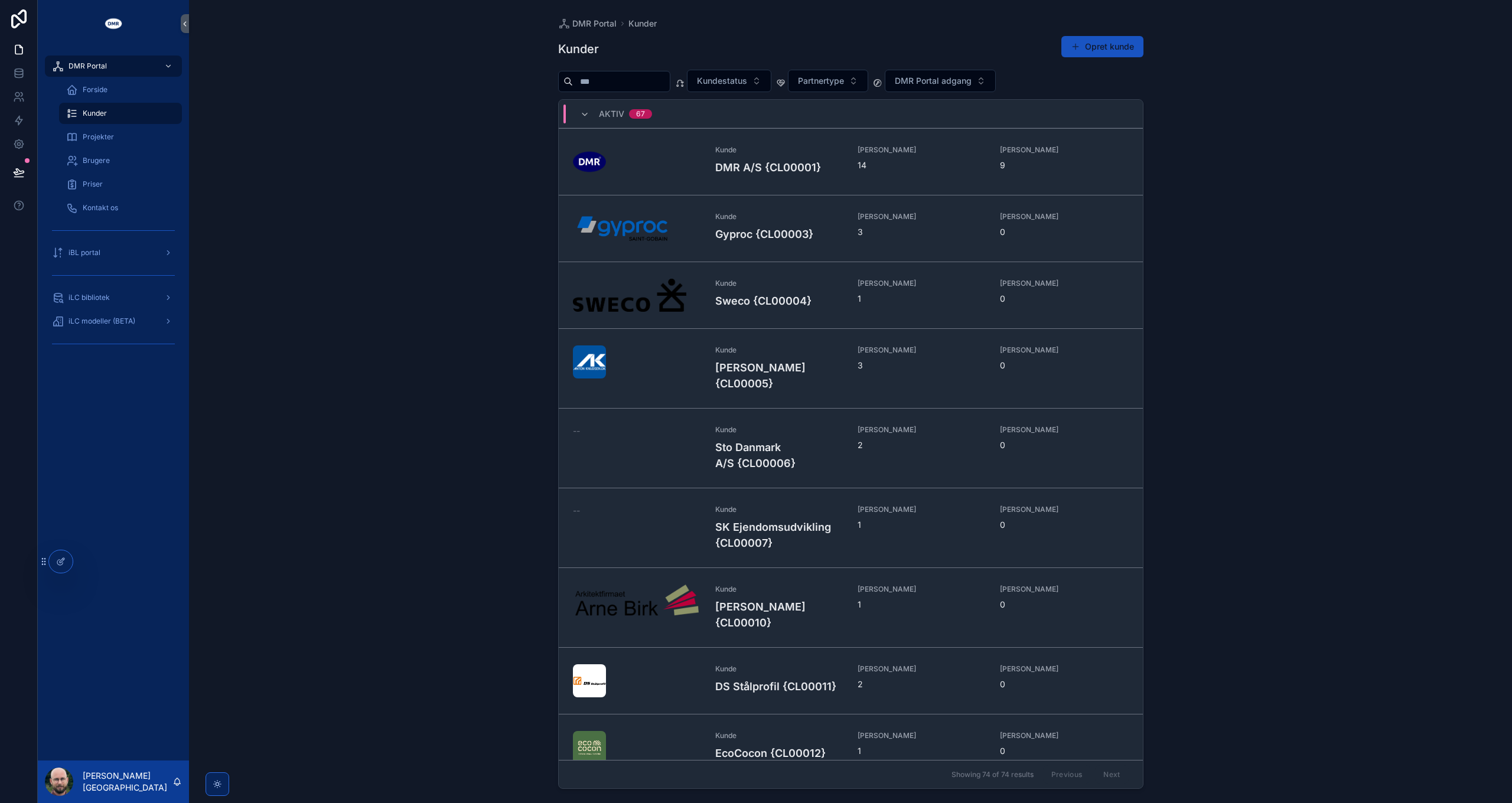
click at [626, 86] on input "scrollable content" at bounding box center [622, 81] width 97 height 17
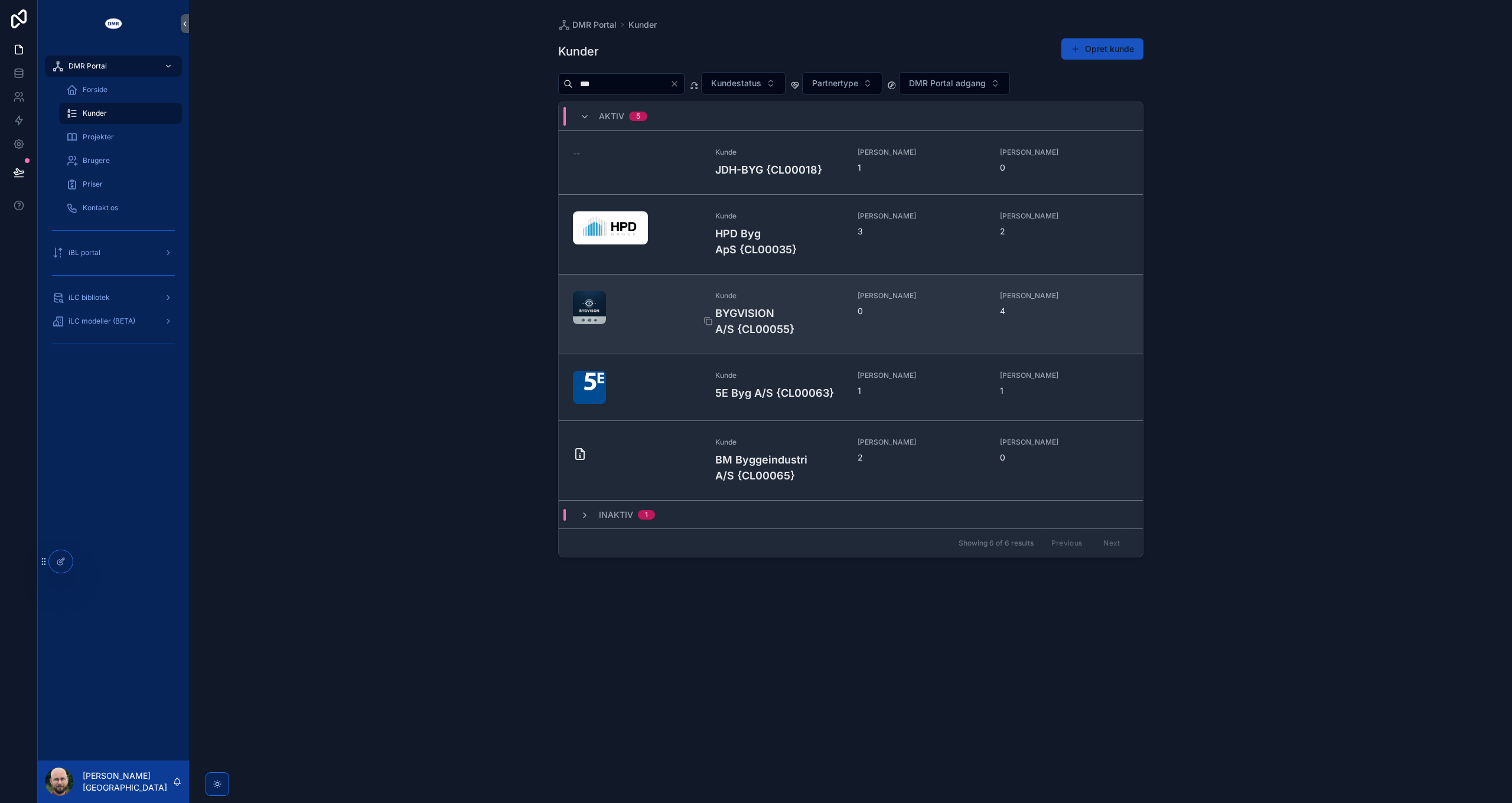
type input "***"
click at [754, 313] on h4 "BYGVISION A/S {CL00055}" at bounding box center [779, 321] width 128 height 32
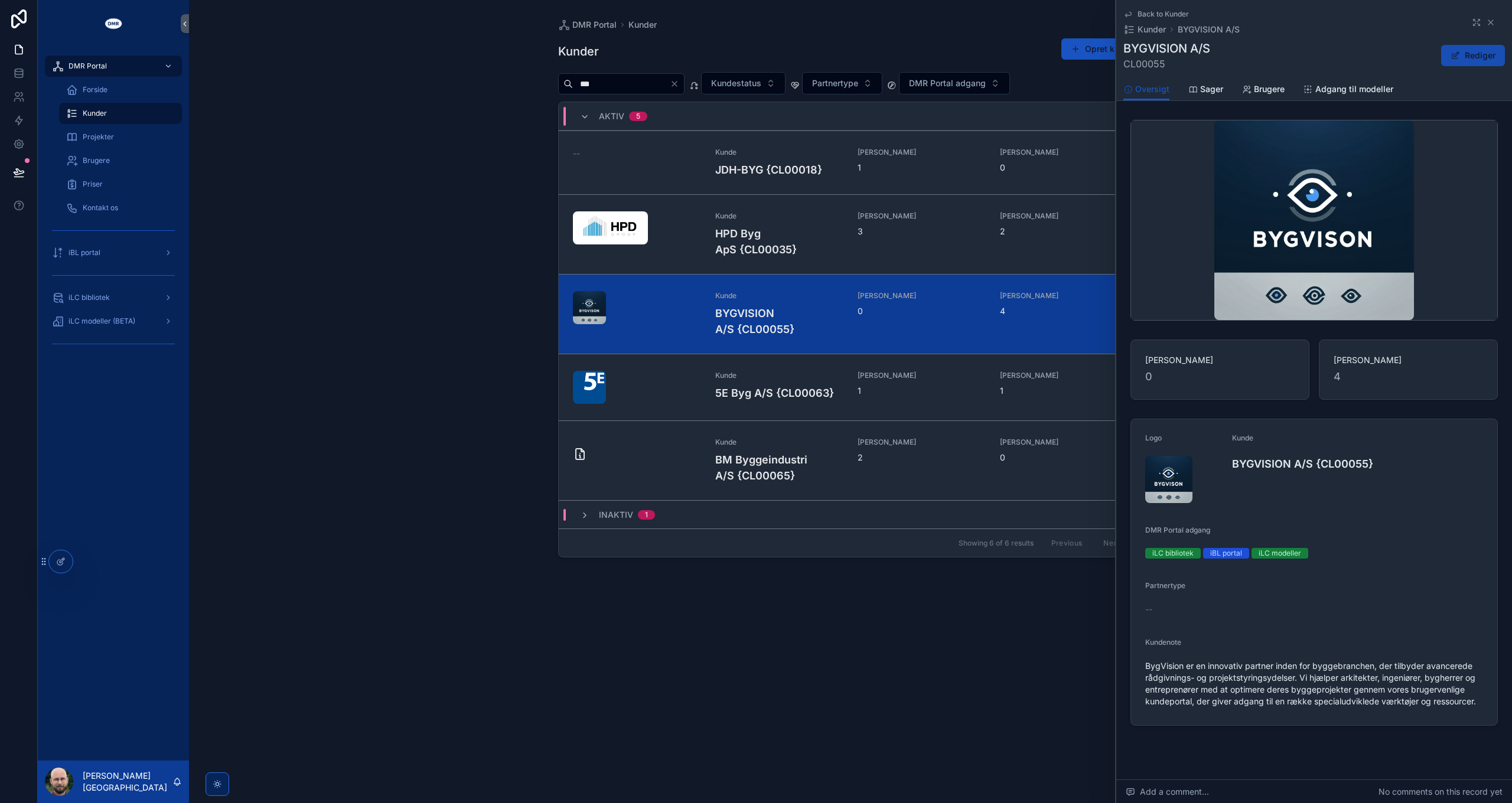
click at [1470, 58] on button "Rediger" at bounding box center [1473, 55] width 64 height 22
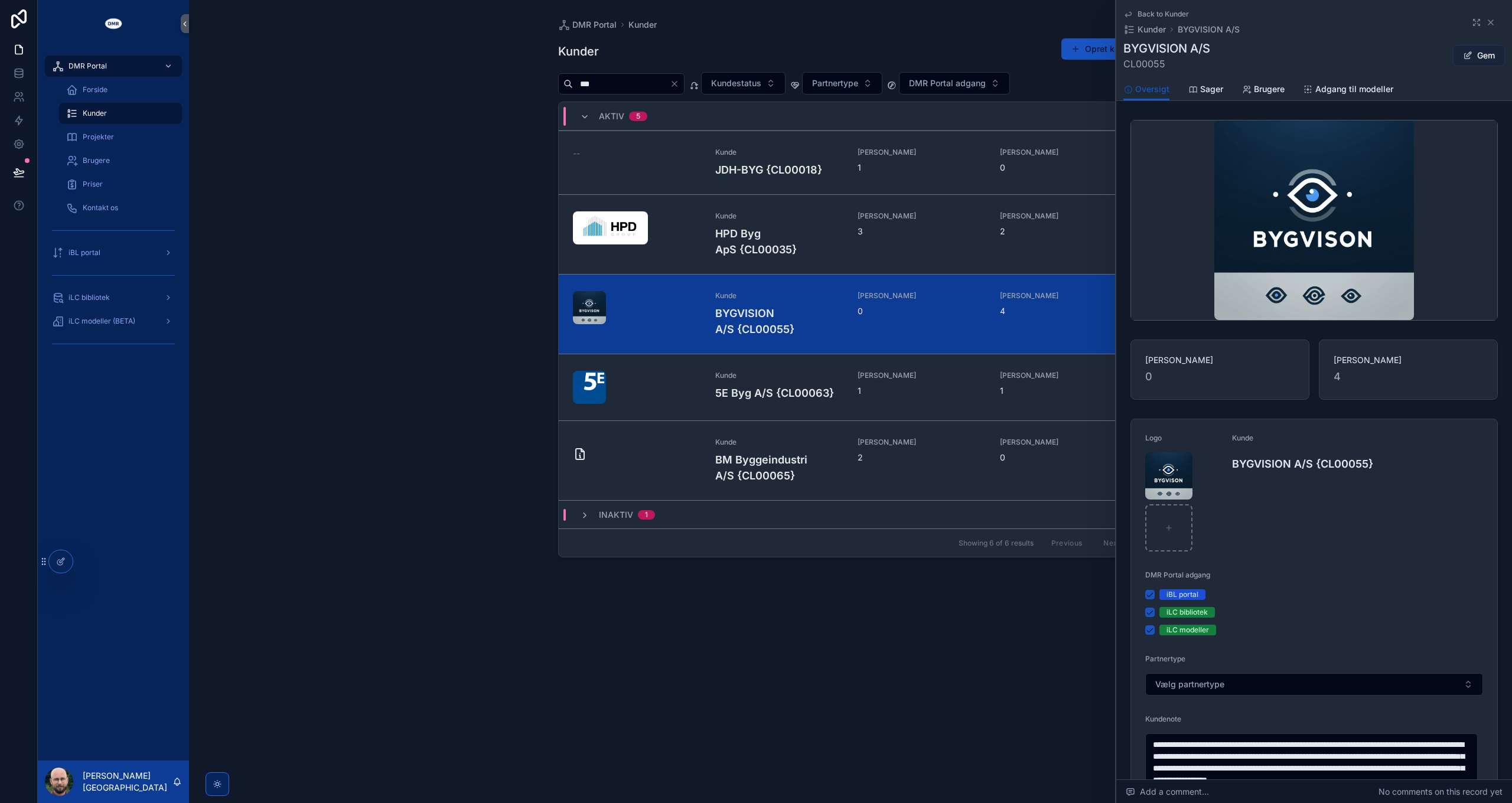
click at [1470, 58] on button "Gem" at bounding box center [1479, 55] width 52 height 22
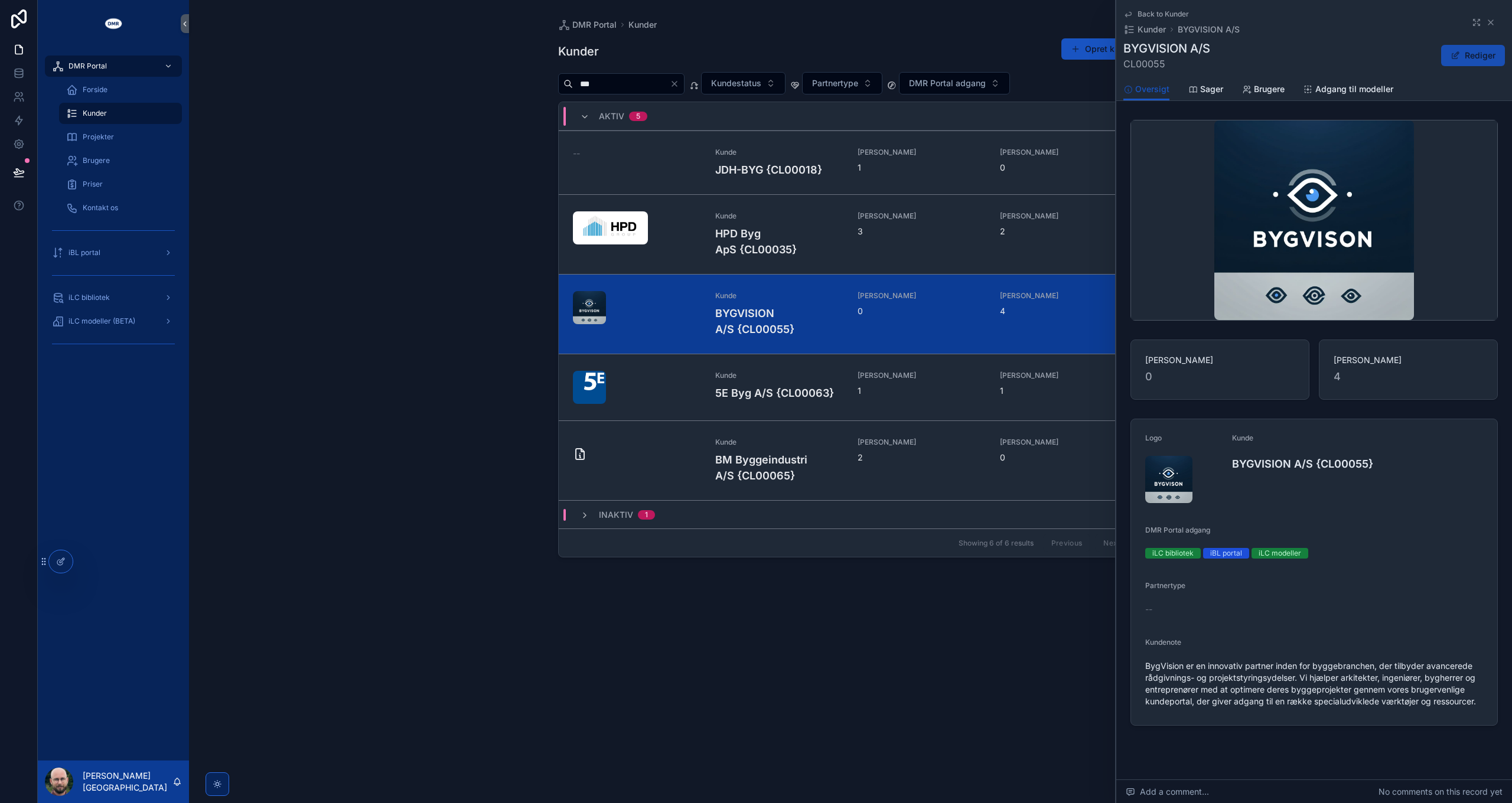
click at [1463, 54] on button "Rediger" at bounding box center [1473, 55] width 64 height 22
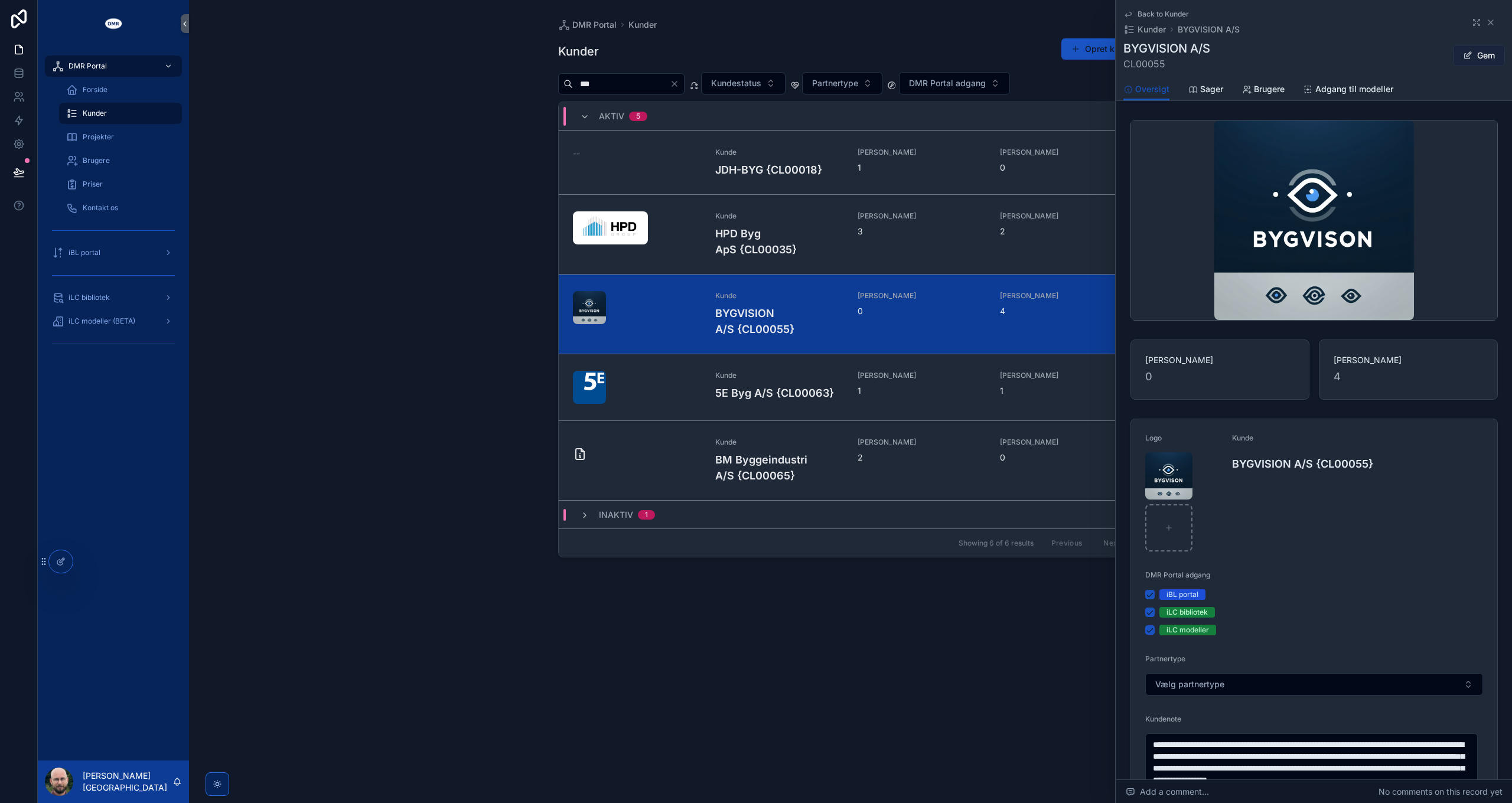
click at [1466, 56] on span "scrollable content" at bounding box center [1467, 56] width 10 height 10
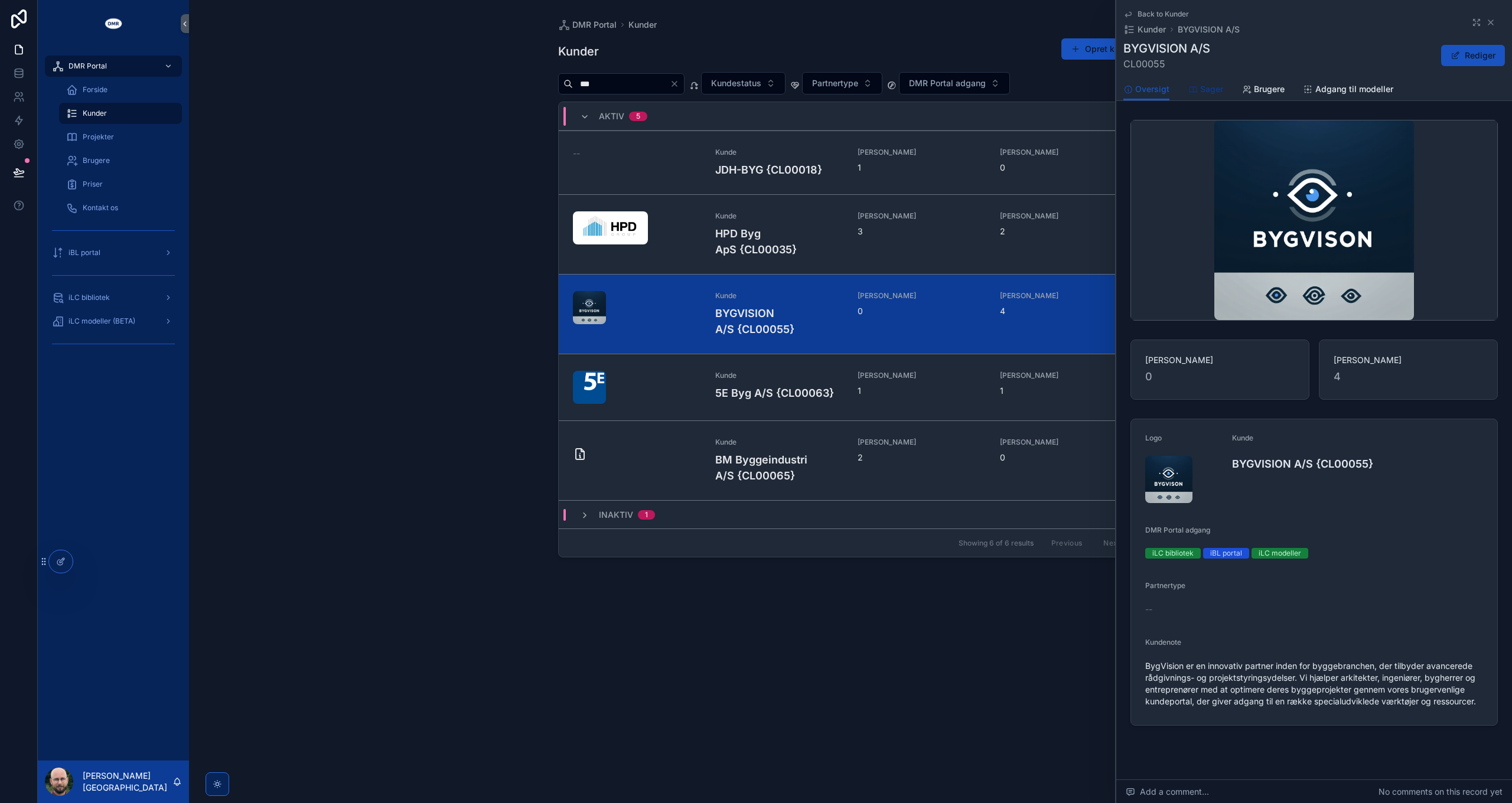
click at [1218, 92] on span "Sager" at bounding box center [1212, 88] width 23 height 12
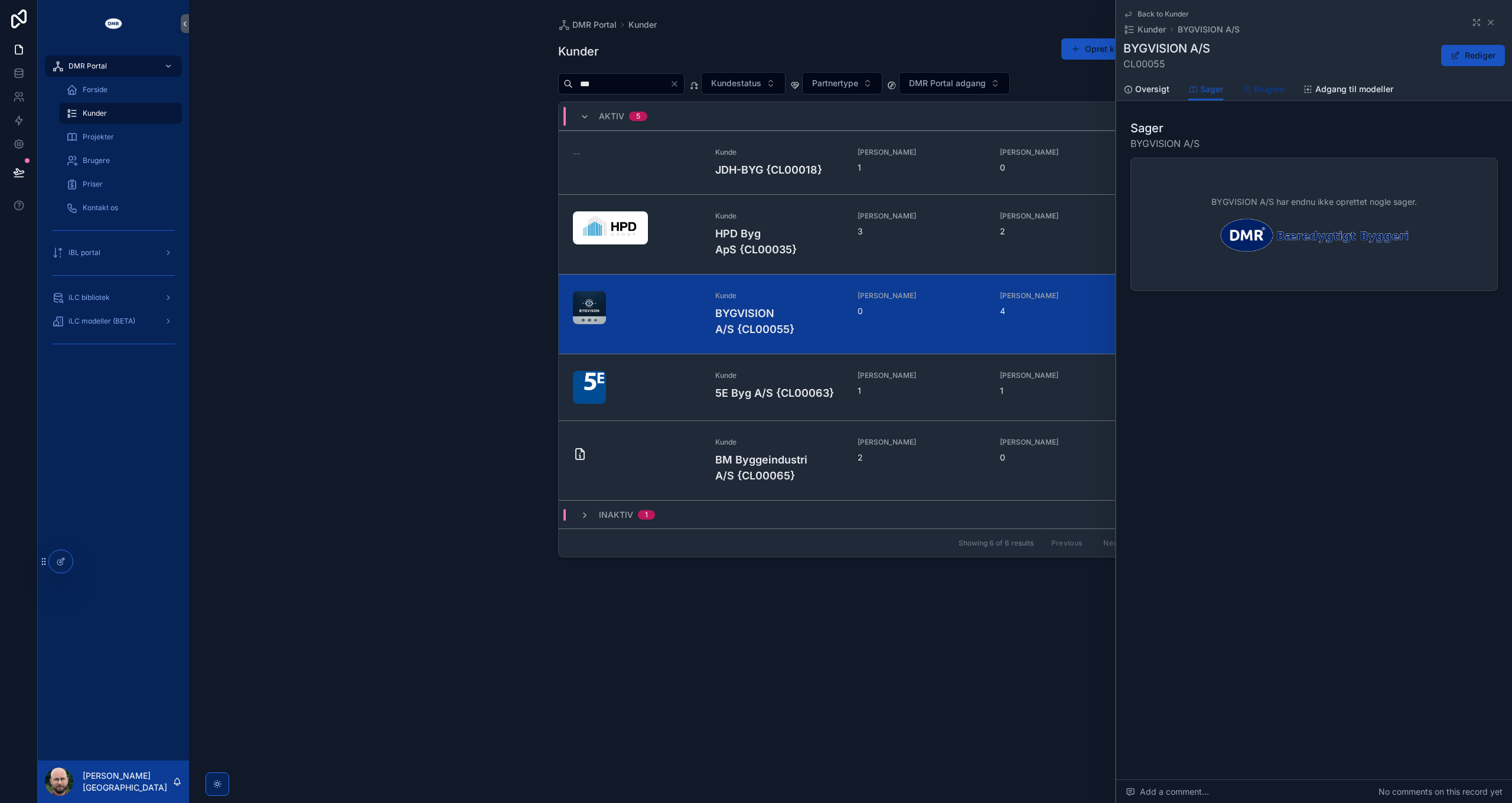
click at [1276, 94] on span "Brugere" at bounding box center [1269, 88] width 31 height 12
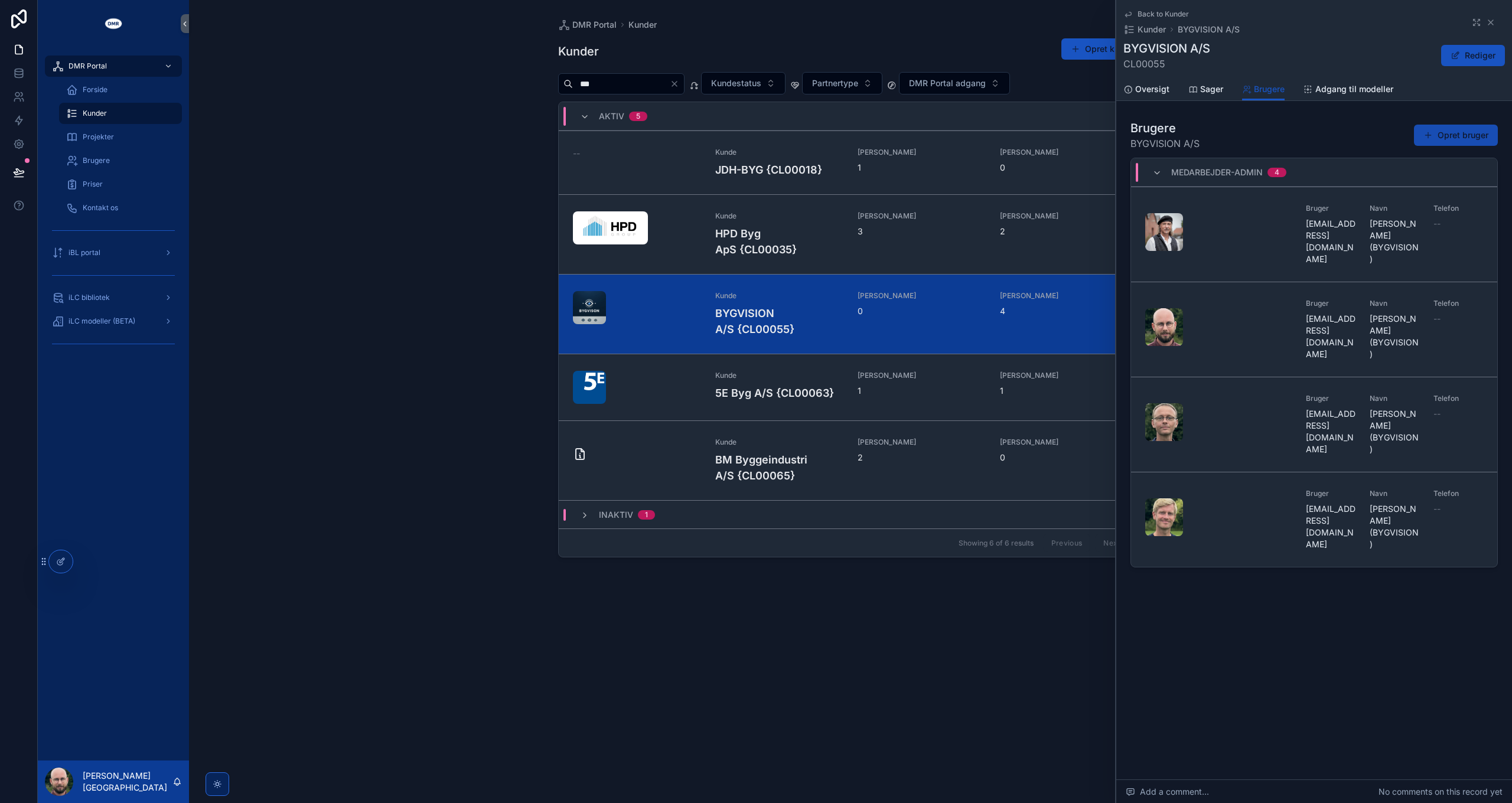
click at [1449, 134] on button "Opret bruger" at bounding box center [1455, 135] width 84 height 22
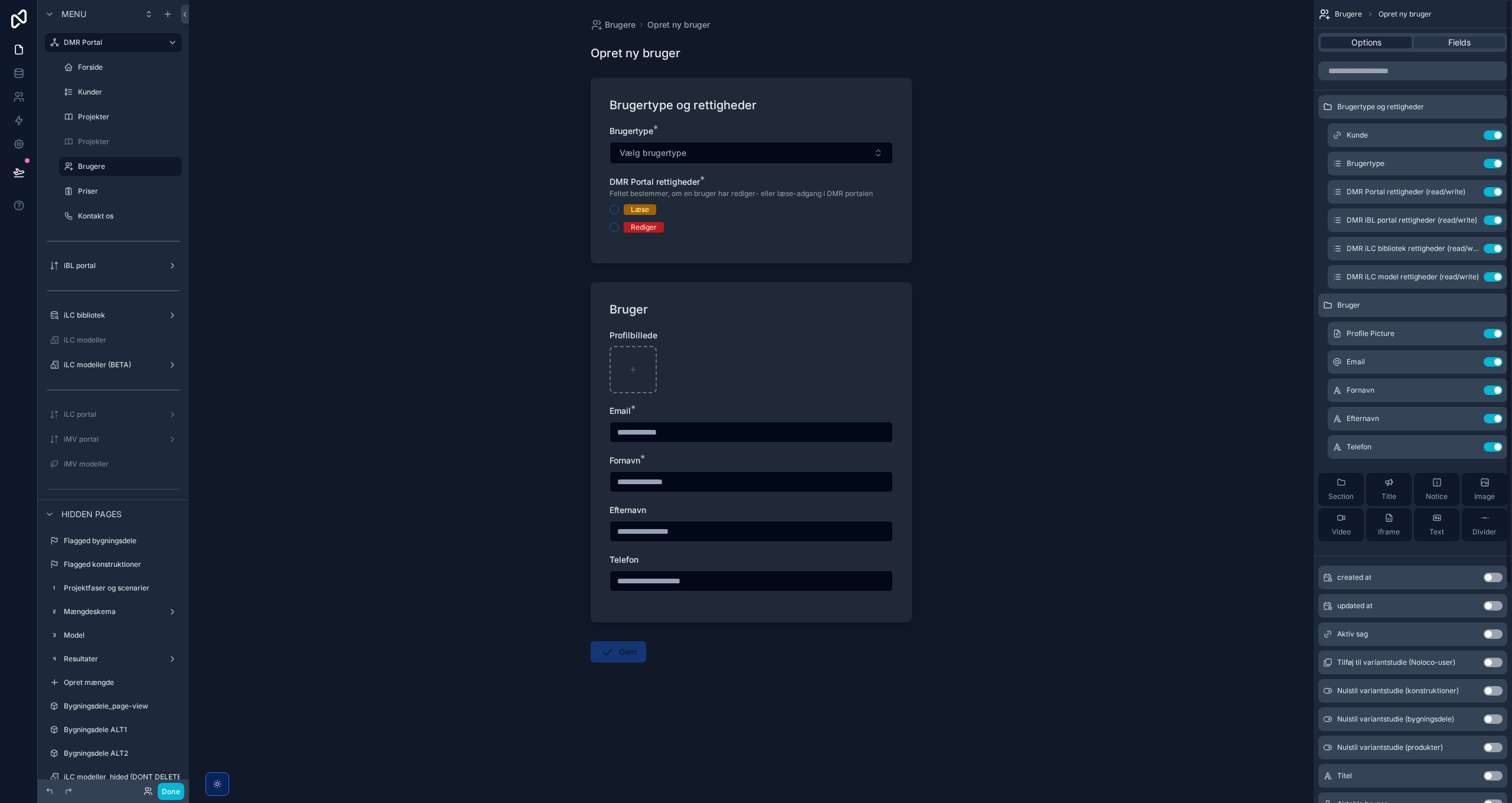
click at [1373, 41] on span "Options" at bounding box center [1366, 42] width 30 height 12
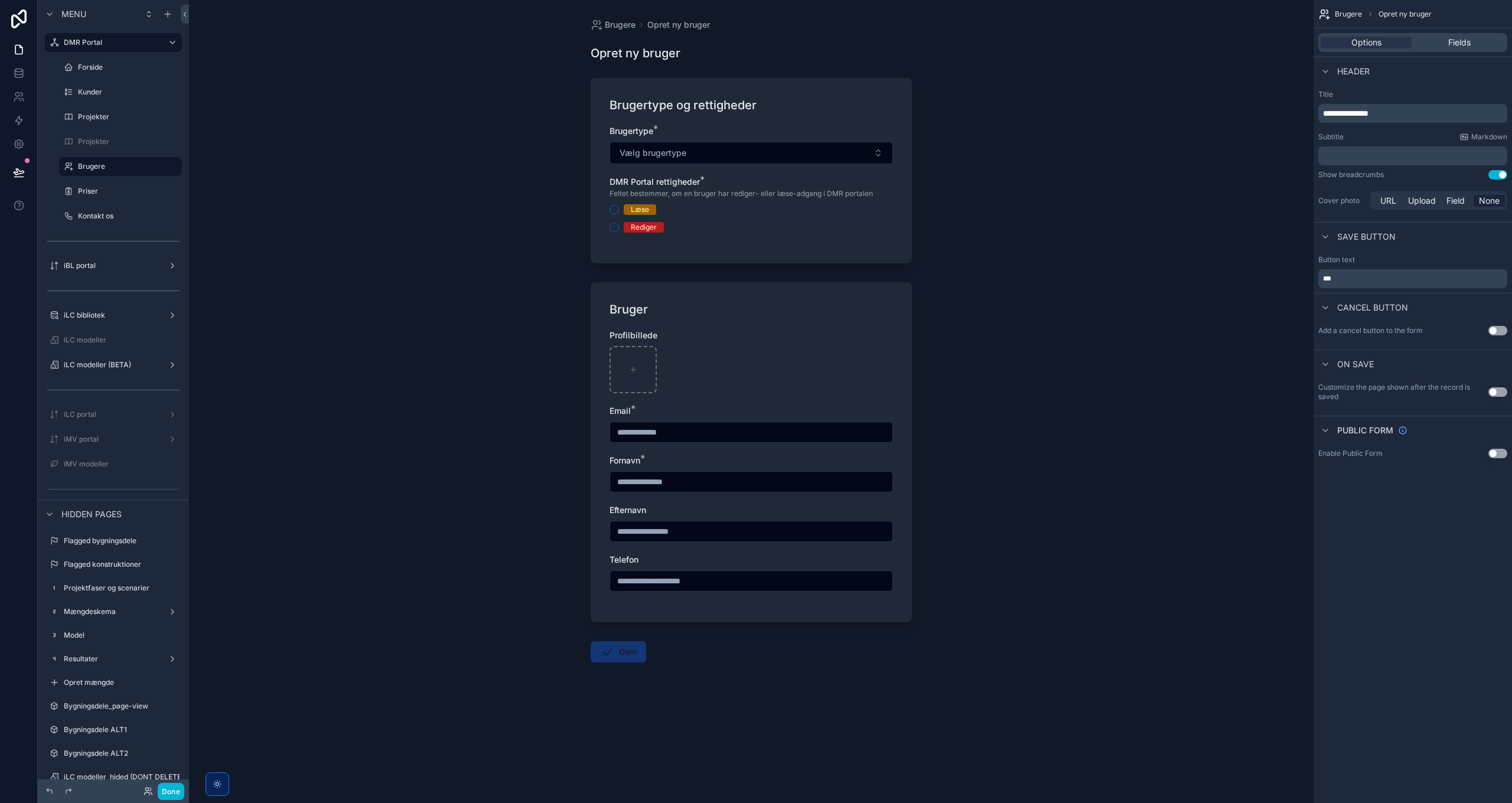
click at [1499, 331] on button "Use setting" at bounding box center [1498, 331] width 19 height 10
click at [1369, 368] on p "﻿" at bounding box center [1414, 368] width 182 height 10
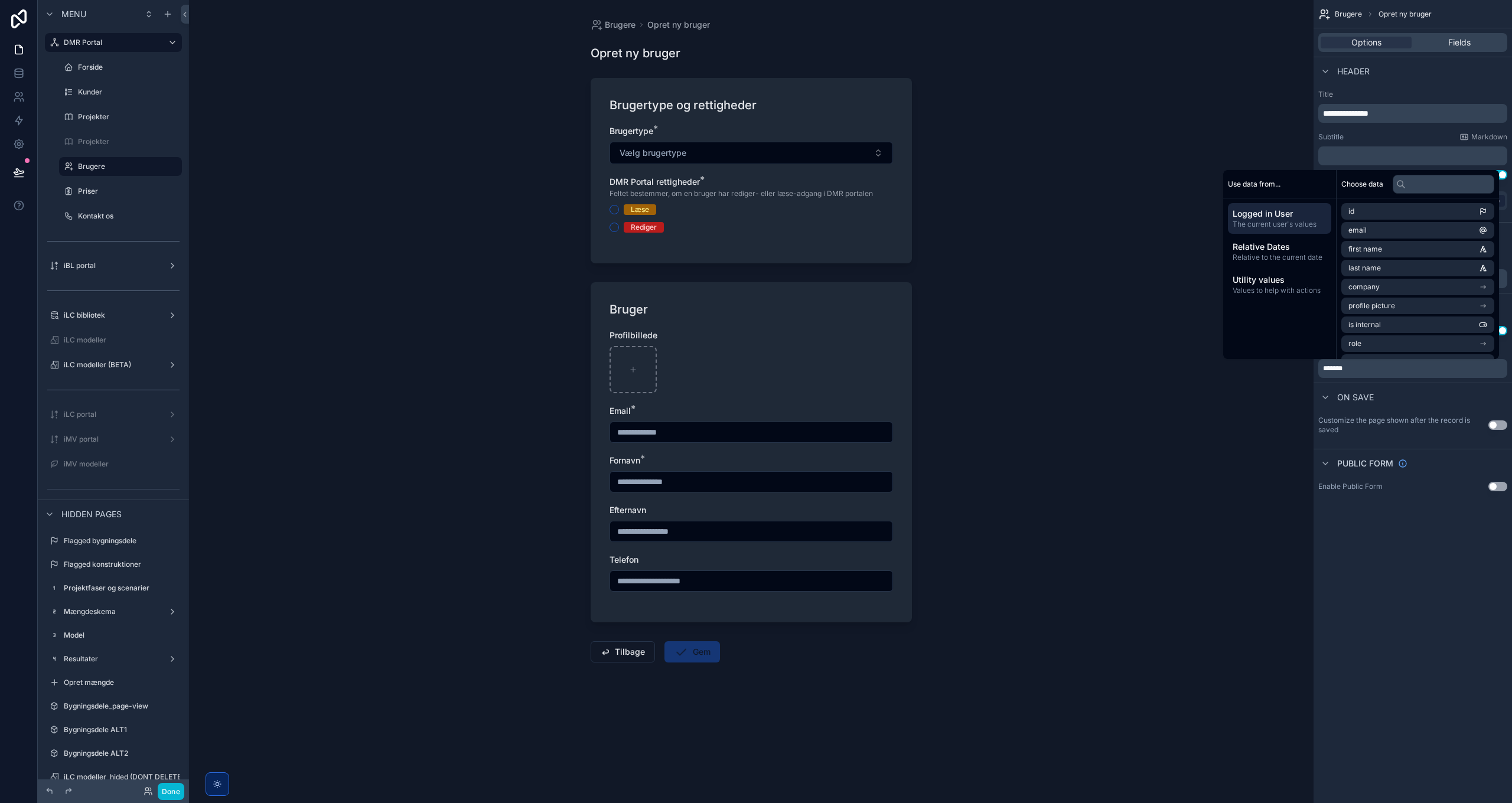
click at [1381, 607] on div "**********" at bounding box center [1412, 402] width 198 height 803
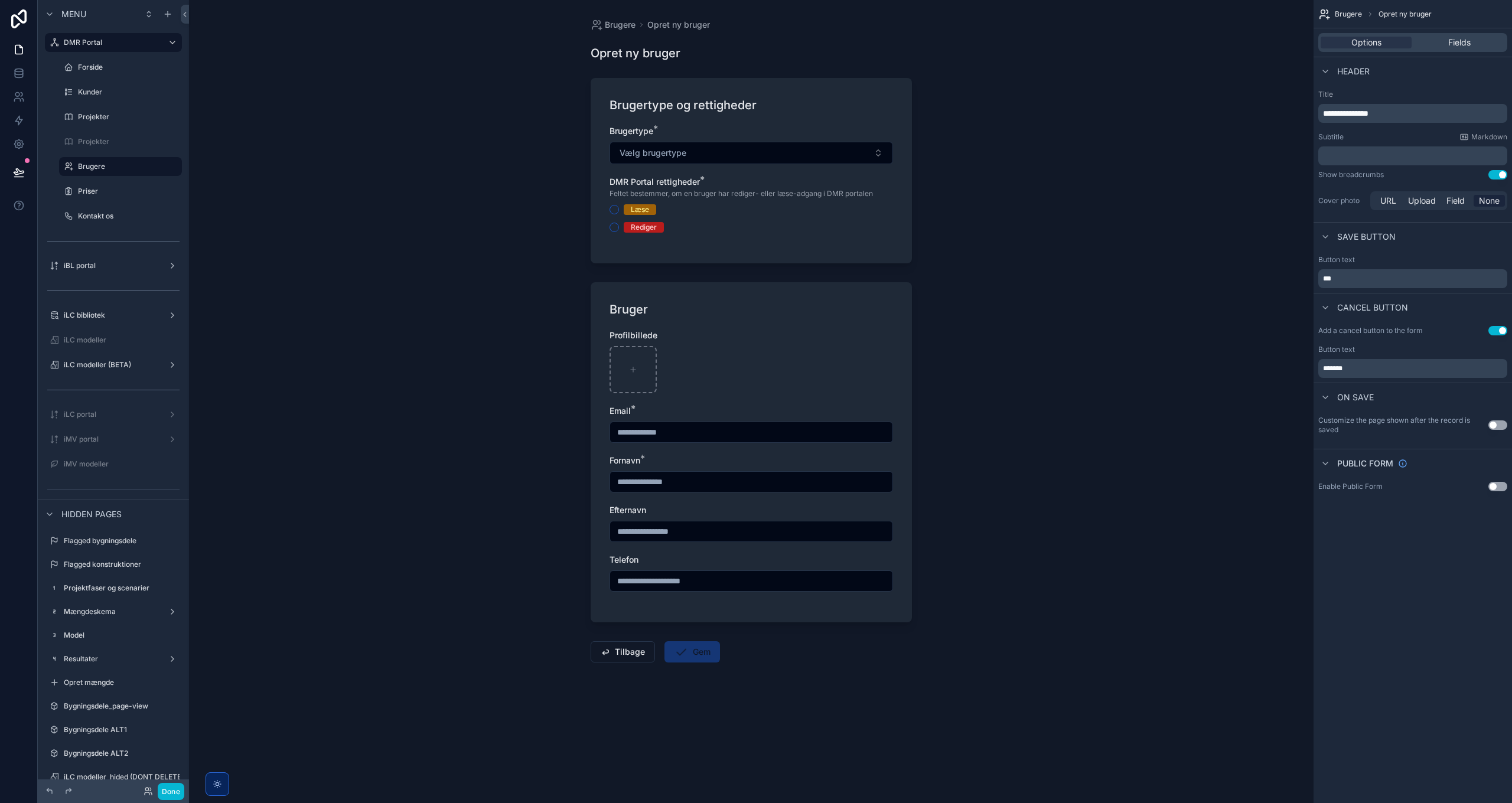
click at [1364, 280] on p "***" at bounding box center [1414, 279] width 182 height 10
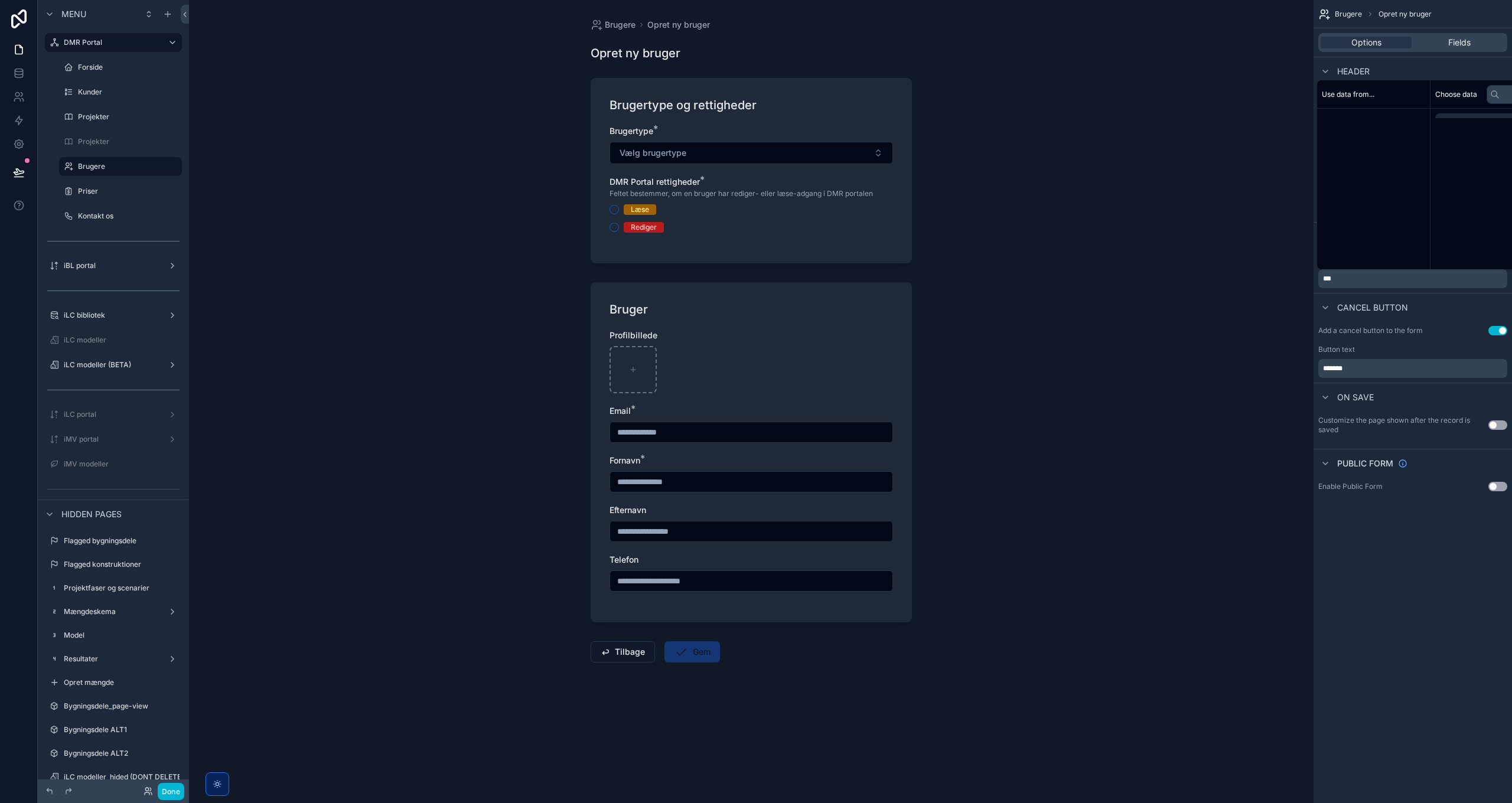
click at [1364, 280] on p "***" at bounding box center [1414, 279] width 182 height 10
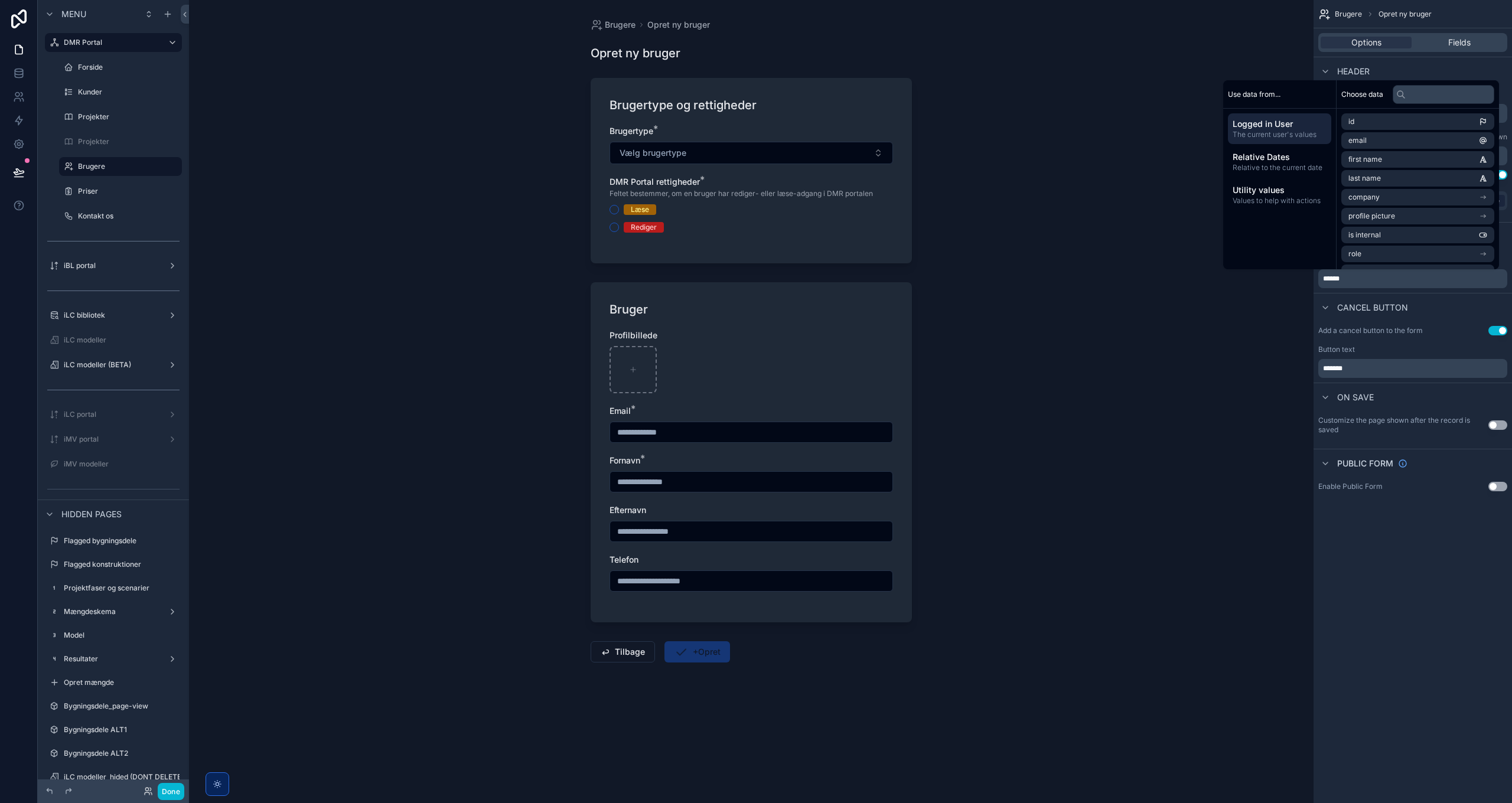
click at [1329, 279] on span "******" at bounding box center [1331, 278] width 17 height 7
click at [1420, 587] on div "**********" at bounding box center [1412, 402] width 198 height 803
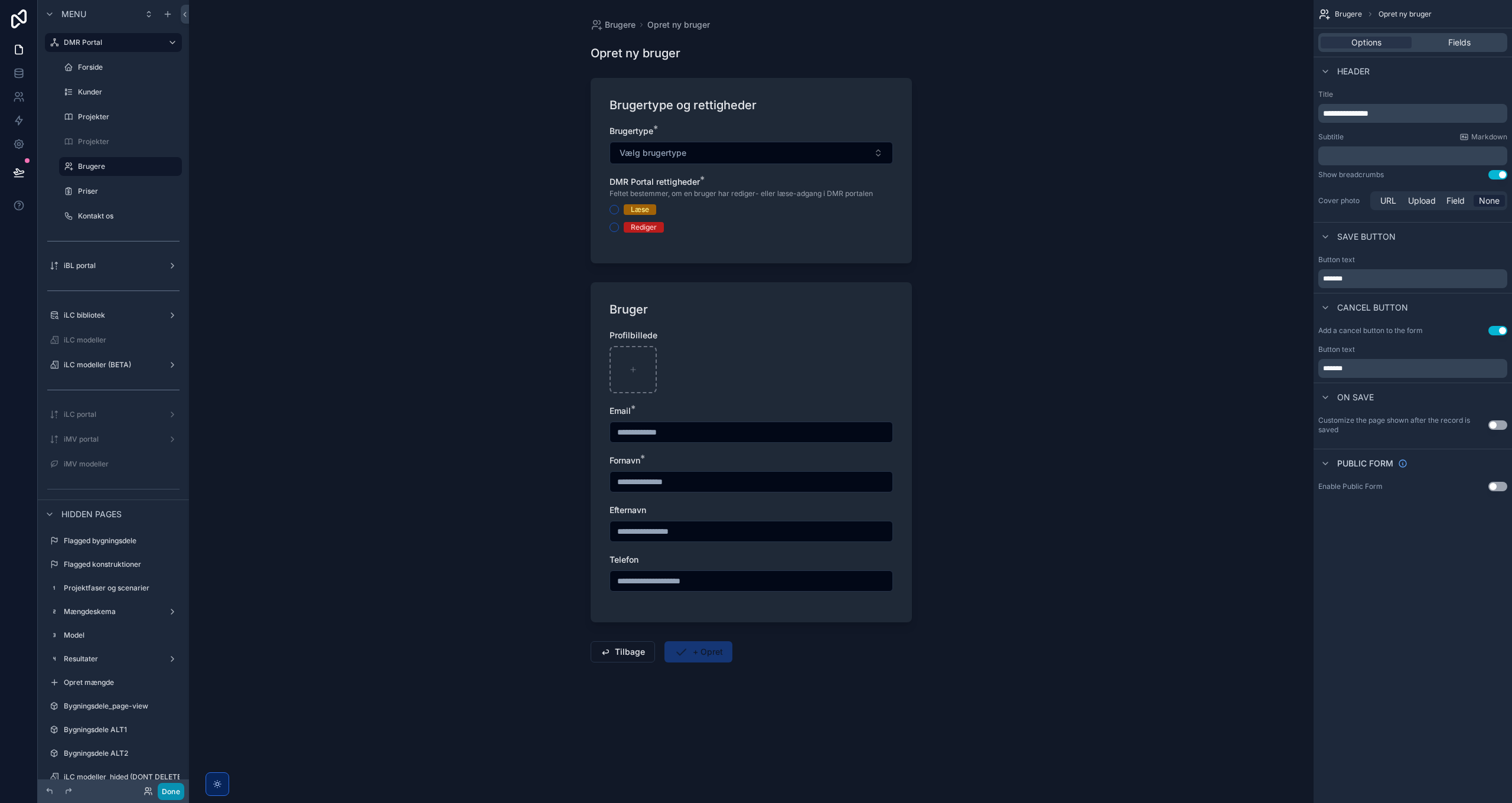
click at [170, 797] on button "Done" at bounding box center [171, 791] width 26 height 17
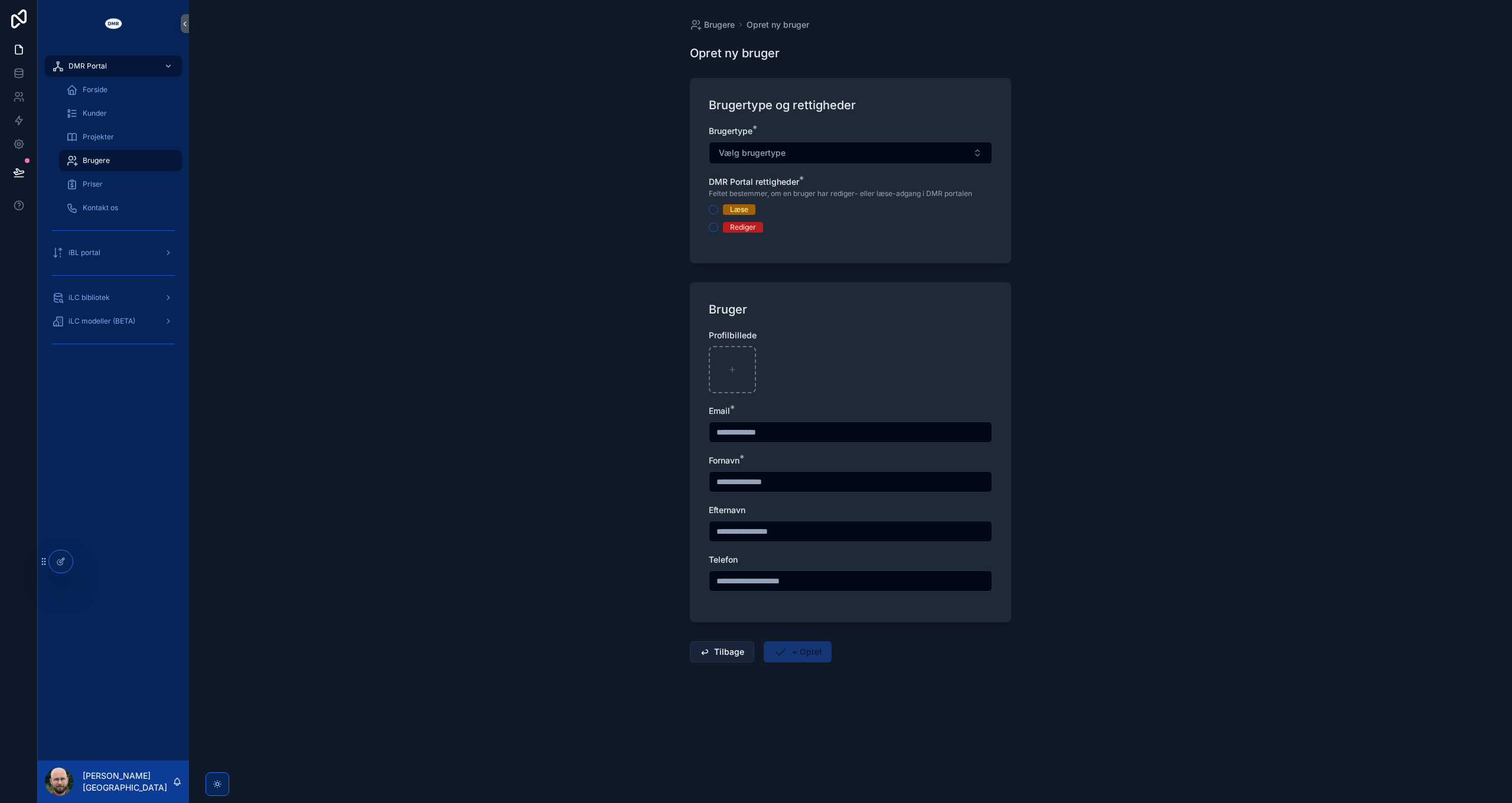
click at [735, 652] on button "Tilbage" at bounding box center [721, 652] width 65 height 22
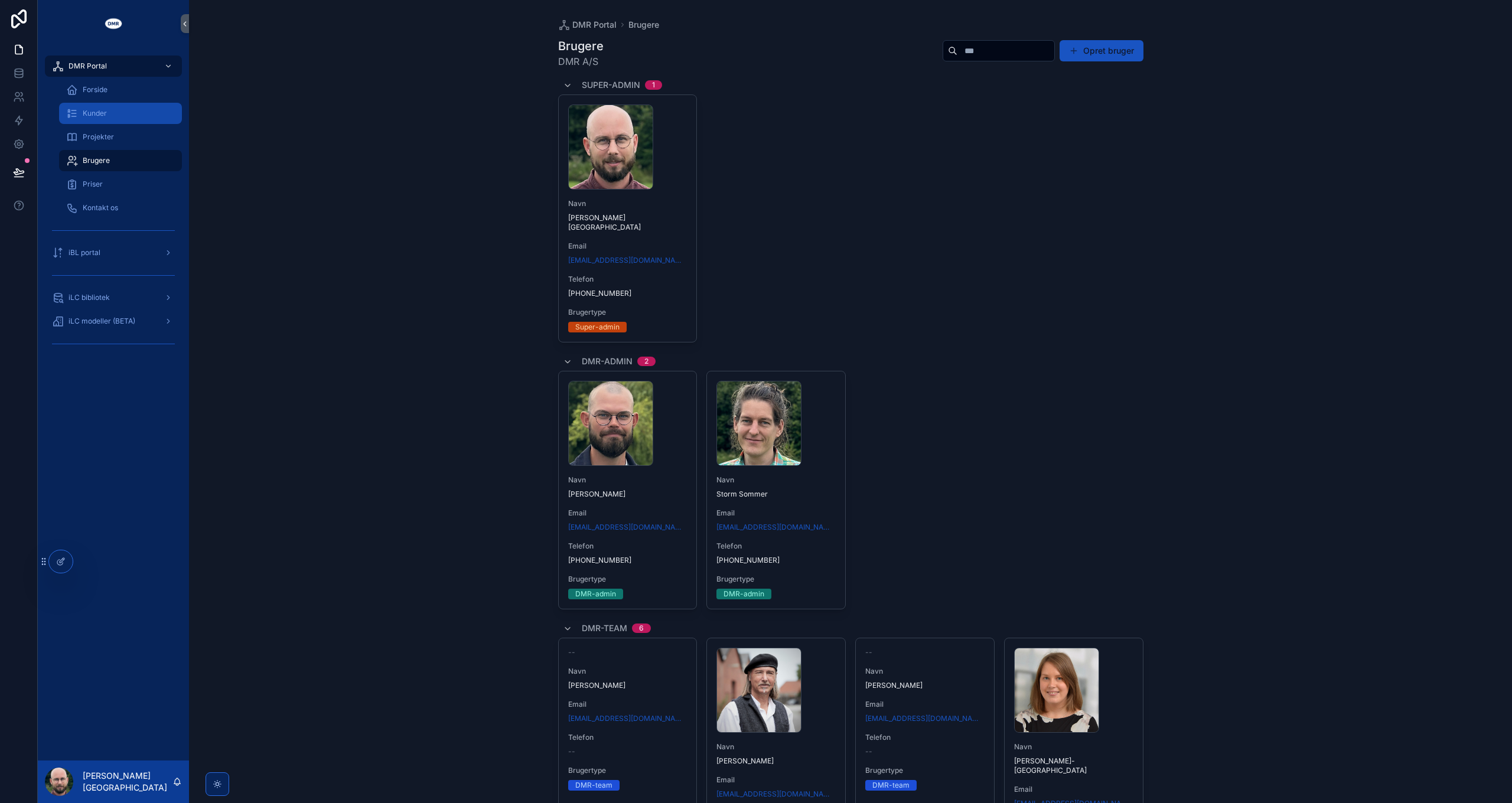
click at [98, 111] on span "Kunder" at bounding box center [95, 113] width 24 height 10
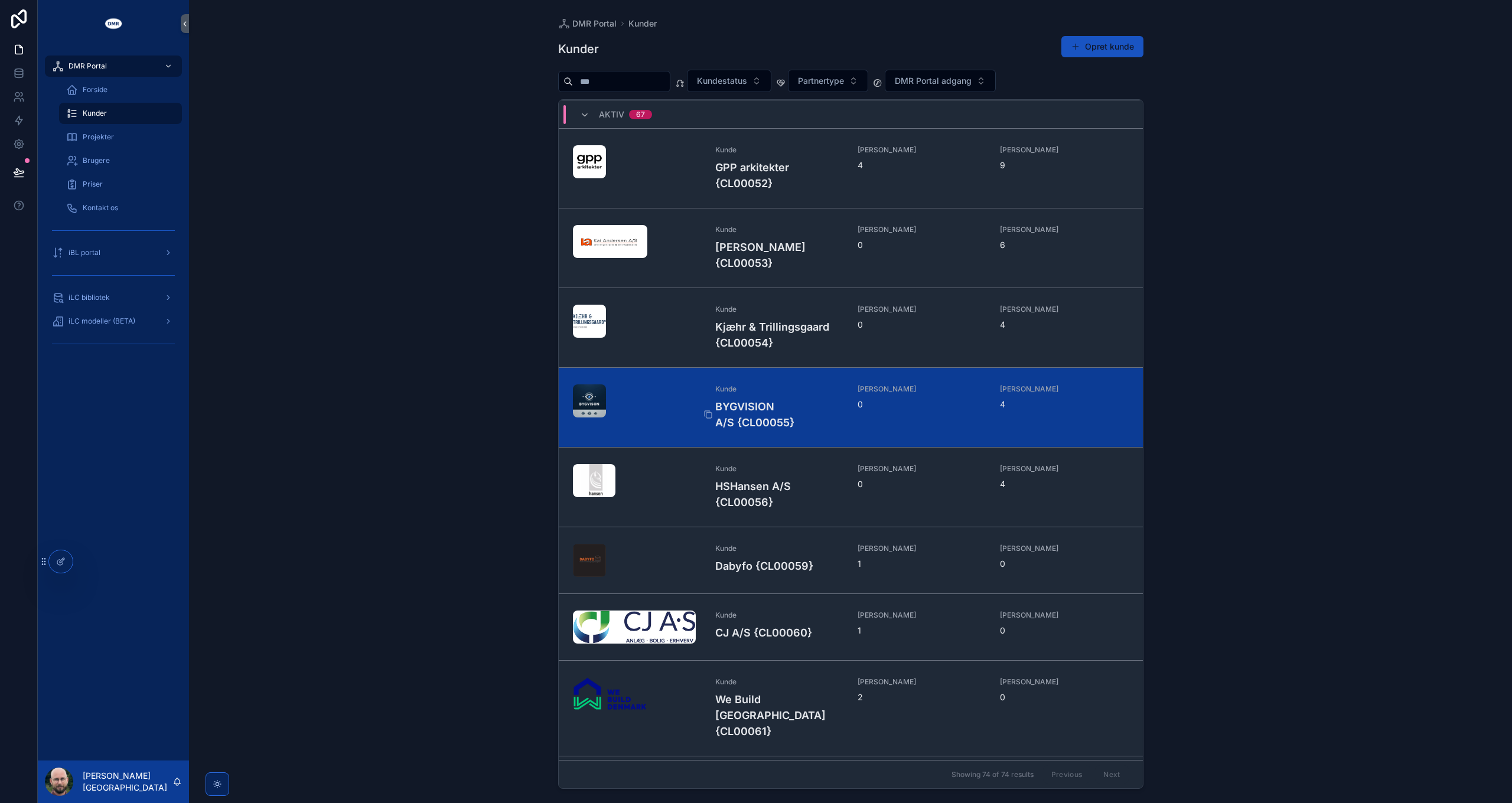
click at [770, 409] on h4 "BYGVISION A/S {CL00055}" at bounding box center [779, 414] width 128 height 32
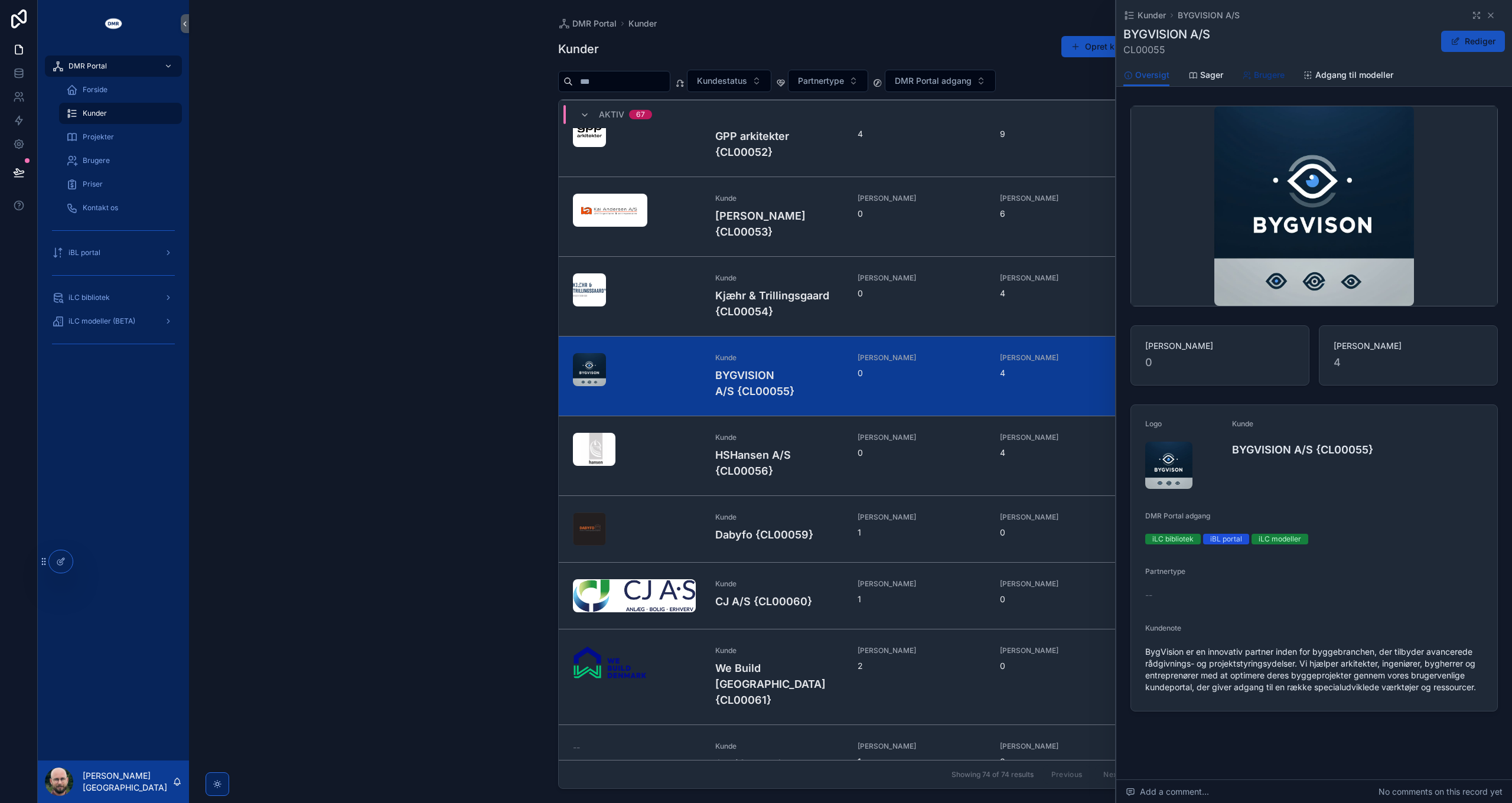
click at [1276, 76] on span "Brugere" at bounding box center [1269, 75] width 31 height 12
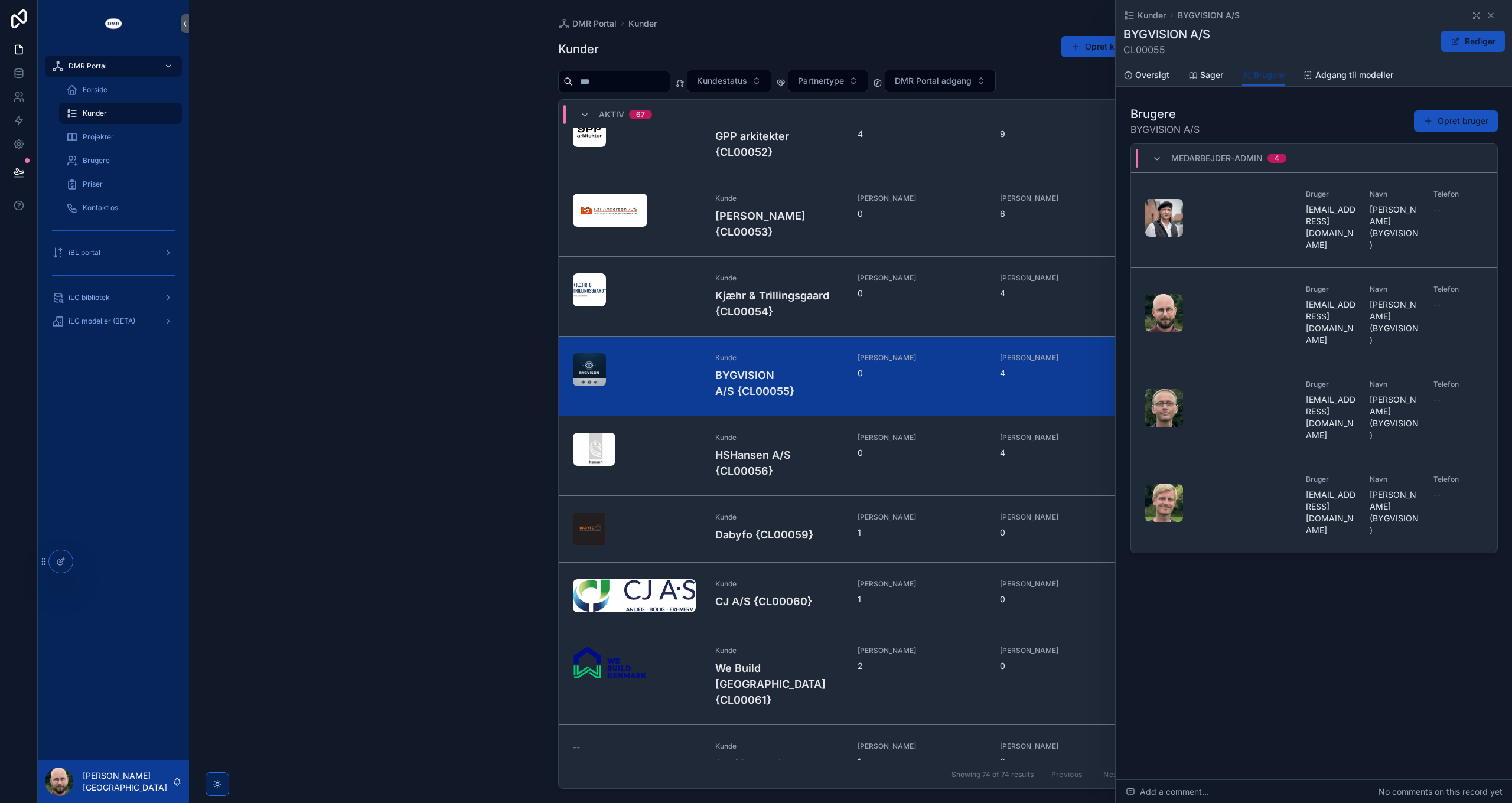
scroll to position [3328, 0]
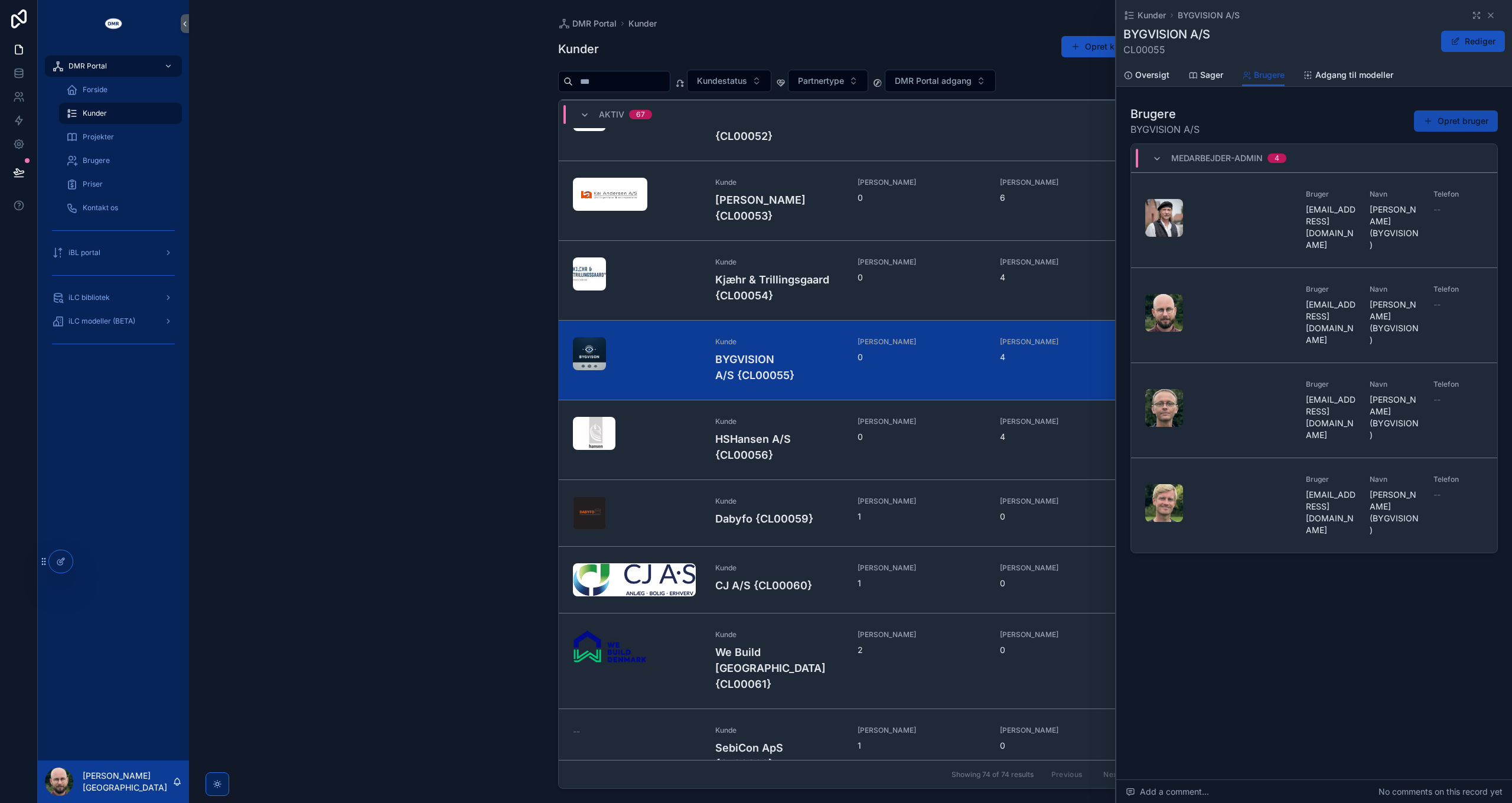
click at [1464, 118] on button "Opret bruger" at bounding box center [1455, 121] width 84 height 22
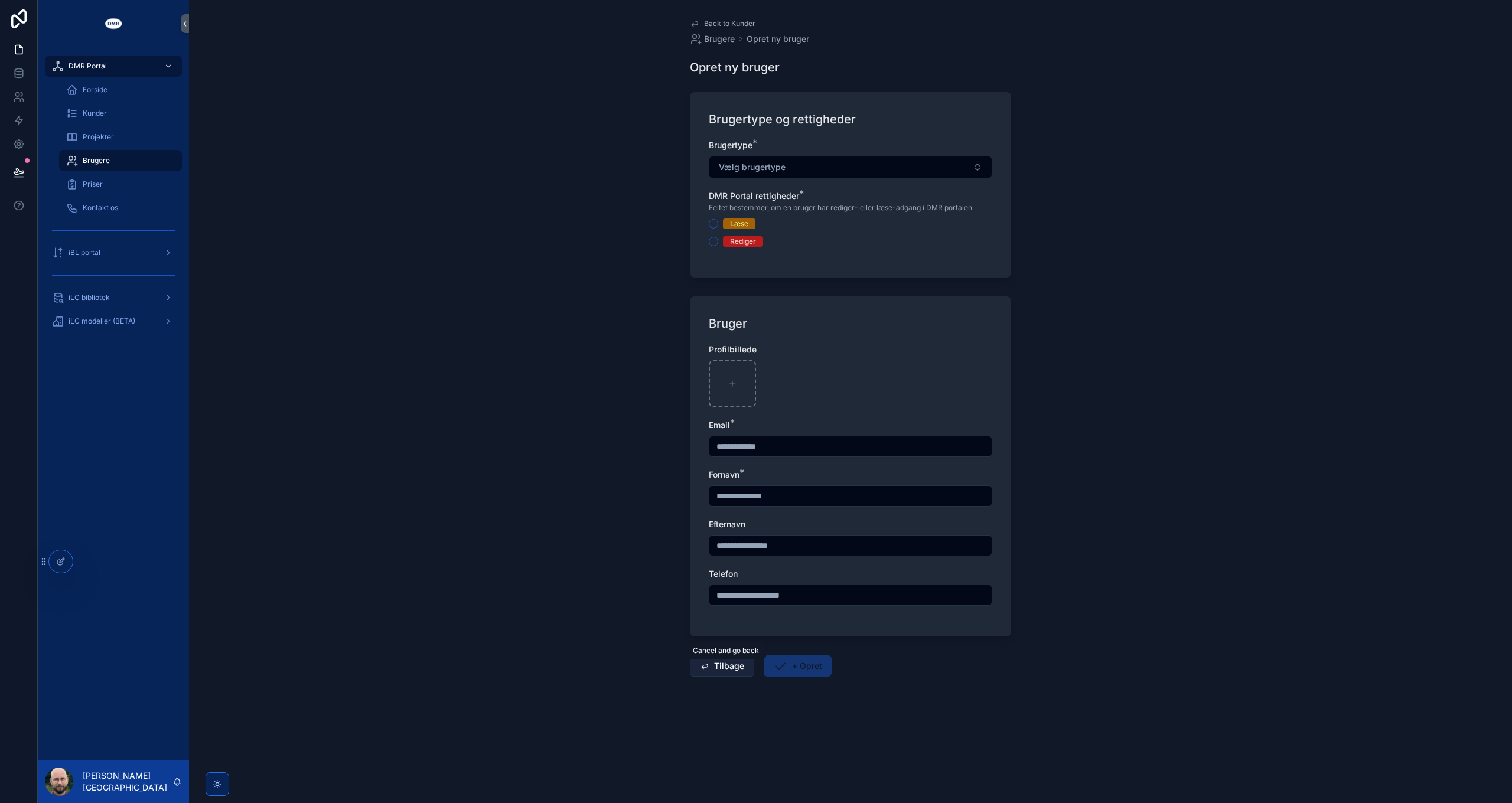
click at [725, 666] on button "Tilbage" at bounding box center [721, 666] width 65 height 22
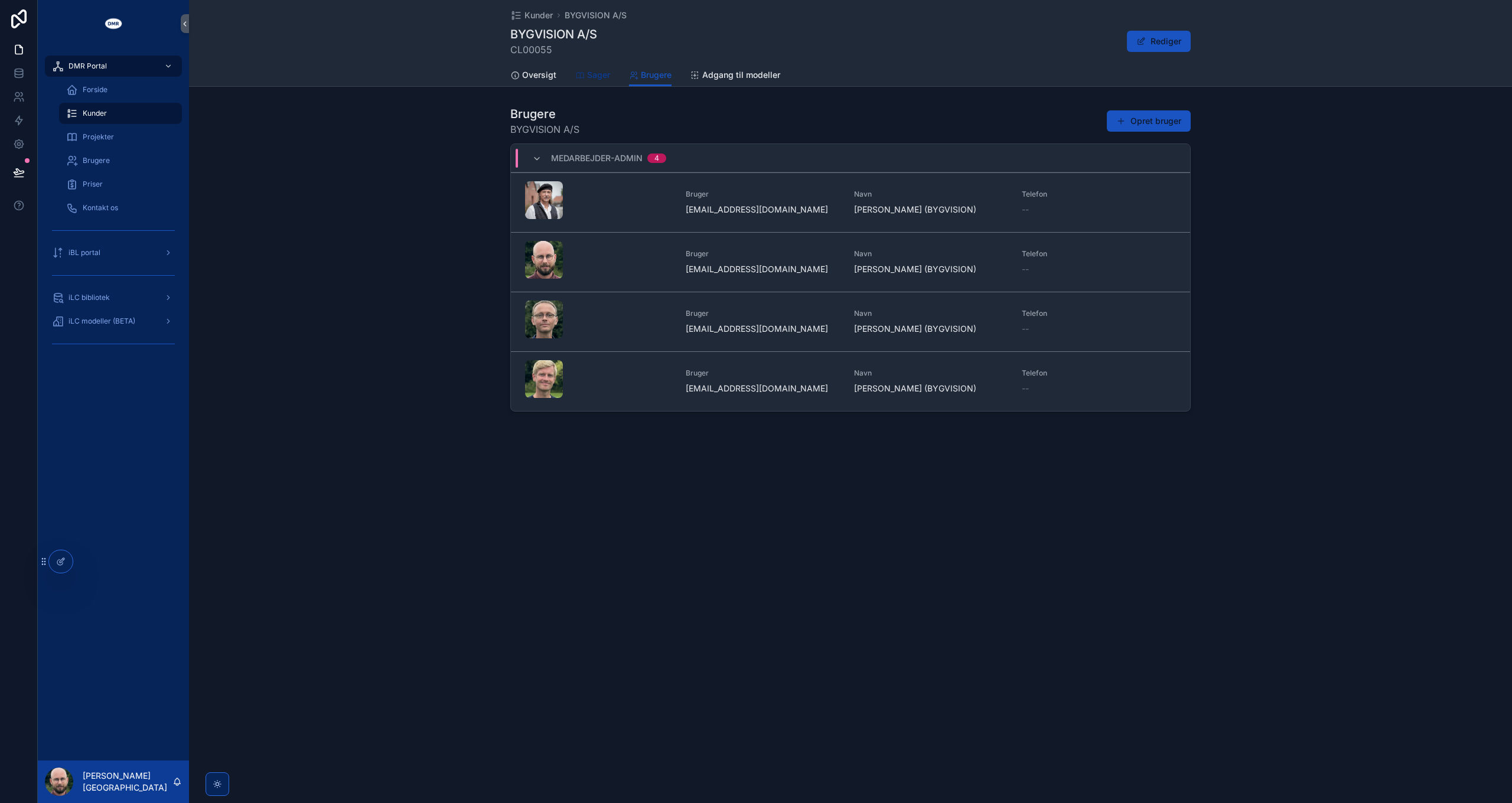
click at [595, 75] on span "Sager" at bounding box center [599, 75] width 23 height 12
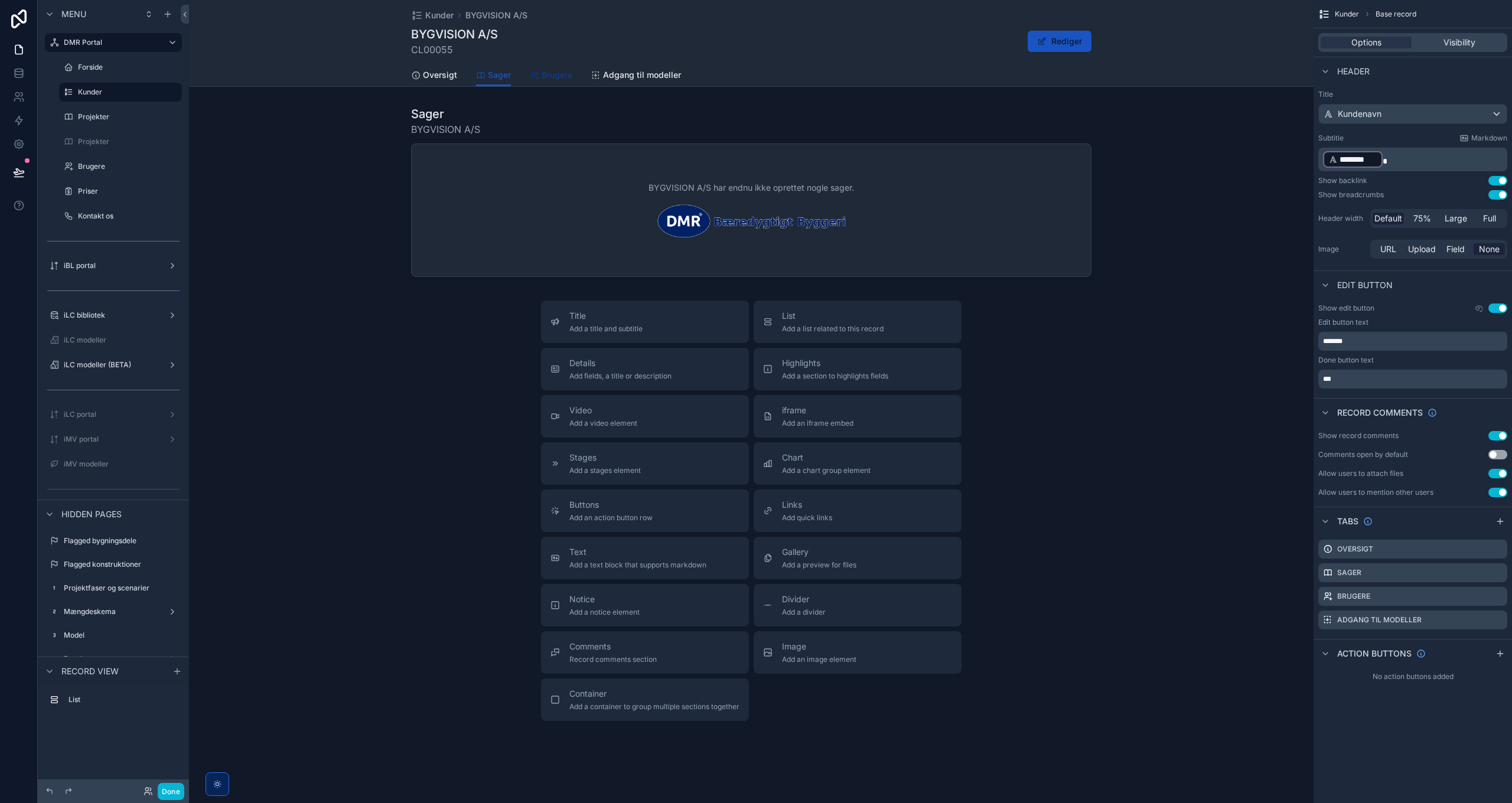
click at [559, 78] on span "Brugere" at bounding box center [556, 75] width 31 height 12
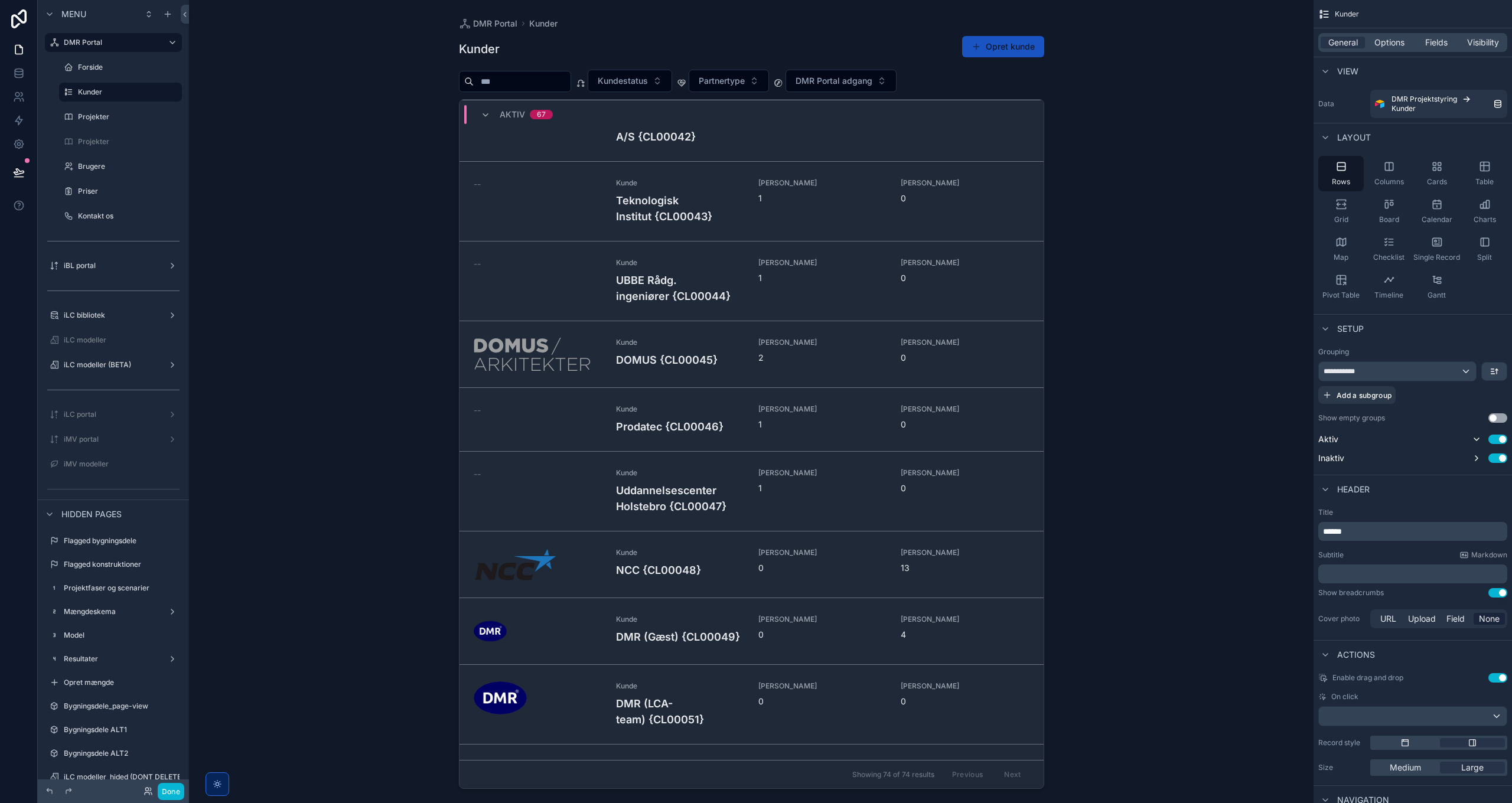
scroll to position [2984, 0]
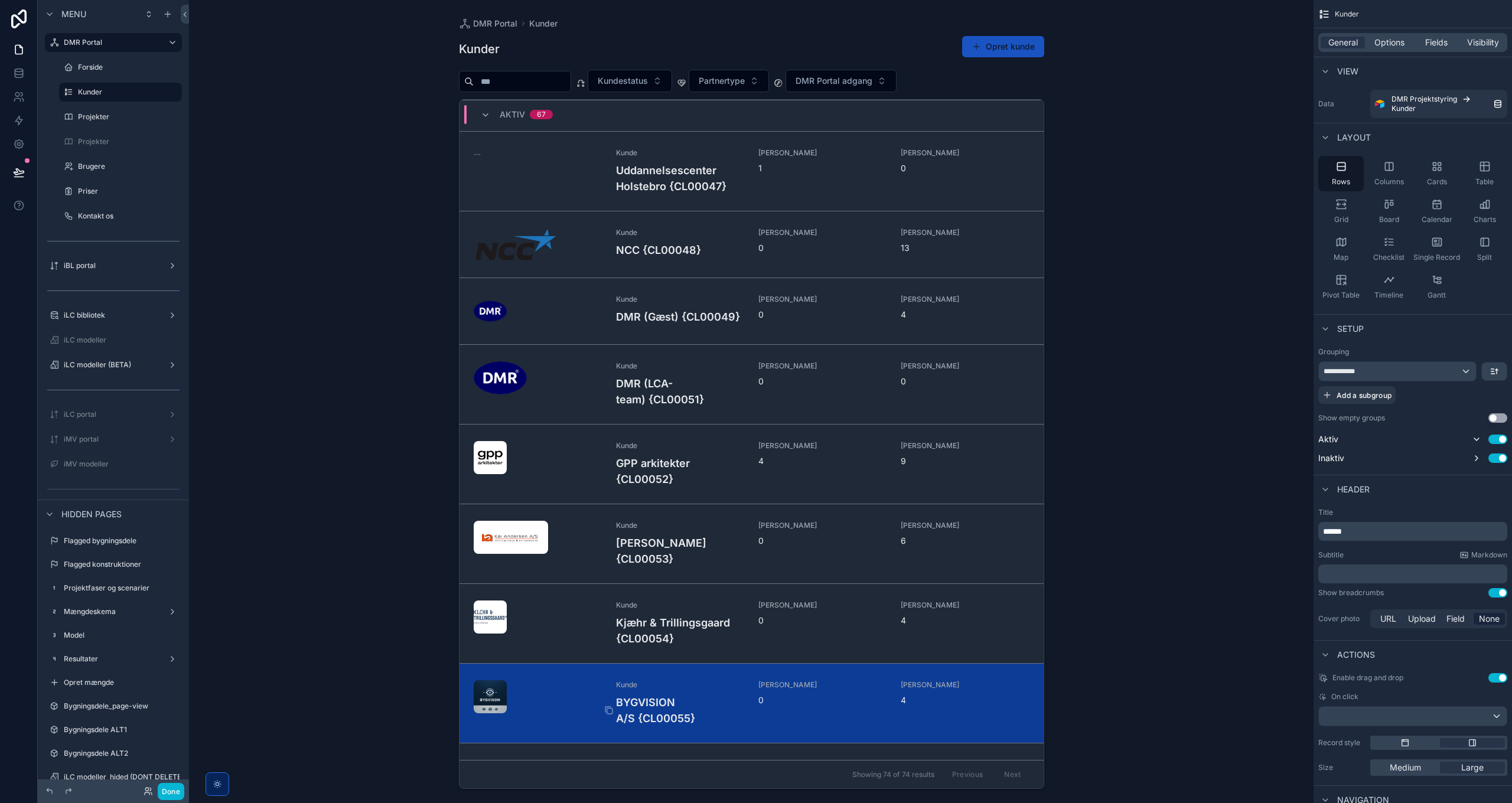
click at [648, 703] on h4 "BYGVISION A/S {CL00055}" at bounding box center [680, 710] width 128 height 32
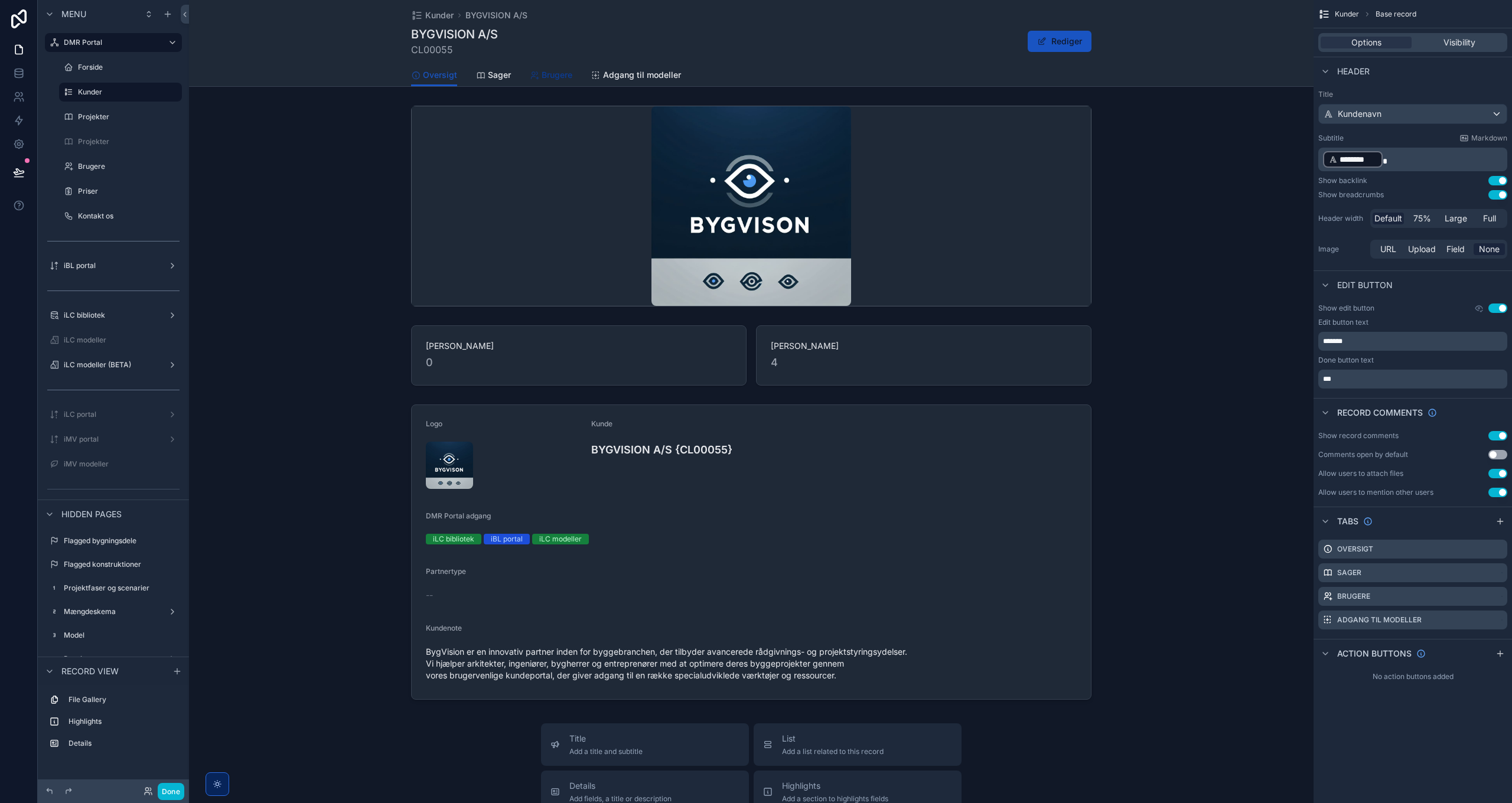
click at [557, 73] on span "Brugere" at bounding box center [556, 75] width 31 height 12
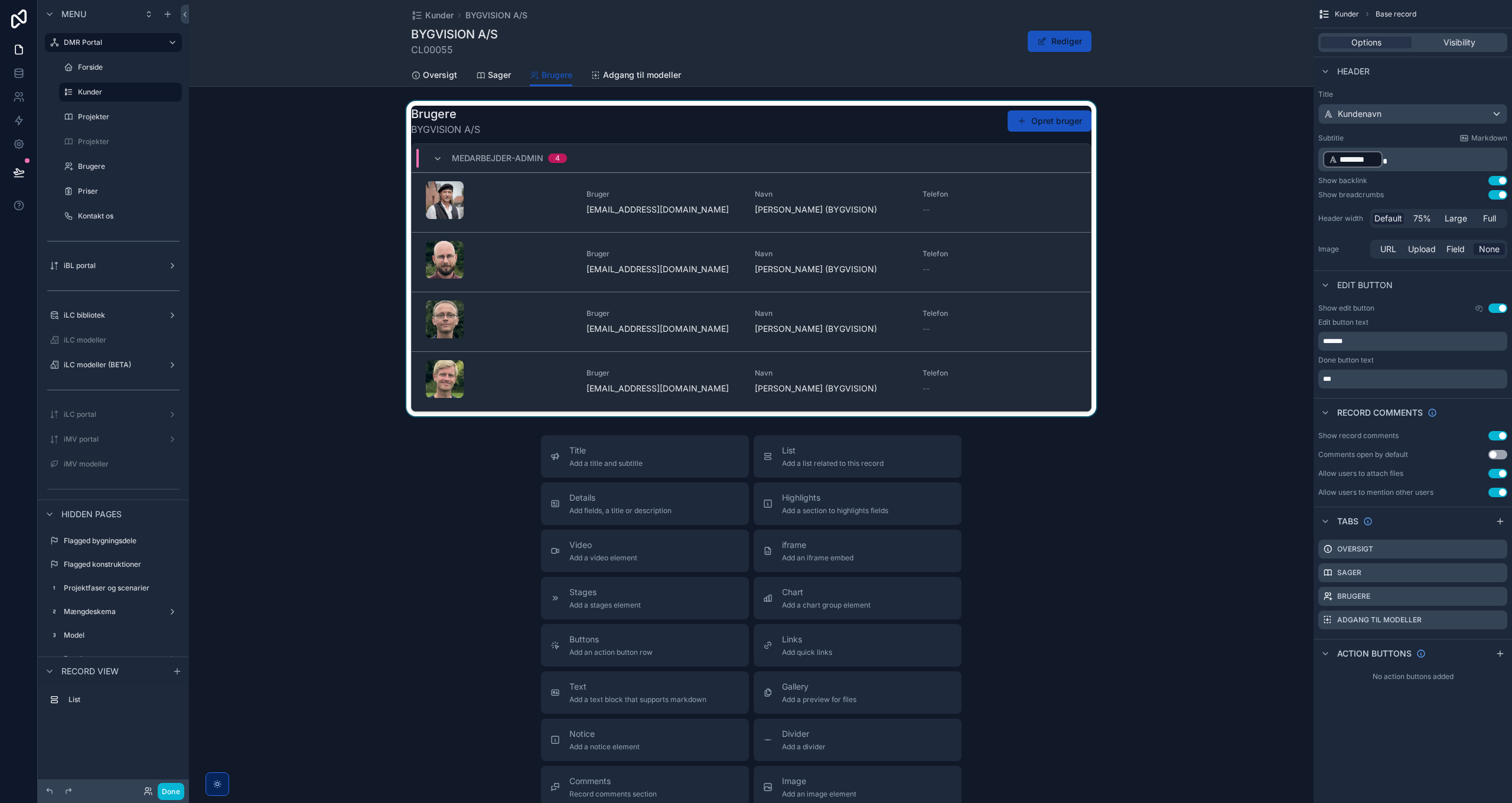
click at [1047, 129] on div "scrollable content" at bounding box center [751, 259] width 1125 height 315
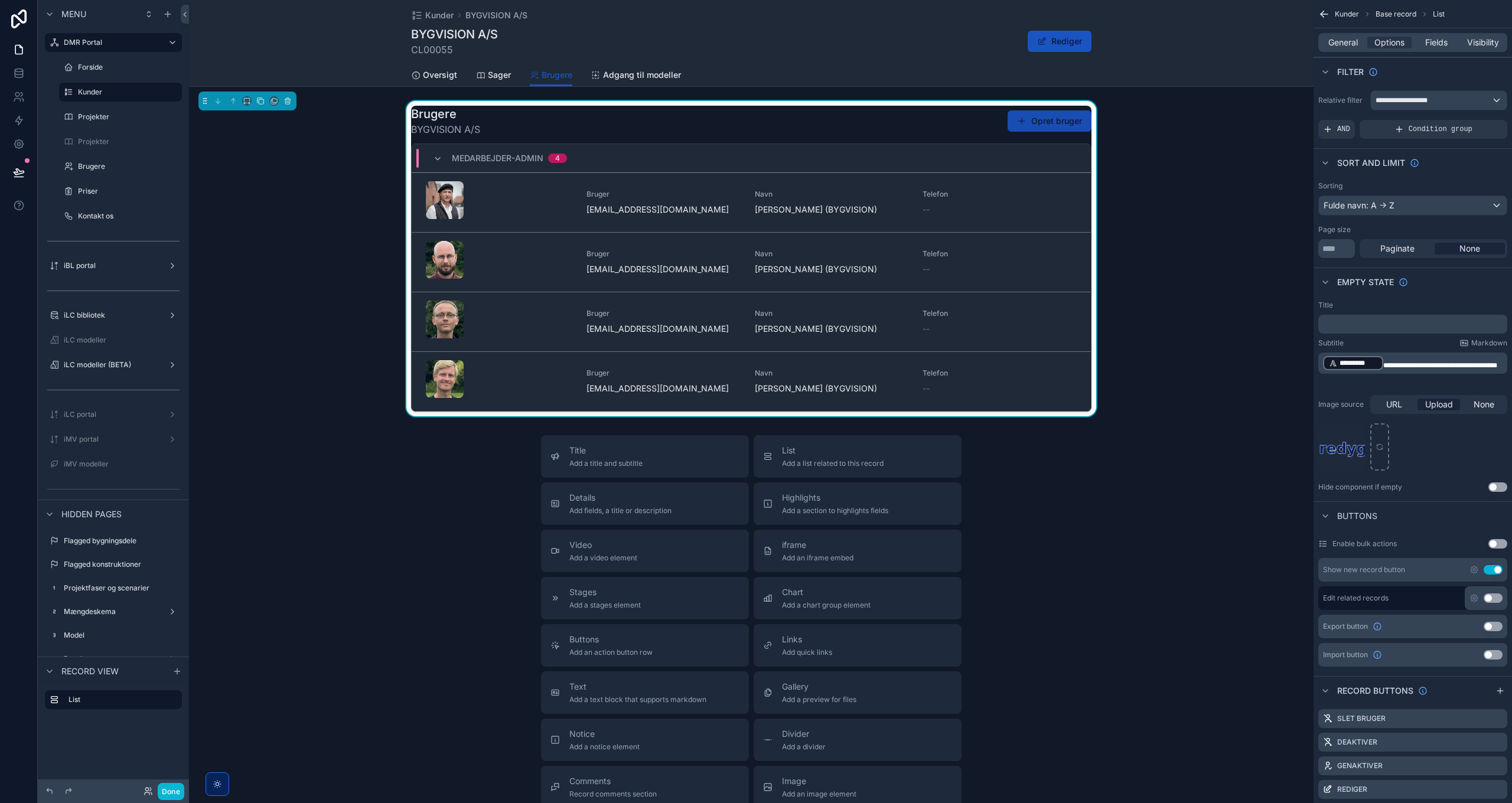
click at [1048, 123] on button "Opret bruger" at bounding box center [1049, 121] width 84 height 22
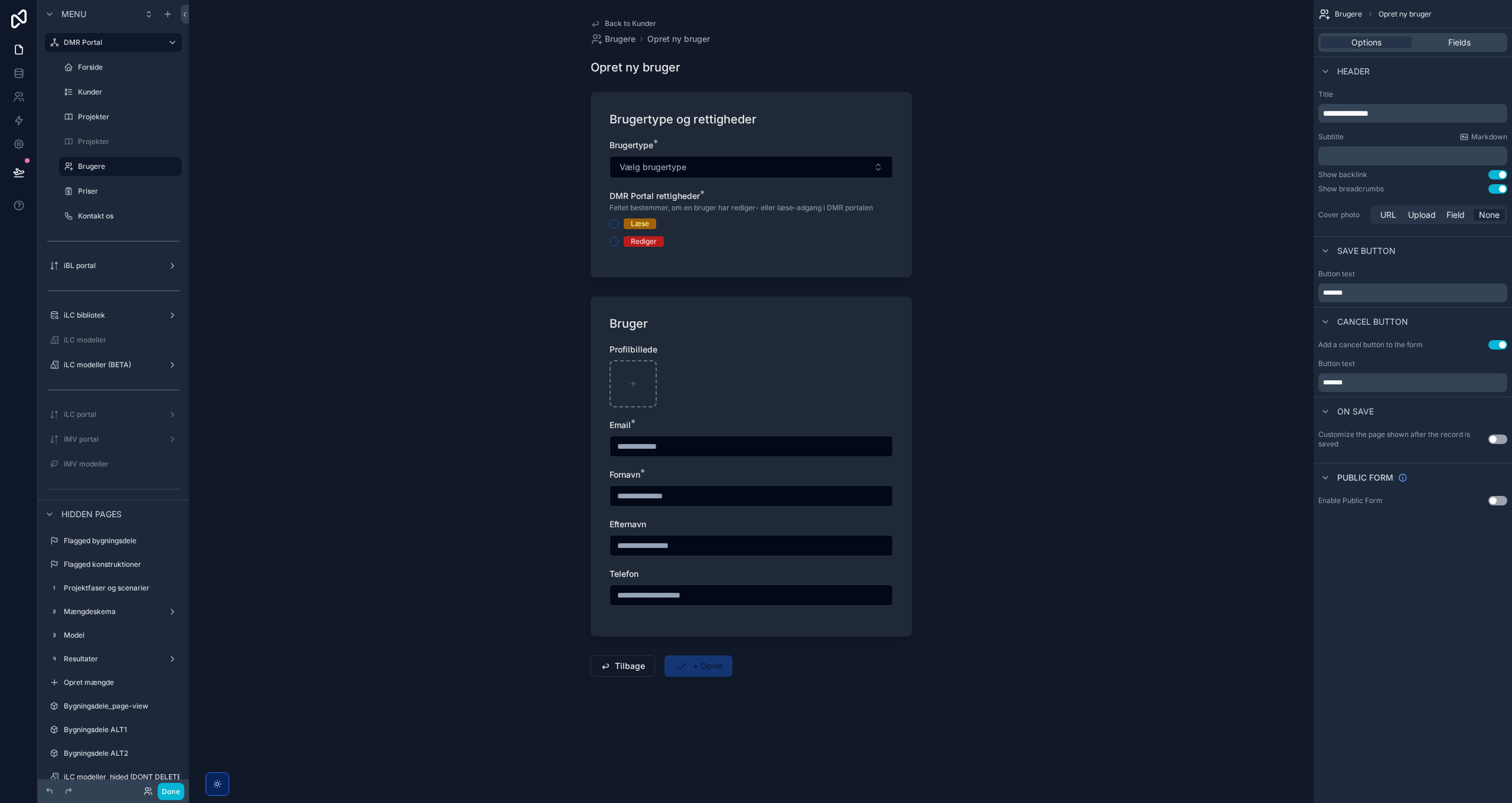
click at [1329, 289] on span "*******" at bounding box center [1333, 292] width 19 height 7
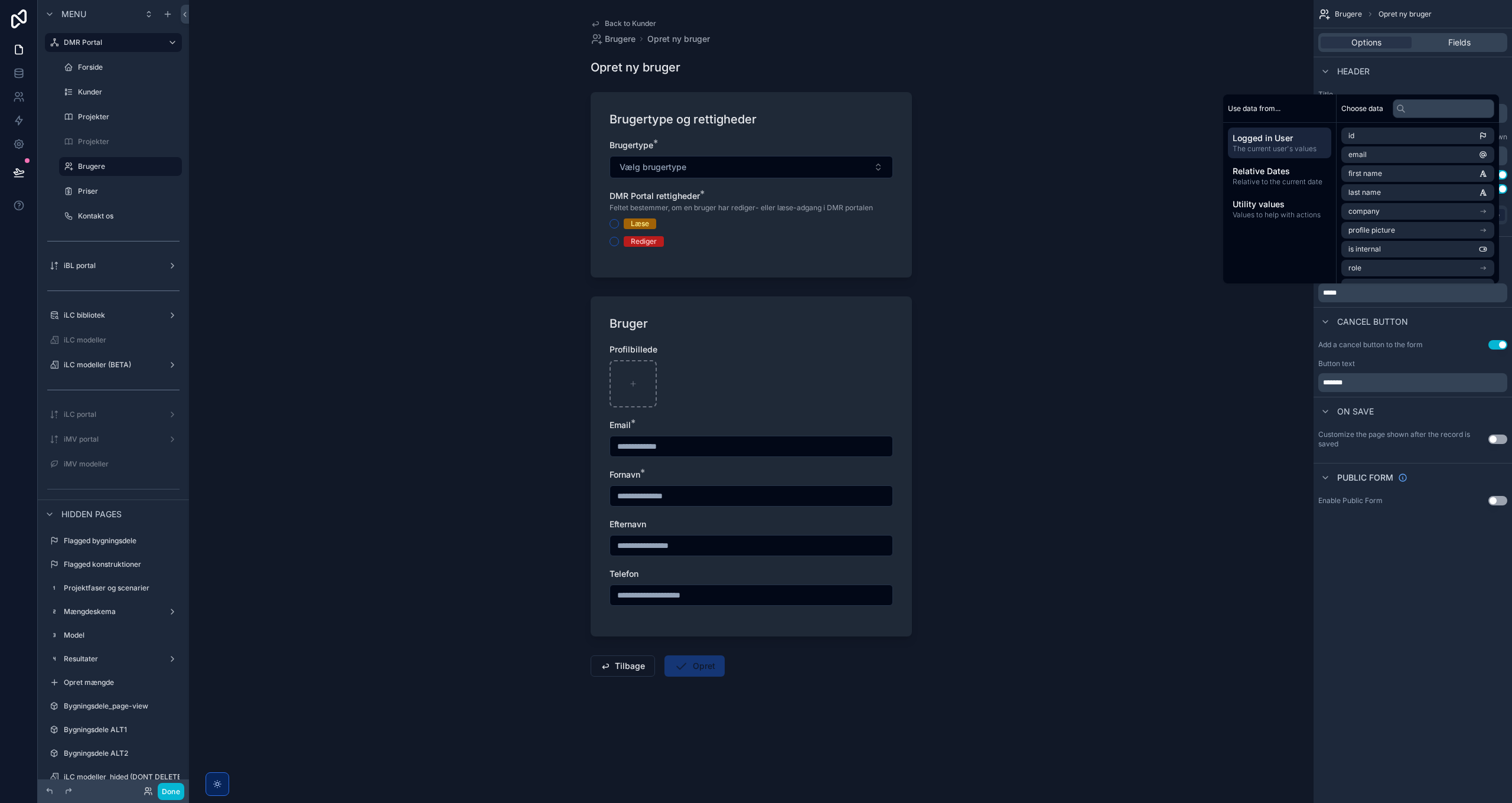
click at [1431, 632] on div "**********" at bounding box center [1412, 402] width 198 height 803
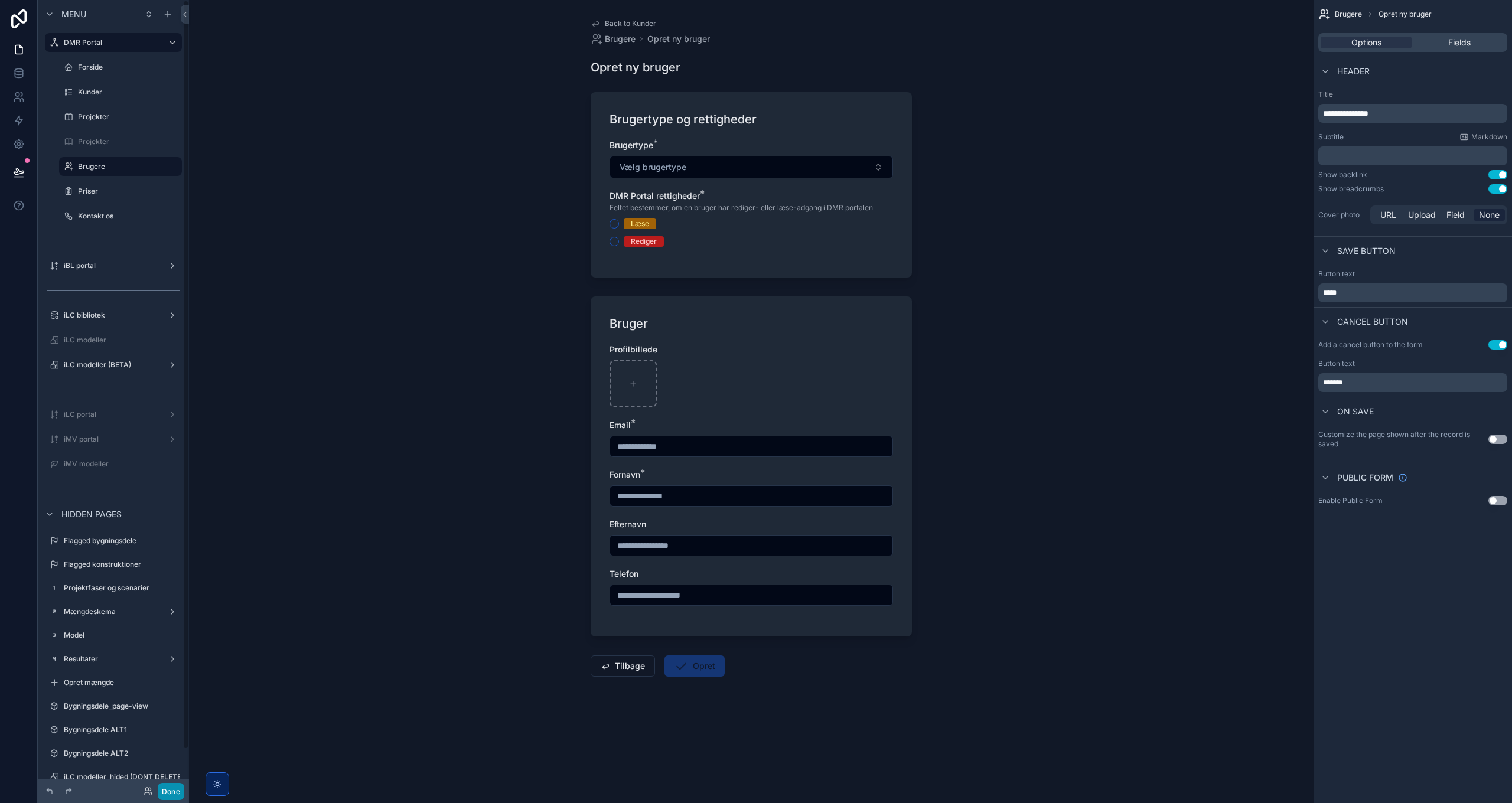
click at [170, 796] on button "Done" at bounding box center [171, 791] width 26 height 17
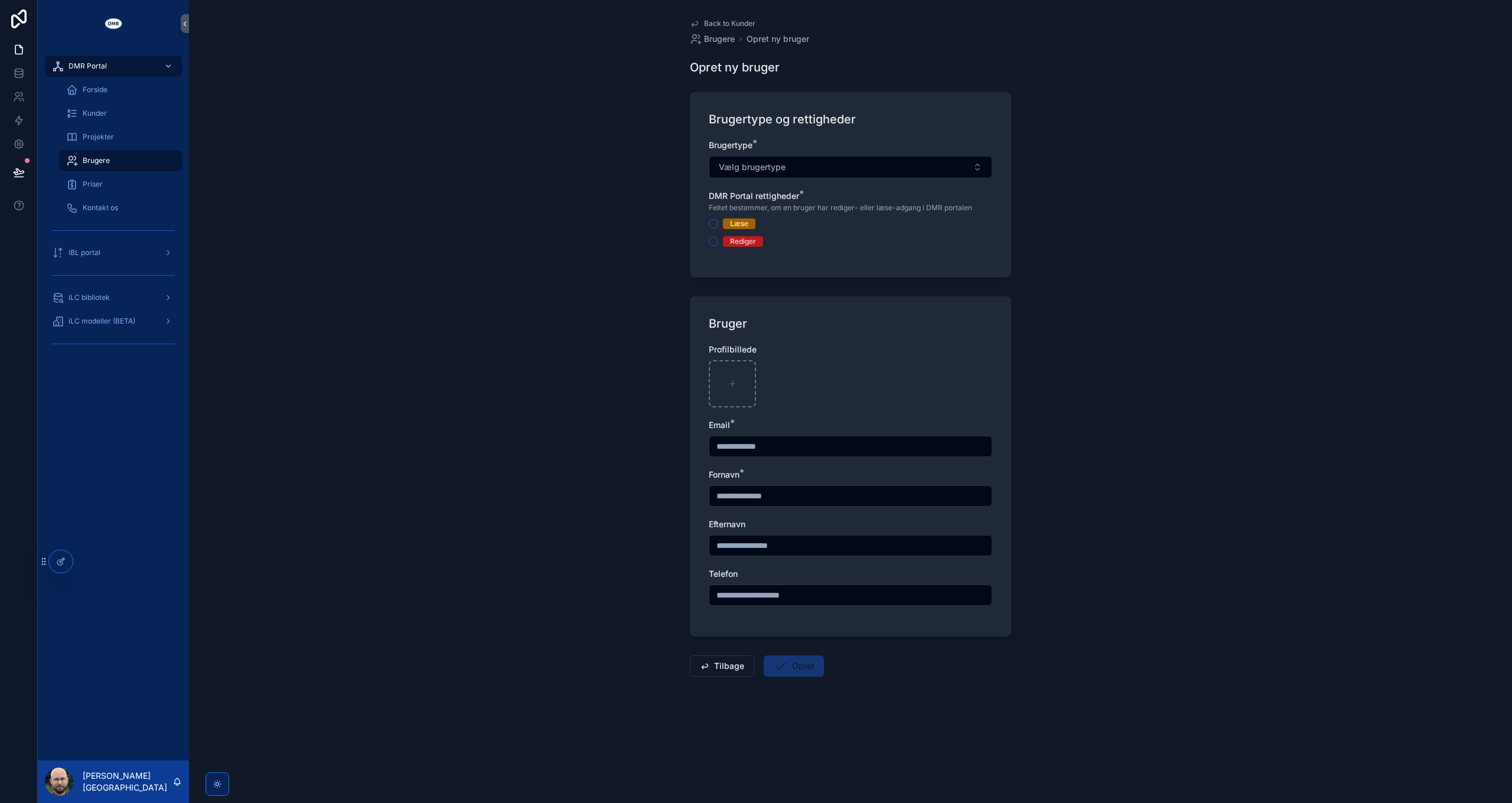
click at [737, 24] on span "Back to Kunder" at bounding box center [729, 24] width 51 height 10
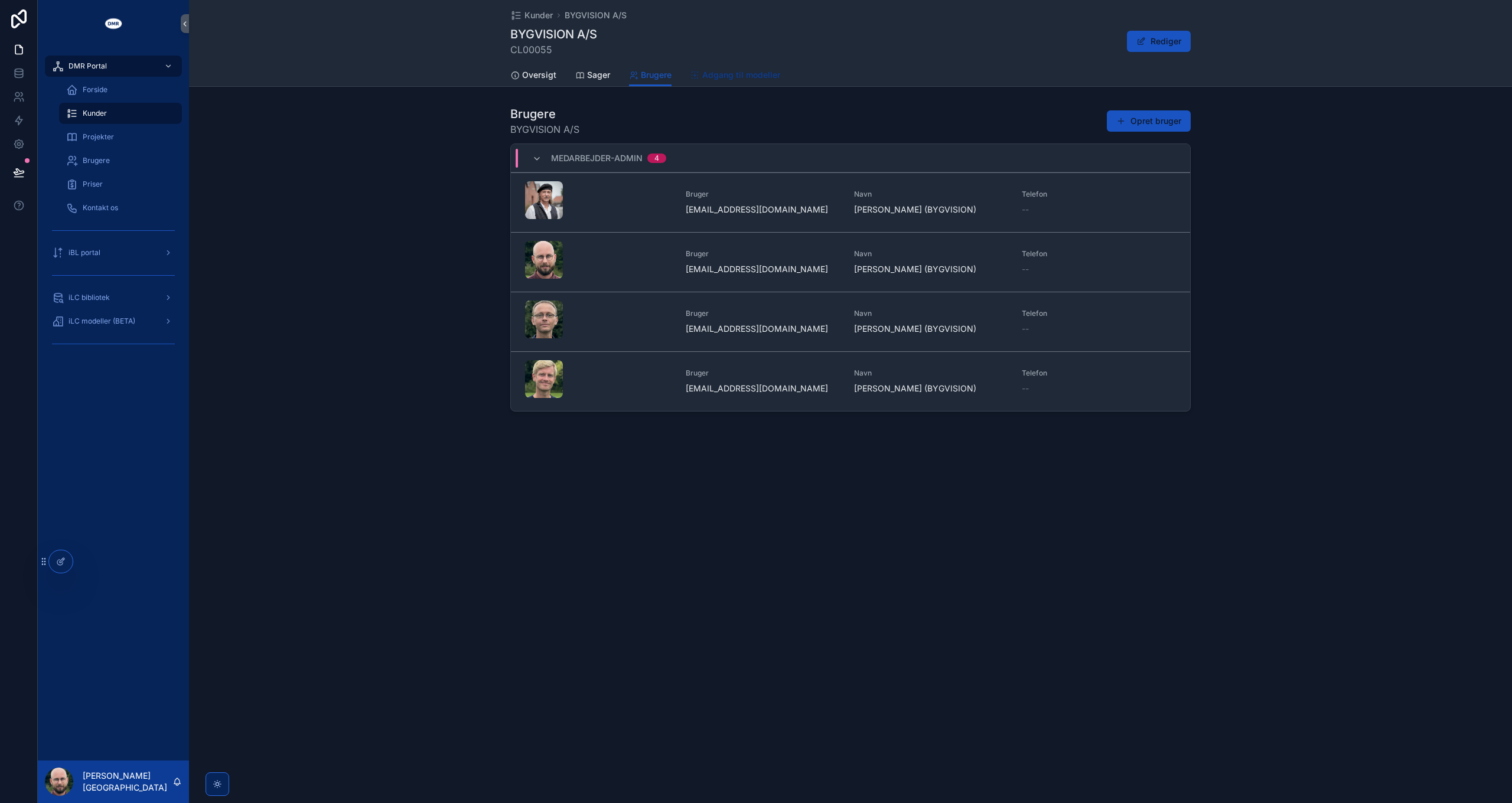
click at [721, 69] on span "Adgang til modeller" at bounding box center [741, 75] width 78 height 12
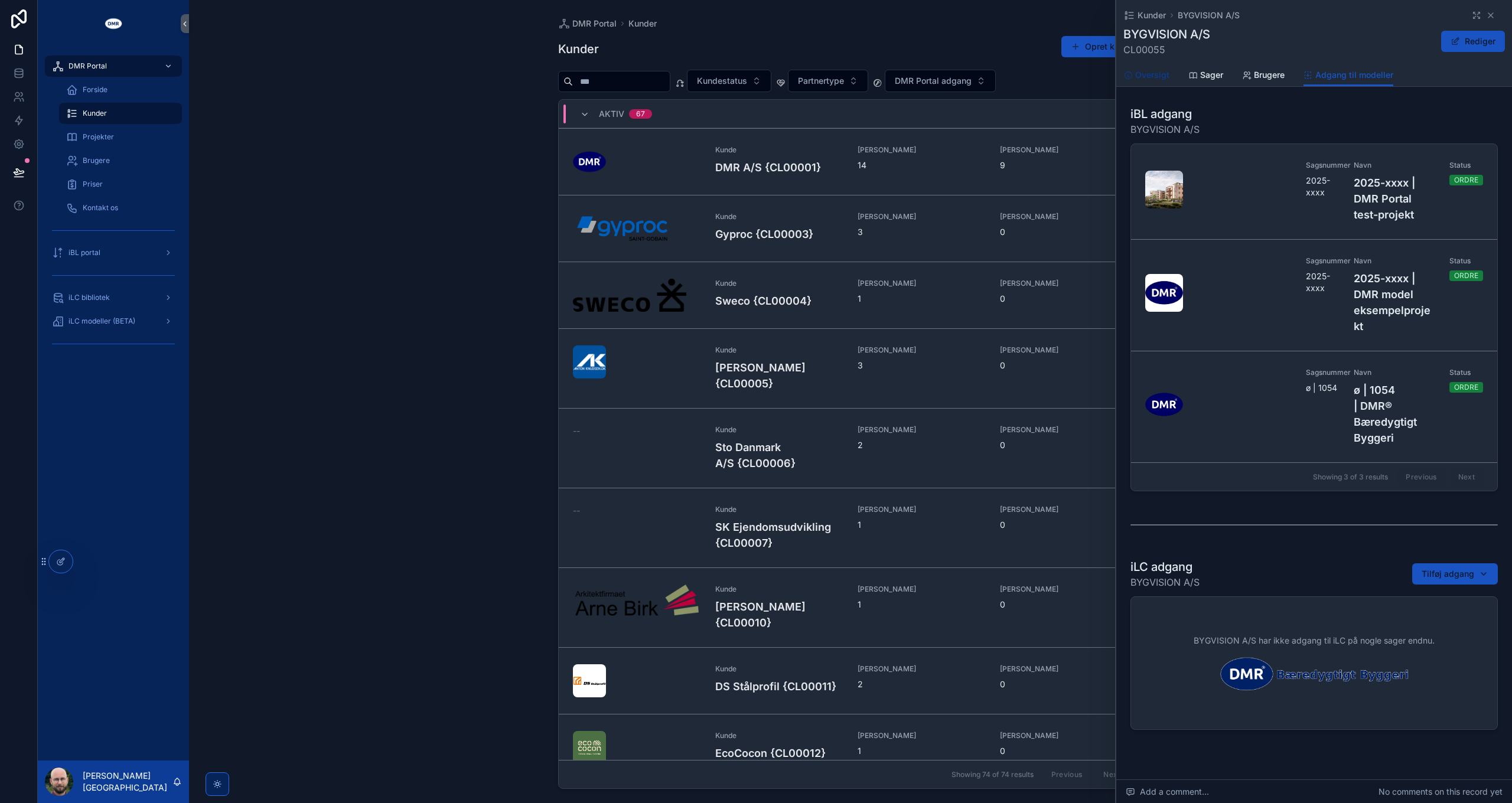
click at [1150, 72] on span "Oversigt" at bounding box center [1152, 75] width 34 height 12
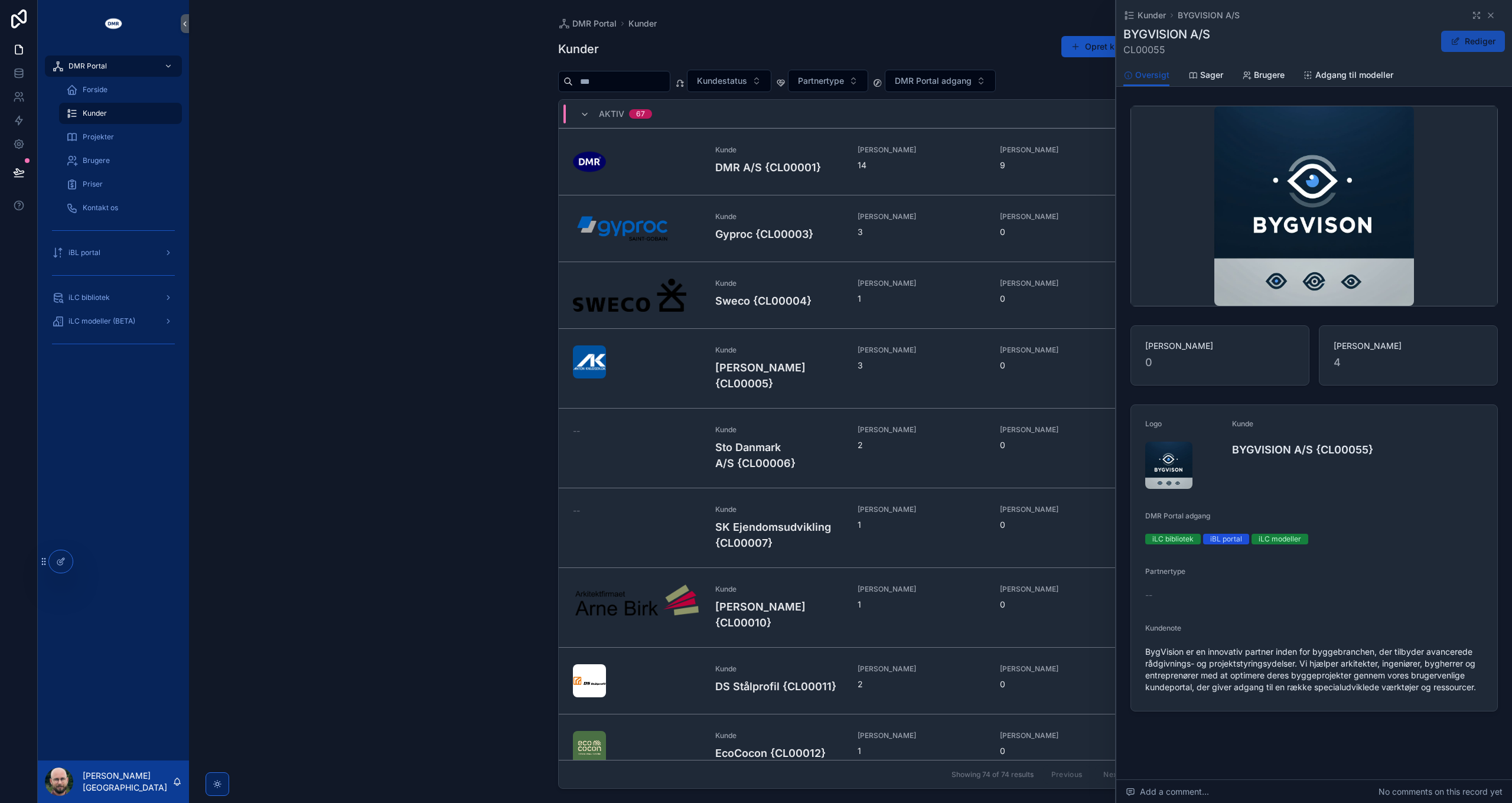
click at [1483, 39] on button "Rediger" at bounding box center [1473, 41] width 64 height 22
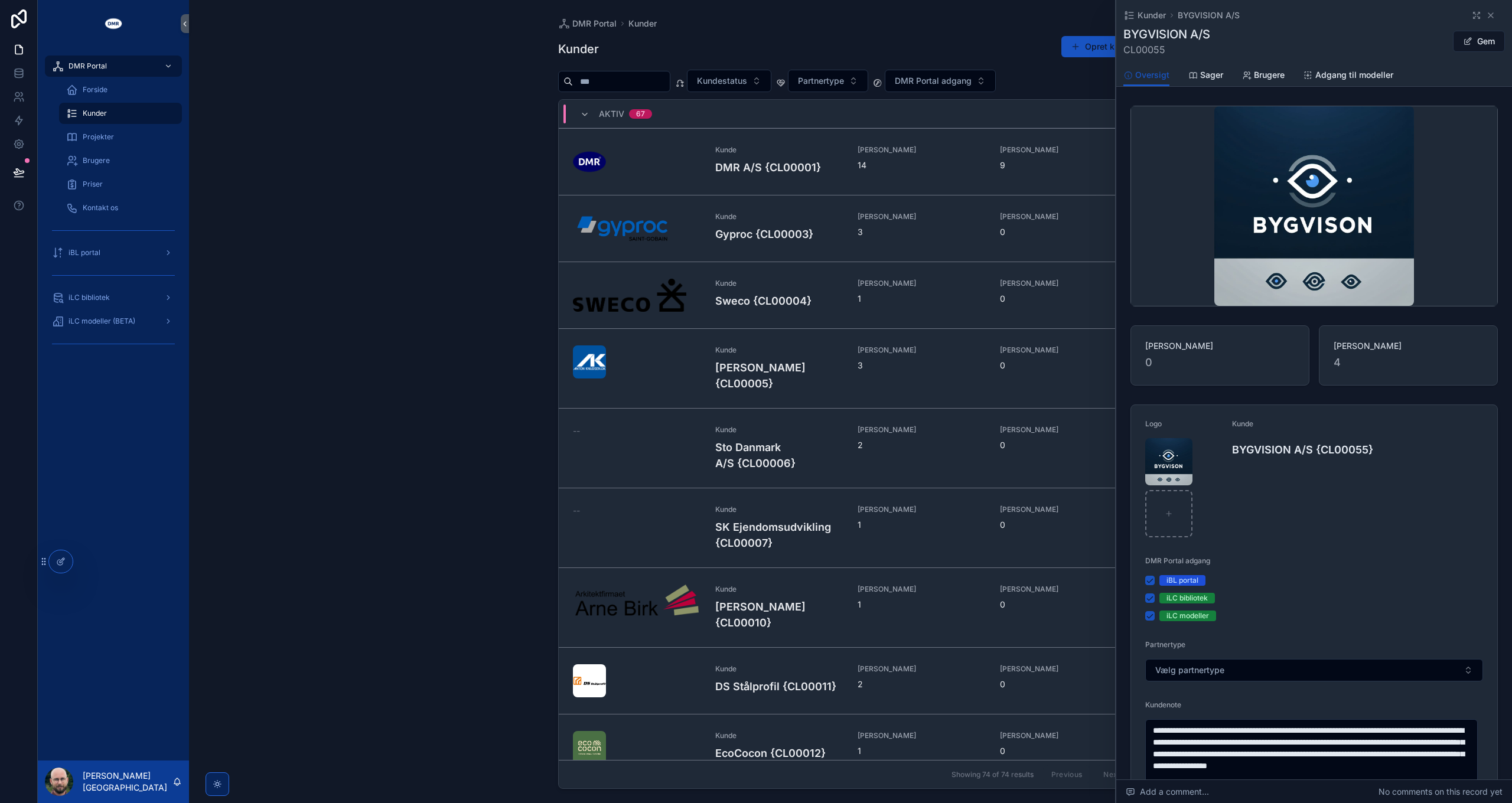
click at [1194, 615] on div "iLC modeller" at bounding box center [1187, 615] width 42 height 10
click at [1155, 615] on button "iLC modeller" at bounding box center [1150, 616] width 10 height 10
click at [1467, 41] on button "Gem" at bounding box center [1479, 41] width 52 height 22
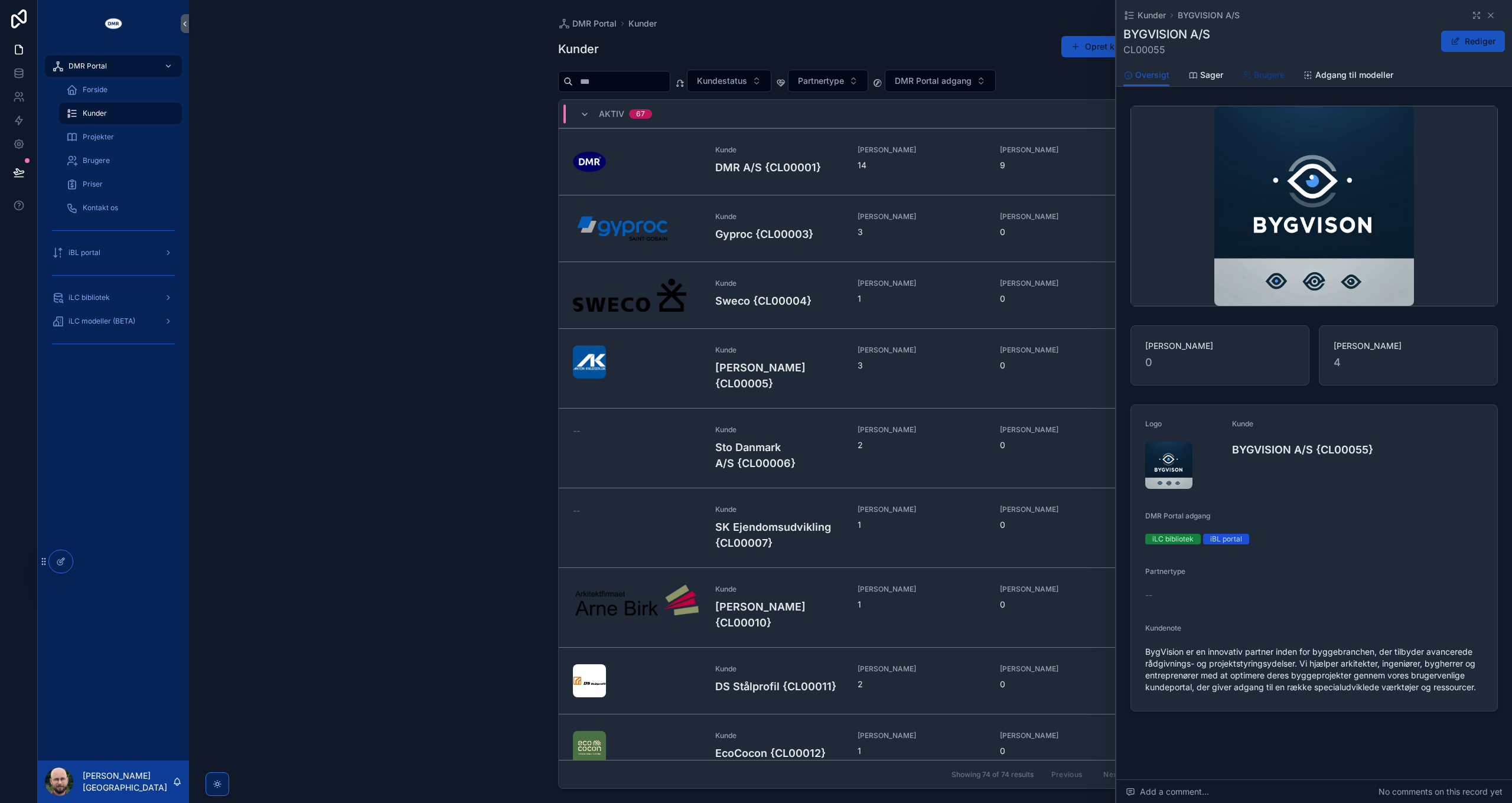
click at [1263, 80] on span "Brugere" at bounding box center [1269, 75] width 31 height 12
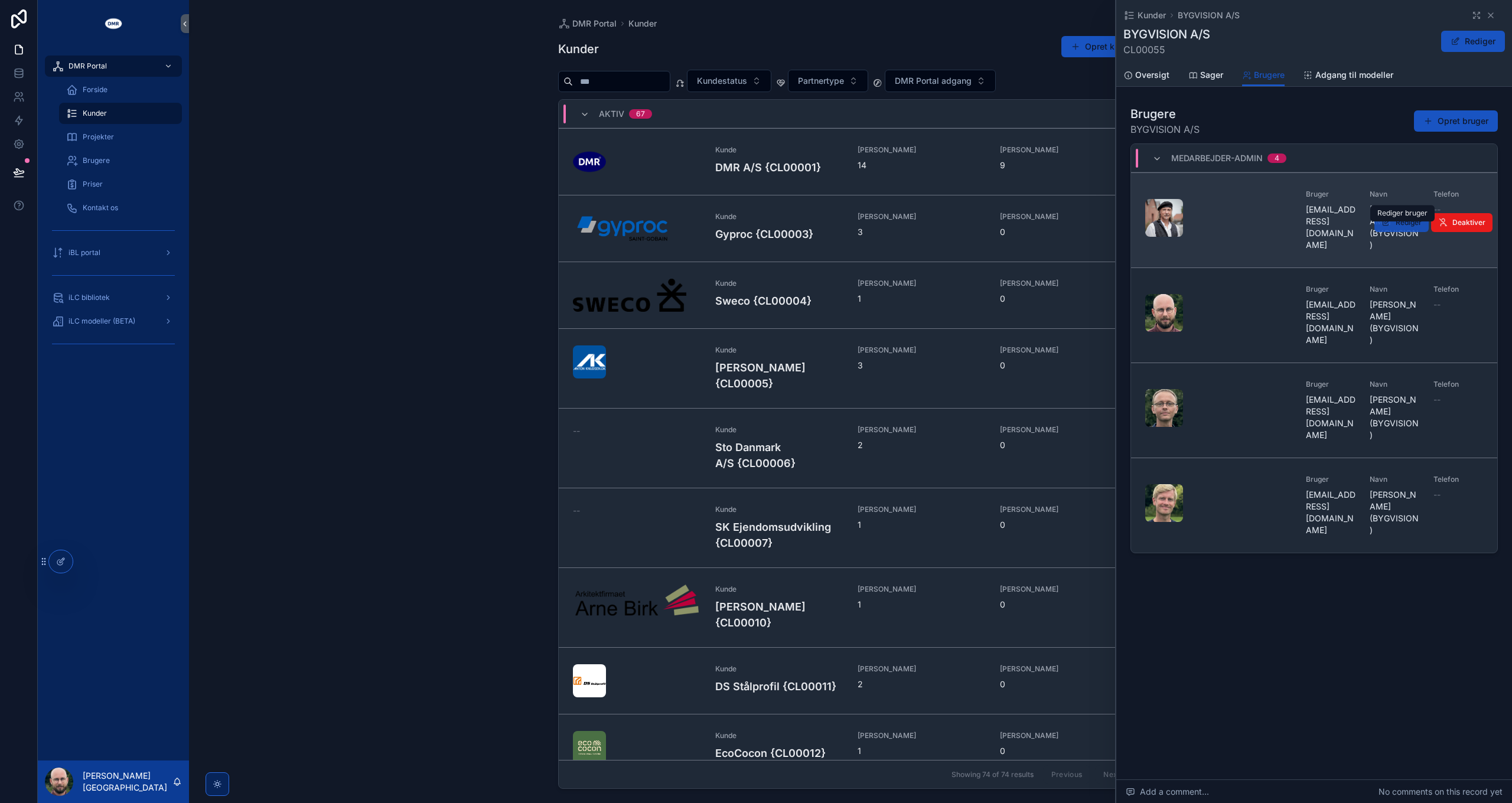
click at [1396, 225] on span "Rediger" at bounding box center [1408, 222] width 26 height 10
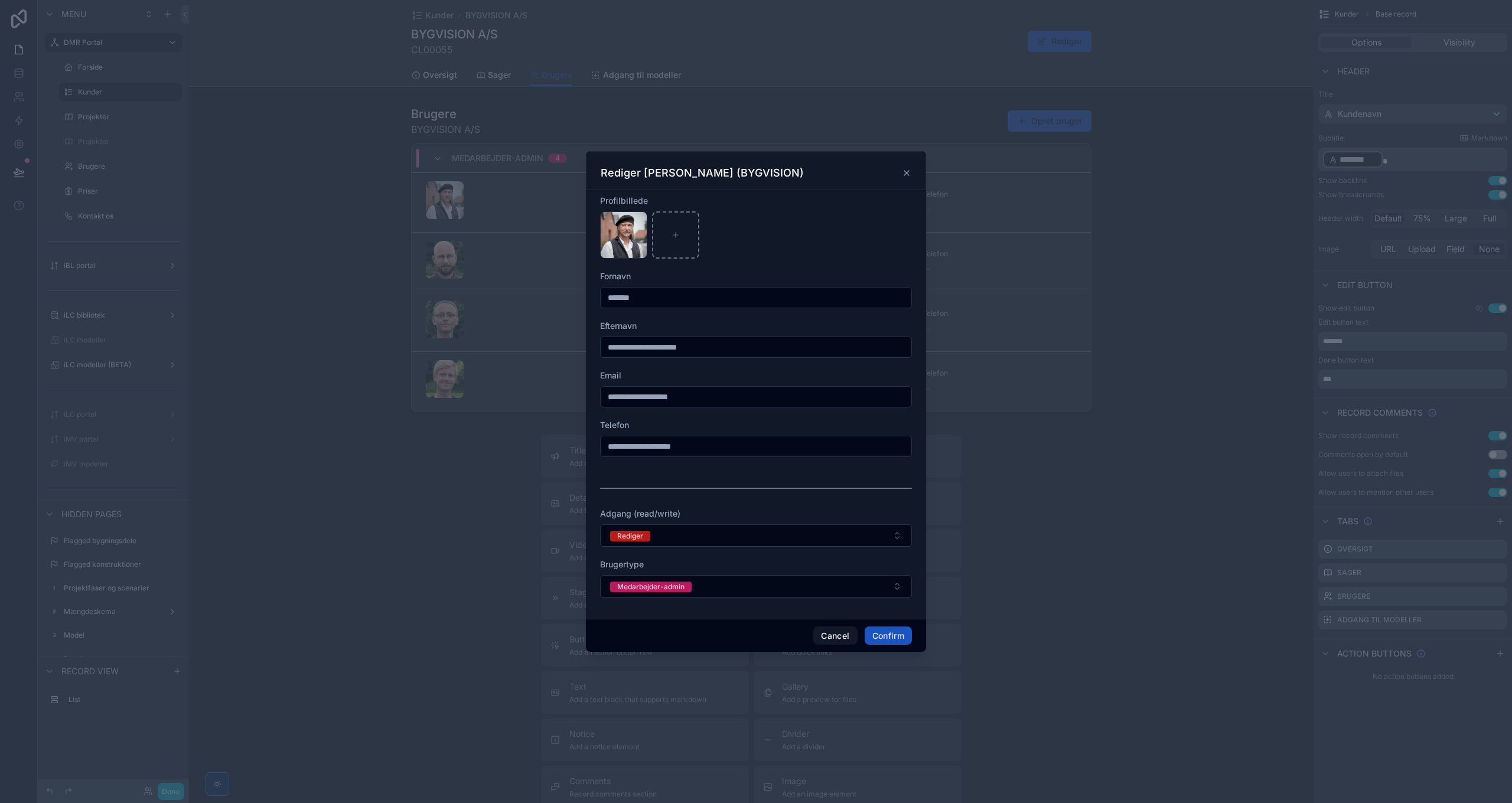
click at [902, 171] on icon at bounding box center [907, 173] width 10 height 10
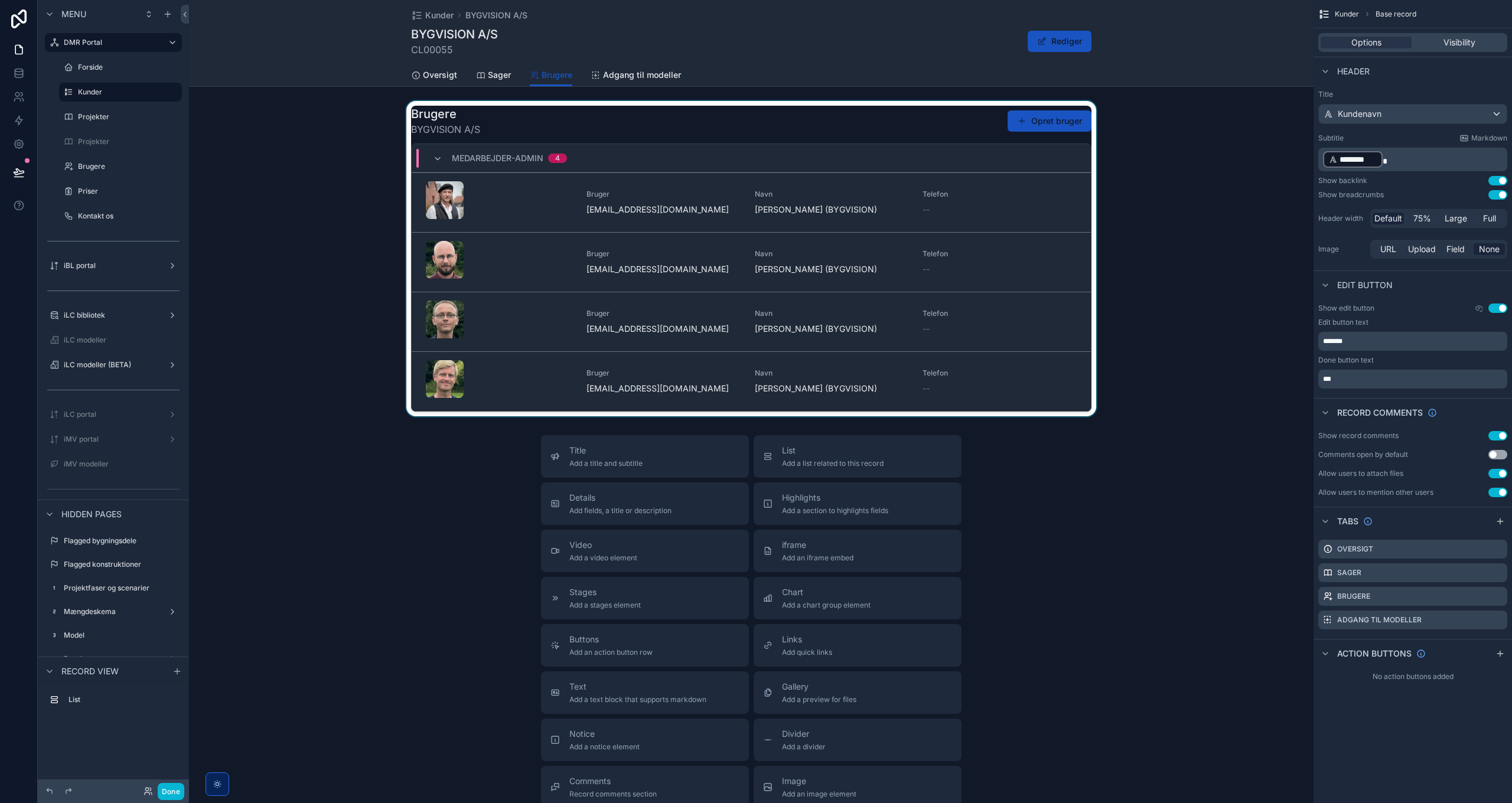
click at [920, 123] on div "scrollable content" at bounding box center [751, 259] width 1125 height 315
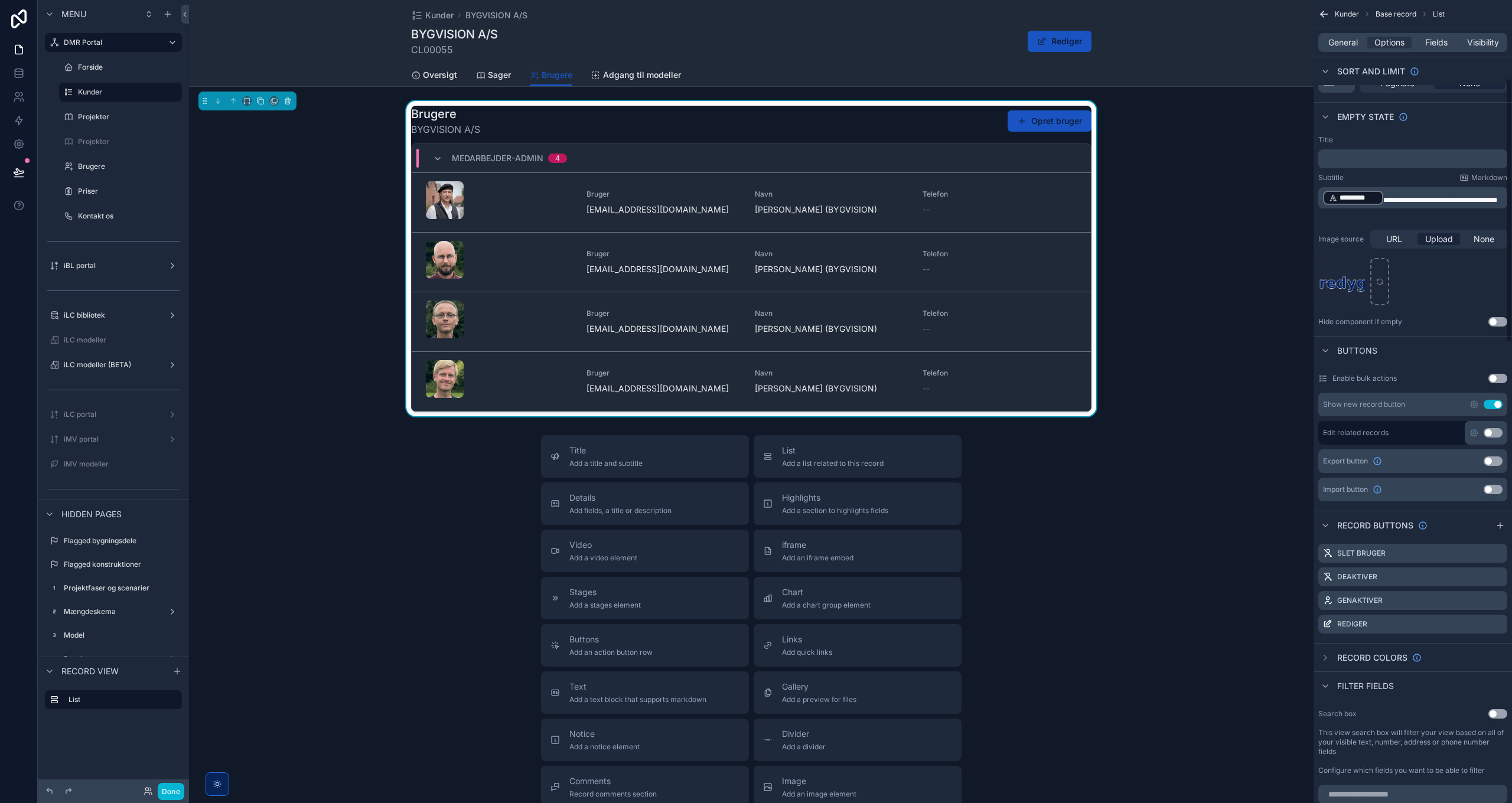
scroll to position [236, 0]
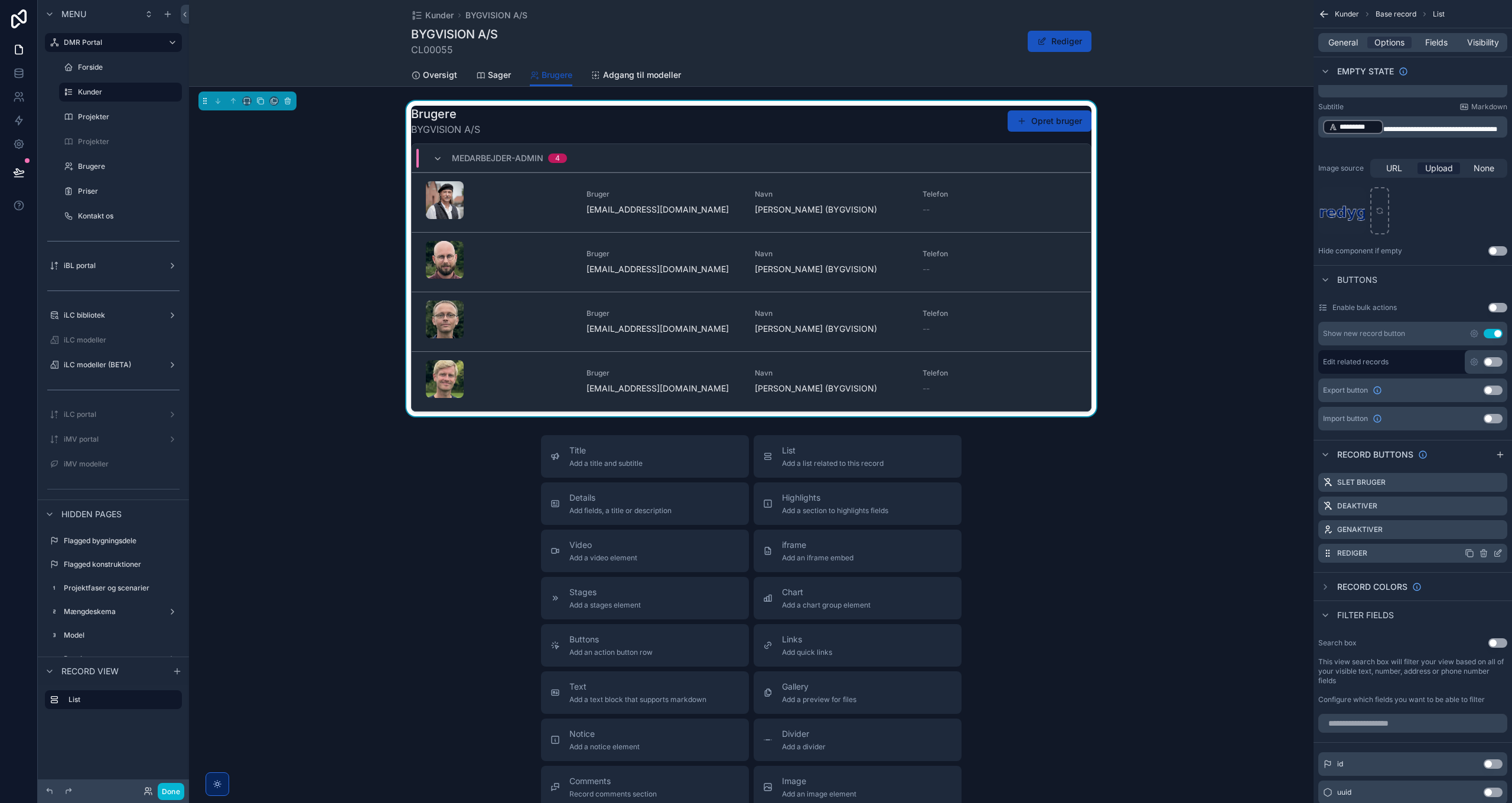
click at [1498, 550] on icon "scrollable content" at bounding box center [1499, 552] width 5 height 5
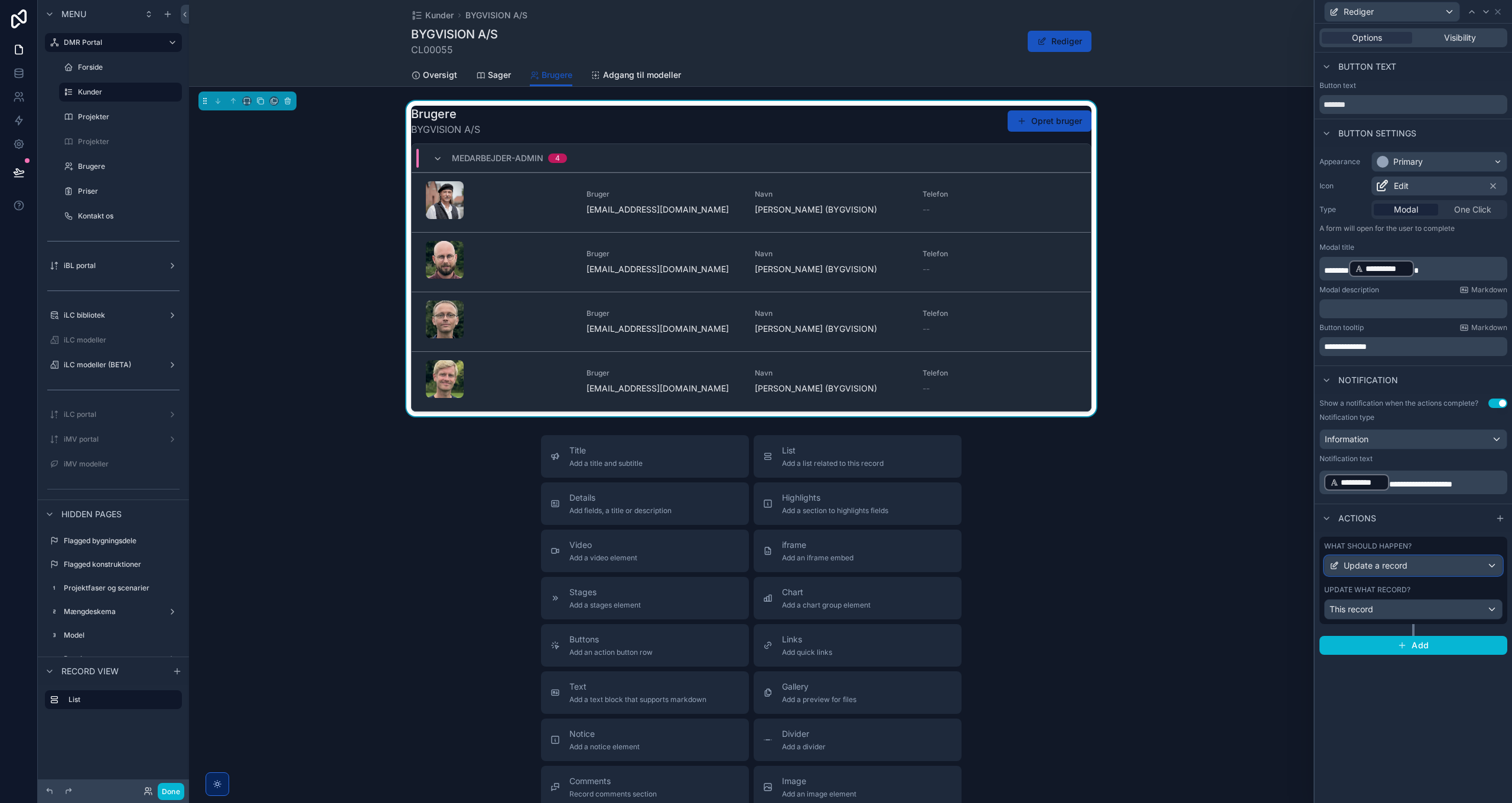
click at [1402, 566] on span "Update a record" at bounding box center [1376, 565] width 64 height 12
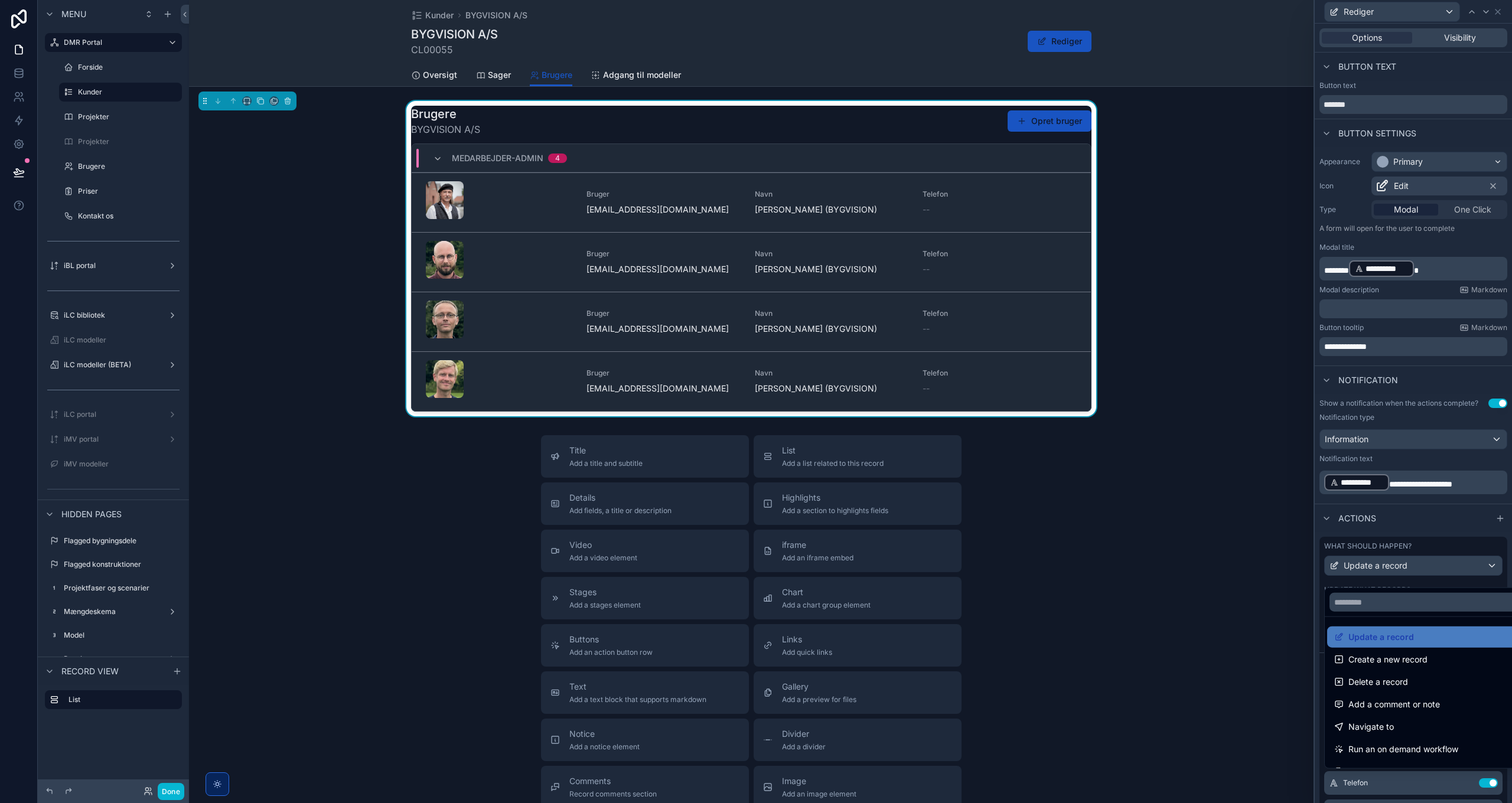
click at [1407, 569] on div at bounding box center [1412, 402] width 197 height 803
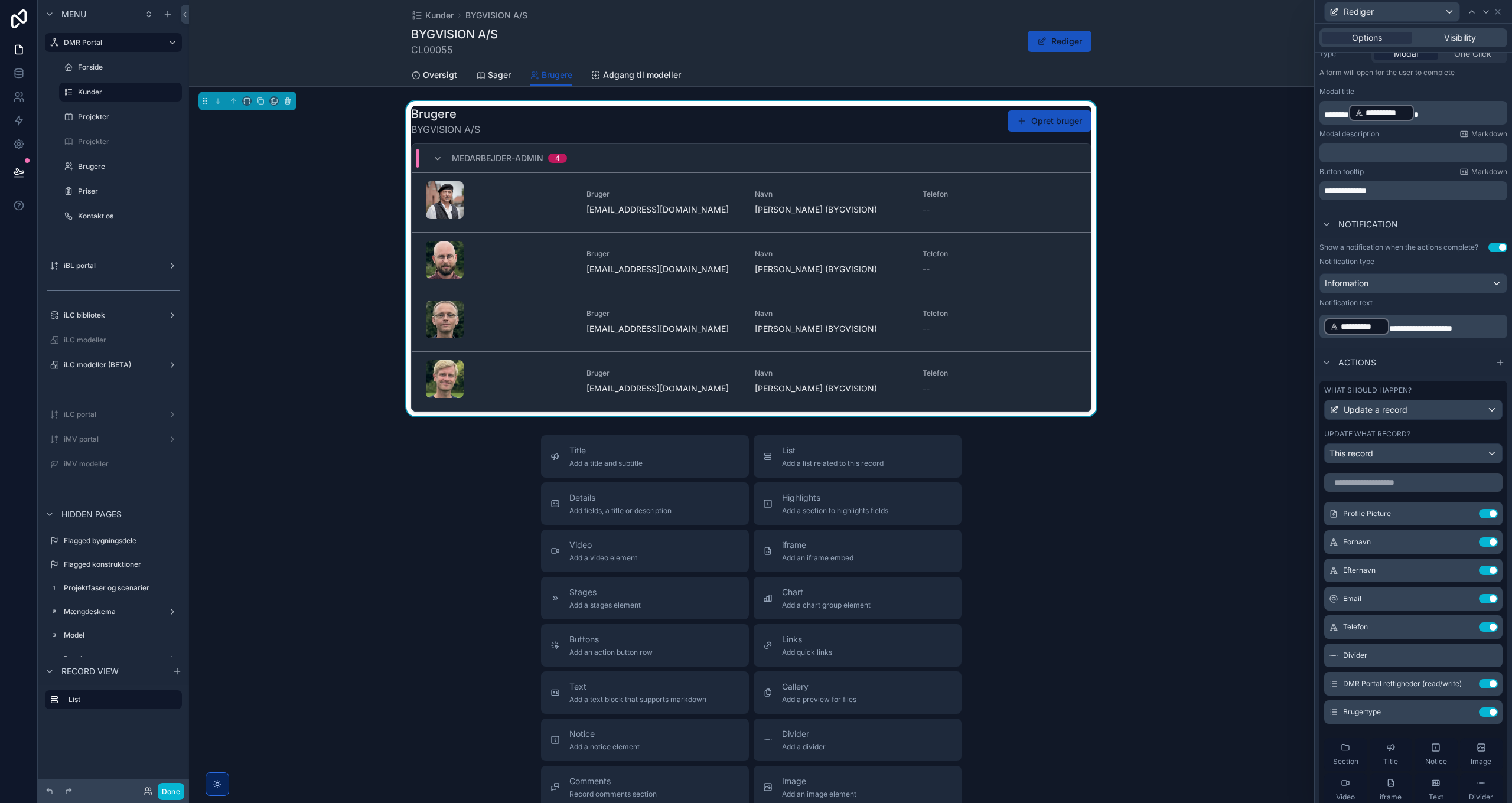
scroll to position [293, 0]
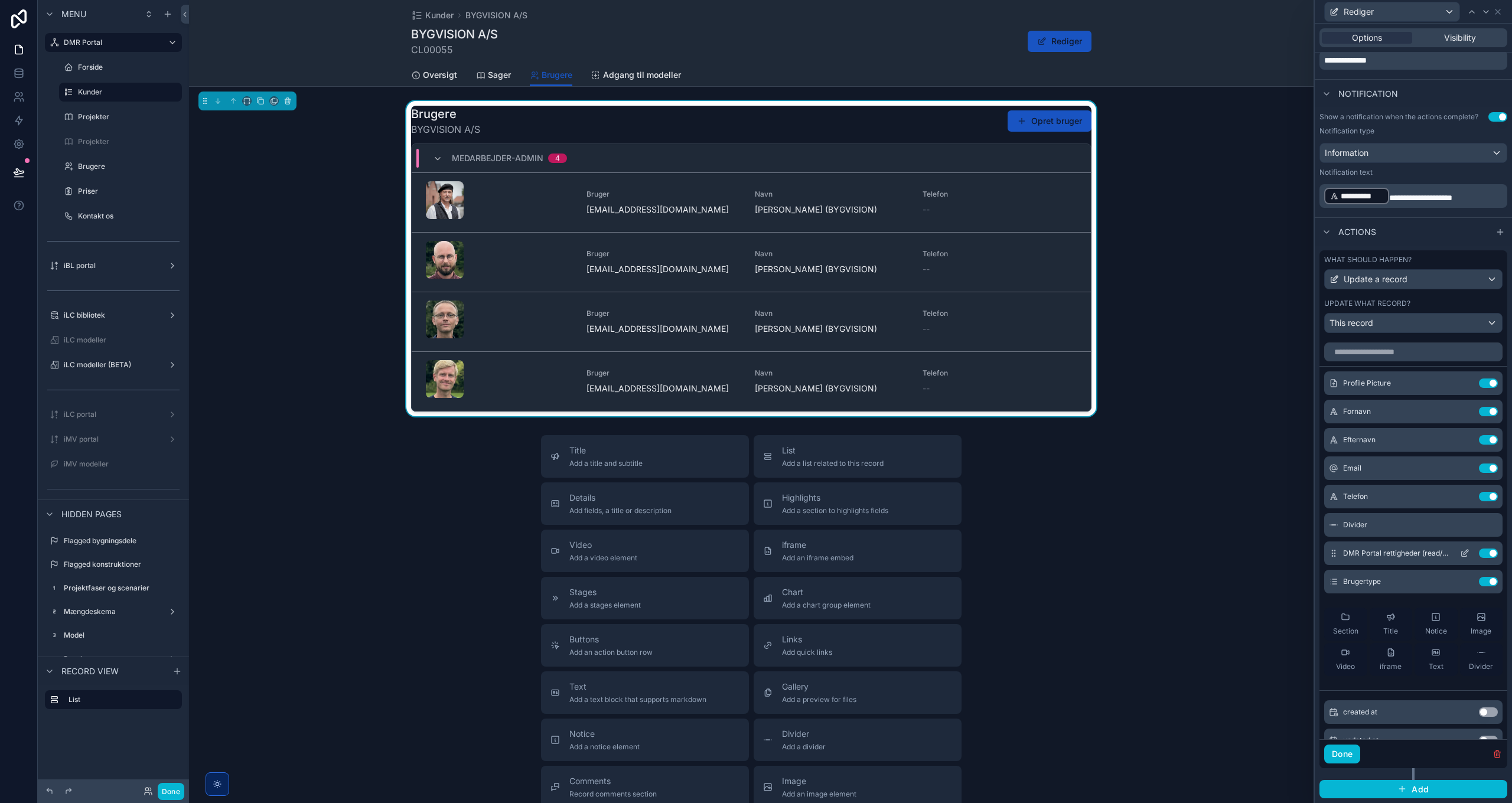
click at [1460, 553] on icon at bounding box center [1465, 553] width 10 height 10
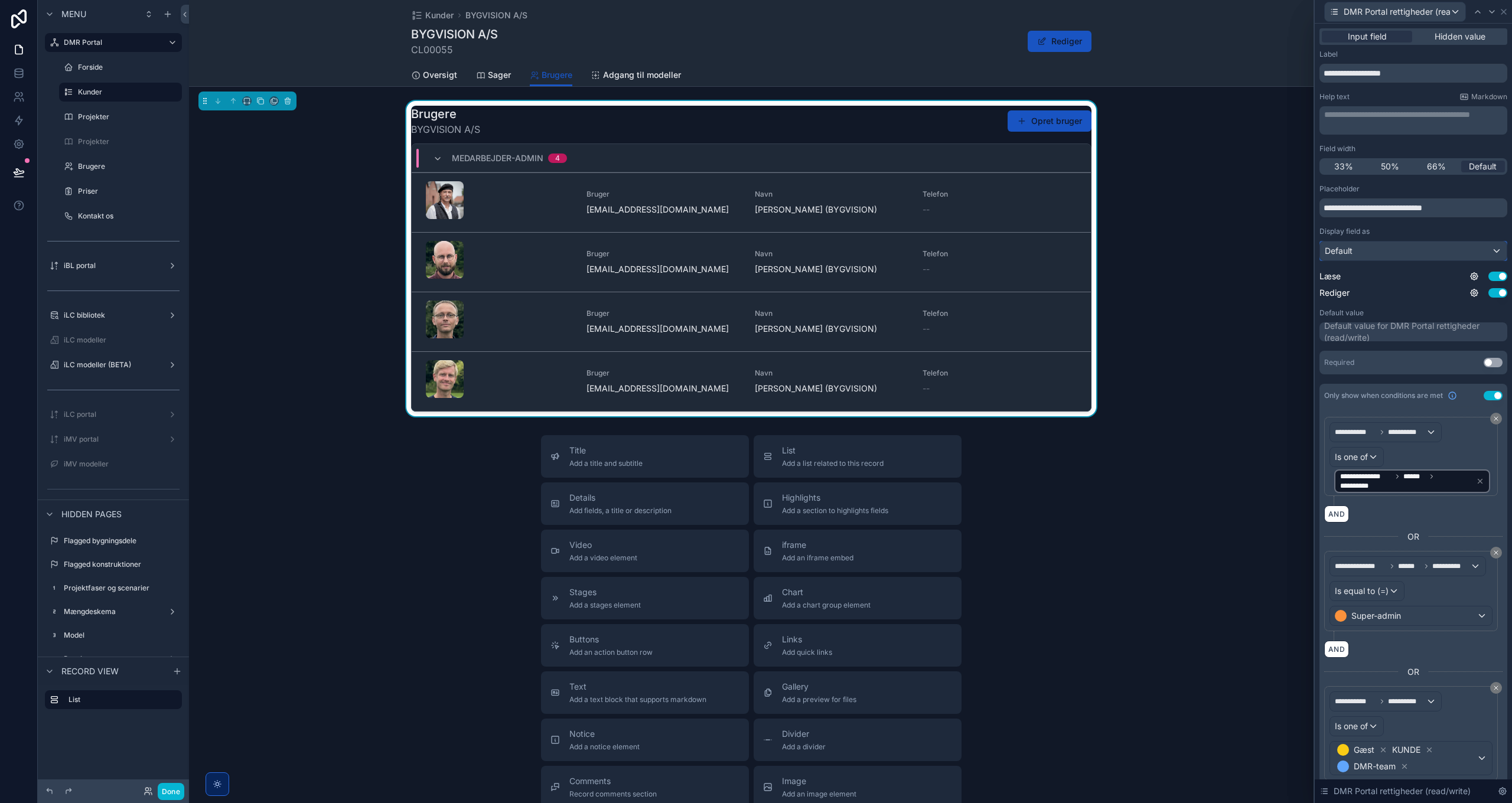
click at [1357, 251] on div "Default" at bounding box center [1413, 251] width 187 height 19
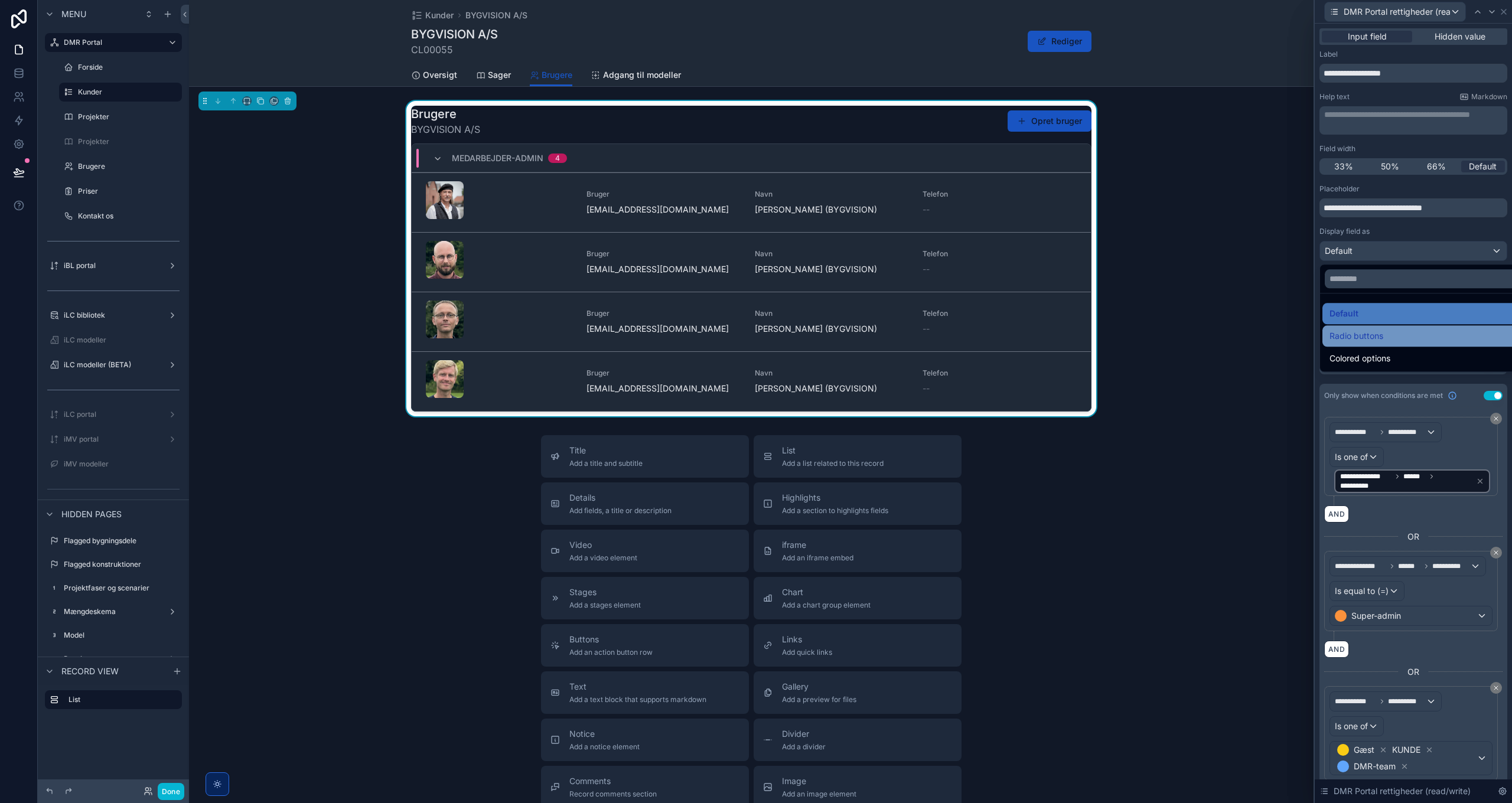
click at [1369, 335] on span "Radio buttons" at bounding box center [1356, 336] width 53 height 14
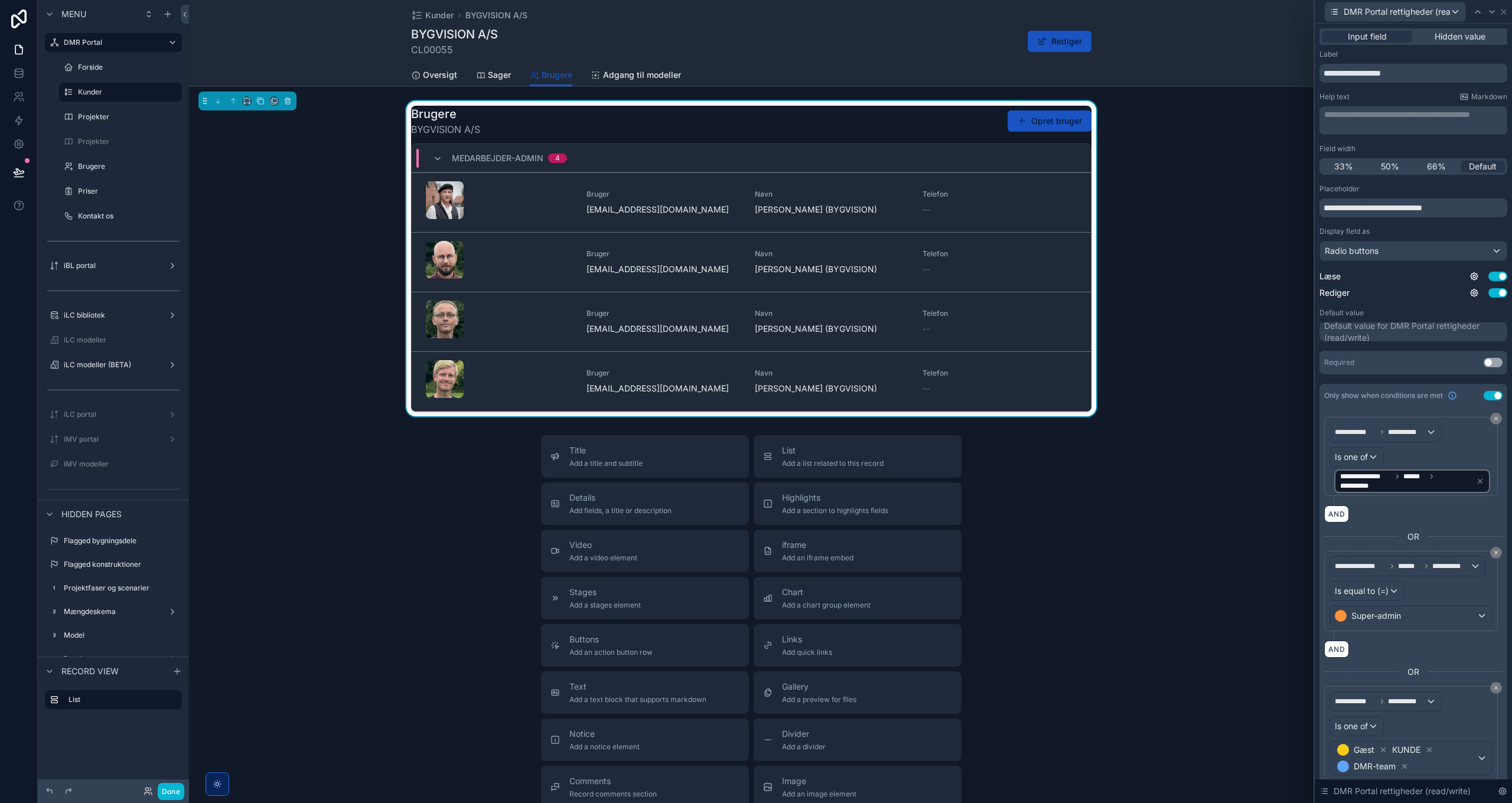
scroll to position [37, 0]
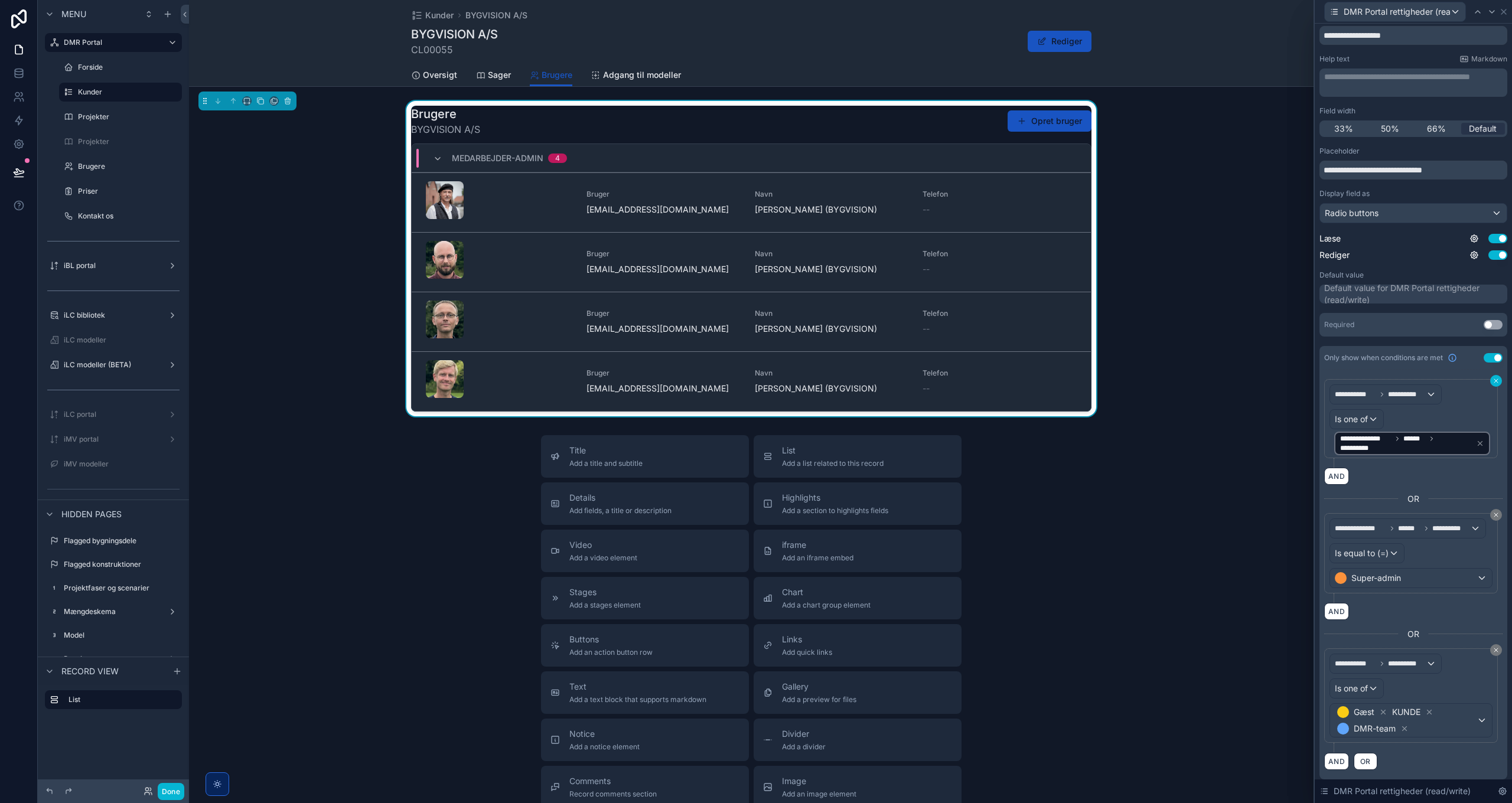
click at [1494, 380] on icon at bounding box center [1496, 381] width 3 height 3
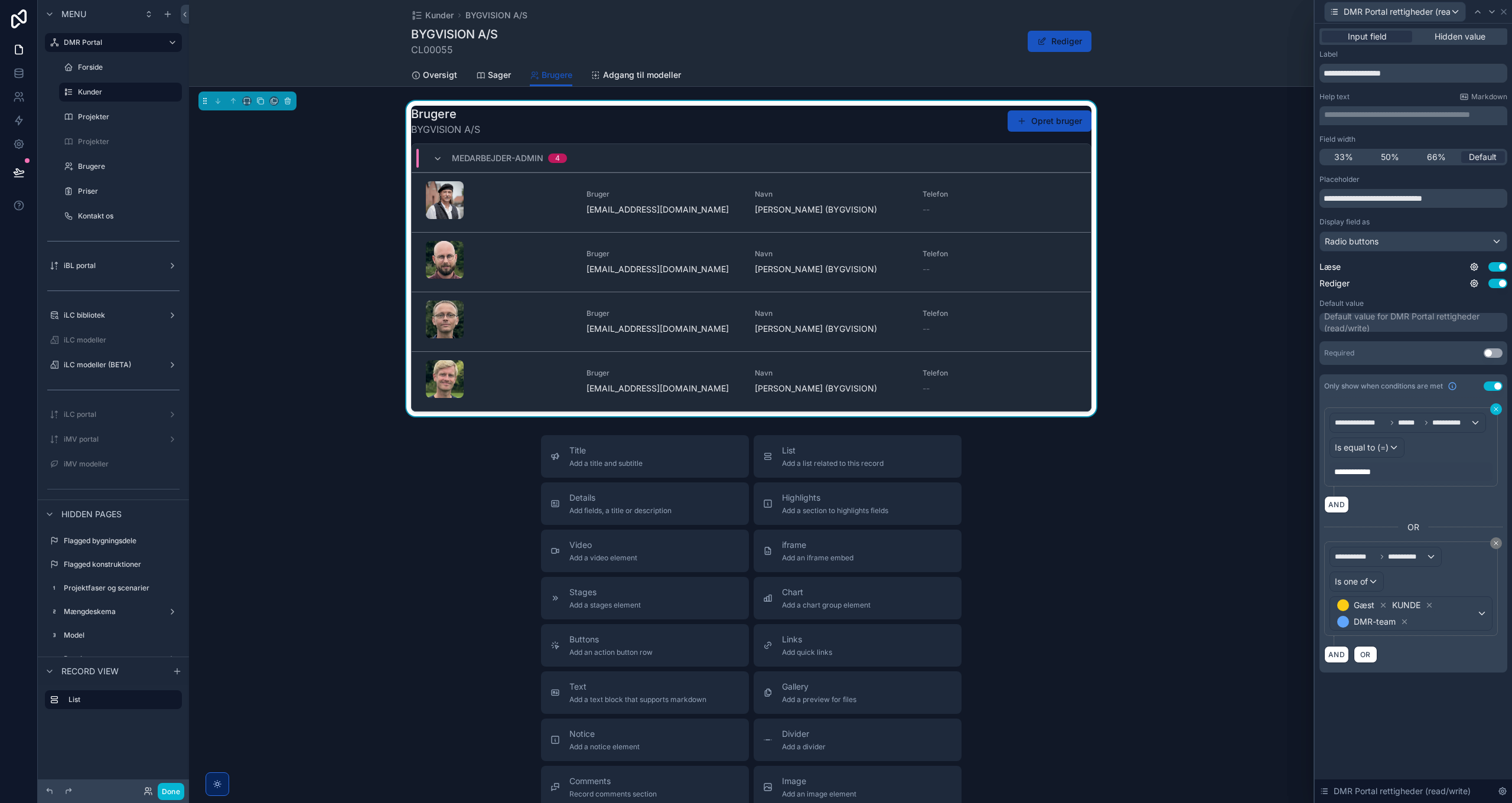
scroll to position [0, 0]
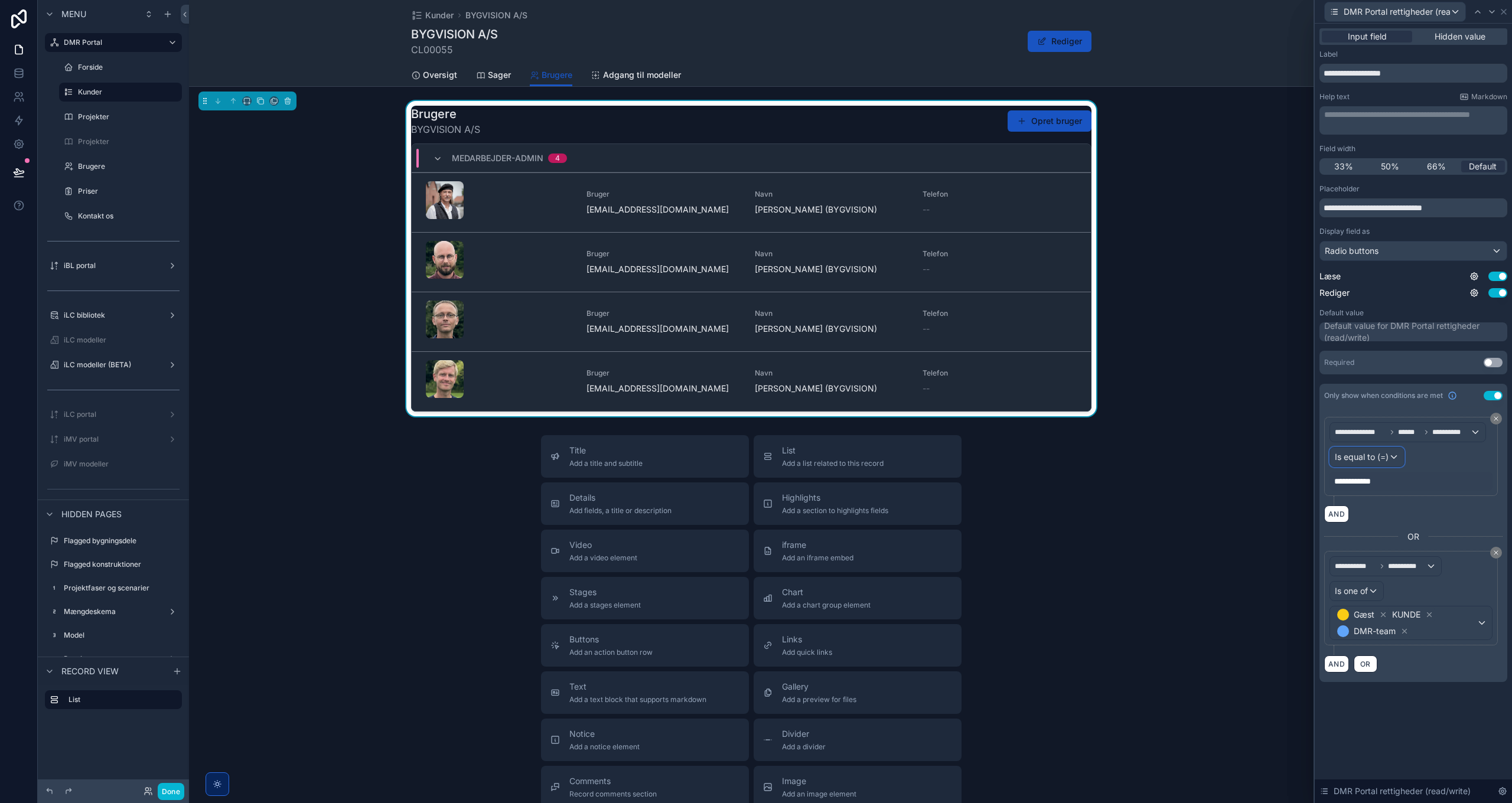
click at [1383, 456] on span "Is equal to (=)" at bounding box center [1361, 456] width 53 height 12
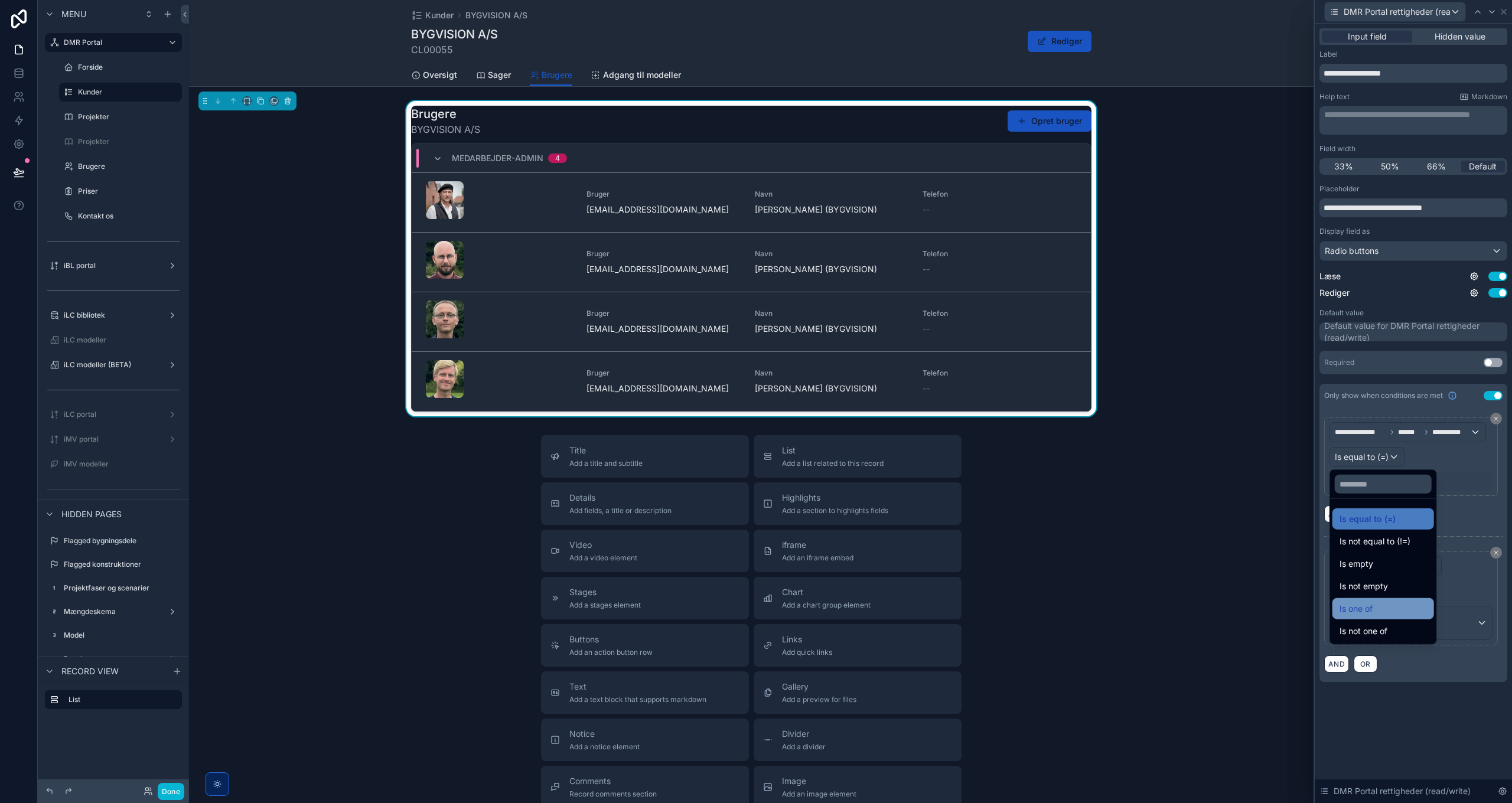
click at [1387, 605] on div "Is one of" at bounding box center [1384, 609] width 88 height 14
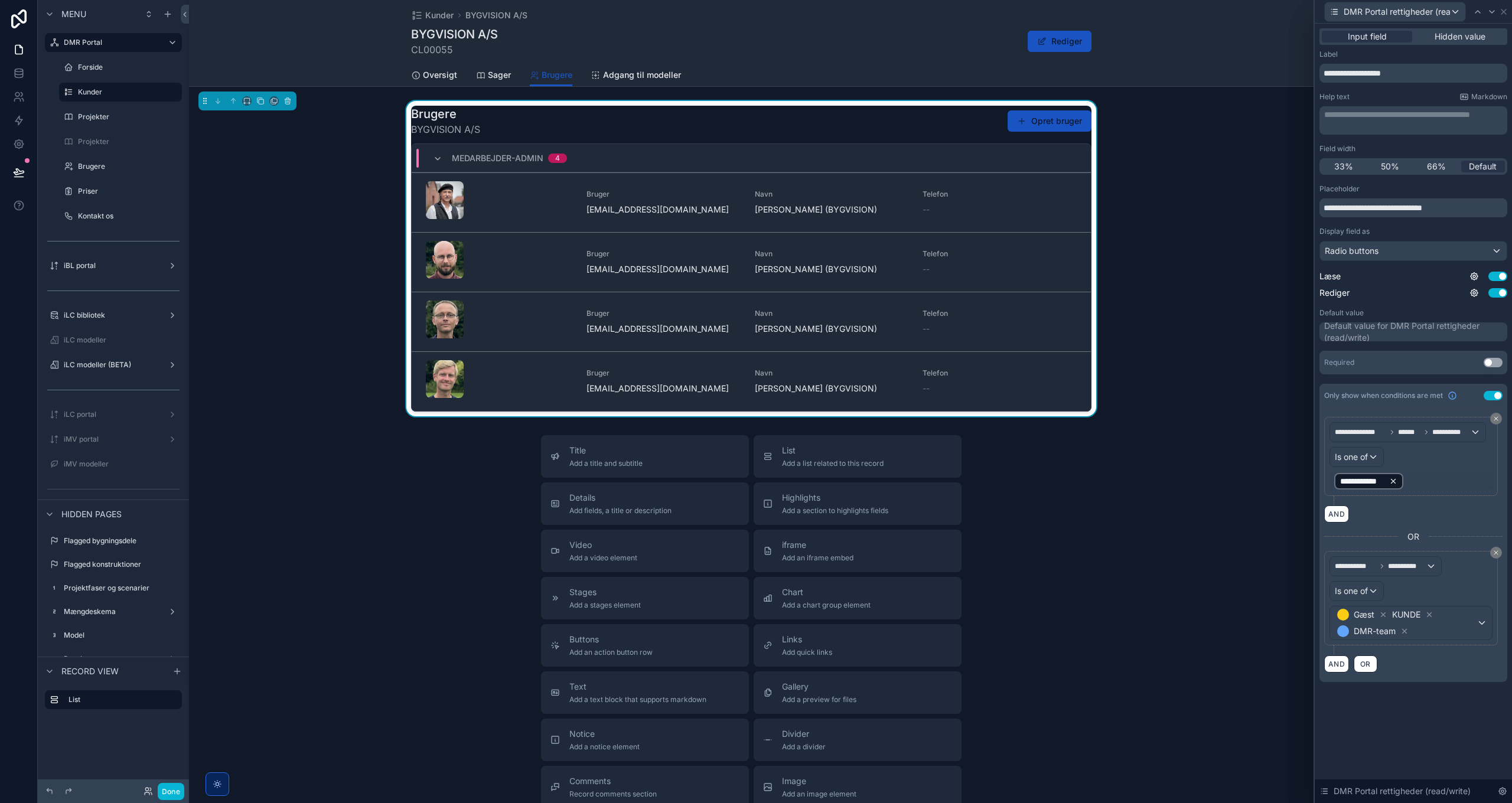
click at [1396, 477] on icon at bounding box center [1393, 481] width 8 height 8
click at [1393, 480] on div "Value" at bounding box center [1411, 481] width 163 height 19
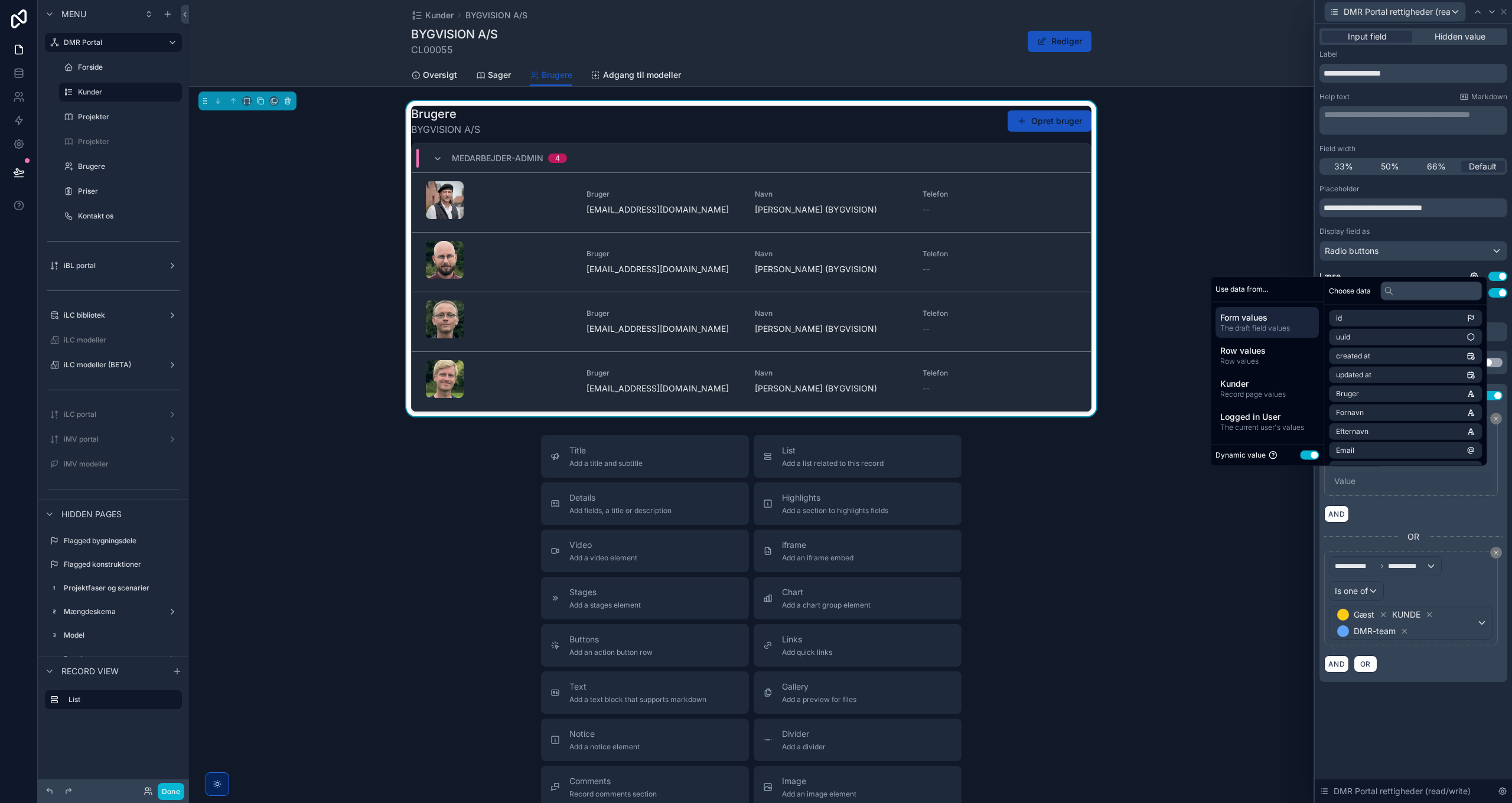
click at [1307, 457] on button "Use setting" at bounding box center [1310, 455] width 19 height 10
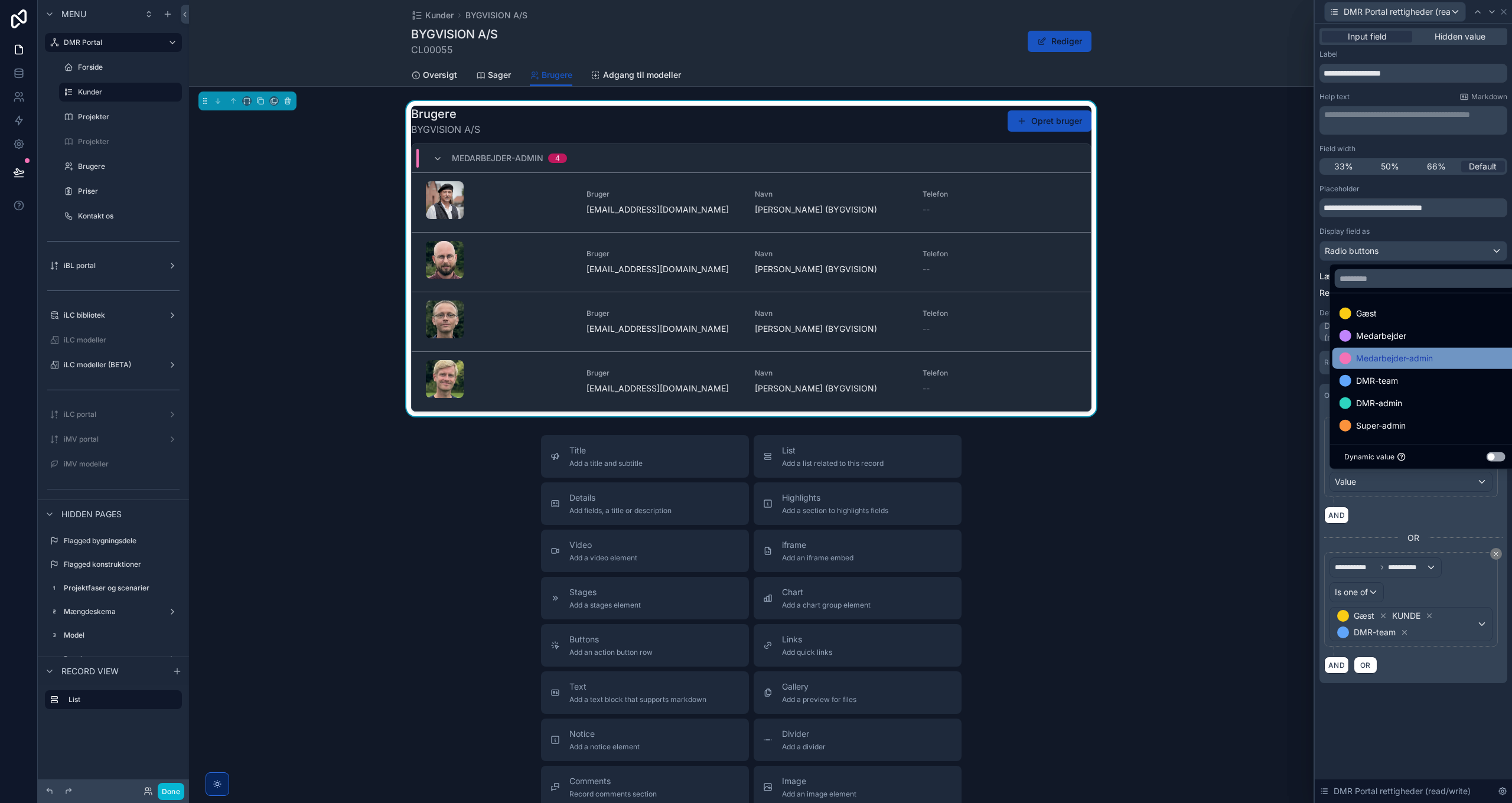
click at [1421, 358] on span "Medarbejder-admin" at bounding box center [1394, 358] width 77 height 14
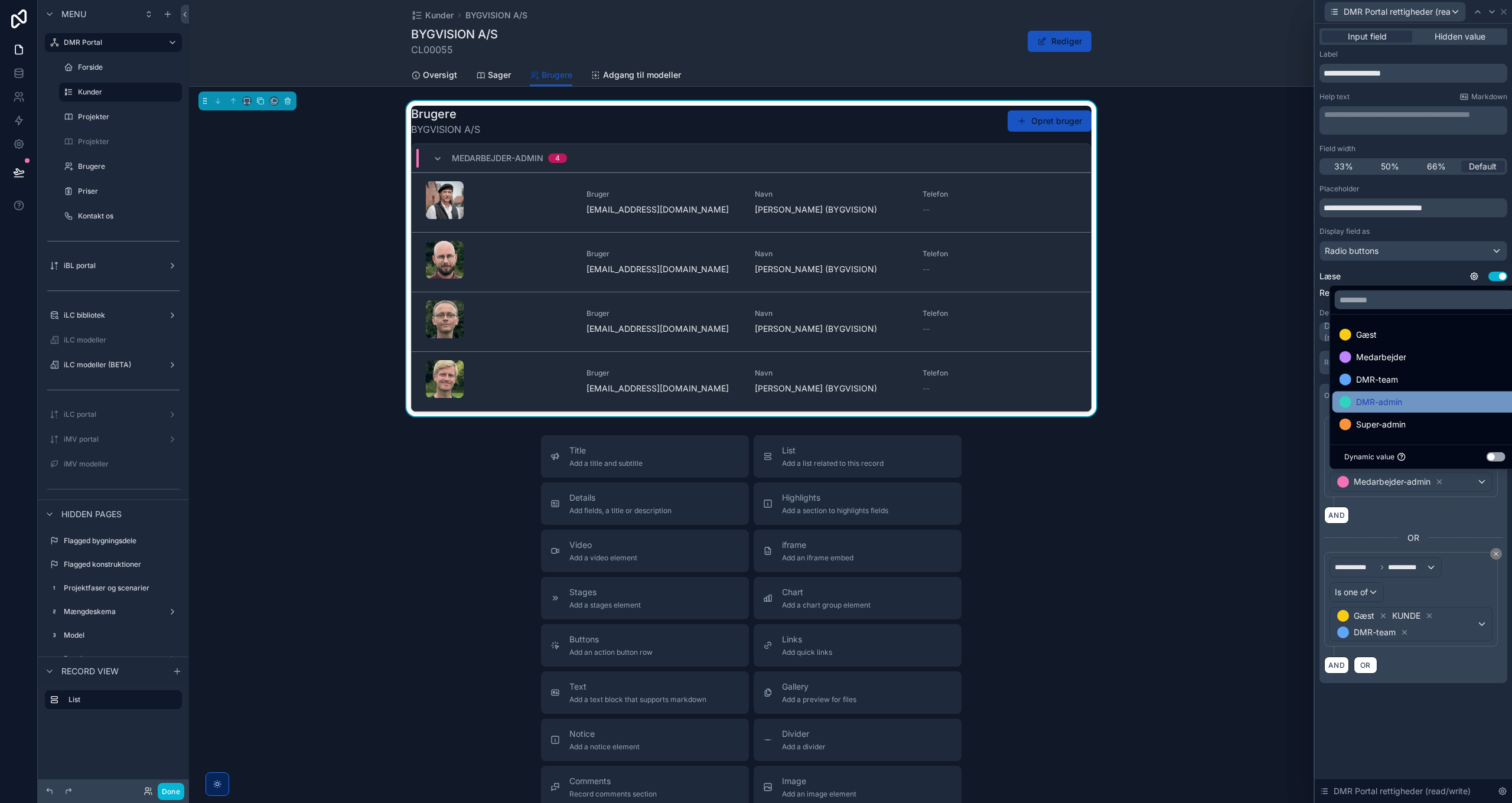
click at [1418, 405] on div "DMR-admin" at bounding box center [1425, 402] width 171 height 14
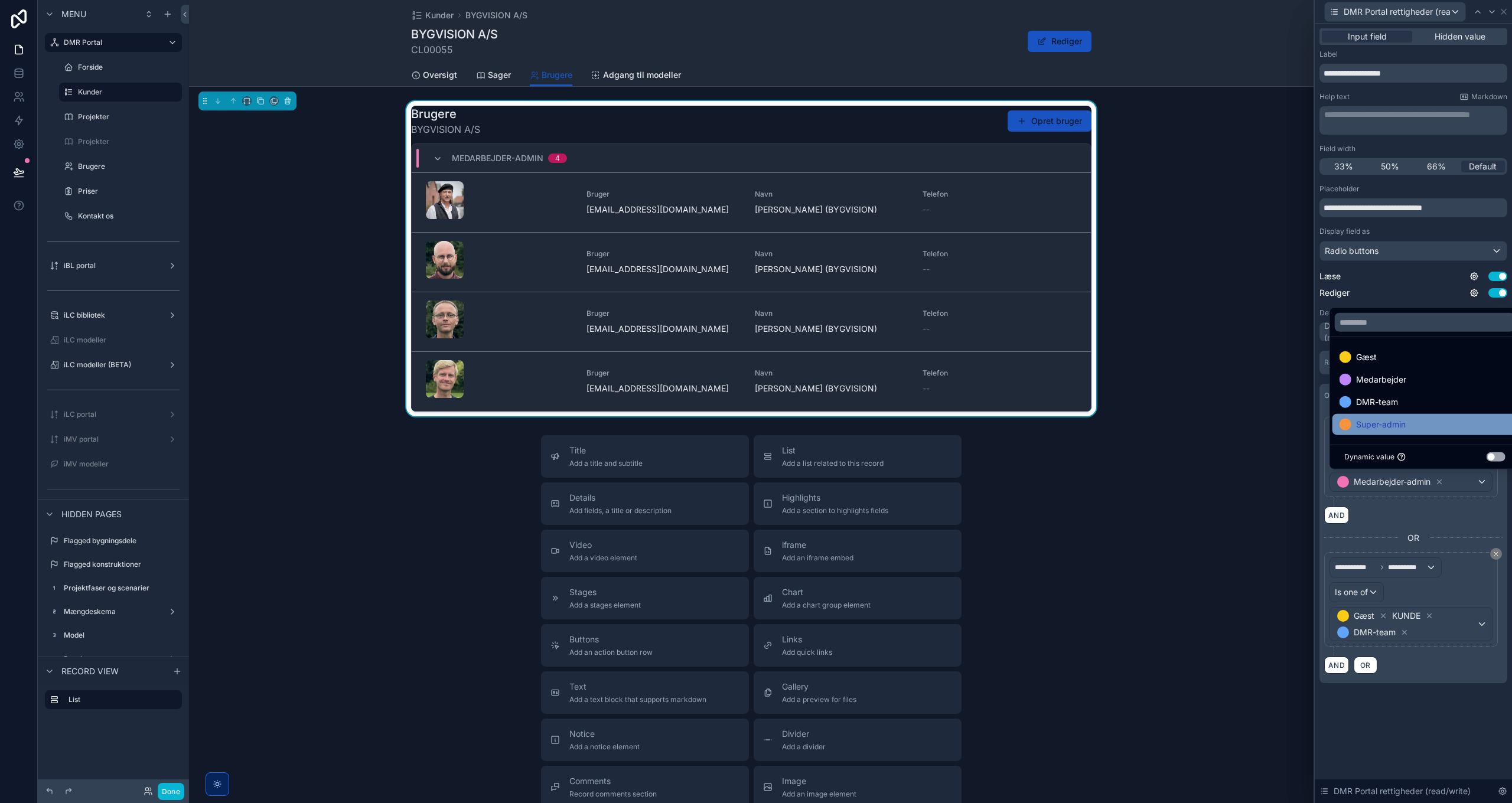
click at [1412, 422] on div "Super-admin" at bounding box center [1425, 425] width 171 height 14
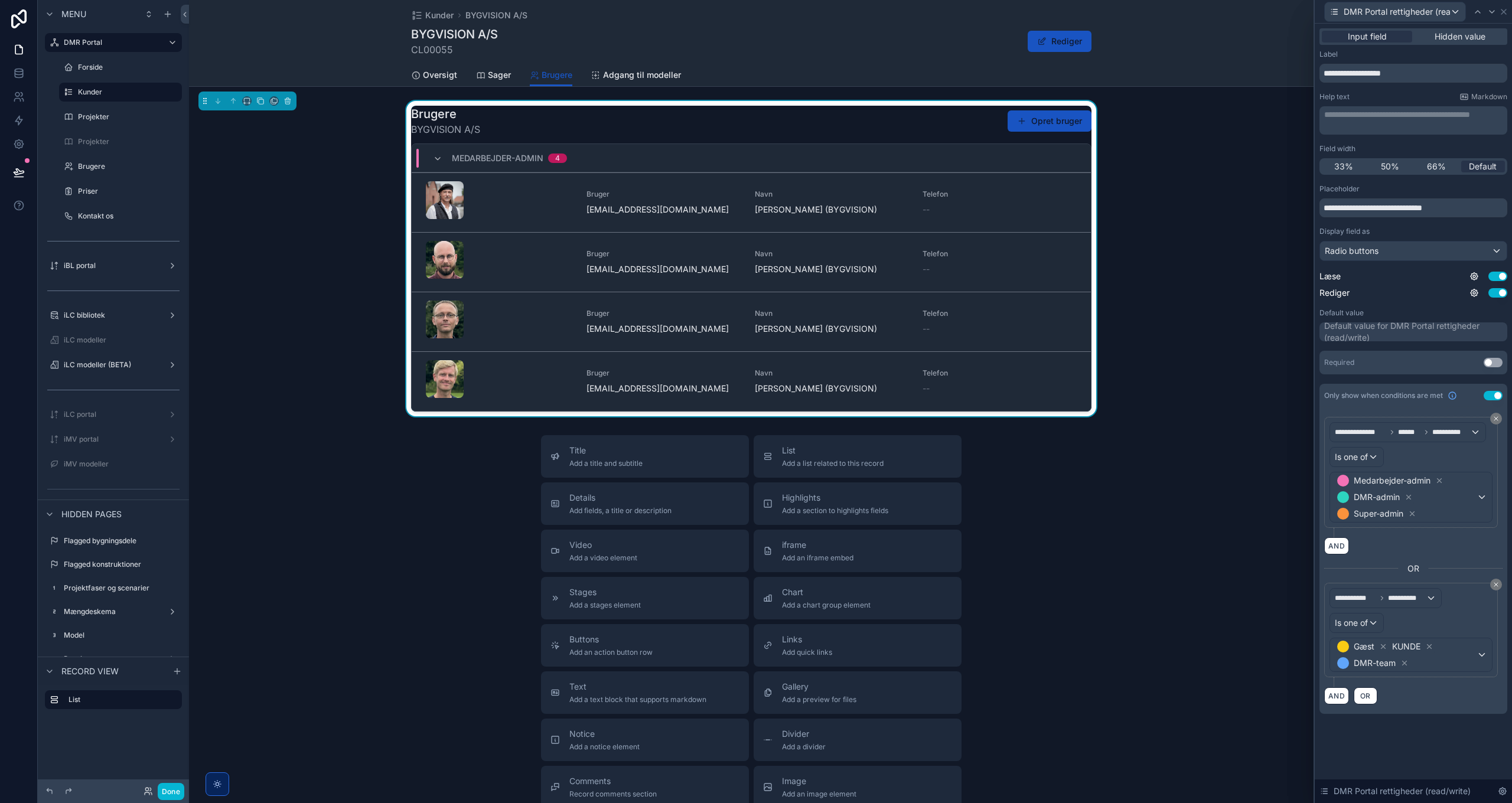
click at [1435, 727] on div "**********" at bounding box center [1412, 383] width 197 height 719
click at [1493, 581] on icon at bounding box center [1496, 584] width 7 height 7
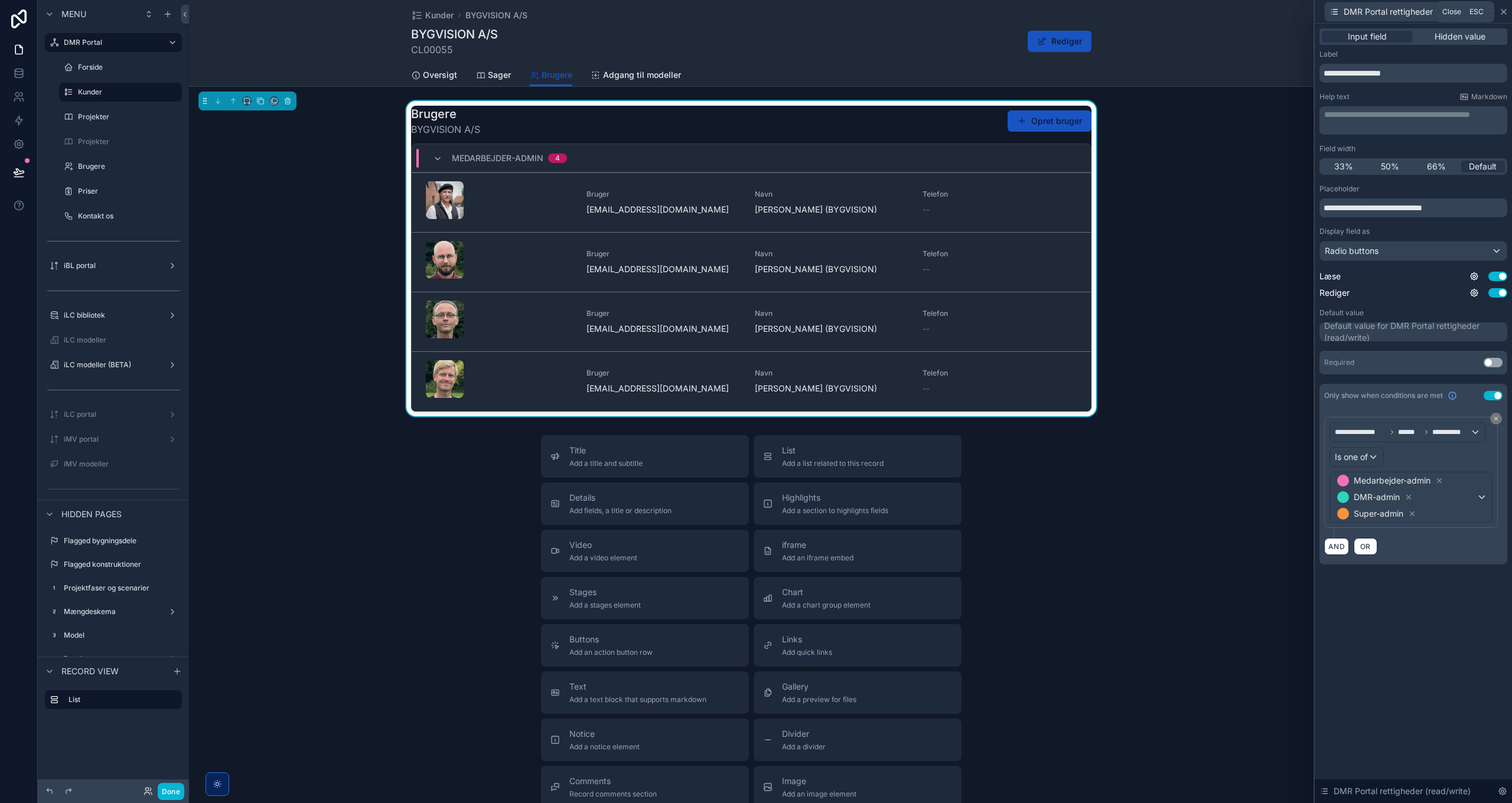
click at [1502, 12] on icon at bounding box center [1504, 12] width 10 height 10
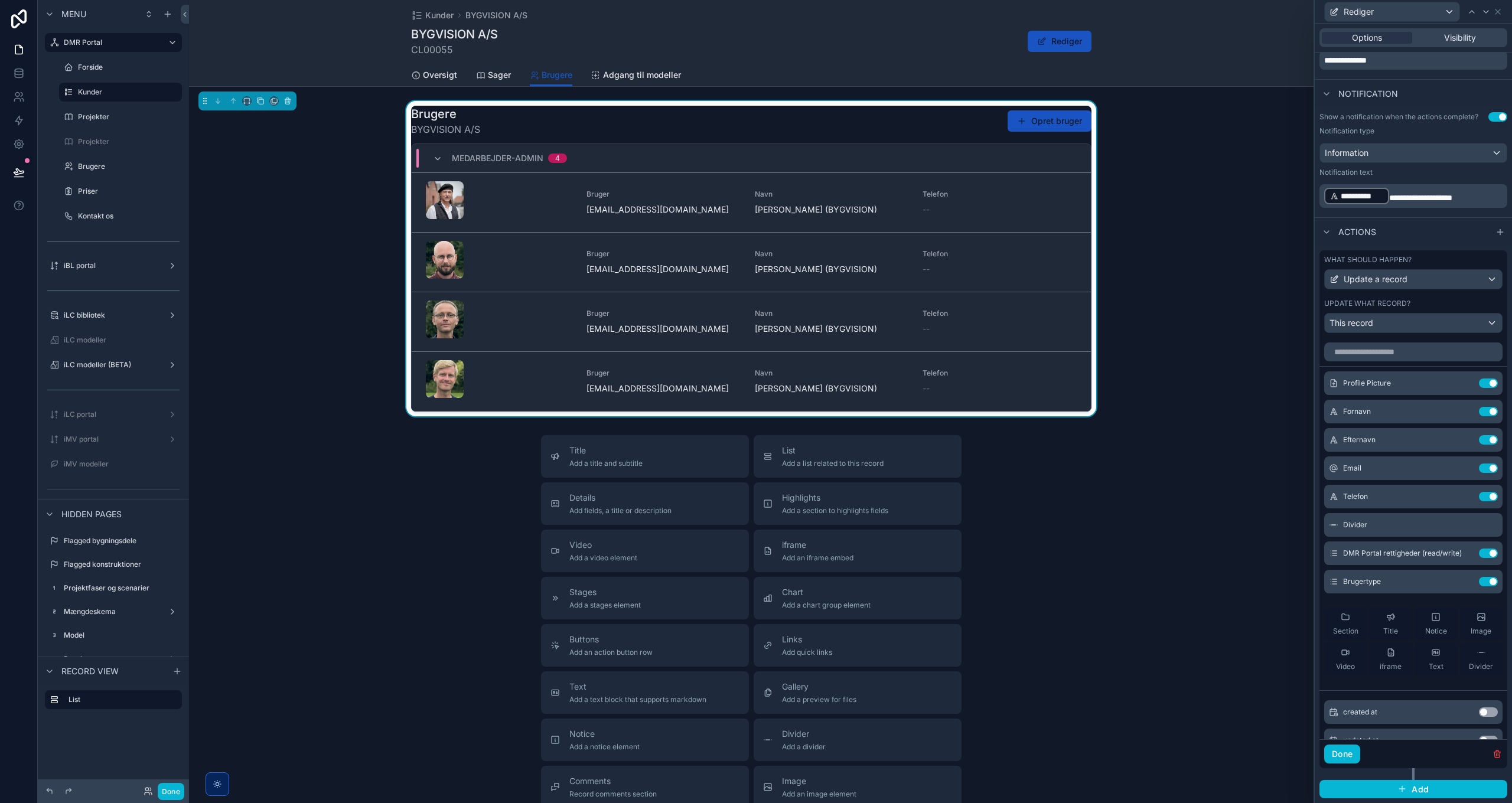
click at [922, 118] on div "Brugere BYGVISION A/S Opret bruger" at bounding box center [752, 121] width 681 height 31
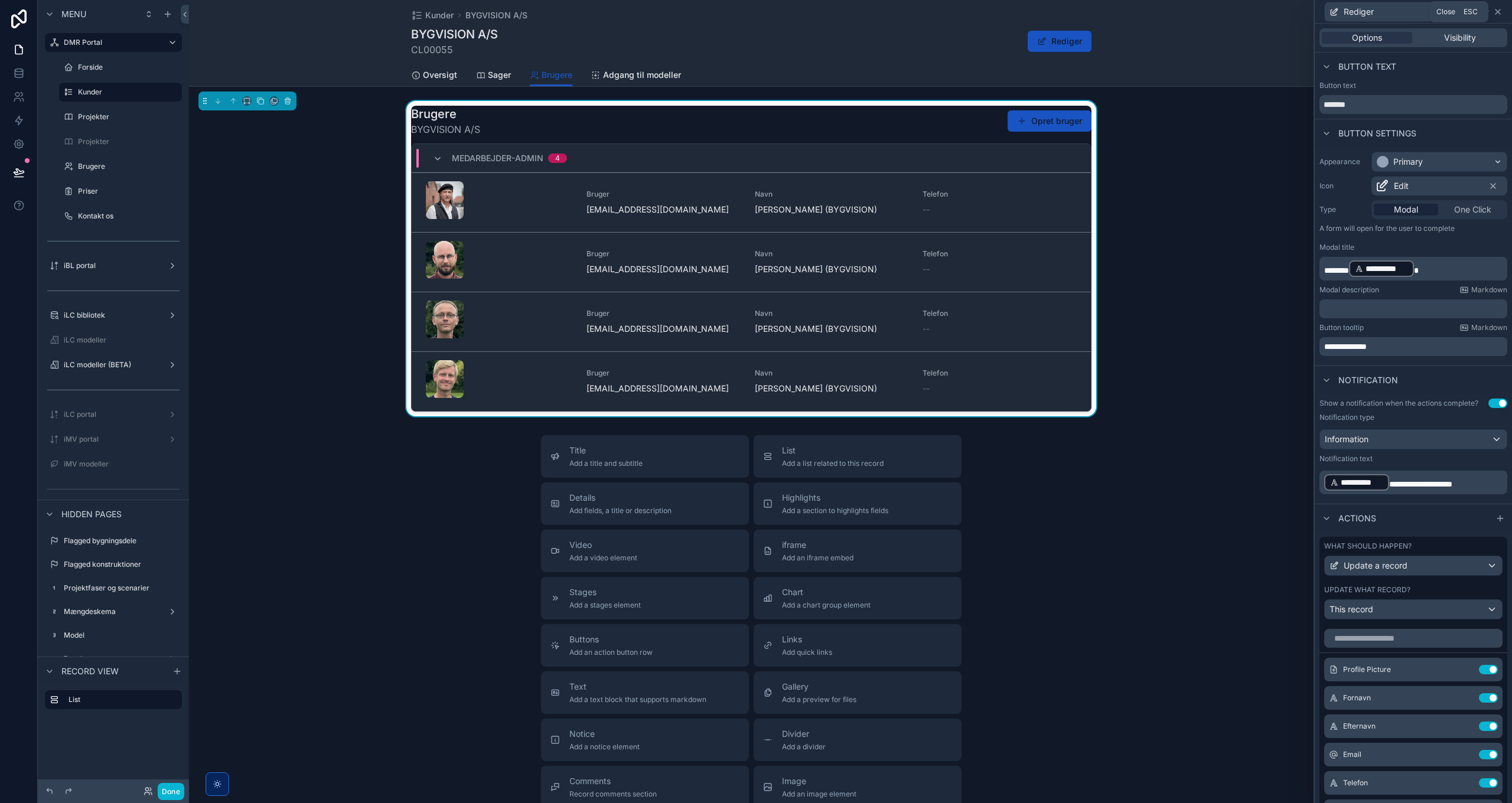
click at [1499, 13] on icon at bounding box center [1498, 12] width 5 height 5
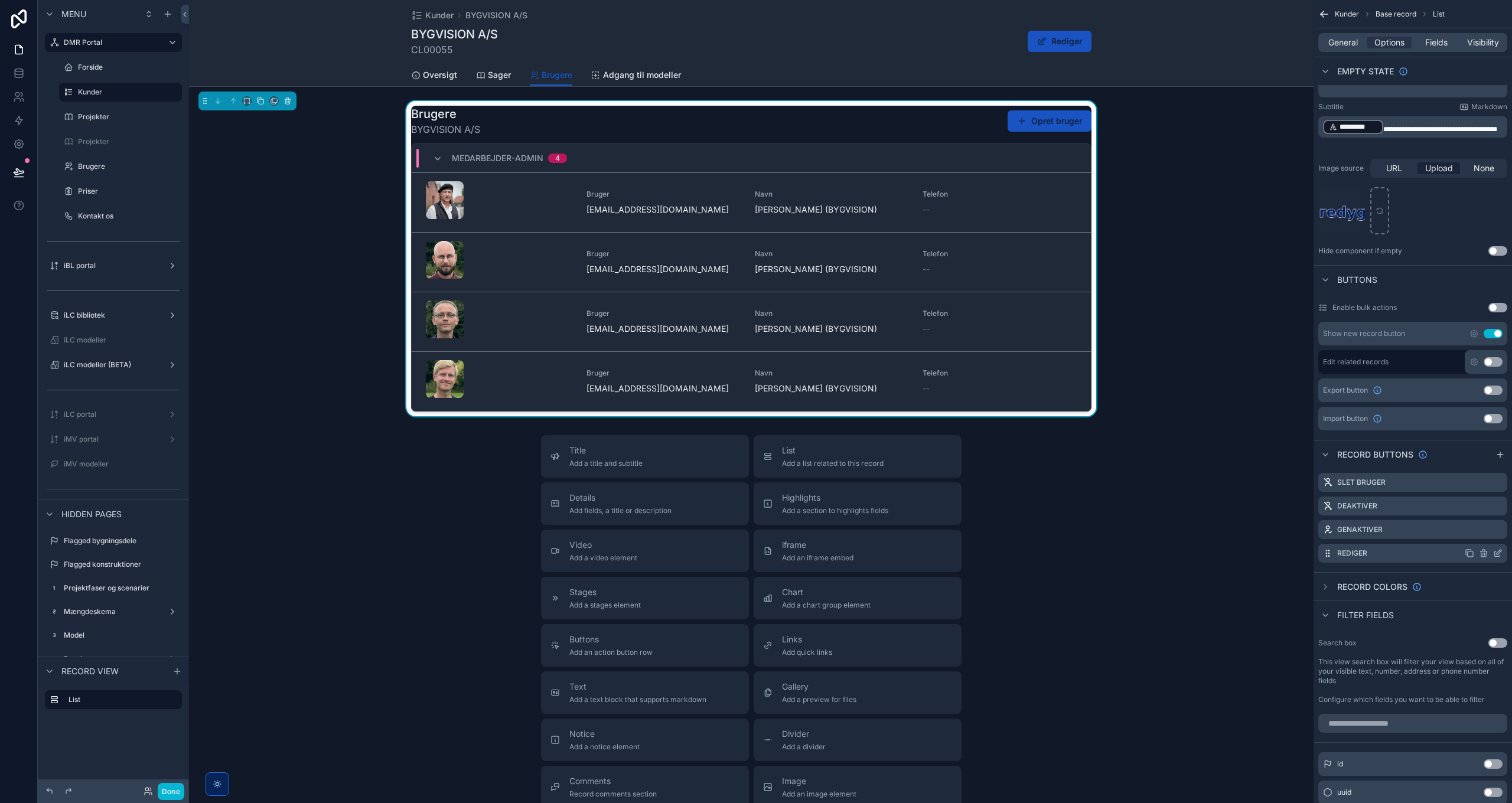
click at [1484, 553] on icon "scrollable content" at bounding box center [1484, 554] width 0 height 2
click at [1480, 536] on icon at bounding box center [1479, 533] width 10 height 10
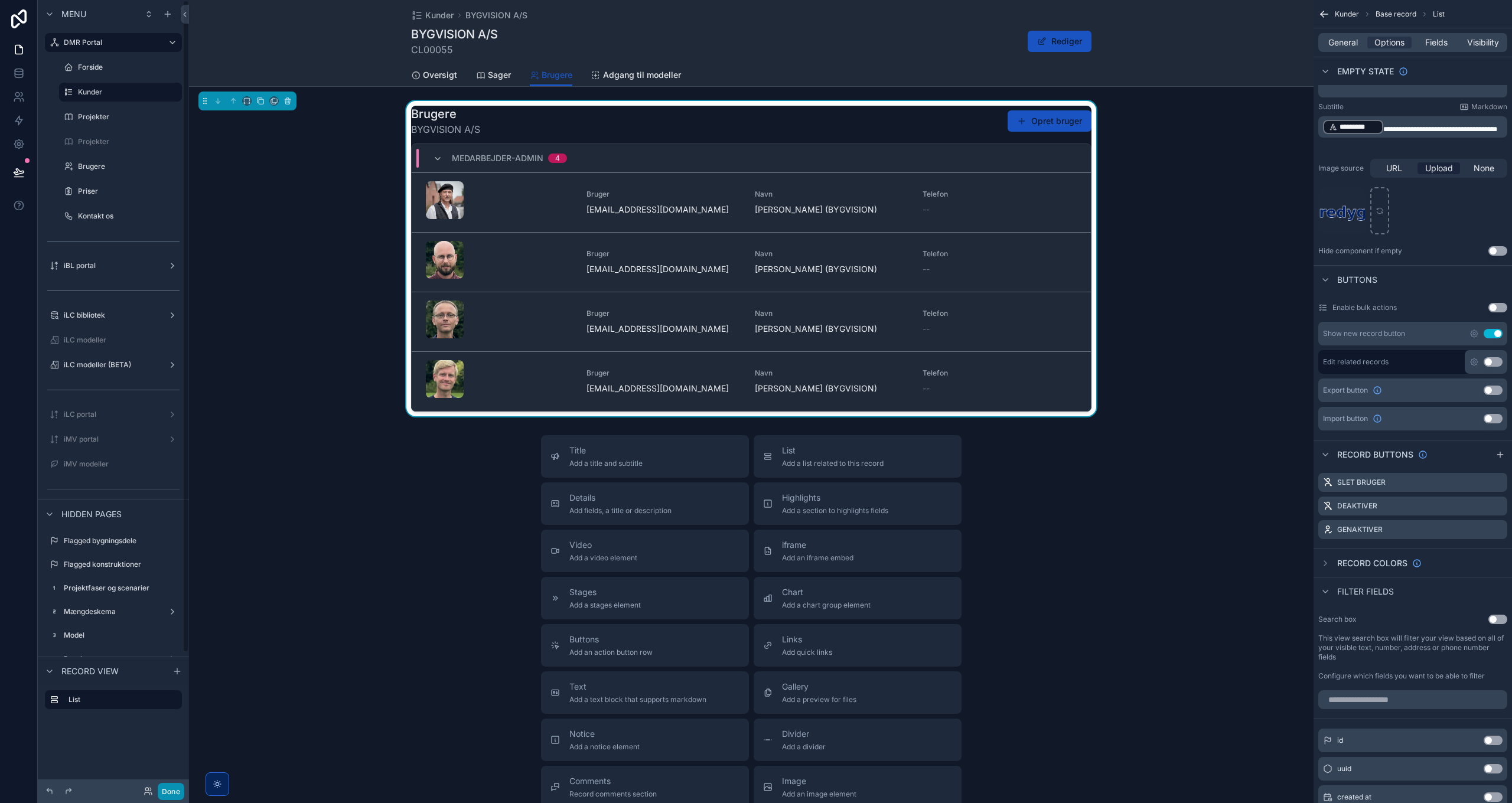
click at [170, 787] on button "Done" at bounding box center [171, 791] width 26 height 17
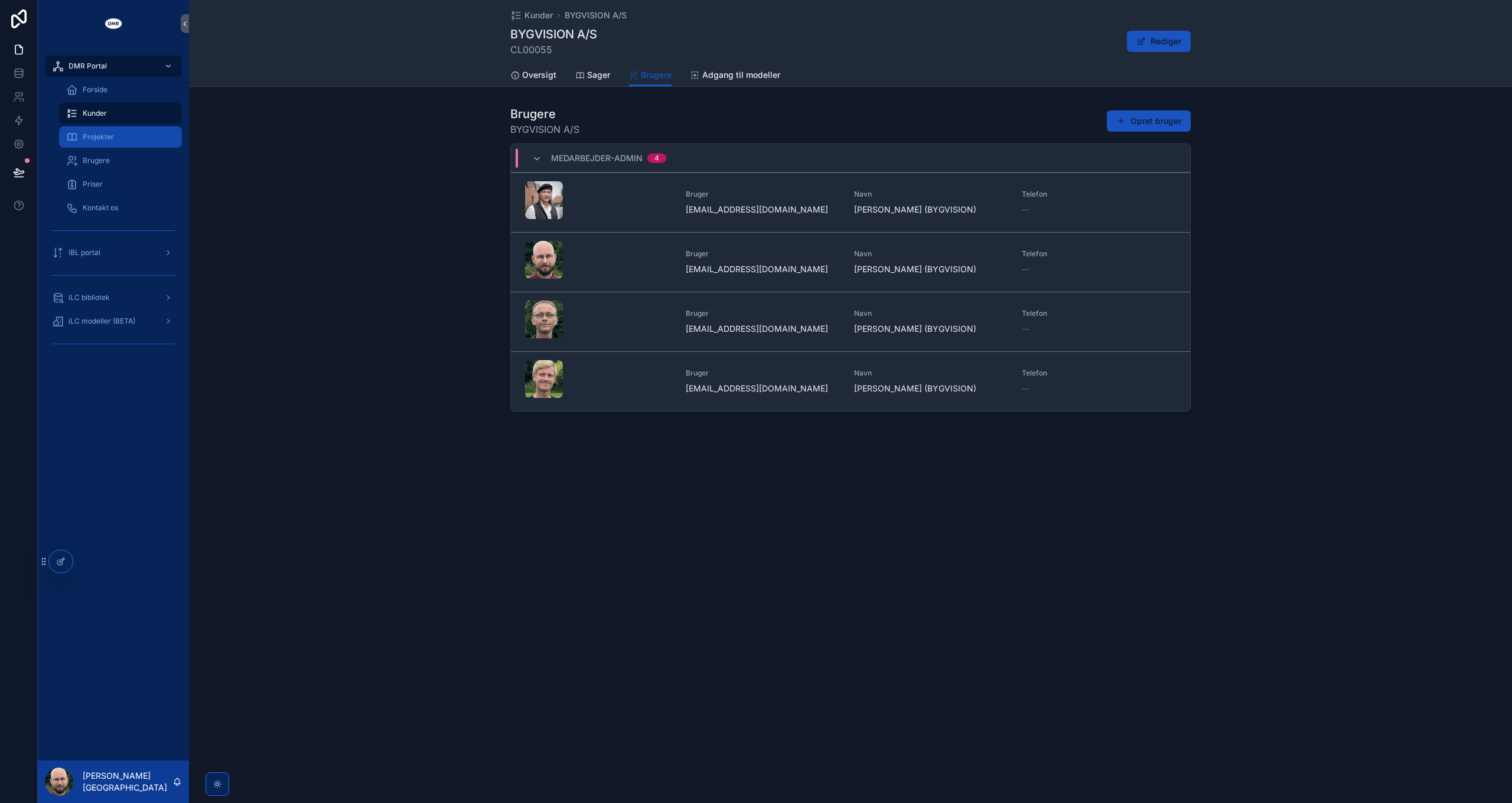
click at [106, 136] on span "Projekter" at bounding box center [98, 137] width 31 height 10
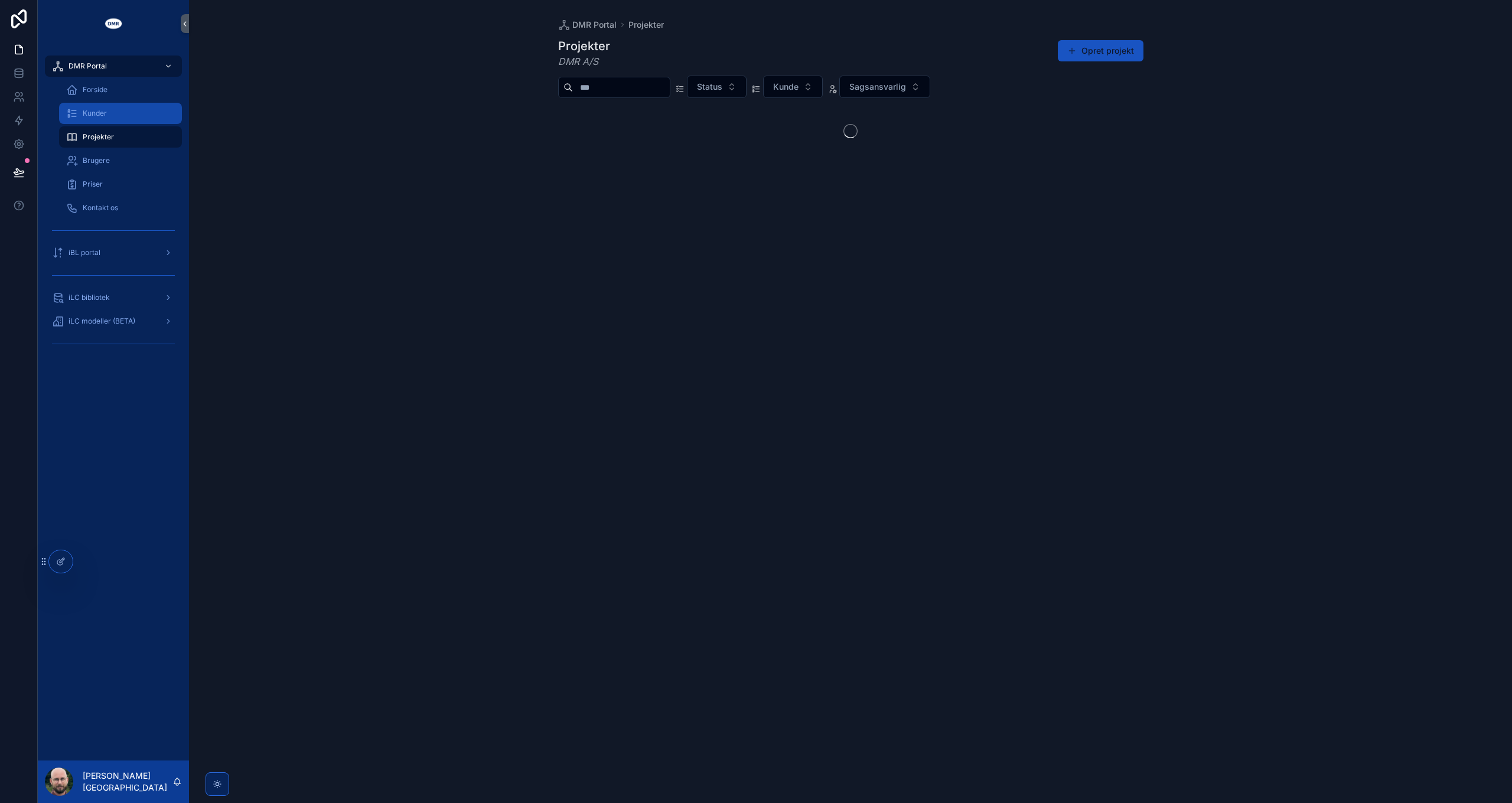
click at [108, 119] on div "Kunder" at bounding box center [120, 113] width 108 height 19
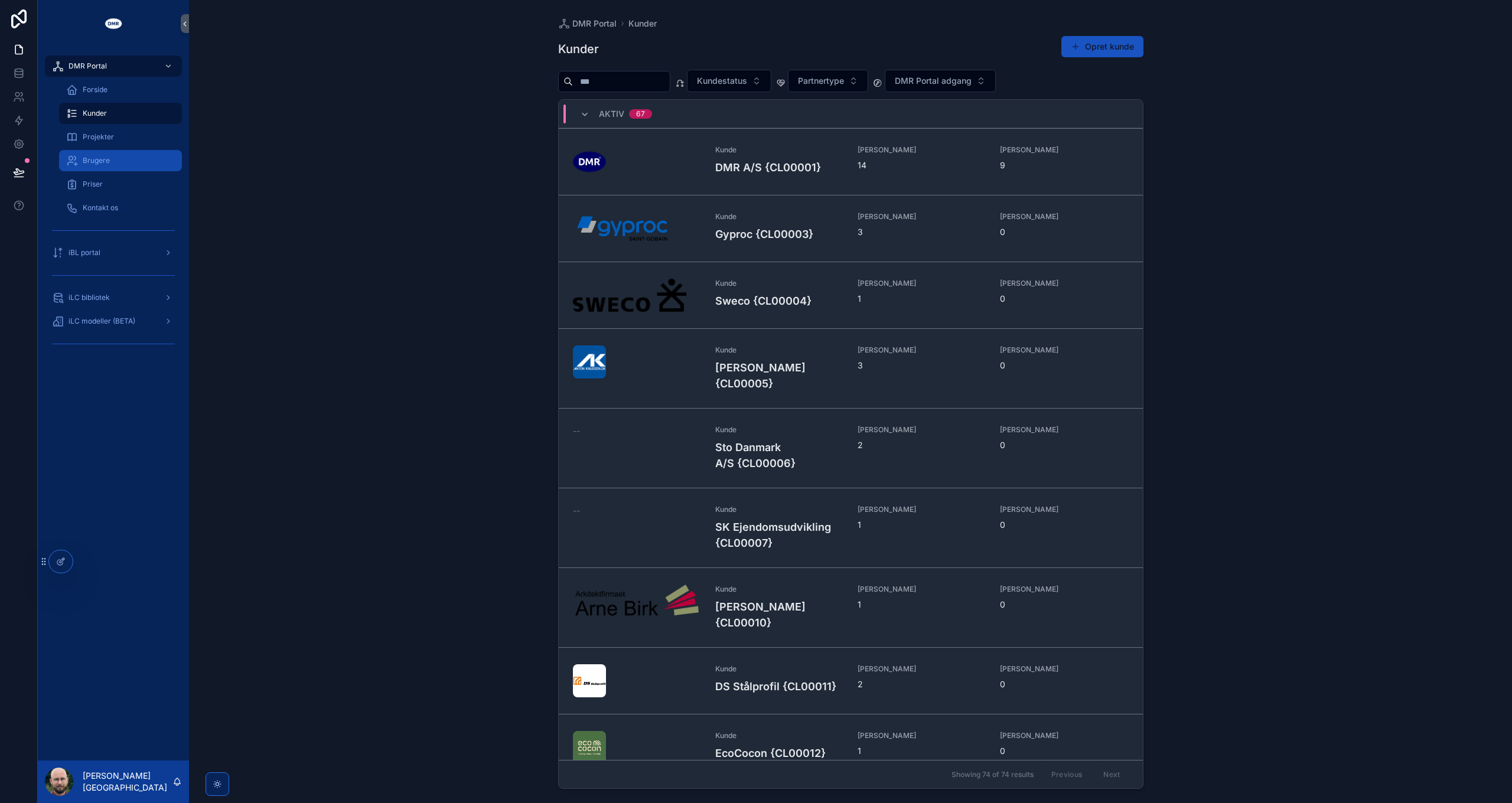
click at [104, 156] on span "Brugere" at bounding box center [96, 161] width 27 height 10
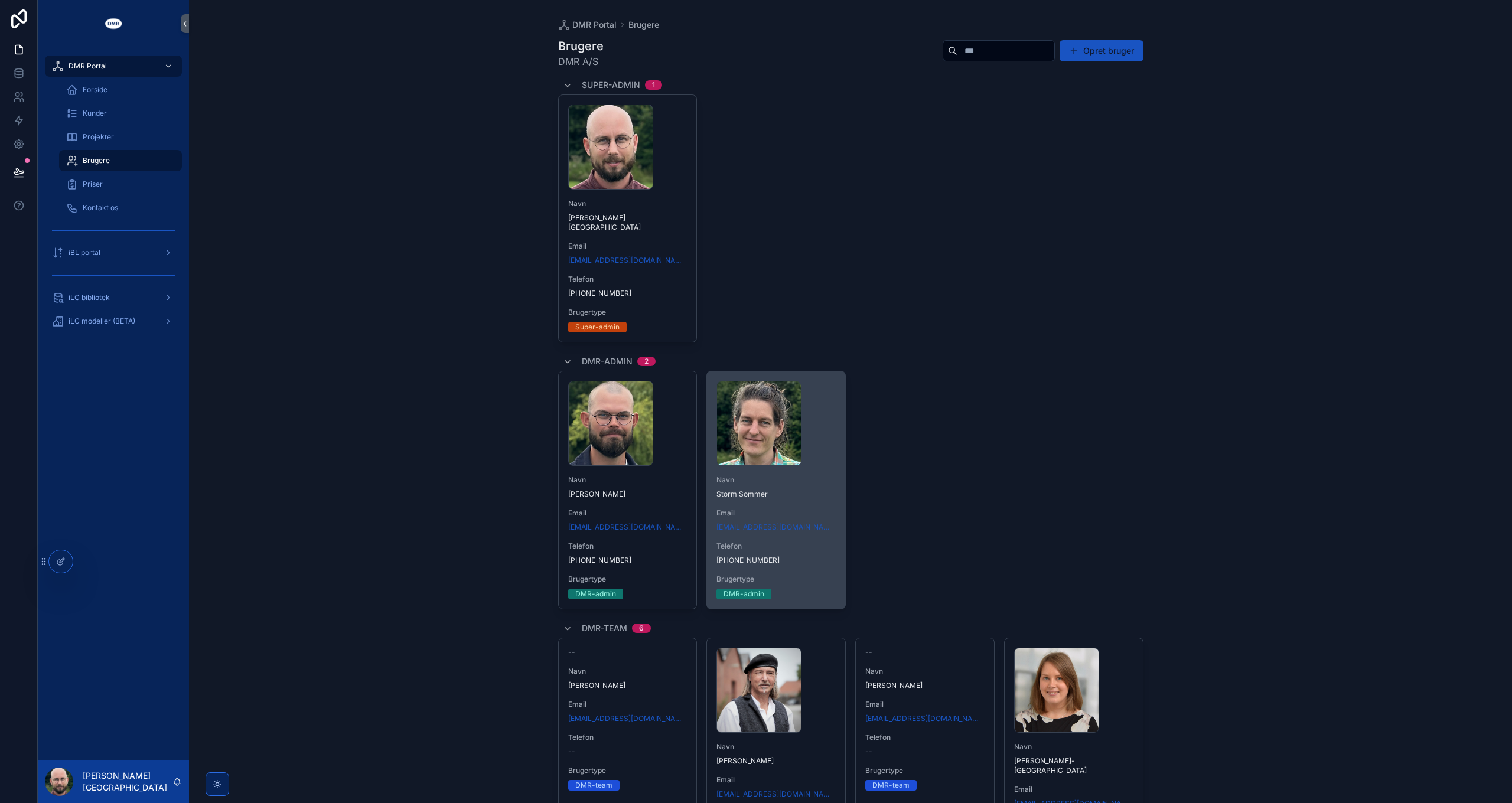
scroll to position [347, 0]
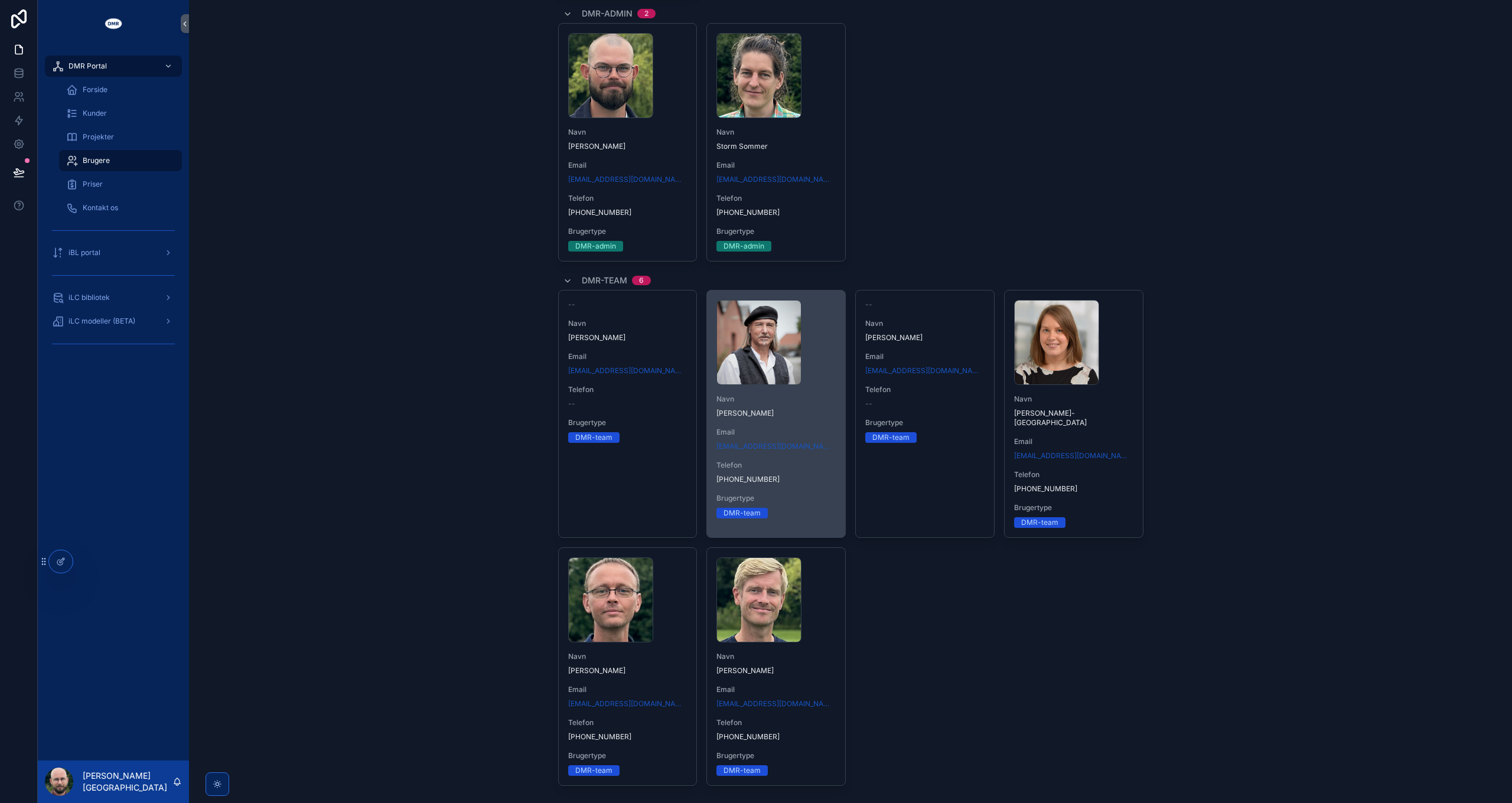
click at [802, 460] on span "Telefon" at bounding box center [776, 465] width 120 height 10
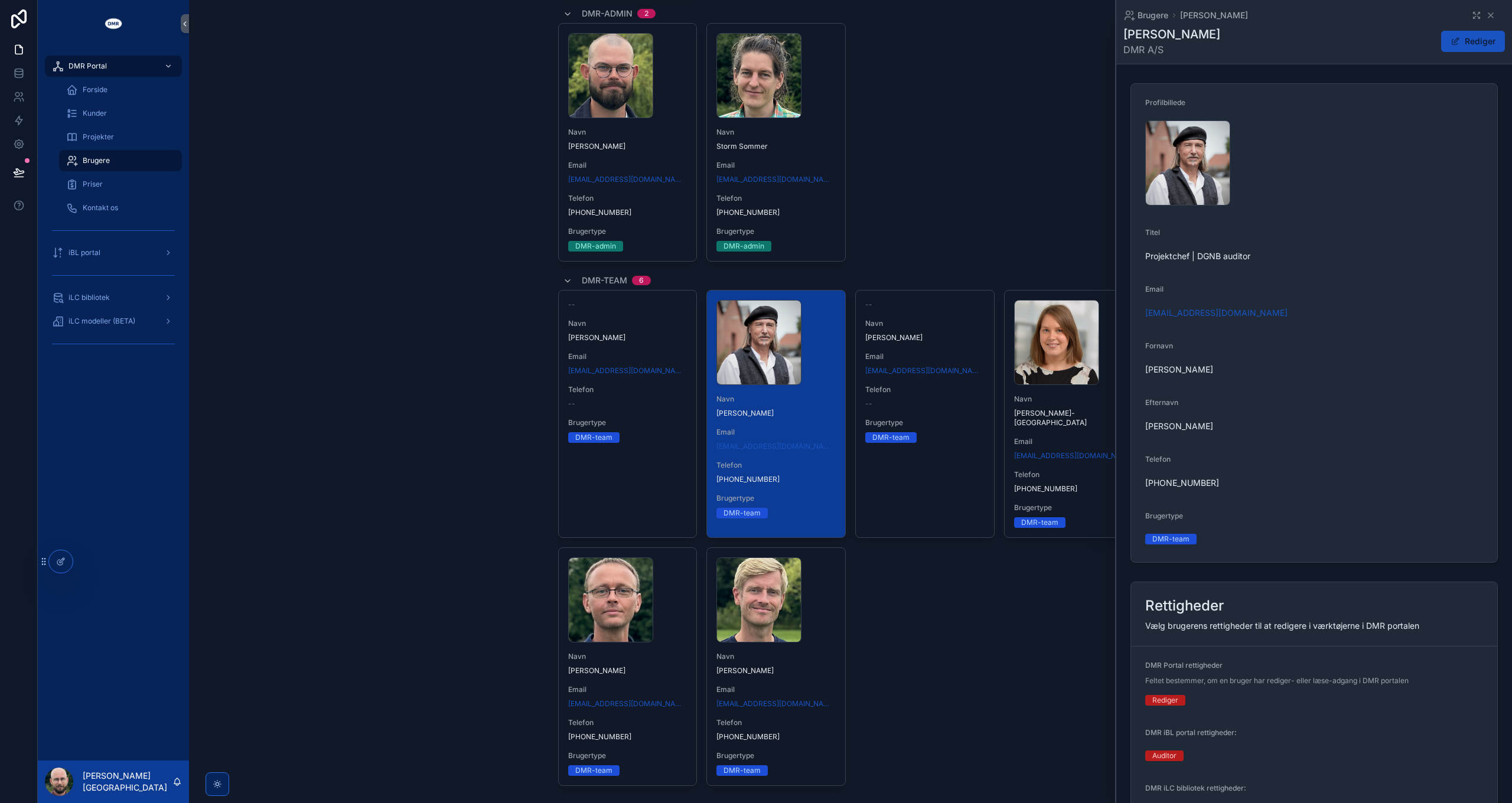
click at [391, 347] on div "DMR Portal Brugere Brugere DMR A/S Opret bruger Super-admin 1 MBV .jpg Navn Mik…" at bounding box center [850, 54] width 1323 height 803
click at [85, 560] on icon at bounding box center [87, 562] width 10 height 10
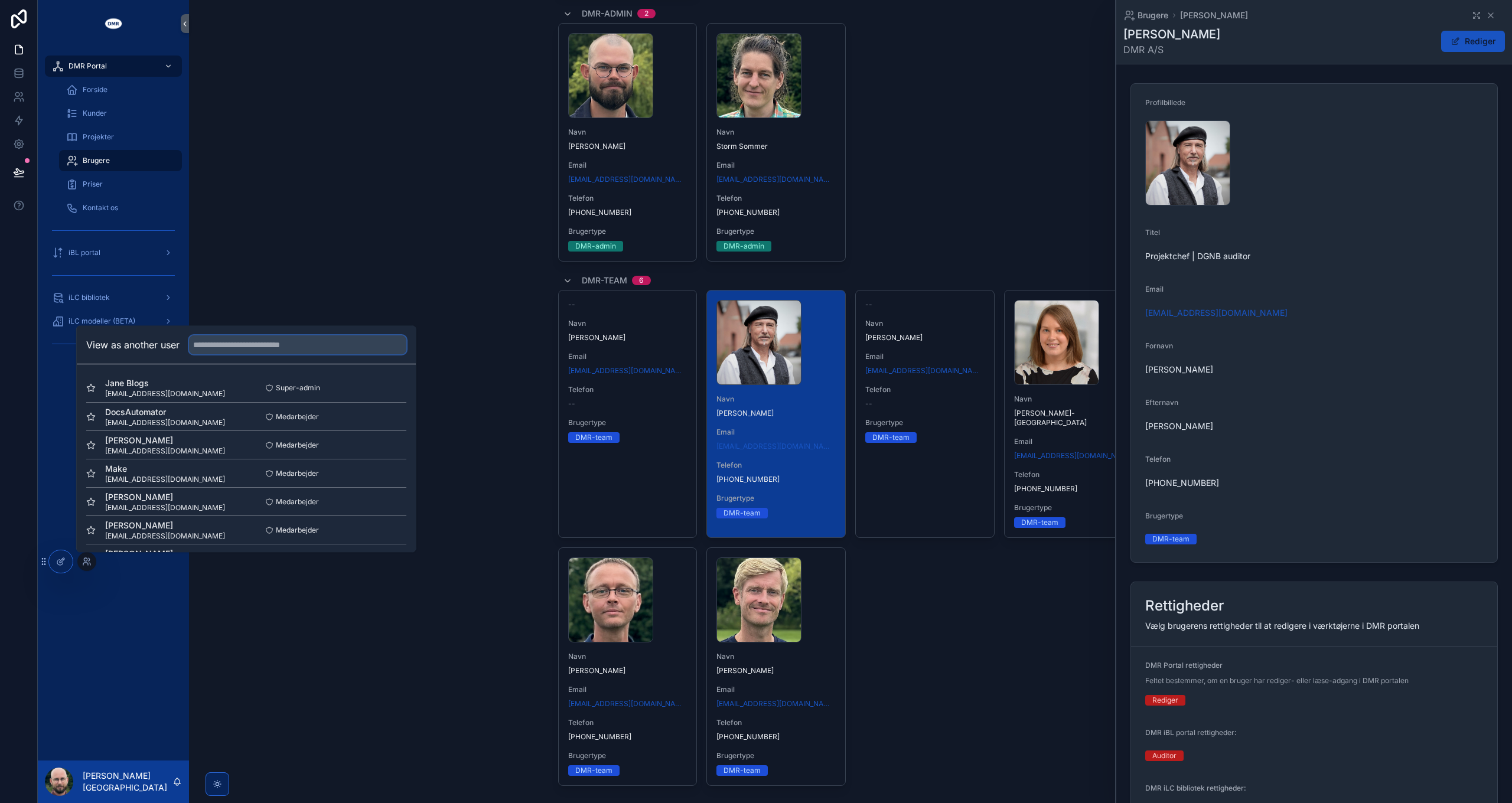
click at [261, 350] on input "text" at bounding box center [297, 345] width 218 height 19
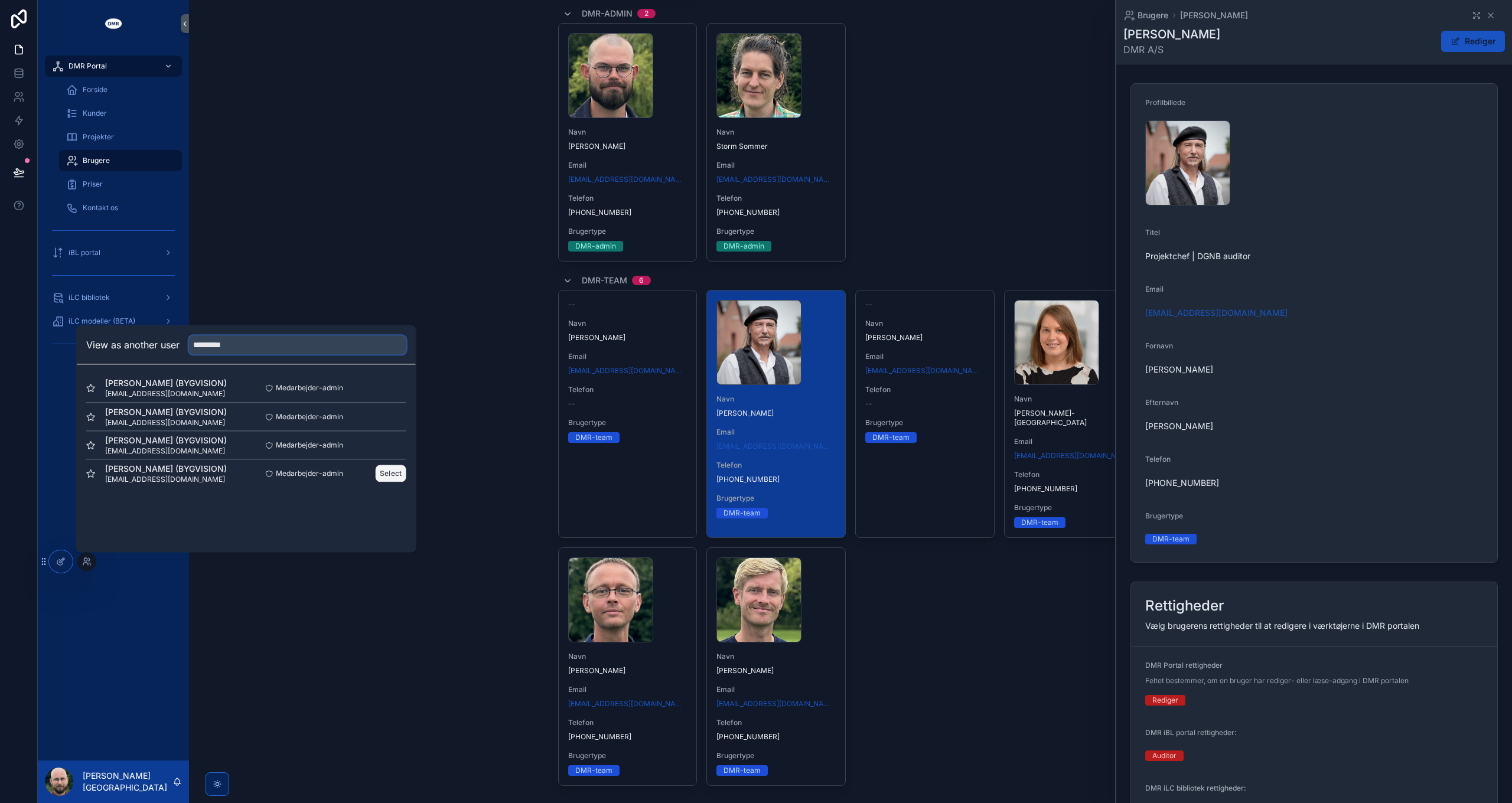
type input "*********"
click at [390, 472] on button "Select" at bounding box center [391, 472] width 31 height 17
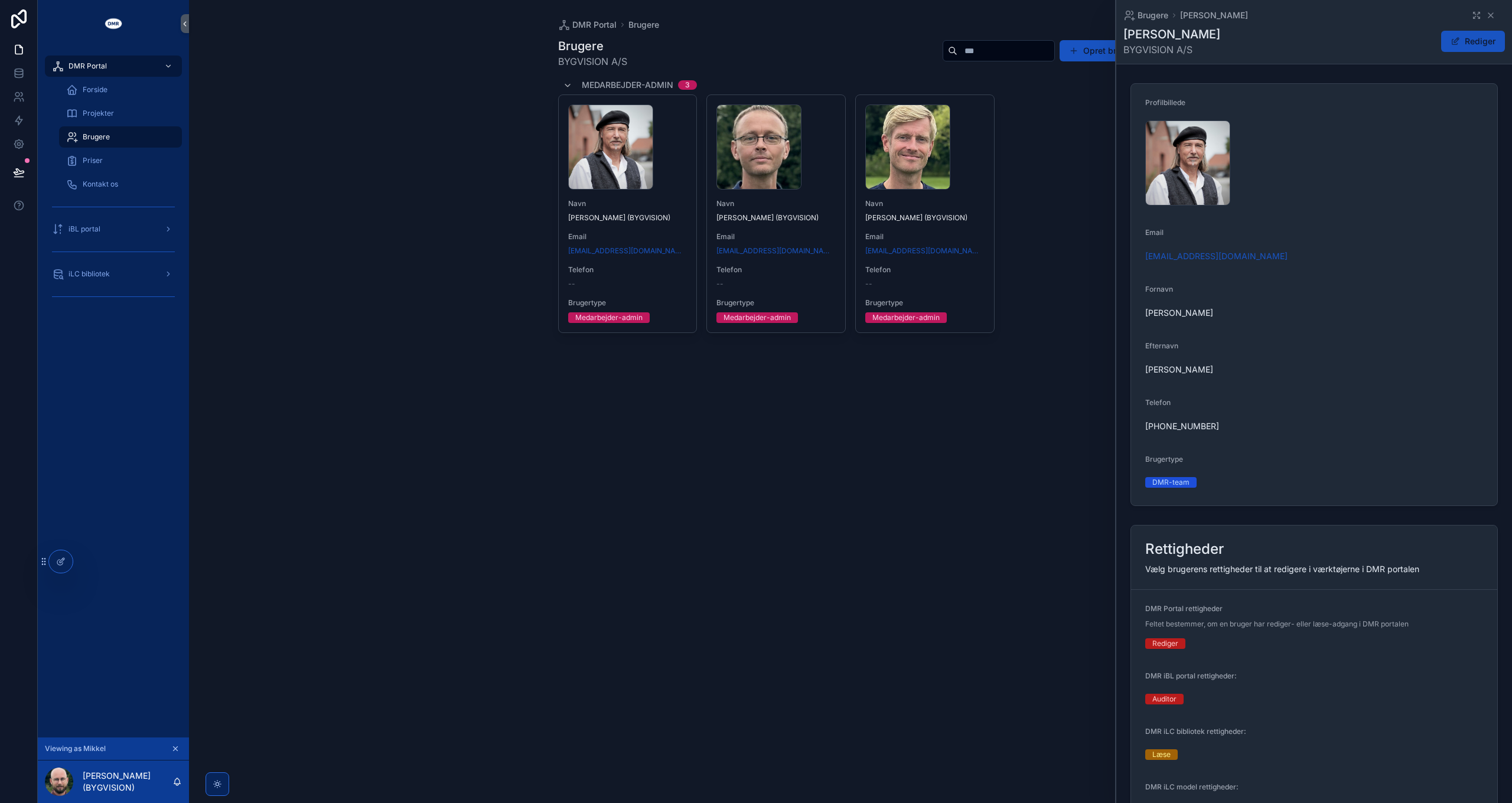
click at [493, 236] on div "DMR Portal Brugere Brugere BYGVISION A/S Opret bruger Medarbejder-admin 3 Henni…" at bounding box center [850, 402] width 1323 height 803
click at [1044, 139] on div "Henning_2 .jpg Navn Henning Lyng Madsen (BYGVISION) Email hly+bygvision@dmr.dk …" at bounding box center [850, 213] width 585 height 238
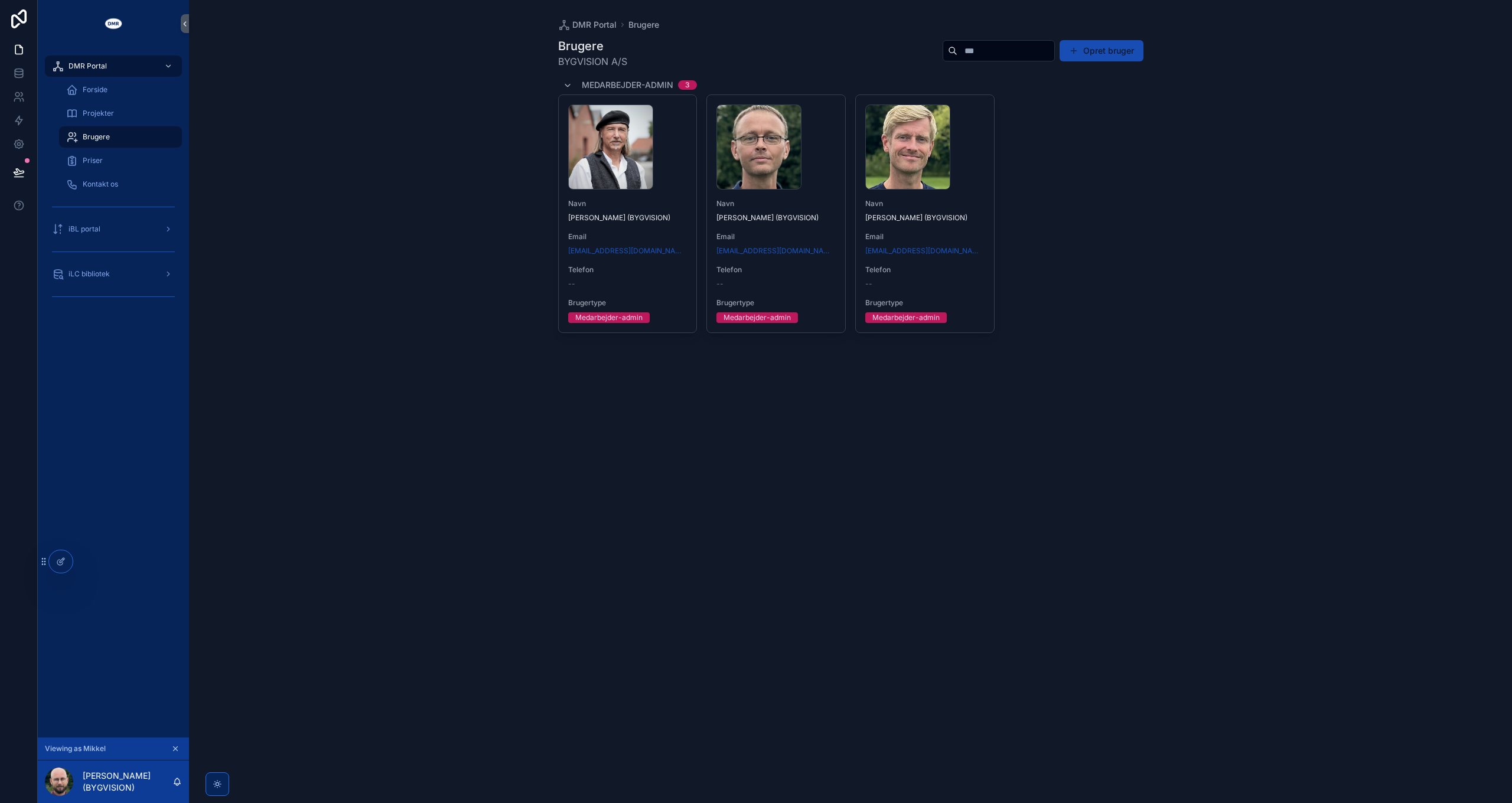
click at [1102, 47] on button "Opret bruger" at bounding box center [1101, 50] width 84 height 22
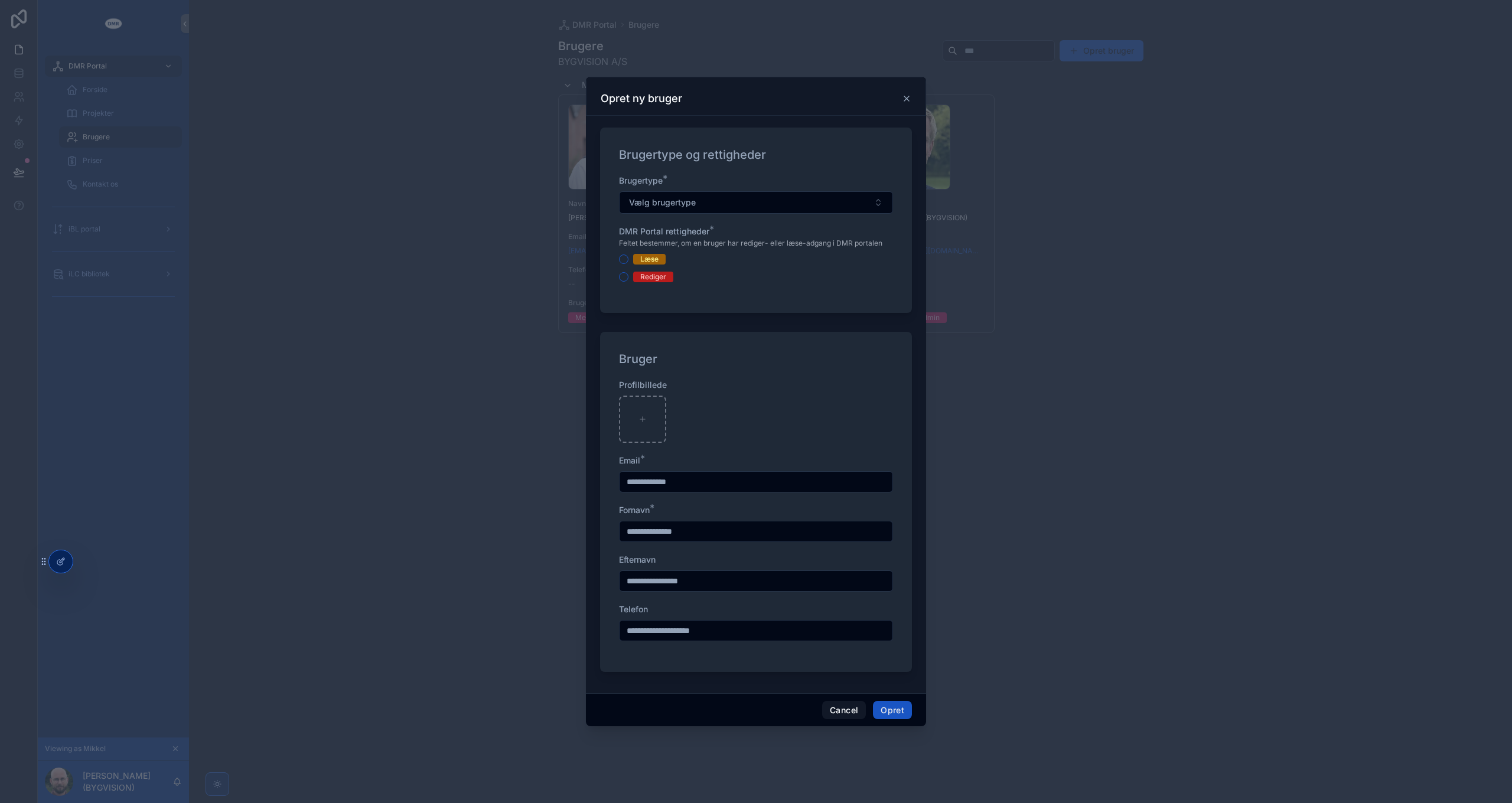
click at [654, 274] on div "Rediger" at bounding box center [653, 276] width 26 height 10
click at [628, 274] on button "Rediger" at bounding box center [624, 277] width 10 height 10
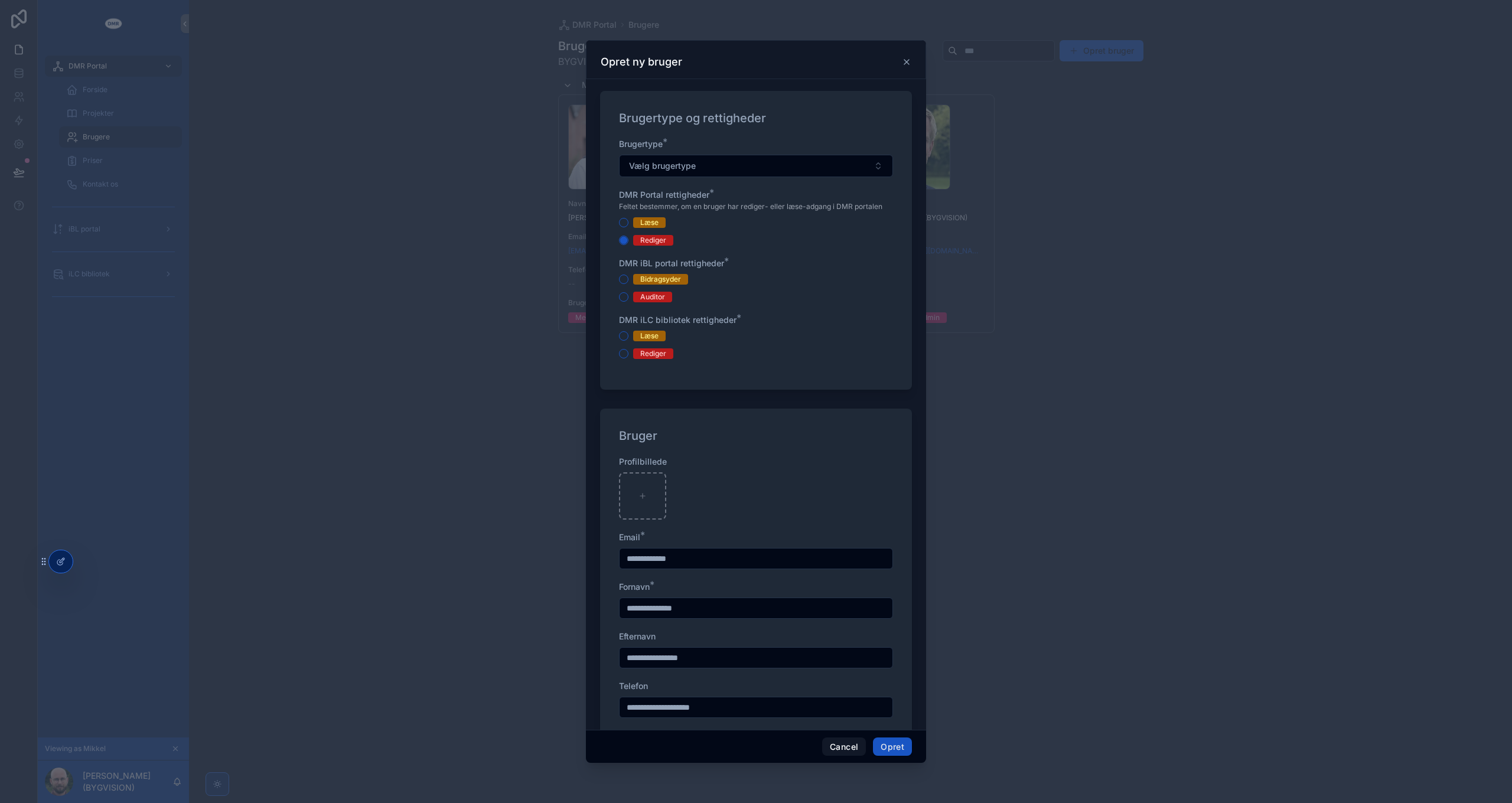
click at [905, 61] on icon "scrollable content" at bounding box center [906, 62] width 5 height 5
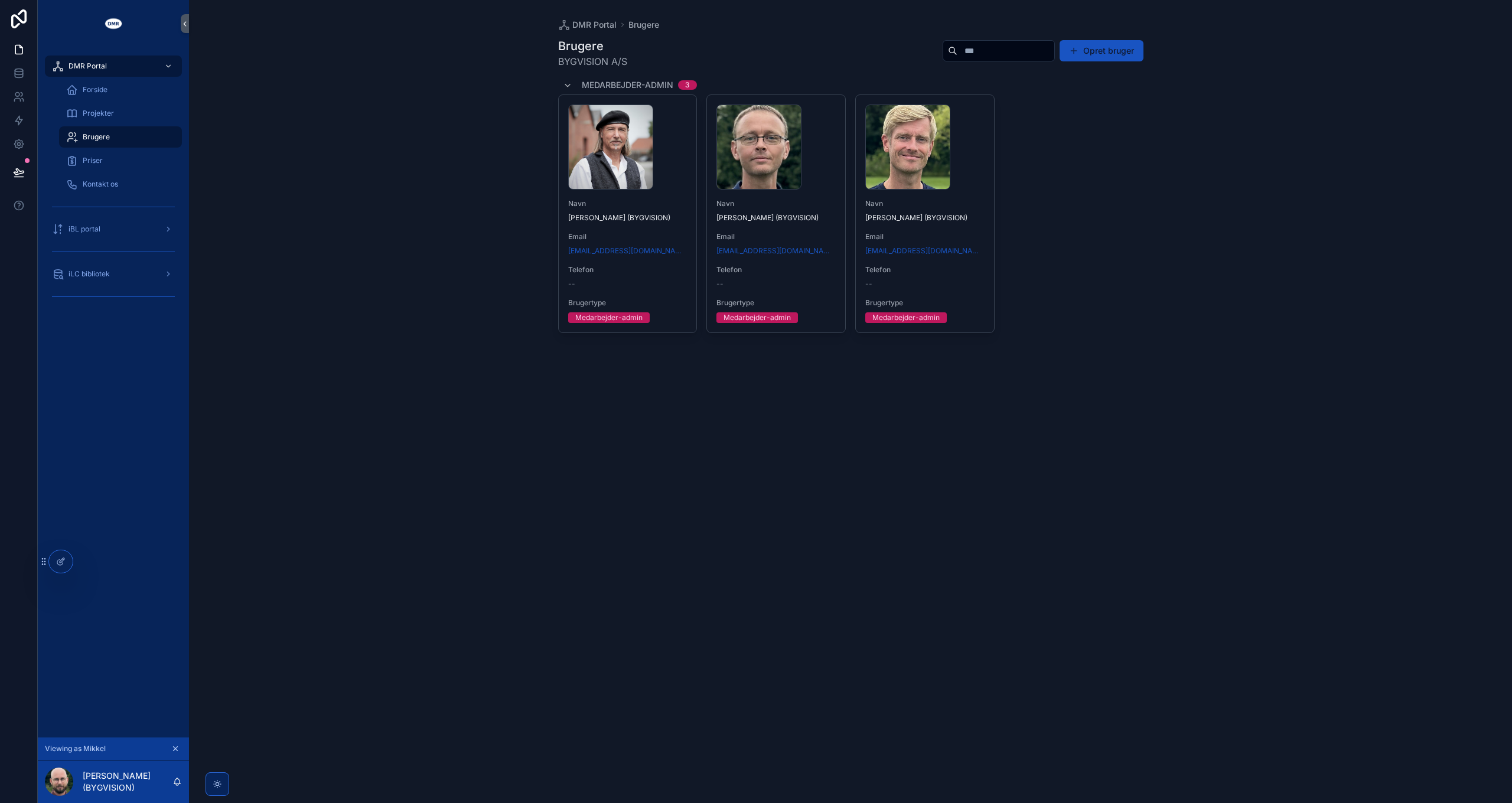
click at [355, 202] on div "DMR Portal Brugere Brugere BYGVISION A/S Opret bruger Medarbejder-admin 3 Henni…" at bounding box center [850, 402] width 1323 height 803
click at [82, 563] on icon at bounding box center [87, 562] width 10 height 10
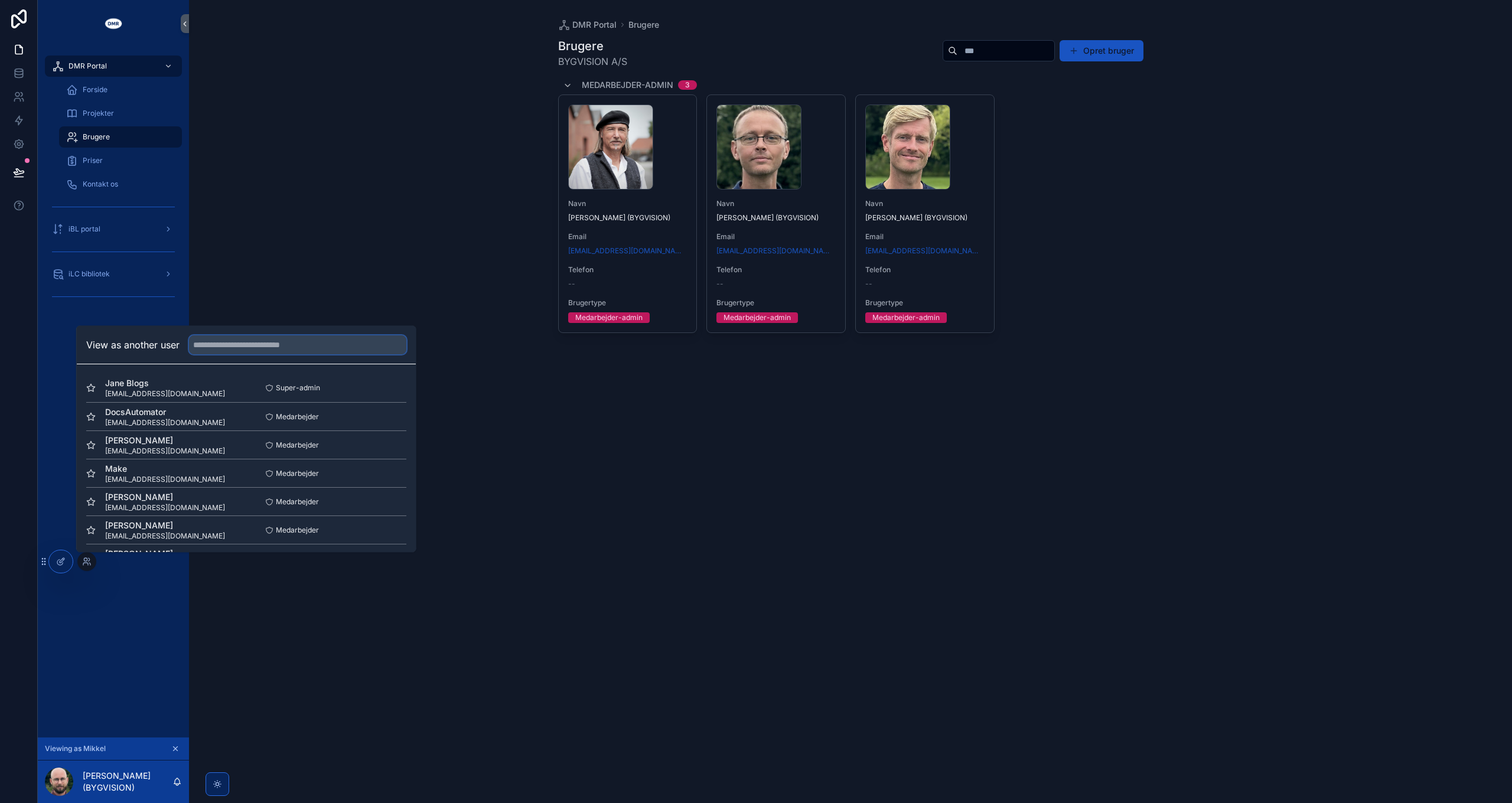
click at [233, 343] on input "text" at bounding box center [297, 345] width 218 height 19
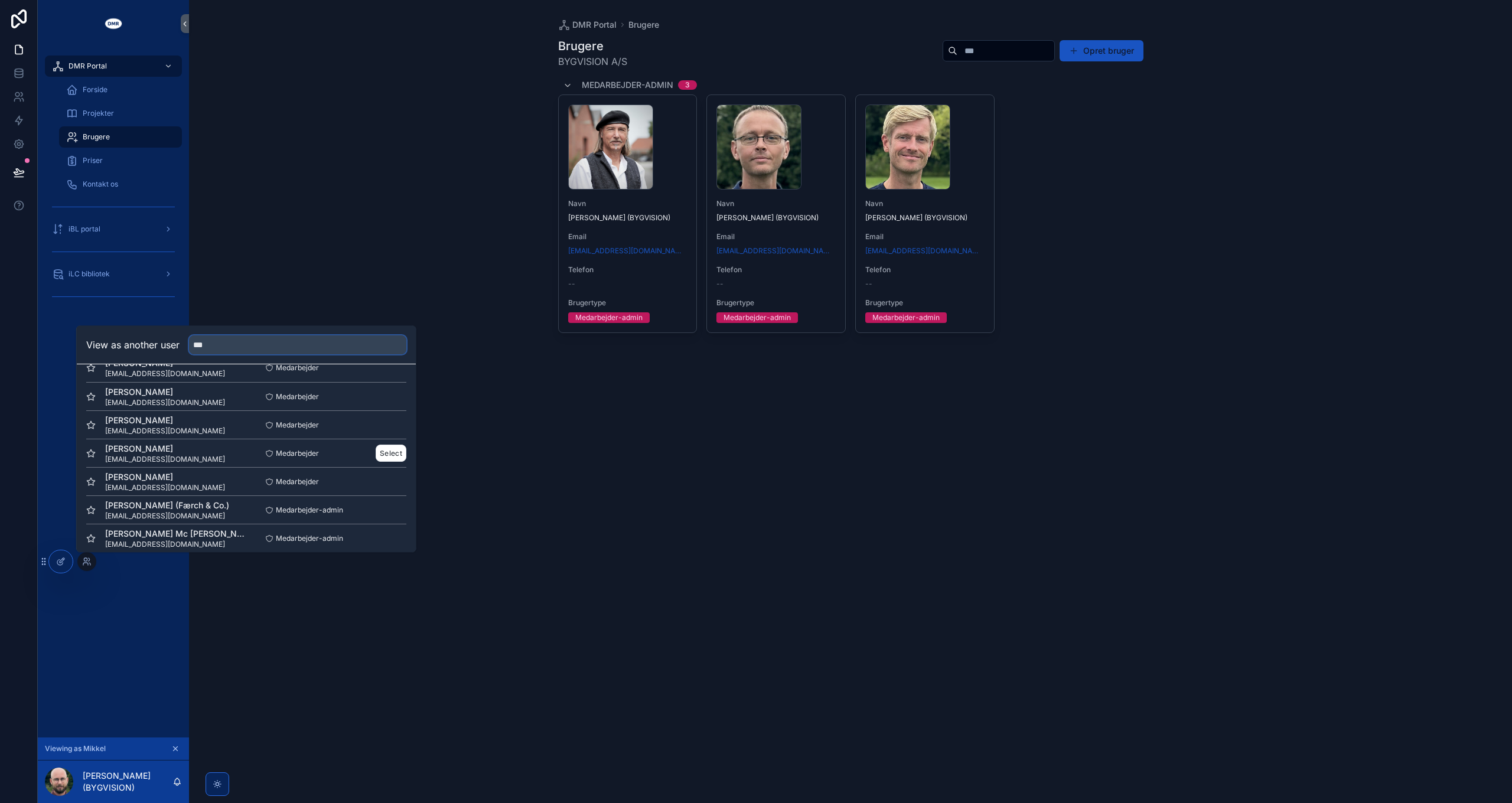
scroll to position [29, 0]
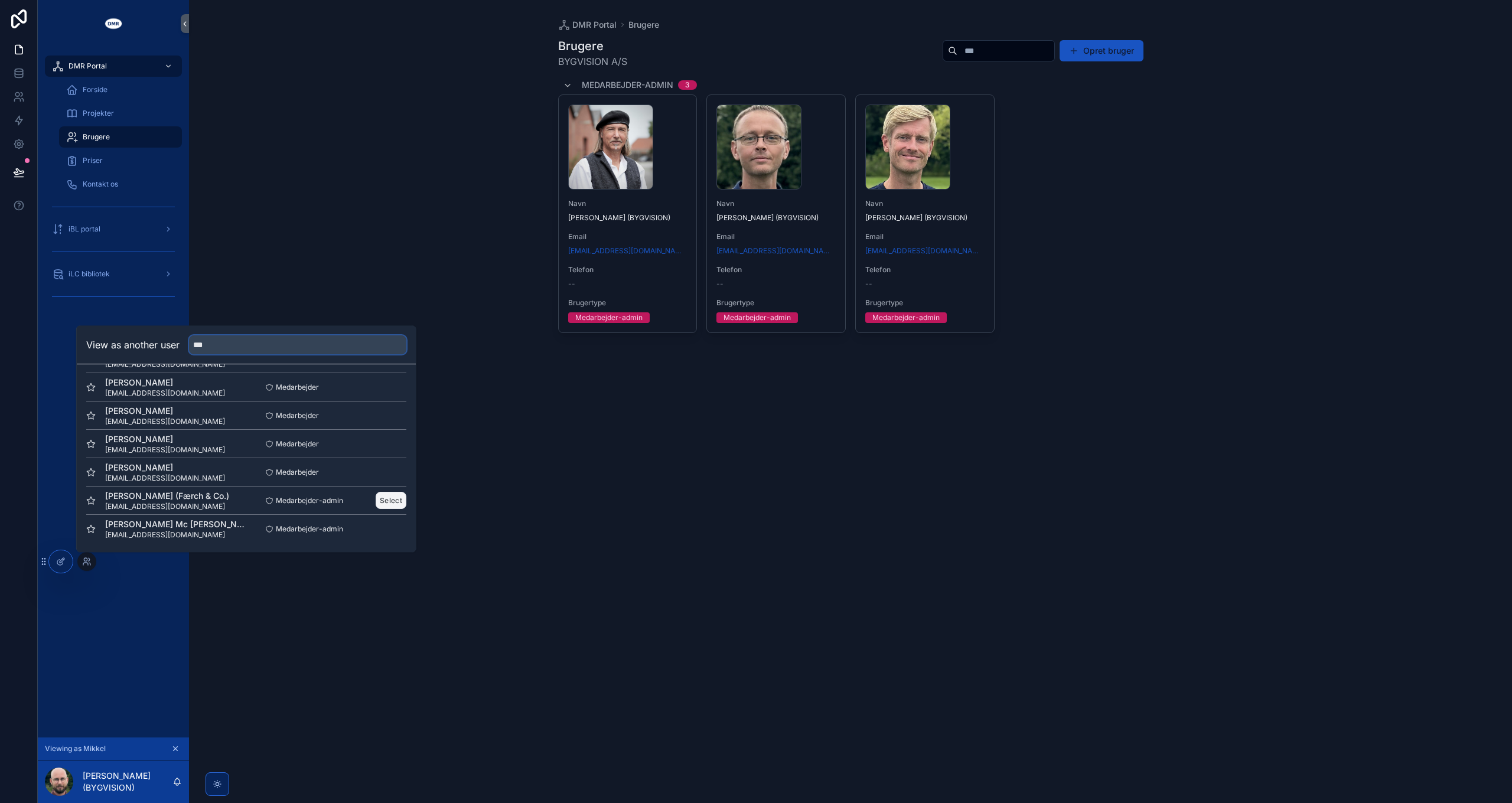
type input "***"
click at [384, 497] on button "Select" at bounding box center [391, 499] width 31 height 17
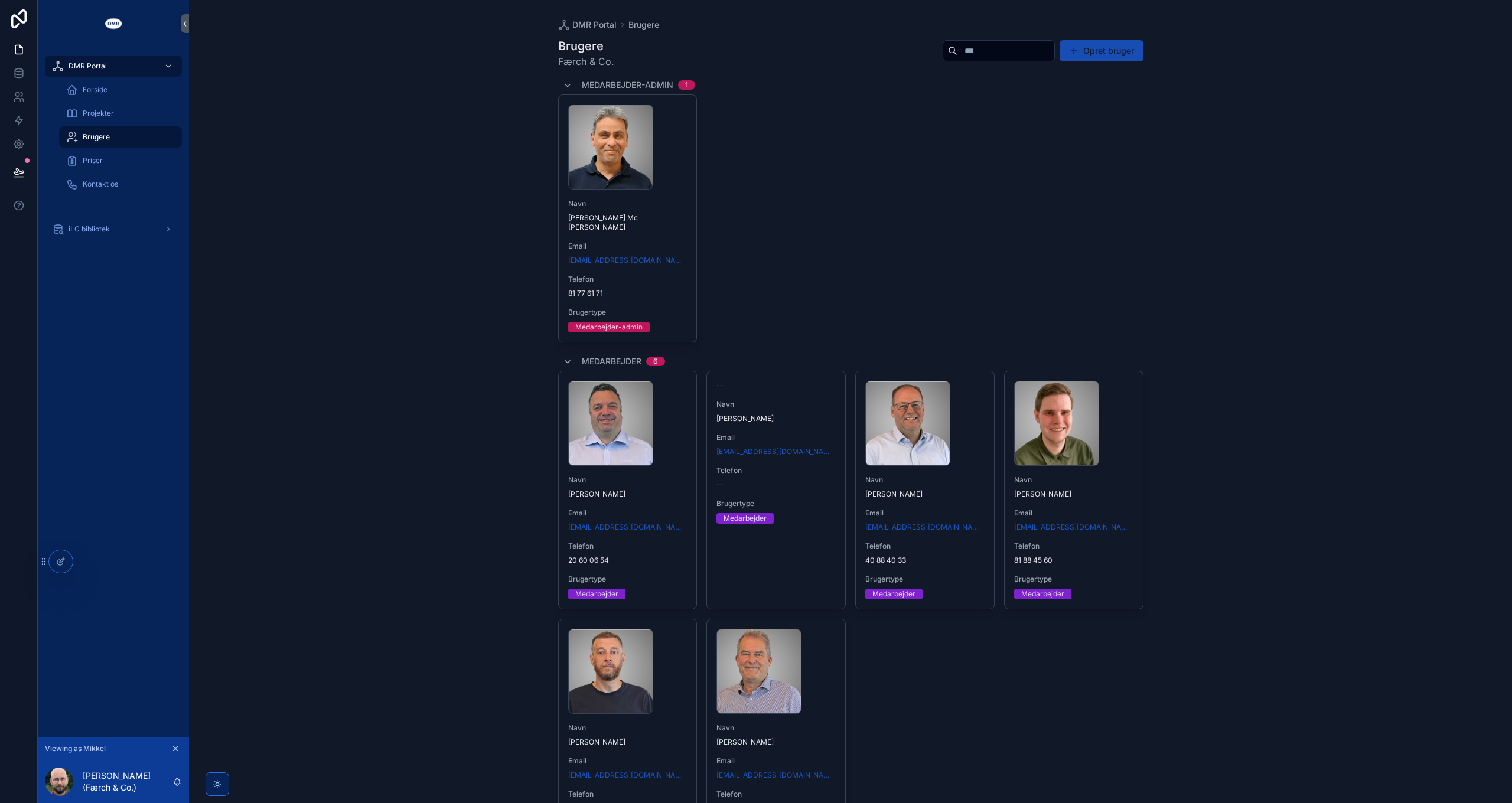
click at [1098, 49] on button "Opret bruger" at bounding box center [1101, 50] width 84 height 22
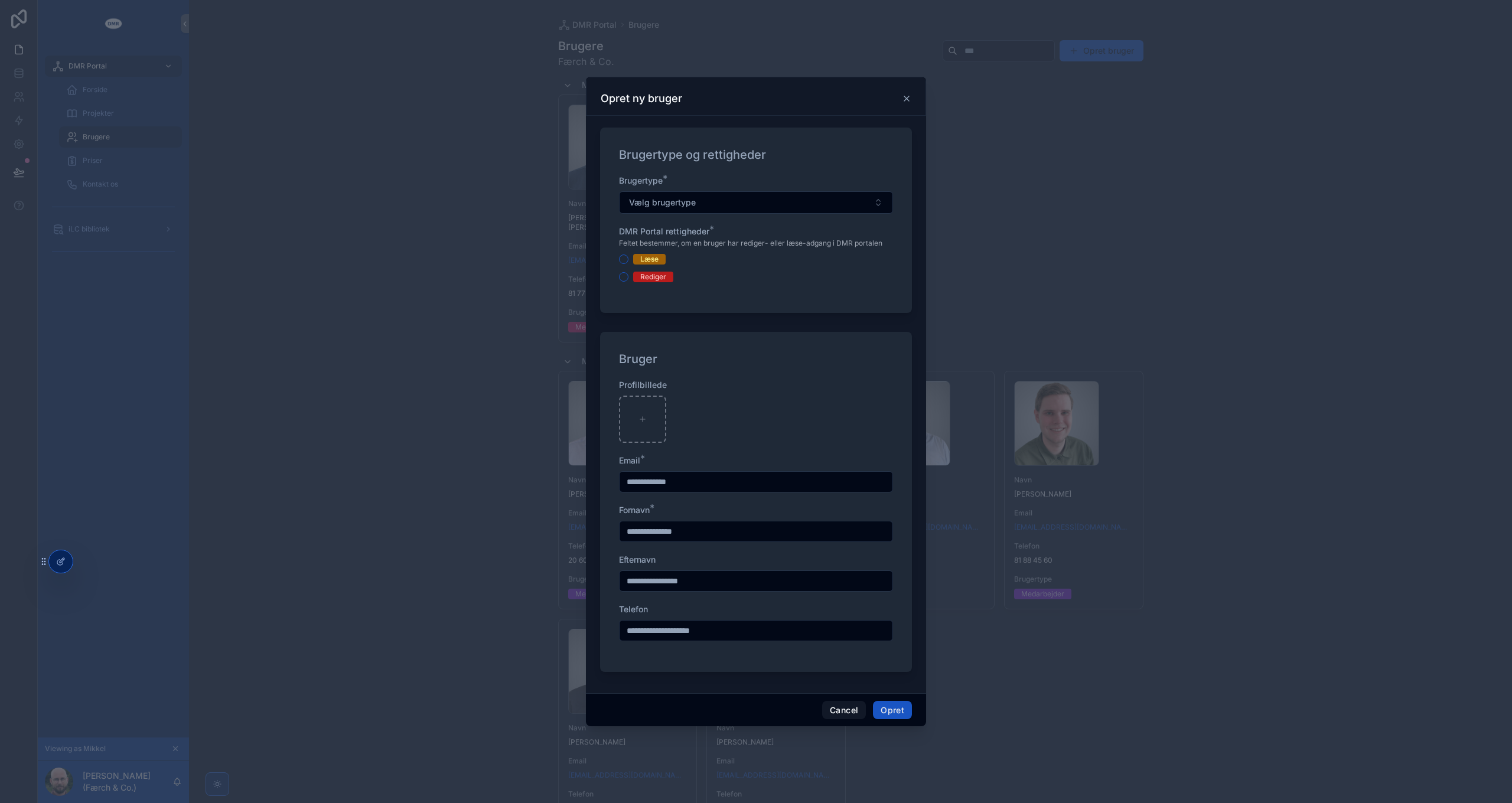
click at [645, 280] on div "Rediger" at bounding box center [653, 276] width 26 height 10
click at [628, 280] on button "Rediger" at bounding box center [624, 277] width 10 height 10
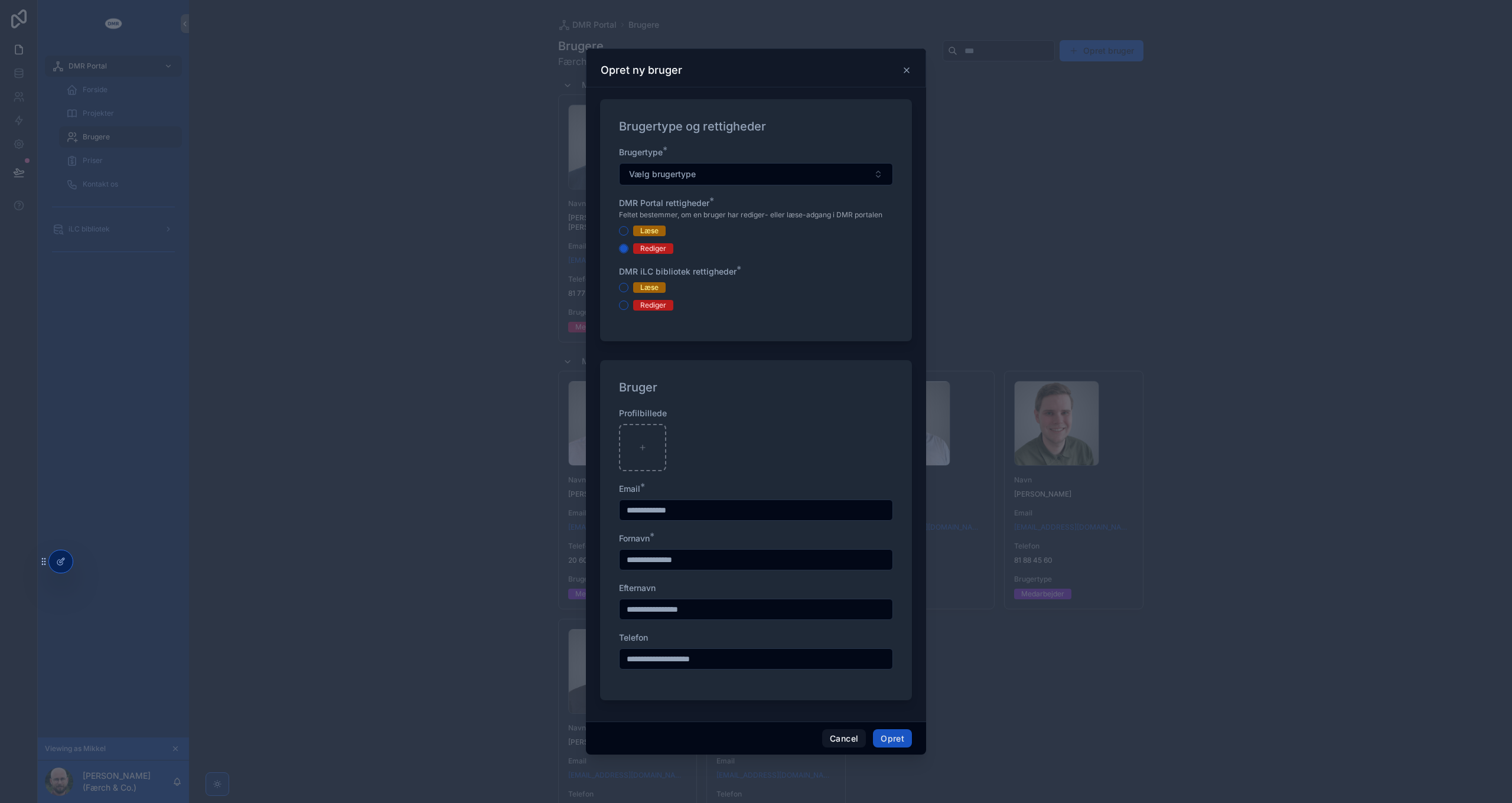
click at [713, 272] on span "DMR iLC bibliotek rettigheder" at bounding box center [677, 271] width 117 height 10
click at [649, 288] on div "Læse" at bounding box center [649, 287] width 18 height 10
click at [628, 288] on button "Læse" at bounding box center [624, 288] width 10 height 10
click at [646, 227] on div "Læse" at bounding box center [649, 230] width 18 height 10
click at [628, 227] on button "Læse" at bounding box center [624, 231] width 10 height 10
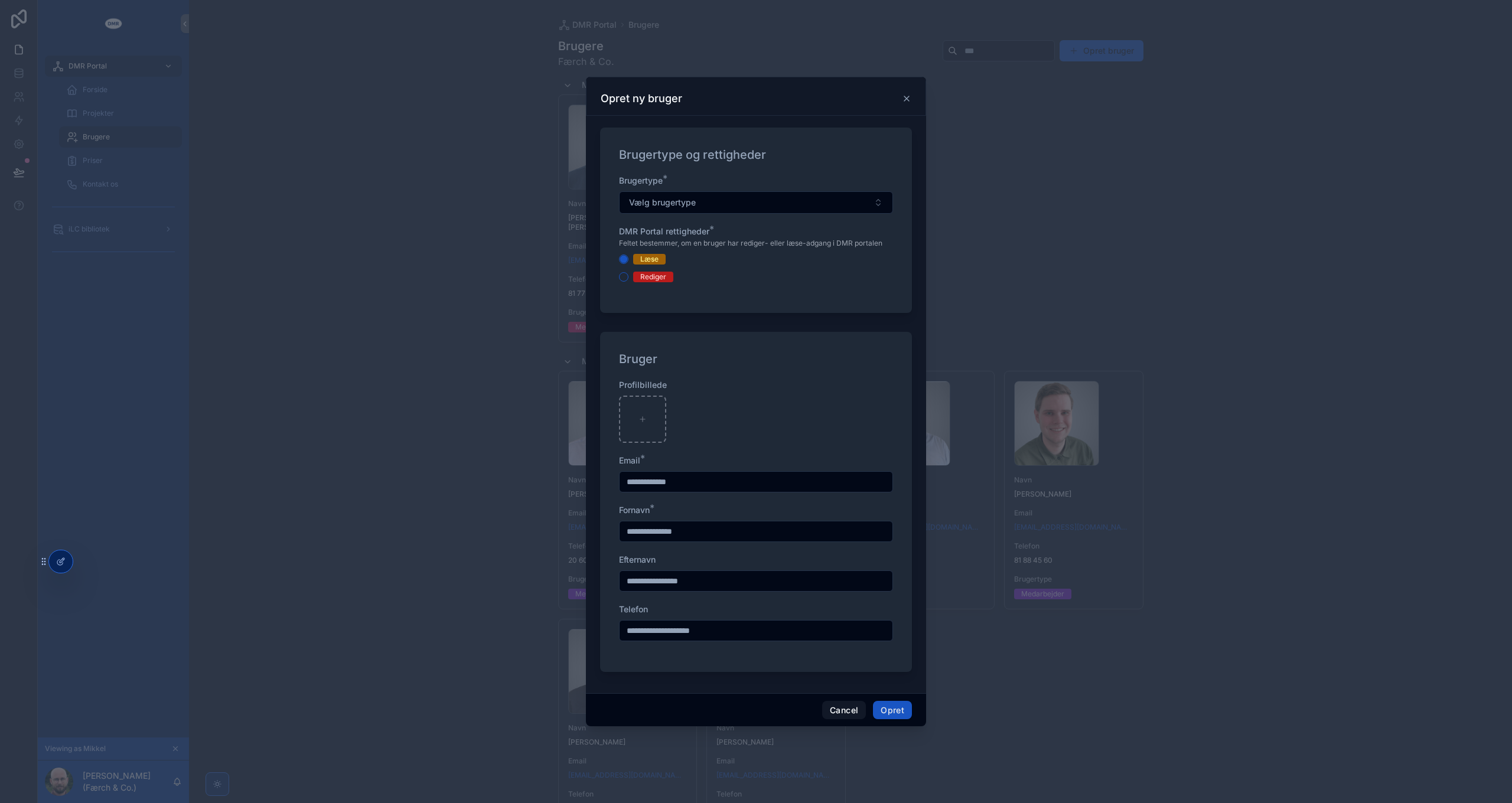
click at [651, 279] on div "Rediger" at bounding box center [653, 276] width 26 height 10
click at [628, 279] on button "Rediger" at bounding box center [624, 277] width 10 height 10
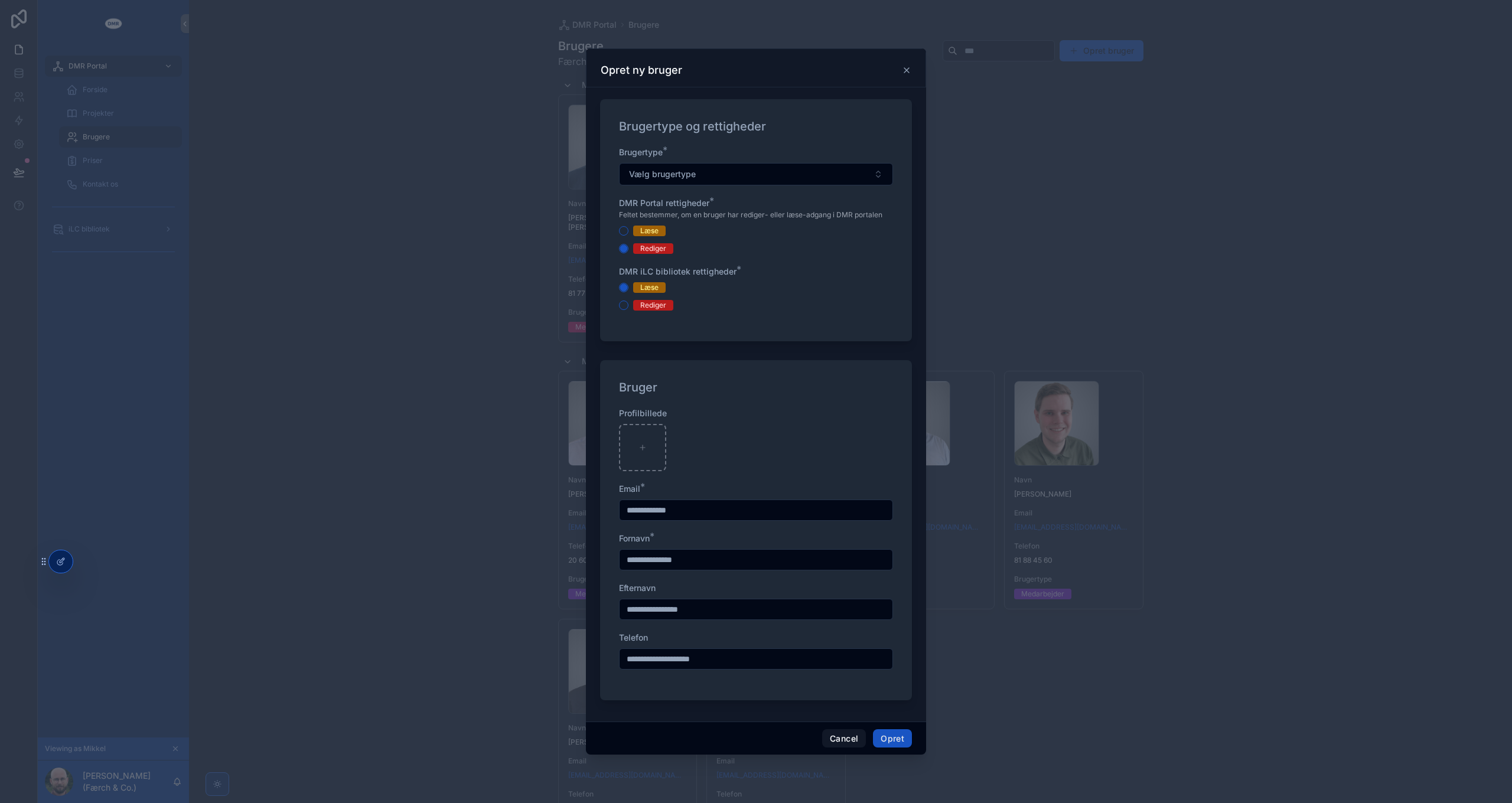
click at [650, 306] on div "Rediger" at bounding box center [653, 304] width 26 height 10
click at [628, 306] on button "Rediger" at bounding box center [624, 305] width 10 height 10
click at [846, 735] on button "Cancel" at bounding box center [843, 738] width 44 height 19
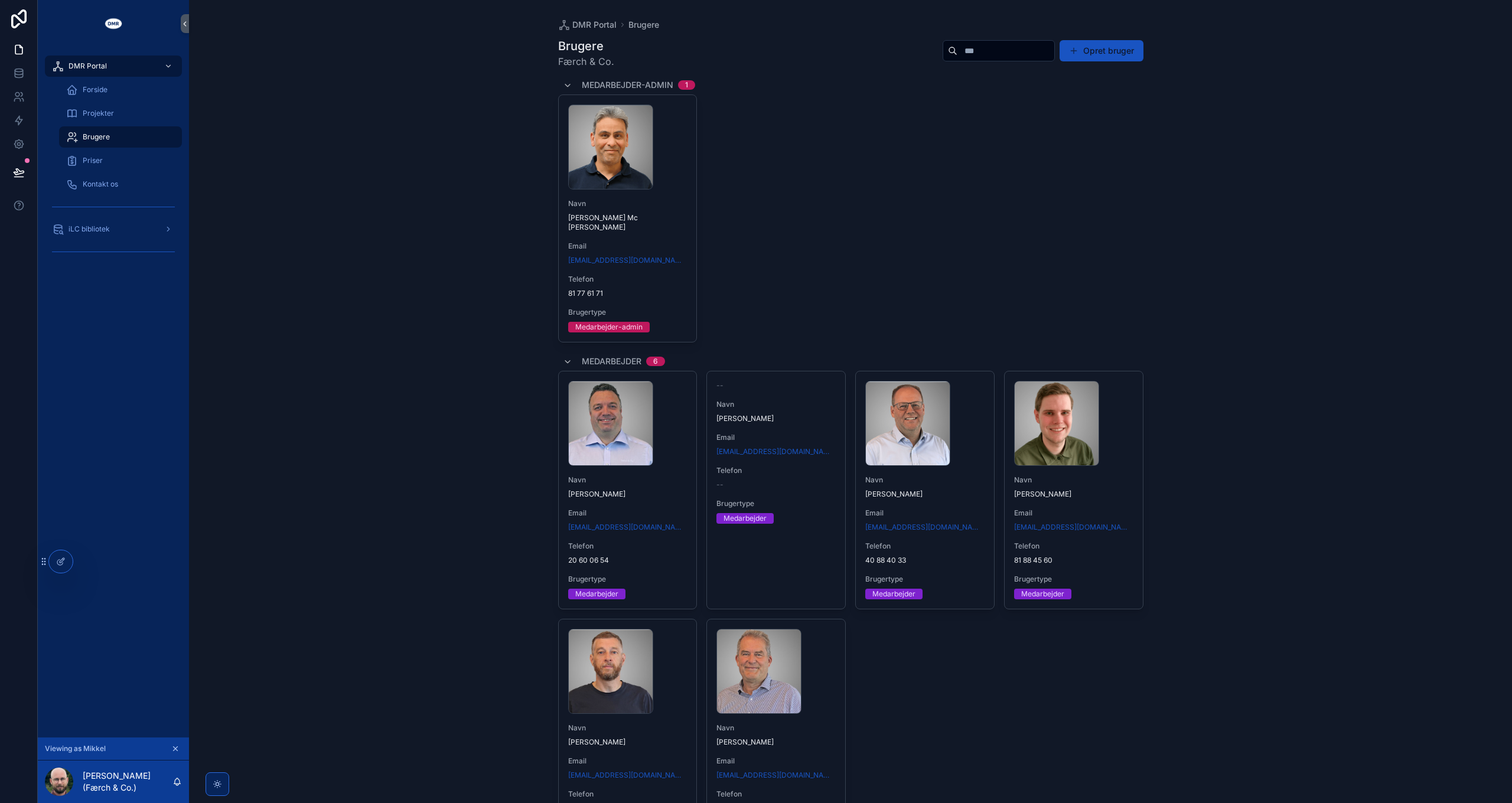
click at [997, 193] on div "66b4c4a0e82ae1c3acb257ec_Jürgen-fritlagt-p-800 .png [PERSON_NAME] Mc [PERSON_NA…" at bounding box center [850, 218] width 585 height 248
click at [18, 170] on icon at bounding box center [18, 172] width 12 height 12
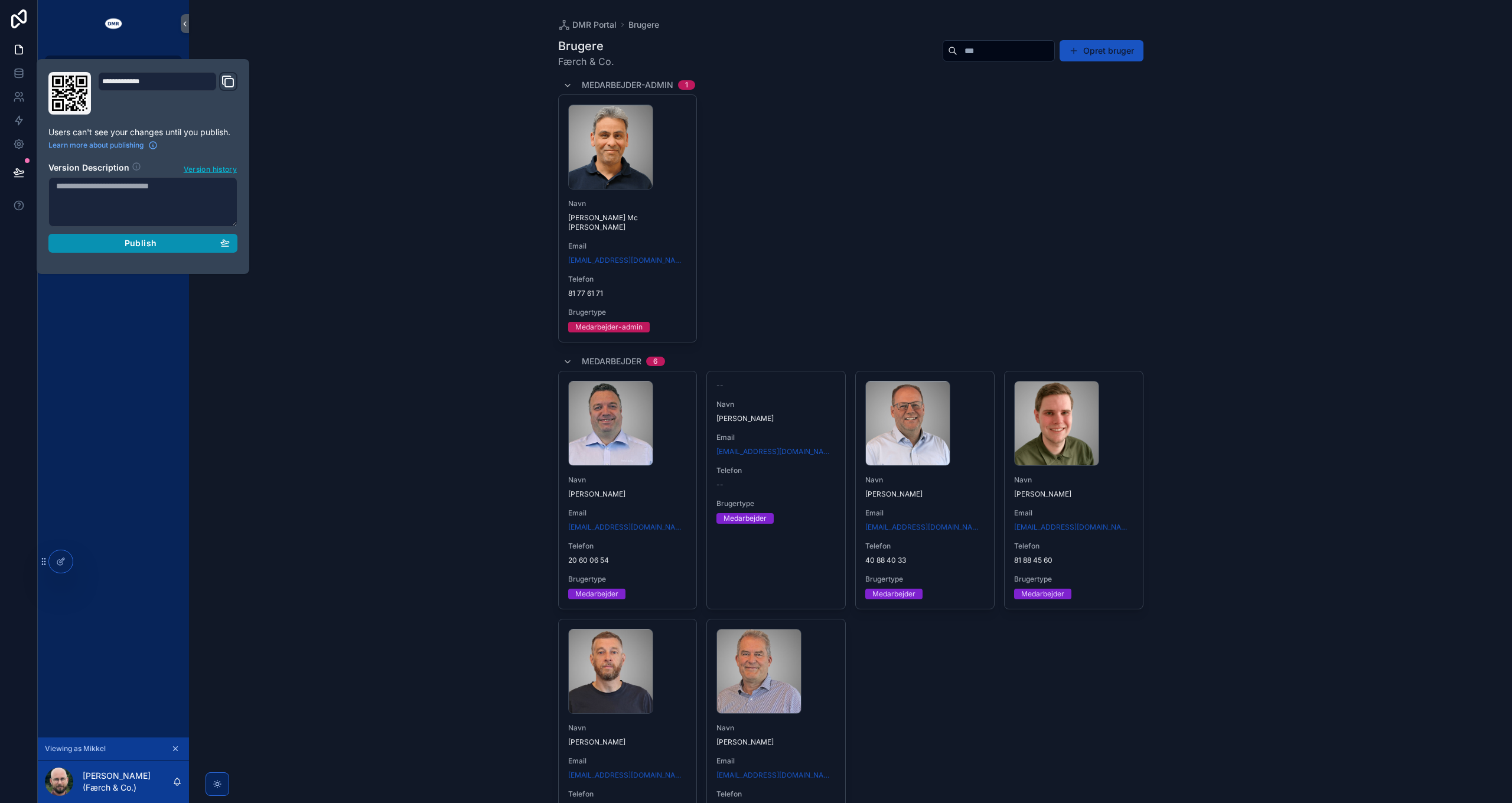
click at [156, 238] on span "Publish" at bounding box center [140, 243] width 32 height 10
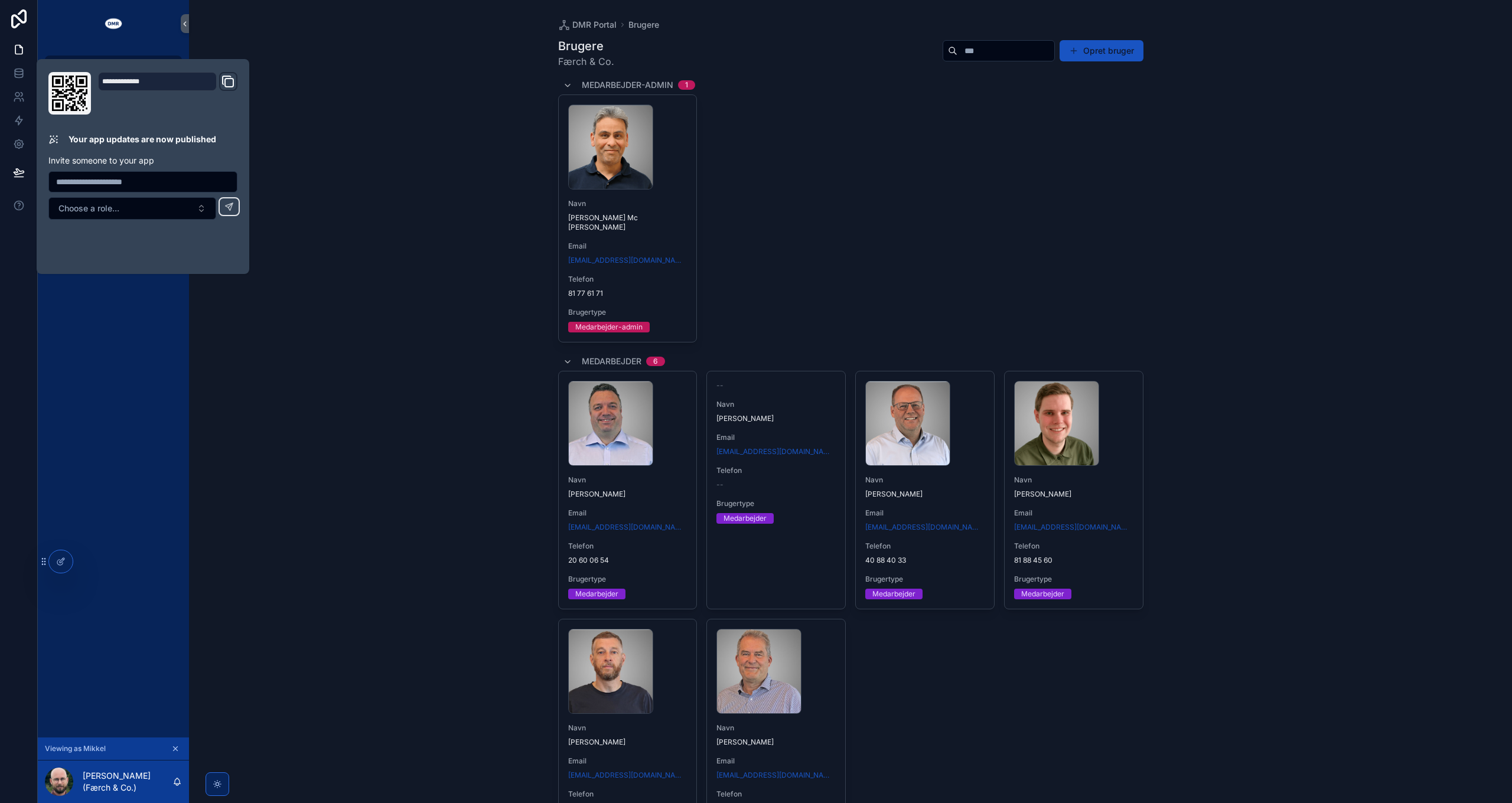
click at [448, 254] on div "DMR Portal Brugere Brugere Færch & Co. Opret bruger Medarbejder-admin 1 66b4c4a…" at bounding box center [850, 402] width 1323 height 803
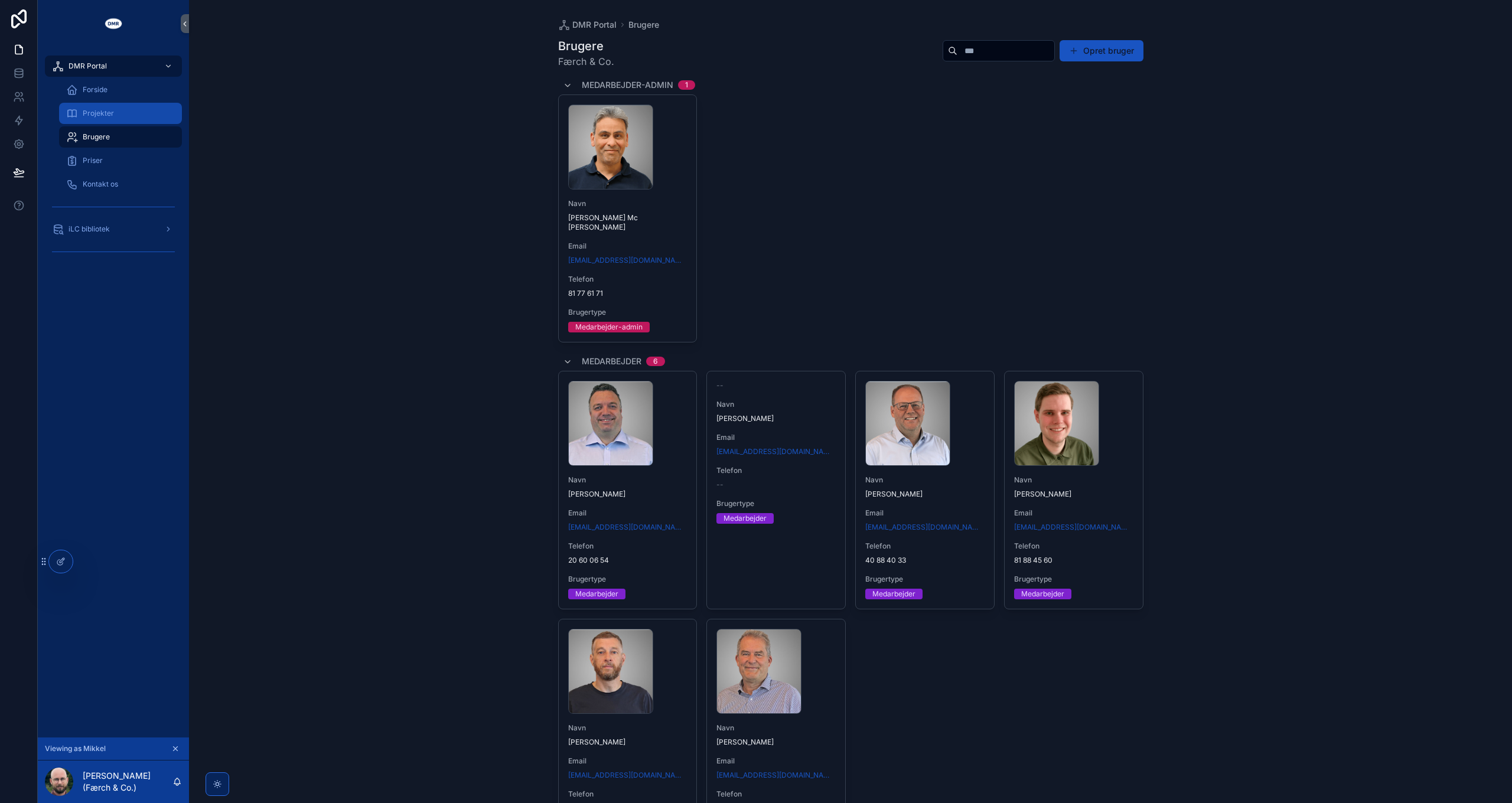
click at [104, 108] on div "Projekter" at bounding box center [120, 113] width 108 height 19
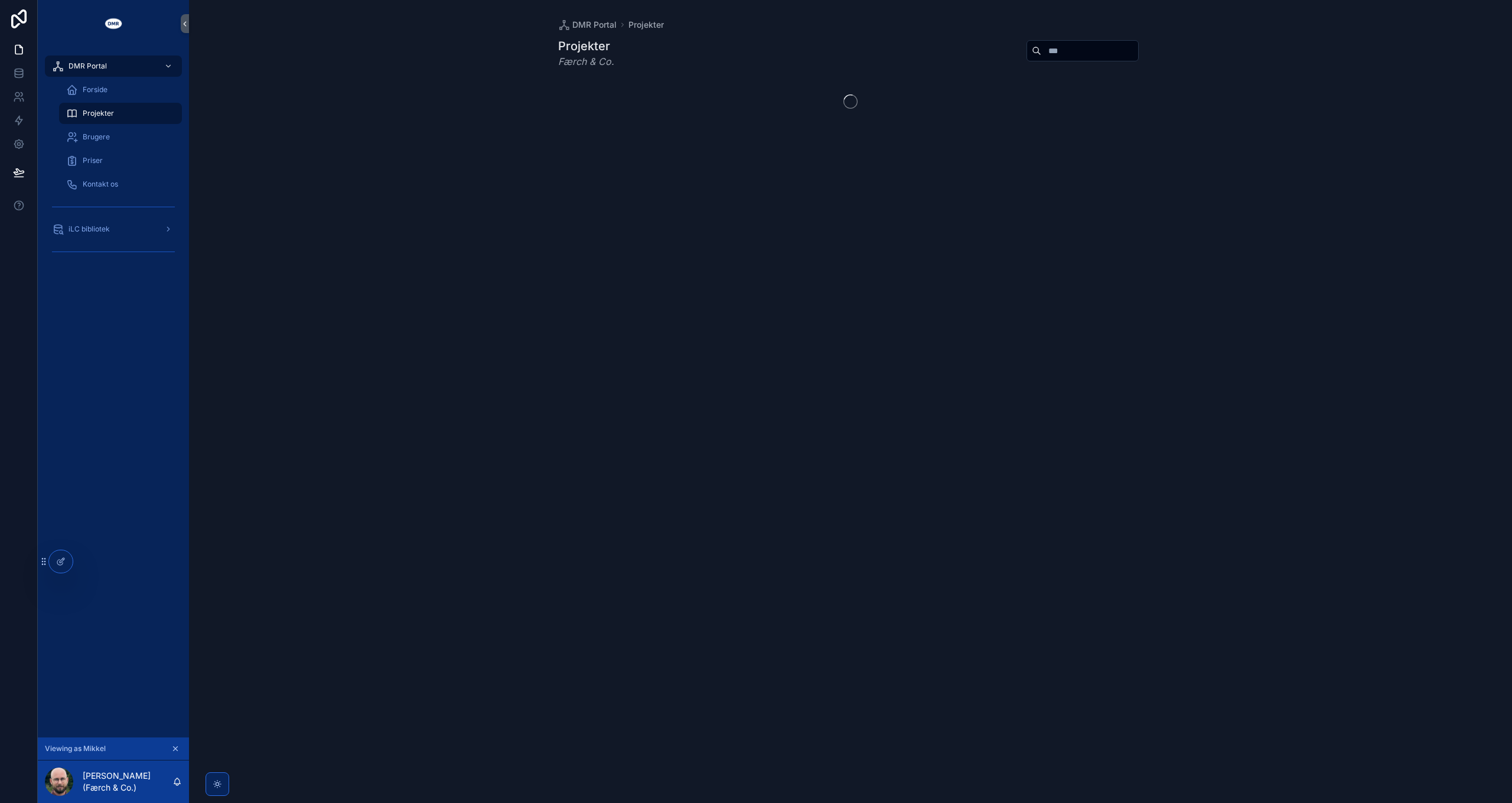
click at [175, 749] on icon "scrollable content" at bounding box center [175, 748] width 4 height 4
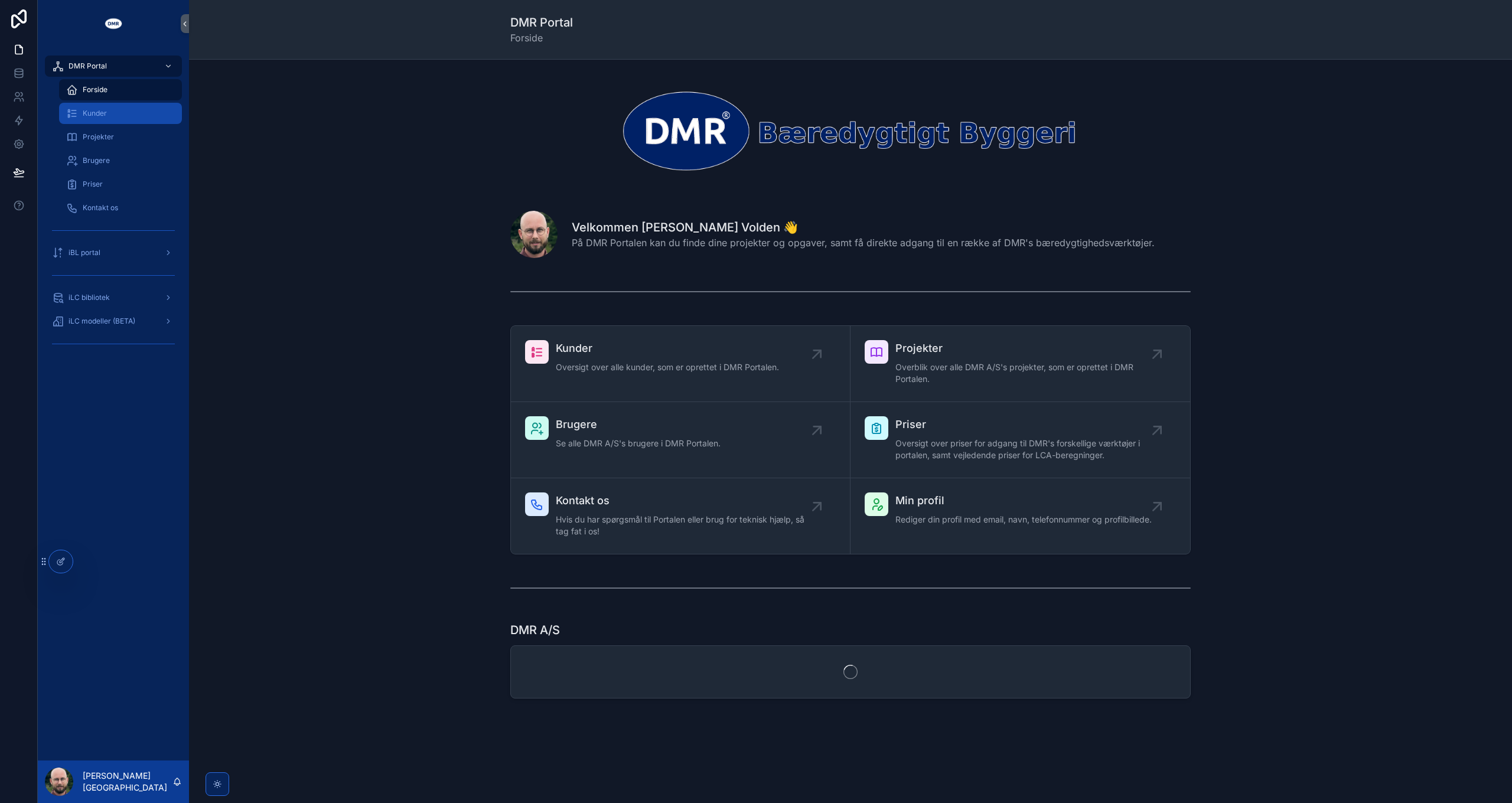
click at [113, 113] on div "Kunder" at bounding box center [120, 113] width 108 height 19
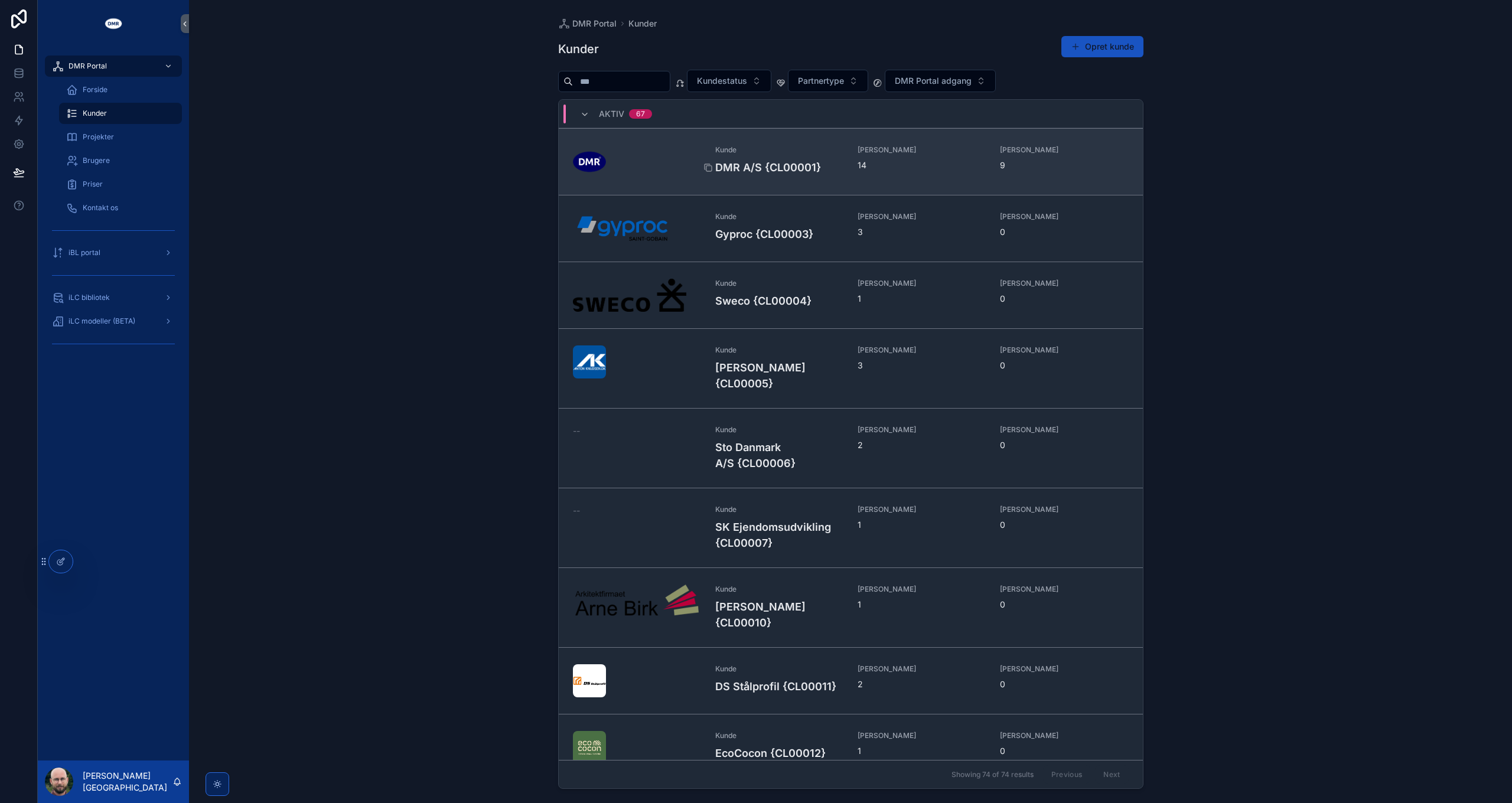
click at [762, 166] on h4 "DMR A/S {CL00001}" at bounding box center [779, 167] width 128 height 16
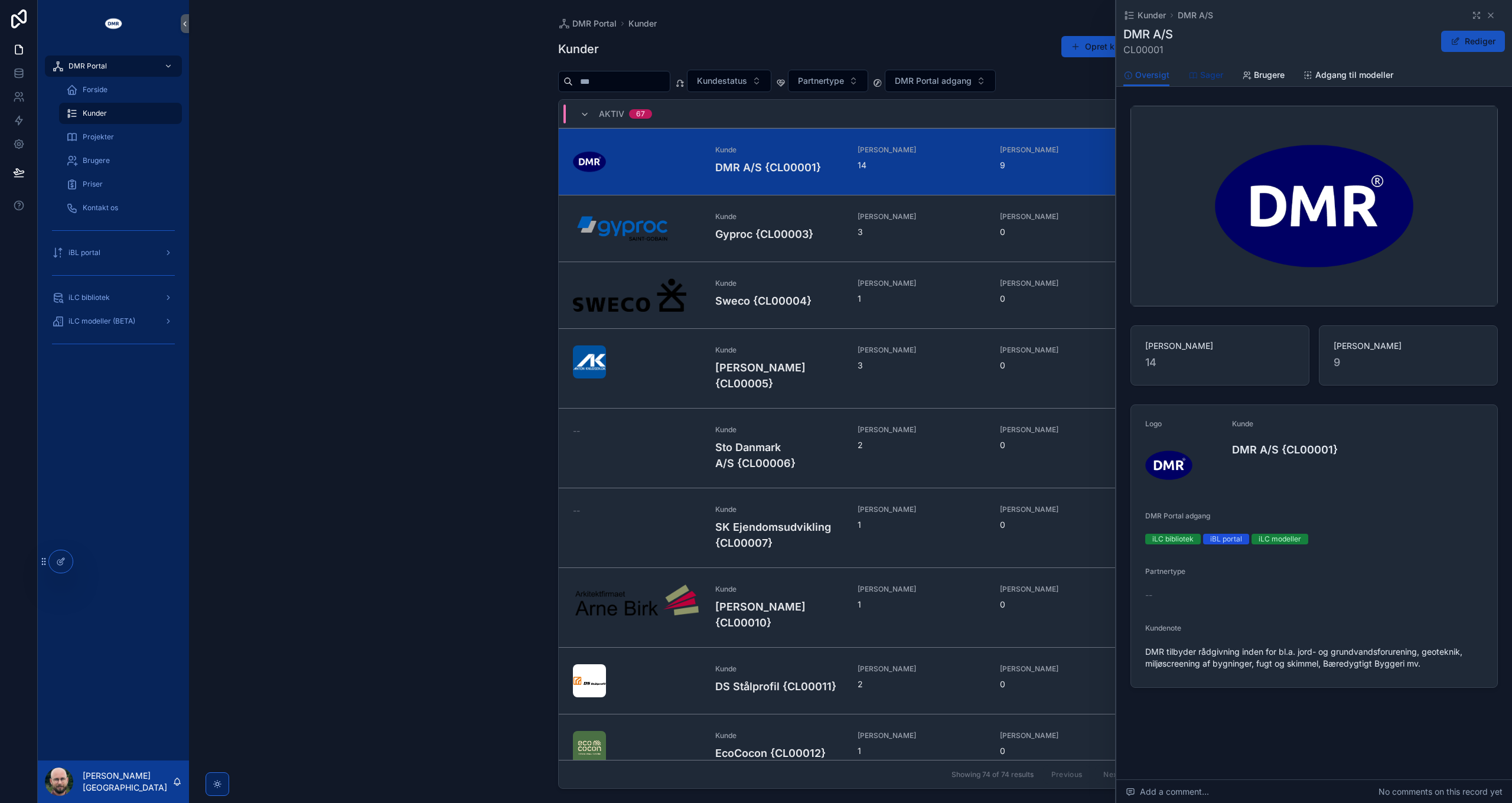
click at [1201, 73] on span "Sager" at bounding box center [1212, 75] width 23 height 12
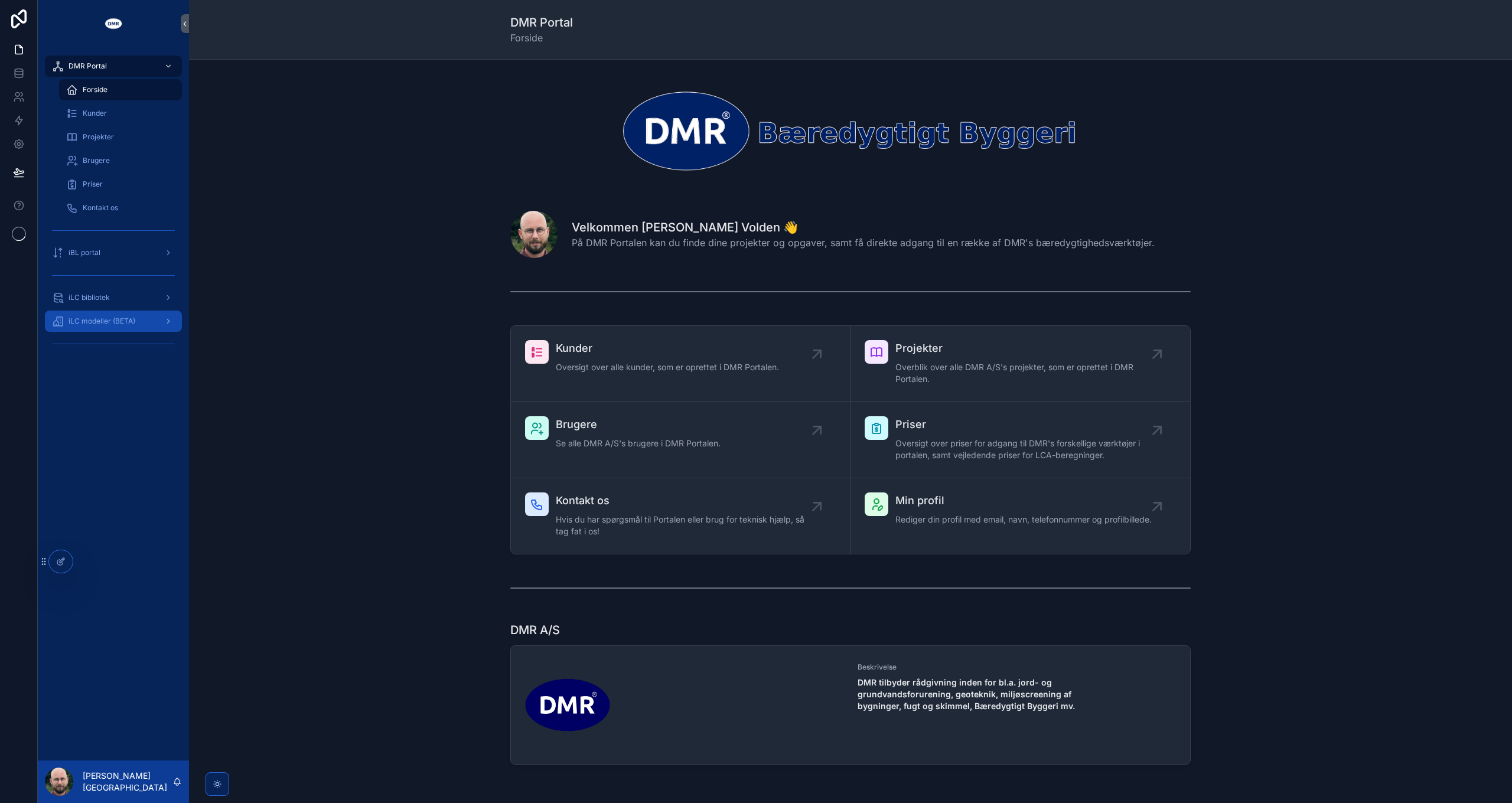
click at [113, 323] on span "iLC modeller (BETA)" at bounding box center [102, 321] width 67 height 10
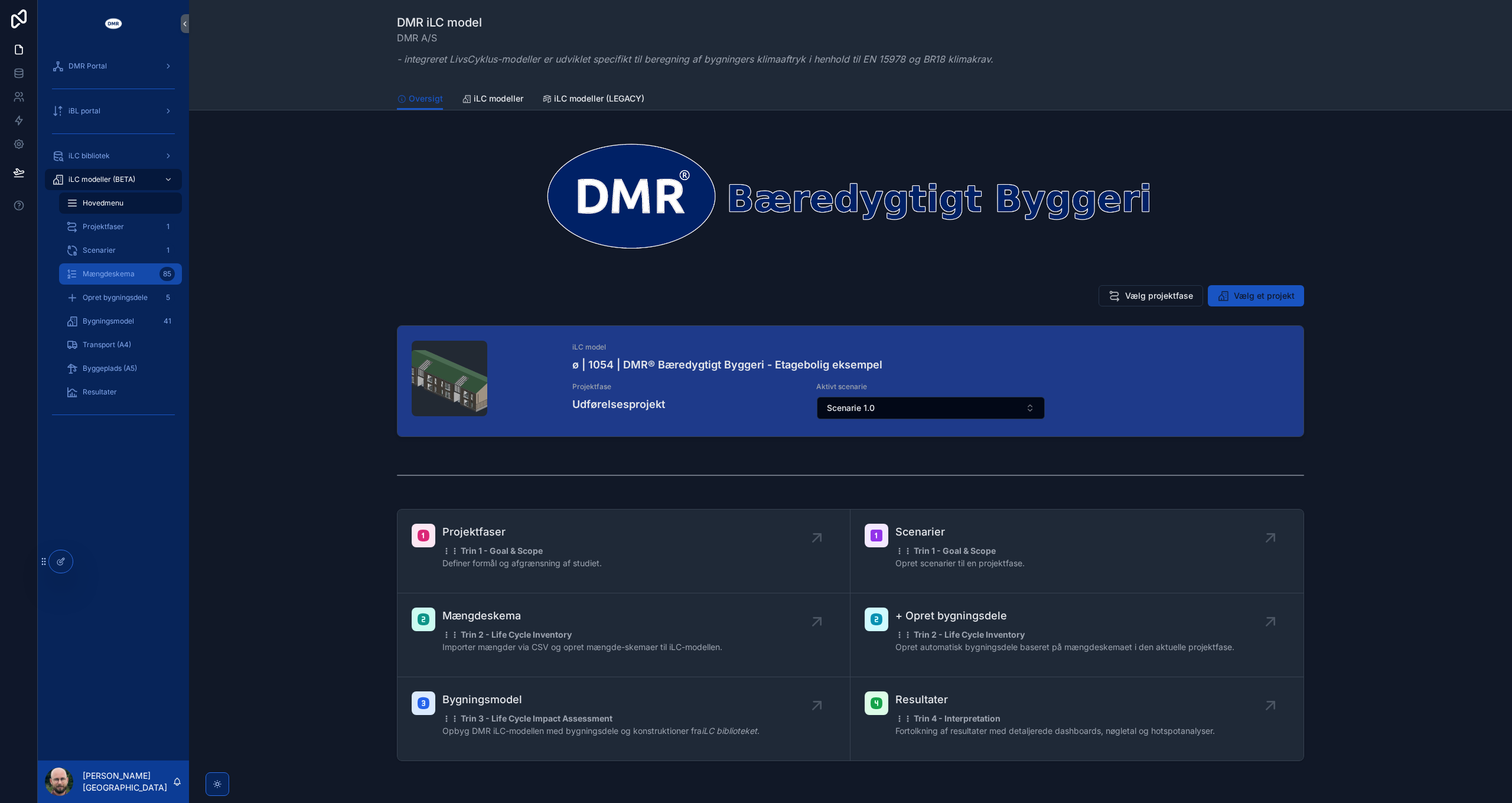
click at [98, 274] on span "Mængdeskema" at bounding box center [108, 274] width 52 height 10
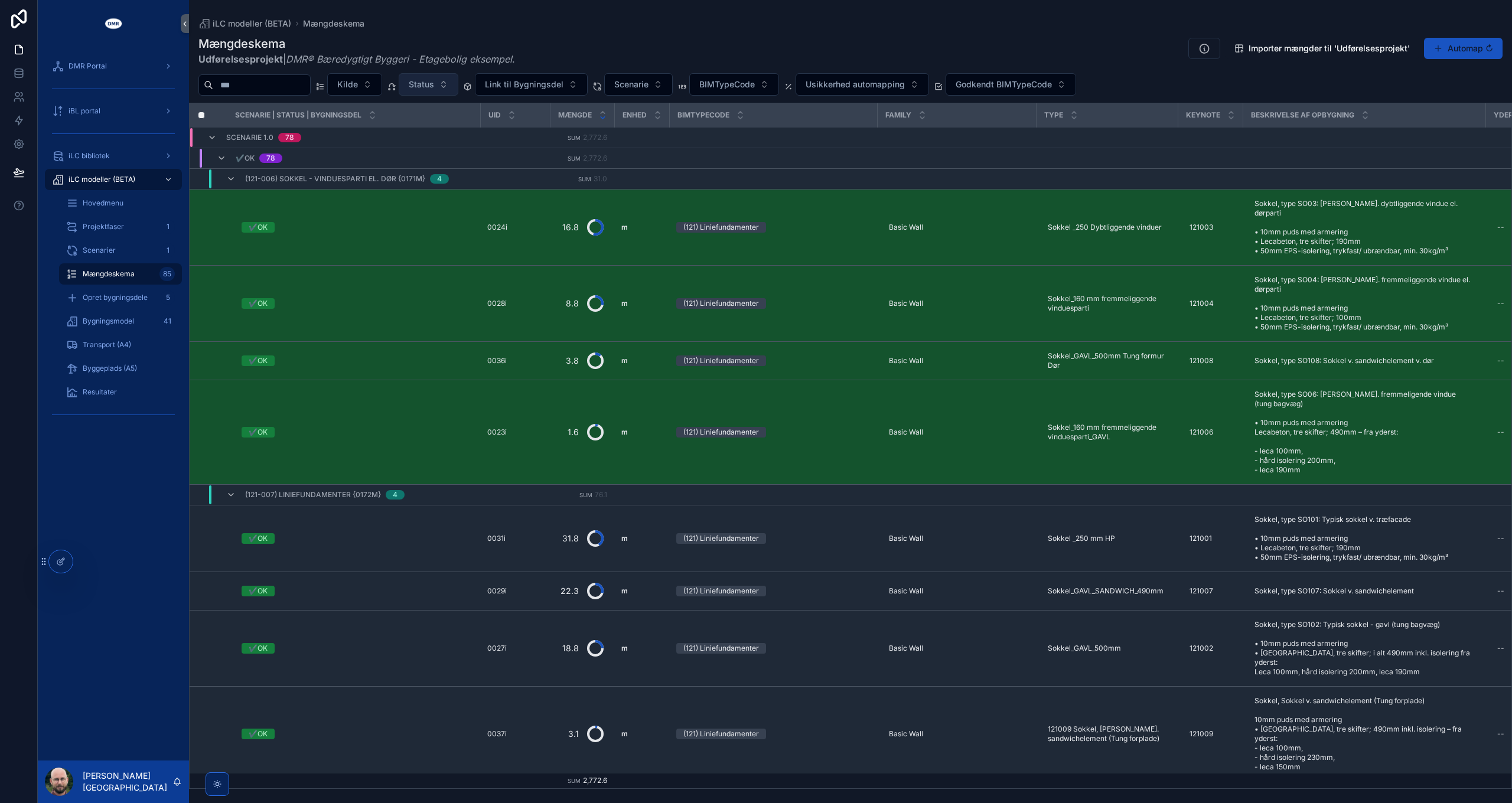
click at [434, 89] on span "Status" at bounding box center [422, 84] width 26 height 12
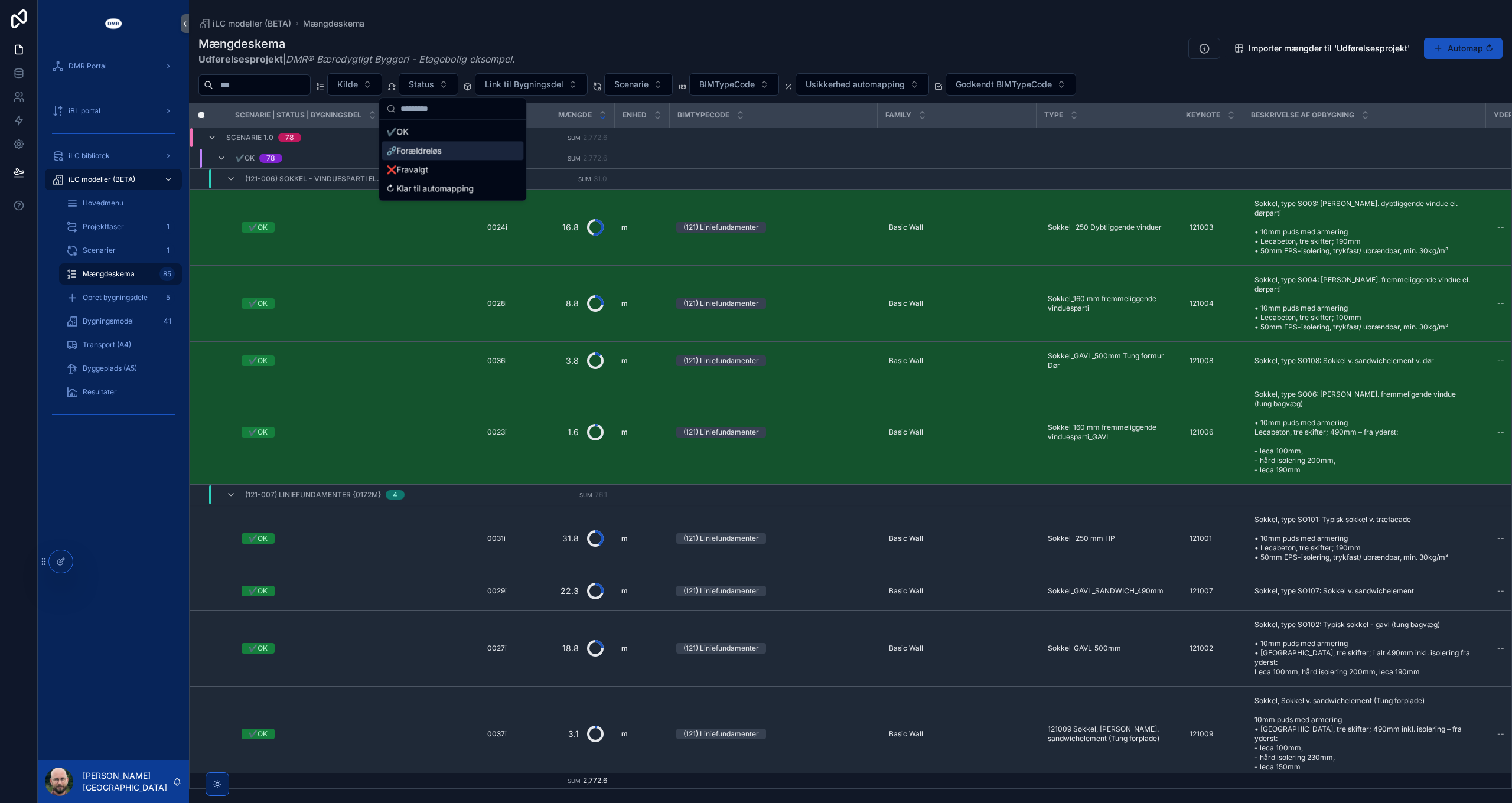
click at [436, 153] on div "⛓️‍💥Forældreløs" at bounding box center [453, 151] width 142 height 19
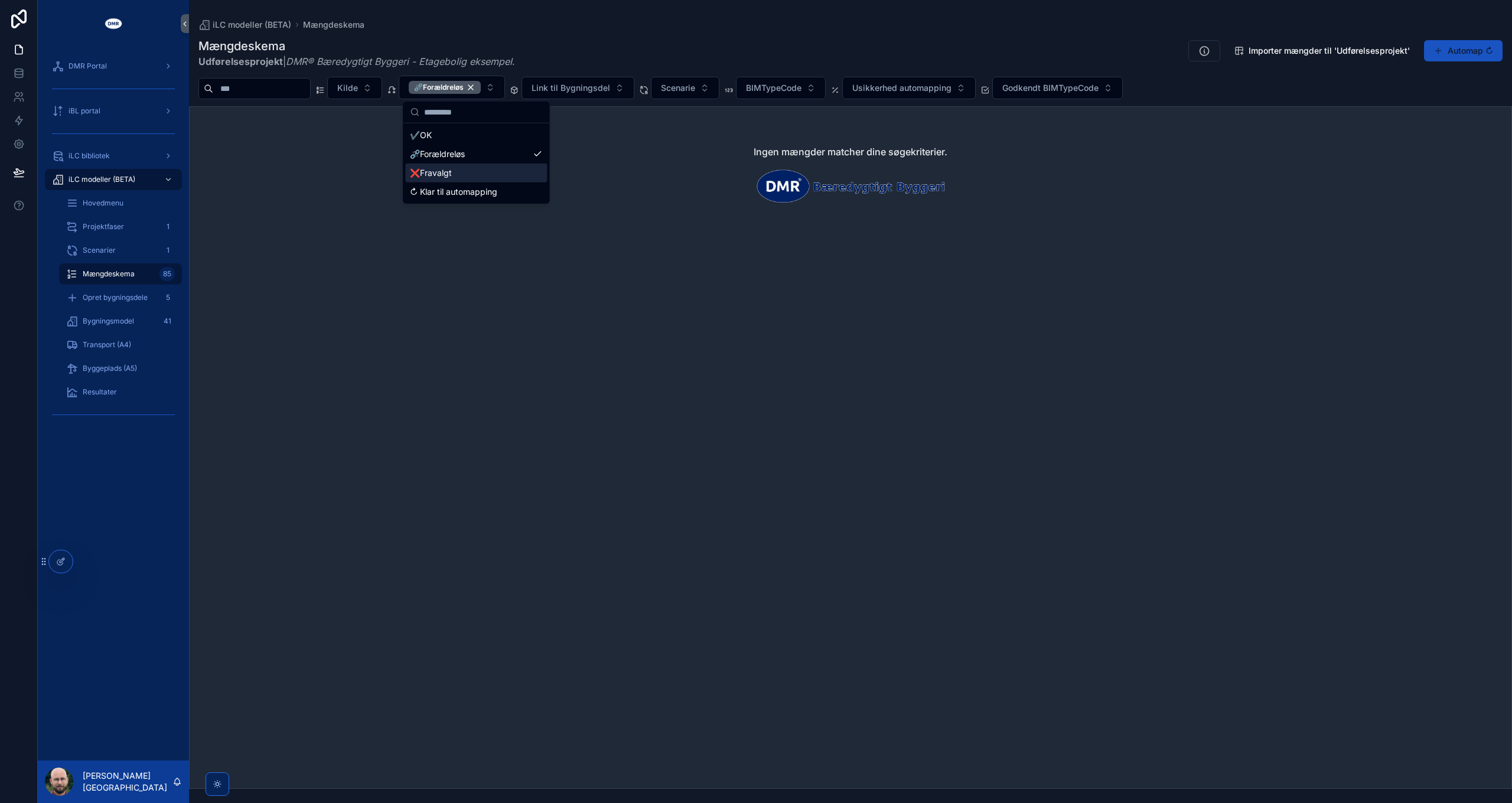
click at [482, 167] on div "❌Fravalgt" at bounding box center [476, 173] width 142 height 19
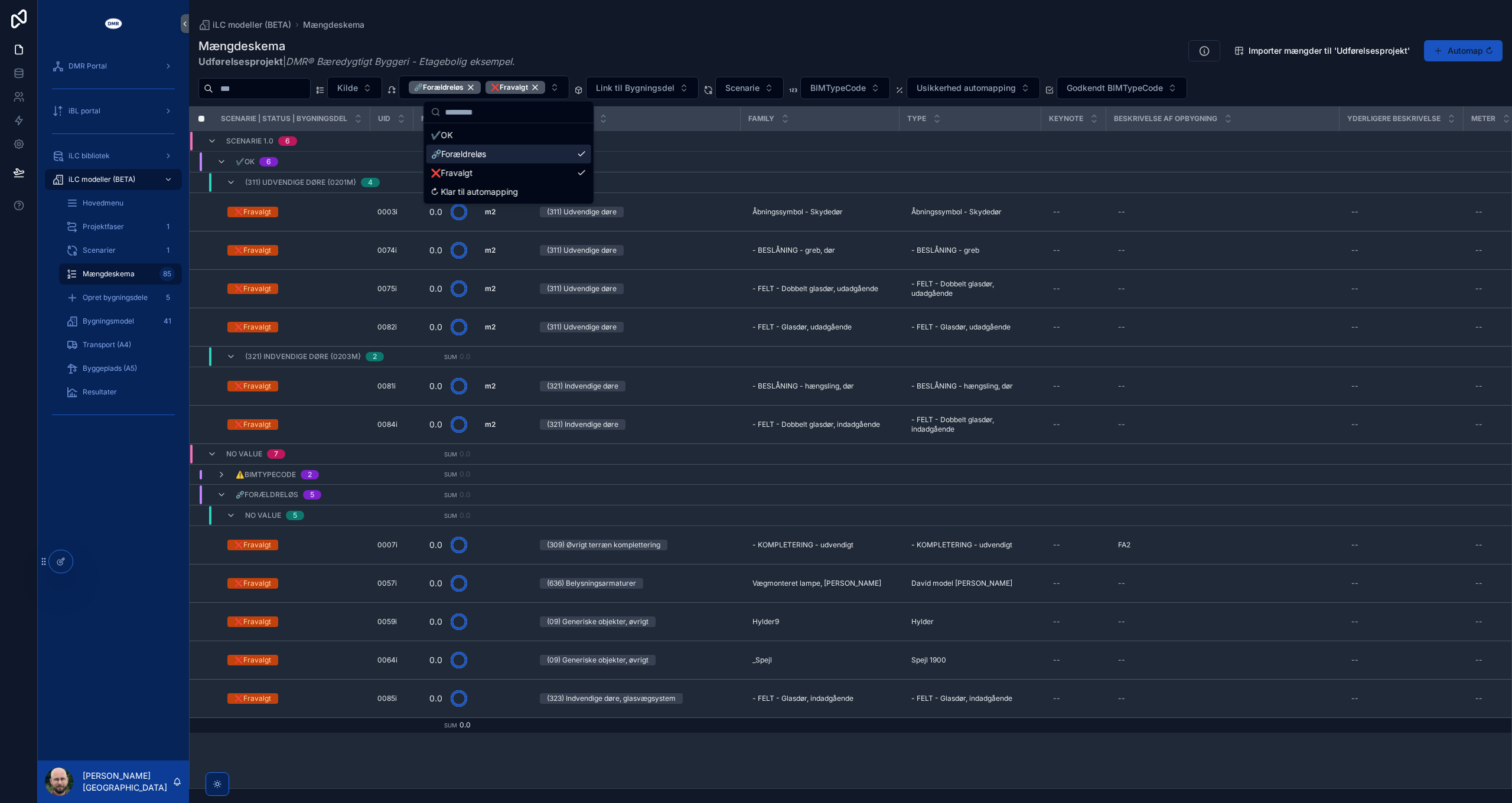
click at [485, 155] on div "⛓️‍💥Forældreløs" at bounding box center [509, 155] width 165 height 19
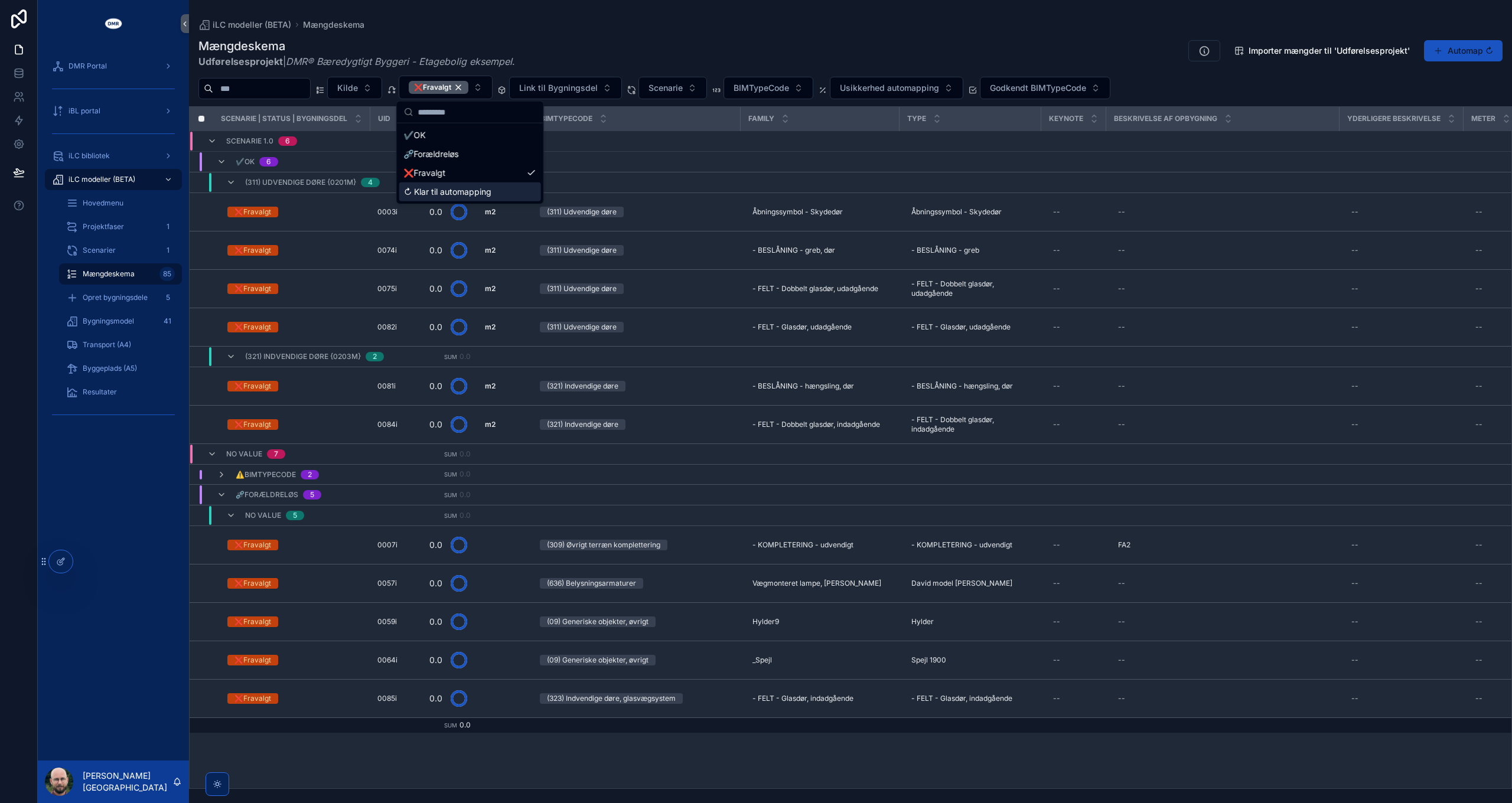
click at [481, 186] on div "↻ Klar til automapping" at bounding box center [470, 192] width 142 height 19
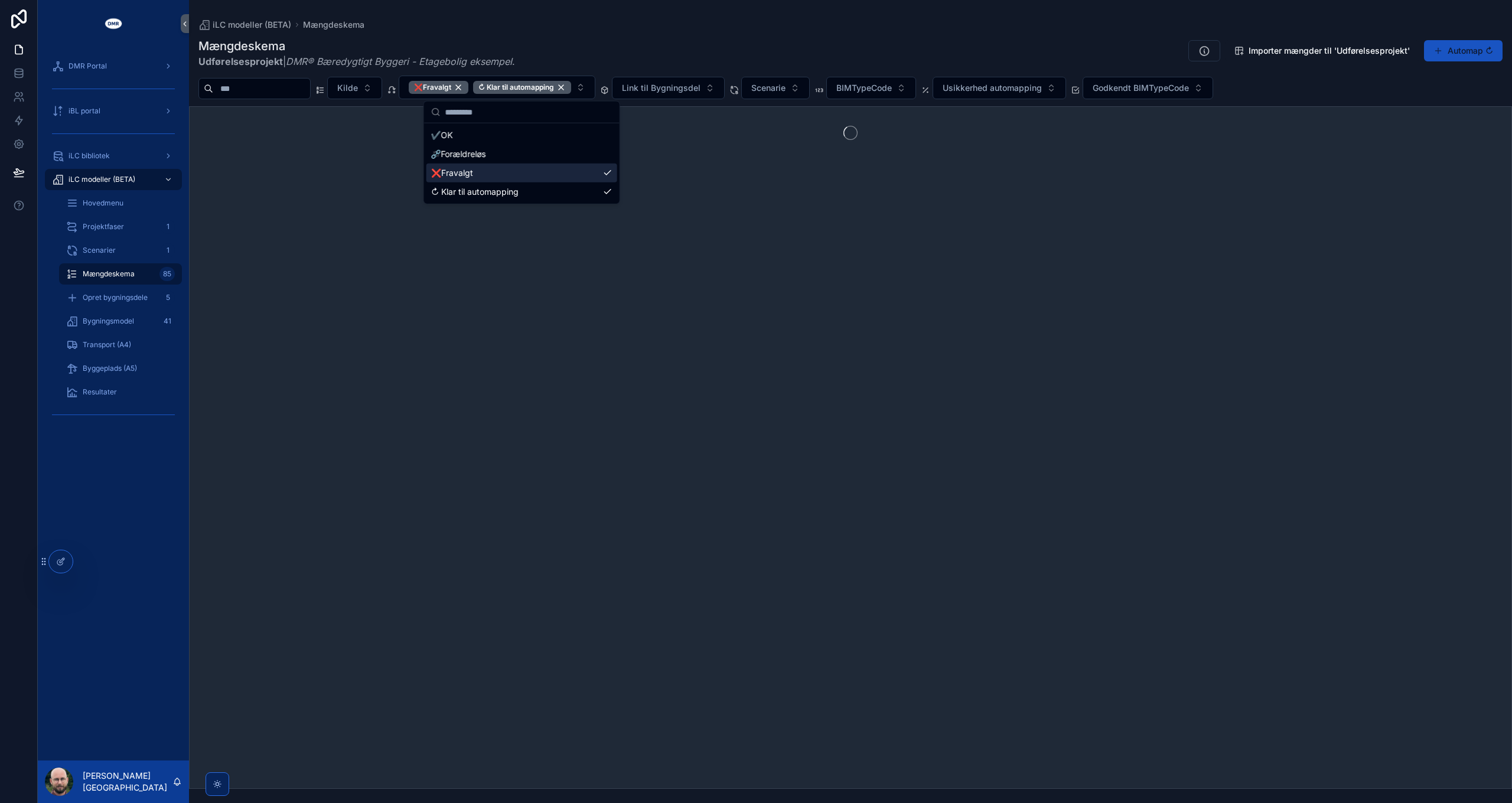
click at [485, 174] on div "❌Fravalgt" at bounding box center [521, 173] width 190 height 19
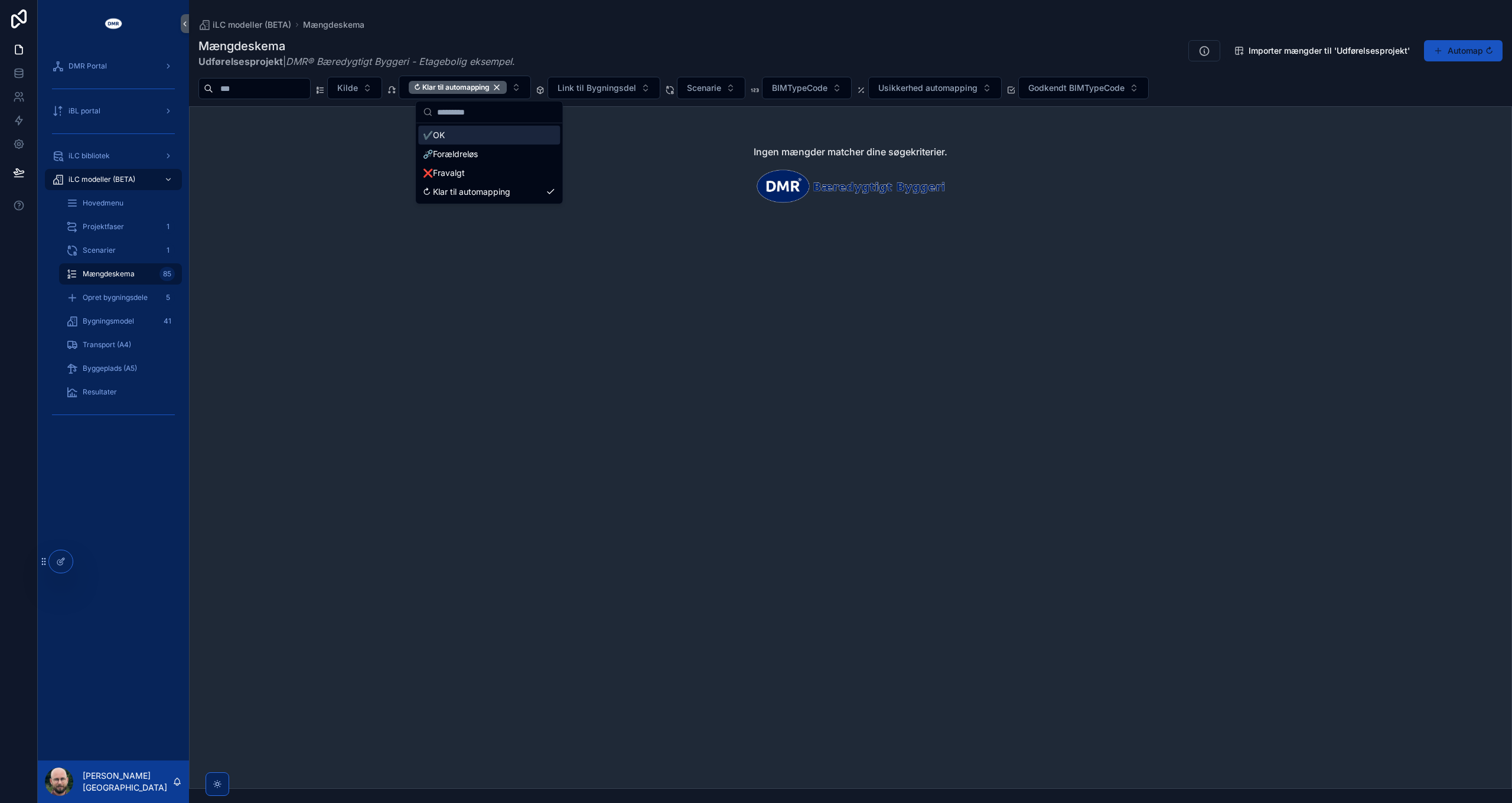
click at [481, 140] on div "✔️OK" at bounding box center [489, 135] width 142 height 19
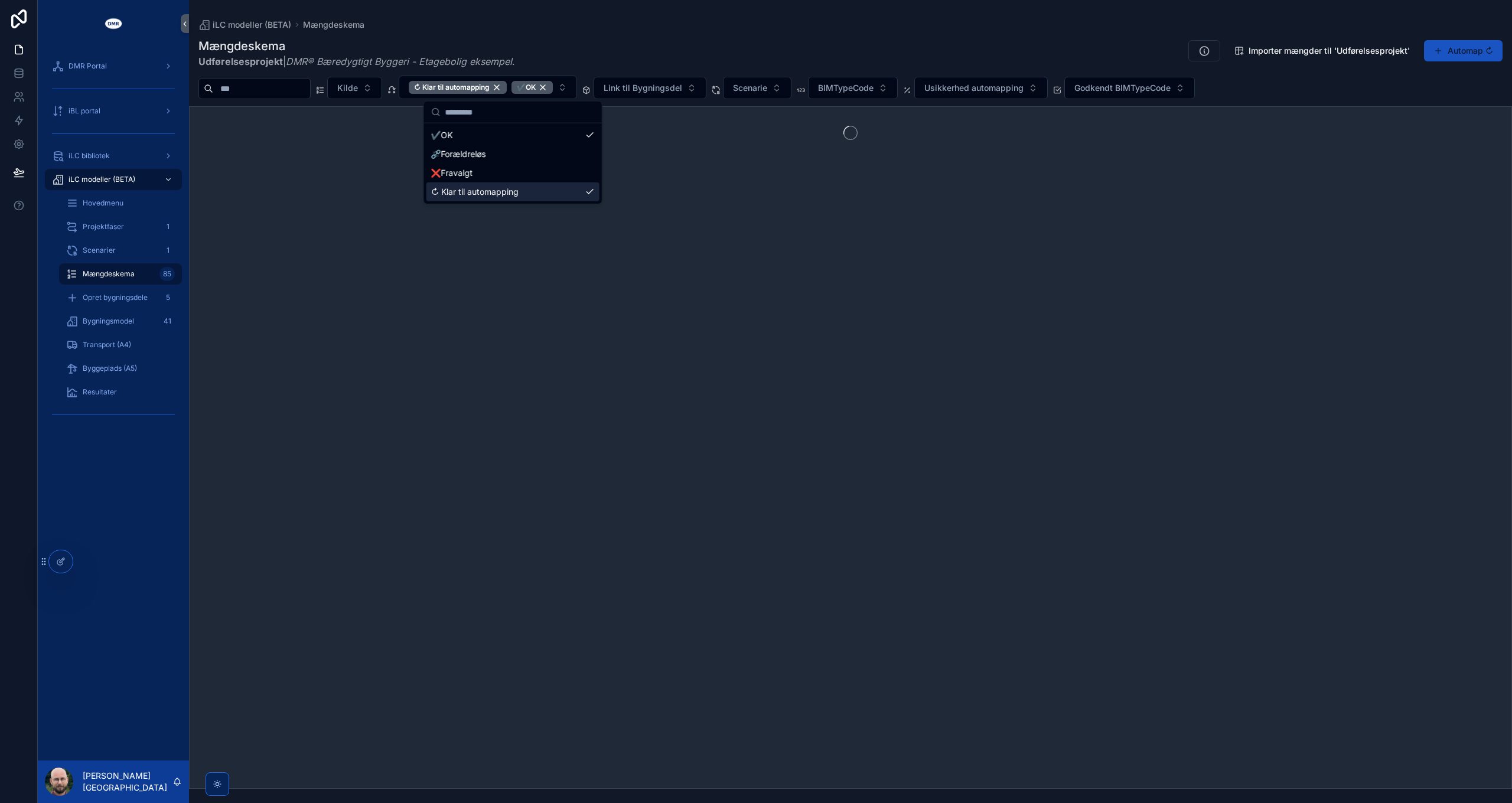
click at [478, 194] on div "↻ Klar til automapping" at bounding box center [513, 192] width 173 height 19
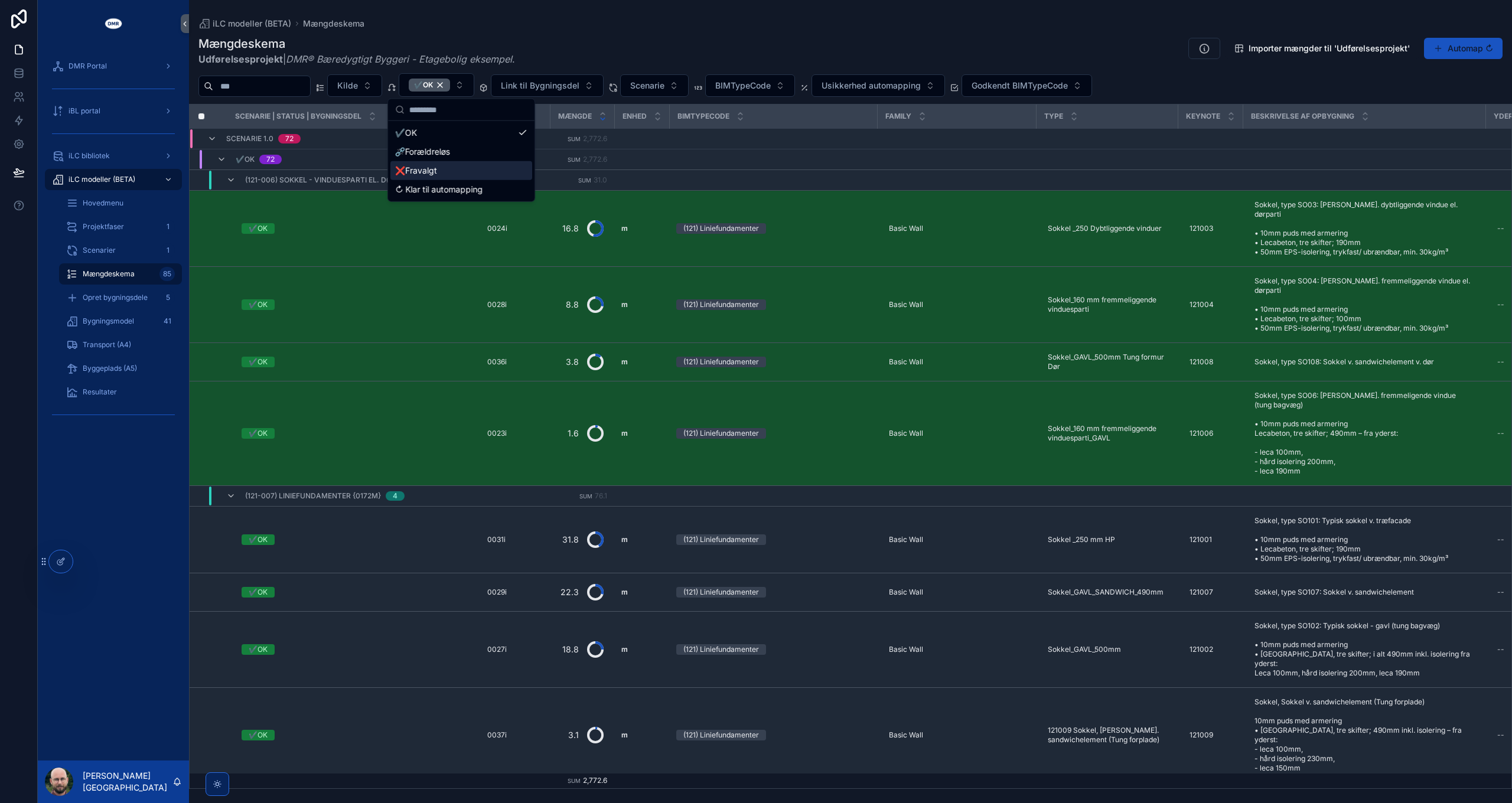
click at [466, 174] on div "❌Fravalgt" at bounding box center [461, 170] width 142 height 19
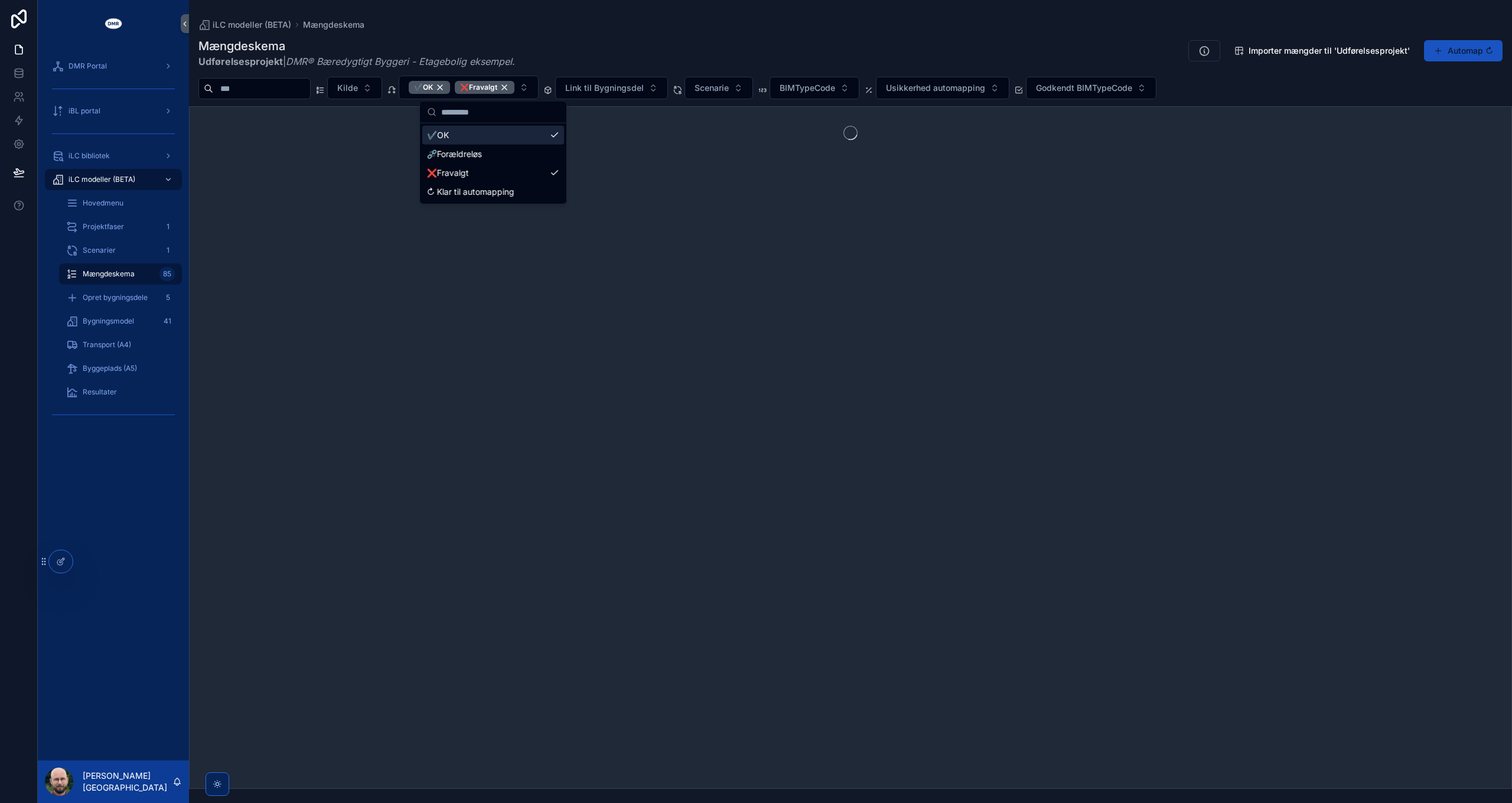
click at [675, 44] on div "Mængdeskema Udførelsesprojekt | DMR® Bæredygtigt Byggeri - Etagebolig eksempel …" at bounding box center [850, 53] width 1304 height 31
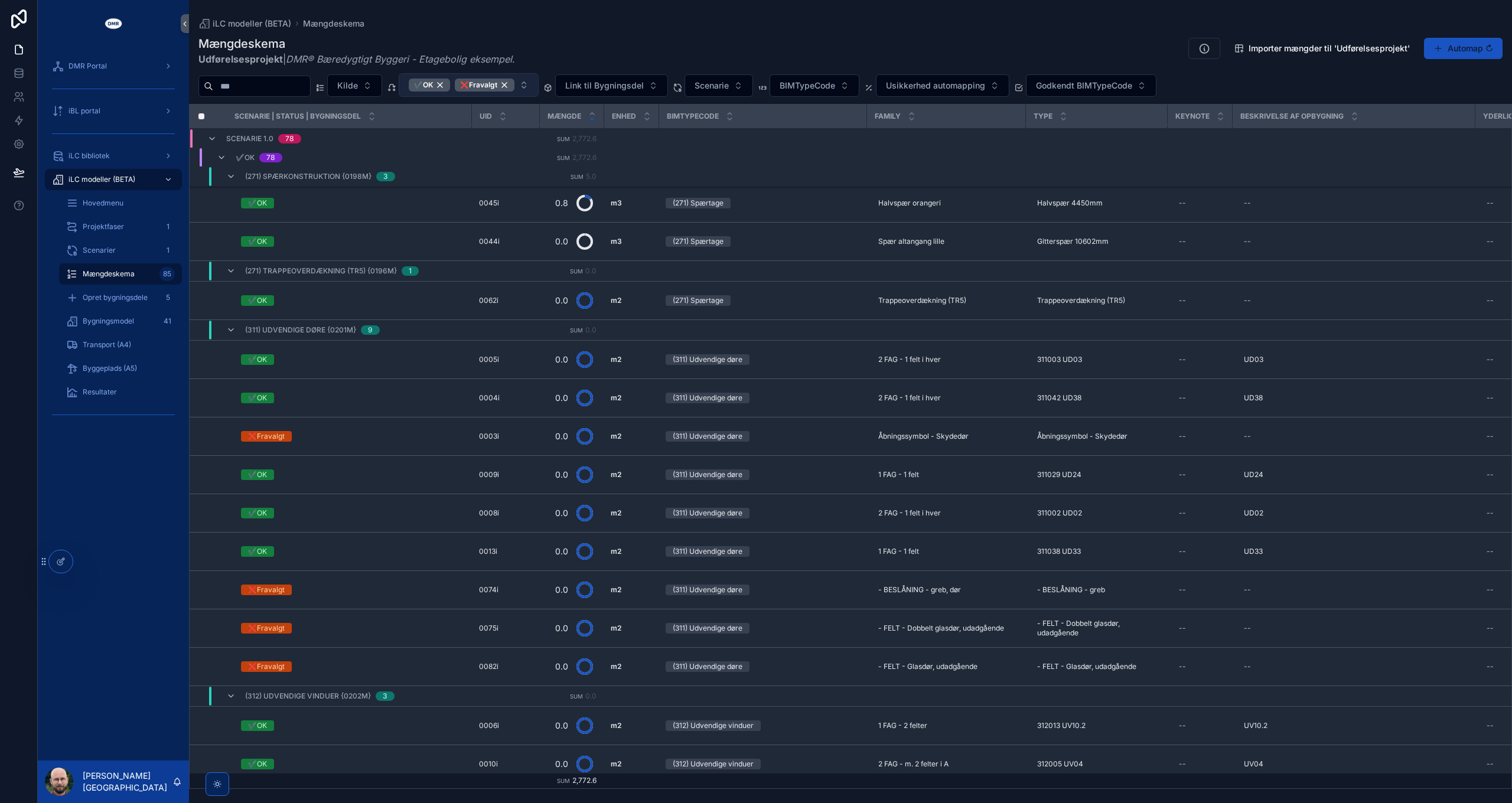
scroll to position [3094, 0]
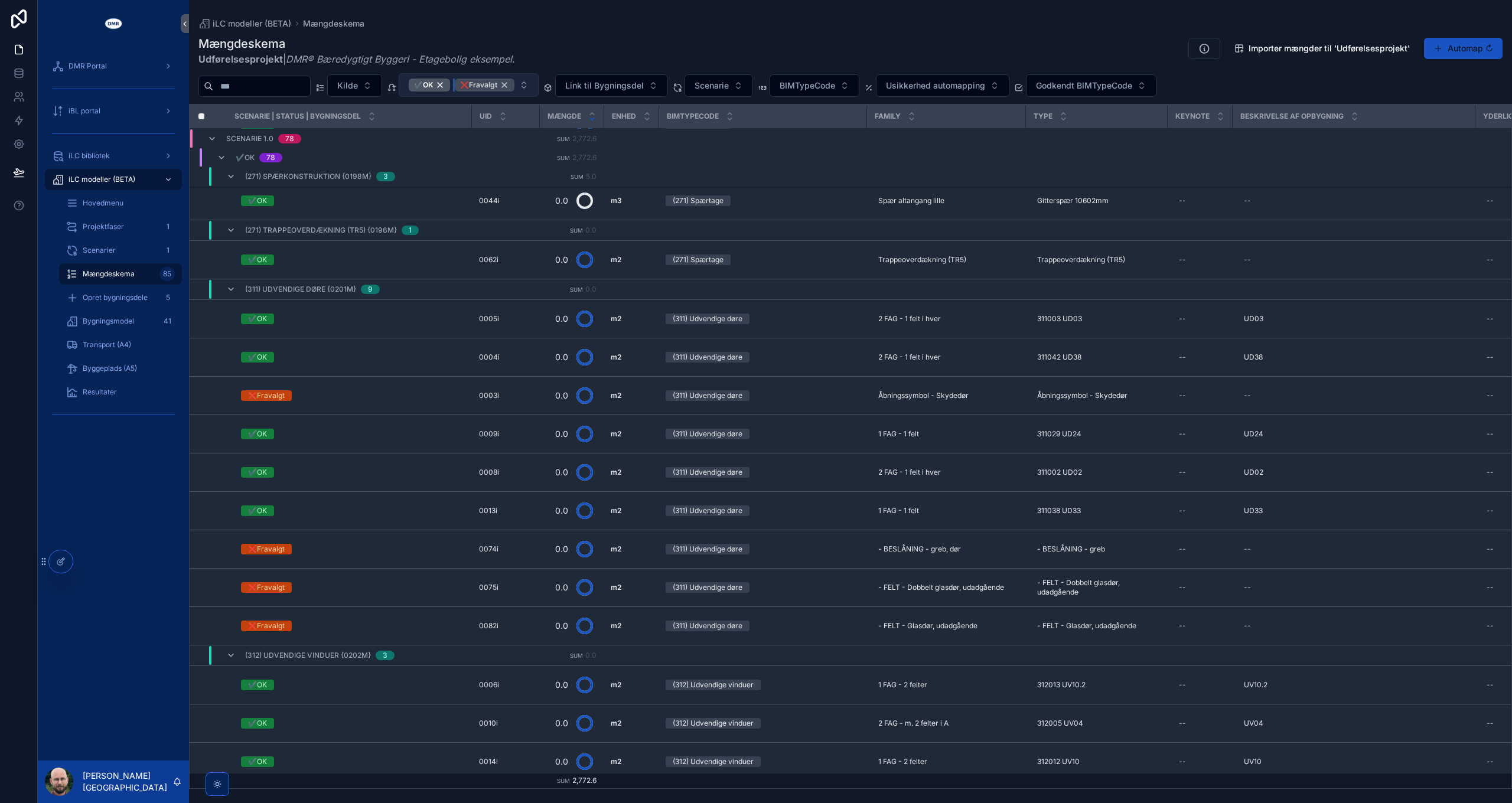
click at [514, 84] on div "❌Fravalgt" at bounding box center [485, 85] width 60 height 13
click at [450, 83] on div "✔️OK" at bounding box center [430, 85] width 41 height 13
click at [570, 47] on div "Mængdeskema Udførelsesprojekt | DMR® Bæredygtigt Byggeri - Etagebolig eksempel …" at bounding box center [850, 50] width 1304 height 31
click at [120, 296] on span "Opret bygningsdele" at bounding box center [116, 298] width 65 height 10
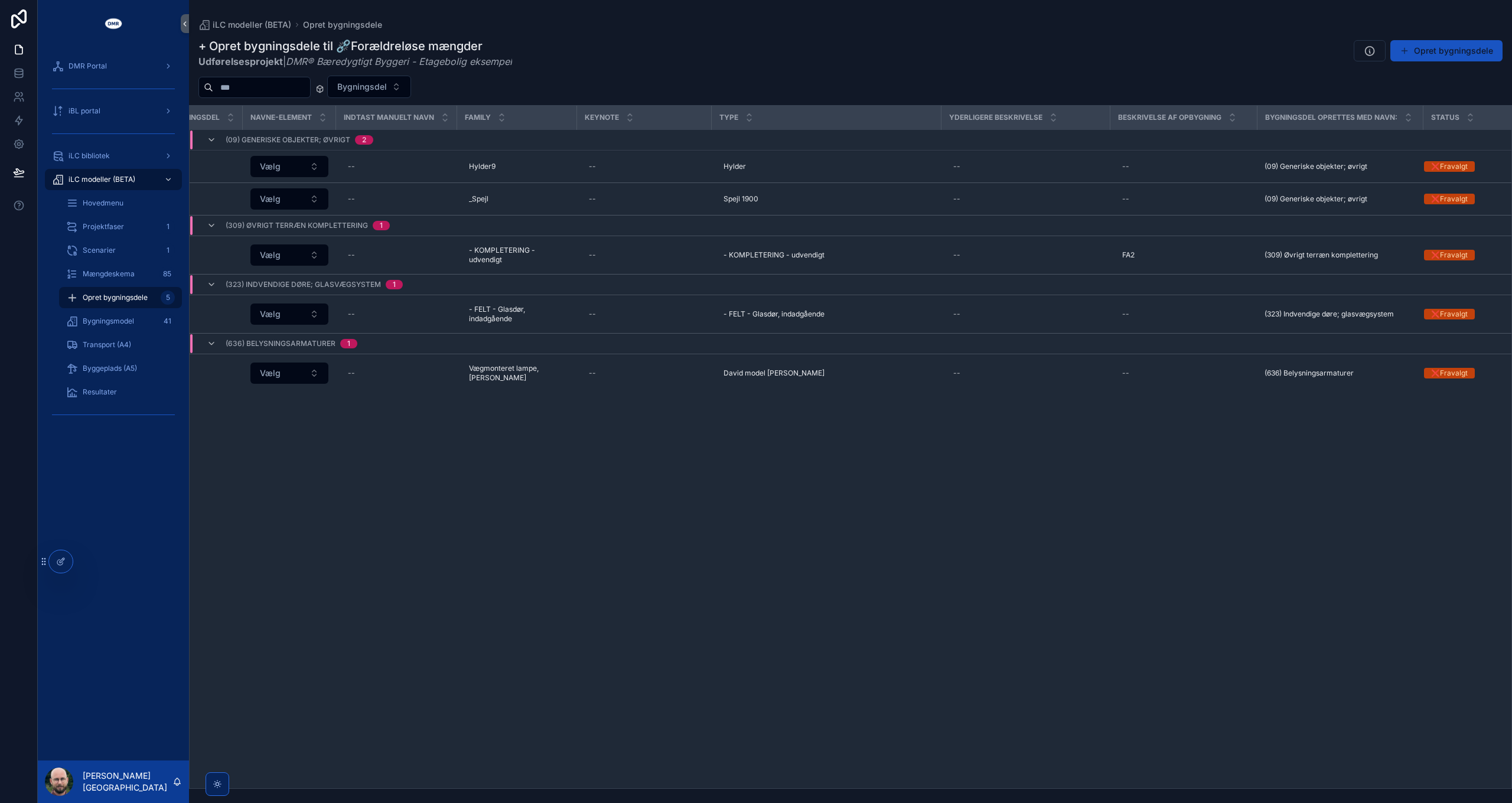
scroll to position [0, 68]
drag, startPoint x: 1264, startPoint y: 115, endPoint x: 1392, endPoint y: 116, distance: 128.0
click at [1392, 116] on span "Bygningsdel oprettes med navn:" at bounding box center [1330, 118] width 132 height 10
copy span "Bygningsdel oprettes med navn"
click at [1073, 523] on div "+ Opret bygningsdel Navne-element Indtast manuelt navn Family Keynote Type Yder…" at bounding box center [850, 447] width 1322 height 683
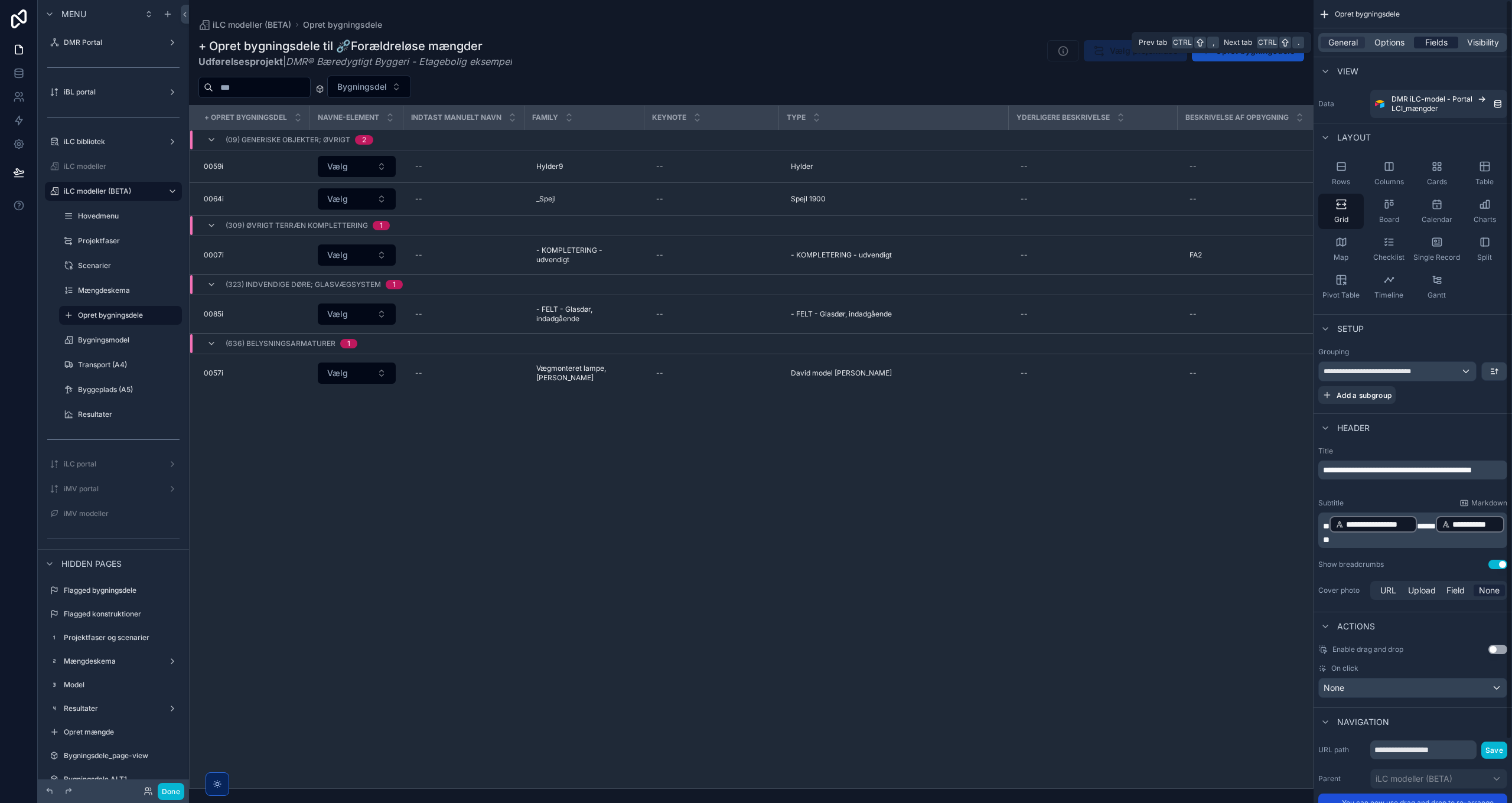
click at [1431, 41] on span "Fields" at bounding box center [1436, 42] width 22 height 12
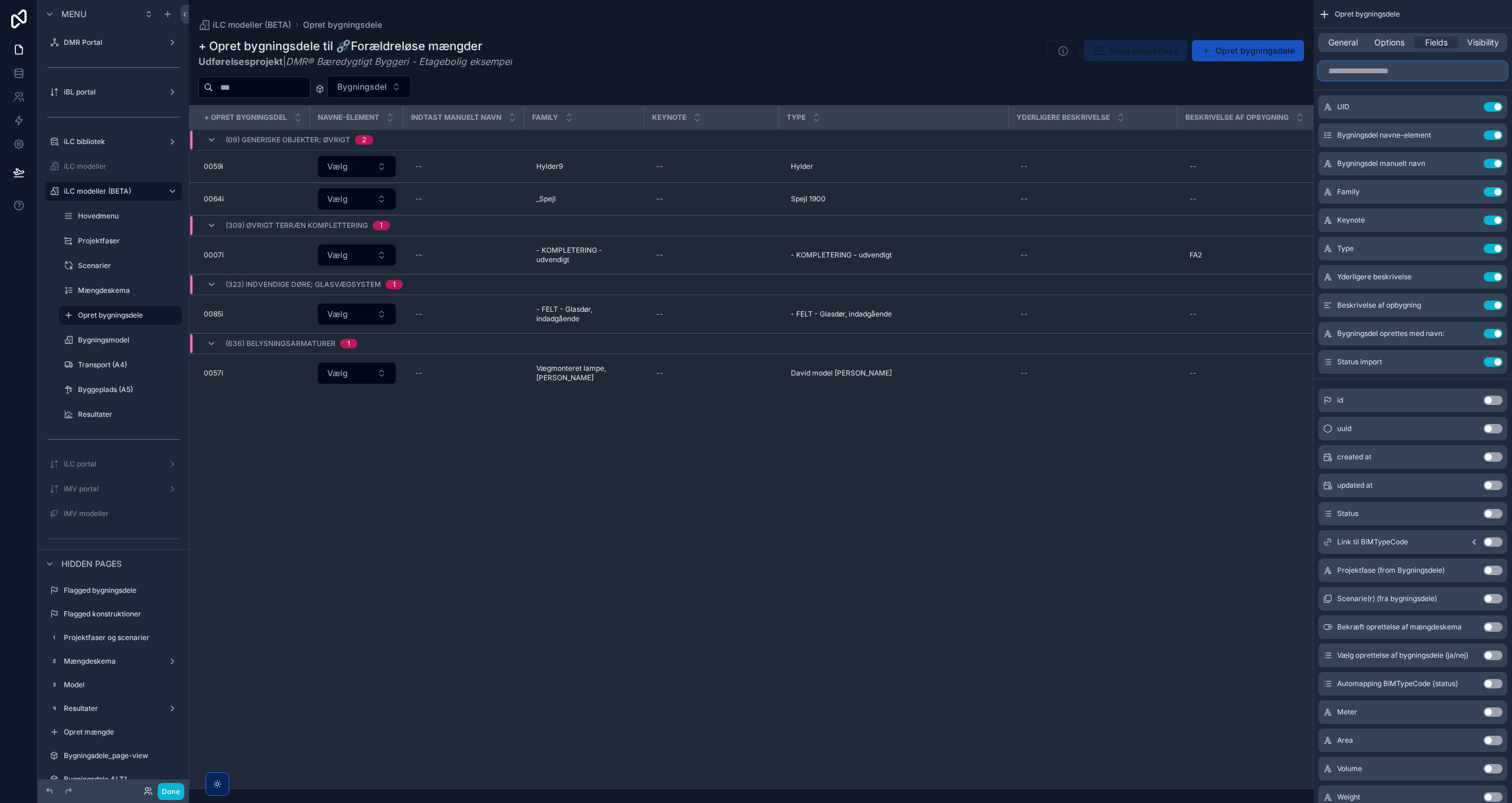
click at [1396, 69] on input "scrollable content" at bounding box center [1412, 71] width 189 height 19
paste input "**********"
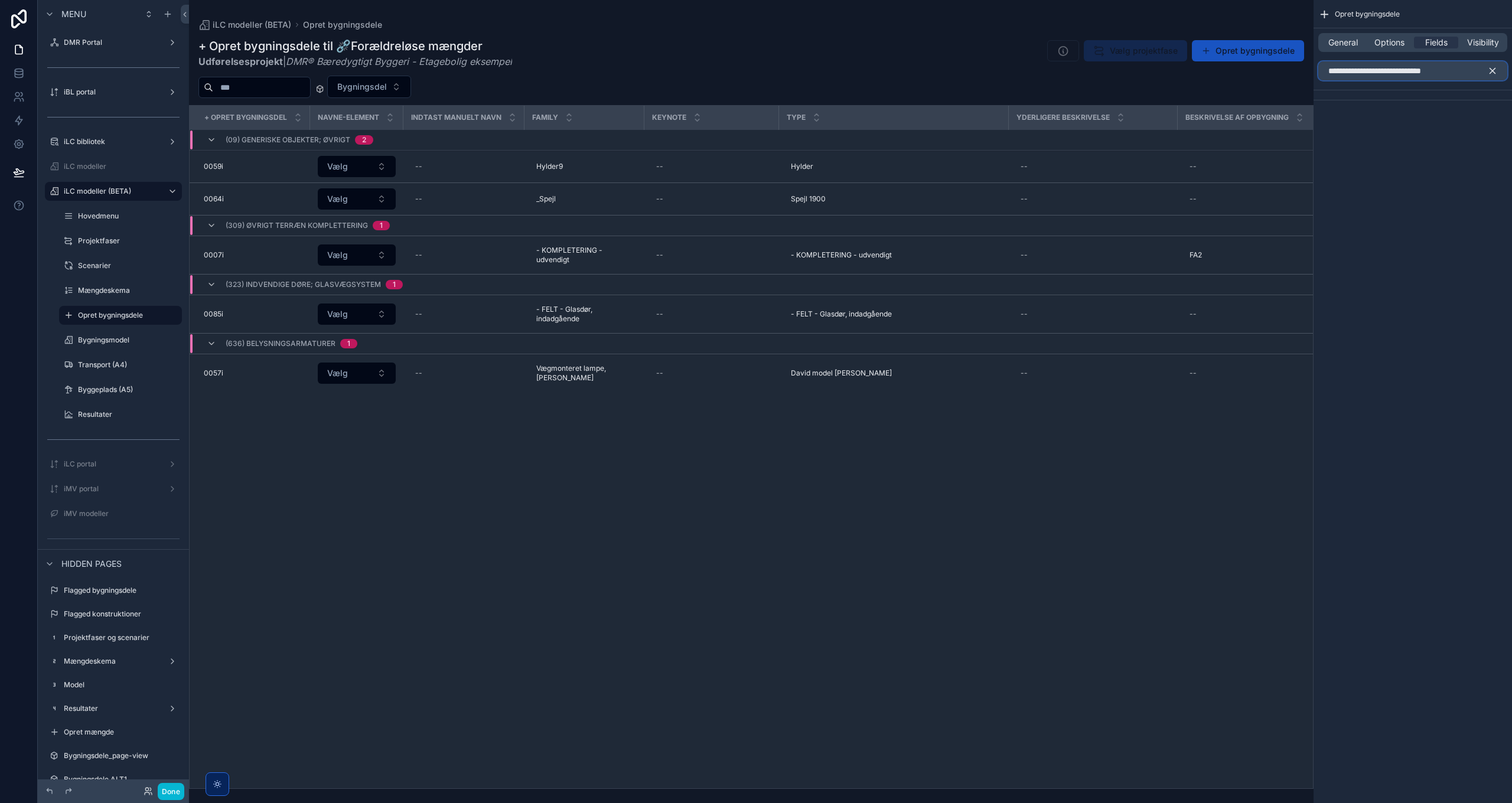
click at [1331, 69] on input "**********" at bounding box center [1412, 71] width 189 height 19
click at [1467, 71] on input "**********" at bounding box center [1412, 71] width 189 height 19
type input "**********"
click at [1490, 143] on button "Use setting" at bounding box center [1493, 145] width 19 height 10
click at [1492, 69] on icon "scrollable content" at bounding box center [1492, 70] width 10 height 10
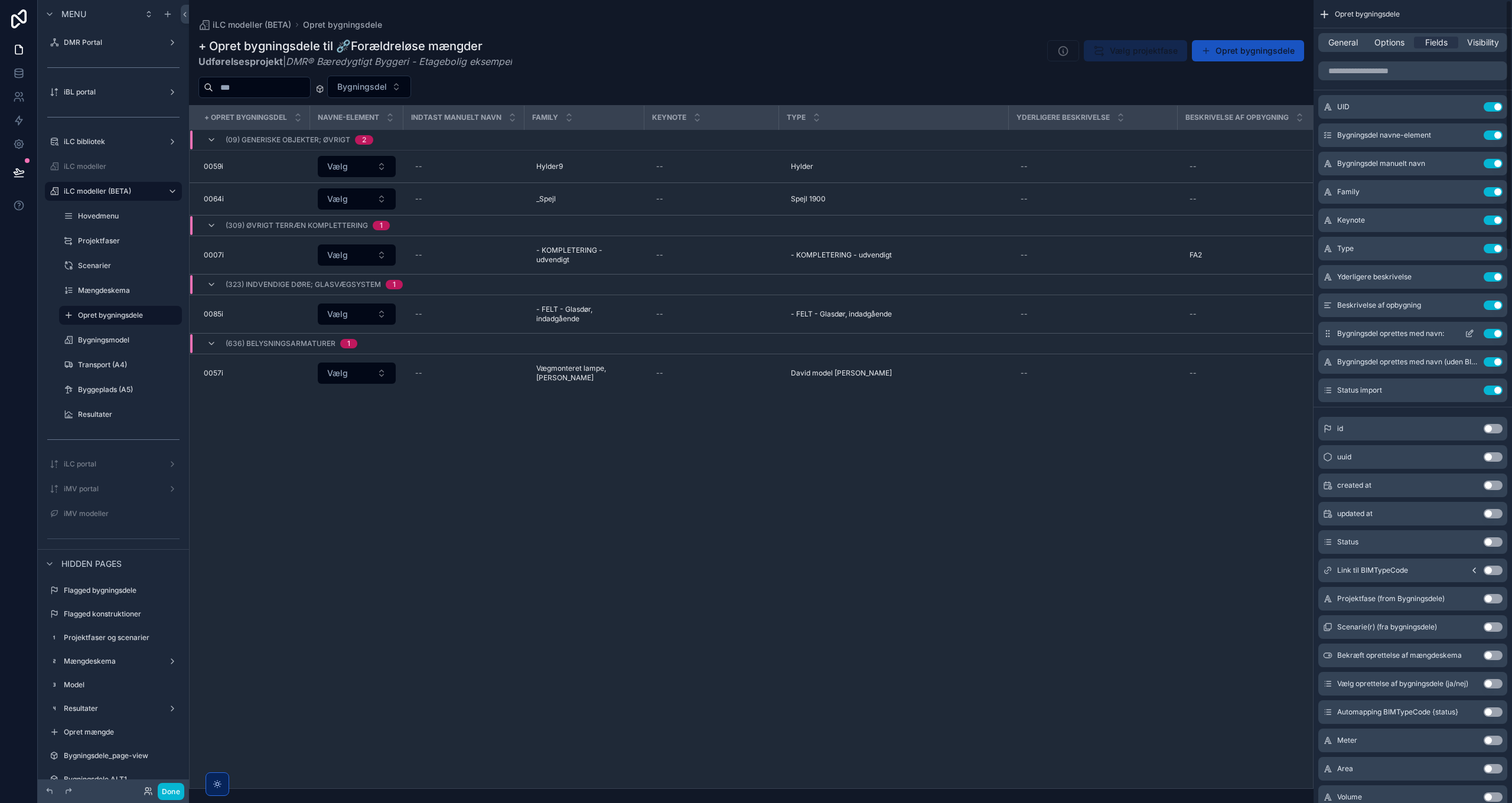
click at [1468, 334] on icon "scrollable content" at bounding box center [1471, 332] width 5 height 5
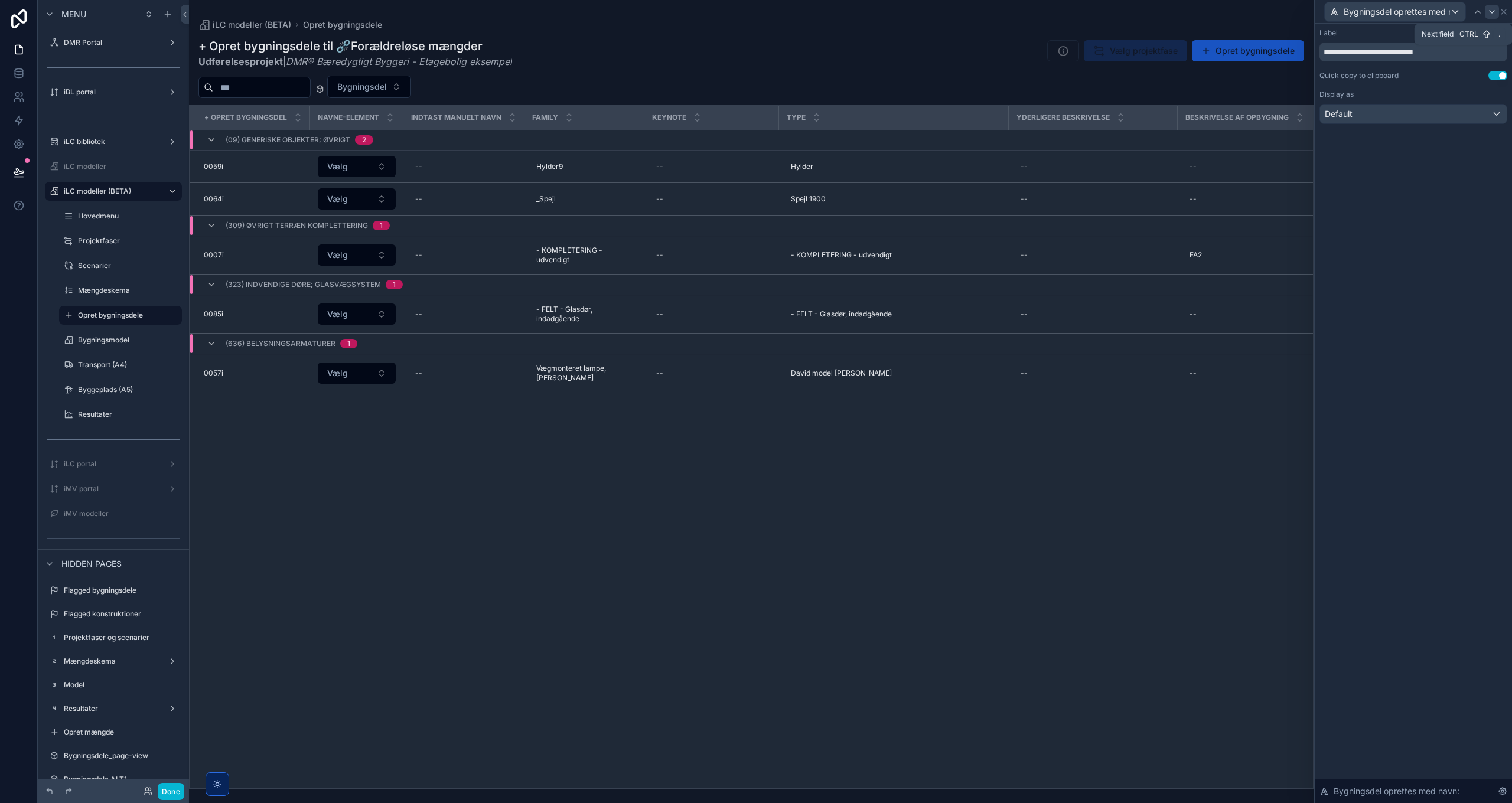
click at [1493, 12] on icon at bounding box center [1492, 11] width 5 height 2
drag, startPoint x: 1447, startPoint y: 51, endPoint x: 1545, endPoint y: 230, distance: 204.1
click at [1511, 230] on html "**********" at bounding box center [756, 402] width 1512 height 803
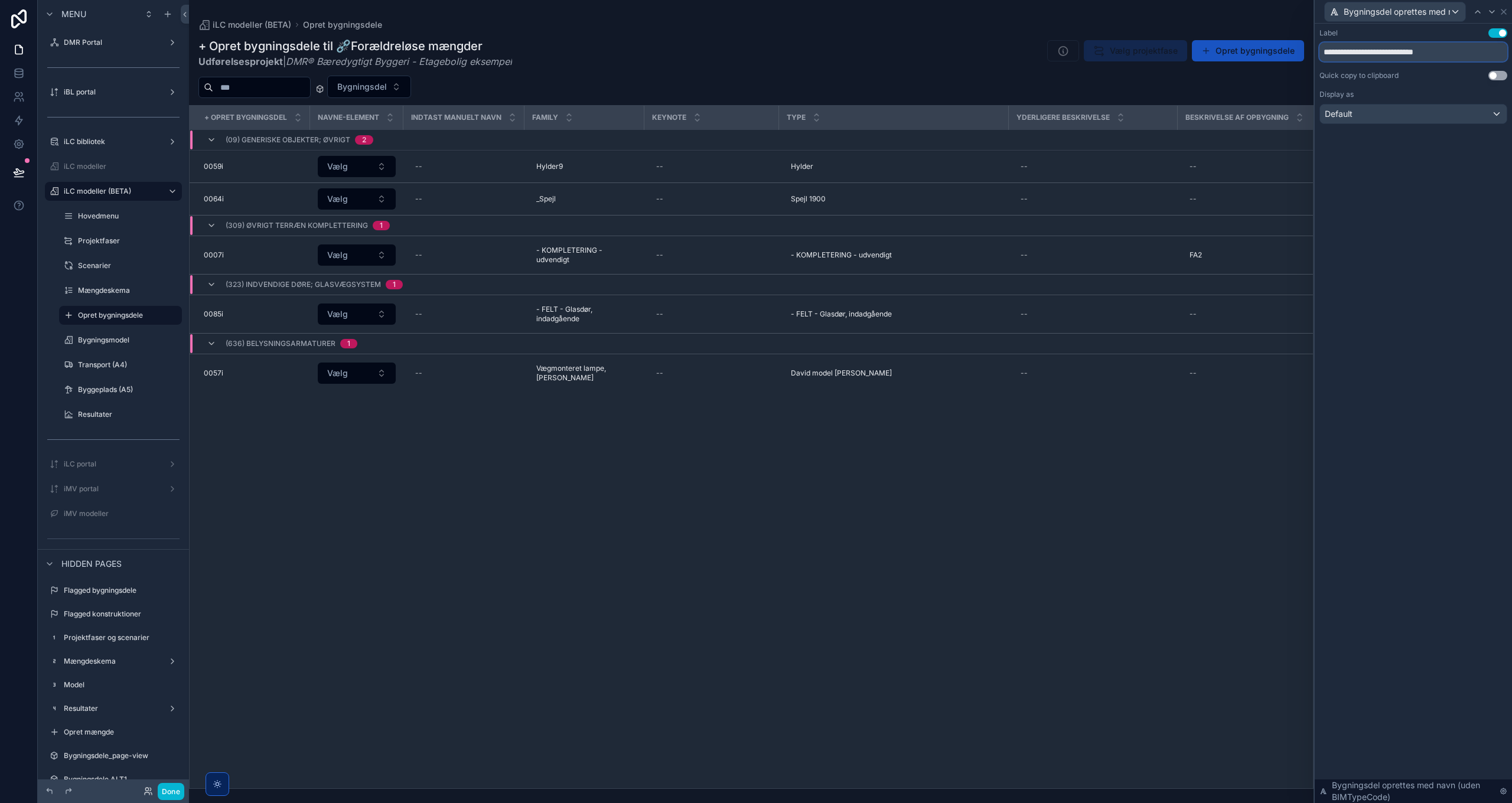
type input "**********"
click at [1498, 74] on button "Use setting" at bounding box center [1498, 76] width 19 height 10
click at [1506, 10] on icon at bounding box center [1504, 12] width 10 height 10
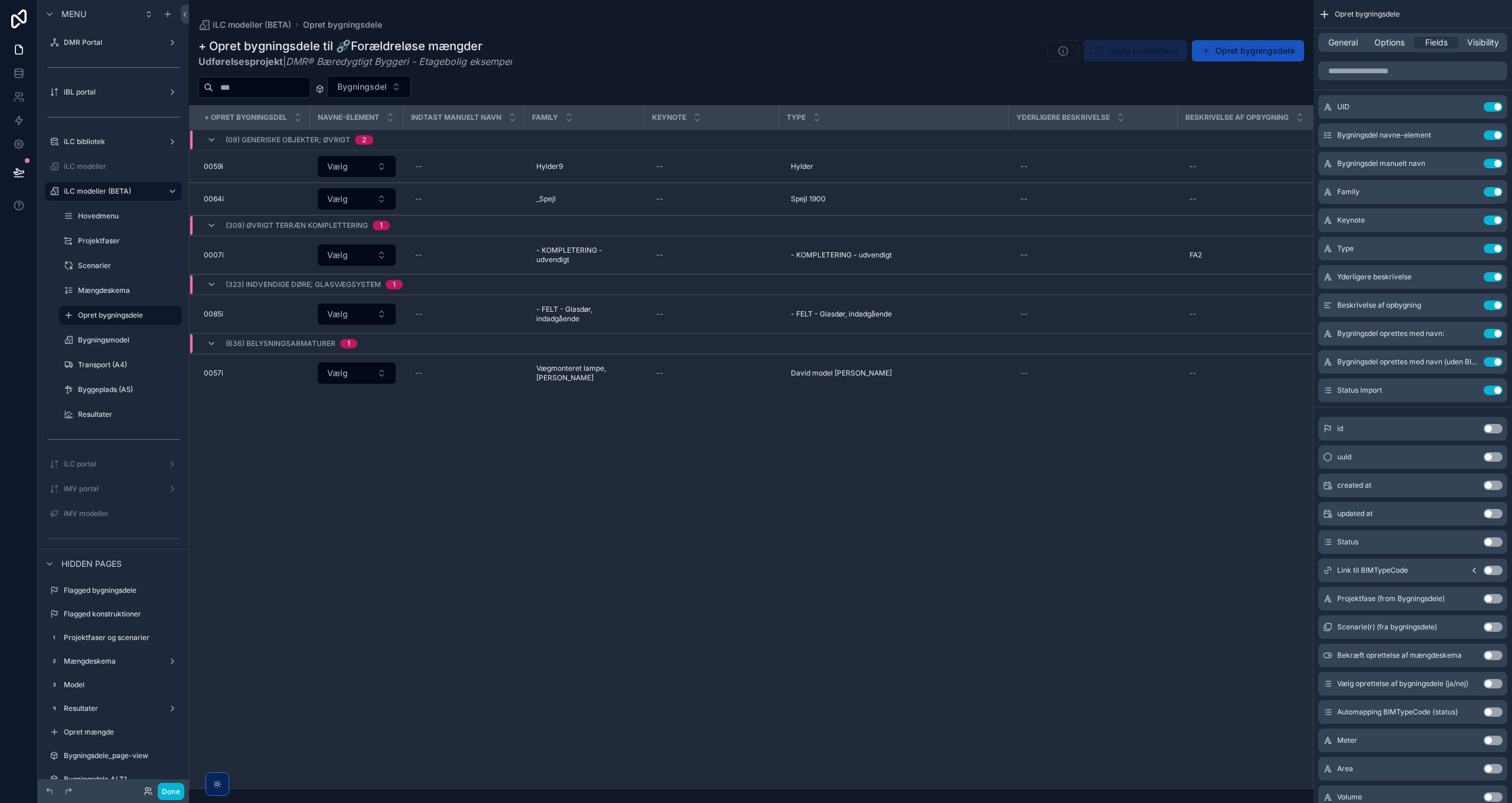
click at [1102, 464] on div "scrollable content" at bounding box center [751, 402] width 1125 height 803
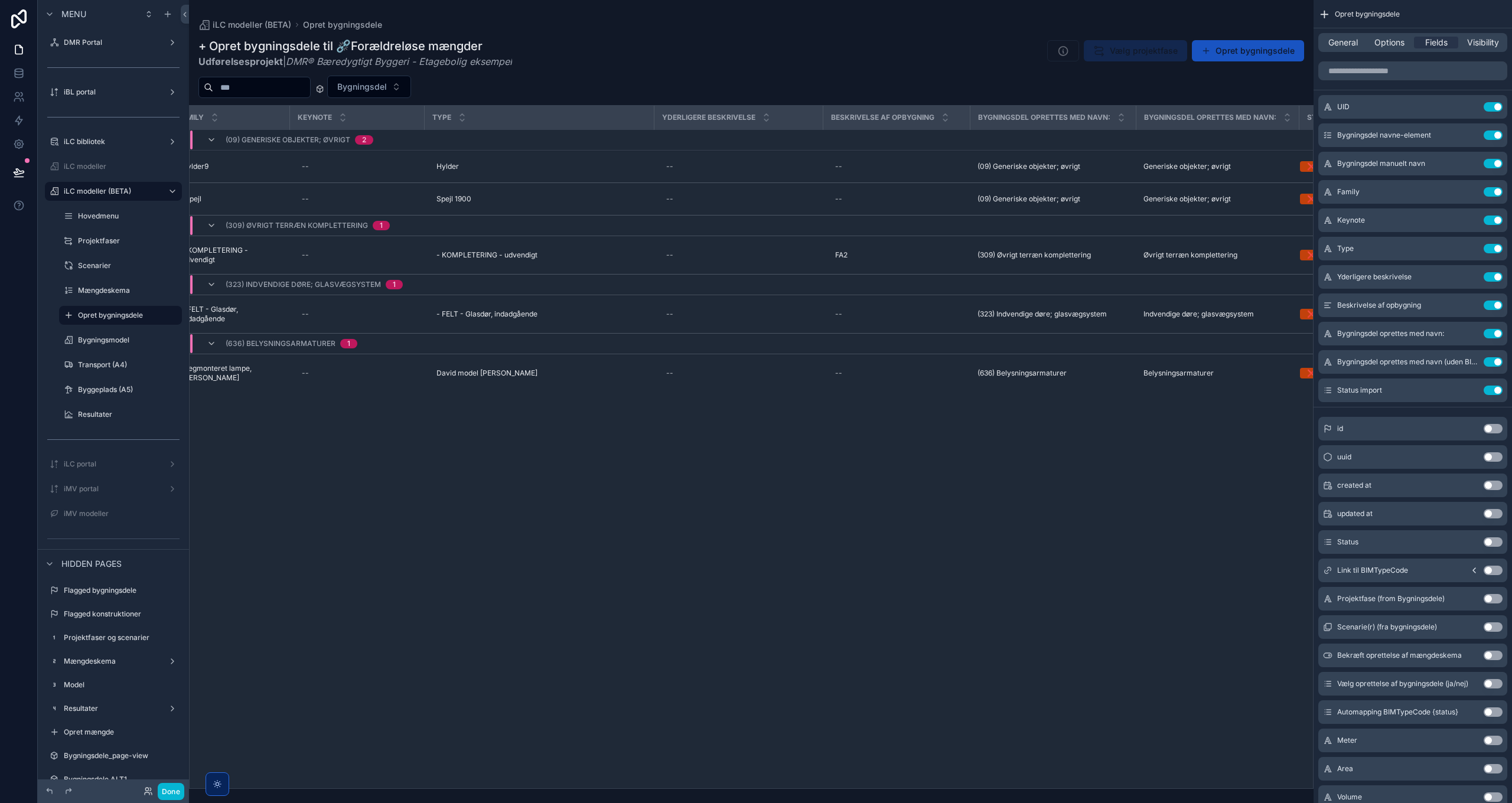
scroll to position [0, 430]
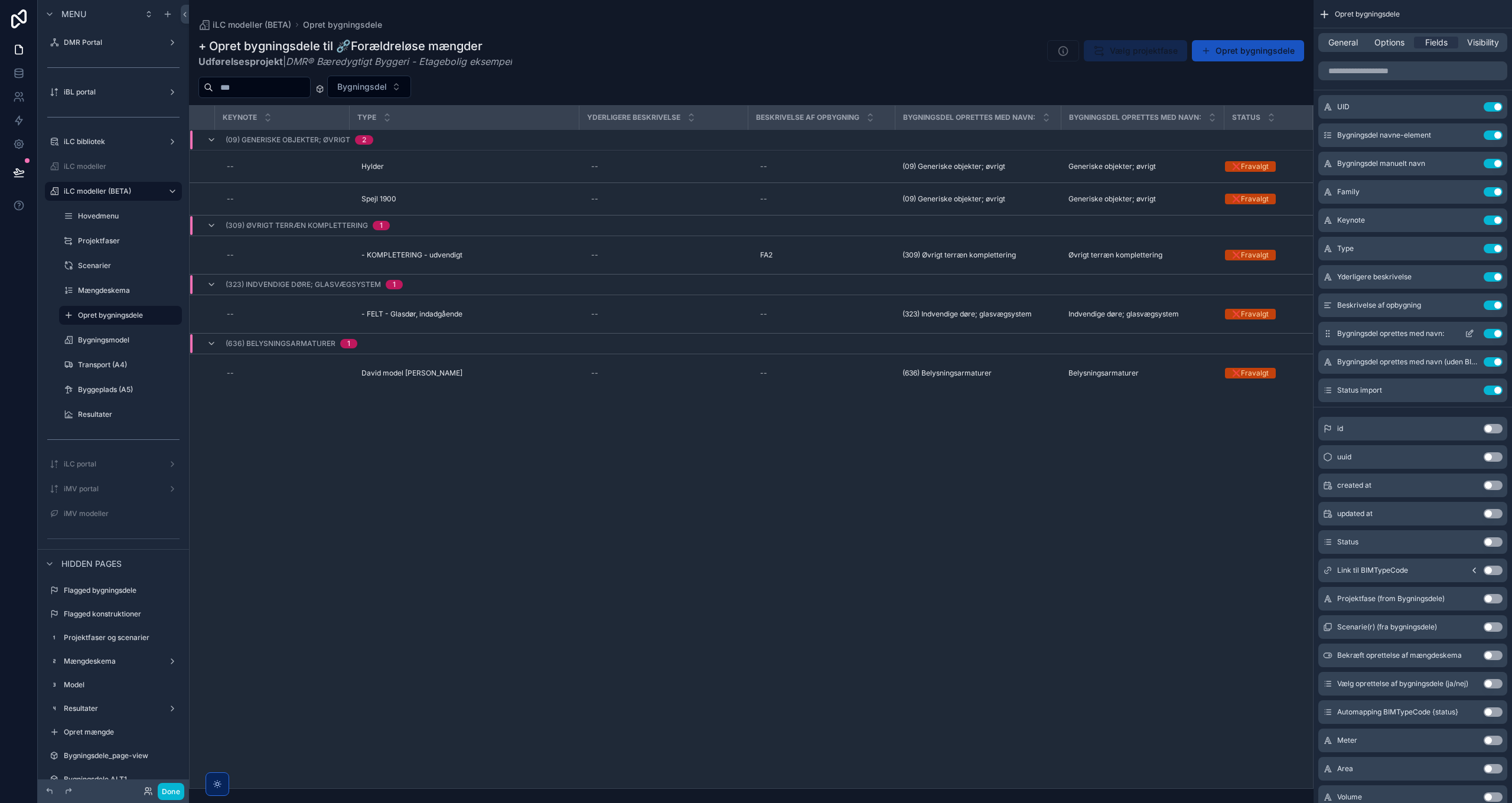
click at [1490, 334] on button "Use setting" at bounding box center [1493, 334] width 19 height 10
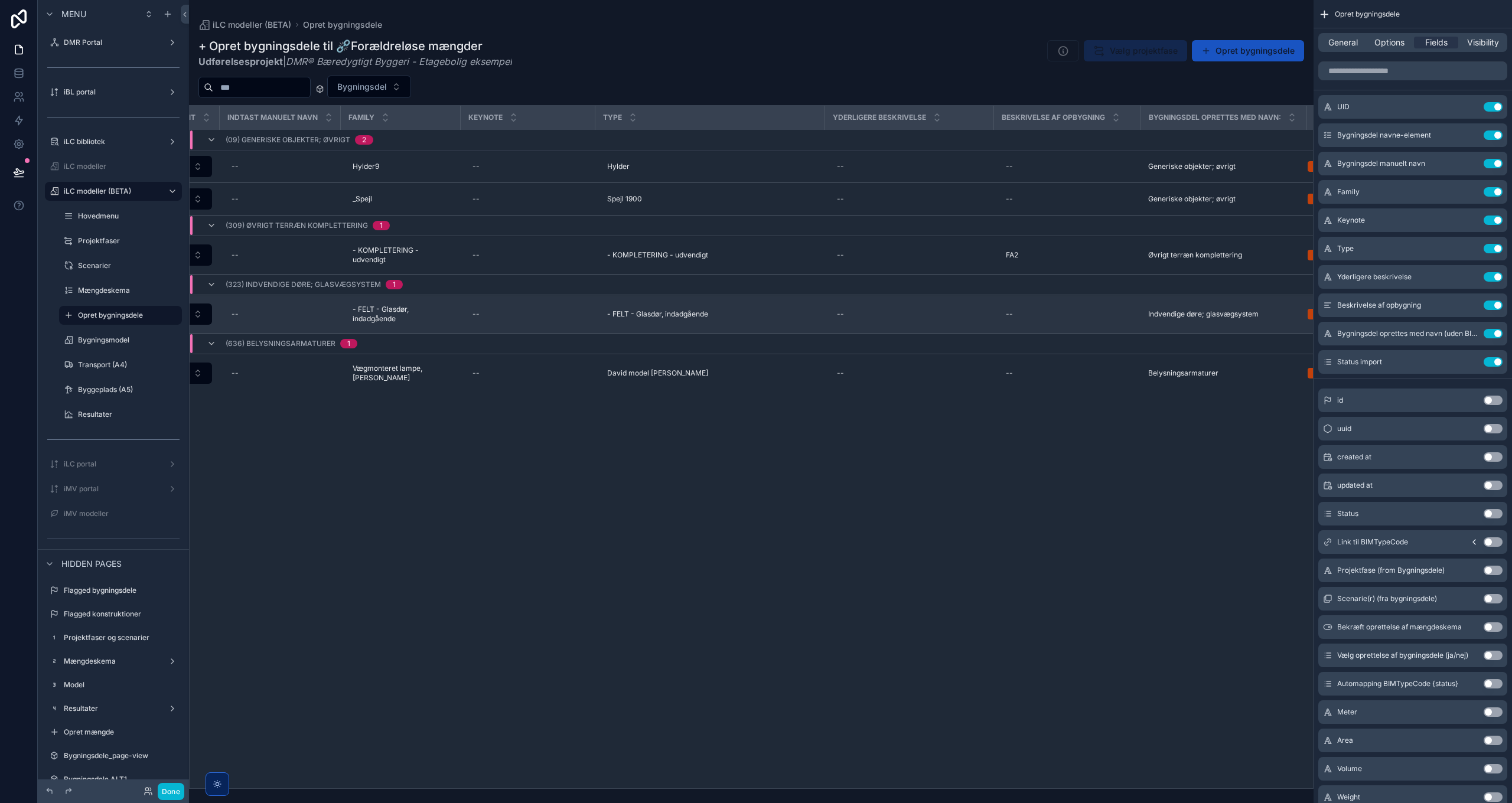
scroll to position [0, 266]
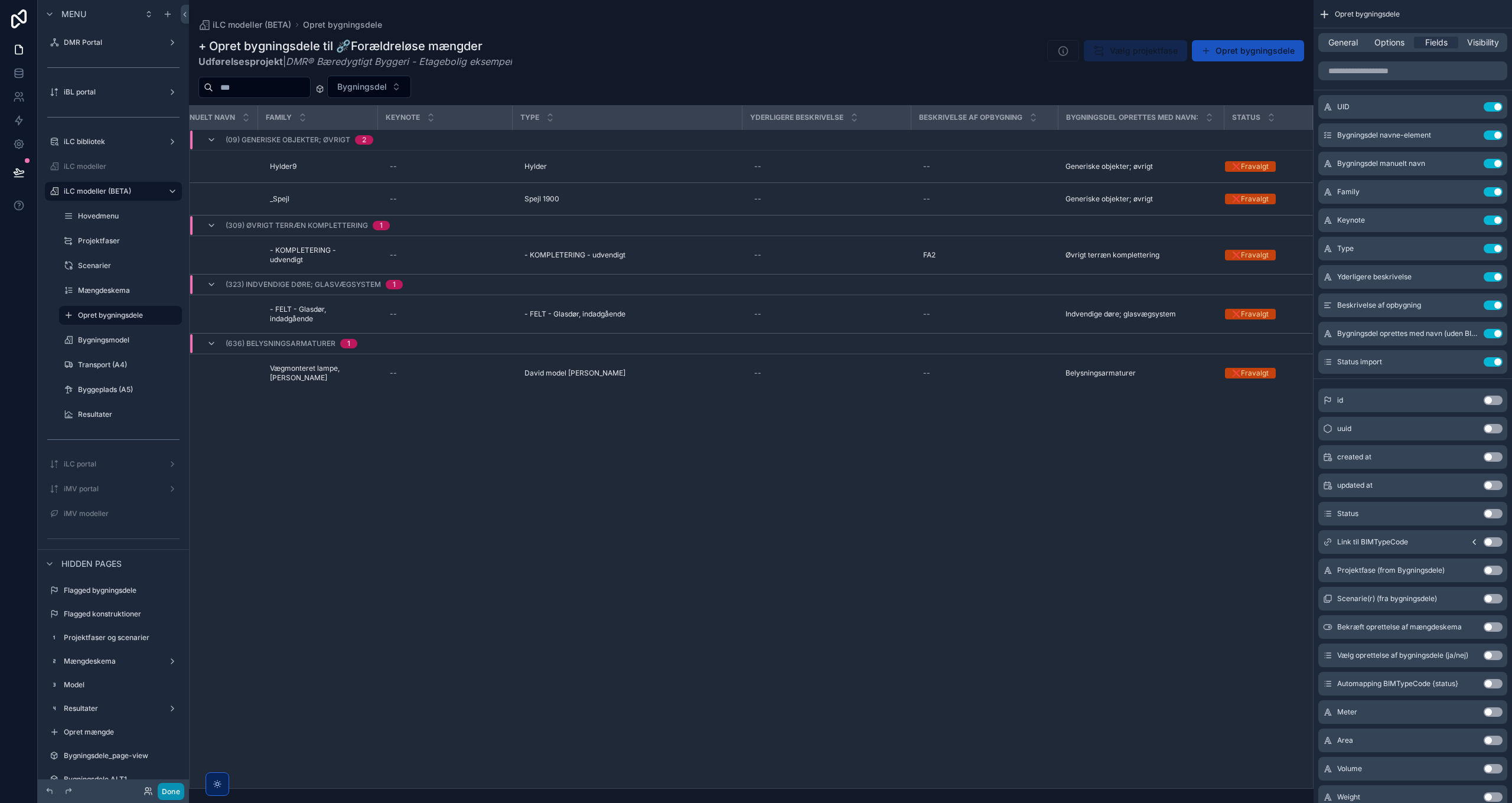
click at [175, 792] on button "Done" at bounding box center [171, 791] width 26 height 17
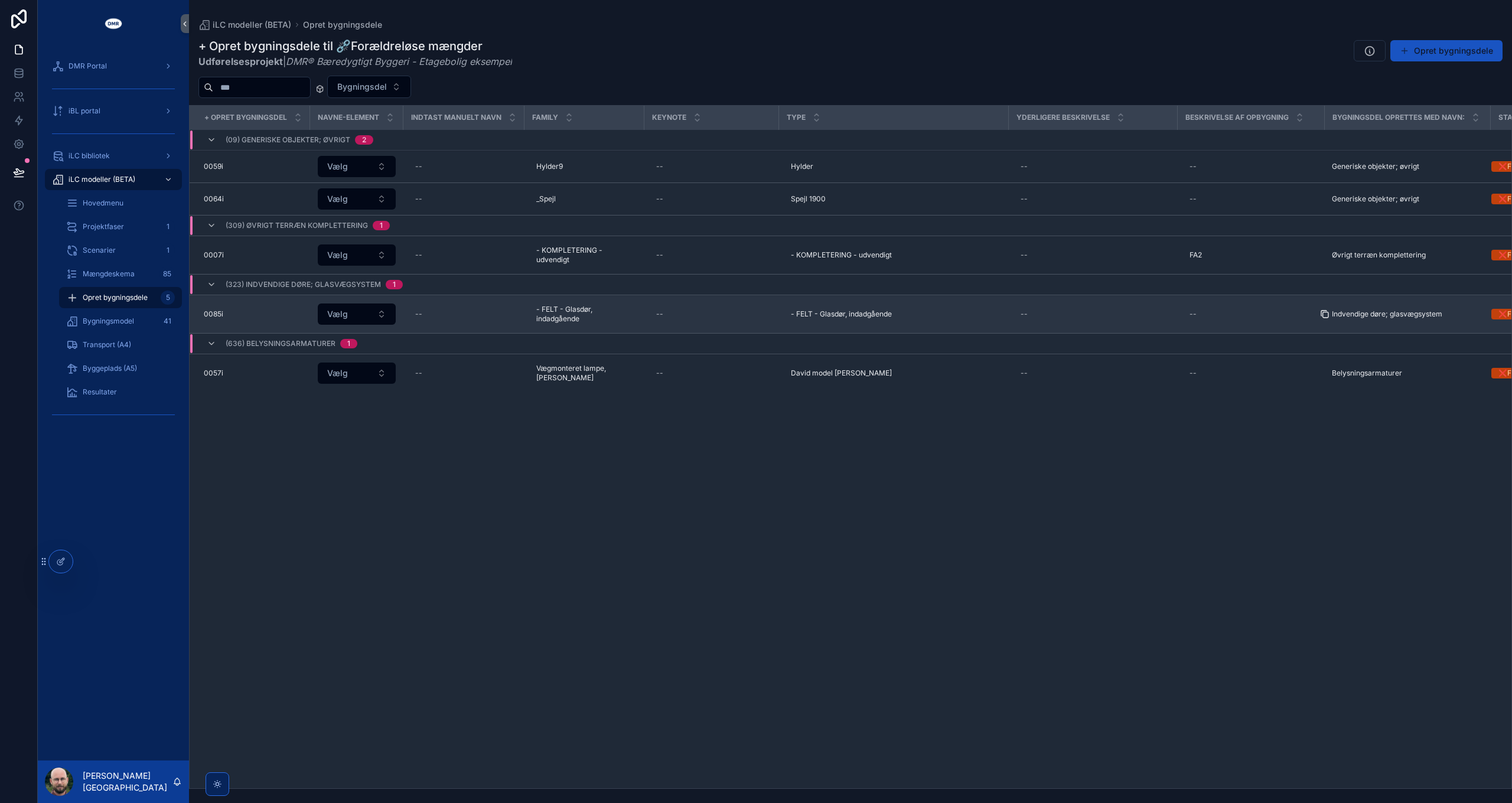
click at [1325, 312] on icon "scrollable content" at bounding box center [1325, 315] width 6 height 6
click at [427, 312] on div "--" at bounding box center [464, 314] width 107 height 19
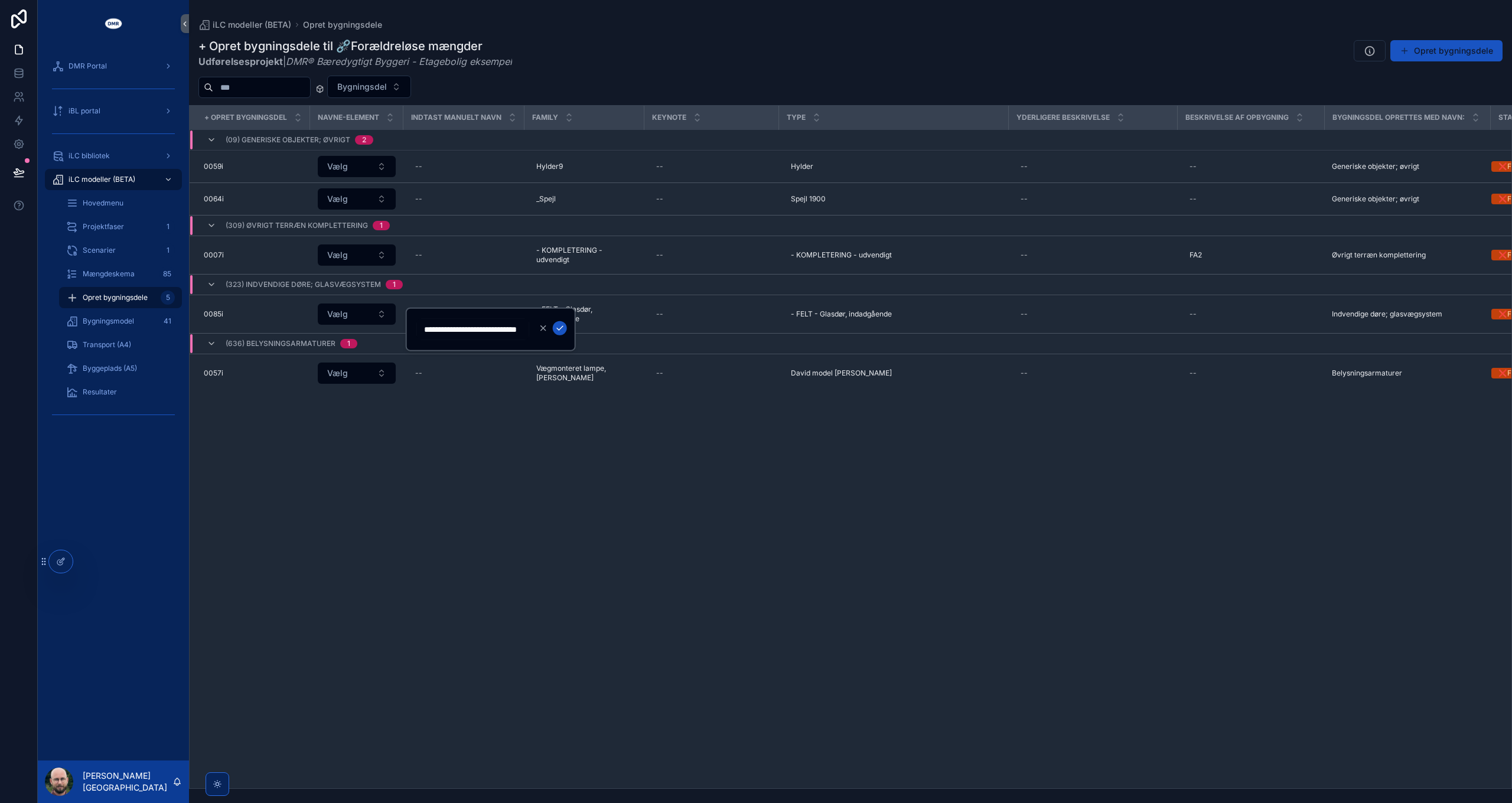
scroll to position [0, 33]
type input "**********"
click at [560, 329] on icon "scrollable content" at bounding box center [560, 328] width 10 height 10
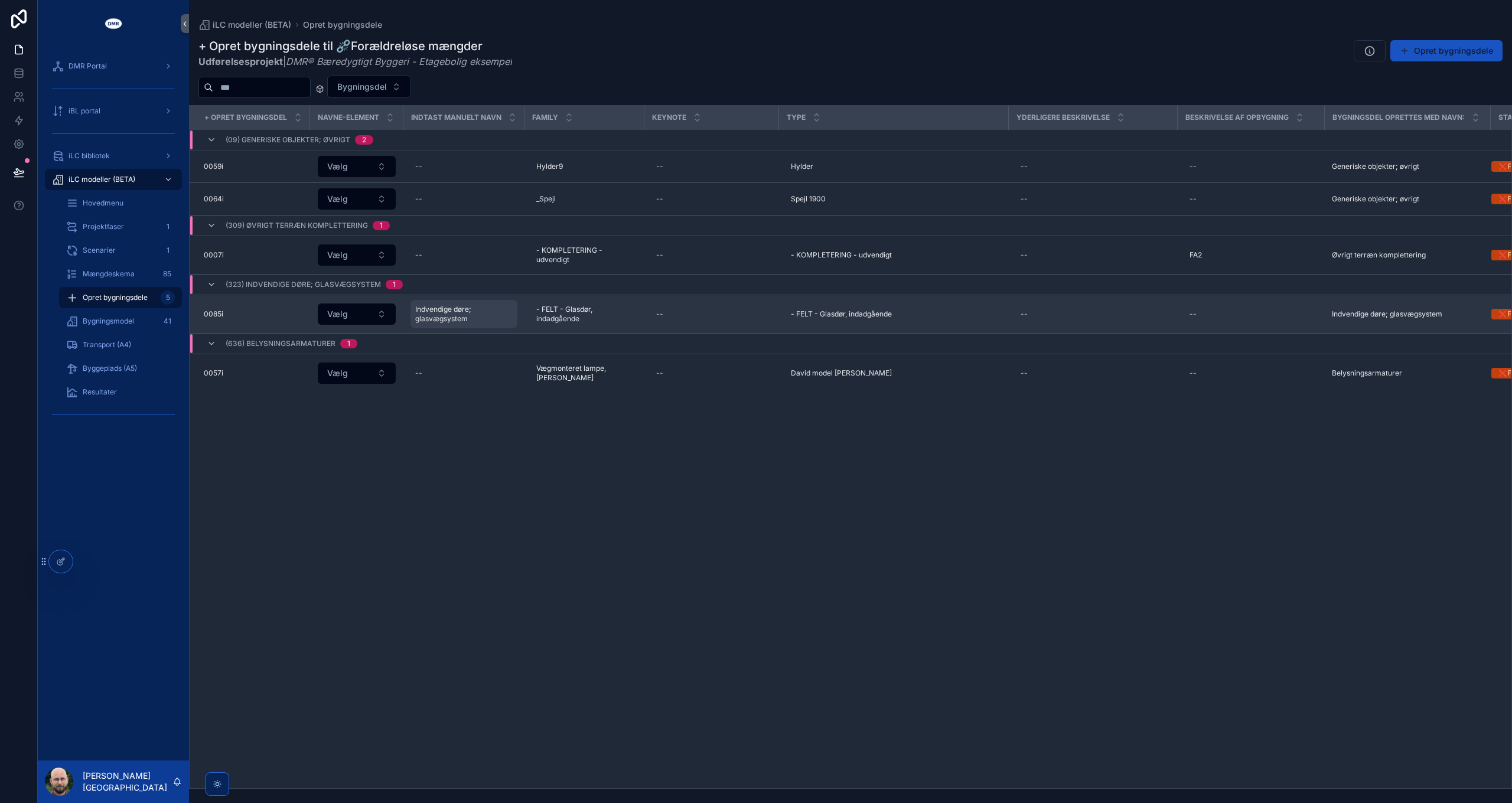
click at [423, 309] on span "Indvendige døre; glasvægsystem" at bounding box center [464, 314] width 97 height 19
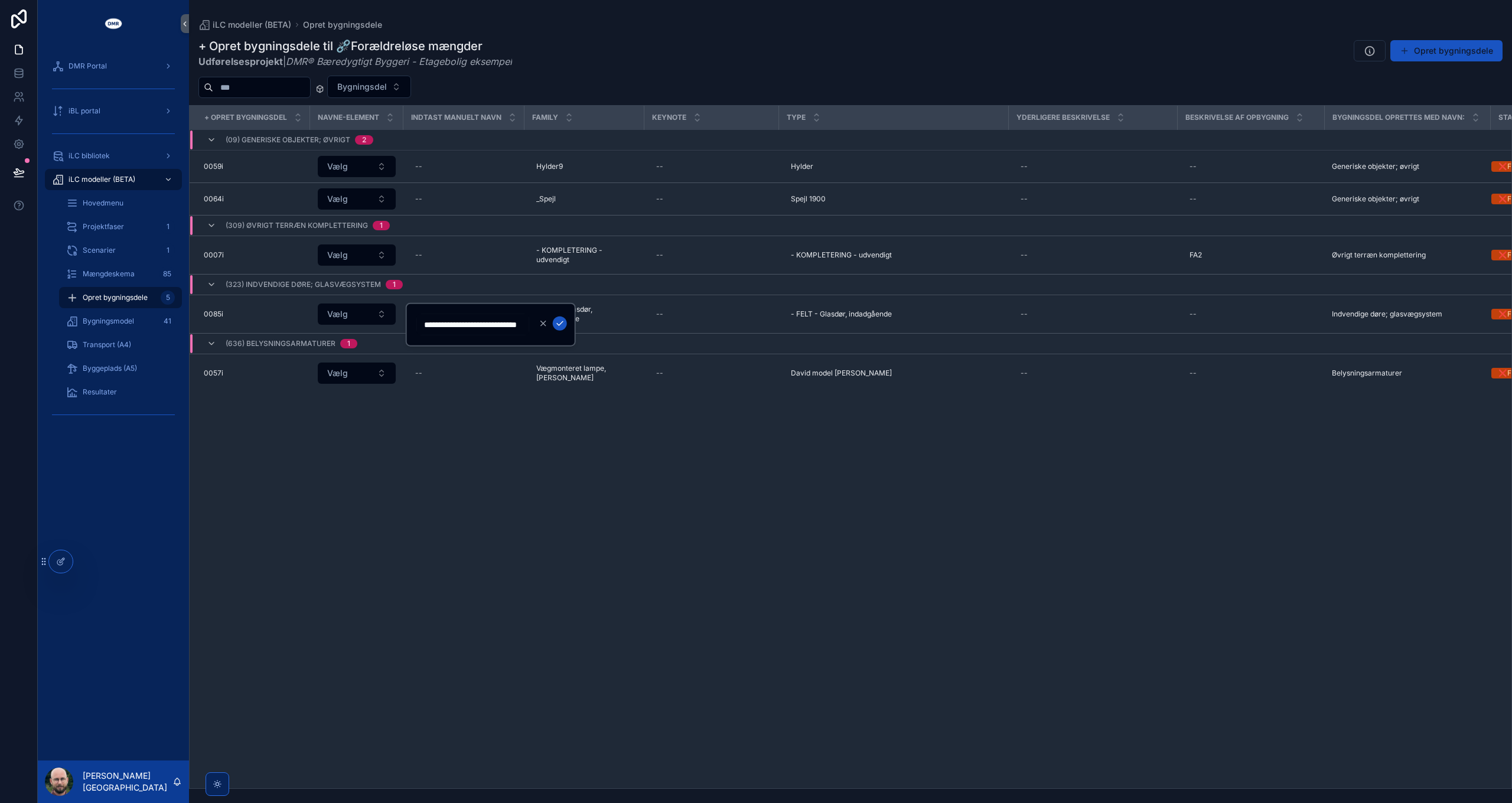
click at [424, 323] on input "**********" at bounding box center [473, 324] width 112 height 17
click at [540, 324] on icon "scrollable content" at bounding box center [544, 323] width 10 height 10
type input "**********"
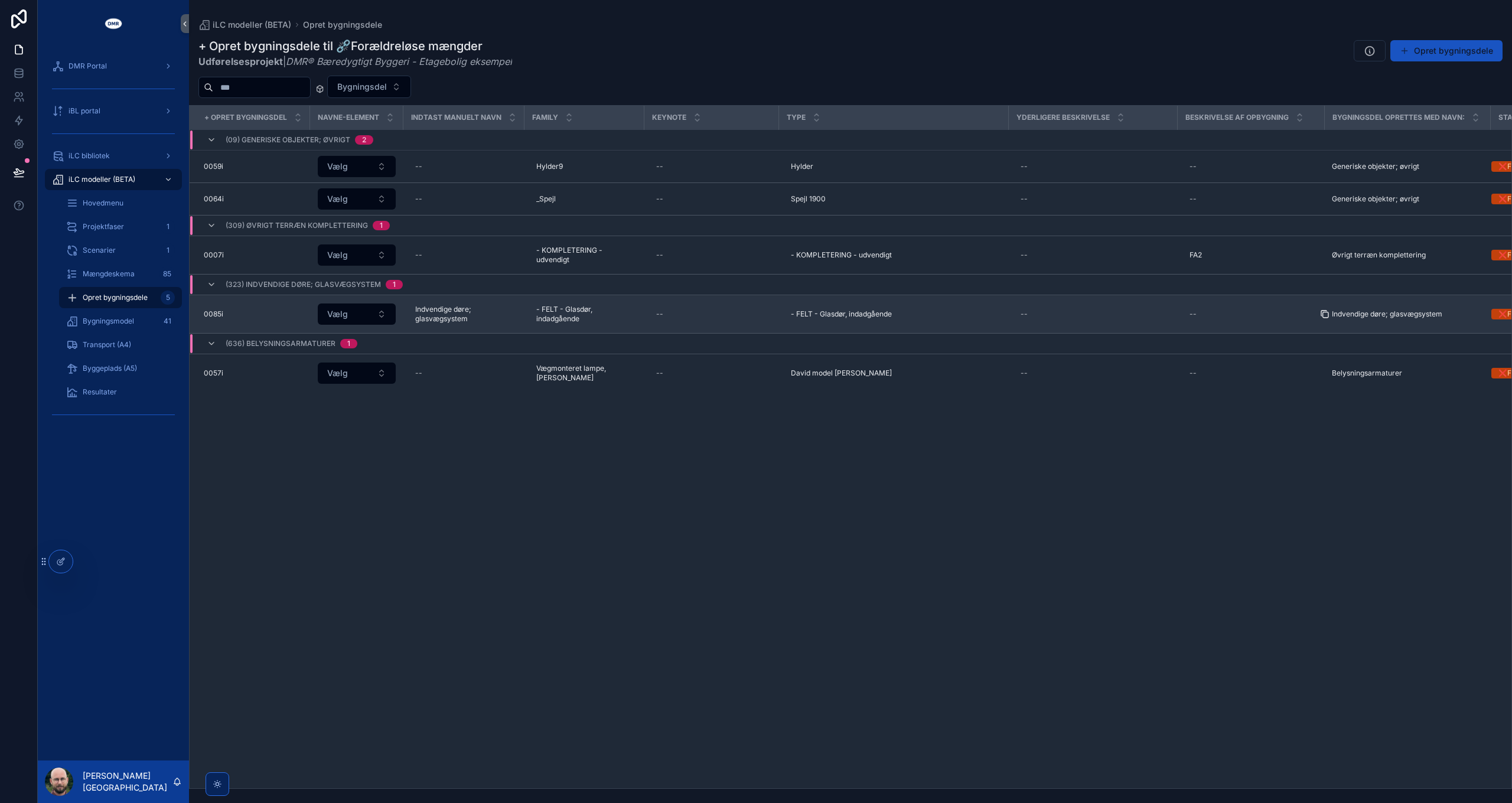
click at [1322, 311] on icon "scrollable content" at bounding box center [1325, 314] width 10 height 10
click at [1326, 309] on icon "scrollable content" at bounding box center [1325, 314] width 10 height 10
click at [446, 304] on span "Indvendige døre; glasvægsystem" at bounding box center [464, 314] width 97 height 19
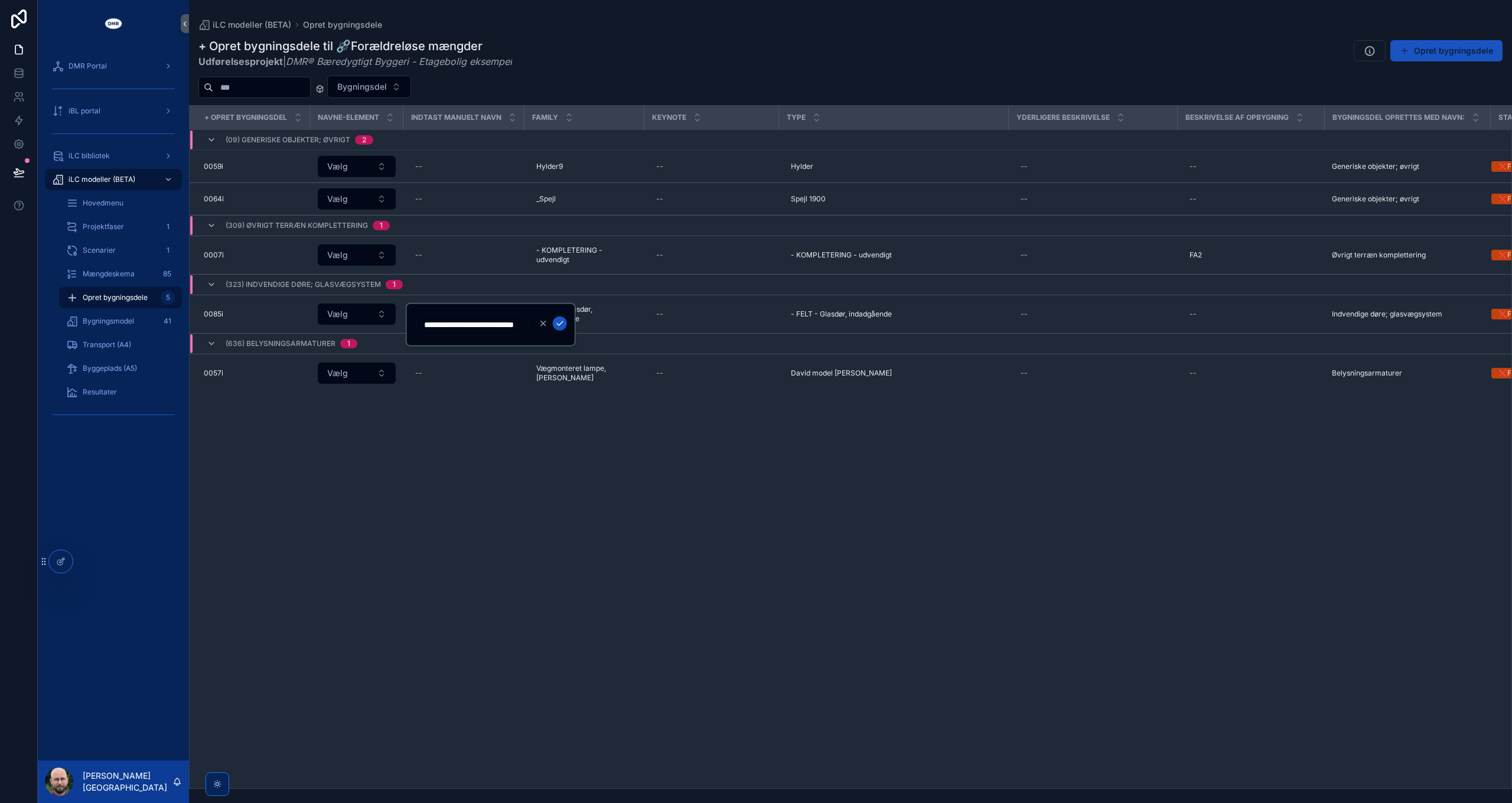
scroll to position [0, 31]
type input "**********"
click at [560, 323] on icon "scrollable content" at bounding box center [560, 323] width 10 height 10
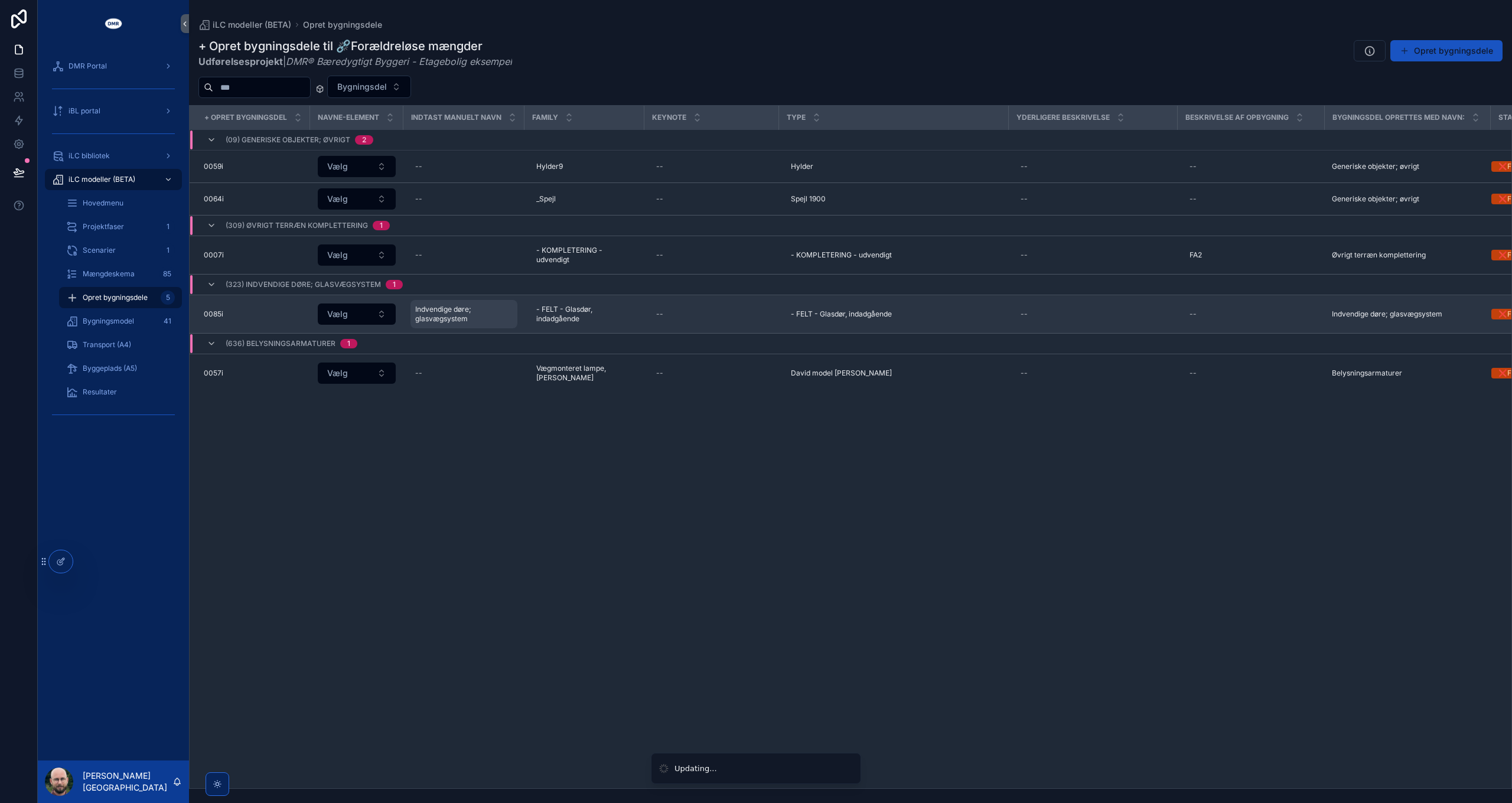
click at [423, 307] on span "Indvendige døre; glasvægsystem" at bounding box center [464, 314] width 97 height 19
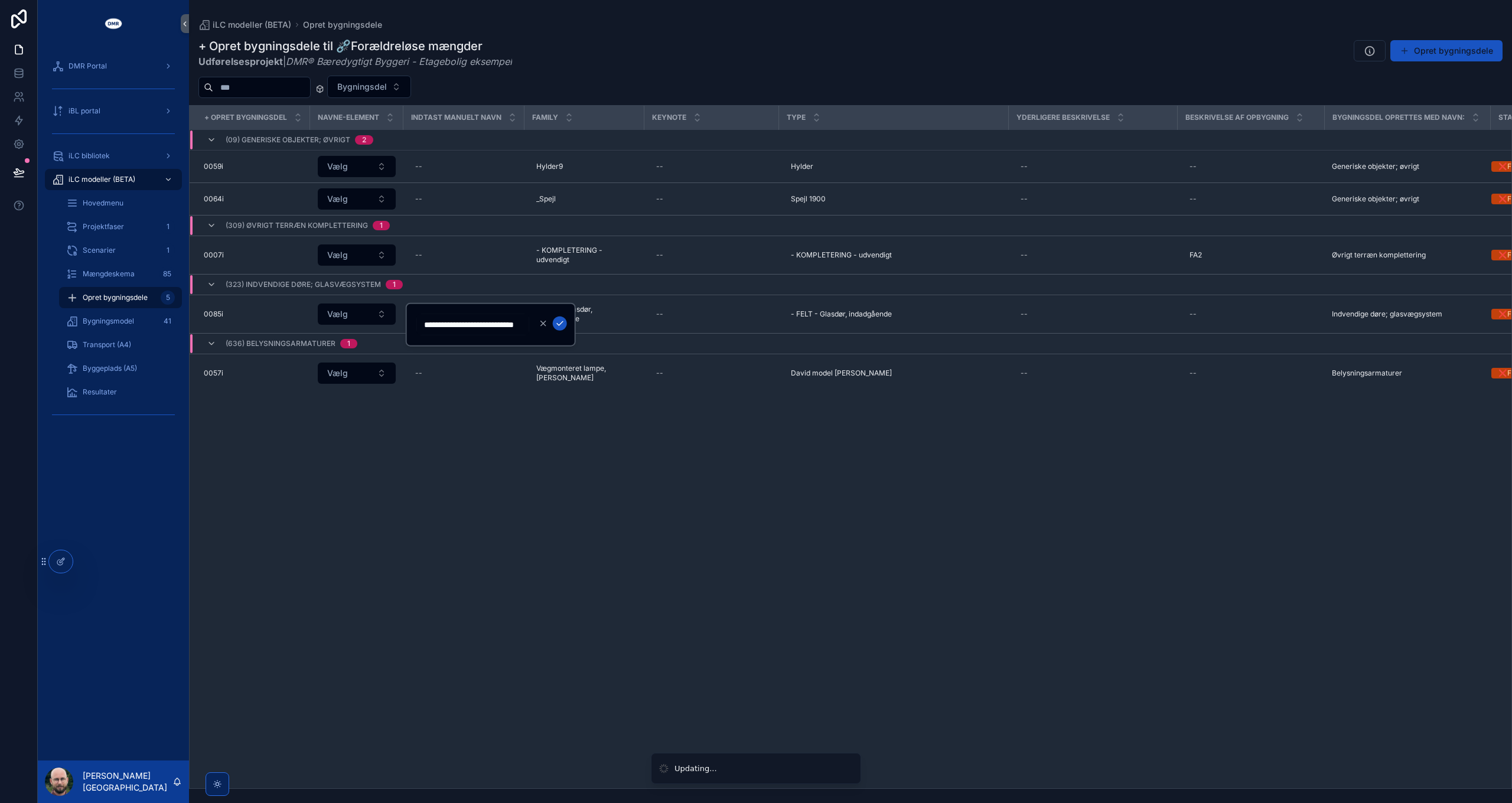
scroll to position [0, 0]
click at [562, 324] on icon "scrollable content" at bounding box center [560, 323] width 10 height 10
click at [657, 550] on div "+ Opret bygningsdel Navne-element Indtast manuelt navn Family Keynote Type Yder…" at bounding box center [850, 447] width 1322 height 683
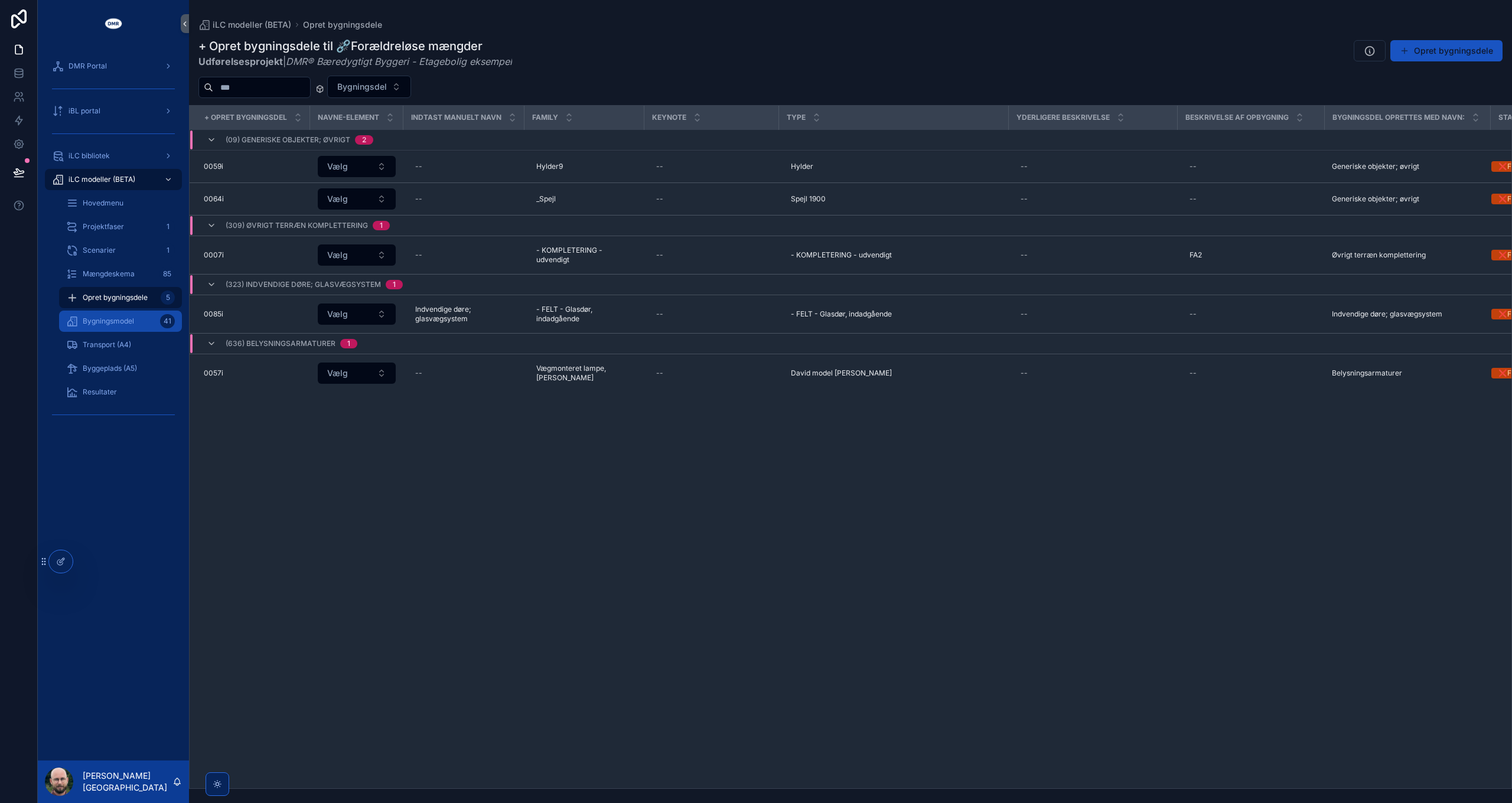
click at [121, 319] on span "Bygningsmodel" at bounding box center [108, 321] width 51 height 10
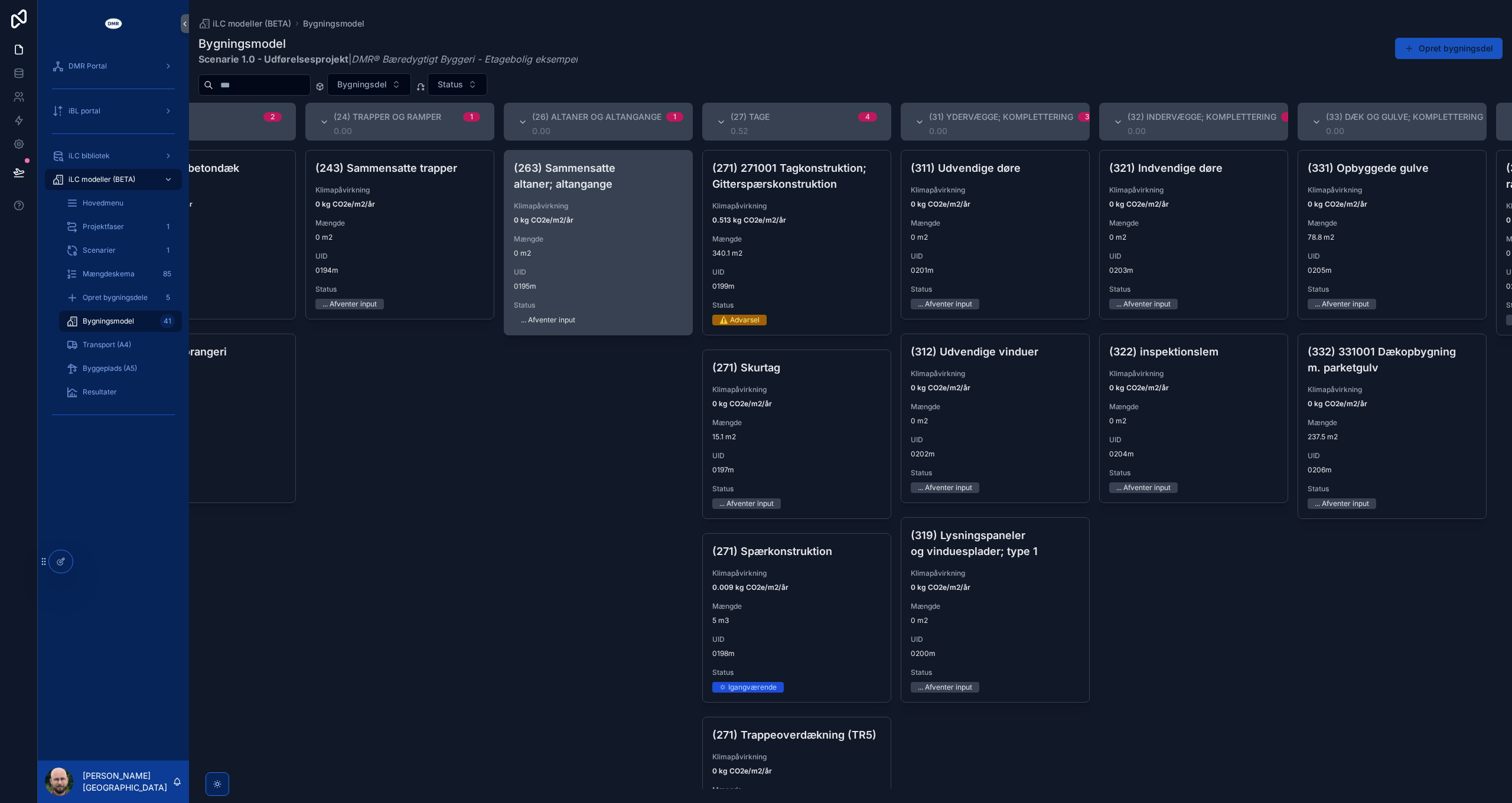
scroll to position [0, 886]
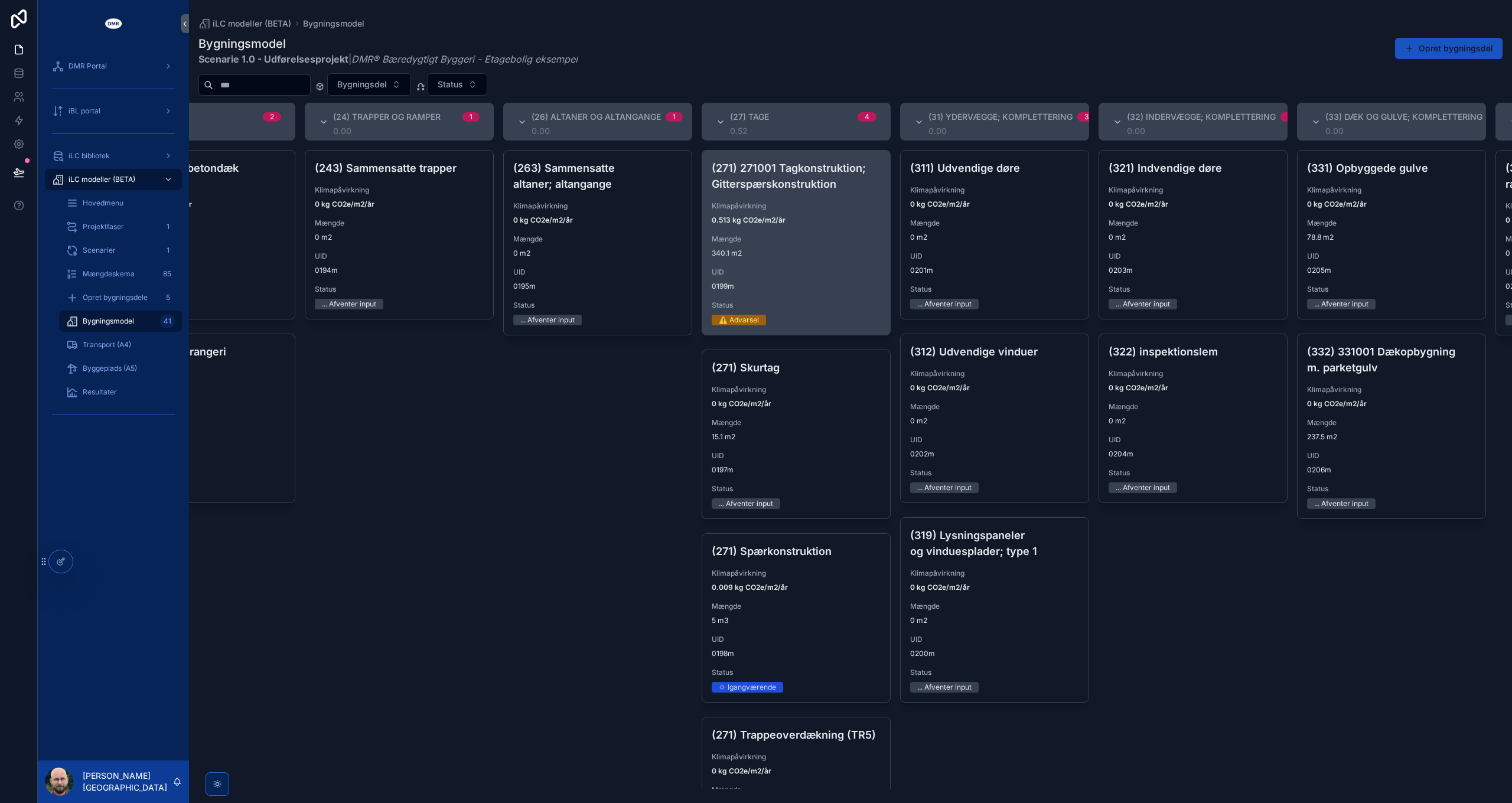
click at [802, 276] on div "UID 0199m" at bounding box center [796, 280] width 169 height 24
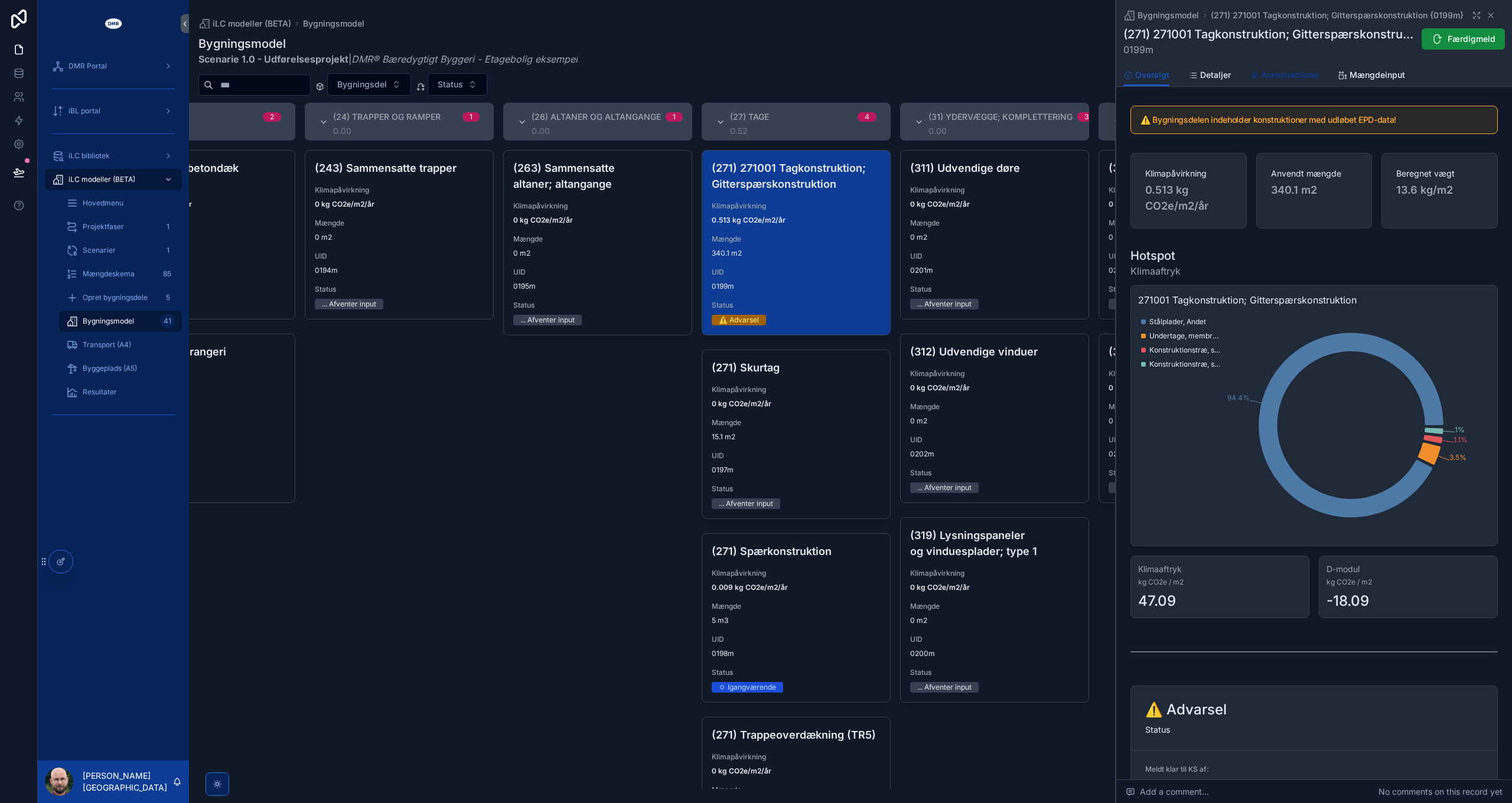
click at [1294, 78] on span "Konstruktioner" at bounding box center [1290, 75] width 57 height 12
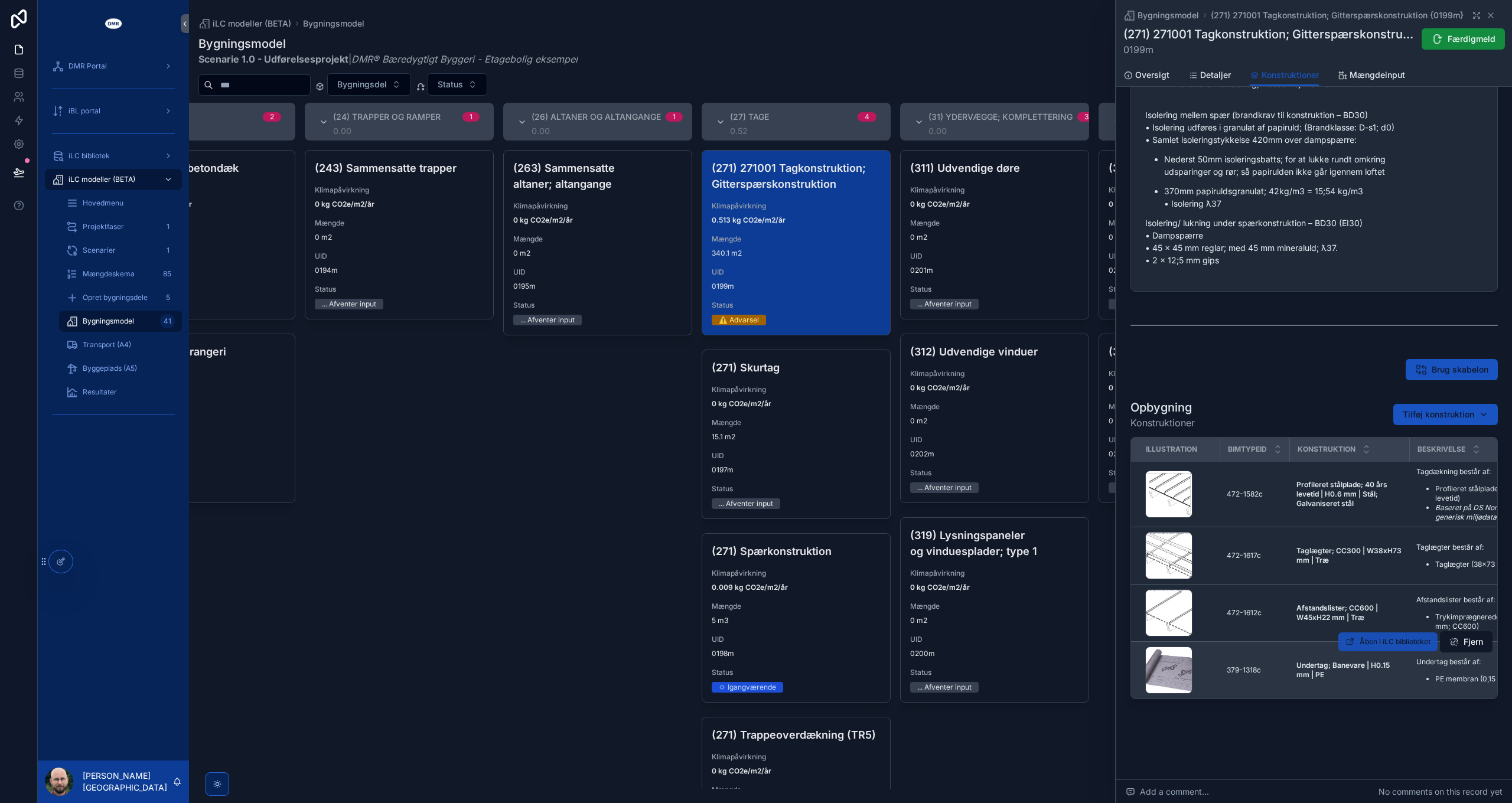
click at [1360, 638] on span "Åben i iLC biblioteket" at bounding box center [1395, 642] width 71 height 10
click at [1325, 169] on p "Nederst 50mm isoleringsbatts; for at lukke rundt omkring udsparinger og rør; så…" at bounding box center [1324, 165] width 319 height 25
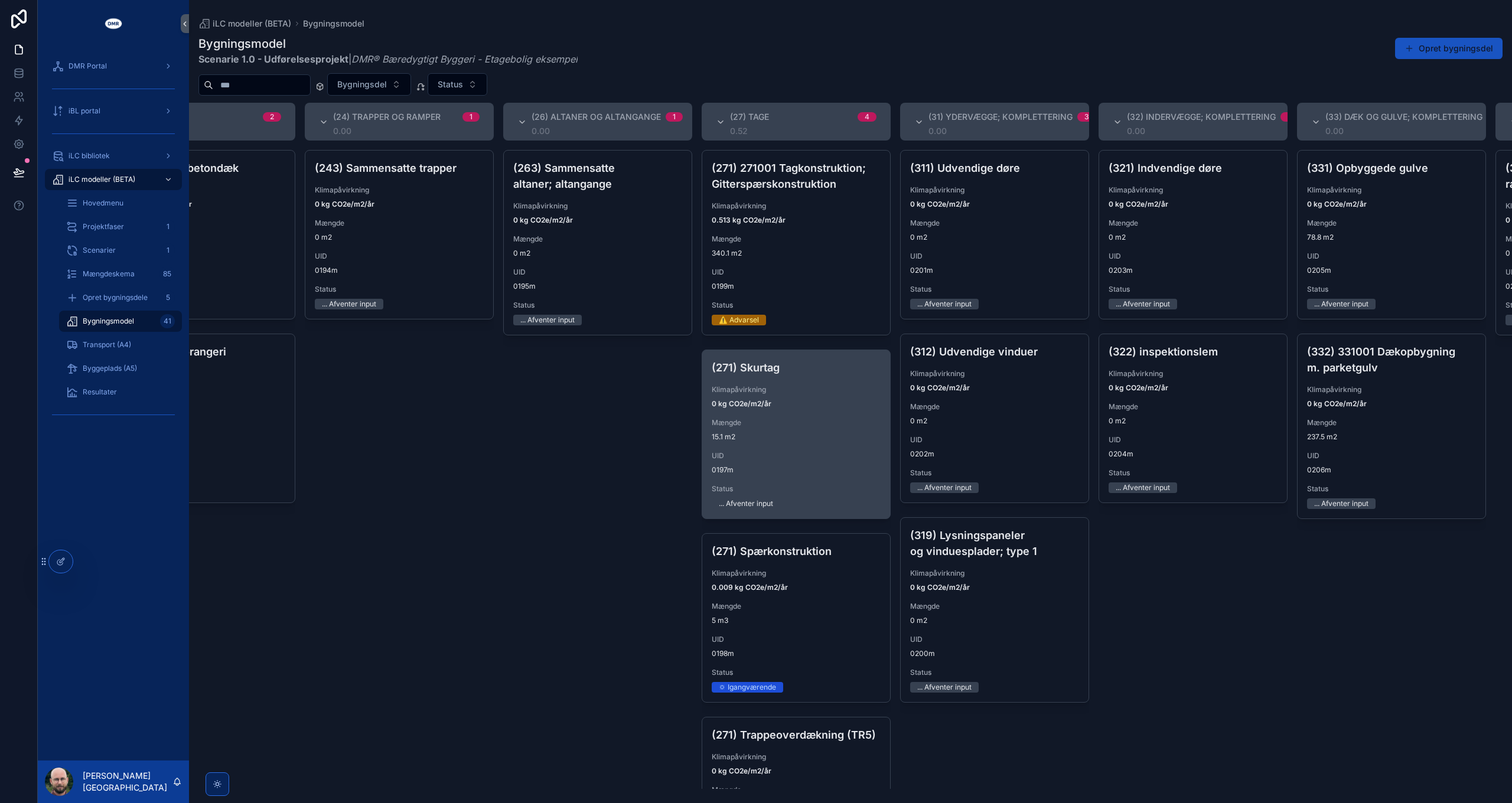
scroll to position [0, 1063]
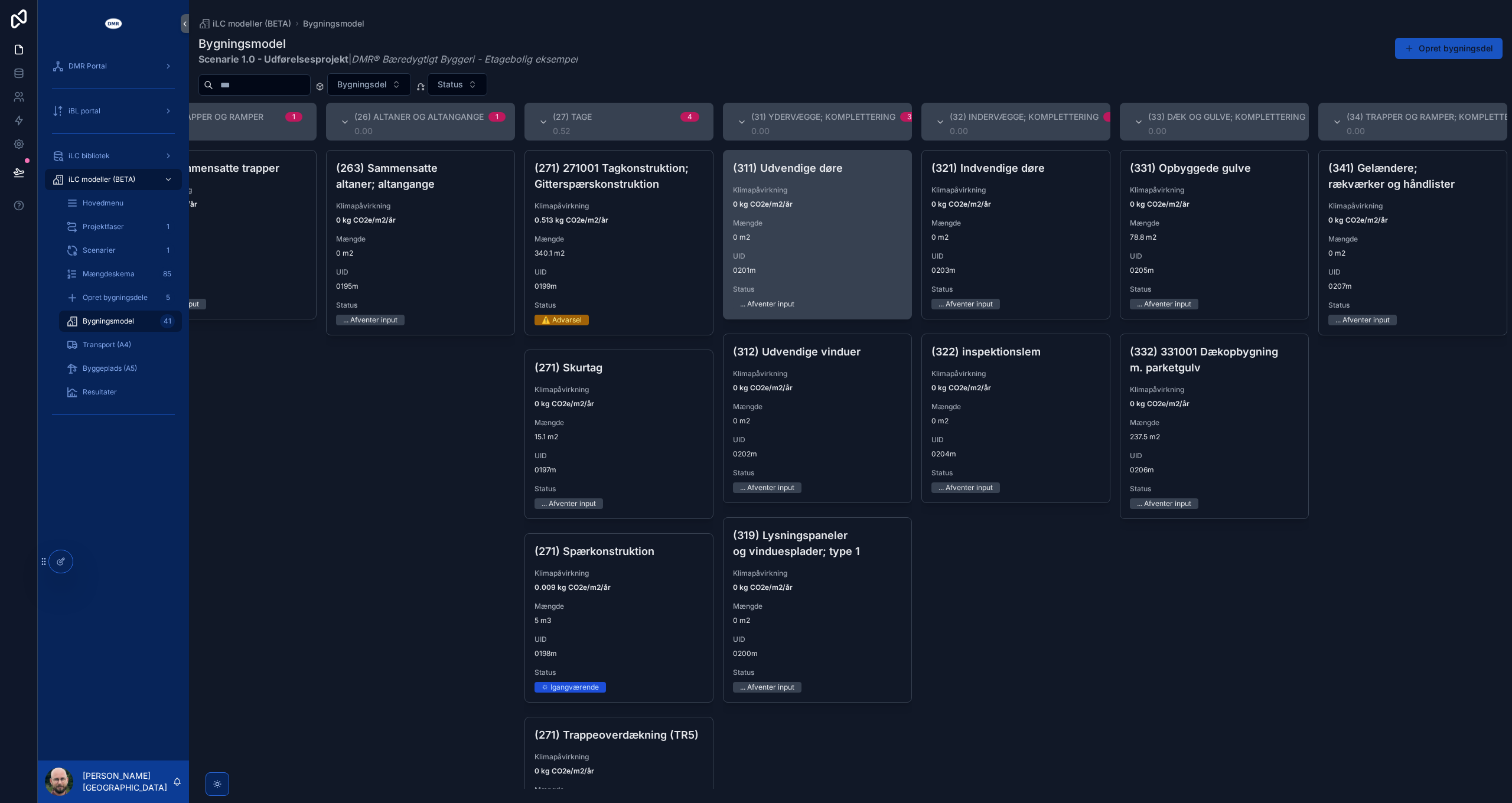
click at [849, 220] on span "Mængde" at bounding box center [818, 223] width 169 height 10
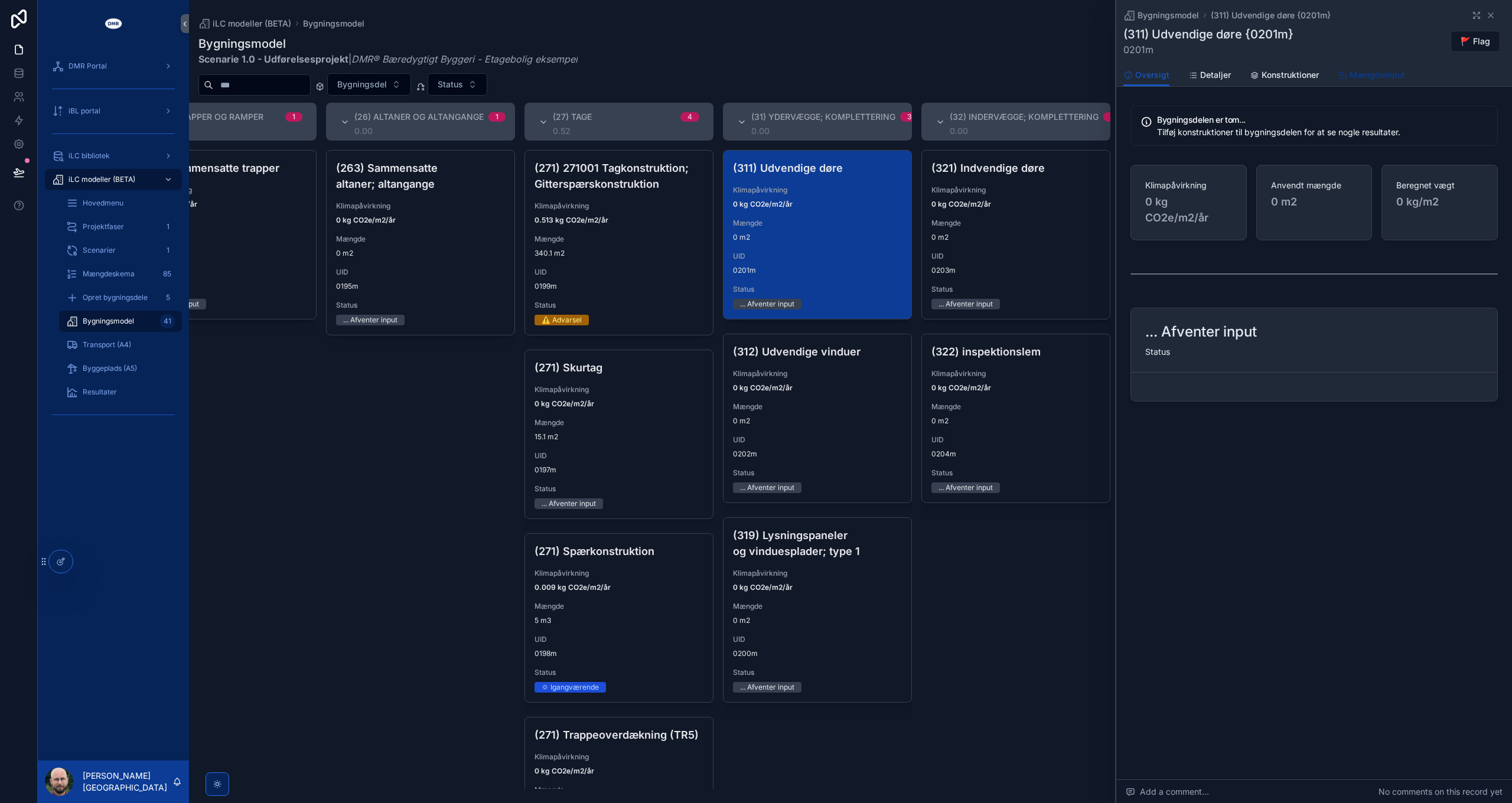
click at [1357, 76] on span "Mængdeinput" at bounding box center [1377, 75] width 56 height 12
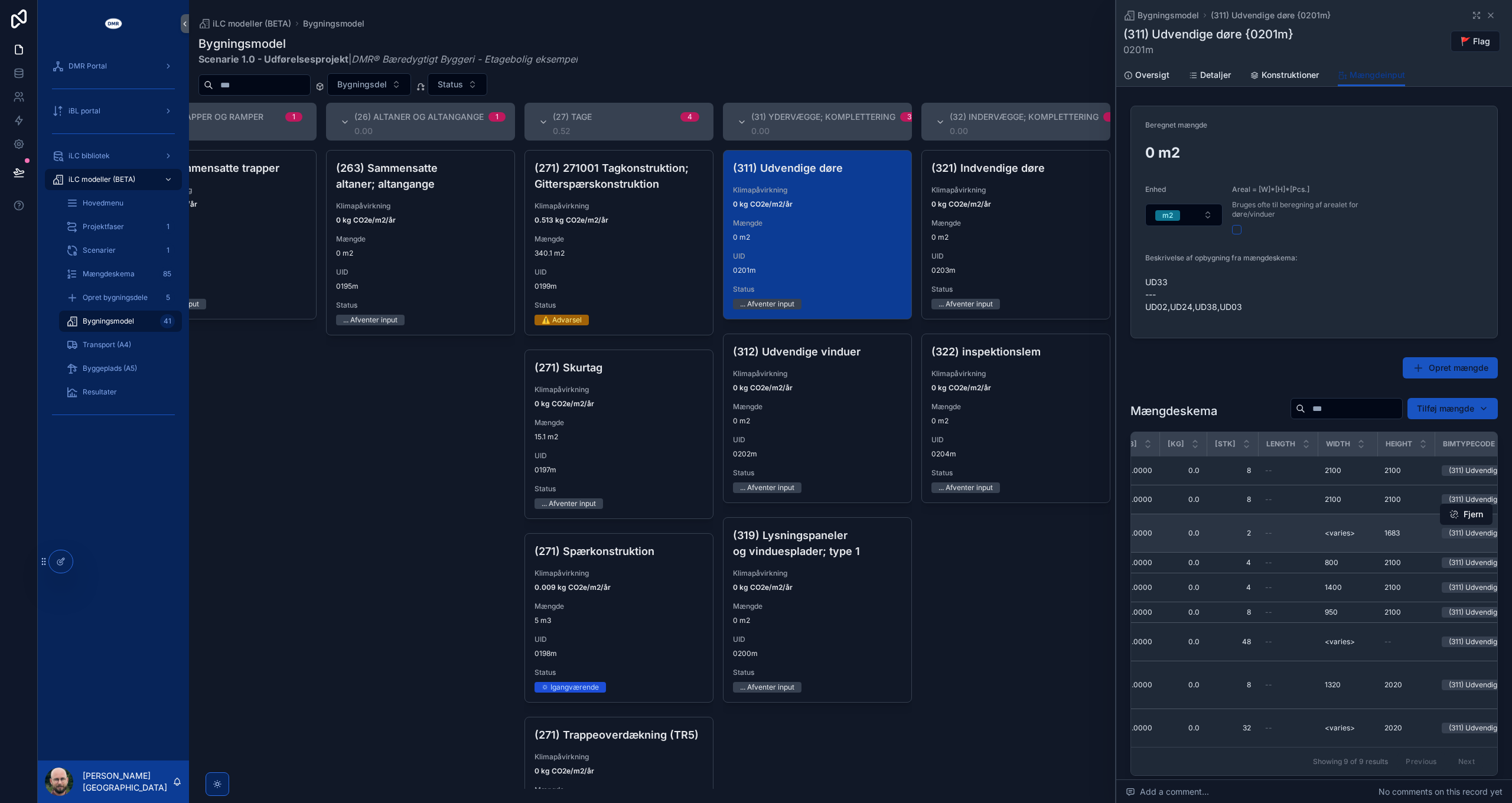
scroll to position [0, 236]
click at [1236, 230] on button "scrollable content" at bounding box center [1237, 229] width 10 height 10
type button "on"
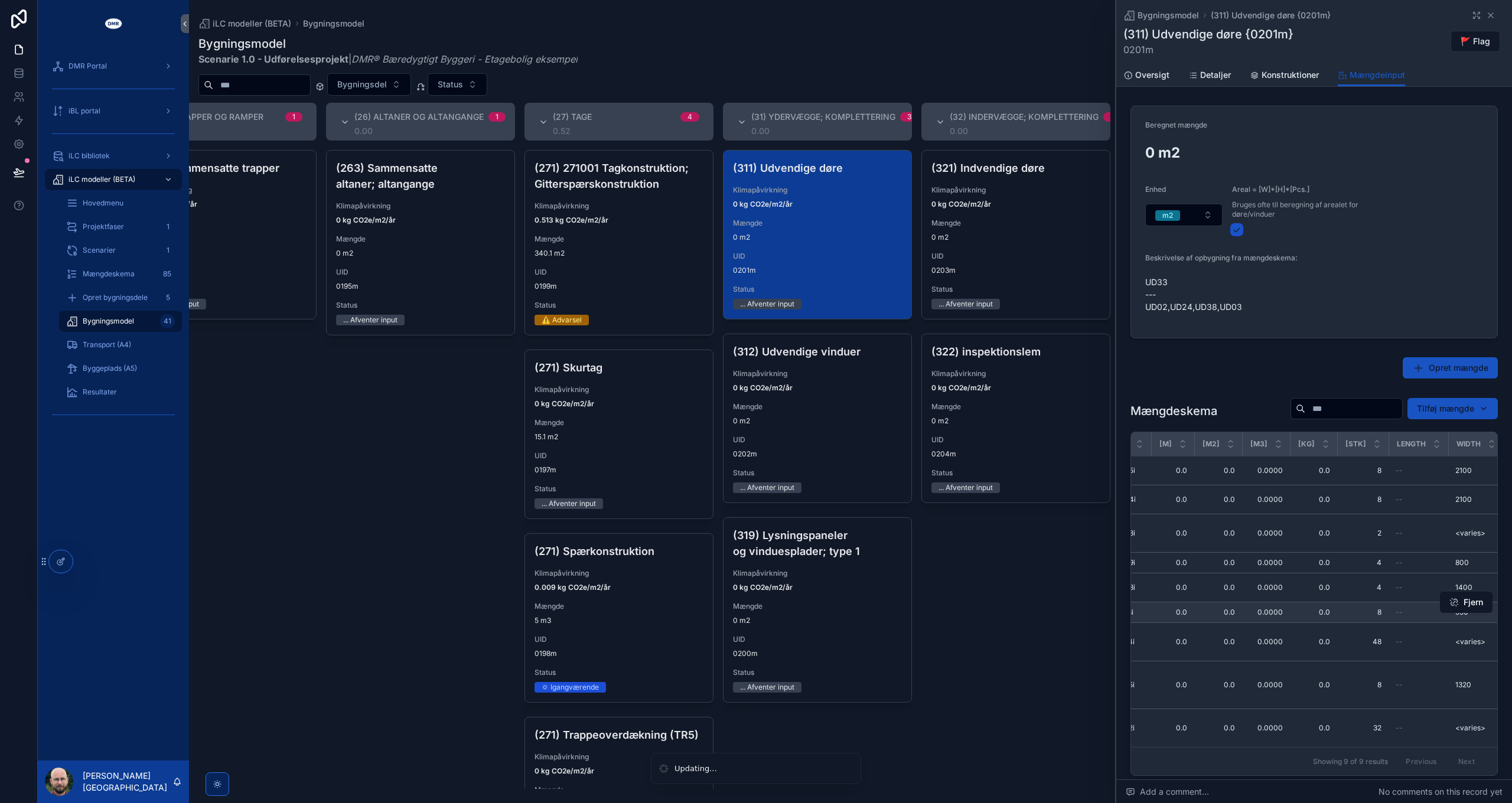
scroll to position [0, 0]
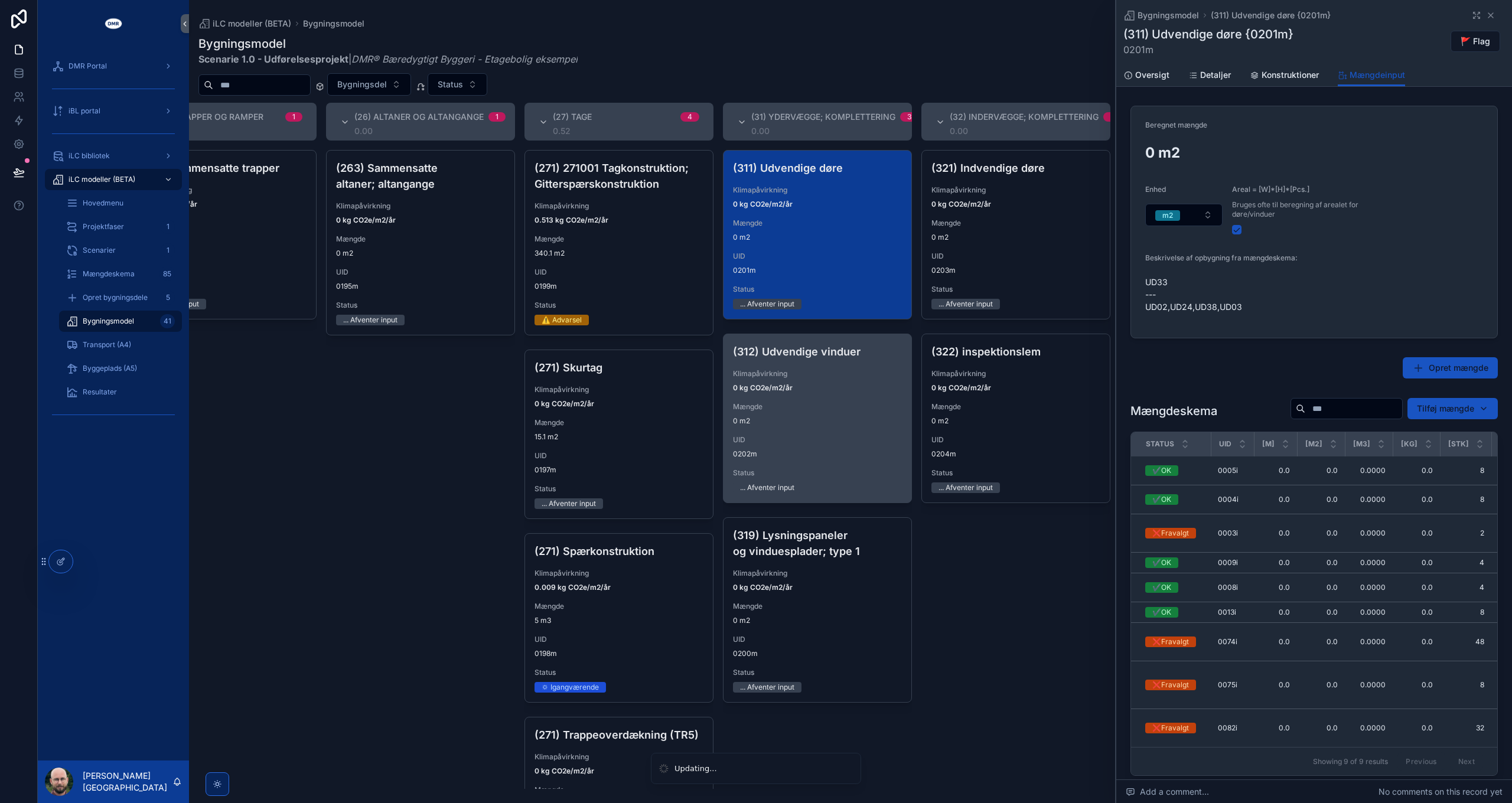
click at [804, 432] on div "(312) Udvendige vinduer Klimapåvirkning 0 kg CO2e/m2/år Mængde 0 m2 UID 0202m S…" at bounding box center [818, 417] width 188 height 168
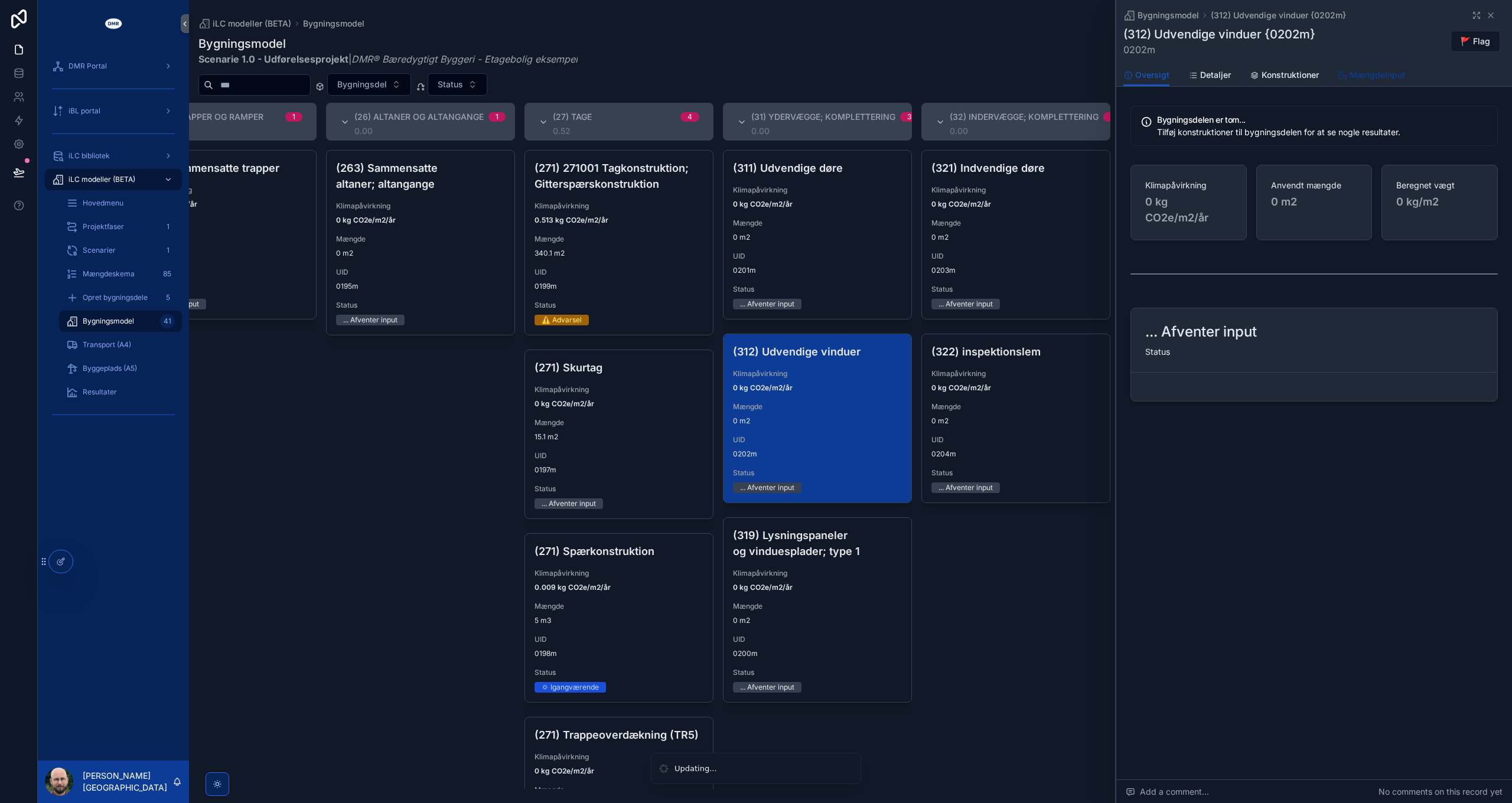
click at [1392, 73] on span "Mængdeinput" at bounding box center [1377, 75] width 56 height 12
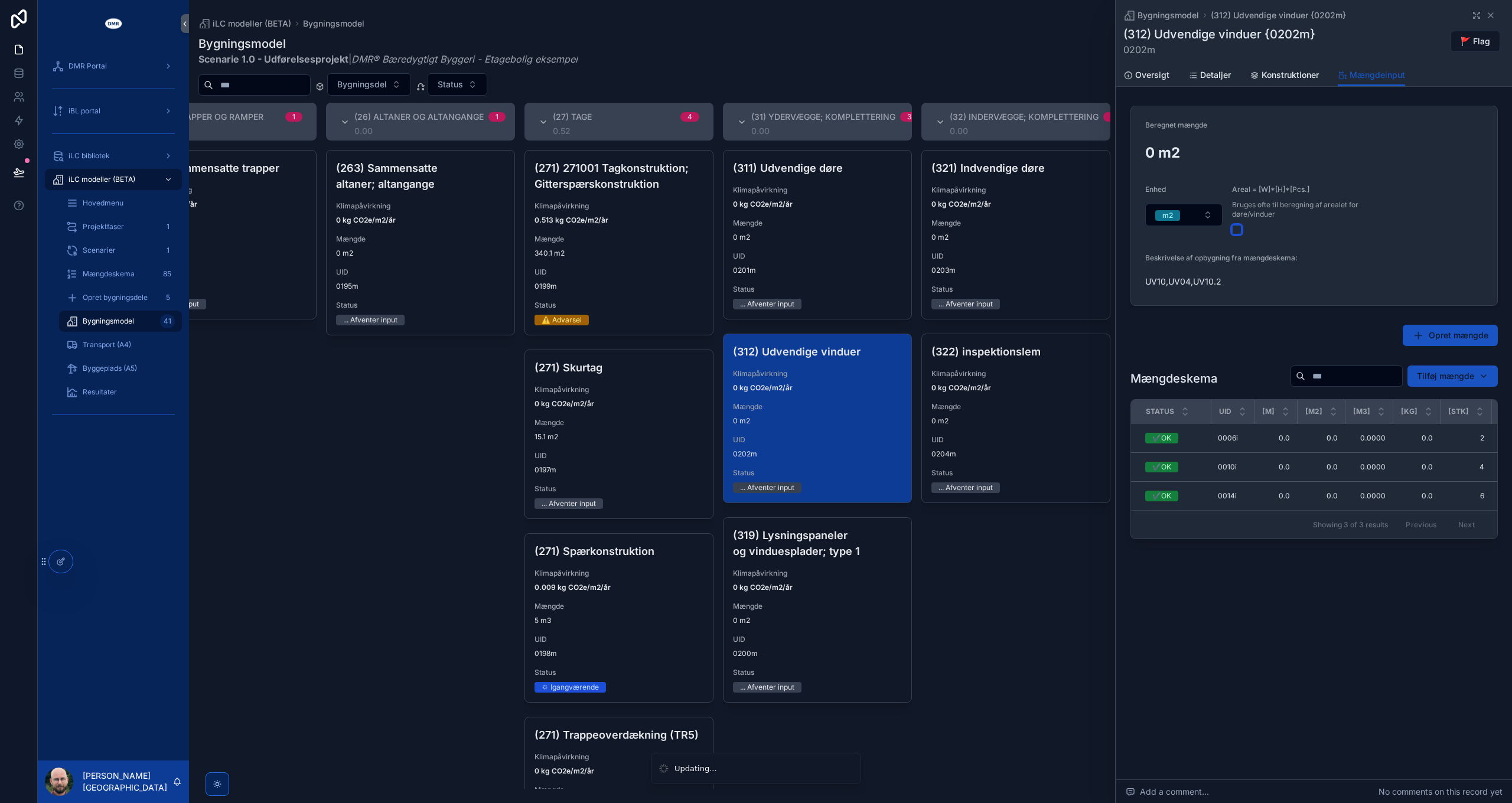
click at [1235, 228] on button "scrollable content" at bounding box center [1237, 229] width 10 height 10
type button "on"
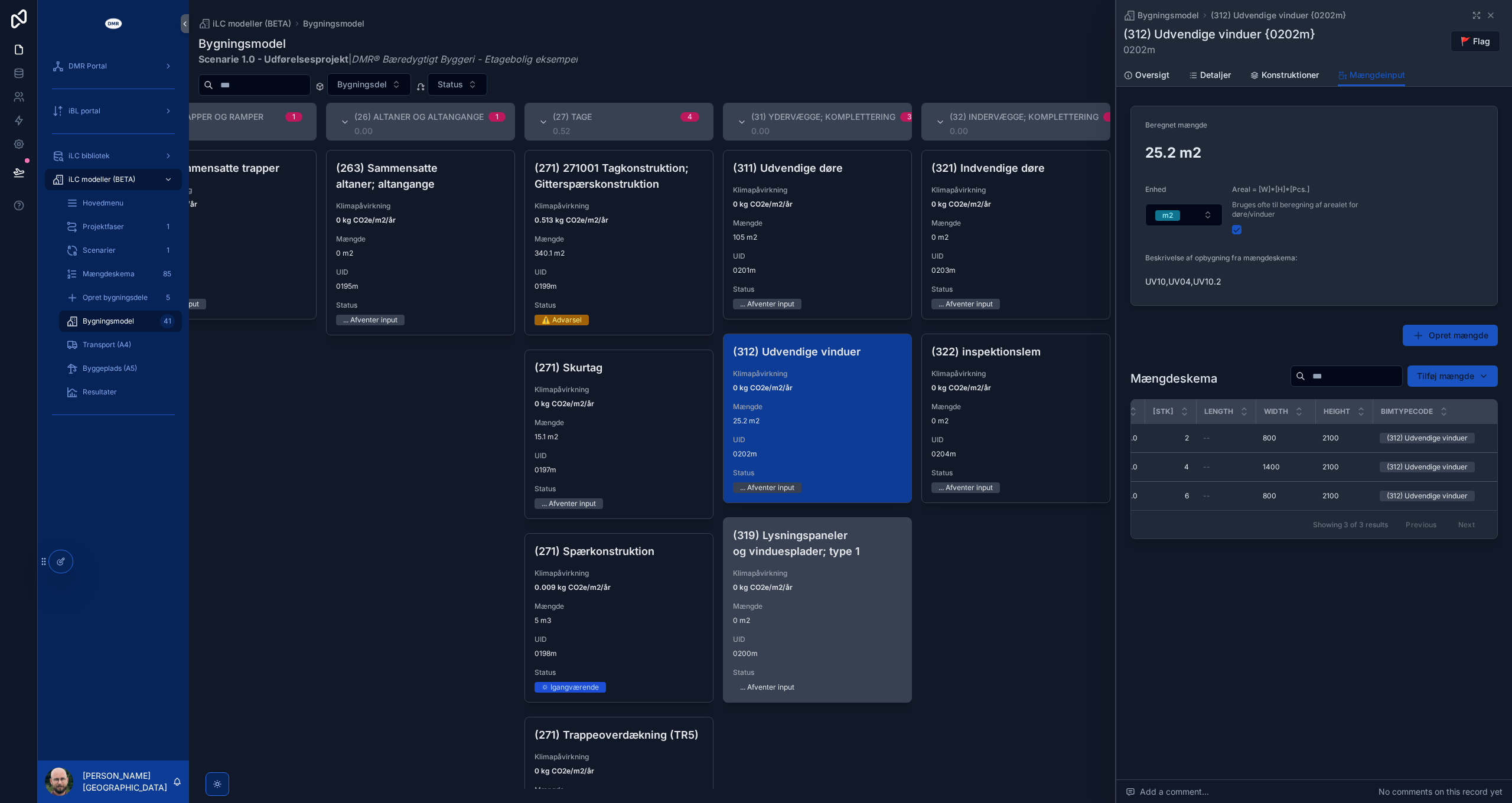
click at [818, 607] on span "Mængde" at bounding box center [818, 606] width 169 height 10
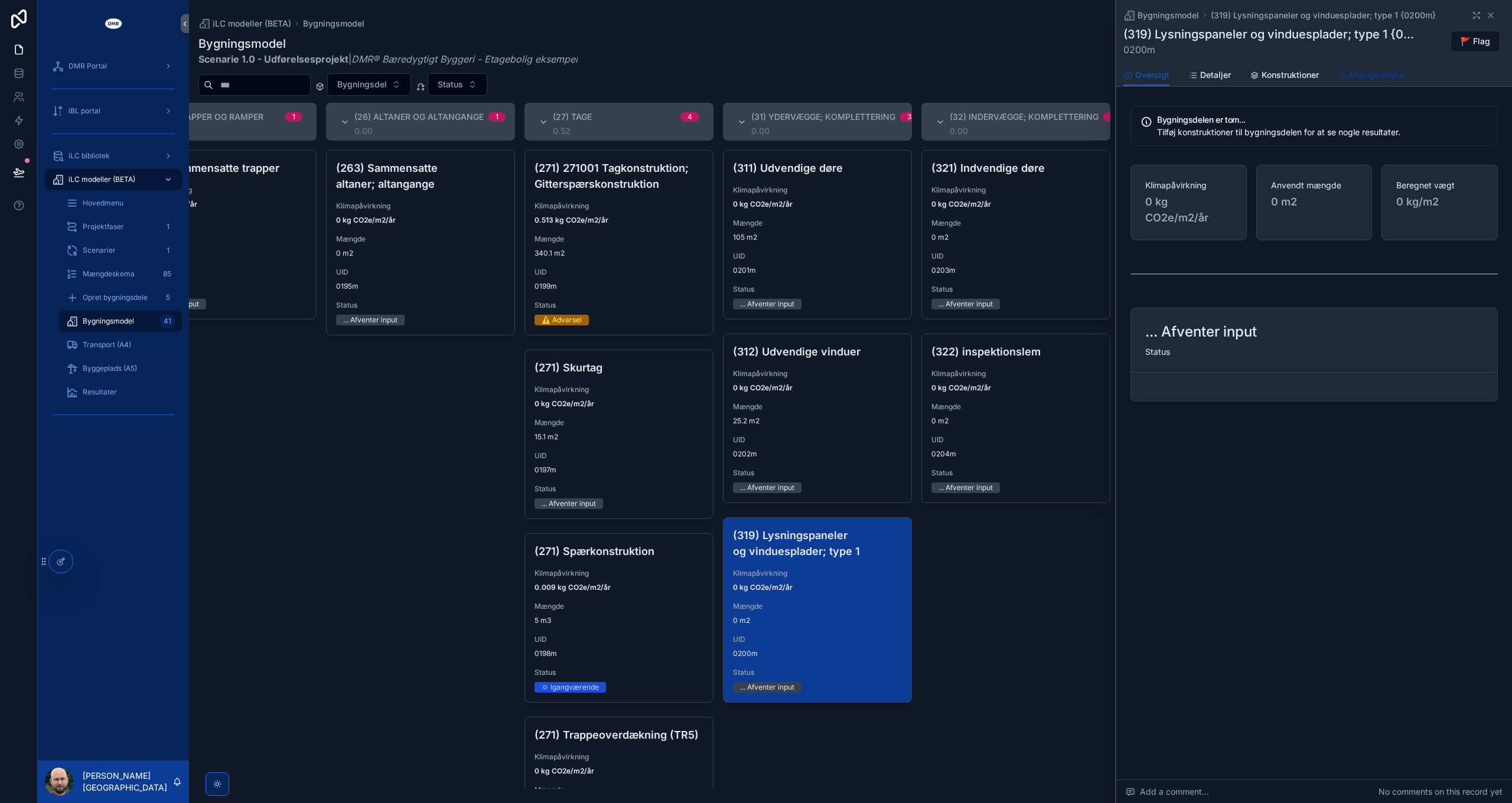
click at [1378, 78] on span "Mængdeinput" at bounding box center [1377, 75] width 56 height 12
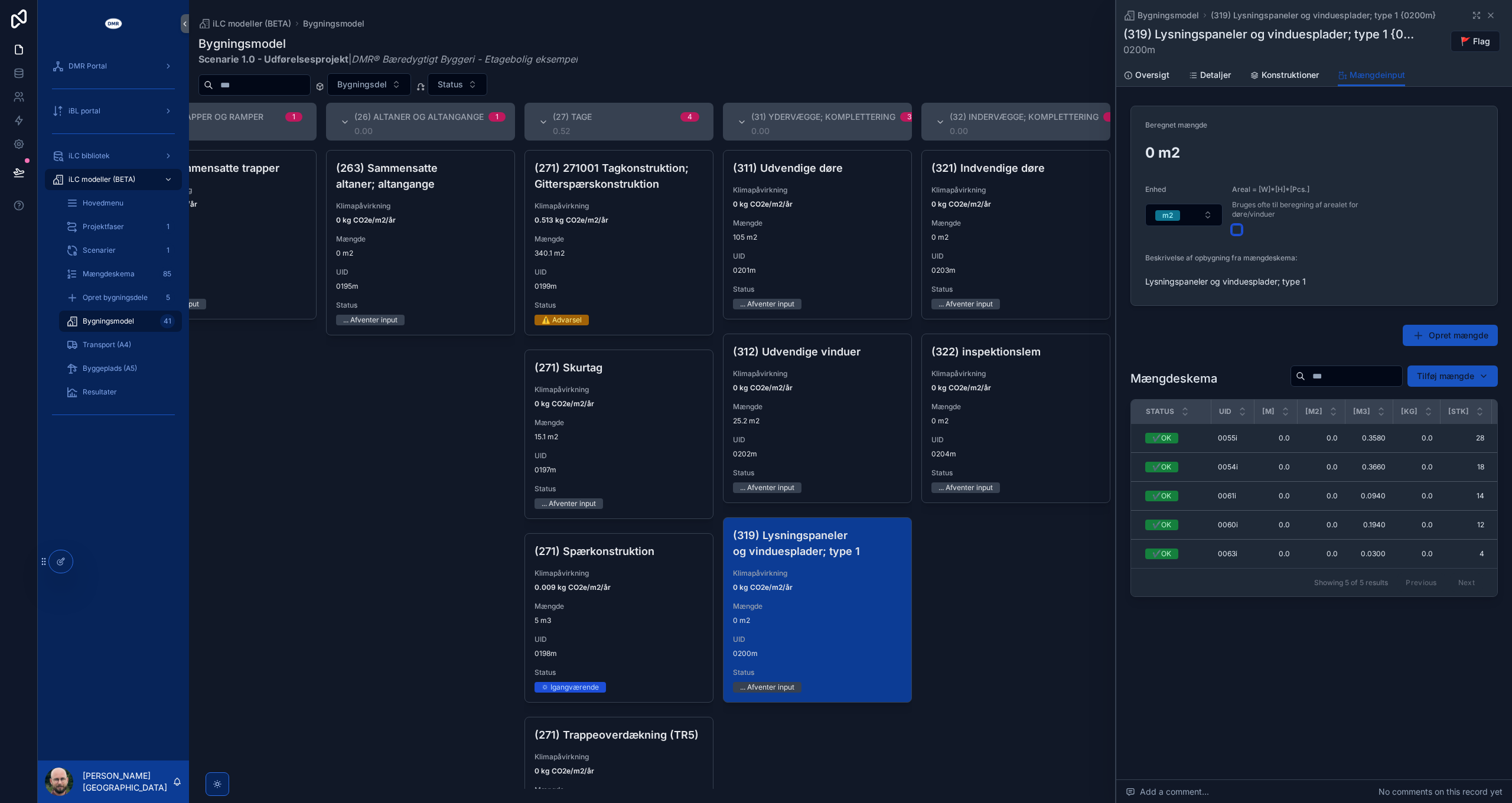
click at [1237, 227] on button "scrollable content" at bounding box center [1237, 229] width 10 height 10
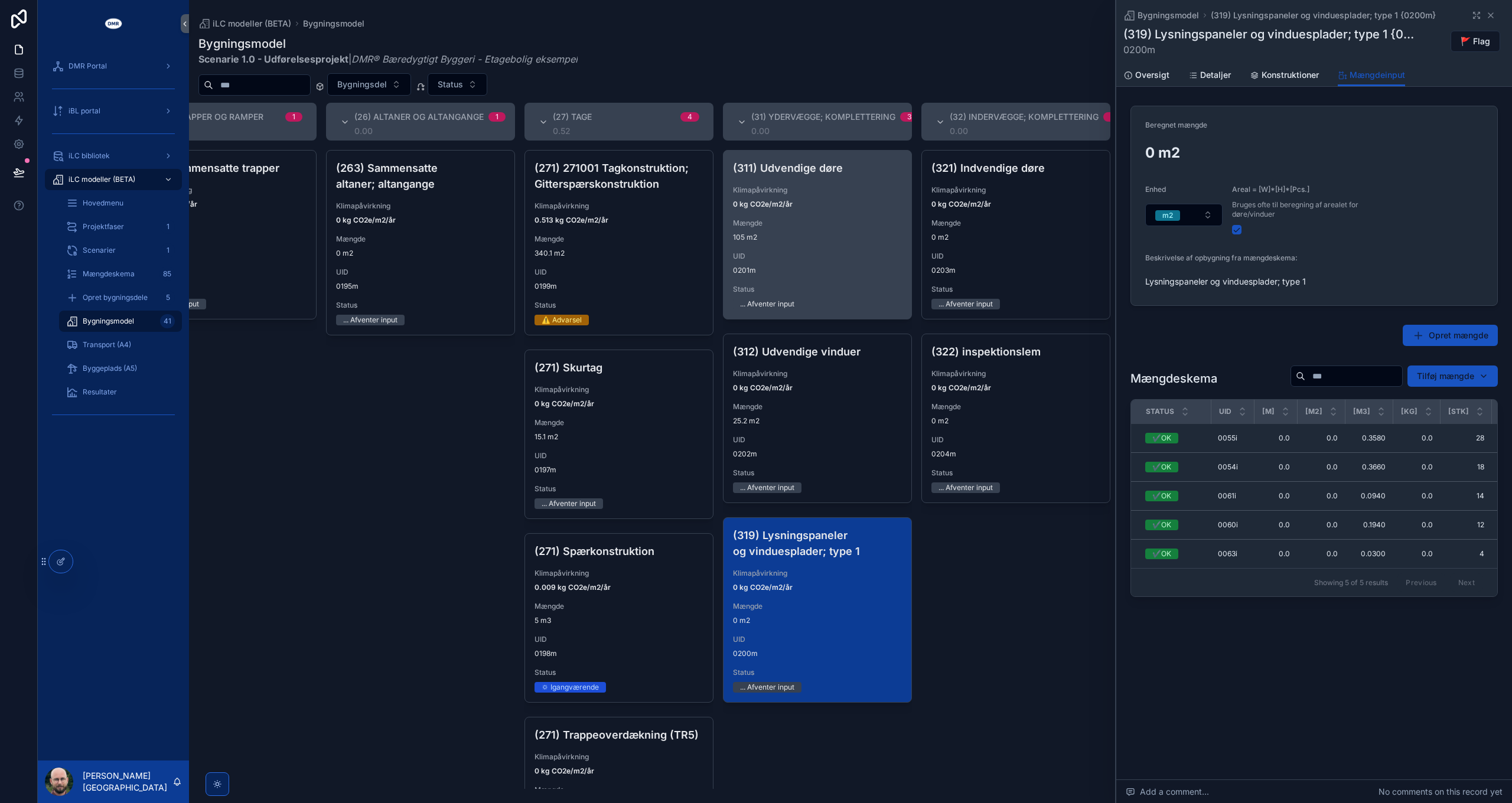
click at [839, 235] on span "105 m2" at bounding box center [818, 237] width 169 height 10
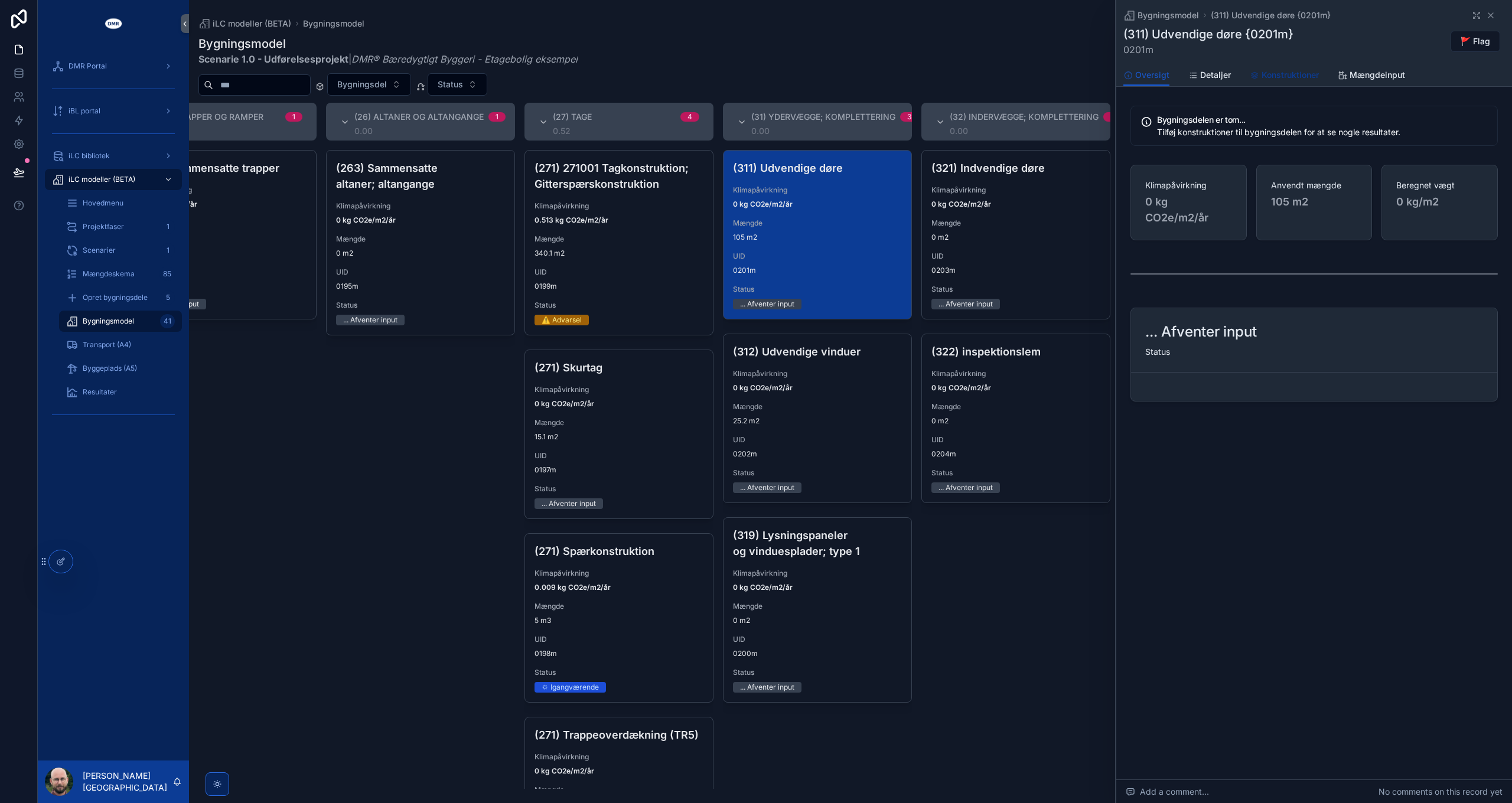
click at [1286, 76] on span "Konstruktioner" at bounding box center [1290, 75] width 57 height 12
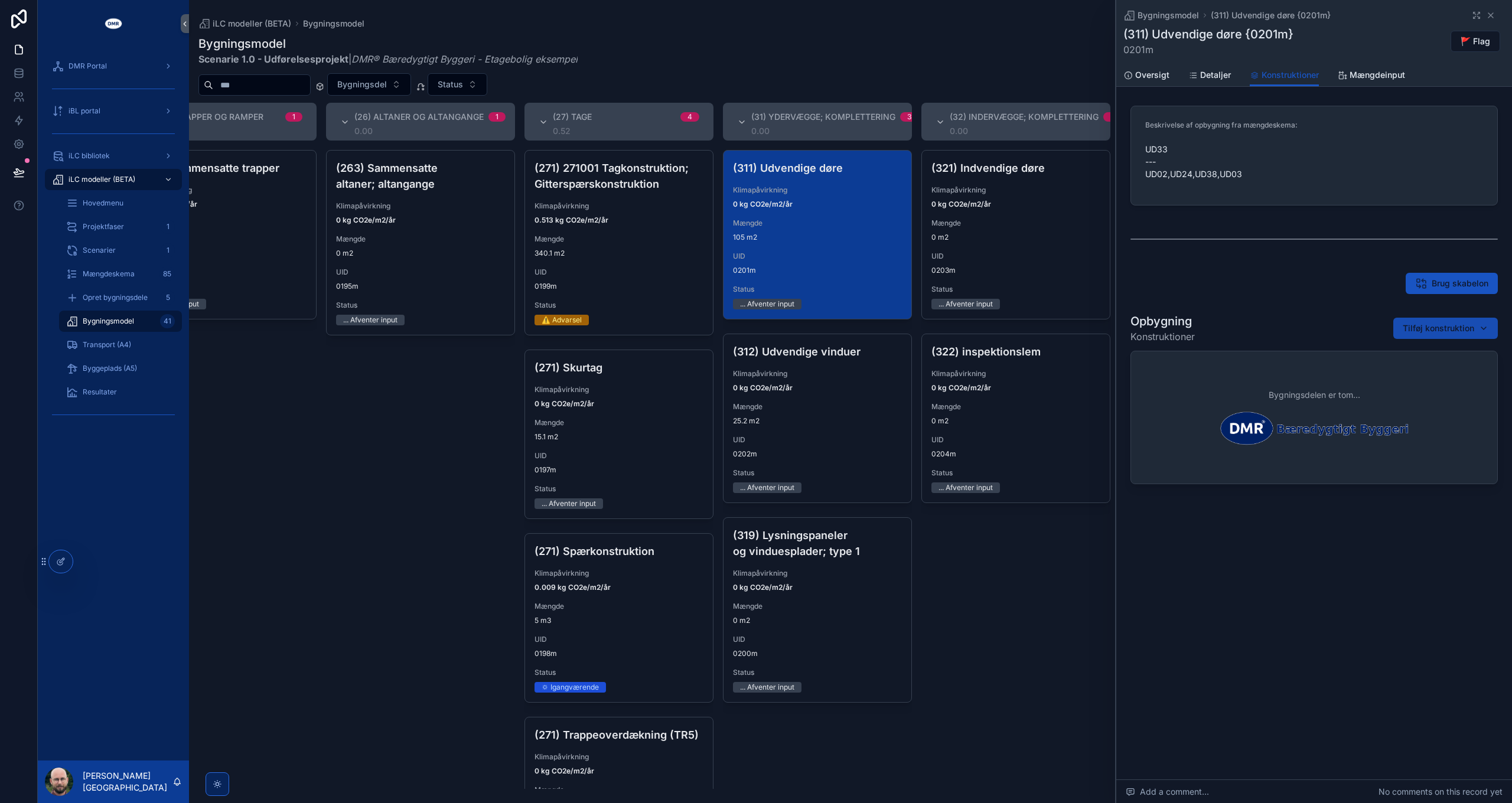
click at [1431, 327] on span "Tilføj konstruktion" at bounding box center [1439, 328] width 72 height 12
type input "**********"
click at [1447, 327] on span "Tilføj konstruktion" at bounding box center [1439, 328] width 72 height 12
click at [1449, 333] on span "Tilføj konstruktion" at bounding box center [1439, 328] width 72 height 12
type input "*********"
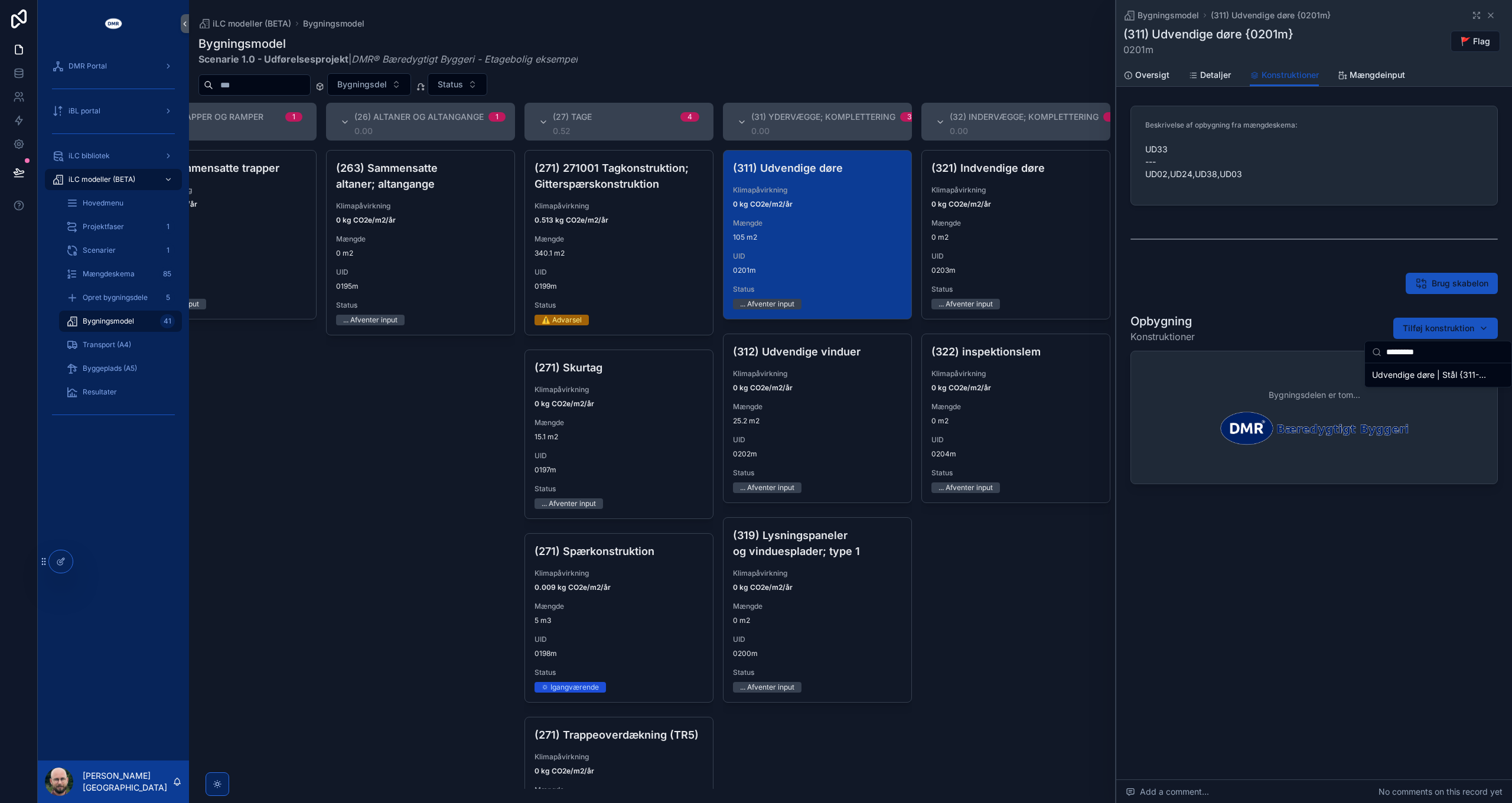
click at [1434, 375] on span "Udvendige døre | Stål {311-2063c}" at bounding box center [1431, 374] width 118 height 12
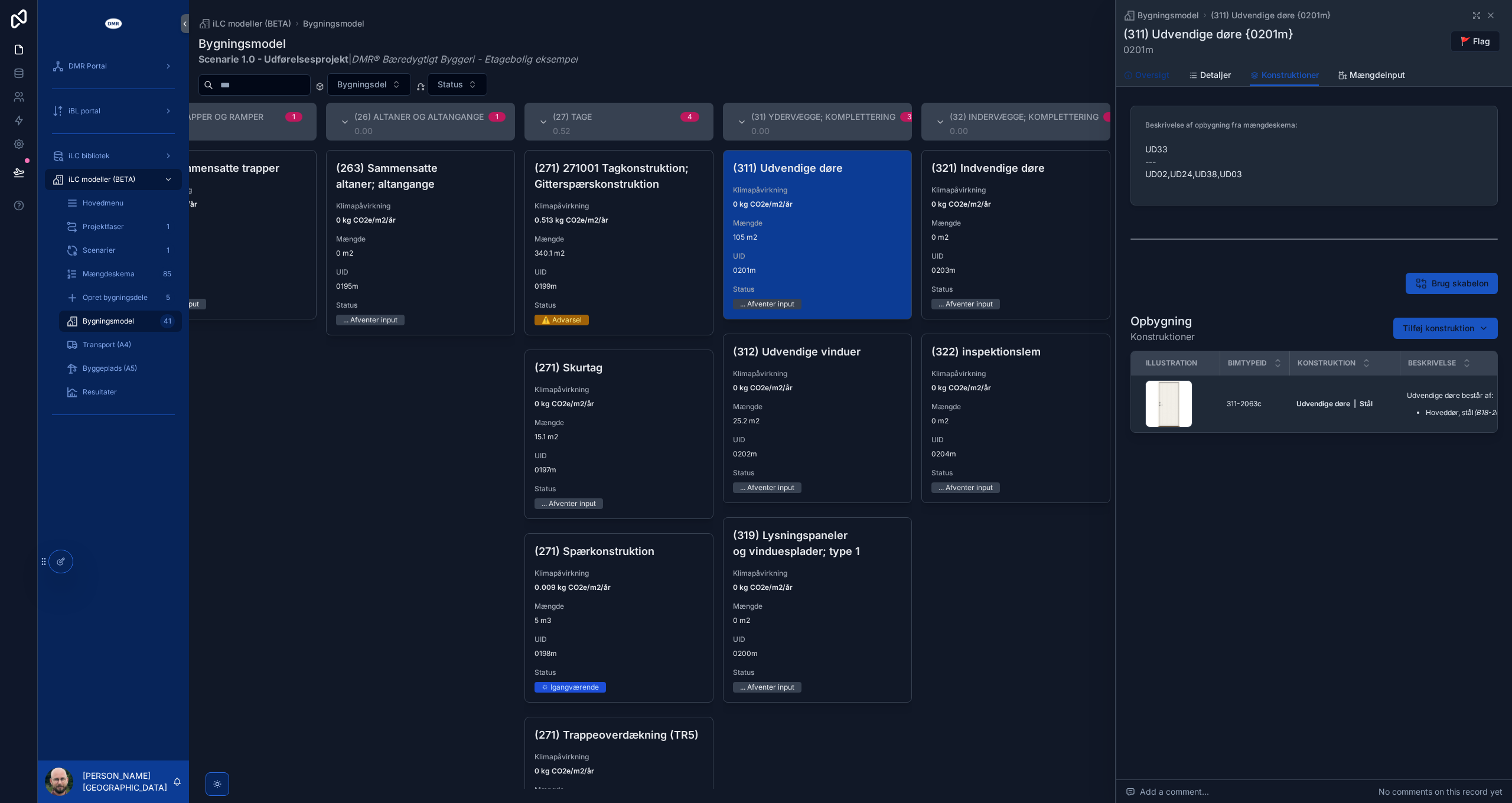
click at [1153, 69] on link "Oversigt" at bounding box center [1146, 76] width 46 height 24
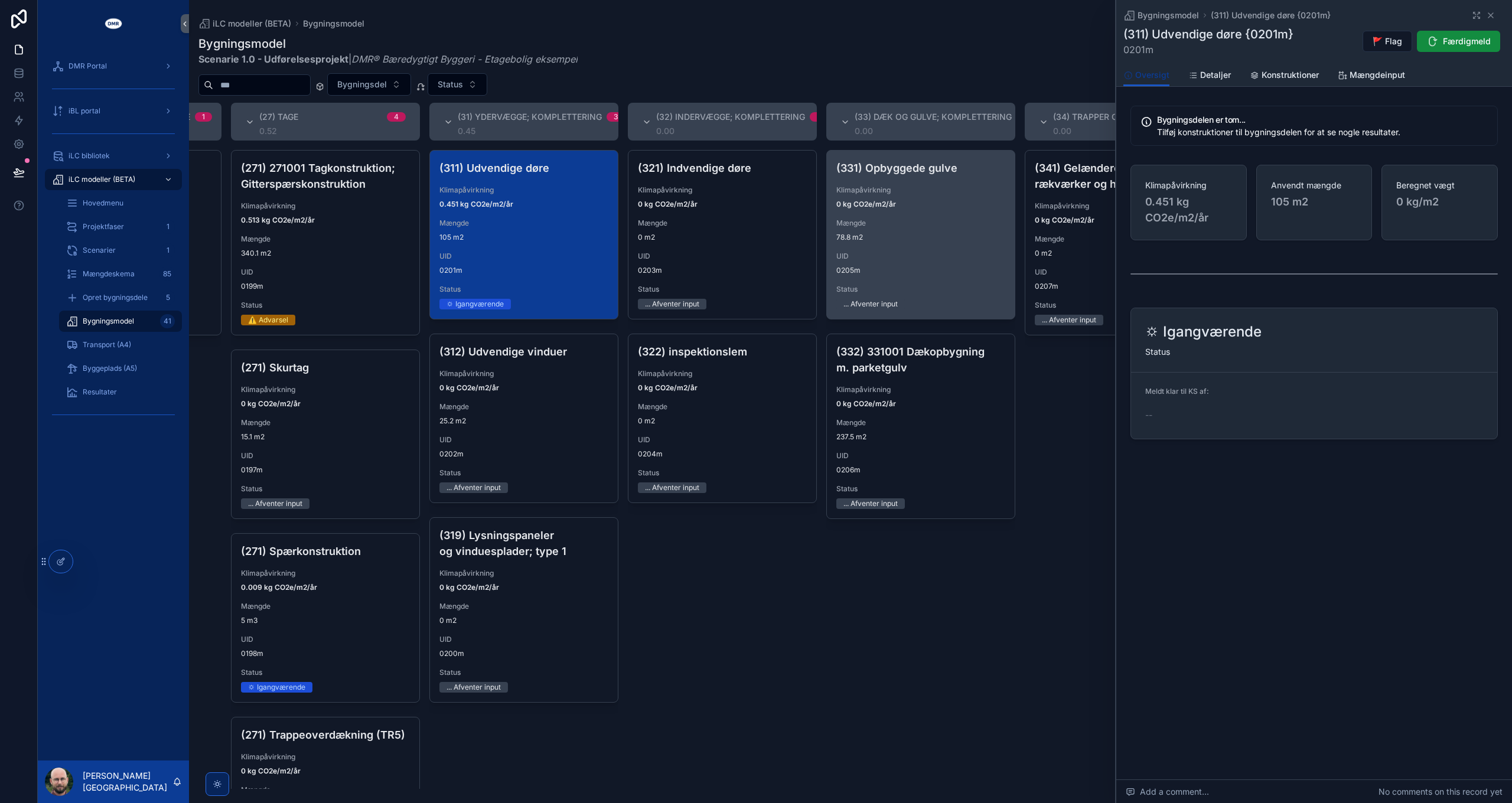
scroll to position [0, 1358]
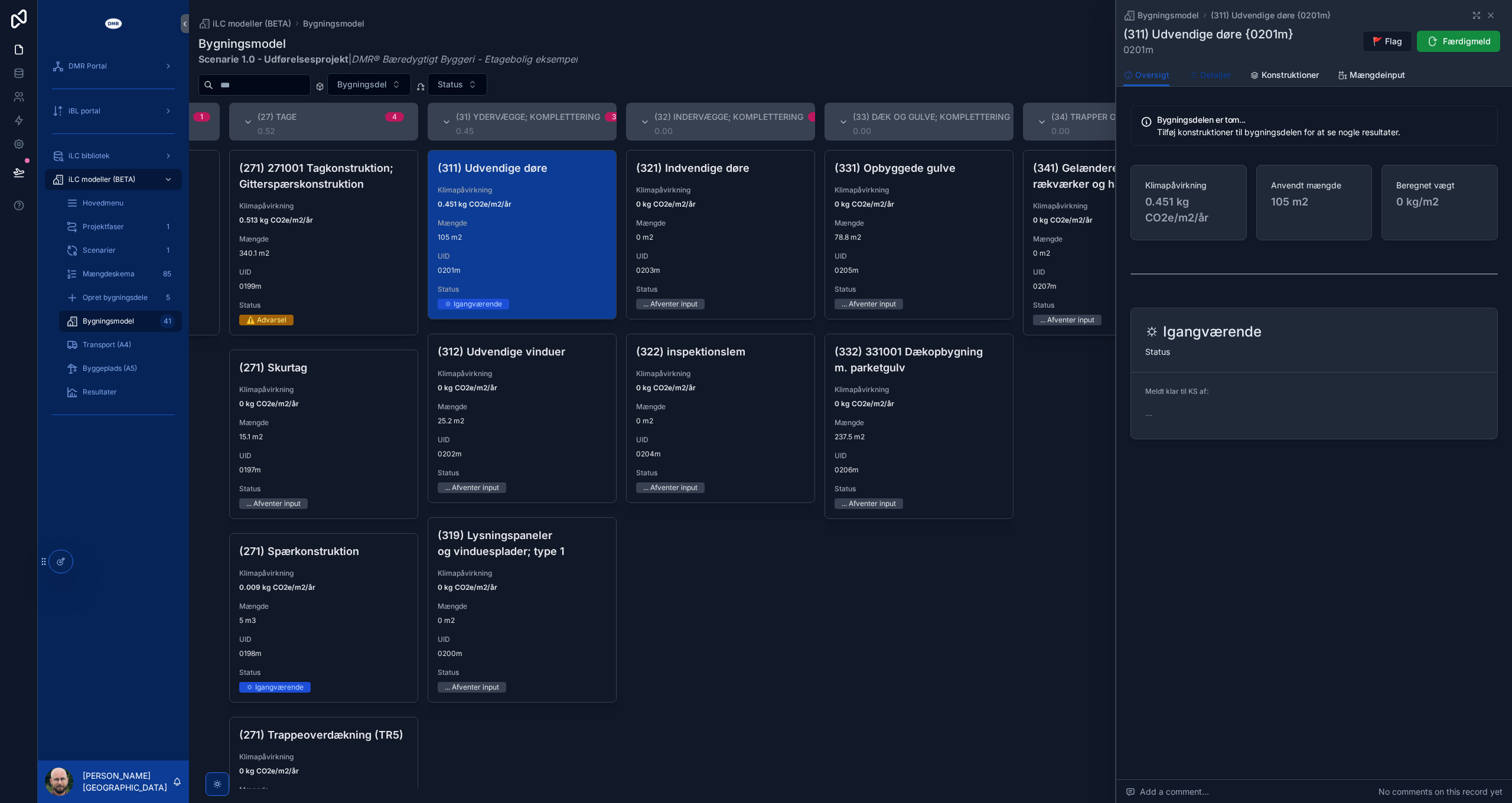
click at [1214, 76] on span "Detaljer" at bounding box center [1215, 75] width 31 height 12
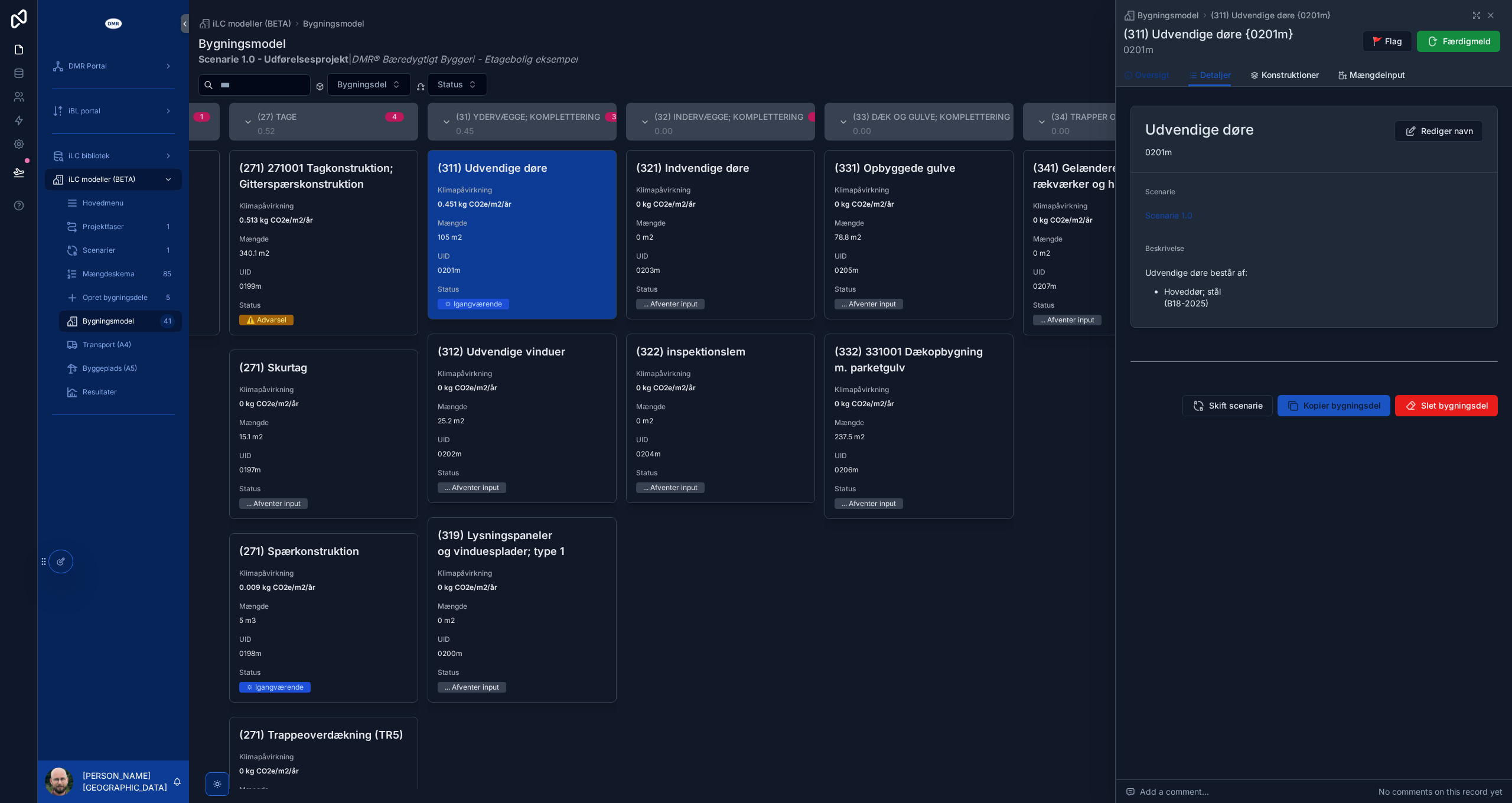
click at [1152, 75] on span "Oversigt" at bounding box center [1152, 75] width 34 height 12
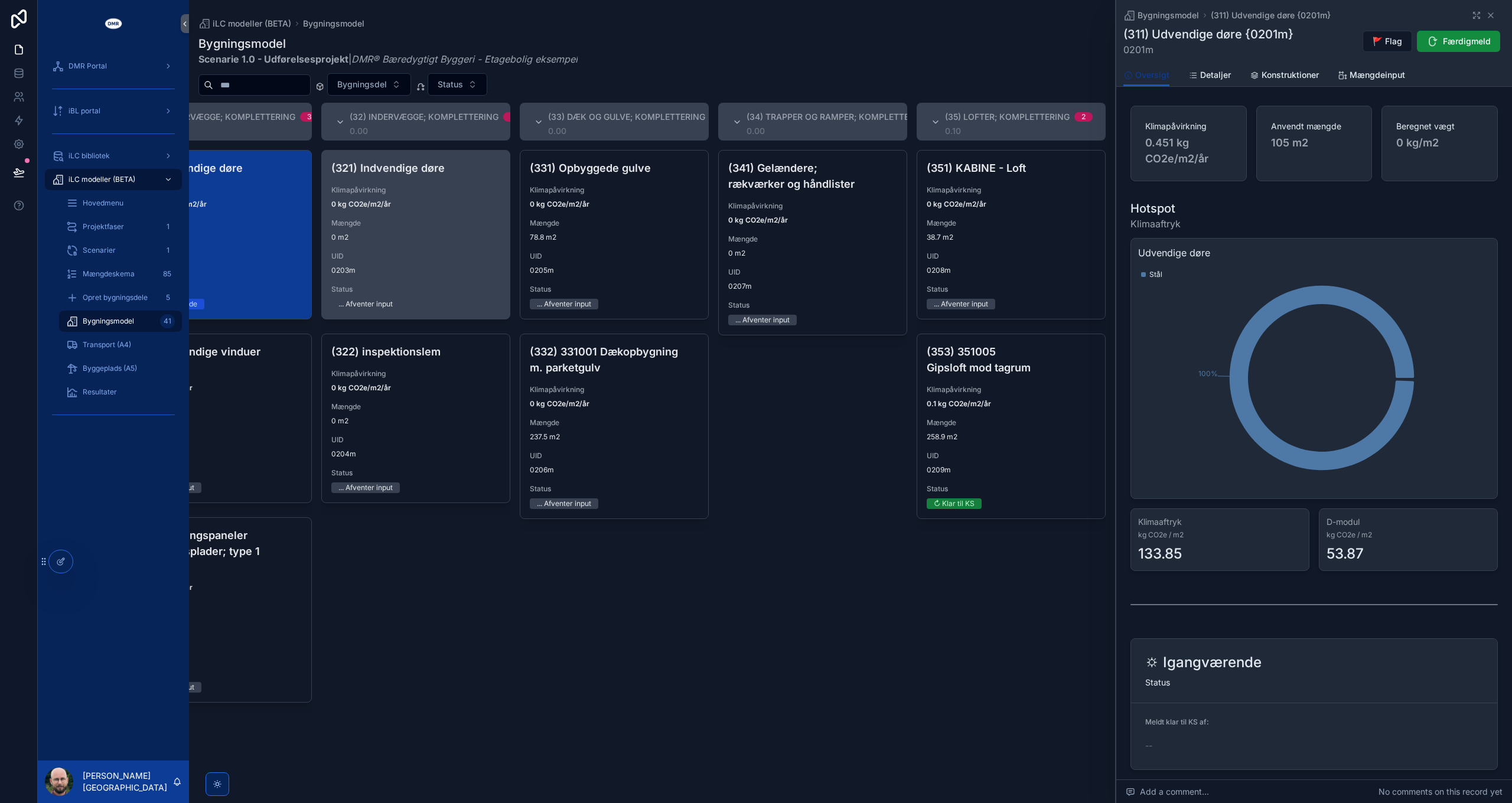
scroll to position [0, 1545]
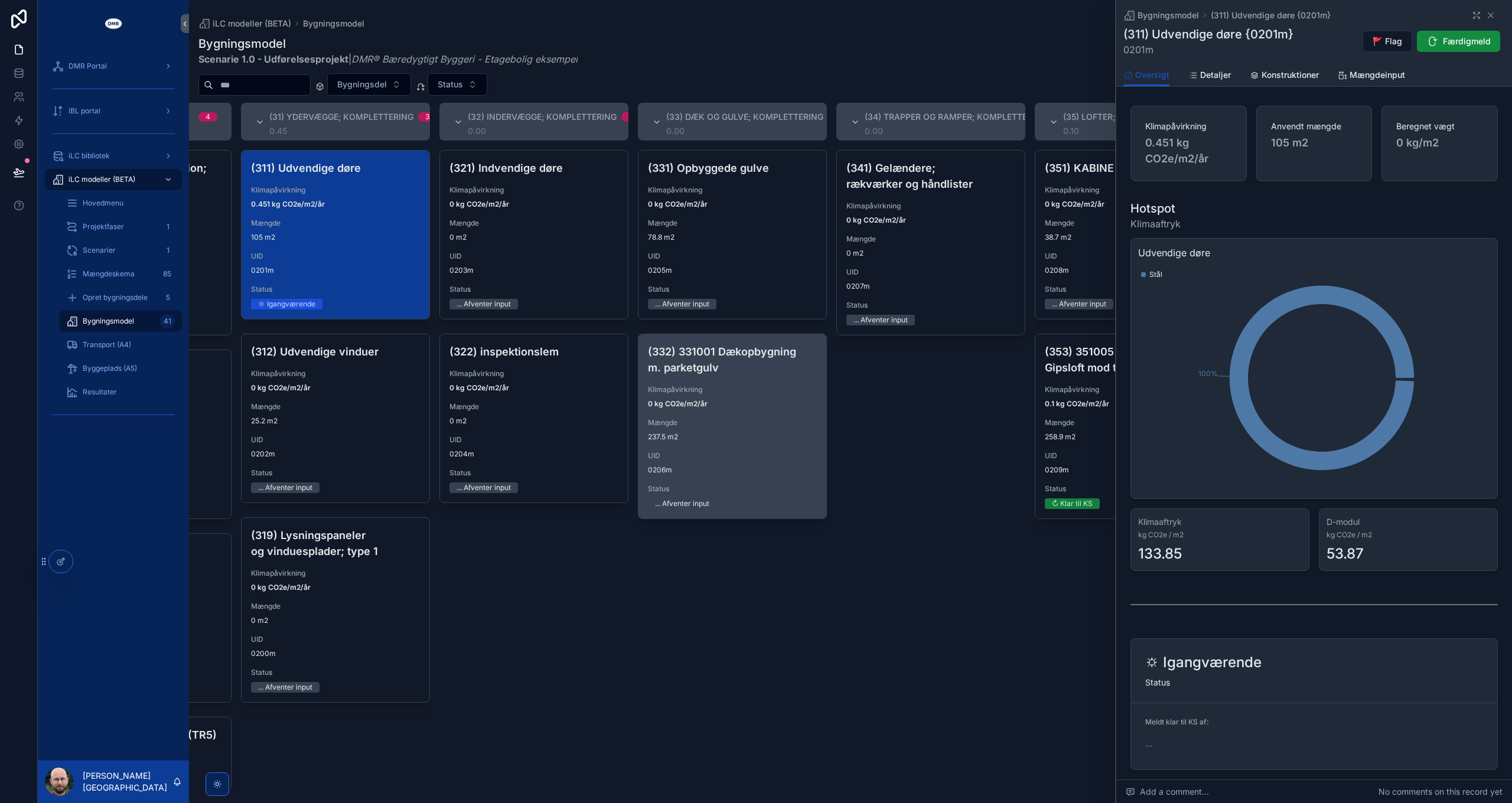
click at [772, 400] on span "0 kg CO2e/m2/år" at bounding box center [732, 404] width 169 height 10
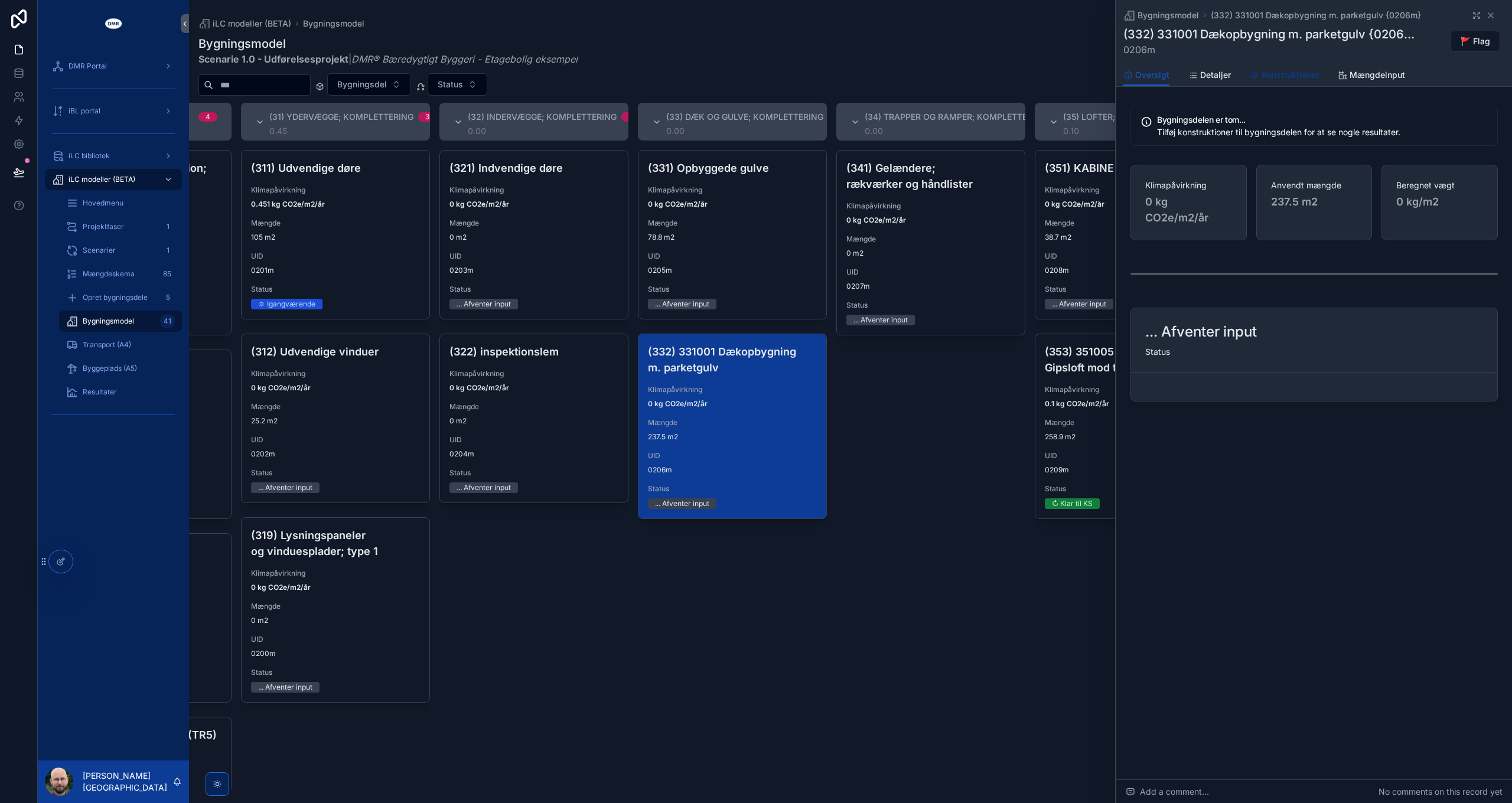
click at [1294, 74] on span "Konstruktioner" at bounding box center [1290, 75] width 57 height 12
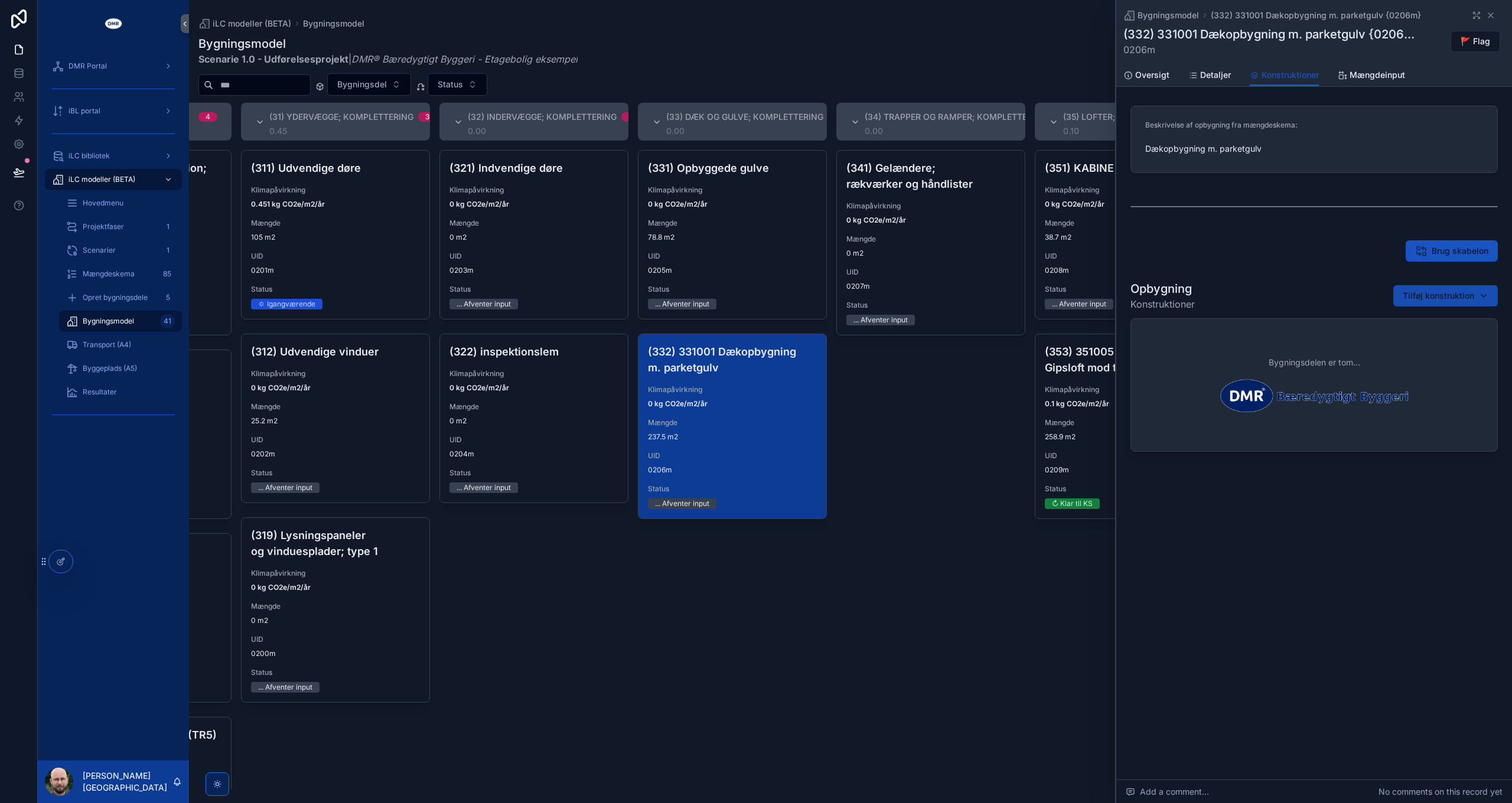
click at [1443, 294] on span "Tilføj konstruktion" at bounding box center [1439, 296] width 72 height 12
type input "*********"
click at [1402, 344] on span "Svømmende gulve; Parketgulv | H20 mm | Træ {332-2339c}" at bounding box center [1431, 342] width 118 height 12
click at [897, 460] on div "(341) Gelændere; rækværker og håndlister Klimapåvirkning 0 kg CO2e/m2/år Mængde…" at bounding box center [930, 469] width 189 height 639
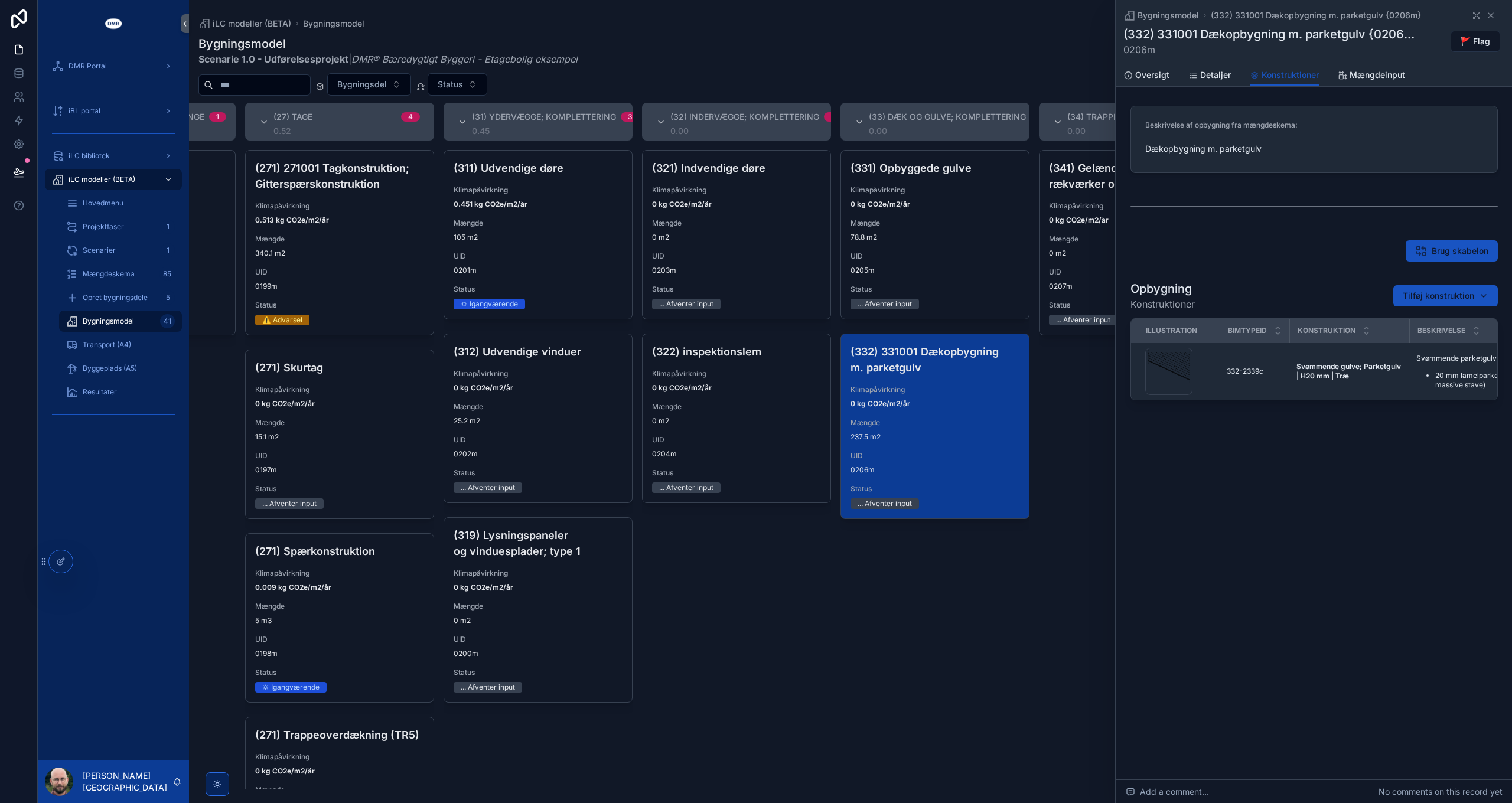
scroll to position [0, 1250]
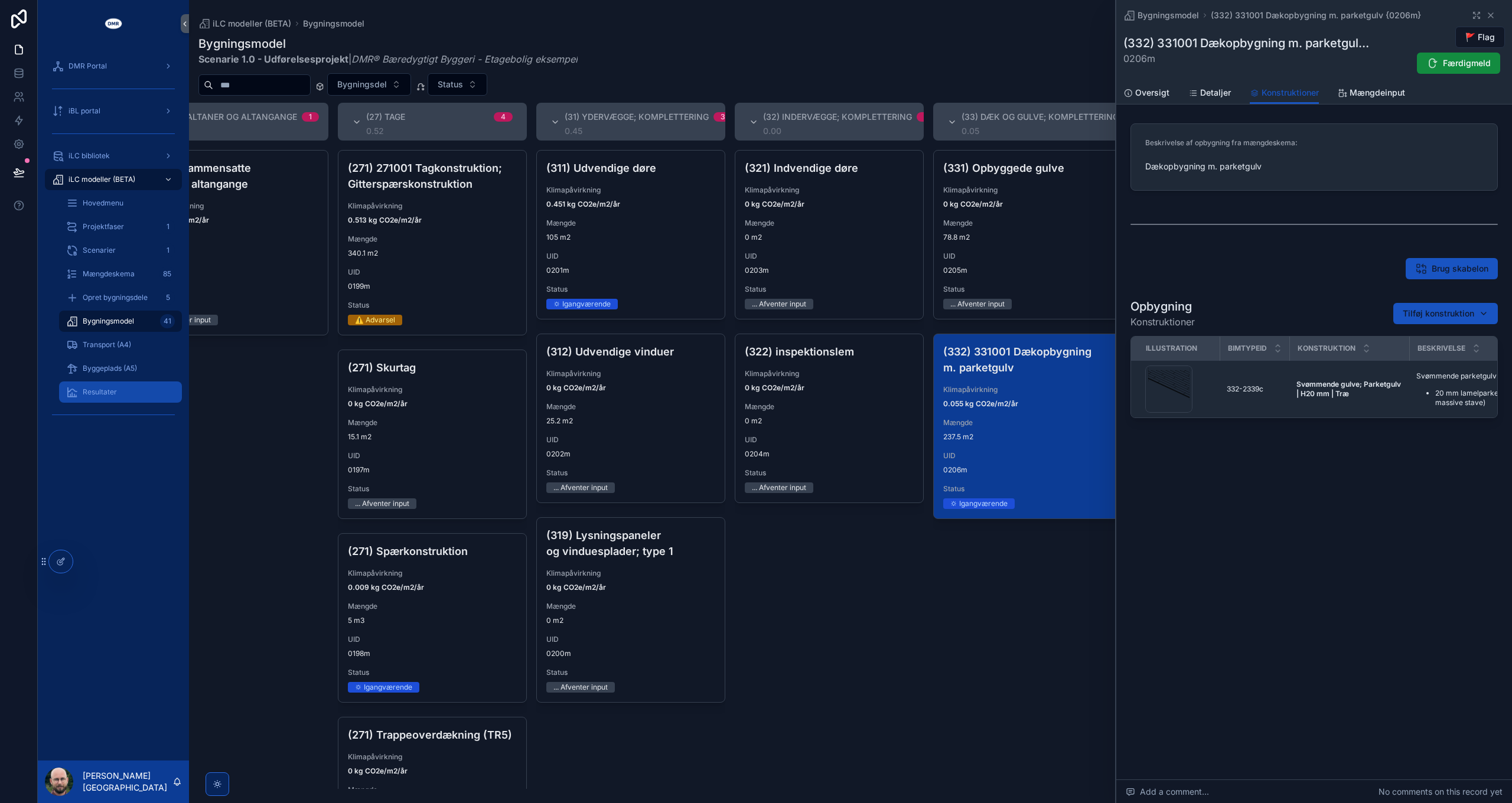
click at [122, 392] on div "Resultater" at bounding box center [120, 392] width 108 height 19
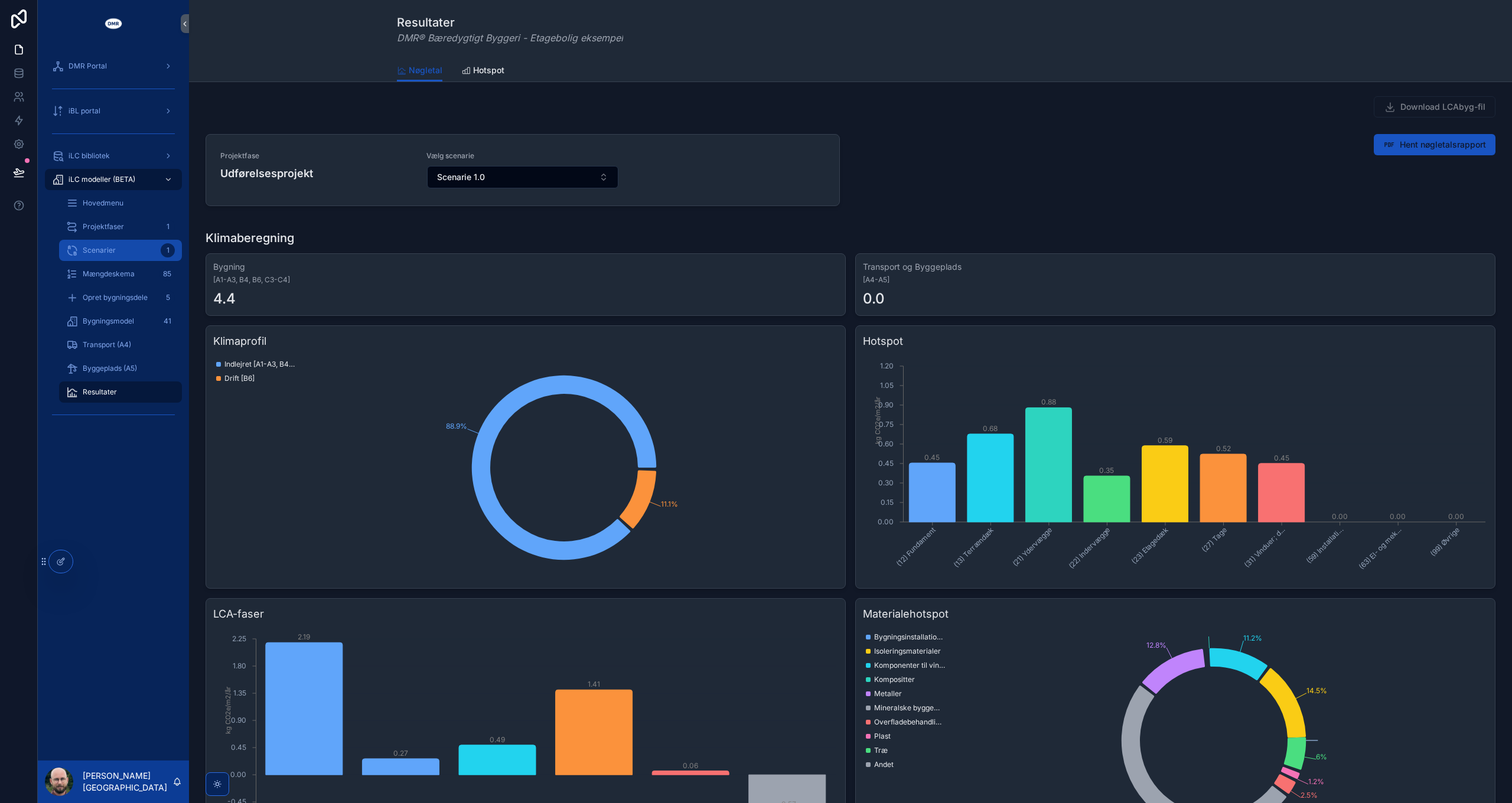
click at [111, 250] on span "Scenarier" at bounding box center [99, 250] width 33 height 10
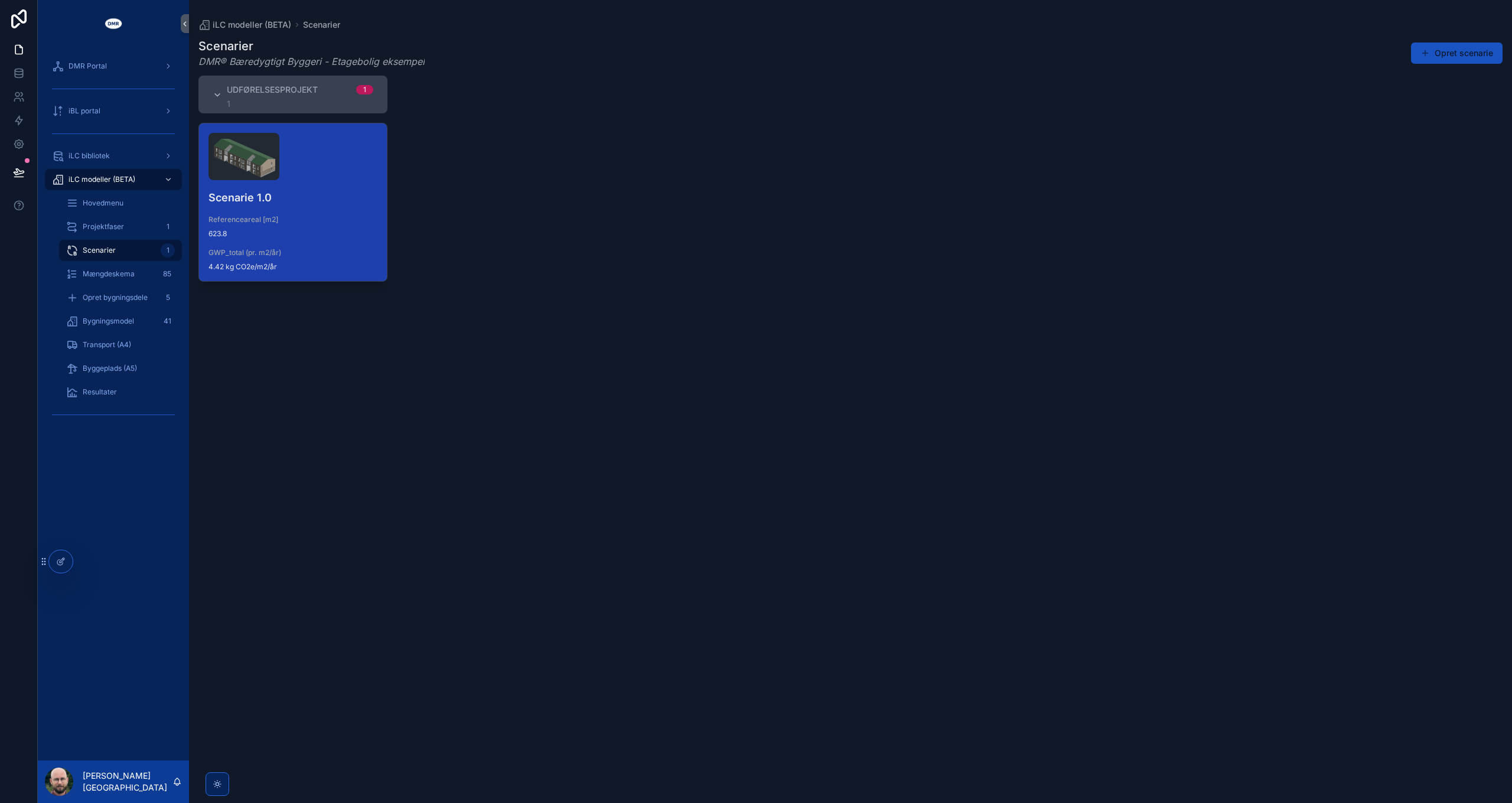
click at [319, 225] on div "Referenceareal [m2] 623.8" at bounding box center [293, 227] width 169 height 24
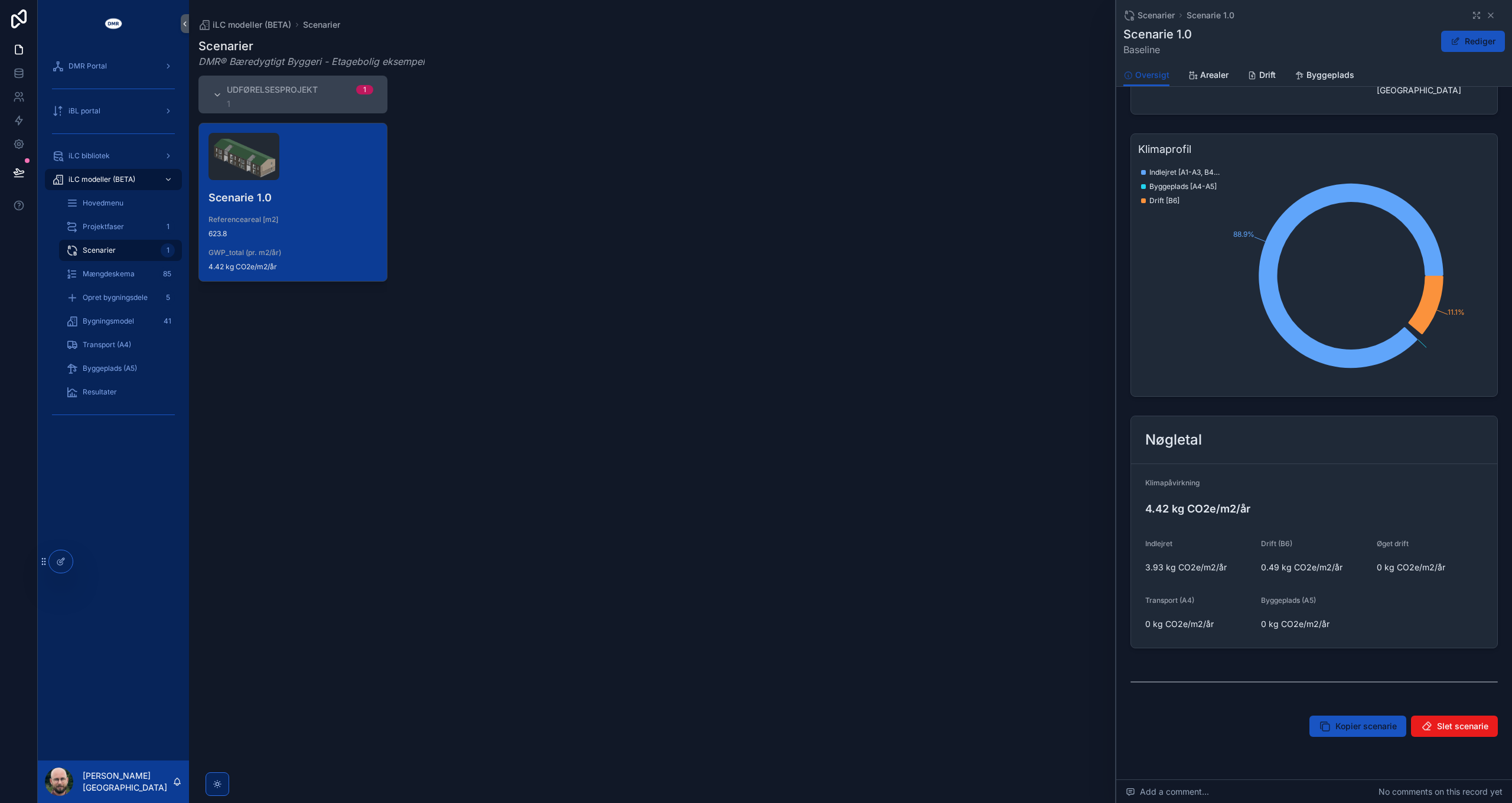
scroll to position [179, 0]
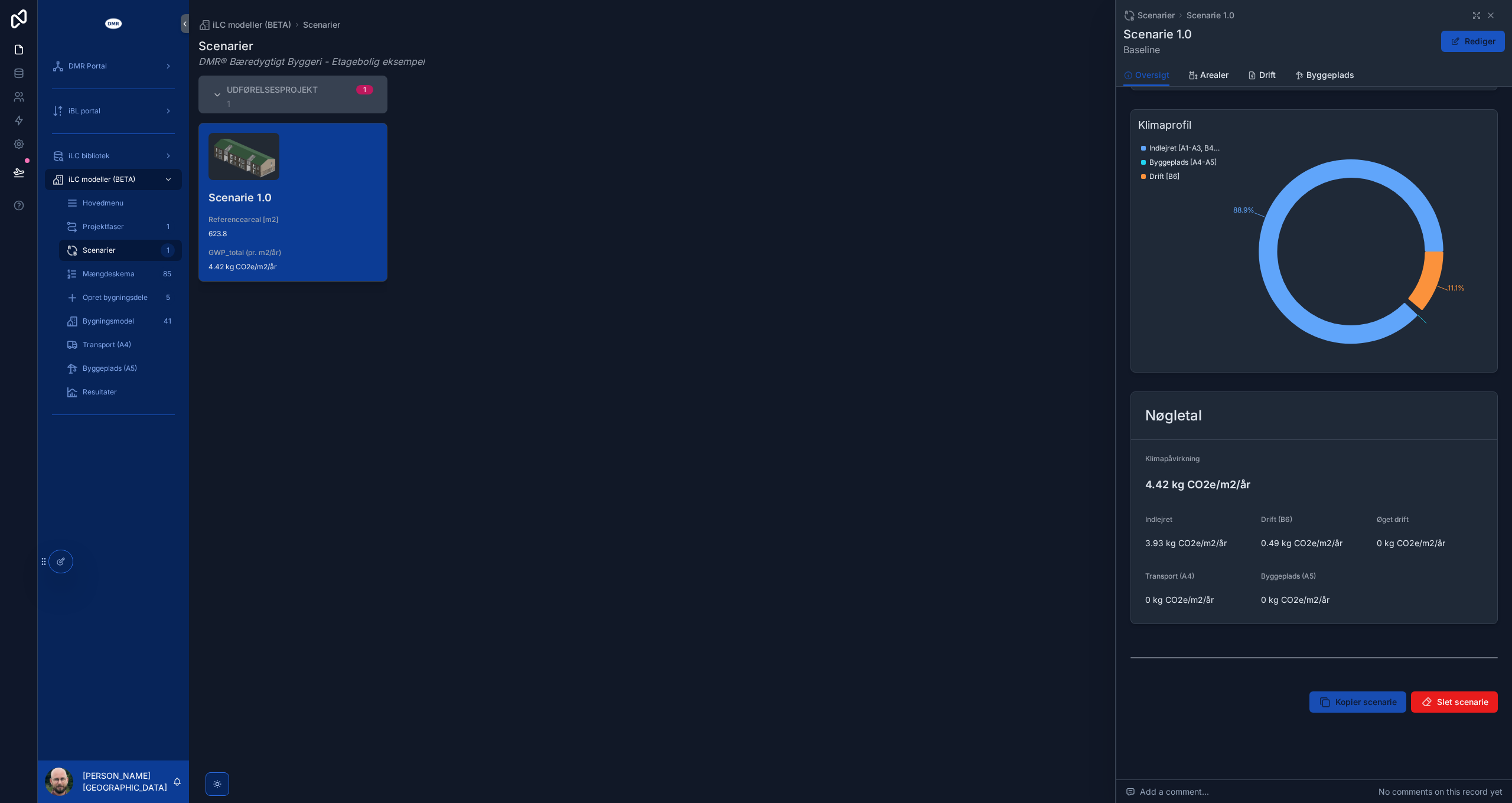
click at [1351, 696] on span "Kopier scenarie" at bounding box center [1365, 702] width 61 height 12
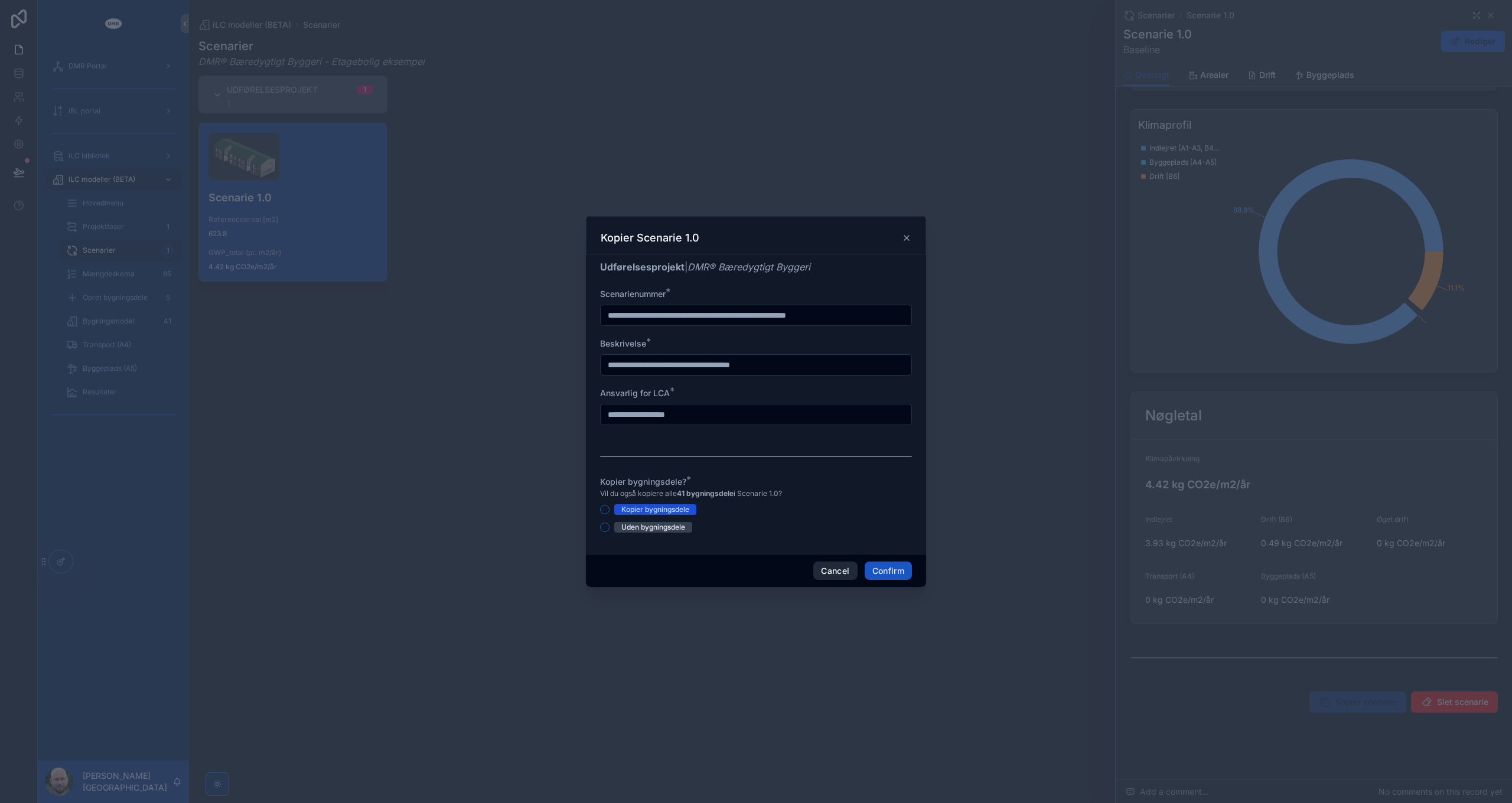
click at [836, 569] on button "Cancel" at bounding box center [835, 571] width 44 height 19
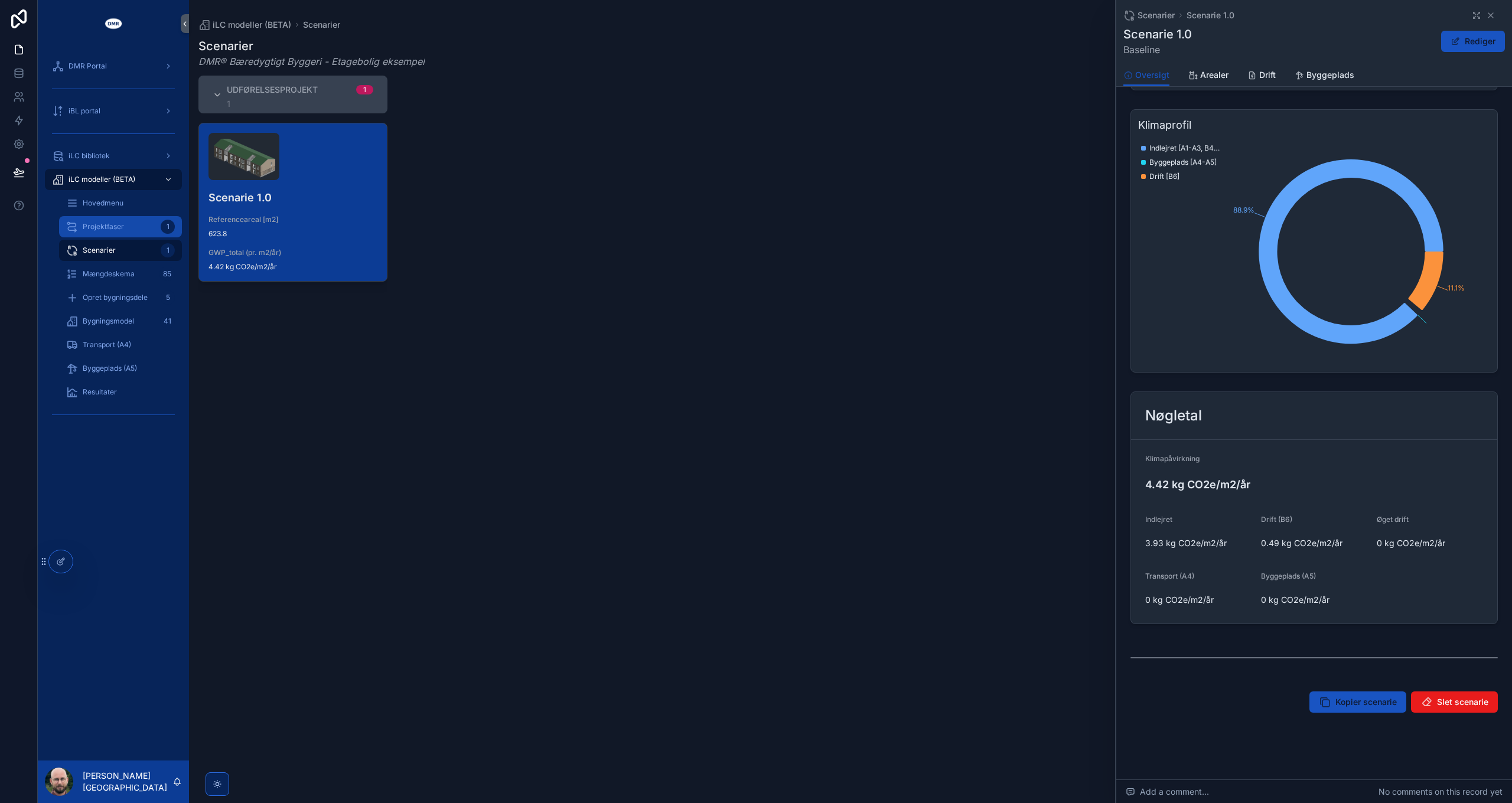
click at [115, 228] on span "Projektfaser" at bounding box center [104, 227] width 41 height 10
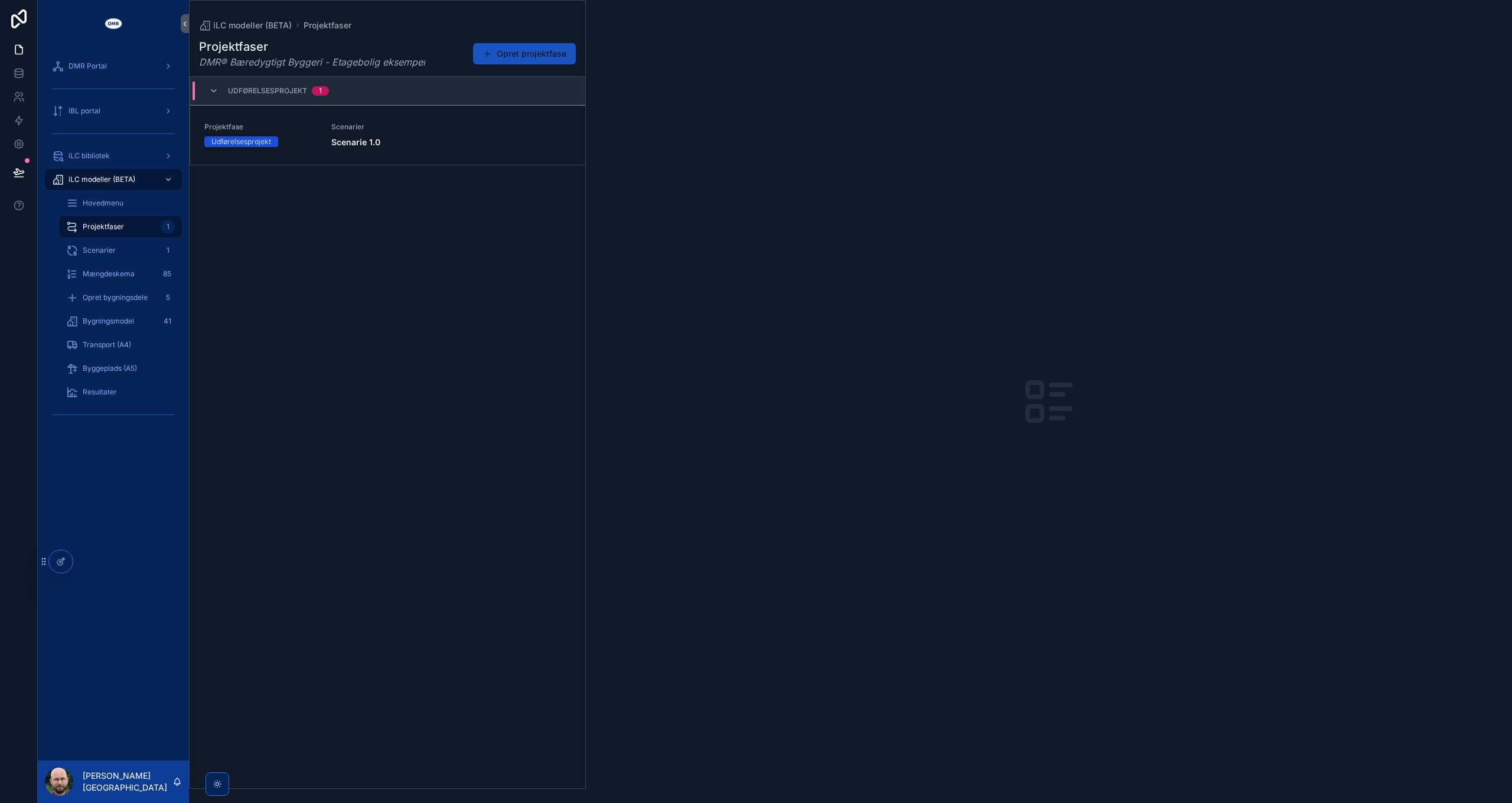
click at [406, 140] on span "Scenarie 1.0" at bounding box center [451, 142] width 240 height 12
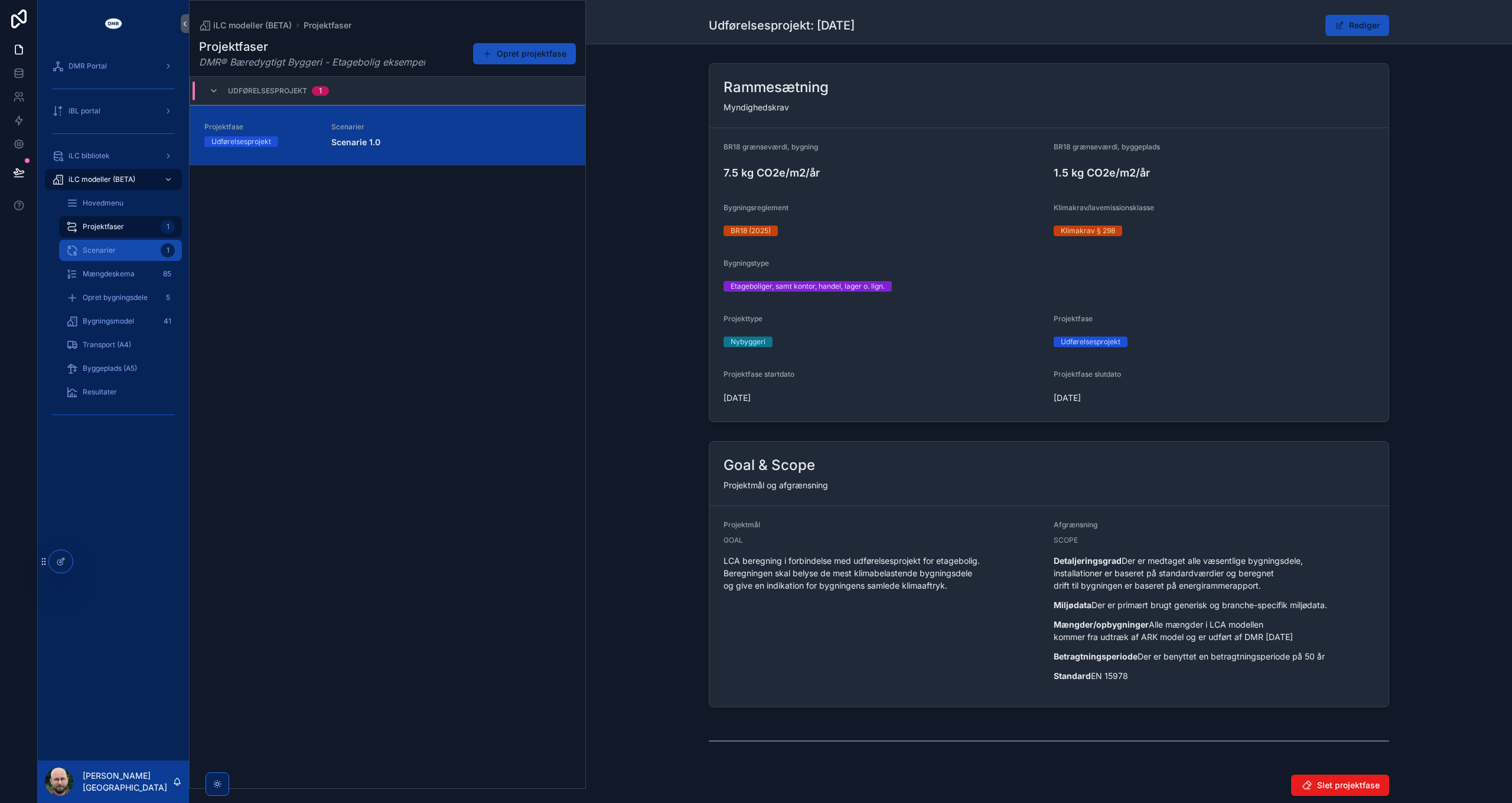
click at [126, 249] on div "Scenarier 1" at bounding box center [120, 250] width 108 height 19
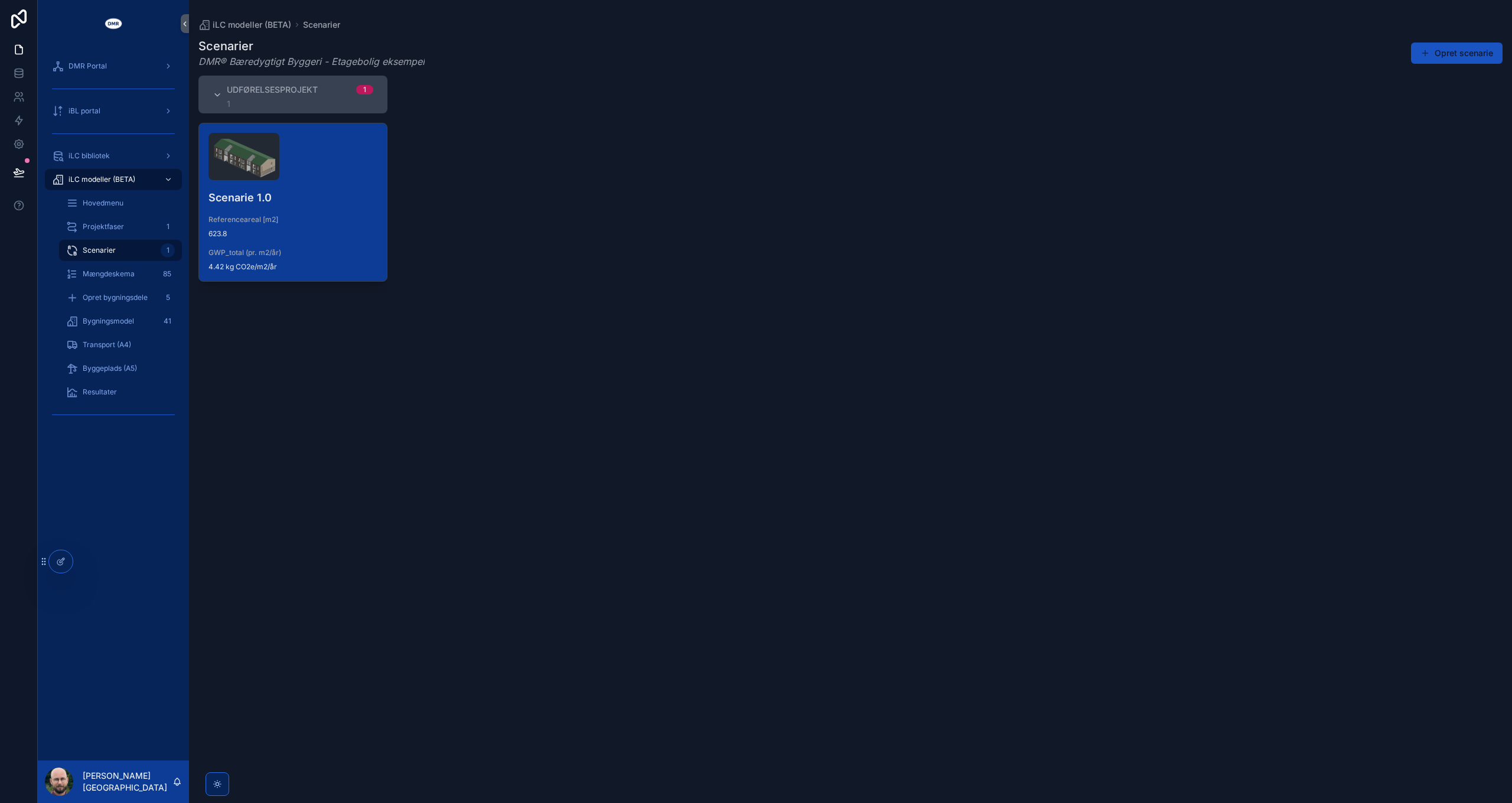
click at [376, 225] on div "Referenceareal [m2] 623.8" at bounding box center [293, 227] width 169 height 24
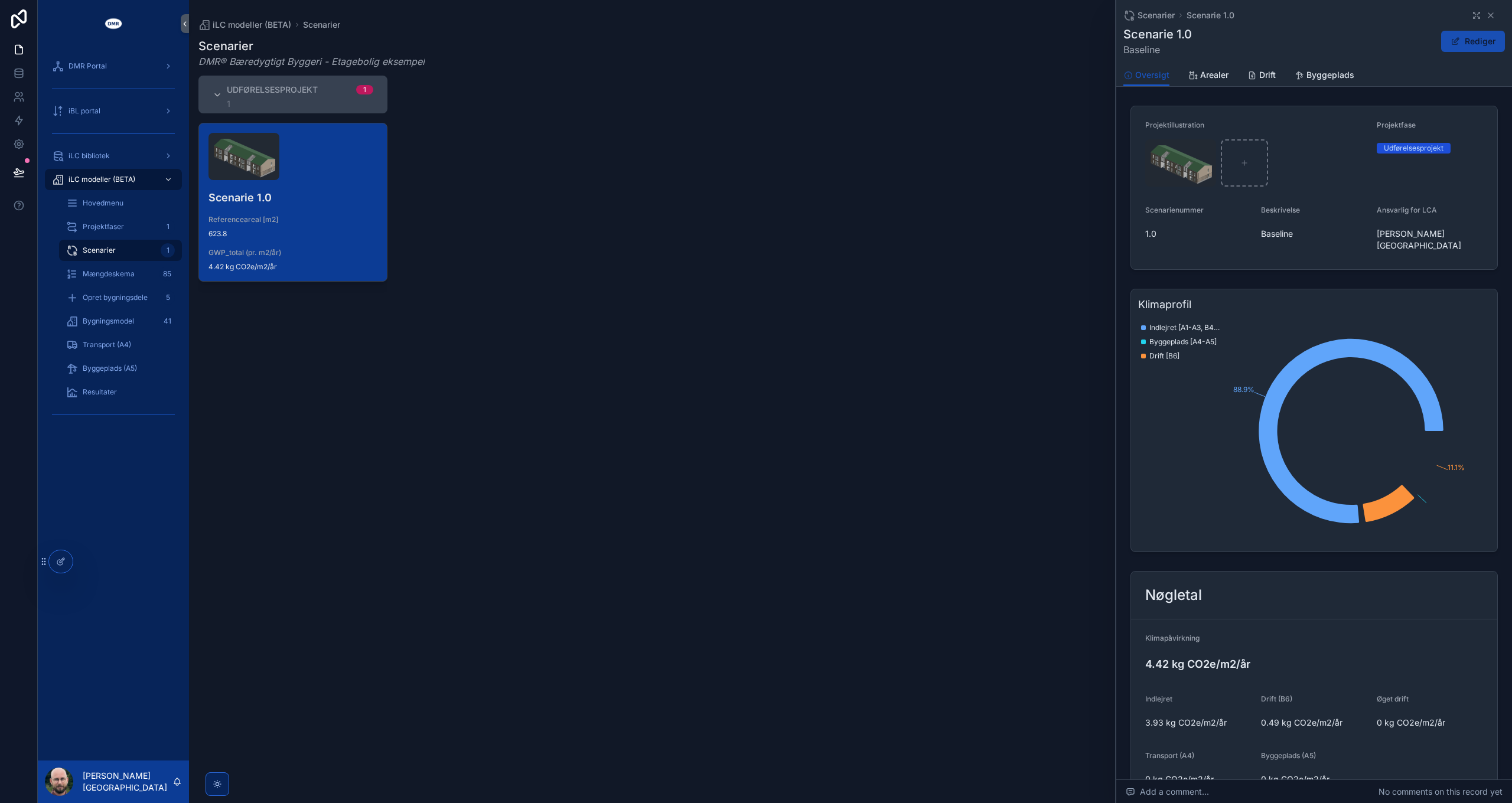
click at [1475, 38] on button "Rediger" at bounding box center [1473, 41] width 64 height 22
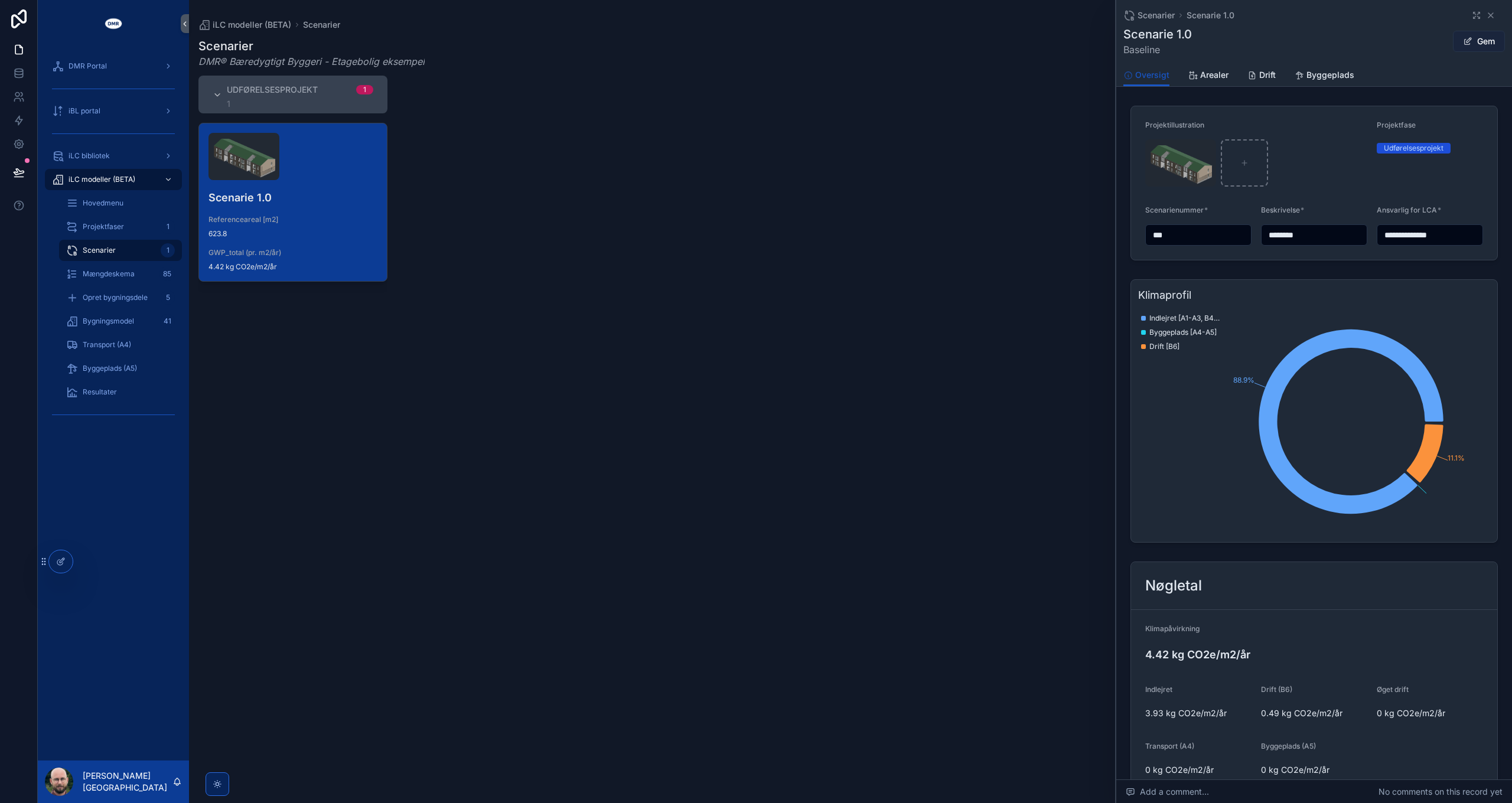
click at [1475, 38] on button "Gem" at bounding box center [1479, 41] width 52 height 22
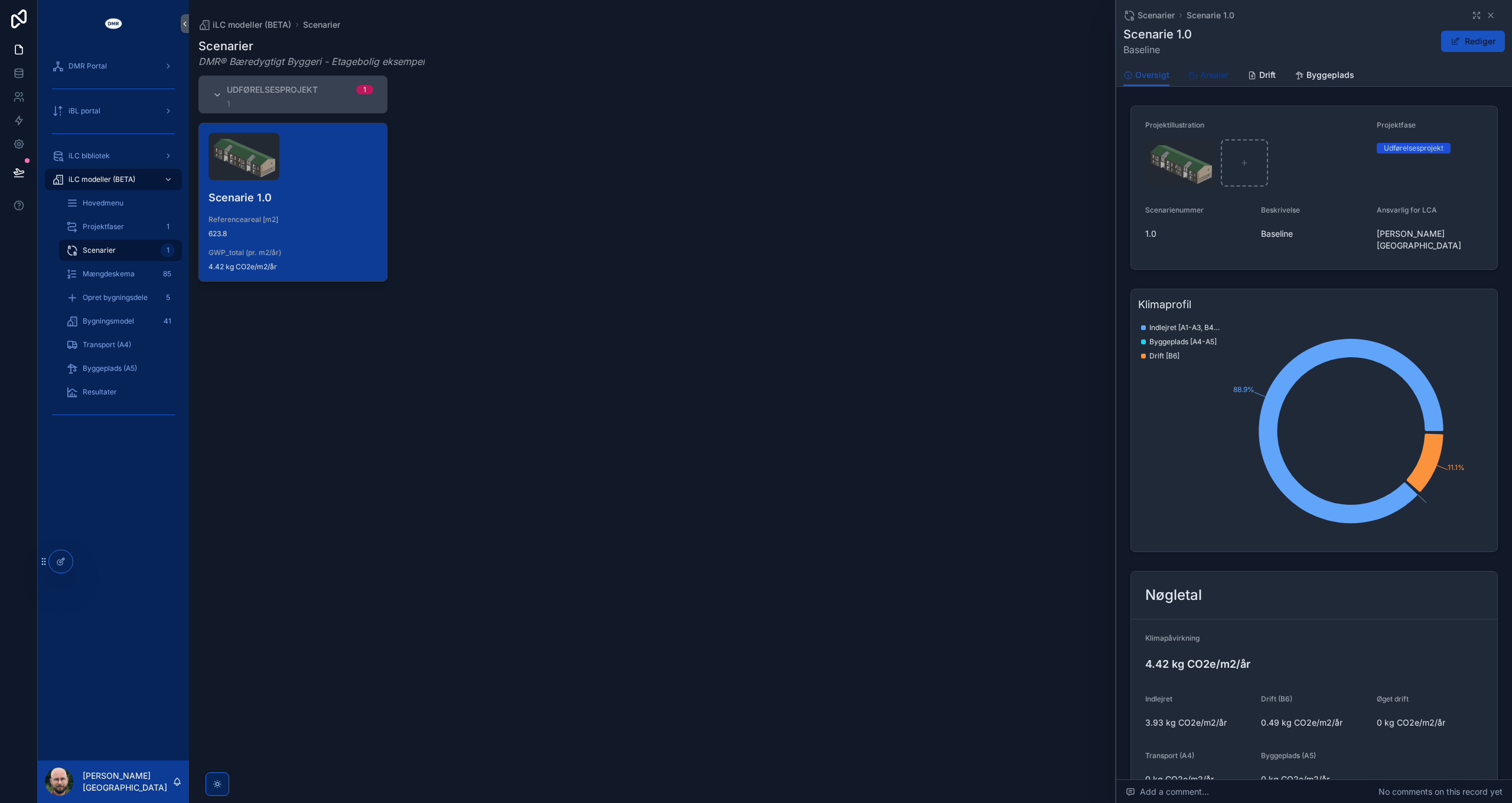
click at [1218, 81] on link "Arealer" at bounding box center [1208, 76] width 40 height 24
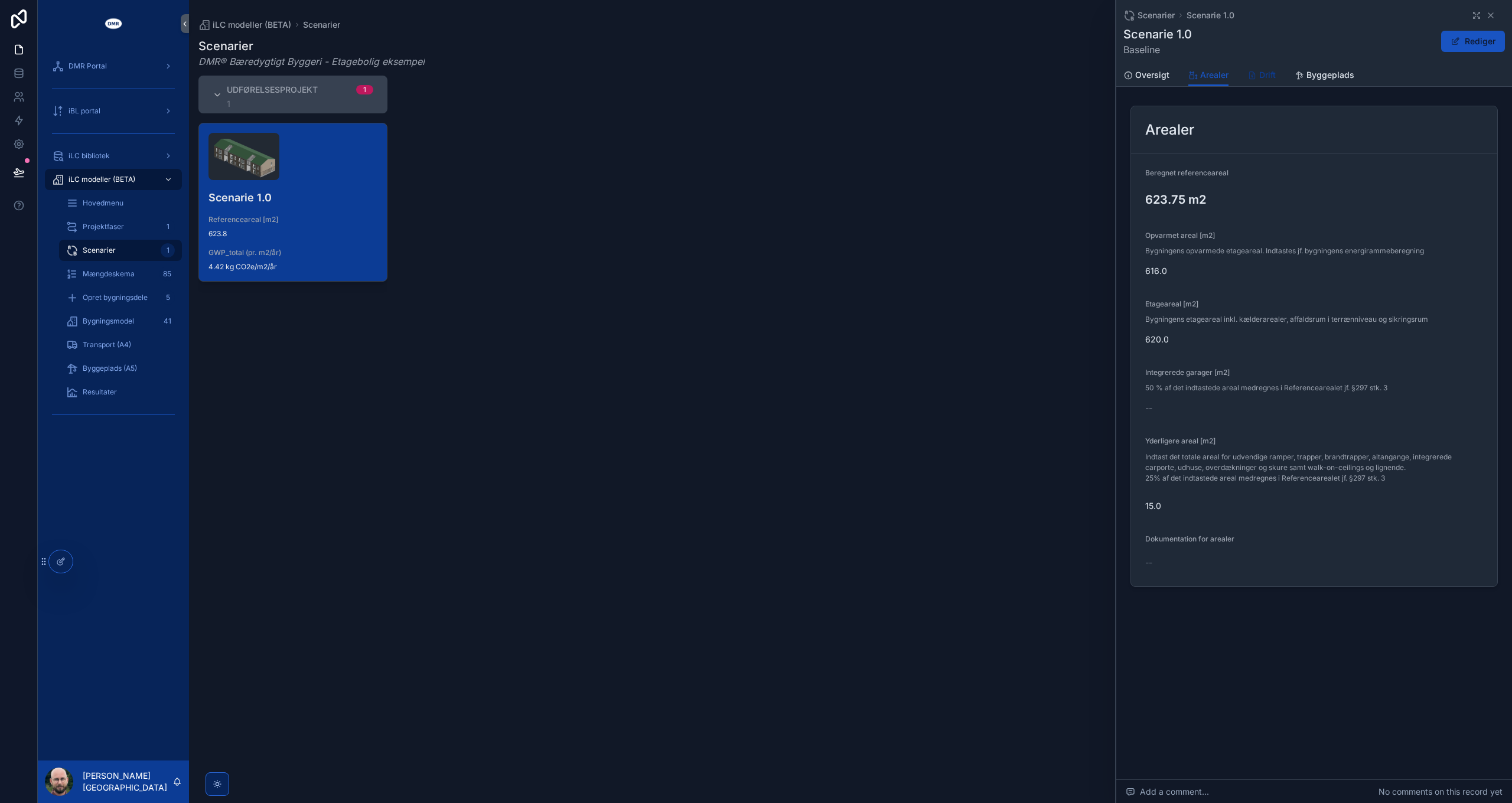
click at [1267, 76] on span "Drift" at bounding box center [1267, 75] width 17 height 12
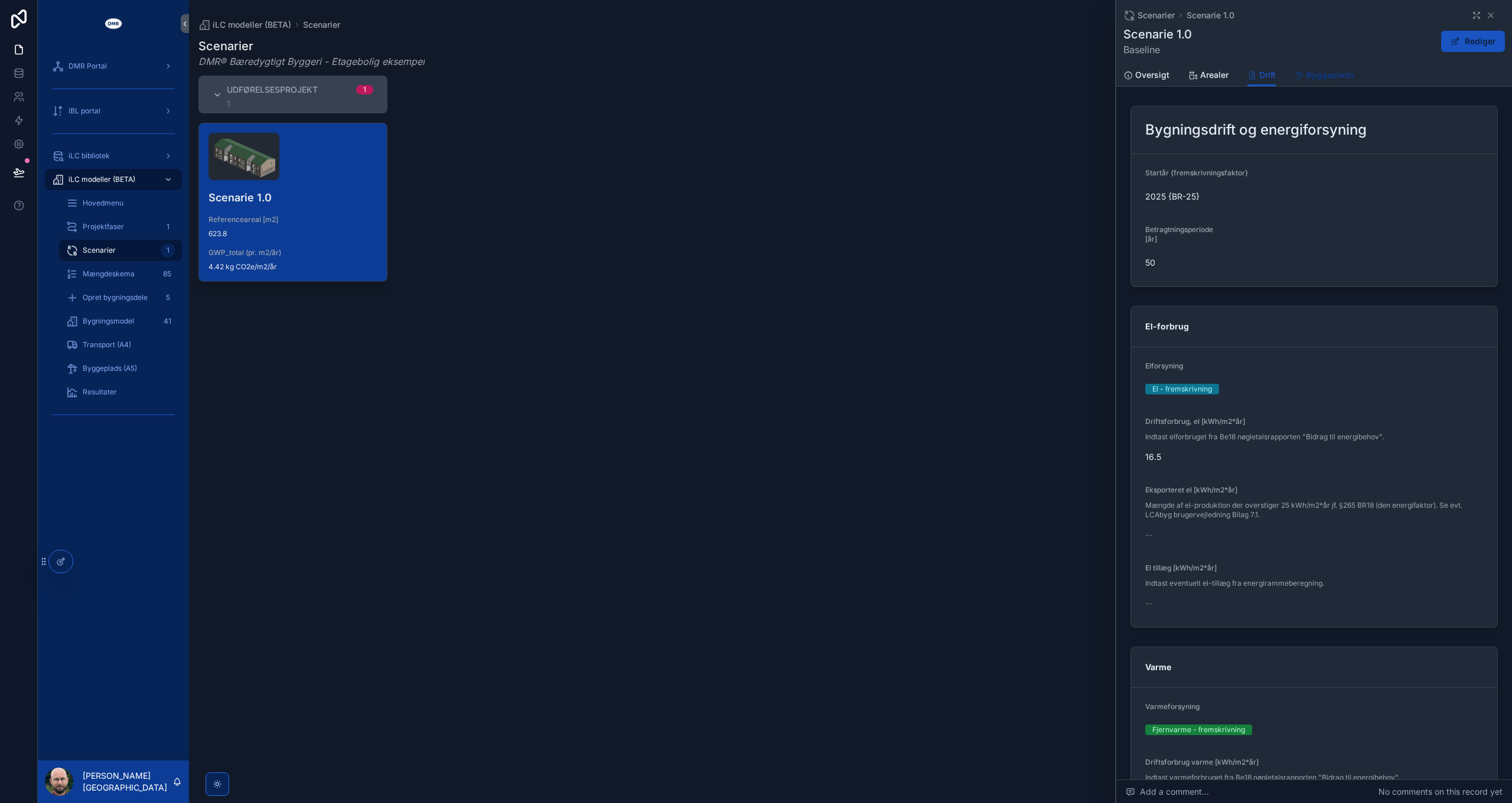
click at [1323, 81] on link "Byggeplads" at bounding box center [1324, 76] width 60 height 24
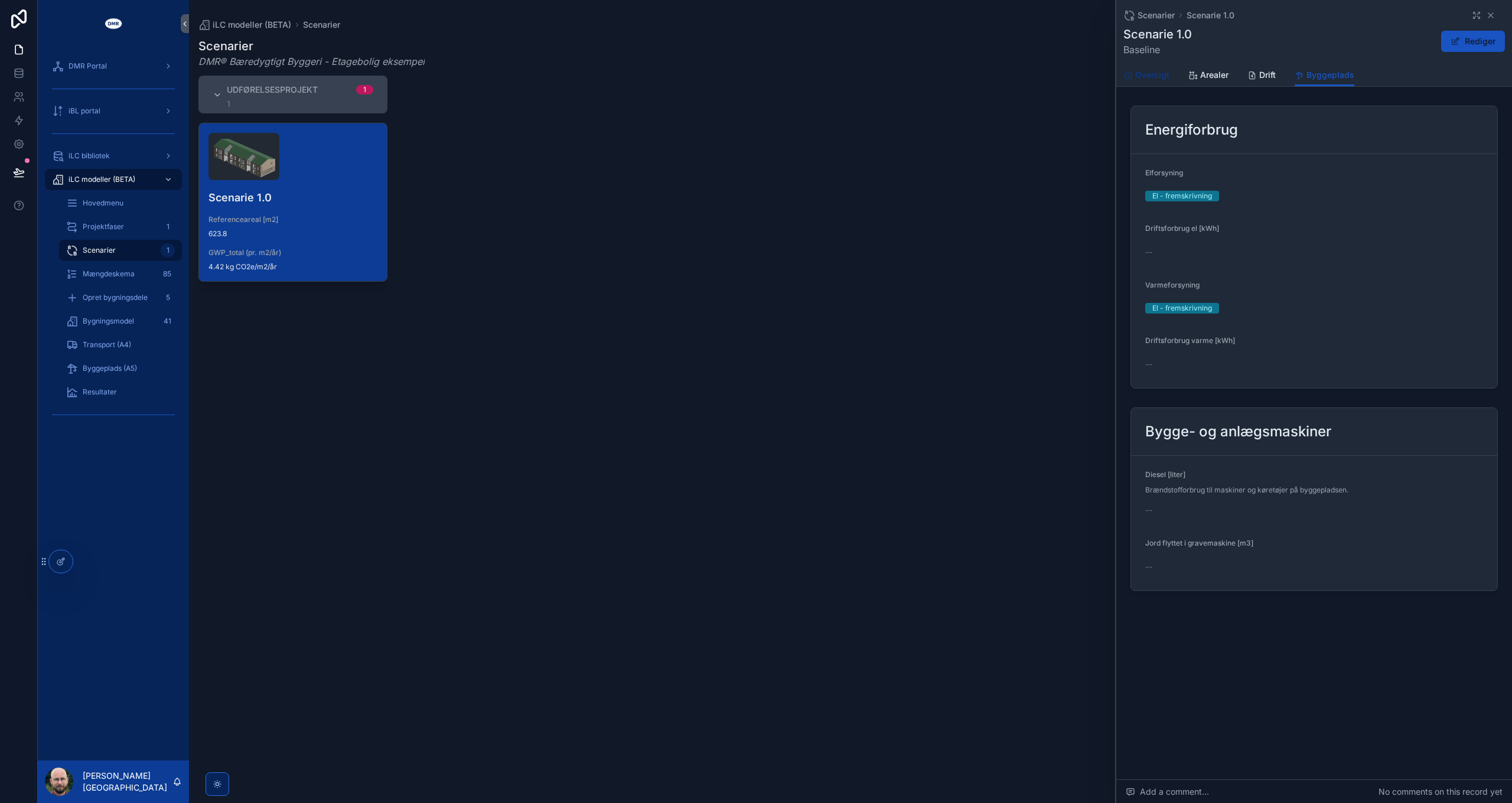
click at [1157, 76] on span "Oversigt" at bounding box center [1152, 75] width 34 height 12
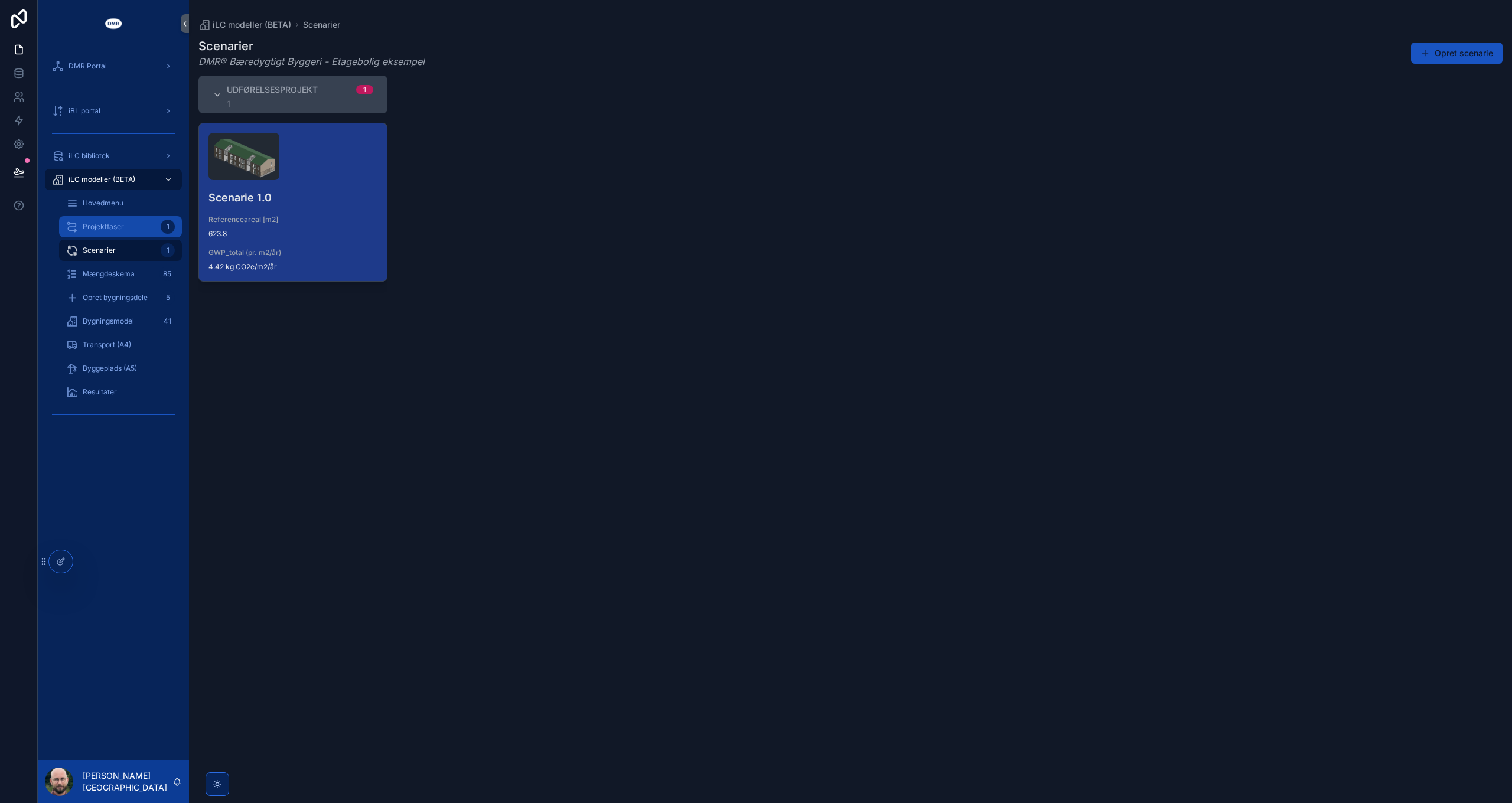
click at [135, 227] on div "Projektfaser 1" at bounding box center [120, 227] width 108 height 19
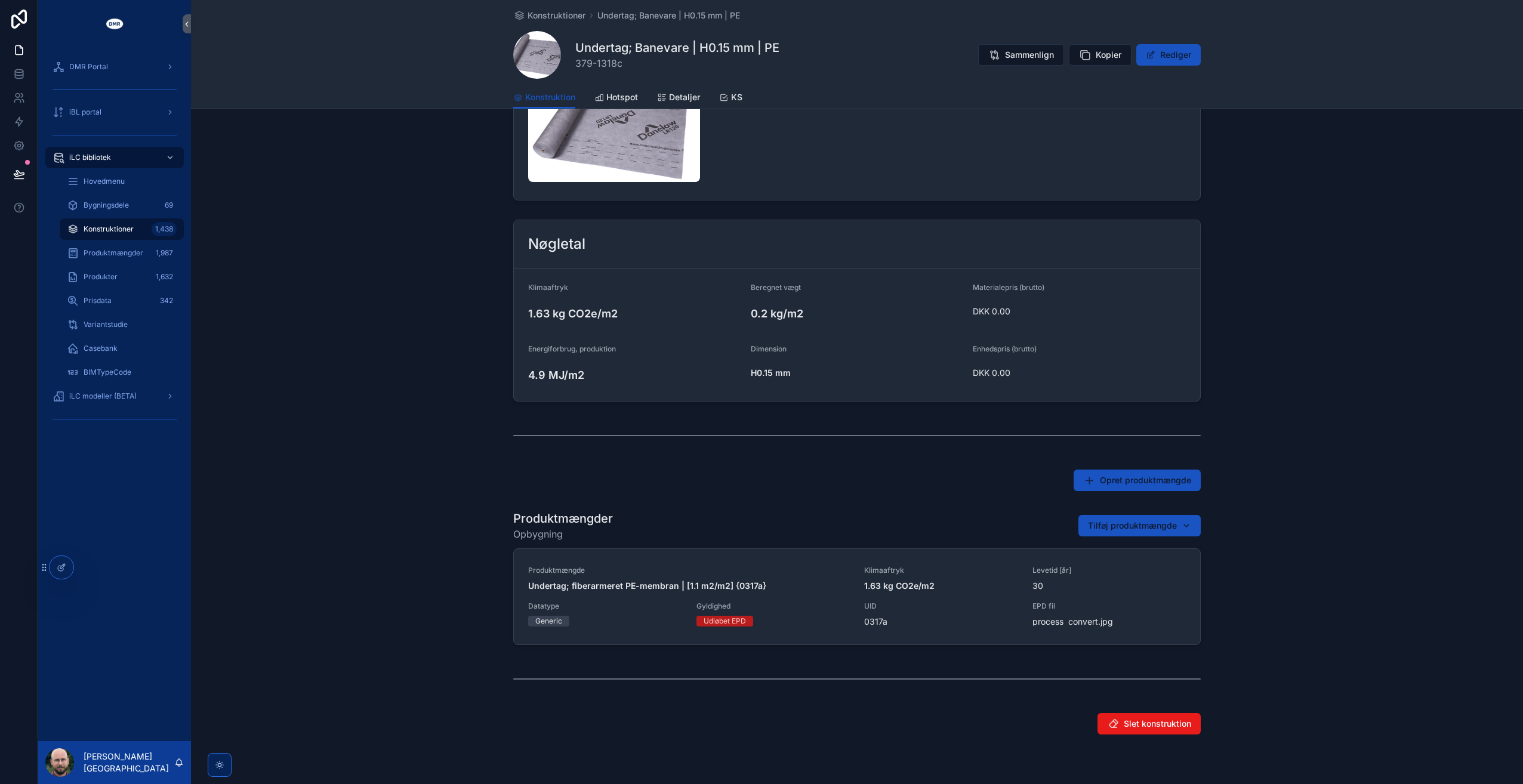
scroll to position [233, 0]
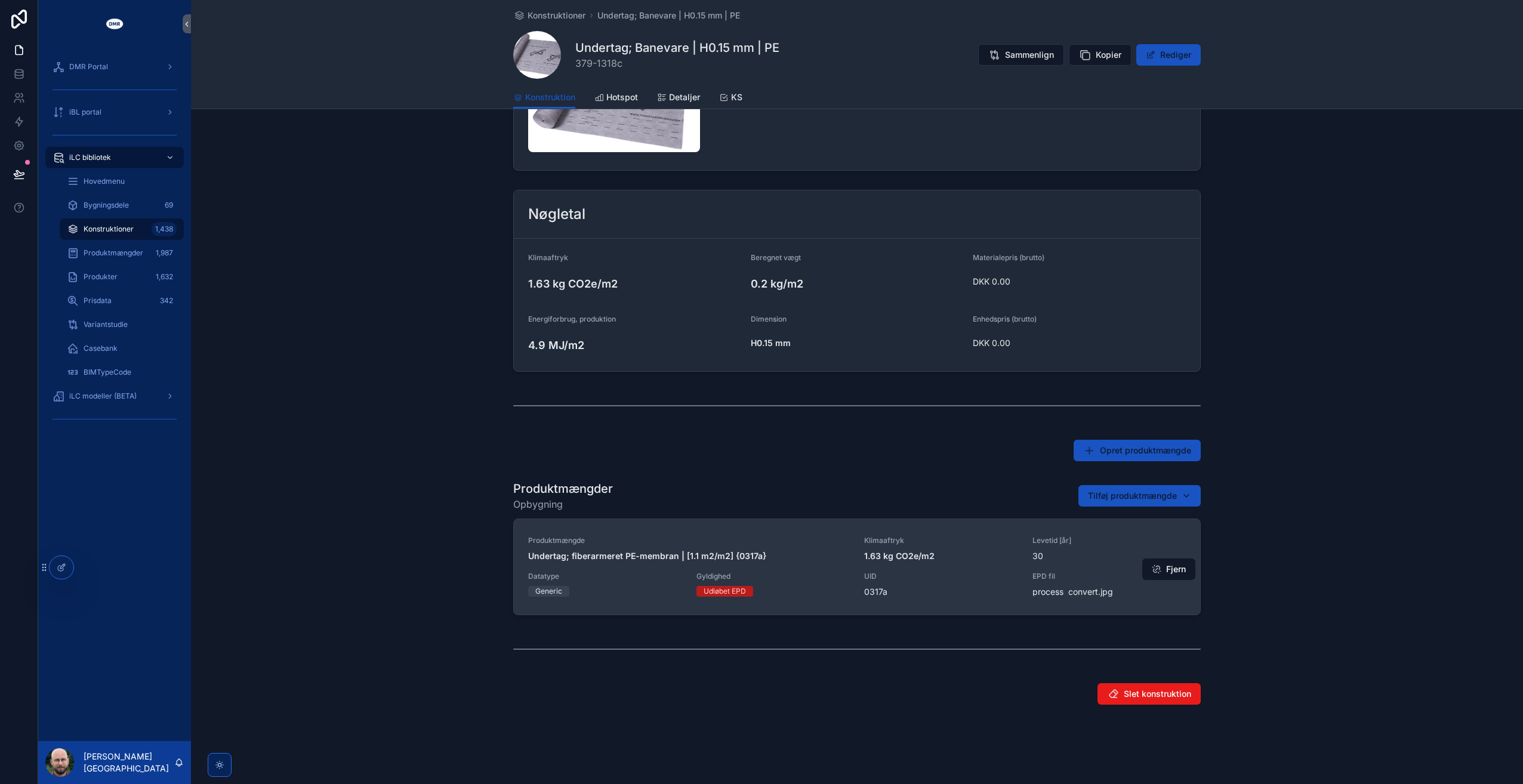
click at [809, 571] on span "Gyldighed" at bounding box center [773, 576] width 154 height 10
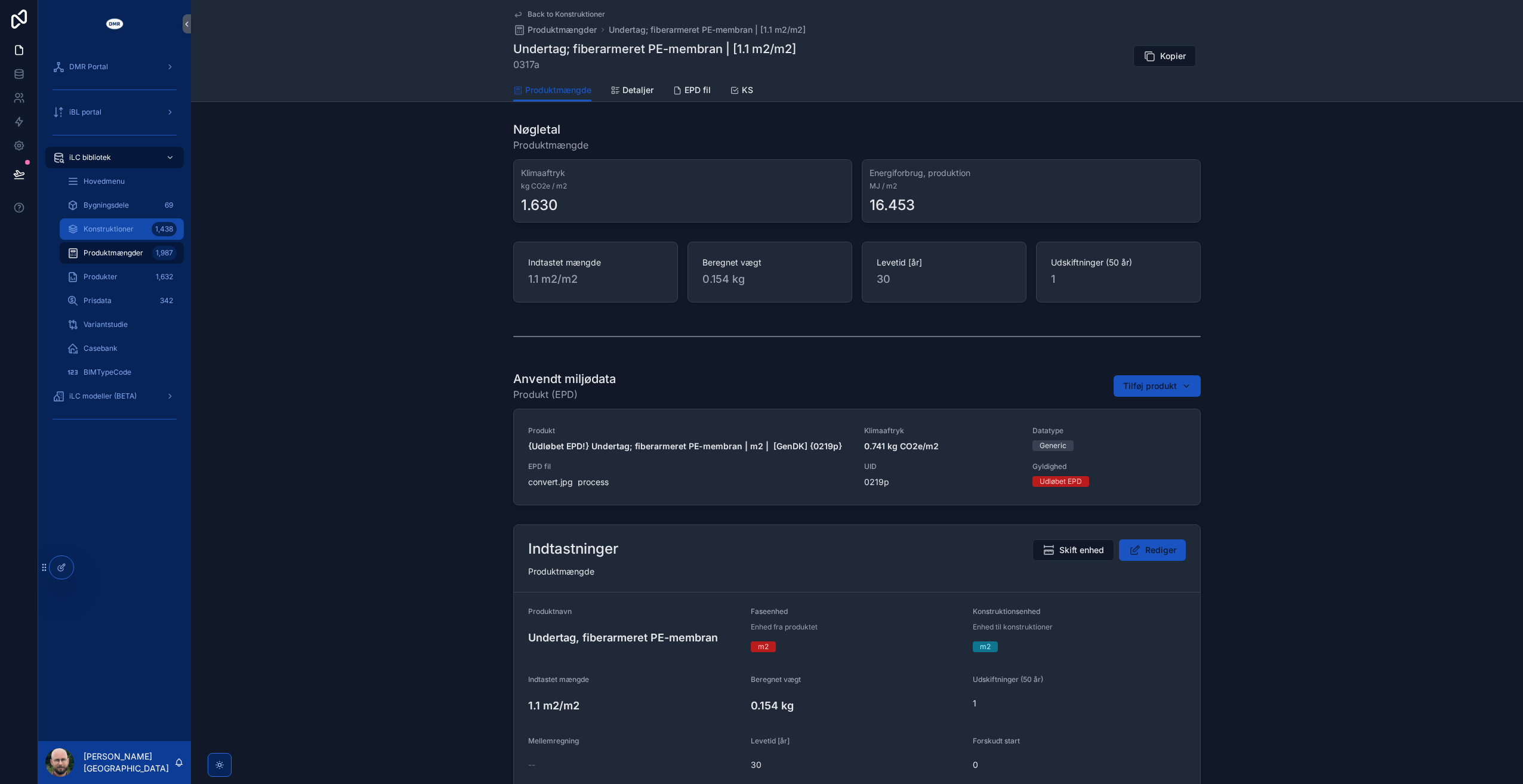
click at [112, 229] on span "Konstruktioner" at bounding box center [109, 229] width 50 height 10
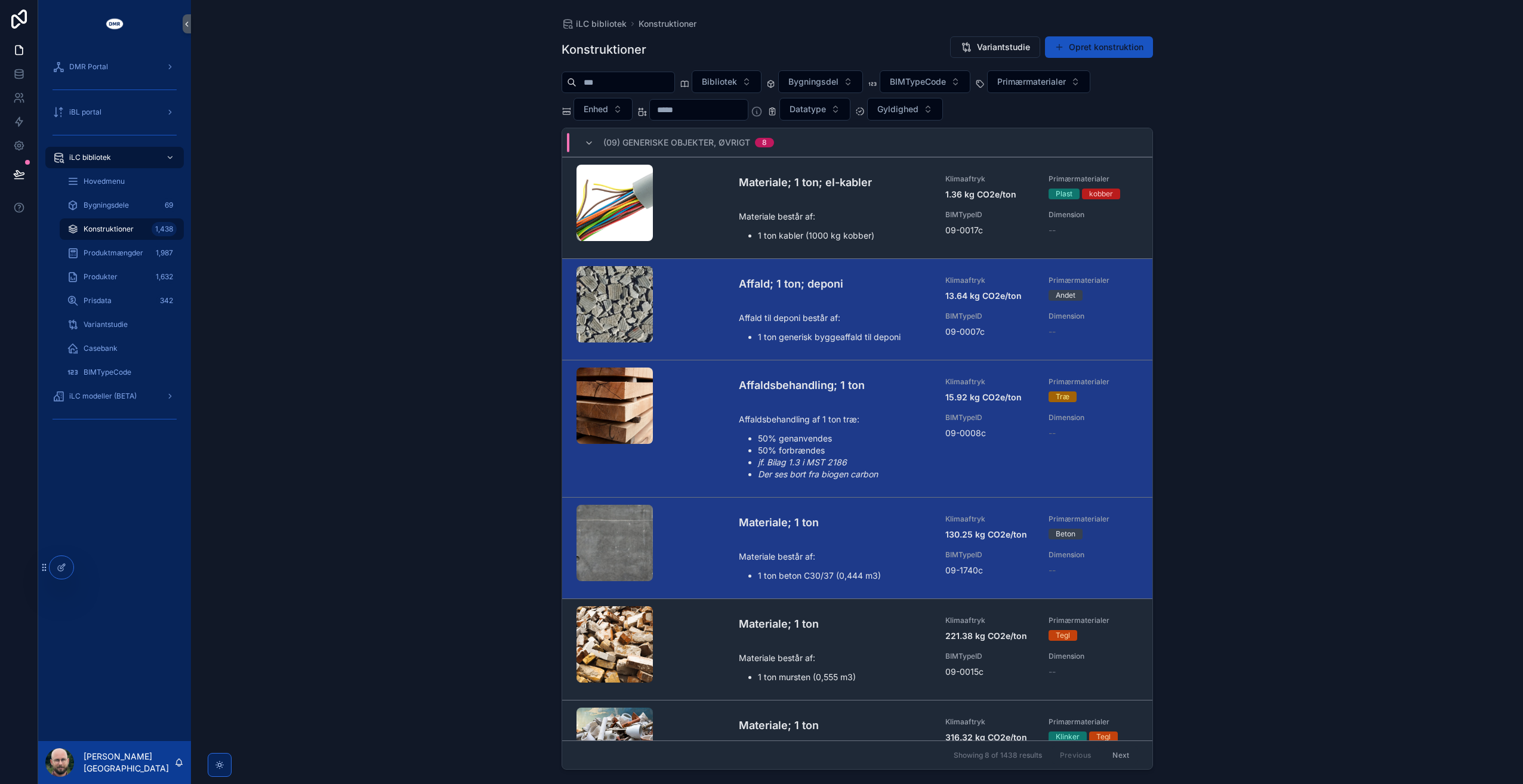
click at [642, 85] on input "scrollable content" at bounding box center [626, 82] width 98 height 17
click at [838, 83] on span "Bygningsdel" at bounding box center [813, 81] width 50 height 12
type input "***"
click at [932, 81] on span "BIMTypeCode" at bounding box center [918, 81] width 56 height 12
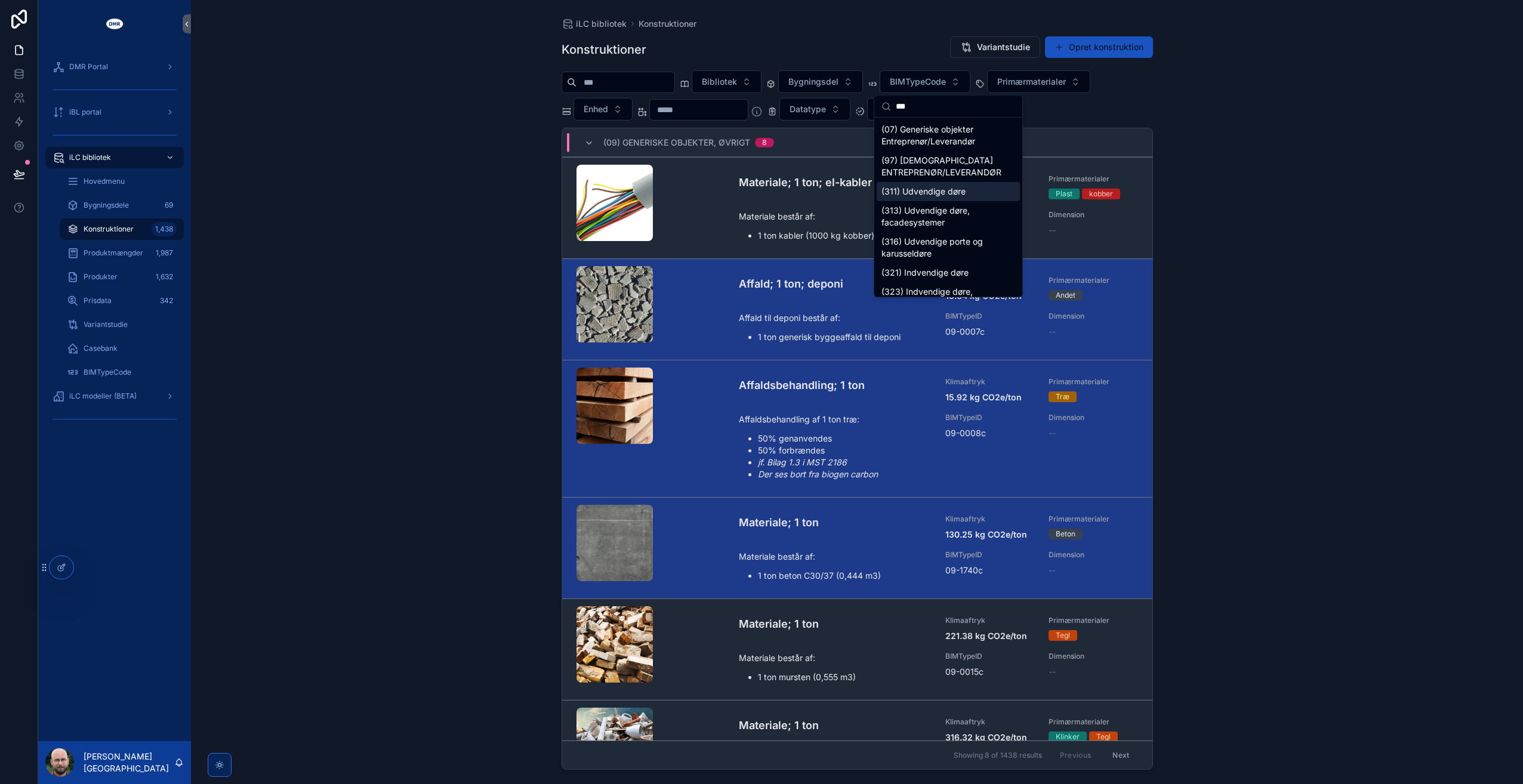
type input "***"
click at [951, 192] on div "(311) Udvendige døre" at bounding box center [949, 192] width 143 height 19
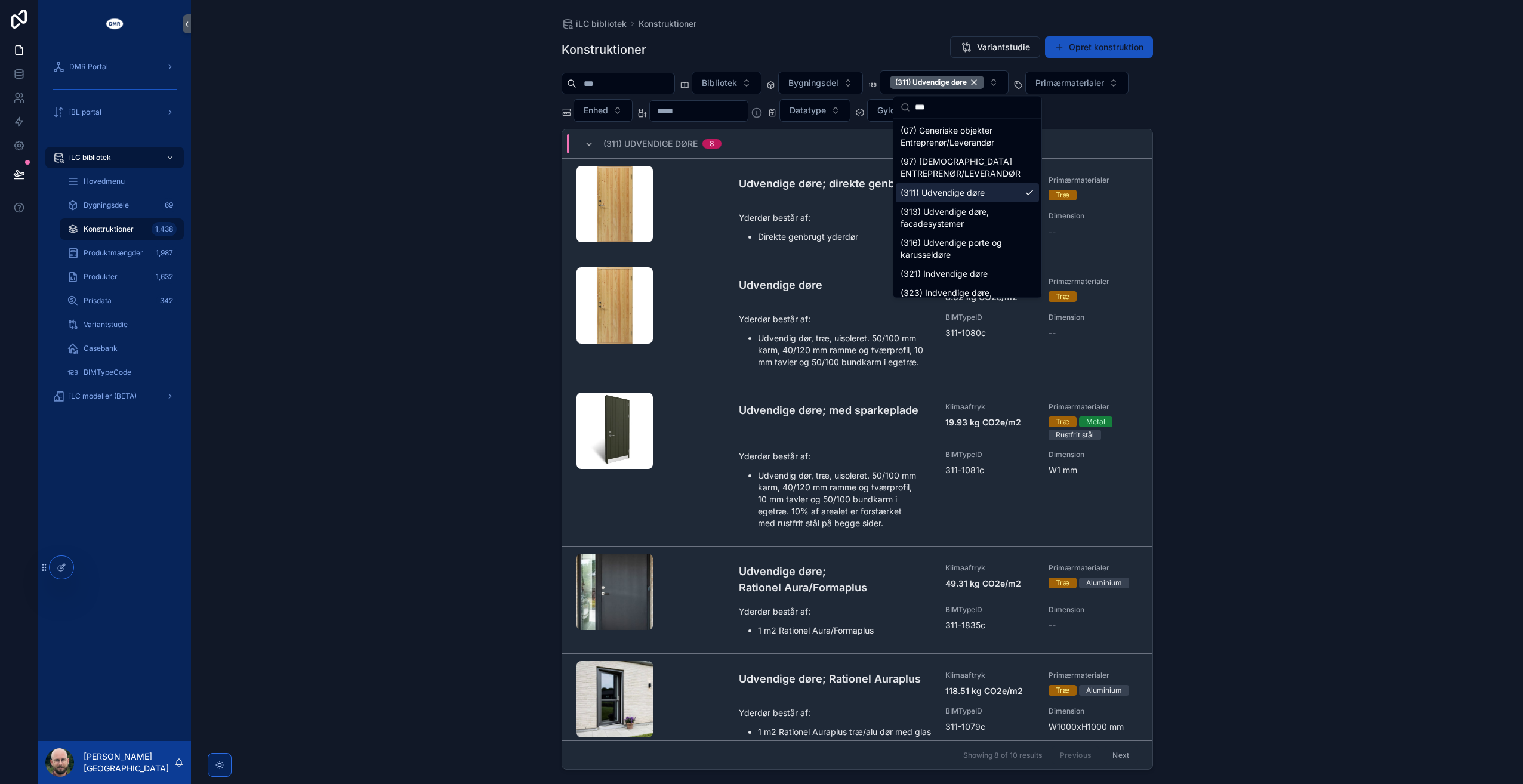
click at [432, 174] on div "iLC bibliotek Konstruktioner Konstruktioner Variantstudie Opret konstruktion Bi…" at bounding box center [857, 392] width 1332 height 784
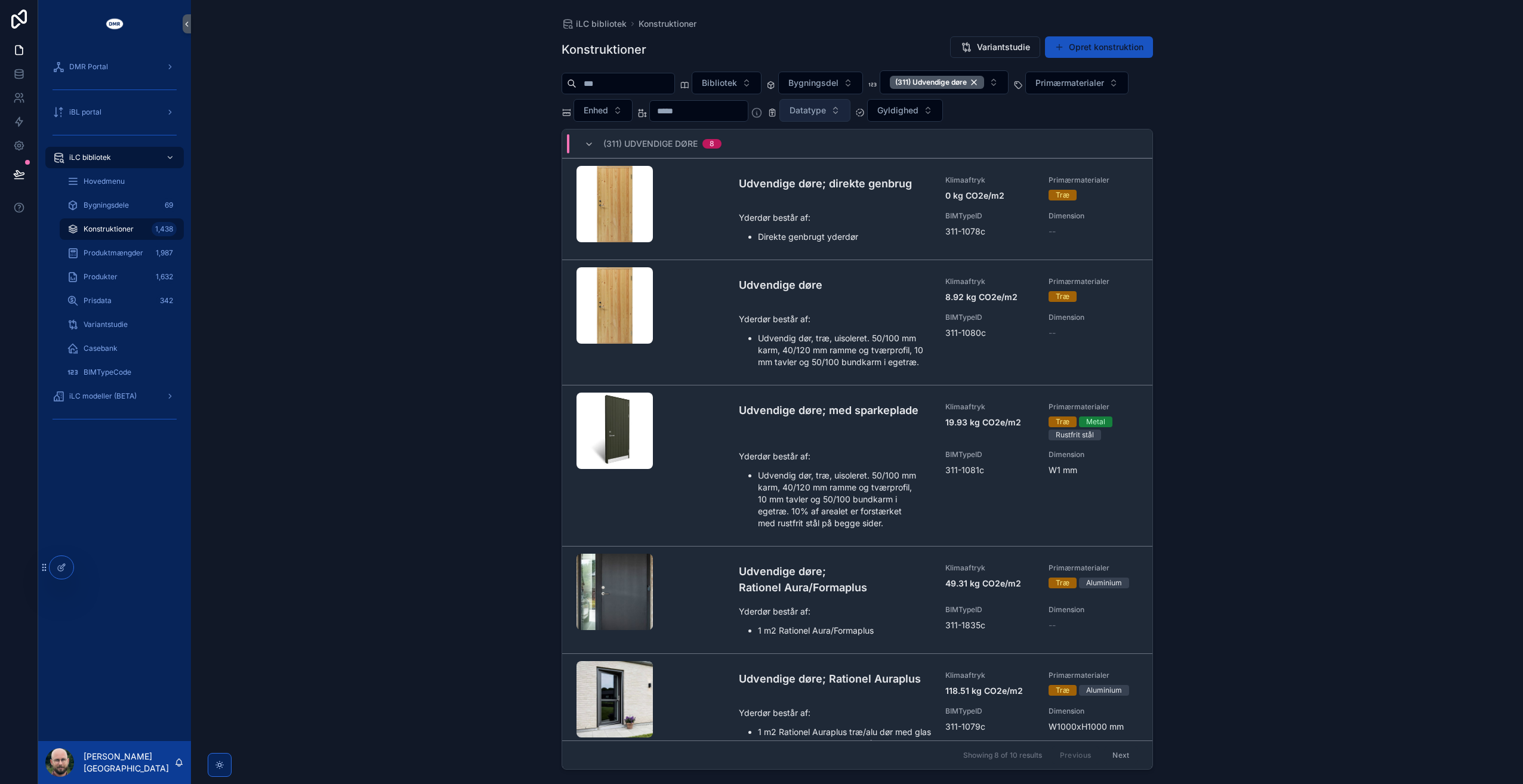
click at [826, 109] on span "Datatype" at bounding box center [807, 110] width 36 height 12
click at [817, 176] on div "Average" at bounding box center [840, 176] width 143 height 19
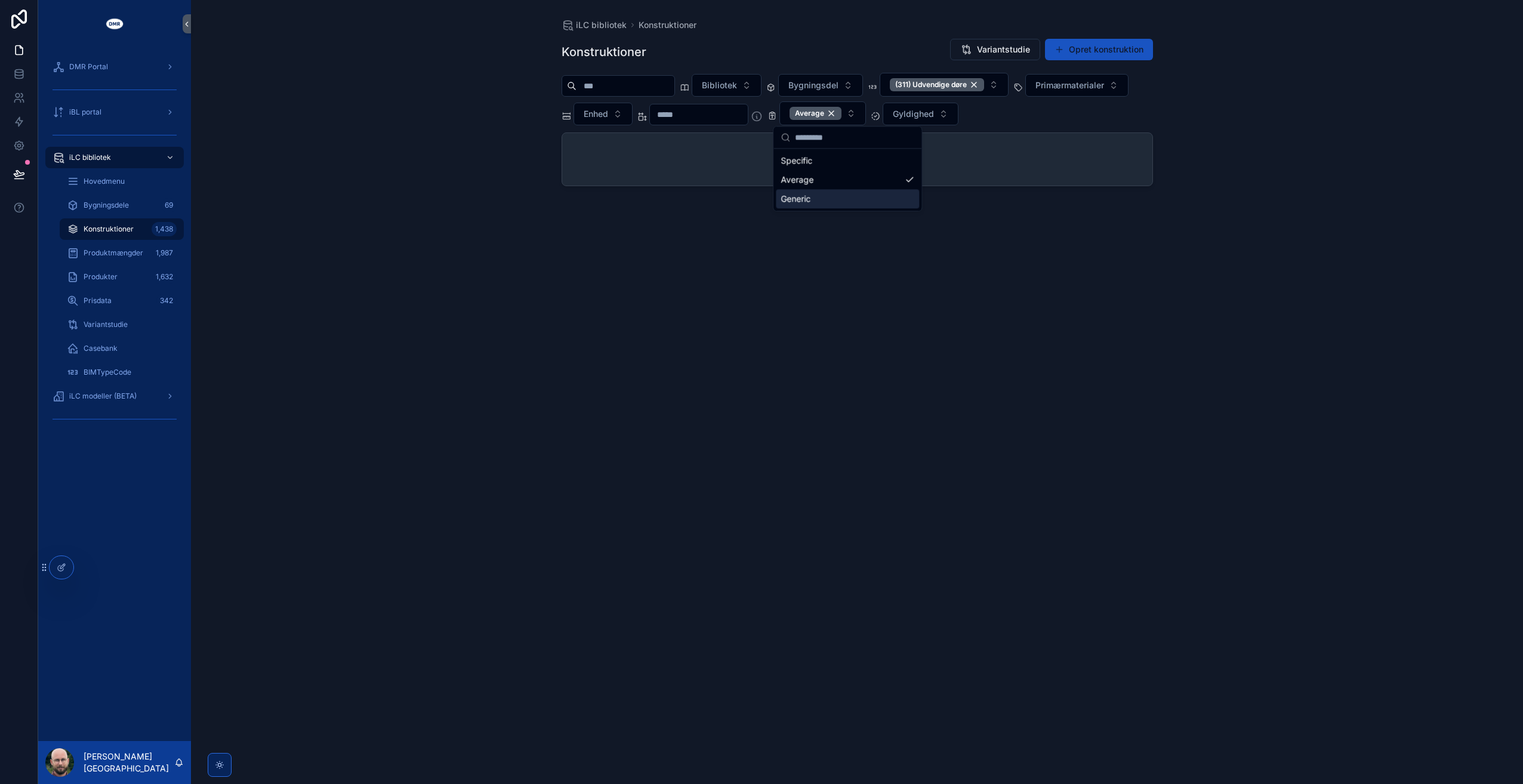
click at [817, 196] on div "Generic" at bounding box center [847, 199] width 143 height 19
click at [438, 199] on div "iLC bibliotek Konstruktioner Konstruktioner Variantstudie Opret konstruktion Bi…" at bounding box center [857, 392] width 1332 height 784
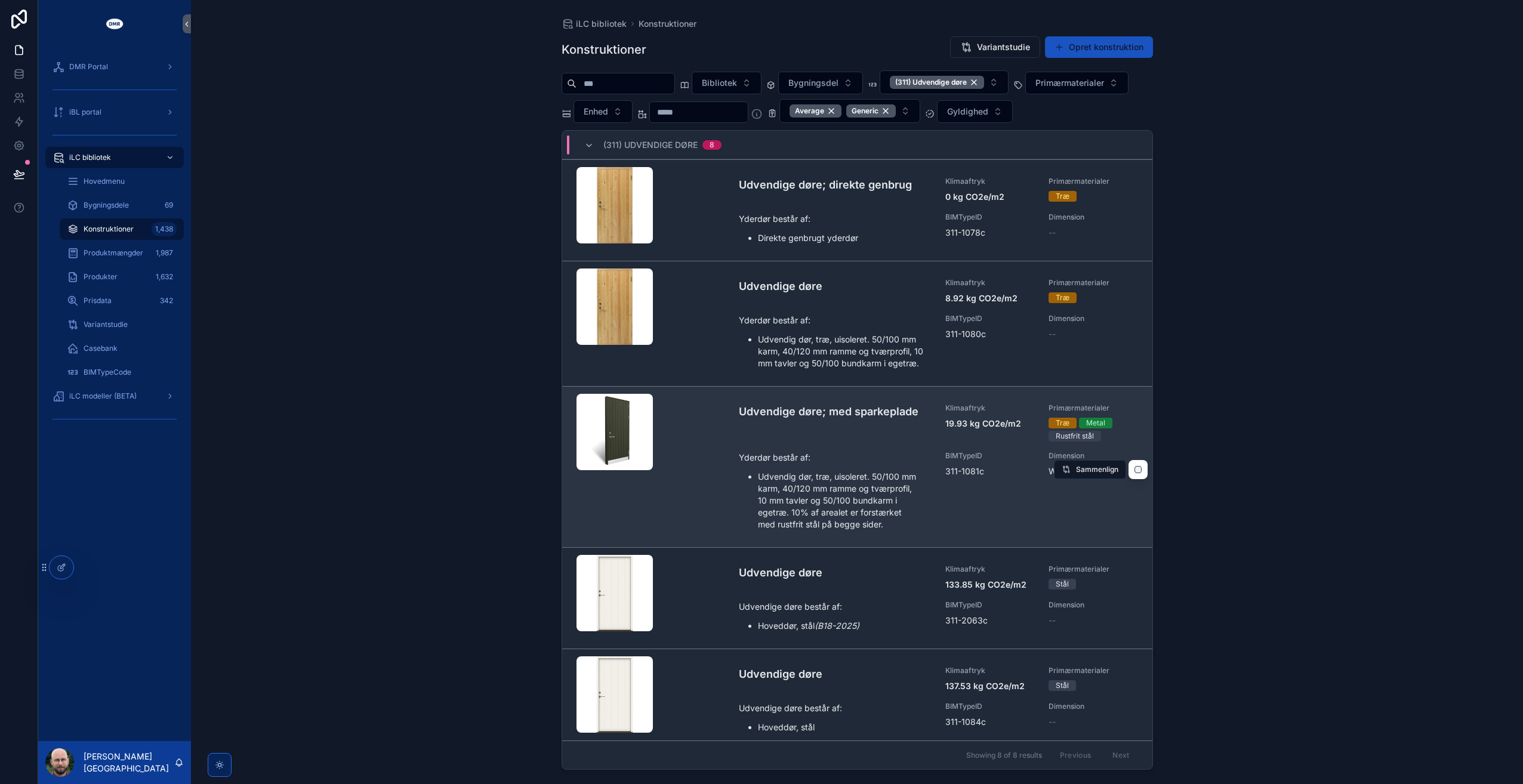
scroll to position [119, 0]
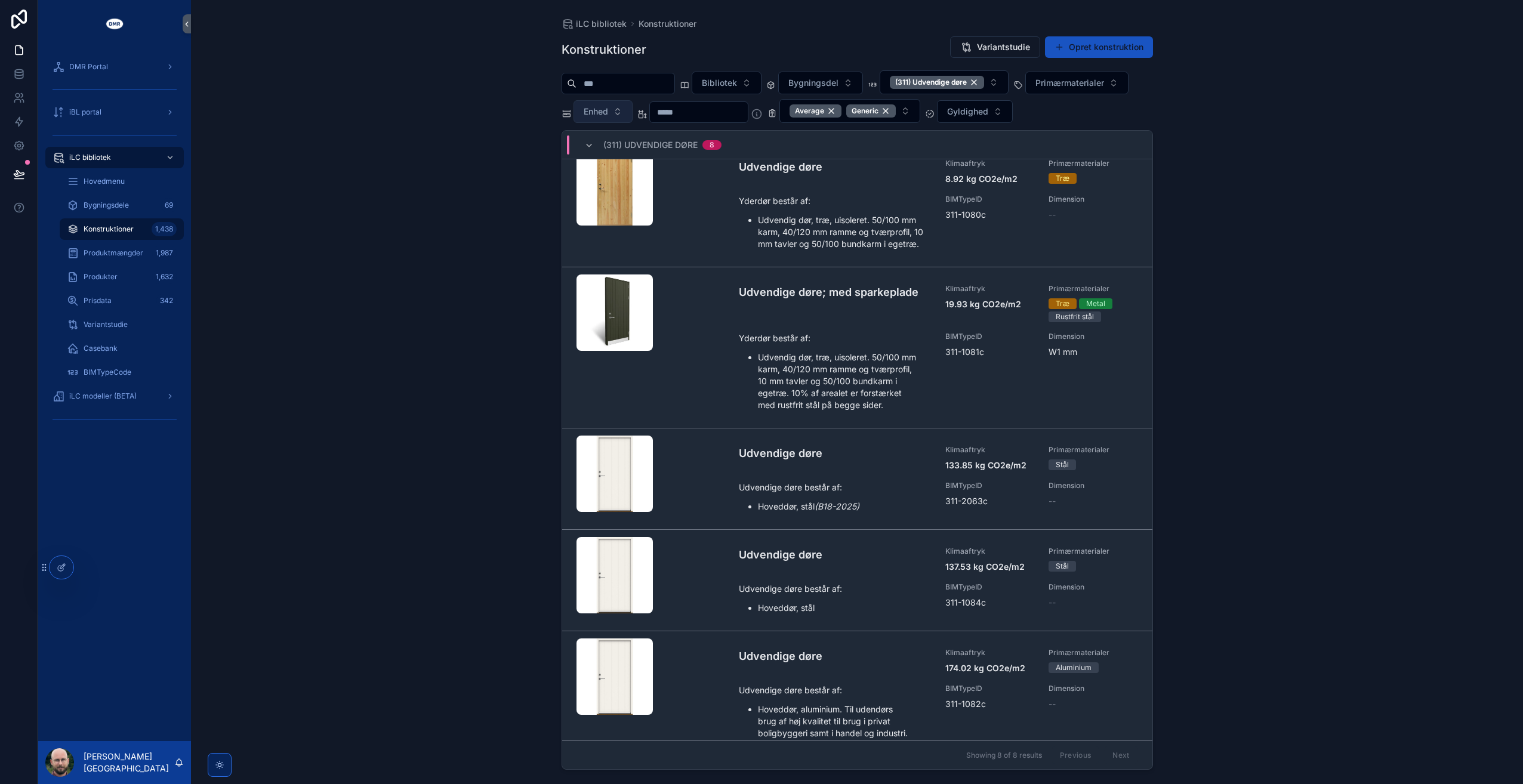
click at [599, 107] on span "Enhed" at bounding box center [596, 111] width 24 height 12
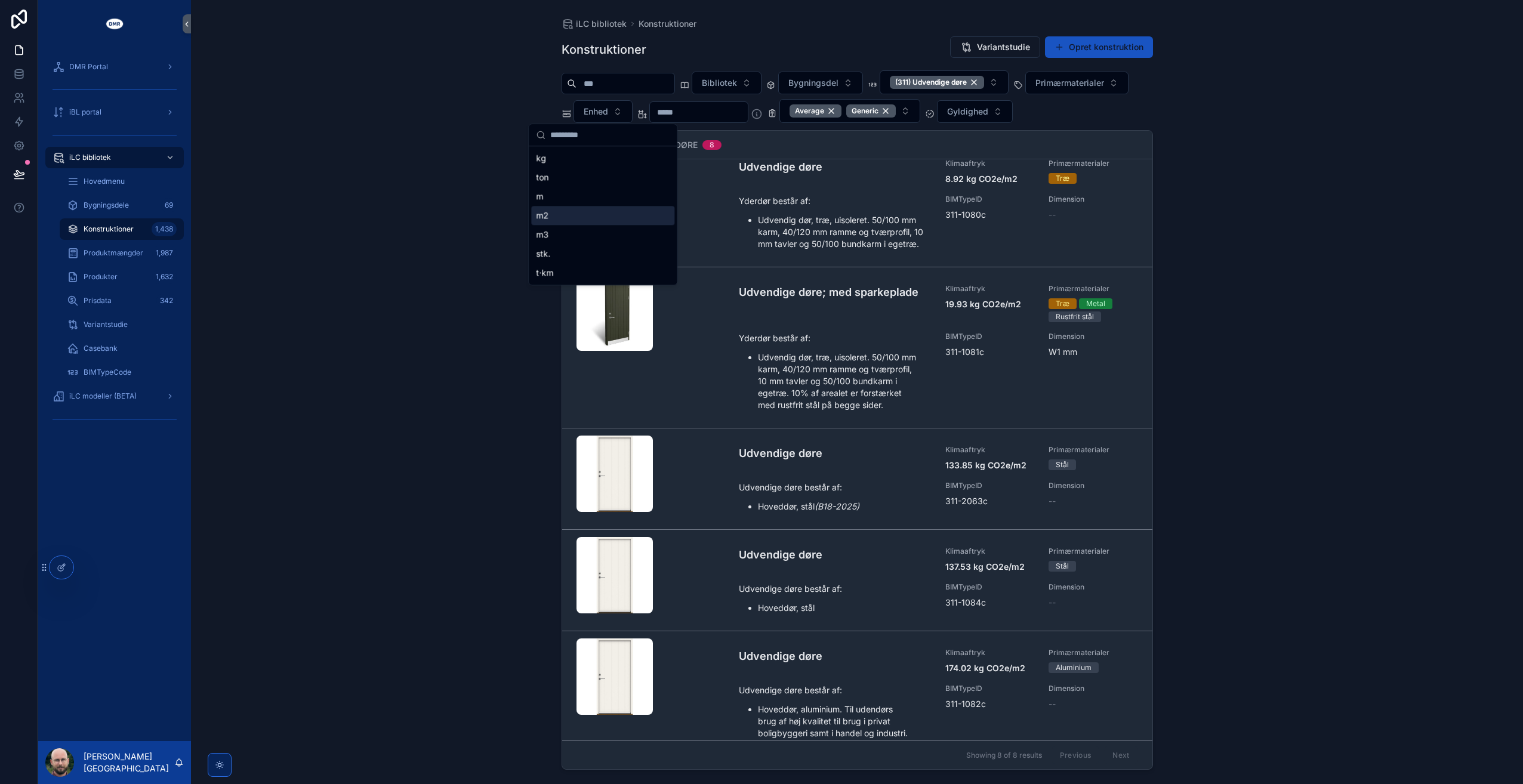
click at [581, 216] on div "m2" at bounding box center [602, 216] width 143 height 19
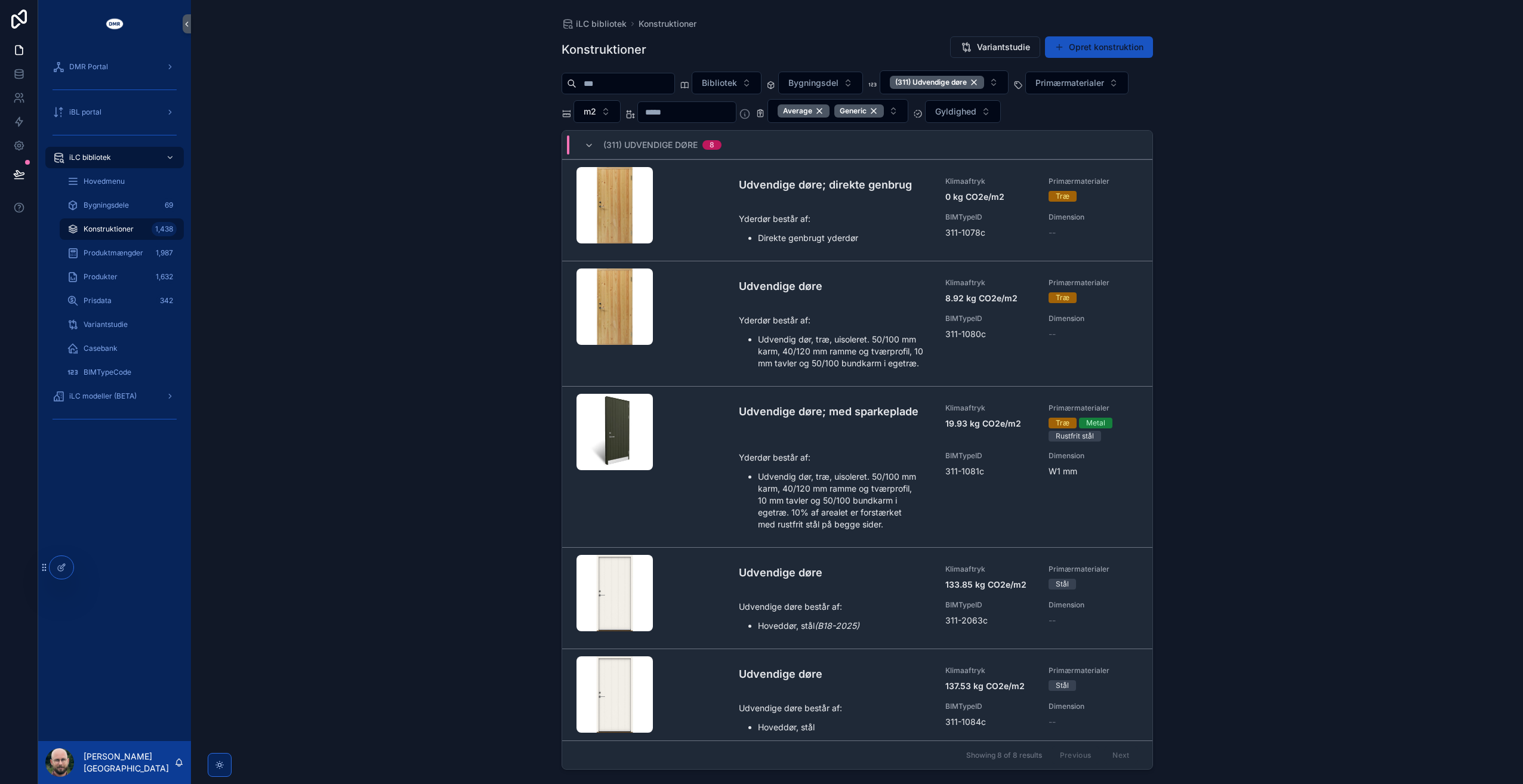
click at [412, 248] on div "iLC bibliotek Konstruktioner Konstruktioner Variantstudie Opret konstruktion Bi…" at bounding box center [857, 392] width 1332 height 784
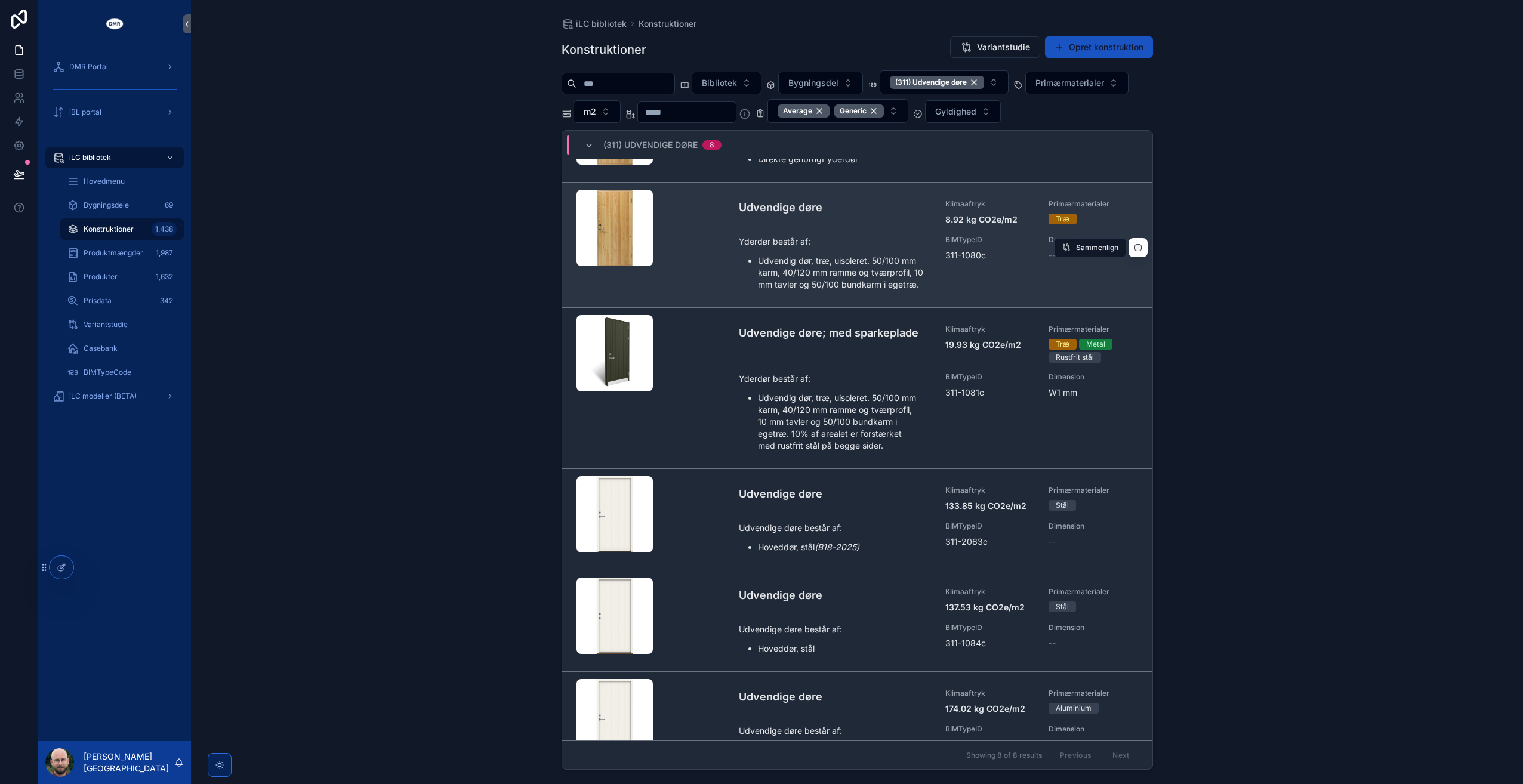
scroll to position [119, 0]
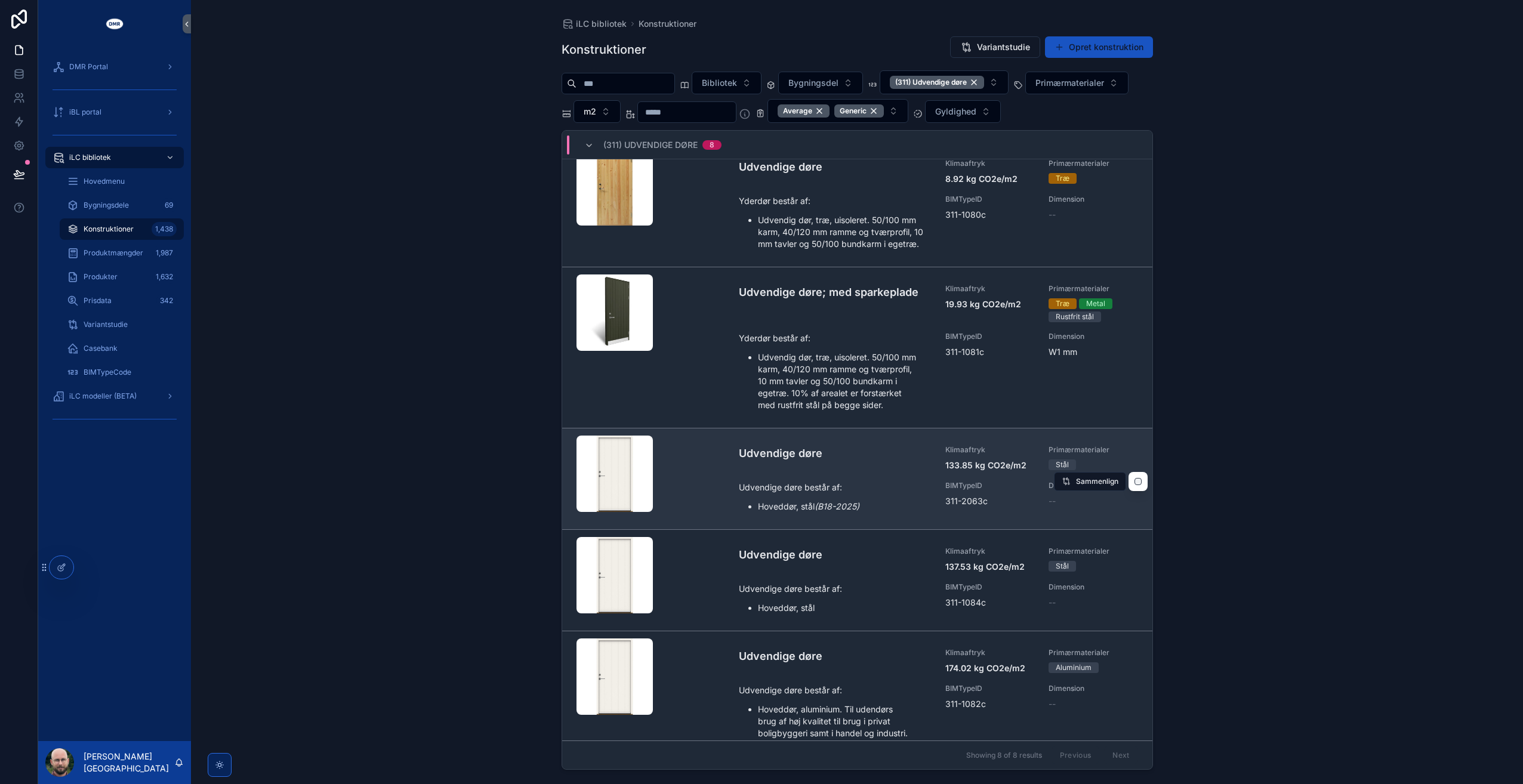
click at [880, 513] on li "Hoveddør, stål (B18-2025)" at bounding box center [845, 506] width 174 height 12
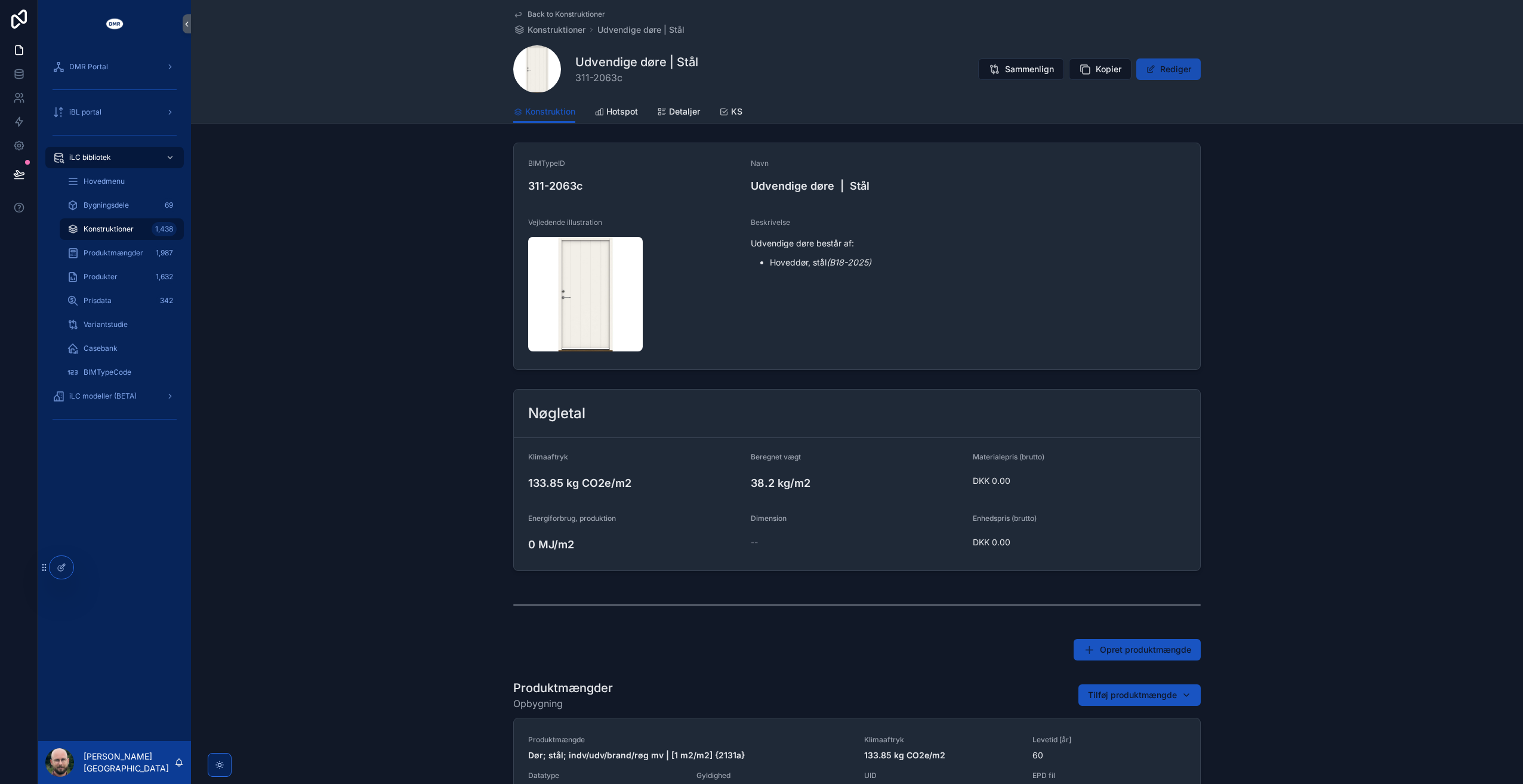
click at [1181, 70] on button "Rediger" at bounding box center [1169, 69] width 64 height 22
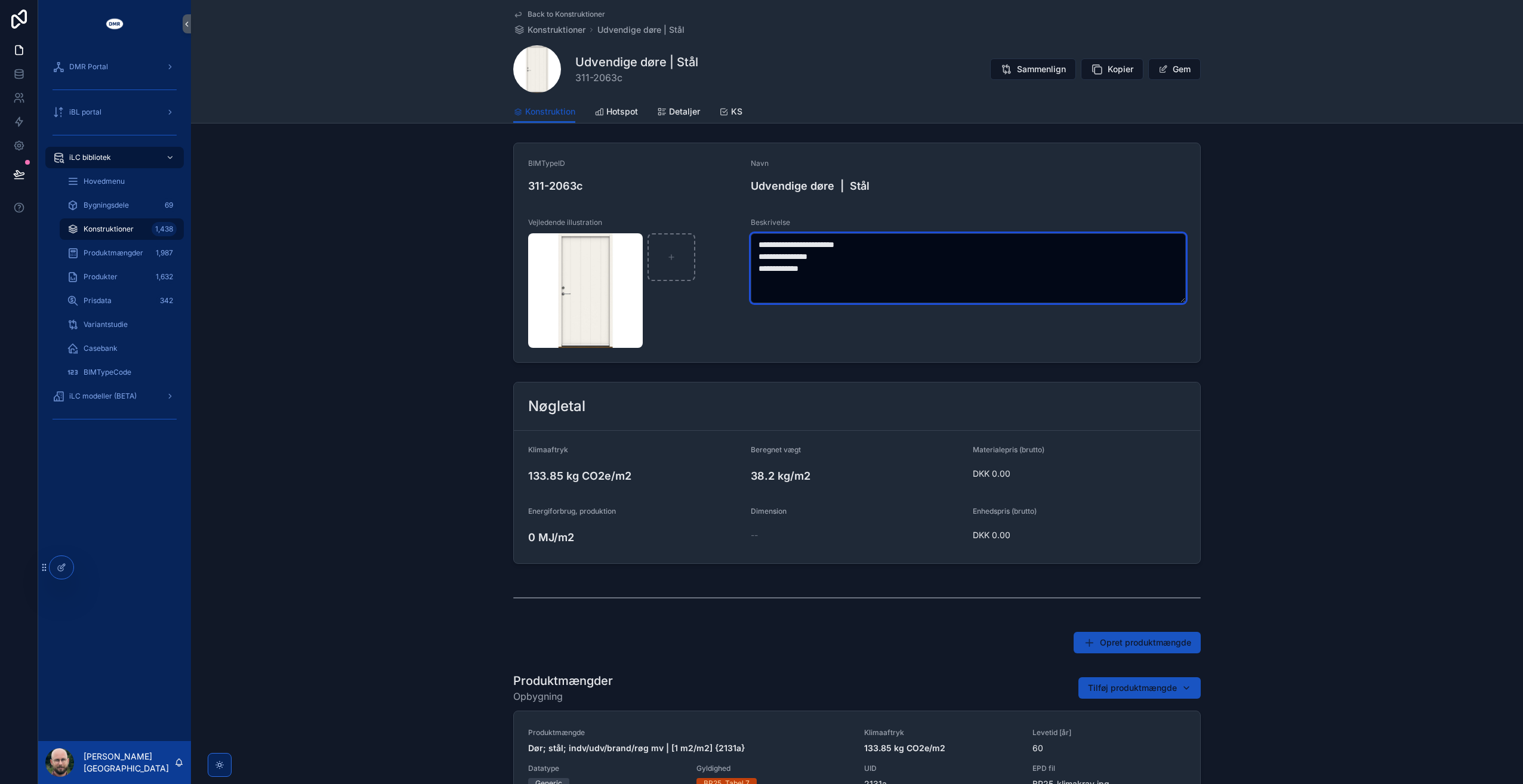
click at [763, 268] on textarea "**********" at bounding box center [968, 268] width 436 height 70
type textarea "**********"
click at [1194, 70] on button "Gem" at bounding box center [1174, 69] width 52 height 22
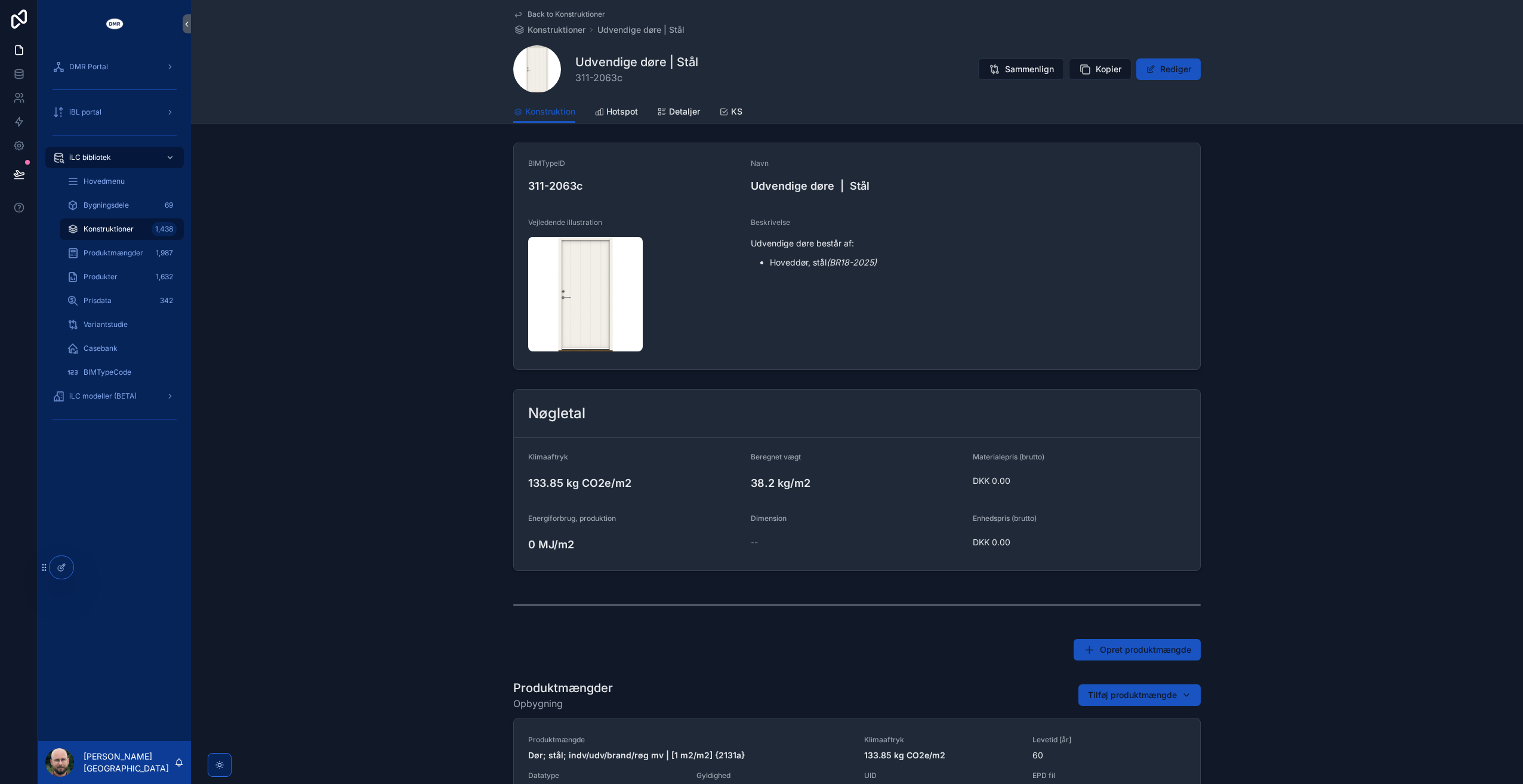
click at [581, 11] on span "Back to Konstruktioner" at bounding box center [566, 14] width 77 height 10
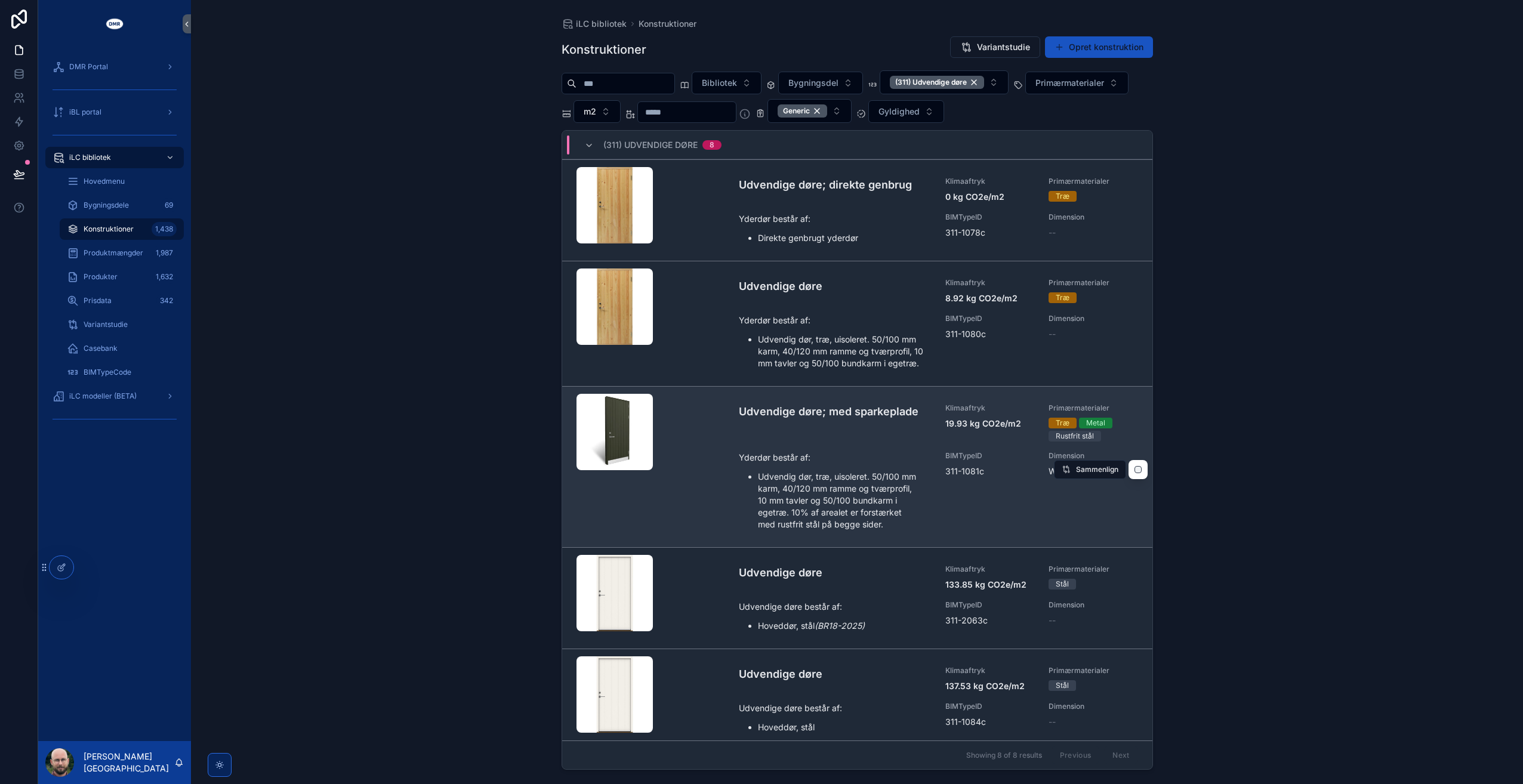
scroll to position [299, 0]
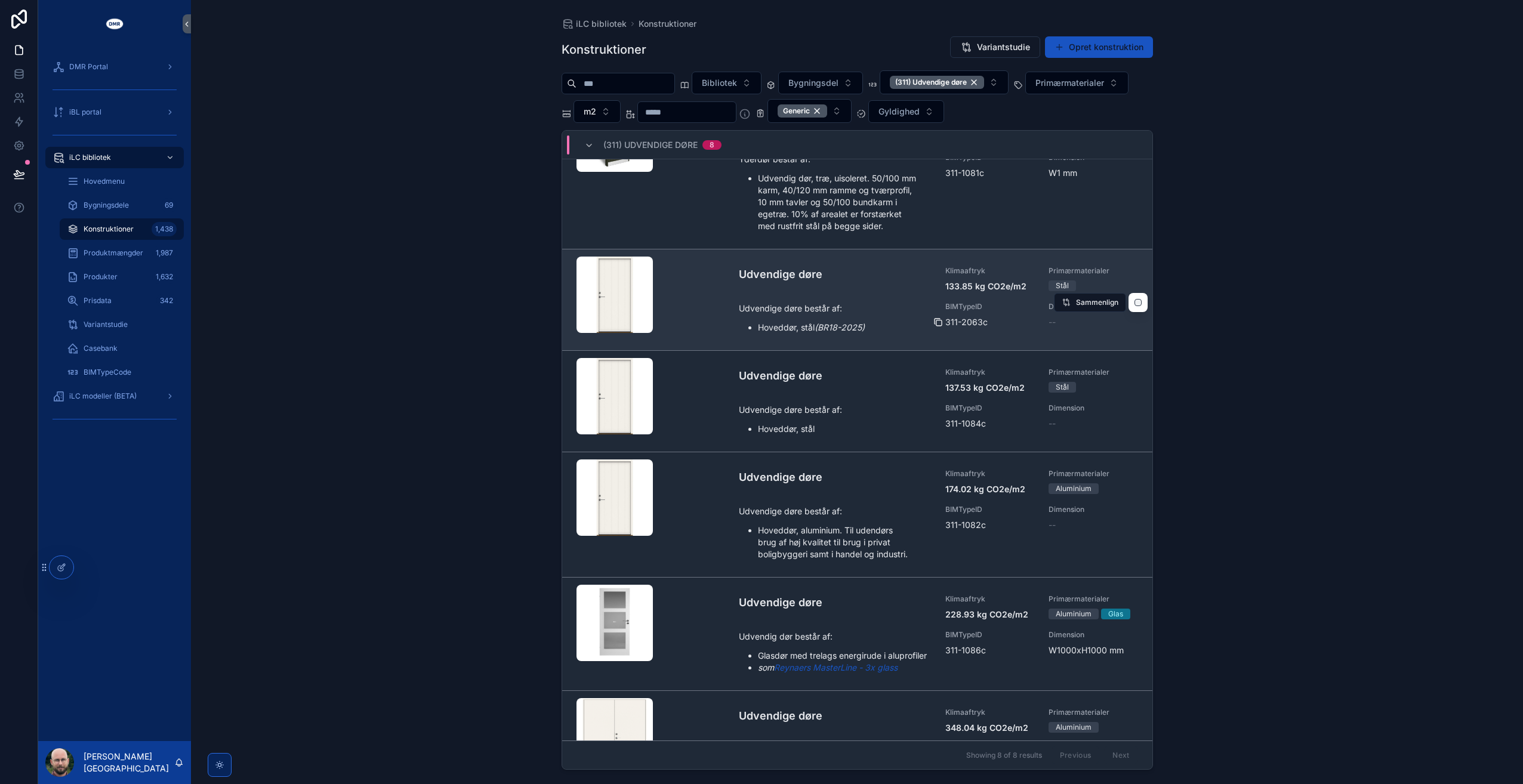
click at [934, 319] on icon "scrollable content" at bounding box center [938, 322] width 10 height 10
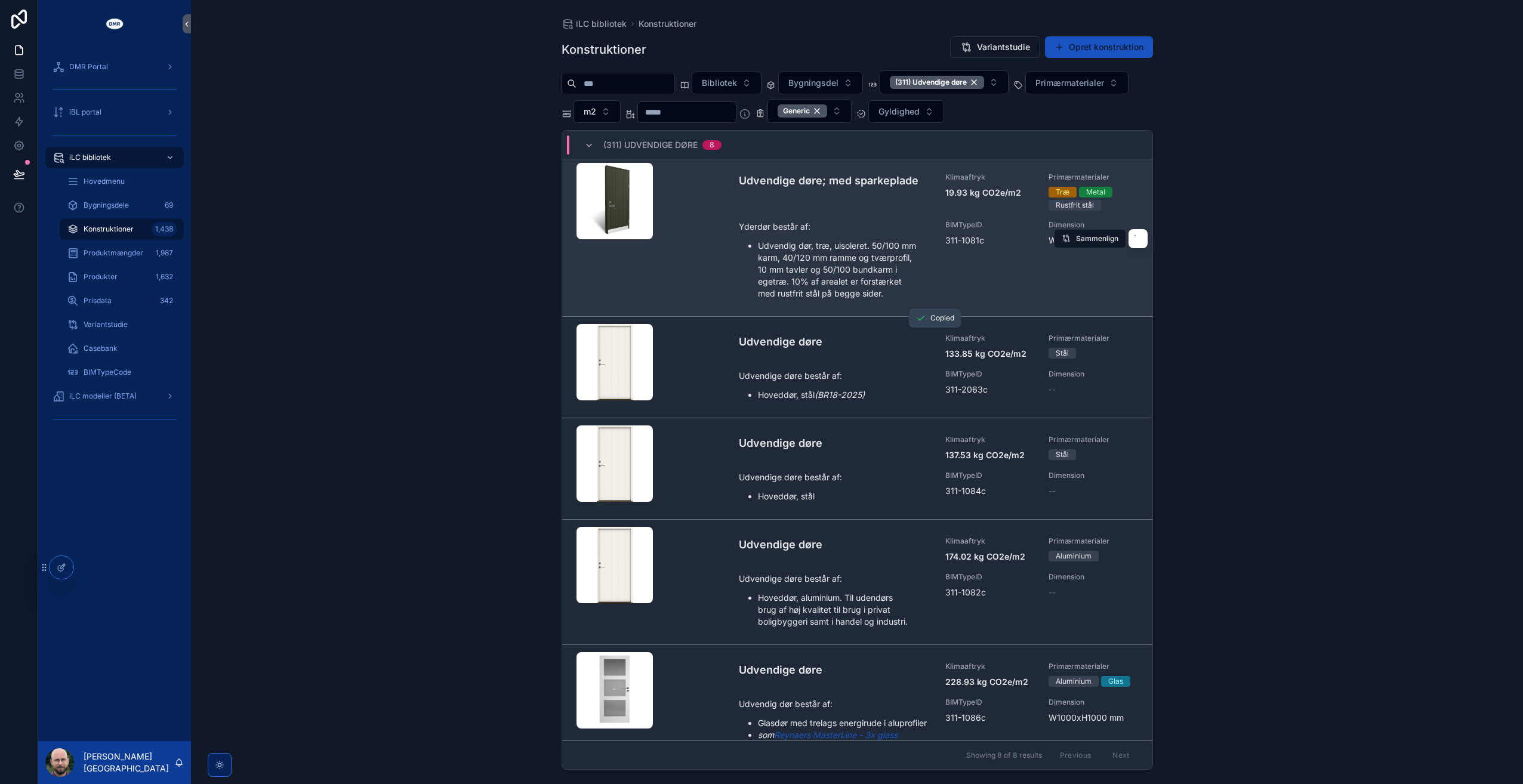
scroll to position [179, 0]
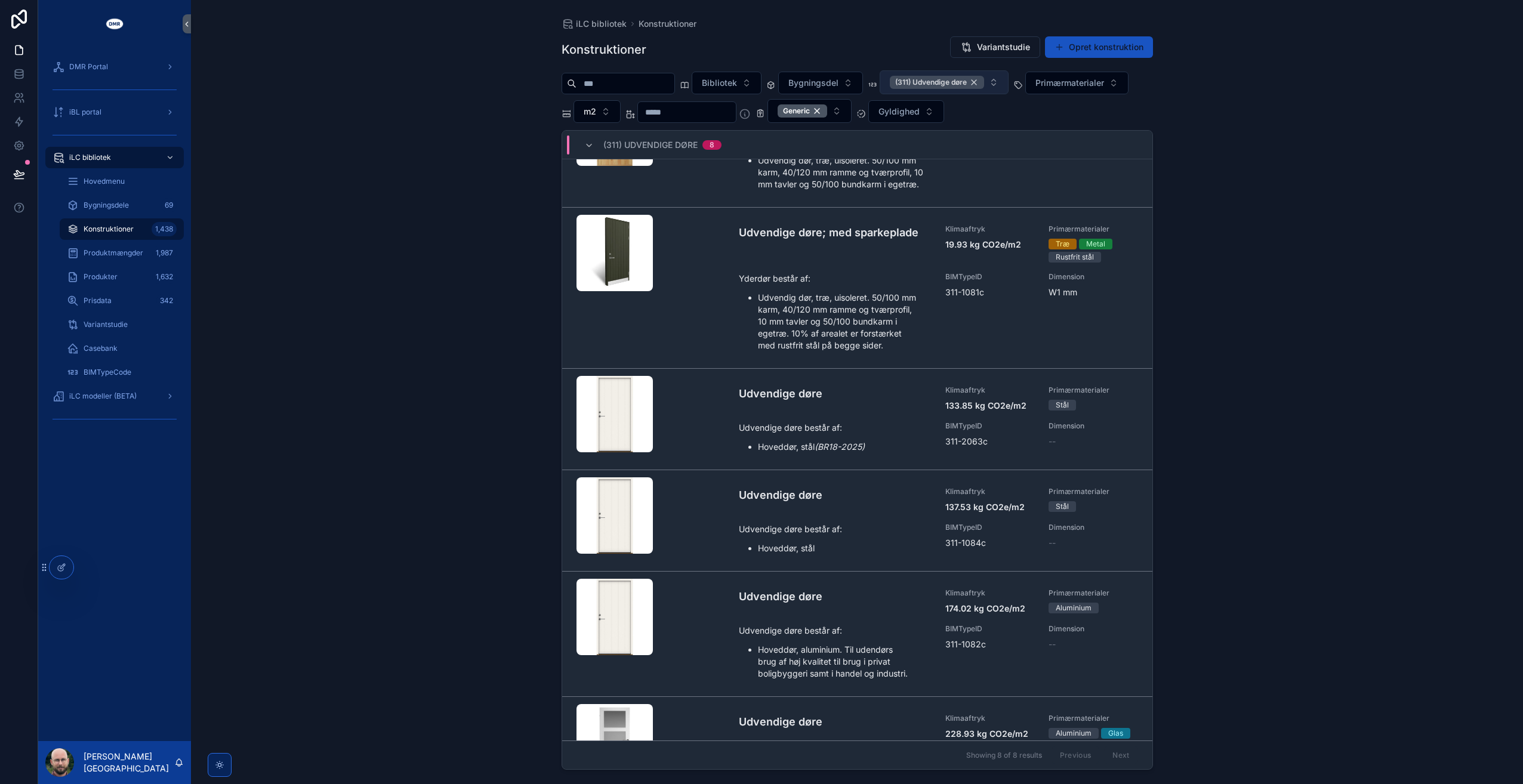
click at [981, 80] on div "(311) Udvendige døre" at bounding box center [937, 82] width 94 height 13
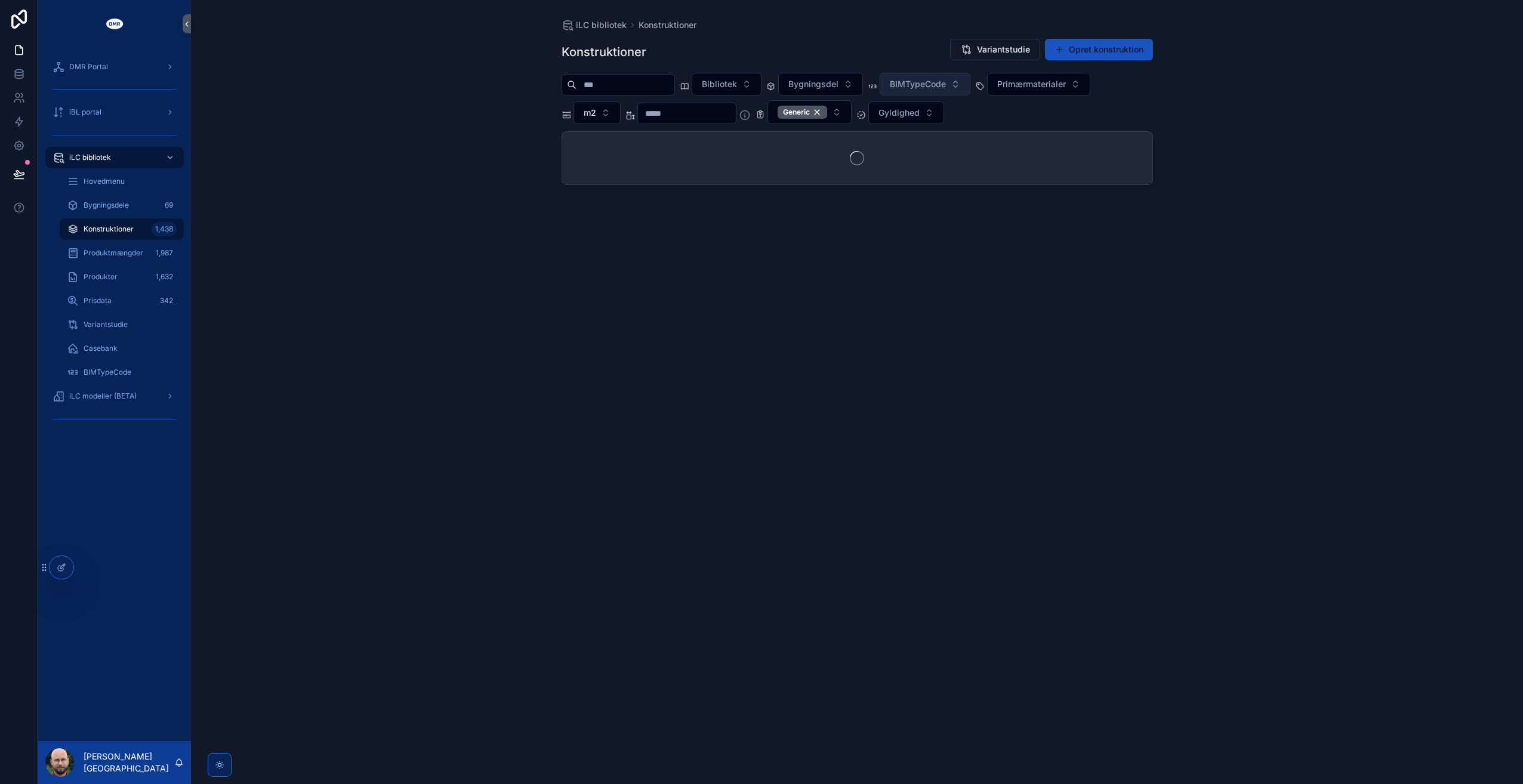
click at [674, 82] on input "scrollable content" at bounding box center [626, 85] width 98 height 17
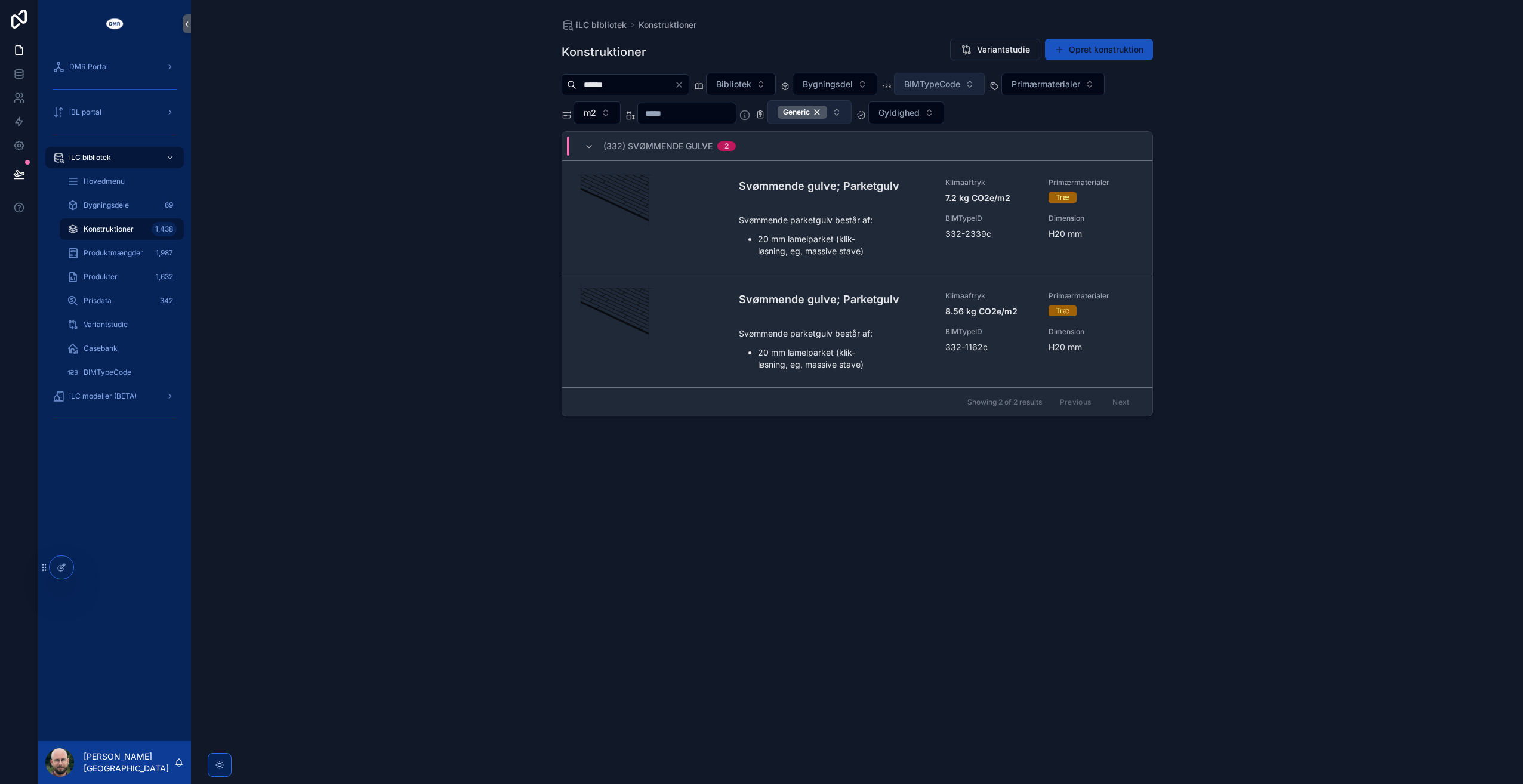
type input "******"
click at [851, 109] on button "Generic" at bounding box center [809, 112] width 84 height 24
click at [824, 184] on div "Average" at bounding box center [834, 179] width 143 height 19
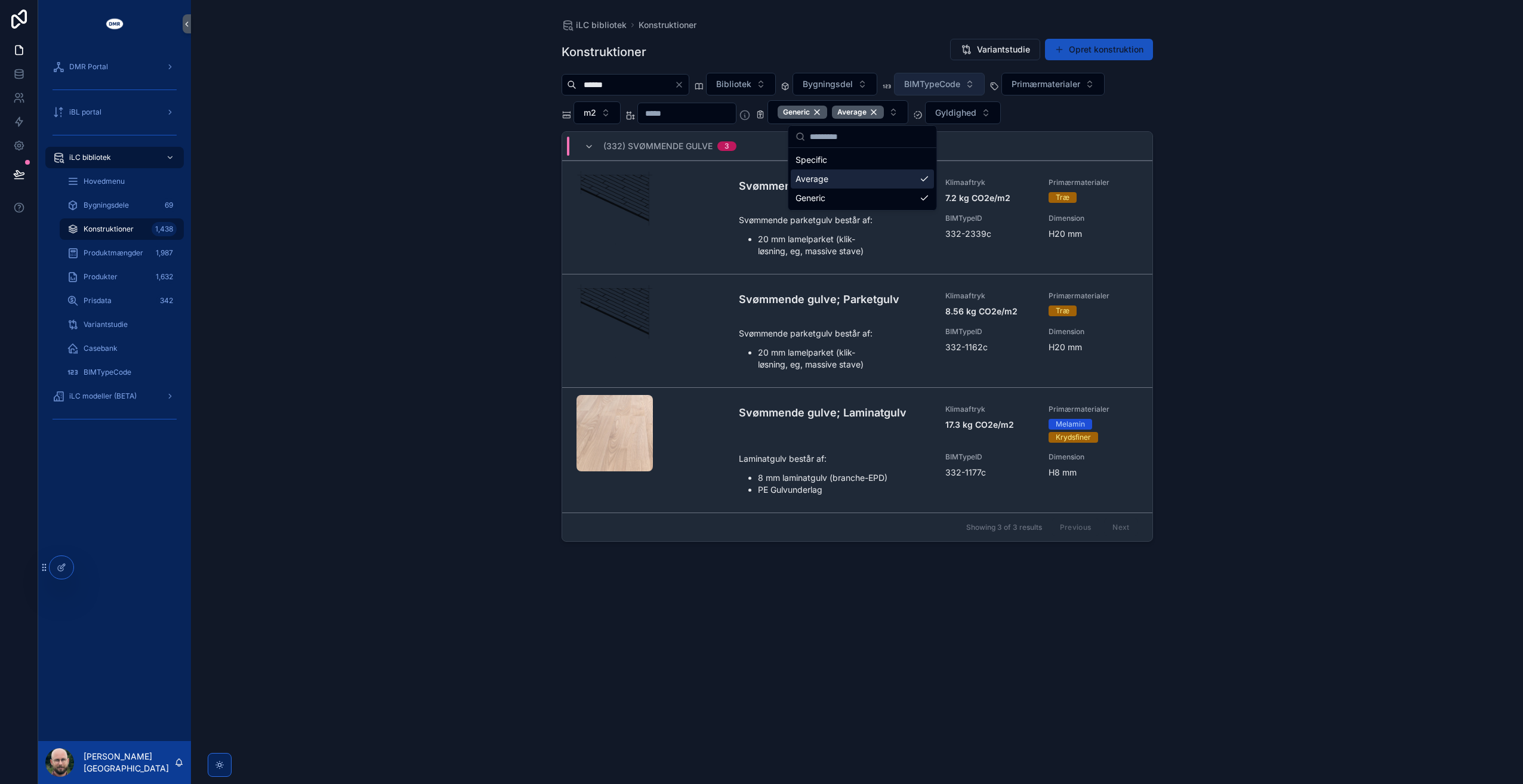
click at [454, 183] on div "iLC bibliotek Konstruktioner Konstruktioner Variantstudie Opret konstruktion **…" at bounding box center [857, 392] width 1332 height 784
click at [751, 83] on span "Bibliotek" at bounding box center [734, 84] width 35 height 12
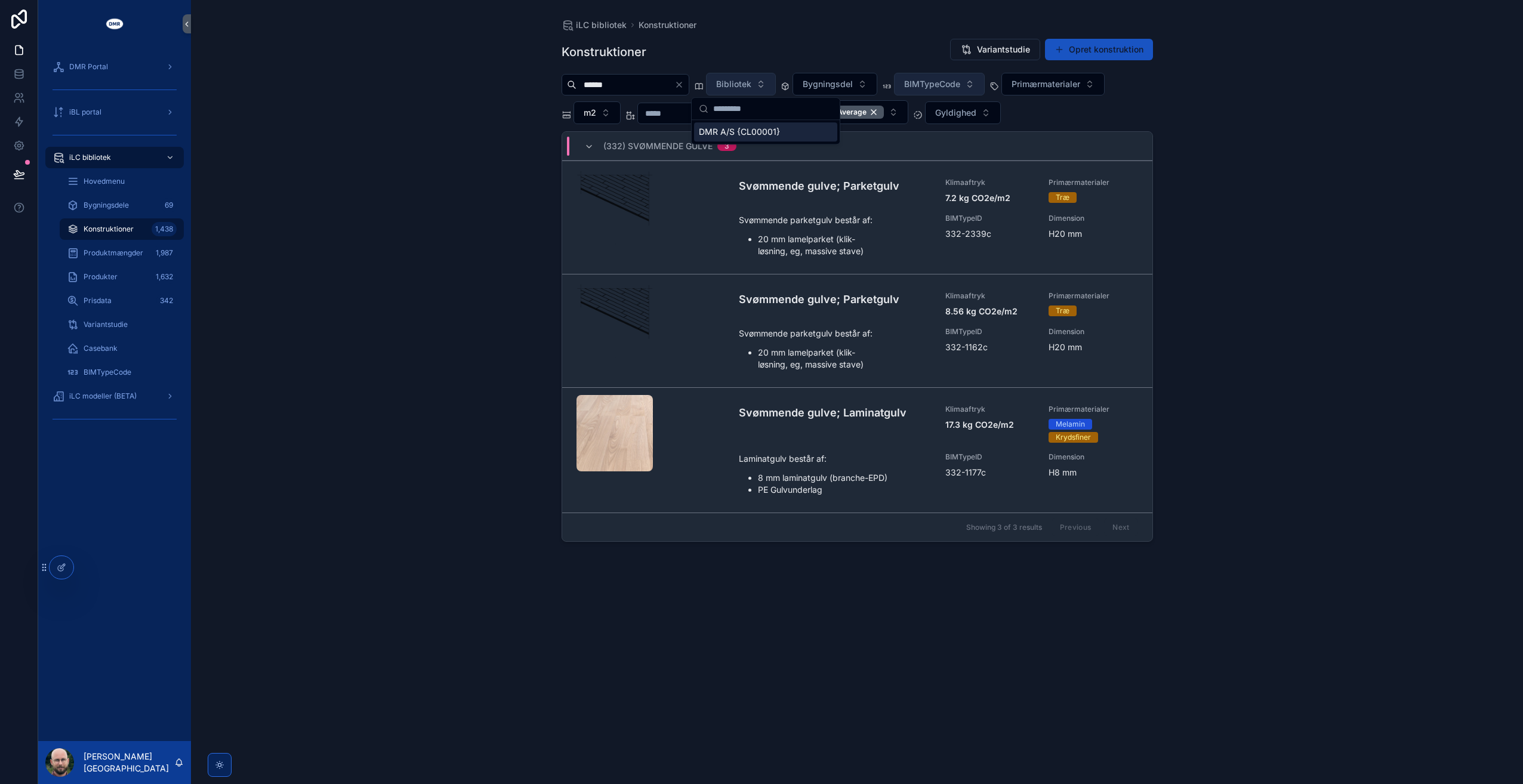
click at [751, 83] on span "Bibliotek" at bounding box center [734, 84] width 35 height 12
click at [976, 109] on span "Gyldighed" at bounding box center [955, 113] width 41 height 12
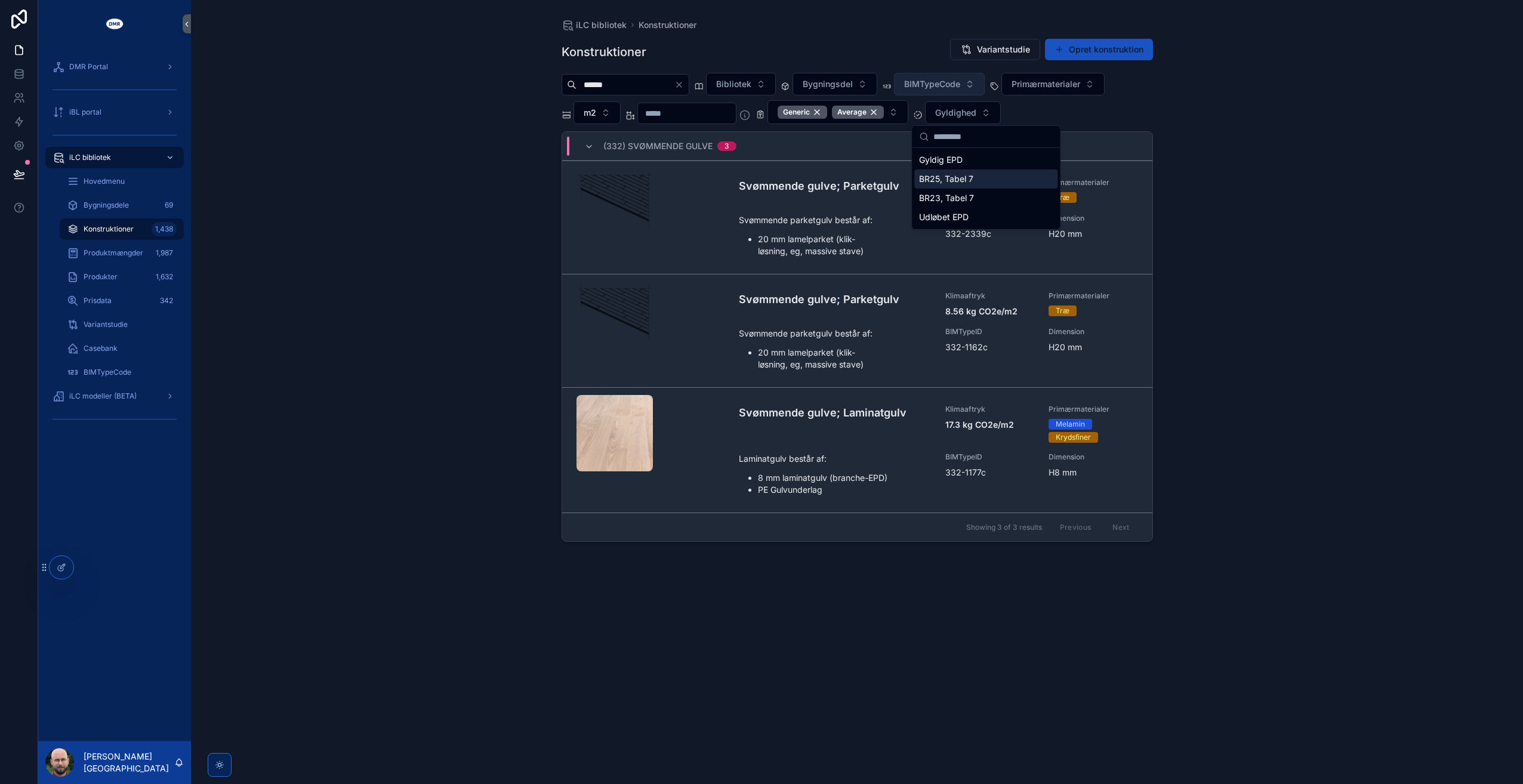
click at [968, 181] on div "BR25, Tabel 7" at bounding box center [986, 179] width 143 height 19
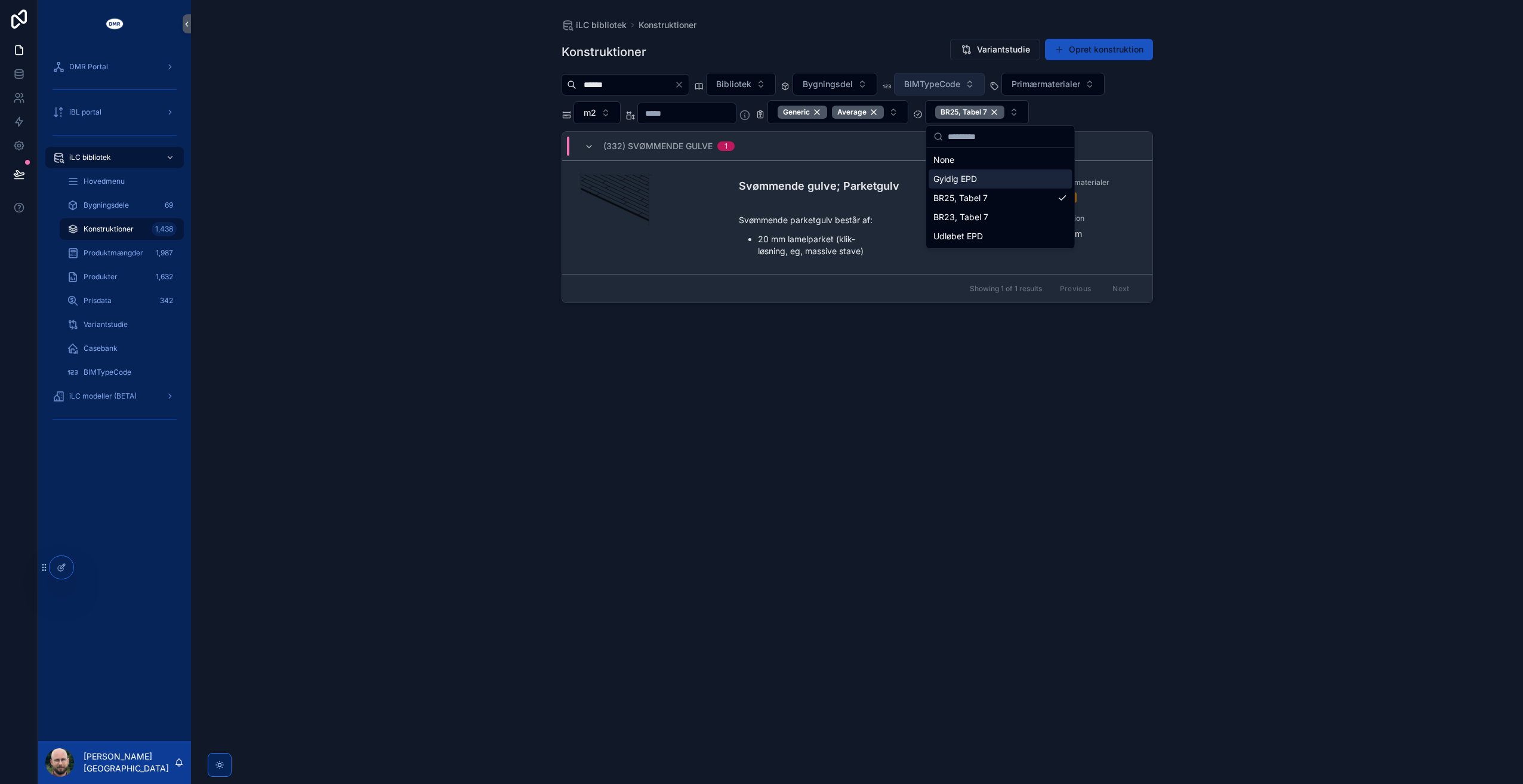
click at [1320, 157] on div "iLC bibliotek Konstruktioner Konstruktioner Variantstudie Opret konstruktion **…" at bounding box center [857, 392] width 1332 height 784
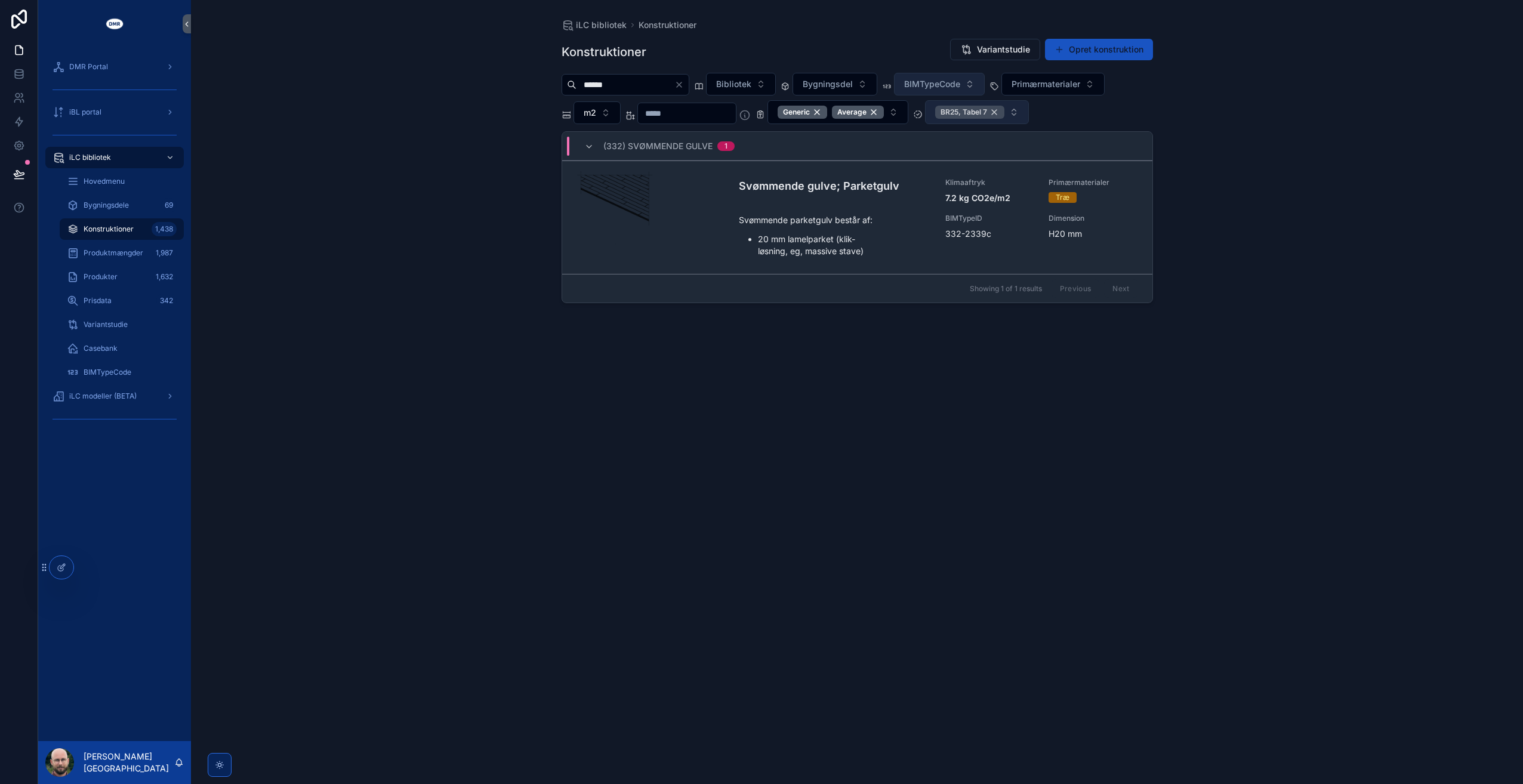
click at [1000, 109] on div "BR25, Tabel 7" at bounding box center [970, 112] width 69 height 13
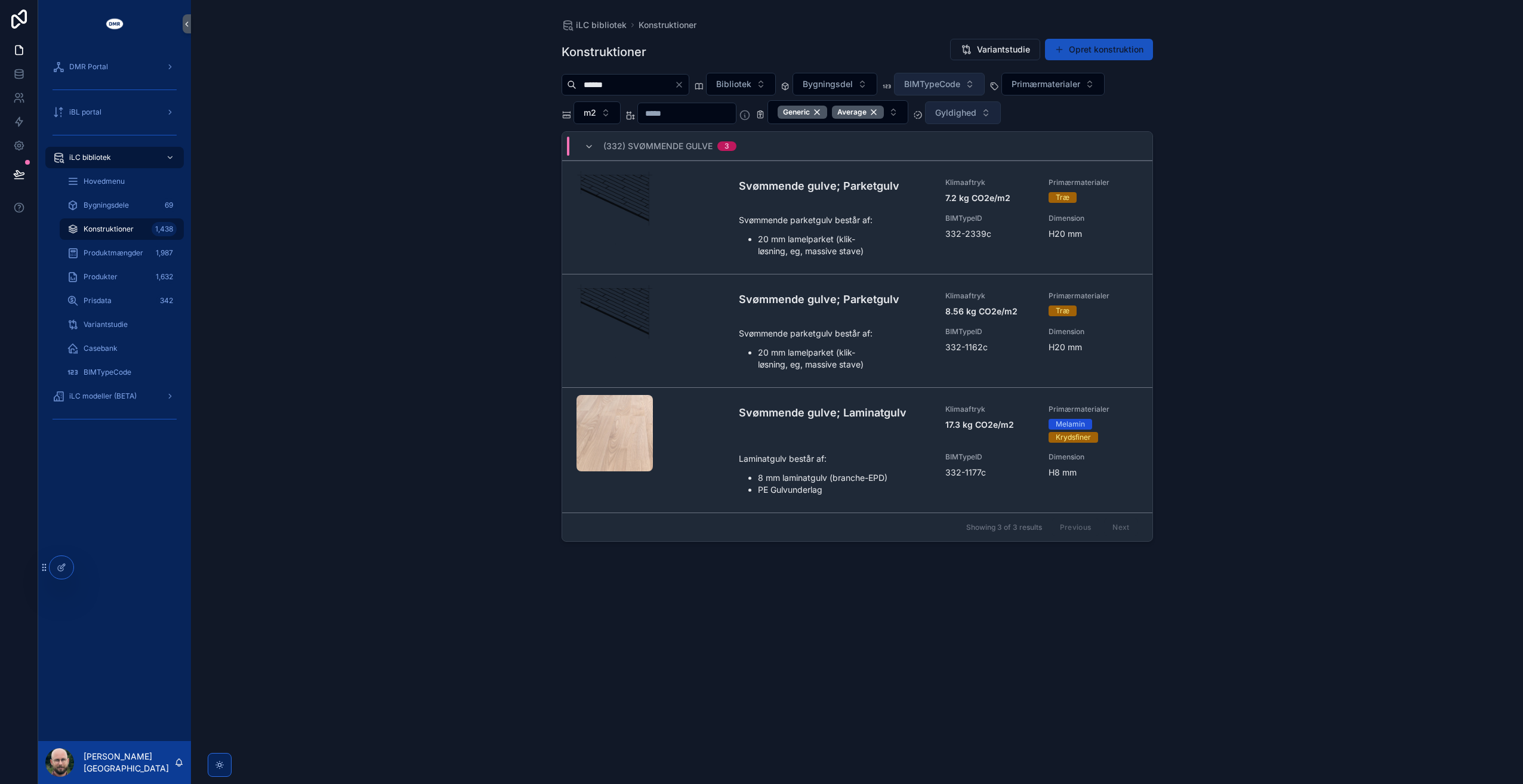
click at [976, 115] on span "Gyldighed" at bounding box center [955, 113] width 41 height 12
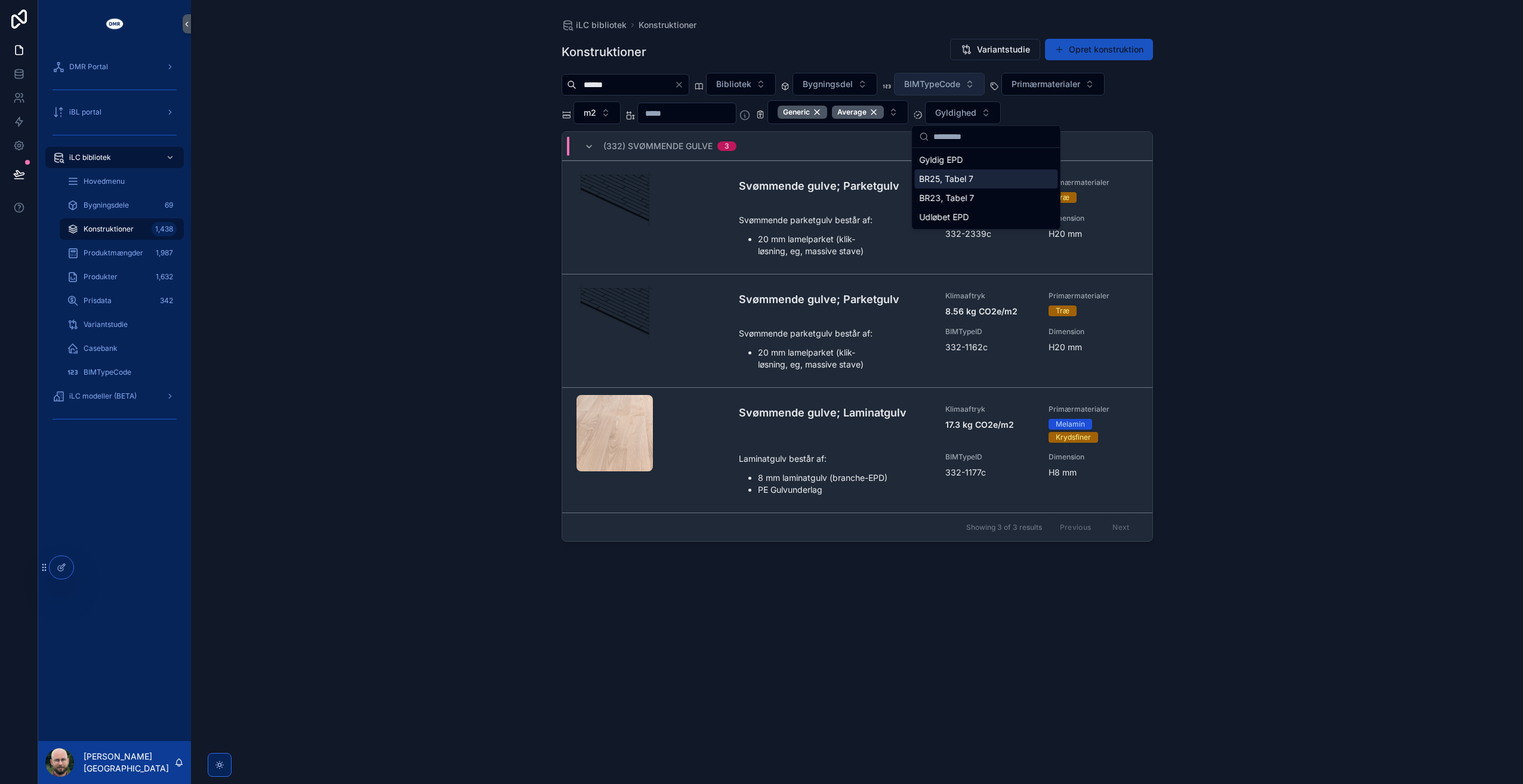
click at [953, 181] on div "BR25, Tabel 7" at bounding box center [986, 179] width 143 height 19
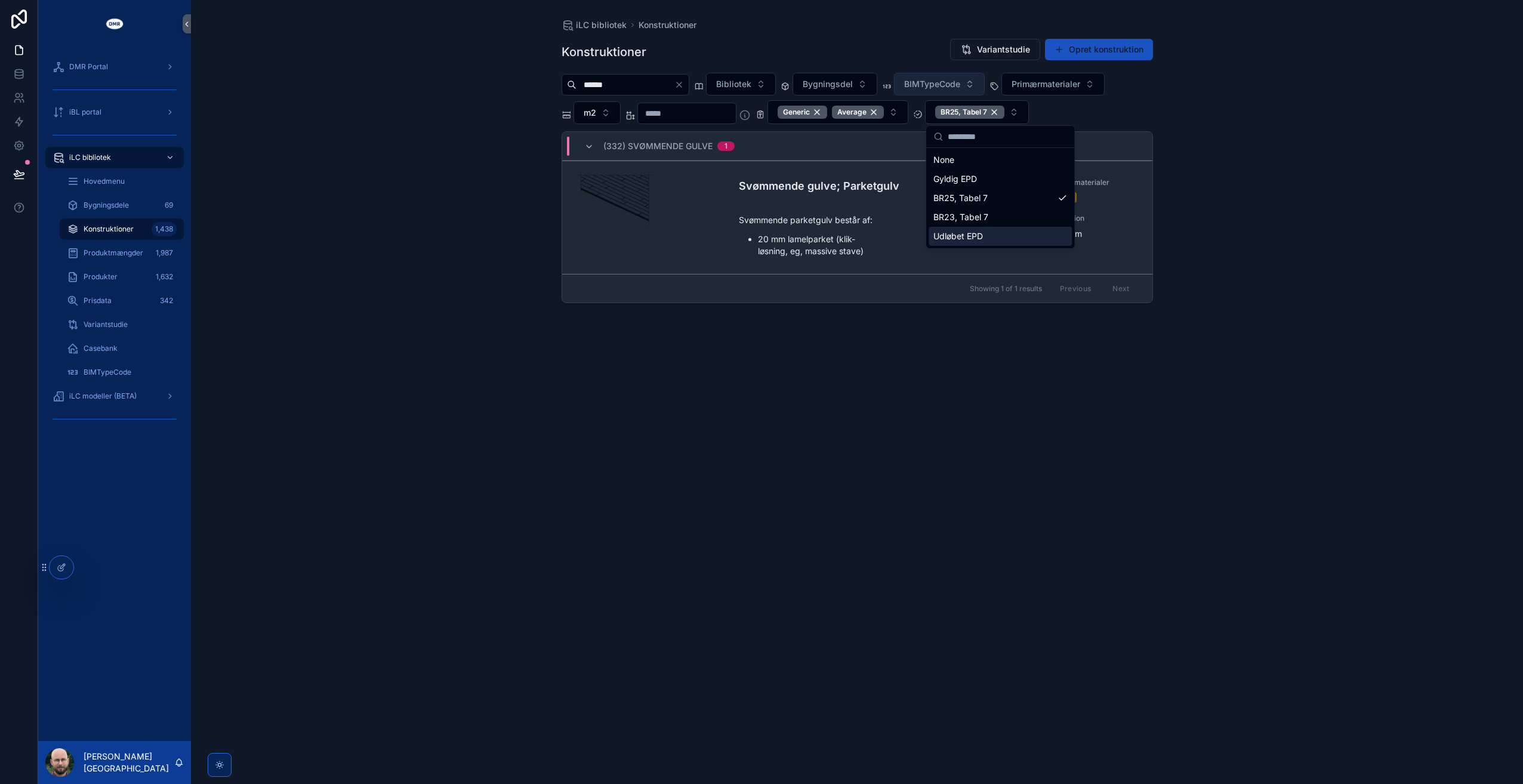
click at [1107, 366] on div "Konstruktioner Variantstudie Opret konstruktion ****** Bibliotek Bygningsdel BI…" at bounding box center [857, 400] width 591 height 738
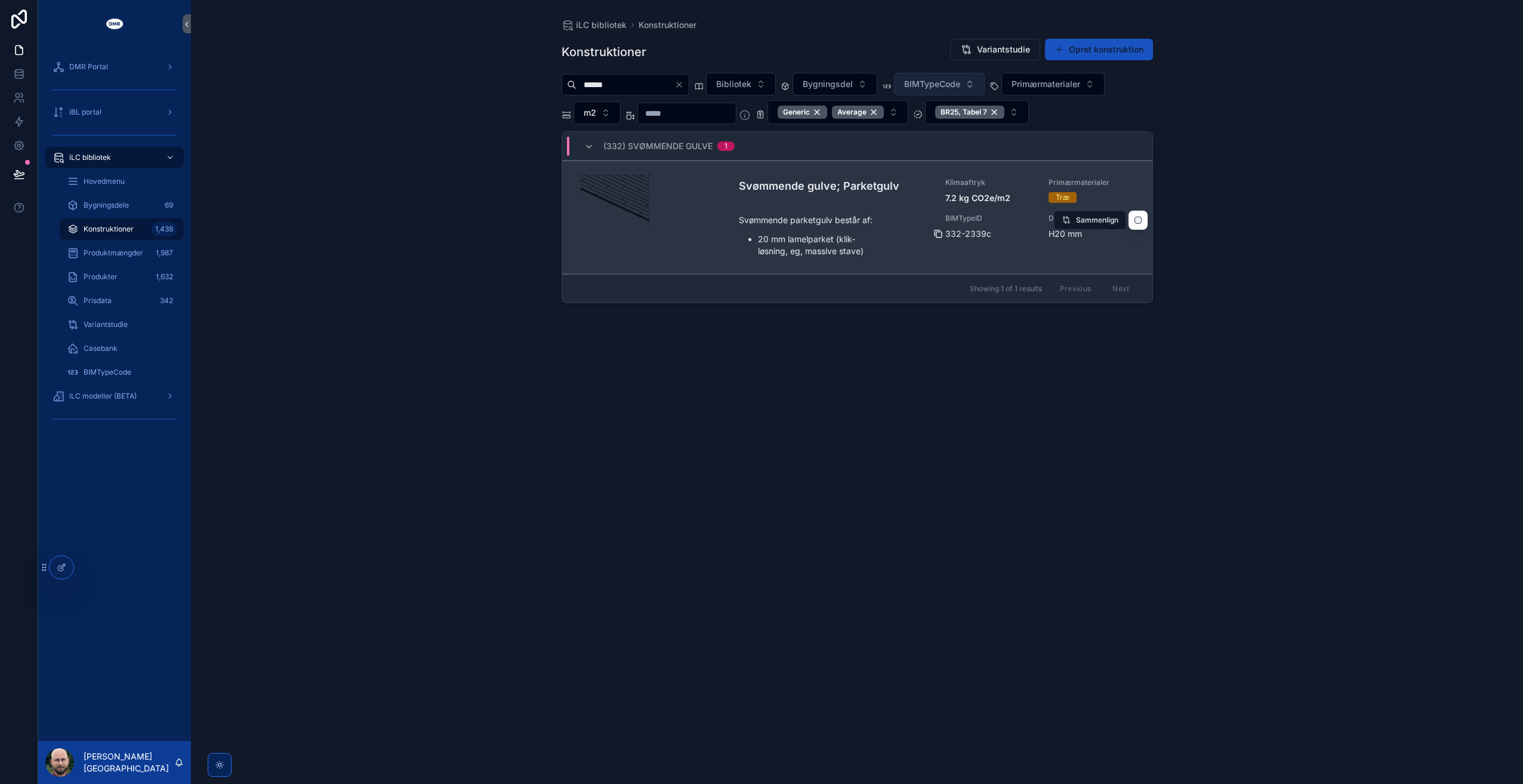
click at [940, 232] on icon "scrollable content" at bounding box center [939, 234] width 6 height 6
